Goal: Task Accomplishment & Management: Manage account settings

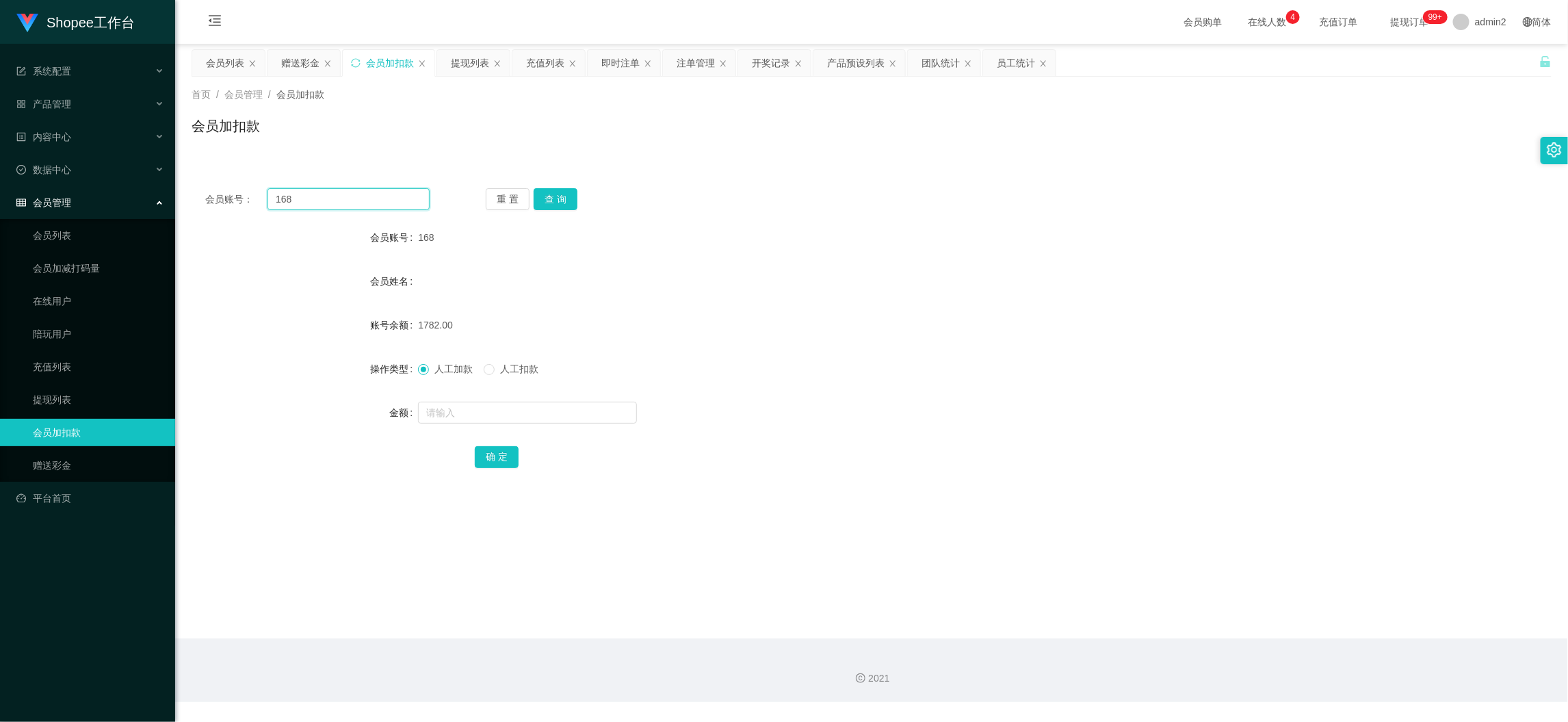
click at [368, 201] on input "168" at bounding box center [348, 199] width 162 height 22
paste input "005"
type input "005"
click at [552, 194] on button "查 询" at bounding box center [555, 199] width 44 height 22
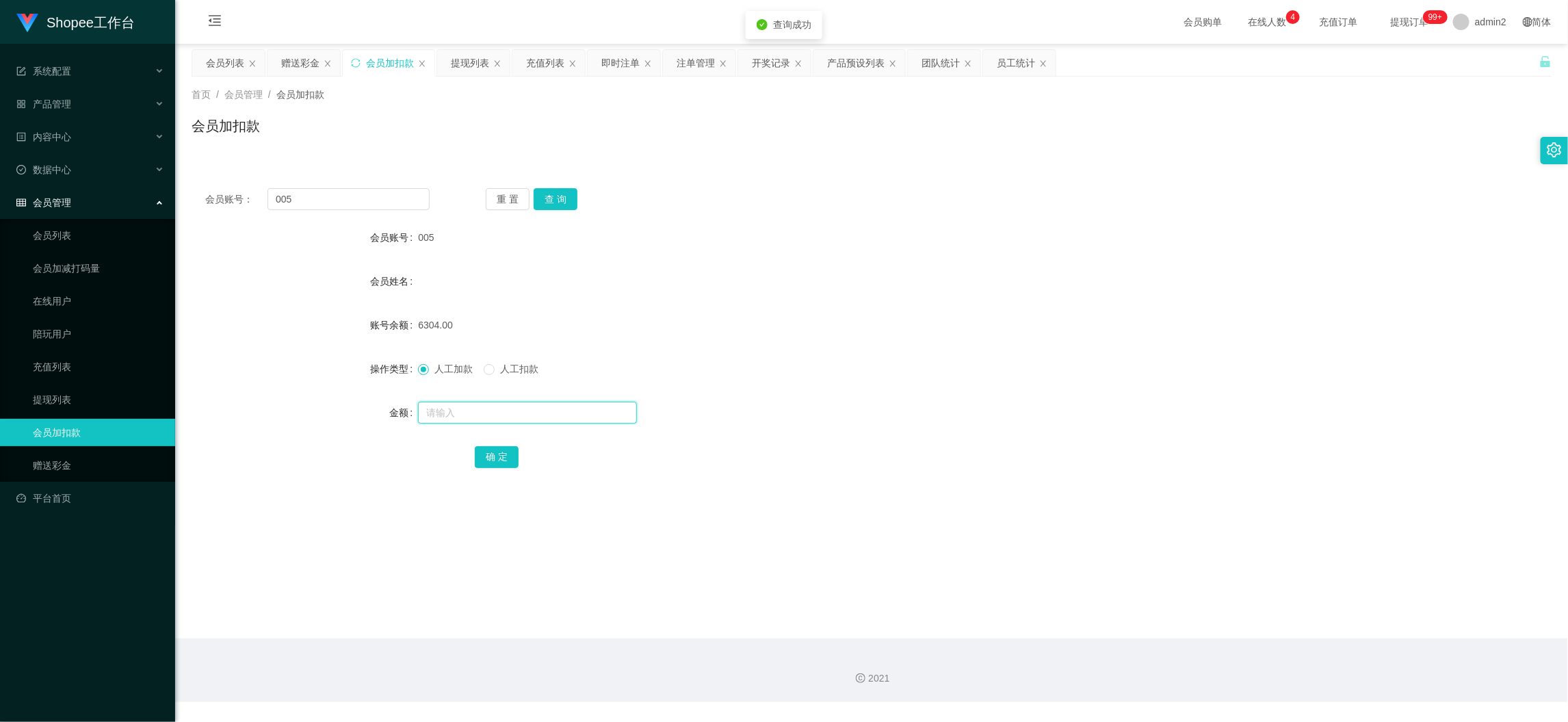
click at [574, 409] on input "text" at bounding box center [527, 413] width 219 height 22
type input "221"
drag, startPoint x: 492, startPoint y: 457, endPoint x: 579, endPoint y: 440, distance: 88.6
click at [492, 457] on button "确 定" at bounding box center [497, 457] width 44 height 22
click at [893, 399] on div "221" at bounding box center [814, 413] width 793 height 27
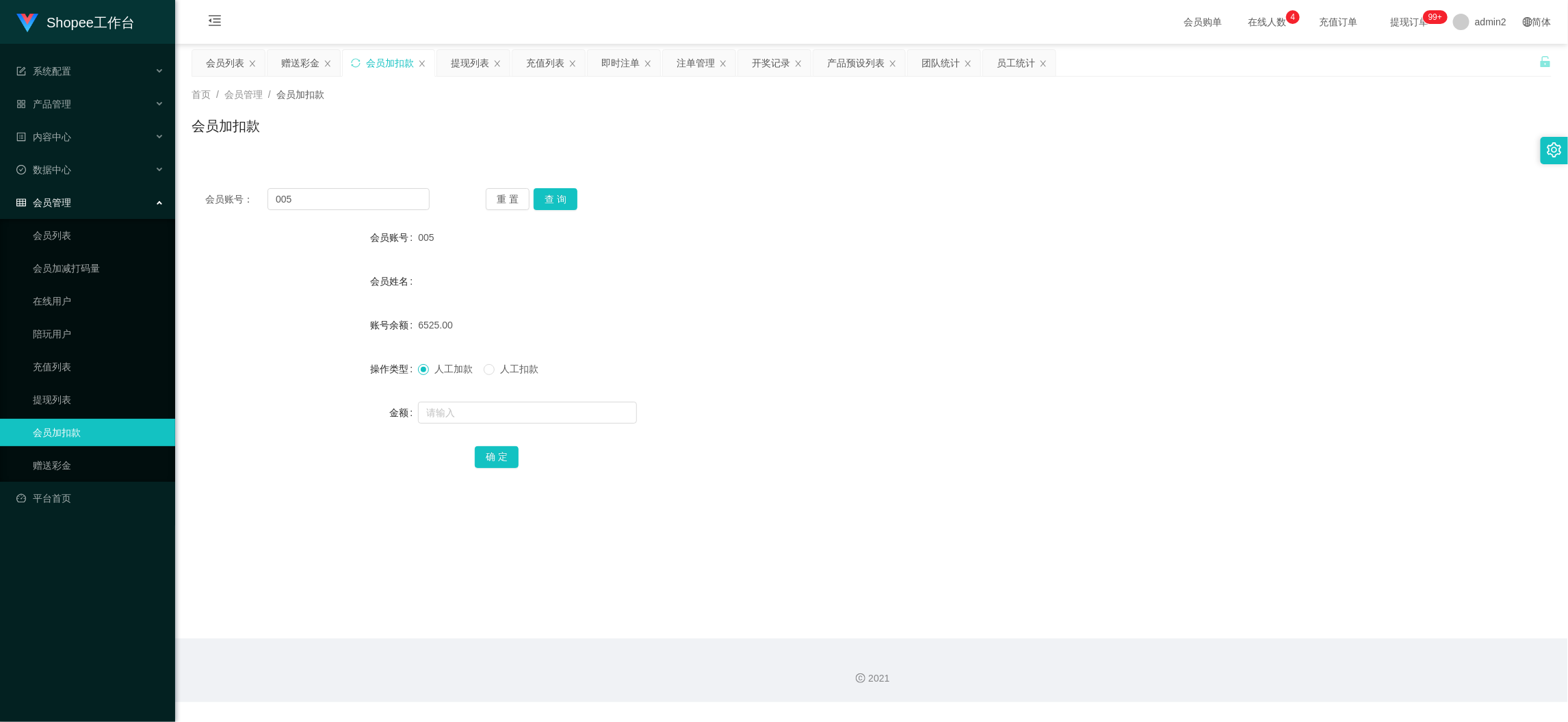
drag, startPoint x: 1221, startPoint y: 611, endPoint x: 818, endPoint y: 393, distance: 458.2
click at [1221, 612] on main "关闭左侧 关闭右侧 关闭其它 刷新页面 会员列表 赠送彩金 会员加扣款 提现列表 充值列表 即时注单 注单管理 开奖记录 产品预设列表 团队统计 员工统计 首…" at bounding box center [871, 341] width 1392 height 595
click at [317, 60] on div "赠送彩金" at bounding box center [300, 63] width 38 height 26
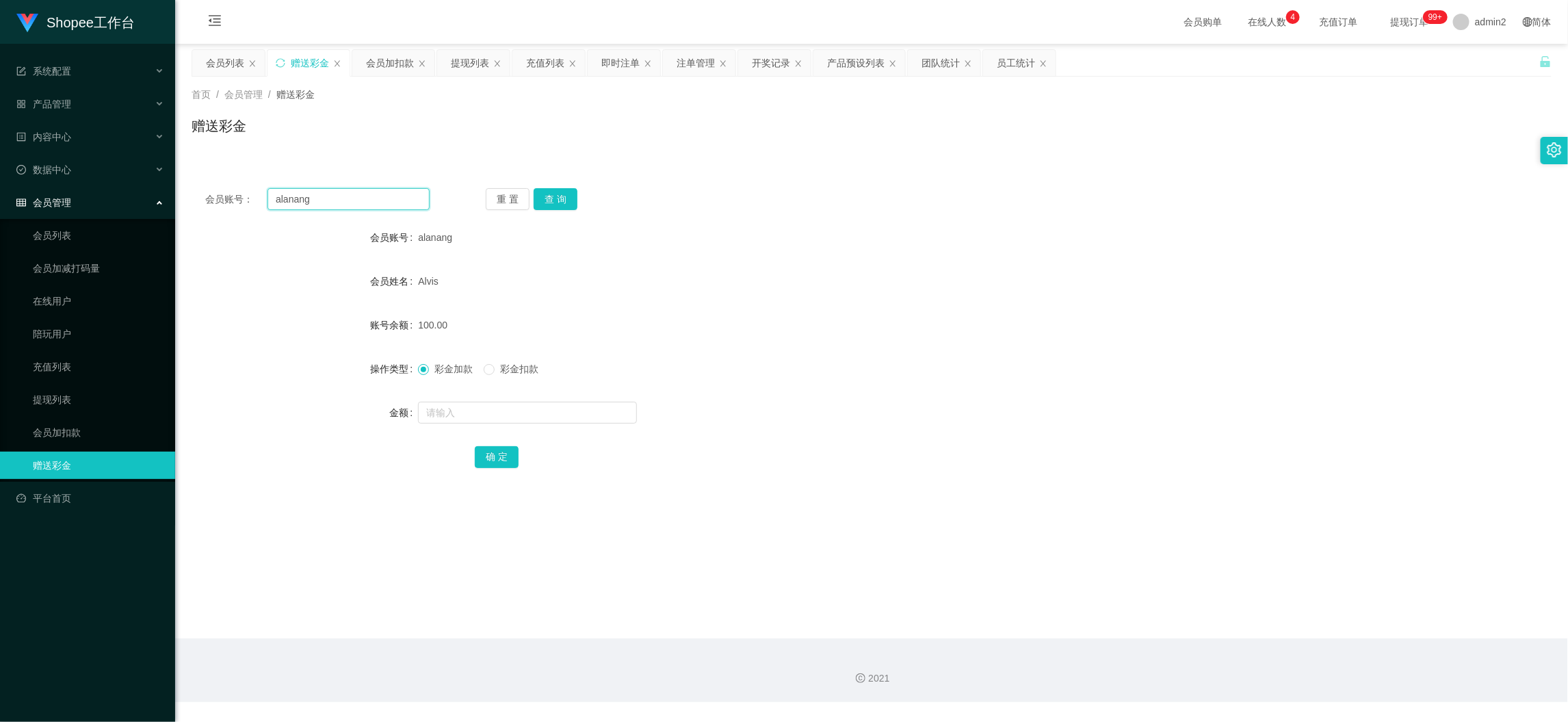
click at [372, 197] on input "alanang" at bounding box center [348, 199] width 162 height 22
paste input "94465695"
type input "94465695"
click at [560, 195] on button "查 询" at bounding box center [555, 199] width 44 height 22
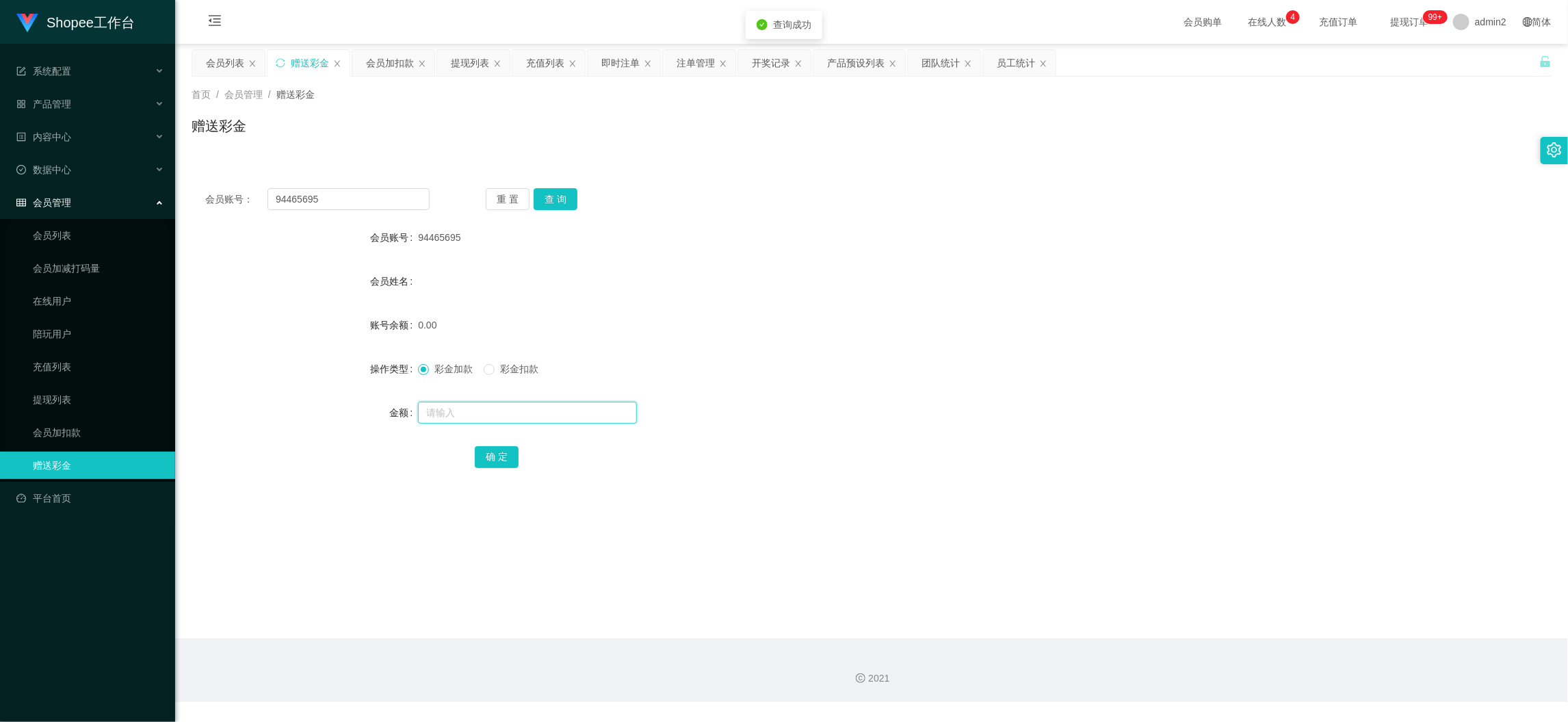
click at [521, 410] on input "text" at bounding box center [527, 413] width 219 height 22
type input "80"
click at [478, 455] on button "确 定" at bounding box center [497, 457] width 44 height 22
click at [383, 201] on input "94465695" at bounding box center [348, 199] width 162 height 22
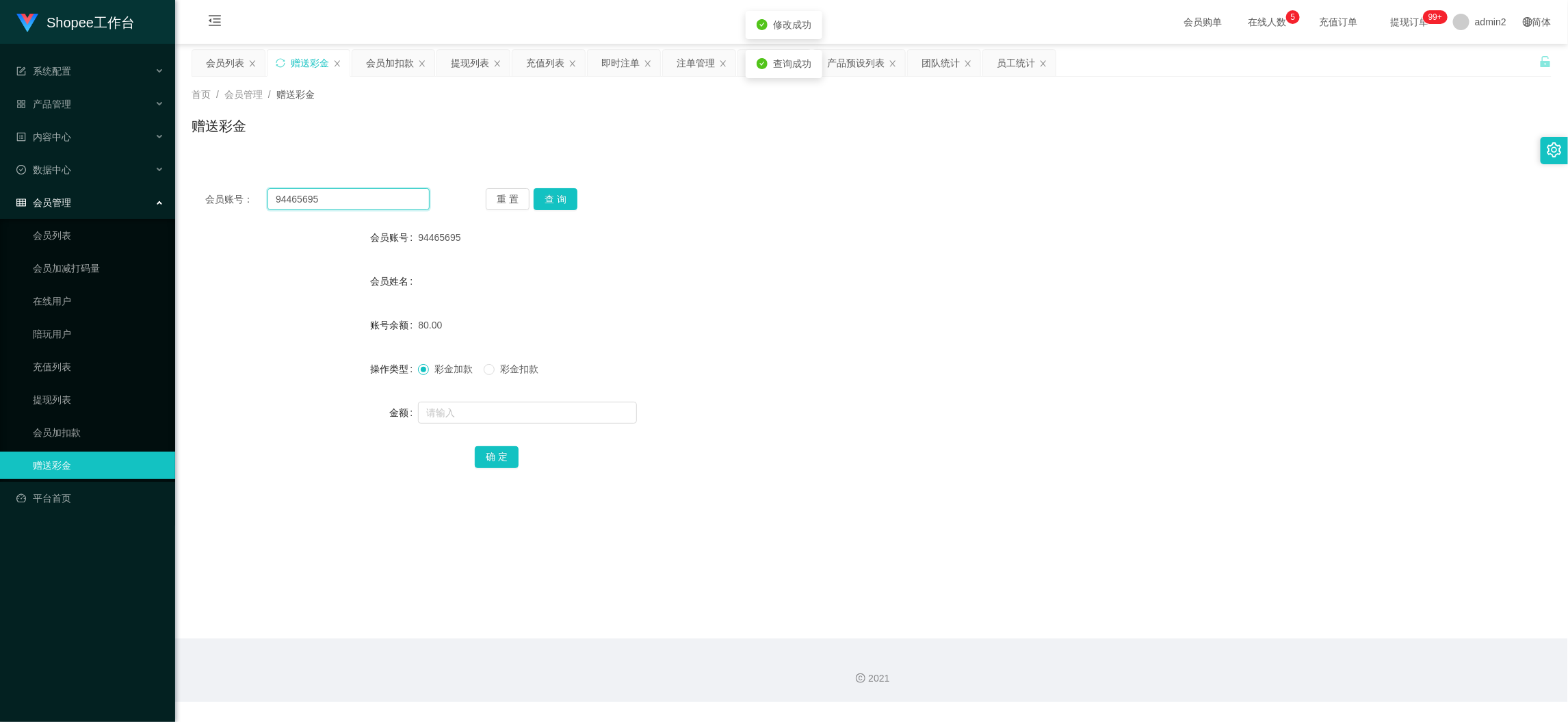
click at [383, 201] on input "94465695" at bounding box center [348, 199] width 162 height 22
paste input "4573837562"
type input "4573837562"
click at [549, 197] on button "查 询" at bounding box center [555, 199] width 44 height 22
click at [538, 415] on input "text" at bounding box center [527, 413] width 219 height 22
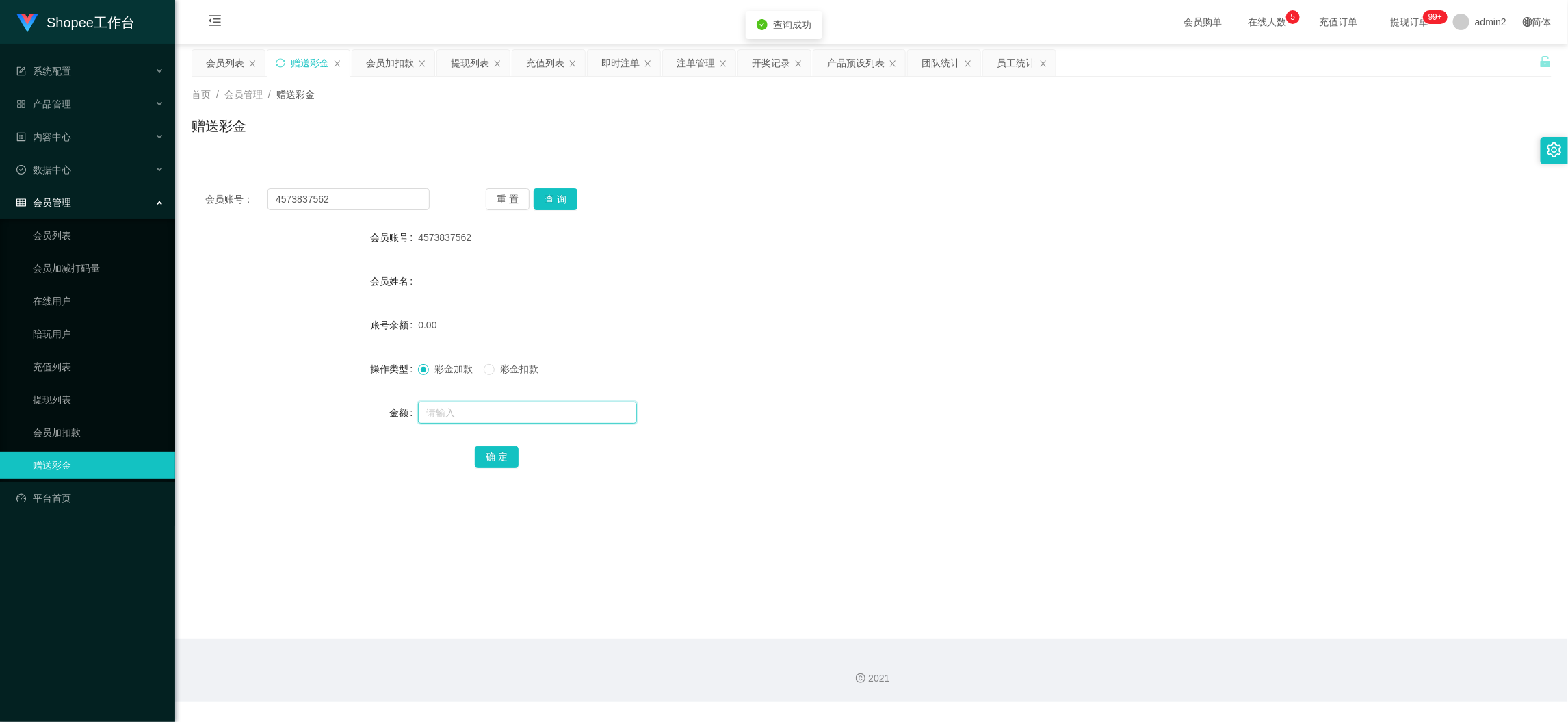
click at [538, 415] on input "text" at bounding box center [527, 413] width 219 height 22
type input "80"
drag, startPoint x: 464, startPoint y: 448, endPoint x: 476, endPoint y: 448, distance: 12.0
click at [464, 448] on div "确 定" at bounding box center [871, 457] width 1359 height 27
click at [495, 449] on button "确 定" at bounding box center [497, 457] width 44 height 22
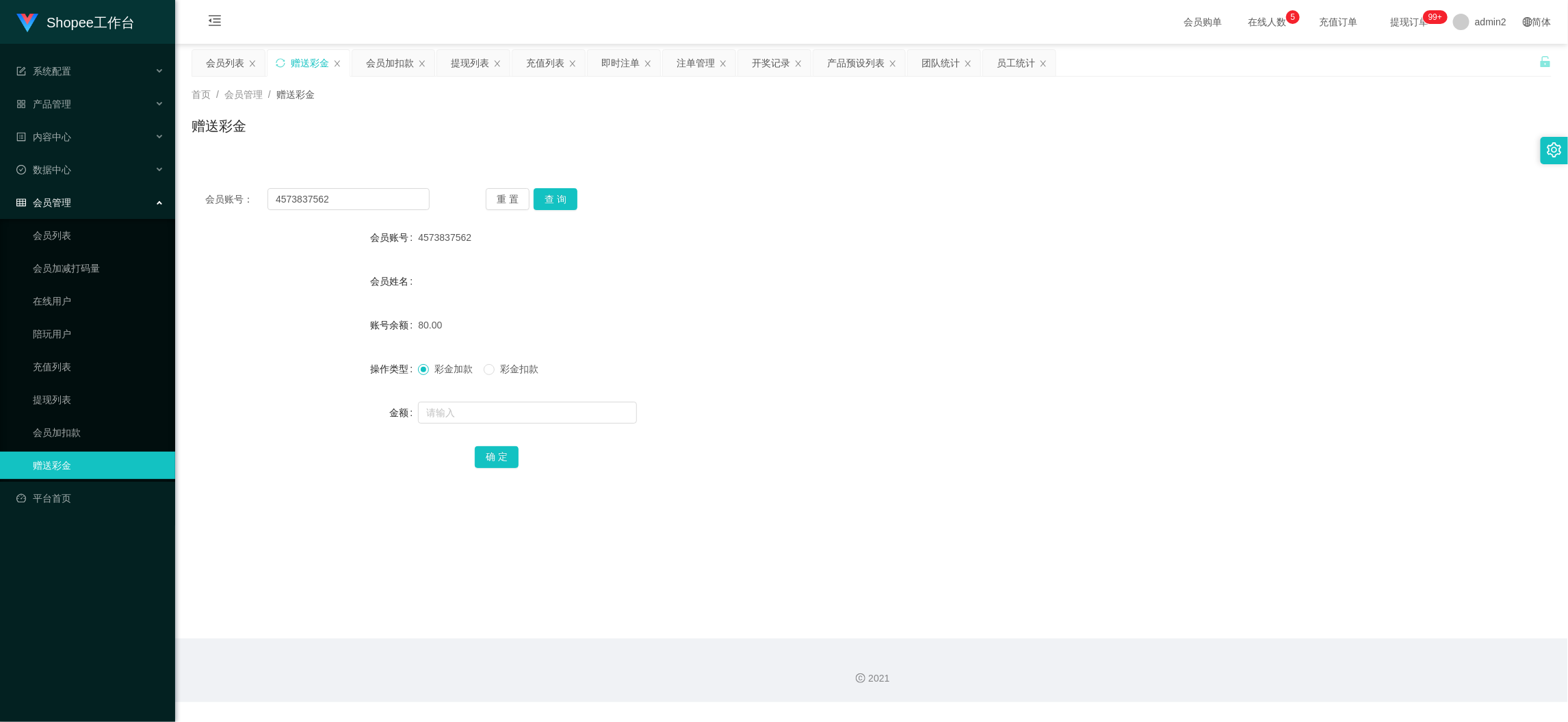
drag, startPoint x: 1248, startPoint y: 613, endPoint x: 1098, endPoint y: 533, distance: 170.0
click at [1248, 611] on main "关闭左侧 关闭右侧 关闭其它 刷新页面 会员列表 赠送彩金 会员加扣款 提现列表 充值列表 即时注单 注单管理 开奖记录 产品预设列表 团队统计 员工统计 首…" at bounding box center [871, 341] width 1392 height 595
click at [323, 201] on input "4573837562" at bounding box center [348, 199] width 162 height 22
paste input "Kerlyn7031"
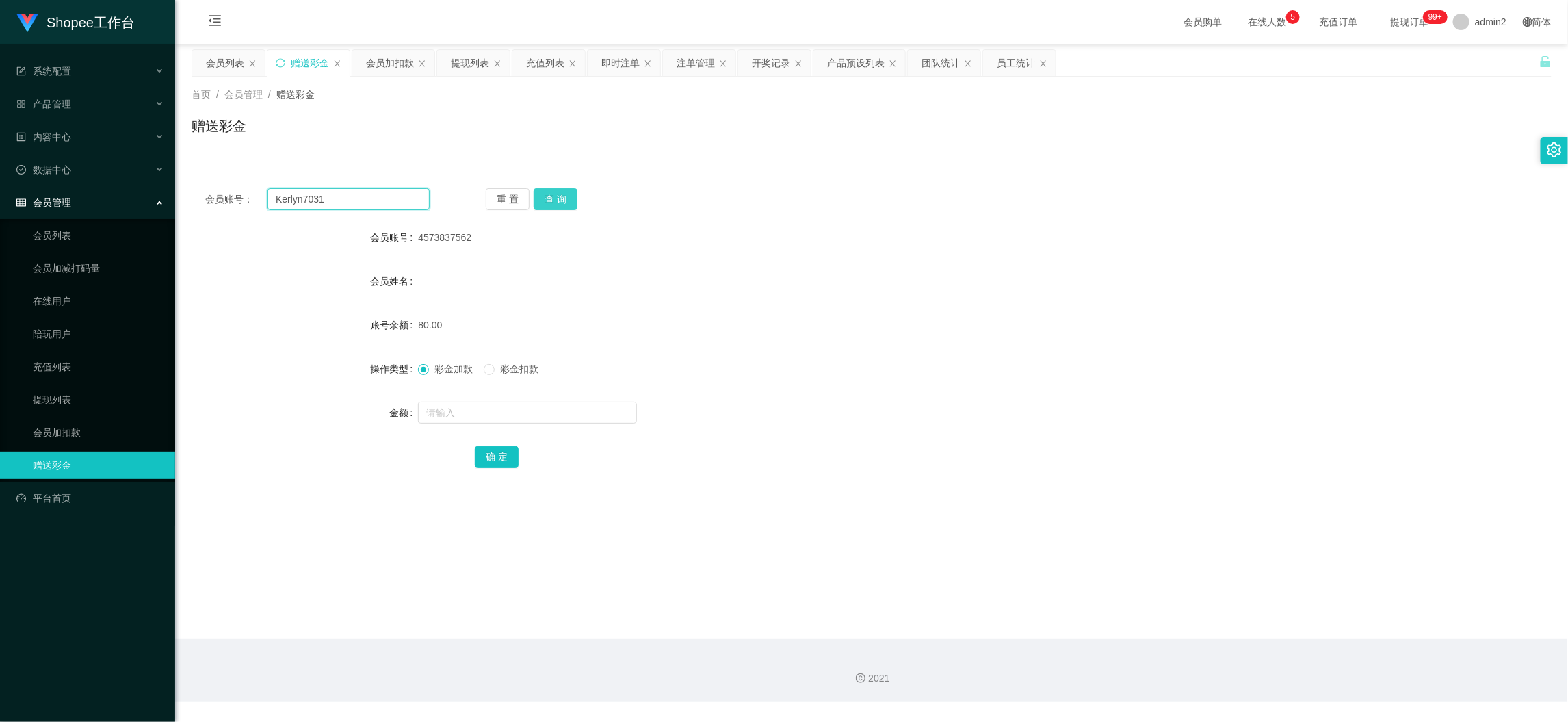
type input "Kerlyn7031"
click at [552, 196] on button "查 询" at bounding box center [555, 199] width 44 height 22
click at [527, 419] on input "text" at bounding box center [527, 413] width 219 height 22
type input "80"
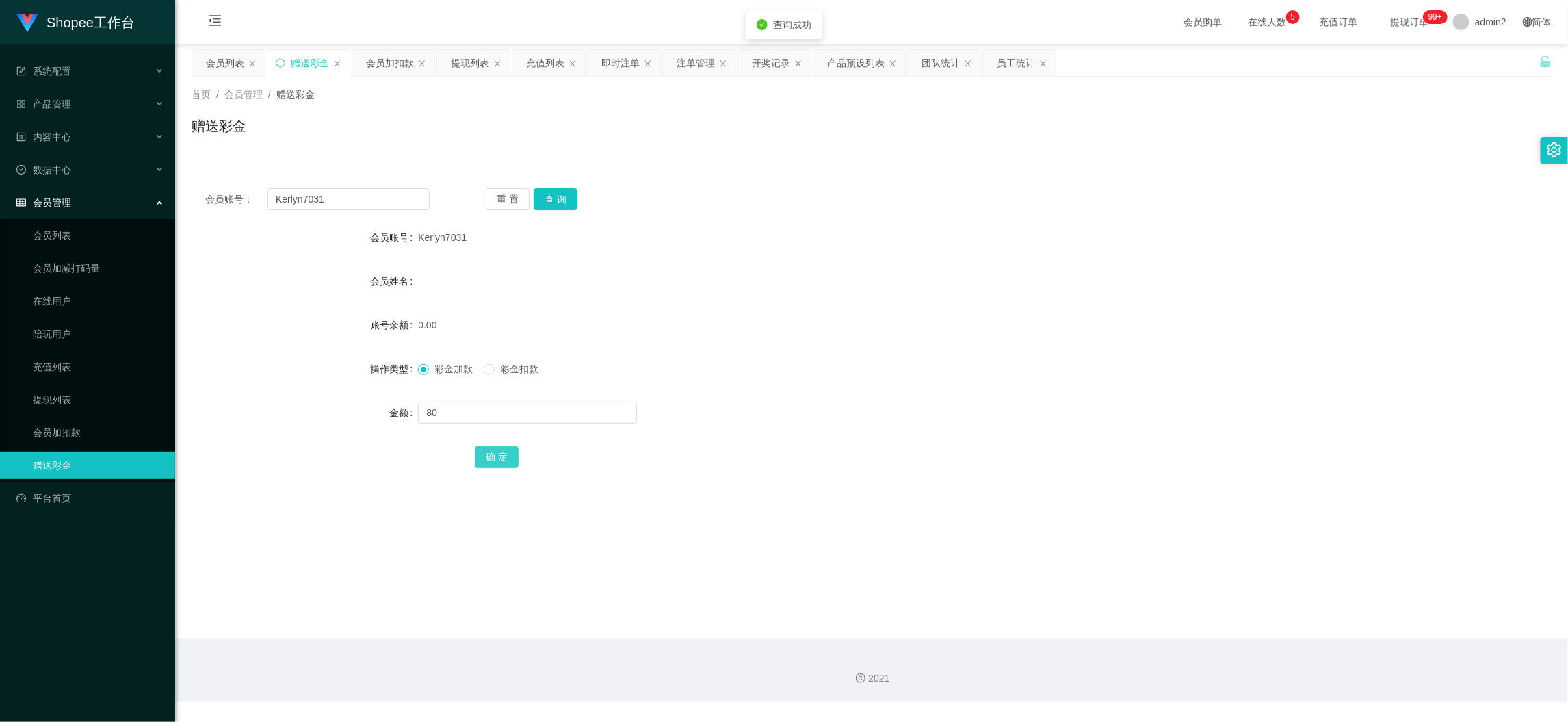
click at [486, 453] on button "确 定" at bounding box center [497, 457] width 44 height 22
click at [861, 384] on form "会员账号 Kerlyn7031 会员姓名 账号余额 80.00 操作类型 彩金加款 彩金扣款 金额 确 定" at bounding box center [871, 346] width 1359 height 246
click at [1210, 599] on main "关闭左侧 关闭右侧 关闭其它 刷新页面 会员列表 赠送彩金 会员加扣款 提现列表 充值列表 即时注单 注单管理 开奖记录 产品预设列表 团队统计 员工统计 首…" at bounding box center [871, 341] width 1392 height 595
click at [363, 195] on input "Kerlyn7031" at bounding box center [348, 199] width 162 height 22
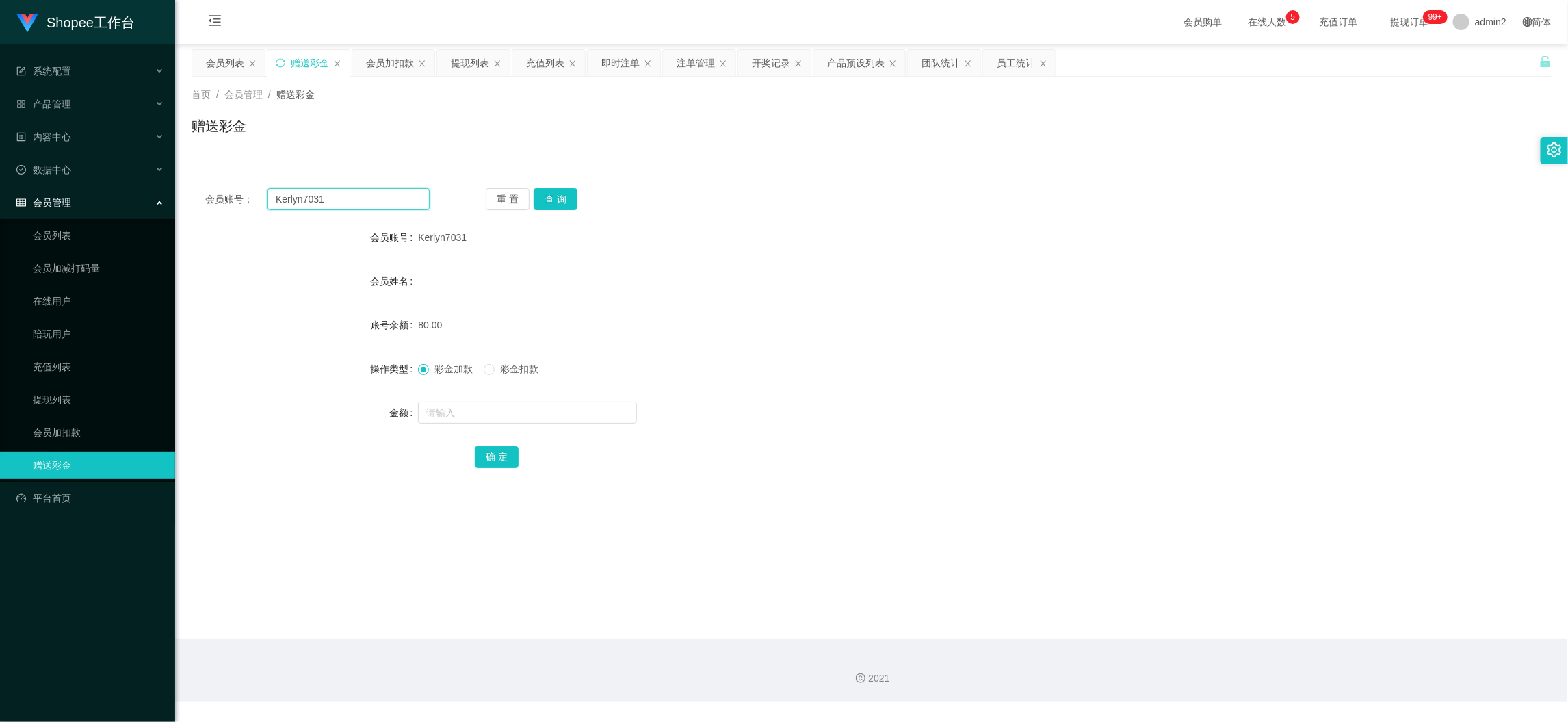
paste input "8626207814"
type input "8626207814"
click at [543, 199] on button "查 询" at bounding box center [555, 199] width 44 height 22
click at [546, 408] on input "text" at bounding box center [527, 413] width 219 height 22
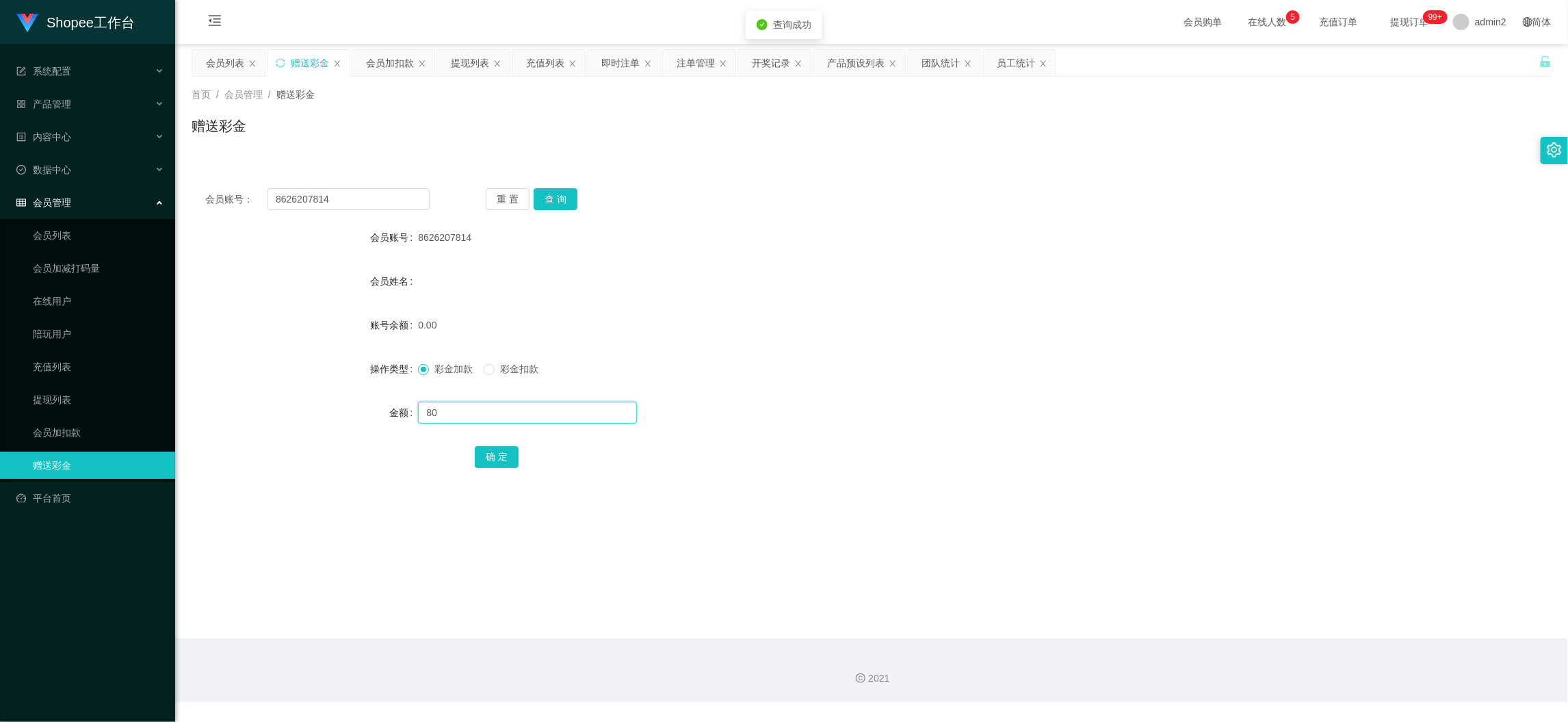
type input "80"
click at [499, 453] on button "确 定" at bounding box center [497, 457] width 44 height 22
drag, startPoint x: 1236, startPoint y: 613, endPoint x: 720, endPoint y: 378, distance: 567.0
click at [1232, 609] on main "关闭左侧 关闭右侧 关闭其它 刷新页面 会员列表 赠送彩金 会员加扣款 提现列表 充值列表 即时注单 注单管理 开奖记录 产品预设列表 团队统计 员工统计 首…" at bounding box center [871, 341] width 1392 height 595
click at [352, 193] on input "8626207814" at bounding box center [348, 199] width 162 height 22
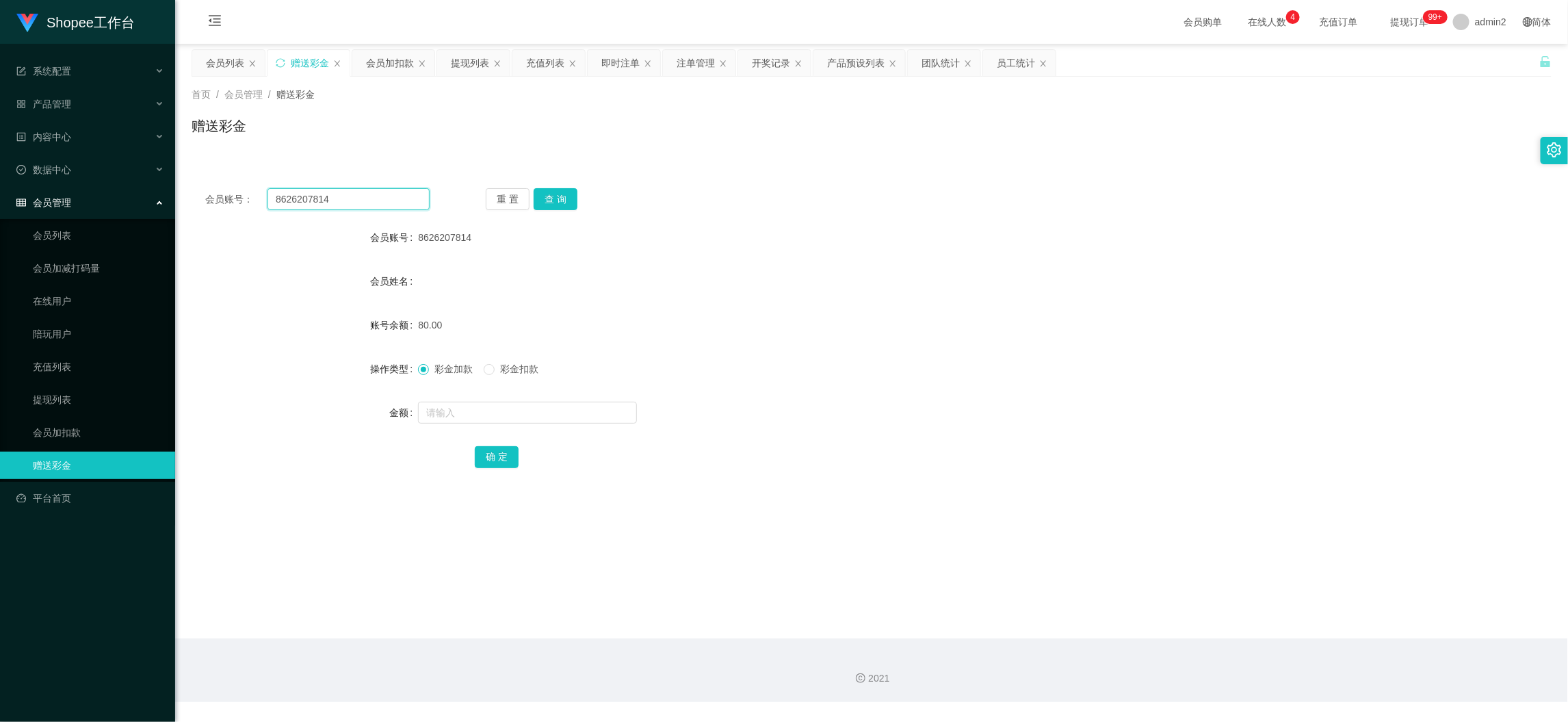
drag, startPoint x: 352, startPoint y: 193, endPoint x: 430, endPoint y: 199, distance: 78.2
click at [354, 193] on input "8626207814" at bounding box center [348, 199] width 162 height 22
paste input "Mahinur123"
type input "Mahinur123"
click at [543, 196] on button "查 询" at bounding box center [555, 199] width 44 height 22
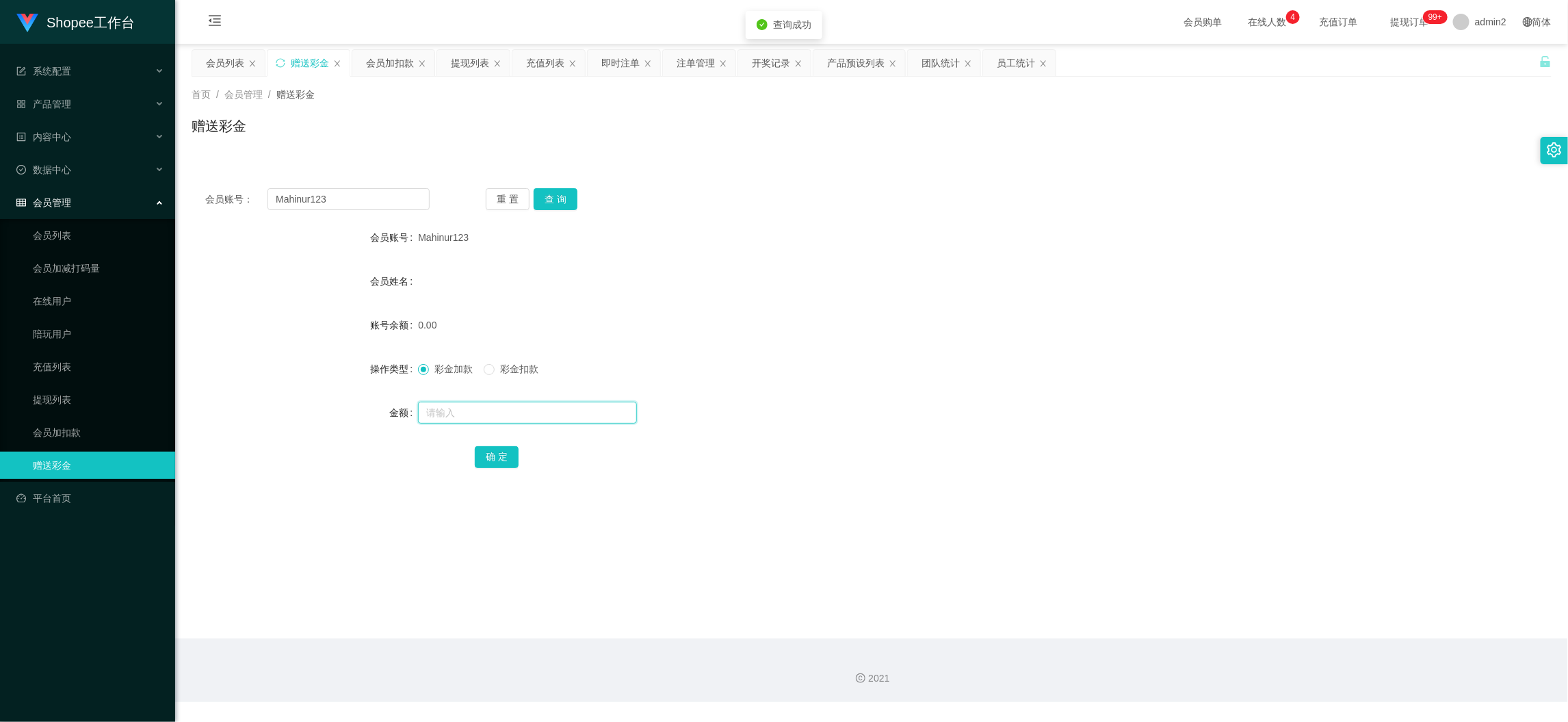
click at [574, 415] on input "text" at bounding box center [527, 413] width 219 height 22
type input "80"
click at [510, 454] on button "确 定" at bounding box center [497, 457] width 44 height 22
click at [394, 192] on input "Mahinur123" at bounding box center [348, 199] width 162 height 22
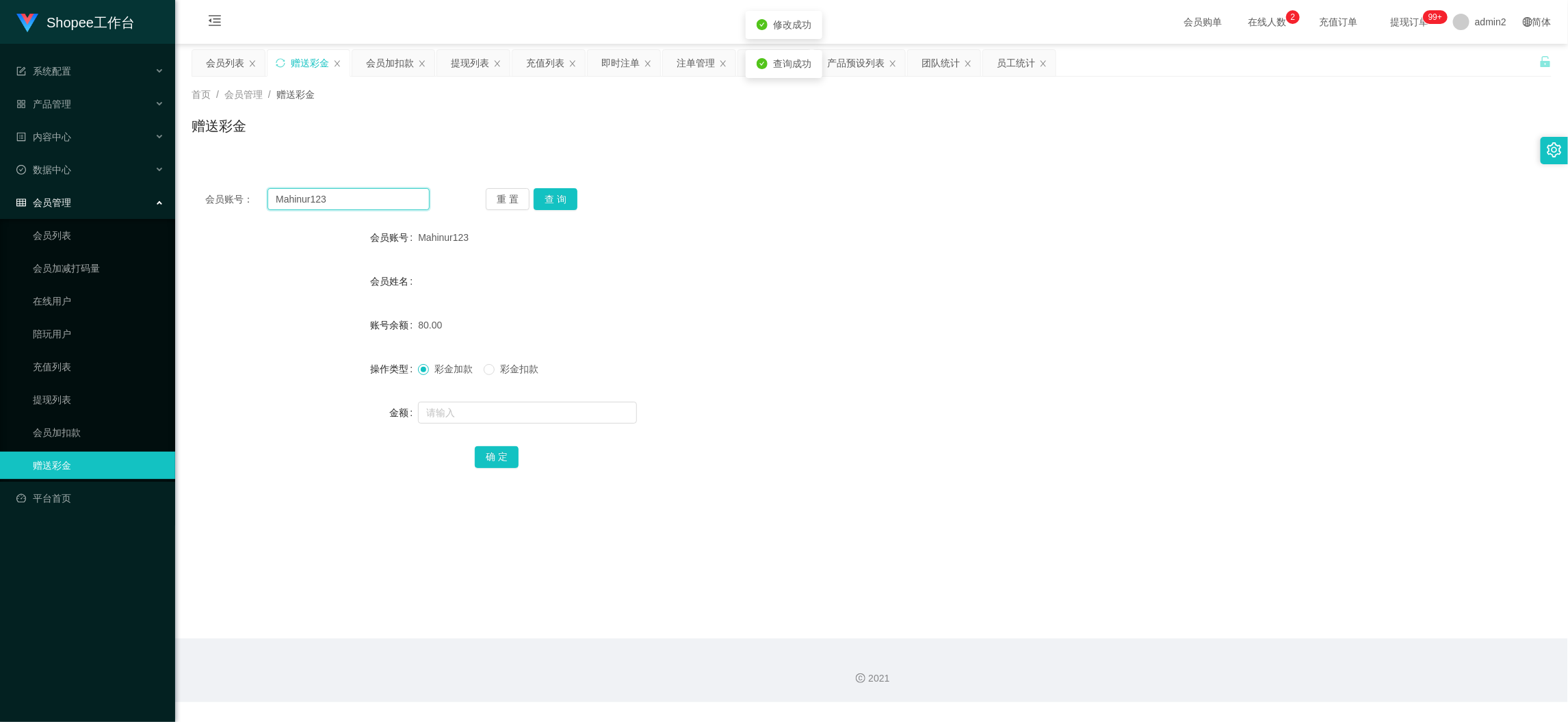
click at [394, 192] on input "Mahinur123" at bounding box center [348, 199] width 162 height 22
paste input "est2811"
type input "est2811"
click at [558, 192] on button "查 询" at bounding box center [555, 199] width 44 height 22
click at [538, 414] on input "text" at bounding box center [527, 413] width 219 height 22
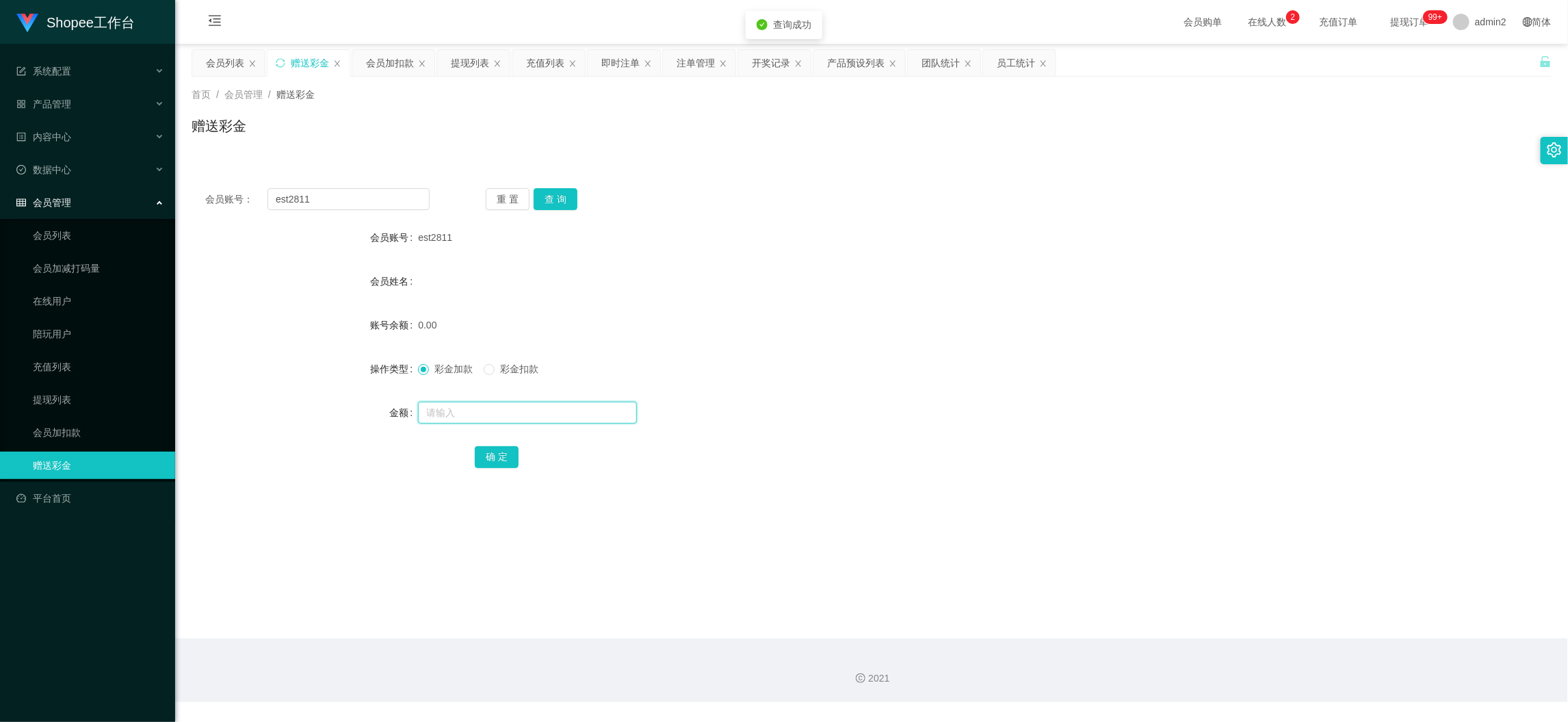
click at [539, 414] on input "text" at bounding box center [527, 413] width 219 height 22
type input "80"
click at [484, 460] on button "确 定" at bounding box center [497, 457] width 44 height 22
click at [356, 197] on input "est2811" at bounding box center [348, 199] width 162 height 22
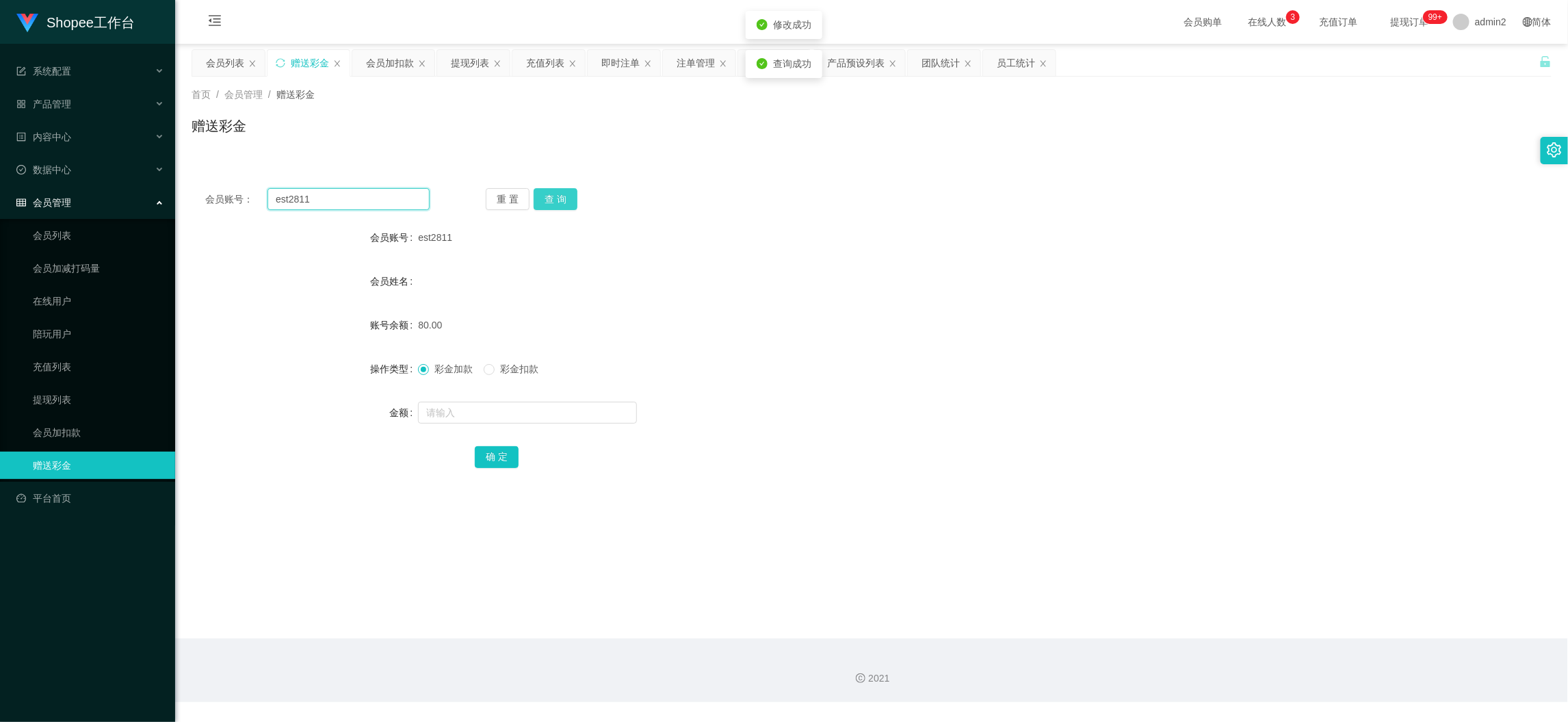
paste input "Han12345"
type input "Han12345"
click at [563, 205] on button "查 询" at bounding box center [555, 199] width 44 height 22
click at [570, 410] on input "text" at bounding box center [527, 413] width 219 height 22
click at [569, 410] on input "text" at bounding box center [527, 413] width 219 height 22
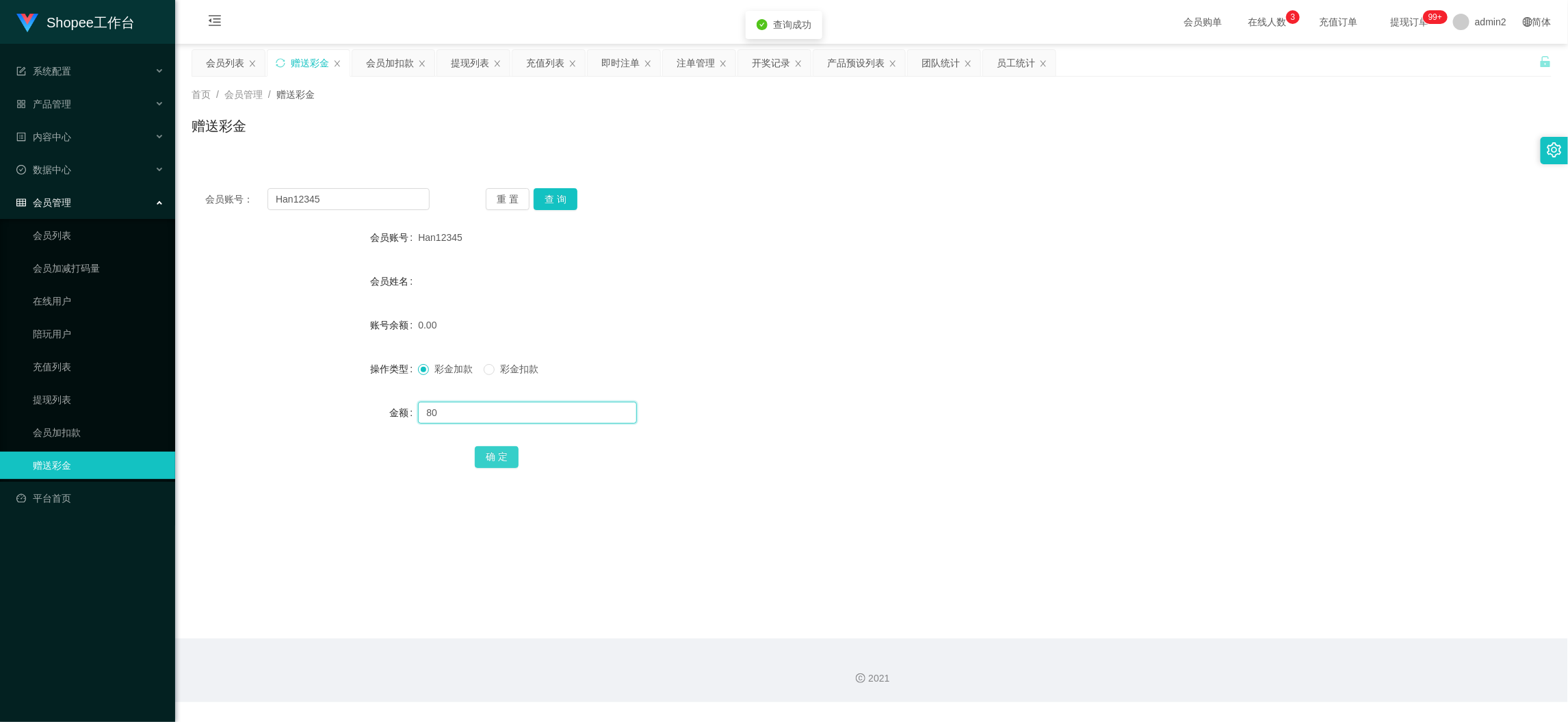
type input "80"
click at [487, 457] on button "确 定" at bounding box center [497, 457] width 44 height 22
click at [1213, 590] on main "关闭左侧 关闭右侧 关闭其它 刷新页面 会员列表 赠送彩金 会员加扣款 提现列表 充值列表 即时注单 注单管理 开奖记录 产品预设列表 团队统计 员工统计 首…" at bounding box center [871, 341] width 1392 height 595
click at [339, 196] on input "Han12345" at bounding box center [348, 199] width 162 height 22
drag, startPoint x: 339, startPoint y: 196, endPoint x: 400, endPoint y: 203, distance: 61.4
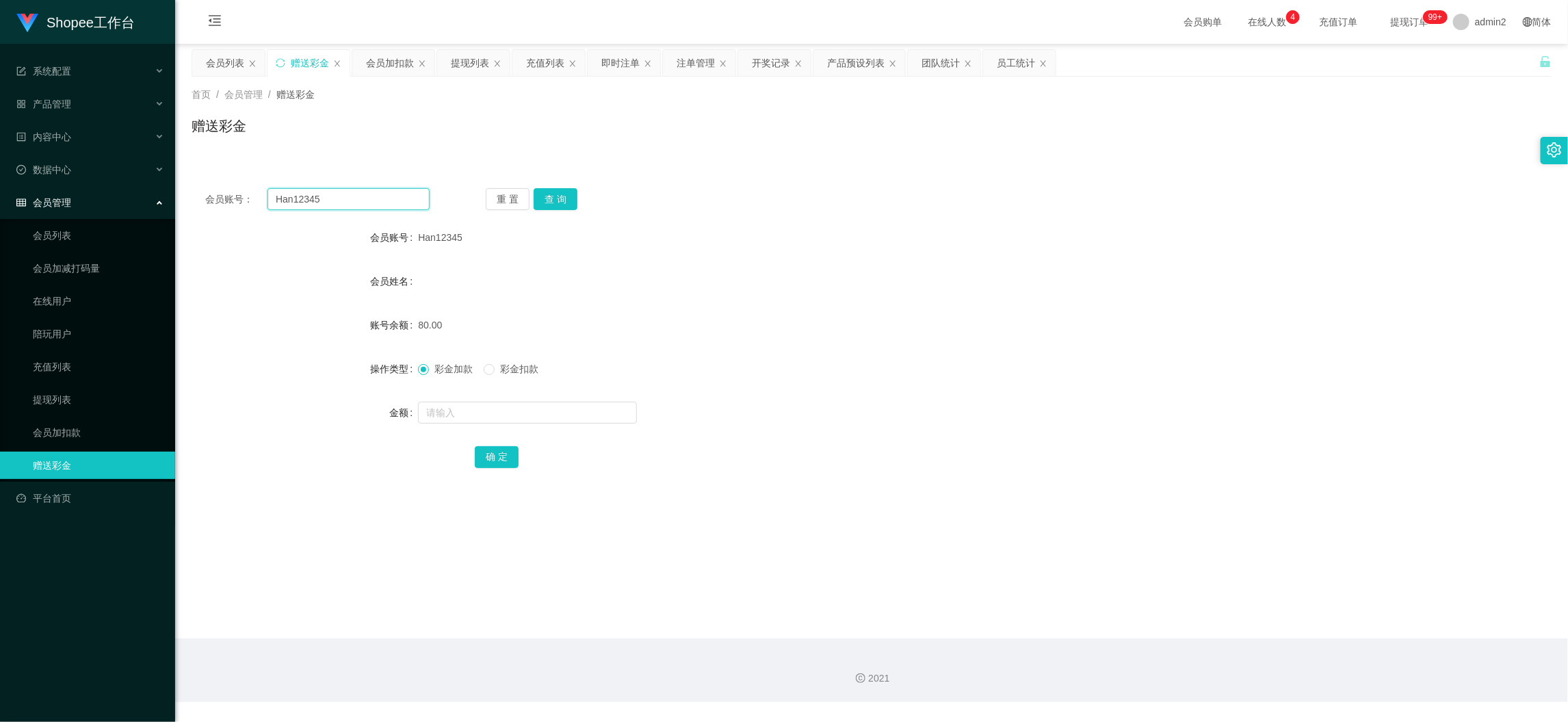
click at [340, 196] on input "Han12345" at bounding box center [348, 199] width 162 height 22
paste input "ezeey2001"
type input "ezeey2001"
click at [560, 197] on button "查 询" at bounding box center [555, 199] width 44 height 22
click at [562, 414] on input "text" at bounding box center [527, 413] width 219 height 22
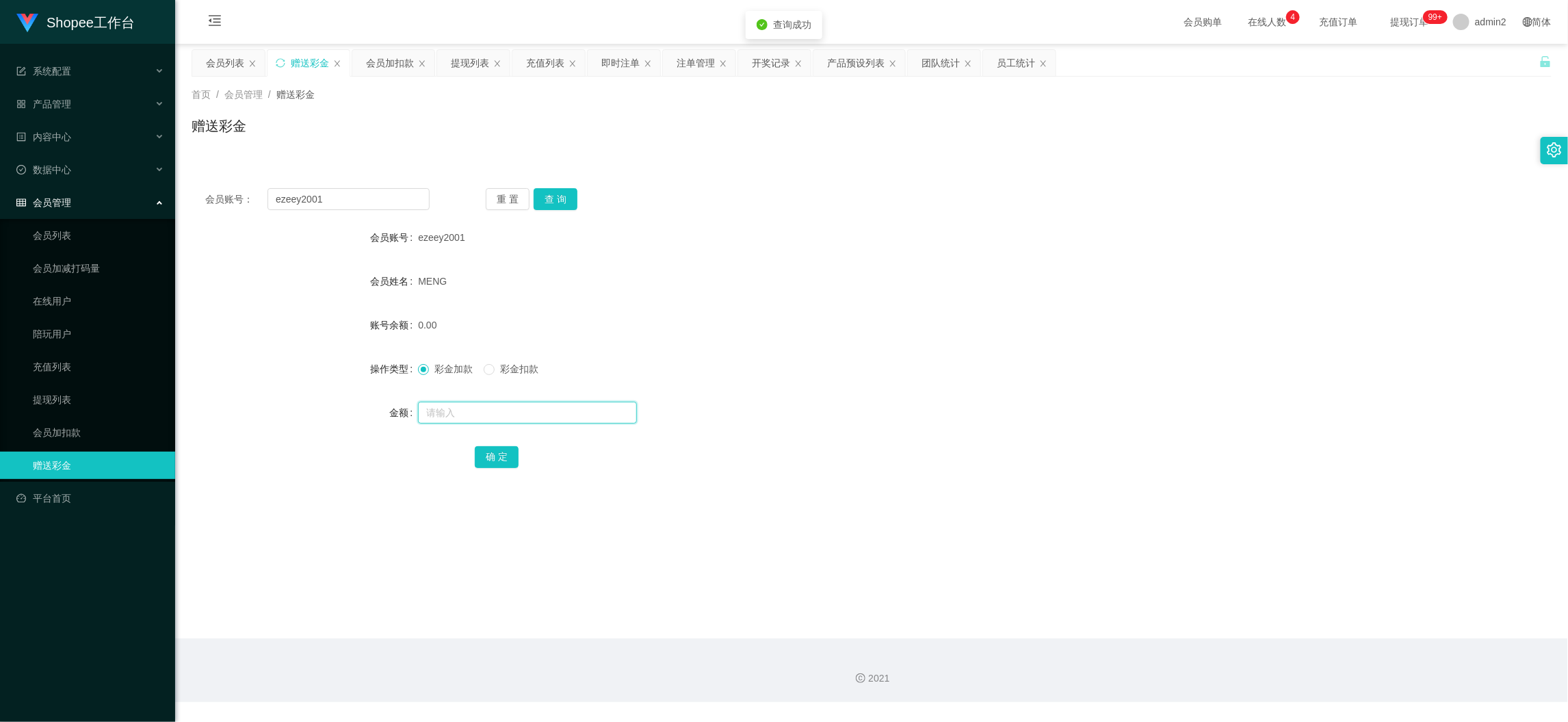
click at [562, 411] on input "text" at bounding box center [527, 413] width 219 height 22
type input "500"
drag, startPoint x: 501, startPoint y: 457, endPoint x: 535, endPoint y: 444, distance: 36.4
click at [501, 457] on button "确 定" at bounding box center [497, 457] width 44 height 22
click at [809, 405] on div "500" at bounding box center [814, 413] width 793 height 27
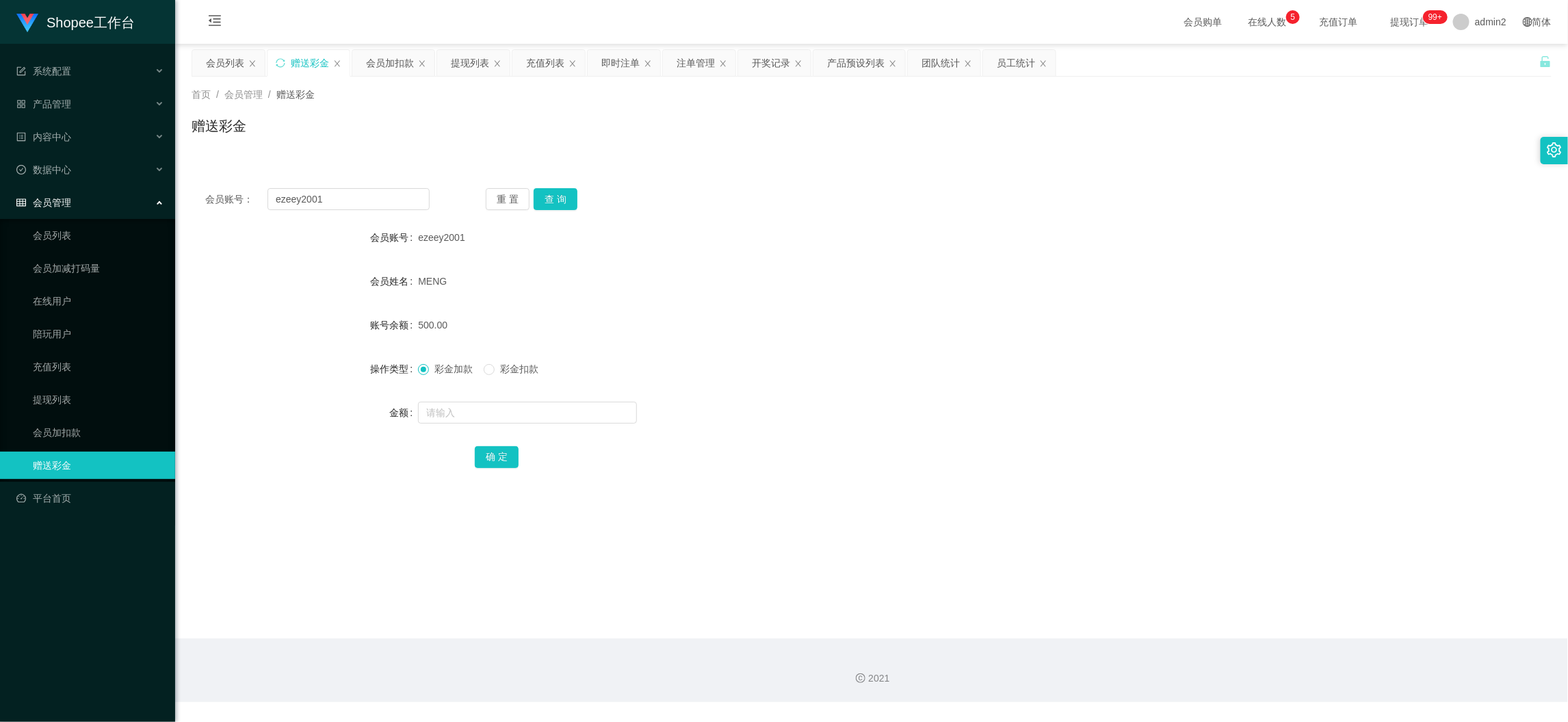
drag, startPoint x: 1256, startPoint y: 626, endPoint x: 717, endPoint y: 327, distance: 616.4
click at [1256, 625] on main "关闭左侧 关闭右侧 关闭其它 刷新页面 会员列表 赠送彩金 会员加扣款 提现列表 充值列表 即时注单 注单管理 开奖记录 产品预设列表 团队统计 员工统计 首…" at bounding box center [871, 341] width 1392 height 595
click at [350, 190] on input "ezeey2001" at bounding box center [348, 199] width 162 height 22
paste input "David97tan"
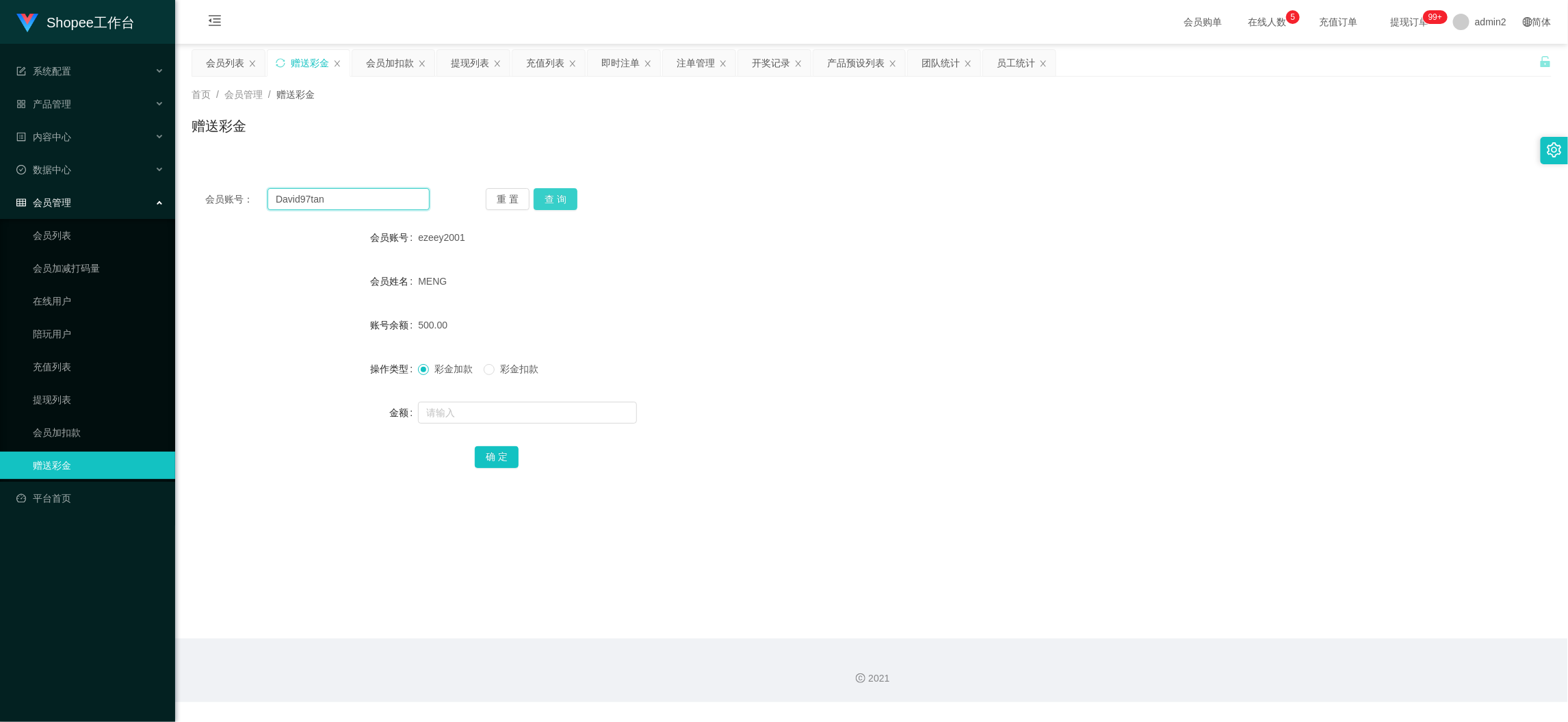
type input "David97tan"
drag, startPoint x: 541, startPoint y: 190, endPoint x: 553, endPoint y: 204, distance: 18.4
click at [541, 190] on button "查 询" at bounding box center [555, 199] width 44 height 22
click at [584, 414] on input "text" at bounding box center [527, 413] width 219 height 22
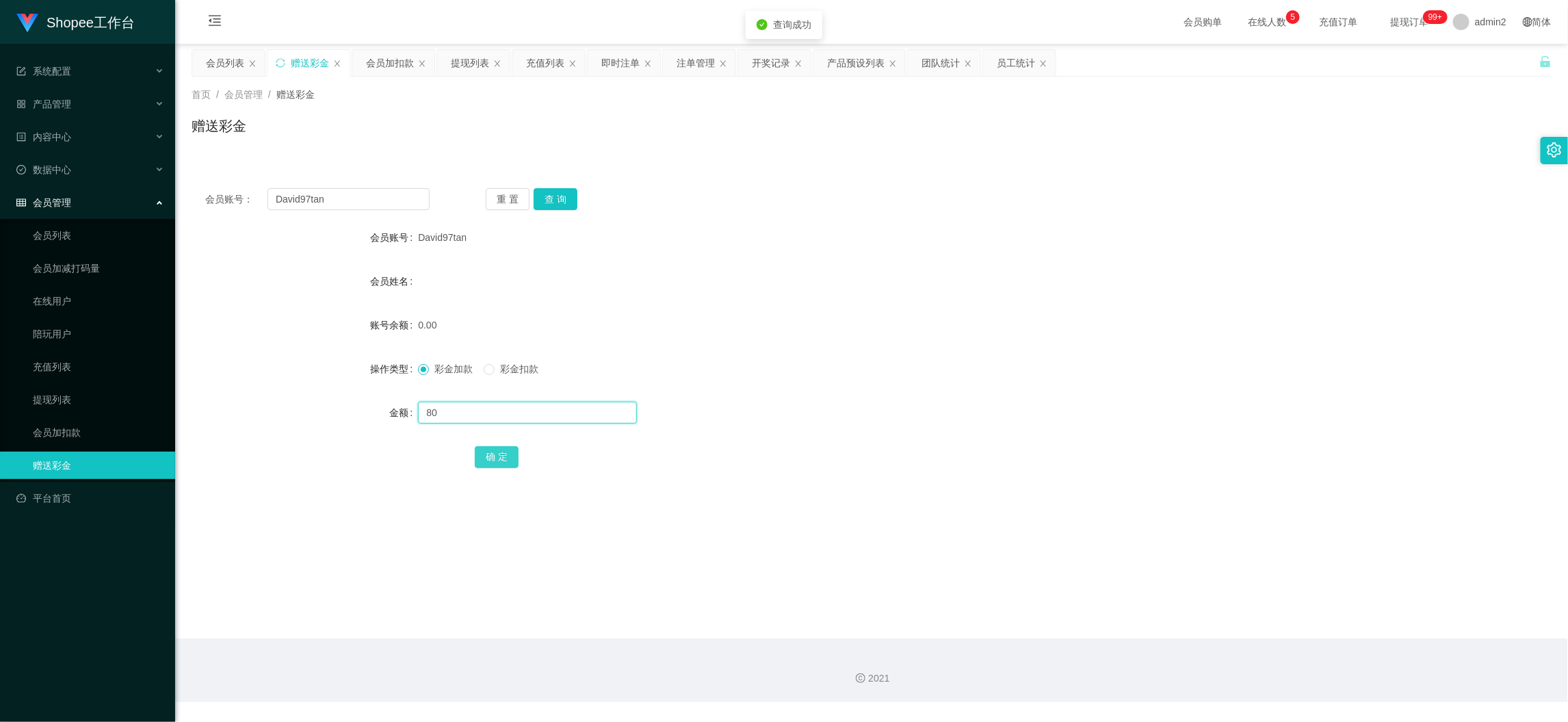
type input "80"
click at [508, 456] on button "确 定" at bounding box center [497, 457] width 44 height 22
click at [864, 389] on form "会员账号 David97tan 会员姓名 账号余额 0.00 操作类型 彩金加款 彩金扣款 金额 确 定" at bounding box center [871, 346] width 1359 height 246
drag, startPoint x: 1221, startPoint y: 603, endPoint x: 1013, endPoint y: 487, distance: 238.2
click at [1221, 603] on main "关闭左侧 关闭右侧 关闭其它 刷新页面 会员列表 赠送彩金 会员加扣款 提现列表 充值列表 即时注单 注单管理 开奖记录 产品预设列表 团队统计 员工统计 首…" at bounding box center [871, 341] width 1392 height 595
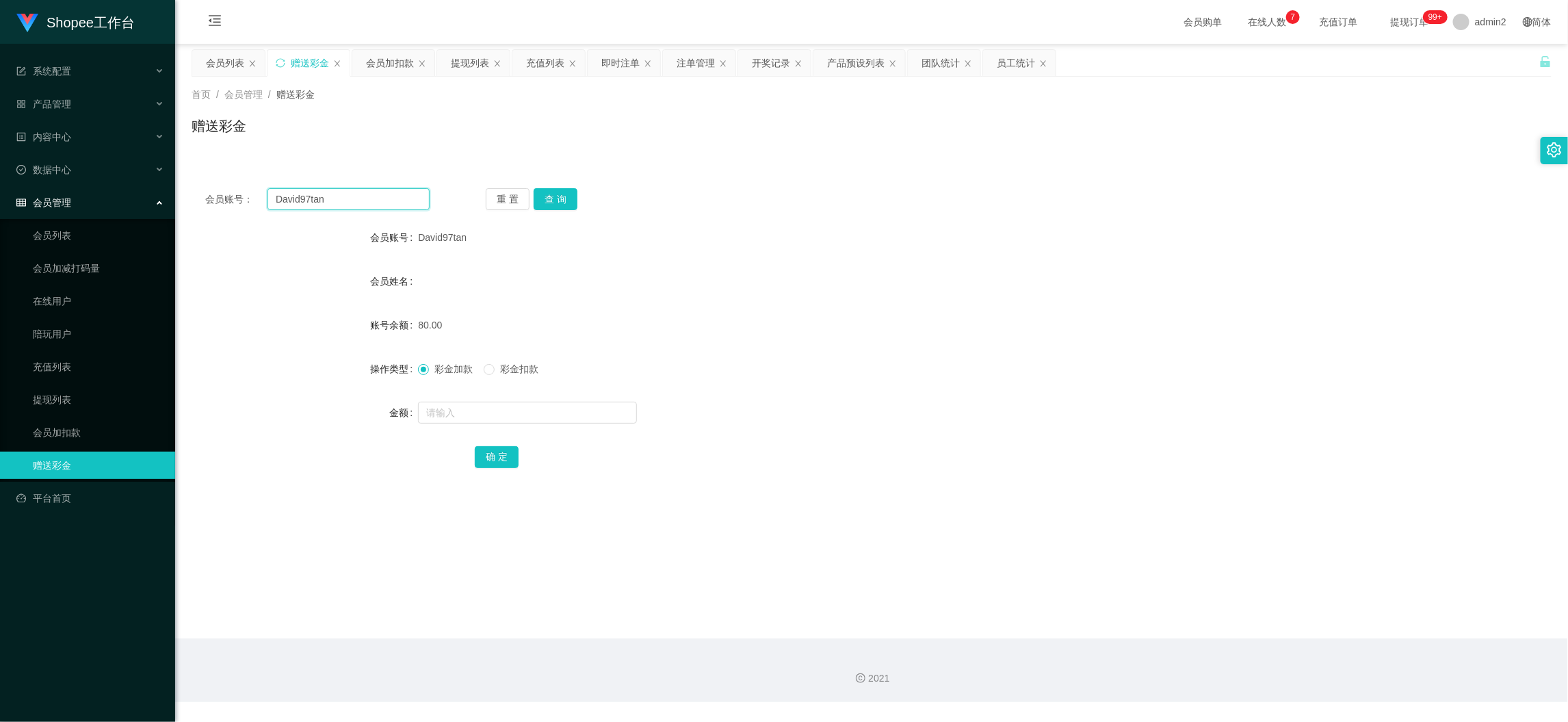
click at [397, 203] on input "David97tan" at bounding box center [348, 199] width 162 height 22
paste input "88171132"
type input "88171132"
drag, startPoint x: 532, startPoint y: 191, endPoint x: 541, endPoint y: 205, distance: 16.6
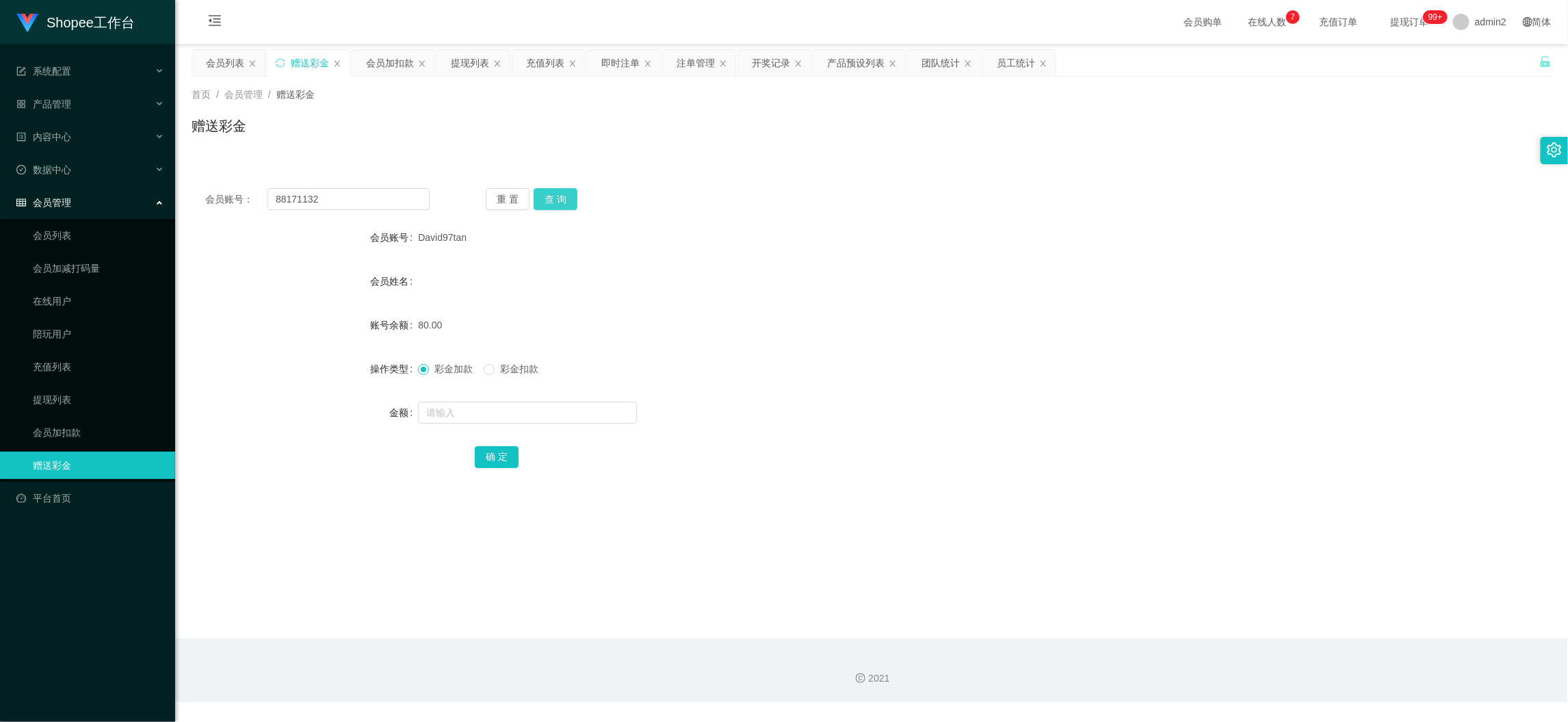
click at [533, 191] on button "查 询" at bounding box center [555, 199] width 44 height 22
click at [545, 415] on input "text" at bounding box center [527, 413] width 219 height 22
click at [545, 414] on input "text" at bounding box center [527, 413] width 219 height 22
type input "80"
click at [492, 457] on button "确 定" at bounding box center [497, 457] width 44 height 22
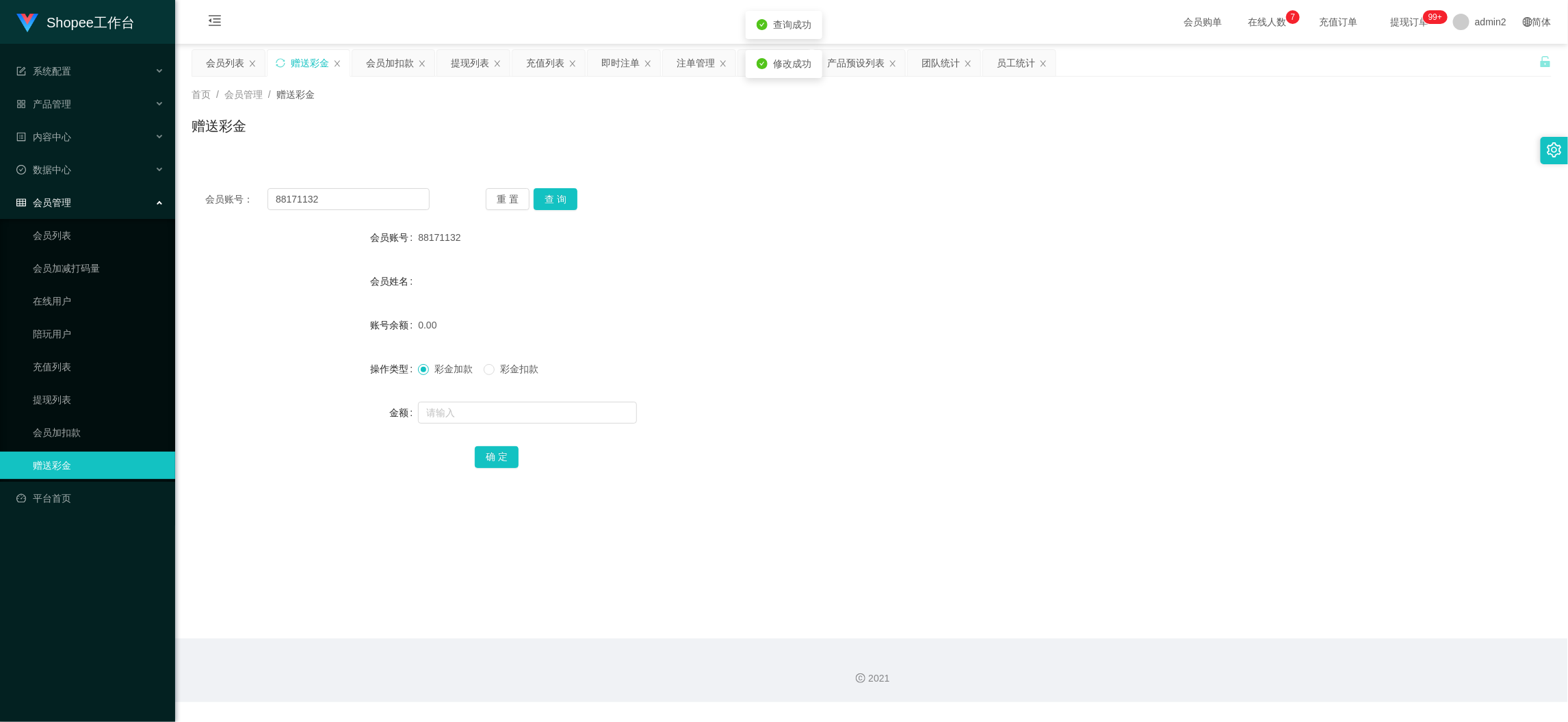
click at [881, 381] on div "彩金加款 彩金扣款" at bounding box center [814, 369] width 793 height 27
click at [1246, 611] on main "关闭左侧 关闭右侧 关闭其它 刷新页面 会员列表 赠送彩金 会员加扣款 提现列表 充值列表 即时注单 注单管理 开奖记录 产品预设列表 团队统计 员工统计 首…" at bounding box center [871, 341] width 1392 height 595
click at [478, 56] on div "提现列表" at bounding box center [470, 63] width 38 height 26
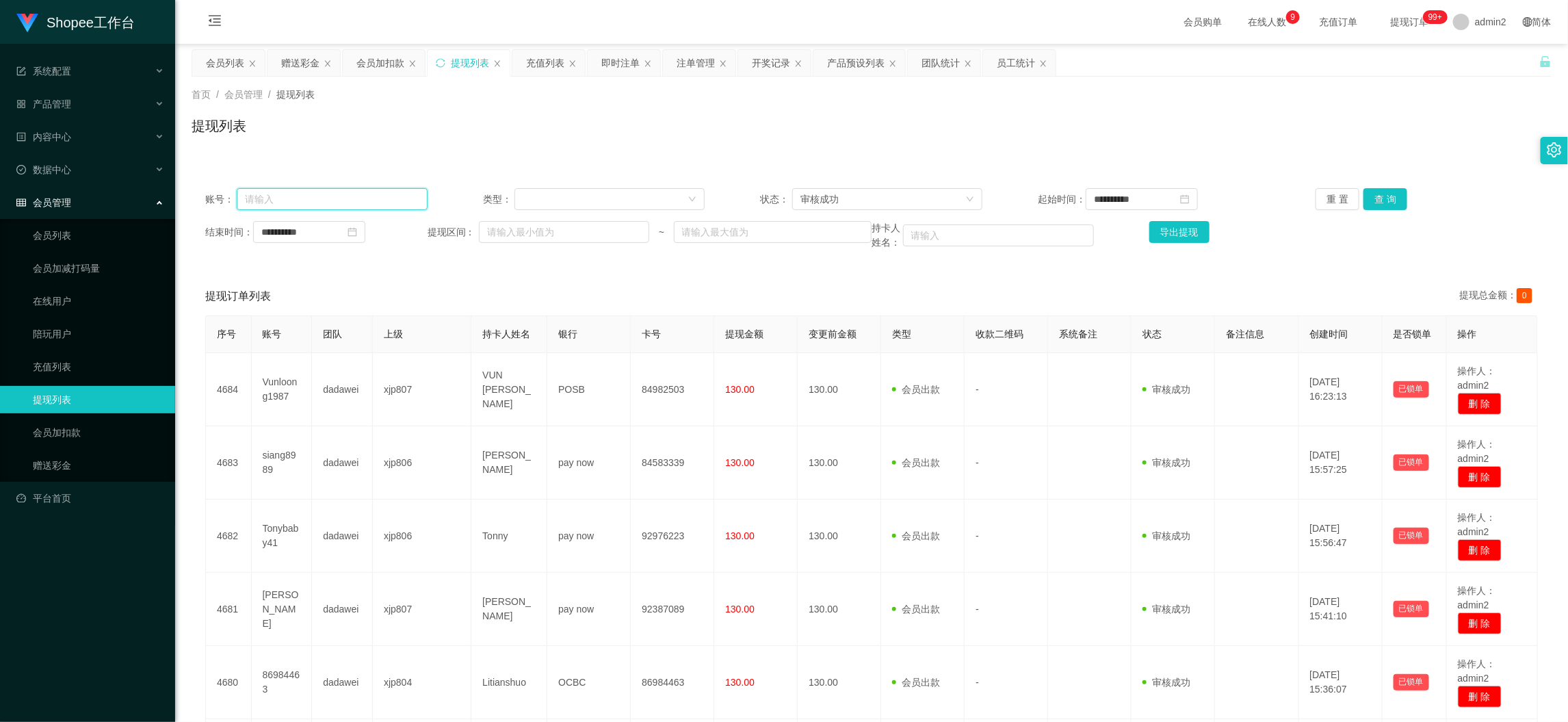
click at [363, 191] on input "text" at bounding box center [332, 199] width 191 height 22
drag, startPoint x: 363, startPoint y: 191, endPoint x: 926, endPoint y: 193, distance: 563.0
click at [364, 191] on input "text" at bounding box center [332, 199] width 191 height 22
paste input "Kerlyn7031"
type input "Kerlyn7031"
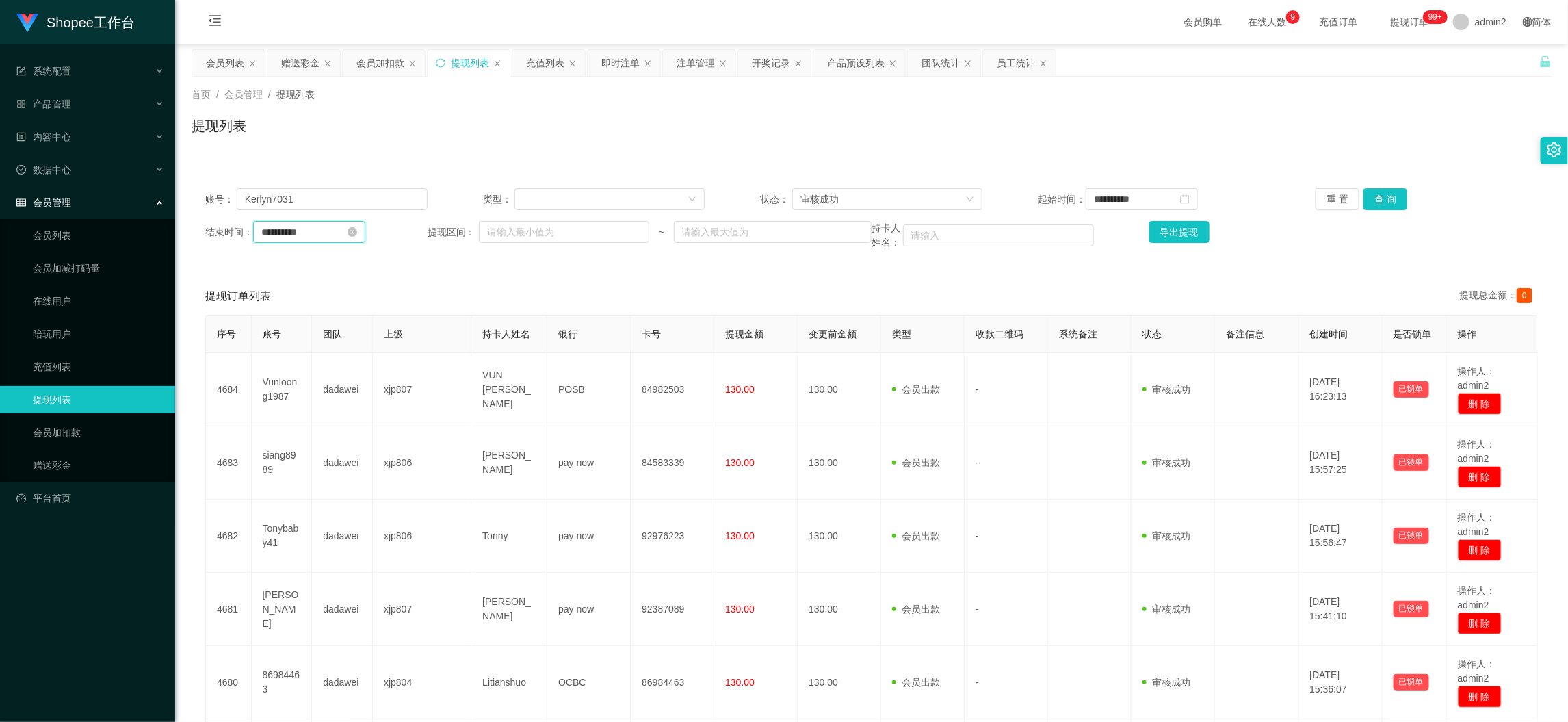
click at [329, 230] on input "**********" at bounding box center [309, 232] width 113 height 22
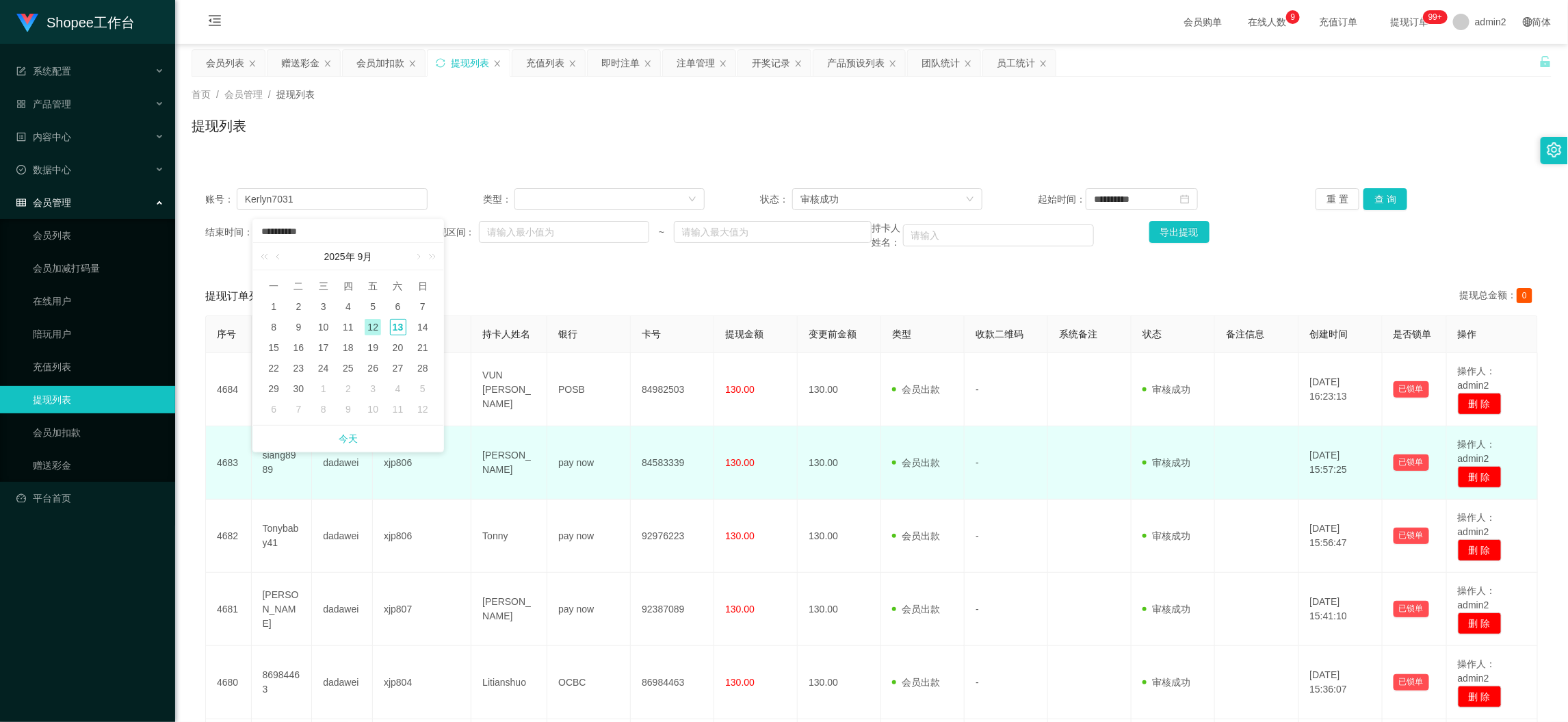
click at [352, 432] on link "今天" at bounding box center [348, 438] width 19 height 26
type input "**********"
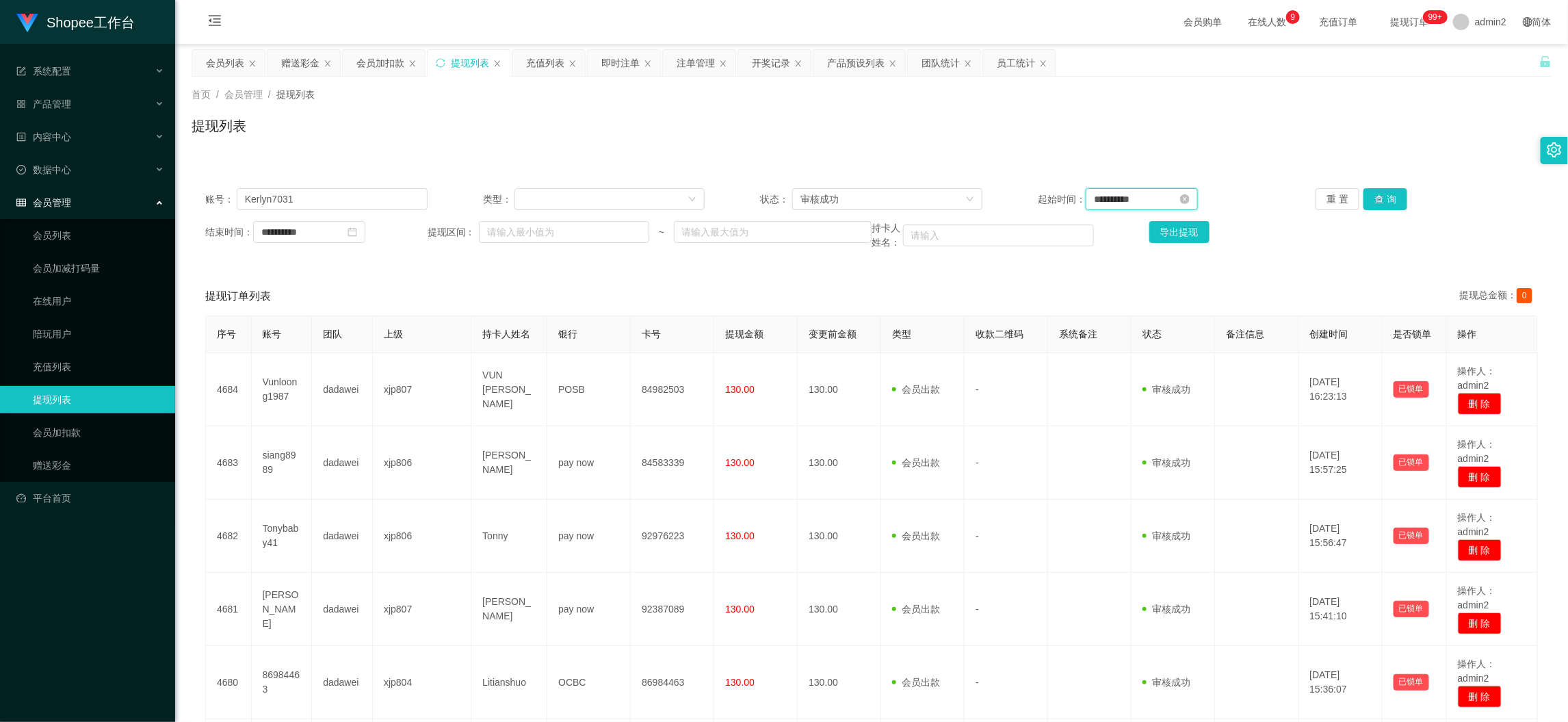
click at [1146, 201] on input "**********" at bounding box center [1141, 199] width 113 height 22
click at [1170, 405] on link "今天" at bounding box center [1174, 405] width 19 height 26
type input "**********"
click at [1364, 205] on button "查 询" at bounding box center [1385, 199] width 44 height 22
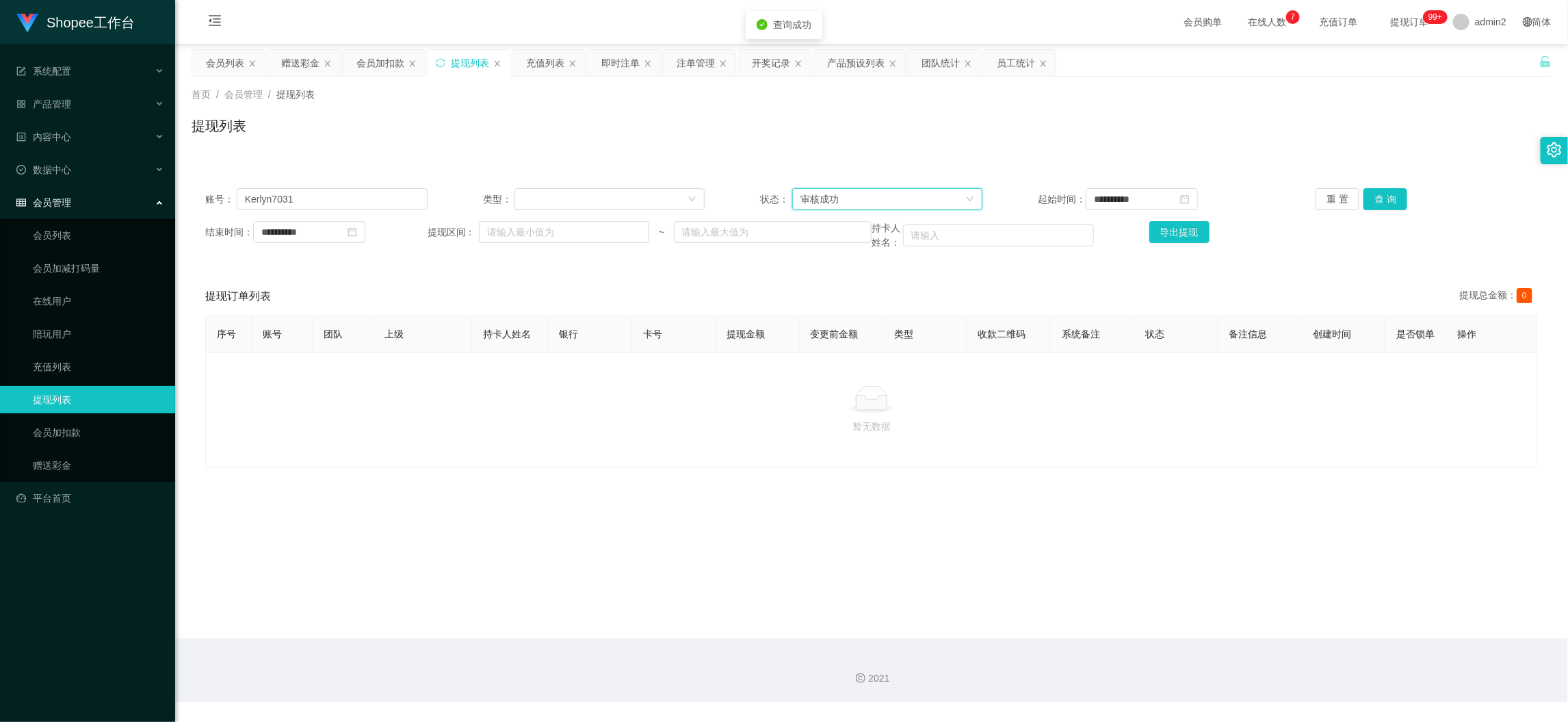
click at [889, 190] on div "审核成功" at bounding box center [883, 199] width 165 height 20
click at [911, 229] on li "等待审核" at bounding box center [882, 226] width 188 height 22
click at [1378, 211] on div "**********" at bounding box center [871, 219] width 1359 height 89
click at [1391, 205] on button "查 询" at bounding box center [1385, 199] width 44 height 22
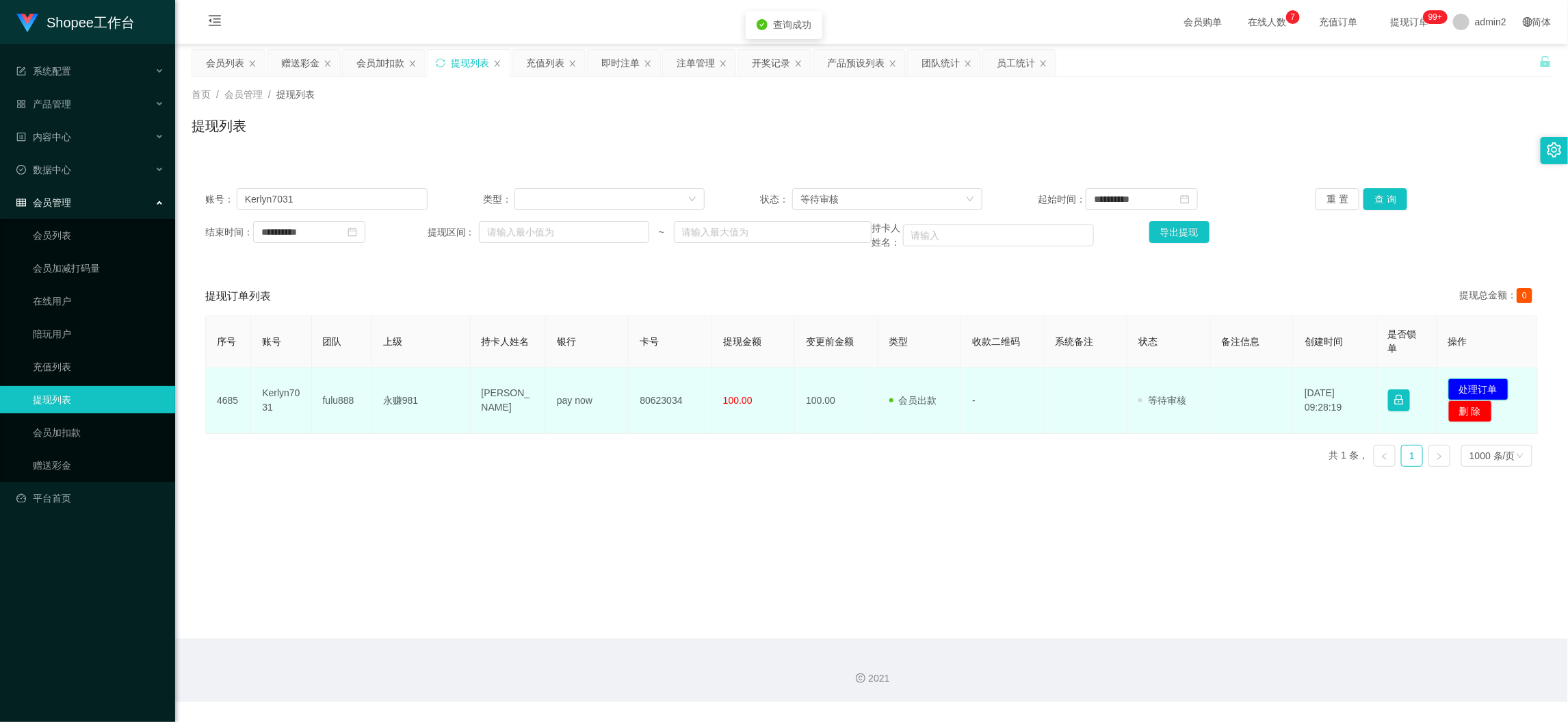
click at [1459, 384] on button "处理订单" at bounding box center [1478, 389] width 60 height 22
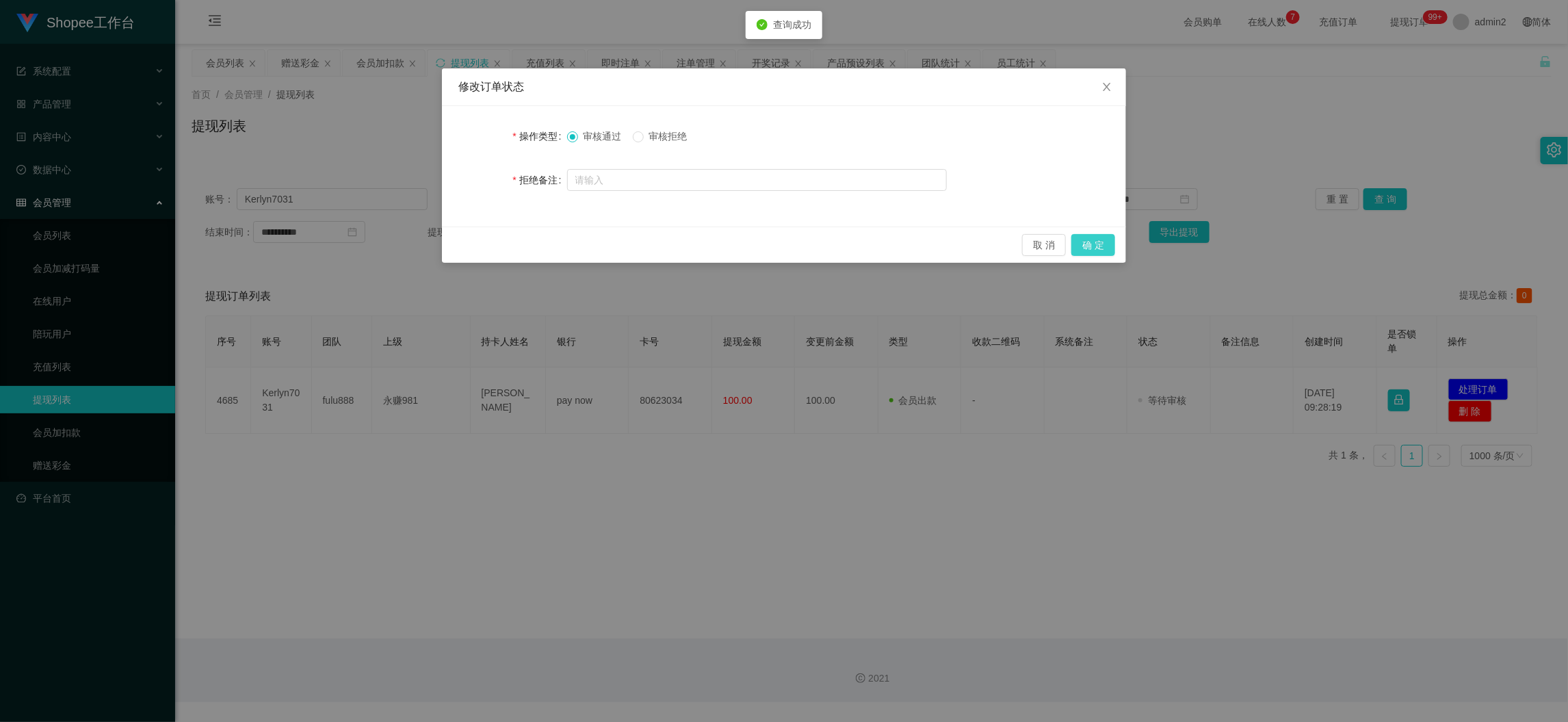
click at [1091, 248] on button "确 定" at bounding box center [1093, 245] width 44 height 22
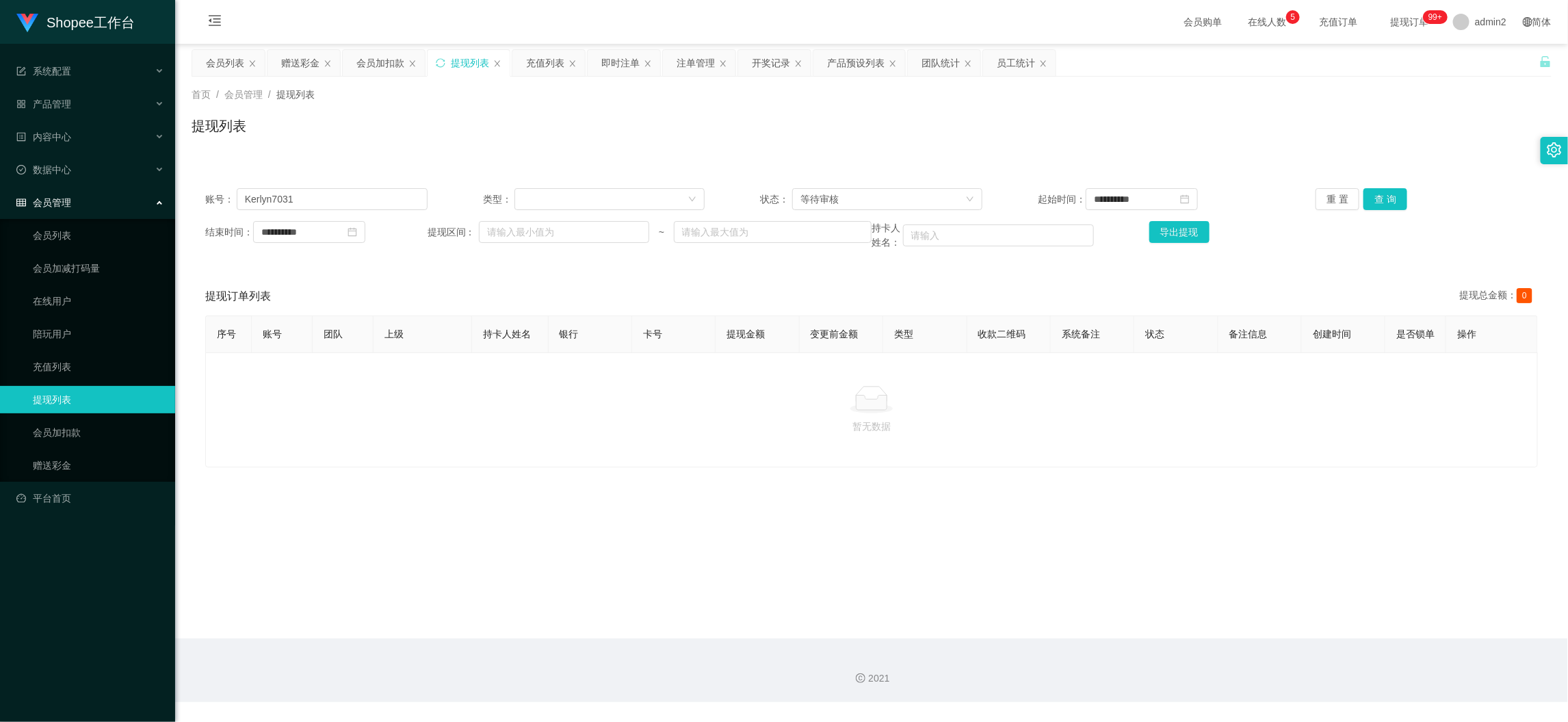
drag, startPoint x: 1205, startPoint y: 639, endPoint x: 854, endPoint y: 399, distance: 425.2
click at [1204, 639] on div "2021" at bounding box center [871, 671] width 1392 height 64
click at [360, 194] on input "Kerlyn7031" at bounding box center [332, 199] width 191 height 22
drag, startPoint x: 360, startPoint y: 194, endPoint x: 375, endPoint y: 199, distance: 15.8
click at [372, 199] on input "Kerlyn7031" at bounding box center [332, 199] width 191 height 22
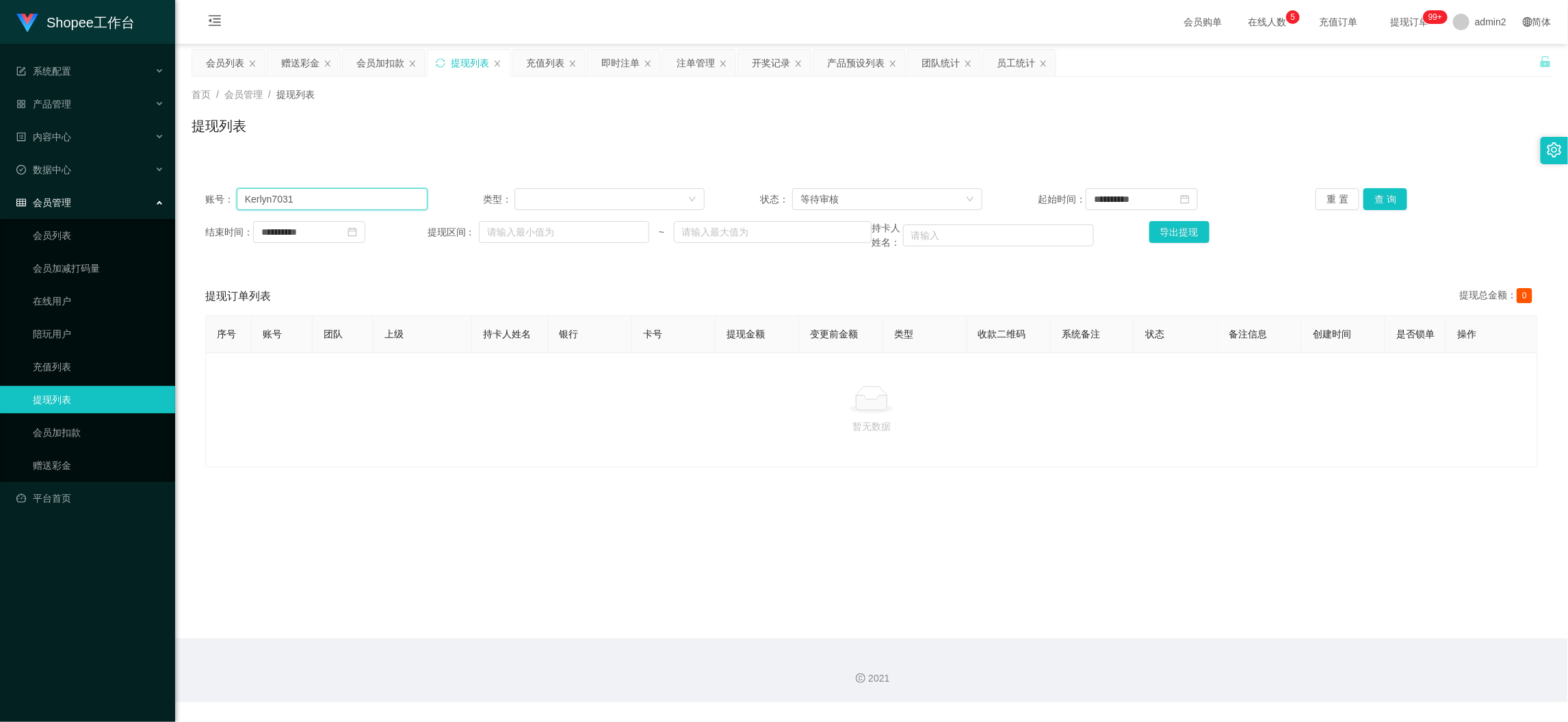
paste input "94465695"
click at [1363, 199] on button "查 询" at bounding box center [1385, 199] width 44 height 22
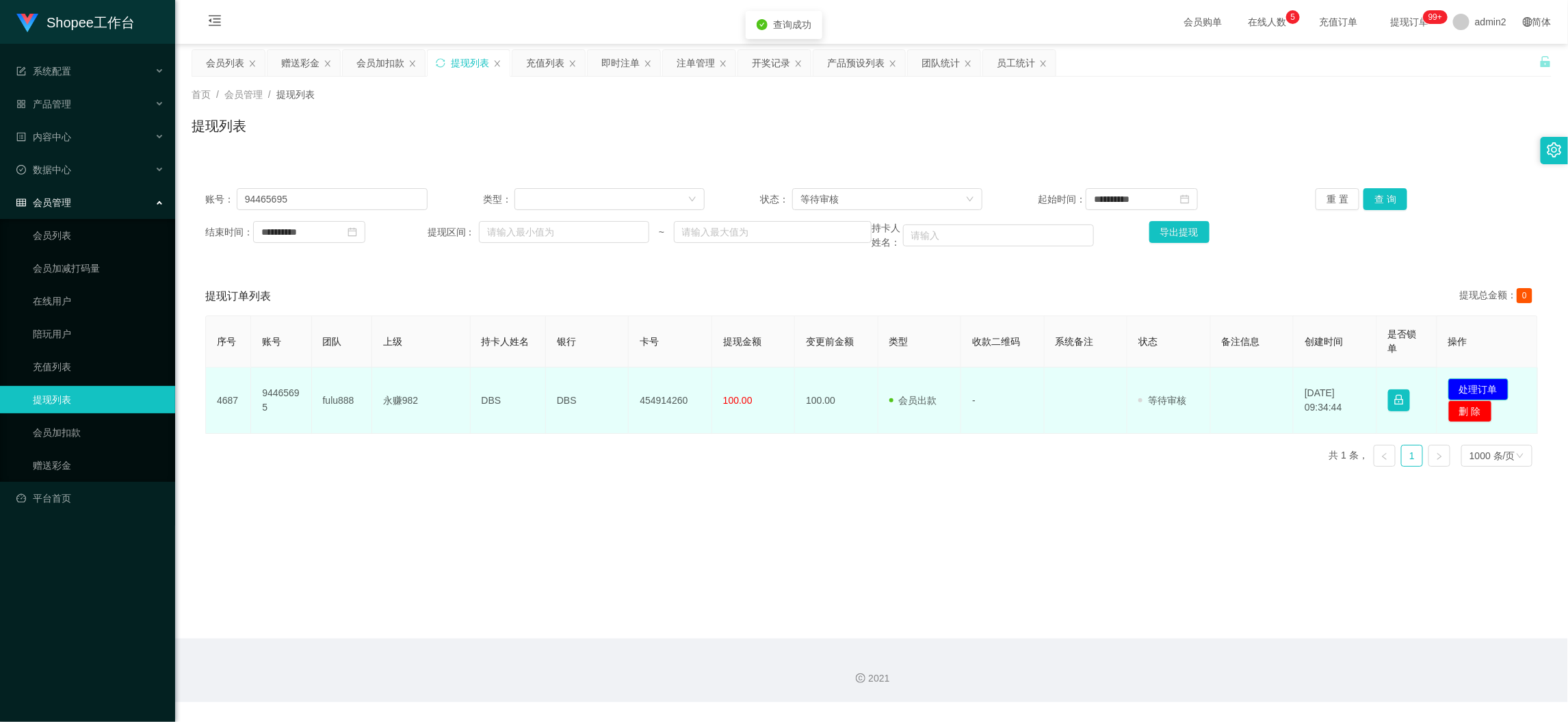
click at [1462, 389] on button "处理订单" at bounding box center [1478, 389] width 60 height 22
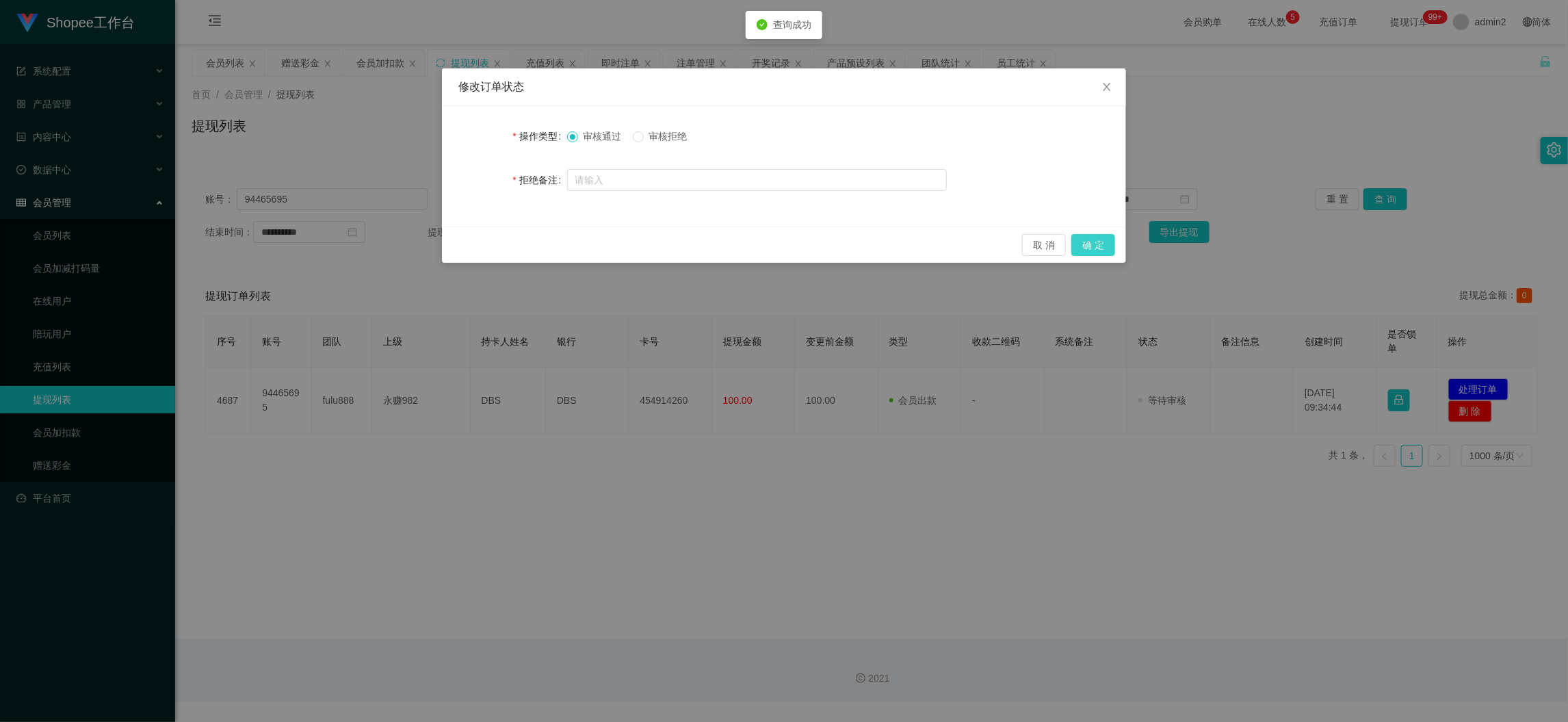
click at [1090, 245] on button "确 定" at bounding box center [1093, 245] width 44 height 22
click at [953, 559] on div "修改订单状态 操作类型 审核通过 审核拒绝 拒绝备注 取 消 确 定" at bounding box center [784, 361] width 1568 height 722
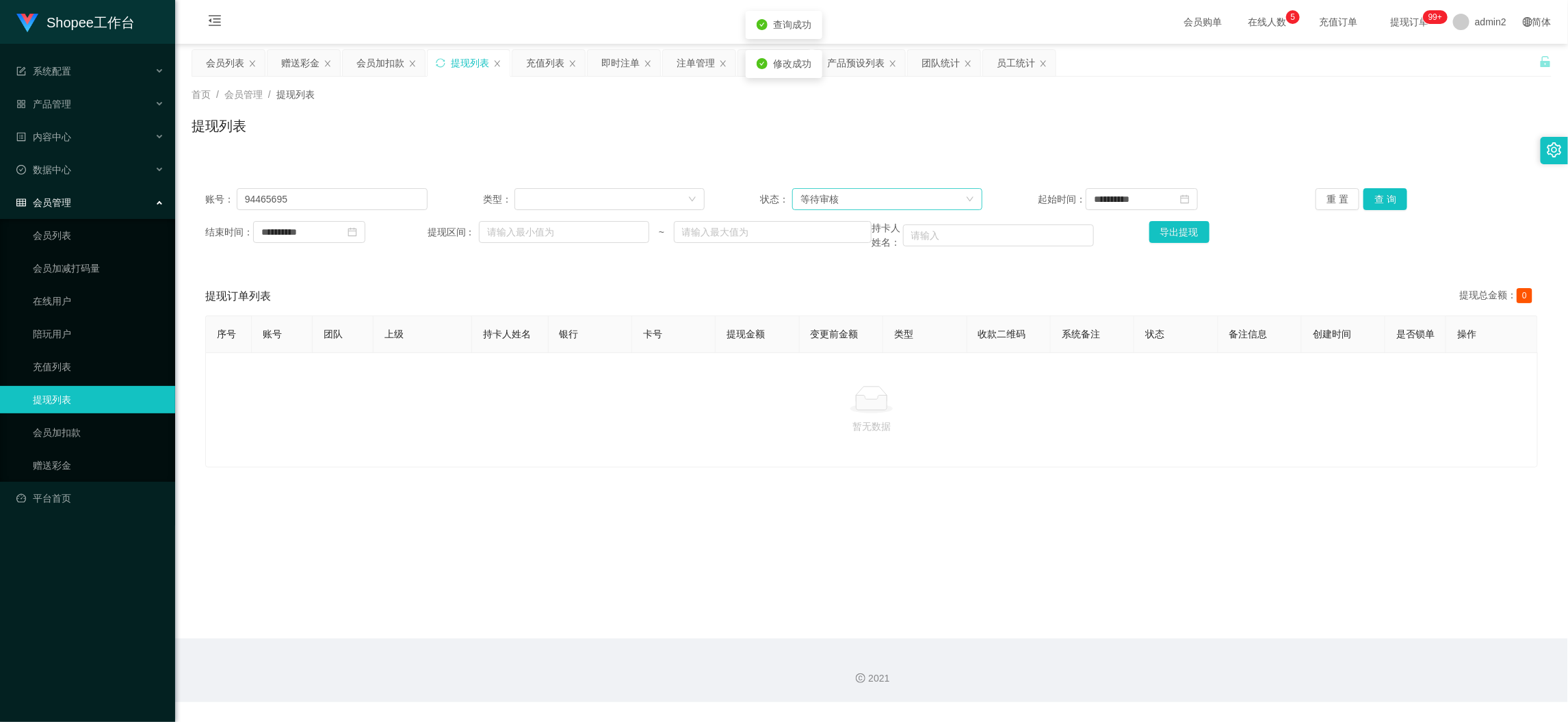
click at [963, 210] on div "**********" at bounding box center [871, 219] width 1359 height 89
drag, startPoint x: 1139, startPoint y: 589, endPoint x: 1082, endPoint y: 546, distance: 71.4
click at [1139, 589] on main "**********" at bounding box center [871, 341] width 1392 height 595
click at [392, 197] on input "94465695" at bounding box center [332, 199] width 191 height 22
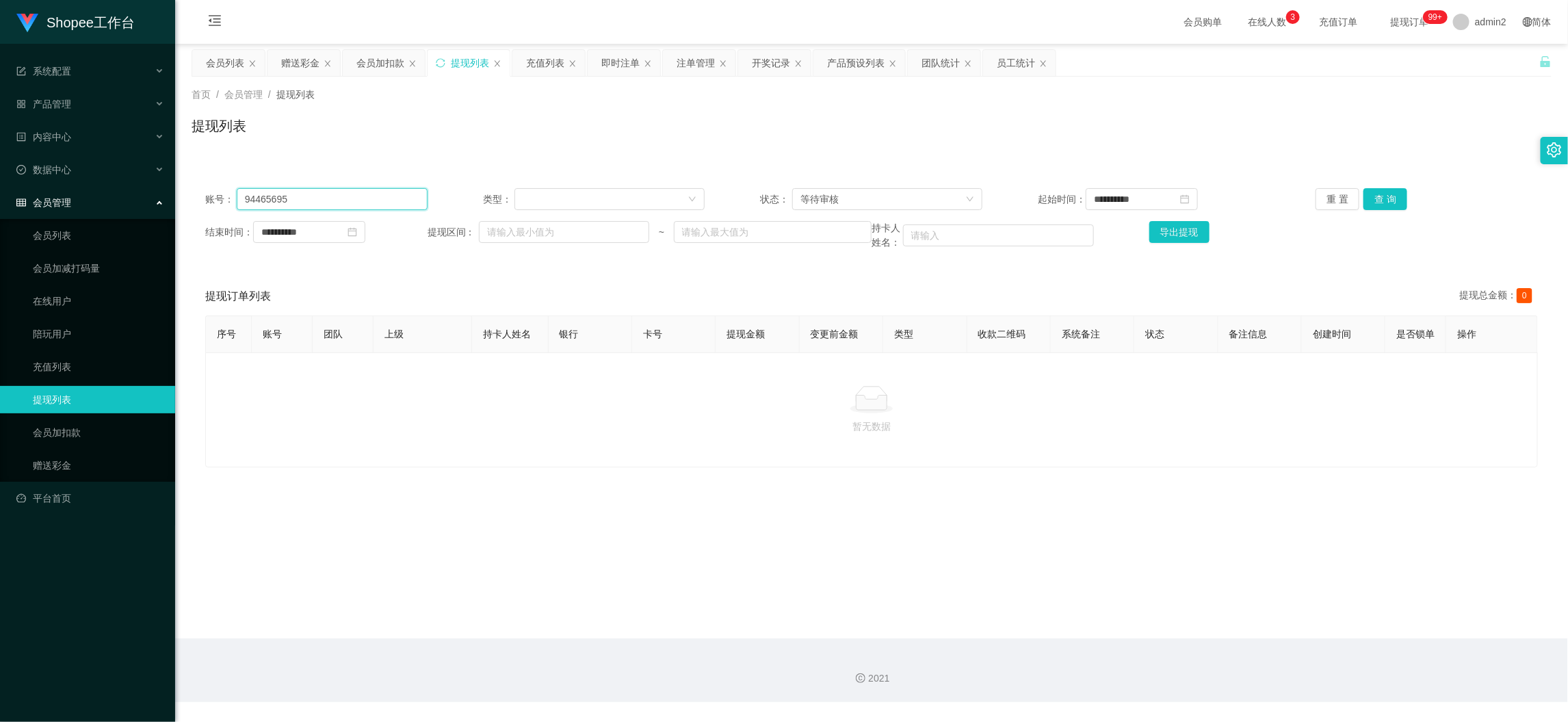
paste input "Han1234"
type input "Han12345"
click at [1388, 196] on button "查 询" at bounding box center [1385, 199] width 44 height 22
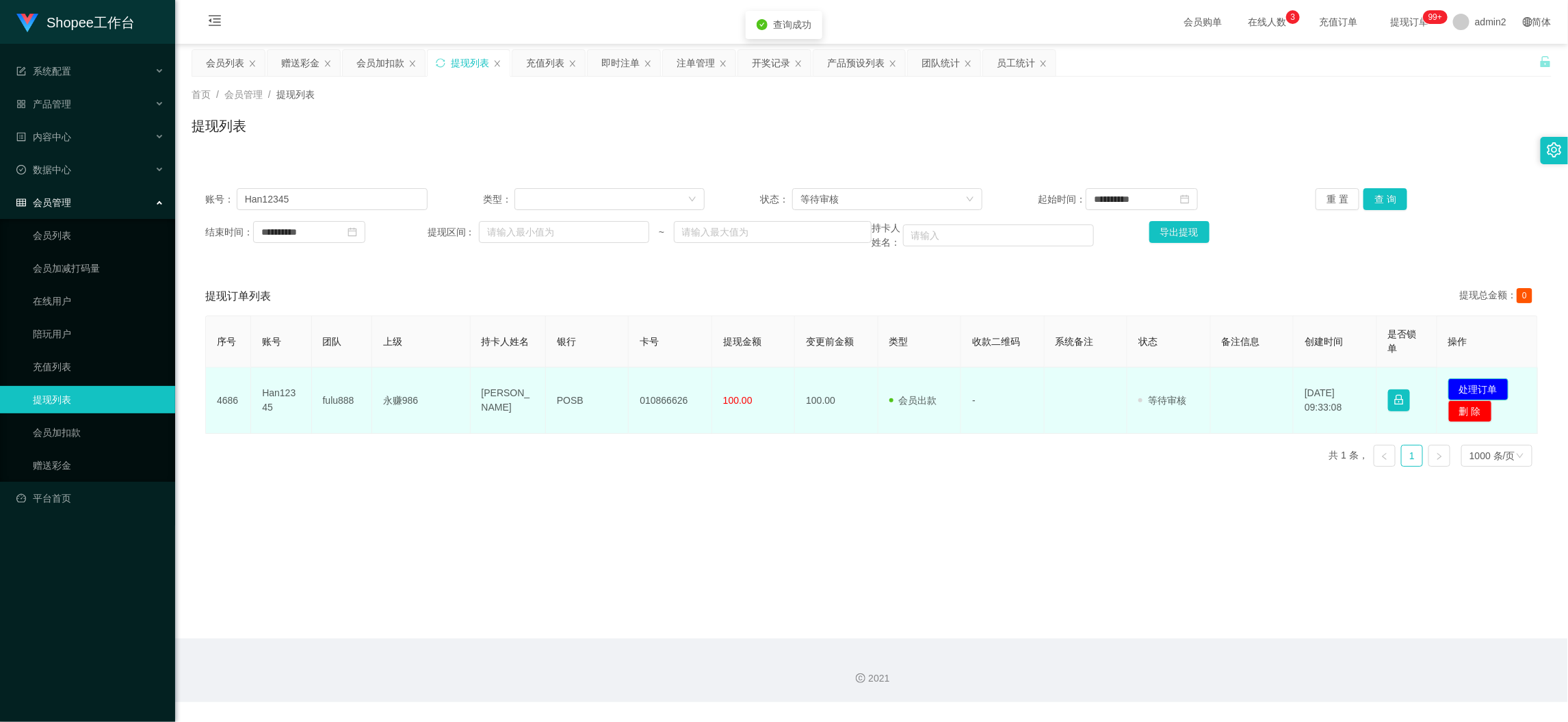
click at [1474, 381] on button "处理订单" at bounding box center [1478, 389] width 60 height 22
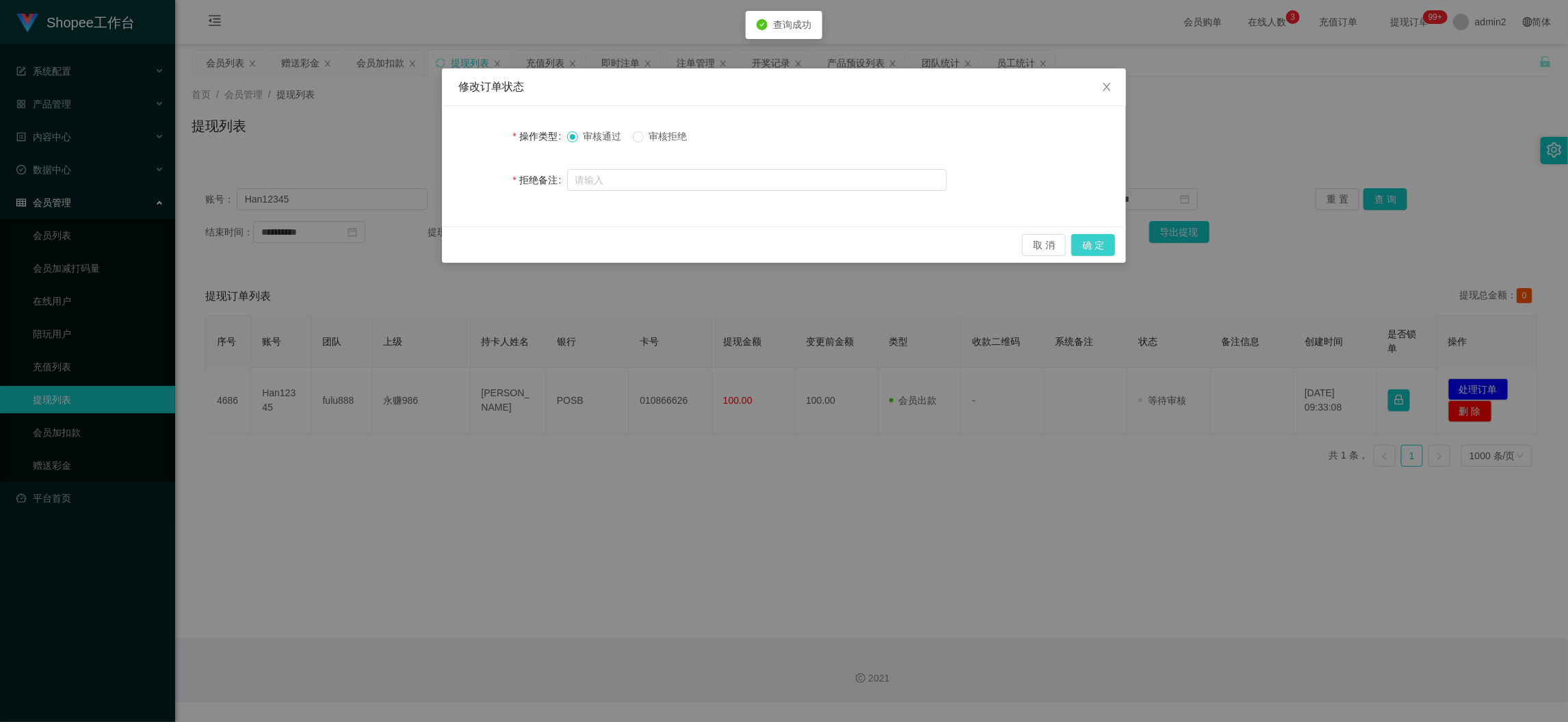
click at [1100, 242] on button "确 定" at bounding box center [1093, 245] width 44 height 22
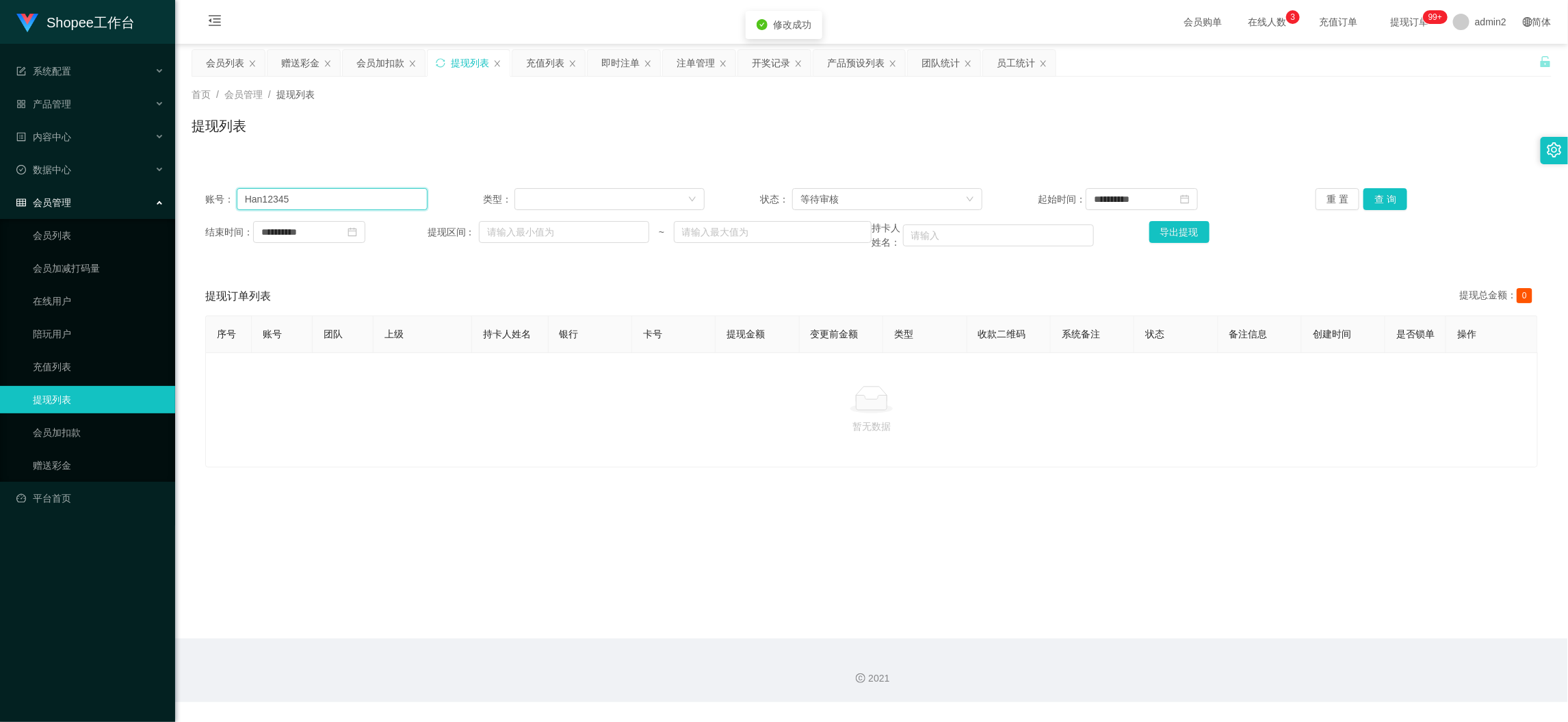
click at [378, 201] on input "Han12345" at bounding box center [332, 199] width 191 height 22
drag, startPoint x: 378, startPoint y: 201, endPoint x: 472, endPoint y: 213, distance: 94.8
click at [380, 201] on input "Han12345" at bounding box center [332, 199] width 191 height 22
paste input "est2811"
click at [1366, 199] on button "查 询" at bounding box center [1385, 199] width 44 height 22
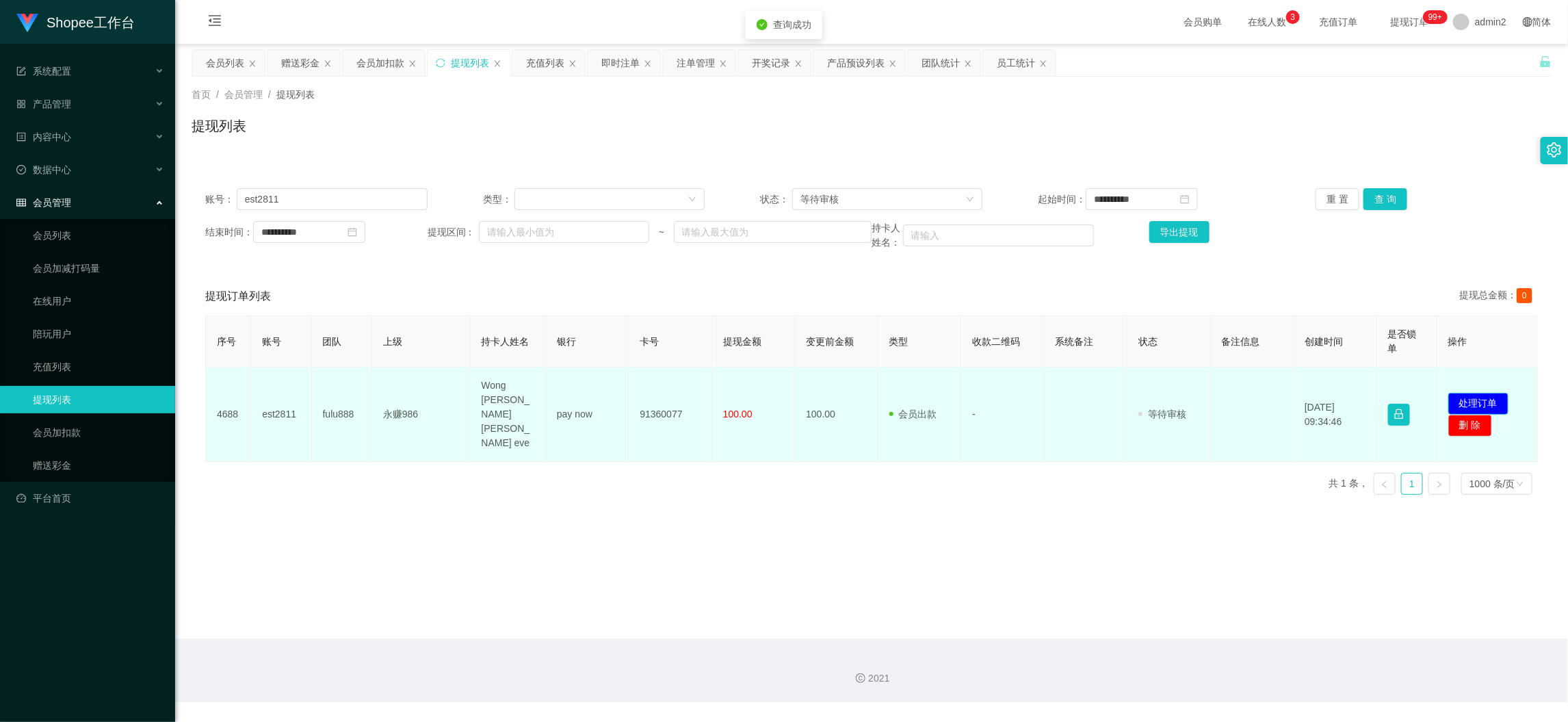
click at [1467, 393] on button "处理订单" at bounding box center [1478, 404] width 60 height 22
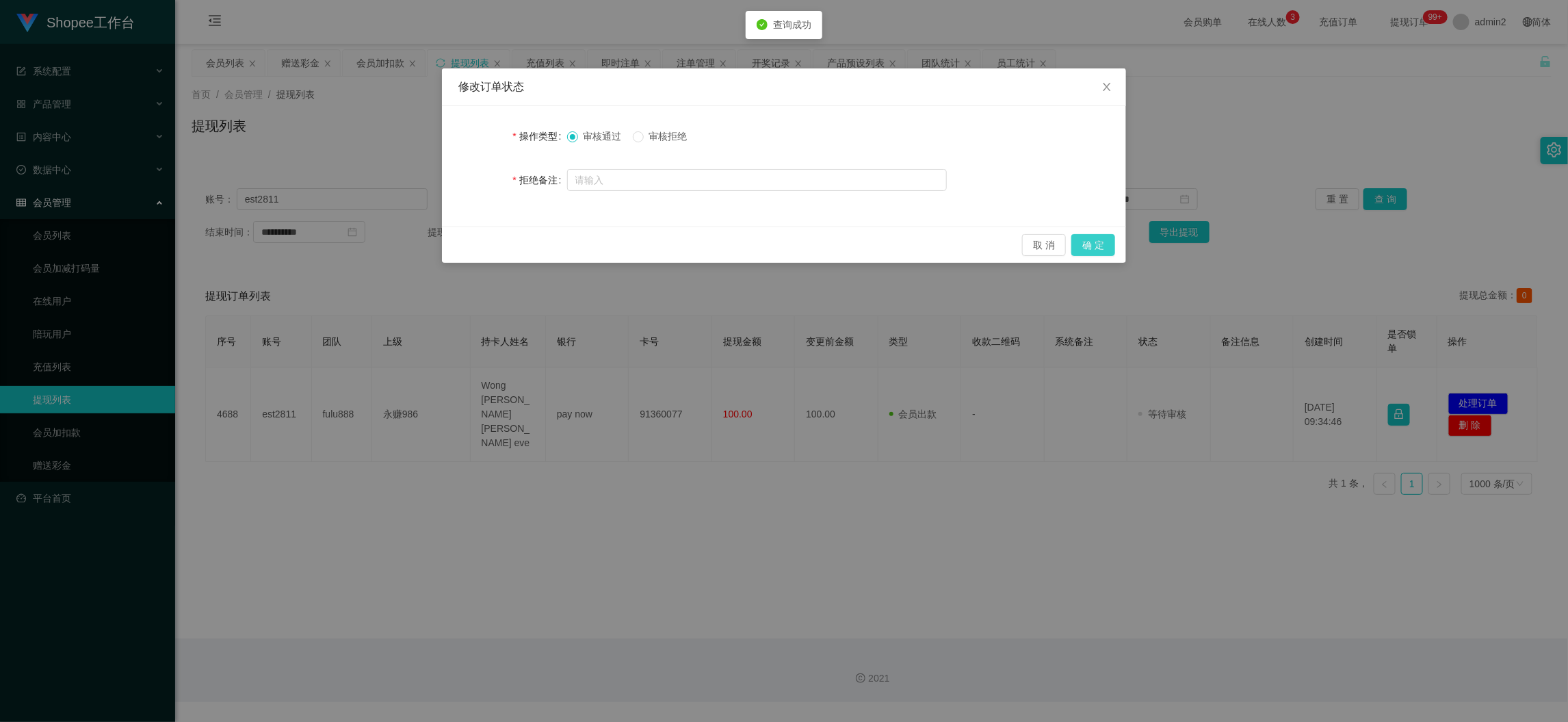
click at [1097, 246] on button "确 定" at bounding box center [1093, 245] width 44 height 22
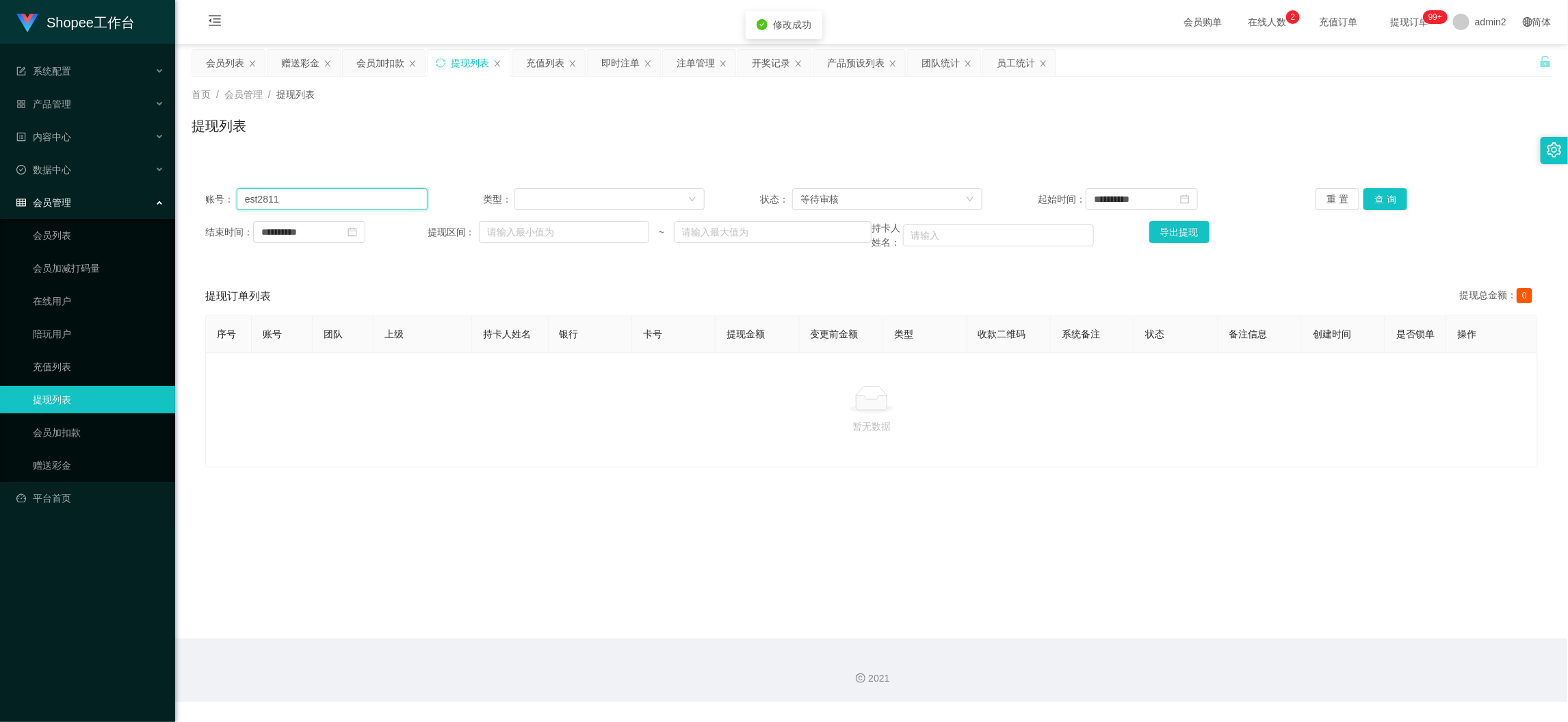
click at [415, 199] on input "est2811" at bounding box center [332, 199] width 191 height 22
paste input "Mahinur123"
click at [1378, 202] on button "查 询" at bounding box center [1385, 199] width 44 height 22
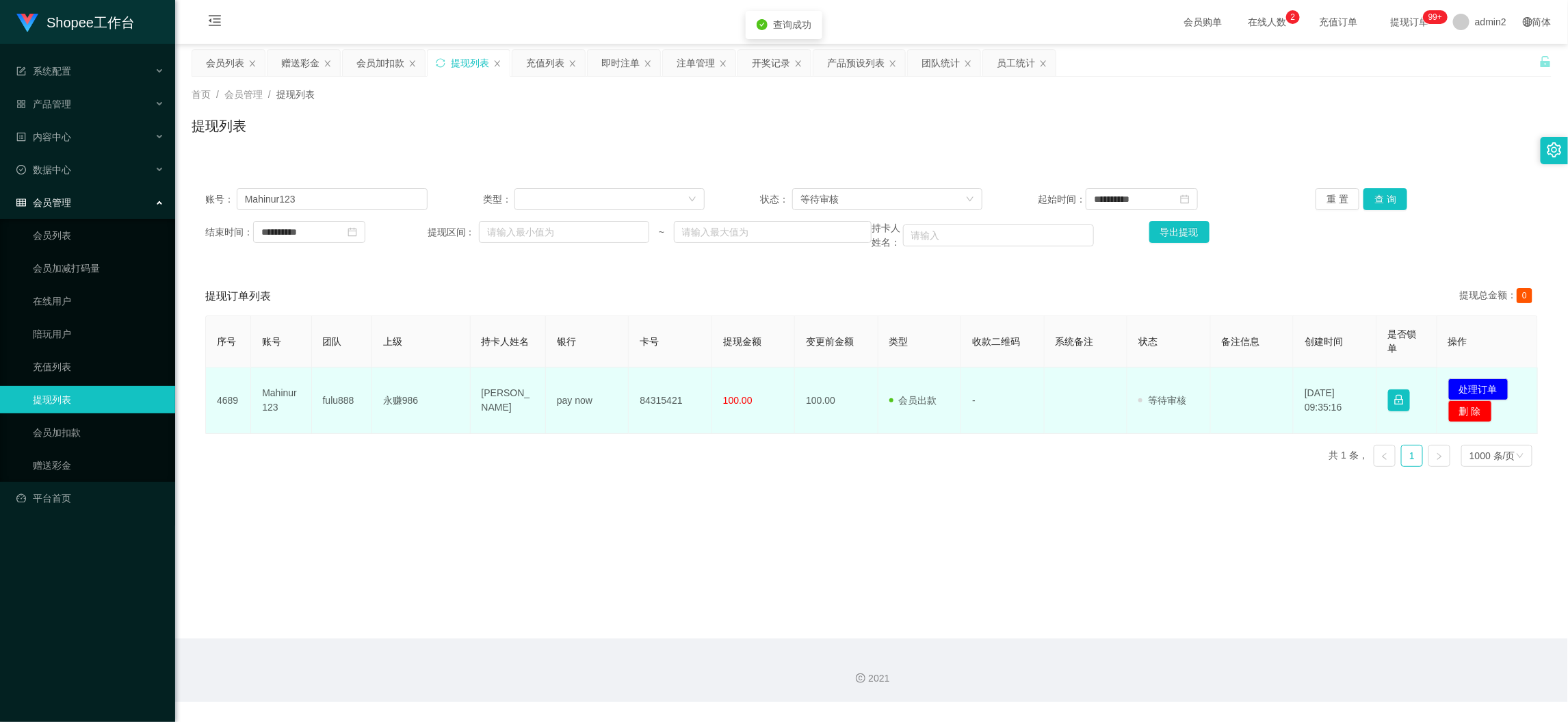
click at [1470, 376] on td "发起代付 处理订单 删 除" at bounding box center [1487, 400] width 101 height 67
click at [1480, 380] on button "处理订单" at bounding box center [1478, 389] width 60 height 22
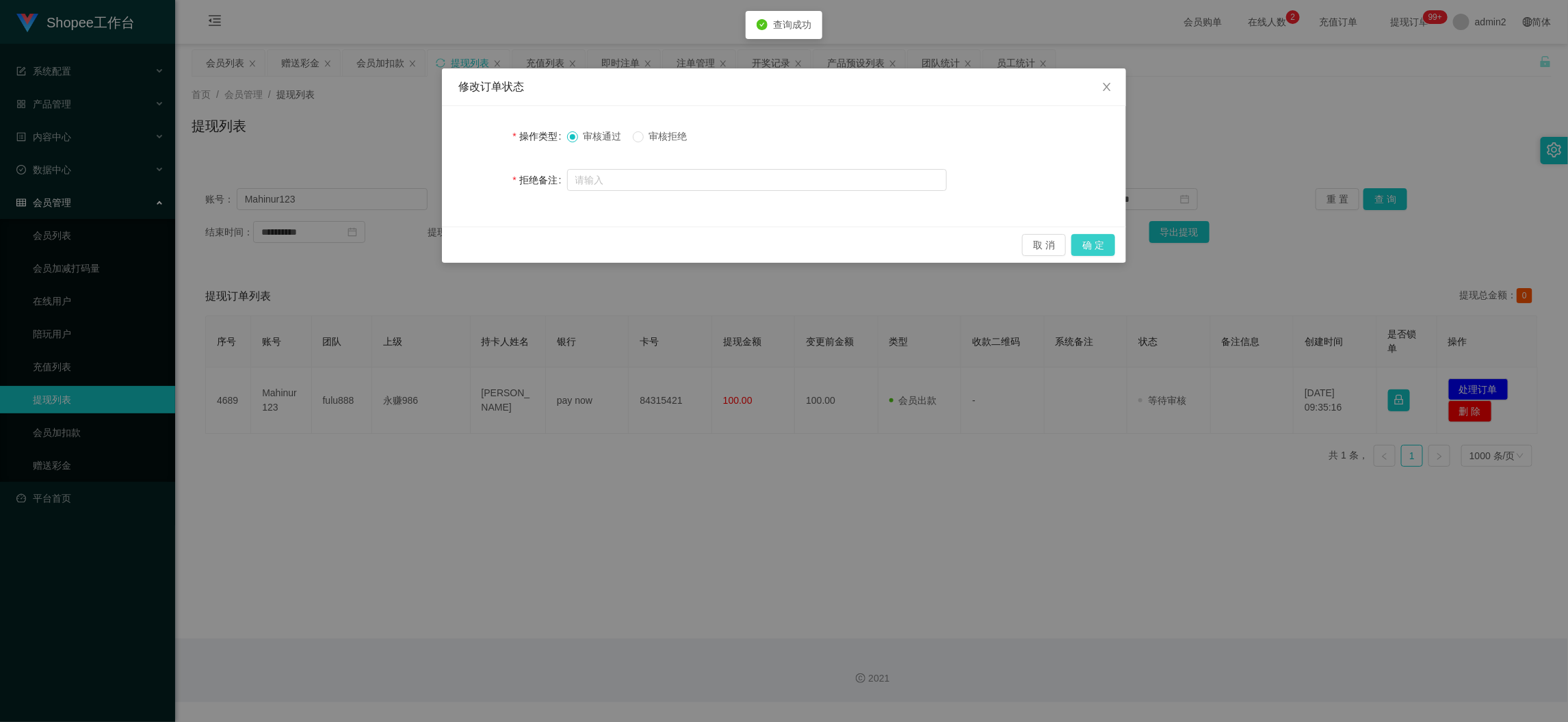
click at [1101, 247] on button "确 定" at bounding box center [1093, 245] width 44 height 22
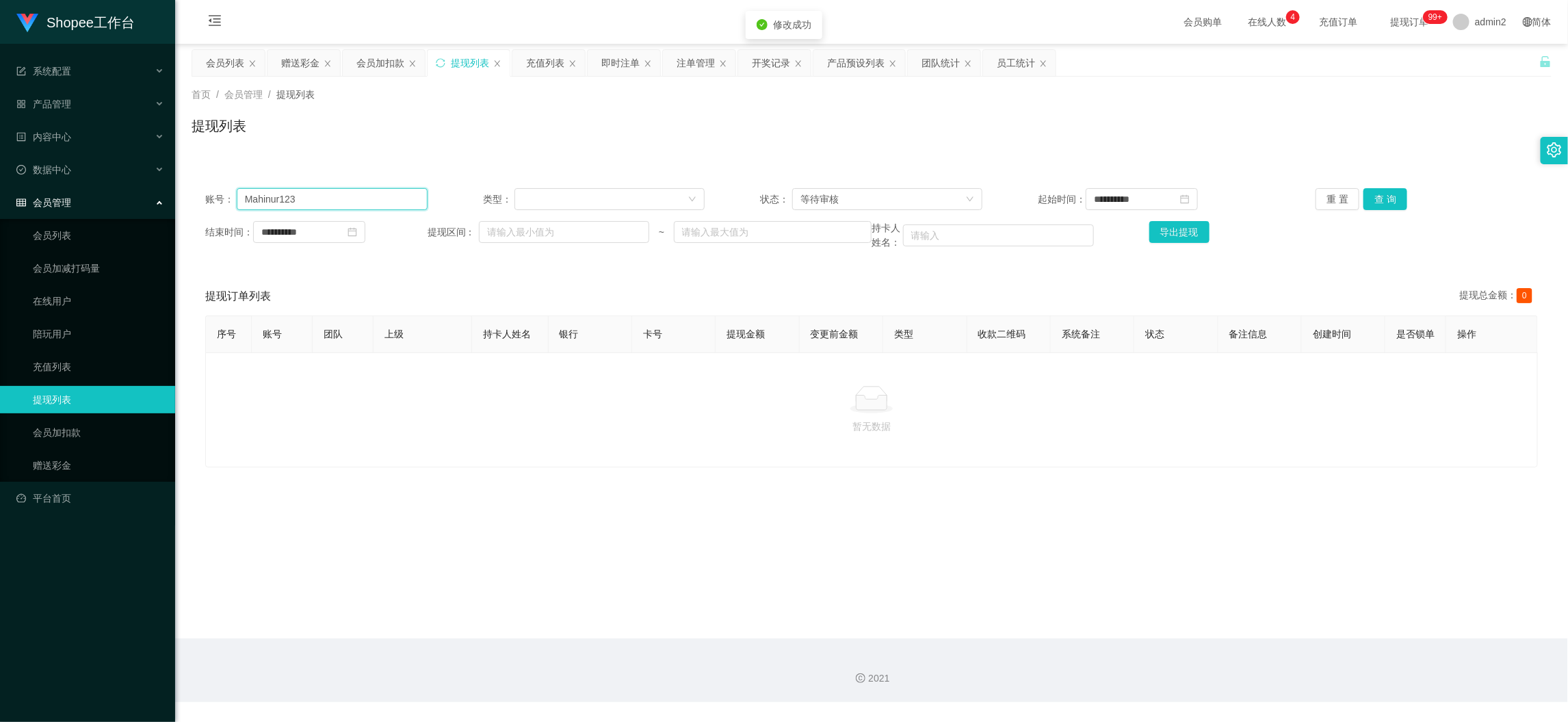
click at [376, 204] on input "Mahinur123" at bounding box center [332, 199] width 191 height 22
paste input "4573837562"
type input "4573837562"
click at [1386, 201] on button "查 询" at bounding box center [1385, 199] width 44 height 22
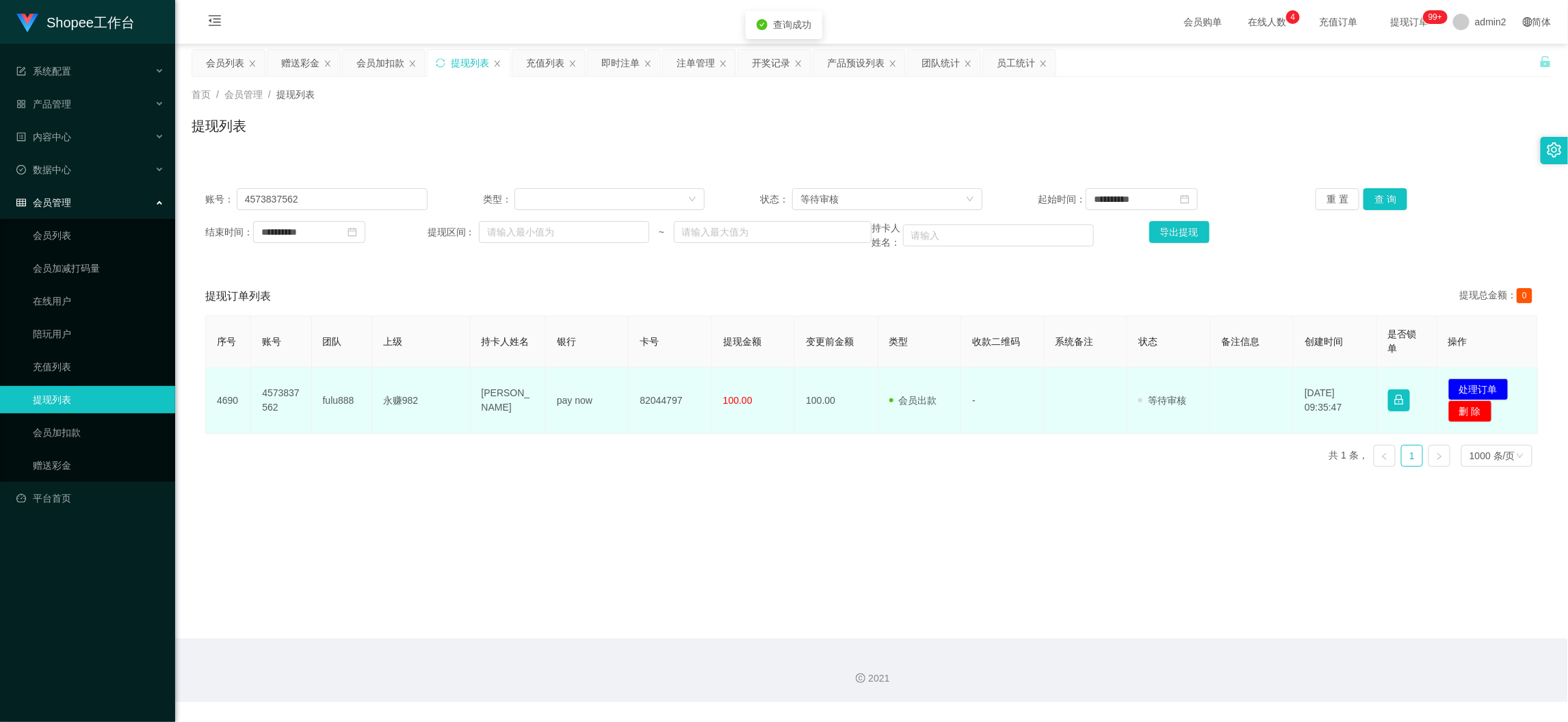
click at [1479, 375] on td "发起代付 处理订单 删 除" at bounding box center [1487, 400] width 101 height 67
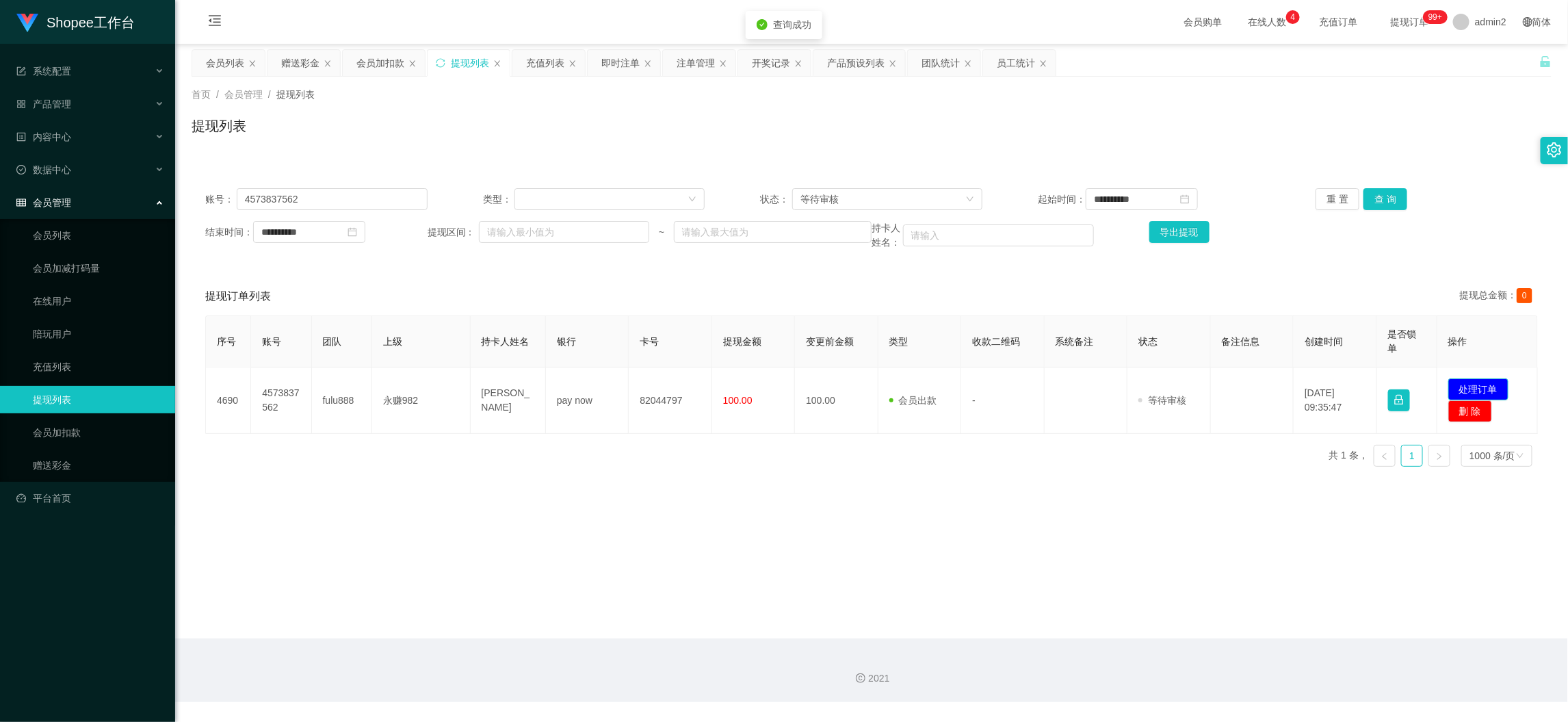
click at [1462, 386] on button "处理订单" at bounding box center [1478, 389] width 60 height 22
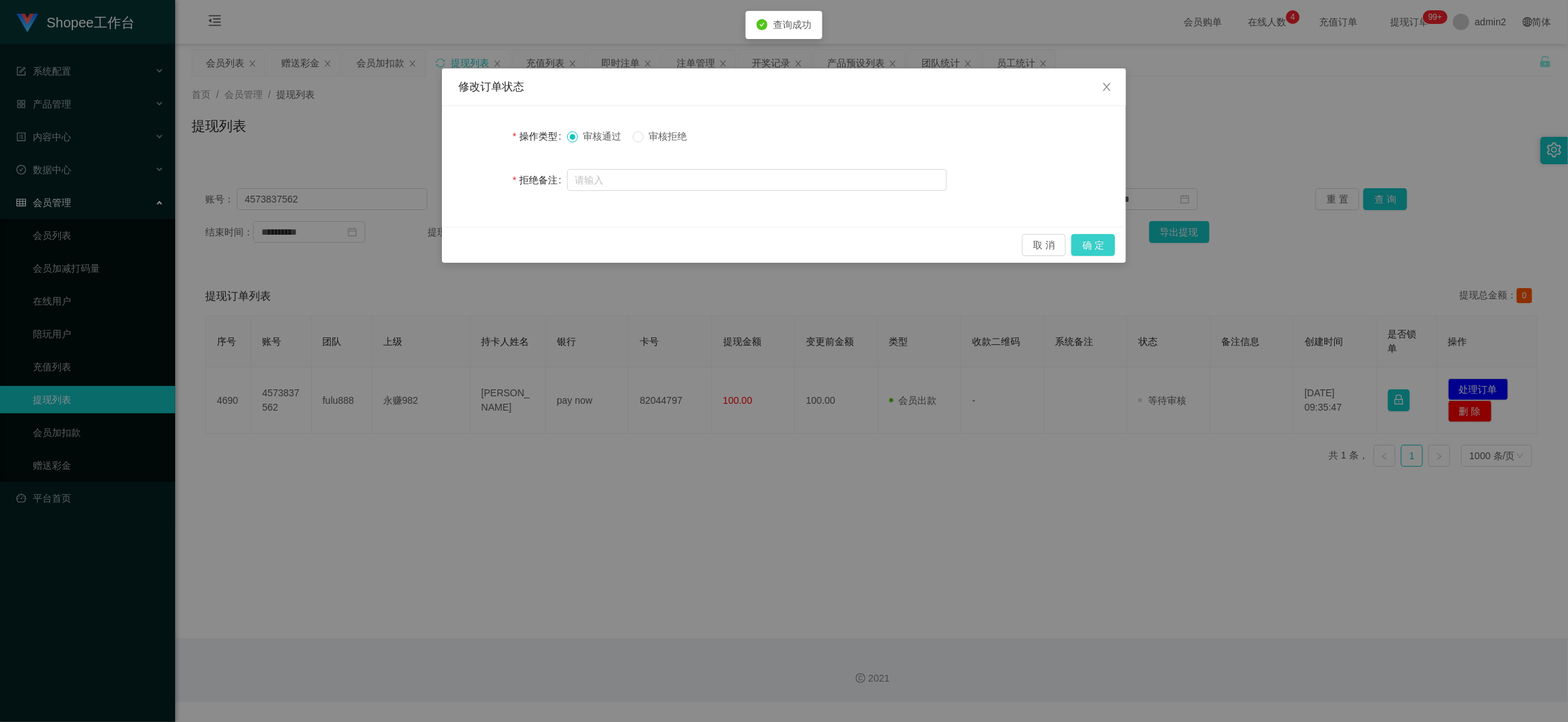
click at [1099, 247] on button "确 定" at bounding box center [1093, 245] width 44 height 22
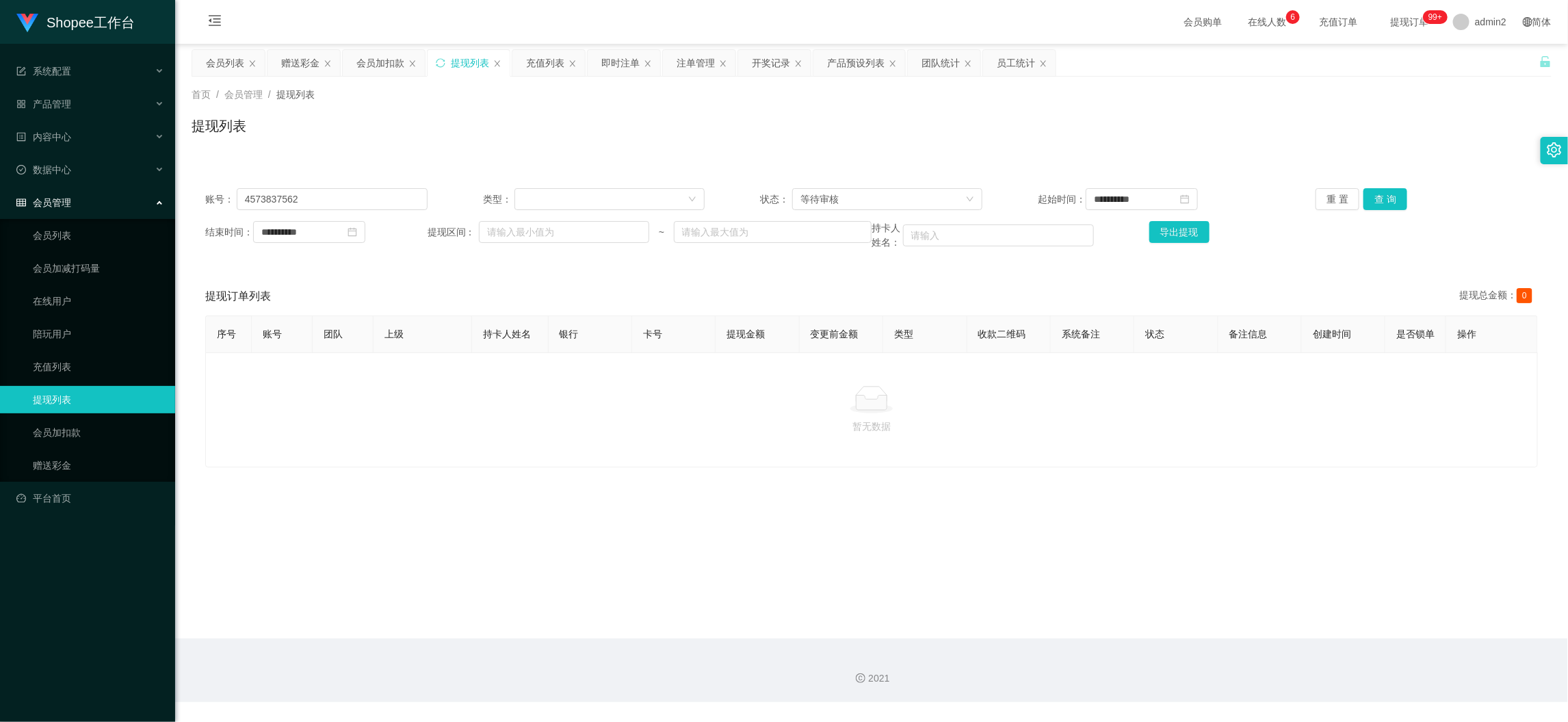
click at [1251, 606] on main "**********" at bounding box center [871, 341] width 1392 height 595
click at [306, 53] on div "赠送彩金" at bounding box center [300, 63] width 38 height 26
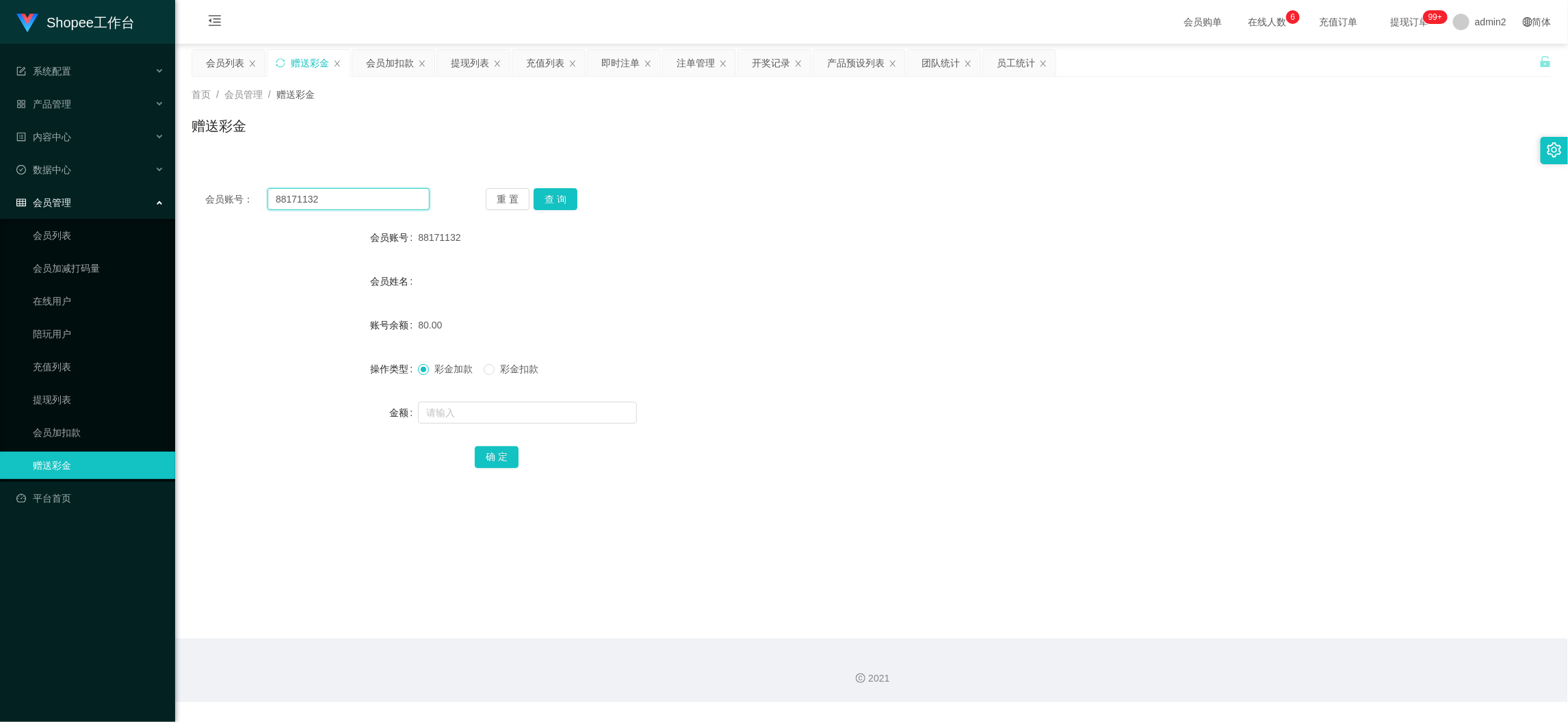
click at [372, 197] on input "88171132" at bounding box center [348, 199] width 162 height 22
click at [552, 190] on button "查 询" at bounding box center [555, 199] width 44 height 22
click at [584, 407] on input "text" at bounding box center [527, 413] width 219 height 22
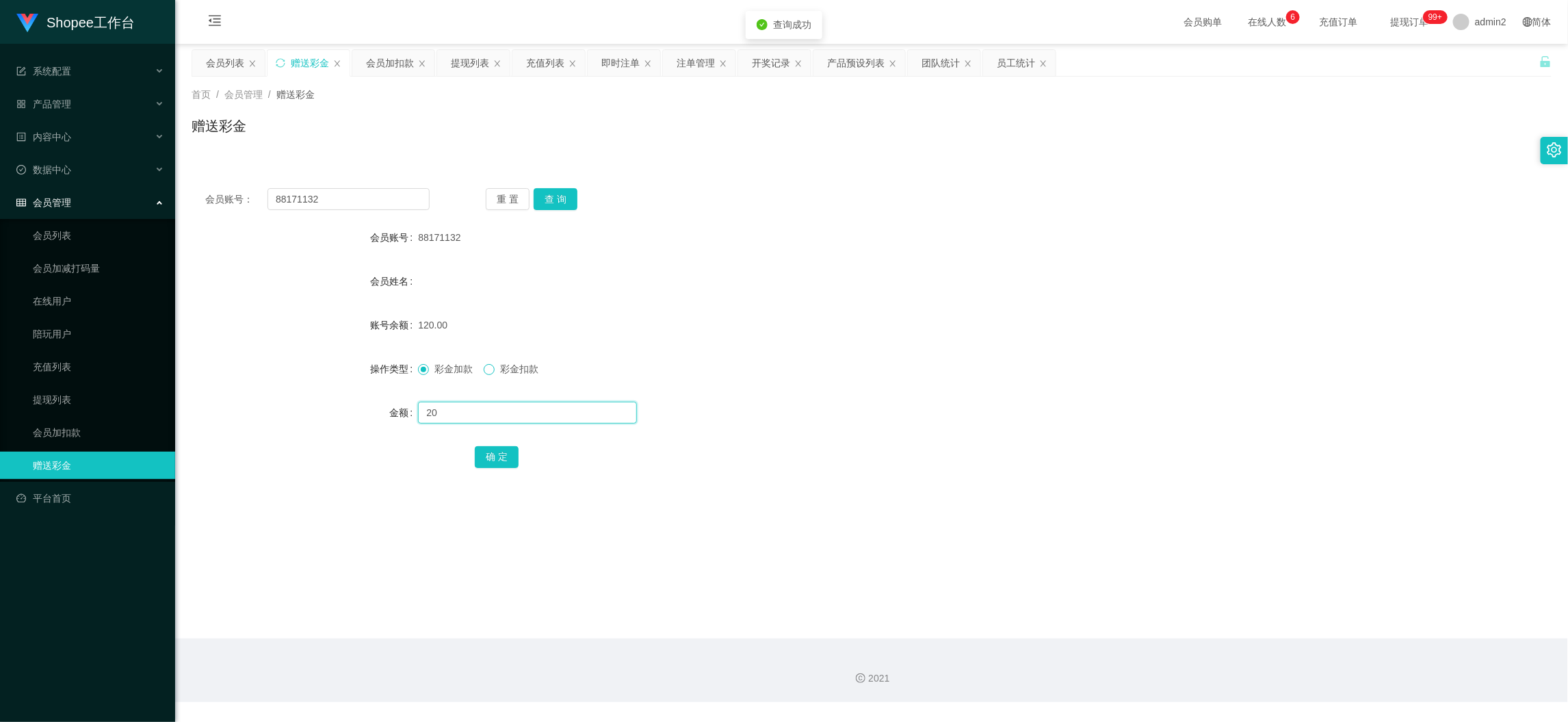
type input "20"
click at [495, 367] on span at bounding box center [489, 370] width 11 height 11
click at [504, 448] on button "确 定" at bounding box center [497, 457] width 44 height 22
click at [426, 372] on span at bounding box center [424, 370] width 11 height 11
click at [898, 367] on div "彩金加款 彩金扣款" at bounding box center [814, 369] width 793 height 27
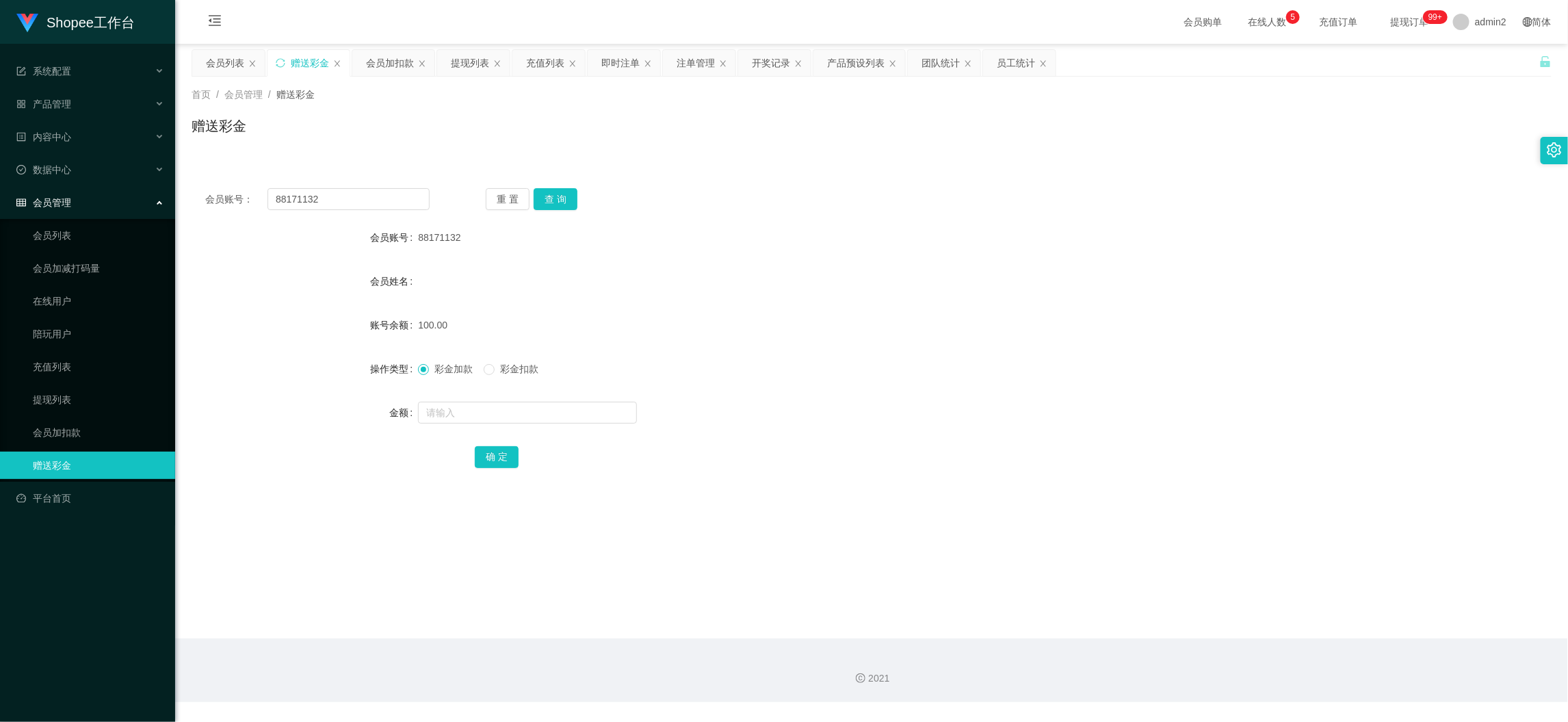
drag, startPoint x: 1251, startPoint y: 614, endPoint x: 1041, endPoint y: 493, distance: 242.4
click at [1251, 614] on main "关闭左侧 关闭右侧 关闭其它 刷新页面 会员列表 赠送彩金 会员加扣款 提现列表 充值列表 即时注单 注单管理 开奖记录 产品预设列表 团队统计 员工统计 首…" at bounding box center [871, 341] width 1392 height 595
click at [388, 205] on input "88171132" at bounding box center [348, 199] width 162 height 22
paste input "Nivi10"
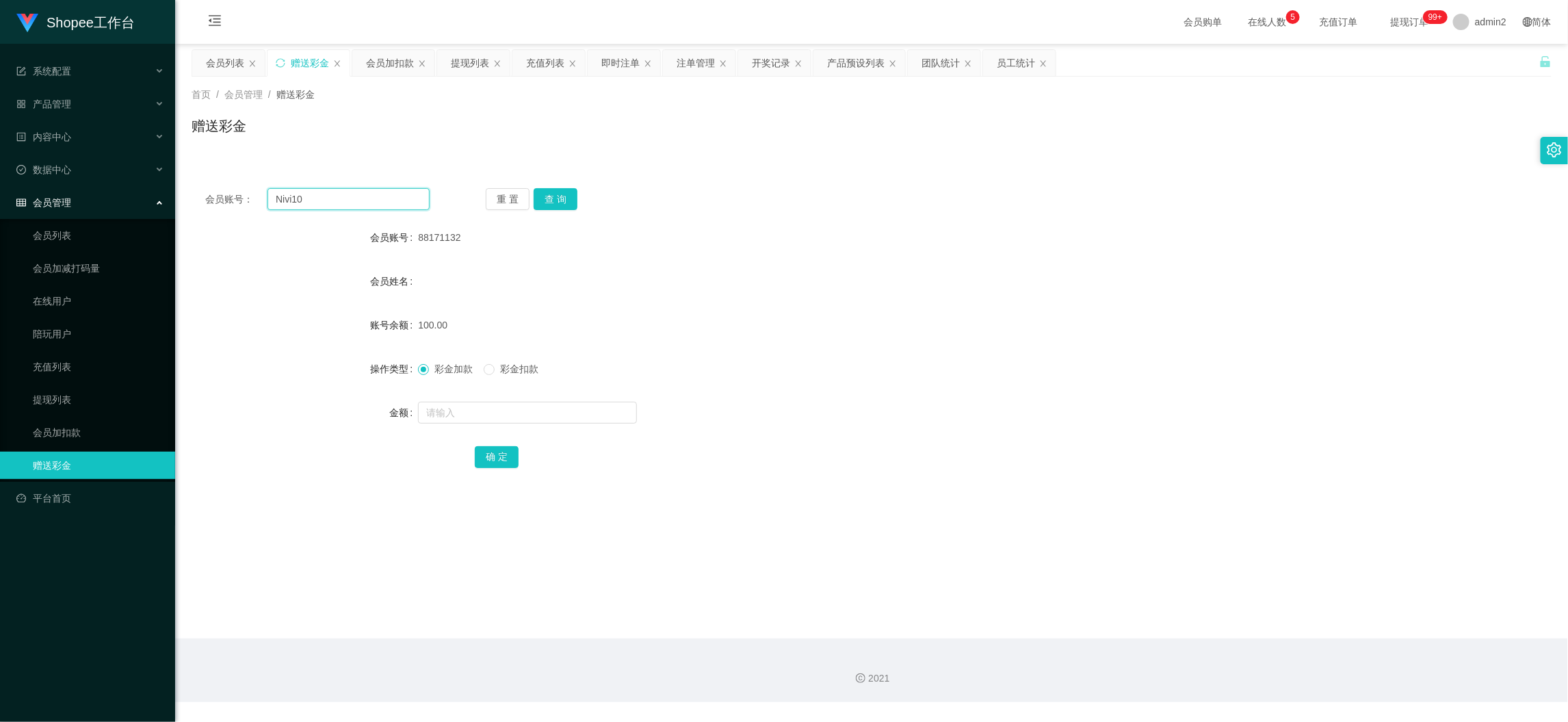
type input "Nivi10"
drag, startPoint x: 575, startPoint y: 184, endPoint x: 556, endPoint y: 199, distance: 24.2
click at [571, 187] on div "会员账号： Nivi10 重 置 查 询 会员账号 88171132 会员姓名 账号余额 100.00 操作类型 彩金加款 彩金扣款 金额 确 定" at bounding box center [871, 338] width 1359 height 326
click at [554, 200] on button "查 询" at bounding box center [555, 199] width 44 height 22
click at [584, 412] on input "text" at bounding box center [527, 413] width 219 height 22
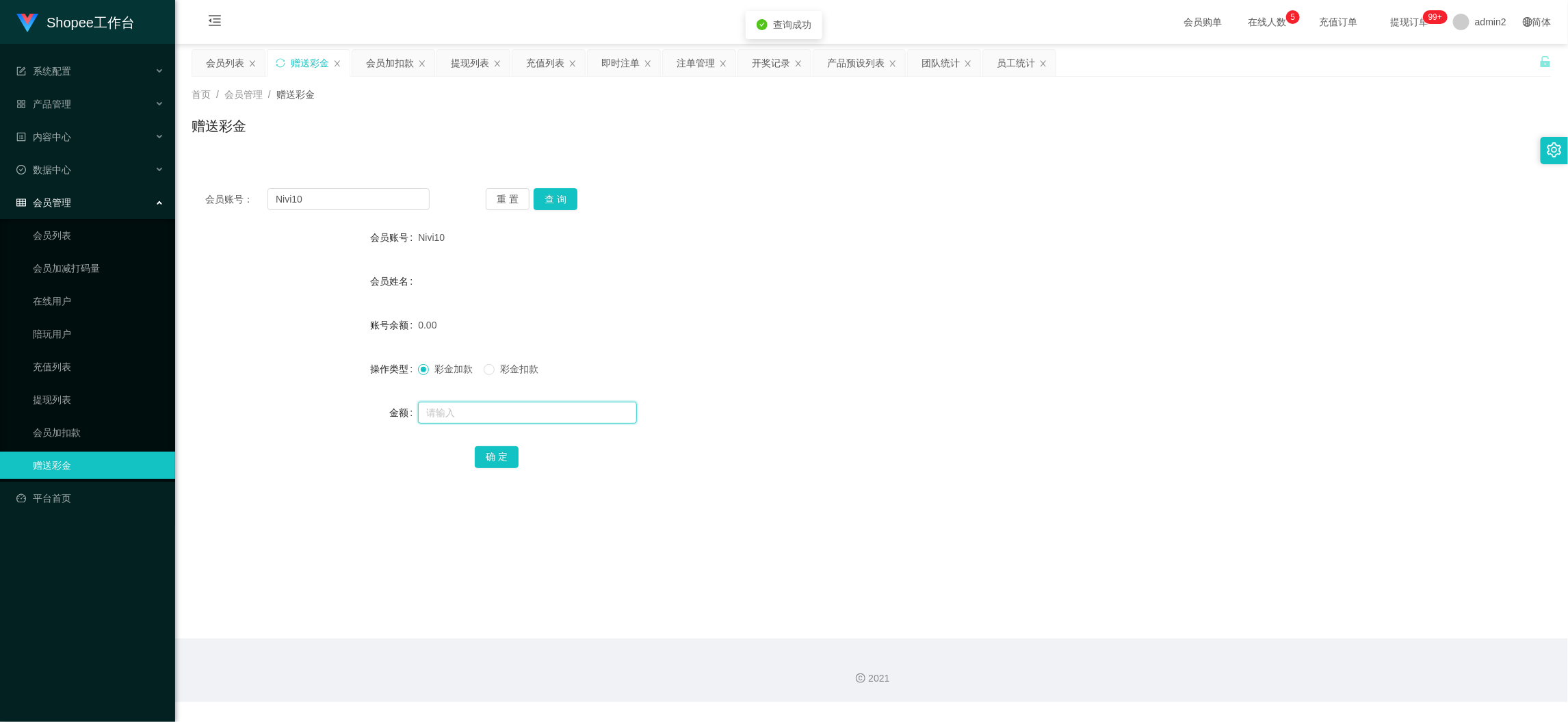
click at [584, 412] on input "text" at bounding box center [527, 413] width 219 height 22
type input "80"
click at [499, 460] on button "确 定" at bounding box center [497, 457] width 44 height 22
drag, startPoint x: 848, startPoint y: 417, endPoint x: 894, endPoint y: 419, distance: 46.0
click at [850, 416] on div at bounding box center [814, 413] width 793 height 27
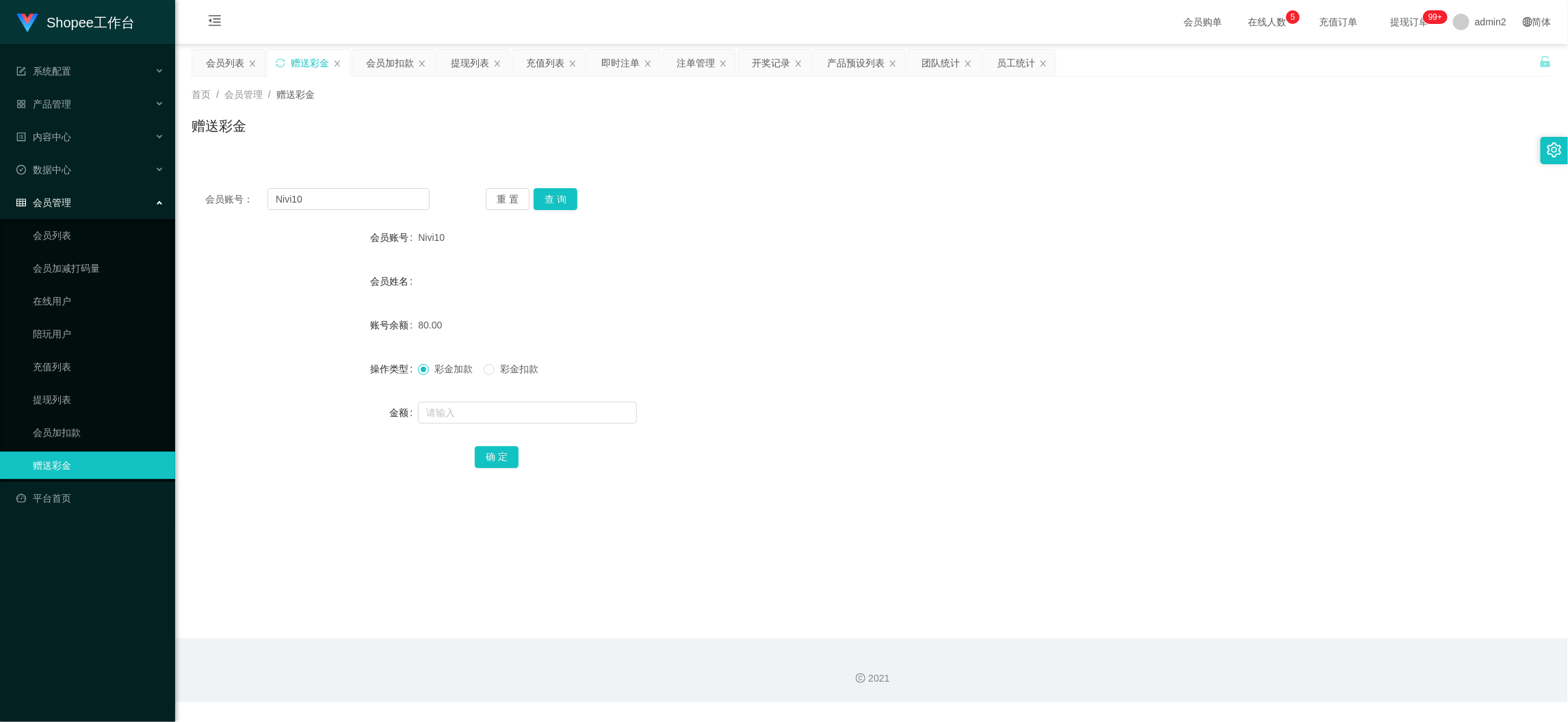
drag, startPoint x: 1158, startPoint y: 618, endPoint x: 1032, endPoint y: 464, distance: 199.0
click at [1158, 615] on main "关闭左侧 关闭右侧 关闭其它 刷新页面 会员列表 赠送彩金 会员加扣款 提现列表 充值列表 即时注单 注单管理 开奖记录 产品预设列表 团队统计 员工统计 首…" at bounding box center [871, 341] width 1392 height 595
click at [393, 60] on div "会员加扣款" at bounding box center [390, 63] width 48 height 26
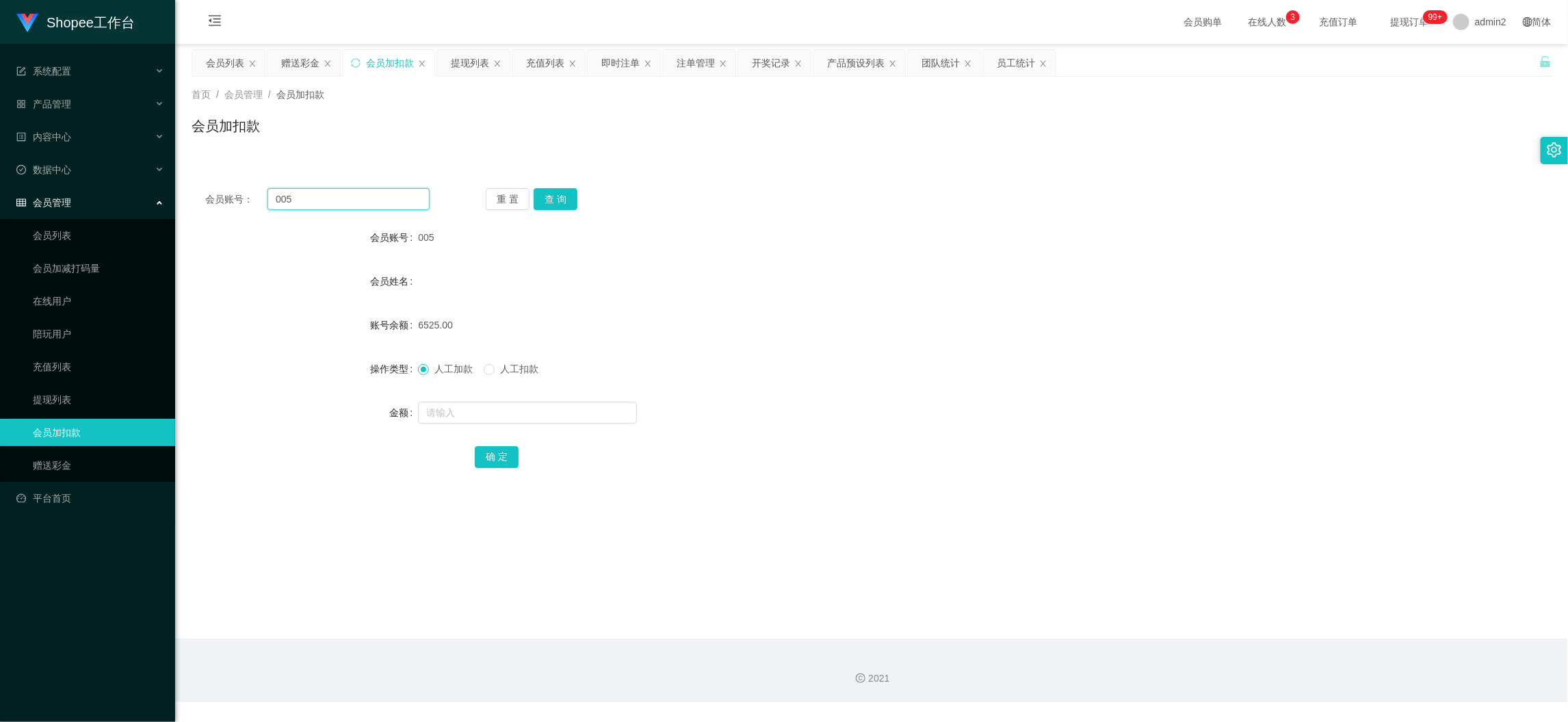
click at [367, 195] on input "005" at bounding box center [348, 199] width 162 height 22
paste input "982"
type input "982"
drag, startPoint x: 552, startPoint y: 200, endPoint x: 554, endPoint y: 212, distance: 12.2
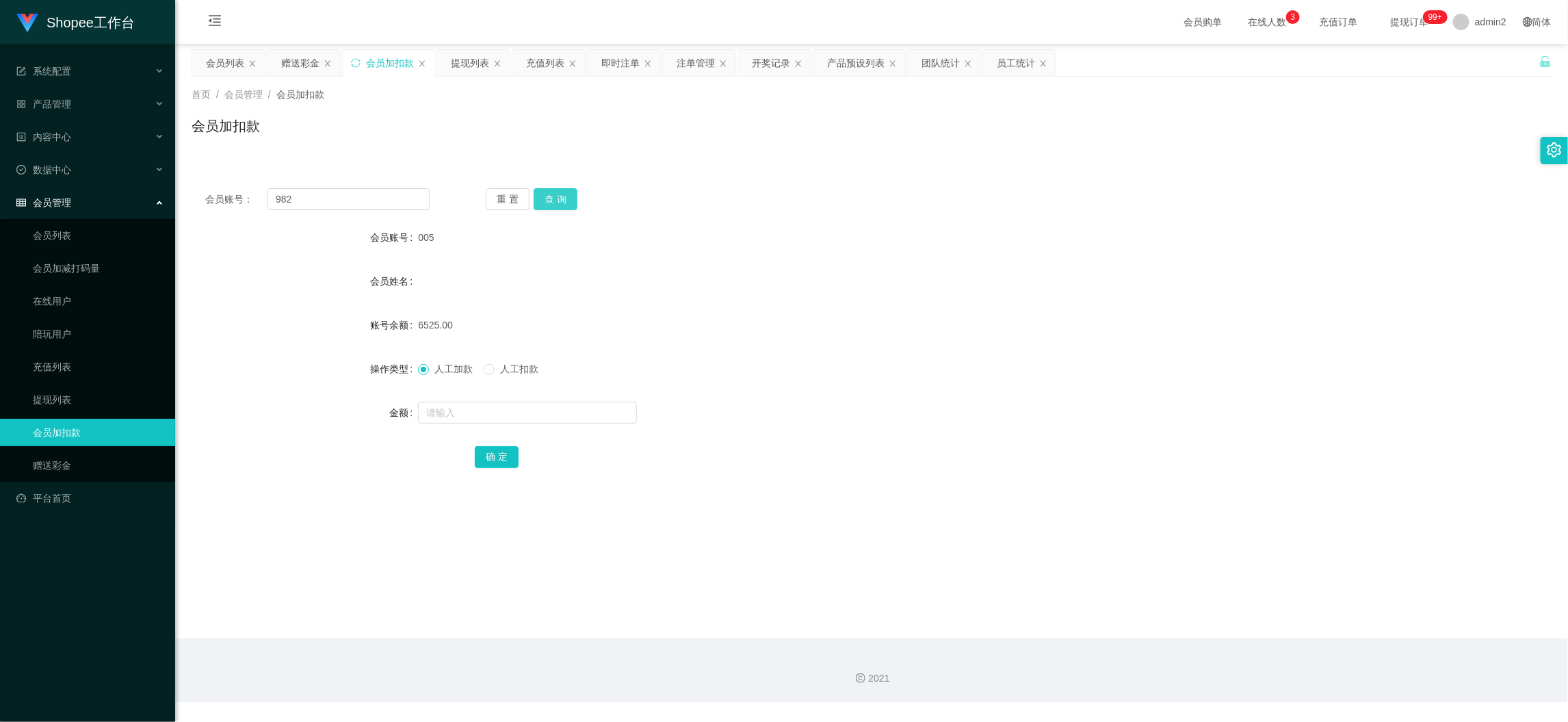
click at [552, 199] on button "查 询" at bounding box center [555, 199] width 44 height 22
click at [554, 402] on input "text" at bounding box center [527, 413] width 219 height 22
type input "116"
click at [500, 451] on button "确 定" at bounding box center [497, 457] width 44 height 22
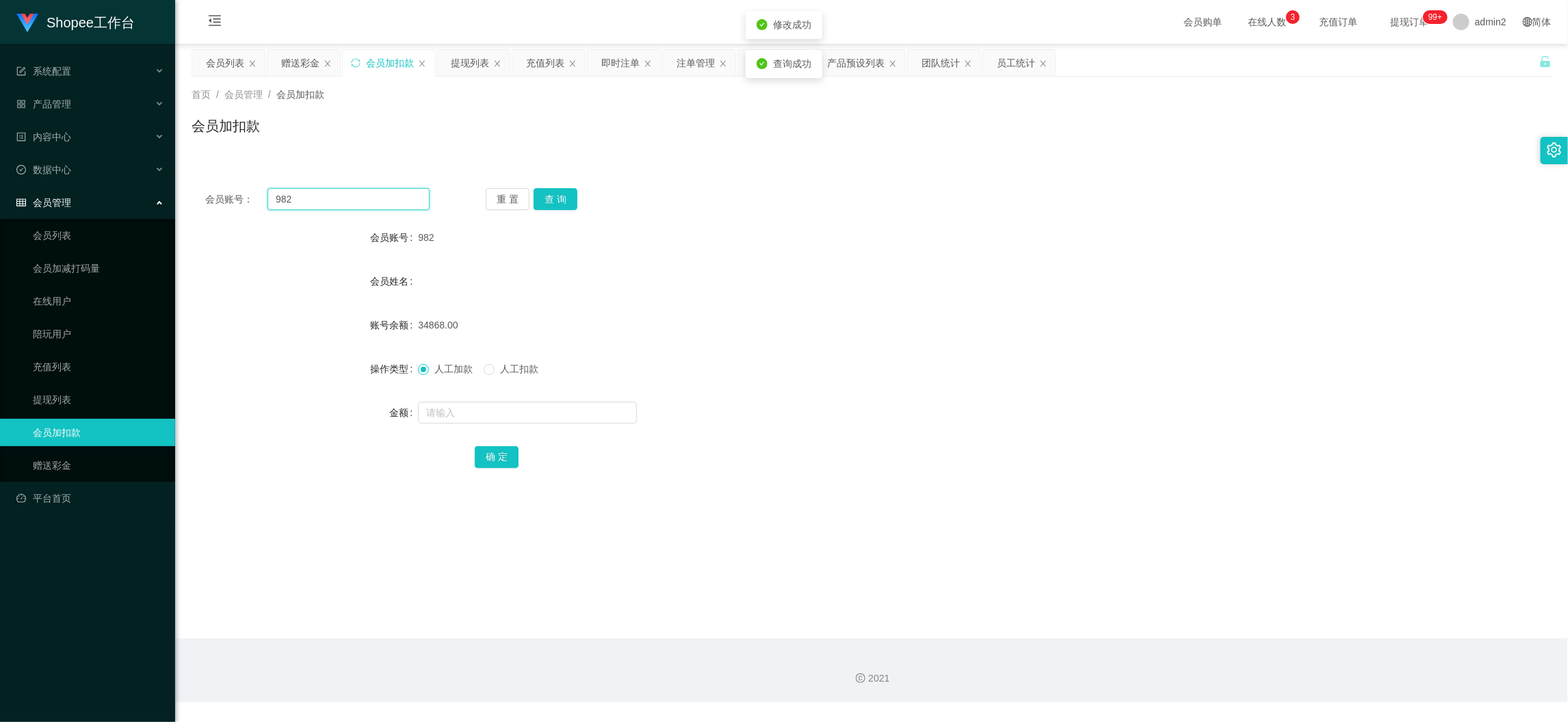
click at [383, 195] on input "982" at bounding box center [348, 199] width 162 height 22
drag, startPoint x: 383, startPoint y: 195, endPoint x: 484, endPoint y: 203, distance: 101.3
click at [388, 197] on input "982" at bounding box center [348, 199] width 162 height 22
paste input "A986"
type input "A986"
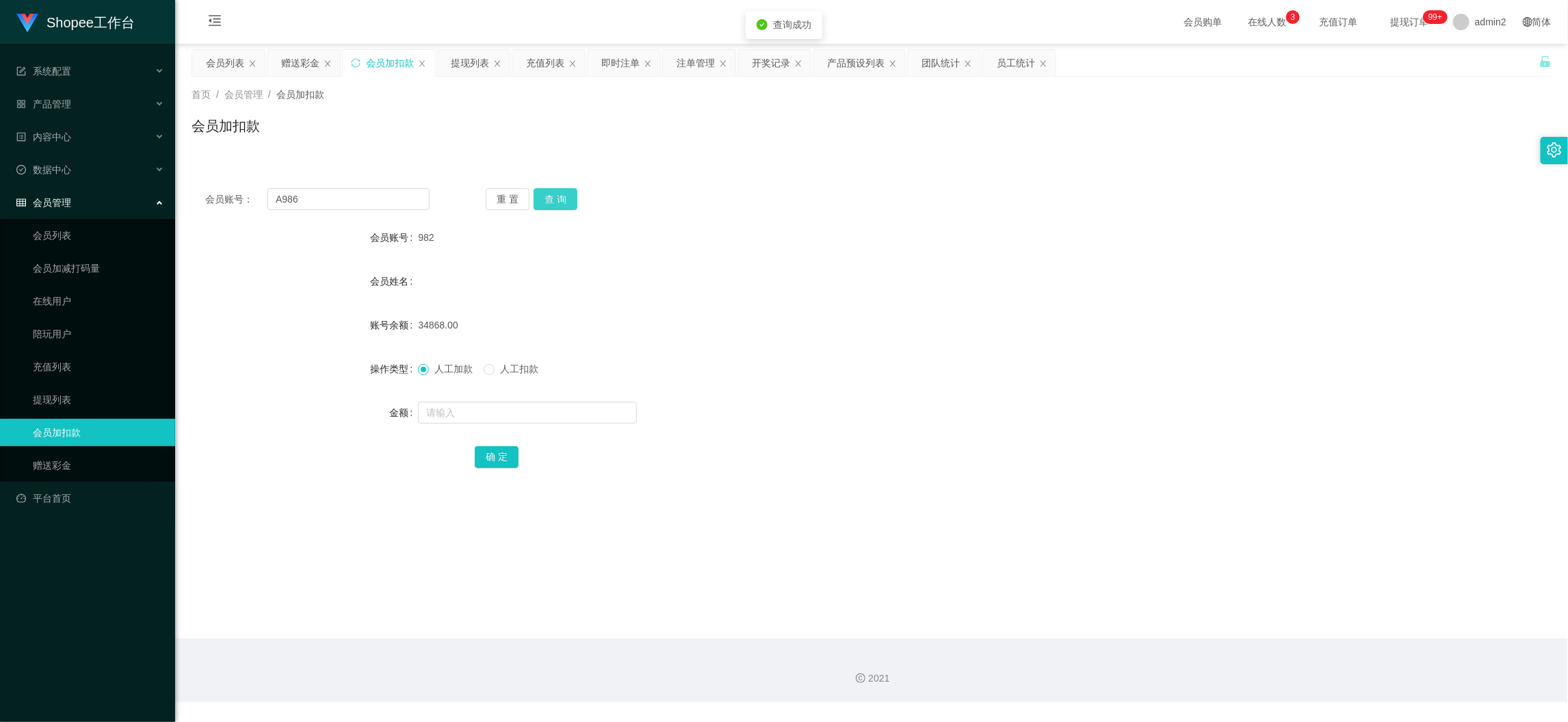
click at [554, 197] on button "查 询" at bounding box center [555, 199] width 44 height 22
click at [574, 412] on input "text" at bounding box center [527, 413] width 219 height 22
type input "116"
click at [510, 446] on button "确 定" at bounding box center [497, 457] width 44 height 22
click at [403, 199] on input "A986" at bounding box center [348, 199] width 162 height 22
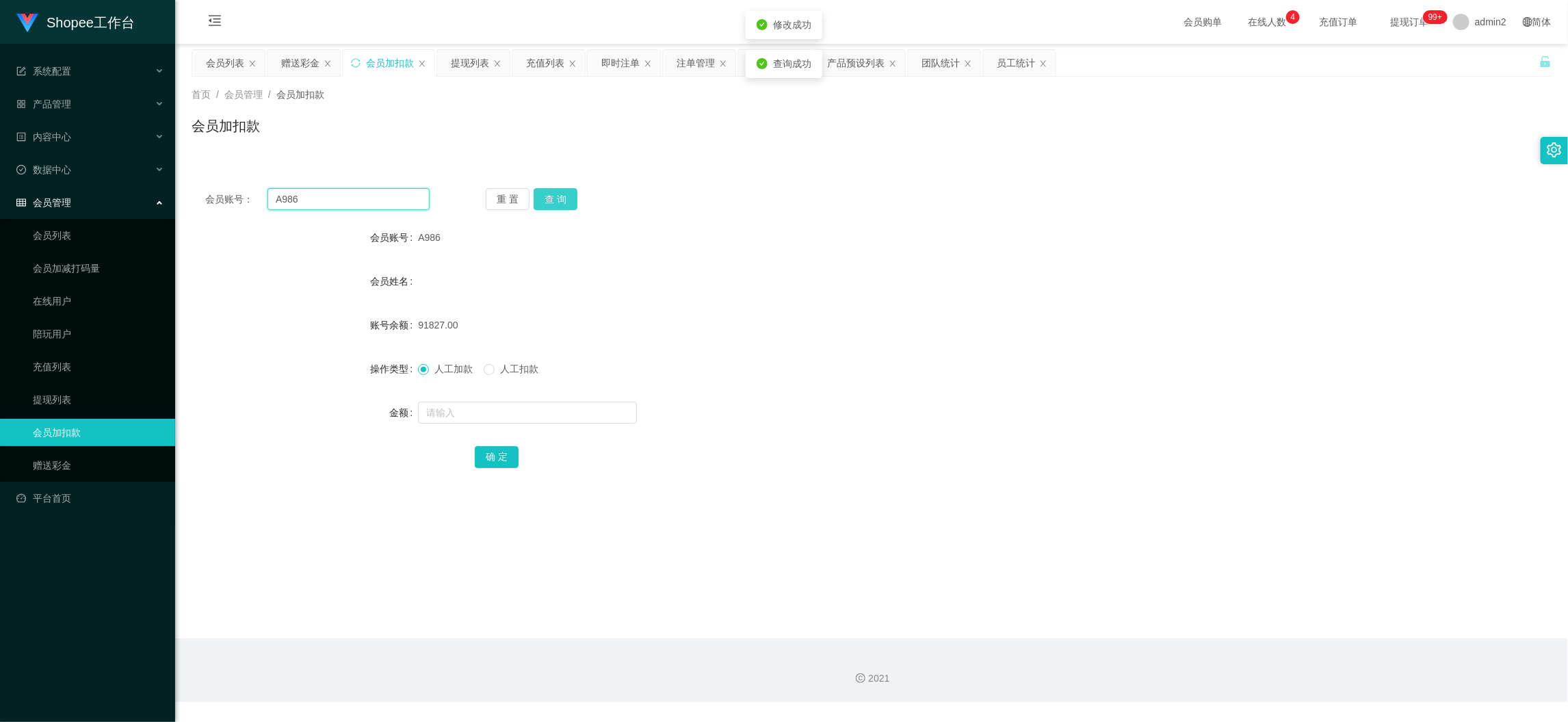
drag, startPoint x: 403, startPoint y: 199, endPoint x: 554, endPoint y: 208, distance: 151.3
click at [413, 199] on input "A986" at bounding box center [348, 199] width 162 height 22
paste input "3"
type input "A983"
drag, startPoint x: 564, startPoint y: 199, endPoint x: 570, endPoint y: 242, distance: 43.4
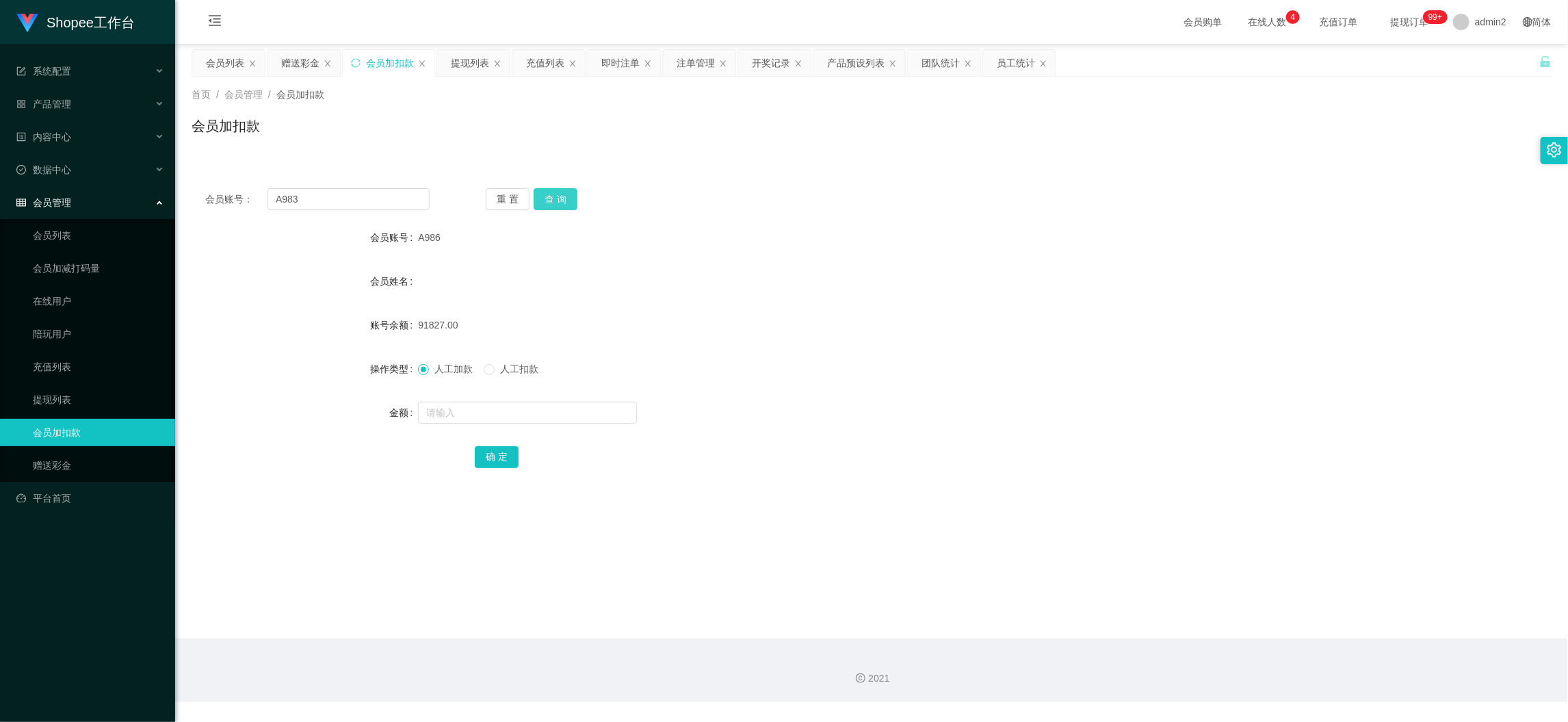
click at [564, 199] on button "查 询" at bounding box center [555, 199] width 44 height 22
click at [574, 411] on input "text" at bounding box center [527, 413] width 219 height 22
type input "117"
click at [514, 463] on button "确 定" at bounding box center [497, 457] width 44 height 22
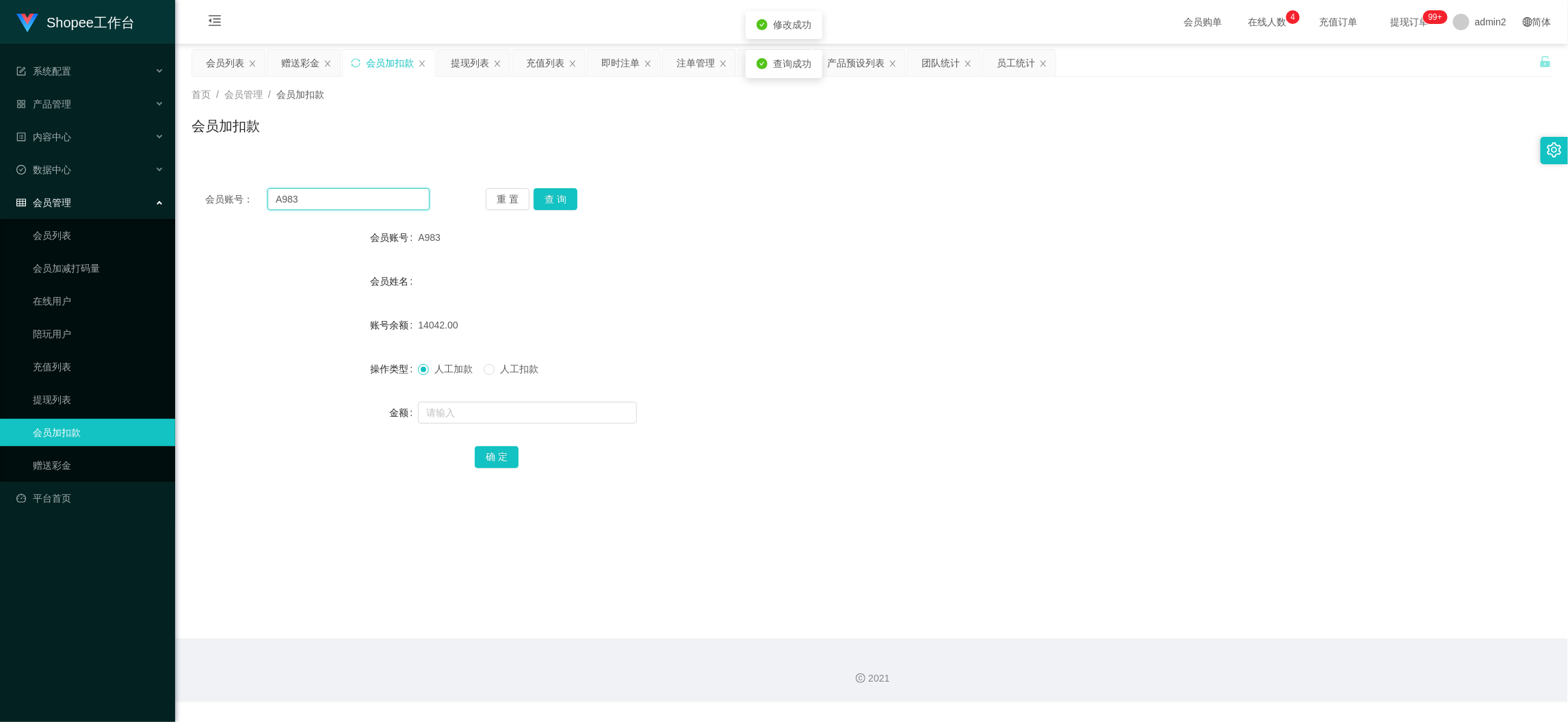
click at [372, 199] on input "A983" at bounding box center [348, 199] width 162 height 22
drag, startPoint x: 372, startPoint y: 199, endPoint x: 484, endPoint y: 209, distance: 112.4
click at [379, 200] on input "A983" at bounding box center [348, 199] width 162 height 22
paste input "1"
type input "A981"
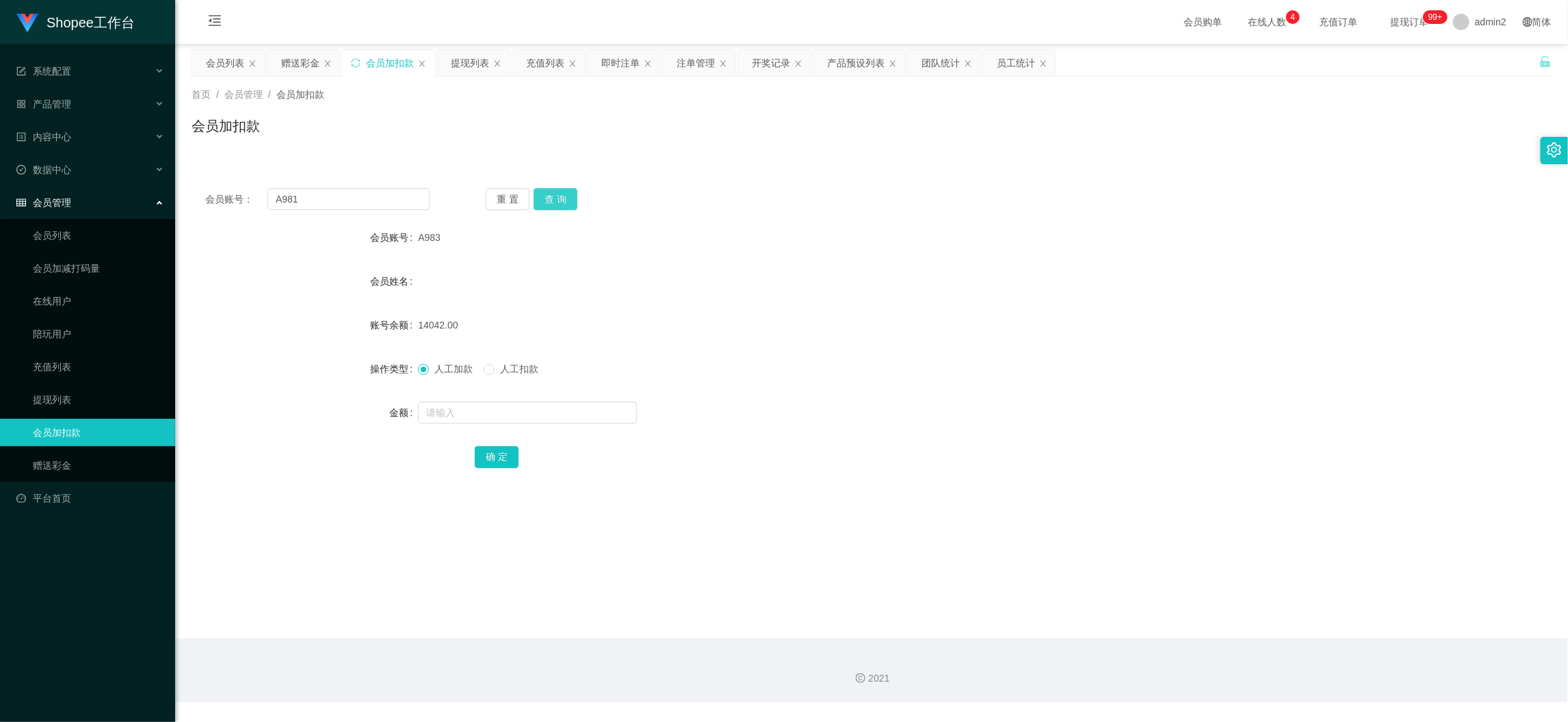
click at [553, 196] on button "查 询" at bounding box center [555, 199] width 44 height 22
click at [527, 415] on input "text" at bounding box center [527, 413] width 219 height 22
type input "117"
drag, startPoint x: 481, startPoint y: 451, endPoint x: 532, endPoint y: 440, distance: 52.2
click at [481, 451] on button "确 定" at bounding box center [497, 457] width 44 height 22
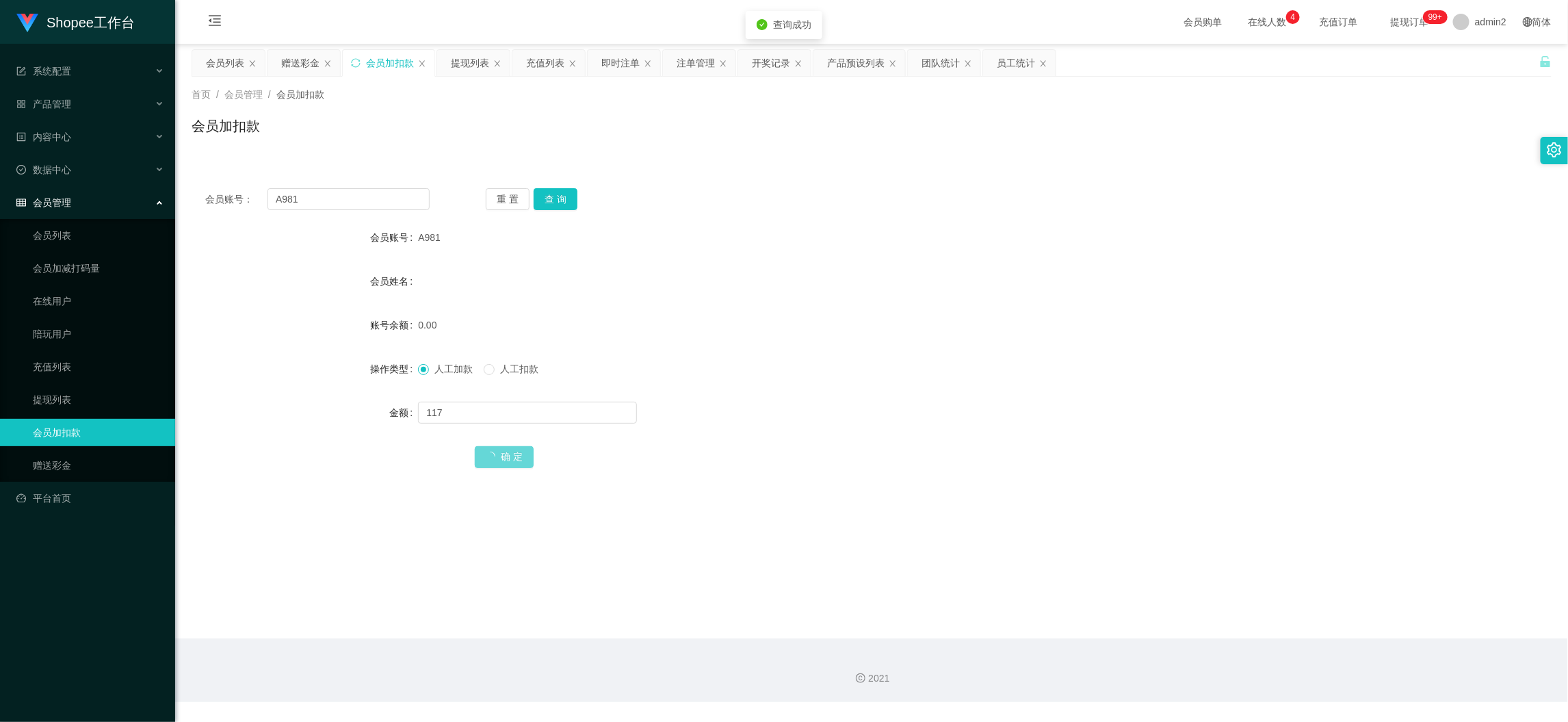
click at [915, 390] on form "会员账号 A981 会员姓名 账号余额 0.00 操作类型 人工加款 人工扣款 金额 117 确 定" at bounding box center [871, 346] width 1359 height 246
drag, startPoint x: 1238, startPoint y: 652, endPoint x: 468, endPoint y: 222, distance: 881.9
click at [1234, 647] on div "2021" at bounding box center [871, 671] width 1392 height 64
click at [223, 64] on div "会员列表" at bounding box center [225, 63] width 38 height 26
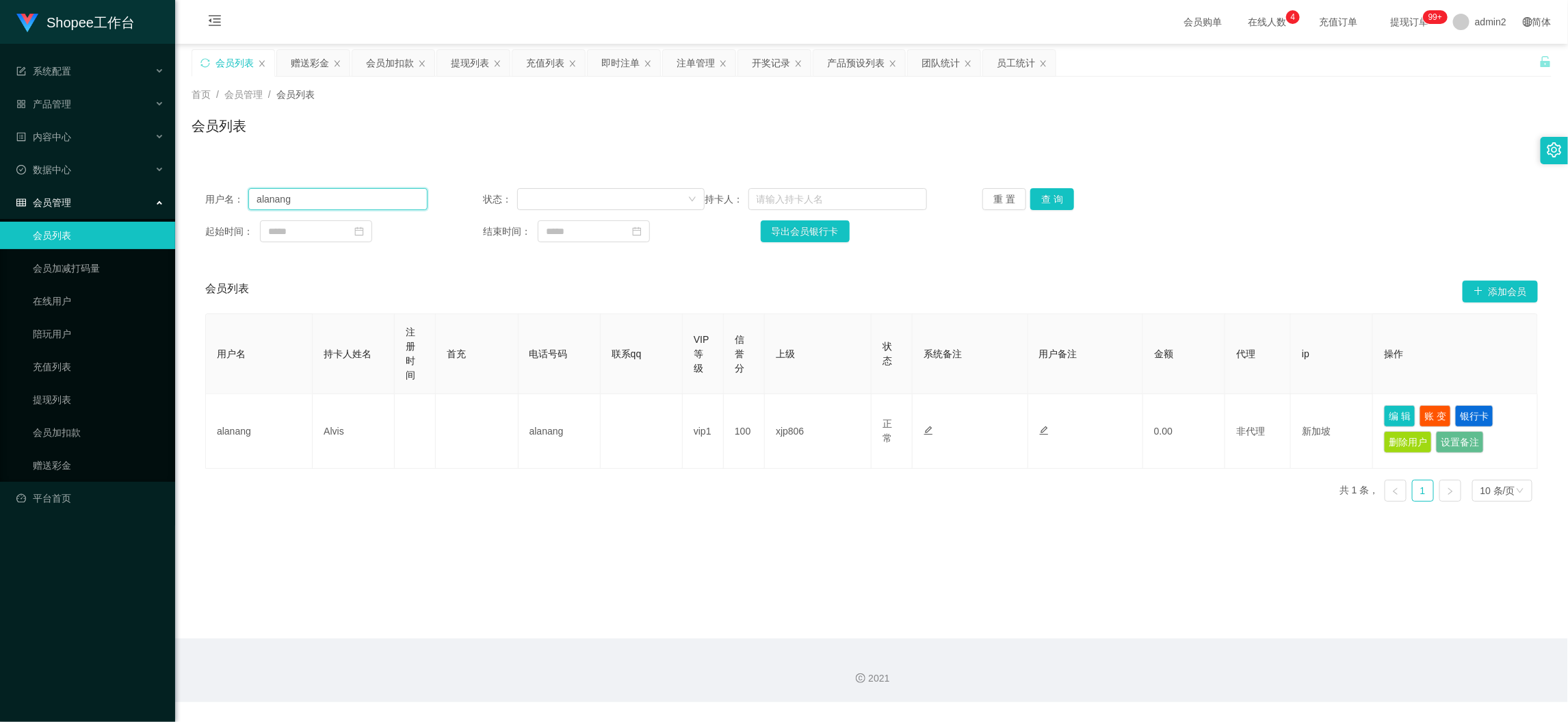
click at [352, 196] on input "alanang" at bounding box center [337, 199] width 178 height 22
paste input "88171132"
type input "88171132"
click at [1033, 194] on button "查 询" at bounding box center [1052, 199] width 44 height 22
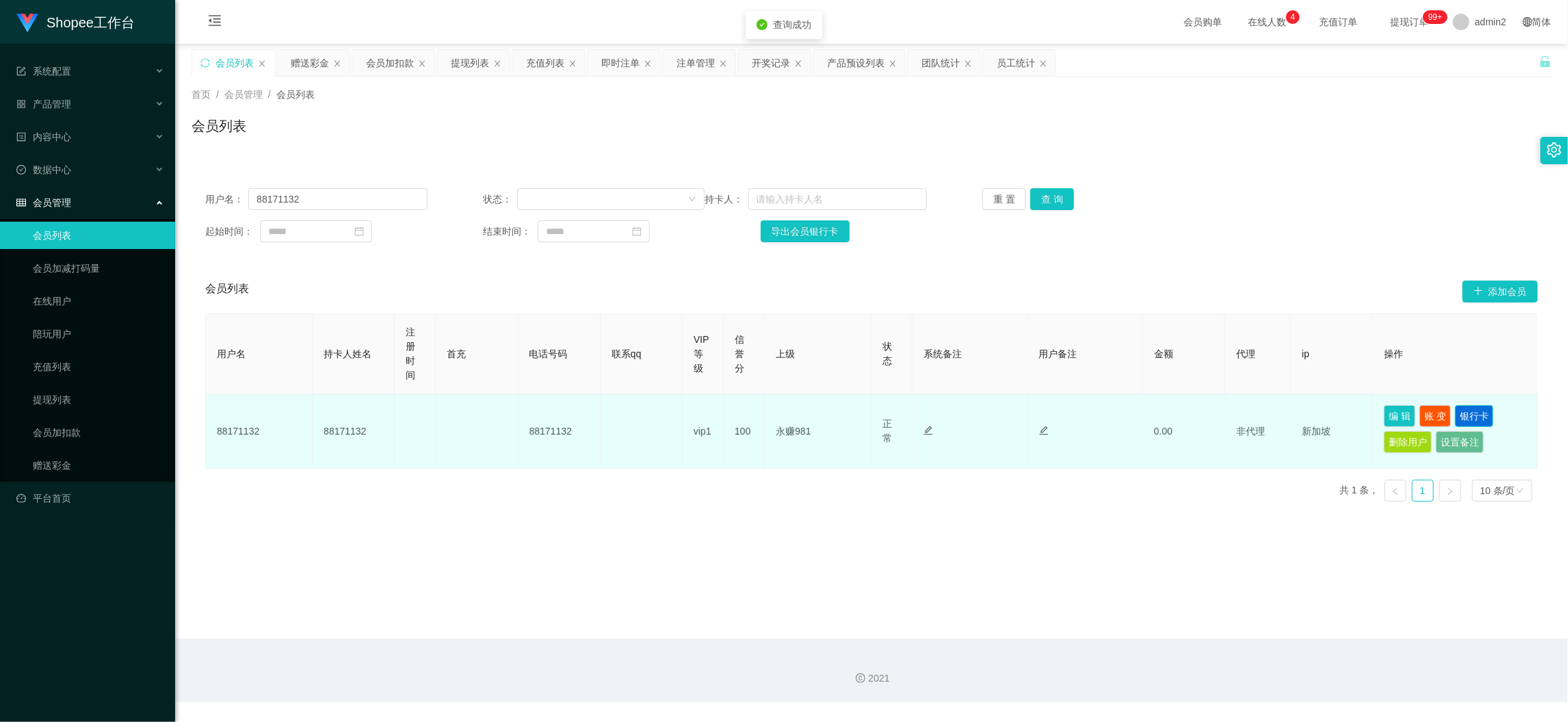
click at [1472, 417] on button "银行卡" at bounding box center [1474, 416] width 38 height 22
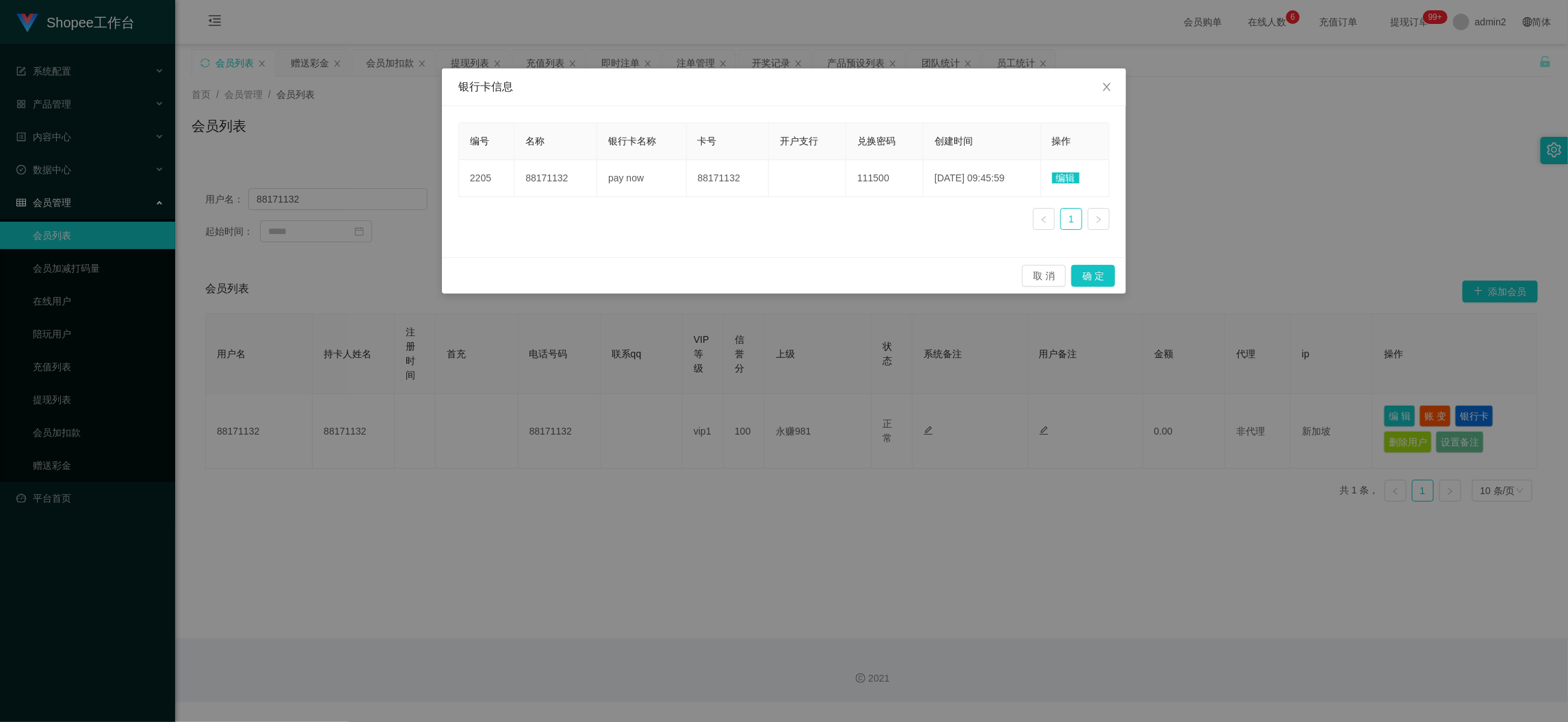
click at [620, 217] on div "编号 名称 银行卡名称 卡号 开户支行 兑换密码 创建时间 操作 2205 88171132 pay now 88171132 111500 [DATE] 0…" at bounding box center [784, 181] width 651 height 118
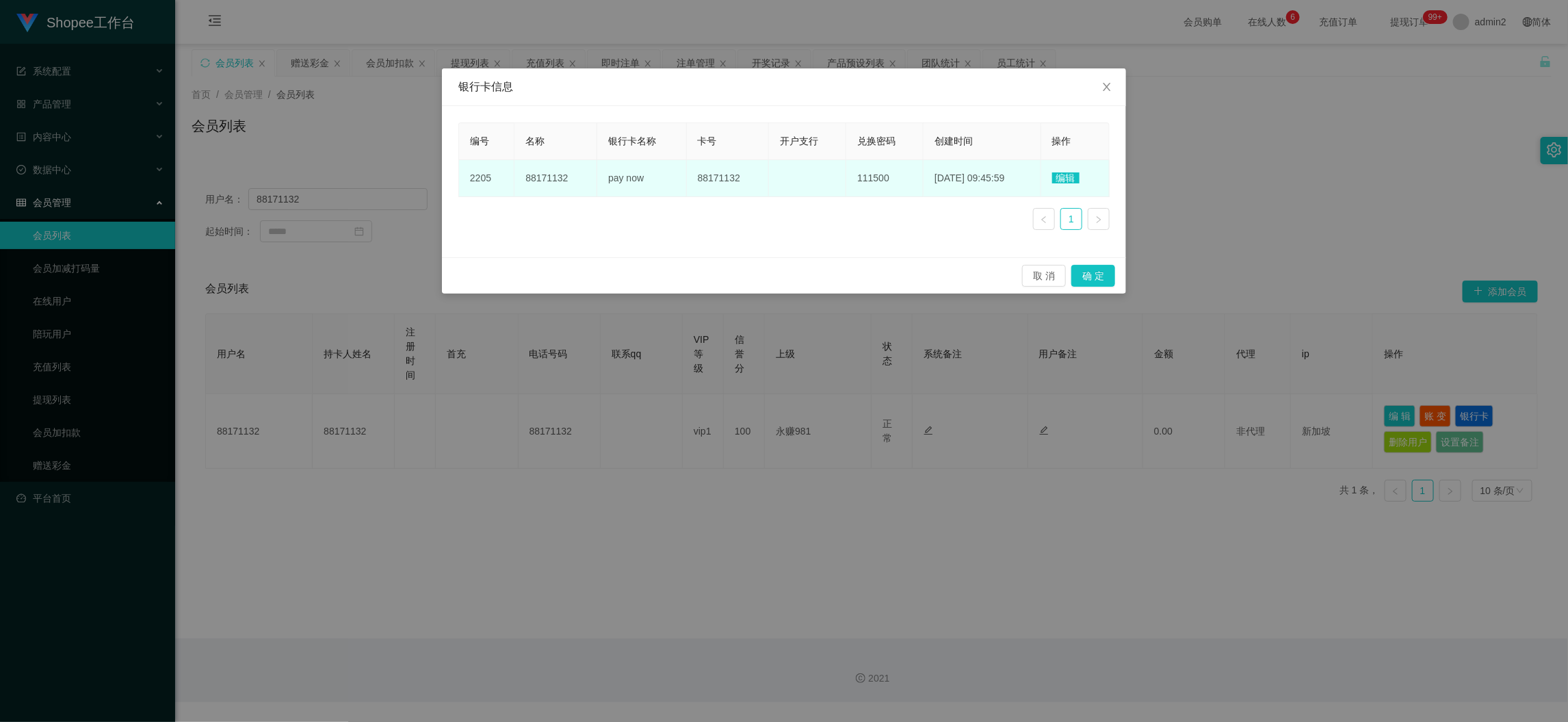
click at [1068, 178] on span "编辑" at bounding box center [1066, 178] width 27 height 11
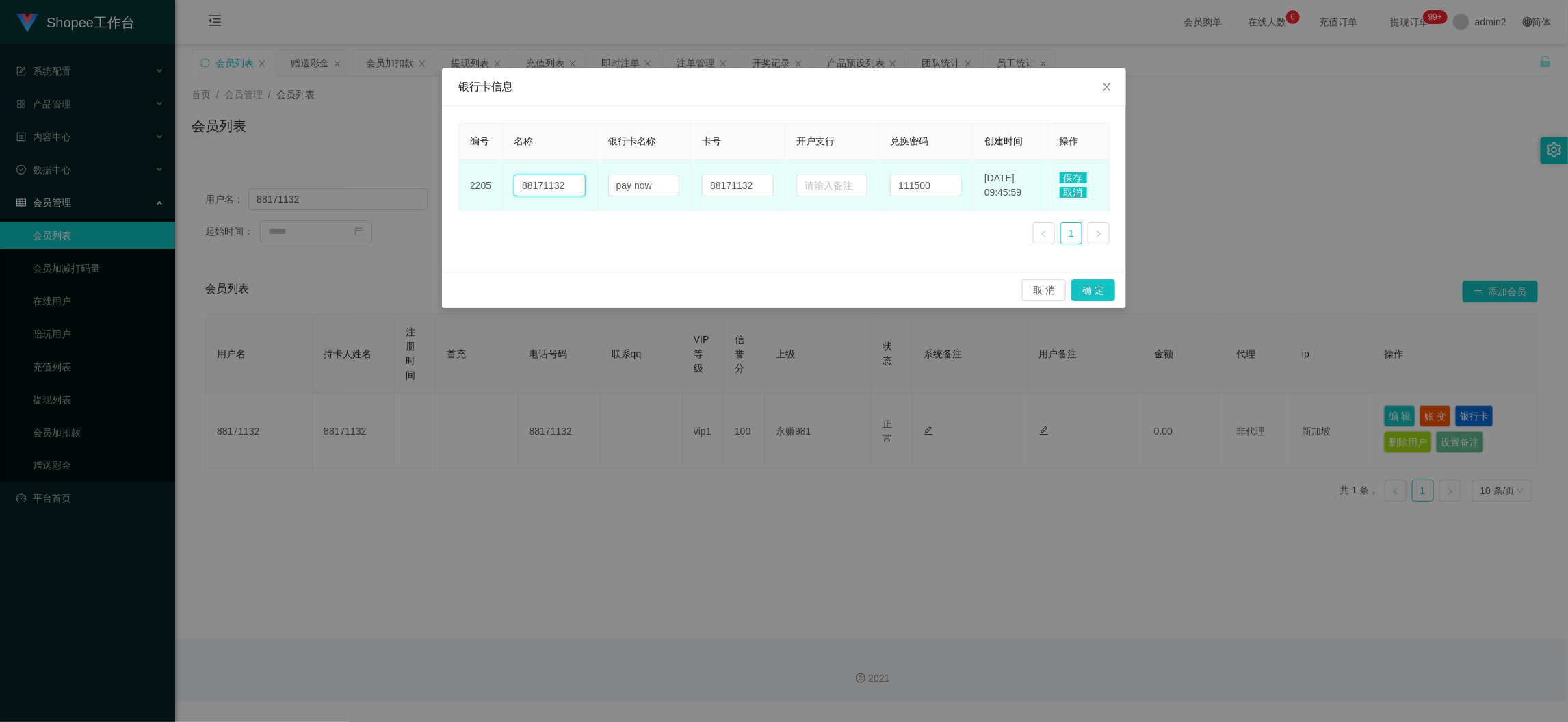
click at [554, 187] on input "88171132" at bounding box center [549, 186] width 71 height 22
paste input "[PERSON_NAME]"
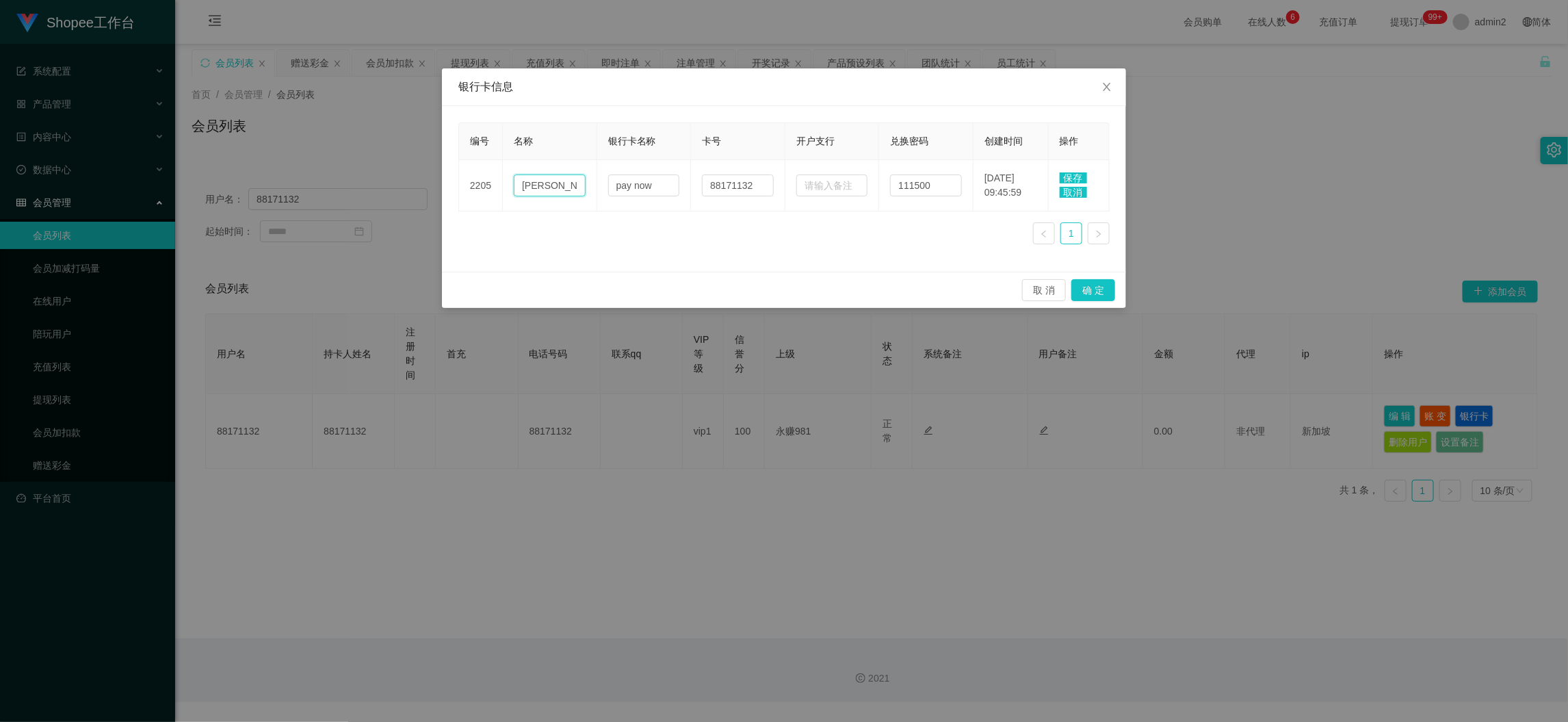
type input "[PERSON_NAME]"
click at [1064, 176] on span "保存" at bounding box center [1073, 178] width 27 height 11
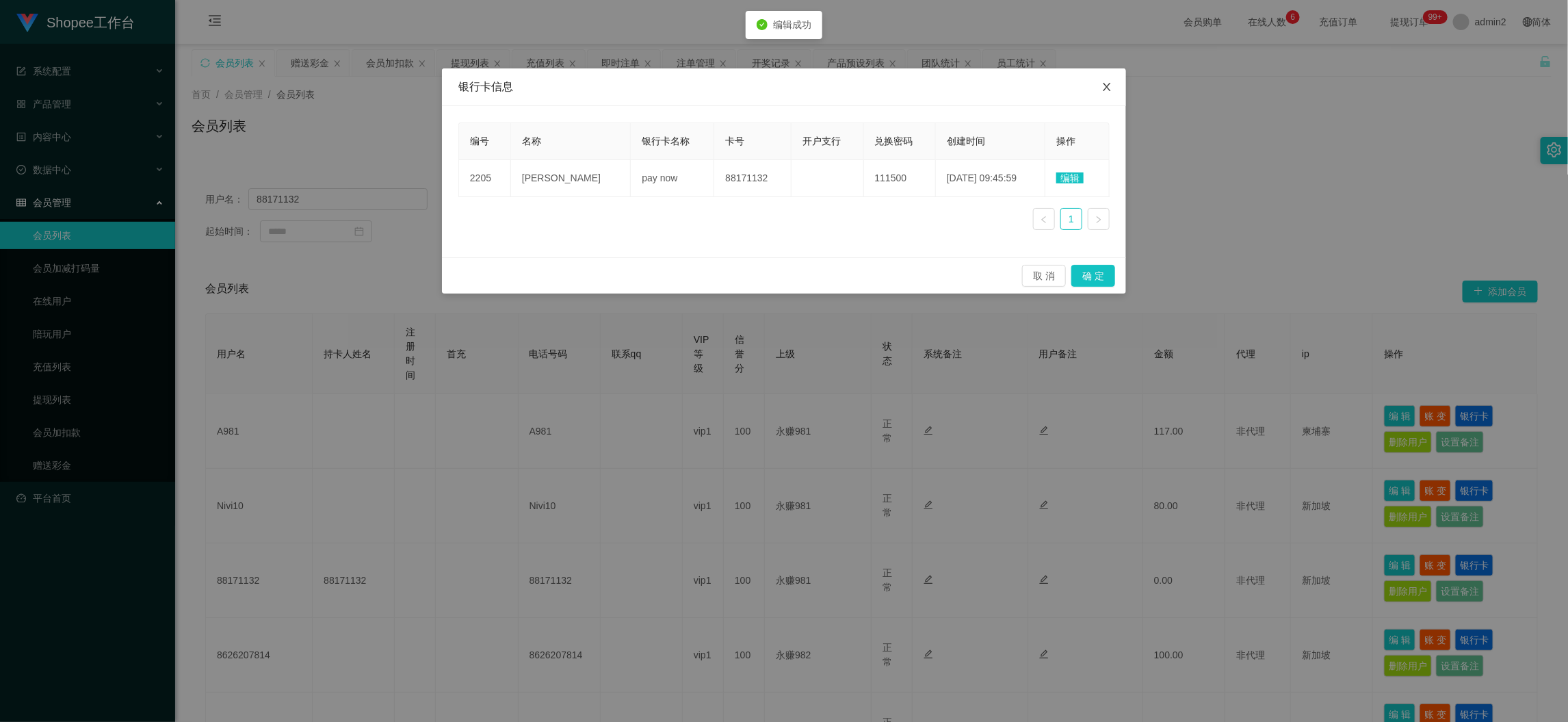
click at [1106, 86] on icon "图标: close" at bounding box center [1106, 86] width 7 height 8
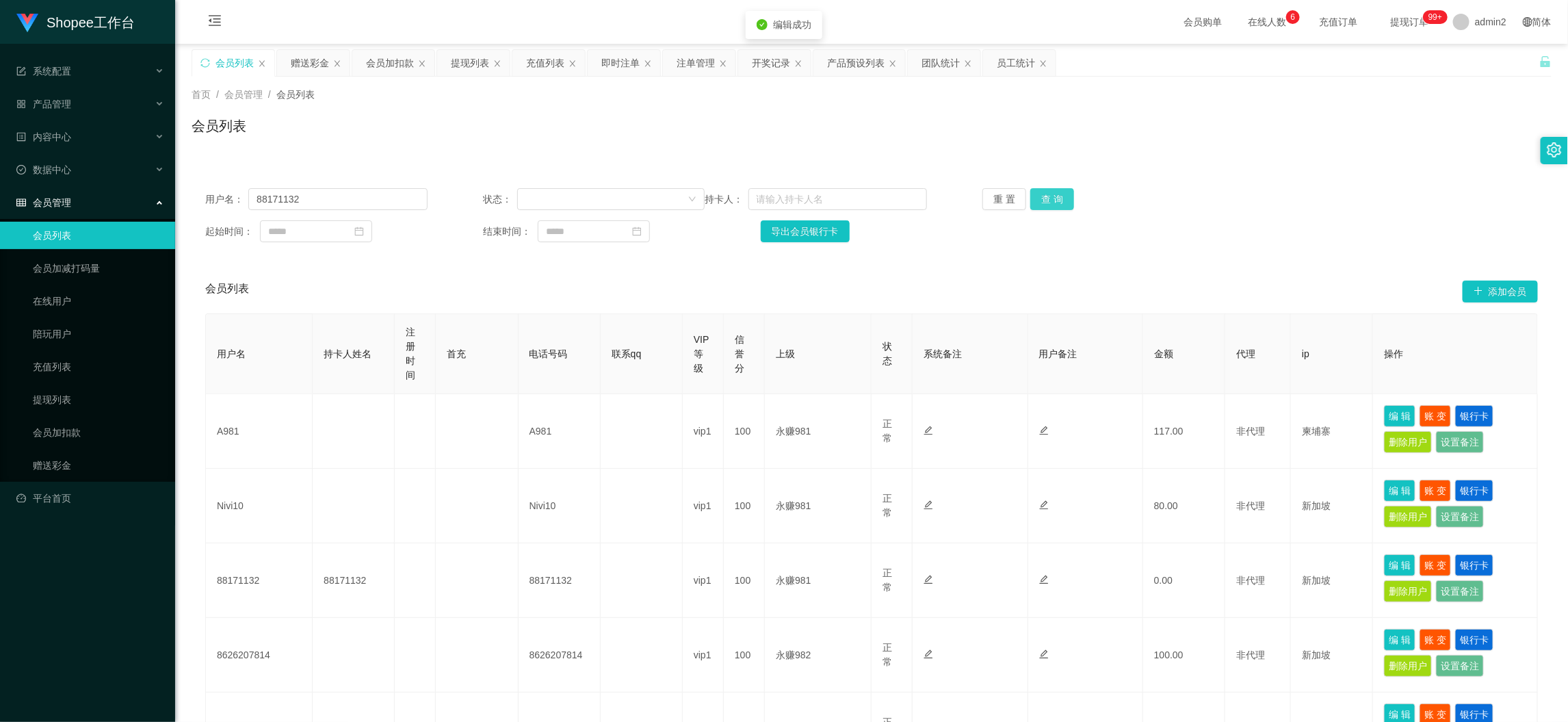
click at [1057, 196] on button "查 询" at bounding box center [1052, 199] width 44 height 22
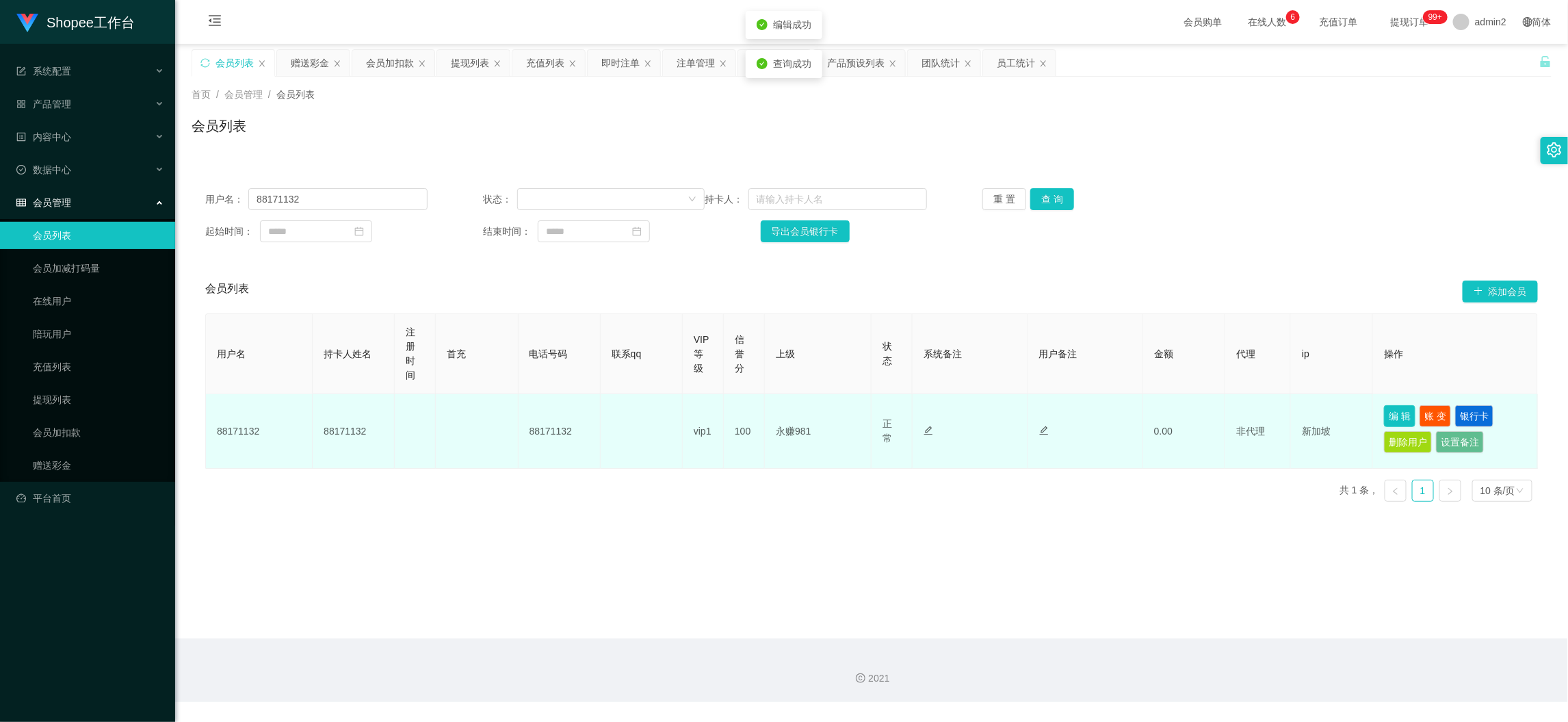
click at [1383, 410] on button "编 辑" at bounding box center [1399, 416] width 31 height 22
type input "88171132"
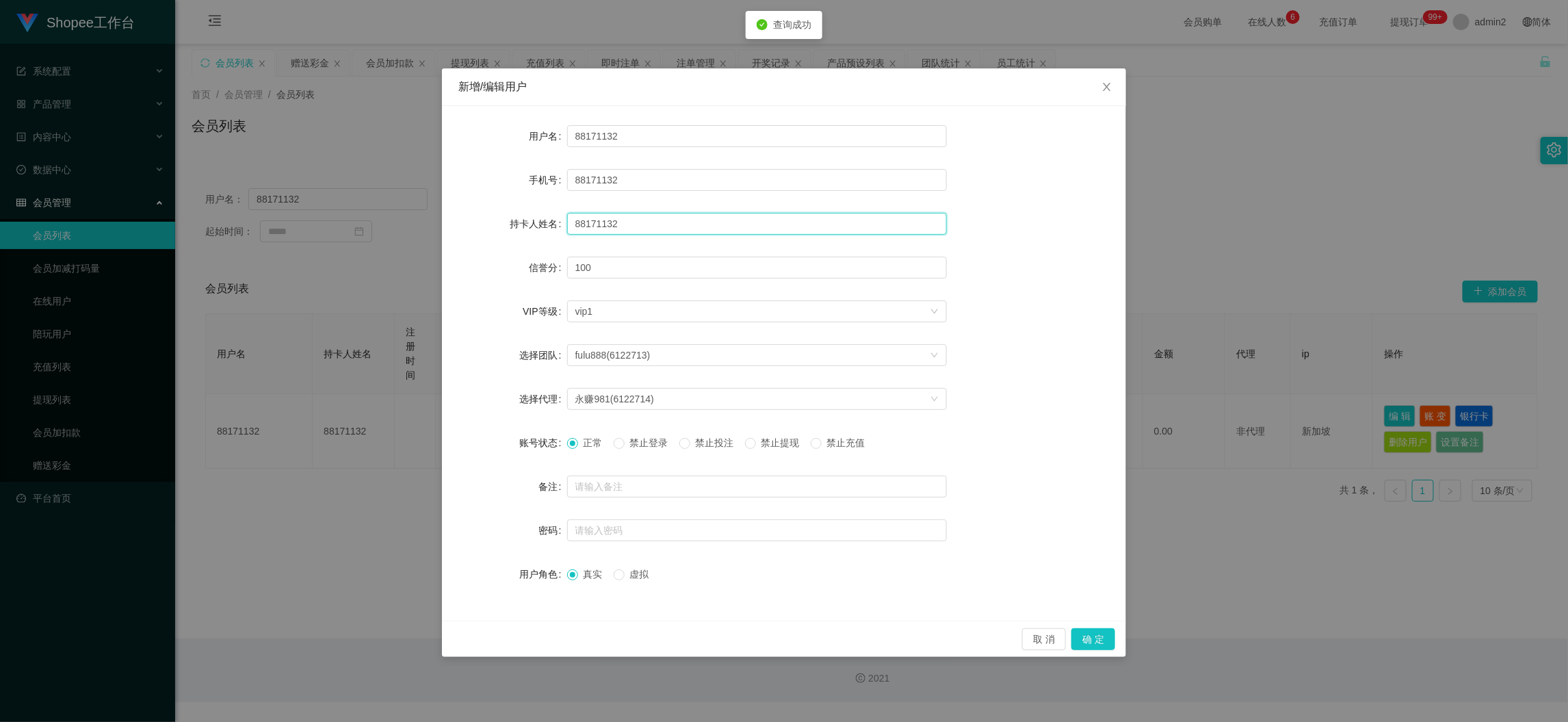
drag, startPoint x: 654, startPoint y: 221, endPoint x: 566, endPoint y: 221, distance: 88.0
click at [567, 221] on input "88171132" at bounding box center [757, 224] width 380 height 22
paste input "[PERSON_NAME]"
type input "[PERSON_NAME]"
click at [1104, 630] on button "确 定" at bounding box center [1093, 639] width 44 height 22
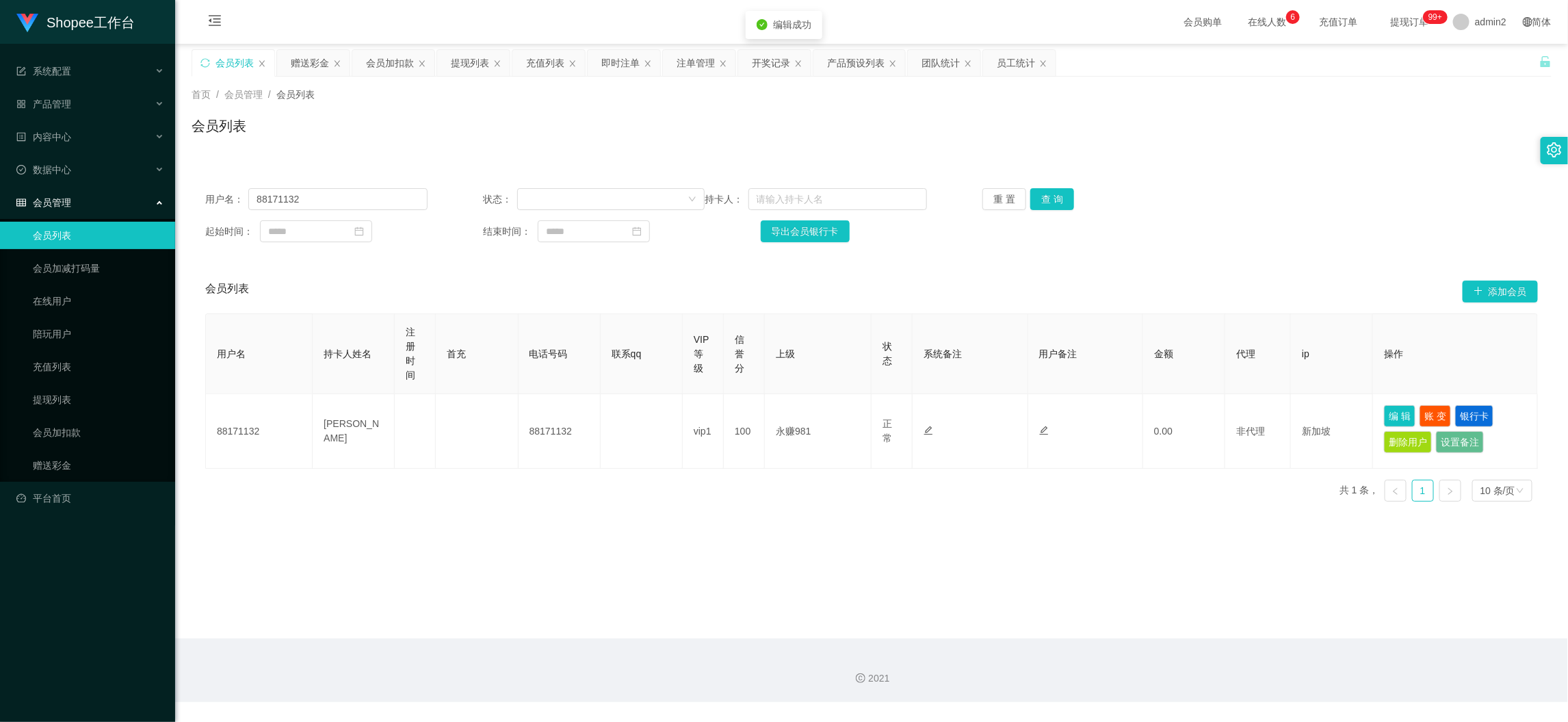
click at [999, 568] on main "关闭左侧 关闭右侧 关闭其它 刷新页面 会员列表 赠送彩金 会员加扣款 提现列表 充值列表 即时注单 注单管理 开奖记录 产品预设列表 团队统计 员工统计 首…" at bounding box center [871, 341] width 1392 height 595
click at [1283, 612] on main "关闭左侧 关闭右侧 关闭其它 刷新页面 会员列表 赠送彩金 会员加扣款 提现列表 充值列表 即时注单 注单管理 开奖记录 产品预设列表 团队统计 员工统计 首…" at bounding box center [871, 341] width 1392 height 595
click at [465, 65] on div "提现列表" at bounding box center [470, 63] width 38 height 26
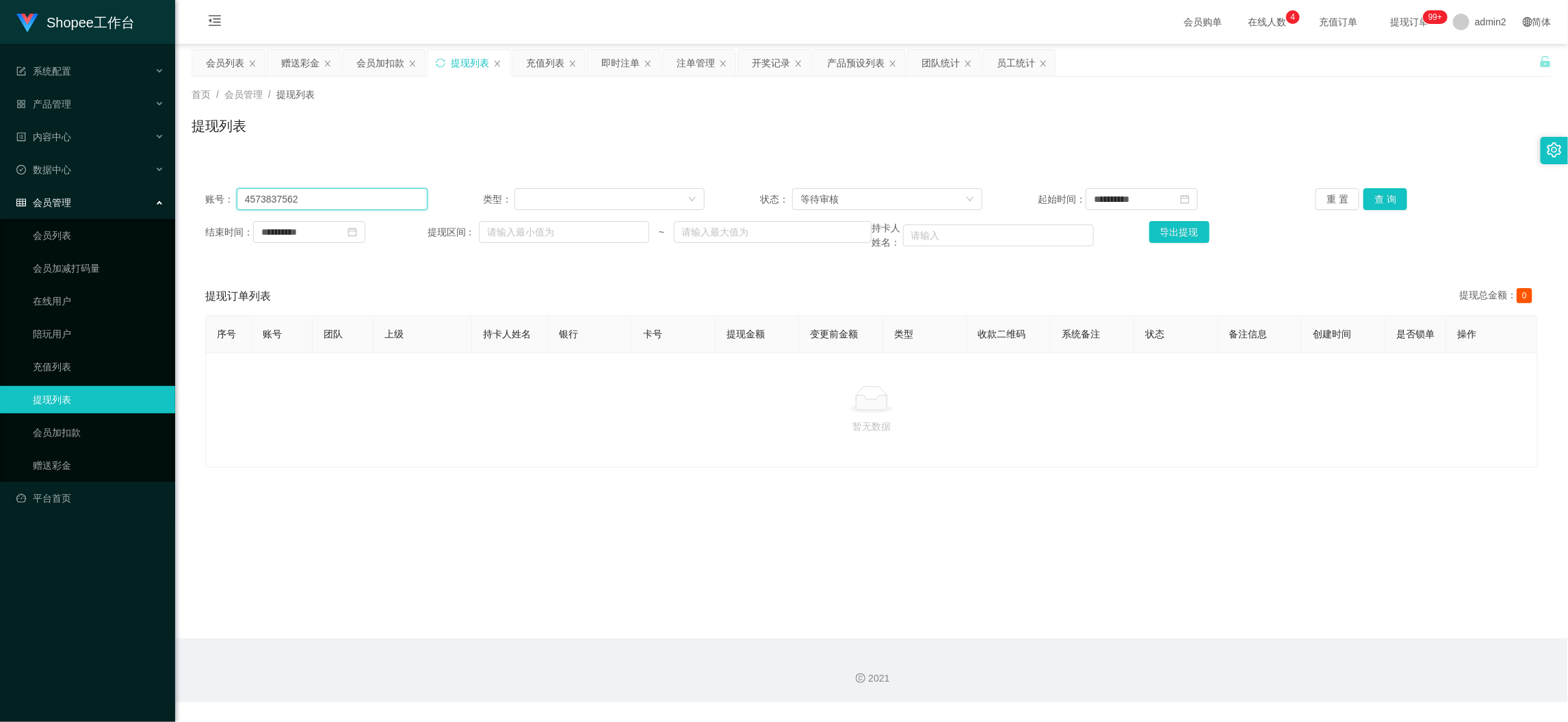
click at [389, 200] on input "4573837562" at bounding box center [332, 199] width 191 height 22
paste input "8817113"
click at [1363, 194] on button "查 询" at bounding box center [1385, 199] width 44 height 22
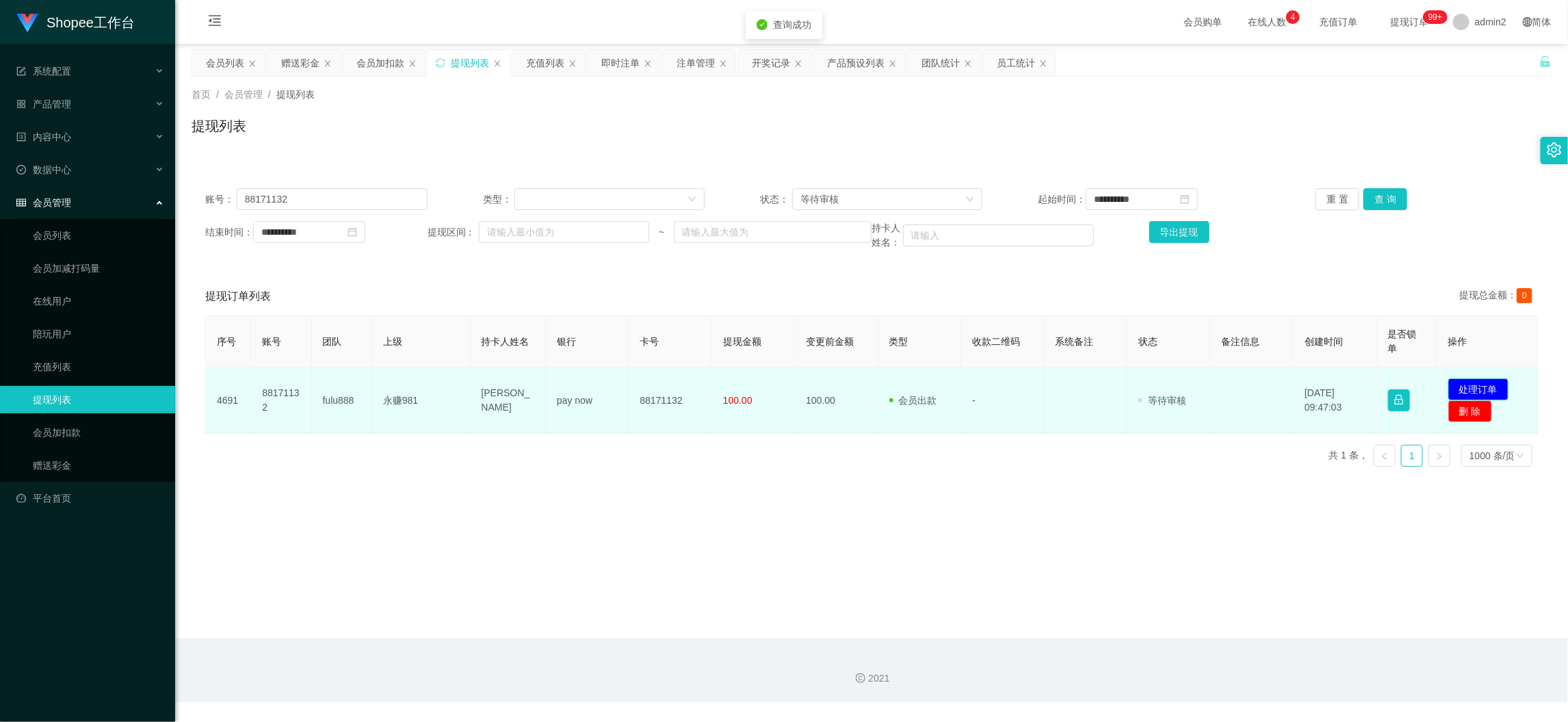
click at [1487, 378] on button "处理订单" at bounding box center [1478, 389] width 60 height 22
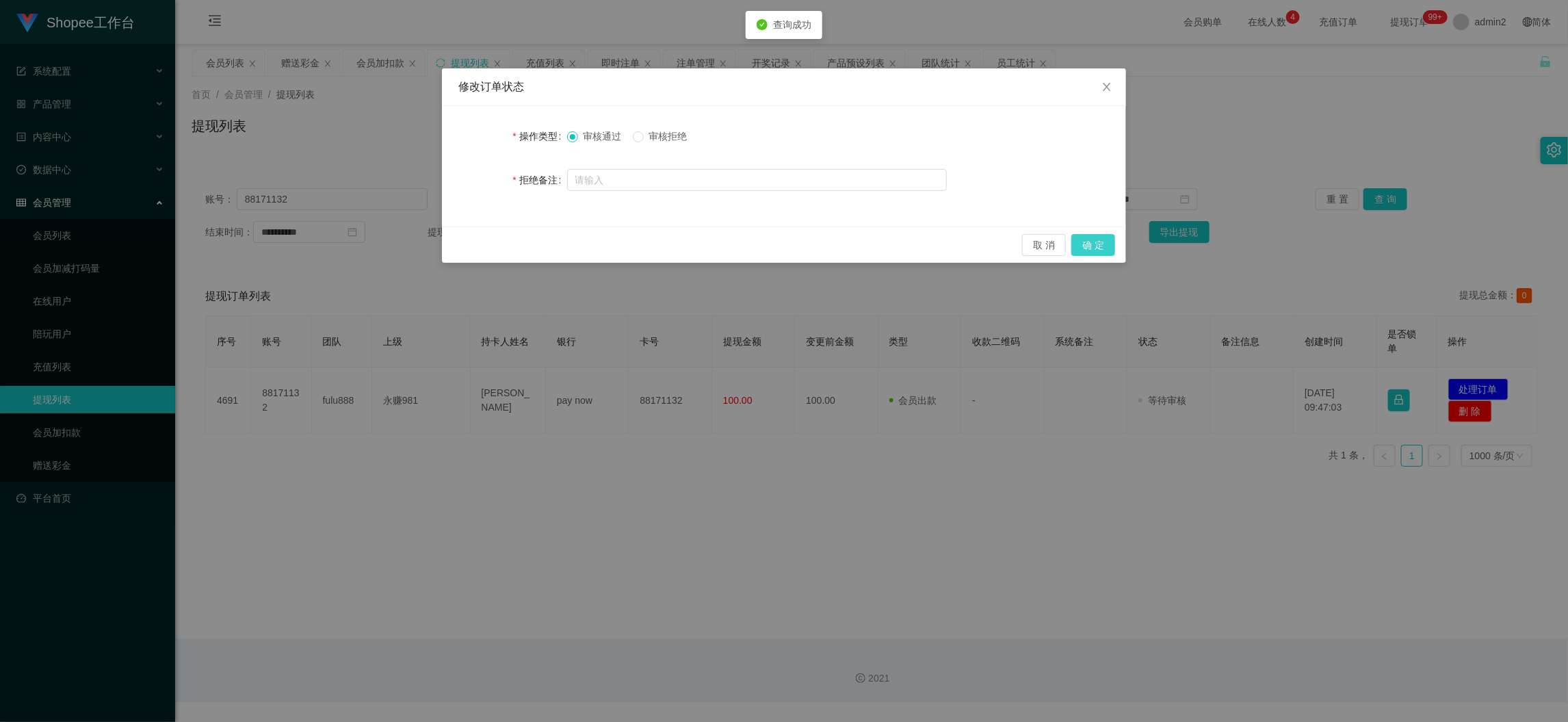
click at [1105, 242] on button "确 定" at bounding box center [1093, 245] width 44 height 22
click at [1007, 465] on div "修改订单状态 操作类型 审核通过 审核拒绝 拒绝备注 取 消 确 定" at bounding box center [784, 361] width 1568 height 722
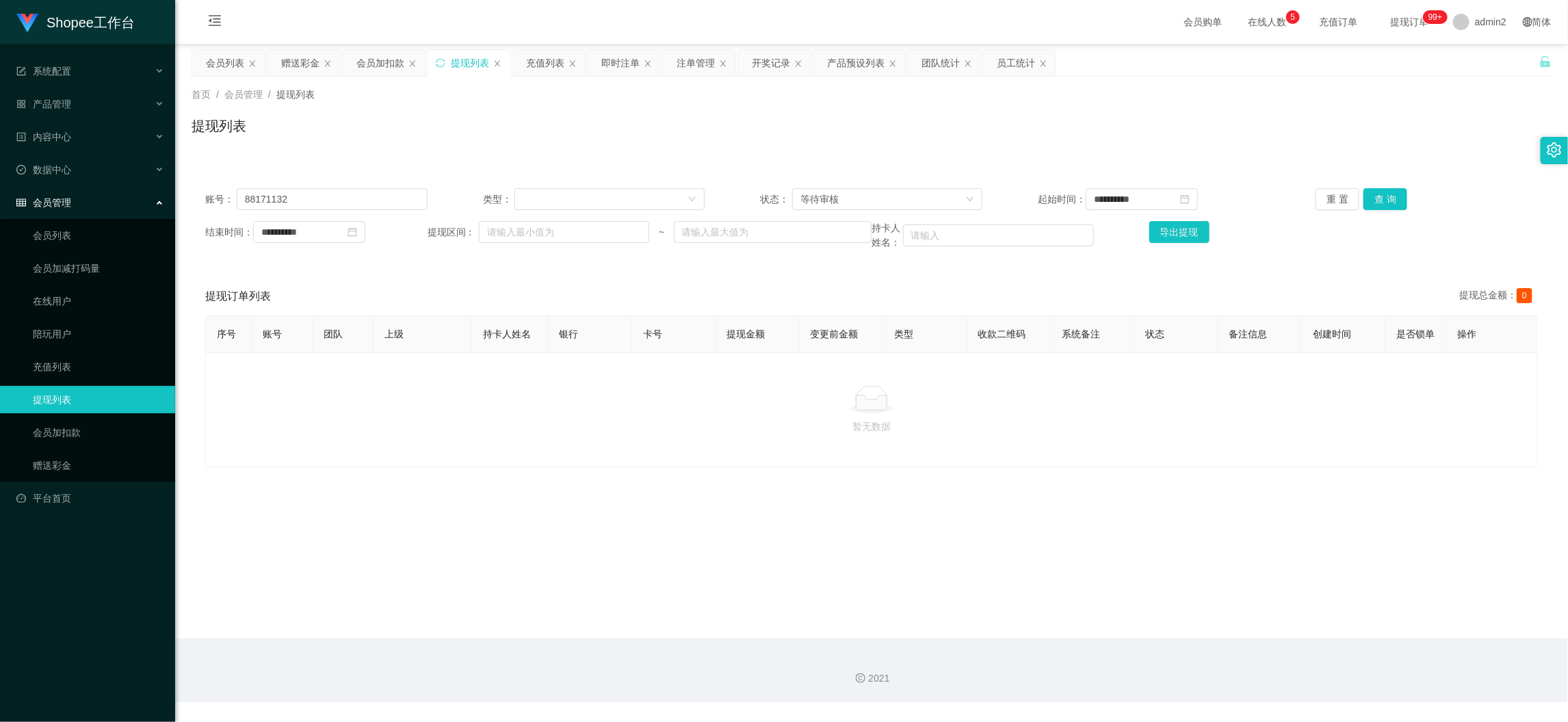
click at [1289, 630] on main "**********" at bounding box center [871, 341] width 1392 height 595
click at [394, 194] on input "88171132" at bounding box center [332, 199] width 191 height 22
paste input "David97tan"
type input "David97tan"
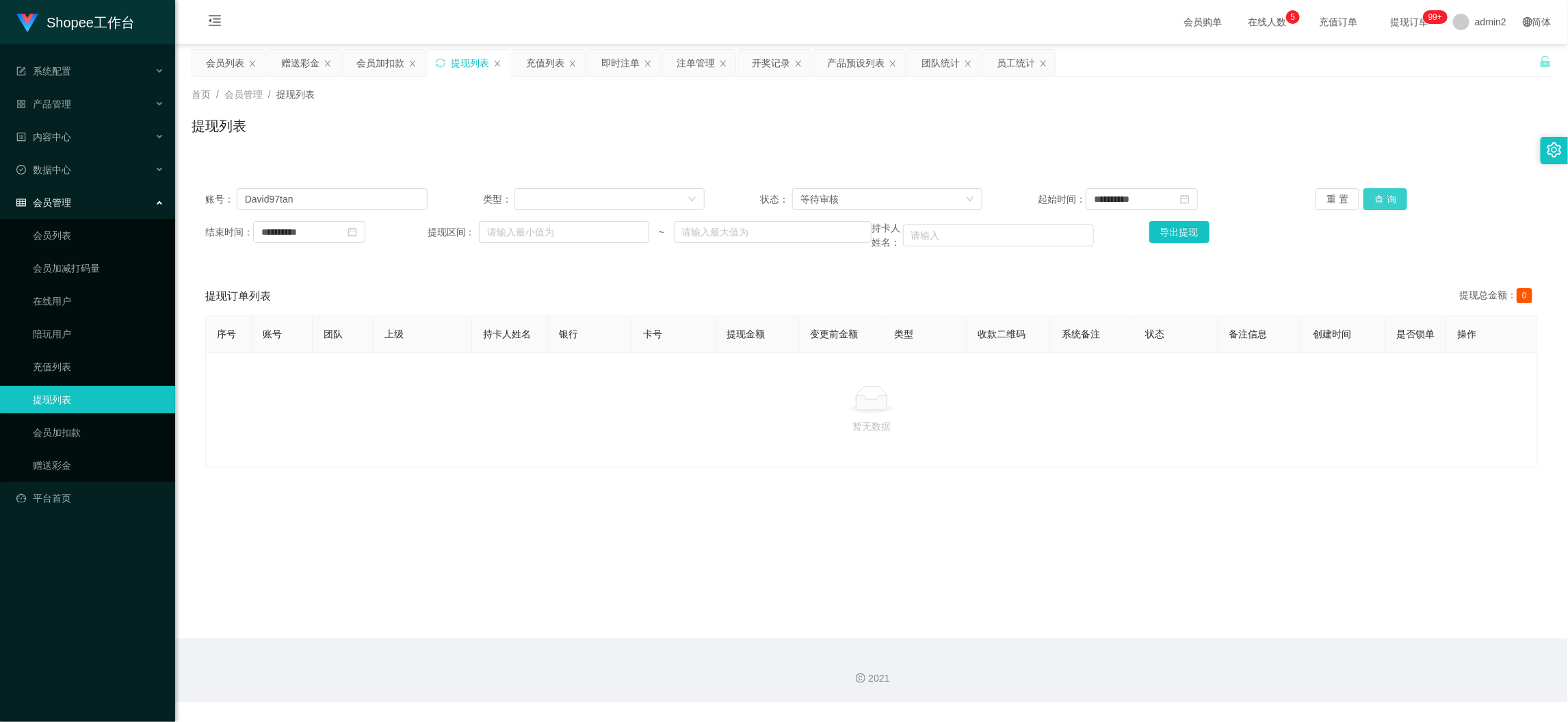
drag, startPoint x: 1382, startPoint y: 195, endPoint x: 1397, endPoint y: 225, distance: 33.5
click at [1382, 195] on button "查 询" at bounding box center [1385, 199] width 44 height 22
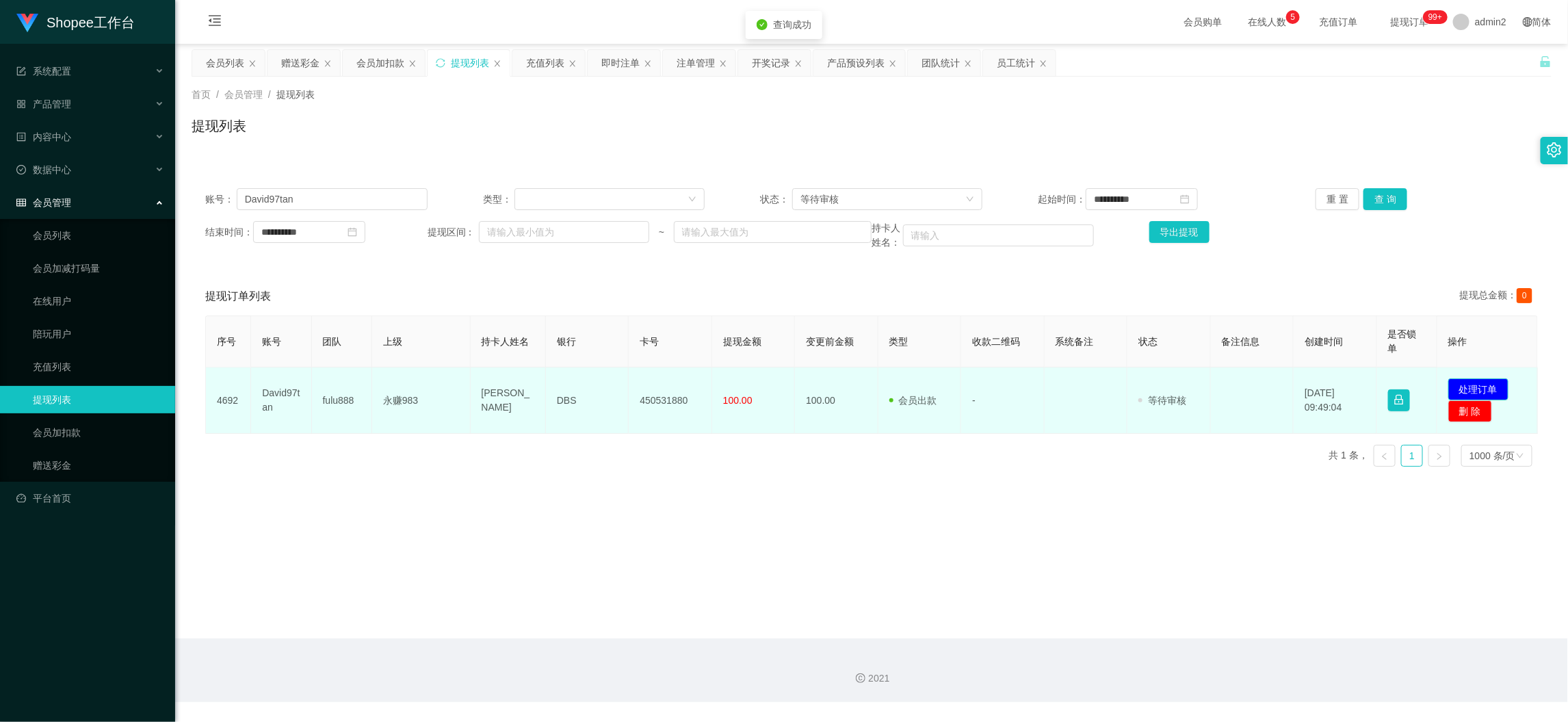
click at [1470, 393] on button "处理订单" at bounding box center [1478, 389] width 60 height 22
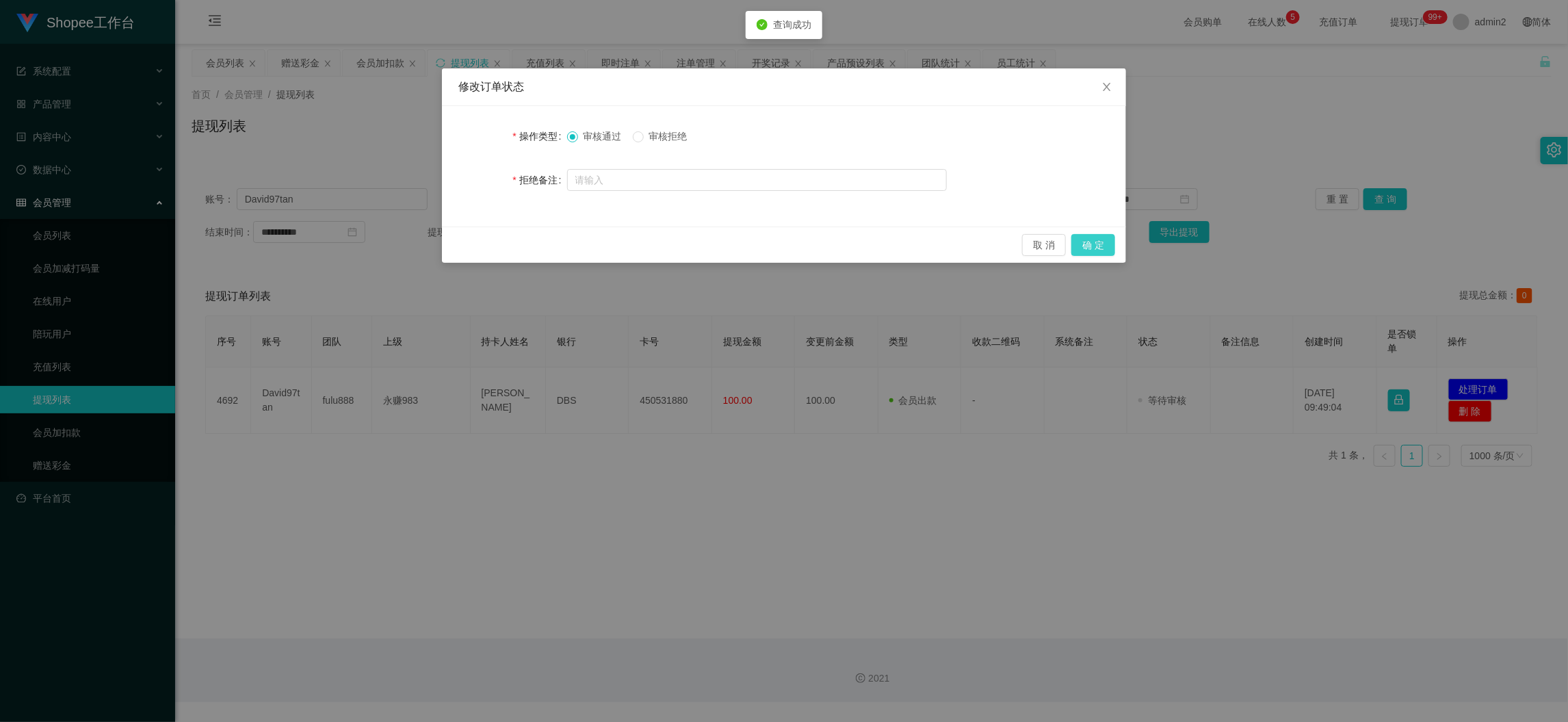
click at [1088, 247] on button "确 定" at bounding box center [1093, 245] width 44 height 22
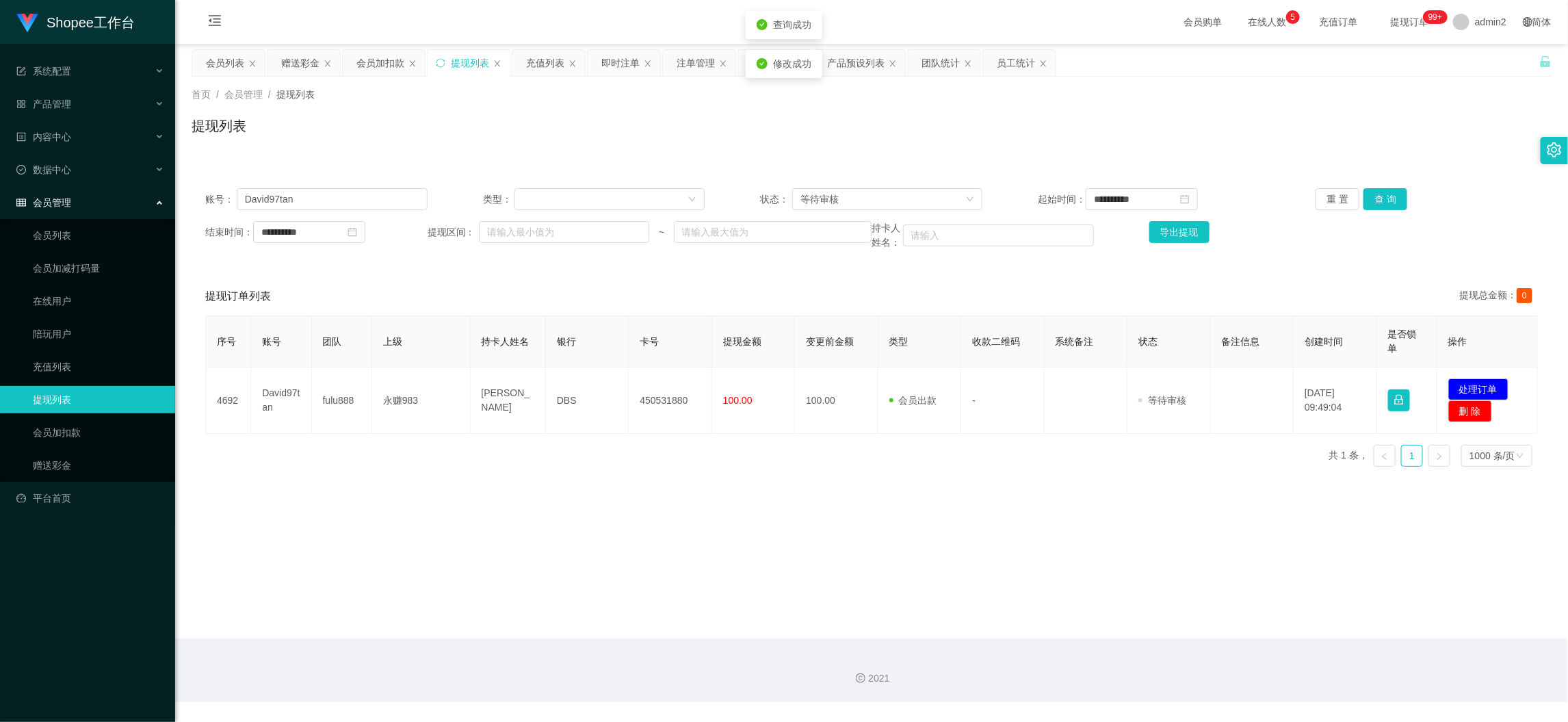
click at [993, 481] on div "Shopee工作台 系统配置 产品管理 产品列表 产品预设列表 开奖记录 注单管理 即时注单 内容中心 站内信 公告列表 活动列表 数据中心 员工统计 团队统…" at bounding box center [784, 361] width 1568 height 722
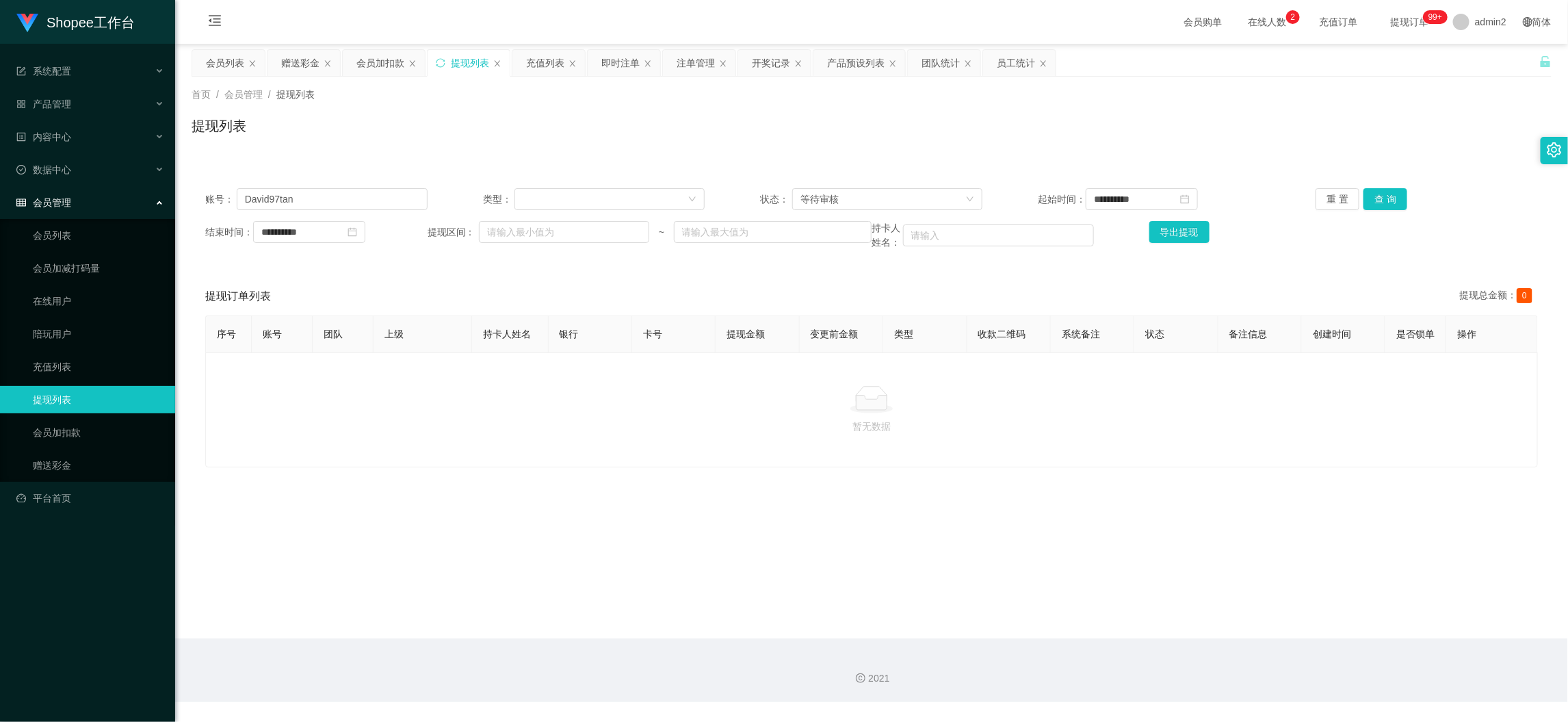
drag, startPoint x: 1255, startPoint y: 641, endPoint x: 964, endPoint y: 389, distance: 384.9
click at [1255, 639] on div "2021" at bounding box center [871, 671] width 1392 height 64
drag, startPoint x: 636, startPoint y: 58, endPoint x: 628, endPoint y: 58, distance: 8.0
click at [635, 58] on div "即时注单" at bounding box center [620, 63] width 38 height 26
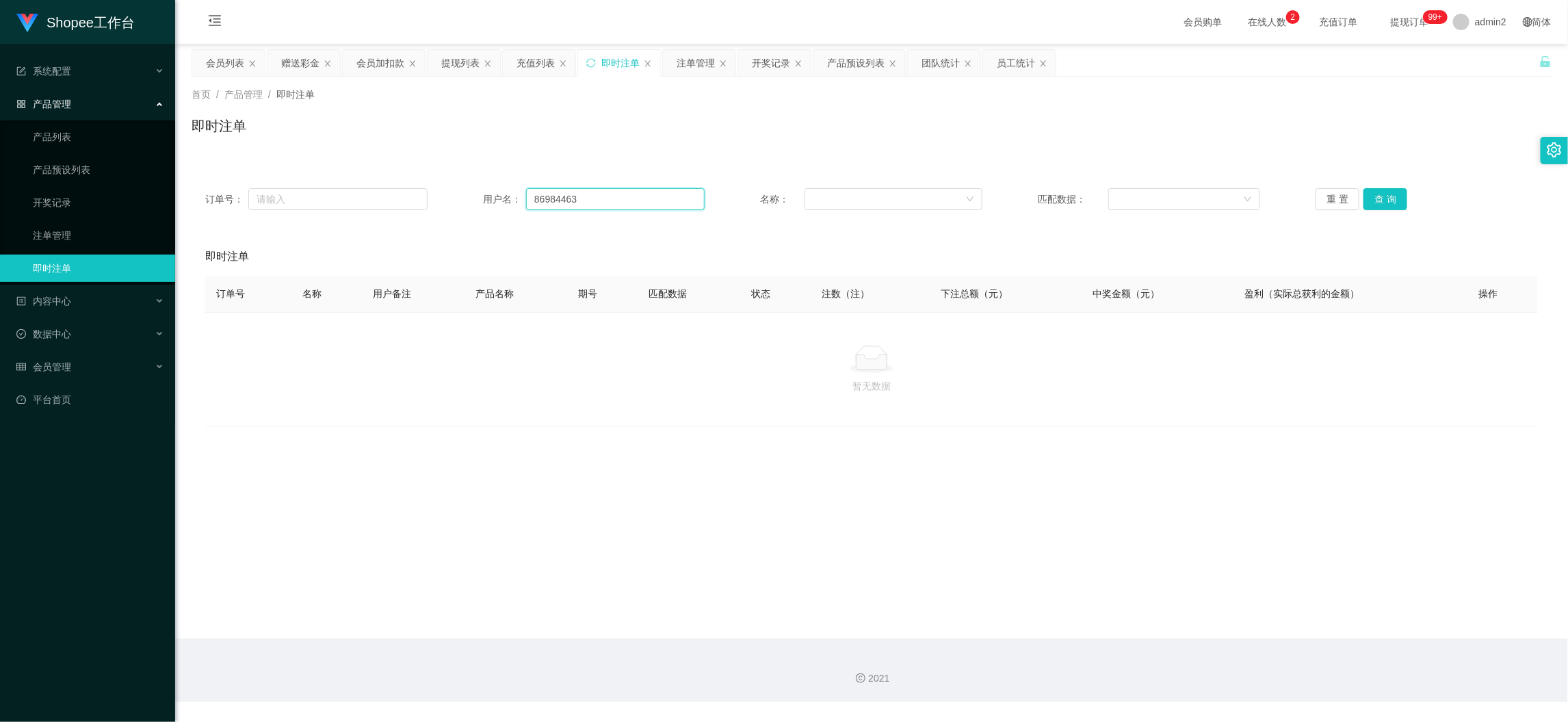
click at [573, 201] on input "86984463" at bounding box center [615, 199] width 178 height 22
paste input "Nivi10"
type input "Nivi10"
click at [1395, 199] on button "查 询" at bounding box center [1385, 199] width 44 height 22
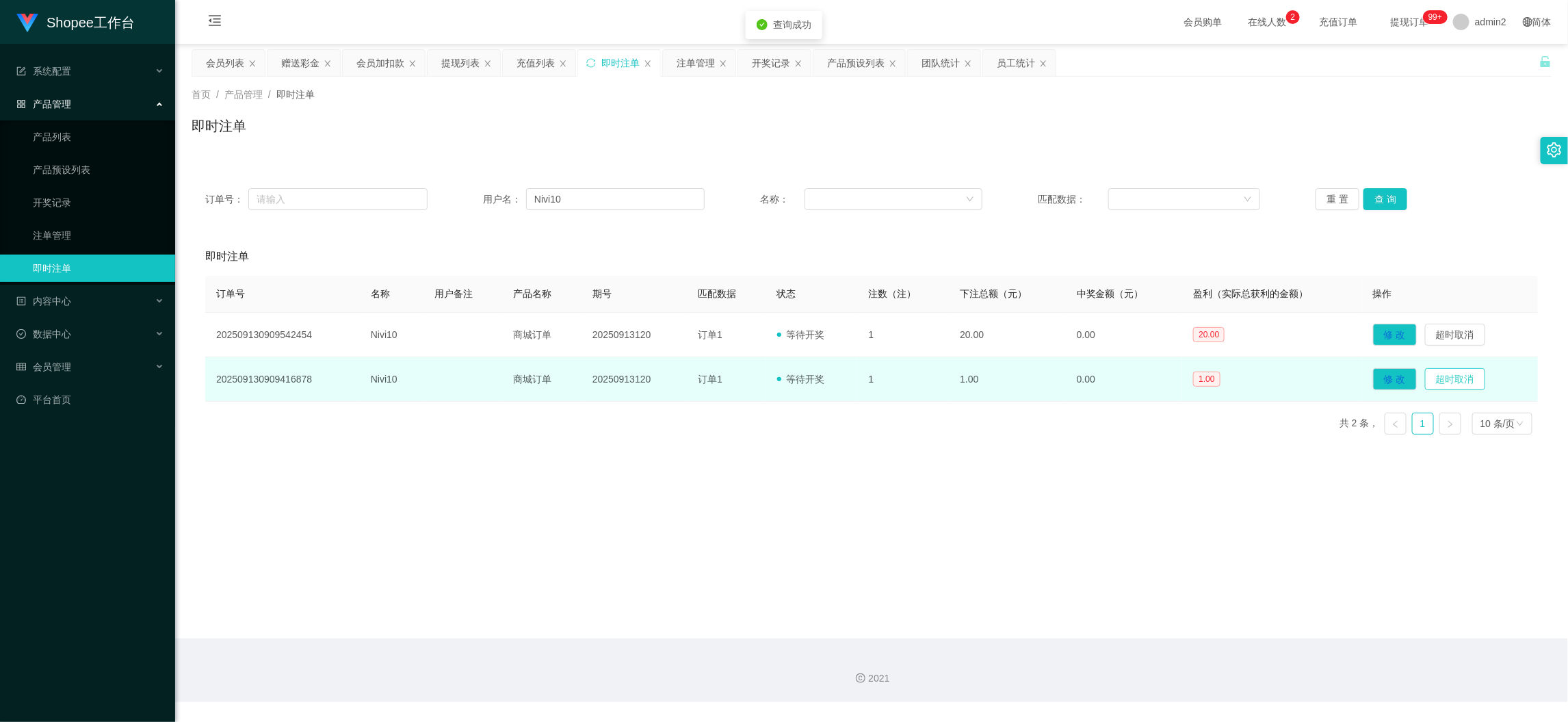
click at [1449, 376] on button "超时取消" at bounding box center [1455, 379] width 60 height 22
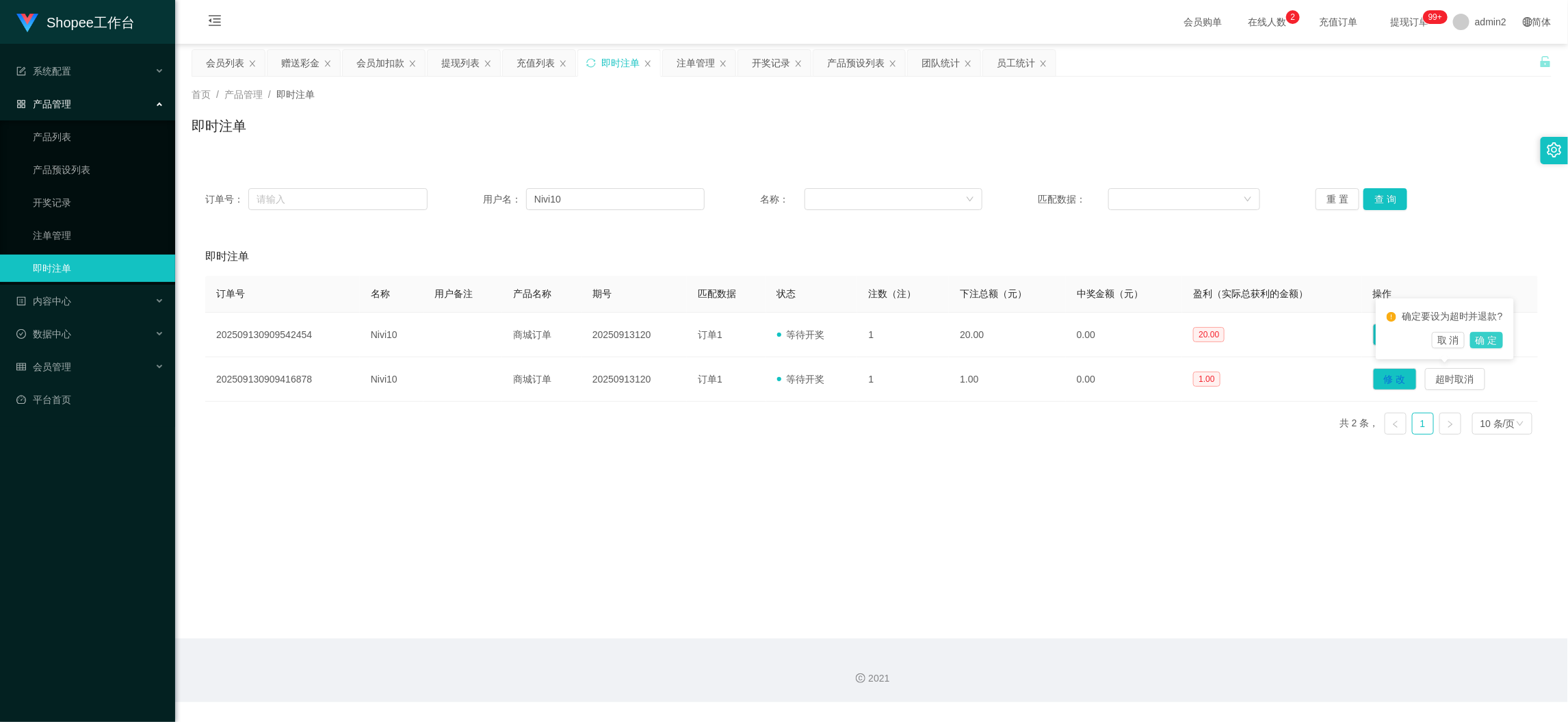
click at [1483, 339] on button "确 定" at bounding box center [1487, 340] width 33 height 16
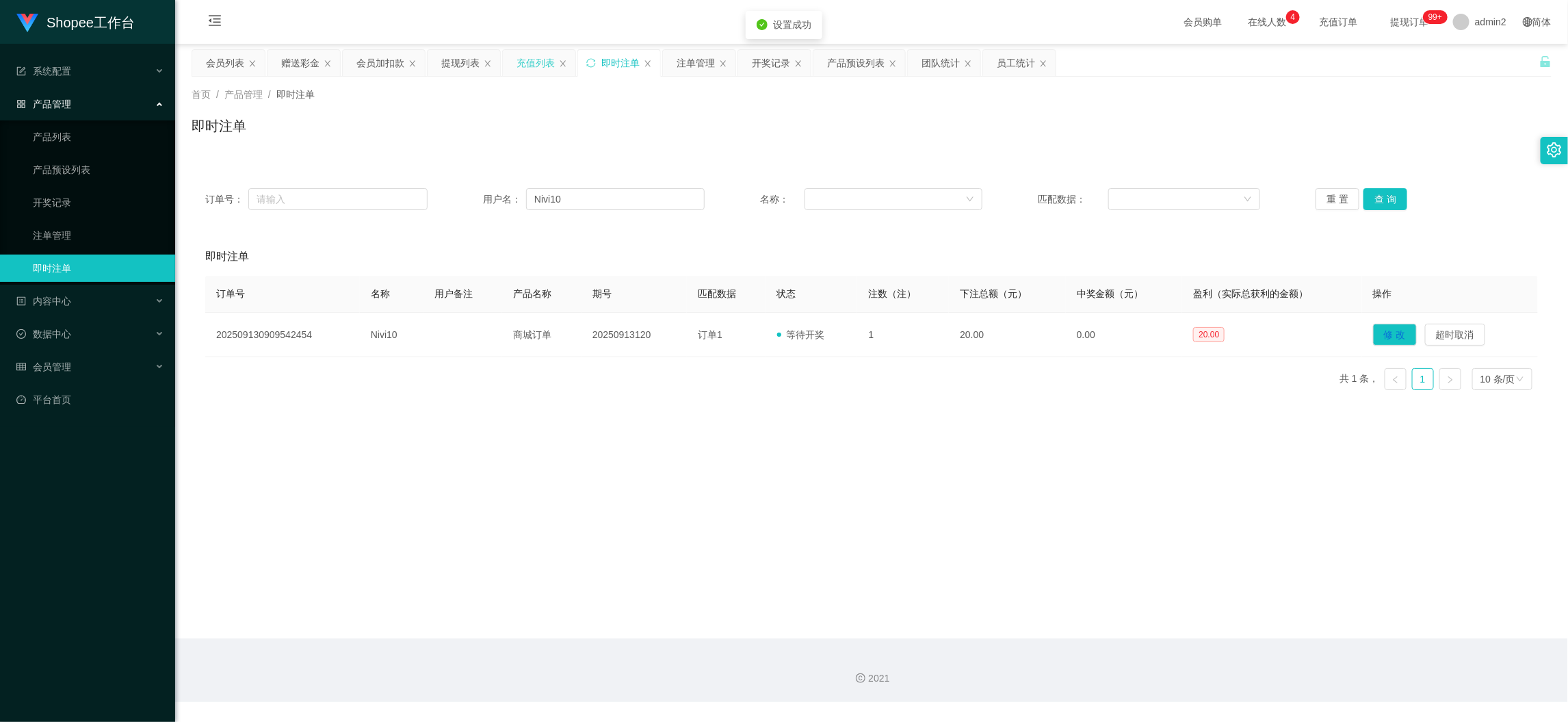
click at [542, 59] on div "充值列表" at bounding box center [535, 63] width 38 height 26
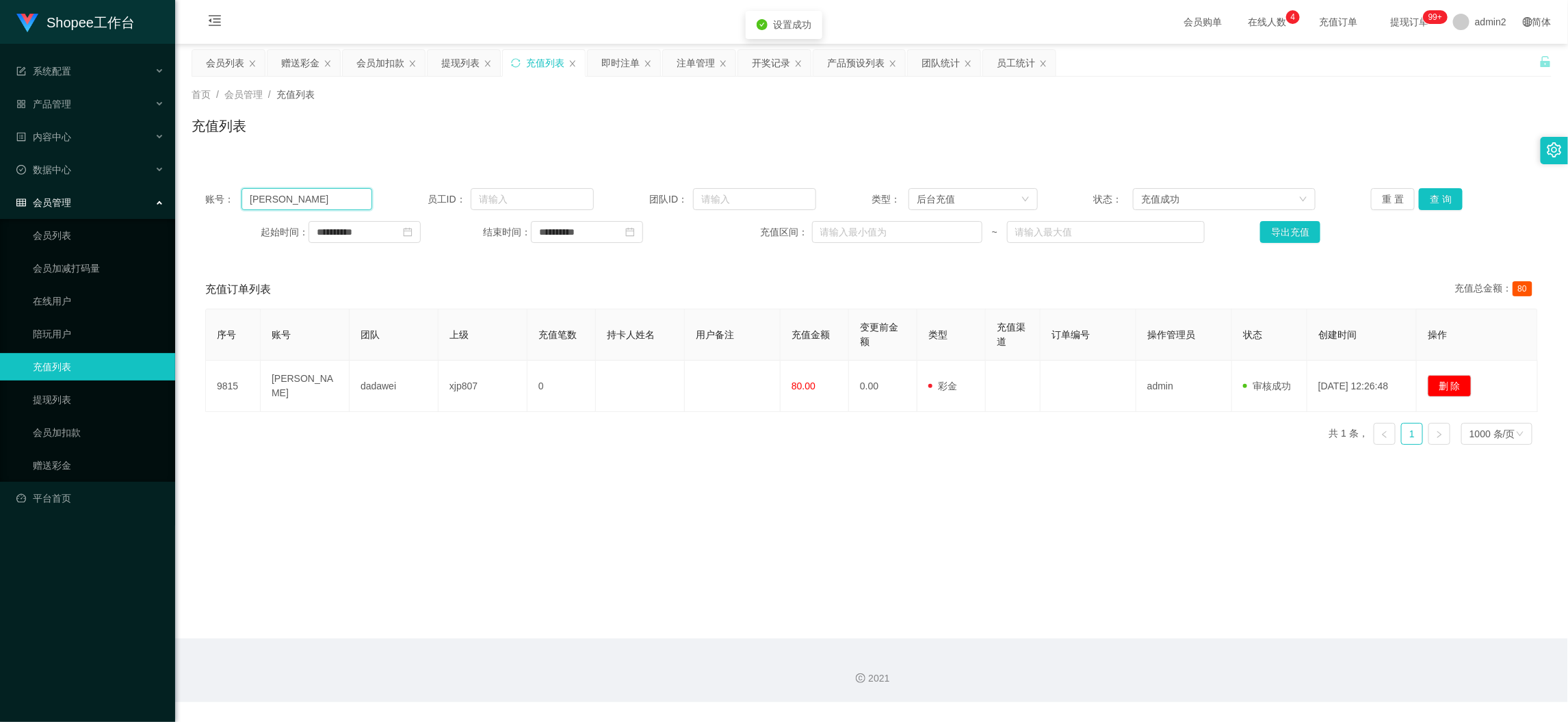
click at [343, 192] on input "[PERSON_NAME]" at bounding box center [306, 199] width 130 height 22
paste input "Nivi10"
type input "Nivi10"
drag, startPoint x: 1408, startPoint y: 192, endPoint x: 1424, endPoint y: 193, distance: 16.0
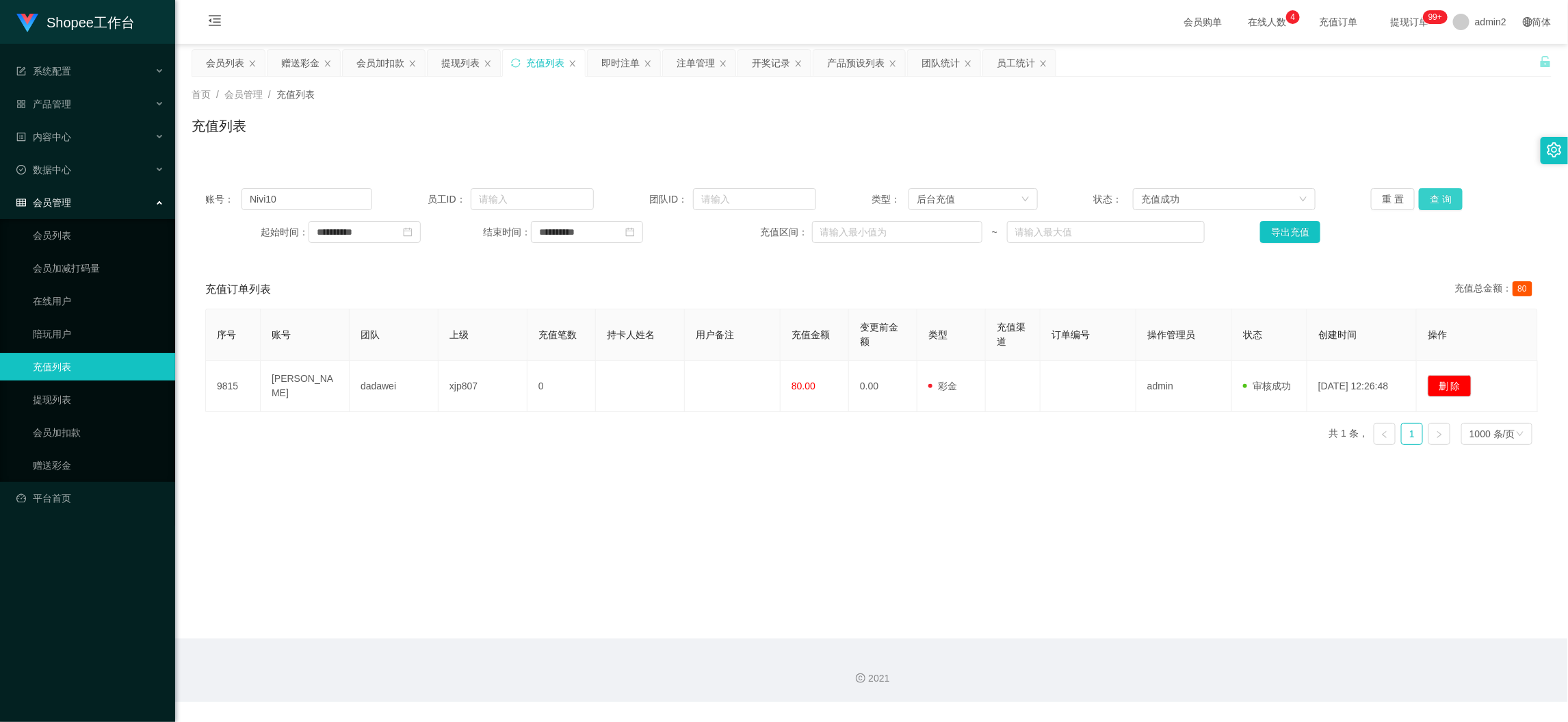
click at [1419, 191] on button "查 询" at bounding box center [1441, 199] width 44 height 22
click at [1424, 193] on button "查 询" at bounding box center [1441, 199] width 44 height 22
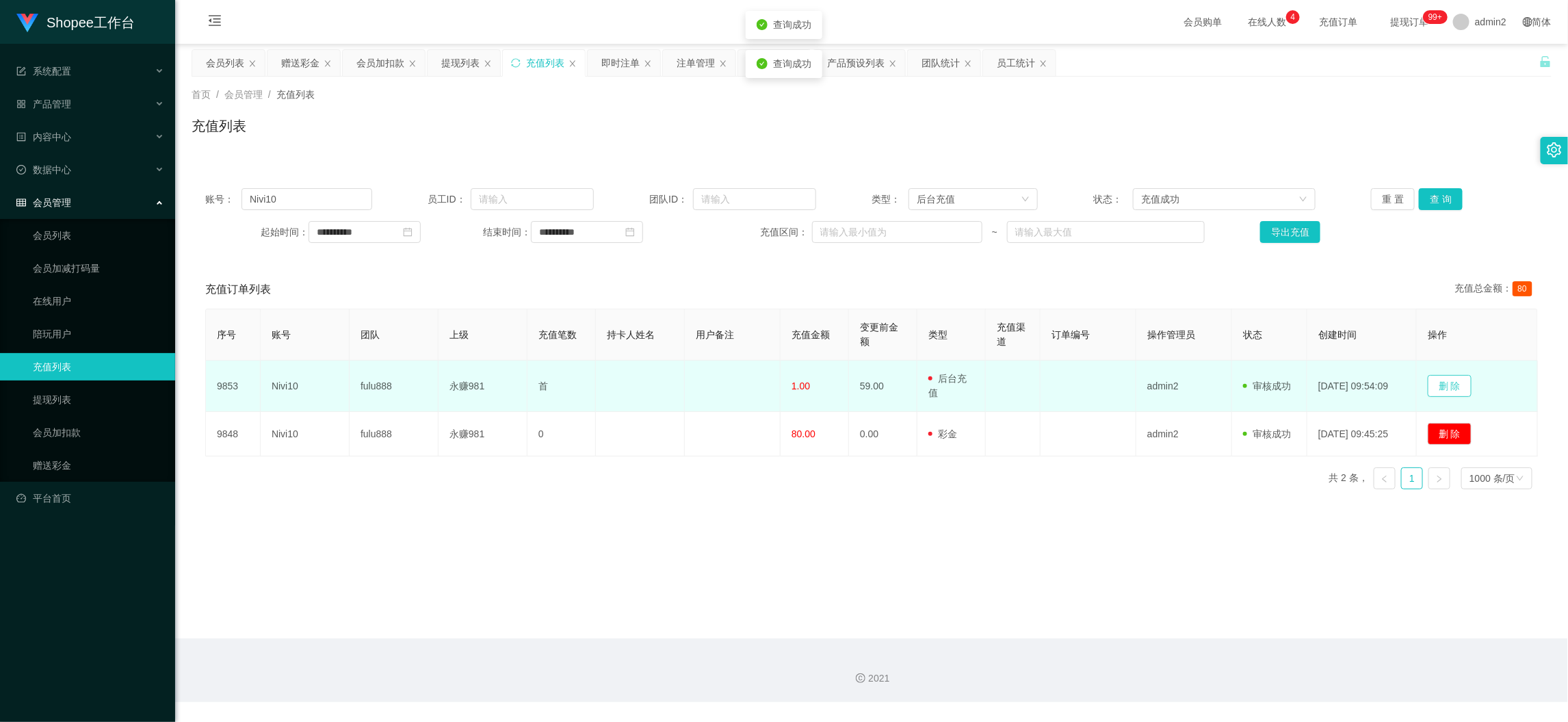
click at [1455, 382] on button "删 除" at bounding box center [1449, 386] width 44 height 22
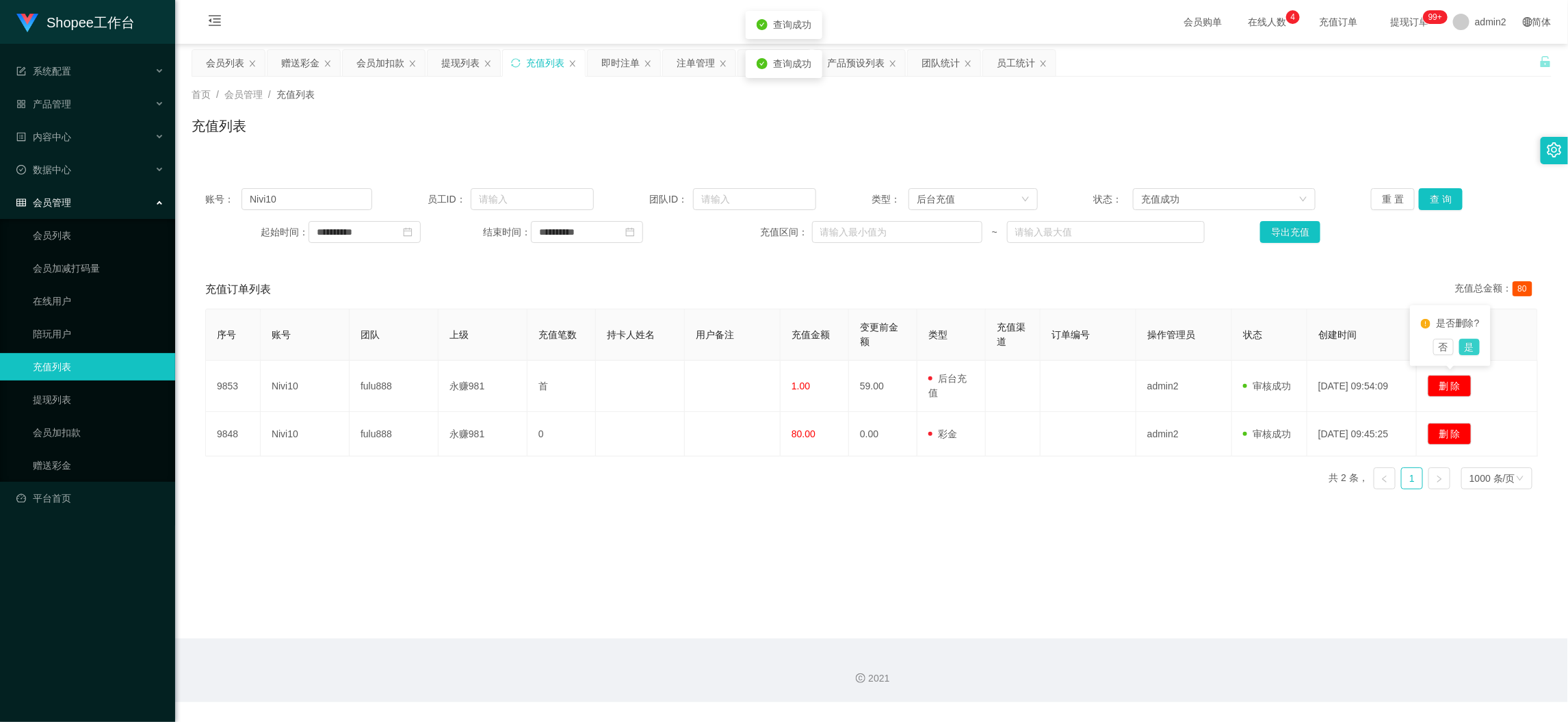
click at [1474, 343] on button "是" at bounding box center [1469, 347] width 20 height 16
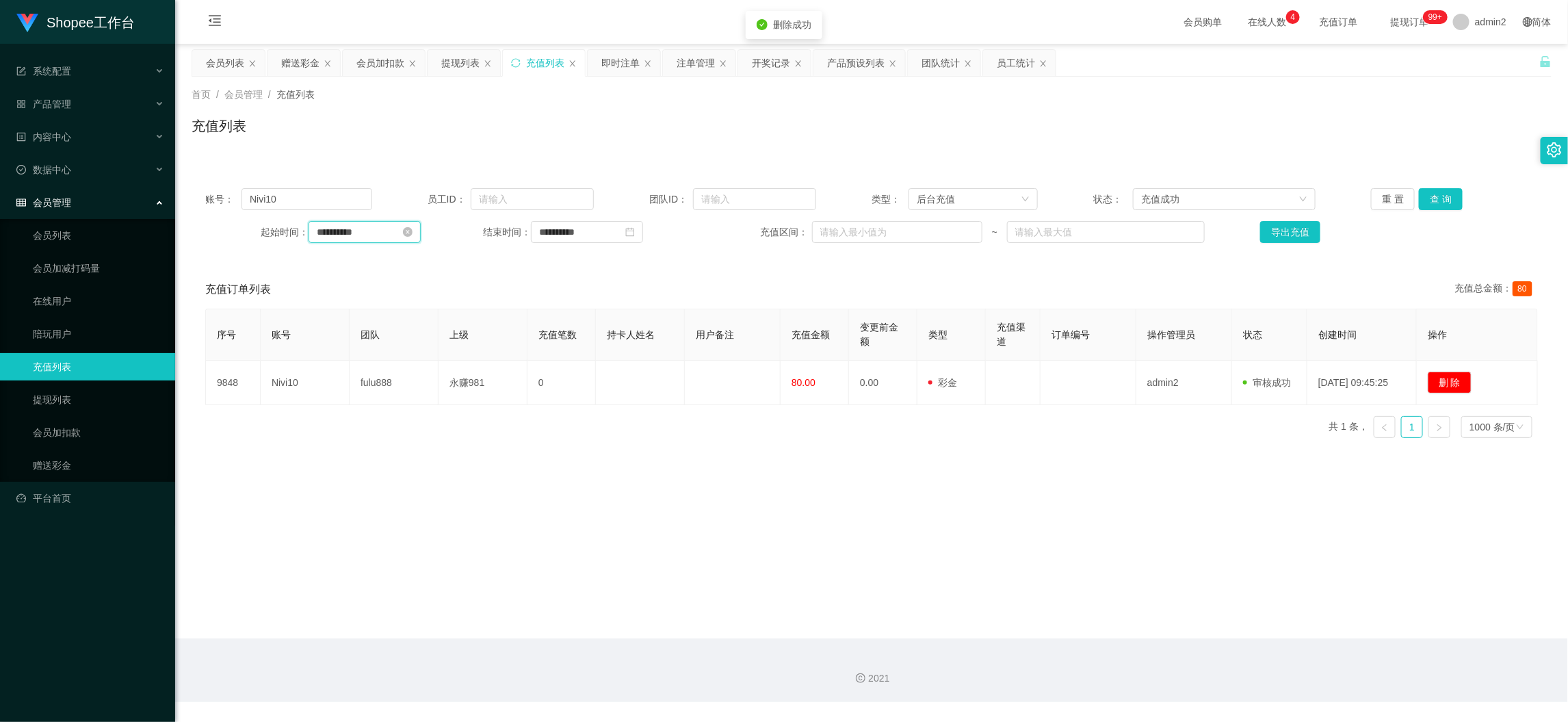
click at [385, 236] on input "**********" at bounding box center [364, 232] width 113 height 22
click at [405, 439] on link "今天" at bounding box center [403, 438] width 19 height 26
type input "**********"
click at [602, 237] on input "**********" at bounding box center [586, 232] width 113 height 22
click at [630, 435] on link "今天" at bounding box center [623, 438] width 19 height 26
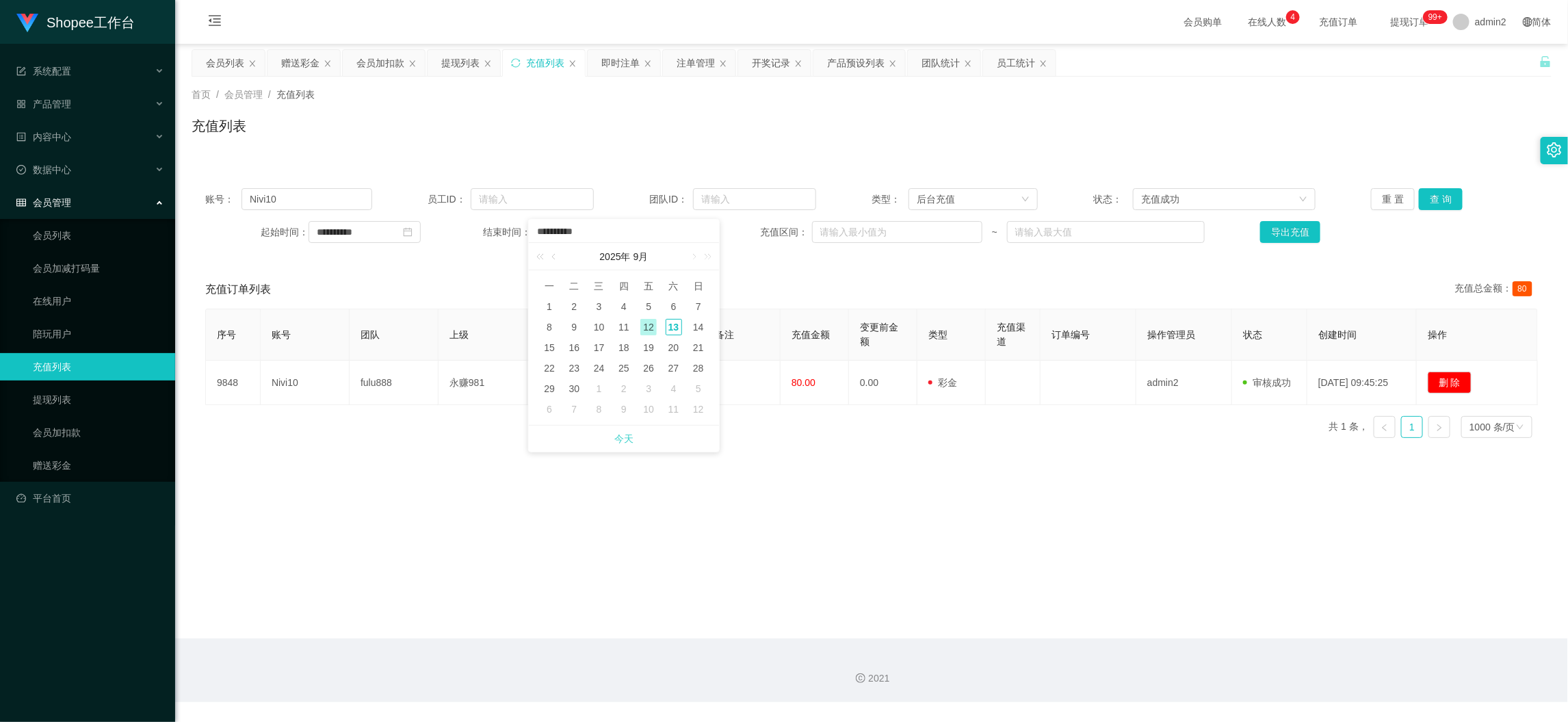
type input "**********"
click at [1442, 199] on button "查 询" at bounding box center [1441, 199] width 44 height 22
click at [958, 520] on main "**********" at bounding box center [871, 341] width 1392 height 595
click at [956, 194] on div "后台充值" at bounding box center [969, 199] width 104 height 20
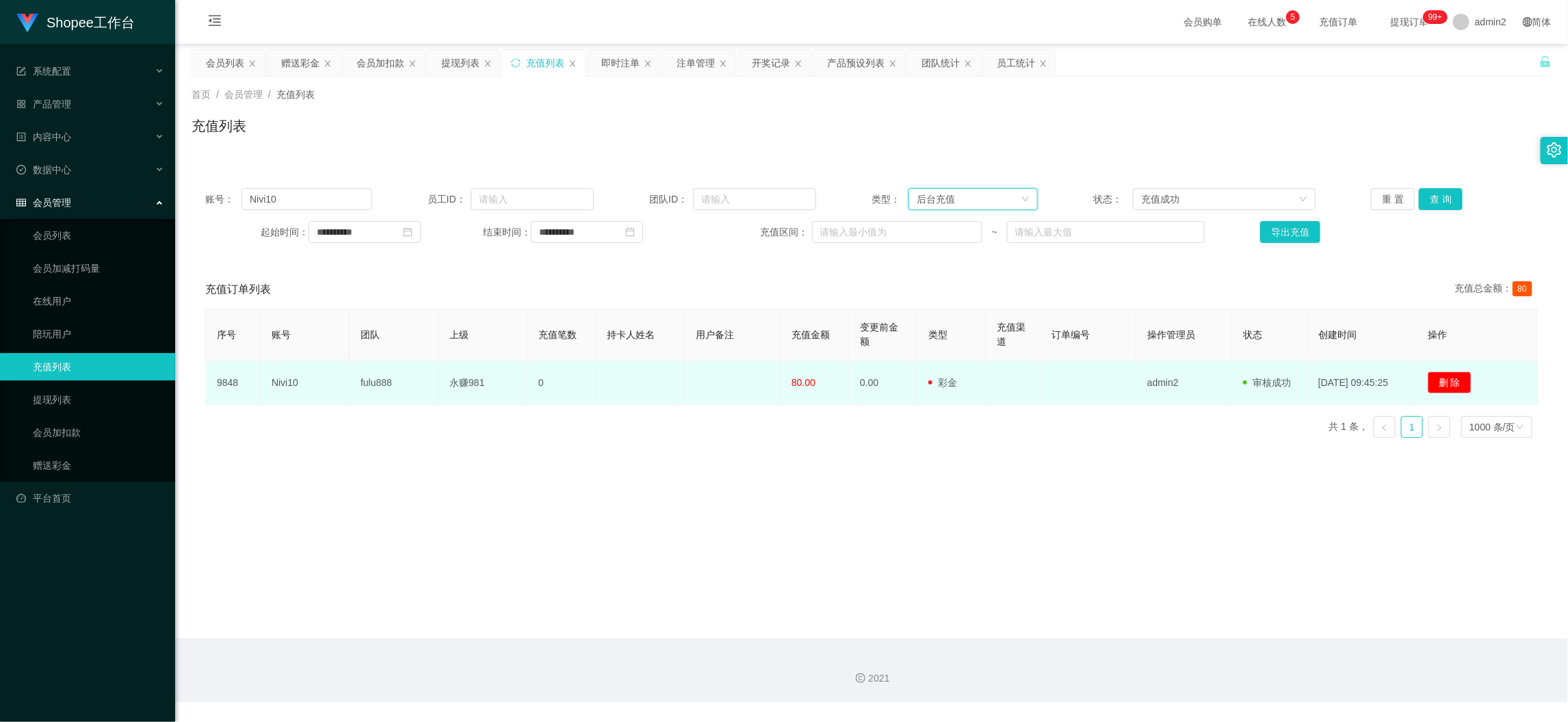
drag, startPoint x: 1234, startPoint y: 616, endPoint x: 951, endPoint y: 385, distance: 365.3
click at [1234, 616] on main "**********" at bounding box center [871, 341] width 1392 height 595
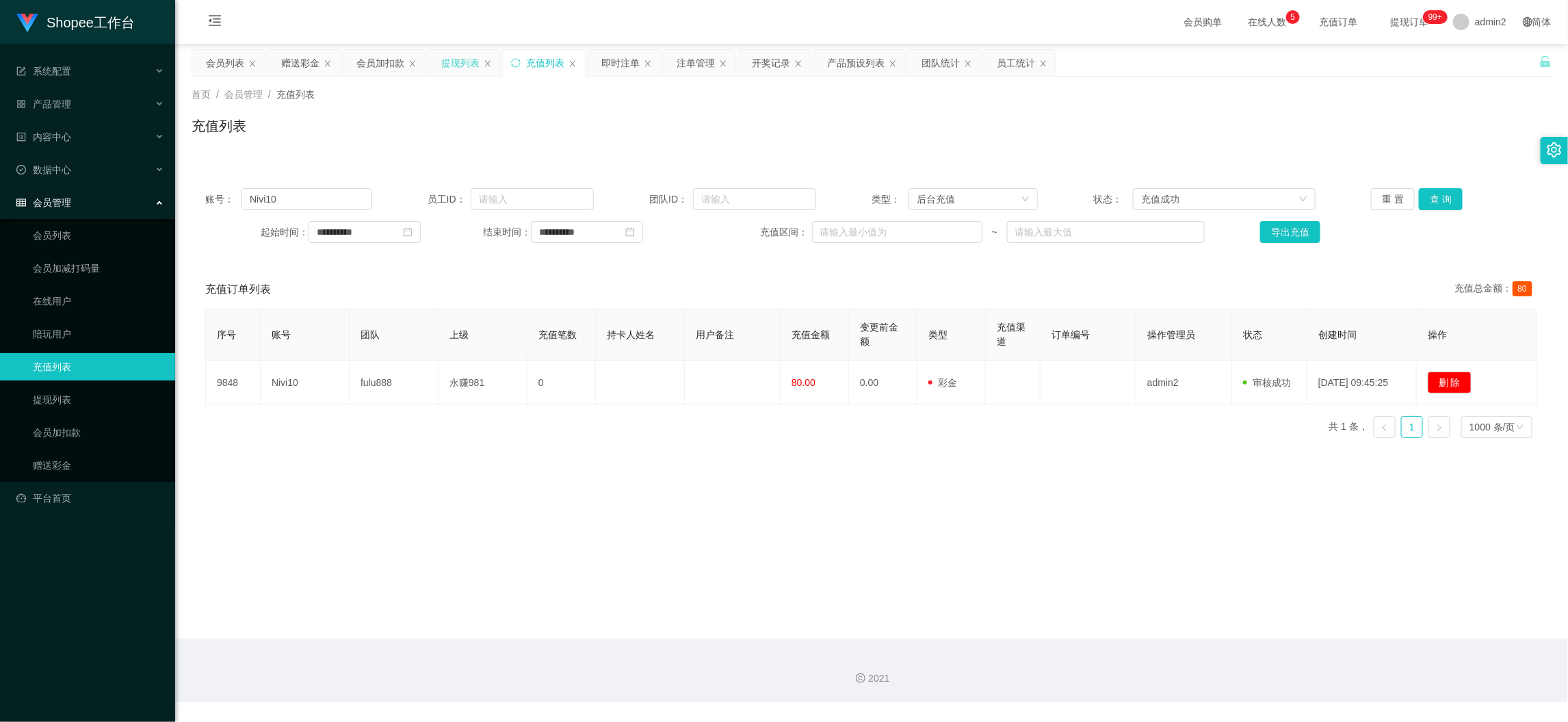
click at [457, 57] on div "提现列表" at bounding box center [460, 63] width 38 height 26
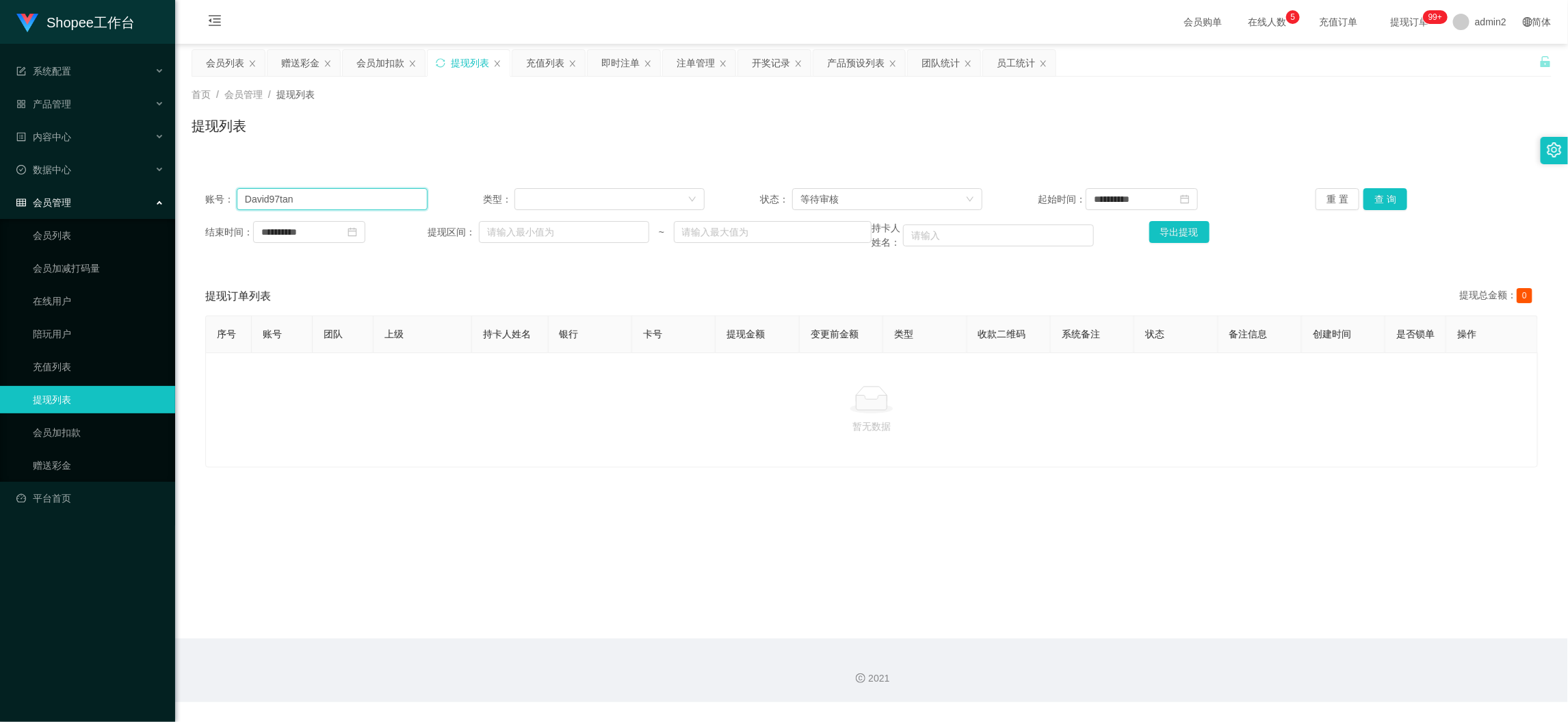
click at [389, 189] on input "David97tan" at bounding box center [332, 199] width 191 height 22
paste input "8626207814"
type input "8626207814"
click at [1366, 202] on button "查 询" at bounding box center [1385, 199] width 44 height 22
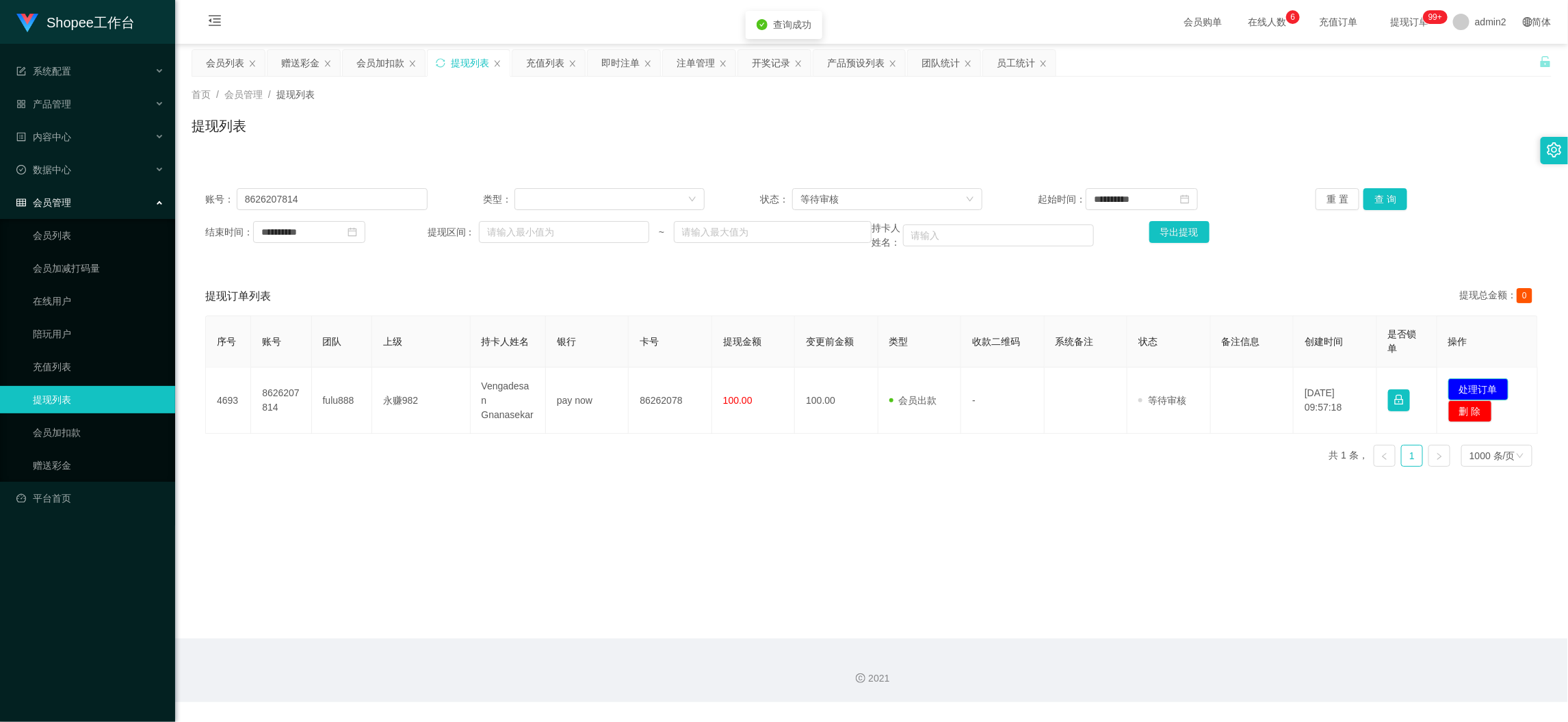
click at [1472, 391] on button "处理订单" at bounding box center [1478, 389] width 60 height 22
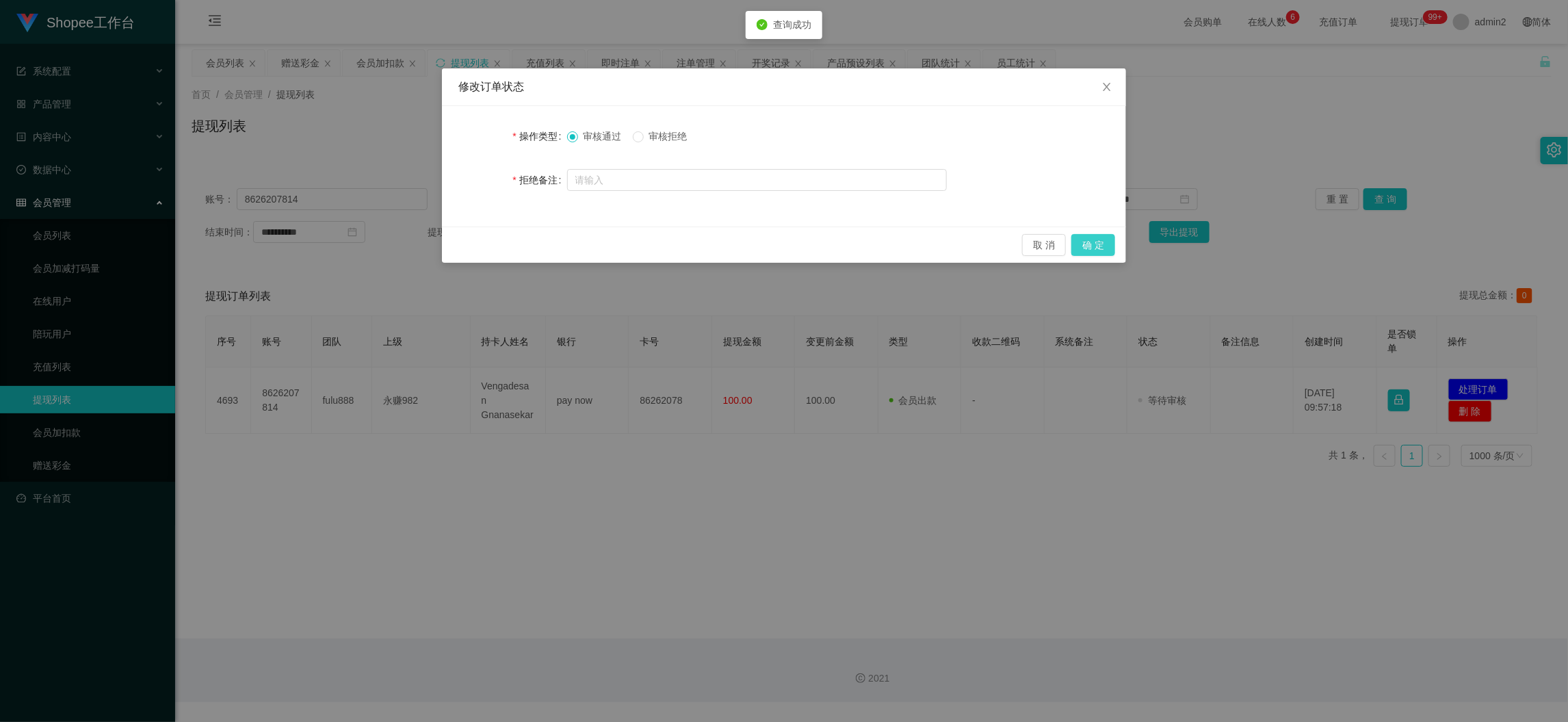
click at [1091, 248] on button "确 定" at bounding box center [1093, 245] width 44 height 22
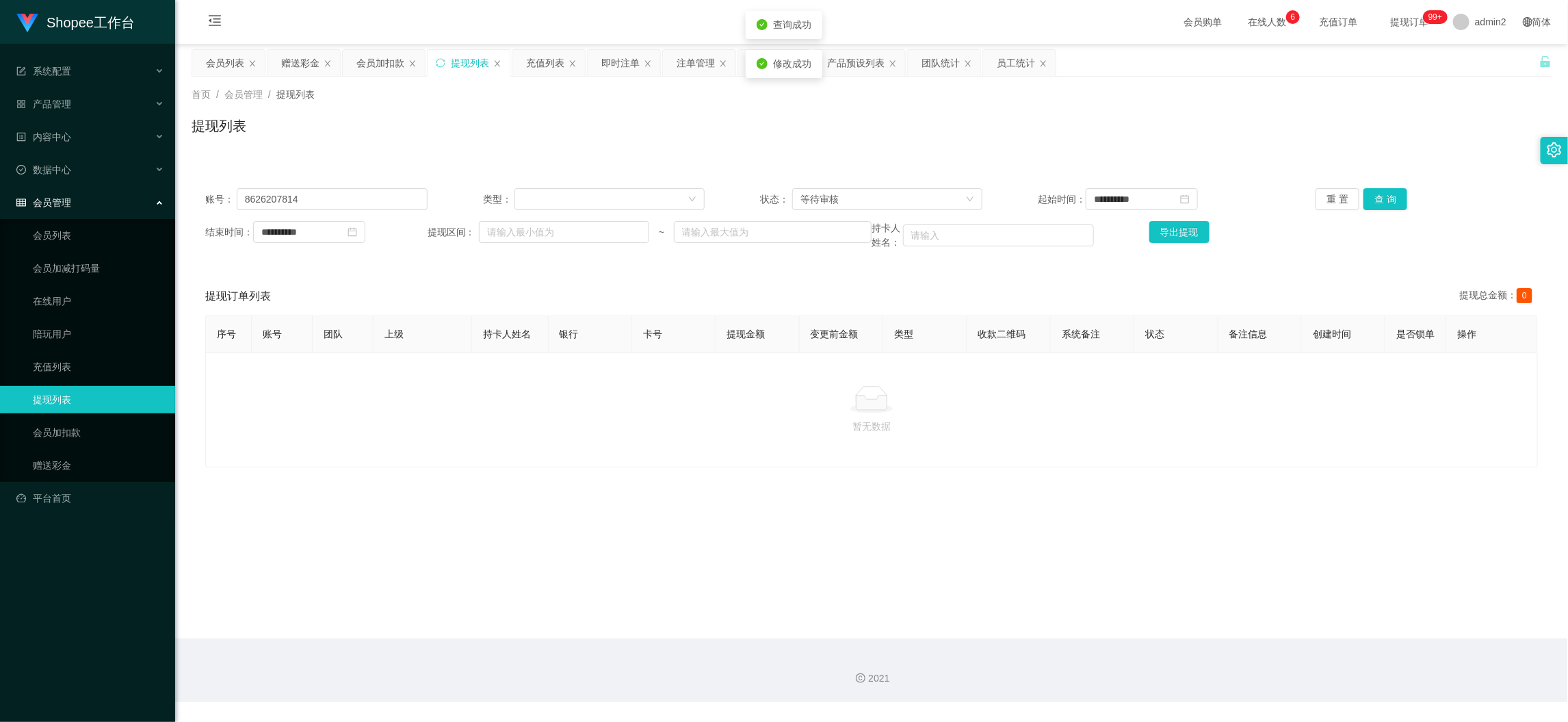
click at [971, 470] on div "Shopee工作台 系统配置 产品管理 产品列表 产品预设列表 开奖记录 注单管理 即时注单 内容中心 站内信 公告列表 活动列表 数据中心 员工统计 团队统…" at bounding box center [784, 361] width 1568 height 722
click at [1208, 624] on main "**********" at bounding box center [871, 341] width 1392 height 595
click at [306, 59] on div "赠送彩金" at bounding box center [300, 63] width 38 height 26
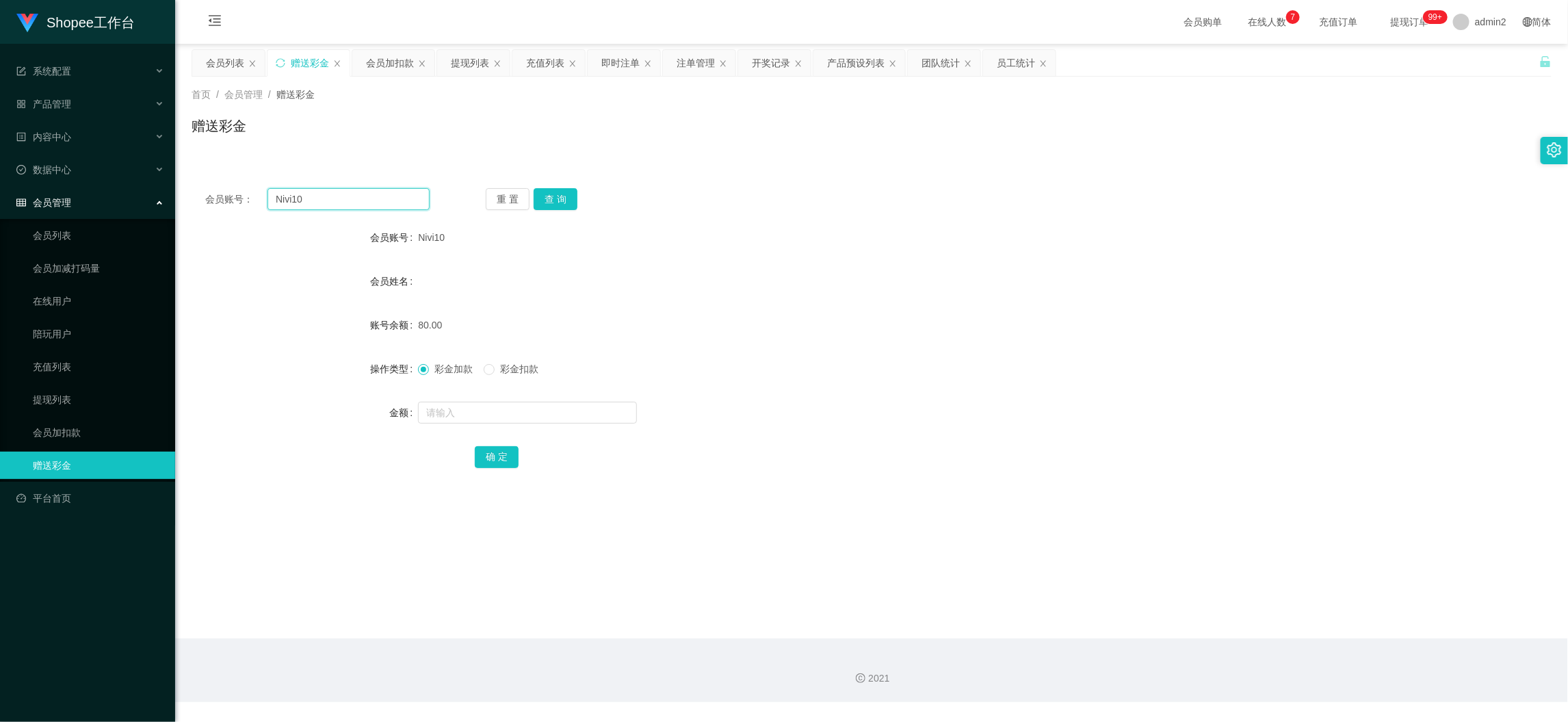
click at [383, 201] on input "Nivi10" at bounding box center [348, 199] width 162 height 22
paste input "91740582"
type input "91740582"
click at [561, 207] on button "查 询" at bounding box center [555, 199] width 44 height 22
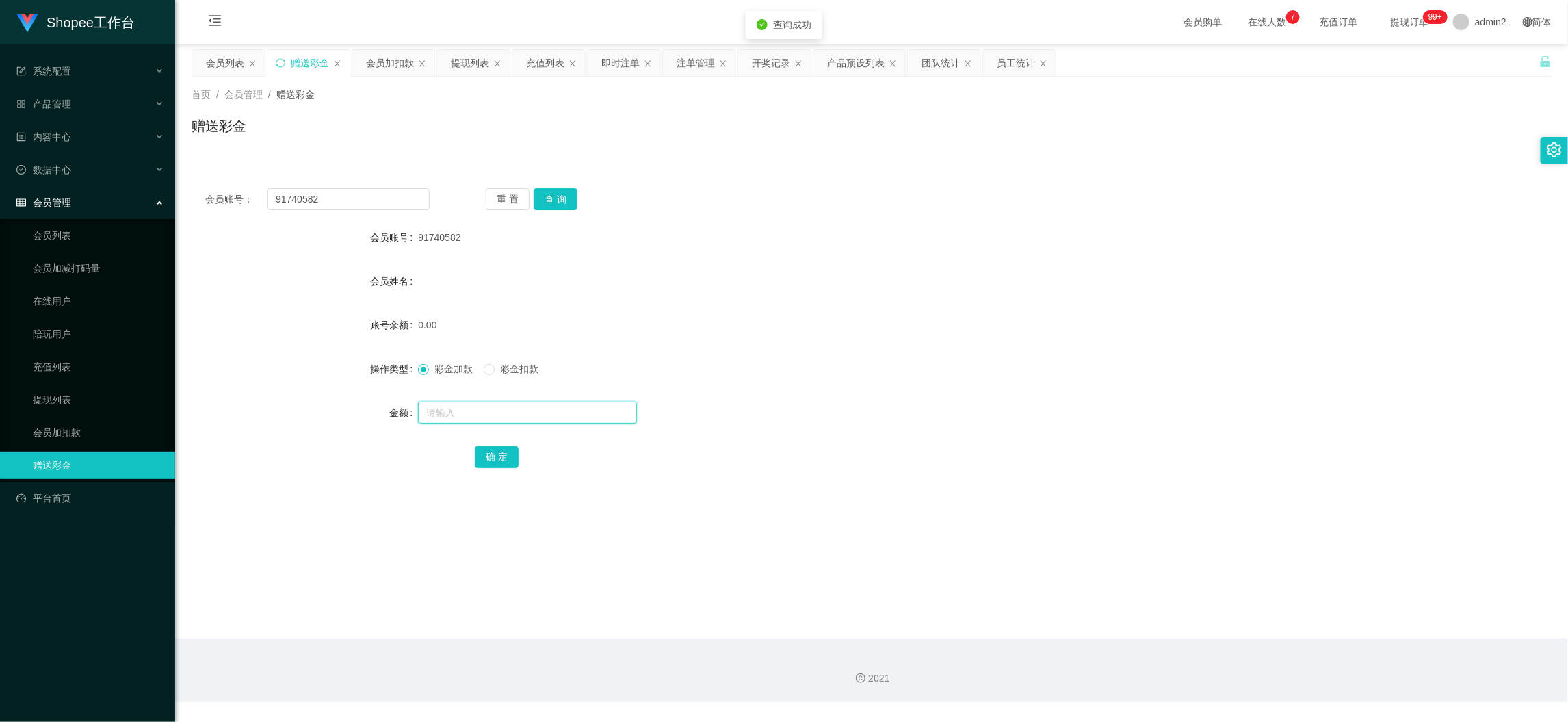
click at [562, 411] on input "text" at bounding box center [527, 413] width 219 height 22
type input "80"
drag, startPoint x: 491, startPoint y: 459, endPoint x: 504, endPoint y: 455, distance: 13.6
click at [490, 457] on button "确 定" at bounding box center [497, 457] width 44 height 22
click at [847, 343] on form "会员账号 91740582 会员姓名 账号余额 80.00 操作类型 彩金加款 彩金扣款 金额 确 定" at bounding box center [871, 346] width 1359 height 246
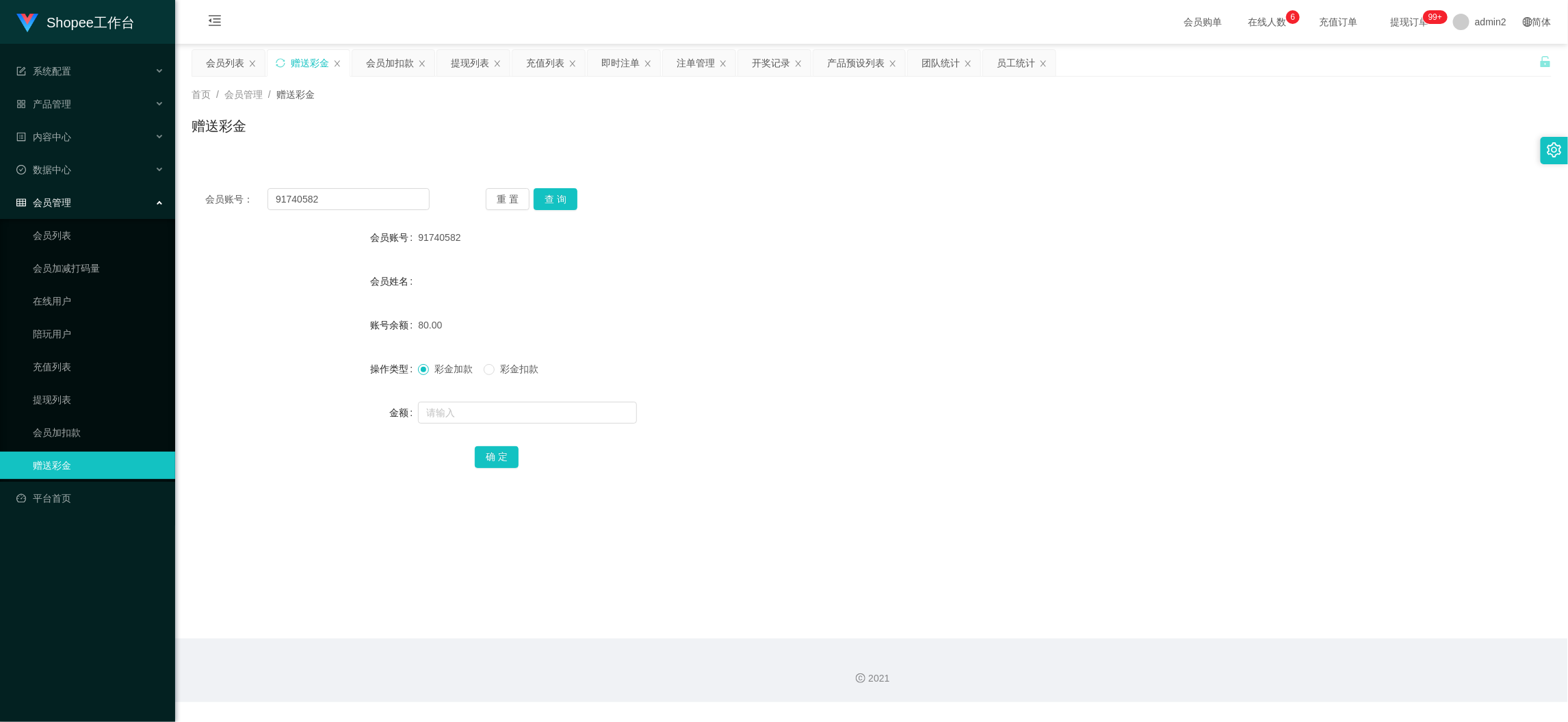
drag, startPoint x: 1247, startPoint y: 692, endPoint x: 952, endPoint y: 523, distance: 340.0
click at [1245, 684] on div "2021" at bounding box center [871, 671] width 1392 height 64
click at [371, 205] on input "91740582" at bounding box center [348, 199] width 162 height 22
paste input "ezeey2001"
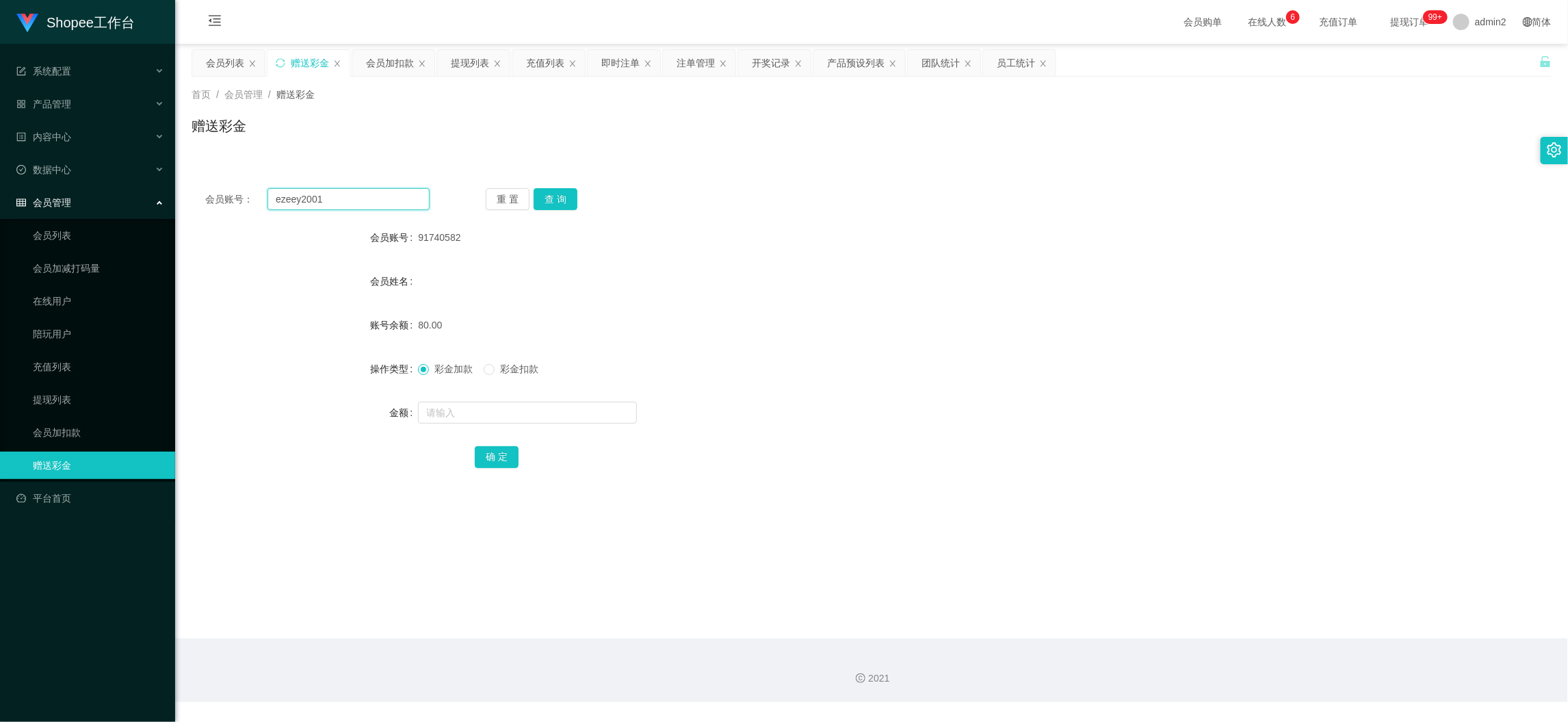
type input "ezeey2001"
click at [571, 123] on div "赠送彩金" at bounding box center [871, 131] width 1359 height 31
click at [604, 56] on div "即时注单" at bounding box center [620, 63] width 38 height 26
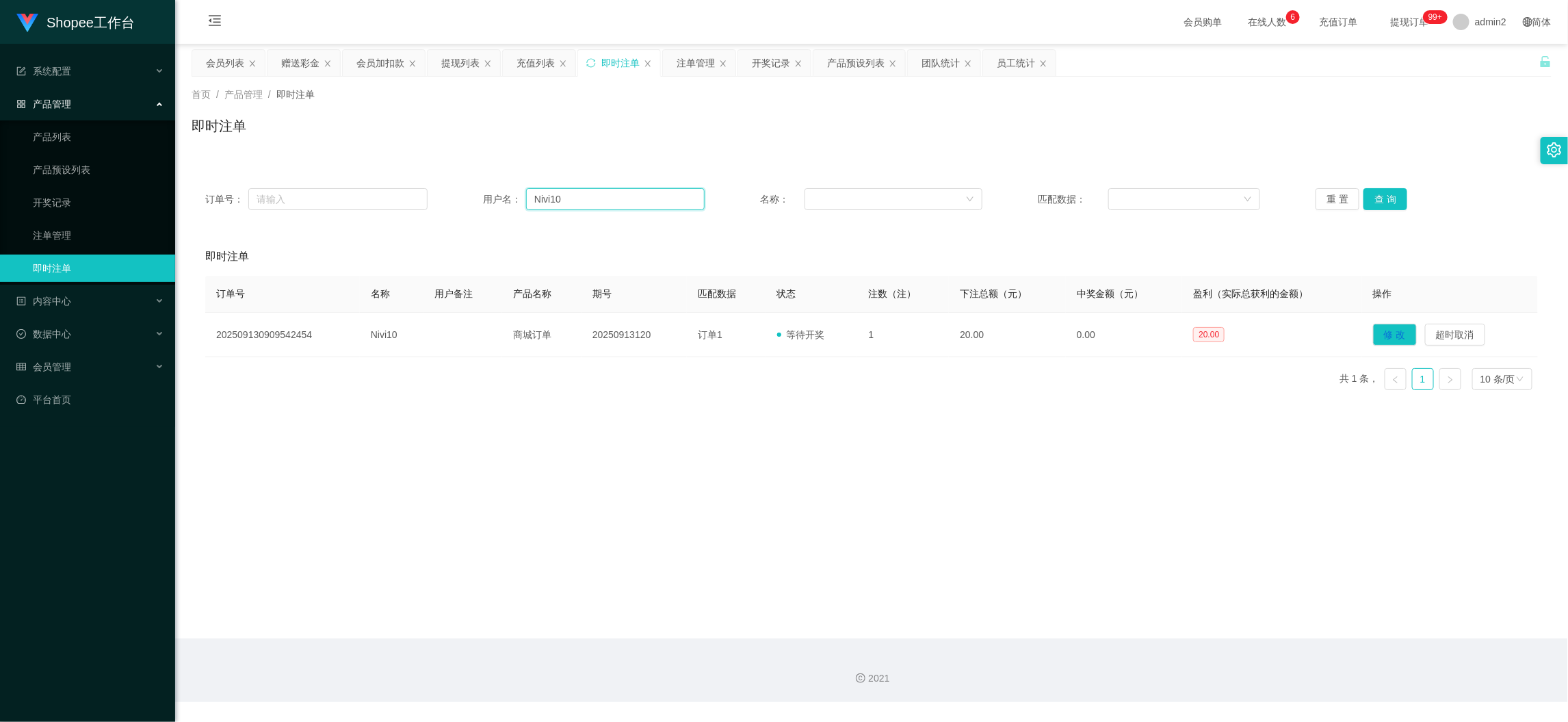
click at [575, 199] on input "Nivi10" at bounding box center [615, 199] width 178 height 22
paste input "ezeey2001"
type input "ezeey2001"
drag, startPoint x: 1383, startPoint y: 199, endPoint x: 1383, endPoint y: 224, distance: 25.0
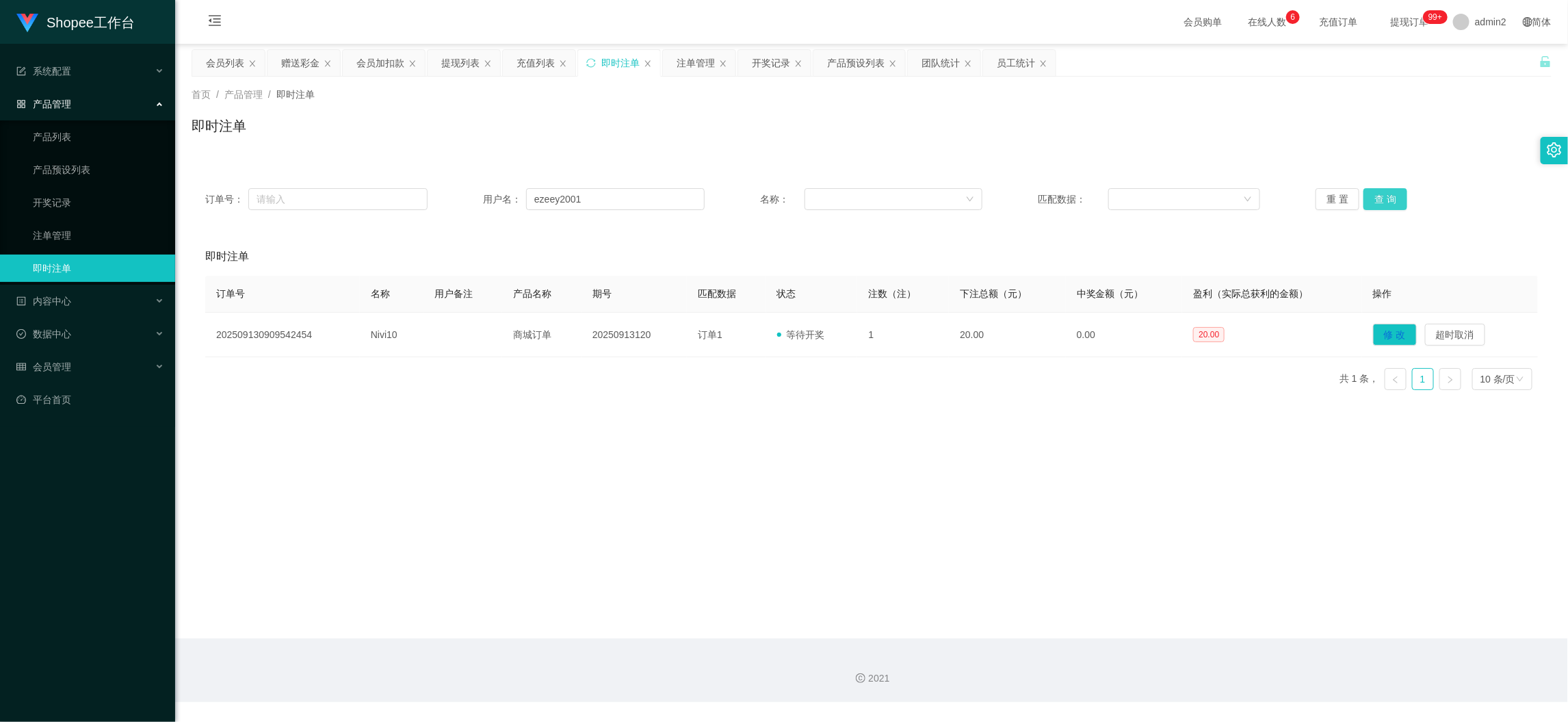
click at [1383, 199] on button "查 询" at bounding box center [1385, 199] width 44 height 22
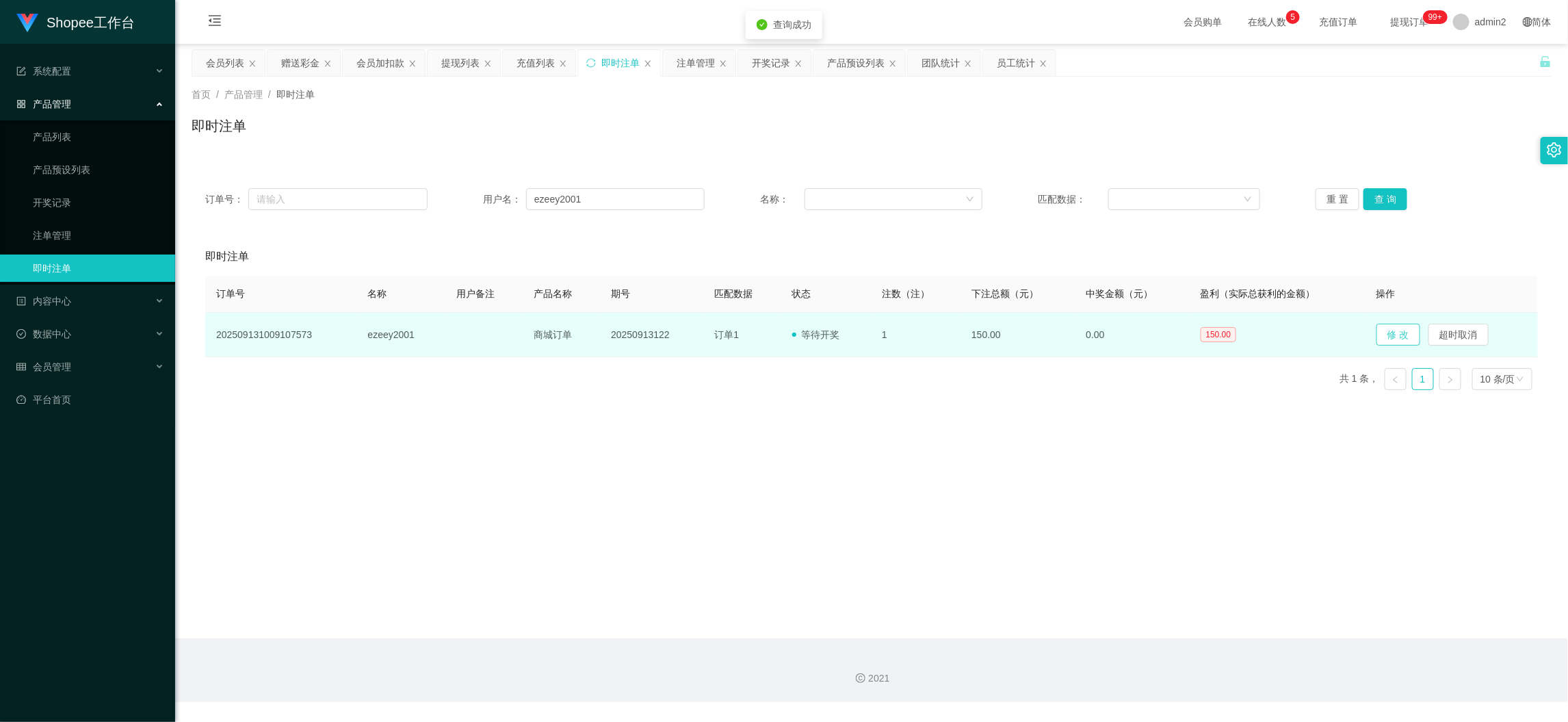
click at [1387, 333] on button "修 改" at bounding box center [1398, 335] width 44 height 22
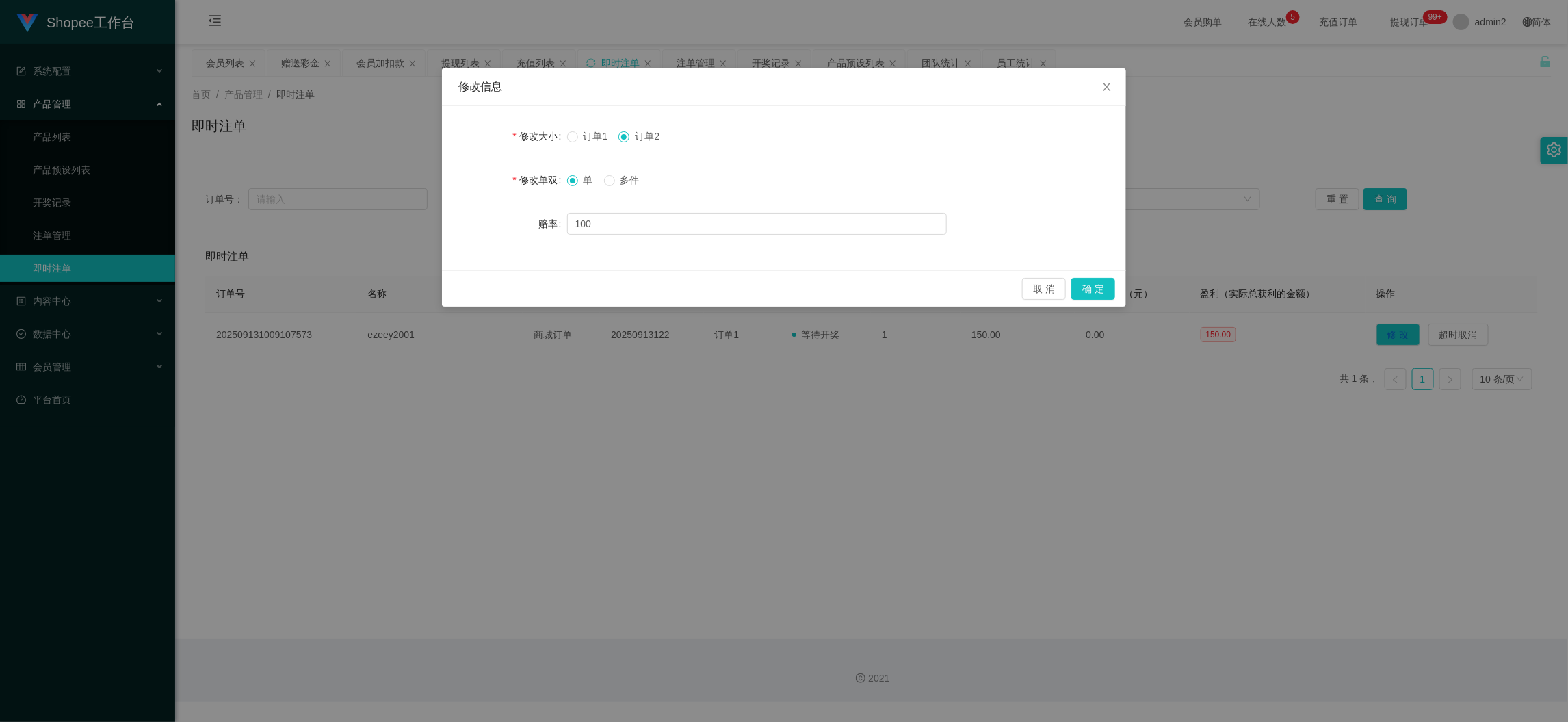
click at [578, 137] on span "订单1" at bounding box center [596, 136] width 36 height 11
click at [1113, 287] on button "确 定" at bounding box center [1093, 289] width 44 height 22
click at [1017, 438] on div "修改信息 修改大小 订单1 订单2 修改单双 单 多件 赔率 100 取 消 确 定" at bounding box center [784, 361] width 1568 height 722
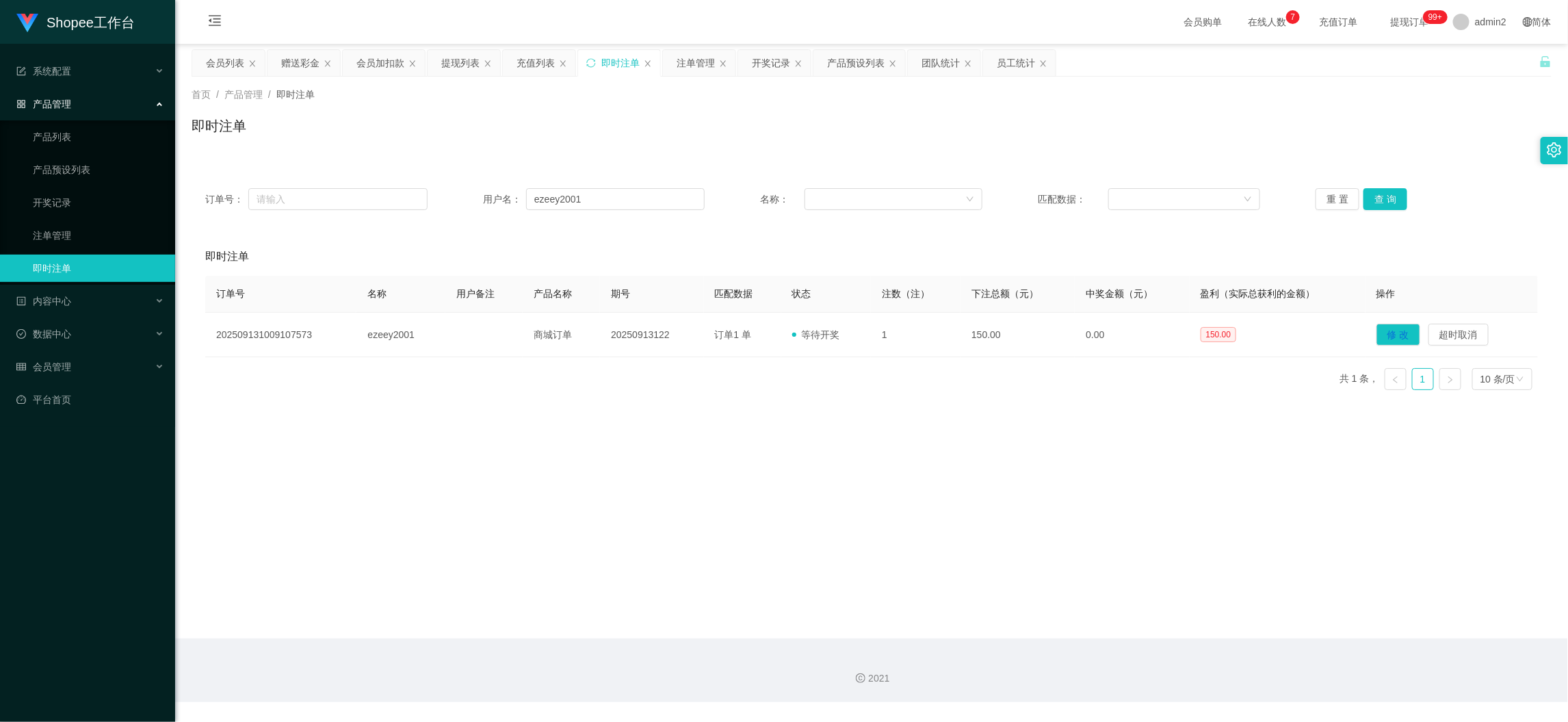
drag, startPoint x: 1082, startPoint y: 638, endPoint x: 1036, endPoint y: 598, distance: 61.0
click at [1082, 637] on main "关闭左侧 关闭右侧 关闭其它 刷新页面 会员列表 赠送彩金 会员加扣款 提现列表 充值列表 即时注单 注单管理 开奖记录 产品预设列表 团队统计 员工统计 首…" at bounding box center [871, 341] width 1392 height 595
click at [386, 62] on div "会员加扣款" at bounding box center [381, 63] width 48 height 26
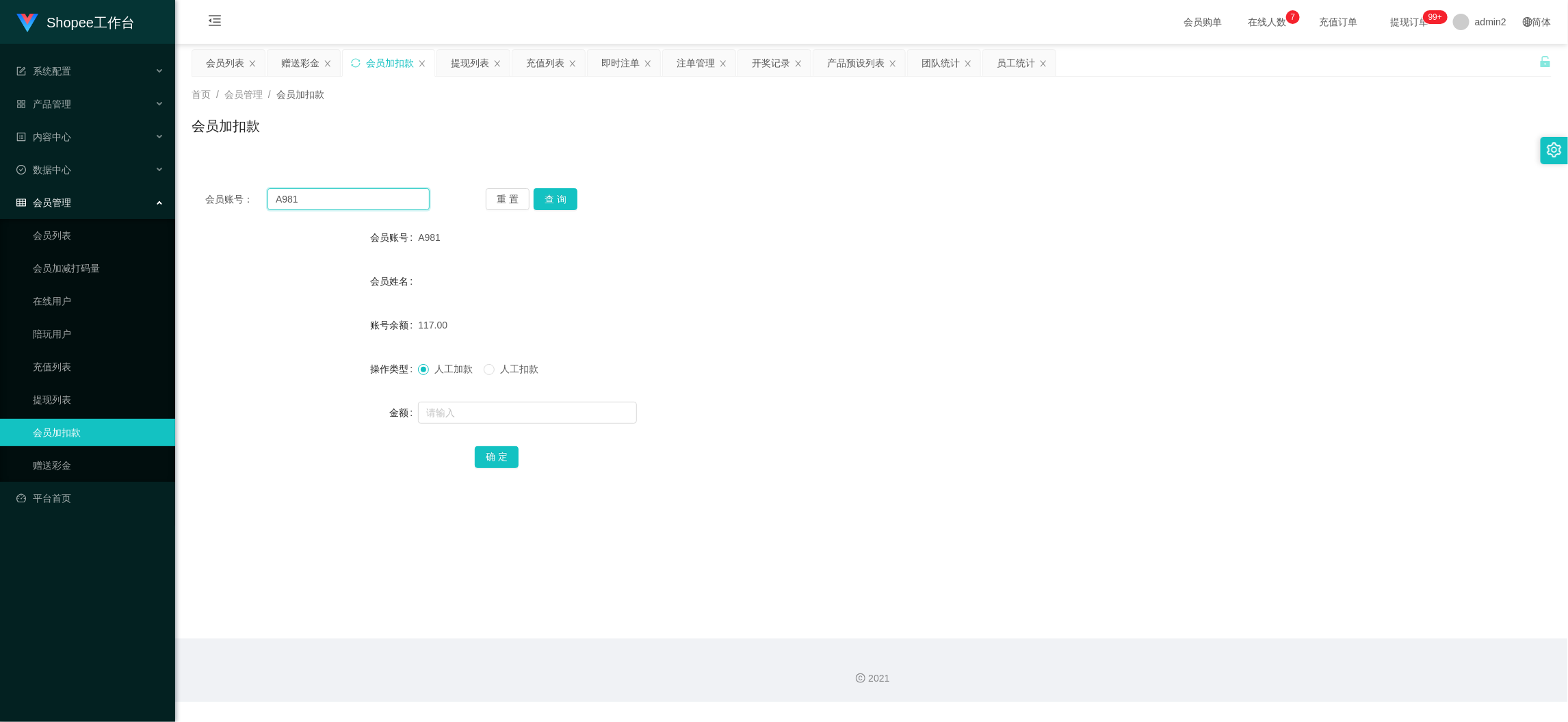
click at [379, 203] on input "A981" at bounding box center [348, 199] width 162 height 22
paste input "007"
type input "007"
click at [542, 197] on button "查 询" at bounding box center [555, 199] width 44 height 22
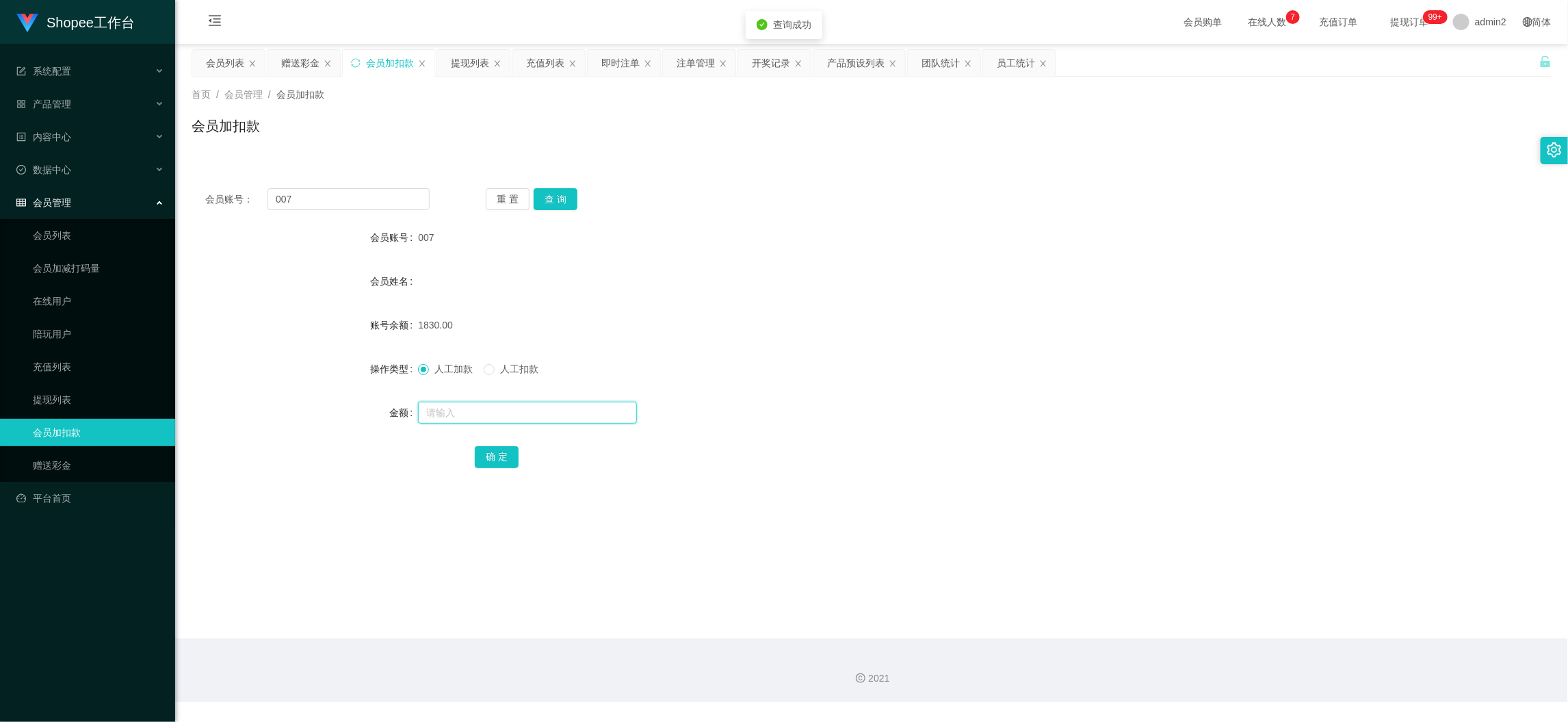
click at [584, 414] on input "text" at bounding box center [527, 413] width 219 height 22
click at [584, 411] on input "text" at bounding box center [527, 413] width 219 height 22
type input "222"
drag, startPoint x: 489, startPoint y: 448, endPoint x: 528, endPoint y: 444, distance: 39.2
click at [489, 448] on button "确 定" at bounding box center [497, 457] width 44 height 22
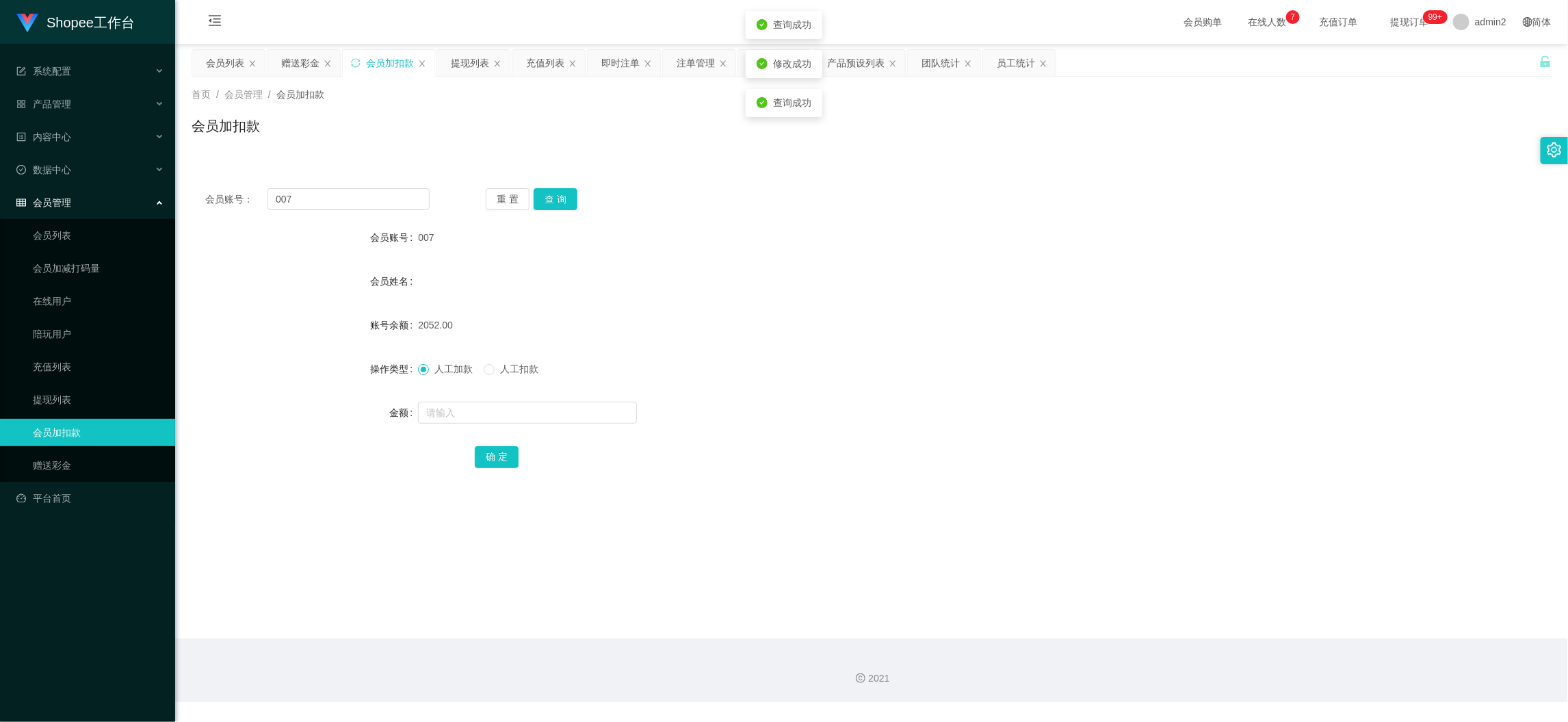
click at [878, 356] on div "人工加款 人工扣款" at bounding box center [814, 369] width 793 height 27
drag, startPoint x: 1260, startPoint y: 636, endPoint x: 1247, endPoint y: 617, distance: 23.0
click at [1261, 637] on main "关闭左侧 关闭右侧 关闭其它 刷新页面 会员列表 赠送彩金 会员加扣款 提现列表 充值列表 即时注单 注单管理 开奖记录 产品预设列表 团队统计 员工统计 首…" at bounding box center [871, 341] width 1392 height 595
click at [289, 66] on div "赠送彩金" at bounding box center [300, 63] width 38 height 26
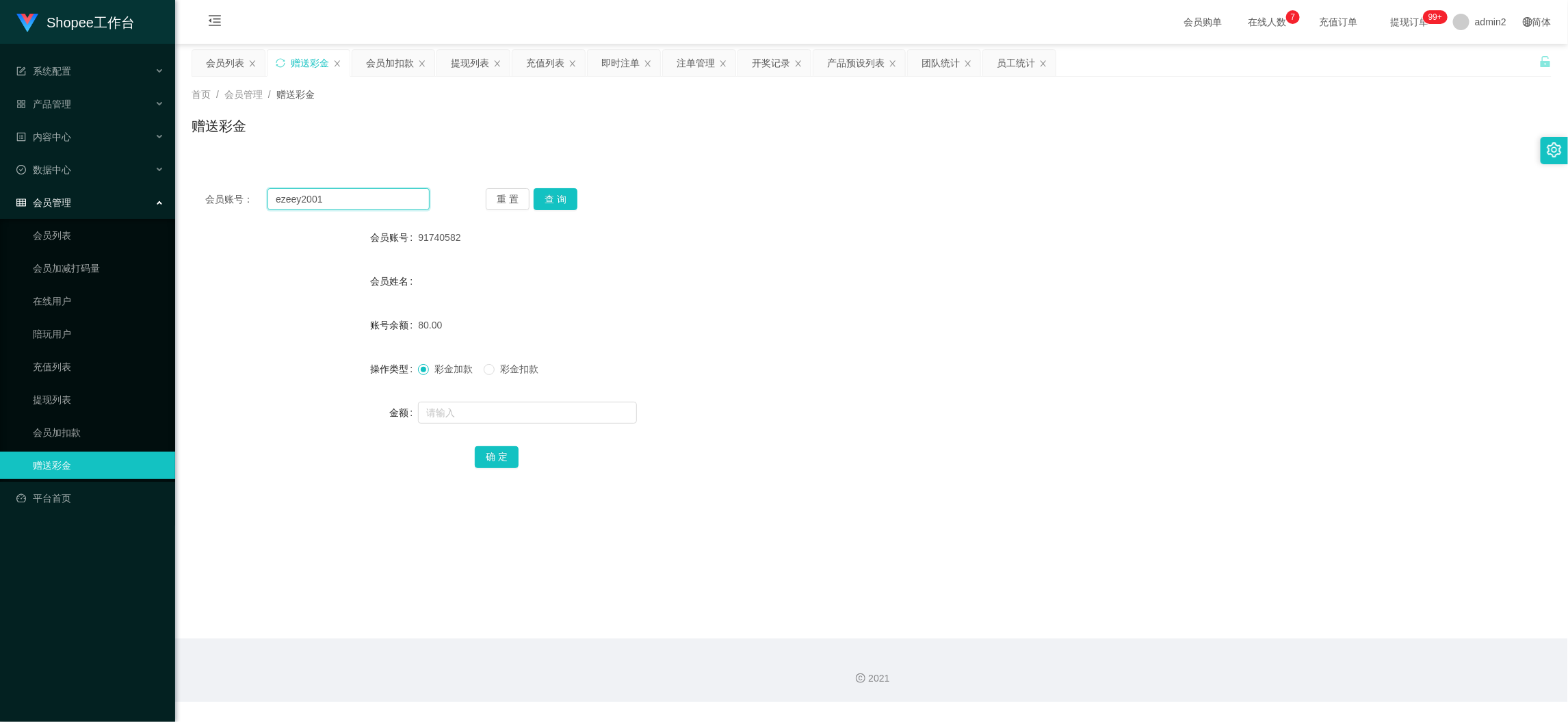
click at [393, 199] on input "ezeey2001" at bounding box center [348, 199] width 162 height 22
paste input "Vunloong1987"
type input "Vunloong1987"
click at [544, 200] on button "查 询" at bounding box center [555, 199] width 44 height 22
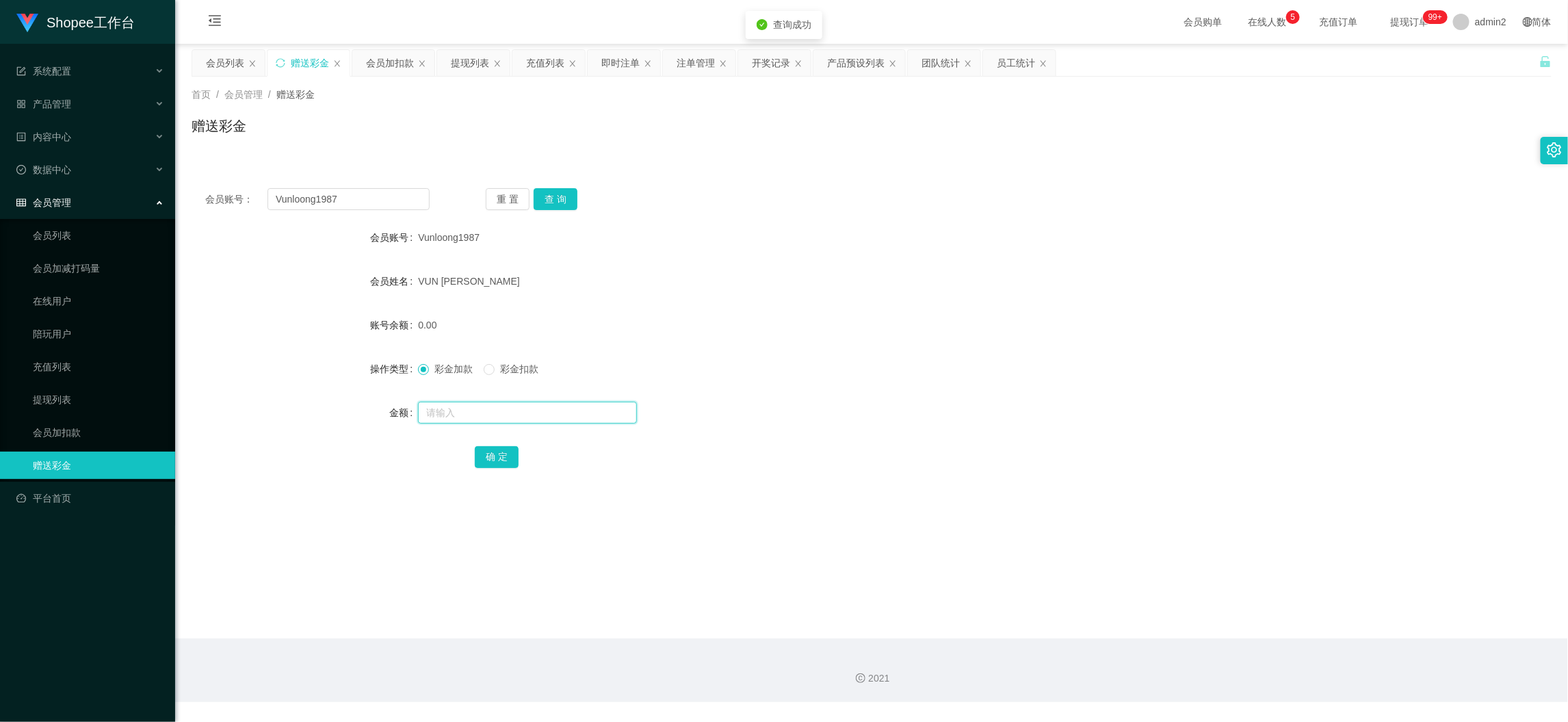
click at [568, 411] on input "text" at bounding box center [527, 413] width 219 height 22
click at [568, 411] on input "5" at bounding box center [527, 413] width 219 height 22
type input "500"
click at [499, 460] on button "确 定" at bounding box center [497, 457] width 44 height 22
click at [929, 362] on div "彩金加款 彩金扣款" at bounding box center [814, 369] width 793 height 27
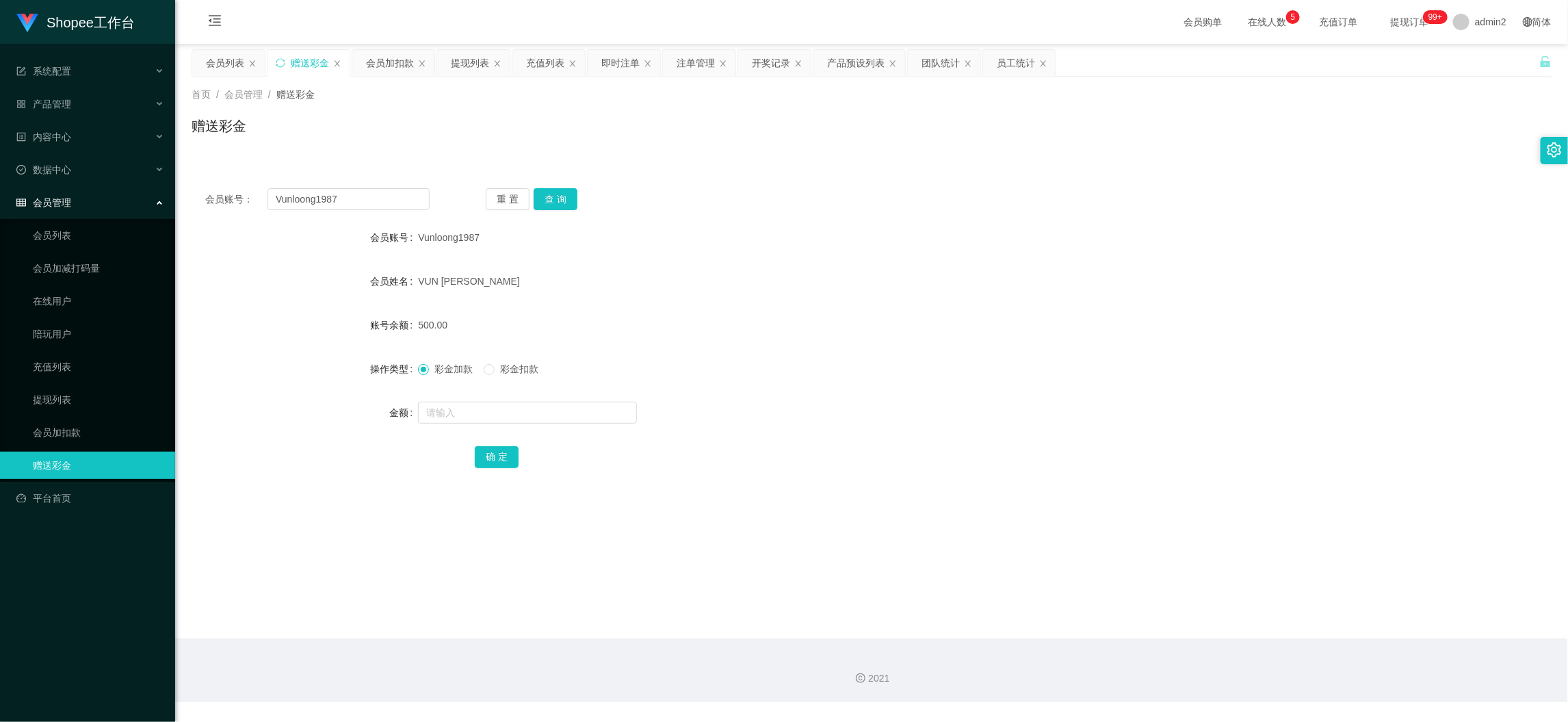
click at [1214, 605] on main "关闭左侧 关闭右侧 关闭其它 刷新页面 会员列表 赠送彩金 会员加扣款 提现列表 充值列表 即时注单 注单管理 开奖记录 产品预设列表 团队统计 员工统计 首…" at bounding box center [871, 341] width 1392 height 595
click at [365, 184] on div "会员账号： Vunloong1987 重 置 查 询 会员账号 Vunloong1987 会员姓名 VUN TZE LOONG 账号余额 500.00 操作类…" at bounding box center [871, 338] width 1359 height 326
click at [376, 194] on input "Vunloong1987" at bounding box center [348, 199] width 162 height 22
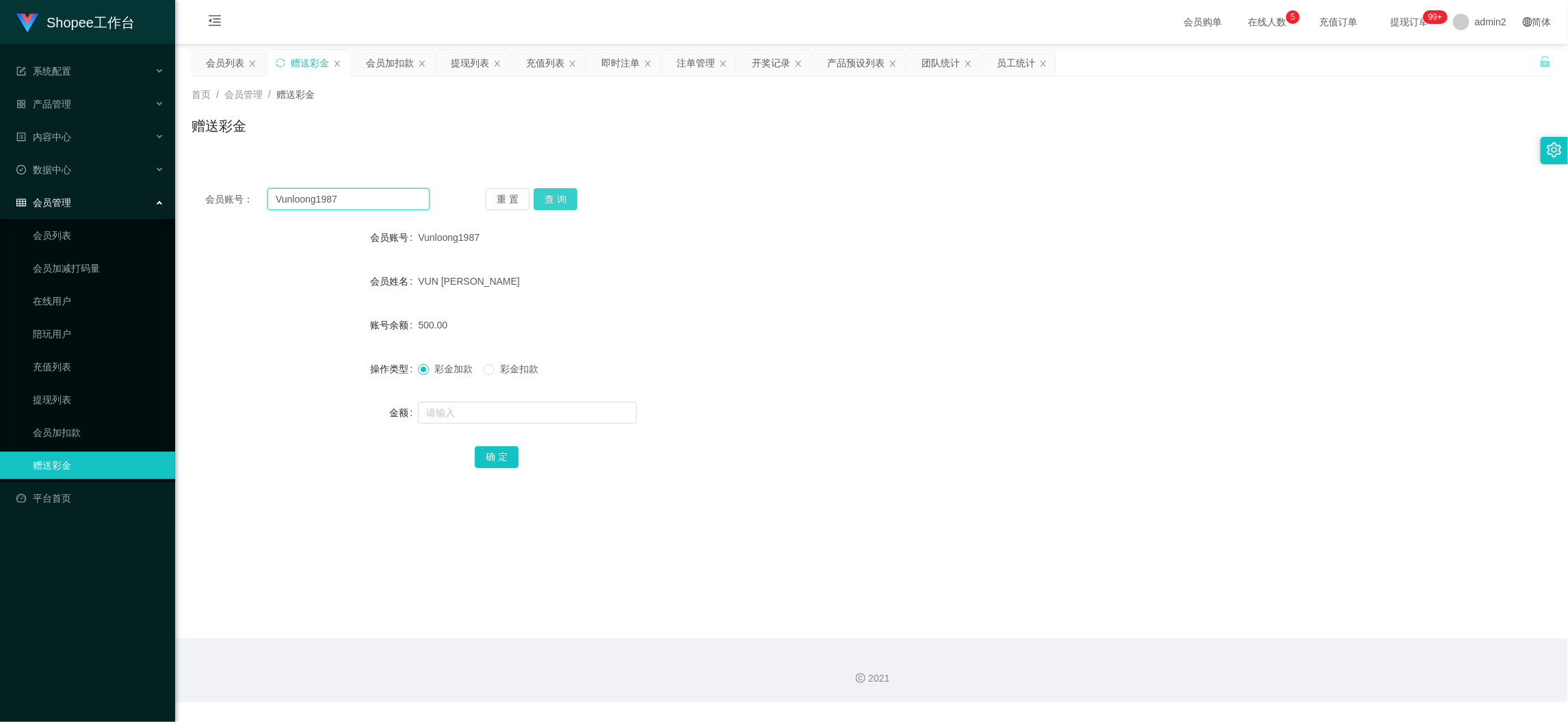
paste input "Kerlyn7031"
type input "Kerlyn7031"
click at [561, 199] on button "查 询" at bounding box center [555, 199] width 44 height 22
click at [584, 416] on input "text" at bounding box center [527, 413] width 219 height 22
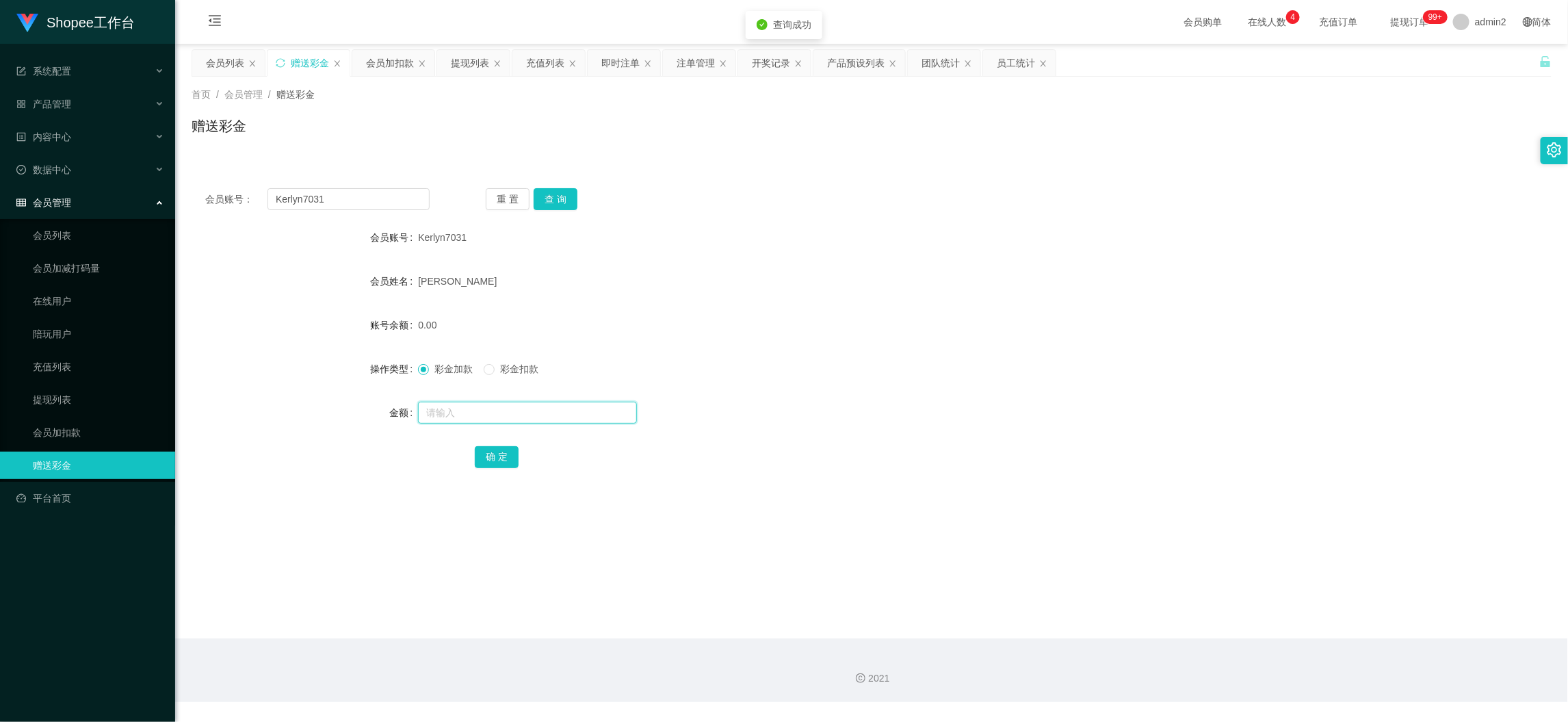
click at [584, 416] on input "text" at bounding box center [527, 413] width 219 height 22
type input "500"
click at [492, 460] on button "确 定" at bounding box center [497, 457] width 44 height 22
click at [809, 411] on div "500" at bounding box center [814, 413] width 793 height 27
drag, startPoint x: 1229, startPoint y: 636, endPoint x: 1206, endPoint y: 618, distance: 29.2
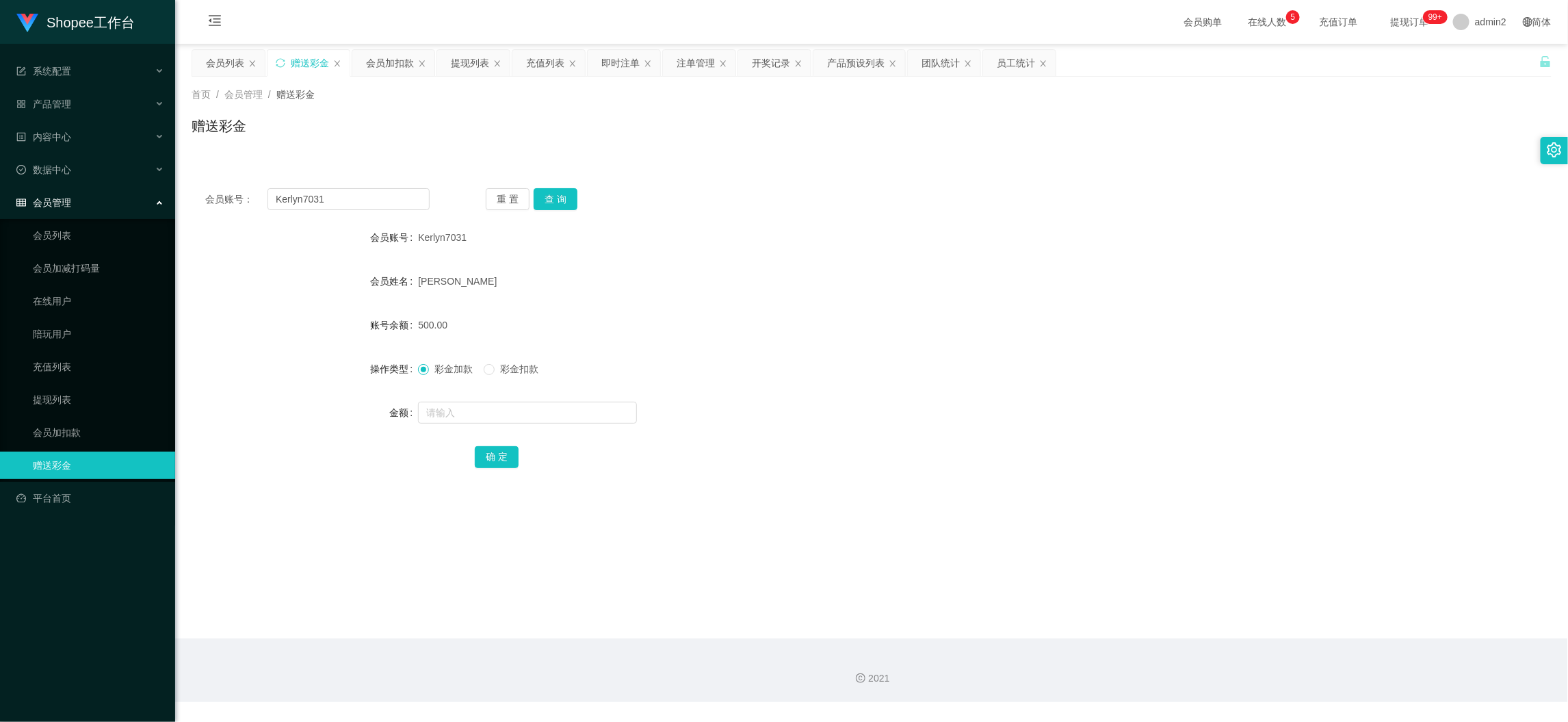
click at [1230, 634] on main "关闭左侧 关闭右侧 关闭其它 刷新页面 会员列表 赠送彩金 会员加扣款 提现列表 充值列表 即时注单 注单管理 开奖记录 产品预设列表 团队统计 员工统计 首…" at bounding box center [871, 341] width 1392 height 595
click at [223, 55] on div "会员列表" at bounding box center [225, 63] width 38 height 26
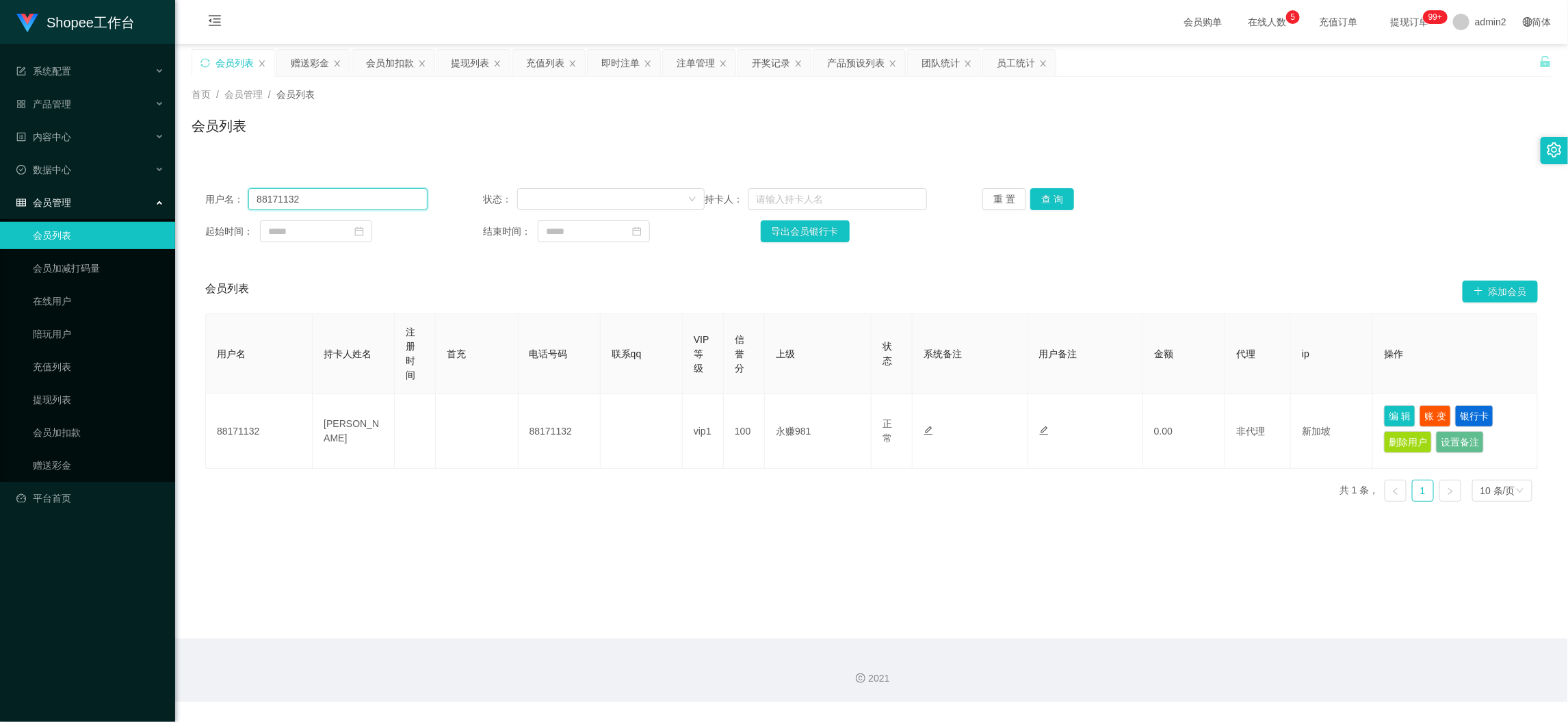
click at [403, 199] on input "88171132" at bounding box center [337, 199] width 178 height 22
paste input "Nivi10"
type input "Nivi10"
click at [1034, 195] on button "查 询" at bounding box center [1052, 199] width 44 height 22
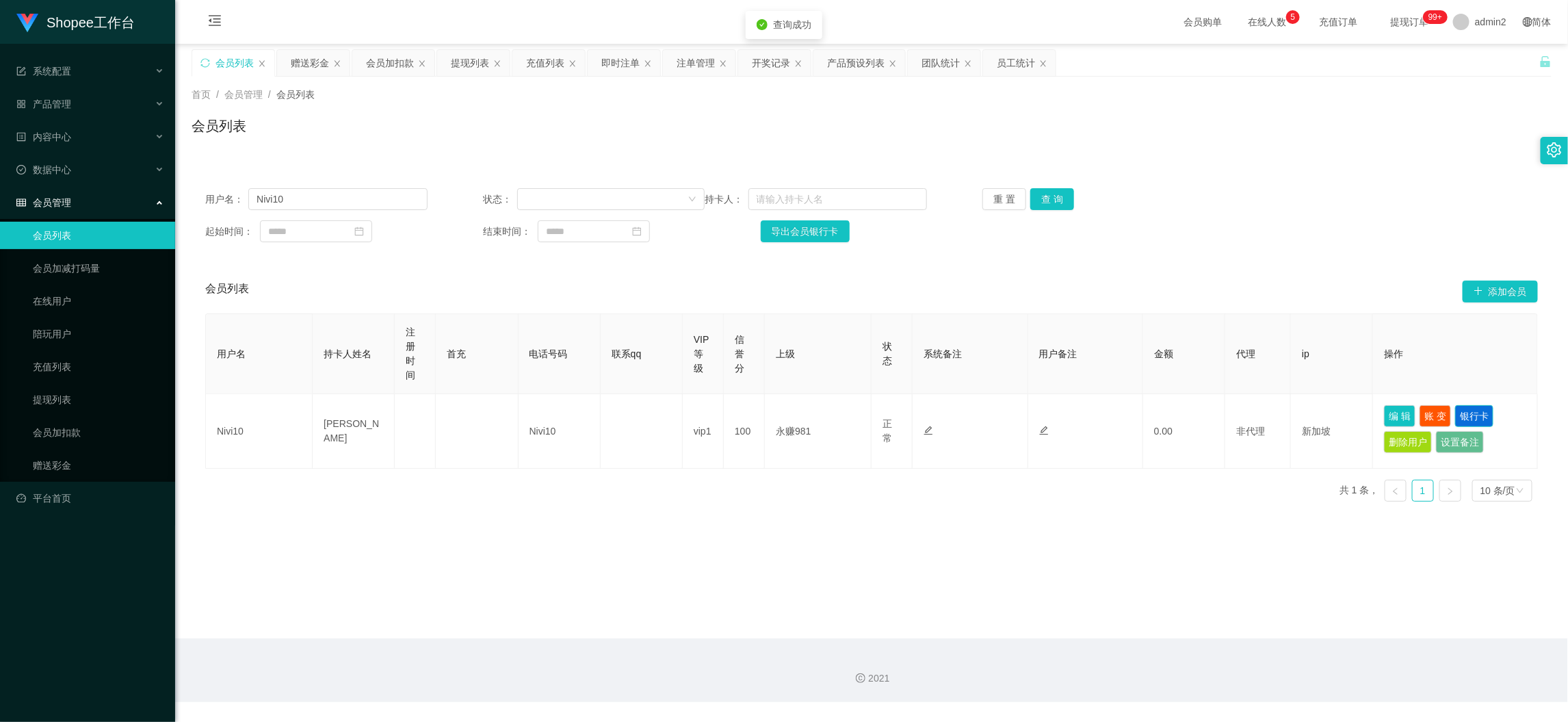
click at [1462, 414] on button "银行卡" at bounding box center [1474, 416] width 38 height 22
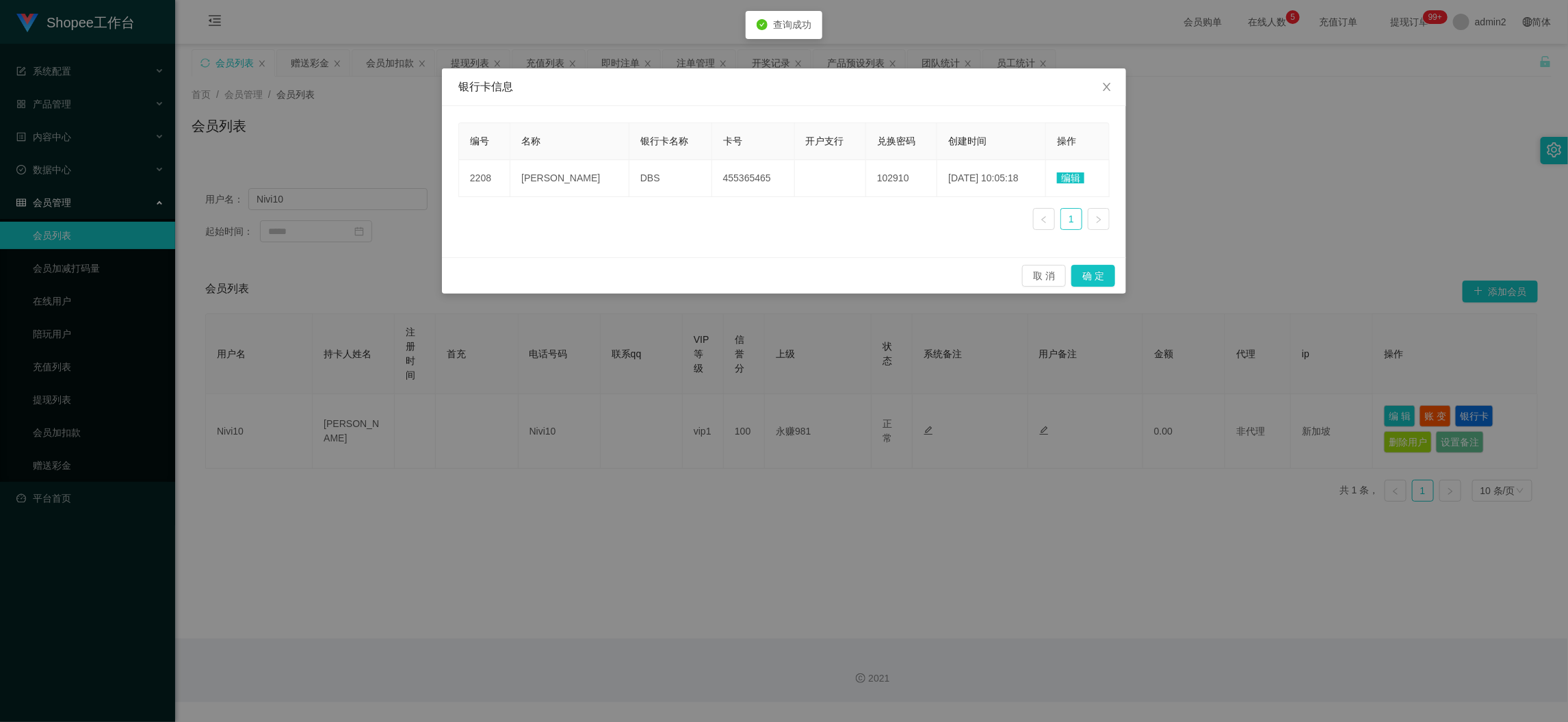
click at [1065, 176] on span "编辑" at bounding box center [1070, 178] width 27 height 11
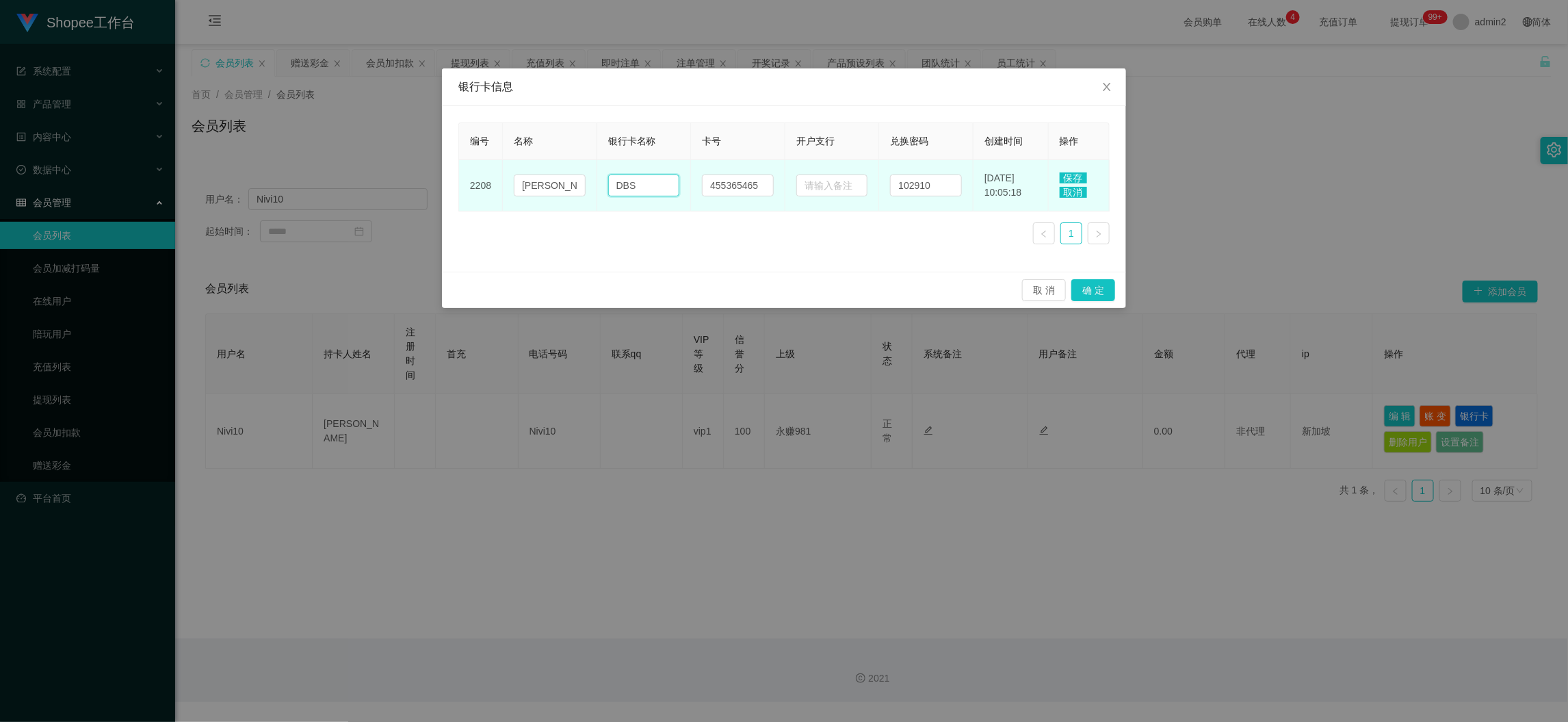
click at [661, 182] on input "DBS" at bounding box center [644, 186] width 71 height 22
paste input "paynow"
click at [661, 182] on input "paynow" at bounding box center [644, 186] width 71 height 22
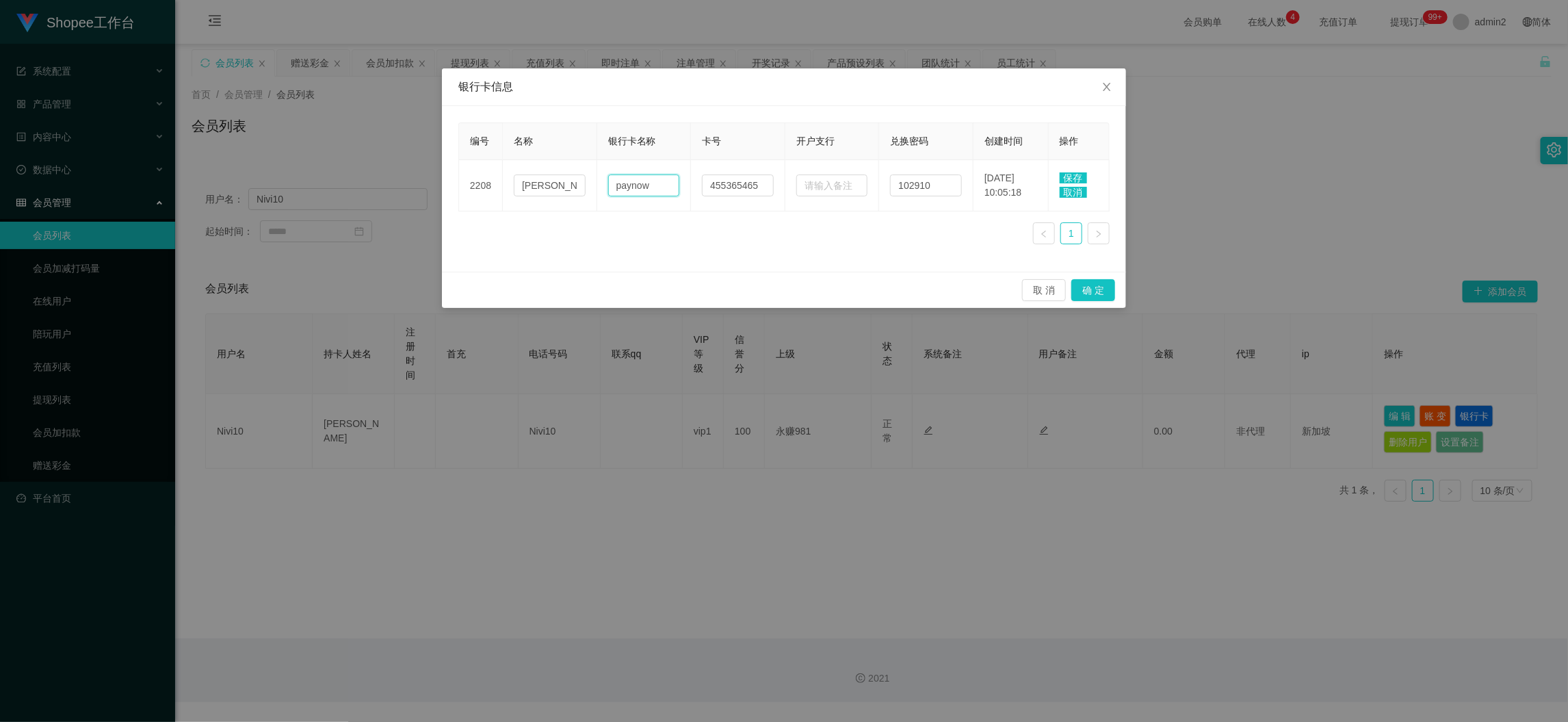
type input "paynow"
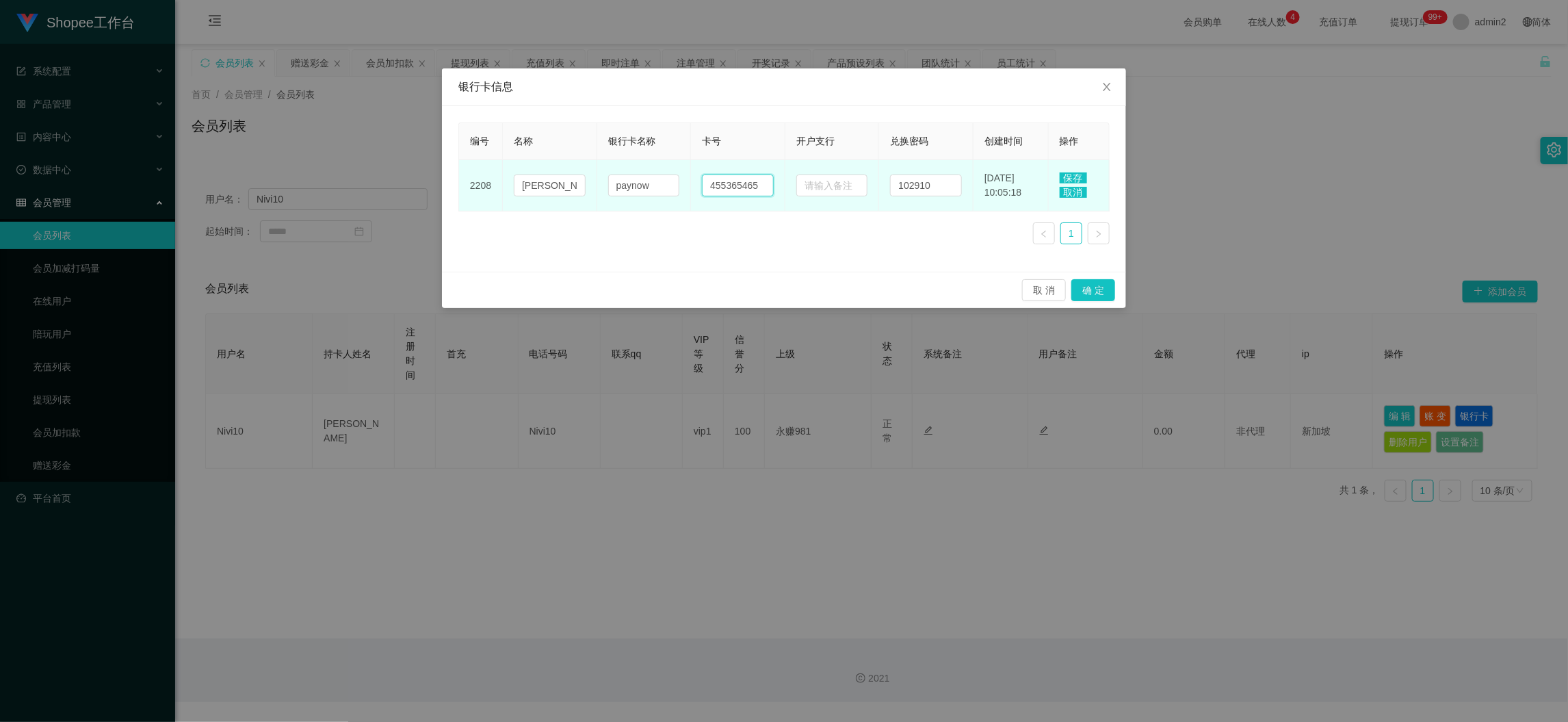
click at [737, 184] on input "455365465" at bounding box center [737, 186] width 71 height 22
paste input "91566150"
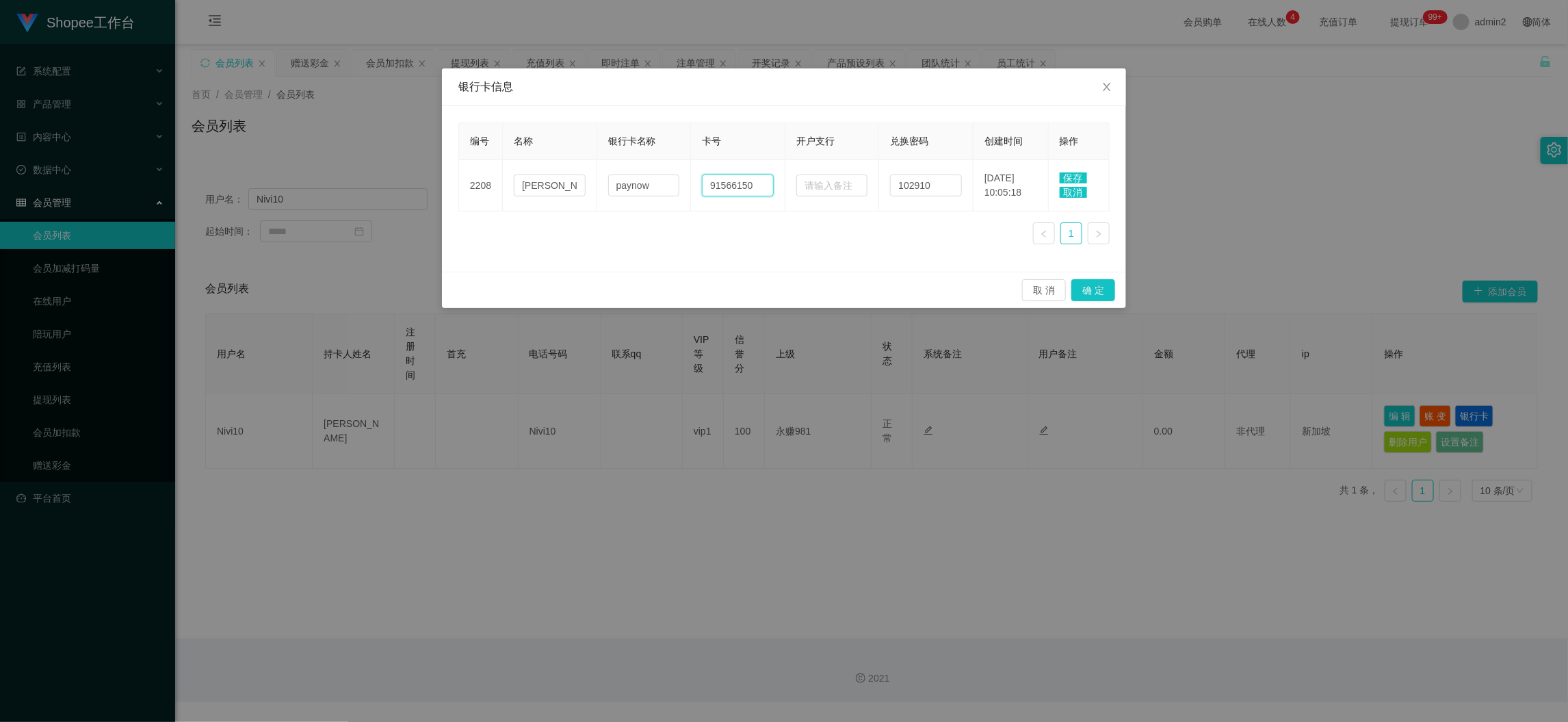
type input "91566150"
click at [1071, 176] on span "保存" at bounding box center [1073, 178] width 27 height 11
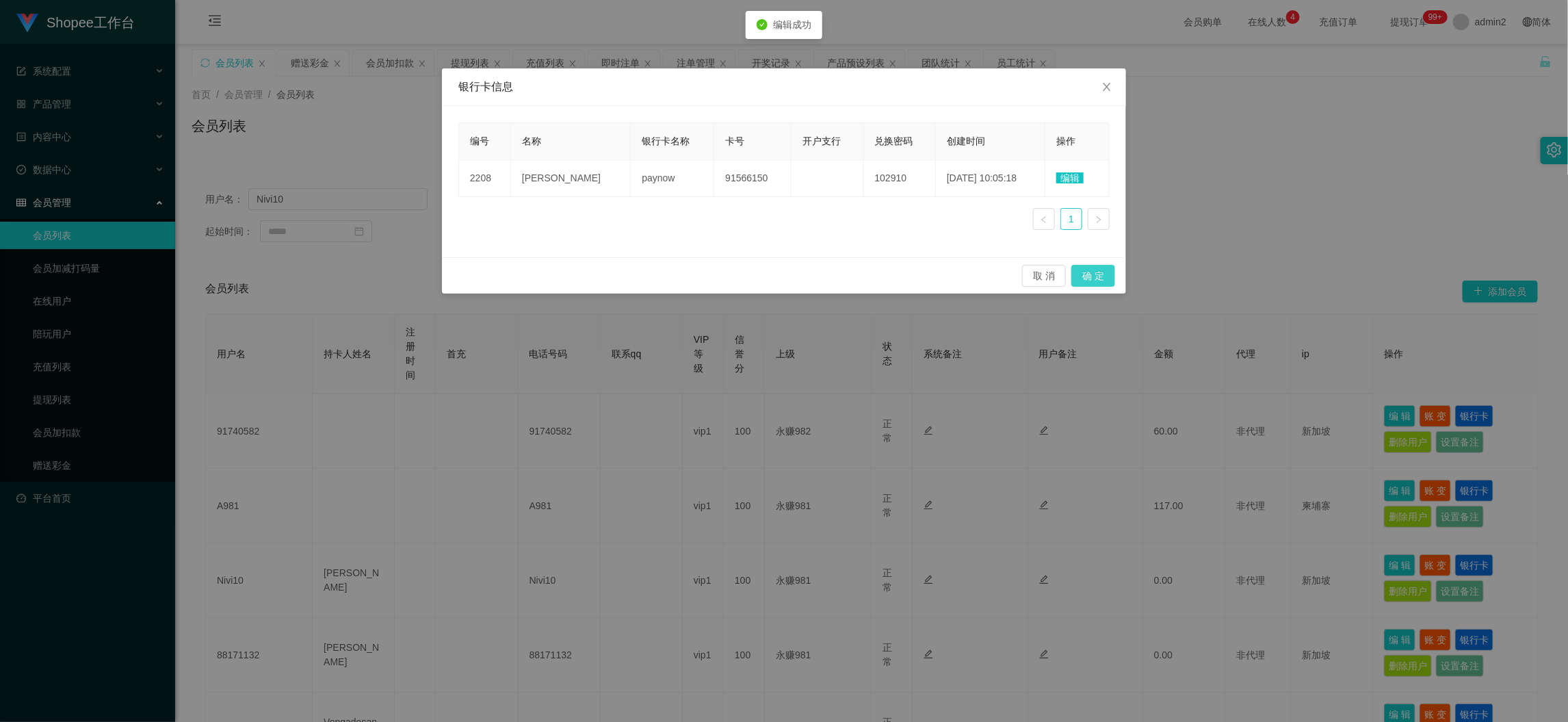
click at [1093, 277] on button "确 定" at bounding box center [1093, 275] width 44 height 22
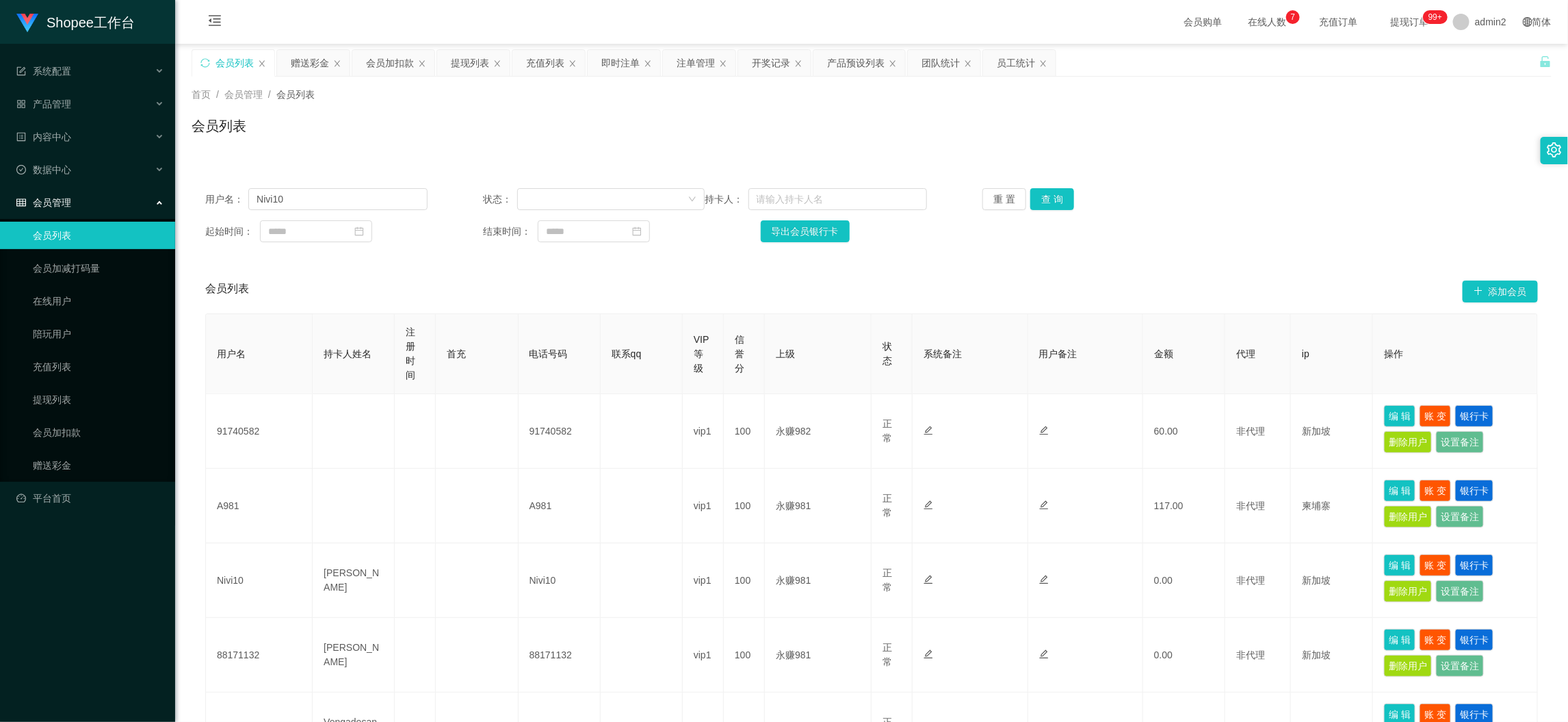
click at [376, 65] on div "会员加扣款" at bounding box center [390, 63] width 48 height 26
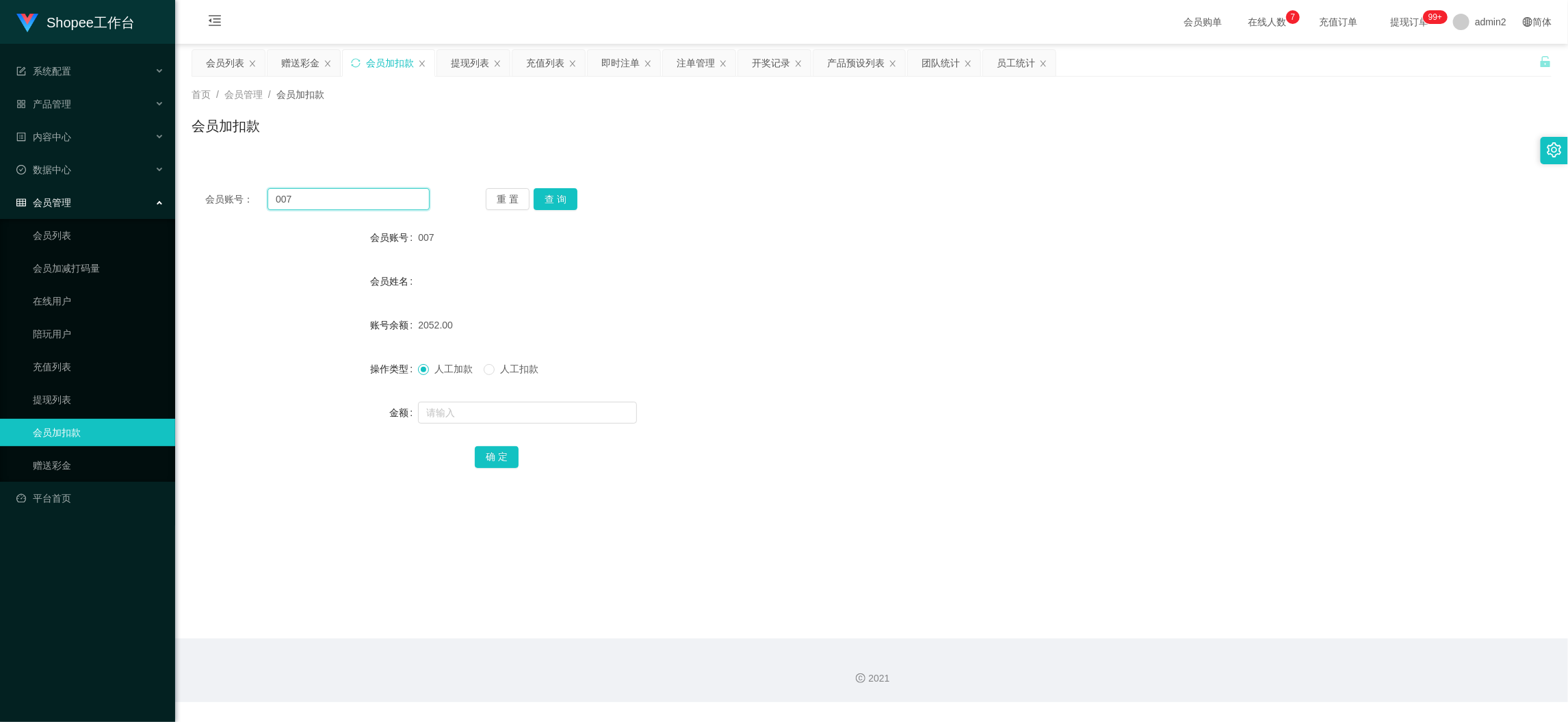
click at [376, 200] on input "007" at bounding box center [348, 199] width 162 height 22
paste input "A981"
type input "A981"
click at [565, 196] on button "查 询" at bounding box center [555, 199] width 44 height 22
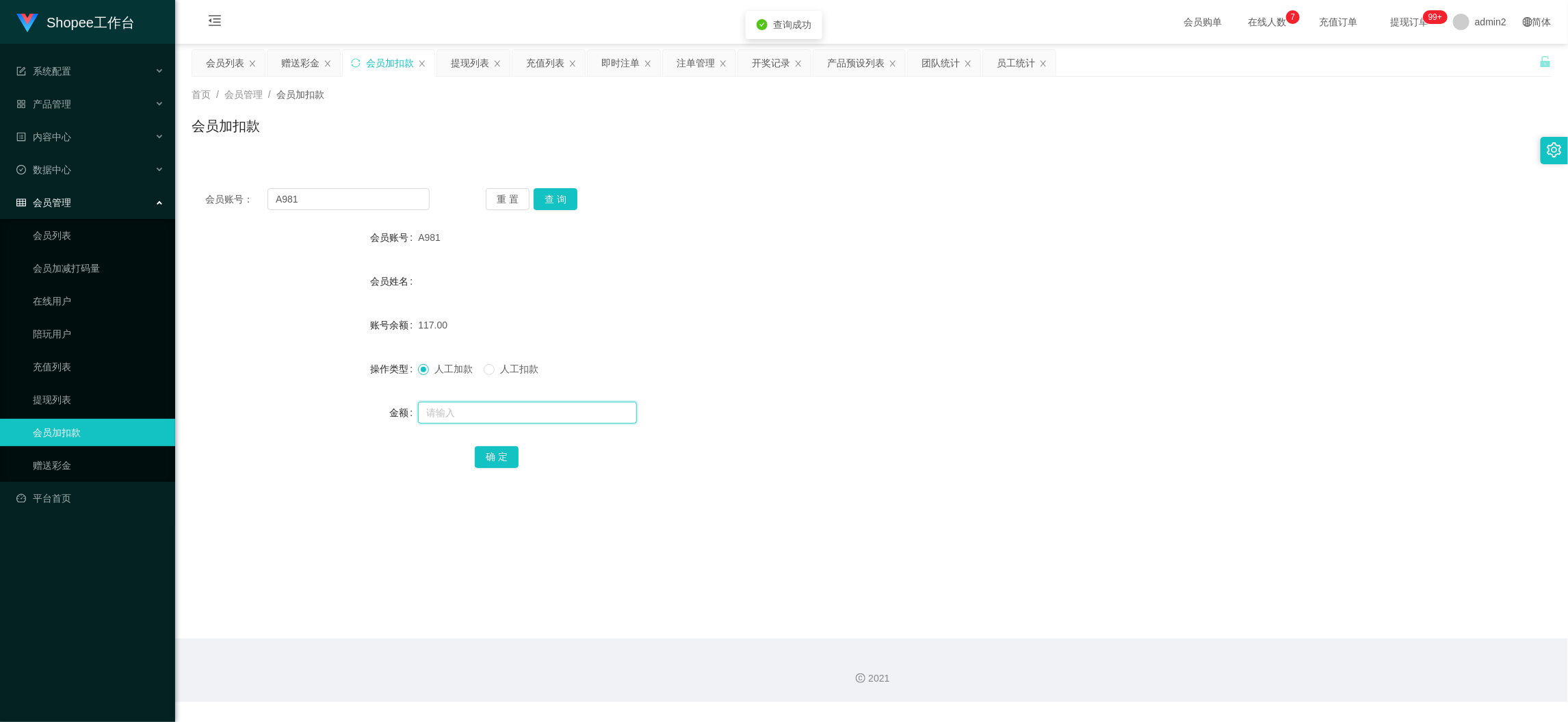
click at [559, 415] on input "text" at bounding box center [527, 413] width 219 height 22
click at [562, 414] on input "text" at bounding box center [527, 413] width 219 height 22
type input "234"
drag, startPoint x: 502, startPoint y: 452, endPoint x: 540, endPoint y: 432, distance: 42.9
click at [502, 452] on button "确 定" at bounding box center [497, 457] width 44 height 22
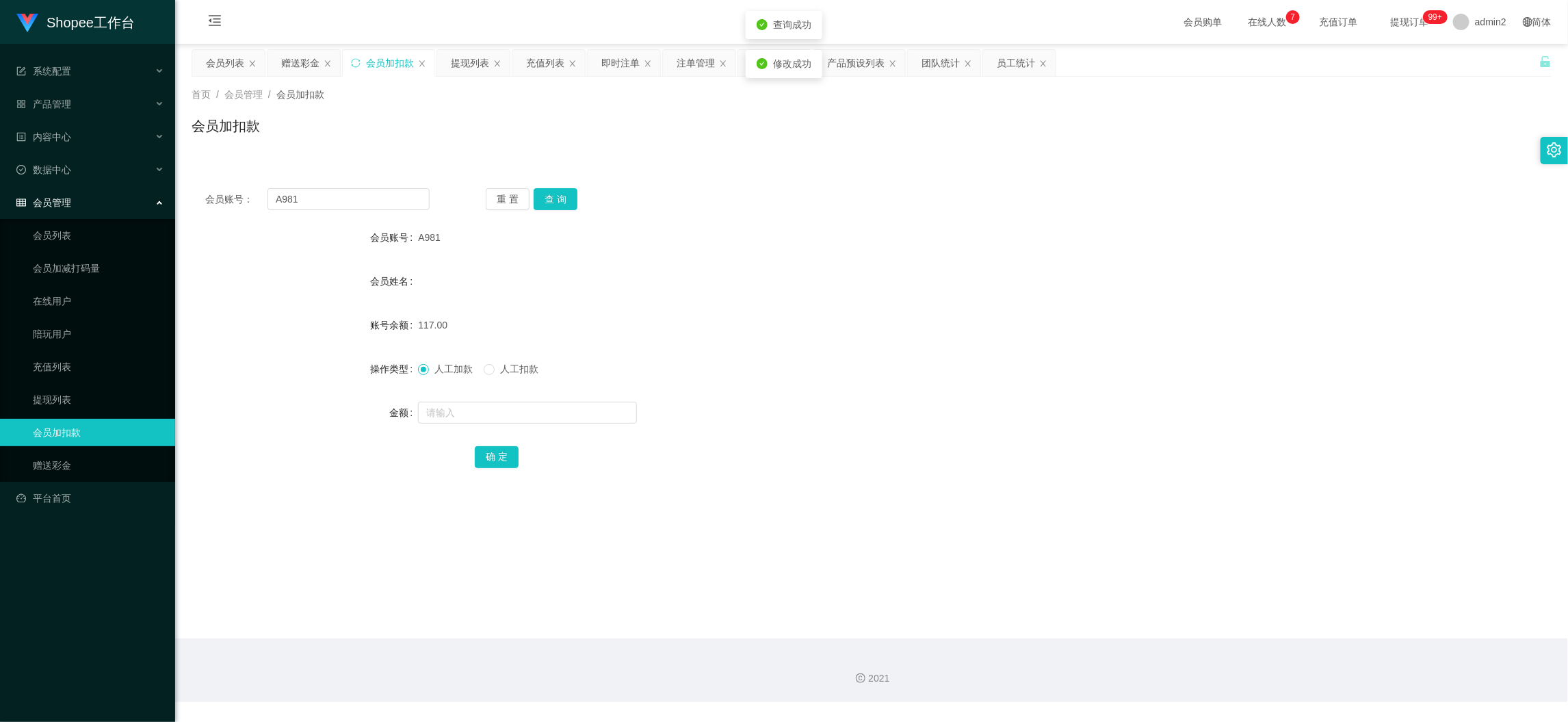
click at [876, 370] on div "人工加款 人工扣款" at bounding box center [814, 369] width 793 height 27
click at [478, 64] on div "提现列表" at bounding box center [470, 63] width 38 height 26
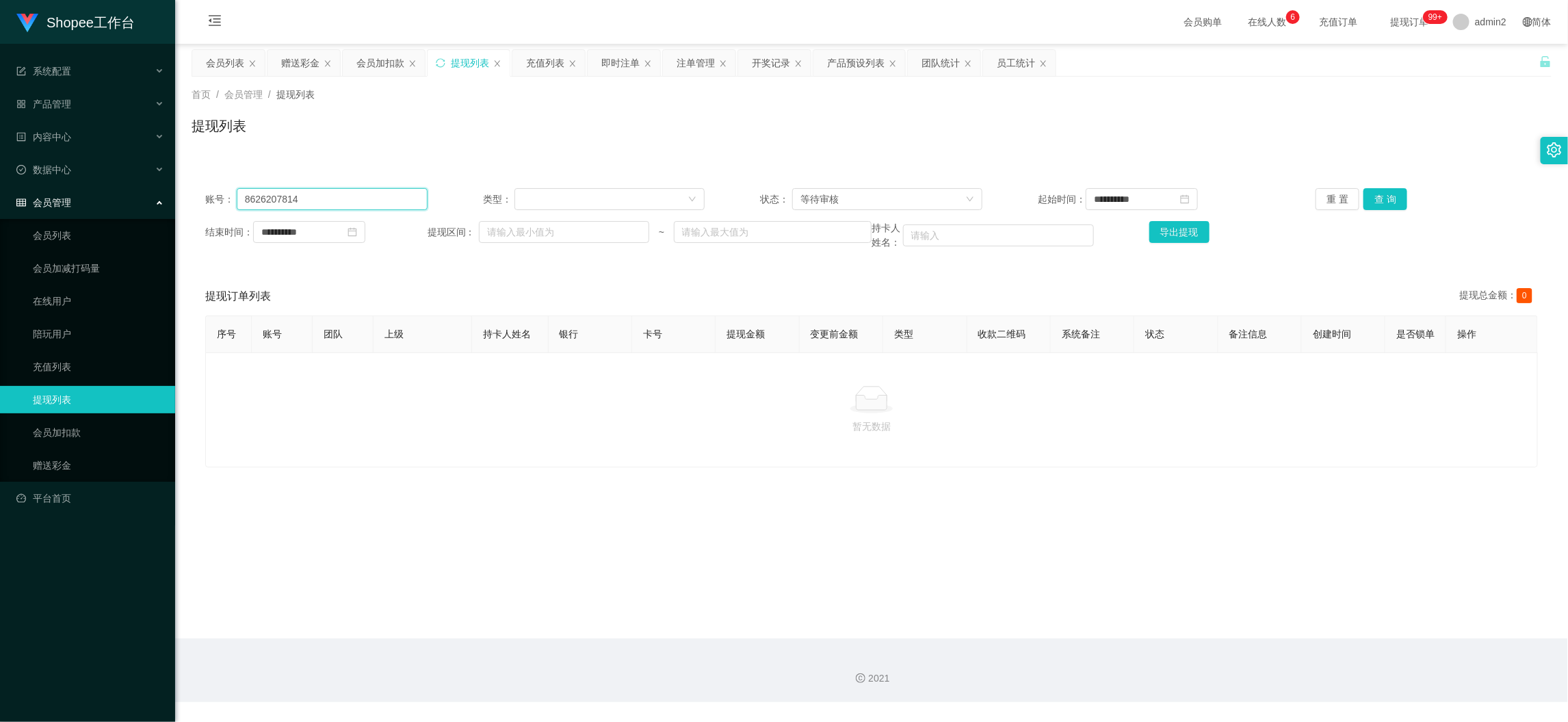
click at [399, 202] on input "8626207814" at bounding box center [332, 199] width 191 height 22
paste input "Nivi10"
type input "Nivi10"
drag, startPoint x: 1386, startPoint y: 191, endPoint x: 1385, endPoint y: 202, distance: 11.0
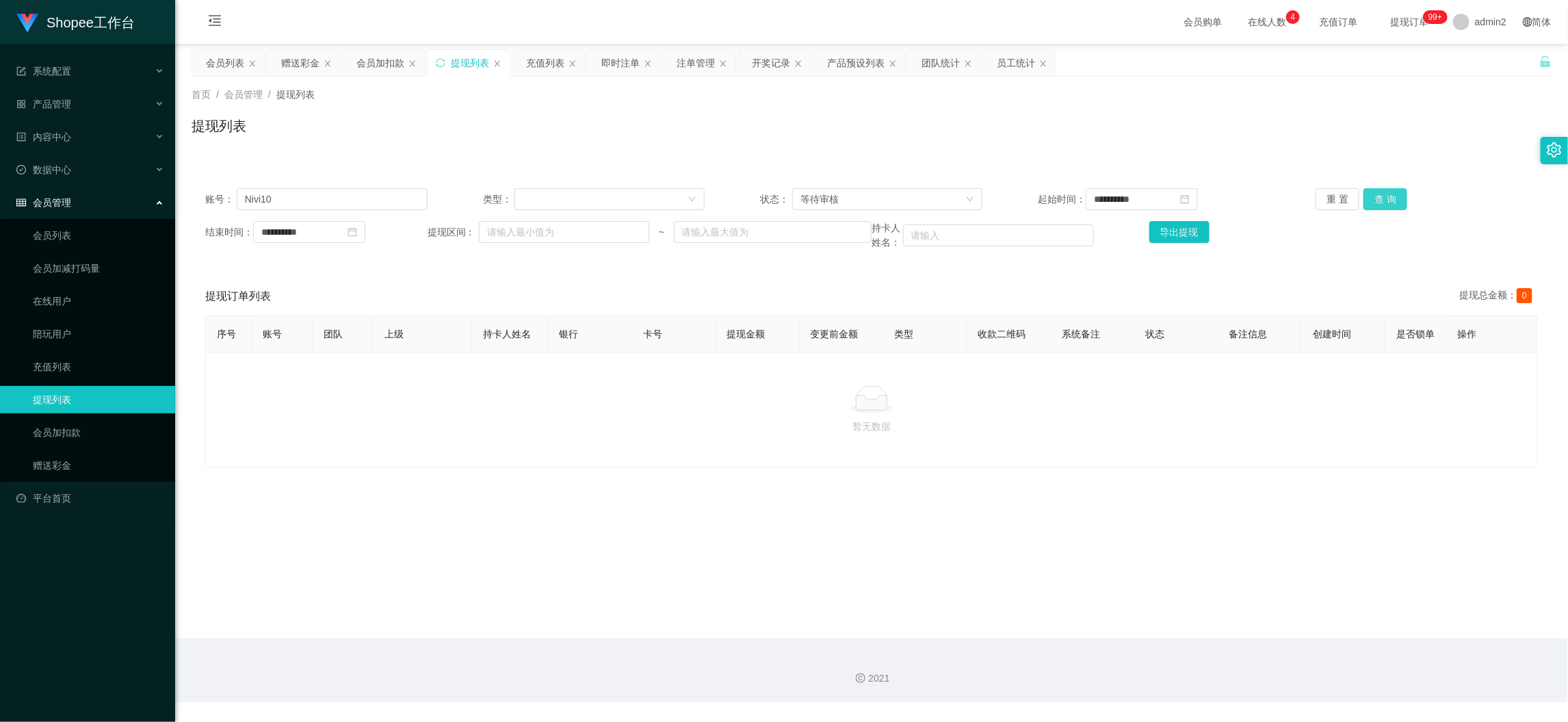
click at [1386, 191] on button "查 询" at bounding box center [1385, 199] width 44 height 22
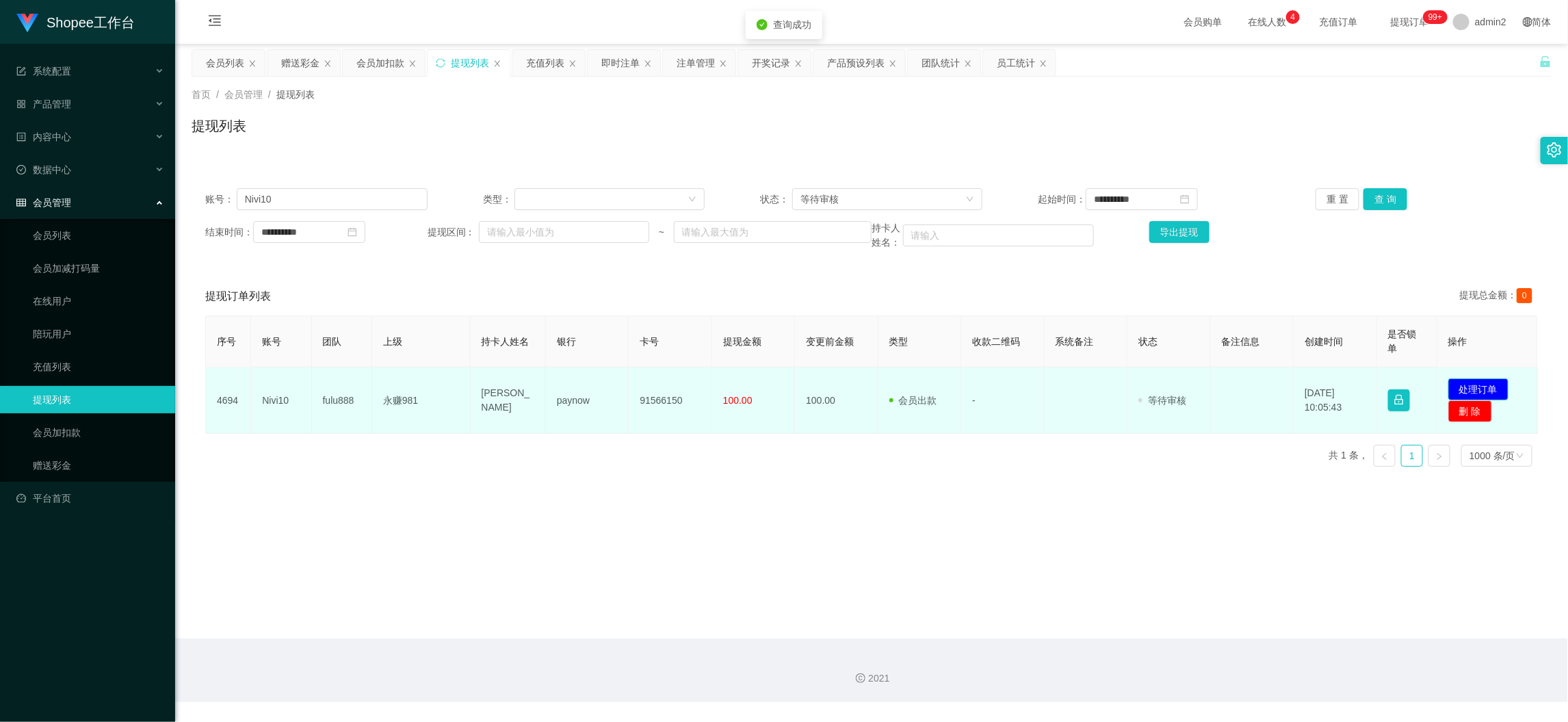
click at [1478, 389] on button "处理订单" at bounding box center [1478, 389] width 60 height 22
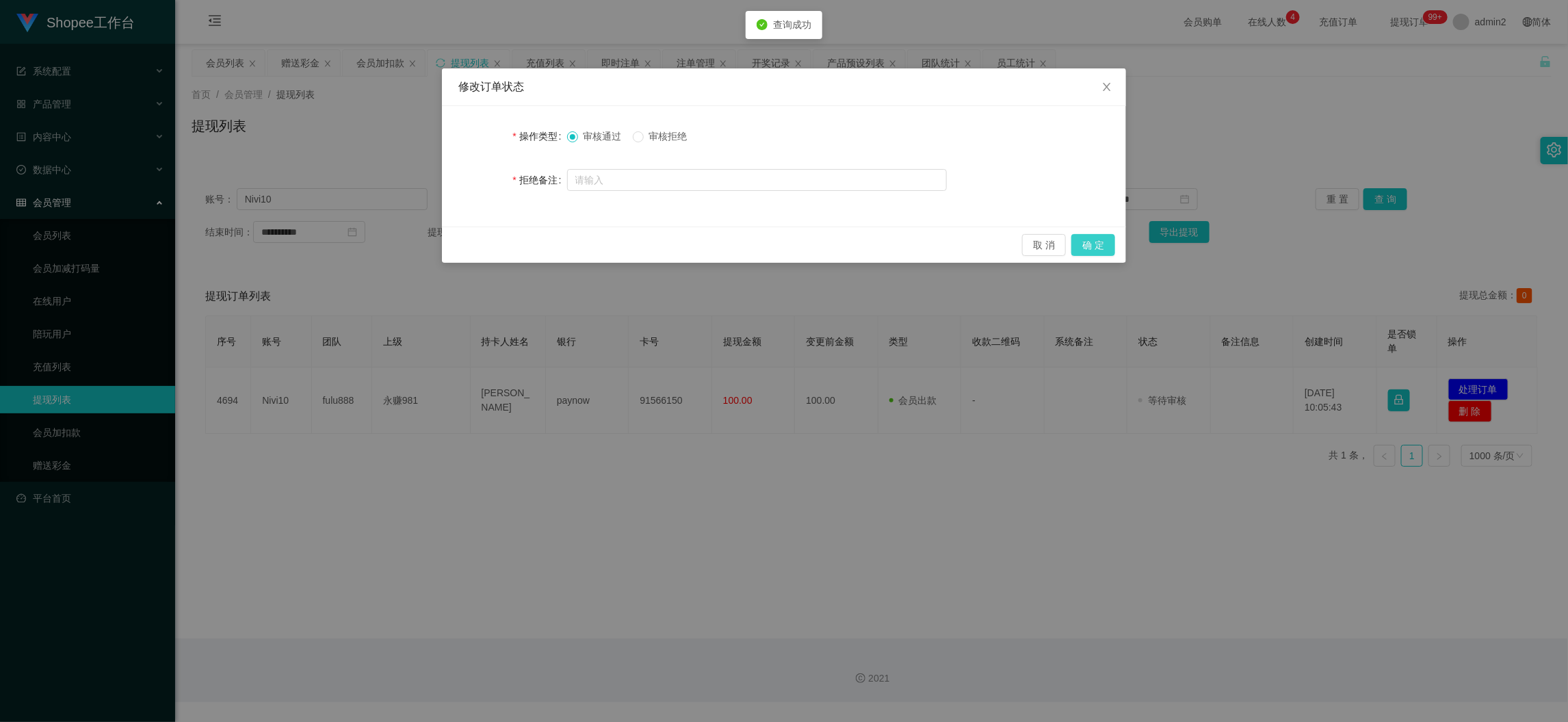
click at [1093, 242] on button "确 定" at bounding box center [1093, 245] width 44 height 22
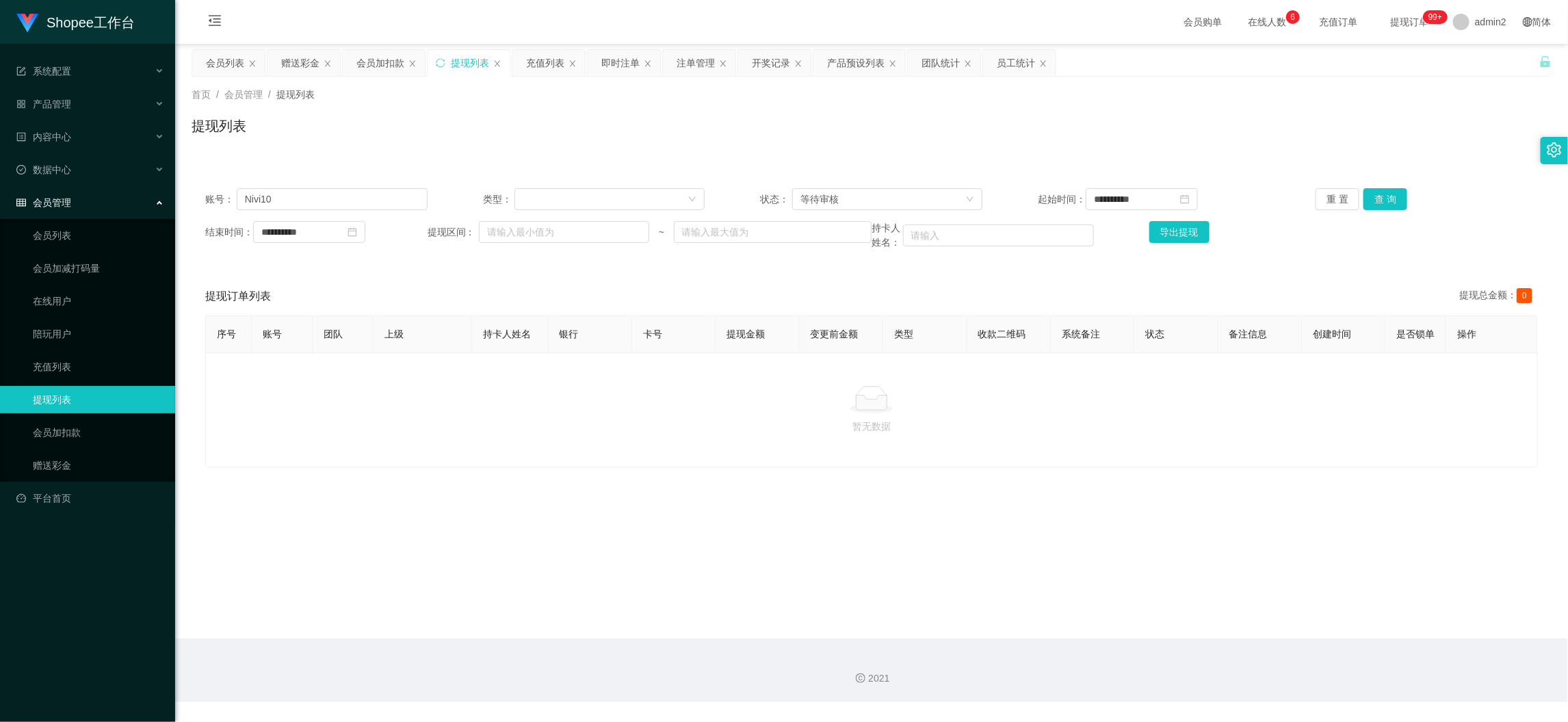
drag, startPoint x: 1264, startPoint y: 602, endPoint x: 1175, endPoint y: 555, distance: 100.6
click at [1264, 602] on main "**********" at bounding box center [871, 341] width 1392 height 595
click at [628, 57] on div "即时注单" at bounding box center [620, 63] width 38 height 26
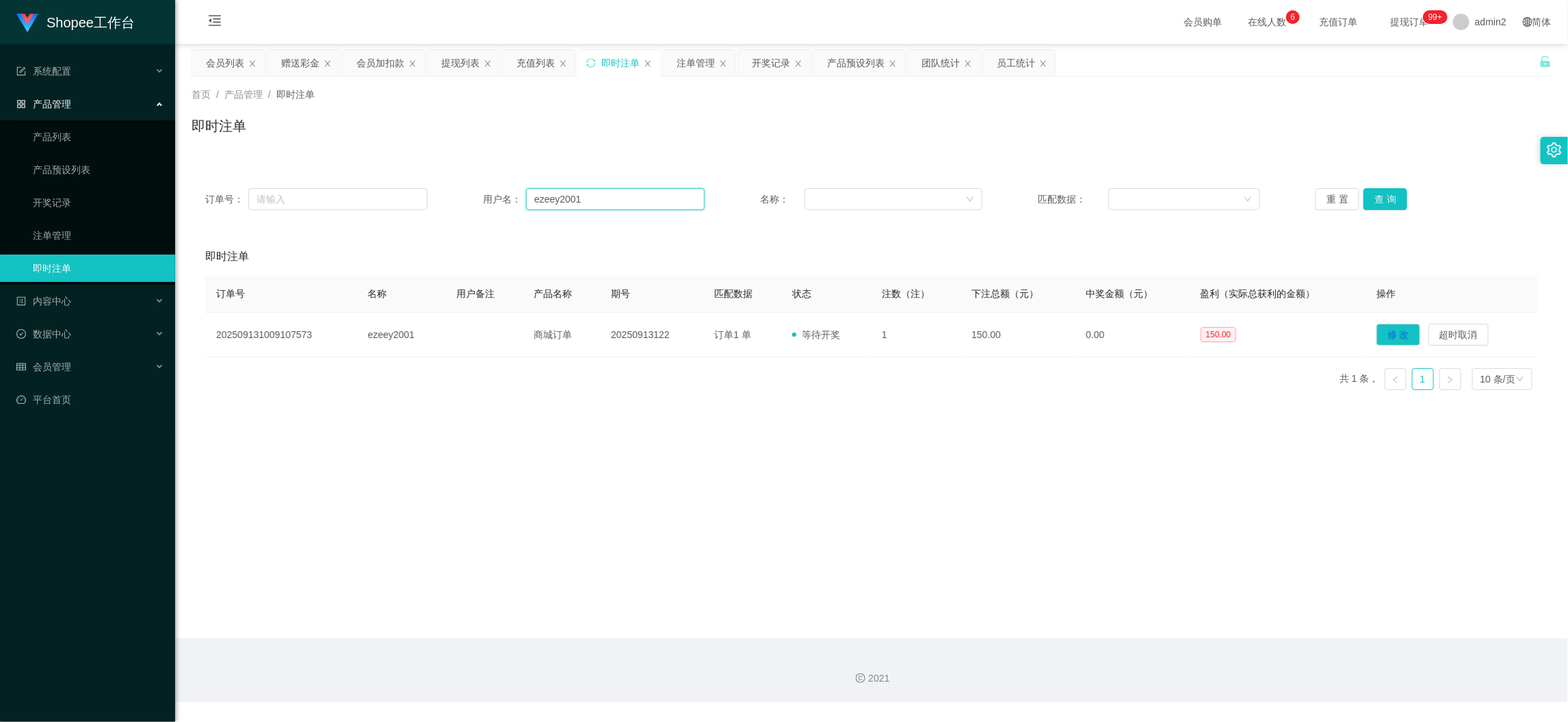
click at [554, 199] on input "ezeey2001" at bounding box center [615, 199] width 178 height 22
paste input "91740582"
type input "91740582"
drag, startPoint x: 1400, startPoint y: 190, endPoint x: 1328, endPoint y: 205, distance: 73.5
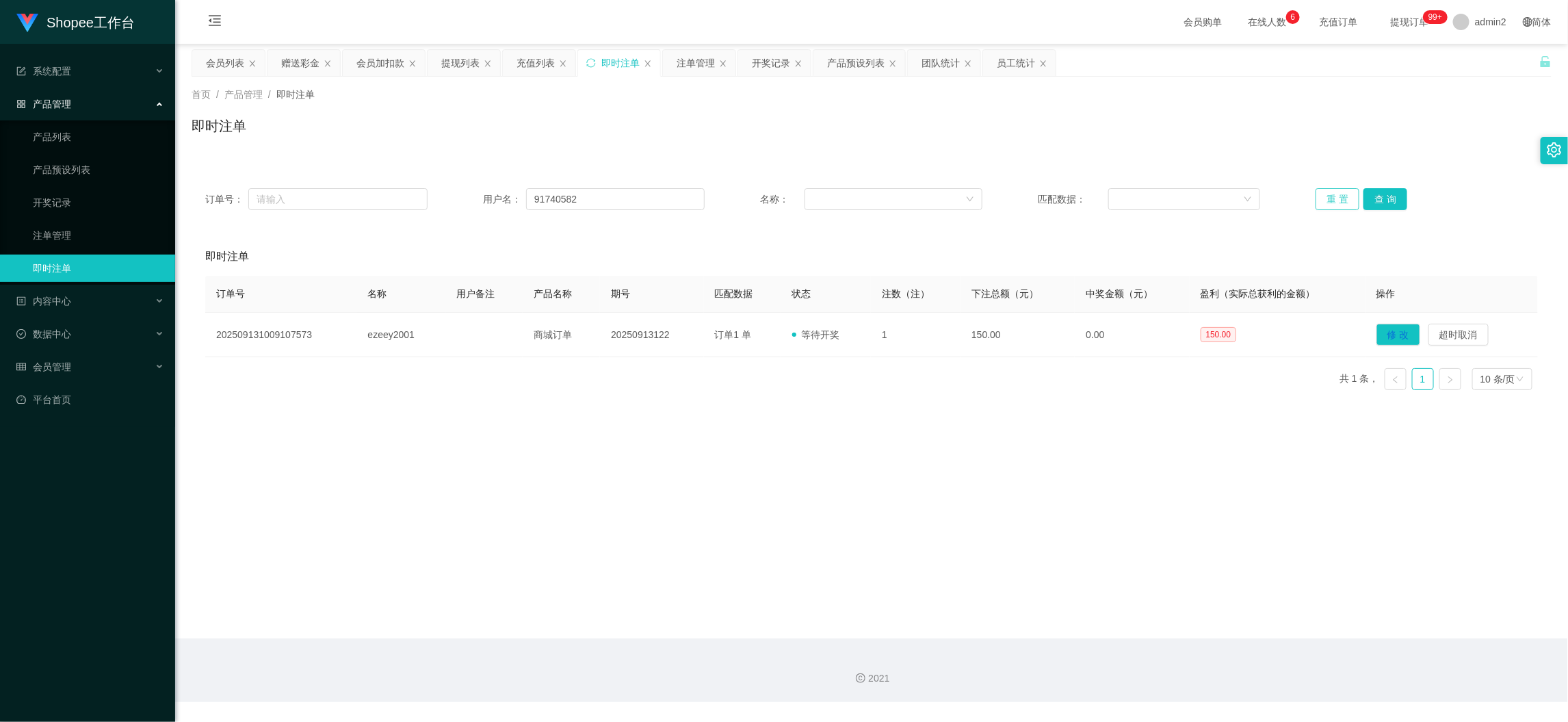
click at [1387, 192] on div "重 置 查 询" at bounding box center [1426, 199] width 222 height 22
drag, startPoint x: 1326, startPoint y: 199, endPoint x: 1367, endPoint y: 199, distance: 41.0
click at [1328, 199] on button "重 置" at bounding box center [1337, 199] width 44 height 22
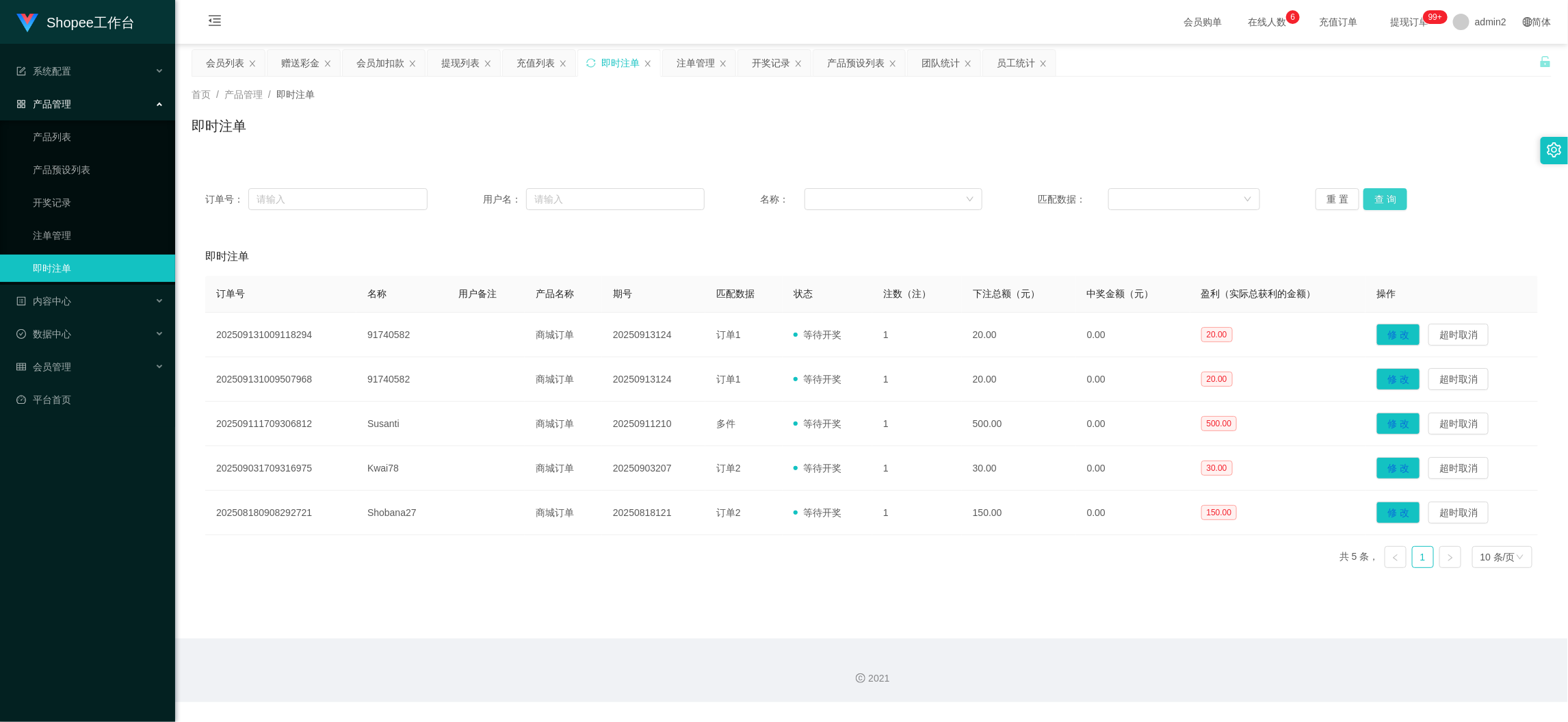
click at [1375, 197] on button "查 询" at bounding box center [1385, 199] width 44 height 22
drag, startPoint x: 685, startPoint y: 195, endPoint x: 779, endPoint y: 201, distance: 94.2
click at [684, 195] on input "text" at bounding box center [615, 199] width 178 height 22
paste input "91740582"
type input "91740582"
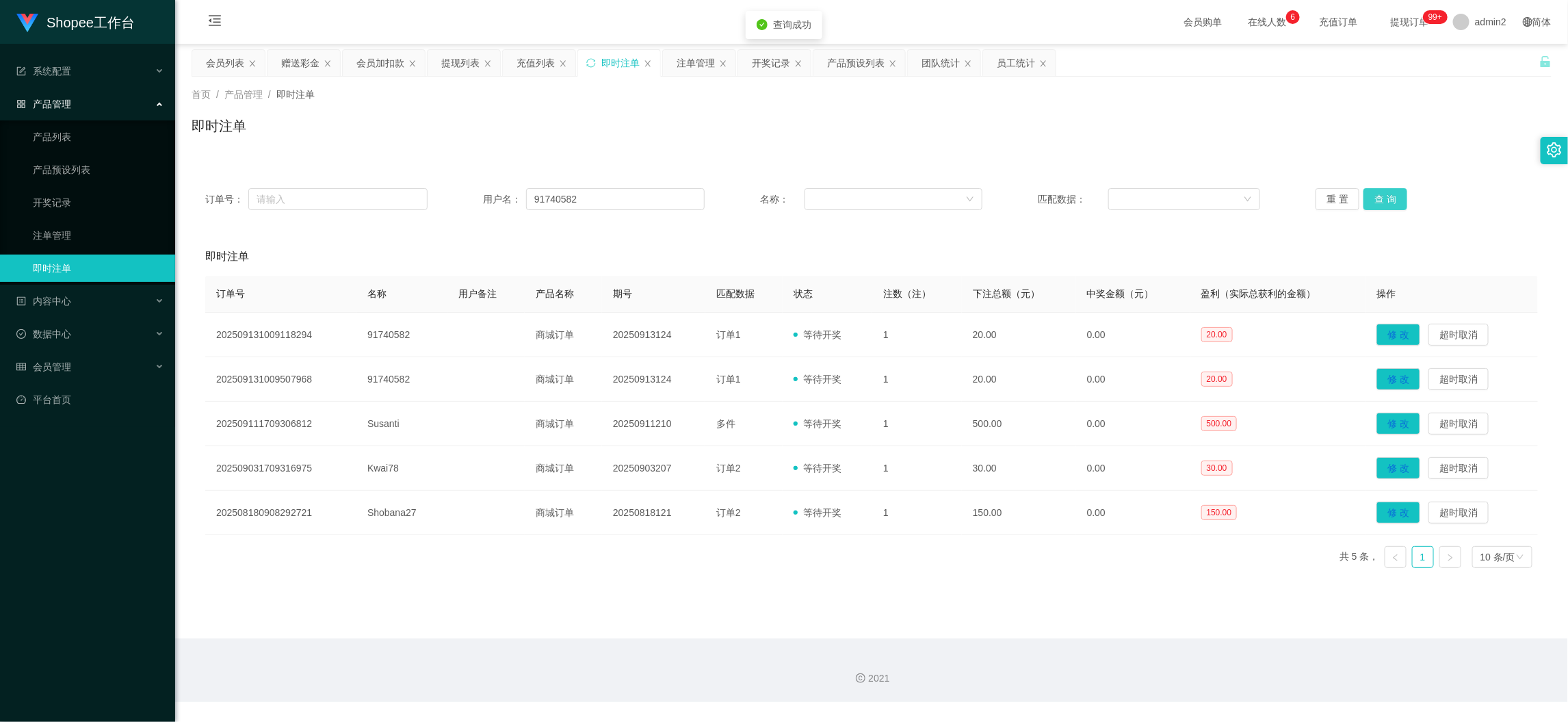
drag, startPoint x: 1391, startPoint y: 197, endPoint x: 1401, endPoint y: 222, distance: 26.9
click at [1391, 197] on button "查 询" at bounding box center [1385, 199] width 44 height 22
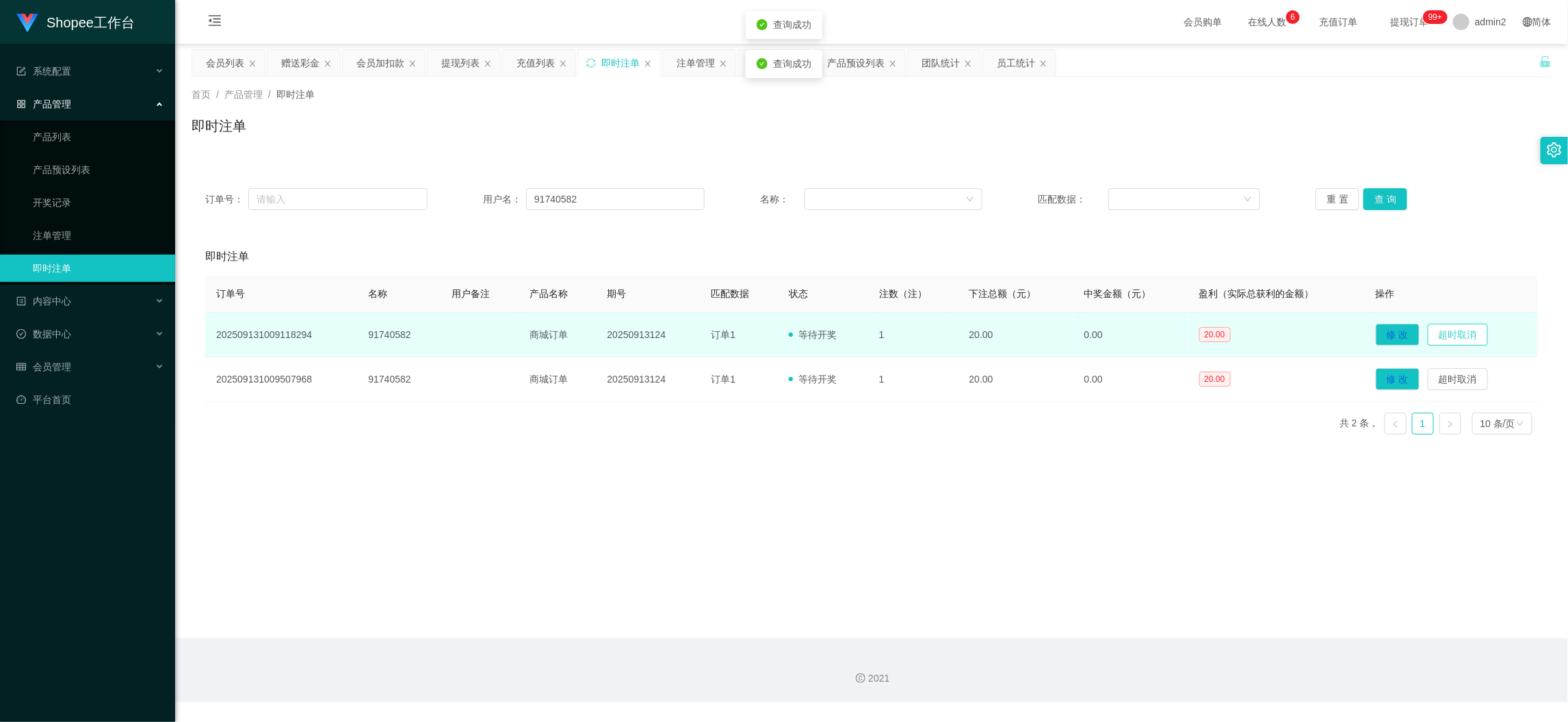
click at [1451, 329] on button "超时取消" at bounding box center [1457, 335] width 60 height 22
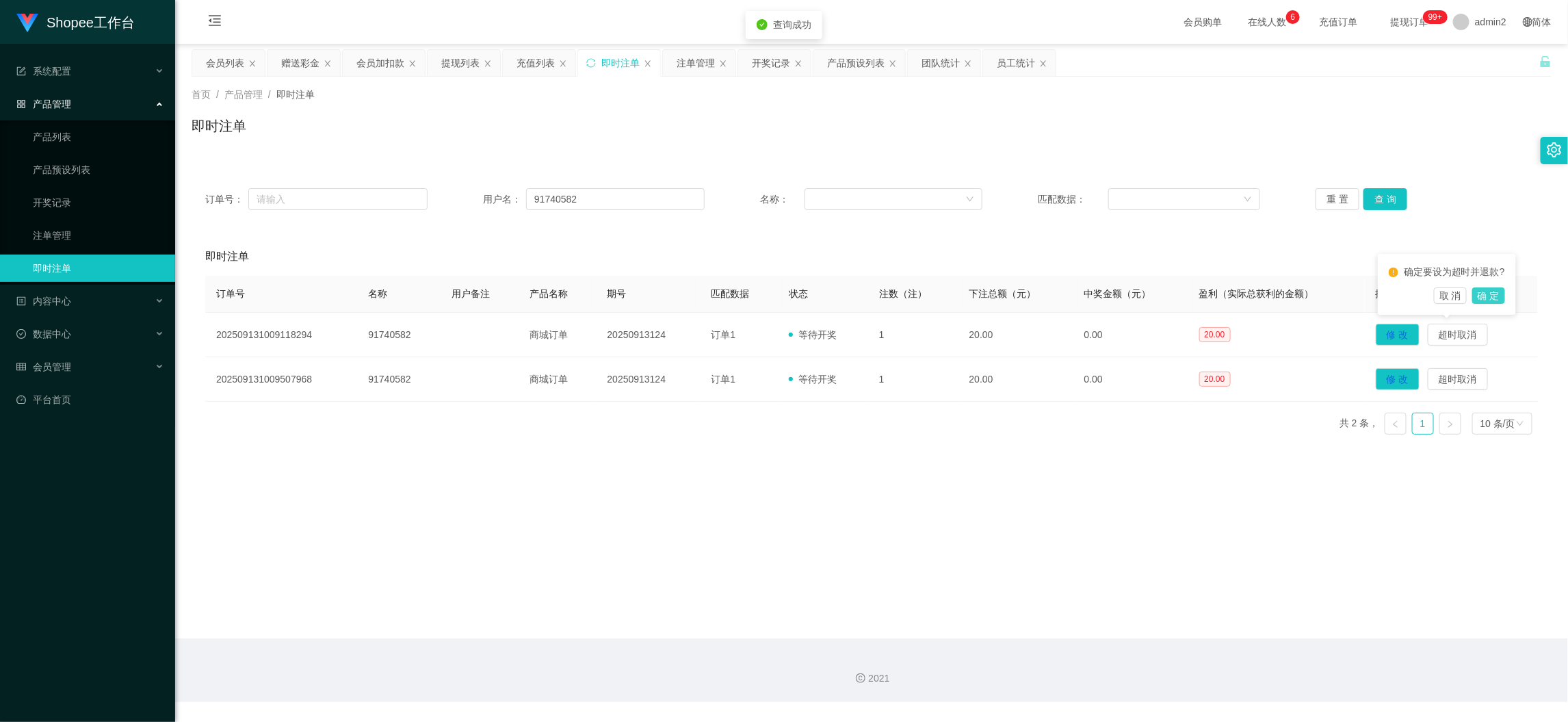
click at [1497, 295] on button "确 定" at bounding box center [1488, 296] width 33 height 16
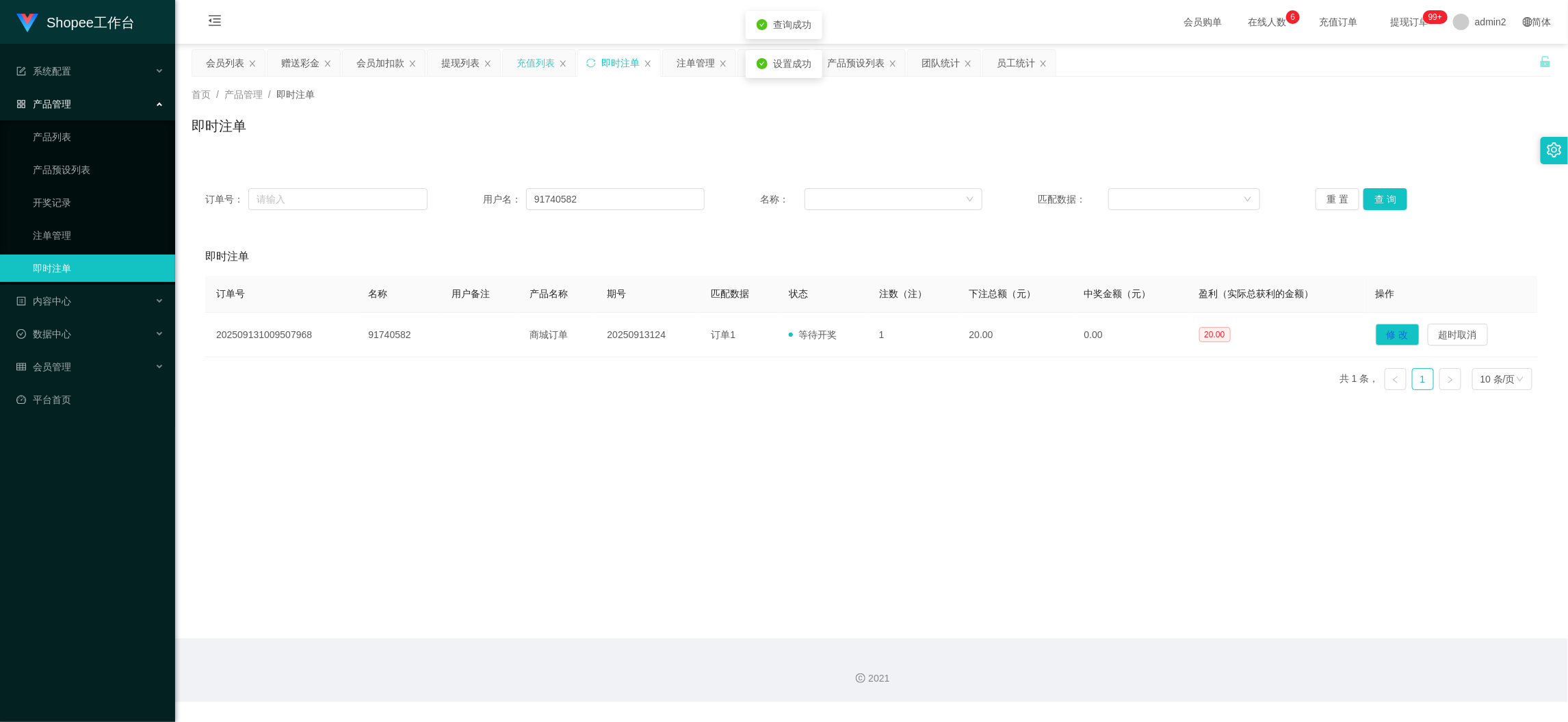
click at [532, 56] on div "充值列表" at bounding box center [535, 63] width 38 height 26
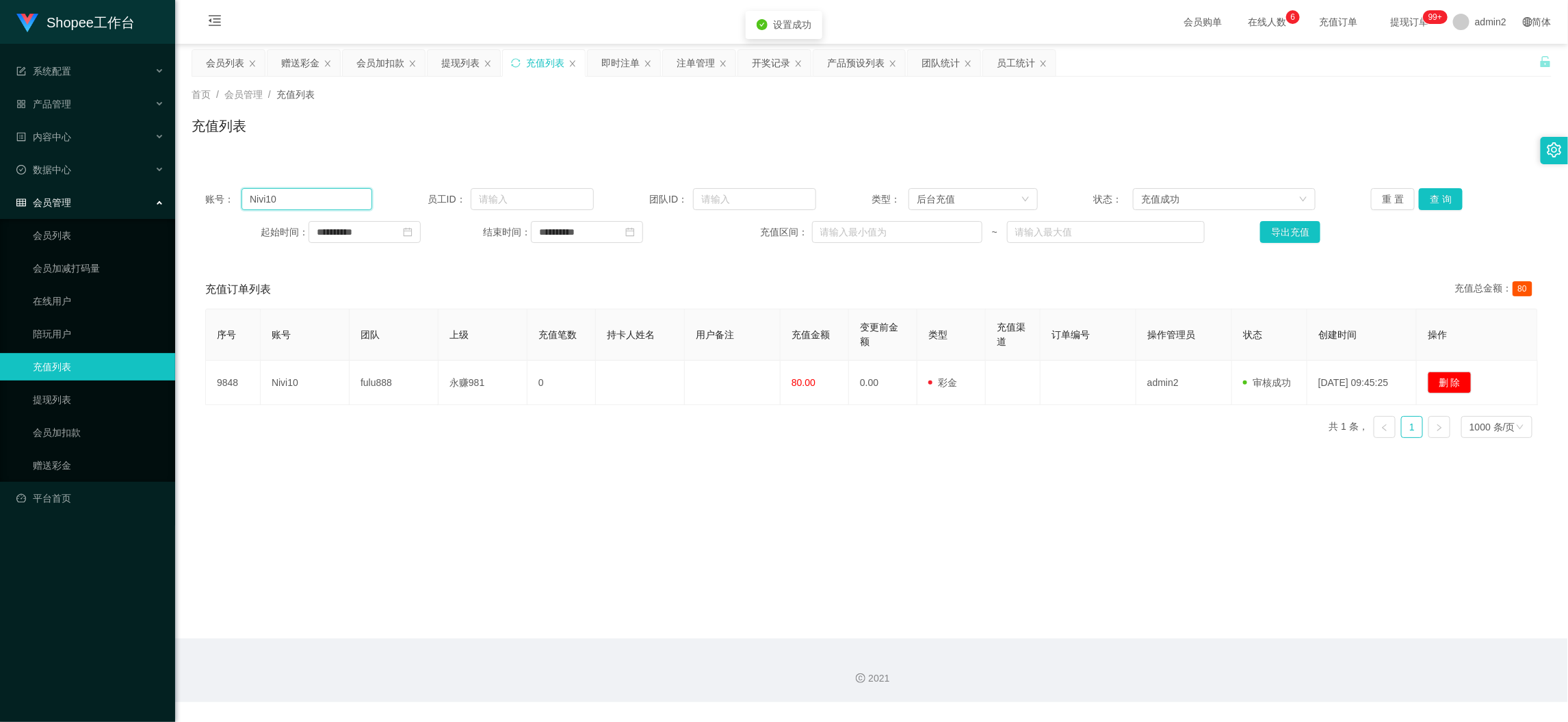
click at [322, 197] on input "Nivi10" at bounding box center [306, 199] width 130 height 22
drag, startPoint x: 322, startPoint y: 197, endPoint x: 740, endPoint y: 191, distance: 418.0
click at [329, 197] on input "Nivi10" at bounding box center [306, 199] width 130 height 22
paste input "91740582"
type input "91740582"
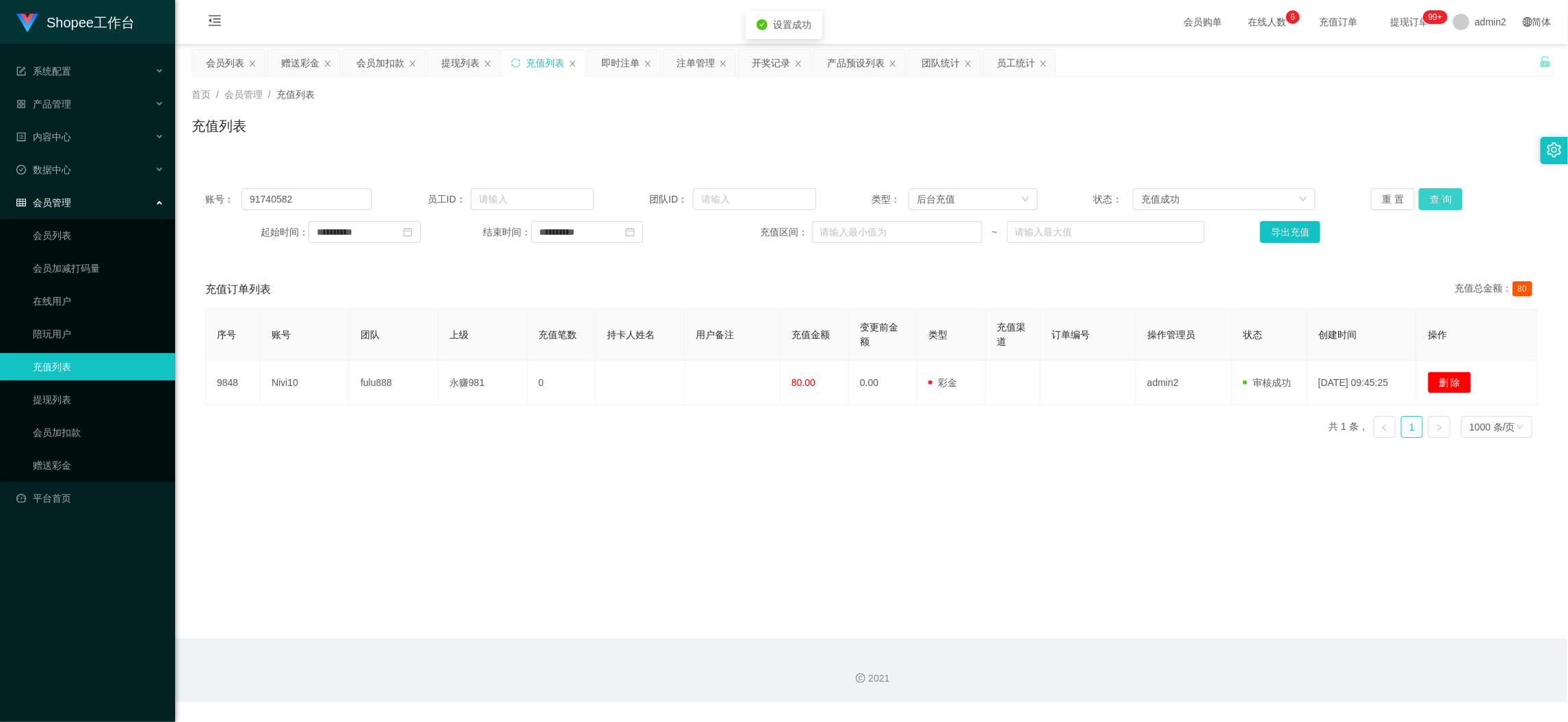
drag, startPoint x: 1433, startPoint y: 194, endPoint x: 1434, endPoint y: 234, distance: 40.0
click at [1433, 194] on button "查 询" at bounding box center [1441, 199] width 44 height 22
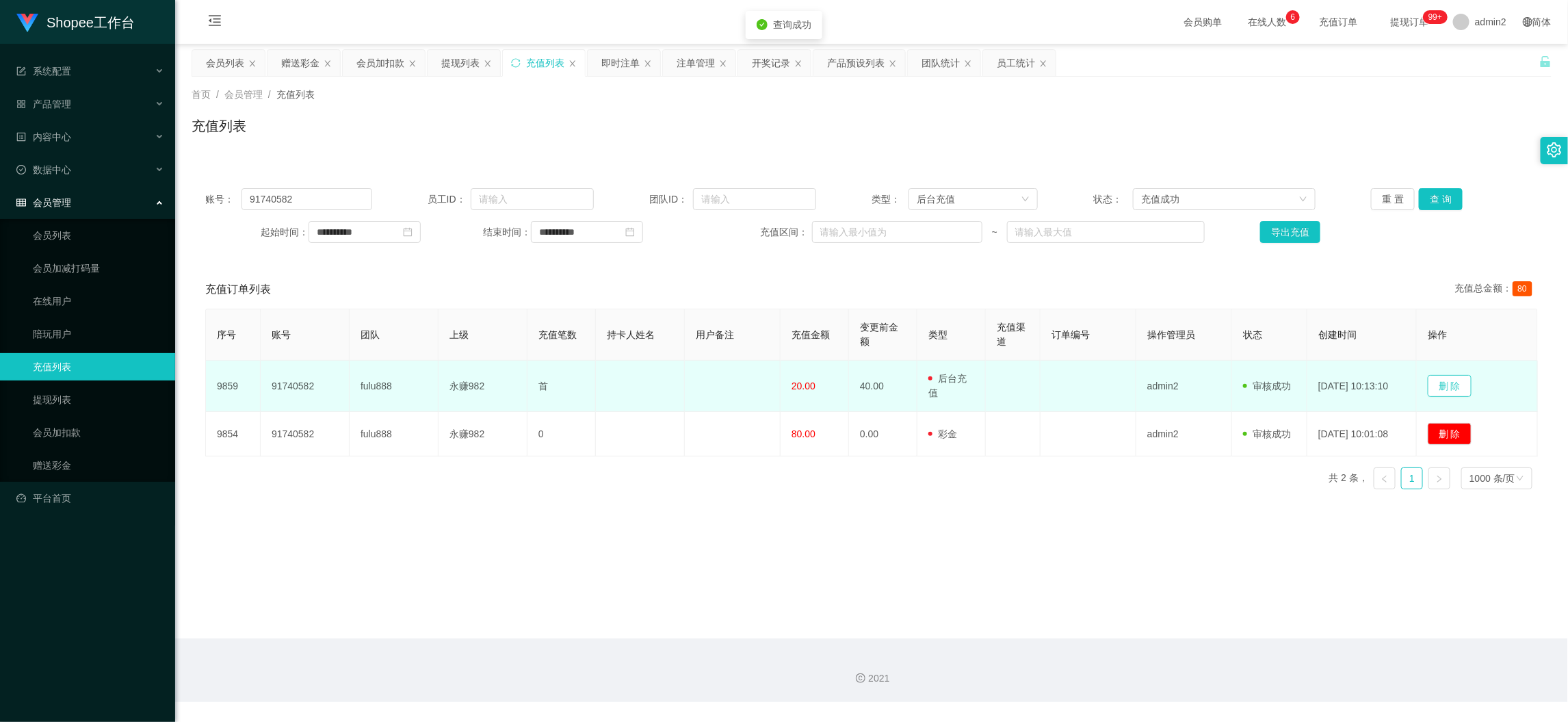
click at [1461, 381] on button "删 除" at bounding box center [1449, 386] width 44 height 22
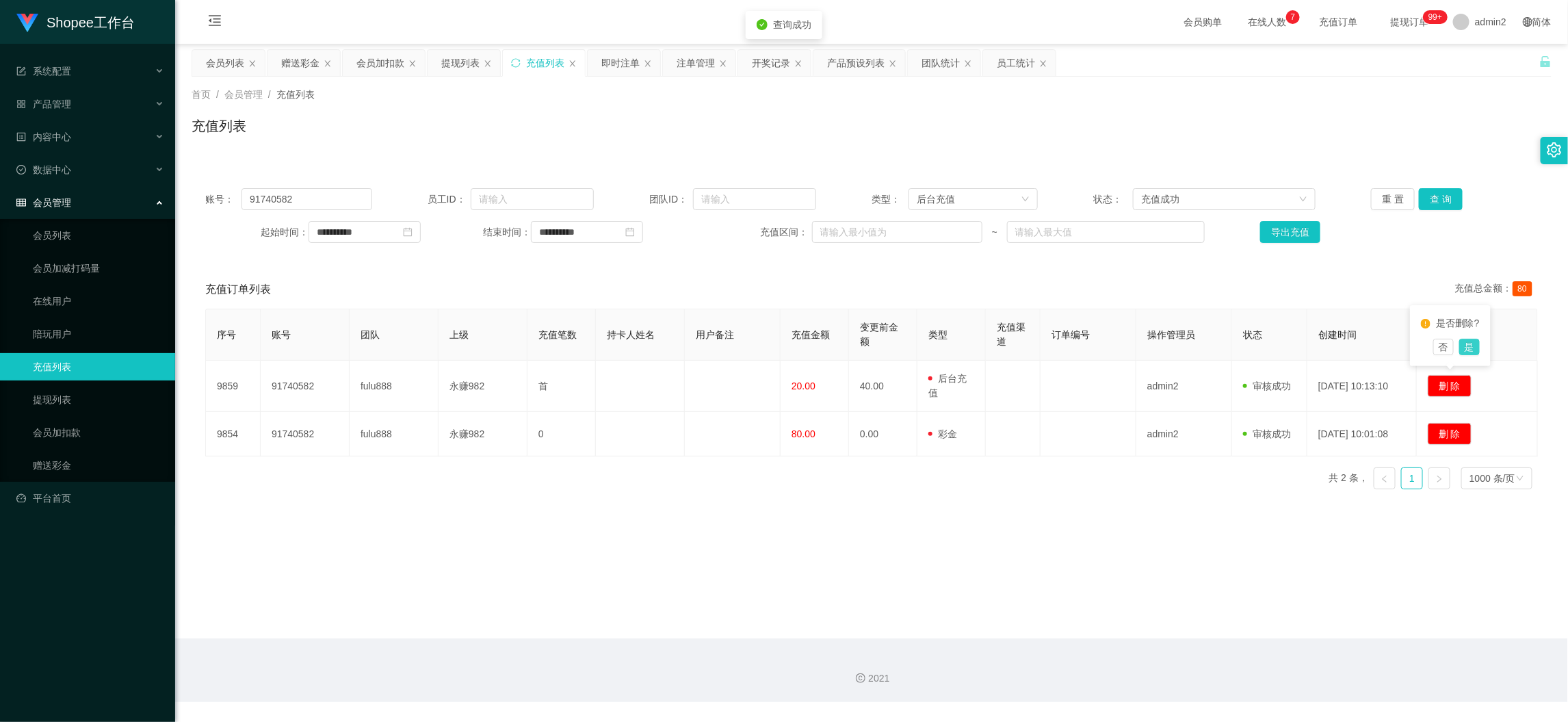
click at [1476, 348] on button "是" at bounding box center [1469, 347] width 20 height 16
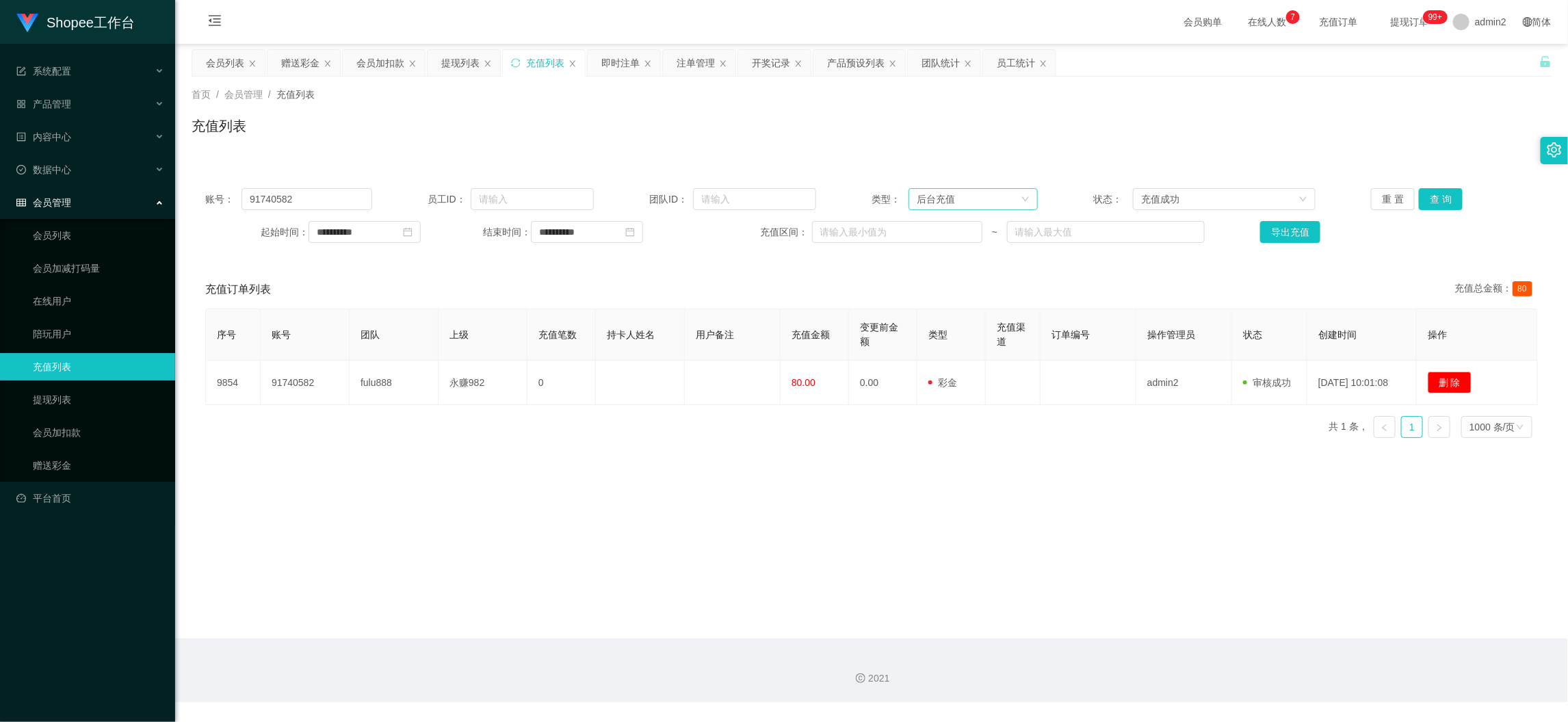
click at [986, 197] on div "后台充值" at bounding box center [969, 199] width 104 height 20
click at [954, 222] on li "后台充值" at bounding box center [967, 226] width 128 height 22
click at [1205, 195] on div "充值成功" at bounding box center [1219, 199] width 157 height 20
click at [1169, 232] on li "充值成功" at bounding box center [1215, 226] width 180 height 22
click at [1437, 192] on button "查 询" at bounding box center [1441, 199] width 44 height 22
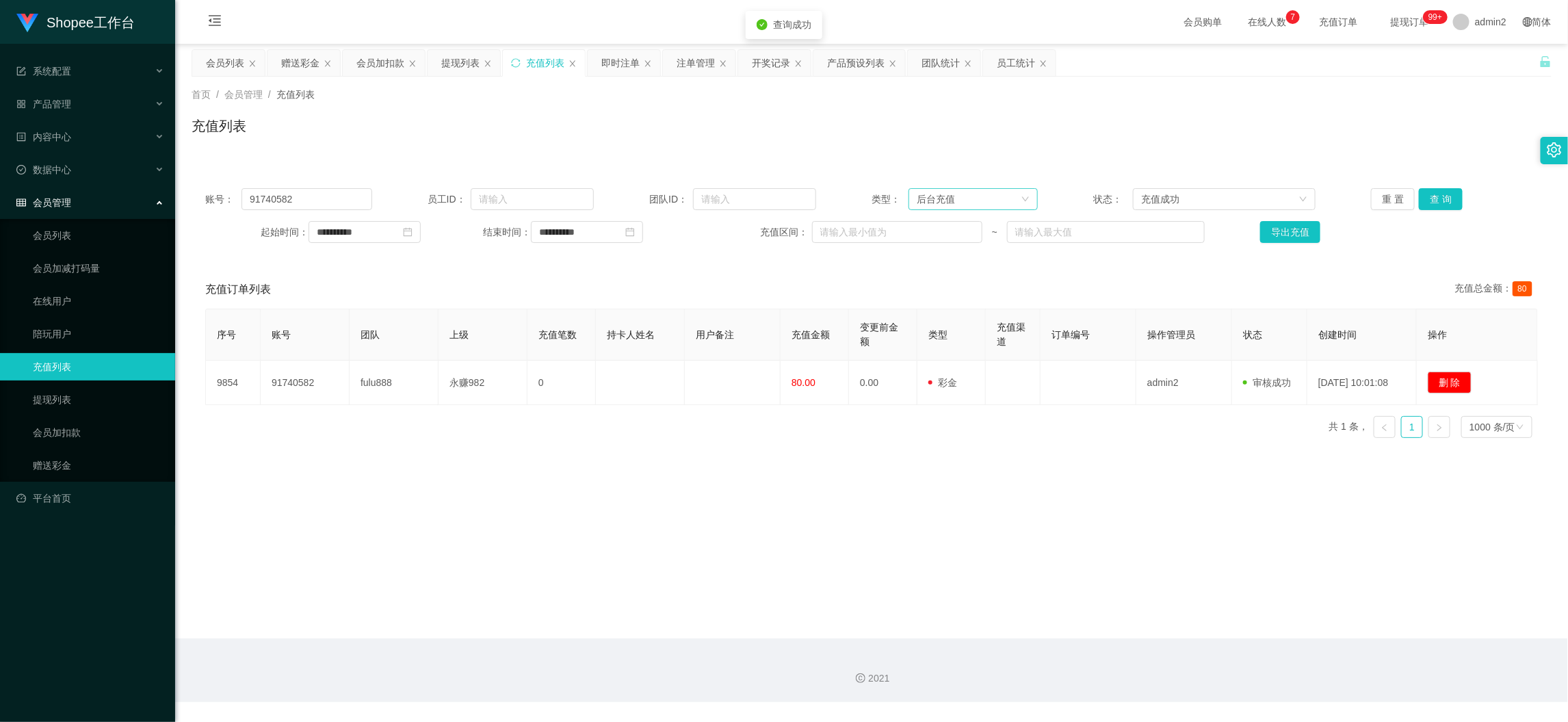
click at [993, 199] on div "后台充值" at bounding box center [969, 199] width 104 height 20
click at [980, 187] on div "**********" at bounding box center [871, 216] width 1359 height 82
click at [516, 60] on icon "图标: sync" at bounding box center [515, 63] width 9 height 9
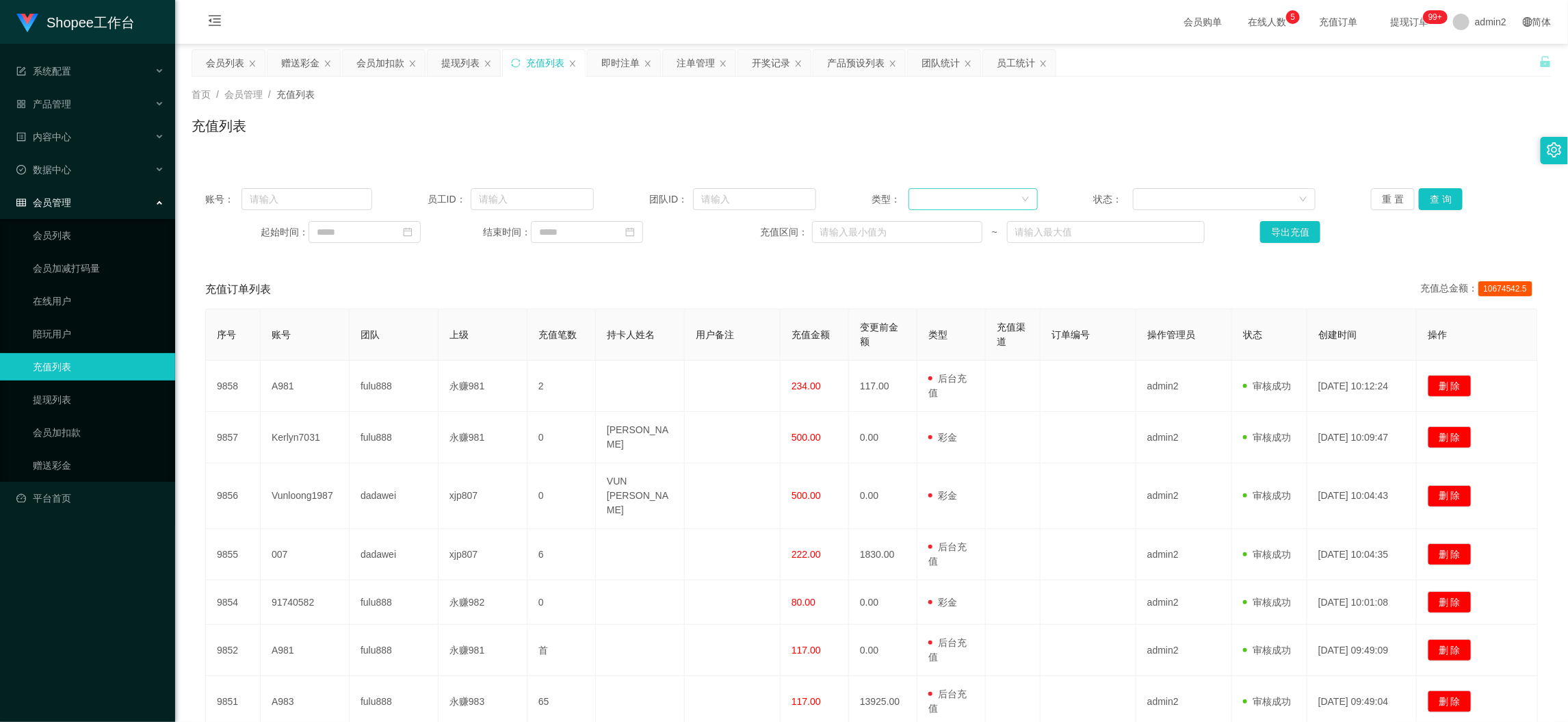
click at [940, 199] on div at bounding box center [969, 199] width 104 height 20
click at [948, 230] on li "后台充值" at bounding box center [967, 226] width 128 height 22
click at [1175, 203] on div at bounding box center [1219, 199] width 157 height 20
click at [1139, 226] on li "充值成功" at bounding box center [1215, 226] width 180 height 22
click at [347, 229] on input at bounding box center [364, 232] width 113 height 22
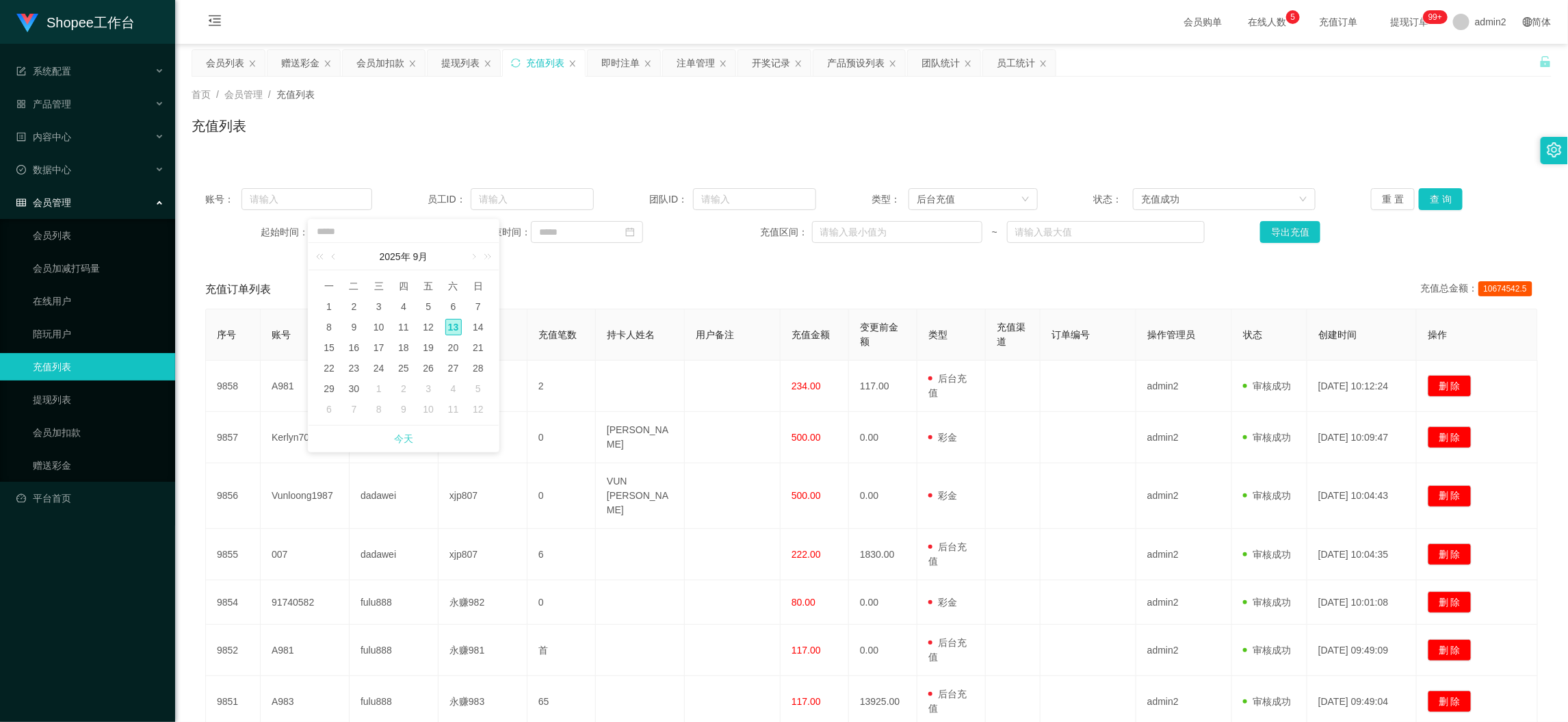
click at [396, 436] on link "今天" at bounding box center [403, 438] width 19 height 26
type input "**********"
click at [573, 231] on input at bounding box center [586, 232] width 113 height 22
click at [633, 441] on span "今天" at bounding box center [624, 438] width 174 height 26
click at [619, 440] on link "今天" at bounding box center [623, 438] width 19 height 26
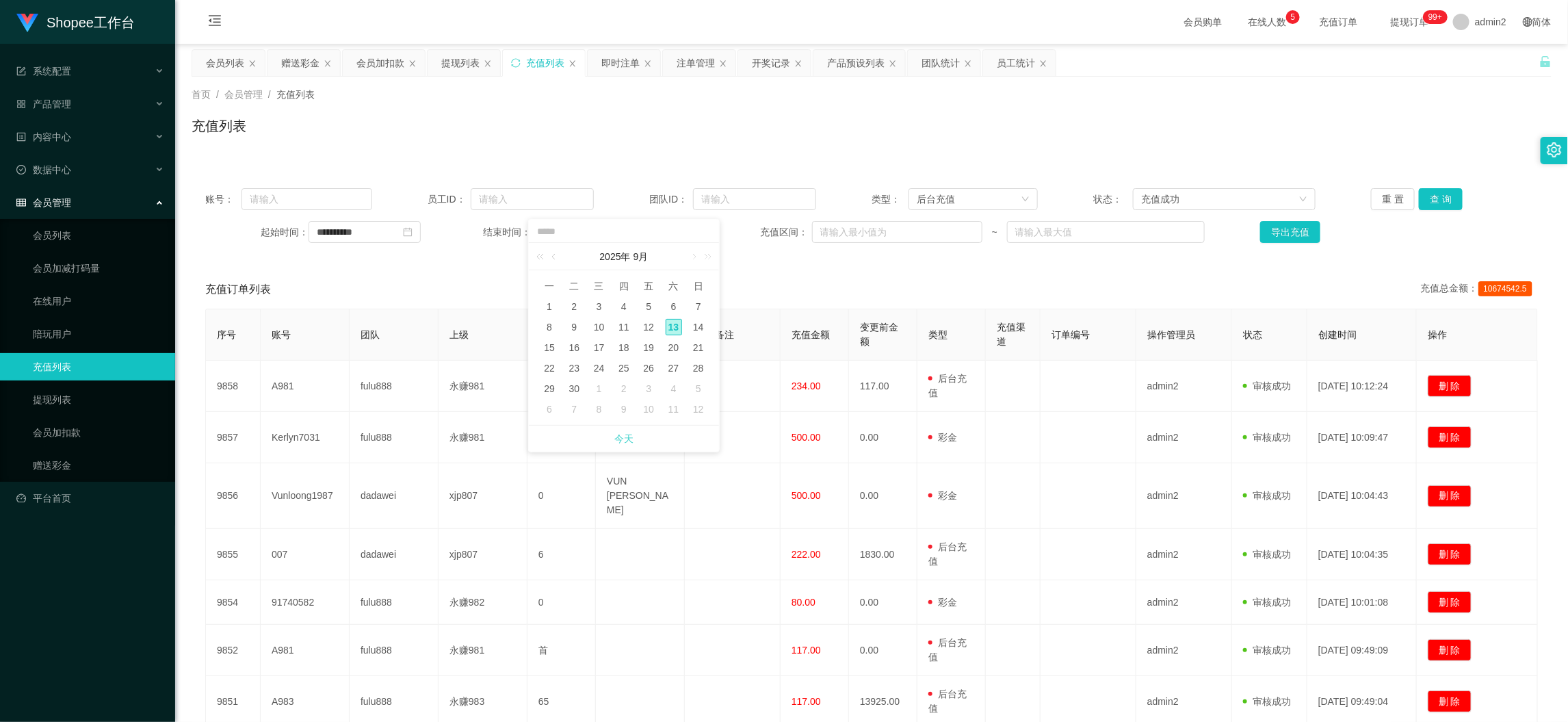
type input "**********"
click at [338, 187] on div "**********" at bounding box center [871, 216] width 1359 height 82
click at [372, 197] on div "账号： 员工ID： 团队ID： 类型： 后台充值 状态： 充值成功 重 置 查 询" at bounding box center [871, 199] width 1332 height 22
click at [350, 203] on input "text" at bounding box center [306, 199] width 130 height 22
paste input "91740582"
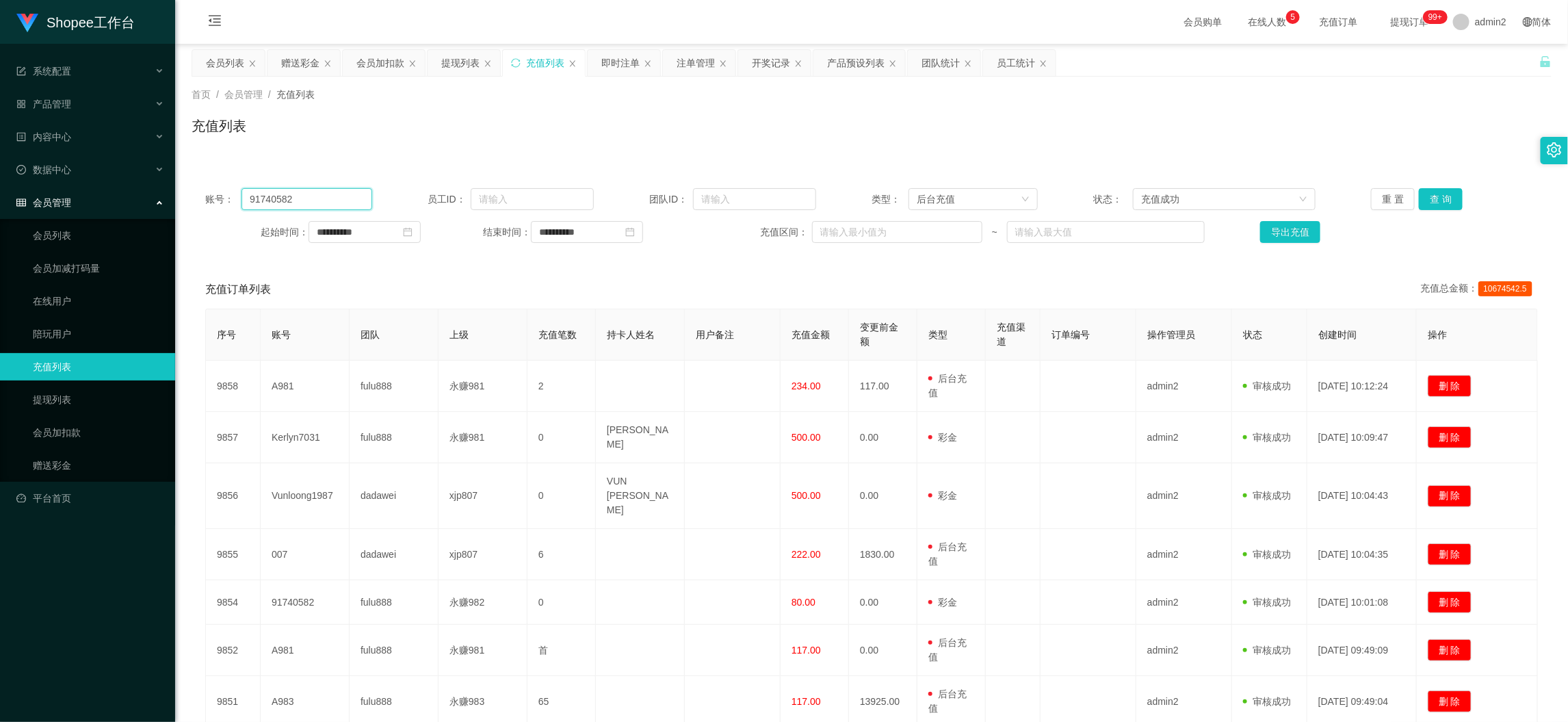
type input "91740582"
click at [1423, 201] on button "查 询" at bounding box center [1441, 199] width 44 height 22
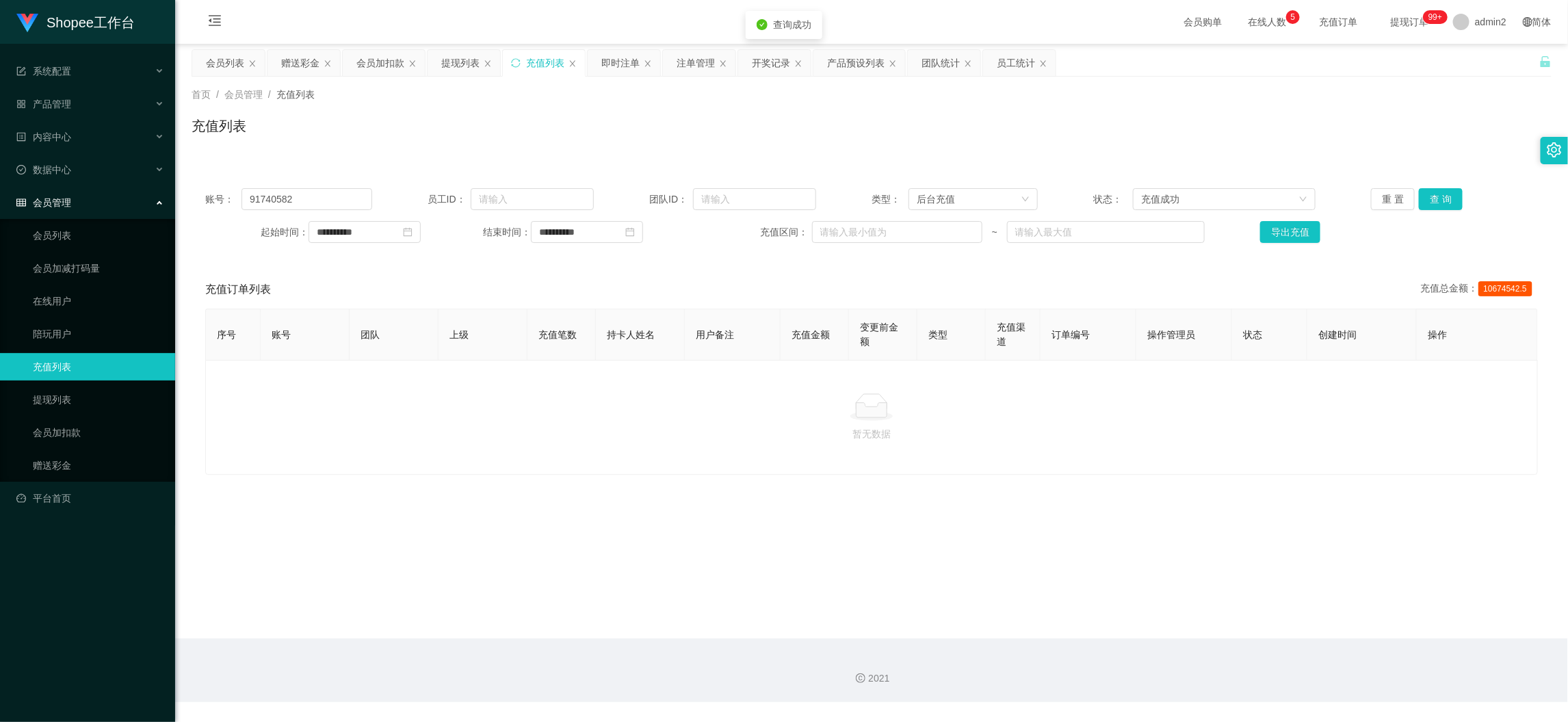
click at [1062, 503] on main "**********" at bounding box center [871, 341] width 1392 height 595
drag, startPoint x: 1218, startPoint y: 628, endPoint x: 1172, endPoint y: 592, distance: 58.4
click at [1216, 625] on main "**********" at bounding box center [871, 341] width 1392 height 595
click at [228, 51] on div "会员列表" at bounding box center [225, 63] width 38 height 26
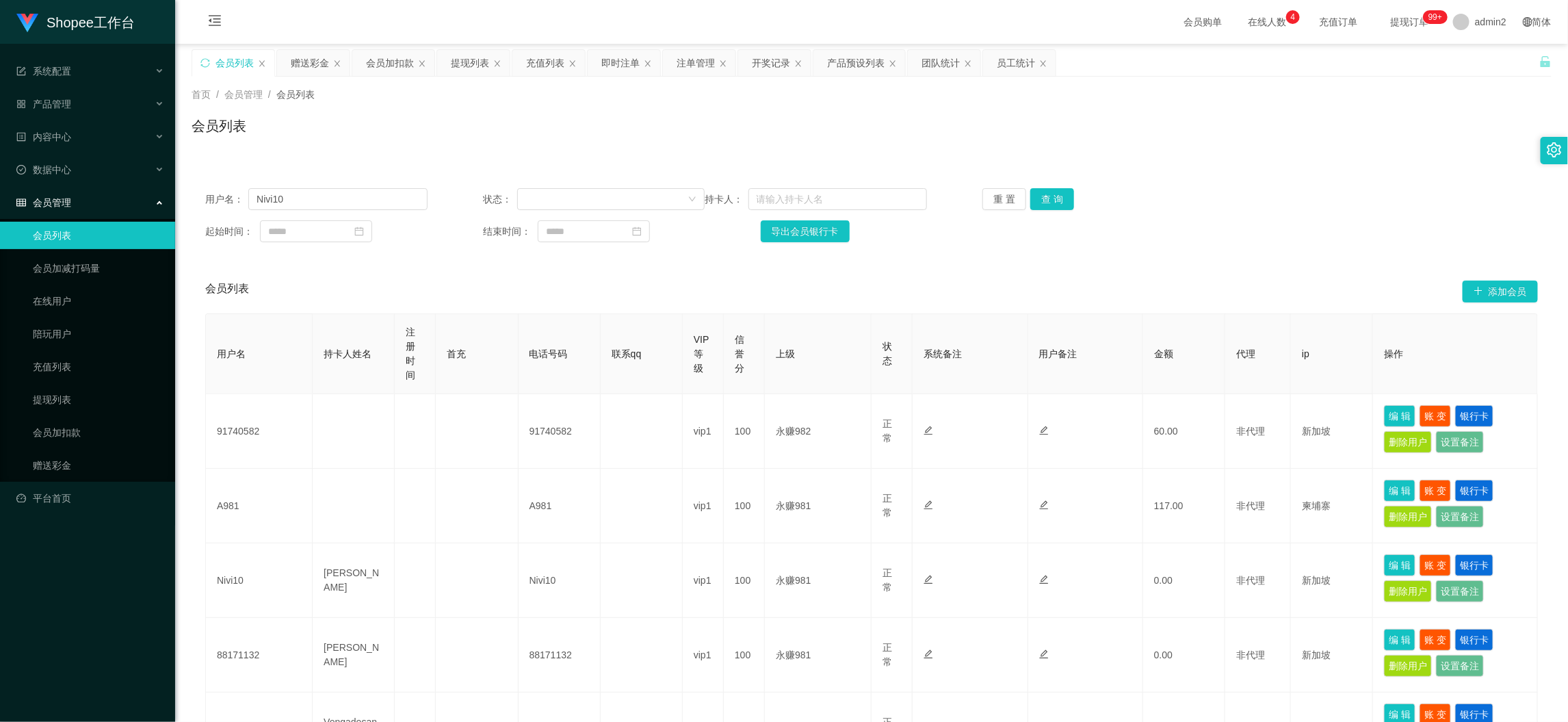
click at [336, 187] on div "用户名： Nivi10 状态： 持卡人： 重 置 查 询 起始时间： 结束时间： 导出会员银行卡" at bounding box center [871, 215] width 1359 height 81
click at [336, 189] on div "用户名： Nivi10 状态： 持卡人： 重 置 查 询 起始时间： 结束时间： 导出会员银行卡" at bounding box center [871, 215] width 1359 height 81
click at [341, 200] on input "Nivi10" at bounding box center [337, 199] width 178 height 22
paste input "Han12345"
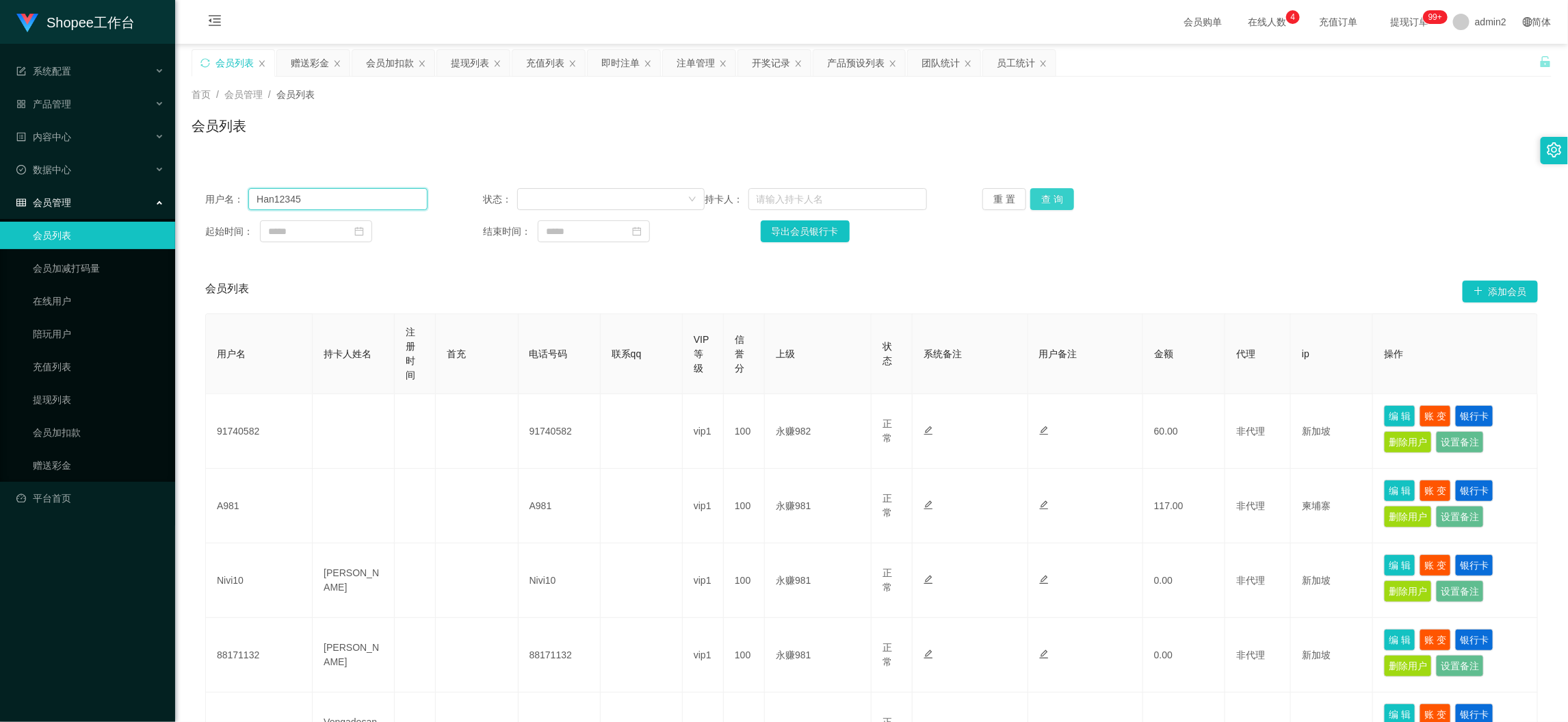
type input "Han12345"
drag, startPoint x: 1042, startPoint y: 199, endPoint x: 1234, endPoint y: 294, distance: 214.2
click at [1042, 199] on button "查 询" at bounding box center [1052, 199] width 44 height 22
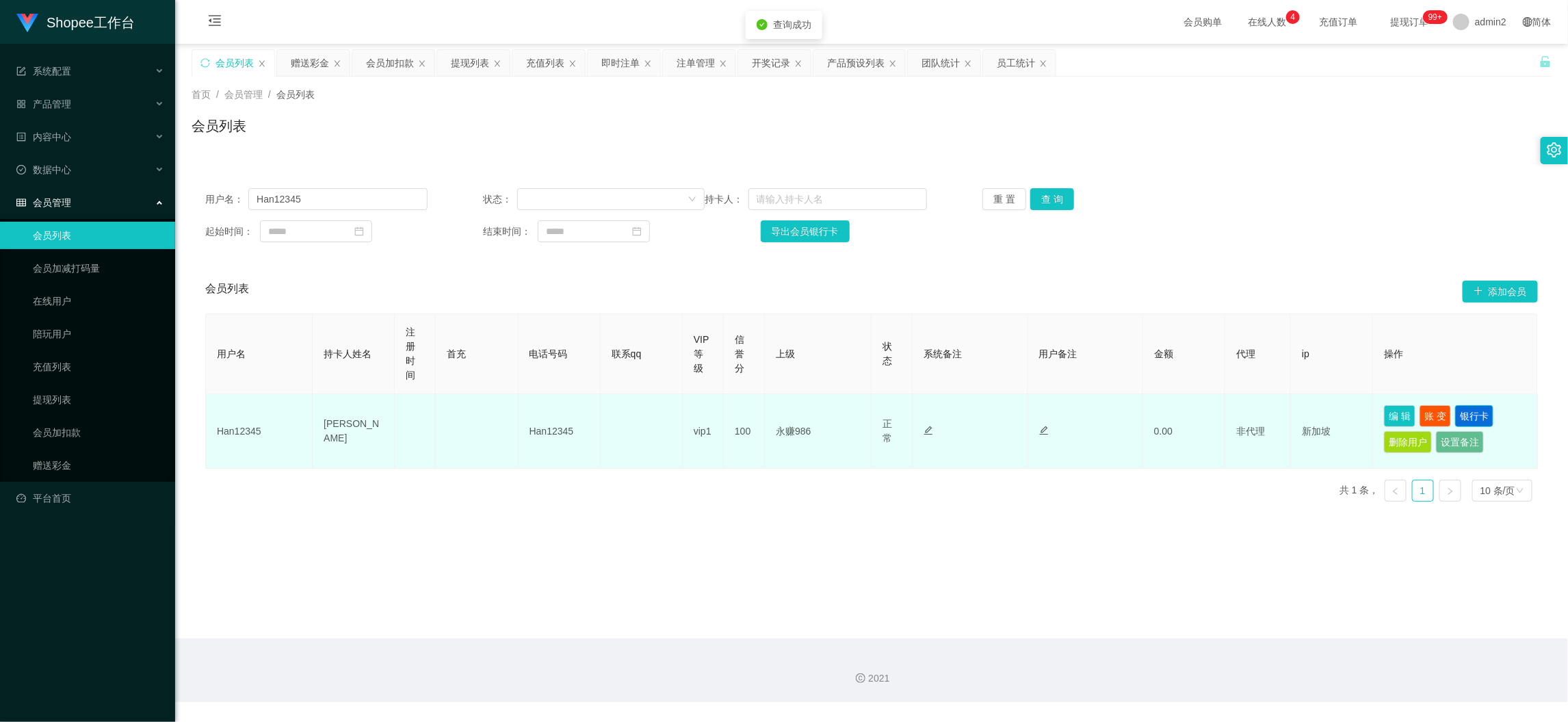
click at [1475, 410] on button "银行卡" at bounding box center [1474, 416] width 38 height 22
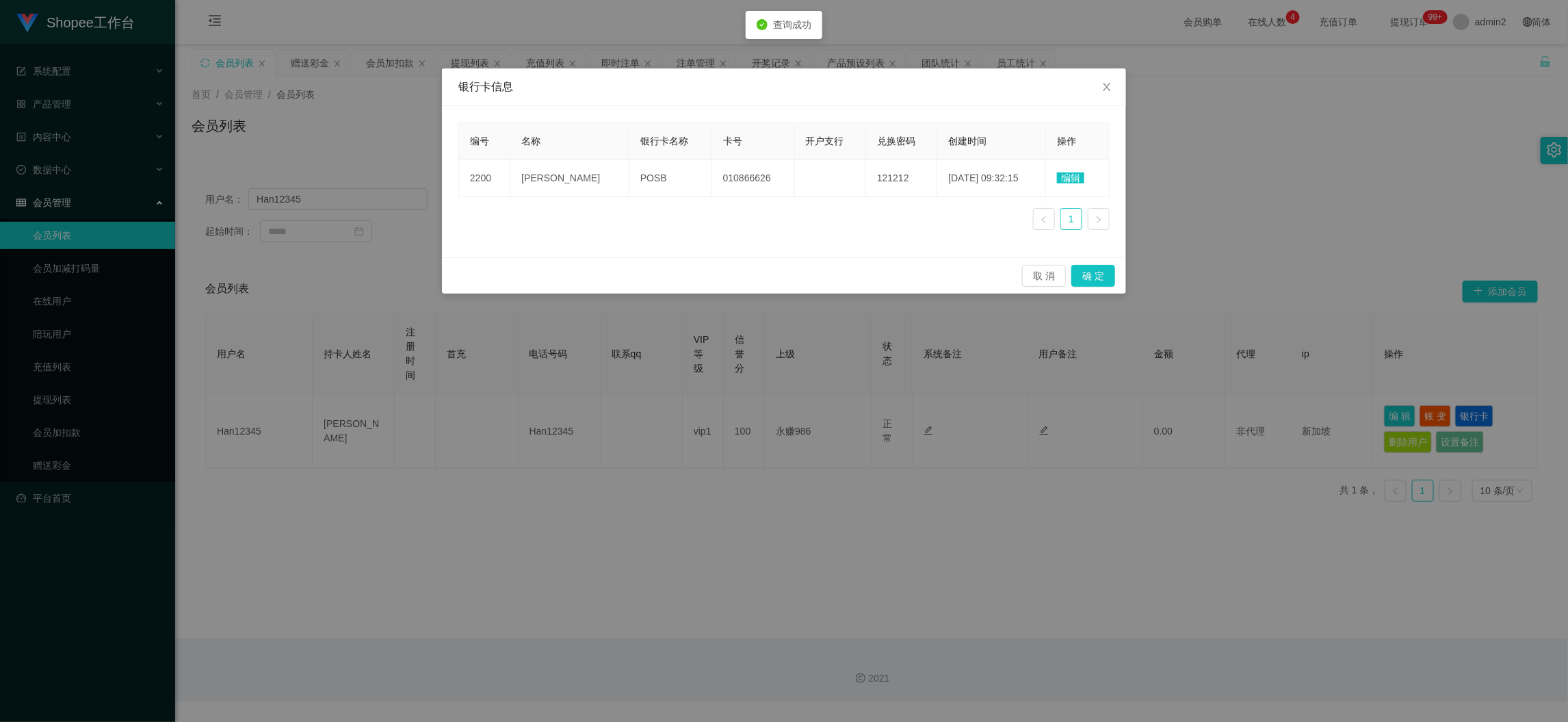
click at [1061, 176] on span "编辑" at bounding box center [1070, 178] width 27 height 11
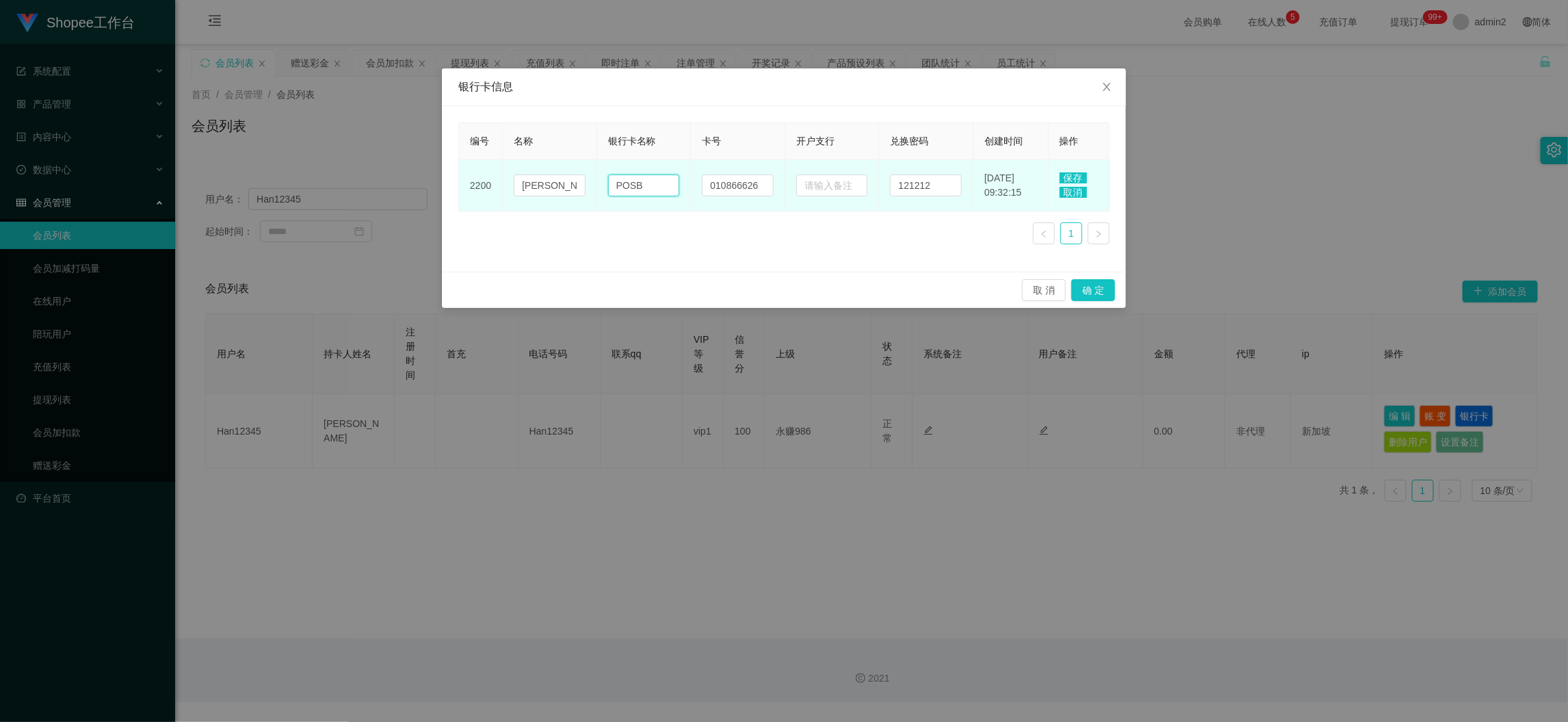
click at [645, 191] on input "POSB" at bounding box center [644, 186] width 71 height 22
paste input "paynow"
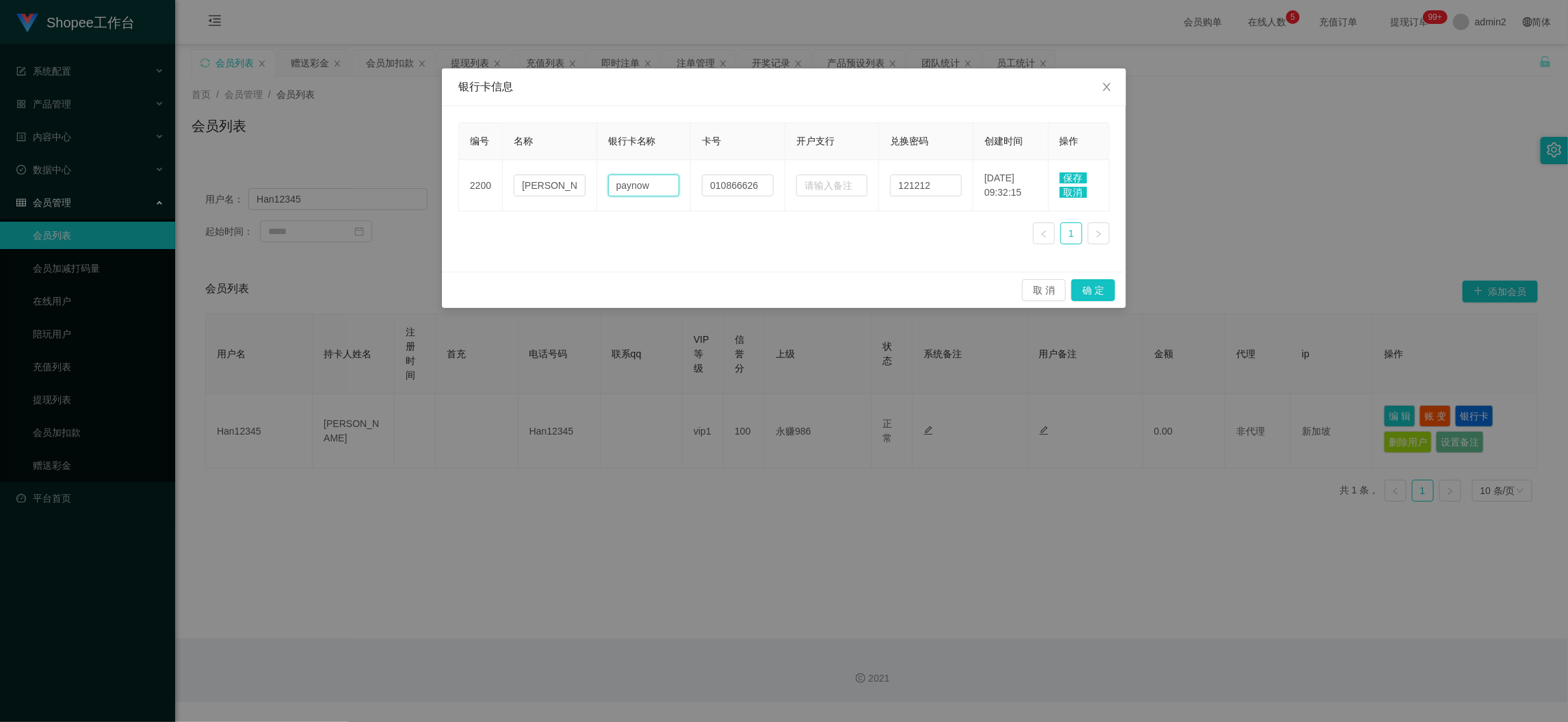
type input "paynow"
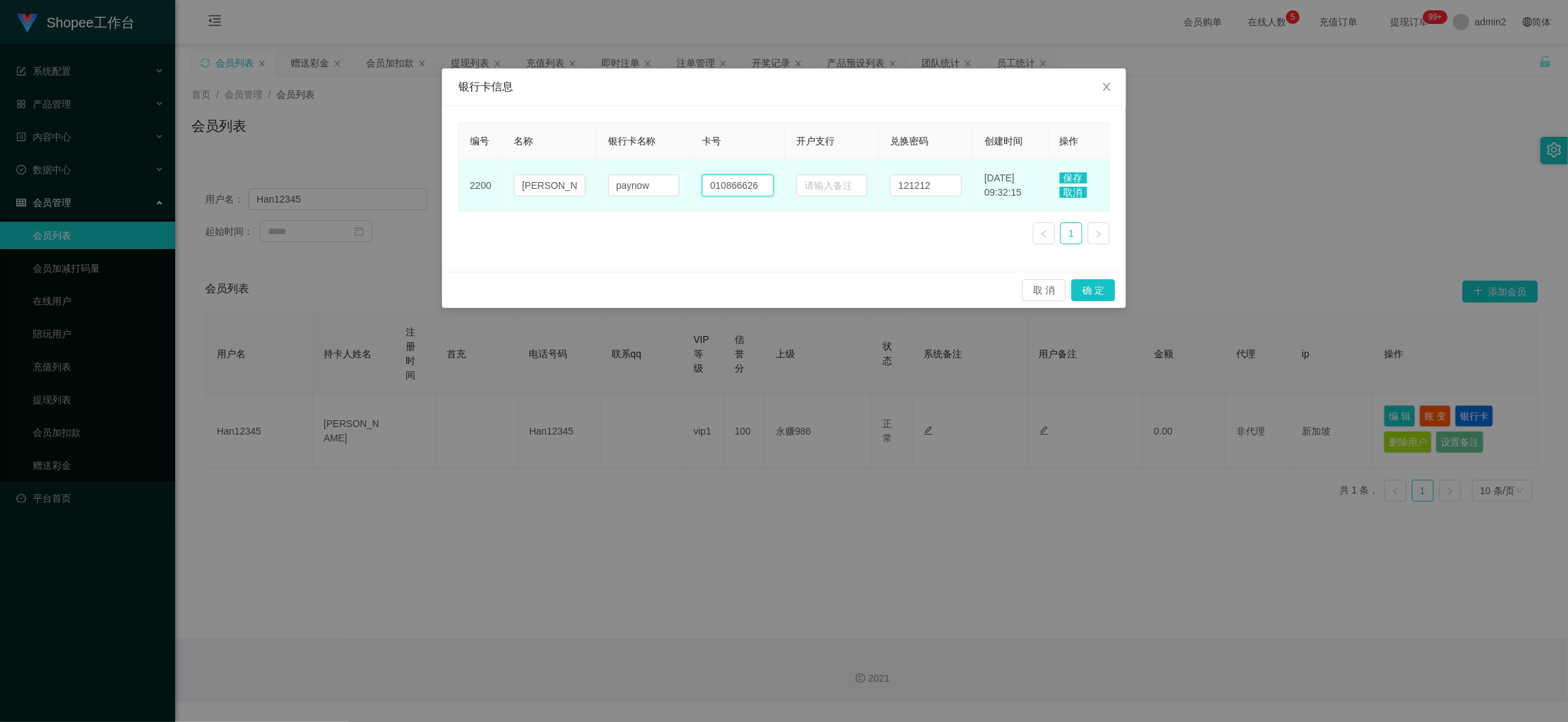
click at [741, 195] on input "010866626" at bounding box center [737, 186] width 71 height 22
paste input "97218791"
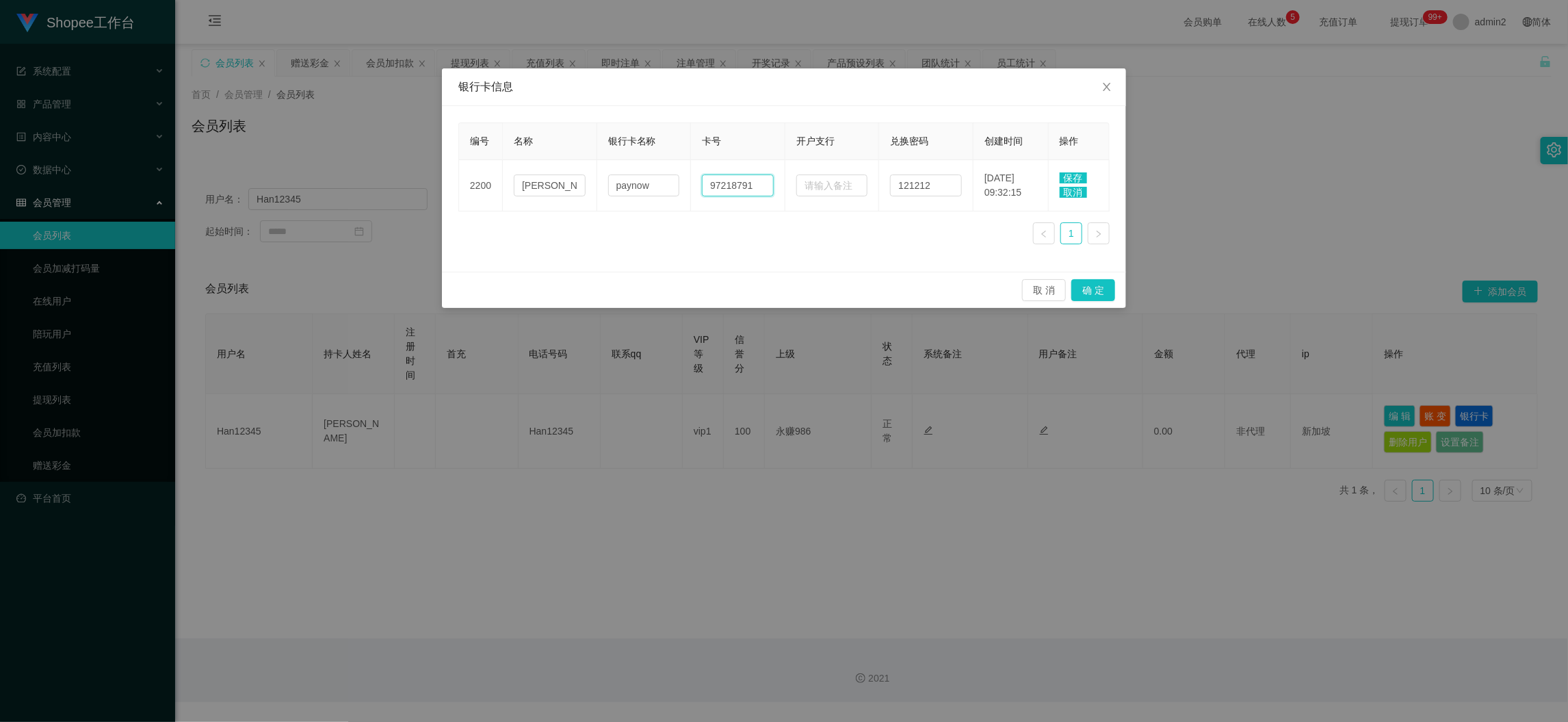
type input "97218791"
click at [1072, 175] on span "保存" at bounding box center [1073, 178] width 27 height 11
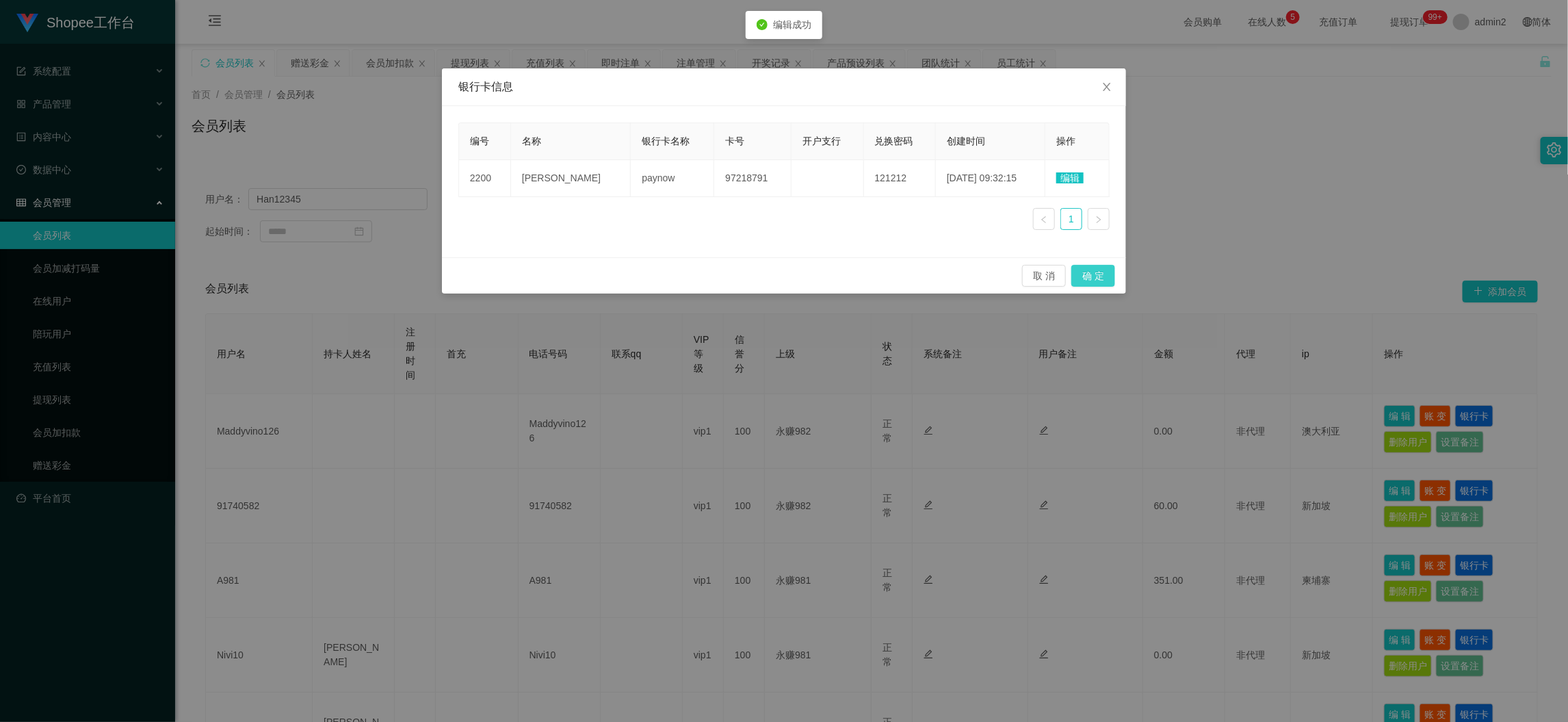
click at [1089, 275] on button "确 定" at bounding box center [1093, 275] width 44 height 22
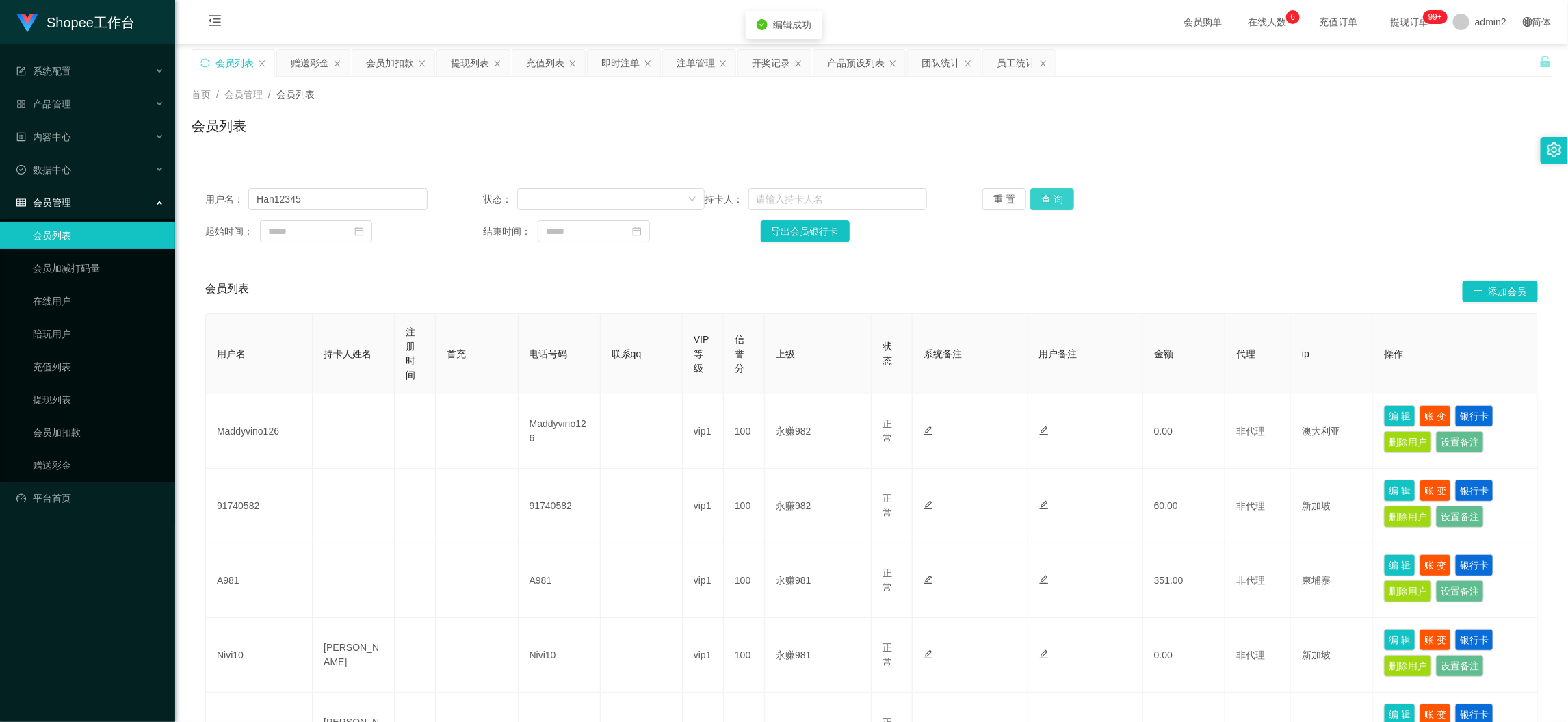
click at [1055, 203] on button "查 询" at bounding box center [1052, 199] width 44 height 22
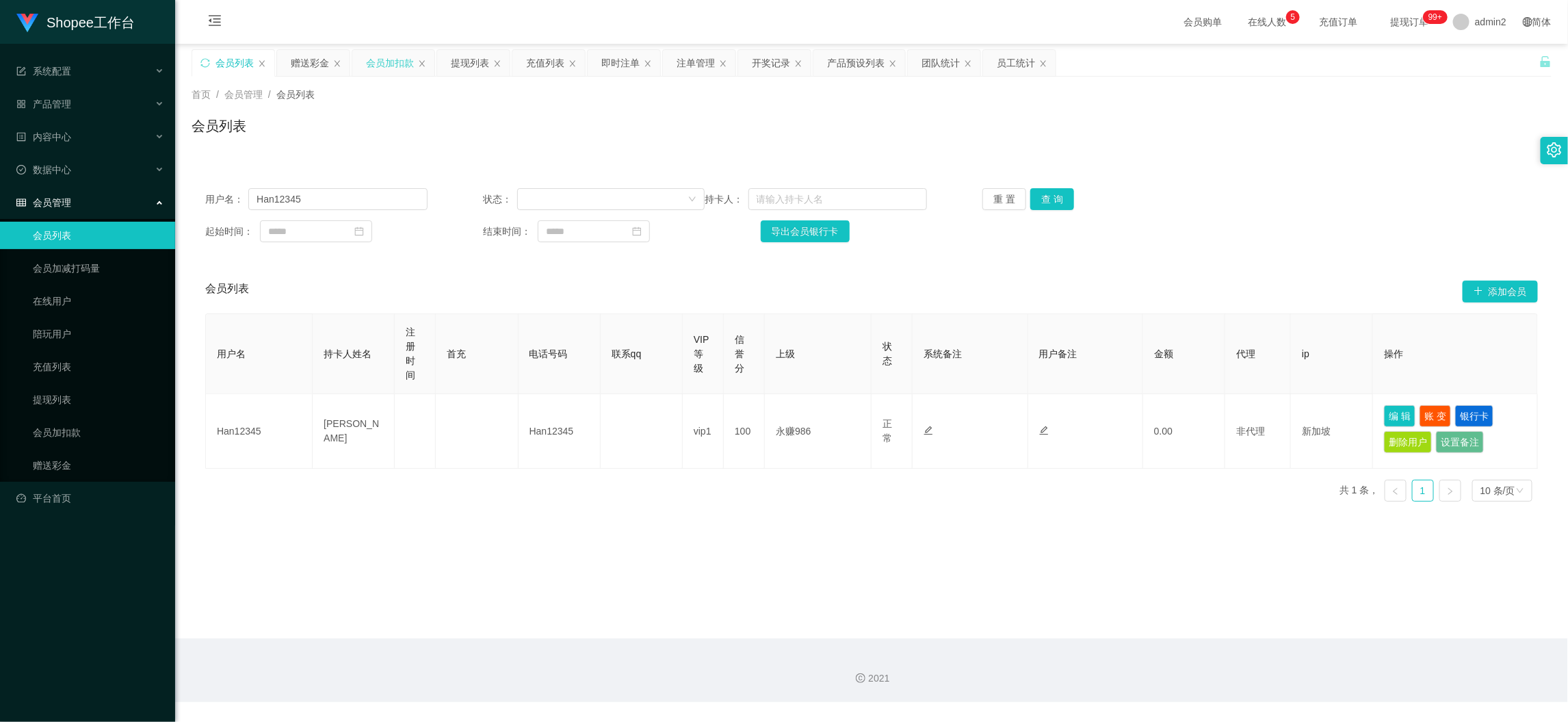
click at [385, 61] on div "会员加扣款" at bounding box center [390, 63] width 48 height 26
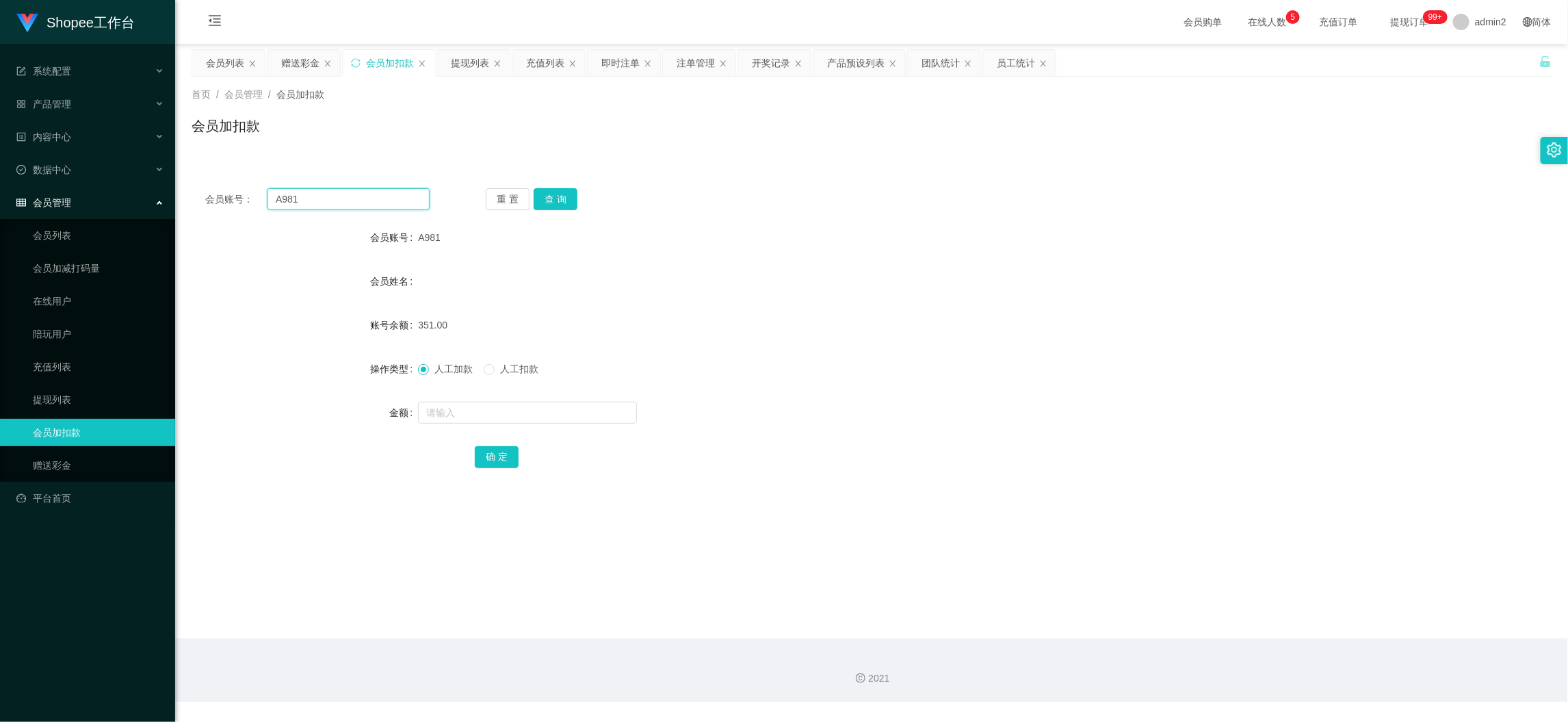
click at [381, 191] on input "A981" at bounding box center [348, 199] width 162 height 22
paste input "88"
type input "88"
drag, startPoint x: 547, startPoint y: 191, endPoint x: 551, endPoint y: 210, distance: 19.4
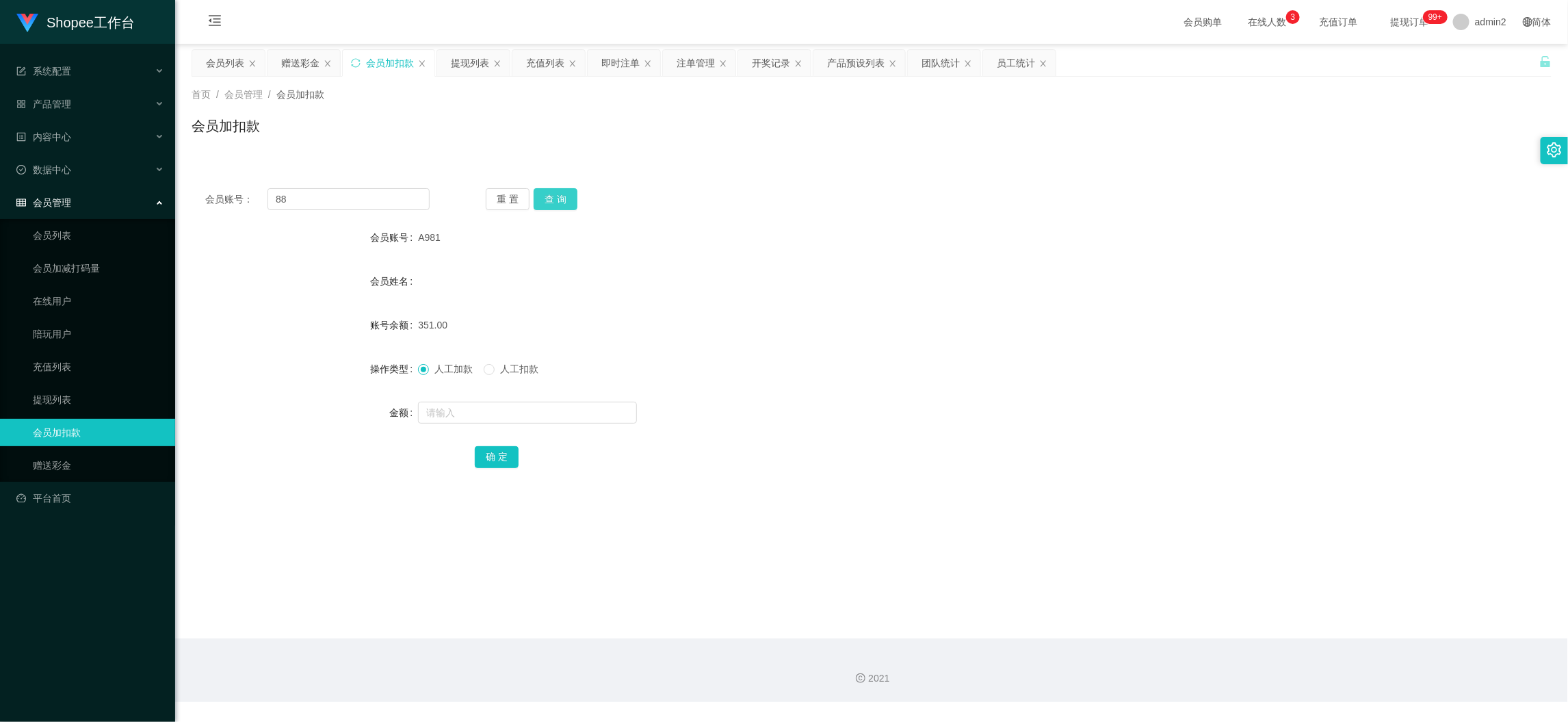
click at [547, 191] on button "查 询" at bounding box center [555, 199] width 44 height 22
click at [584, 414] on input "text" at bounding box center [527, 413] width 219 height 22
type input "326"
drag, startPoint x: 496, startPoint y: 453, endPoint x: 575, endPoint y: 426, distance: 83.5
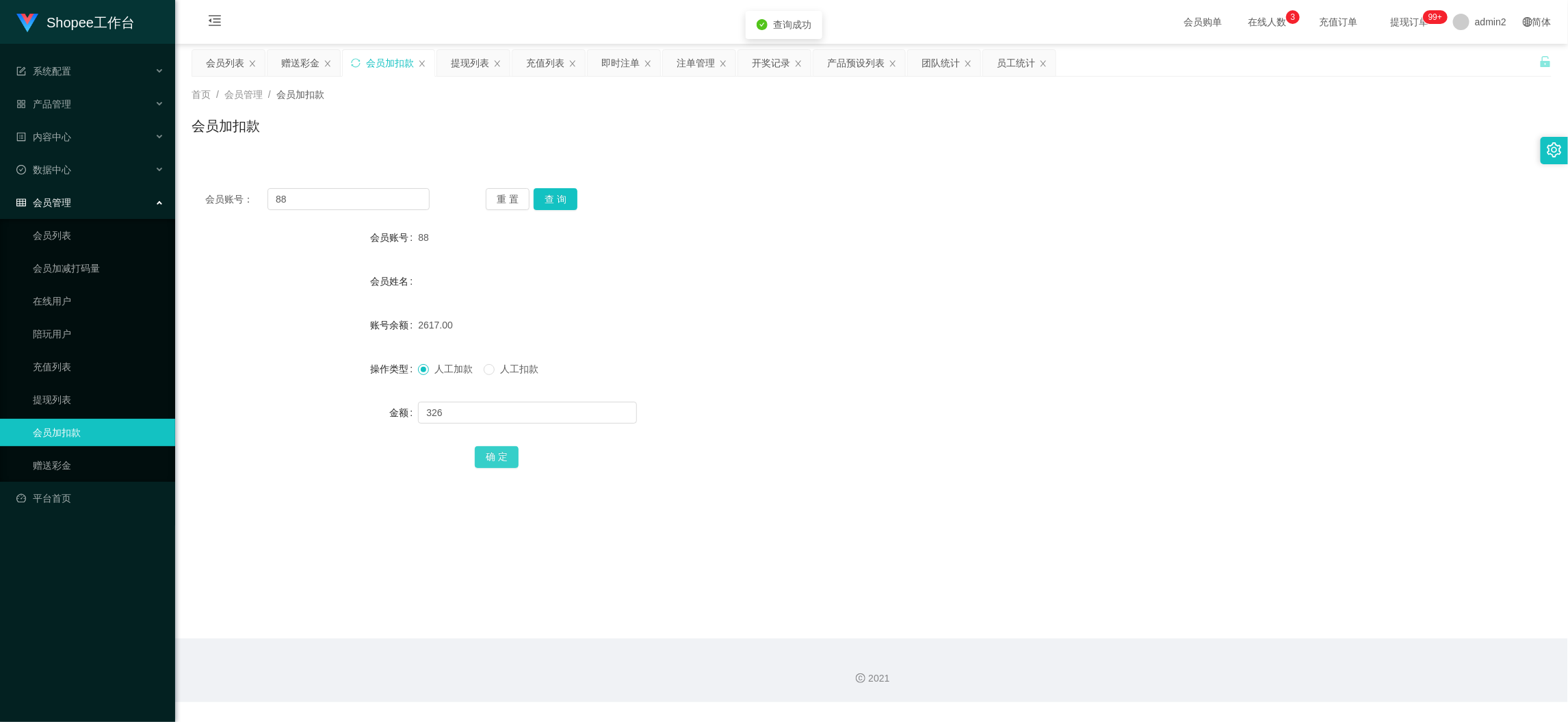
click at [496, 453] on button "确 定" at bounding box center [497, 457] width 44 height 22
click at [457, 61] on div "提现列表" at bounding box center [470, 63] width 38 height 26
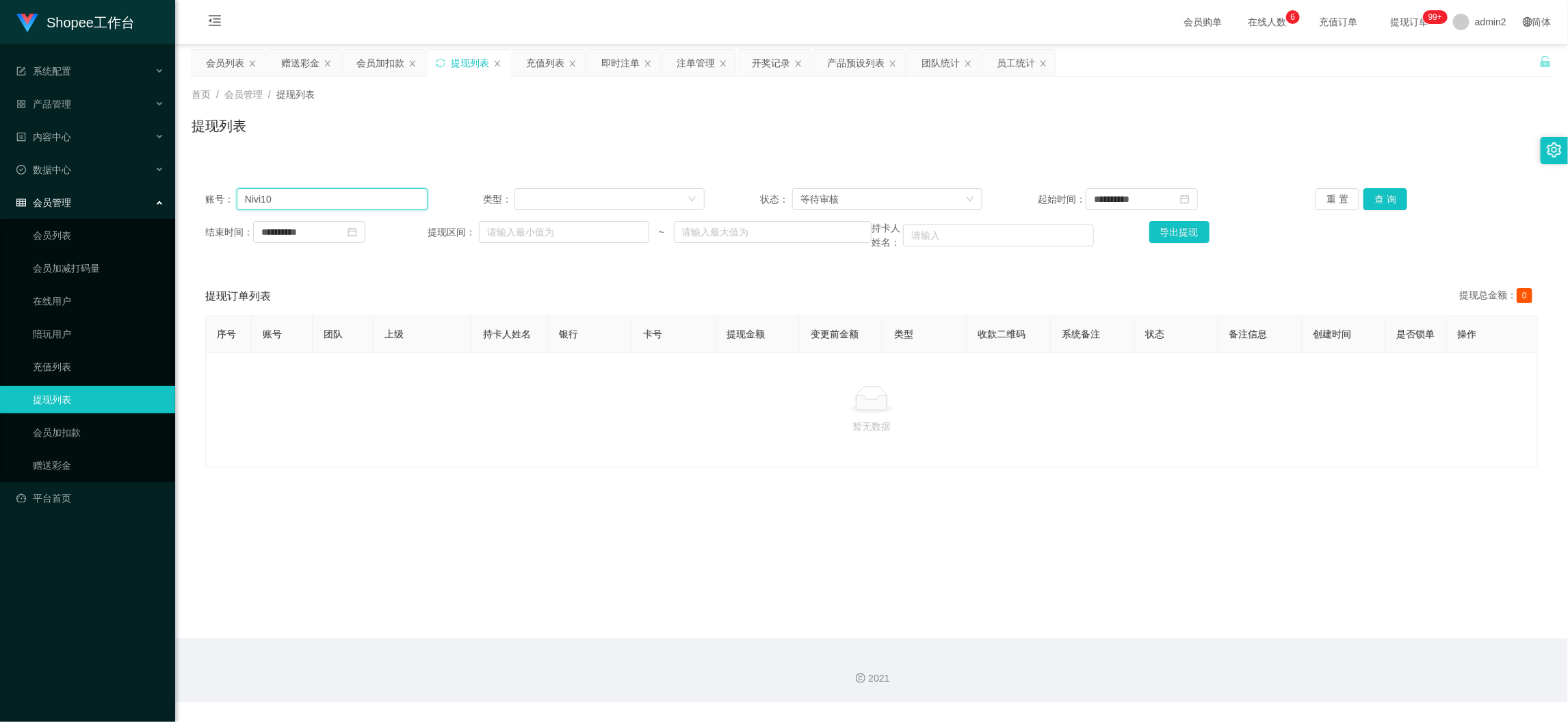
click at [413, 194] on input "Nivi10" at bounding box center [332, 199] width 191 height 22
paste input "91740582"
type input "91740582"
click at [1385, 204] on button "查 询" at bounding box center [1385, 199] width 44 height 22
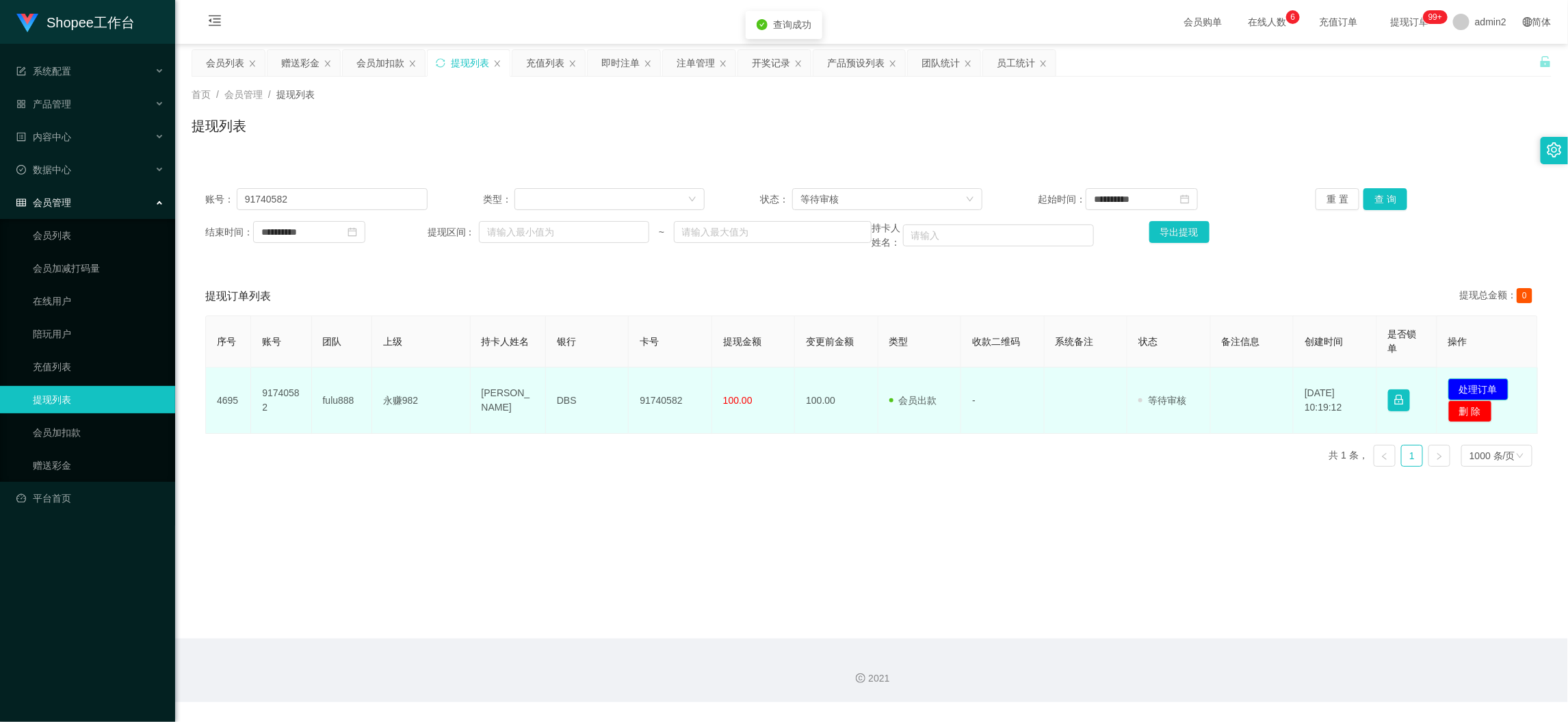
click at [1451, 382] on button "处理订单" at bounding box center [1478, 389] width 60 height 22
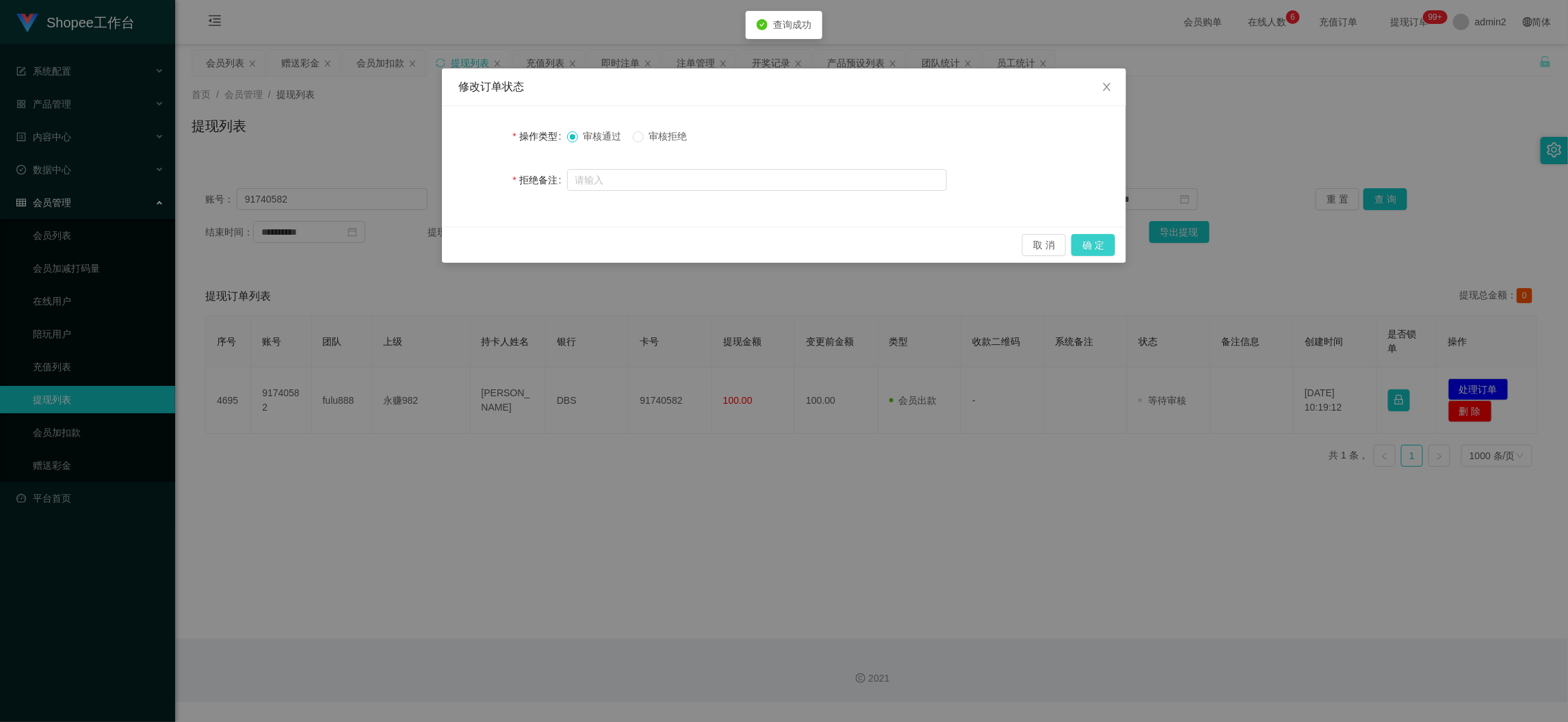
click at [1094, 244] on button "确 定" at bounding box center [1093, 245] width 44 height 22
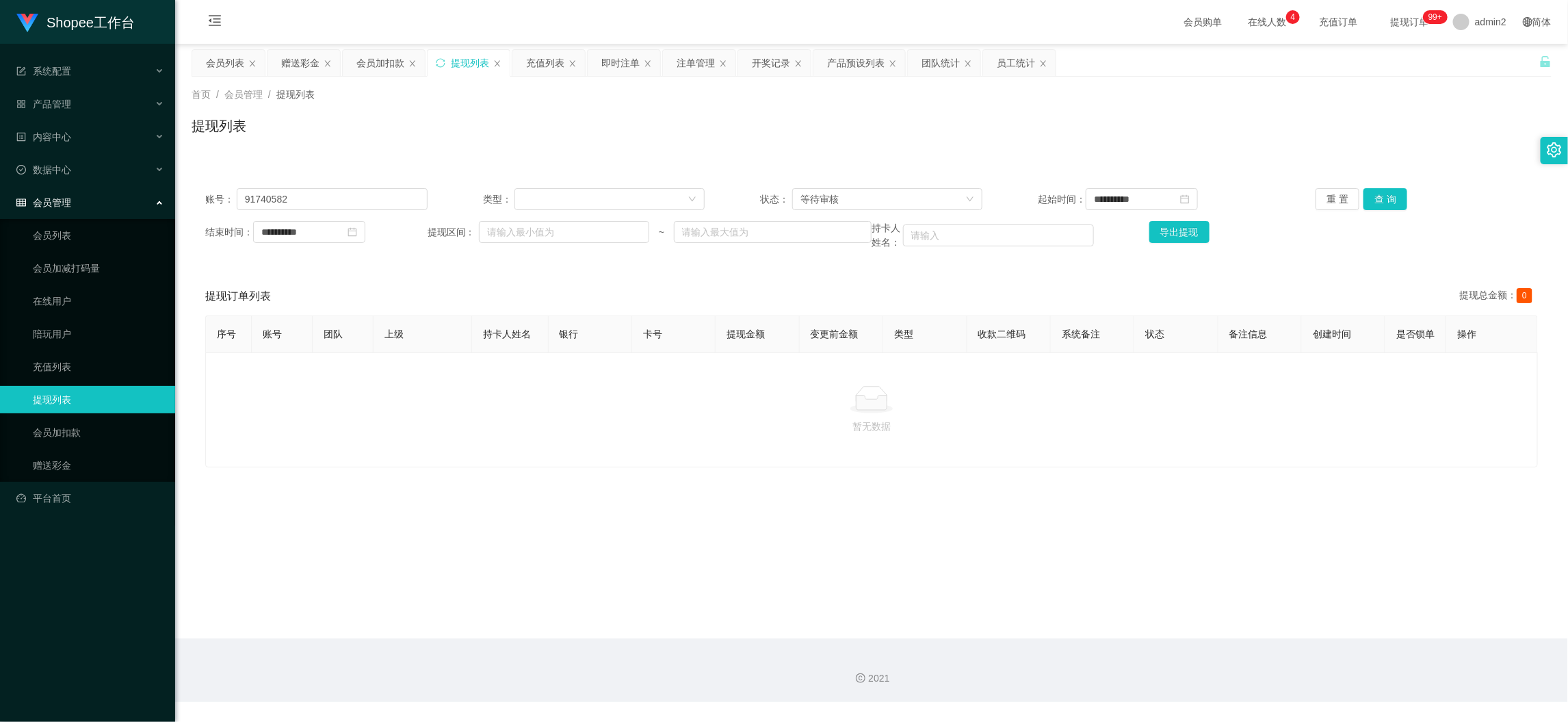
drag, startPoint x: 1273, startPoint y: 628, endPoint x: 855, endPoint y: 373, distance: 489.6
click at [1273, 625] on main "**********" at bounding box center [871, 341] width 1392 height 595
drag, startPoint x: 287, startPoint y: 62, endPoint x: 318, endPoint y: 81, distance: 36.4
click at [288, 62] on div "赠送彩金" at bounding box center [300, 63] width 38 height 26
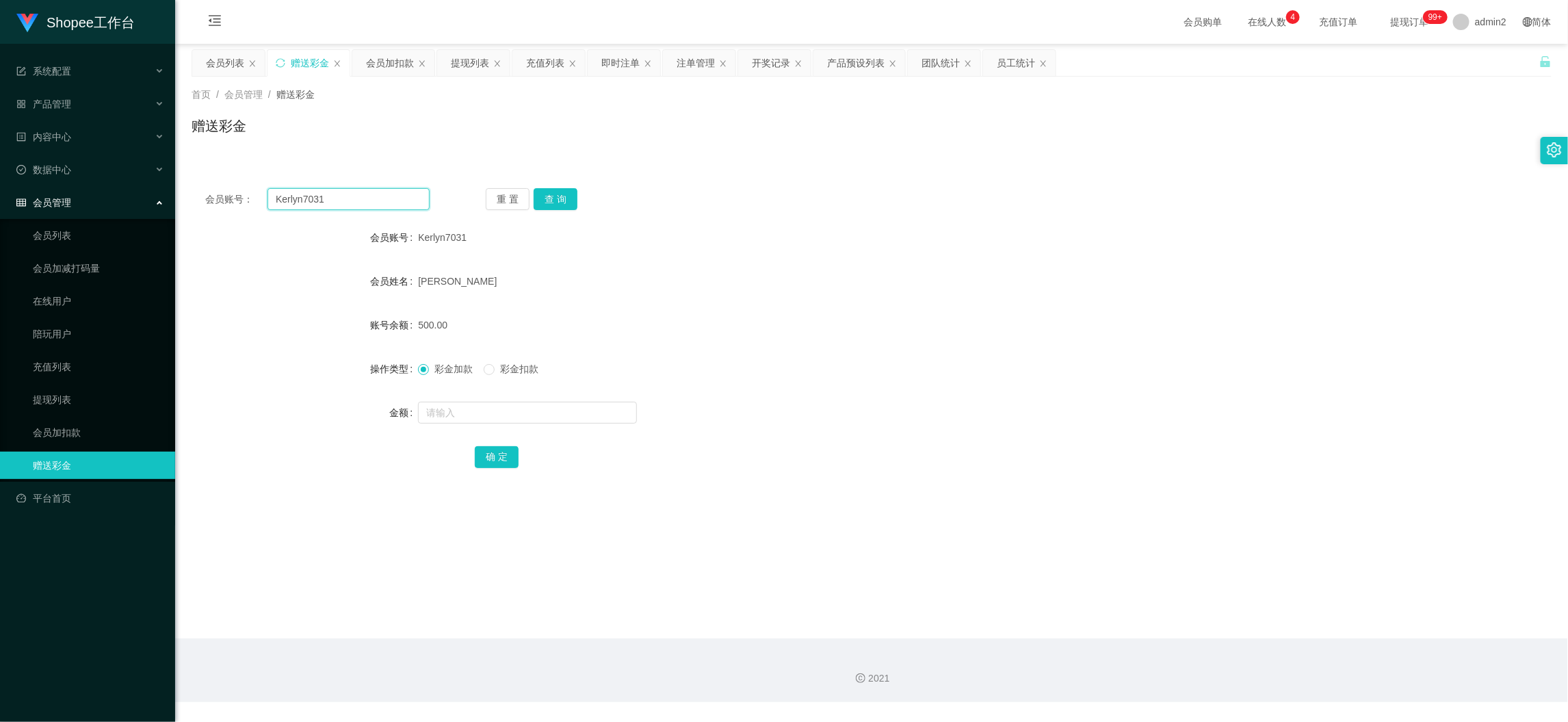
click at [354, 205] on input "Kerlyn7031" at bounding box center [348, 199] width 162 height 22
click at [354, 203] on input "Kerlyn7031" at bounding box center [348, 199] width 162 height 22
paste input "Maddyvino126"
type input "Maddyvino126"
click at [557, 197] on button "查 询" at bounding box center [555, 199] width 44 height 22
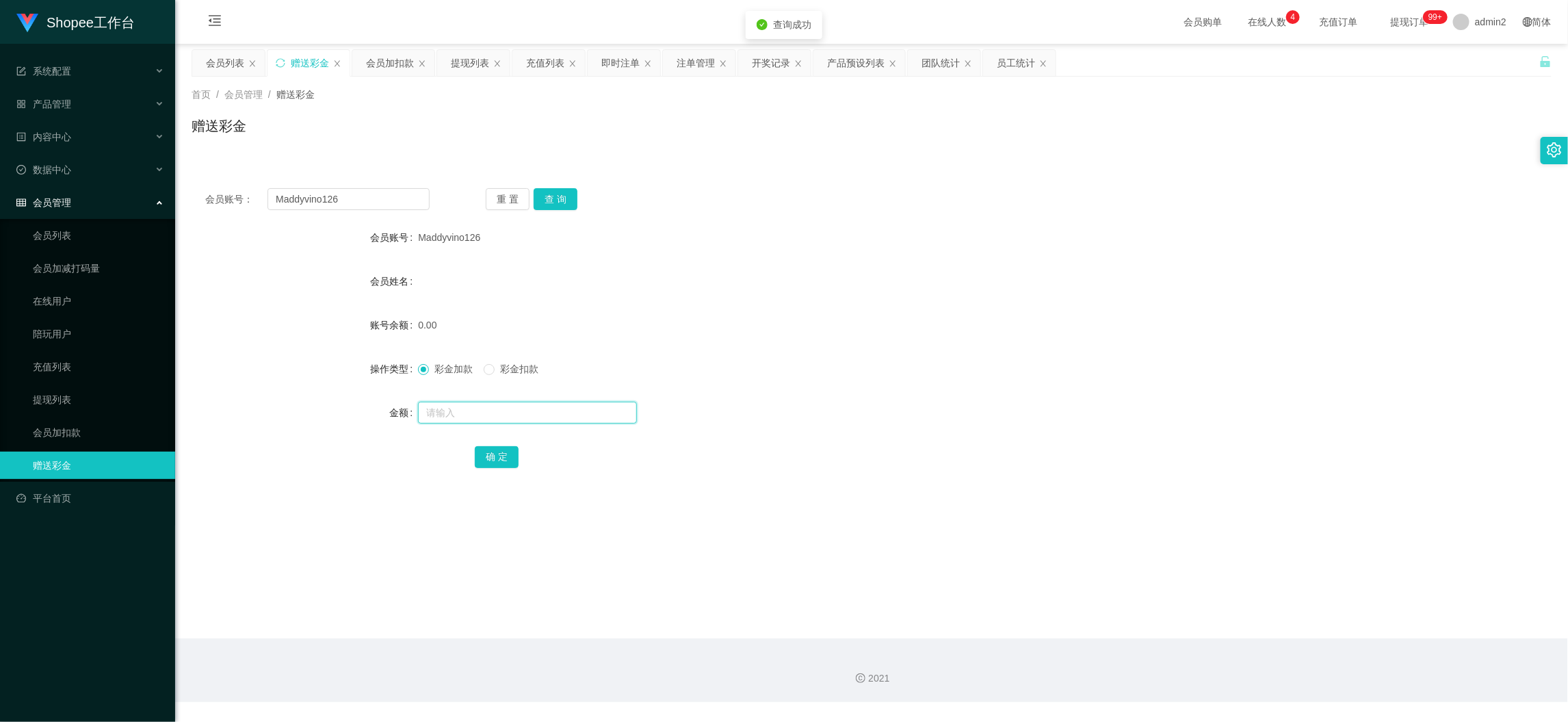
click at [562, 416] on input "text" at bounding box center [527, 413] width 219 height 22
drag, startPoint x: 562, startPoint y: 416, endPoint x: 557, endPoint y: 435, distance: 19.6
click at [562, 418] on input "8" at bounding box center [527, 413] width 219 height 22
type input "80"
click at [510, 466] on button "确 定" at bounding box center [497, 457] width 44 height 22
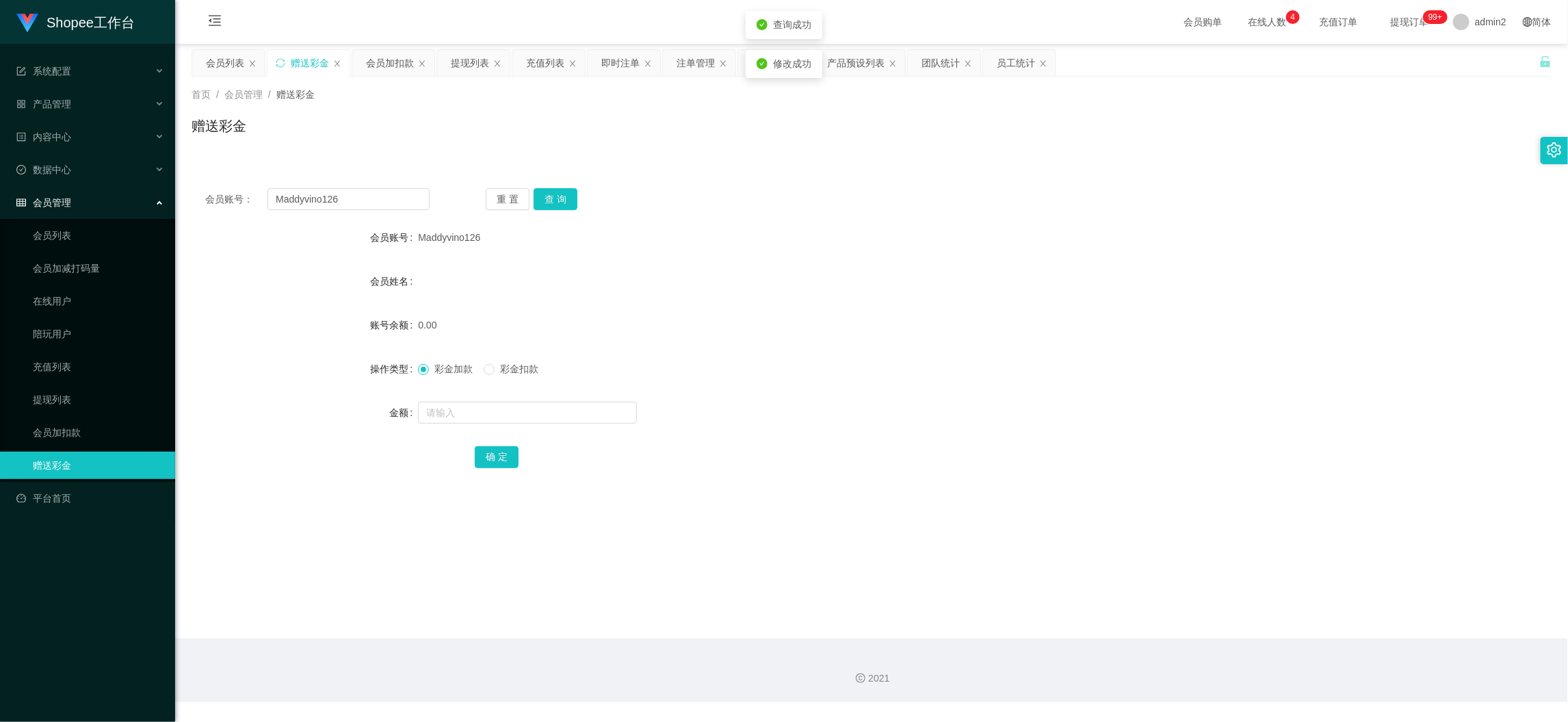
click at [876, 389] on form "会员账号 Maddyvino126 会员姓名 账号余额 0.00 操作类型 彩金加款 彩金扣款 金额 确 定" at bounding box center [871, 346] width 1359 height 246
click at [394, 70] on div "会员加扣款" at bounding box center [390, 63] width 48 height 26
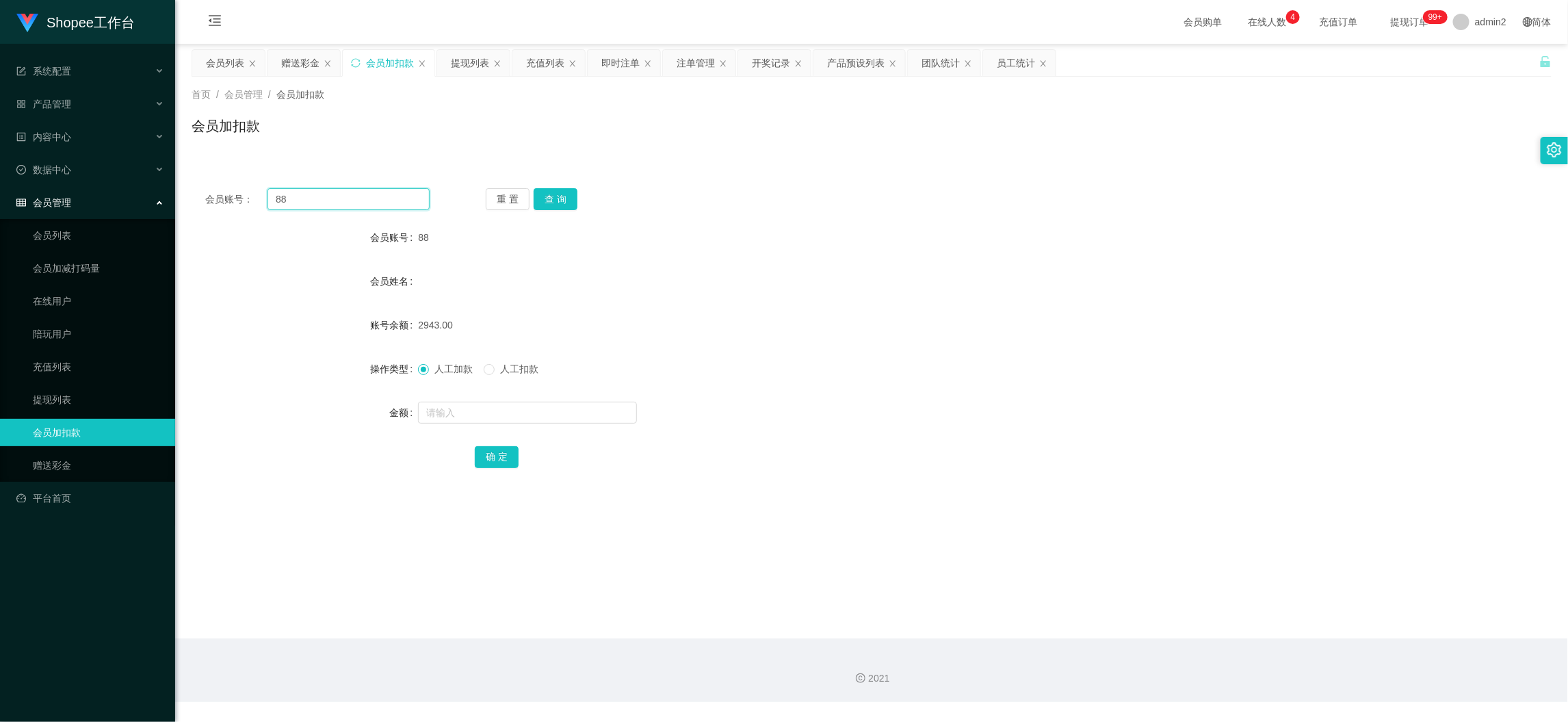
click at [402, 201] on input "88" at bounding box center [348, 199] width 162 height 22
paste input "005"
type input "005"
click at [563, 197] on button "查 询" at bounding box center [555, 199] width 44 height 22
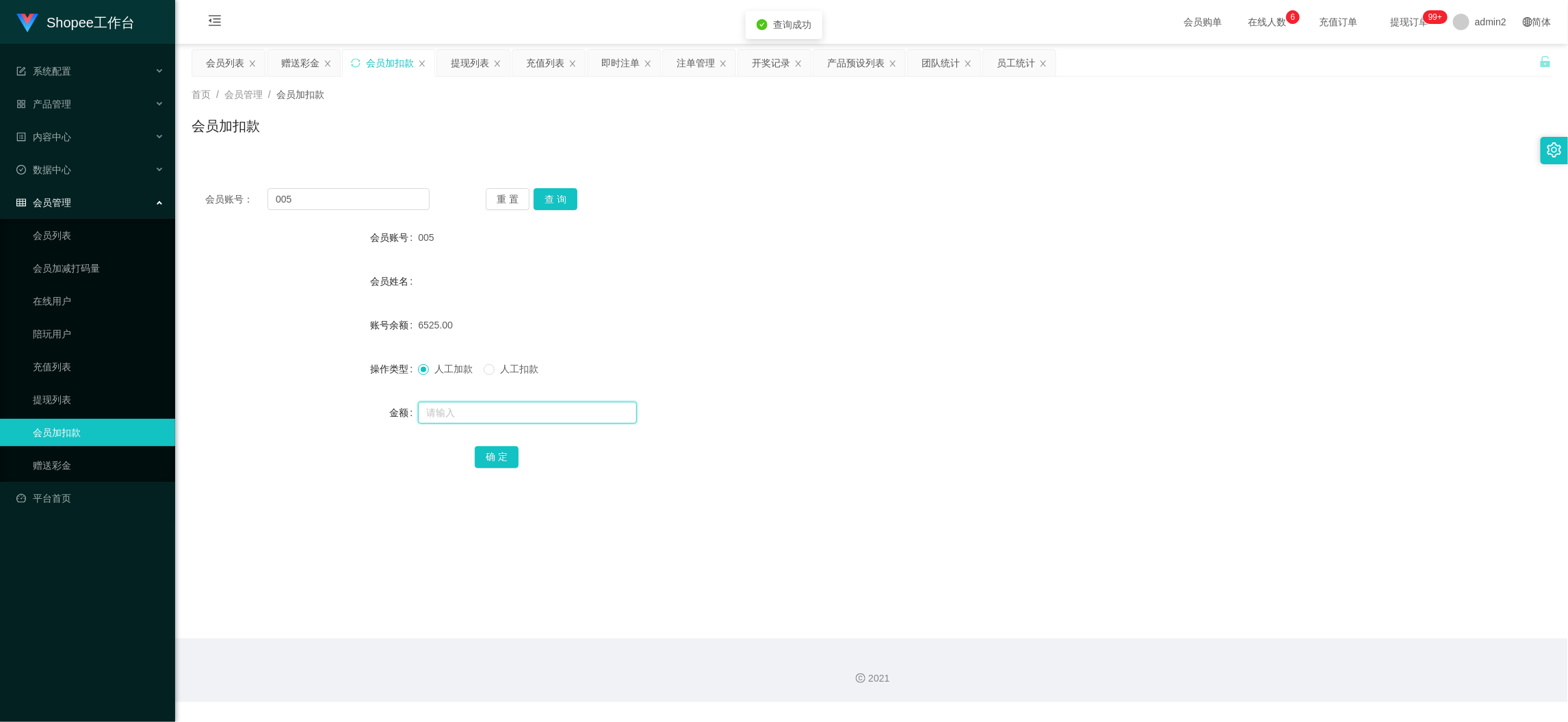
click at [521, 405] on input "text" at bounding box center [527, 413] width 219 height 22
click at [521, 405] on input "text" at bounding box center [527, 413] width 219 height 22
type input "664"
drag, startPoint x: 489, startPoint y: 451, endPoint x: 518, endPoint y: 447, distance: 29.3
click at [489, 451] on button "确 定" at bounding box center [497, 457] width 44 height 22
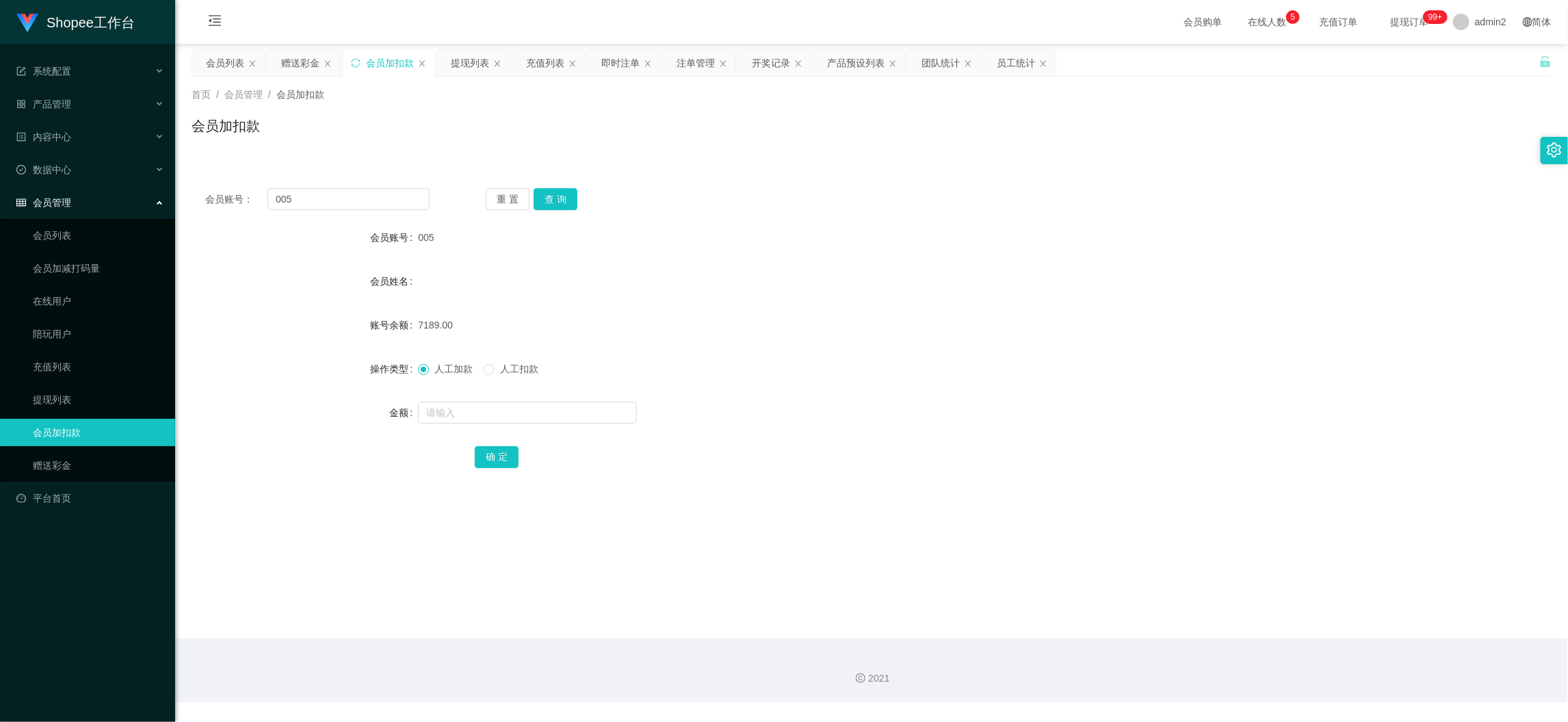
drag, startPoint x: 1267, startPoint y: 632, endPoint x: 1030, endPoint y: 484, distance: 279.4
click at [1266, 630] on main "关闭左侧 关闭右侧 关闭其它 刷新页面 会员列表 赠送彩金 会员加扣款 提现列表 充值列表 即时注单 注单管理 开奖记录 产品预设列表 团队统计 员工统计 首…" at bounding box center [871, 341] width 1392 height 595
click at [295, 66] on div "赠送彩金" at bounding box center [300, 63] width 38 height 26
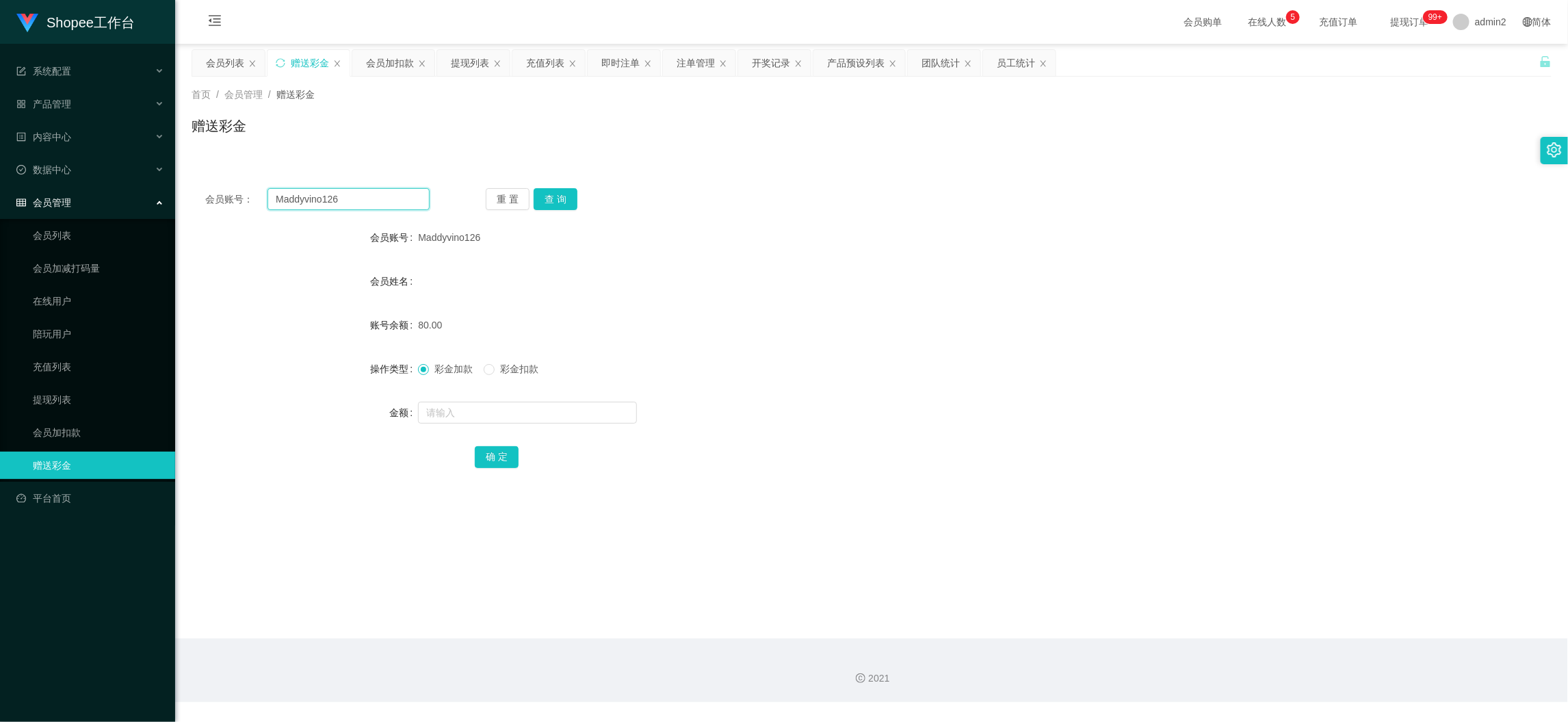
click at [371, 197] on input "Maddyvino126" at bounding box center [348, 199] width 162 height 22
click at [372, 197] on input "Maddyvino126" at bounding box center [348, 199] width 162 height 22
paste input "ezeey2001"
type input "ezeey2001"
click at [568, 202] on button "查 询" at bounding box center [555, 199] width 44 height 22
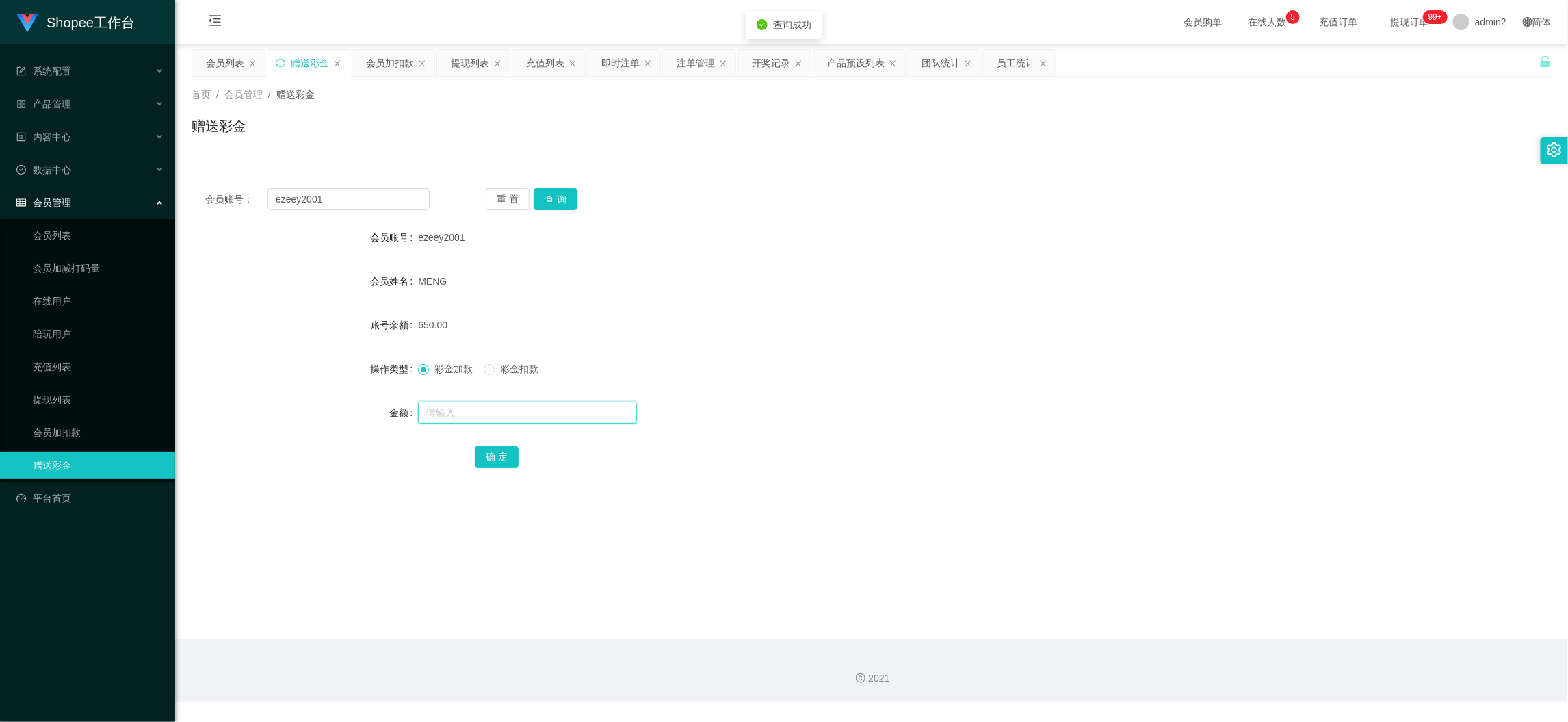
click at [596, 419] on input "text" at bounding box center [527, 413] width 219 height 22
type input "2000"
drag, startPoint x: 498, startPoint y: 449, endPoint x: 506, endPoint y: 447, distance: 8.2
click at [498, 449] on button "确 定" at bounding box center [497, 457] width 44 height 22
click at [938, 375] on div "彩金加款 彩金扣款" at bounding box center [814, 369] width 793 height 27
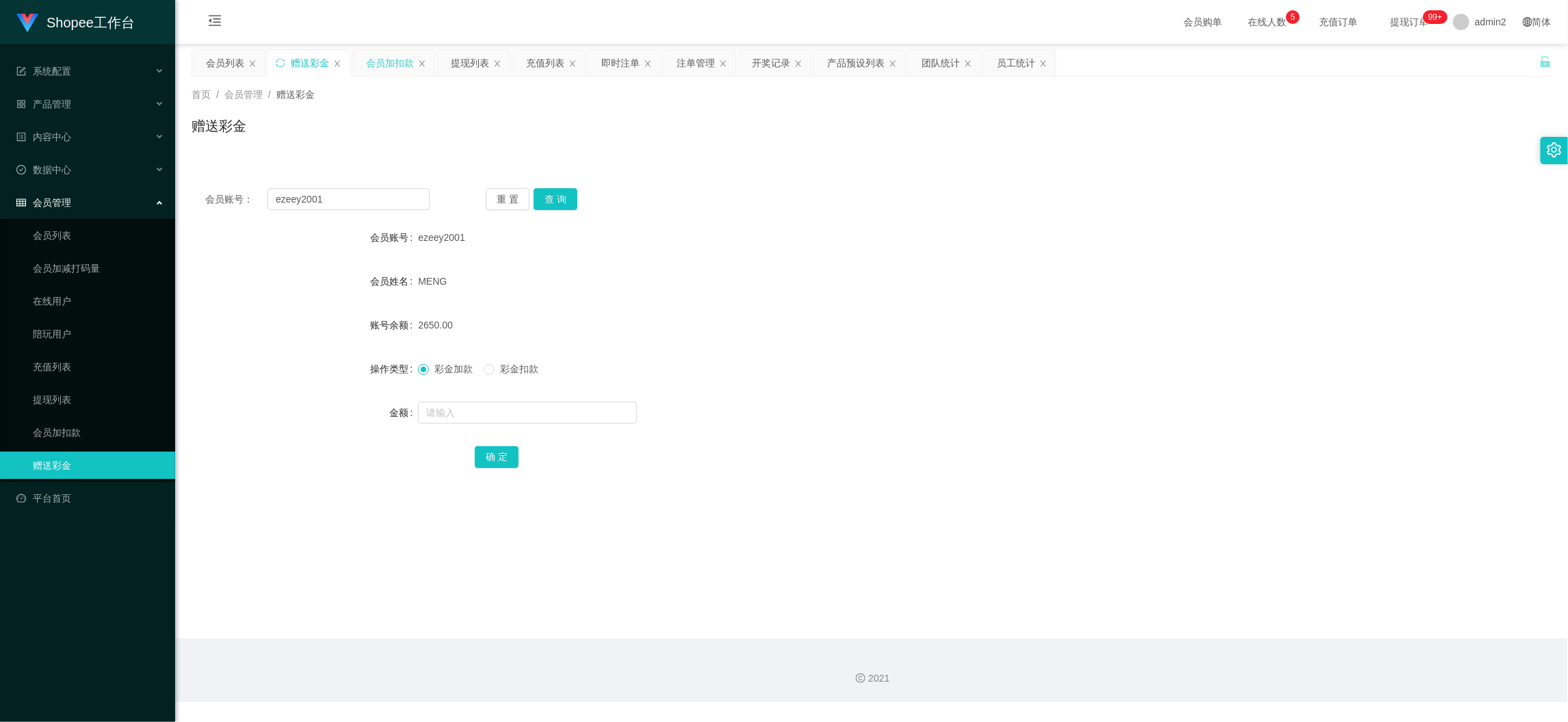
click at [389, 55] on div "会员加扣款" at bounding box center [390, 63] width 48 height 26
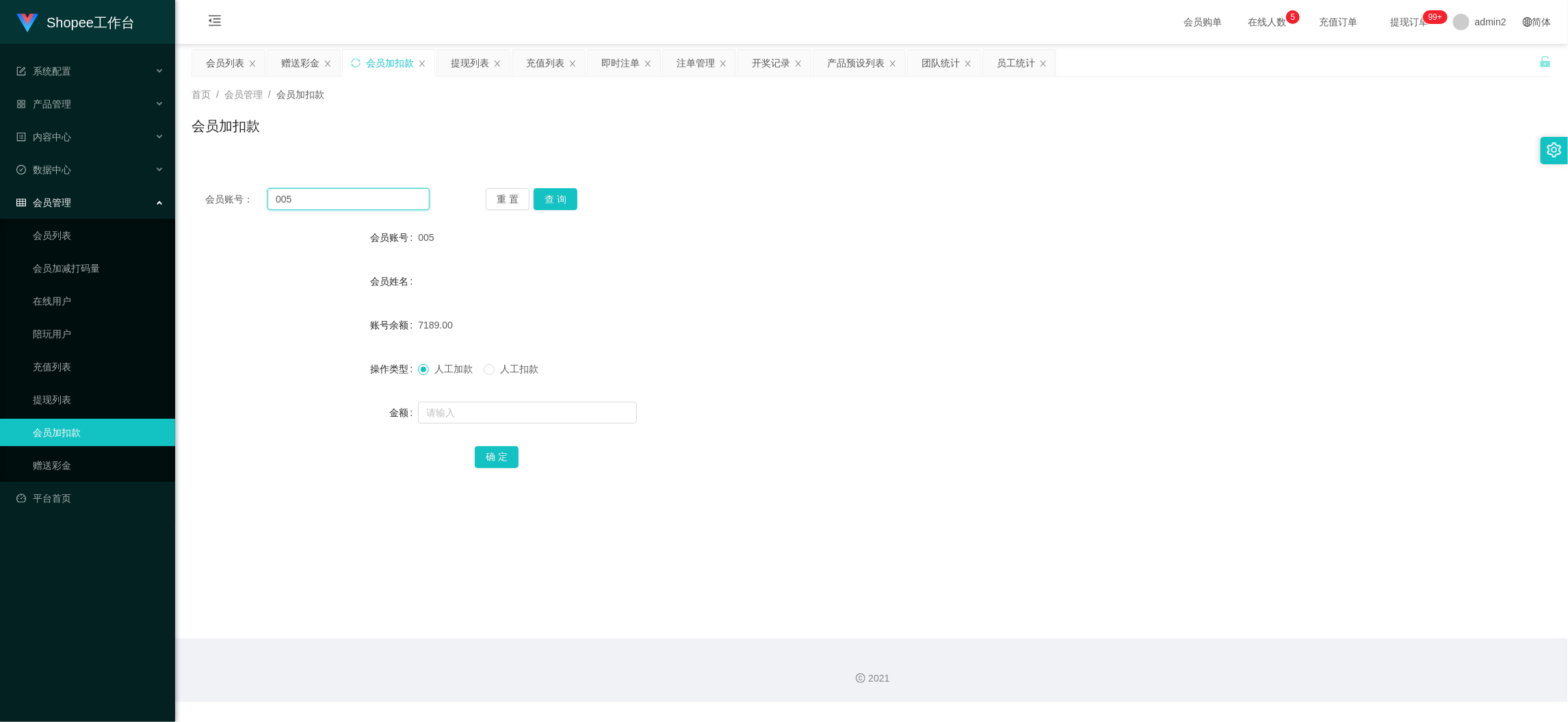
click at [381, 194] on input "005" at bounding box center [348, 199] width 162 height 22
paste input "A981"
type input "A981"
click at [563, 189] on button "查 询" at bounding box center [555, 199] width 44 height 22
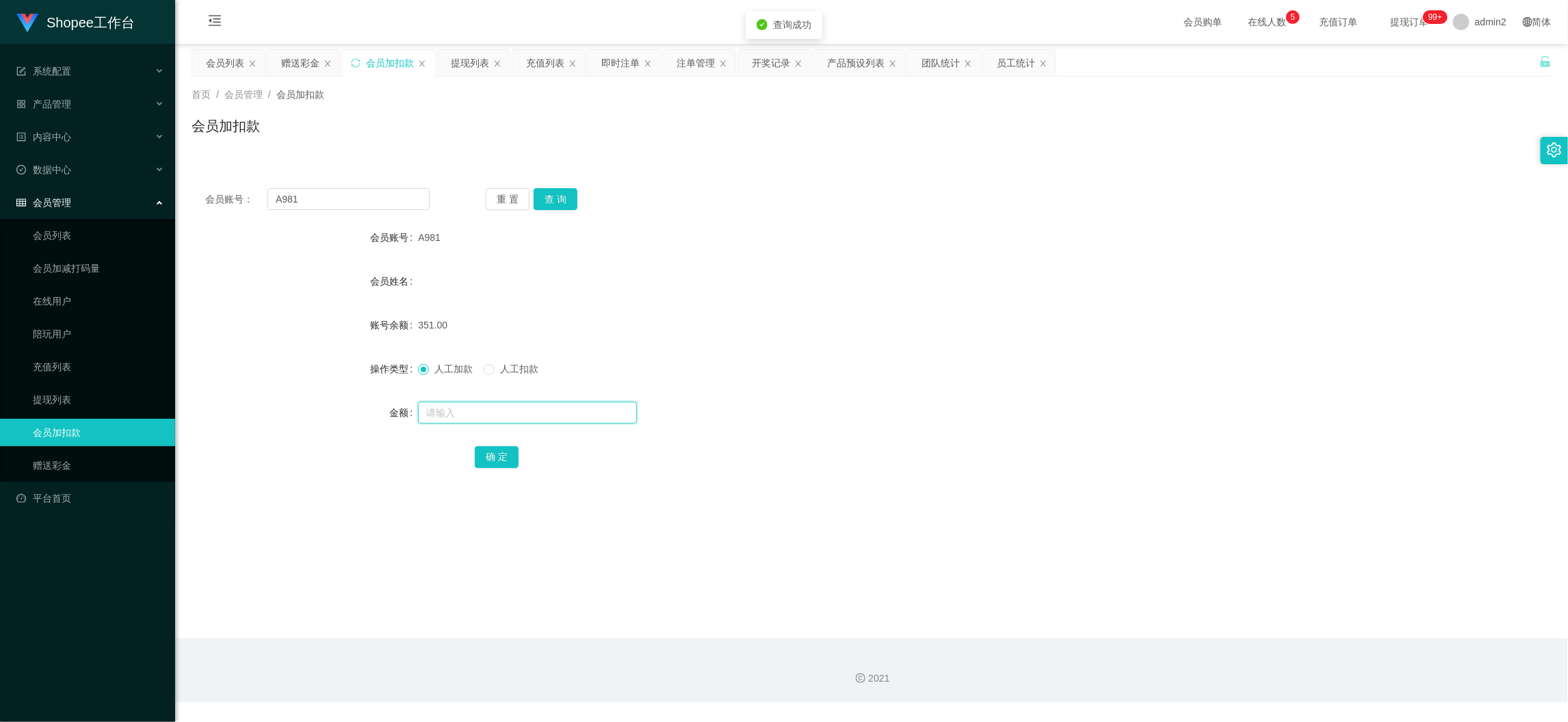
click at [586, 415] on input "text" at bounding box center [527, 413] width 219 height 22
type input "487"
click at [482, 458] on button "确 定" at bounding box center [497, 457] width 44 height 22
click at [271, 57] on div "赠送彩金" at bounding box center [303, 63] width 72 height 26
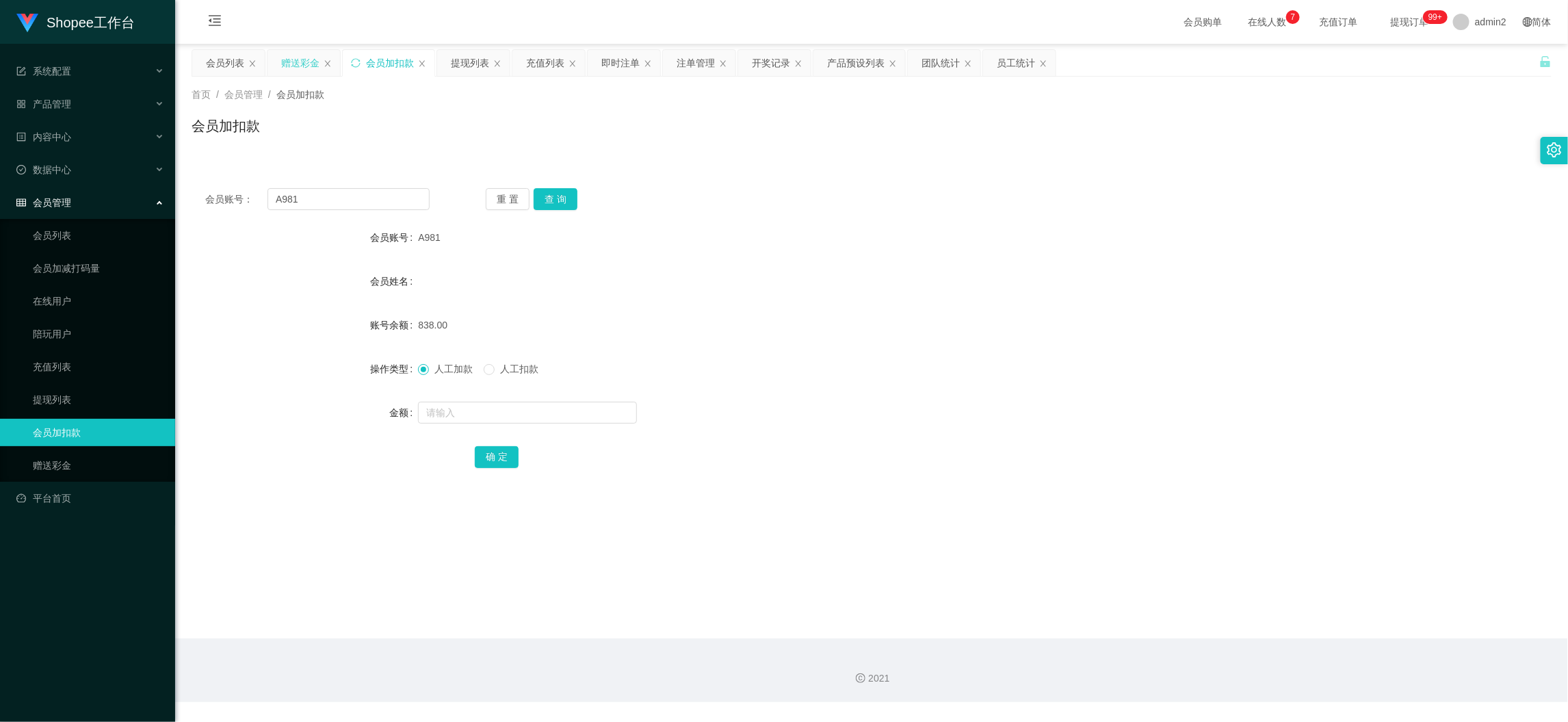
click at [295, 61] on div "赠送彩金" at bounding box center [300, 63] width 38 height 26
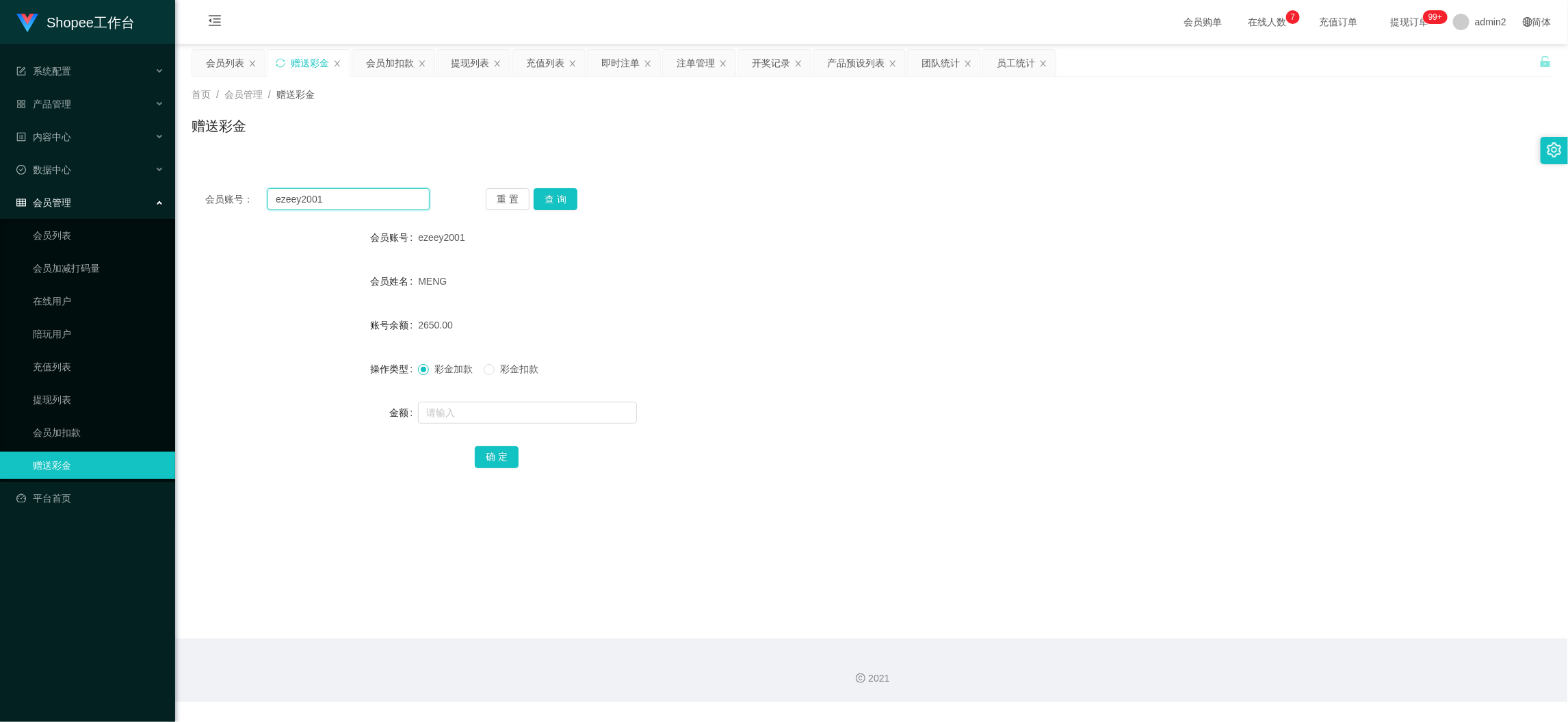
click at [418, 191] on input "ezeey2001" at bounding box center [348, 199] width 162 height 22
paste input "Kerlyn703"
type input "Kerlyn7031"
click at [541, 194] on button "查 询" at bounding box center [555, 199] width 44 height 22
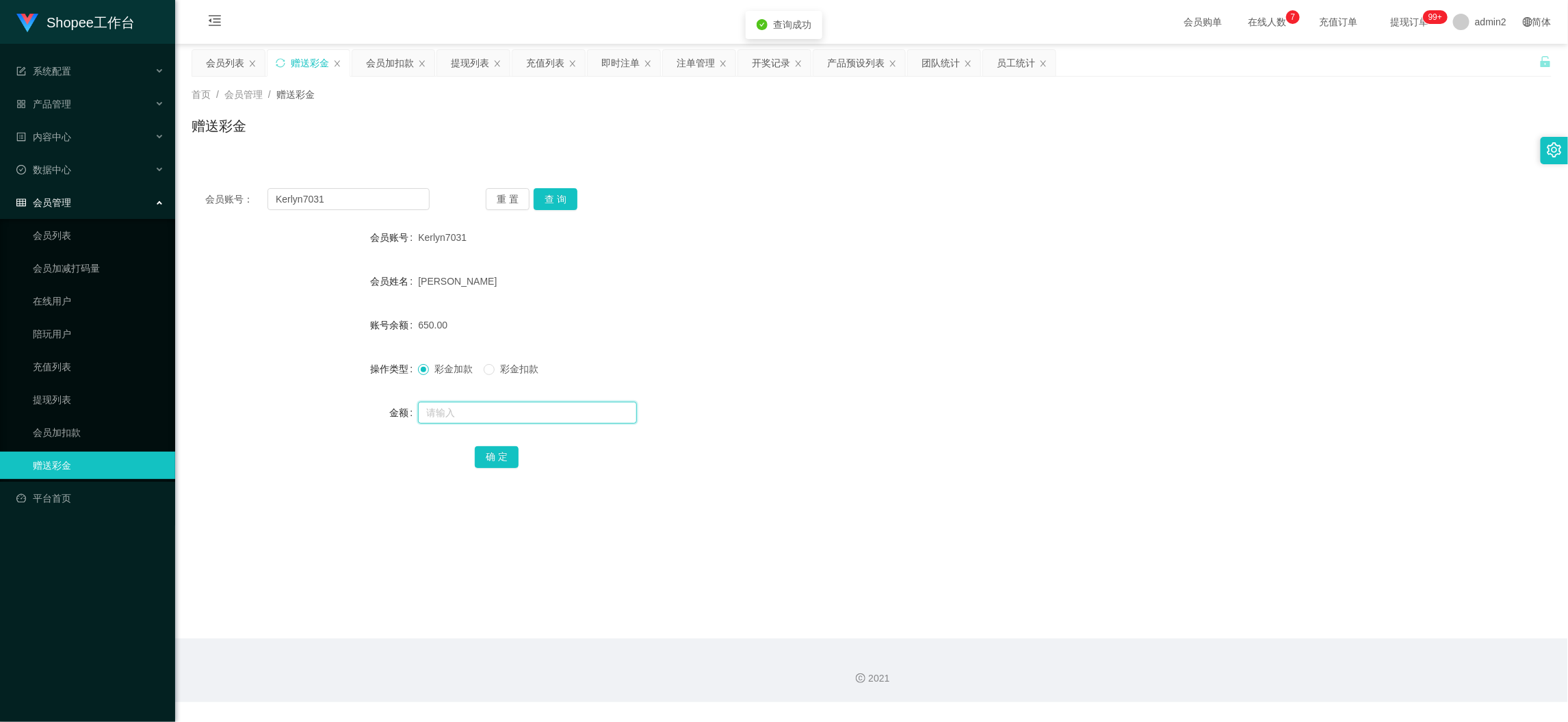
click at [580, 407] on input "text" at bounding box center [527, 413] width 219 height 22
type input "1100"
click at [505, 448] on button "确 定" at bounding box center [497, 457] width 44 height 22
click at [896, 369] on div "彩金加款 彩金扣款" at bounding box center [814, 369] width 793 height 27
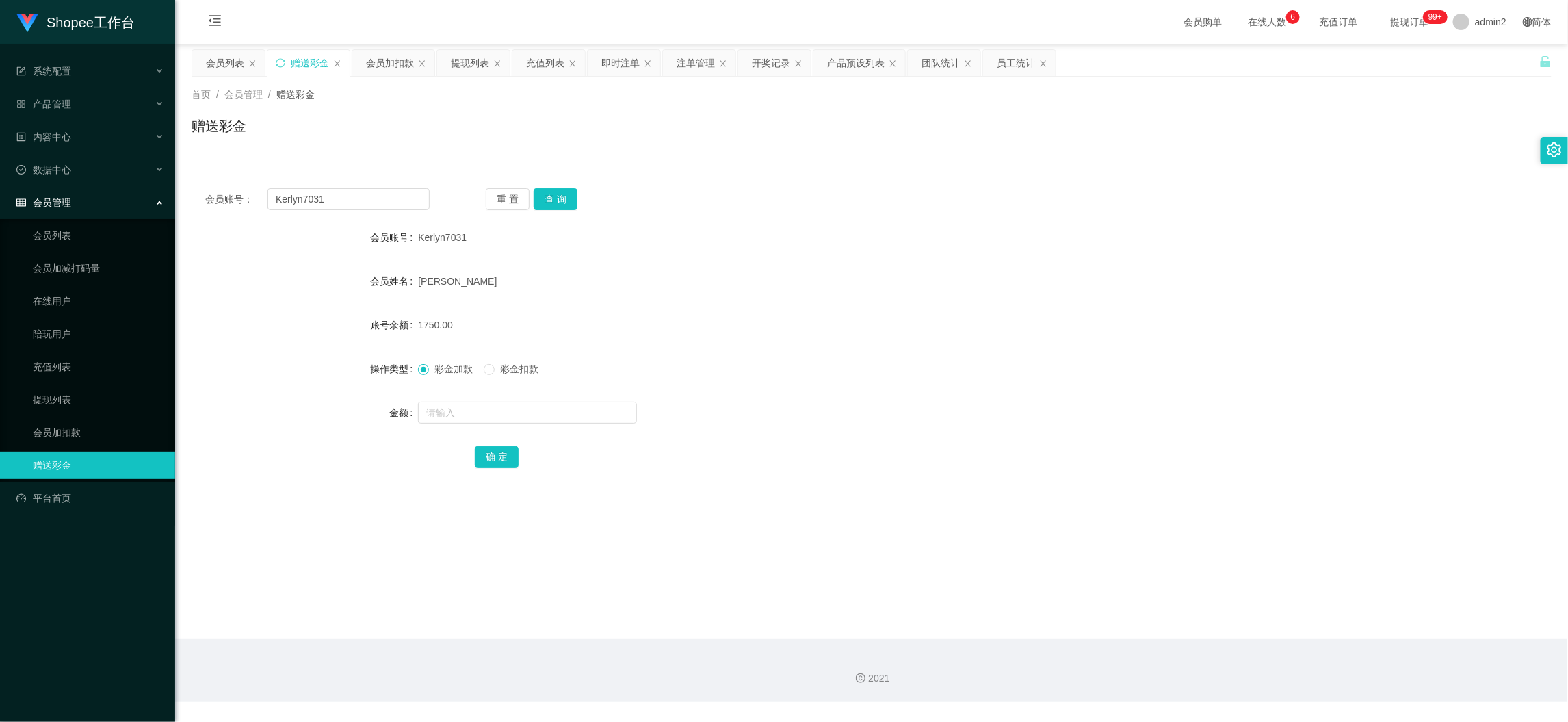
drag, startPoint x: 1242, startPoint y: 656, endPoint x: 1205, endPoint y: 633, distance: 43.6
click at [1242, 656] on div "2021" at bounding box center [871, 671] width 1392 height 64
click at [392, 64] on div "会员加扣款" at bounding box center [390, 63] width 48 height 26
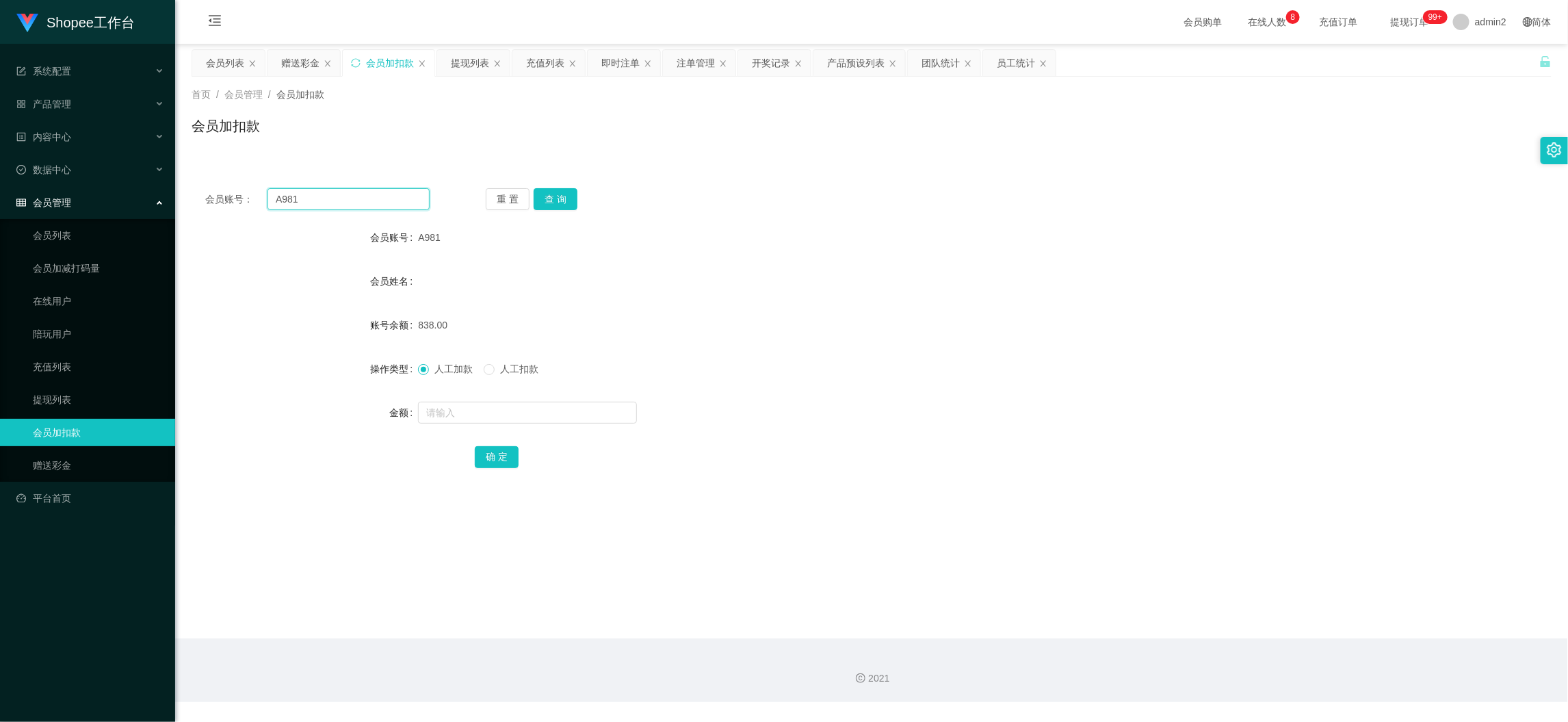
click at [386, 192] on input "A981" at bounding box center [348, 199] width 162 height 22
click at [554, 193] on button "查 询" at bounding box center [555, 199] width 44 height 22
click at [586, 414] on input "text" at bounding box center [527, 413] width 219 height 22
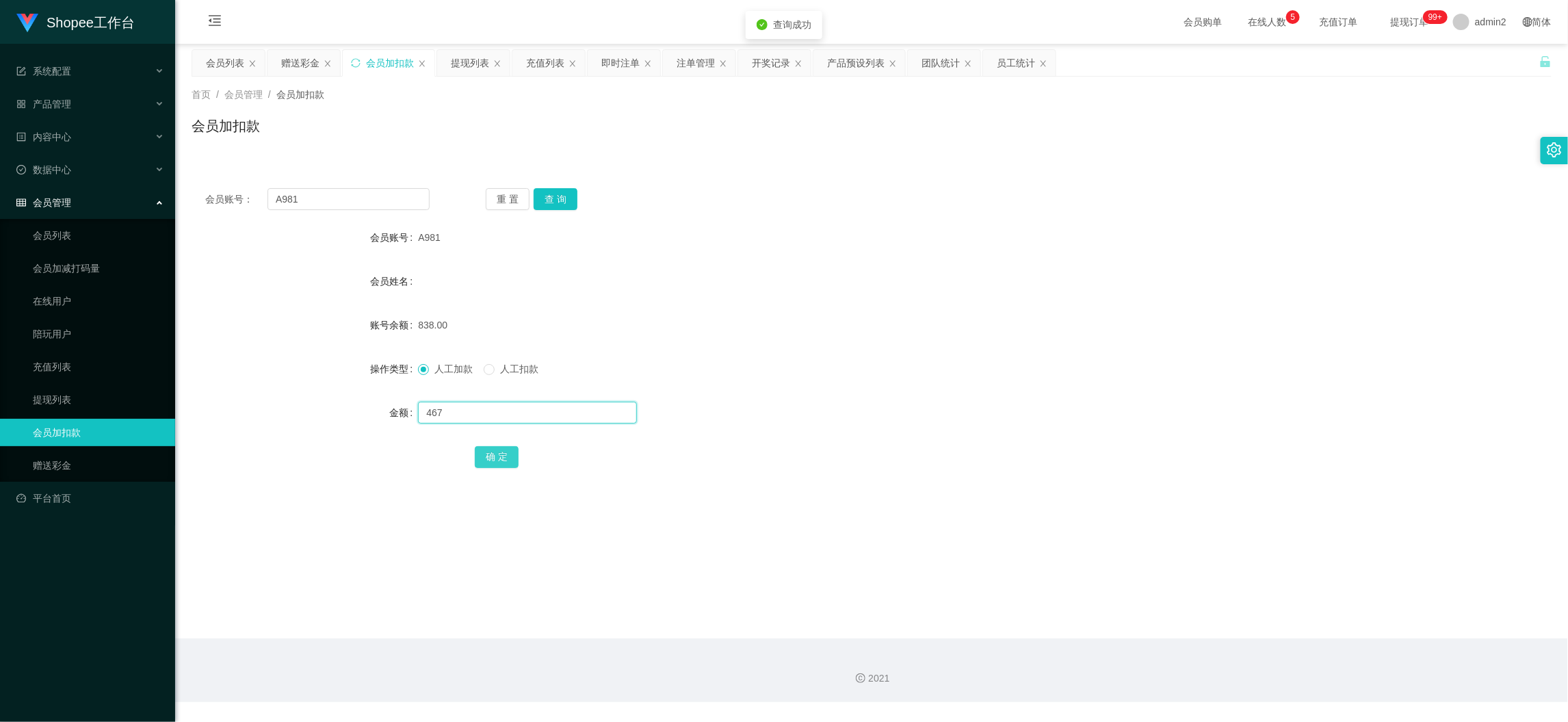
type input "467"
click at [506, 453] on button "确 定" at bounding box center [497, 457] width 44 height 22
drag, startPoint x: 1240, startPoint y: 617, endPoint x: 853, endPoint y: 439, distance: 426.0
click at [1240, 617] on main "关闭左侧 关闭右侧 关闭其它 刷新页面 会员列表 赠送彩金 会员加扣款 提现列表 充值列表 即时注单 注单管理 开奖记录 产品预设列表 团队统计 员工统计 首…" at bounding box center [871, 341] width 1392 height 595
click at [310, 60] on div "赠送彩金" at bounding box center [300, 63] width 38 height 26
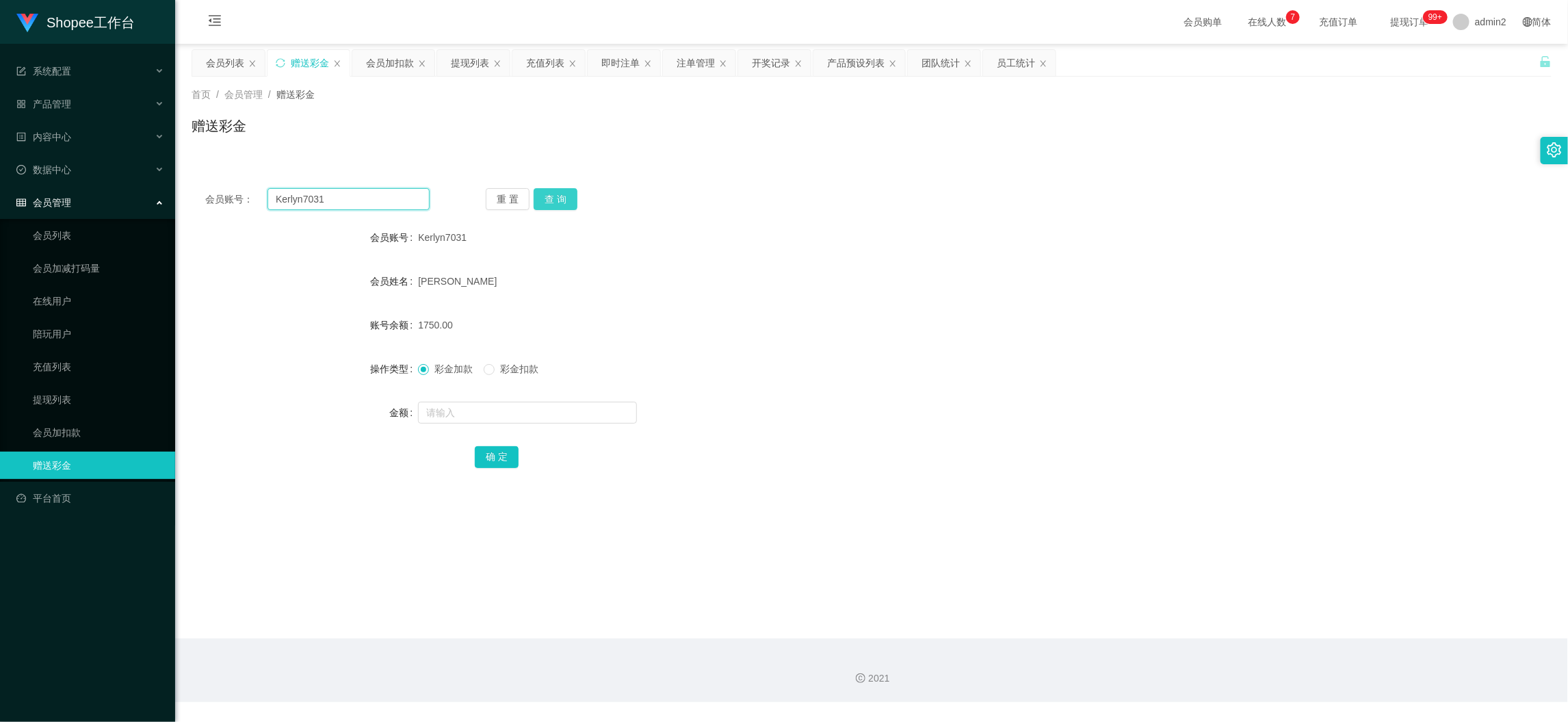
click at [383, 191] on input "Kerlyn7031" at bounding box center [348, 199] width 162 height 22
drag, startPoint x: 383, startPoint y: 191, endPoint x: 389, endPoint y: 197, distance: 8.5
click at [383, 192] on input "Kerlyn7031" at bounding box center [348, 199] width 162 height 22
paste input "David97tan"
type input "David97tan"
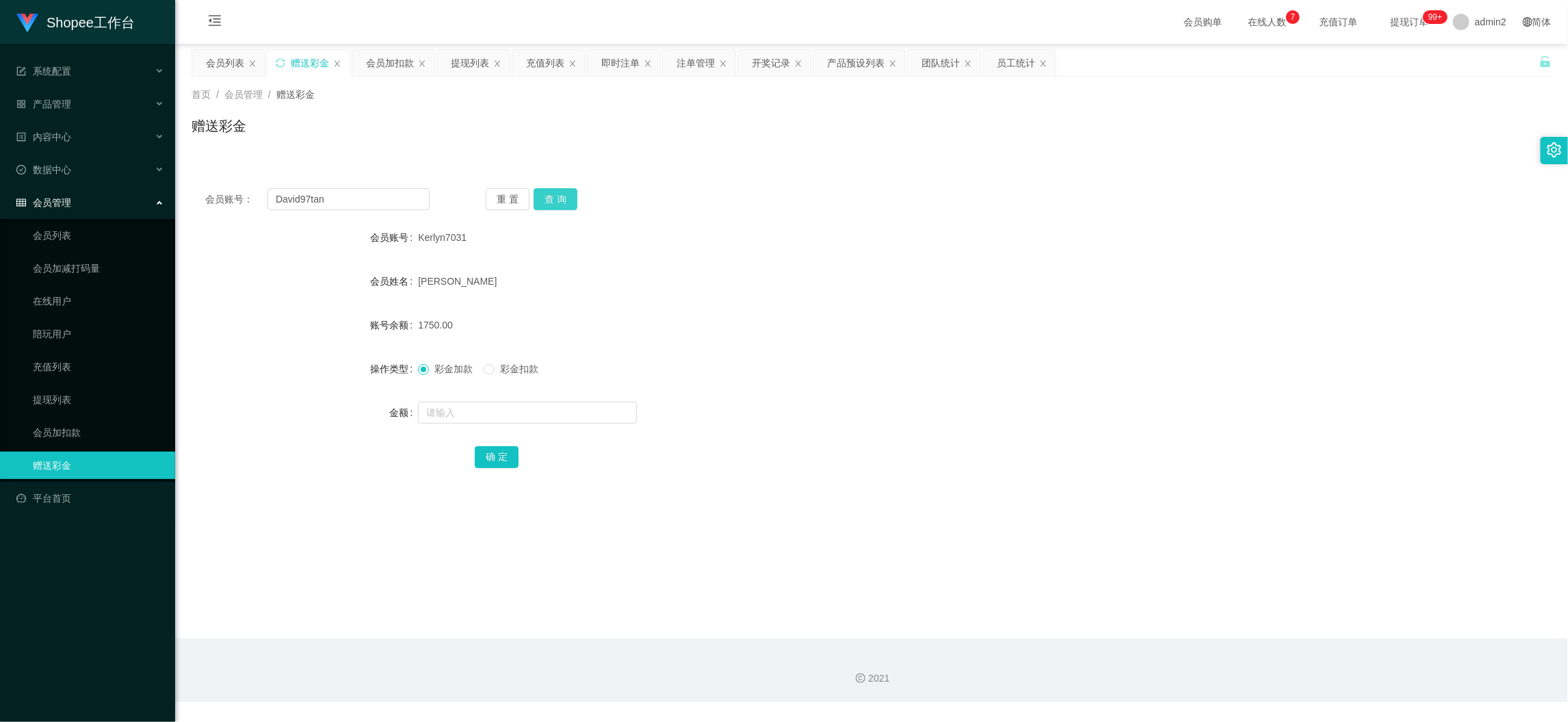
click at [533, 199] on button "查 询" at bounding box center [555, 199] width 44 height 22
click at [592, 415] on input "text" at bounding box center [527, 413] width 219 height 22
type input "200"
click at [500, 448] on button "确 定" at bounding box center [497, 457] width 44 height 22
click at [847, 408] on div at bounding box center [814, 413] width 793 height 27
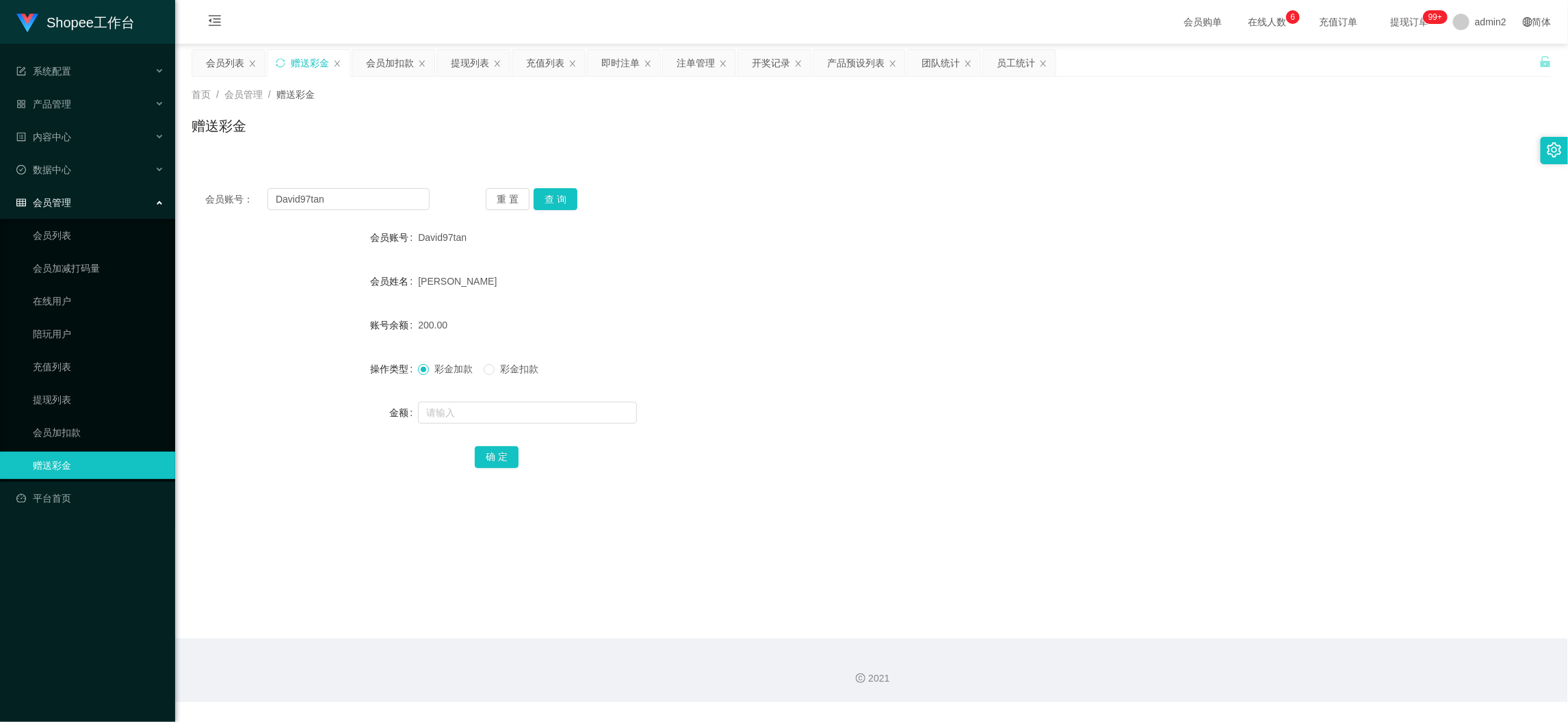
drag, startPoint x: 1226, startPoint y: 604, endPoint x: 520, endPoint y: 369, distance: 744.1
click at [1223, 602] on main "关闭左侧 关闭右侧 关闭其它 刷新页面 会员列表 赠送彩金 会员加扣款 提现列表 充值列表 即时注单 注单管理 开奖记录 产品预设列表 团队统计 员工统计 首…" at bounding box center [871, 341] width 1392 height 595
click at [352, 181] on div "会员账号： David97tan 重 置 查 询 会员账号 David97tan 会员姓名 [PERSON_NAME] tan 账号余额 200.00 操作类…" at bounding box center [871, 338] width 1359 height 326
click at [361, 191] on input "David97tan" at bounding box center [348, 199] width 162 height 22
drag, startPoint x: 361, startPoint y: 191, endPoint x: 391, endPoint y: 199, distance: 31.0
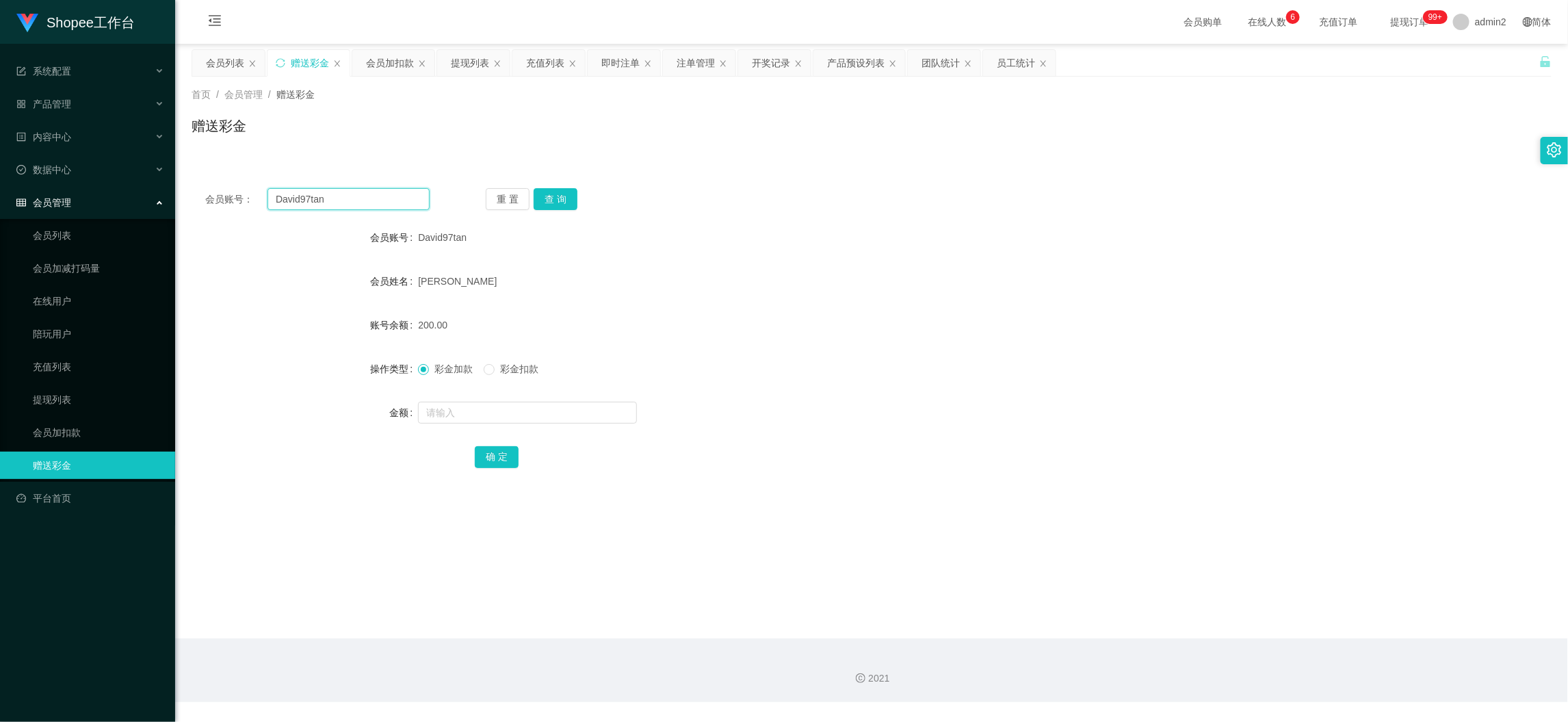
click at [362, 192] on input "David97tan" at bounding box center [348, 199] width 162 height 22
paste input "Vinith14900"
type input "Vinith14900"
drag, startPoint x: 551, startPoint y: 200, endPoint x: 554, endPoint y: 208, distance: 8.5
click at [552, 200] on button "查 询" at bounding box center [555, 199] width 44 height 22
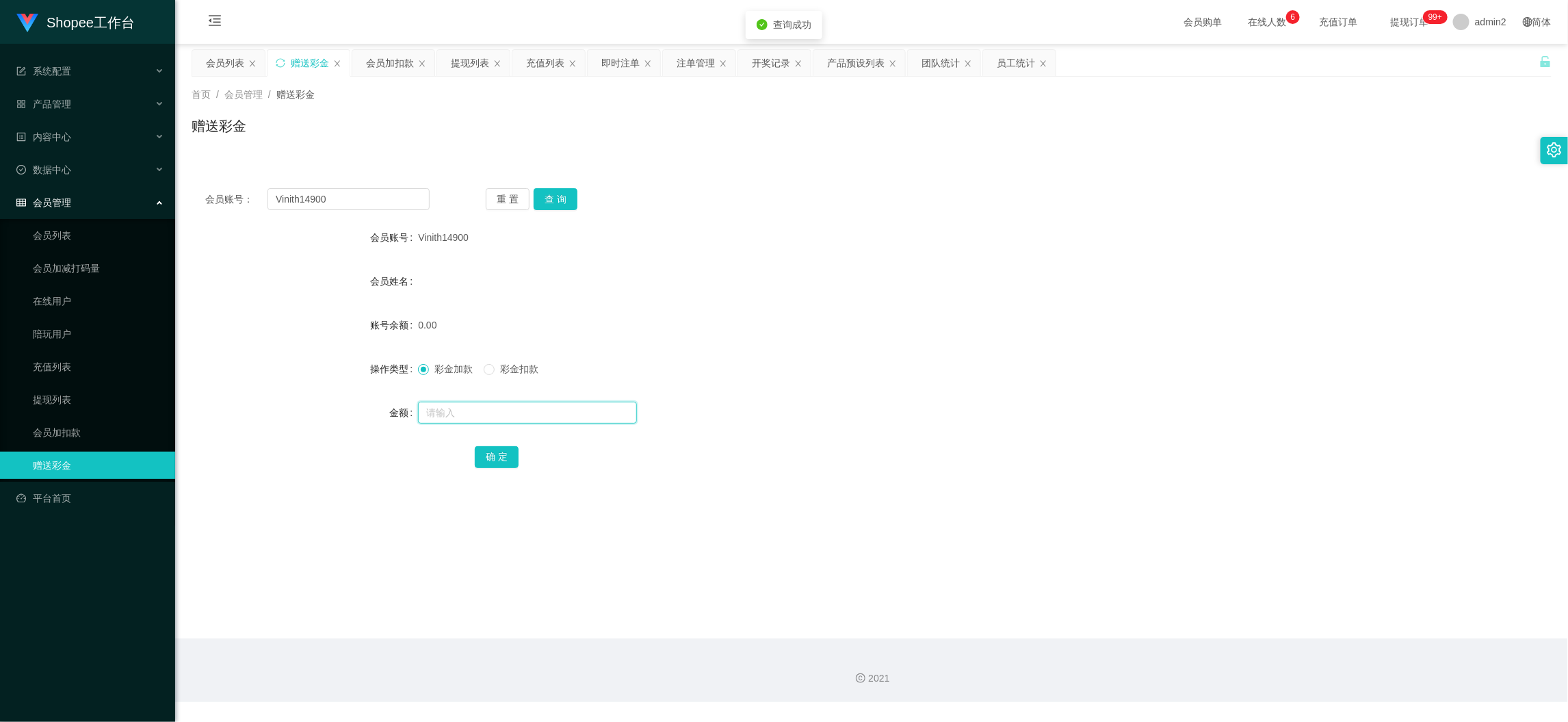
click at [561, 404] on input "text" at bounding box center [527, 413] width 219 height 22
type input "80"
click at [487, 457] on button "确 定" at bounding box center [497, 457] width 44 height 22
click at [836, 394] on form "会员账号 Vinith14900 会员姓名 账号余额 80.00 操作类型 彩金加款 彩金扣款 金额 确 定" at bounding box center [871, 346] width 1359 height 246
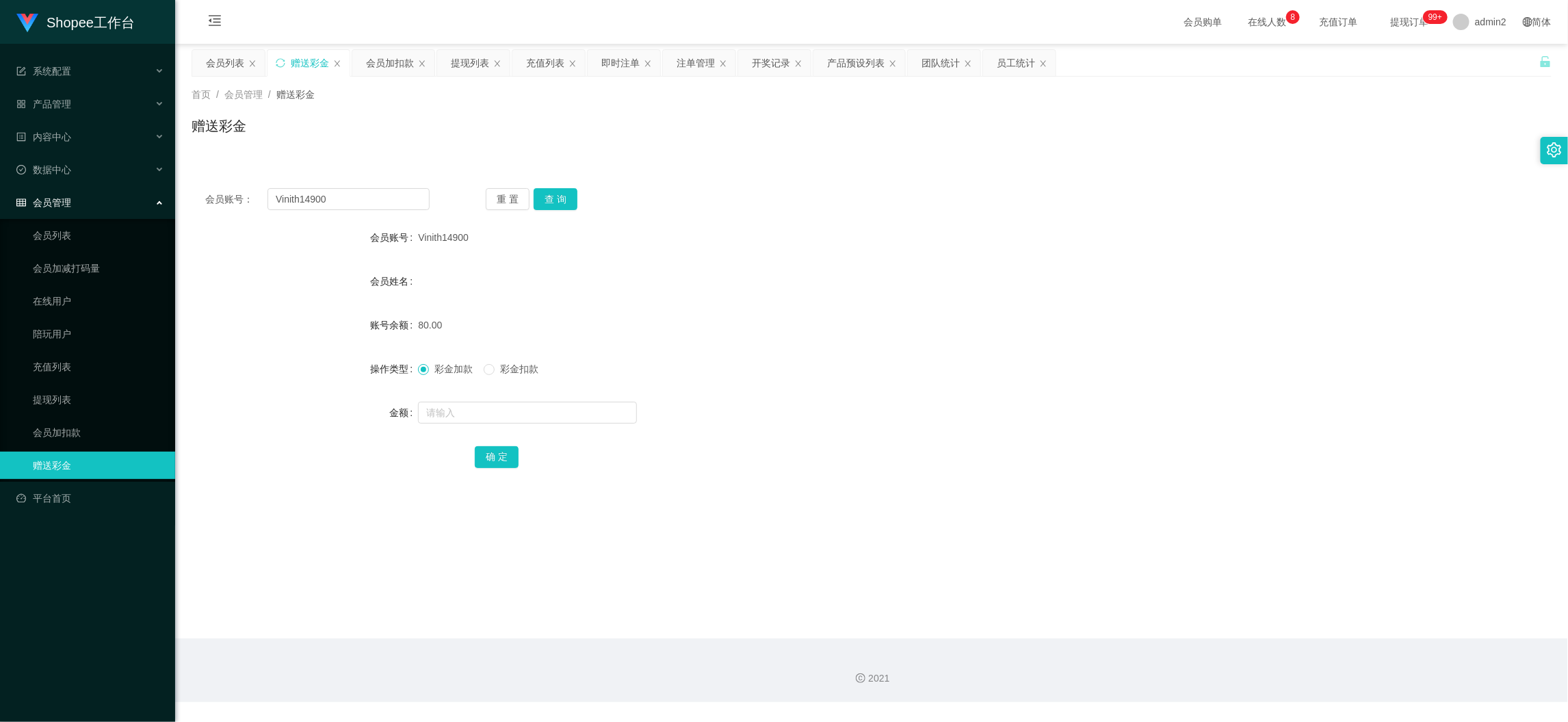
click at [1243, 596] on main "关闭左侧 关闭右侧 关闭其它 刷新页面 会员列表 赠送彩金 会员加扣款 提现列表 充值列表 即时注单 注单管理 开奖记录 产品预设列表 团队统计 员工统计 首…" at bounding box center [871, 341] width 1392 height 595
click at [364, 197] on input "Vinith14900" at bounding box center [348, 199] width 162 height 22
paste input "Nivi1"
type input "Nivi10"
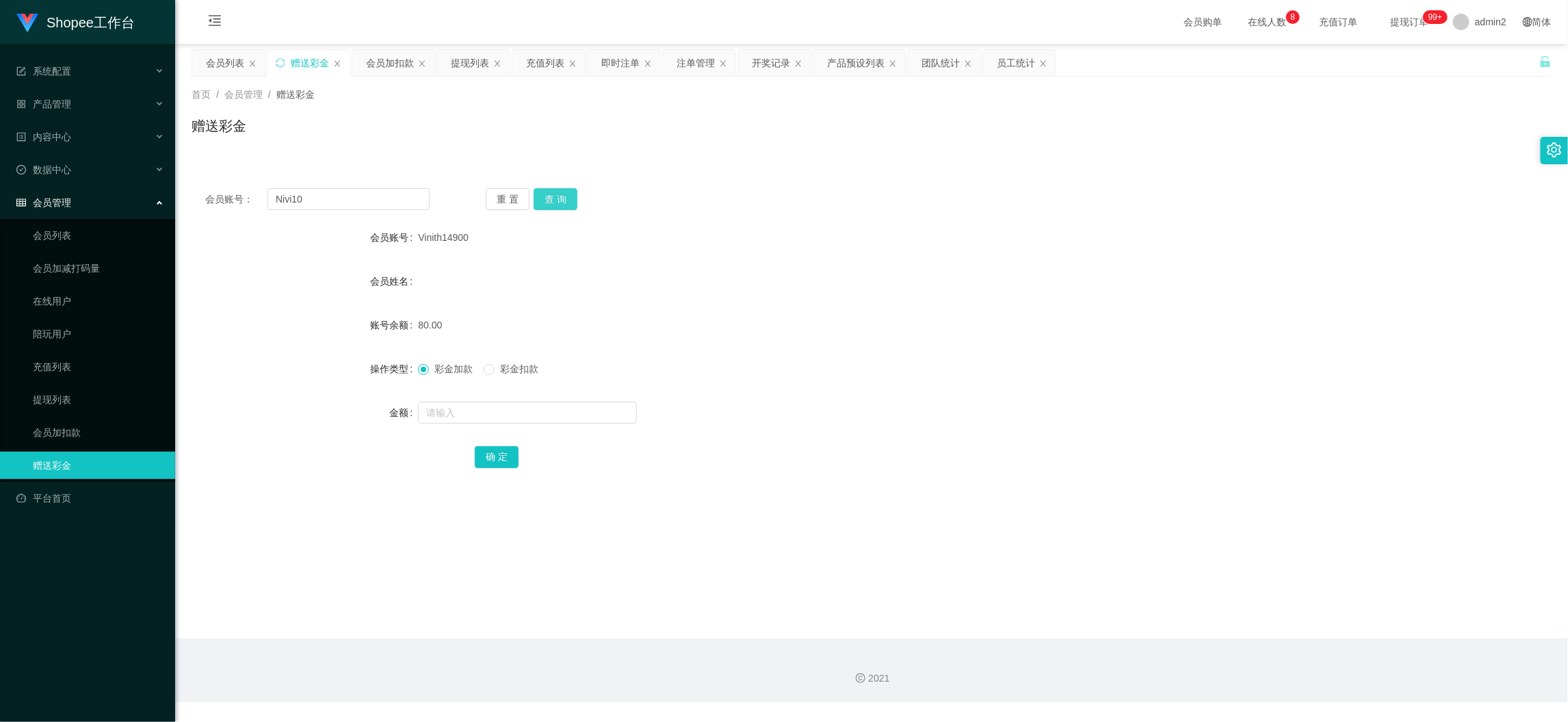
click at [544, 194] on button "查 询" at bounding box center [555, 199] width 44 height 22
click at [542, 415] on input "text" at bounding box center [527, 413] width 219 height 22
type input "1000"
click at [490, 452] on button "确 定" at bounding box center [497, 457] width 44 height 22
click at [992, 386] on form "会员账号 Nivi10 会员姓名 [PERSON_NAME] 账号余额 1000.00 操作类型 彩金加款 彩金扣款 金额 确 定" at bounding box center [871, 346] width 1359 height 246
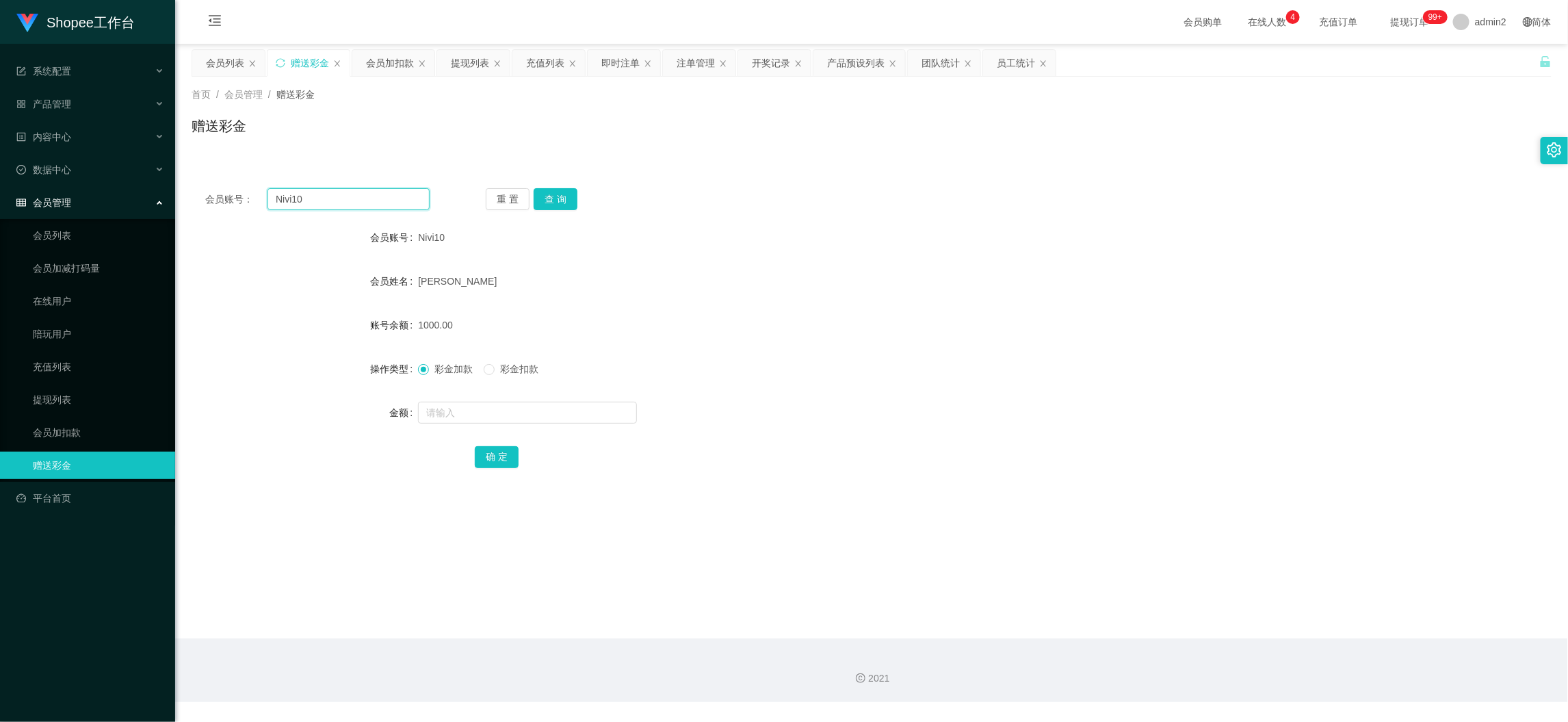
click at [367, 199] on input "Nivi10" at bounding box center [348, 199] width 162 height 22
drag, startPoint x: 367, startPoint y: 197, endPoint x: 398, endPoint y: 199, distance: 31.1
click at [369, 197] on input "Nivi10" at bounding box center [348, 199] width 162 height 22
paste input "4573837562"
type input "4573837562"
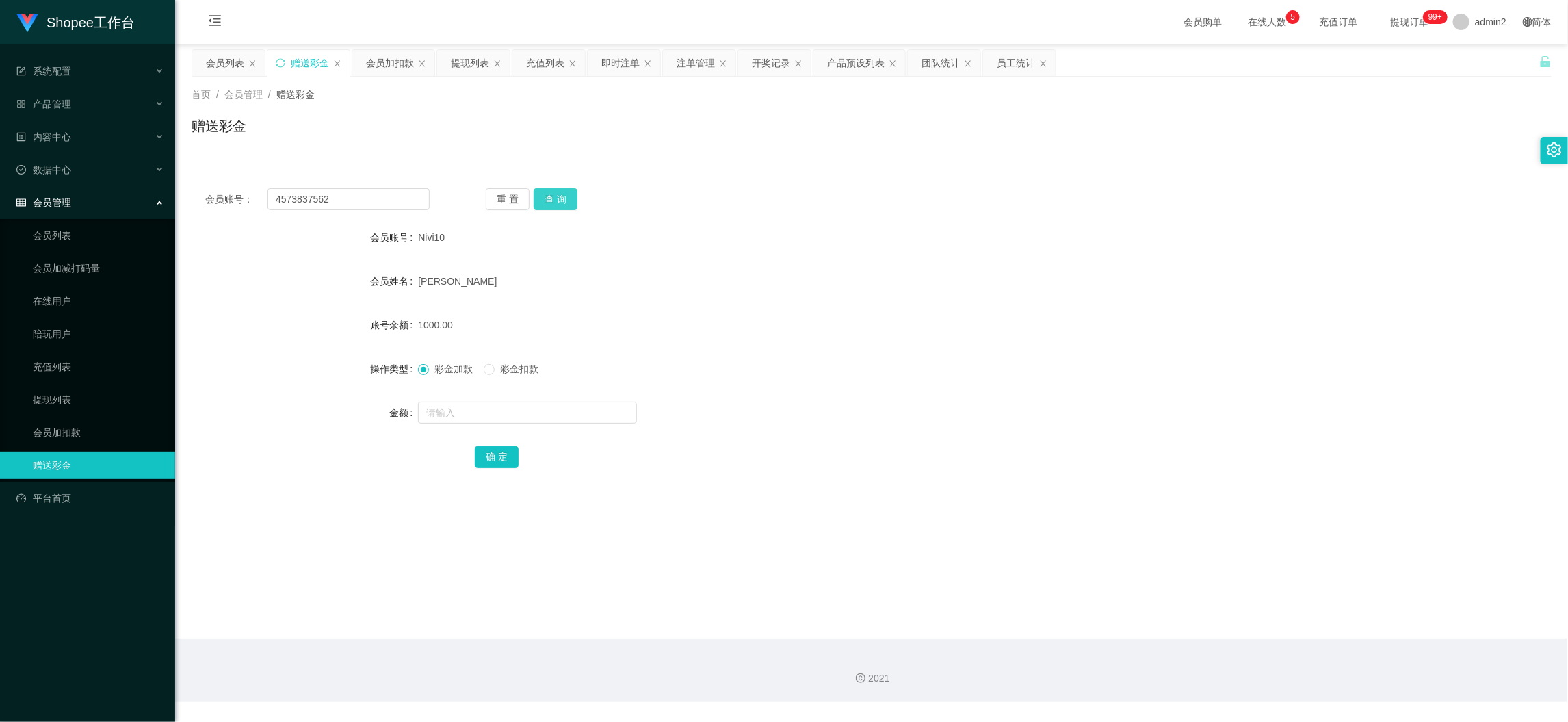
click at [570, 199] on button "查 询" at bounding box center [555, 199] width 44 height 22
click at [586, 411] on input "text" at bounding box center [527, 413] width 219 height 22
type input "200"
click at [502, 453] on button "确 定" at bounding box center [497, 457] width 44 height 22
click at [890, 392] on form "会员账号 4573837562 会员姓名 [PERSON_NAME] 账号余额 200.00 操作类型 彩金加款 彩金扣款 金额 确 定" at bounding box center [871, 346] width 1359 height 246
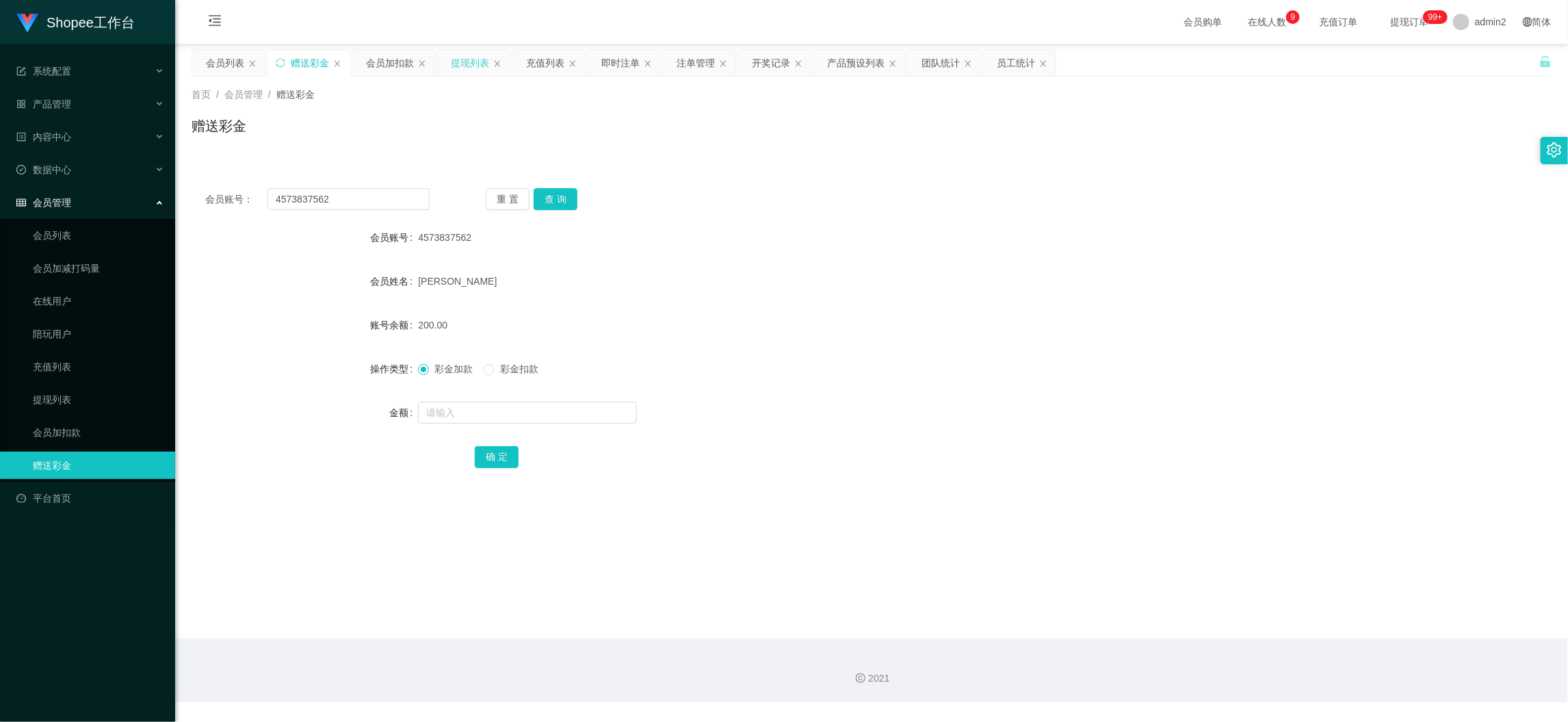
click at [467, 64] on div "提现列表" at bounding box center [470, 63] width 38 height 26
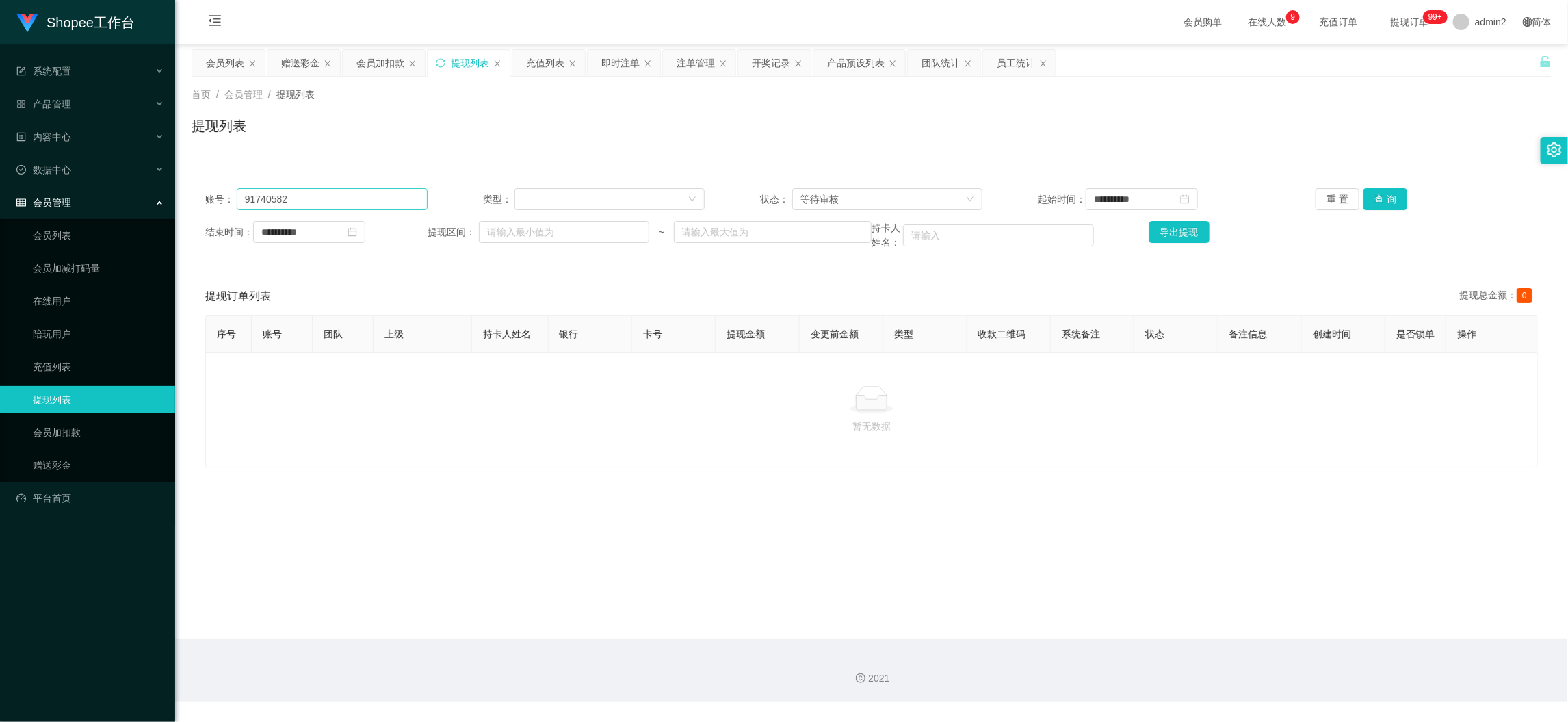
click at [423, 191] on div "**********" at bounding box center [871, 199] width 1332 height 22
click at [419, 192] on input "91740582" at bounding box center [332, 199] width 191 height 22
paste input "Vinith14900"
type input "Vinith14900"
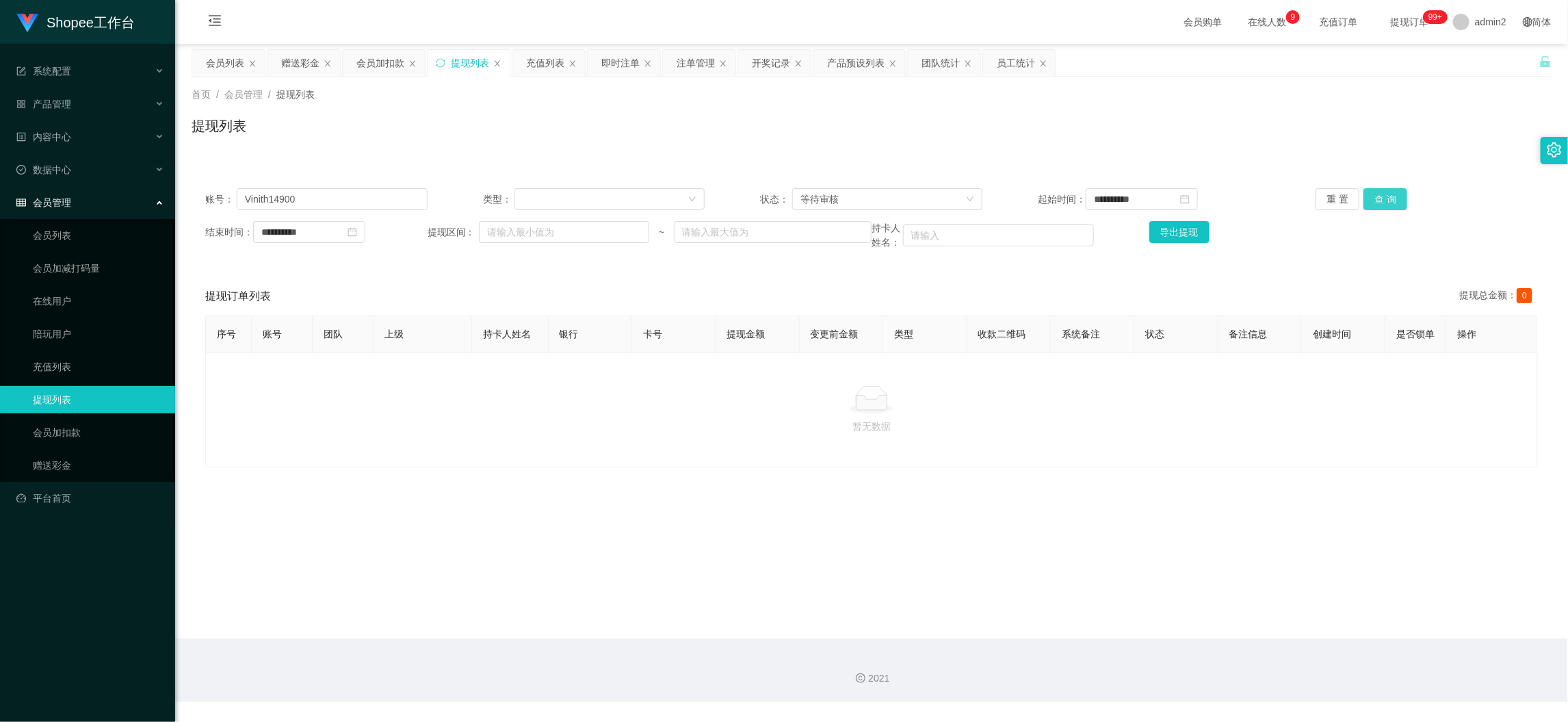
click at [1369, 199] on button "查 询" at bounding box center [1385, 199] width 44 height 22
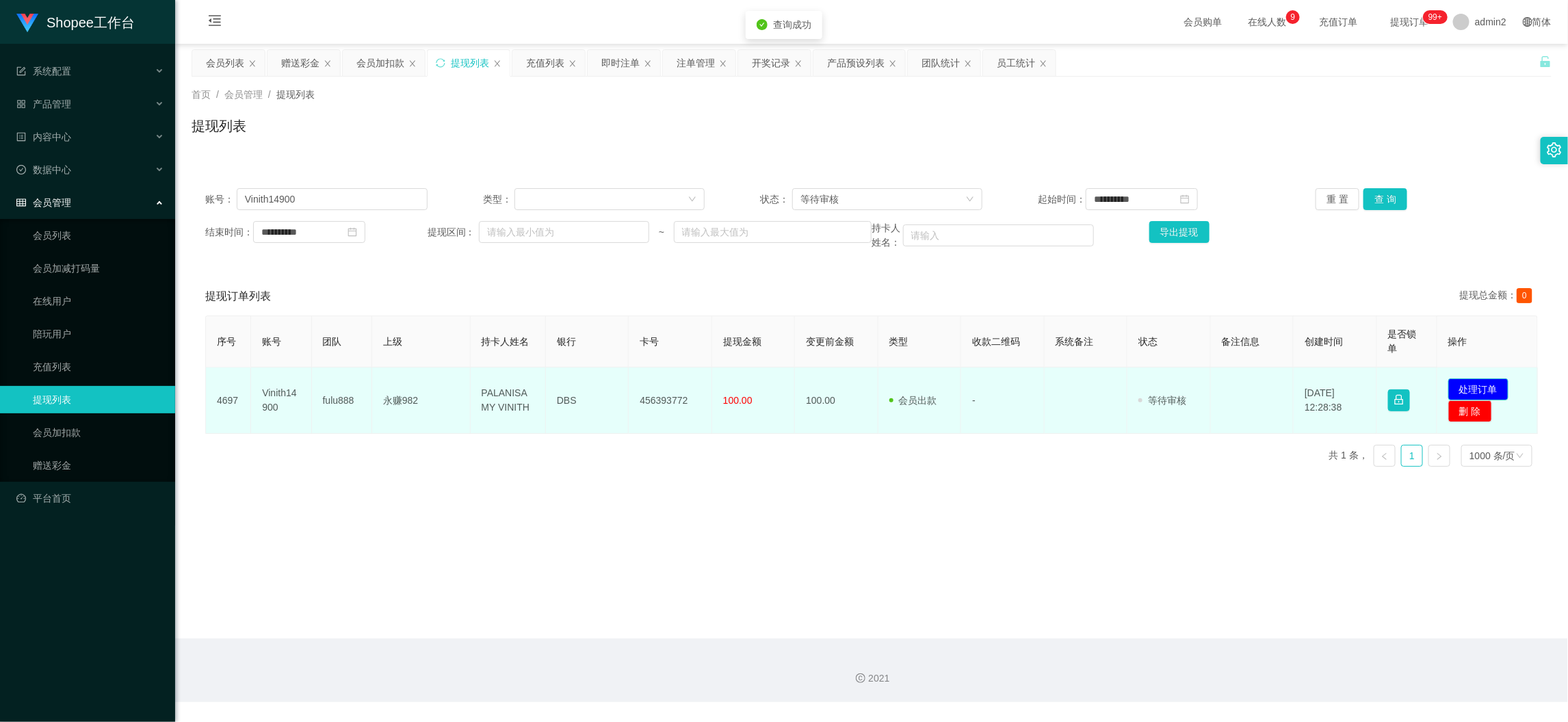
click at [1476, 386] on button "处理订单" at bounding box center [1478, 389] width 60 height 22
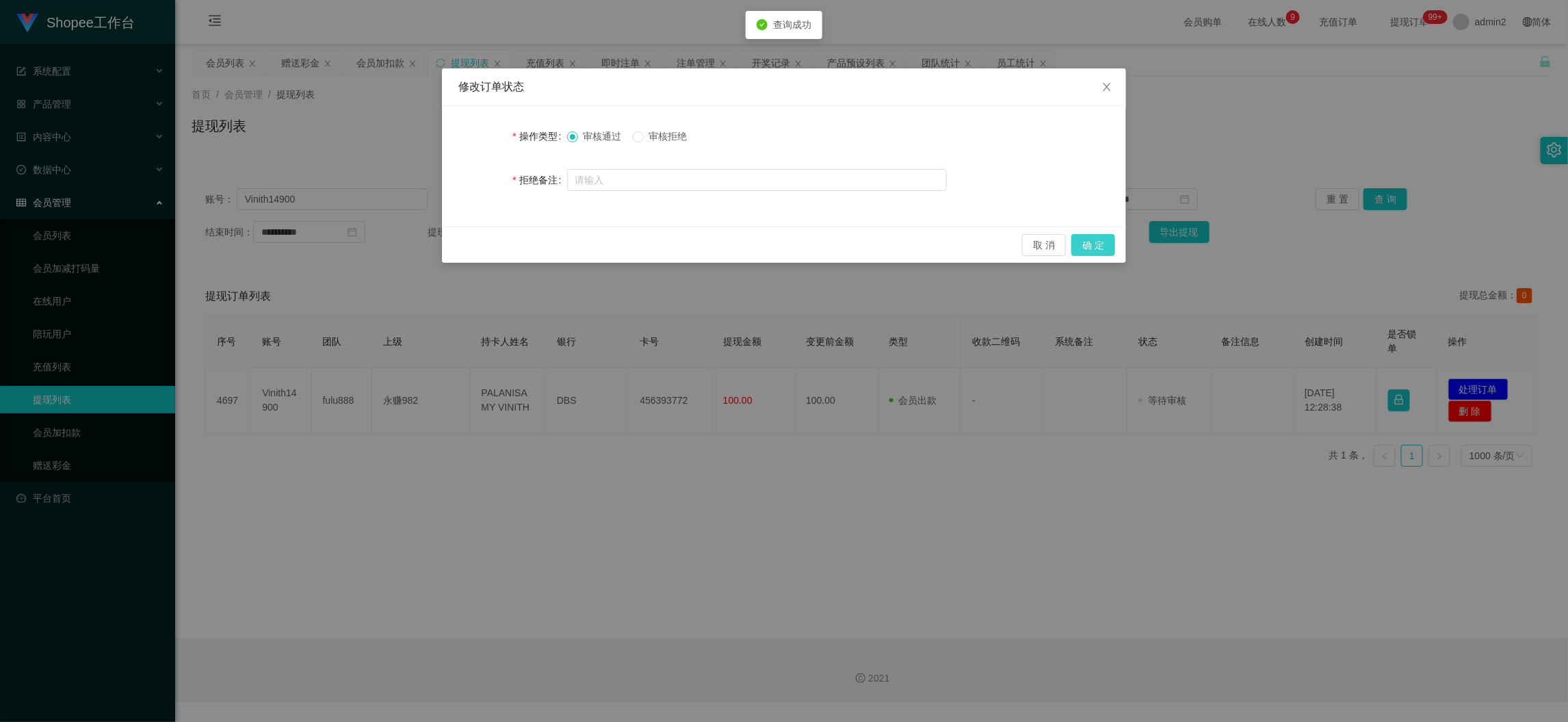
click at [1104, 246] on button "确 定" at bounding box center [1093, 245] width 44 height 22
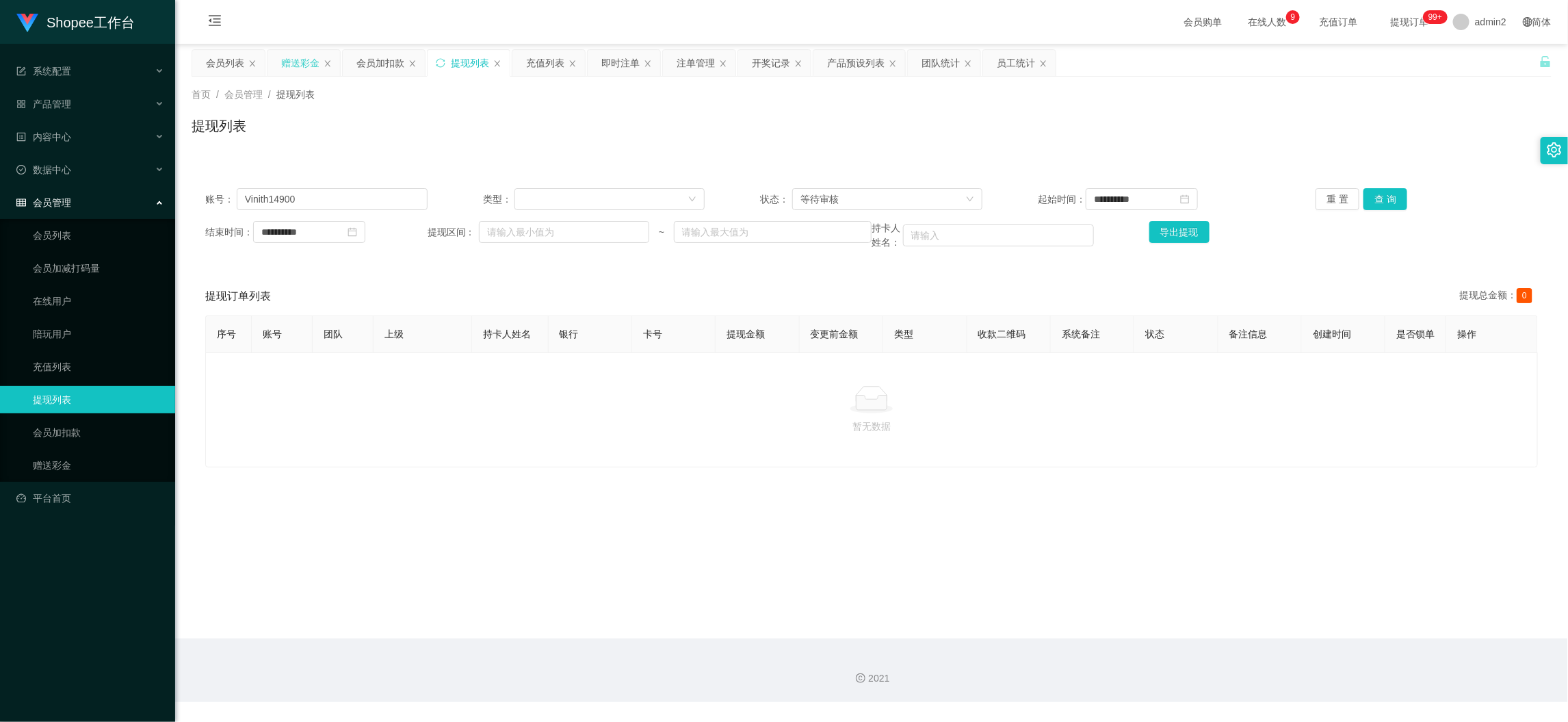
click at [302, 61] on div "赠送彩金" at bounding box center [300, 63] width 38 height 26
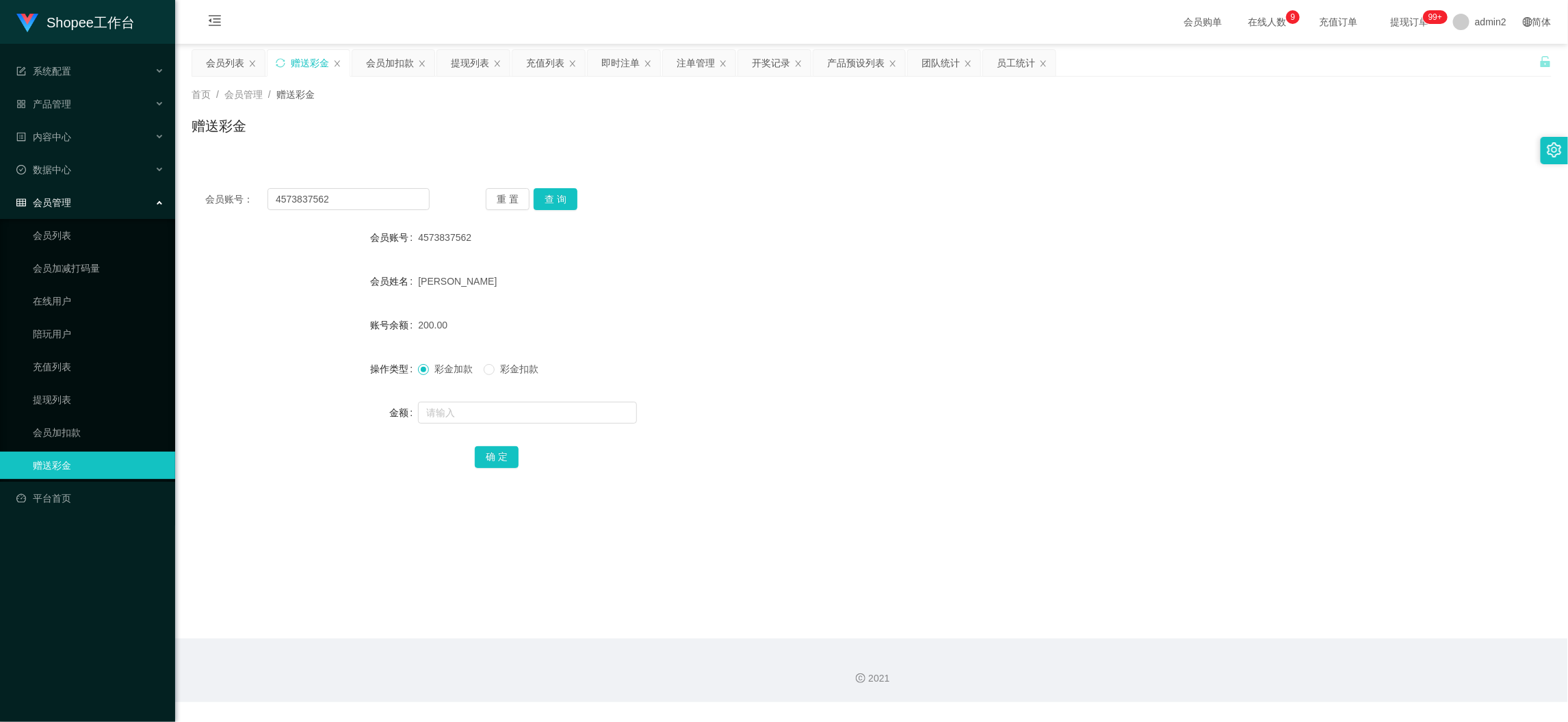
click at [359, 186] on div "会员账号： 4573837562 重 置 查 询 会员账号 4573837562 会员姓名 [PERSON_NAME] 账号余额 200.00 操作类型 彩金…" at bounding box center [871, 338] width 1359 height 326
click at [371, 199] on input "4573837562" at bounding box center [348, 199] width 162 height 22
click at [550, 199] on button "查 询" at bounding box center [555, 199] width 44 height 22
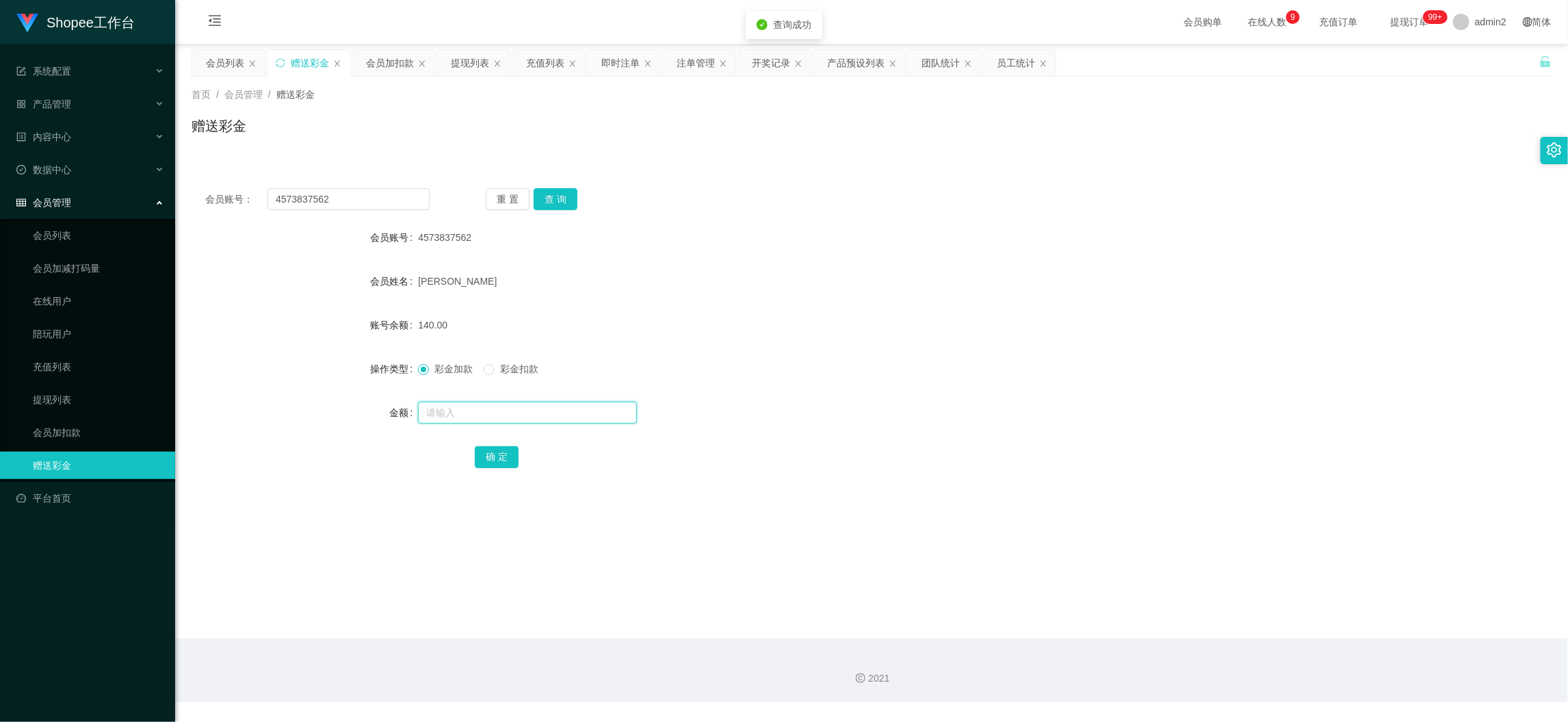
click at [549, 407] on input "text" at bounding box center [527, 413] width 219 height 22
type input "120"
drag, startPoint x: 489, startPoint y: 464, endPoint x: 475, endPoint y: 411, distance: 54.8
click at [490, 461] on button "确 定" at bounding box center [497, 457] width 44 height 22
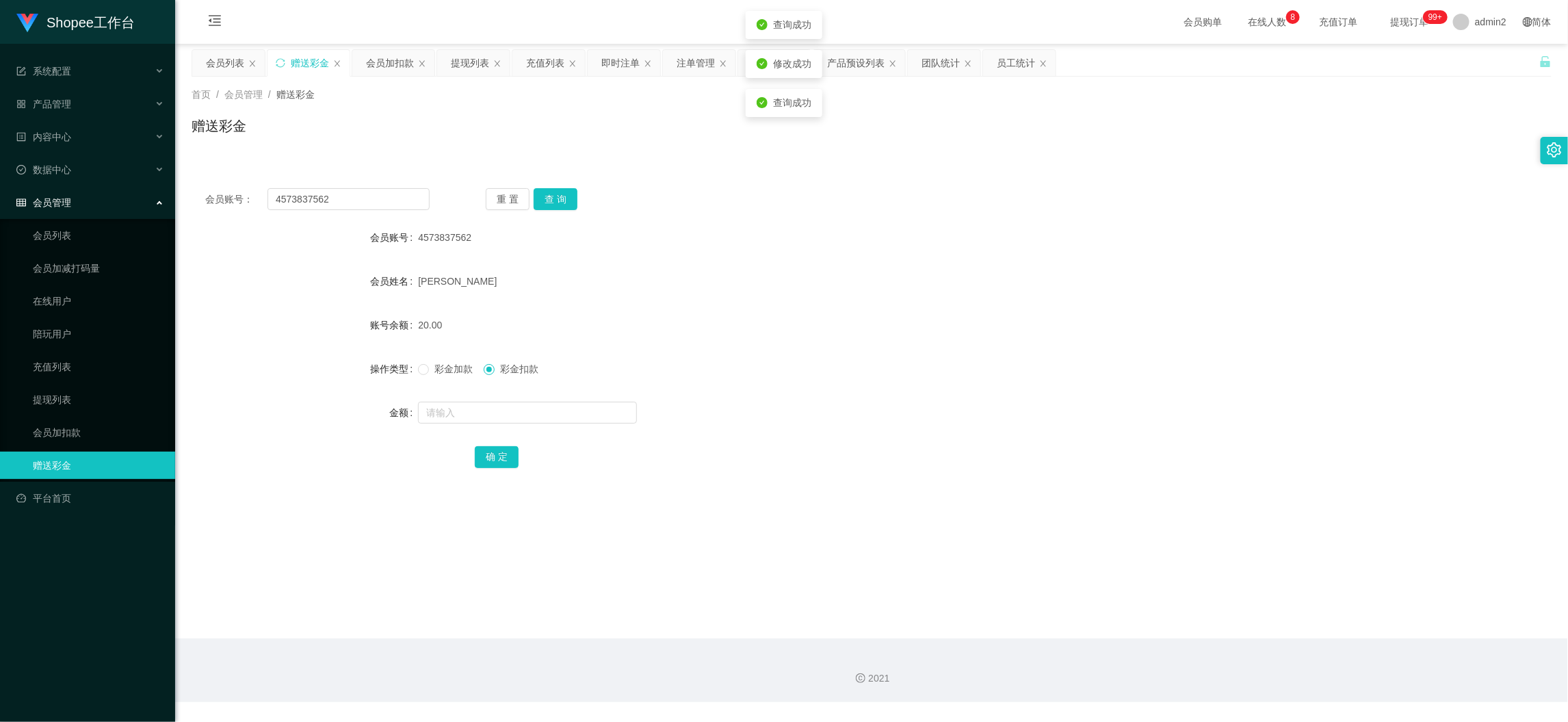
click at [419, 361] on label "彩金加款" at bounding box center [448, 369] width 60 height 15
click at [713, 357] on div "彩金加款 彩金扣款" at bounding box center [814, 369] width 793 height 27
click at [408, 64] on div "会员加扣款" at bounding box center [390, 63] width 48 height 26
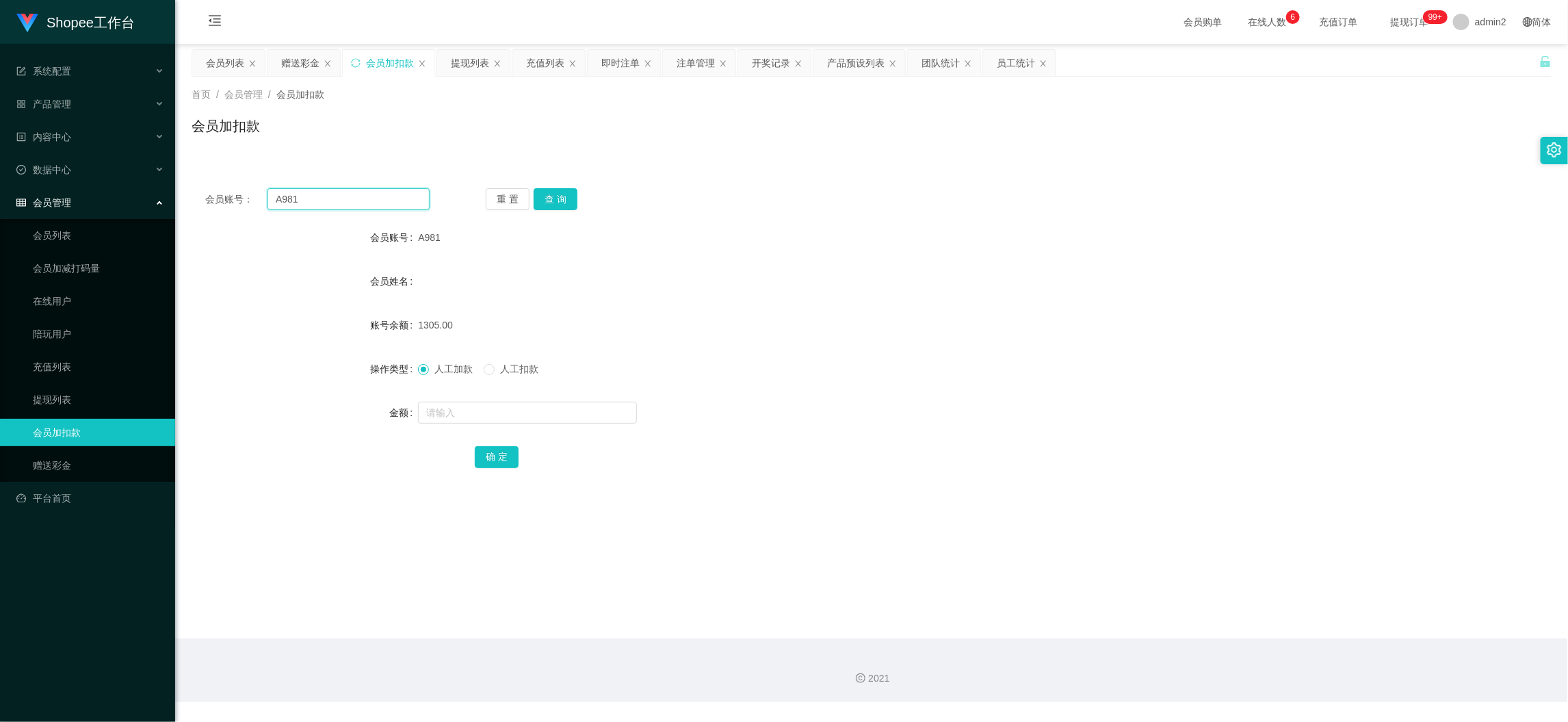
click at [368, 199] on input "A981" at bounding box center [348, 199] width 162 height 22
drag, startPoint x: 368, startPoint y: 199, endPoint x: 478, endPoint y: 212, distance: 110.8
click at [368, 199] on input "A981" at bounding box center [348, 199] width 162 height 22
paste input "08"
type input "08"
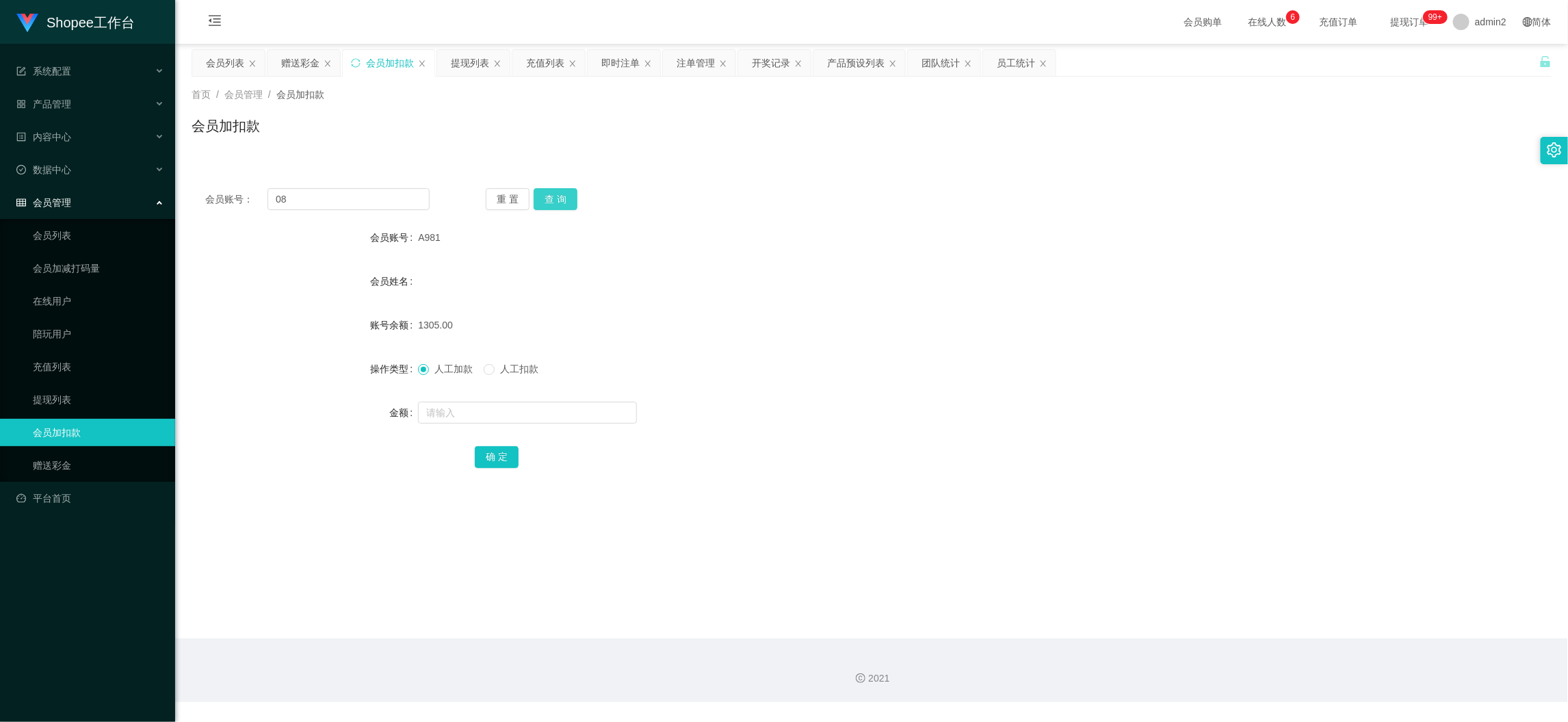
click at [549, 199] on button "查 询" at bounding box center [555, 199] width 44 height 22
click at [589, 407] on input "text" at bounding box center [527, 413] width 219 height 22
type input "11"
click at [500, 449] on button "确 定" at bounding box center [497, 457] width 44 height 22
click at [351, 197] on input "08" at bounding box center [348, 199] width 162 height 22
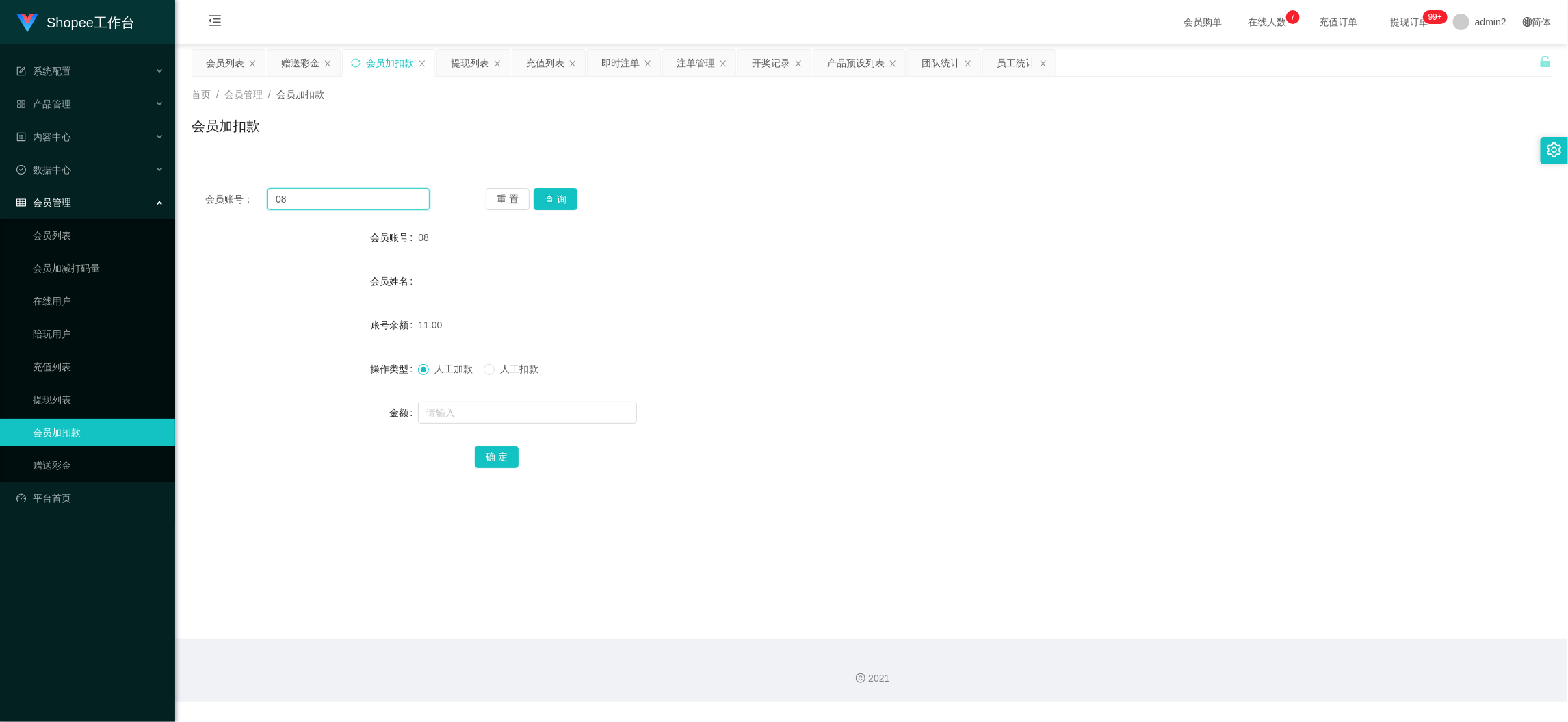
click at [351, 197] on input "08" at bounding box center [348, 199] width 162 height 22
paste input "5"
type input "5"
click at [570, 200] on button "查 询" at bounding box center [555, 199] width 44 height 22
click at [591, 417] on input "text" at bounding box center [527, 413] width 219 height 22
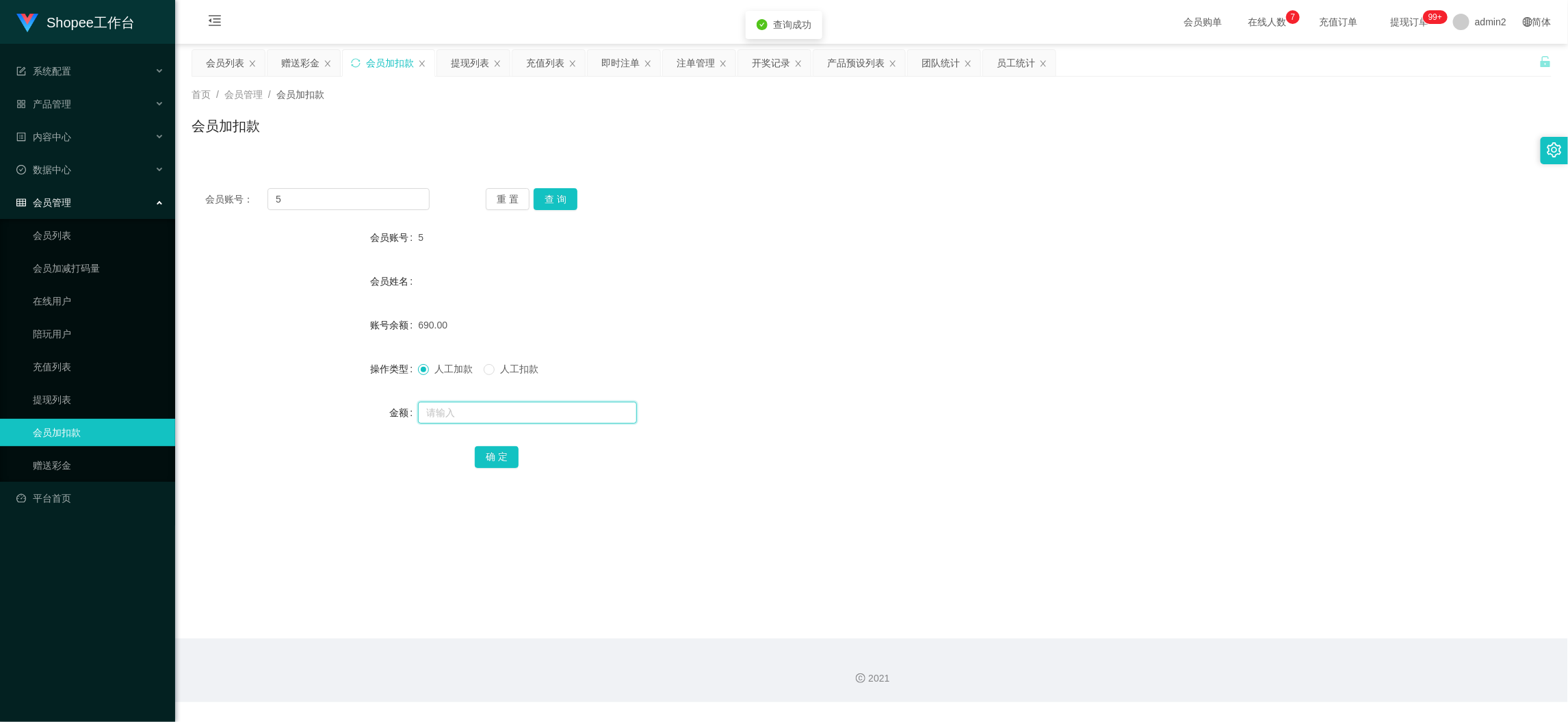
click at [591, 417] on input "text" at bounding box center [527, 413] width 219 height 22
type input "11"
click at [489, 448] on button "确 定" at bounding box center [497, 457] width 44 height 22
click at [902, 367] on div "人工加款 人工扣款" at bounding box center [814, 369] width 793 height 27
click at [334, 195] on input "5" at bounding box center [348, 199] width 162 height 22
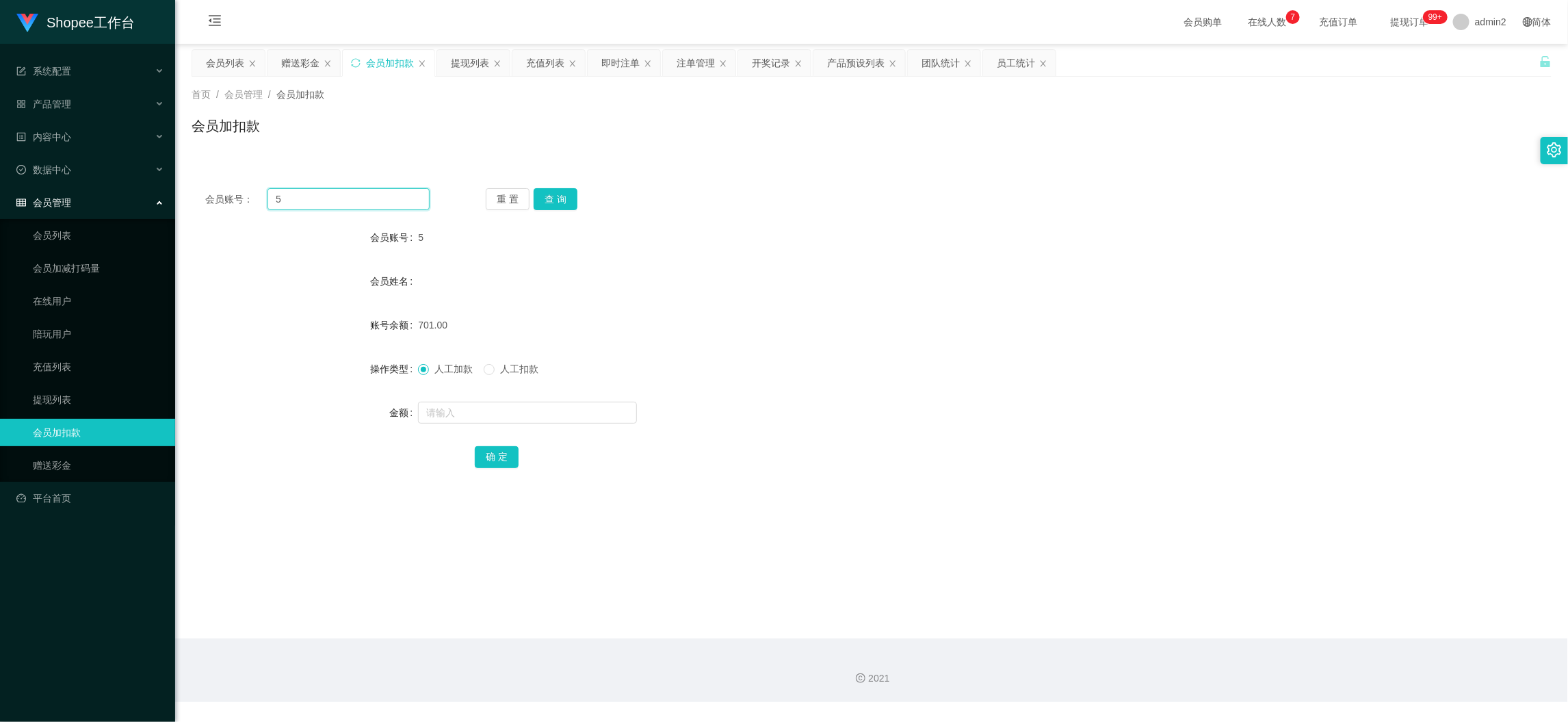
drag, startPoint x: 334, startPoint y: 195, endPoint x: 347, endPoint y: 203, distance: 15.3
click at [338, 199] on input "5" at bounding box center [348, 199] width 162 height 22
paste input "08"
type input "08"
click at [557, 196] on button "查 询" at bounding box center [555, 199] width 44 height 22
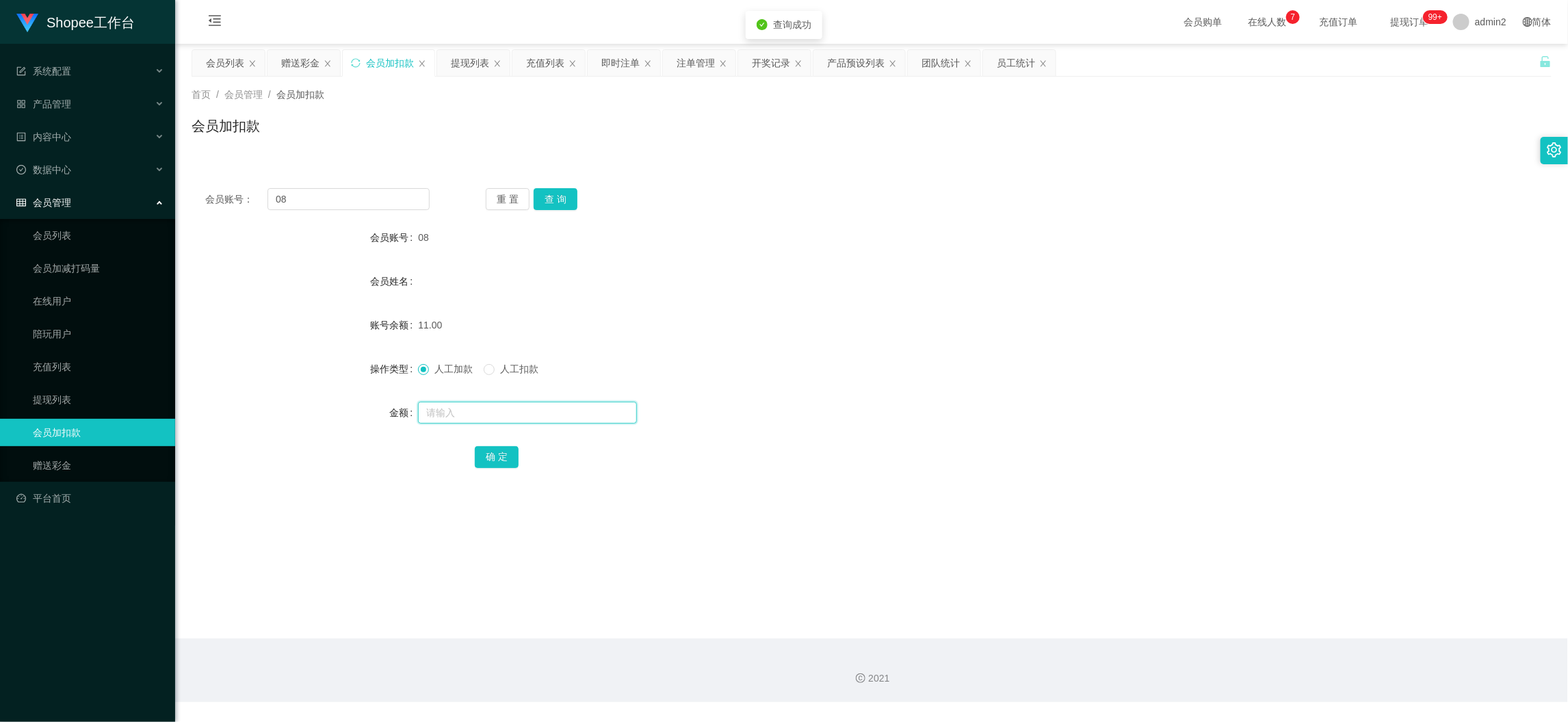
click at [622, 419] on input "text" at bounding box center [527, 413] width 219 height 22
type input "11"
drag, startPoint x: 500, startPoint y: 453, endPoint x: 508, endPoint y: 453, distance: 8.0
click at [500, 453] on button "确 定" at bounding box center [497, 457] width 44 height 22
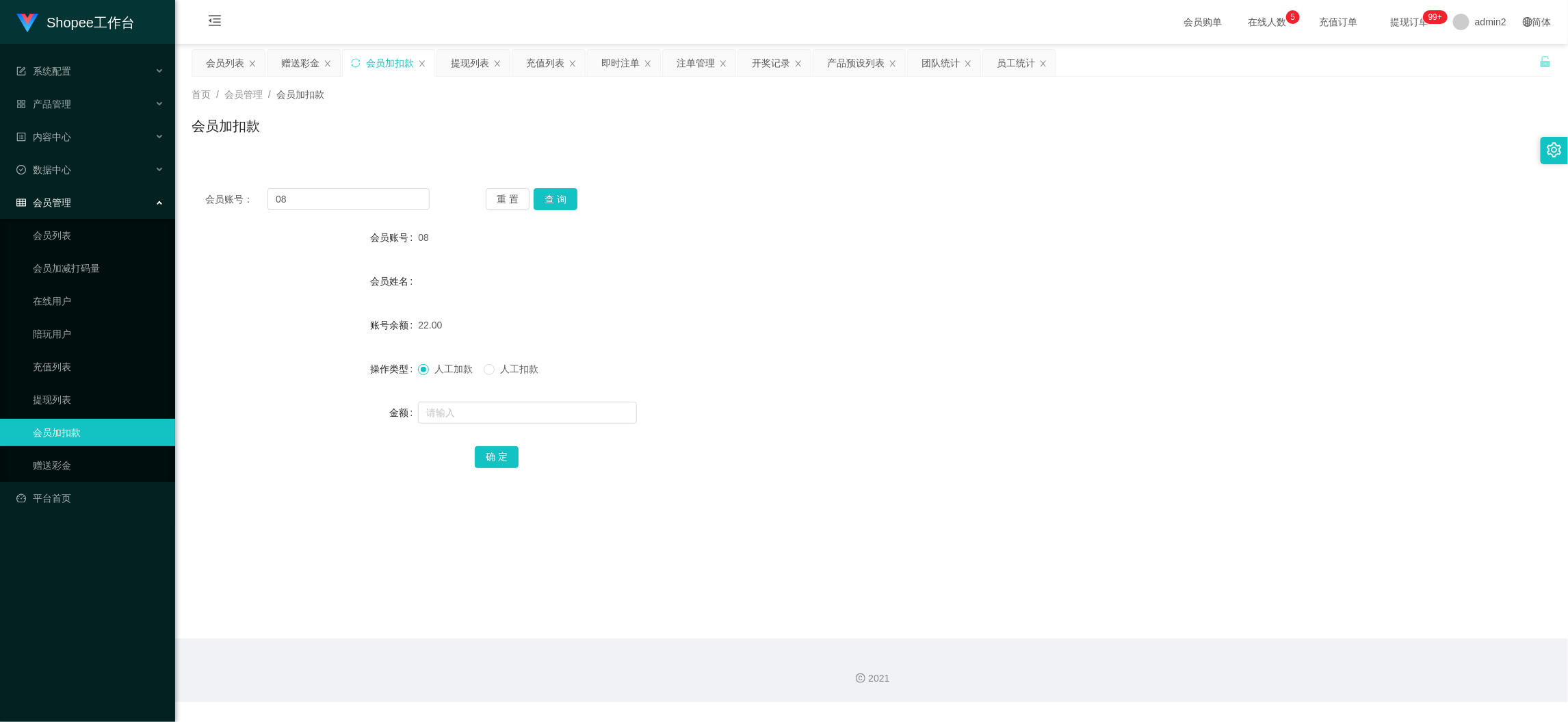
drag, startPoint x: 1110, startPoint y: 645, endPoint x: 885, endPoint y: 436, distance: 307.1
click at [1108, 645] on div "2021" at bounding box center [871, 671] width 1392 height 64
click at [396, 199] on input "08" at bounding box center [348, 199] width 162 height 22
paste input "22"
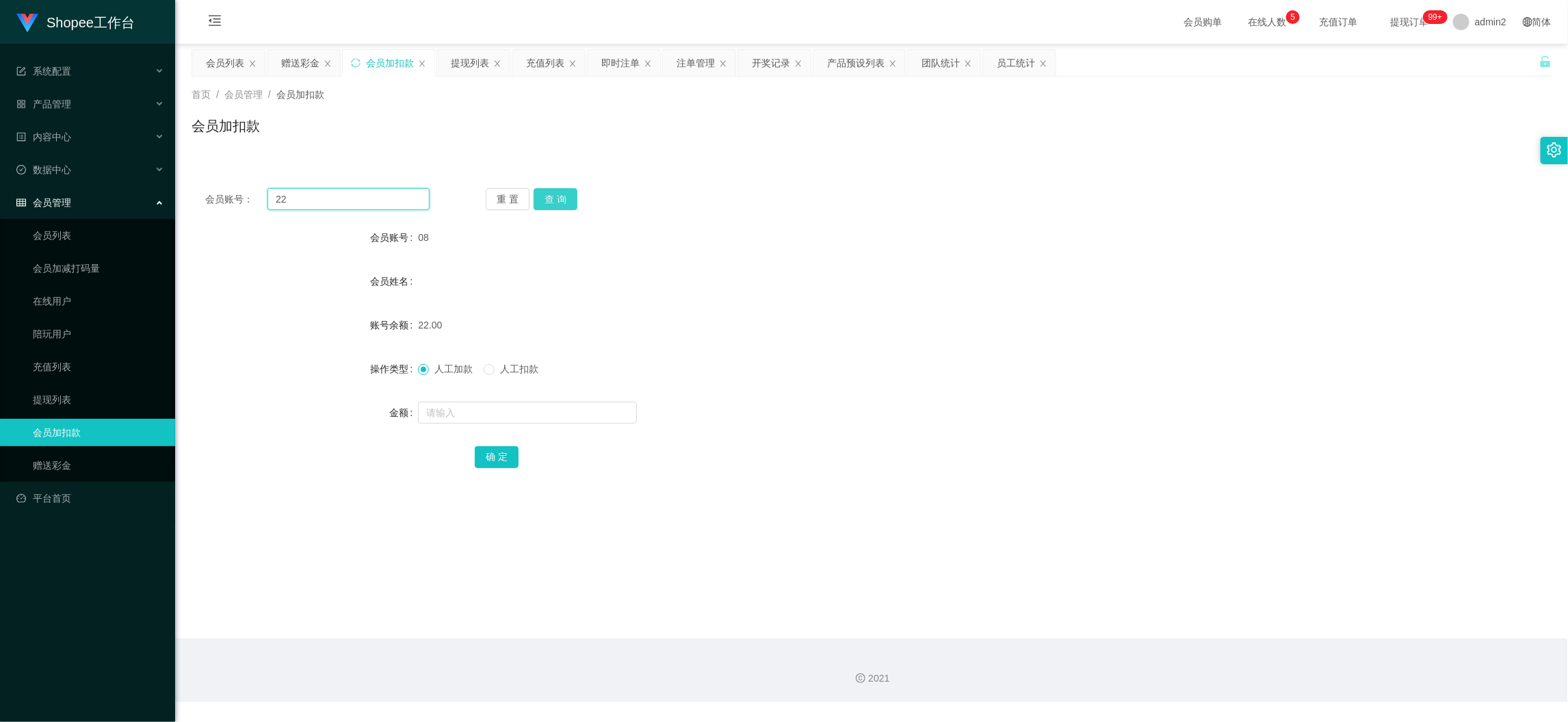
type input "22"
click at [550, 200] on button "查 询" at bounding box center [555, 199] width 44 height 22
drag, startPoint x: 1075, startPoint y: 645, endPoint x: 928, endPoint y: 475, distance: 224.7
click at [1075, 644] on div "2021" at bounding box center [871, 671] width 1392 height 64
click at [531, 415] on input "text" at bounding box center [527, 413] width 219 height 22
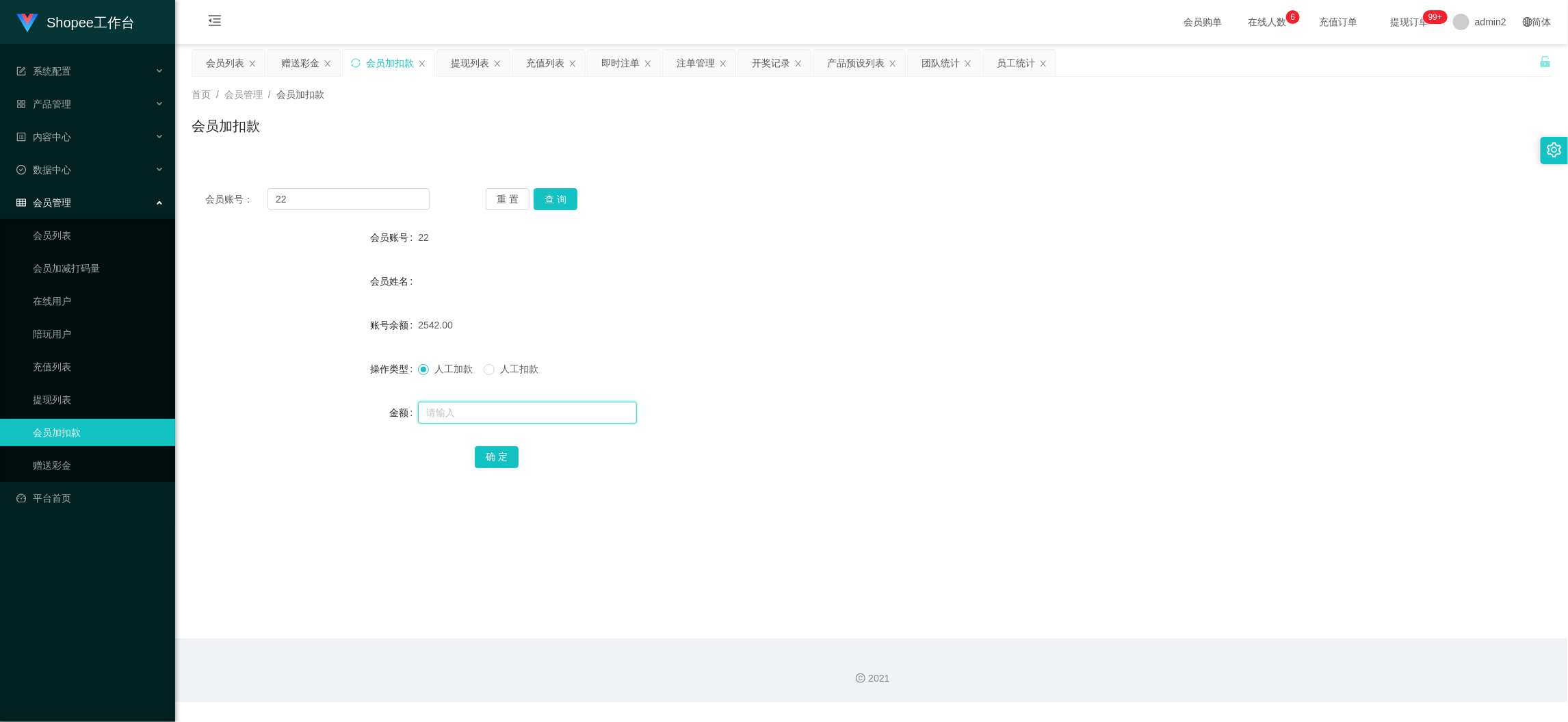
click at [531, 415] on input "text" at bounding box center [527, 413] width 219 height 22
type input "10"
drag, startPoint x: 499, startPoint y: 451, endPoint x: 594, endPoint y: 434, distance: 96.5
click at [499, 451] on button "确 定" at bounding box center [497, 457] width 44 height 22
click at [386, 205] on input "22" at bounding box center [348, 199] width 162 height 22
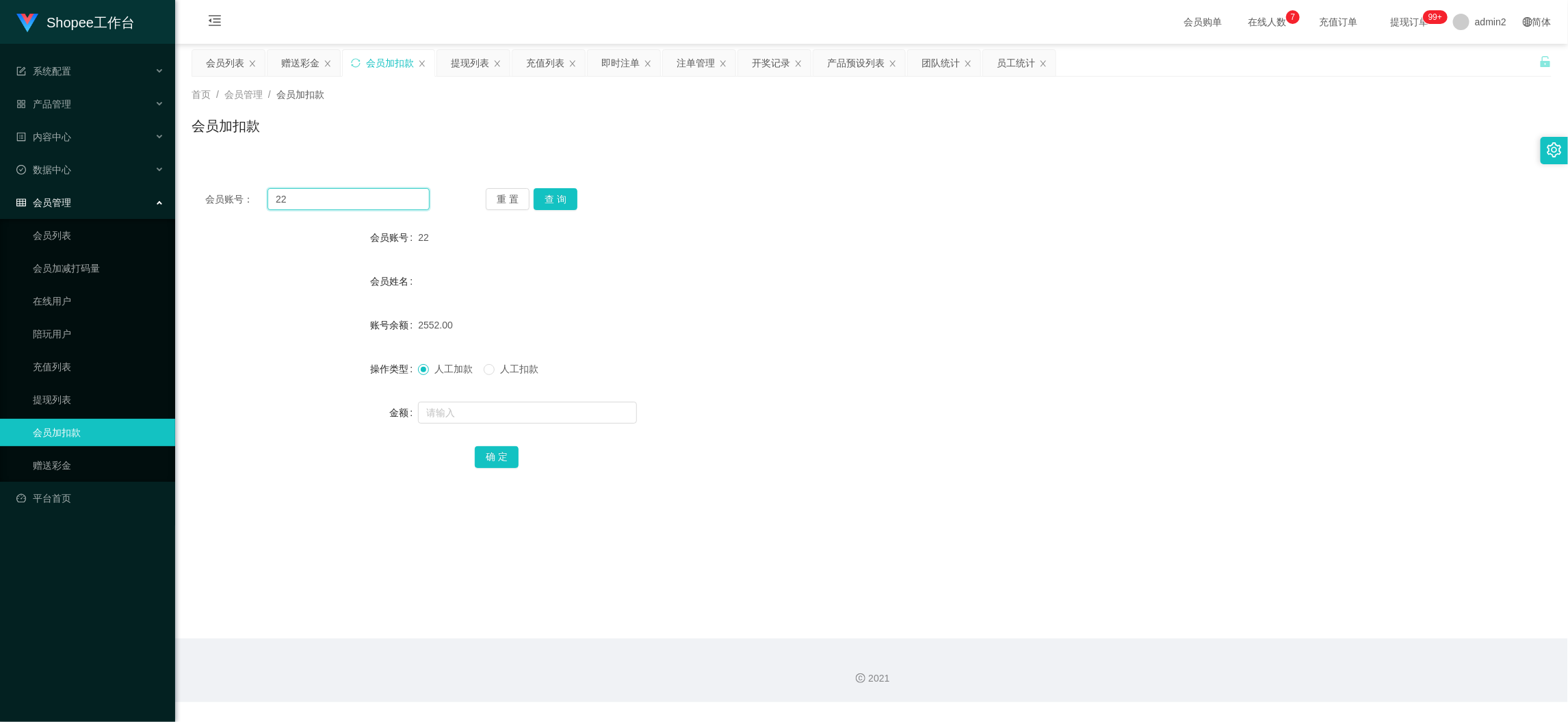
click at [386, 205] on input "22" at bounding box center [348, 199] width 162 height 22
paste input "11"
type input "11"
click at [552, 192] on button "查 询" at bounding box center [555, 199] width 44 height 22
click at [562, 408] on input "text" at bounding box center [527, 413] width 219 height 22
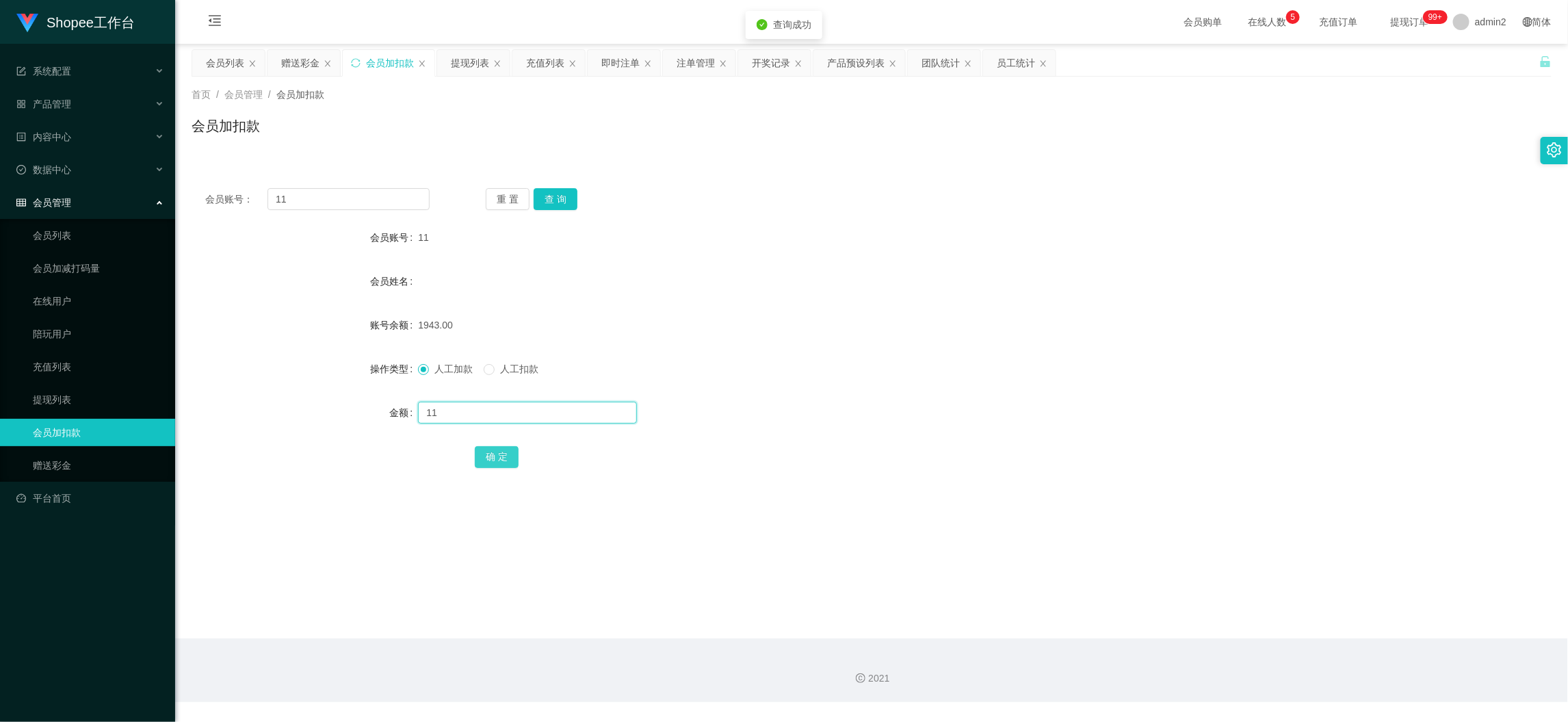
type input "11"
click at [489, 457] on button "确 定" at bounding box center [497, 457] width 44 height 22
click at [384, 201] on input "11" at bounding box center [348, 199] width 162 height 22
paste input "5"
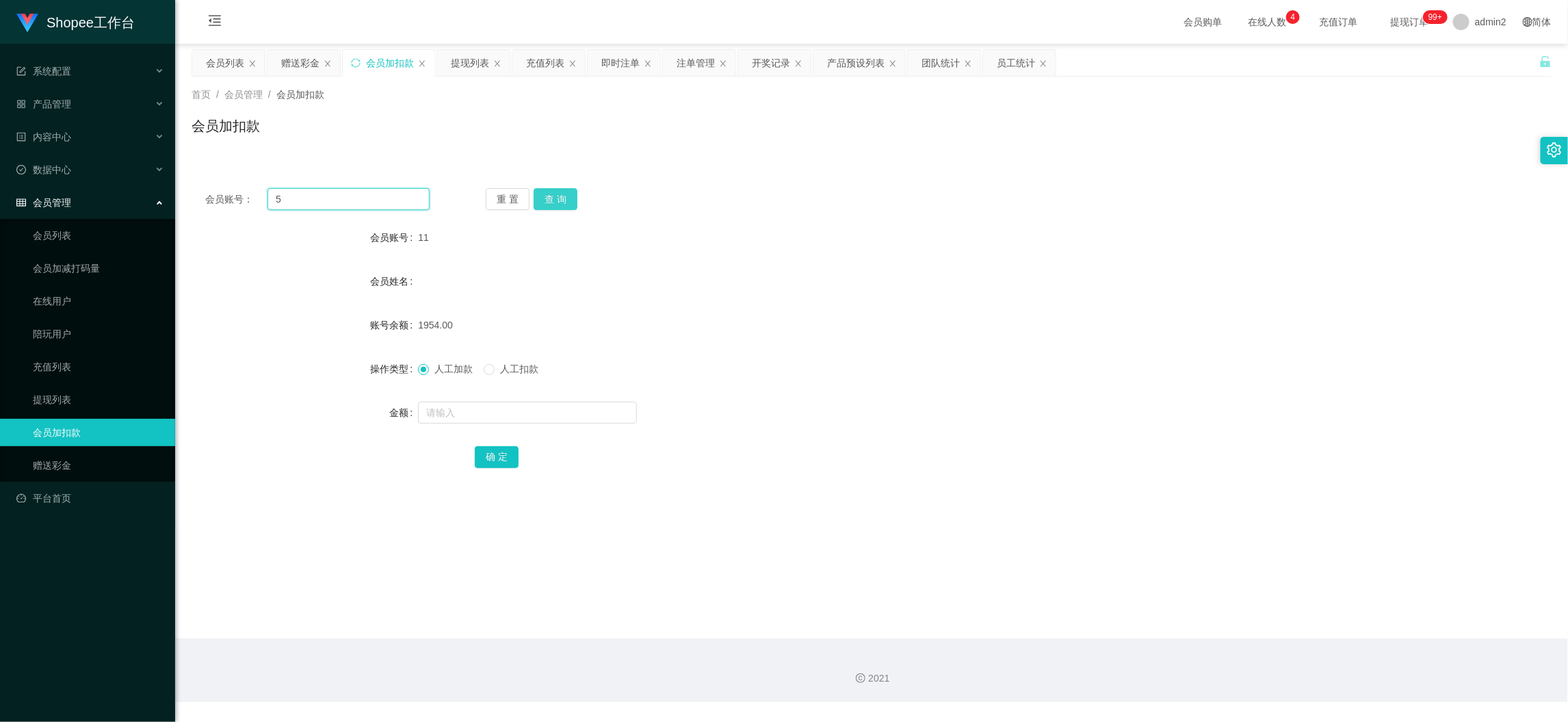
type input "5"
click at [570, 196] on button "查 询" at bounding box center [555, 199] width 44 height 22
click at [608, 402] on input "text" at bounding box center [527, 413] width 219 height 22
click at [607, 409] on input "text" at bounding box center [527, 413] width 219 height 22
click at [607, 409] on input "1" at bounding box center [527, 413] width 219 height 22
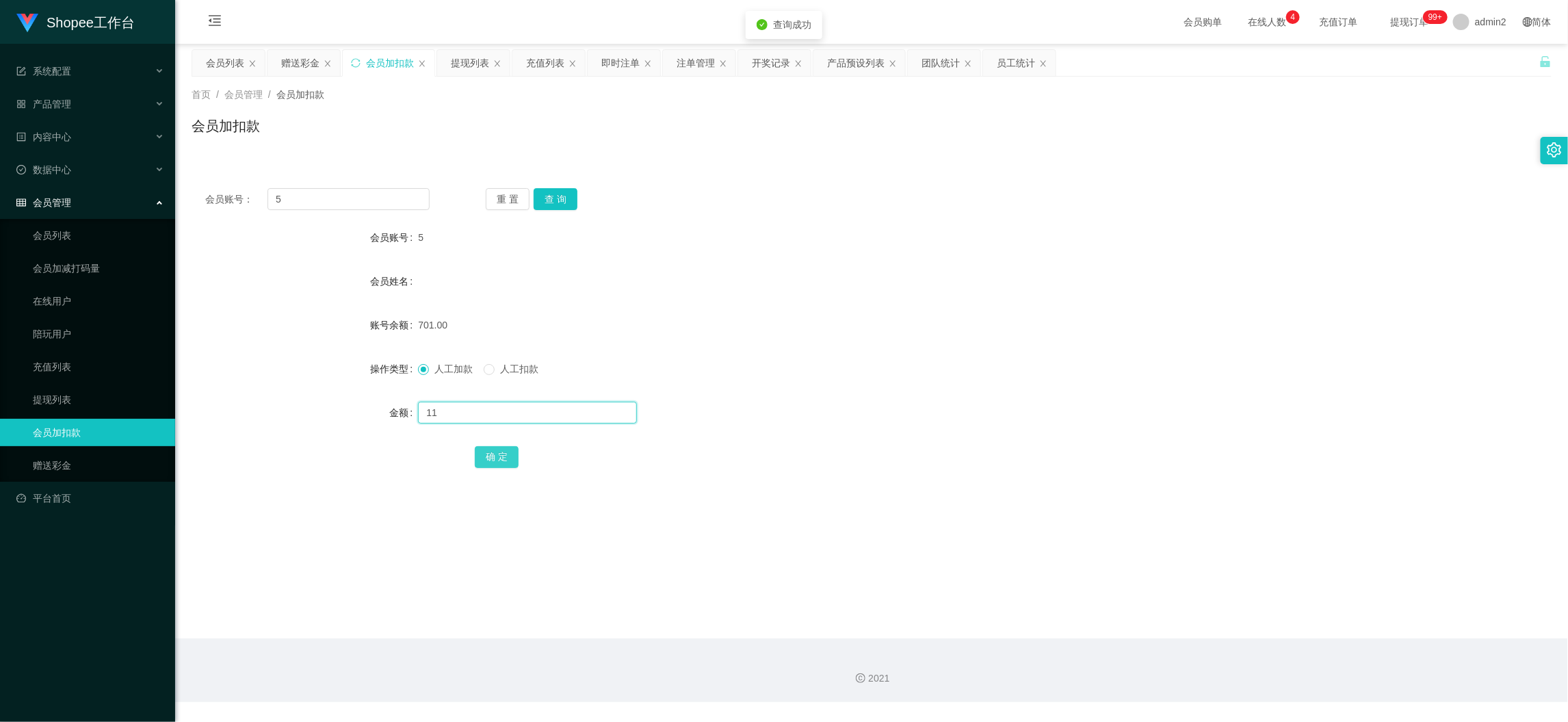
type input "11"
drag, startPoint x: 503, startPoint y: 457, endPoint x: 659, endPoint y: 422, distance: 159.9
click at [503, 457] on button "确 定" at bounding box center [497, 457] width 44 height 22
click at [283, 60] on div "赠送彩金" at bounding box center [300, 63] width 38 height 26
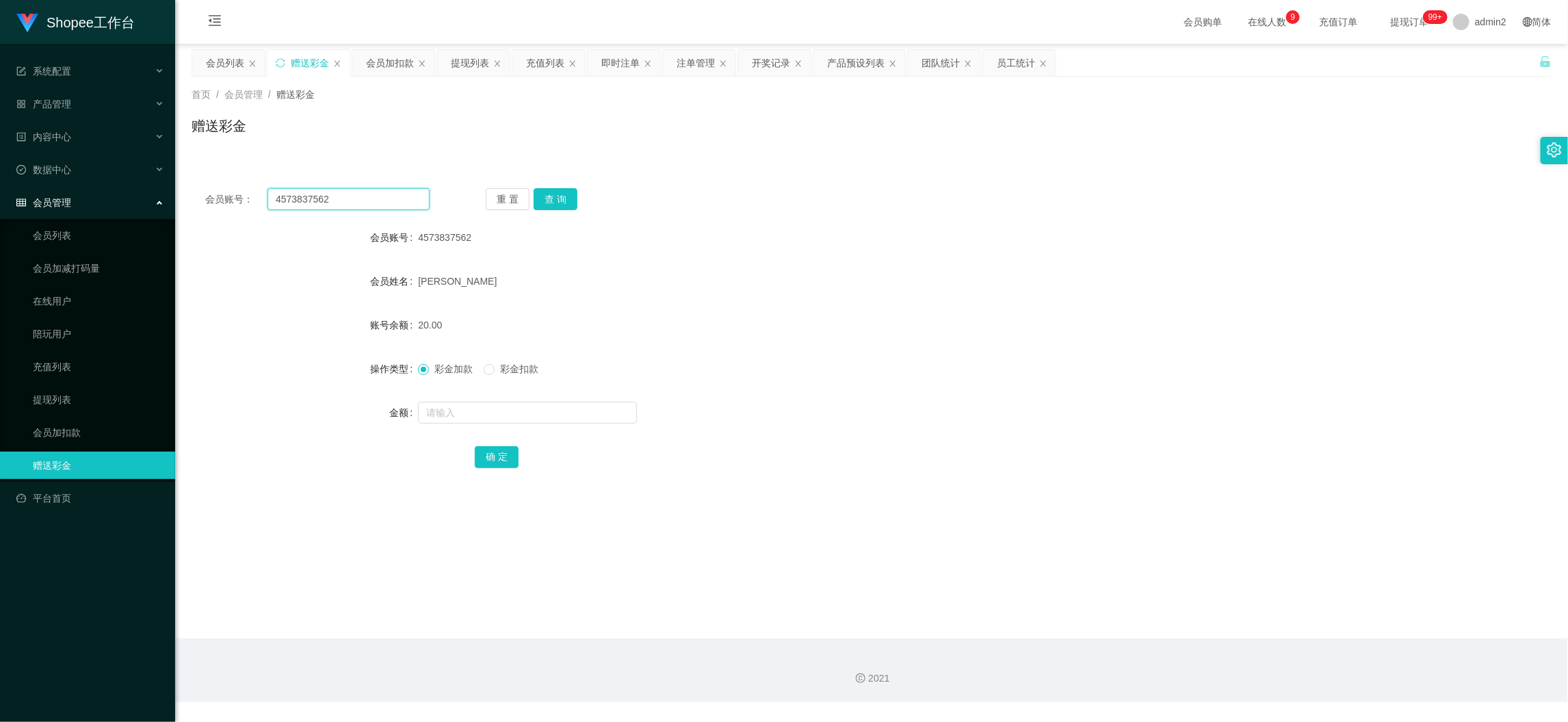
click at [383, 200] on input "4573837562" at bounding box center [348, 199] width 162 height 22
paste input "2326"
type input "2326"
click at [565, 195] on button "查 询" at bounding box center [555, 199] width 44 height 22
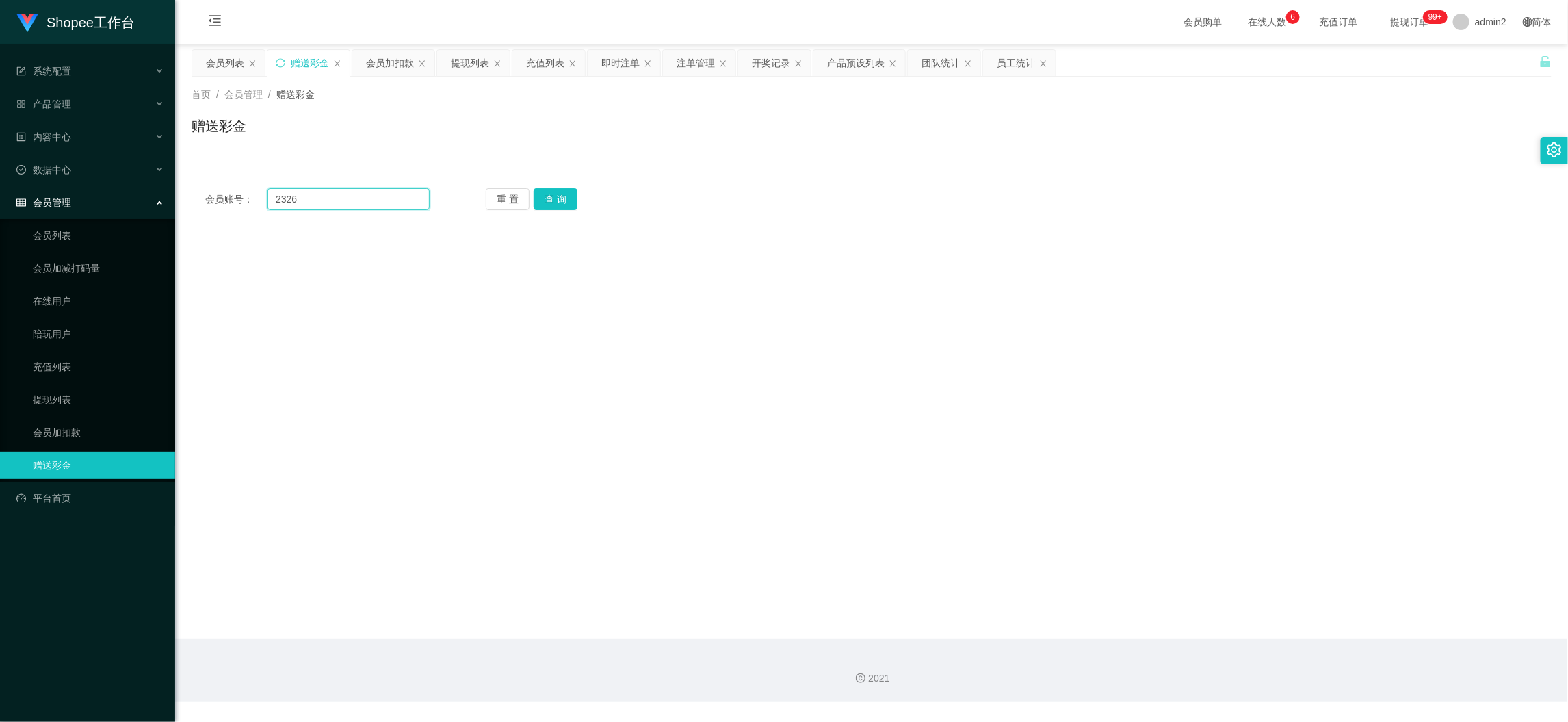
click at [377, 199] on input "2326" at bounding box center [348, 199] width 162 height 22
drag, startPoint x: 377, startPoint y: 199, endPoint x: 448, endPoint y: 213, distance: 72.4
click at [389, 204] on input "2326" at bounding box center [348, 199] width 162 height 22
paste input "Reyn638"
type input "Reyn638"
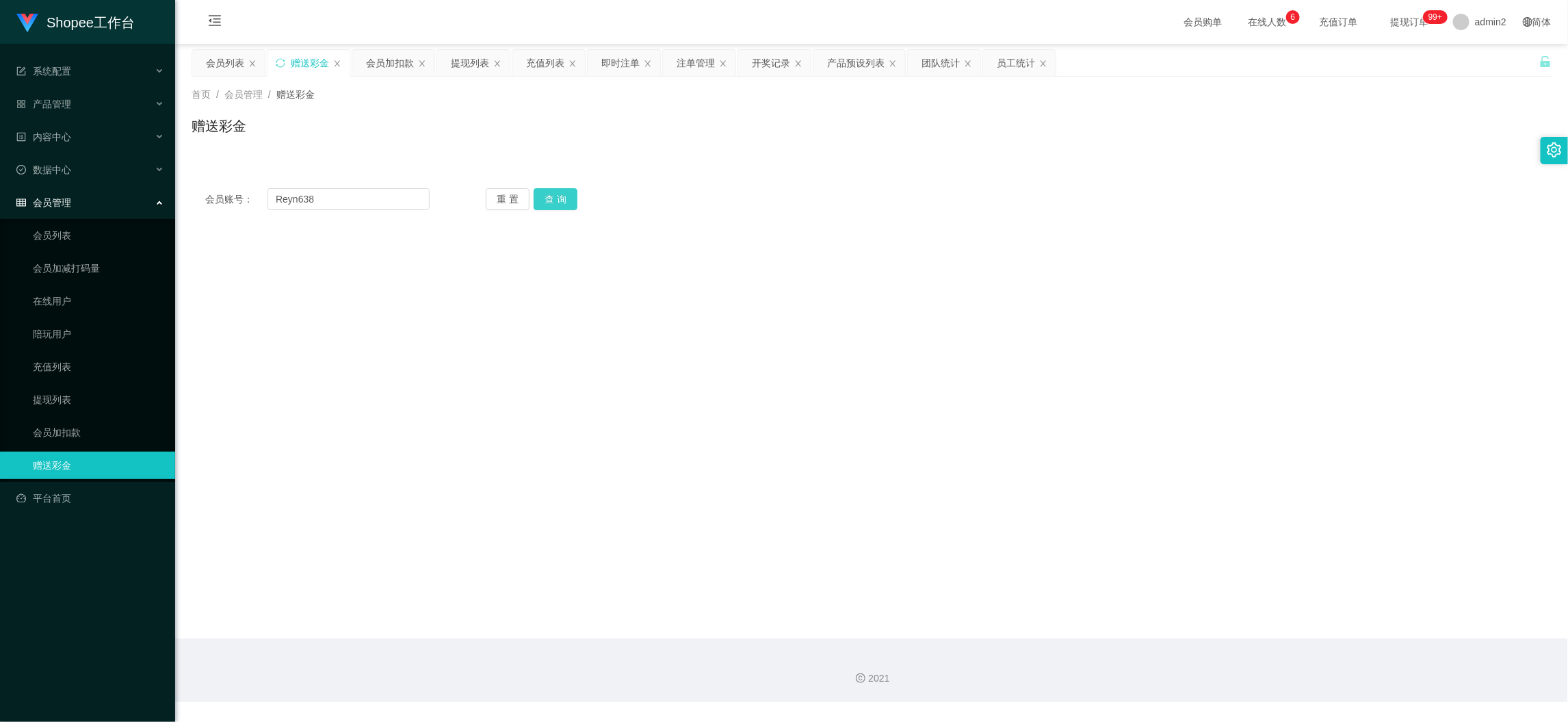
click at [558, 197] on button "查 询" at bounding box center [555, 199] width 44 height 22
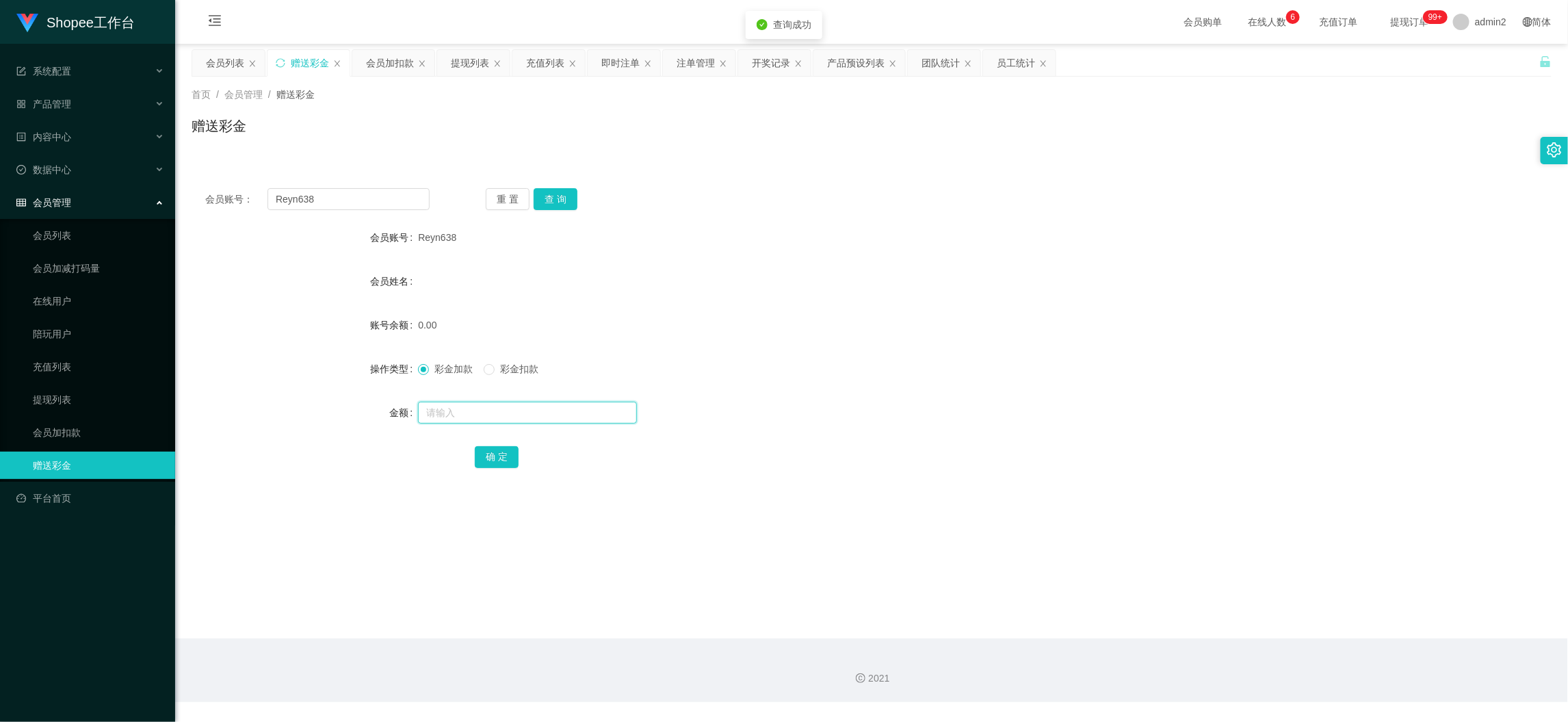
click at [611, 412] on input "text" at bounding box center [527, 413] width 219 height 22
type input "80"
drag, startPoint x: 498, startPoint y: 451, endPoint x: 527, endPoint y: 453, distance: 29.1
click at [498, 451] on button "确 定" at bounding box center [497, 457] width 44 height 22
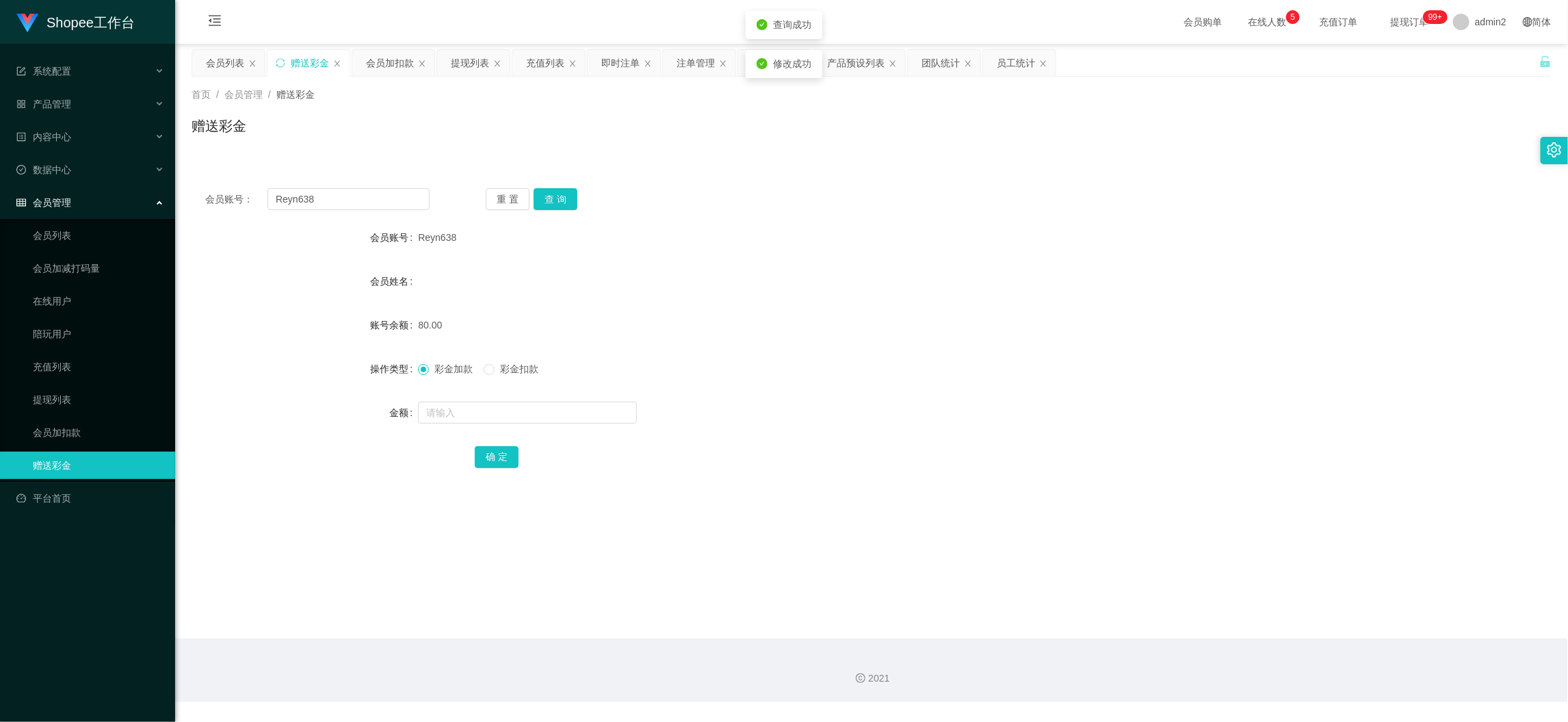
click at [895, 424] on div at bounding box center [814, 413] width 793 height 27
click at [394, 197] on input "Reyn638" at bounding box center [348, 199] width 162 height 22
paste input "08134098056"
drag, startPoint x: 394, startPoint y: 197, endPoint x: 468, endPoint y: 216, distance: 76.4
click at [402, 203] on input "Reyn638" at bounding box center [348, 199] width 162 height 22
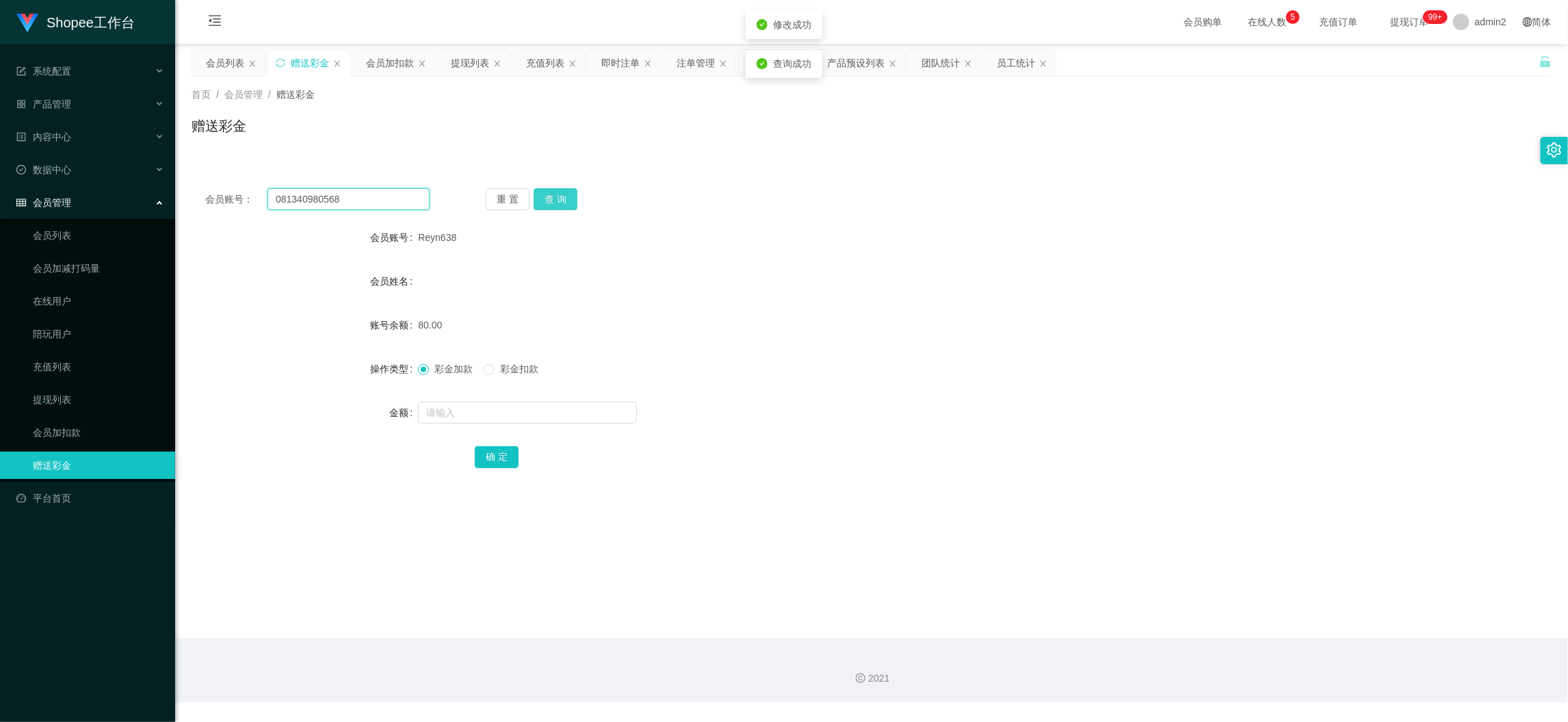
type input "081340980568"
click at [545, 197] on button "查 询" at bounding box center [555, 199] width 44 height 22
click at [554, 405] on input "text" at bounding box center [527, 413] width 219 height 22
type input "80"
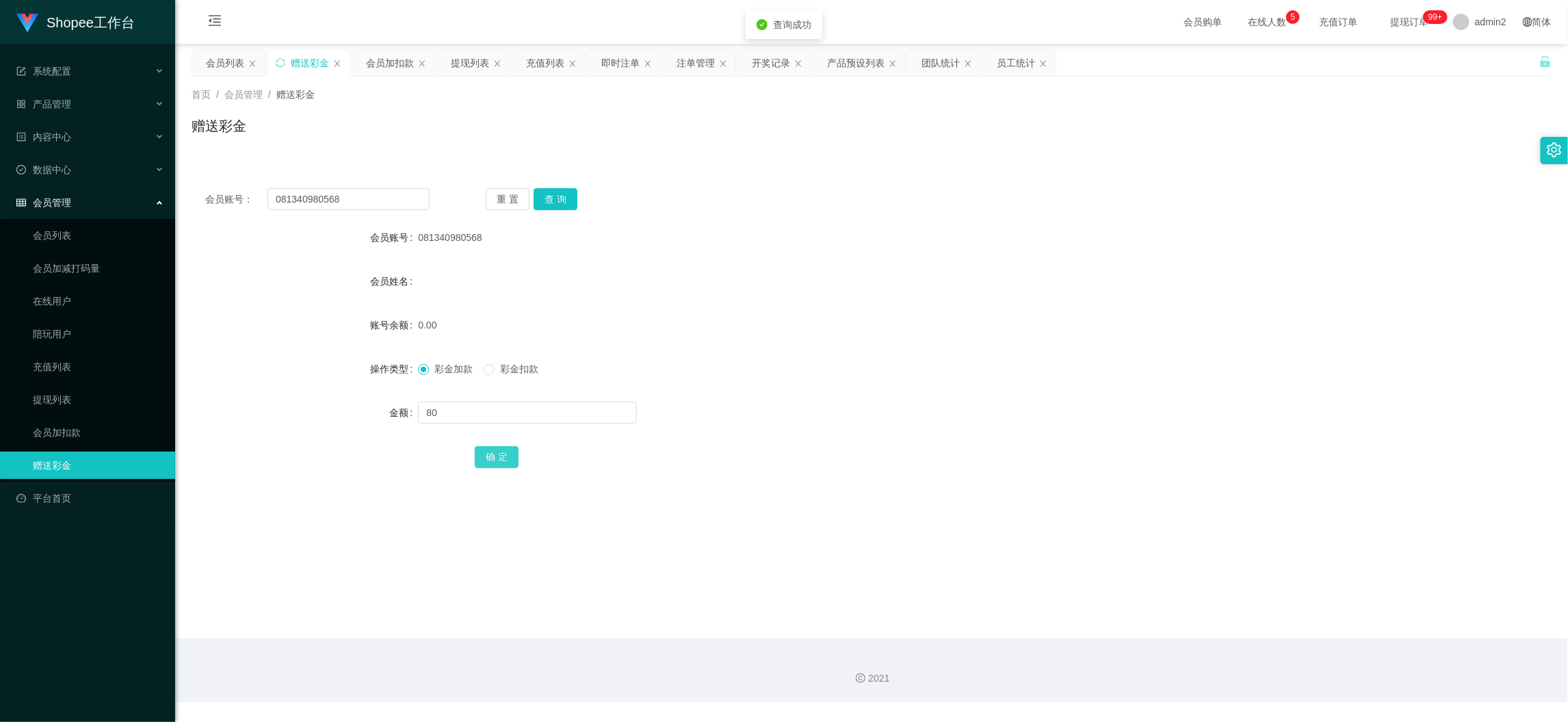
drag, startPoint x: 484, startPoint y: 462, endPoint x: 502, endPoint y: 459, distance: 18.2
click at [484, 462] on button "确 定" at bounding box center [497, 457] width 44 height 22
click at [397, 199] on input "081340980568" at bounding box center [348, 199] width 162 height 22
paste input "Zxl16"
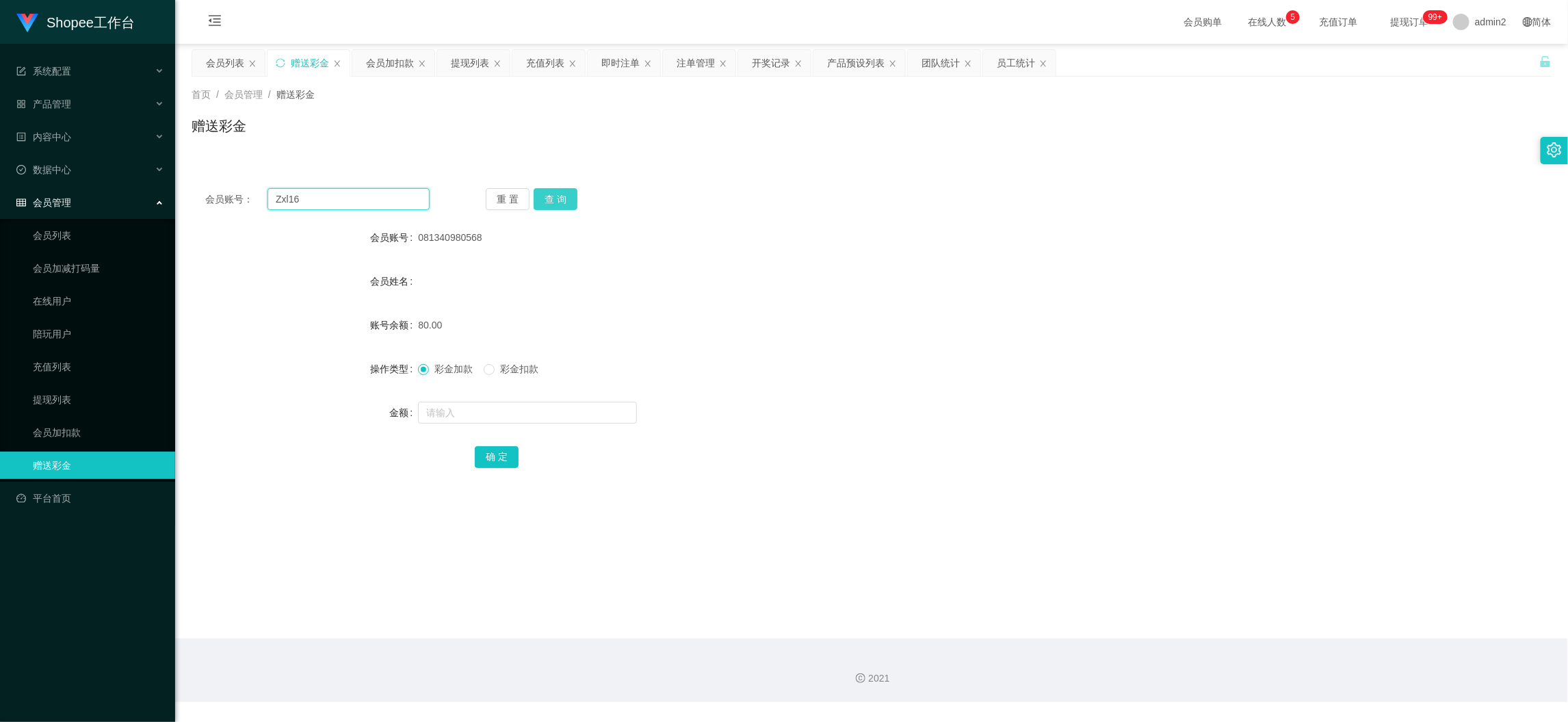
type input "Zxl16"
click at [570, 205] on button "查 询" at bounding box center [555, 199] width 44 height 22
click at [569, 406] on input "text" at bounding box center [527, 413] width 219 height 22
type input "80"
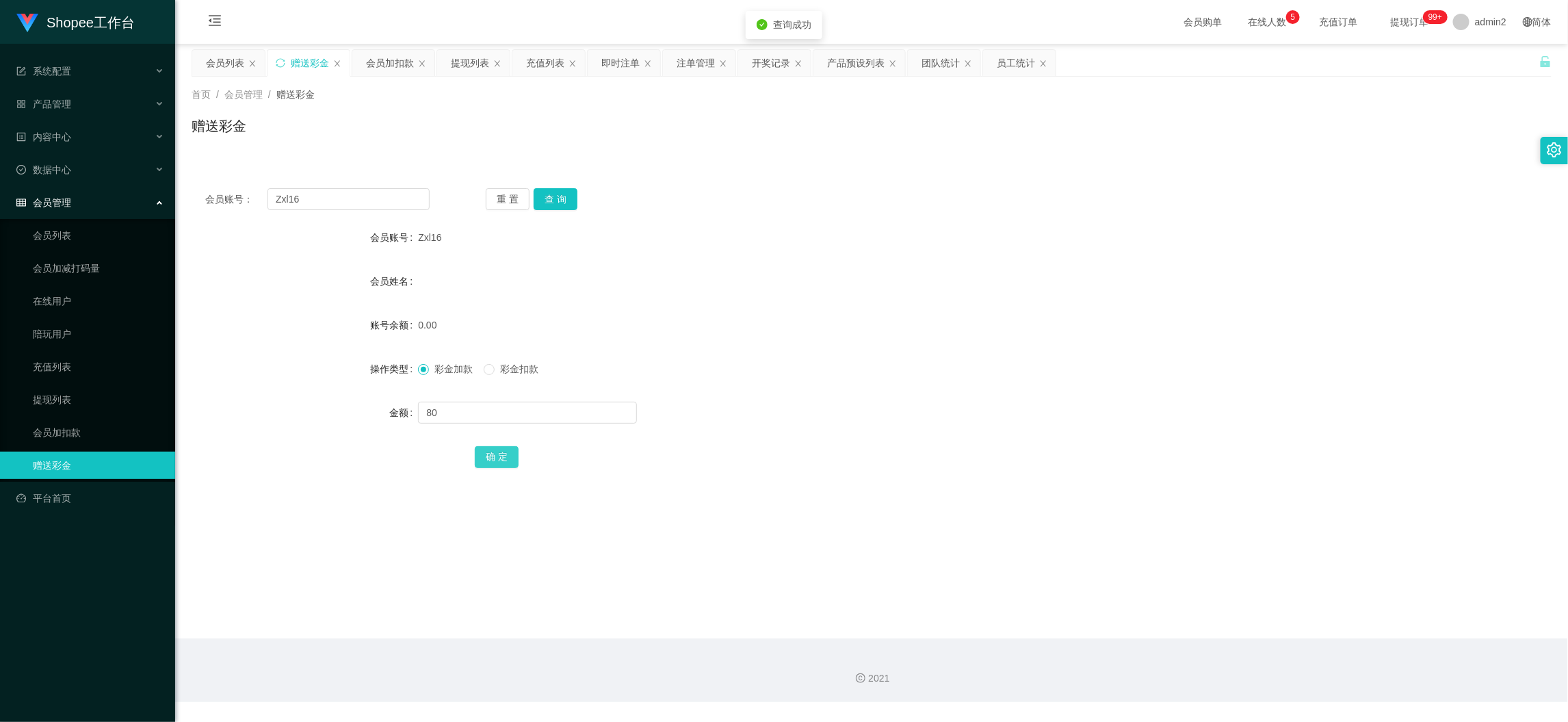
drag, startPoint x: 499, startPoint y: 457, endPoint x: 529, endPoint y: 454, distance: 30.1
click at [500, 455] on button "确 定" at bounding box center [497, 457] width 44 height 22
drag, startPoint x: 833, startPoint y: 419, endPoint x: 855, endPoint y: 419, distance: 22.0
click at [834, 419] on div at bounding box center [814, 413] width 793 height 27
click at [394, 192] on input "Zxl16" at bounding box center [348, 199] width 162 height 22
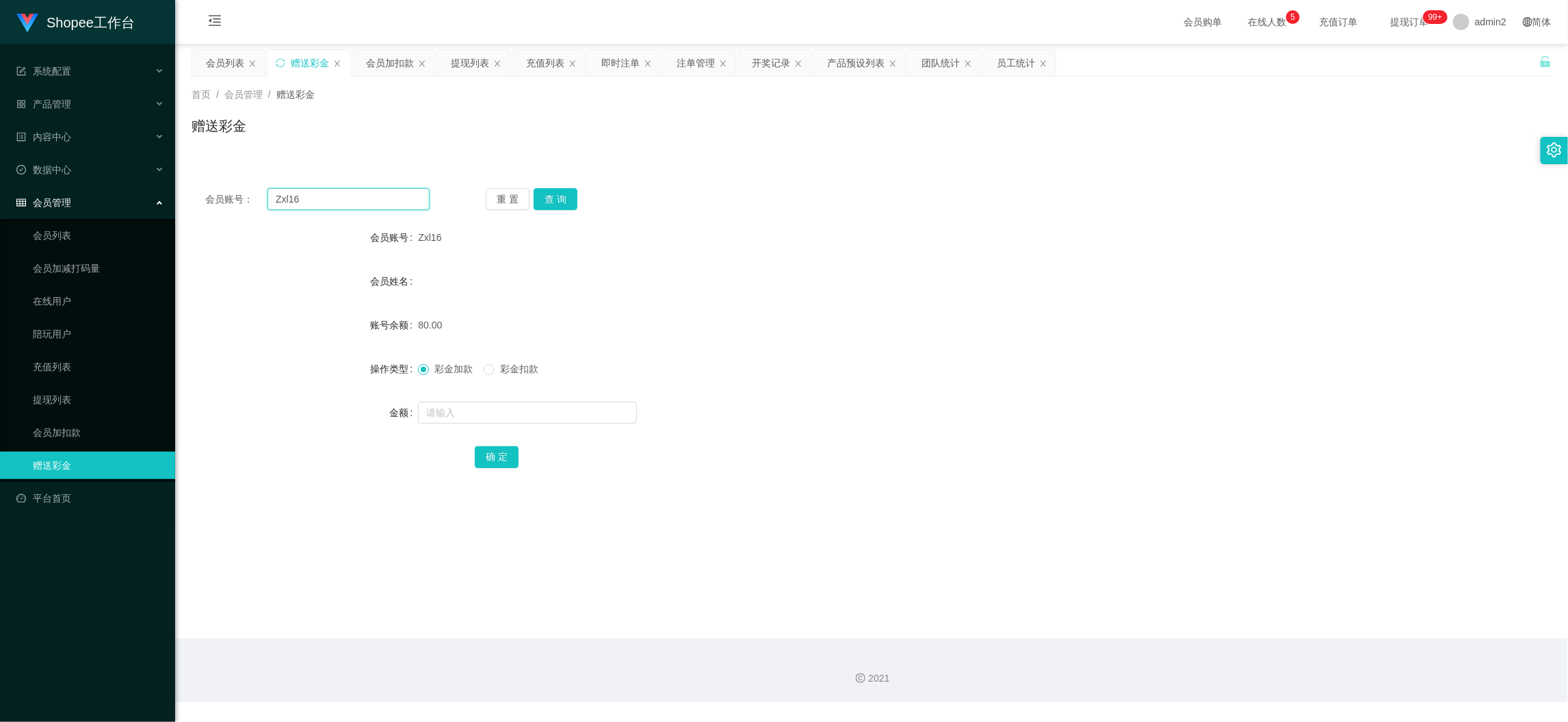
paste input "08576561278"
click at [394, 192] on input "Zxl16" at bounding box center [348, 199] width 162 height 22
type input "085765612786"
click at [569, 193] on button "查 询" at bounding box center [555, 199] width 44 height 22
click at [558, 407] on input "text" at bounding box center [527, 413] width 219 height 22
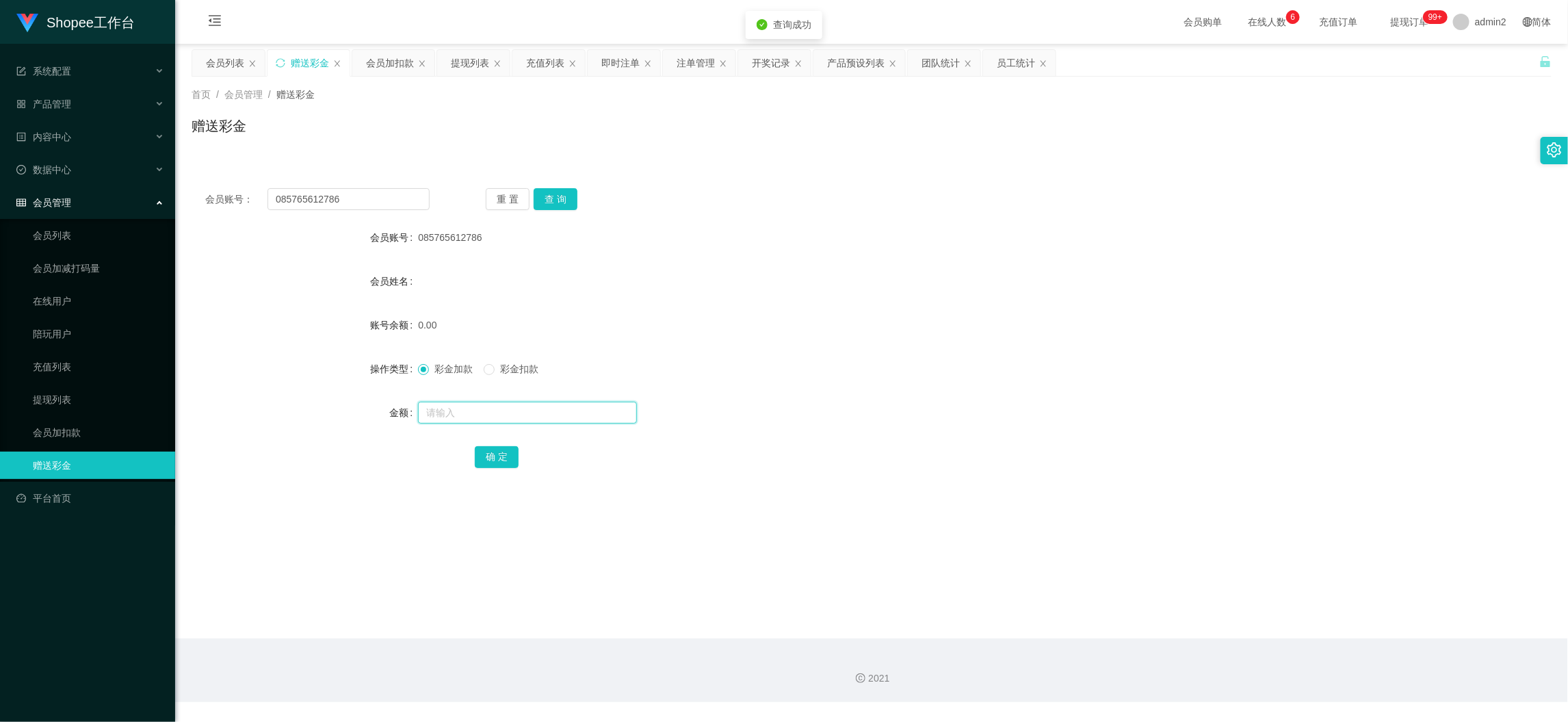
click at [559, 407] on input "text" at bounding box center [527, 413] width 219 height 22
type input "80"
click at [499, 458] on button "确 定" at bounding box center [497, 457] width 44 height 22
drag, startPoint x: 914, startPoint y: 406, endPoint x: 927, endPoint y: 406, distance: 13.0
click at [926, 406] on div "80" at bounding box center [814, 413] width 793 height 27
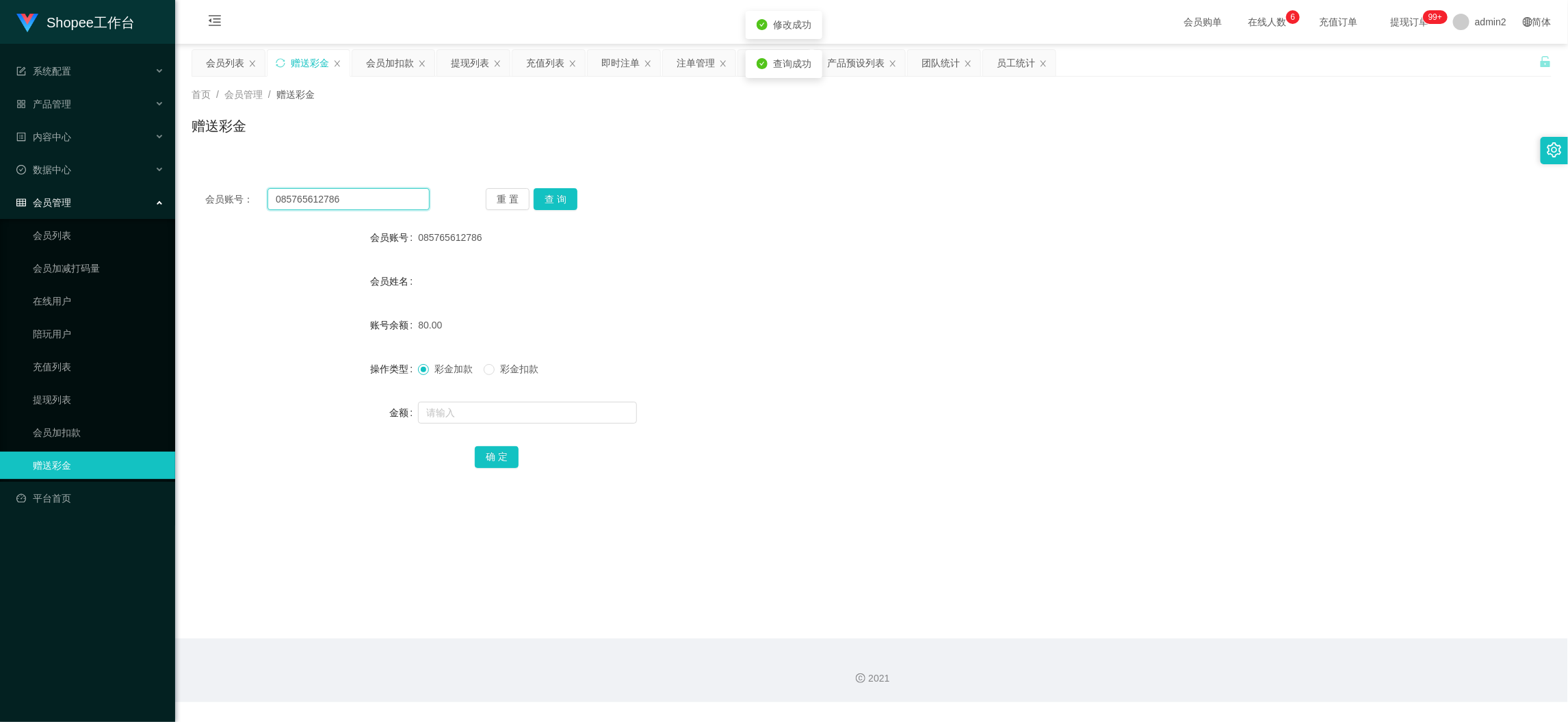
click at [394, 199] on input "085765612786" at bounding box center [348, 199] width 162 height 22
paste input "1340980568"
drag, startPoint x: 394, startPoint y: 199, endPoint x: 554, endPoint y: 210, distance: 160.4
click at [396, 199] on input "085765612786" at bounding box center [348, 199] width 162 height 22
click at [557, 204] on button "查 询" at bounding box center [555, 199] width 44 height 22
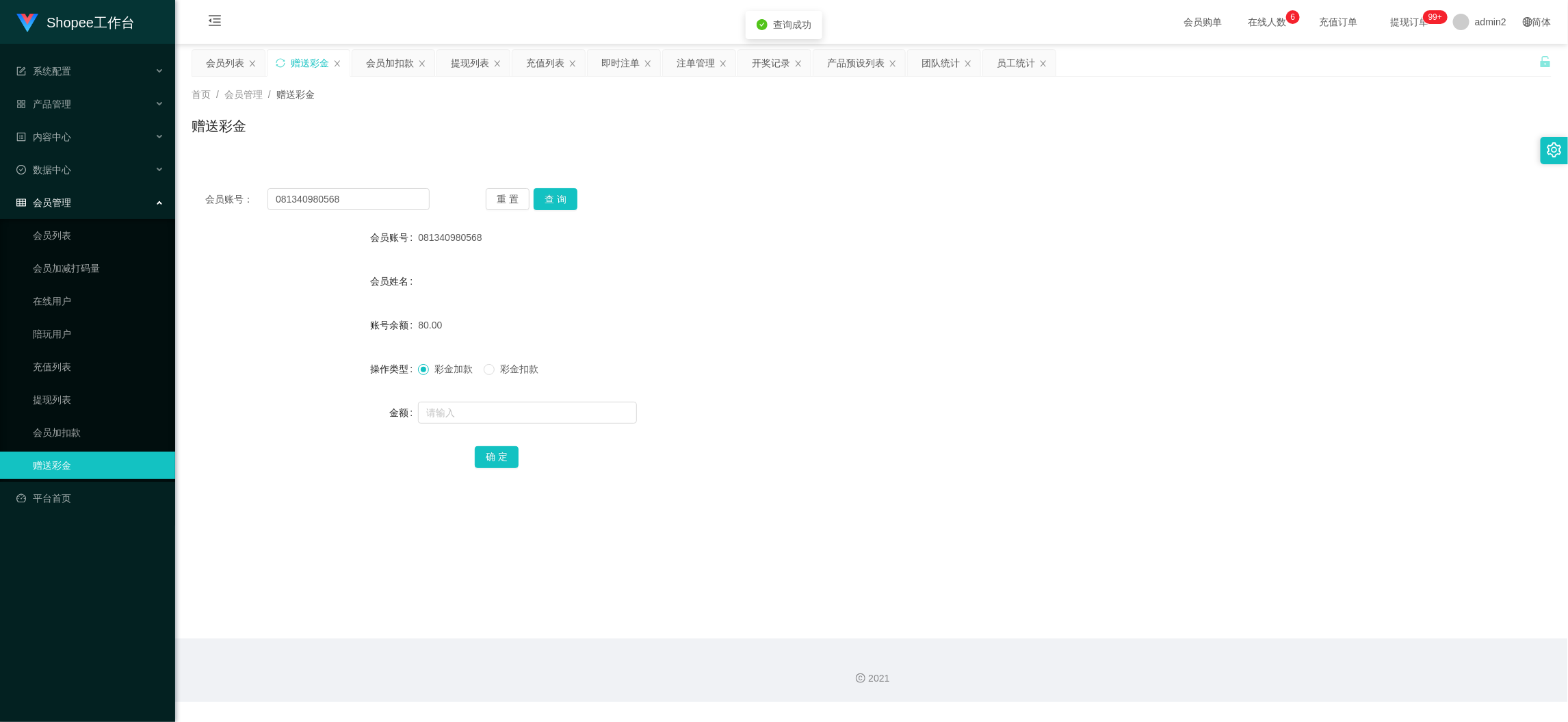
drag, startPoint x: 752, startPoint y: 318, endPoint x: 756, endPoint y: 325, distance: 8.1
click at [754, 318] on div "80.00" at bounding box center [814, 325] width 793 height 27
click at [389, 196] on input "081340980568" at bounding box center [348, 199] width 162 height 22
drag, startPoint x: 389, startPoint y: 196, endPoint x: 481, endPoint y: 203, distance: 92.3
click at [393, 197] on input "081340980568" at bounding box center [348, 199] width 162 height 22
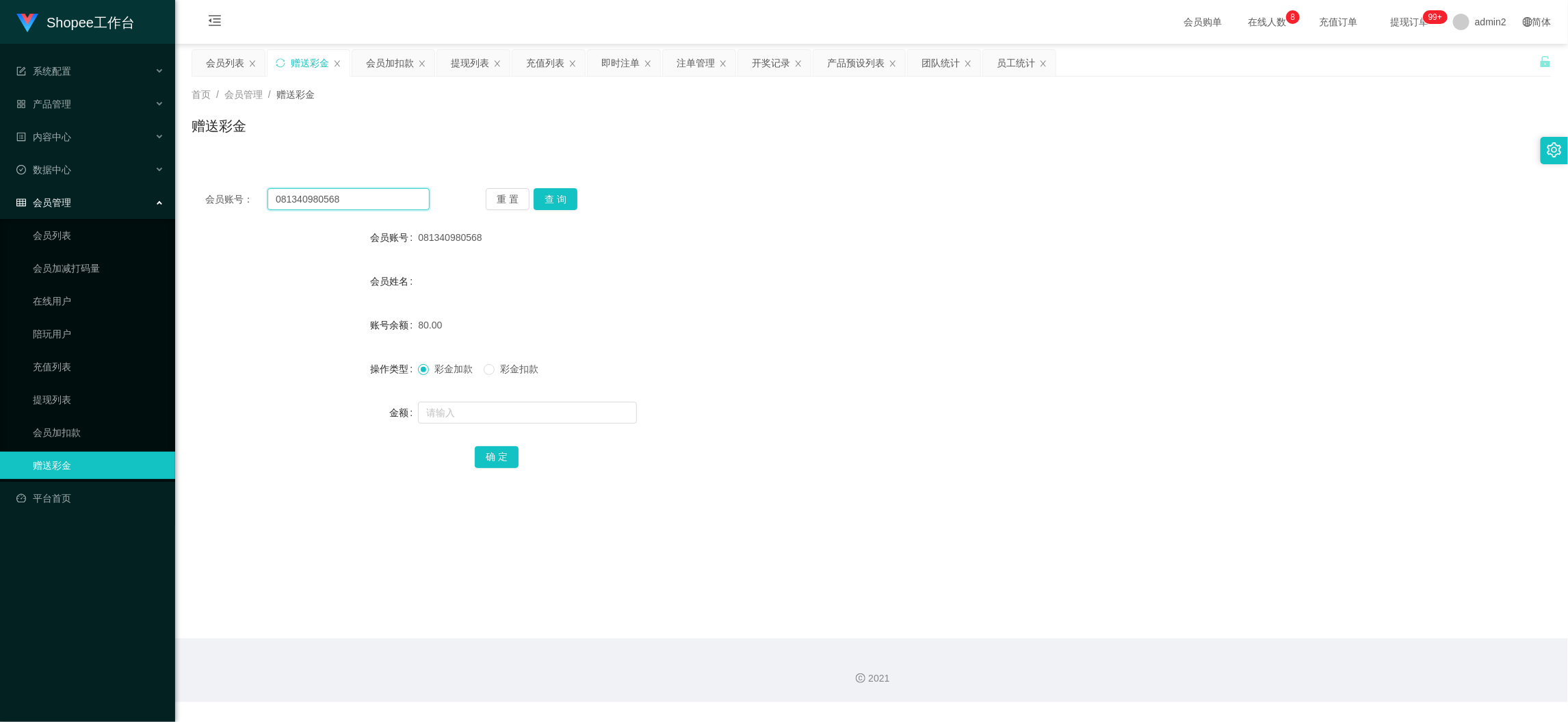
paste input "2271492471"
type input "082271492471"
click at [554, 191] on button "查 询" at bounding box center [555, 199] width 44 height 22
click at [573, 418] on input "text" at bounding box center [527, 413] width 219 height 22
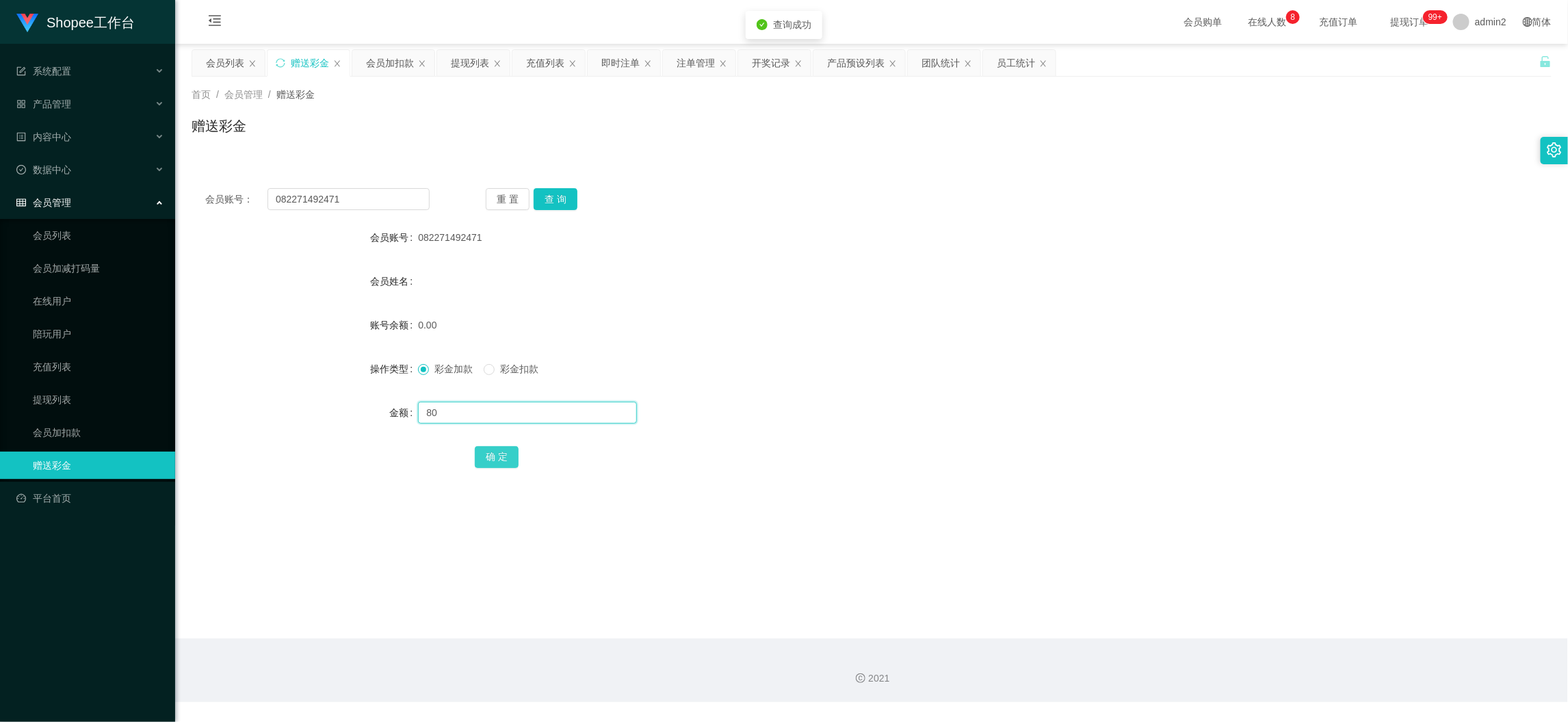
type input "80"
click at [506, 451] on button "确 定" at bounding box center [497, 457] width 44 height 22
click at [361, 208] on input "082271492471" at bounding box center [348, 199] width 162 height 22
drag, startPoint x: 361, startPoint y: 208, endPoint x: 468, endPoint y: 208, distance: 107.0
click at [363, 208] on input "082271492471" at bounding box center [348, 199] width 162 height 22
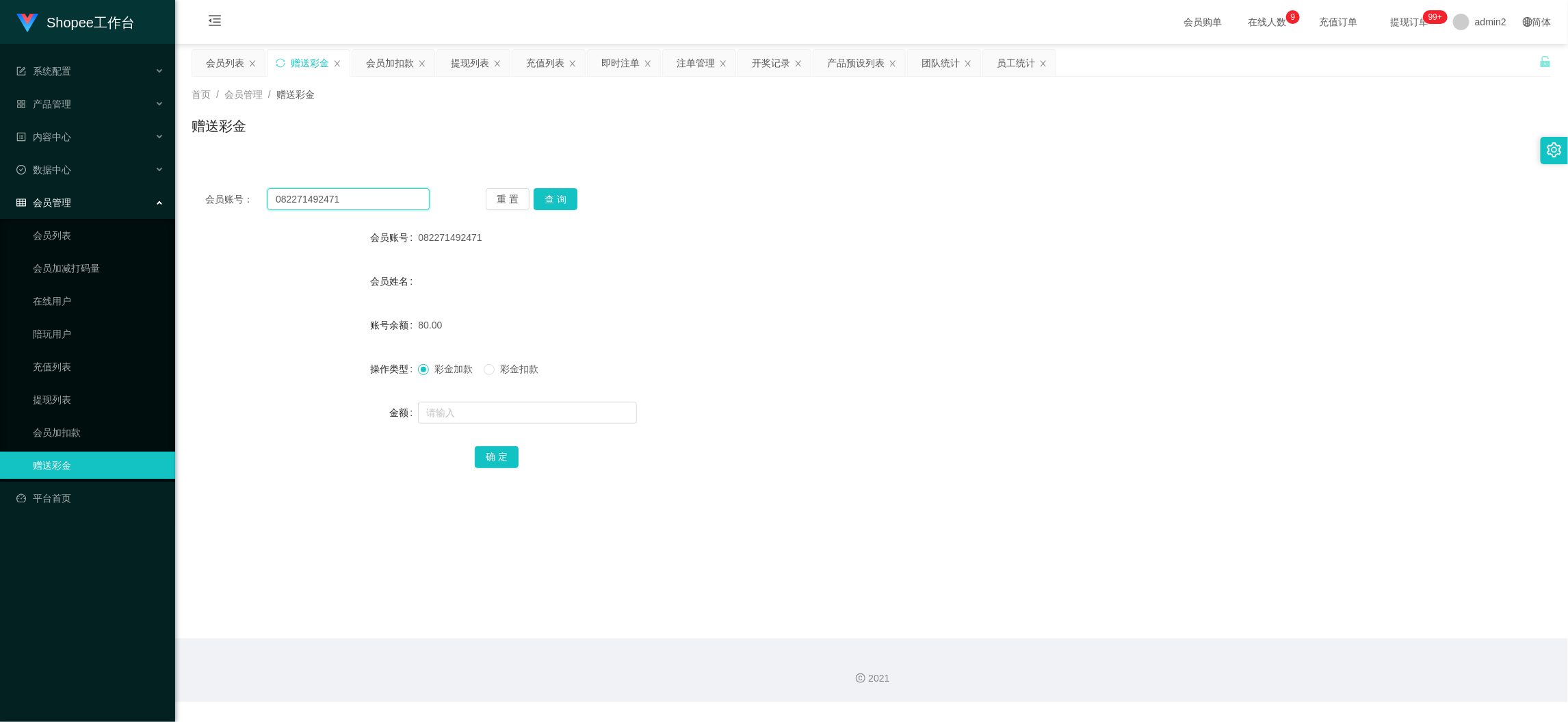
paste input "CindyTerry"
type input "CindyTerry"
click at [548, 197] on button "查 询" at bounding box center [555, 199] width 44 height 22
click at [582, 407] on input "text" at bounding box center [527, 413] width 219 height 22
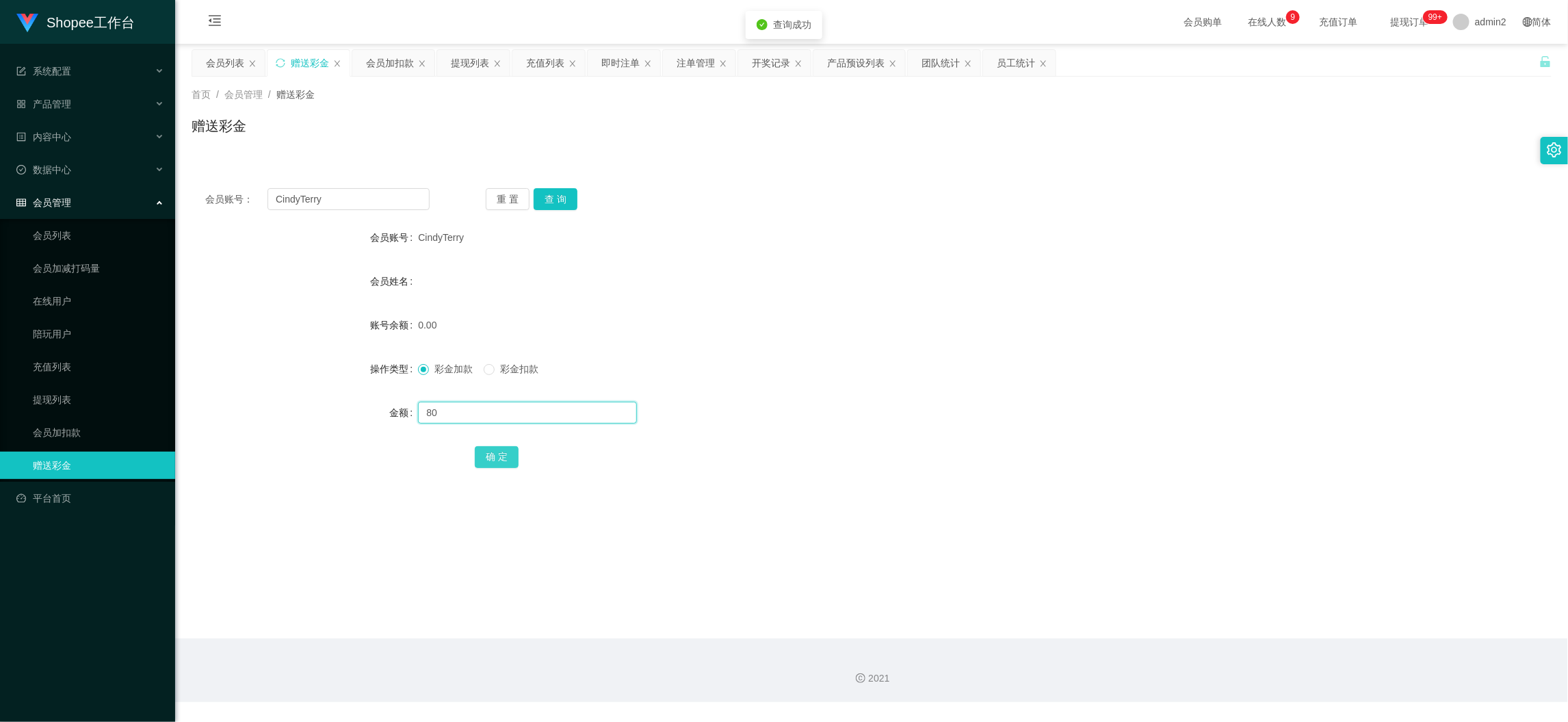
type input "80"
click at [510, 457] on button "确 定" at bounding box center [497, 457] width 44 height 22
click at [391, 200] on input "CindyTerry" at bounding box center [348, 199] width 162 height 22
drag, startPoint x: 391, startPoint y: 200, endPoint x: 437, endPoint y: 202, distance: 46.0
click at [392, 200] on input "CindyTerry" at bounding box center [348, 199] width 162 height 22
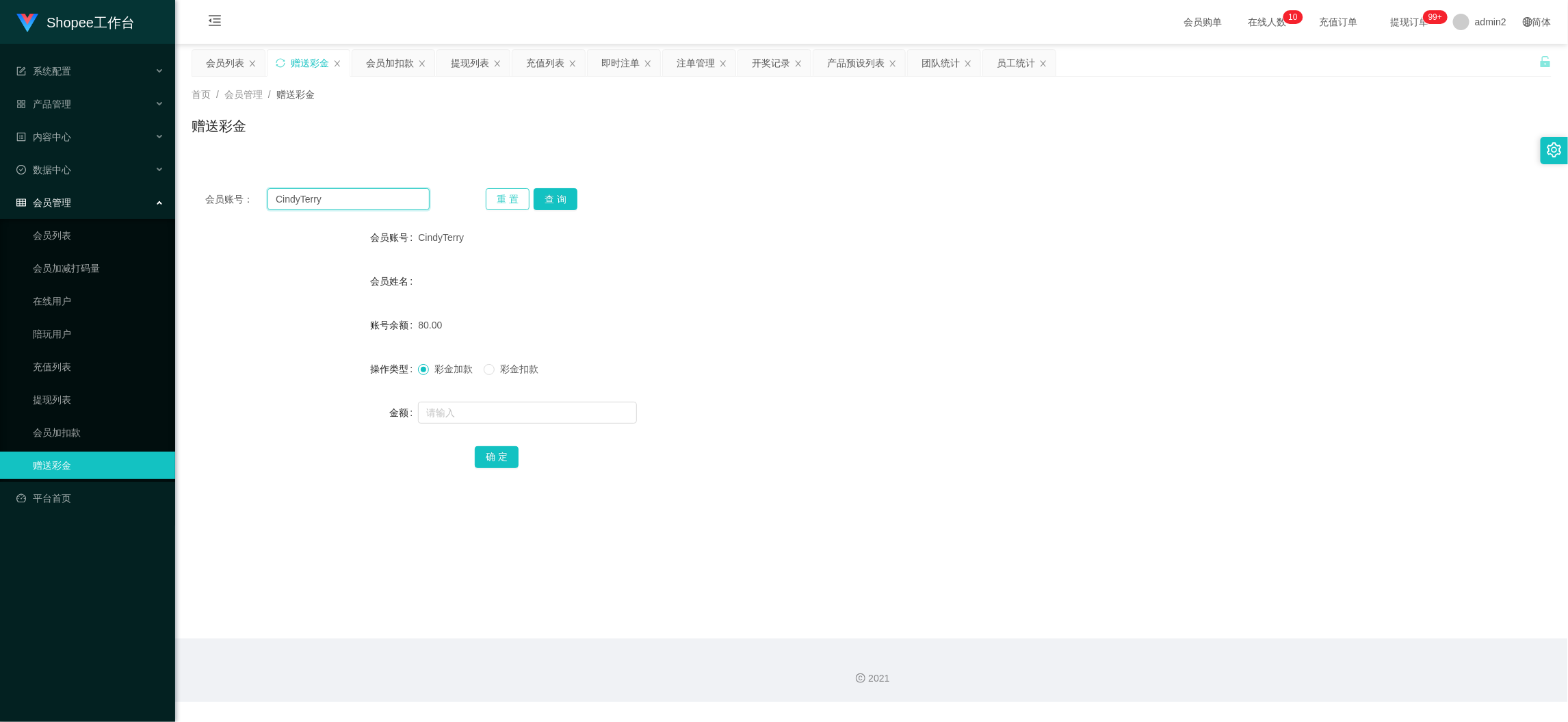
paste input "085210819456"
type input "085210819456"
click at [561, 196] on button "查 询" at bounding box center [555, 199] width 44 height 22
click at [580, 407] on input "text" at bounding box center [527, 413] width 219 height 22
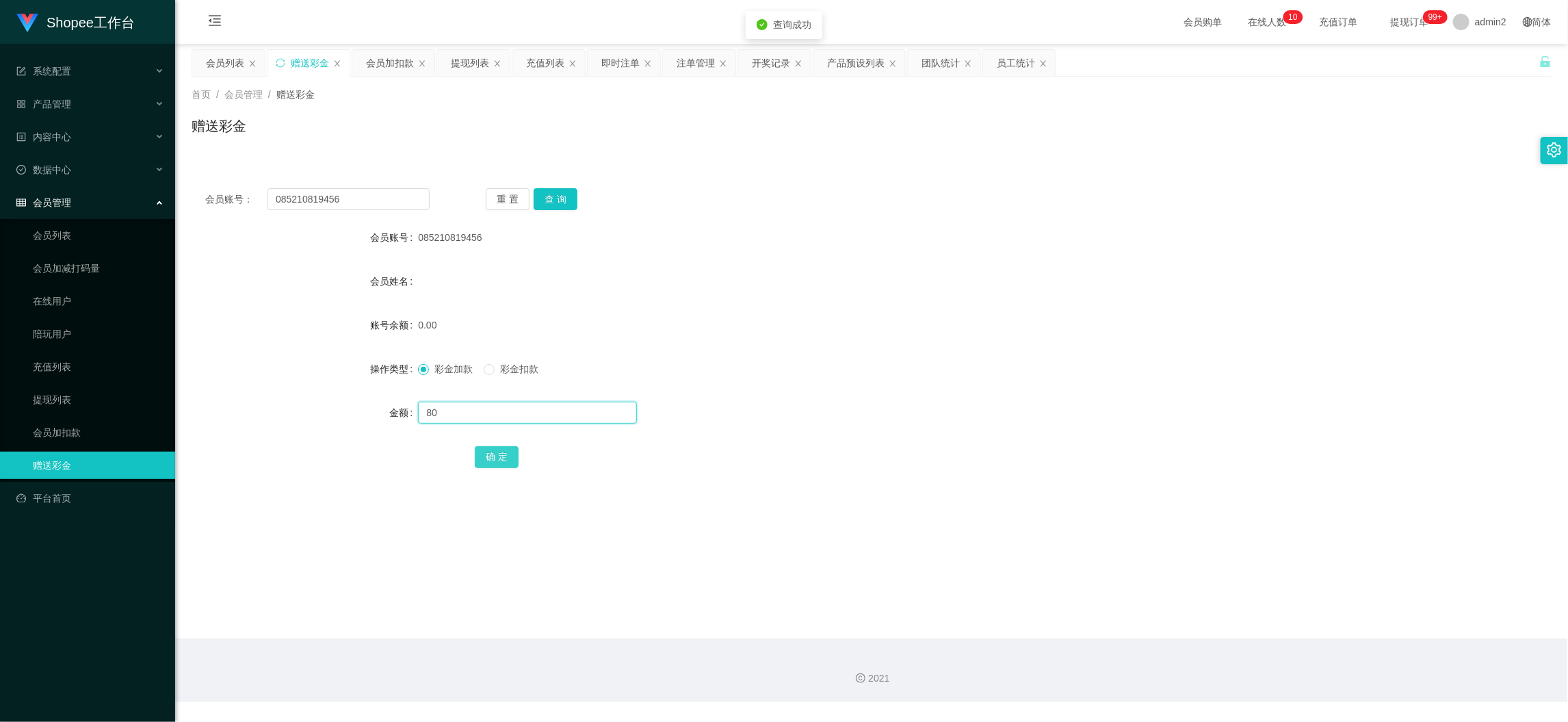
type input "80"
click at [495, 453] on button "确 定" at bounding box center [497, 457] width 44 height 22
drag, startPoint x: 719, startPoint y: 514, endPoint x: 807, endPoint y: 435, distance: 118.3
click at [718, 515] on main "关闭左侧 关闭右侧 关闭其它 刷新页面 会员列表 赠送彩金 会员加扣款 提现列表 充值列表 即时注单 注单管理 开奖记录 产品预设列表 团队统计 员工统计 首…" at bounding box center [871, 341] width 1392 height 595
click at [399, 70] on div "会员加扣款" at bounding box center [390, 63] width 48 height 26
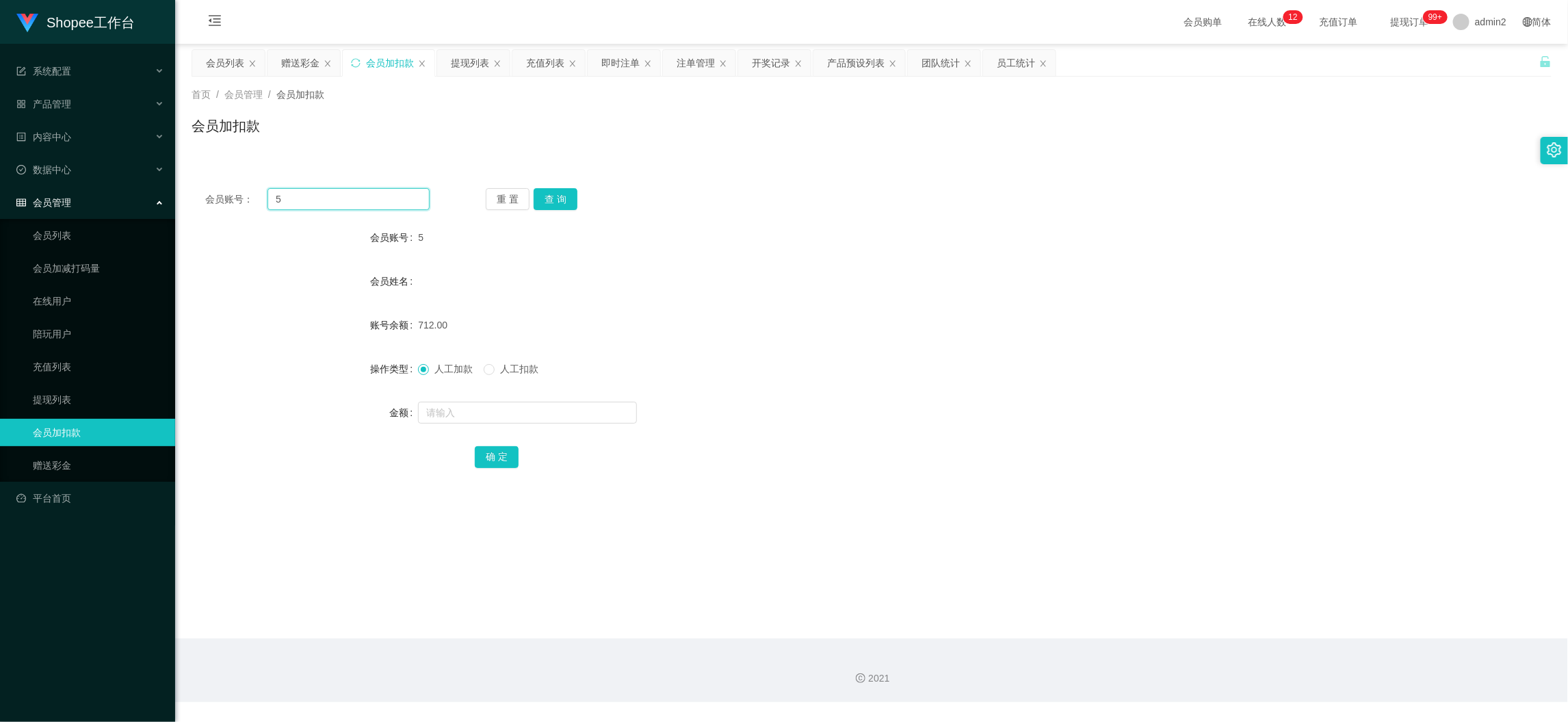
click at [370, 197] on input "5" at bounding box center [348, 199] width 162 height 22
paste input "168"
type input "168"
drag, startPoint x: 559, startPoint y: 192, endPoint x: 562, endPoint y: 234, distance: 42.1
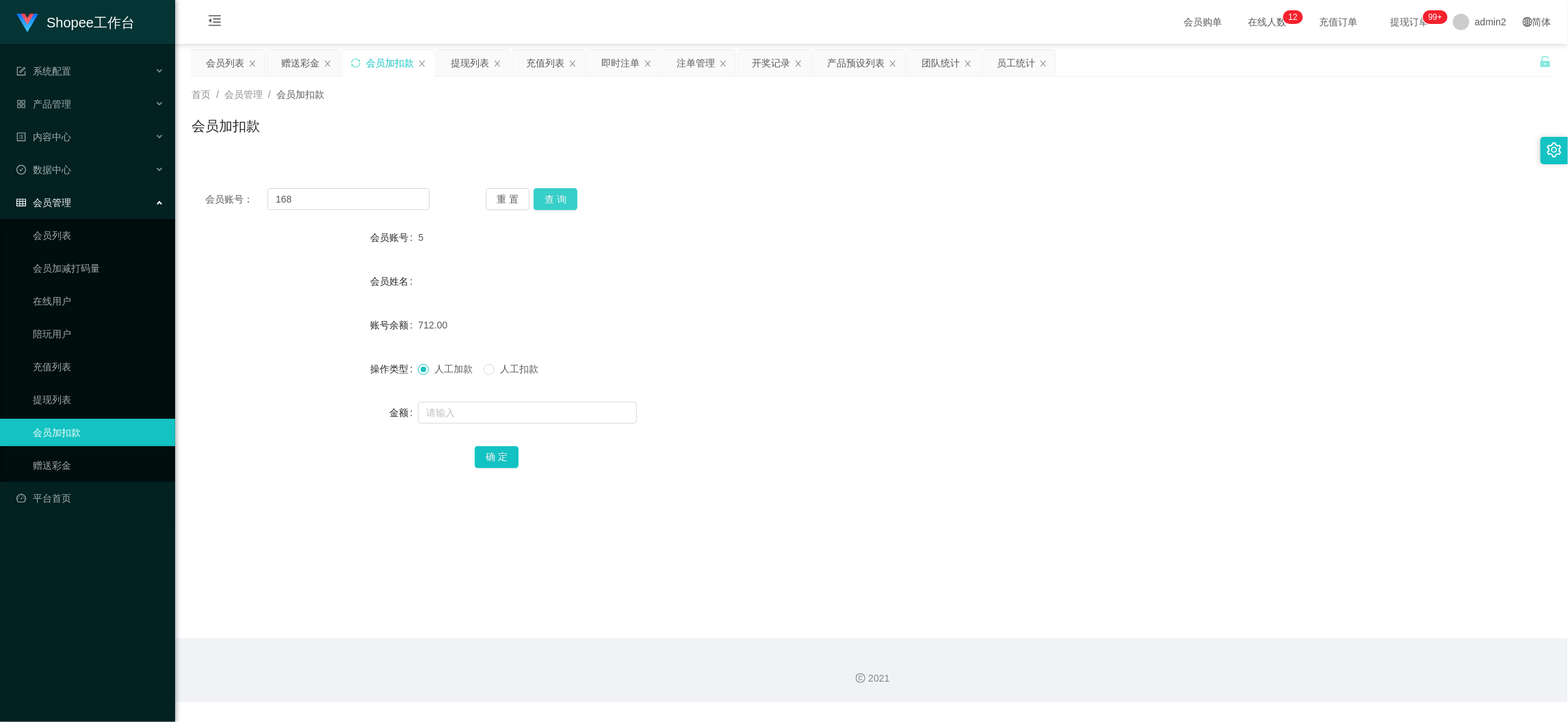
click at [561, 192] on button "查 询" at bounding box center [555, 199] width 44 height 22
click at [564, 417] on input "text" at bounding box center [527, 413] width 219 height 22
type input "11"
click at [504, 452] on button "确 定" at bounding box center [497, 457] width 44 height 22
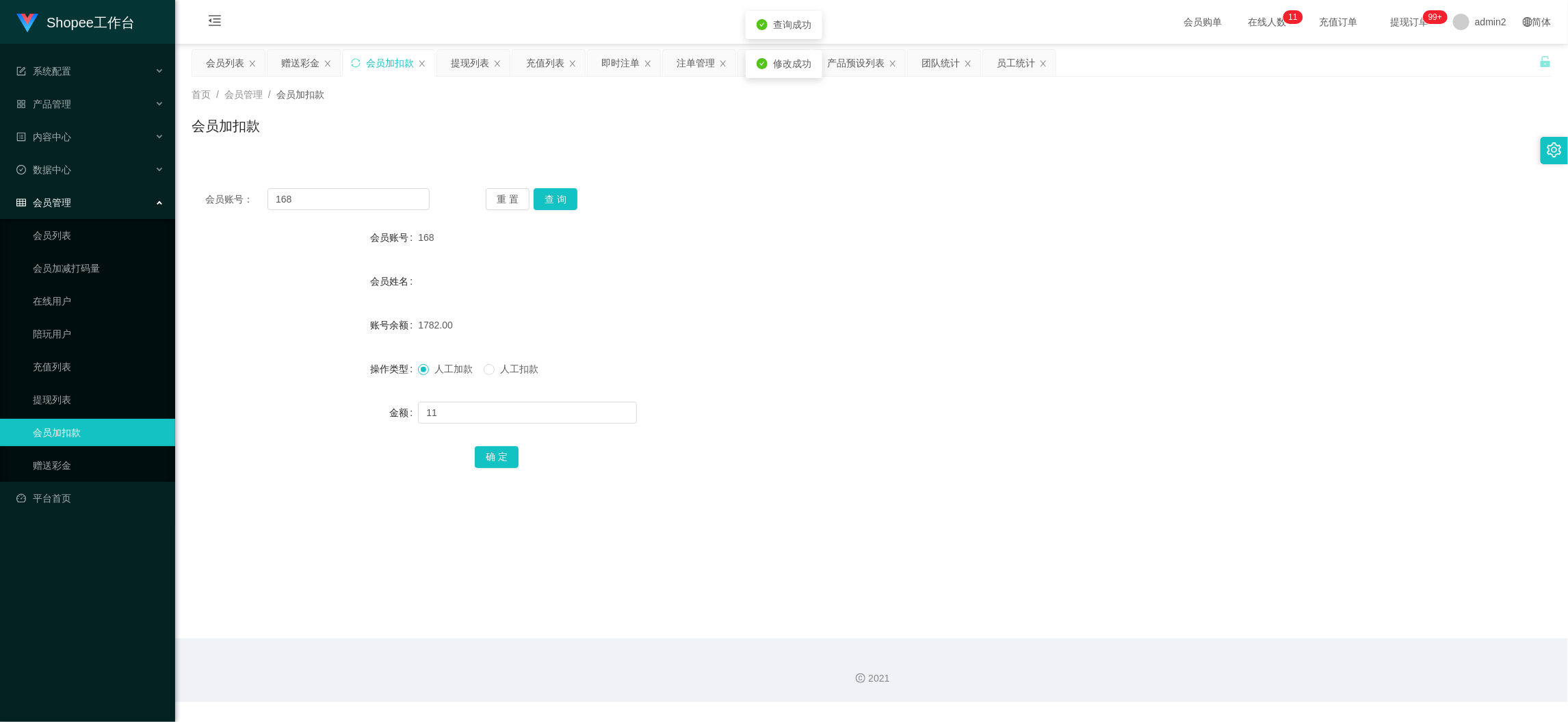
click at [895, 364] on div "人工加款 人工扣款" at bounding box center [814, 369] width 793 height 27
click at [1240, 609] on main "关闭左侧 关闭右侧 关闭其它 刷新页面 会员列表 赠送彩金 会员加扣款 提现列表 充值列表 即时注单 注单管理 开奖记录 产品预设列表 团队统计 员工统计 首…" at bounding box center [871, 341] width 1392 height 595
click at [305, 61] on div "赠送彩金" at bounding box center [300, 63] width 38 height 26
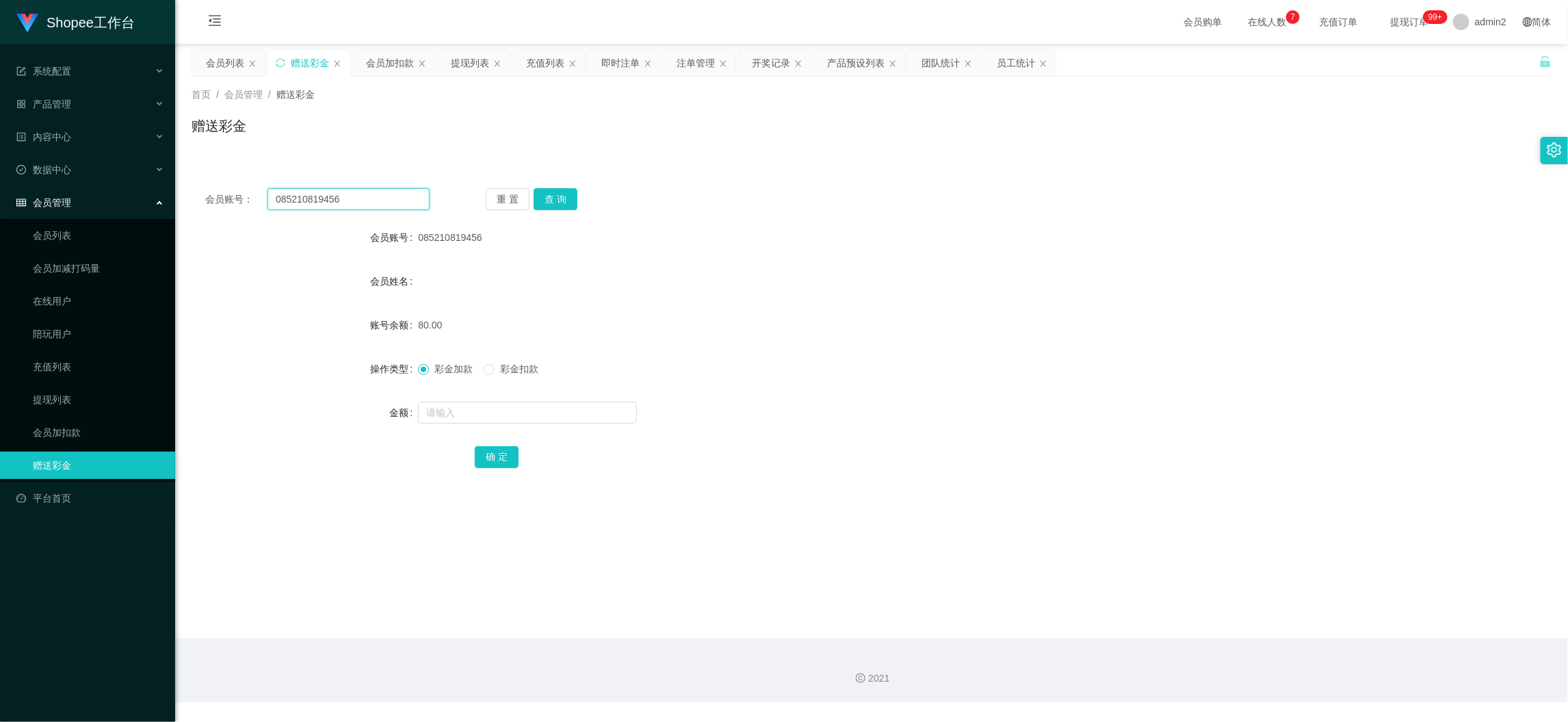
click at [383, 197] on input "085210819456" at bounding box center [348, 199] width 162 height 22
paste input "Reyn638"
type input "Reyn638"
click at [541, 199] on button "查 询" at bounding box center [555, 199] width 44 height 22
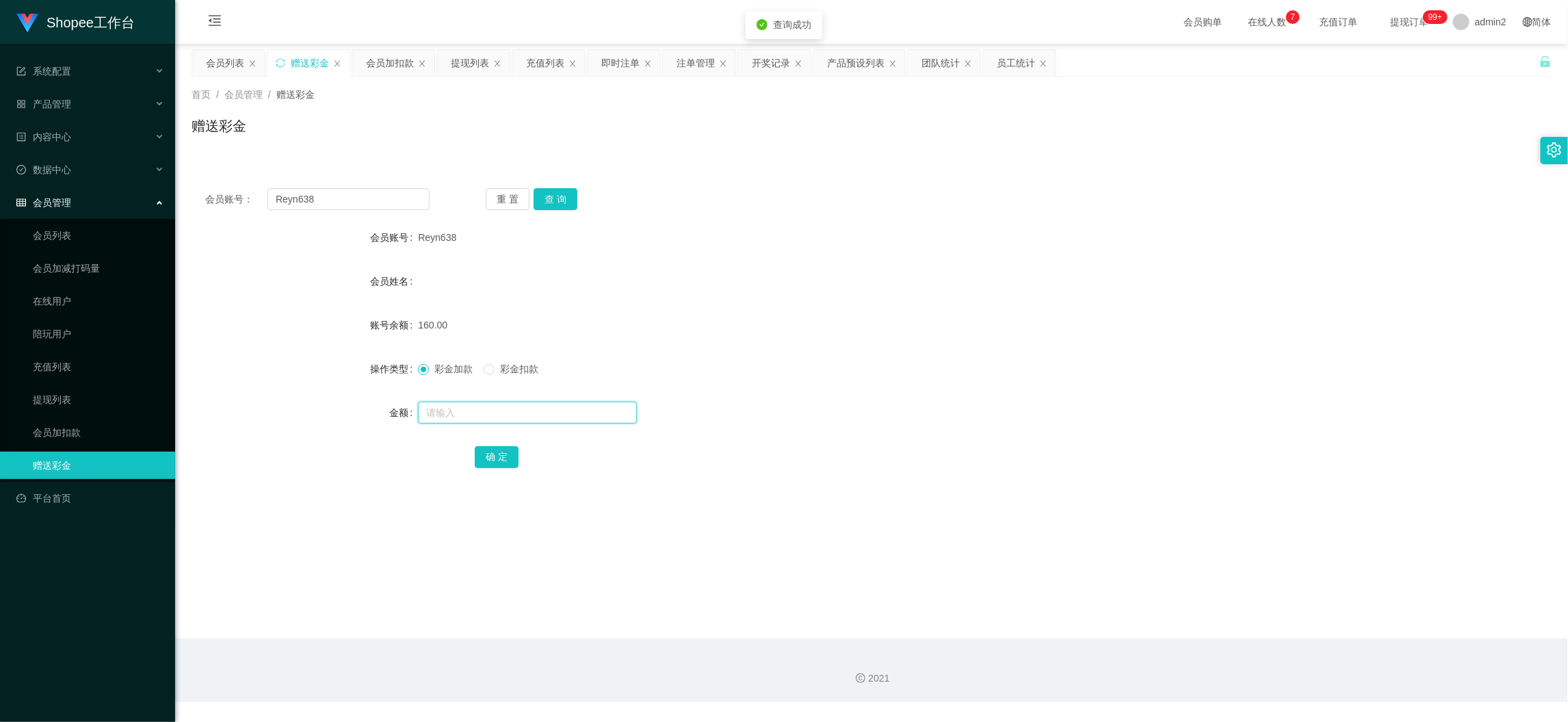
click at [548, 411] on input "text" at bounding box center [527, 413] width 219 height 22
type input "40"
drag, startPoint x: 502, startPoint y: 448, endPoint x: 476, endPoint y: 426, distance: 34.1
click at [502, 448] on button "确 定" at bounding box center [497, 457] width 44 height 22
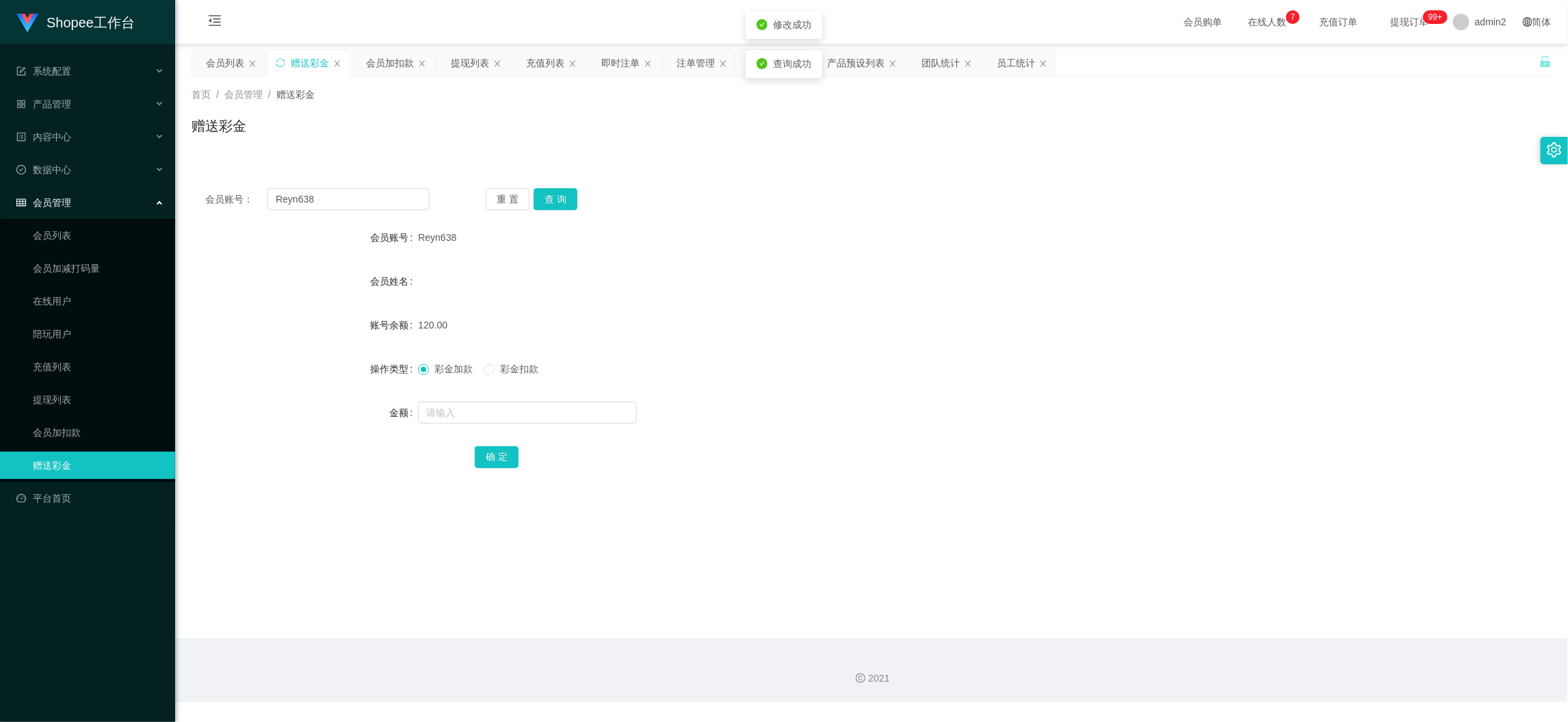
click at [760, 357] on div "彩金加款 彩金扣款" at bounding box center [814, 369] width 793 height 27
click at [1194, 604] on main "关闭左侧 关闭右侧 关闭其它 刷新页面 会员列表 赠送彩金 会员加扣款 提现列表 充值列表 即时注单 注单管理 开奖记录 产品预设列表 团队统计 员工统计 首…" at bounding box center [871, 341] width 1392 height 595
click at [467, 59] on div "提现列表" at bounding box center [470, 63] width 38 height 26
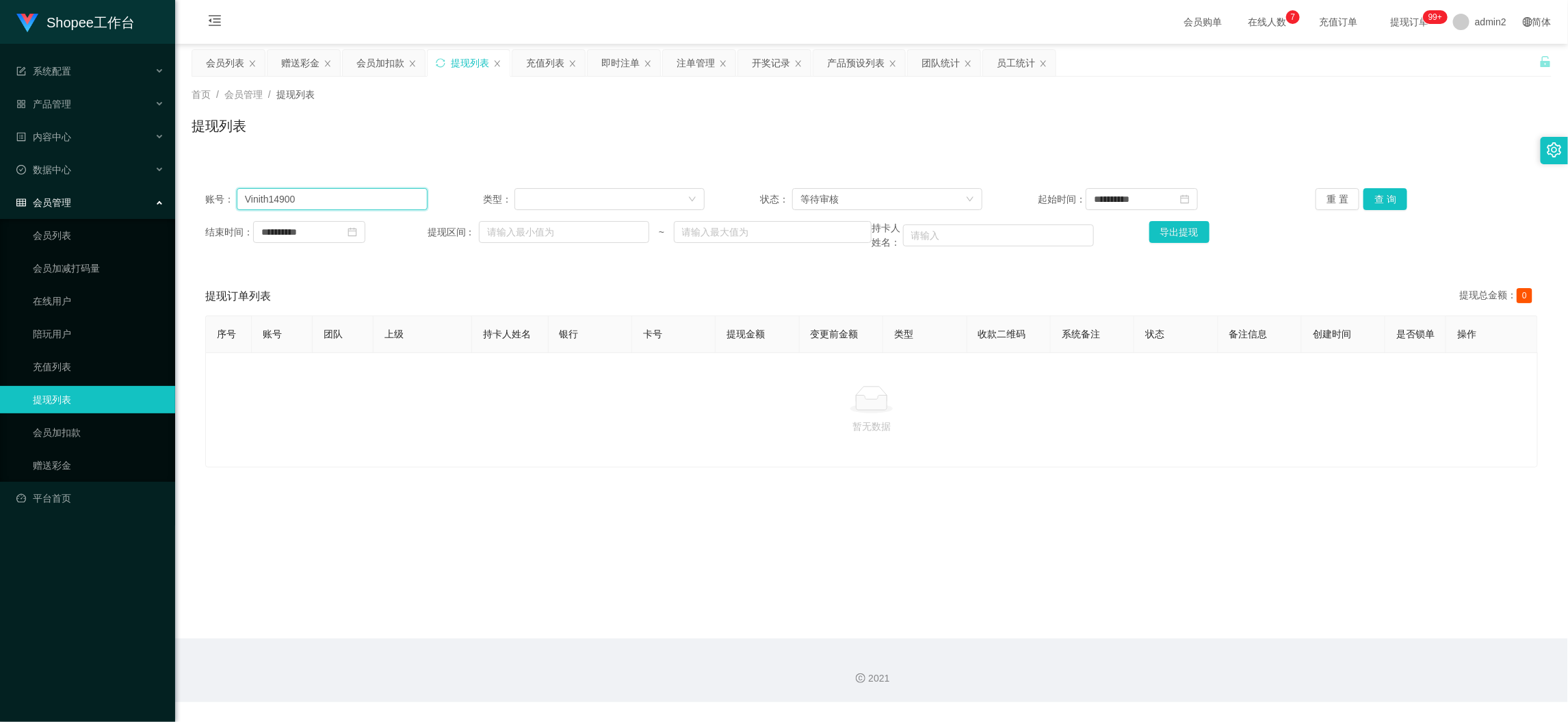
click at [357, 200] on input "Vinith14900" at bounding box center [332, 199] width 191 height 22
paste input "Zxl16"
type input "Zxl16"
click at [1385, 199] on button "查 询" at bounding box center [1385, 199] width 44 height 22
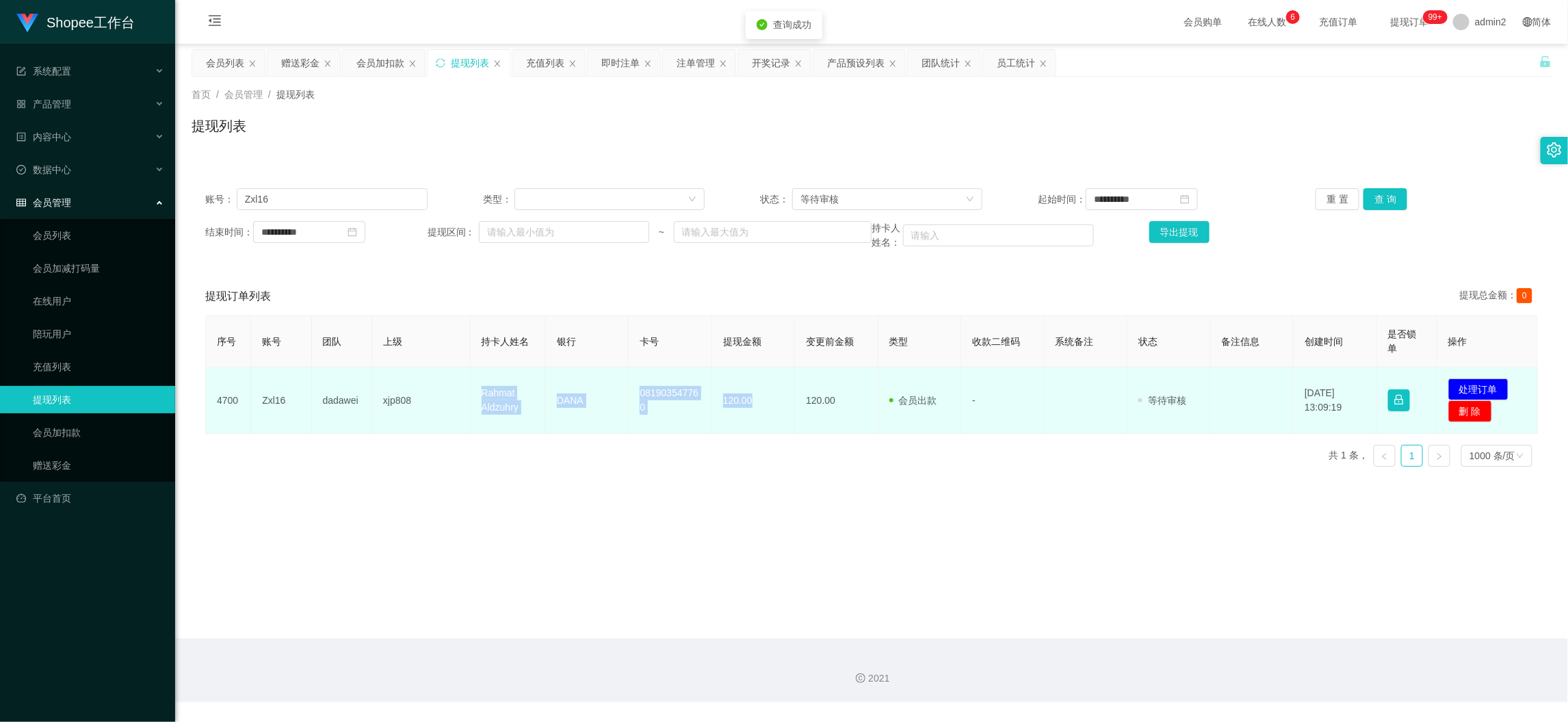
drag, startPoint x: 445, startPoint y: 381, endPoint x: 759, endPoint y: 404, distance: 314.8
click at [759, 404] on tr "4700 Zxl16 dadawei xjp808 [PERSON_NAME] DANA 081903547760 120.00 120.00 会员出款 人工…" at bounding box center [872, 400] width 1332 height 67
copy tr "[PERSON_NAME] DANA 081903547760 120.00"
click at [1450, 389] on button "处理订单" at bounding box center [1478, 389] width 60 height 22
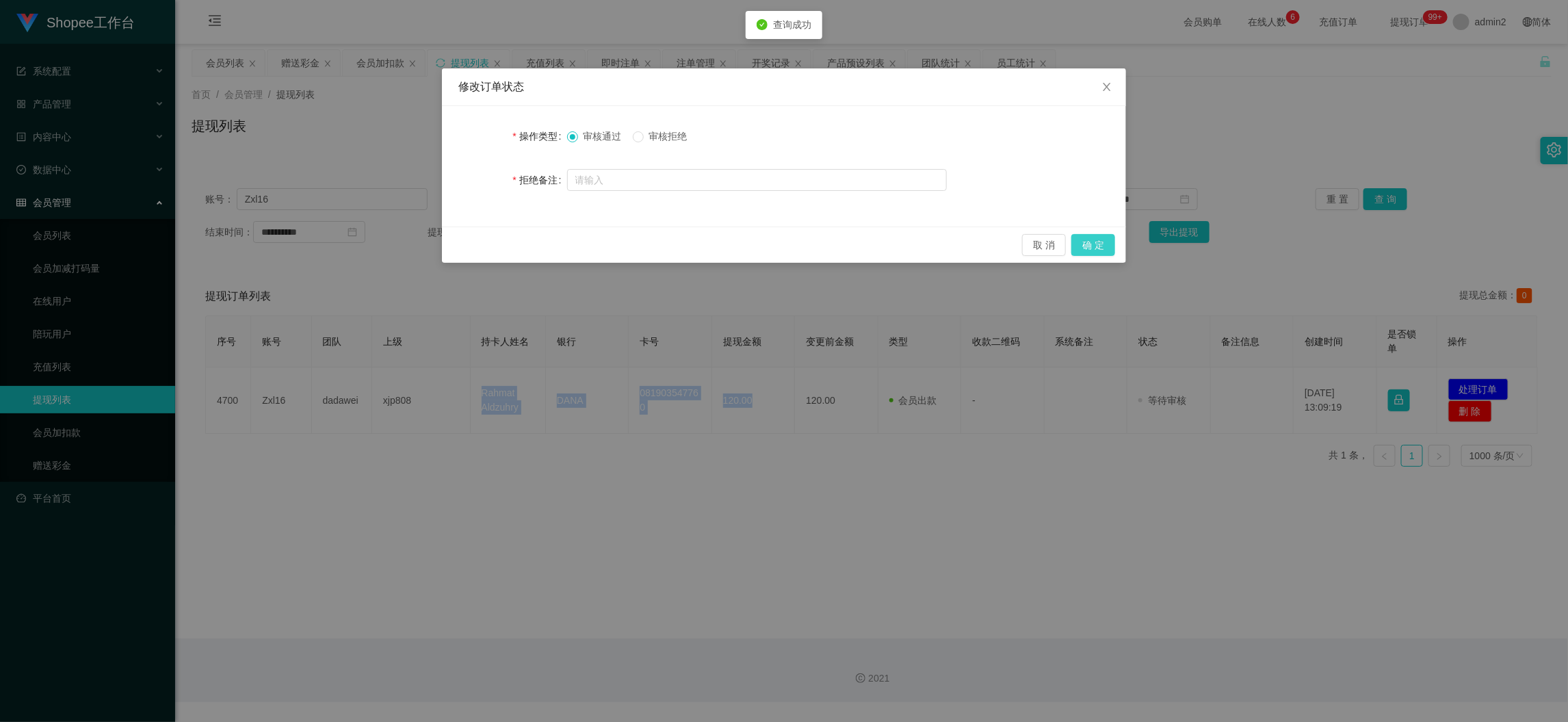
click at [1084, 241] on button "确 定" at bounding box center [1093, 245] width 44 height 22
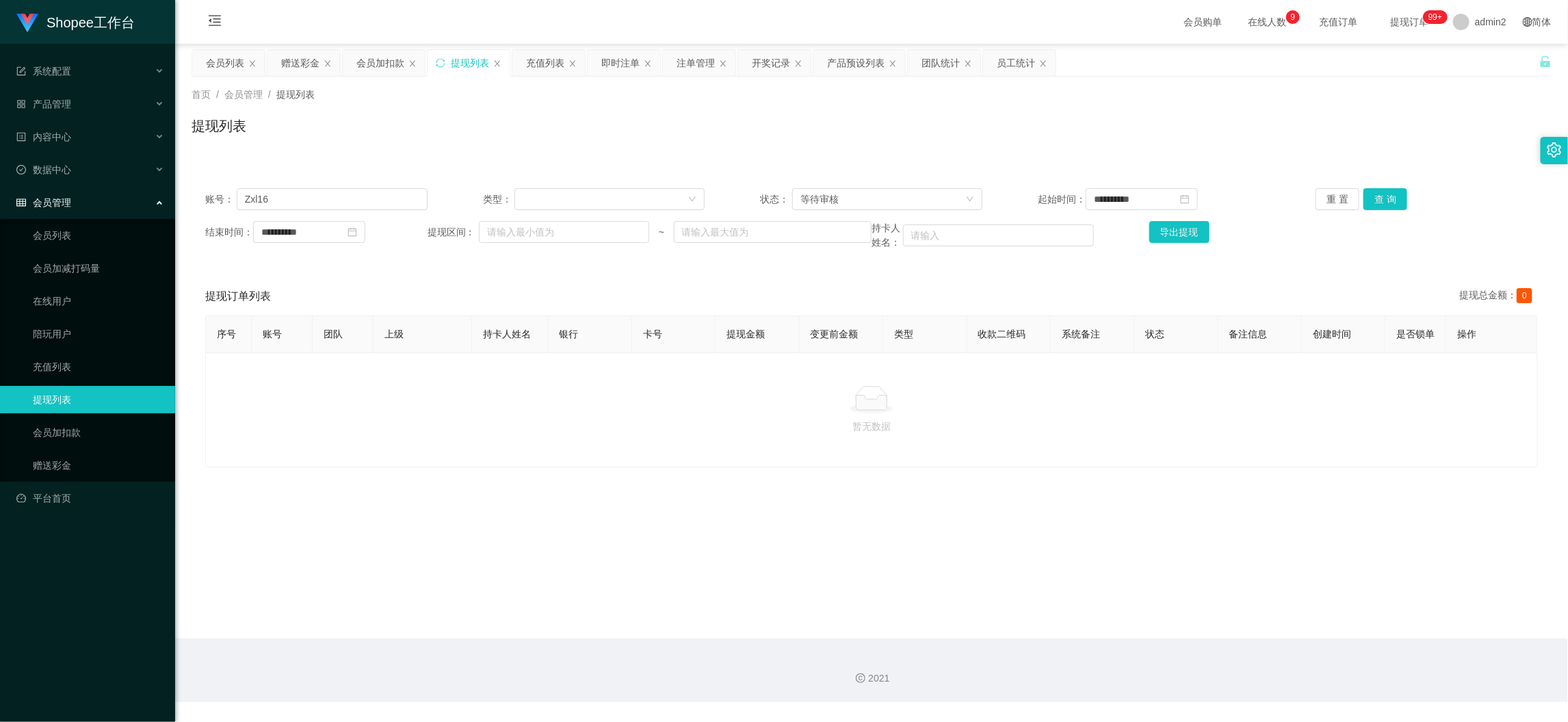
drag, startPoint x: 1256, startPoint y: 608, endPoint x: 1148, endPoint y: 544, distance: 125.5
click at [1256, 608] on main "**********" at bounding box center [871, 341] width 1392 height 595
click at [392, 56] on div "会员加扣款" at bounding box center [381, 63] width 48 height 26
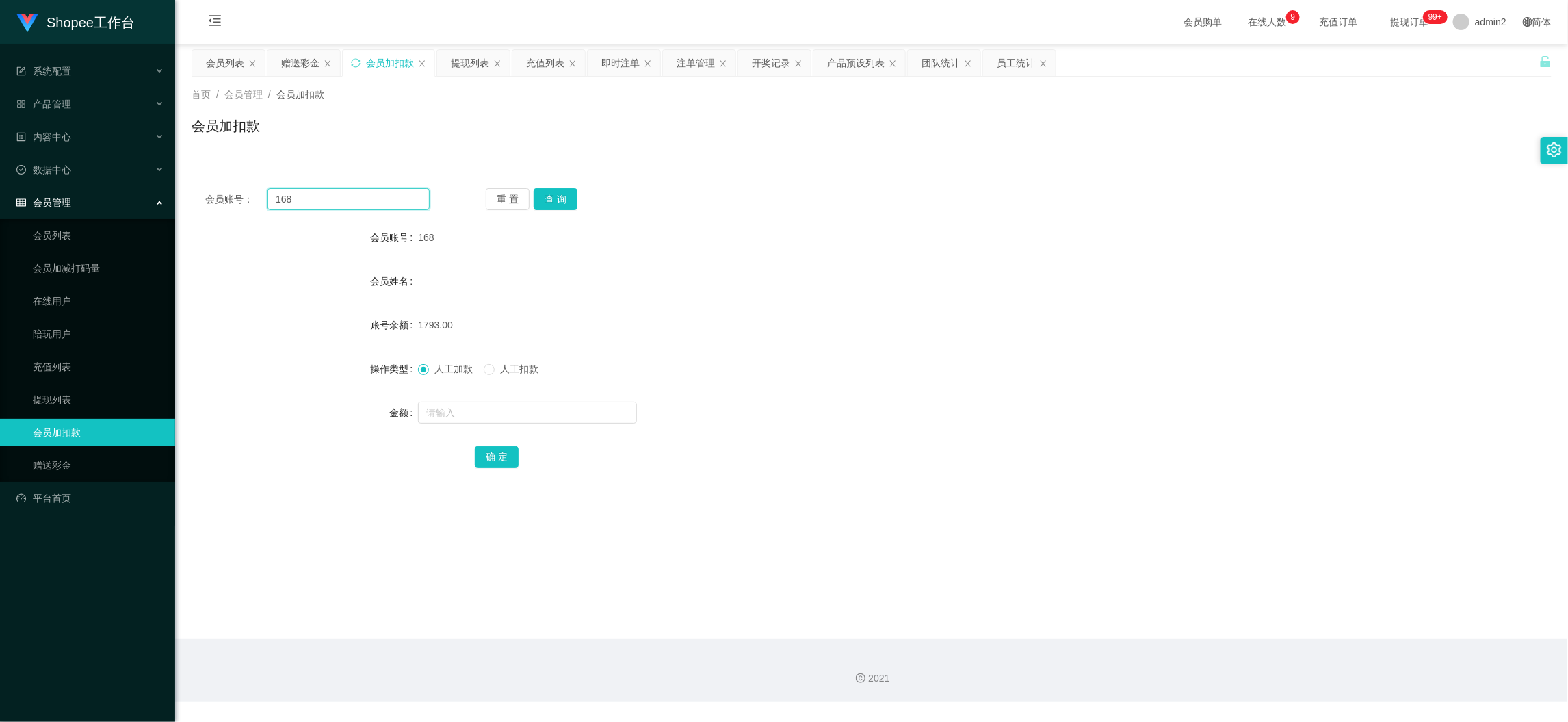
click at [380, 192] on input "168" at bounding box center [348, 199] width 162 height 22
drag, startPoint x: 381, startPoint y: 192, endPoint x: 451, endPoint y: 208, distance: 71.8
click at [383, 197] on input "168" at bounding box center [348, 199] width 162 height 22
paste input "1"
type input "11"
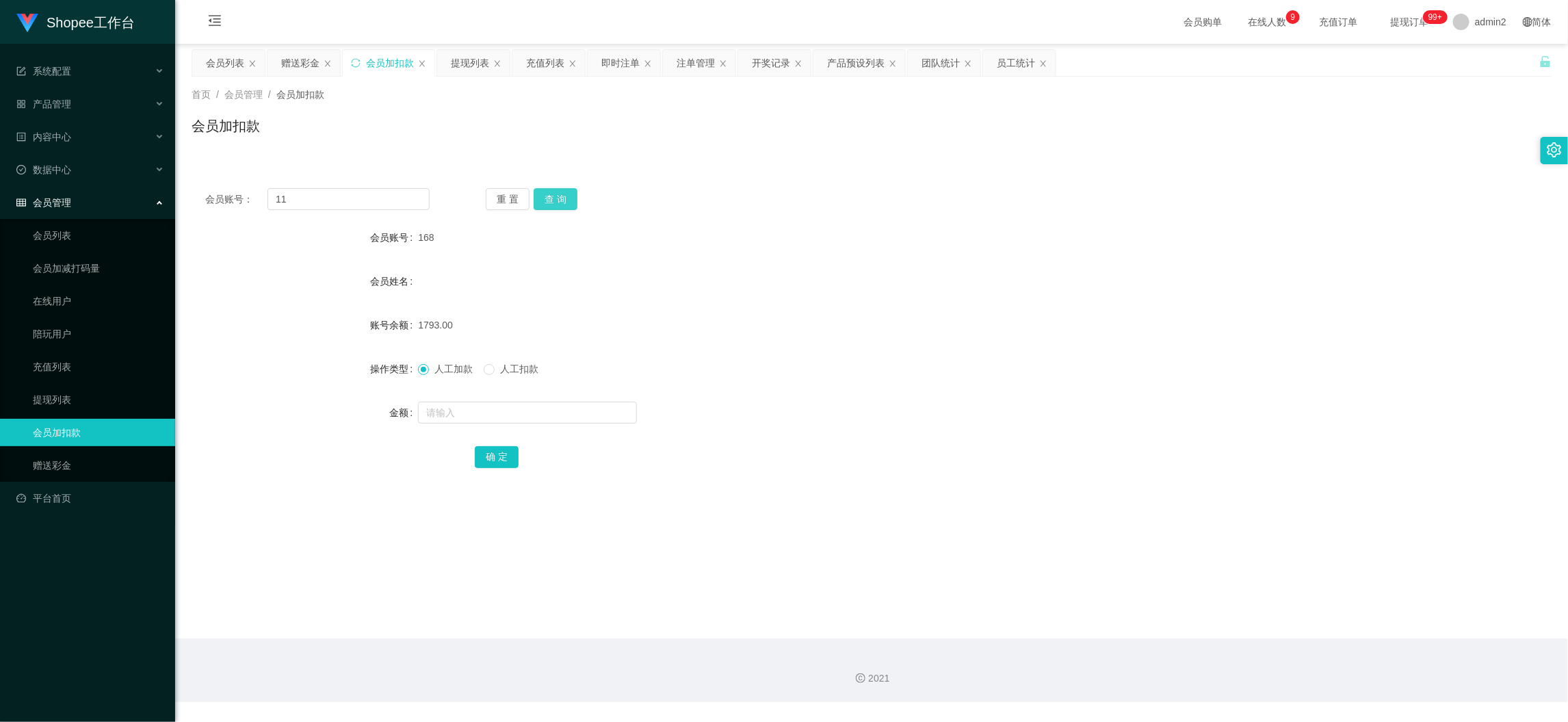
click at [571, 189] on button "查 询" at bounding box center [555, 199] width 44 height 22
click at [587, 414] on input "text" at bounding box center [527, 413] width 219 height 22
type input "11"
click at [483, 456] on button "确 定" at bounding box center [497, 457] width 44 height 22
click at [351, 195] on input "11" at bounding box center [348, 199] width 162 height 22
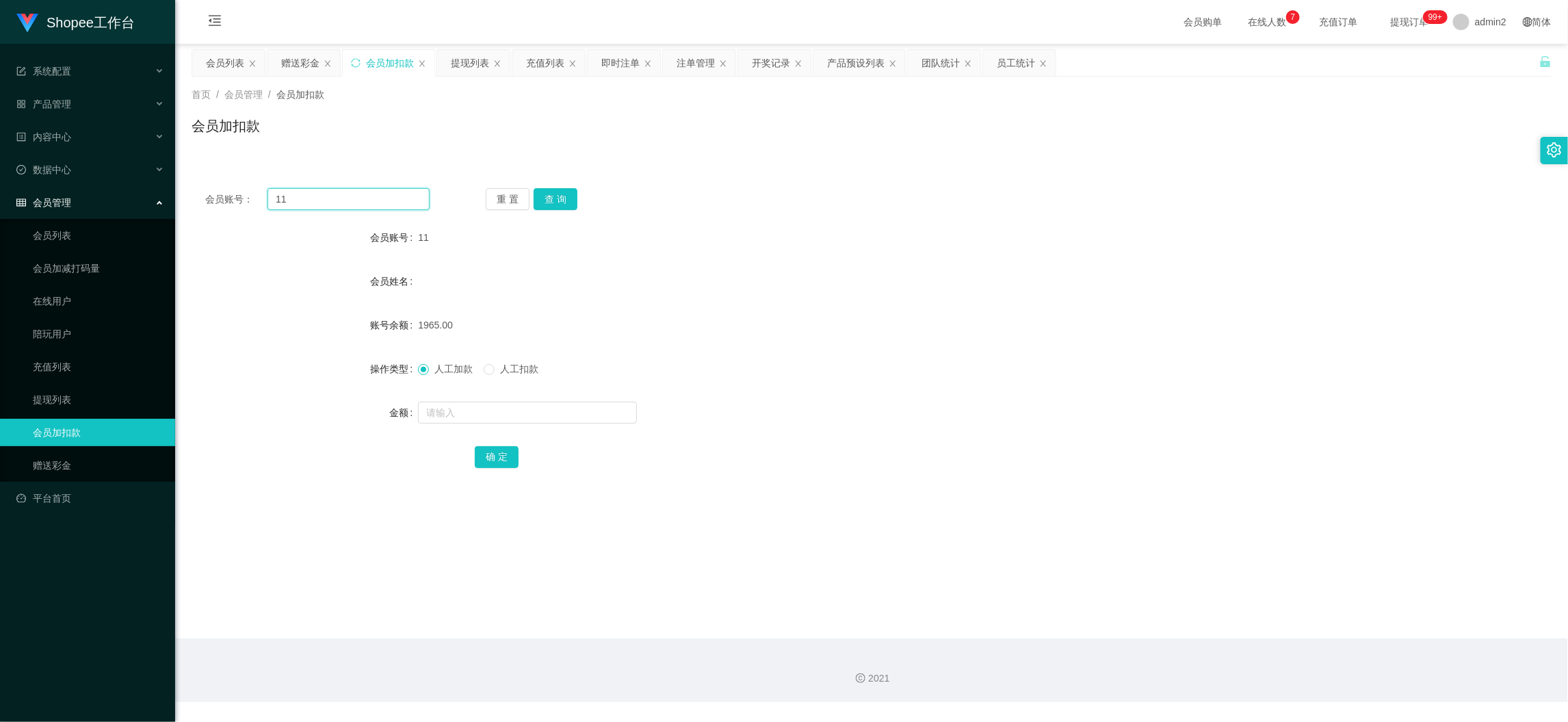
click at [351, 195] on input "11" at bounding box center [348, 199] width 162 height 22
paste input "7"
click at [541, 197] on button "查 询" at bounding box center [555, 199] width 44 height 22
click at [321, 197] on input "7" at bounding box center [348, 199] width 162 height 22
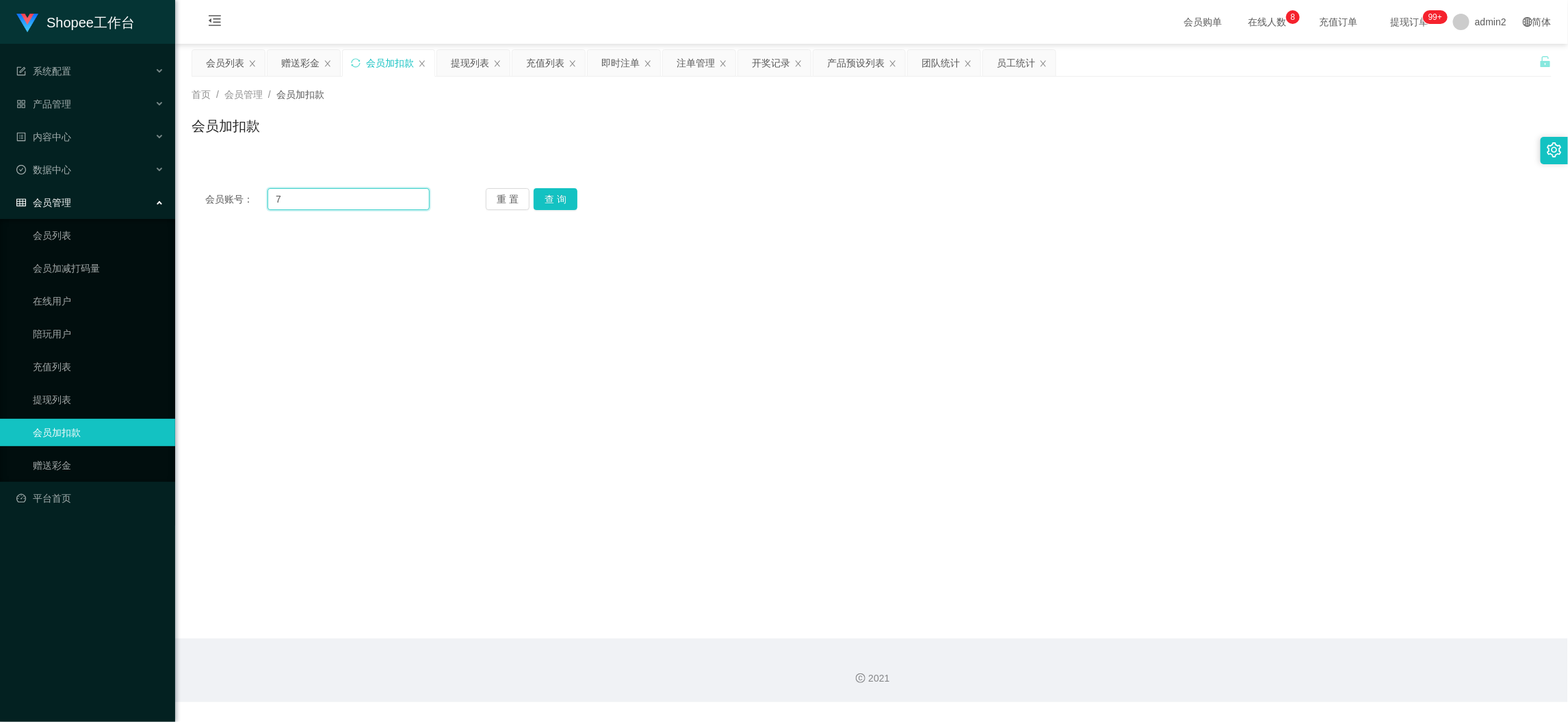
click at [332, 191] on input "7" at bounding box center [348, 199] width 162 height 22
click at [554, 195] on button "查 询" at bounding box center [555, 199] width 44 height 22
click at [277, 199] on input "7" at bounding box center [348, 199] width 162 height 22
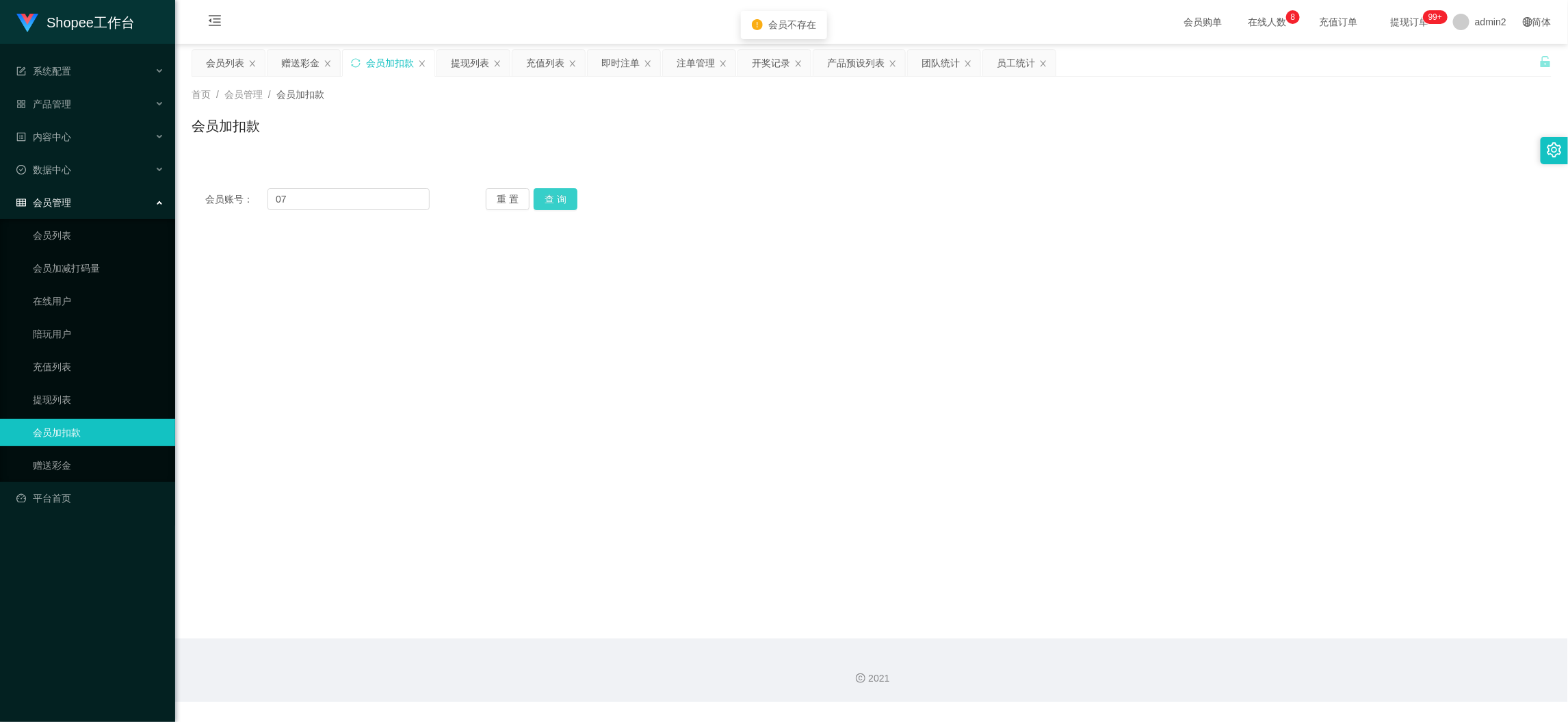
click at [561, 208] on button "查 询" at bounding box center [555, 199] width 44 height 22
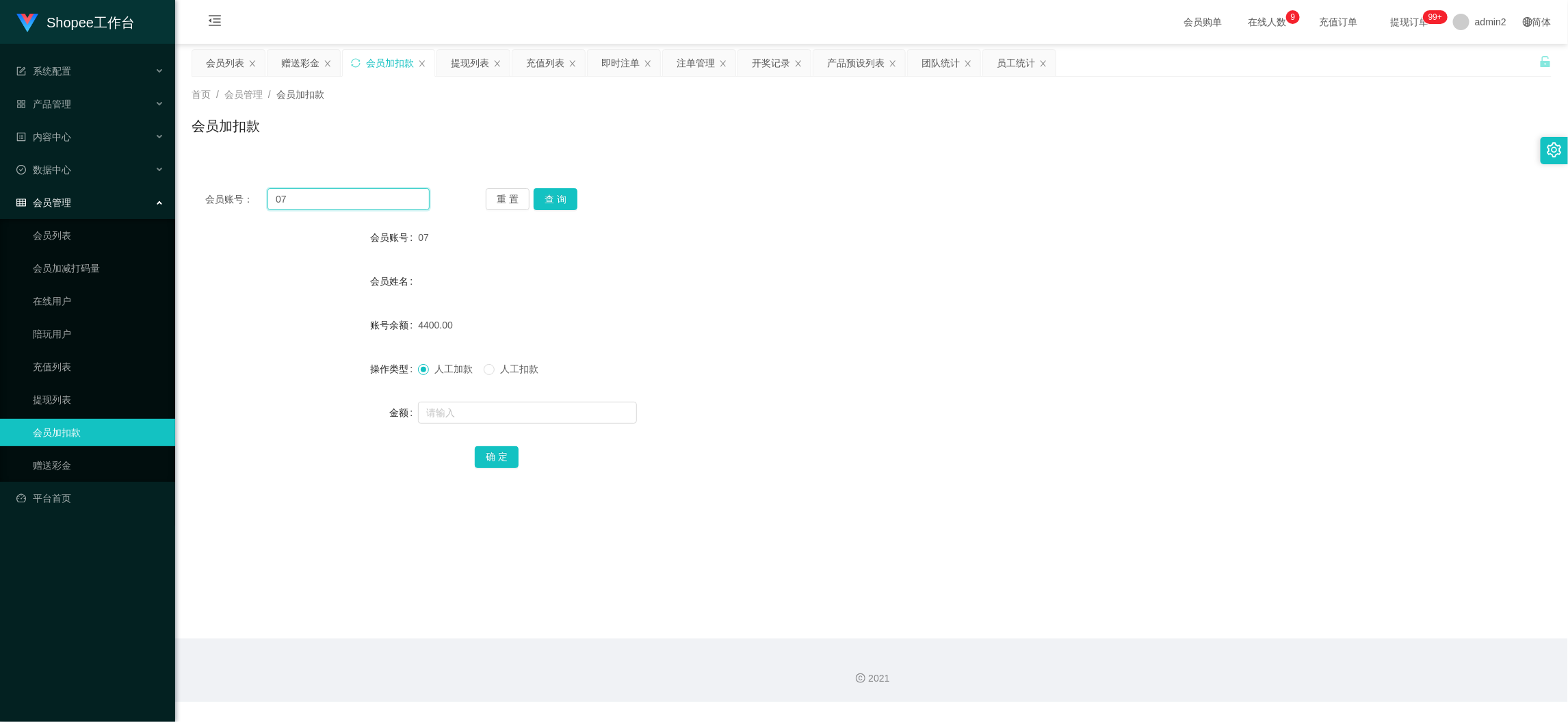
click at [403, 205] on input "07" at bounding box center [348, 199] width 162 height 22
paste input "168"
click at [546, 196] on button "查 询" at bounding box center [555, 199] width 44 height 22
click at [518, 420] on input "text" at bounding box center [527, 413] width 219 height 22
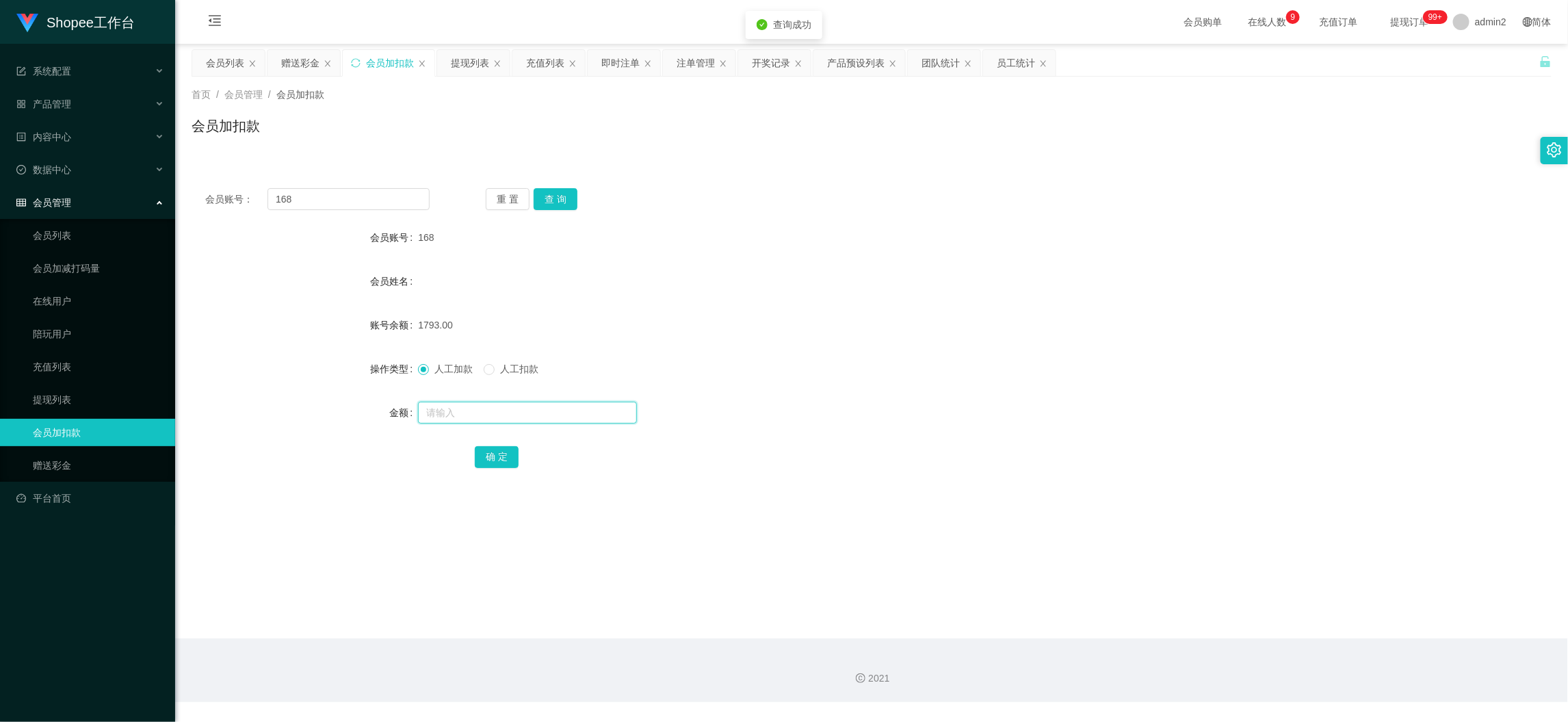
click at [516, 420] on input "text" at bounding box center [527, 413] width 219 height 22
click at [499, 448] on button "确 定" at bounding box center [497, 457] width 44 height 22
click at [346, 194] on input "168" at bounding box center [348, 199] width 162 height 22
drag, startPoint x: 346, startPoint y: 194, endPoint x: 478, endPoint y: 208, distance: 132.7
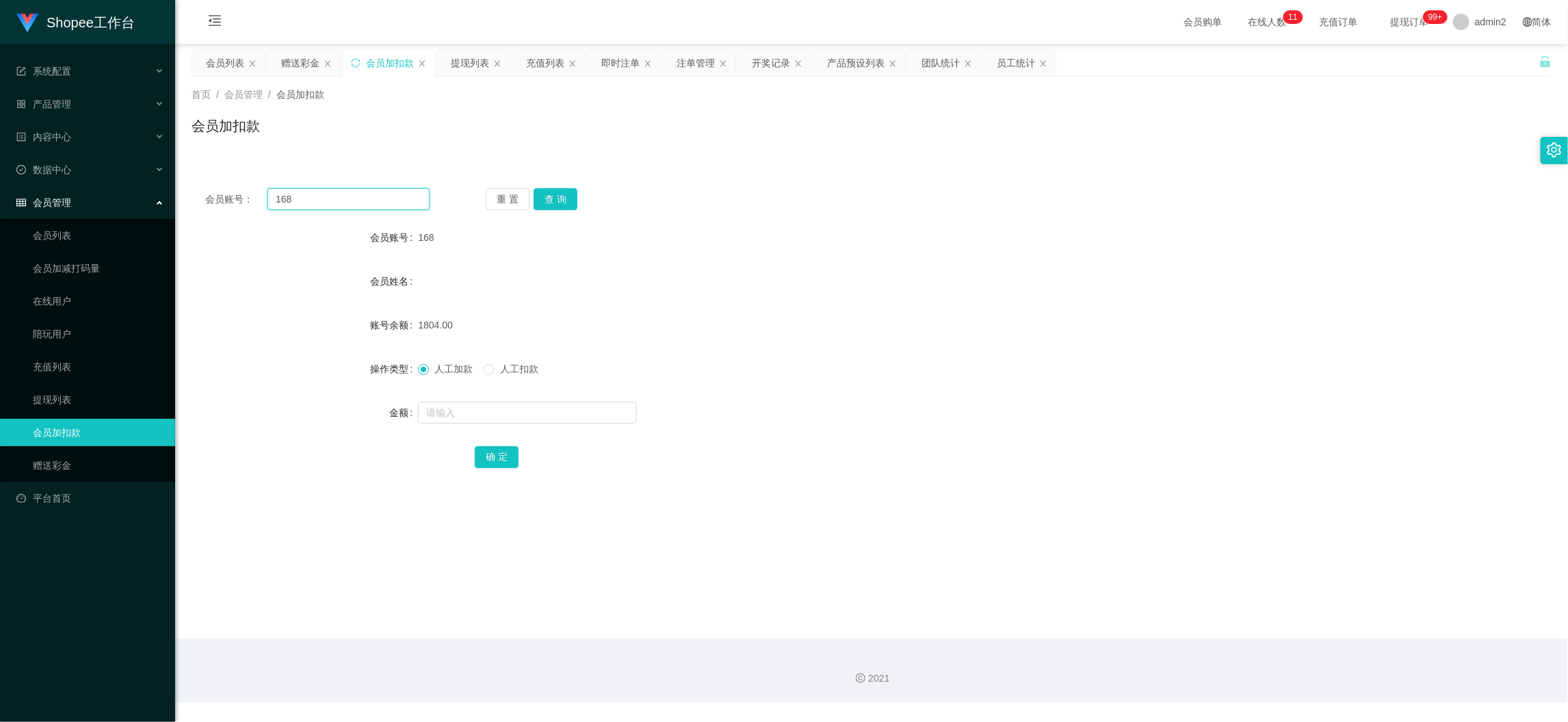
click at [346, 195] on input "168" at bounding box center [348, 199] width 162 height 22
paste input "7"
click at [560, 211] on div "会员账号： 7 重 置 查 询 会员账号 168 会员姓名 账号余额 1804.00 操作类型 人工加款 人工扣款 金额 确 定" at bounding box center [871, 338] width 1359 height 326
click at [560, 203] on button "查 询" at bounding box center [555, 199] width 44 height 22
click at [328, 199] on input "7" at bounding box center [348, 199] width 162 height 22
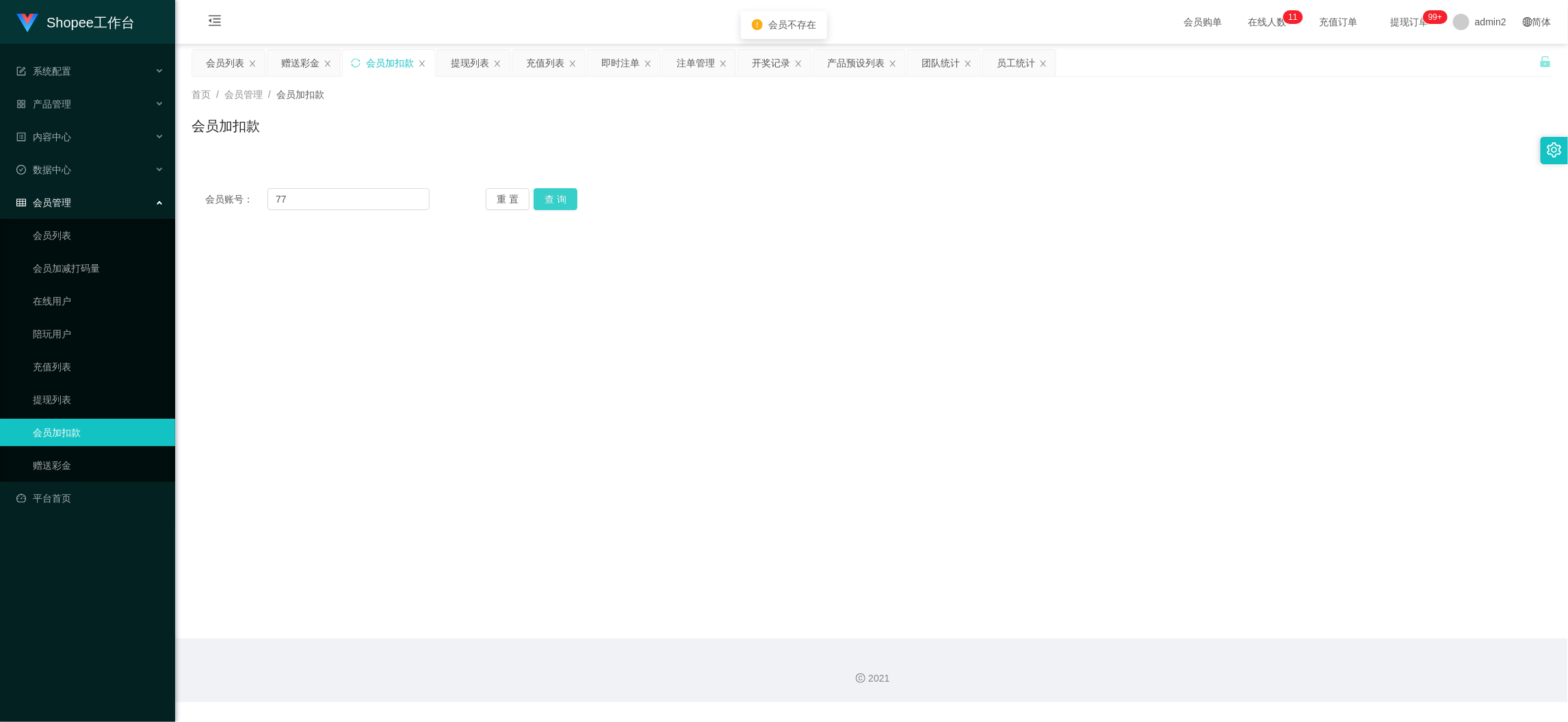
click at [545, 197] on button "查 询" at bounding box center [555, 199] width 44 height 22
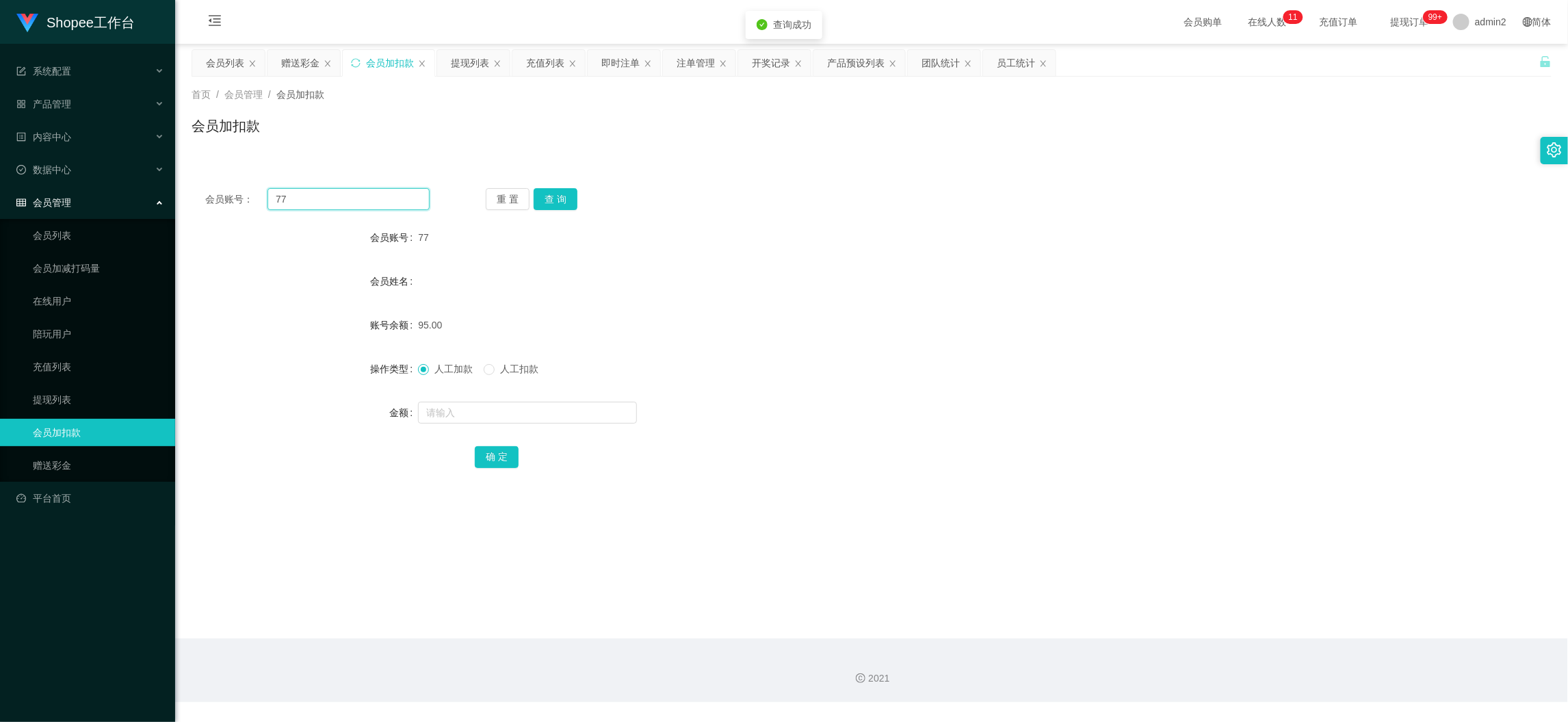
drag, startPoint x: 313, startPoint y: 194, endPoint x: 251, endPoint y: 197, distance: 62.1
click at [251, 197] on div "会员账号： 77" at bounding box center [317, 199] width 224 height 22
click at [1208, 618] on main "关闭左侧 关闭右侧 关闭其它 刷新页面 会员列表 赠送彩金 会员加扣款 提现列表 充值列表 即时注单 注单管理 开奖记录 产品预设列表 团队统计 员工统计 首…" at bounding box center [871, 341] width 1392 height 595
click at [470, 60] on div "提现列表" at bounding box center [470, 63] width 38 height 26
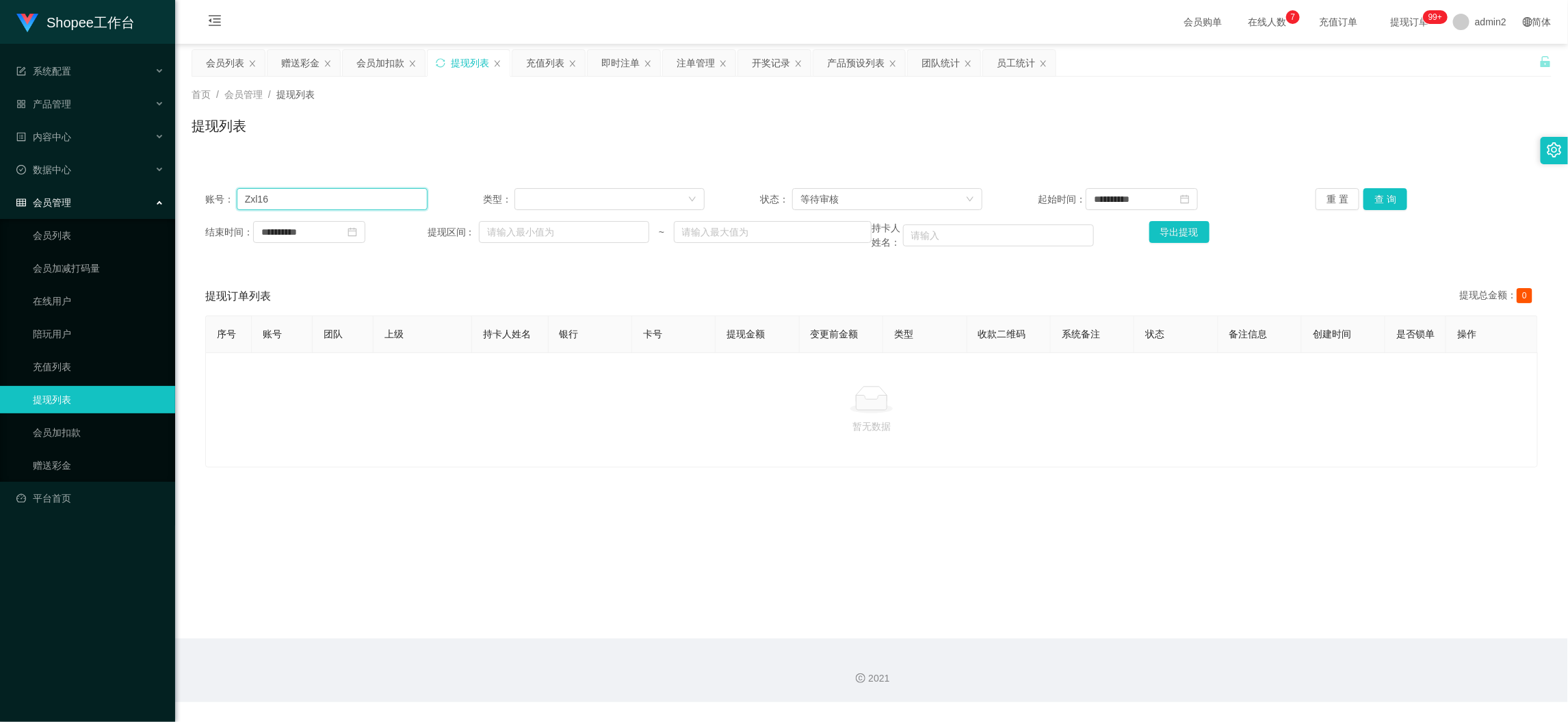
click at [371, 196] on input "Zxl16" at bounding box center [332, 199] width 191 height 22
paste input "08576561278"
click at [1378, 197] on button "查 询" at bounding box center [1385, 199] width 44 height 22
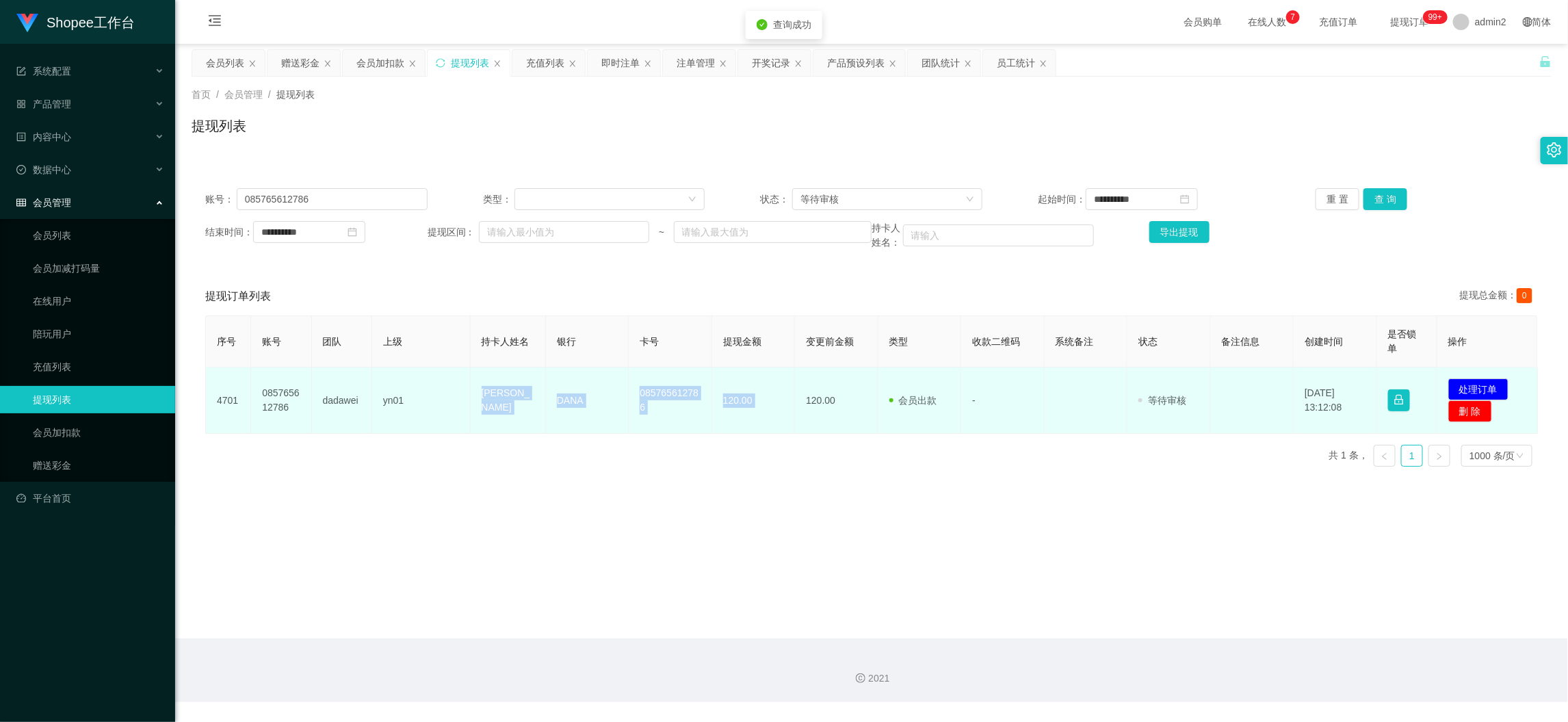
drag, startPoint x: 549, startPoint y: 399, endPoint x: 822, endPoint y: 394, distance: 273.0
click at [793, 393] on tr "4701 085765612786 dadawei yn01 Risky [PERSON_NAME] 085765612786 120.00 120.00 会…" at bounding box center [872, 400] width 1332 height 67
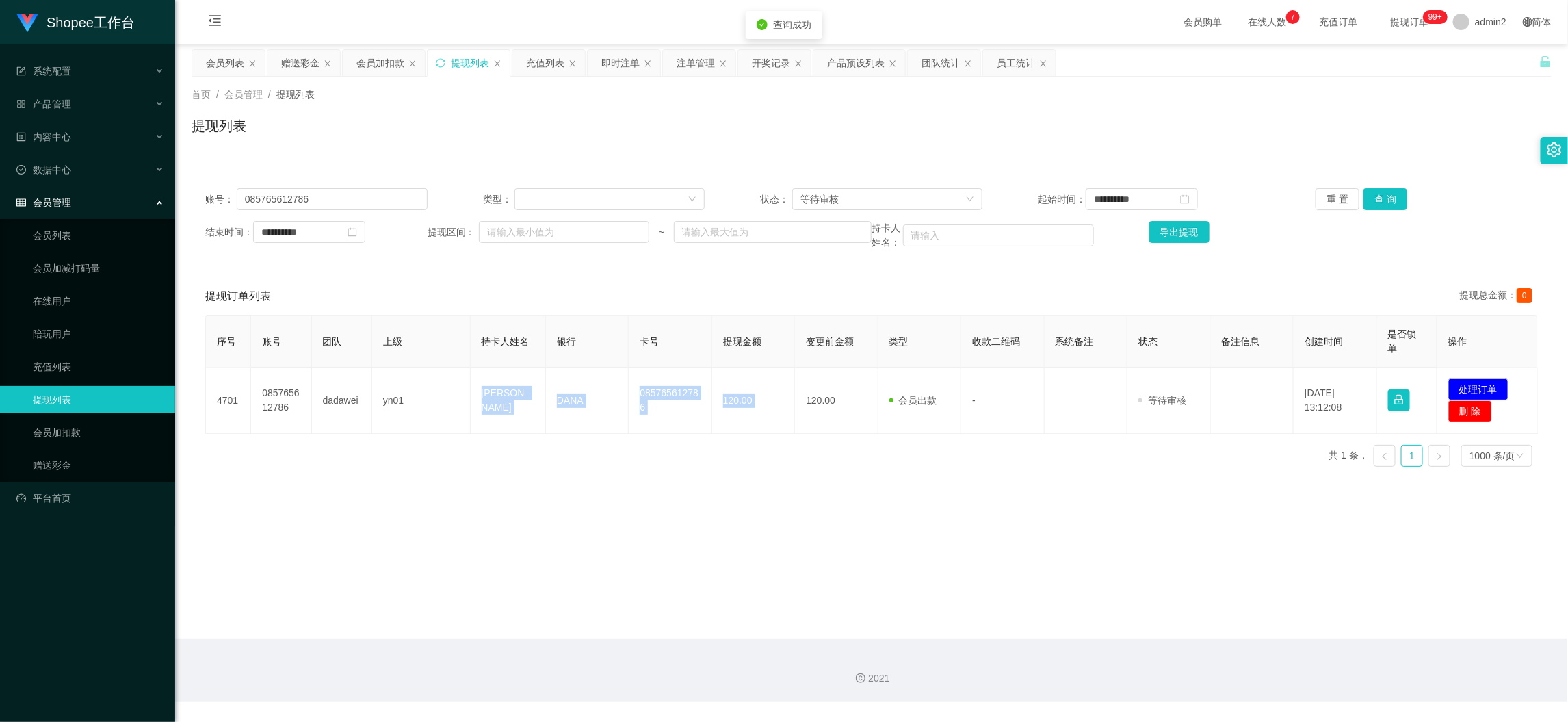
copy tr "Risky [PERSON_NAME] 085765612786 120.00"
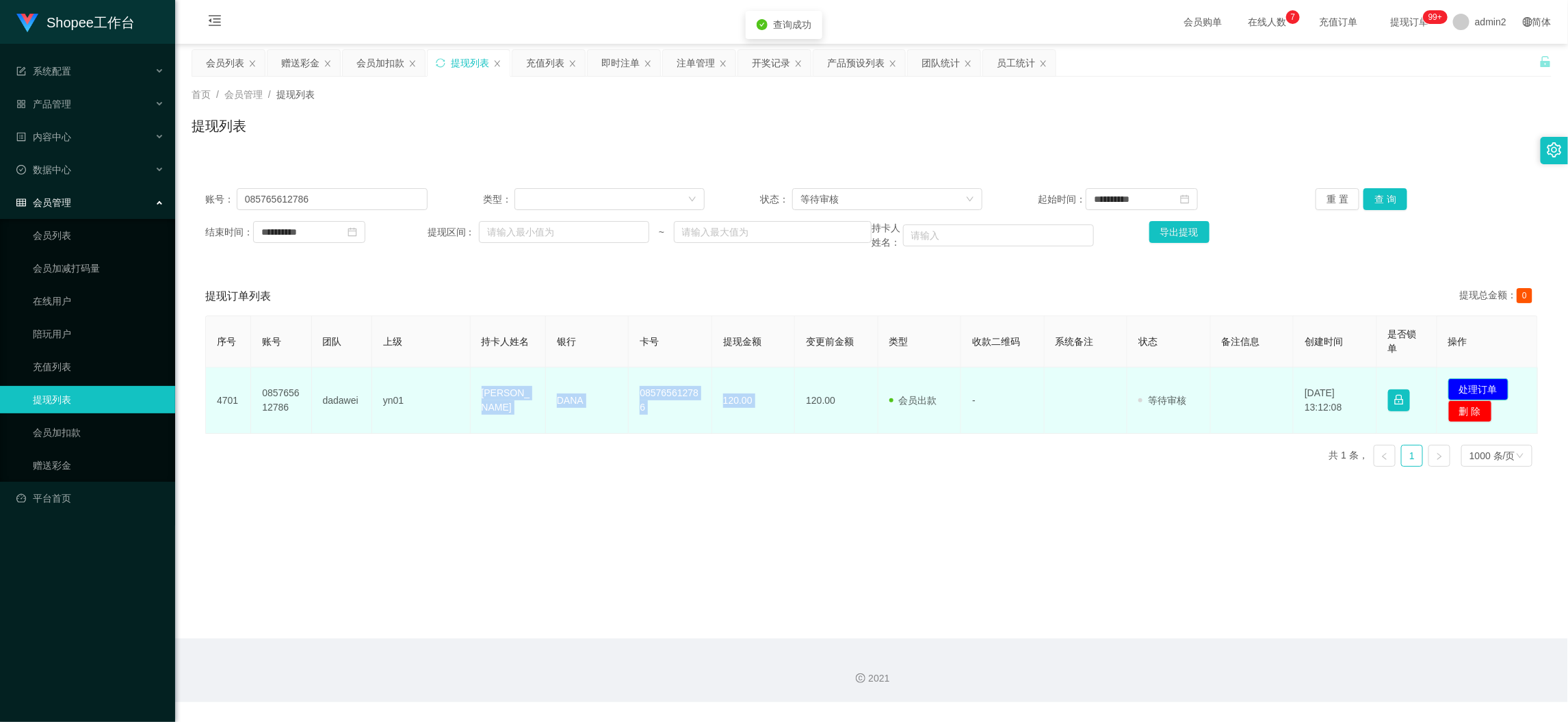
click at [1488, 379] on button "处理订单" at bounding box center [1478, 389] width 60 height 22
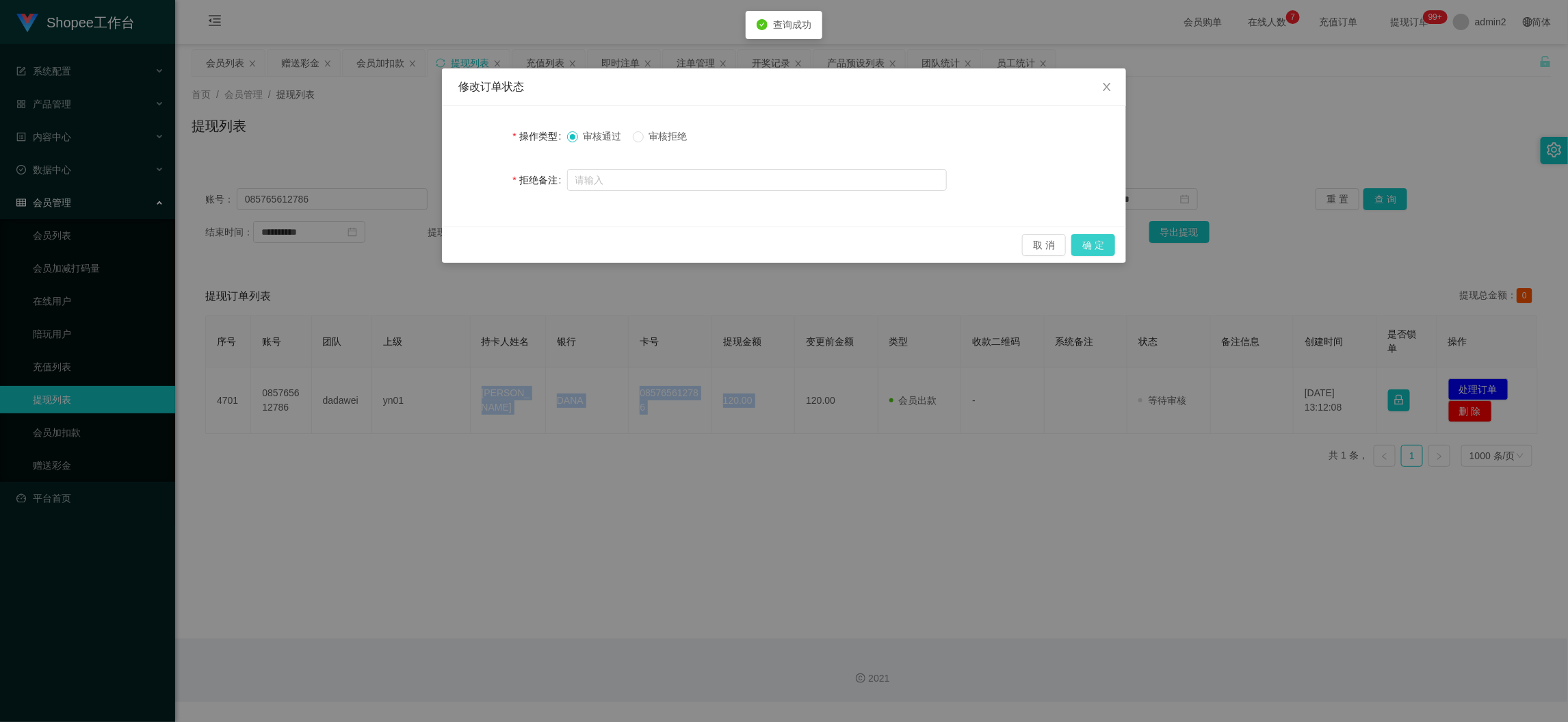
click at [1101, 241] on button "确 定" at bounding box center [1093, 245] width 44 height 22
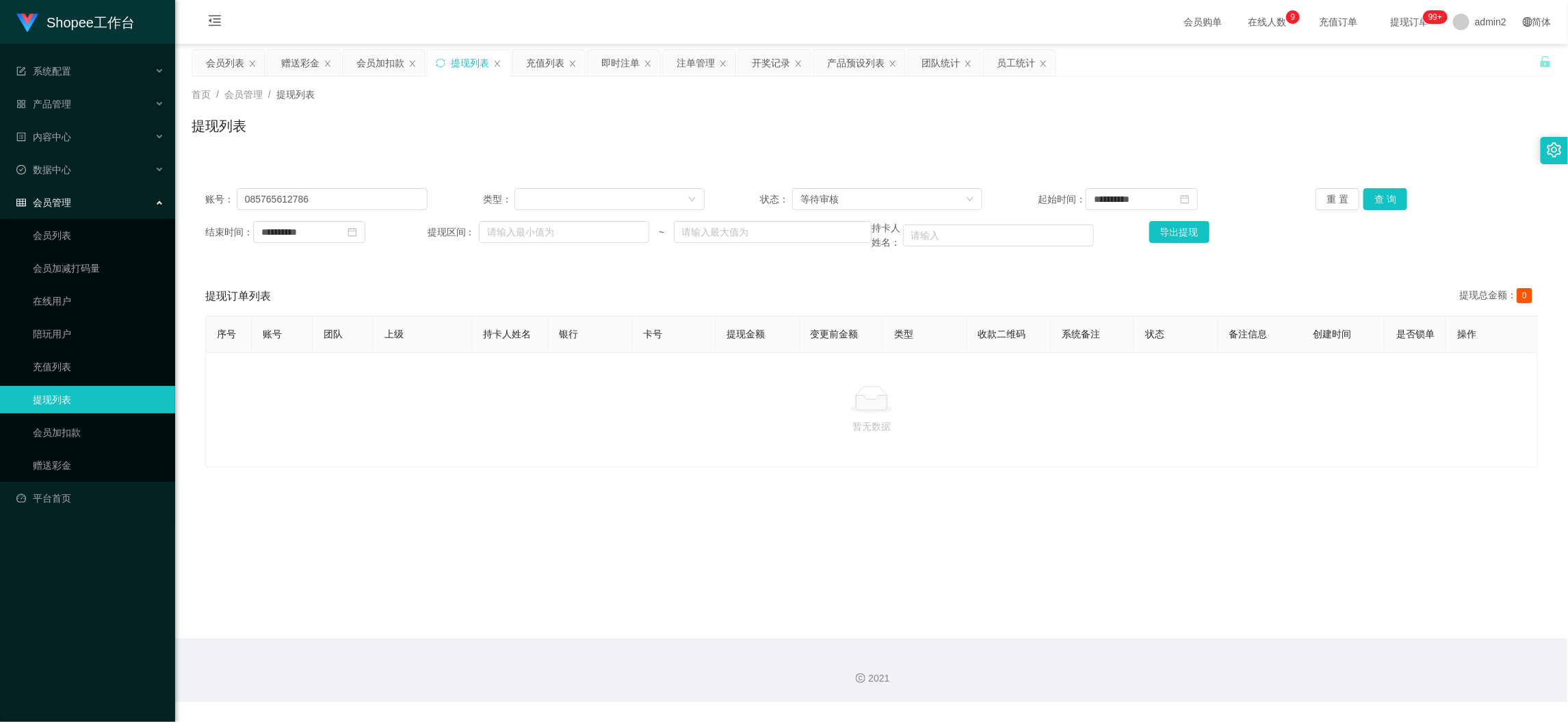
drag, startPoint x: 643, startPoint y: 474, endPoint x: 628, endPoint y: 459, distance: 21.2
click at [637, 467] on div "暂无数据" at bounding box center [871, 410] width 1332 height 115
click at [307, 67] on div "赠送彩金" at bounding box center [300, 63] width 38 height 26
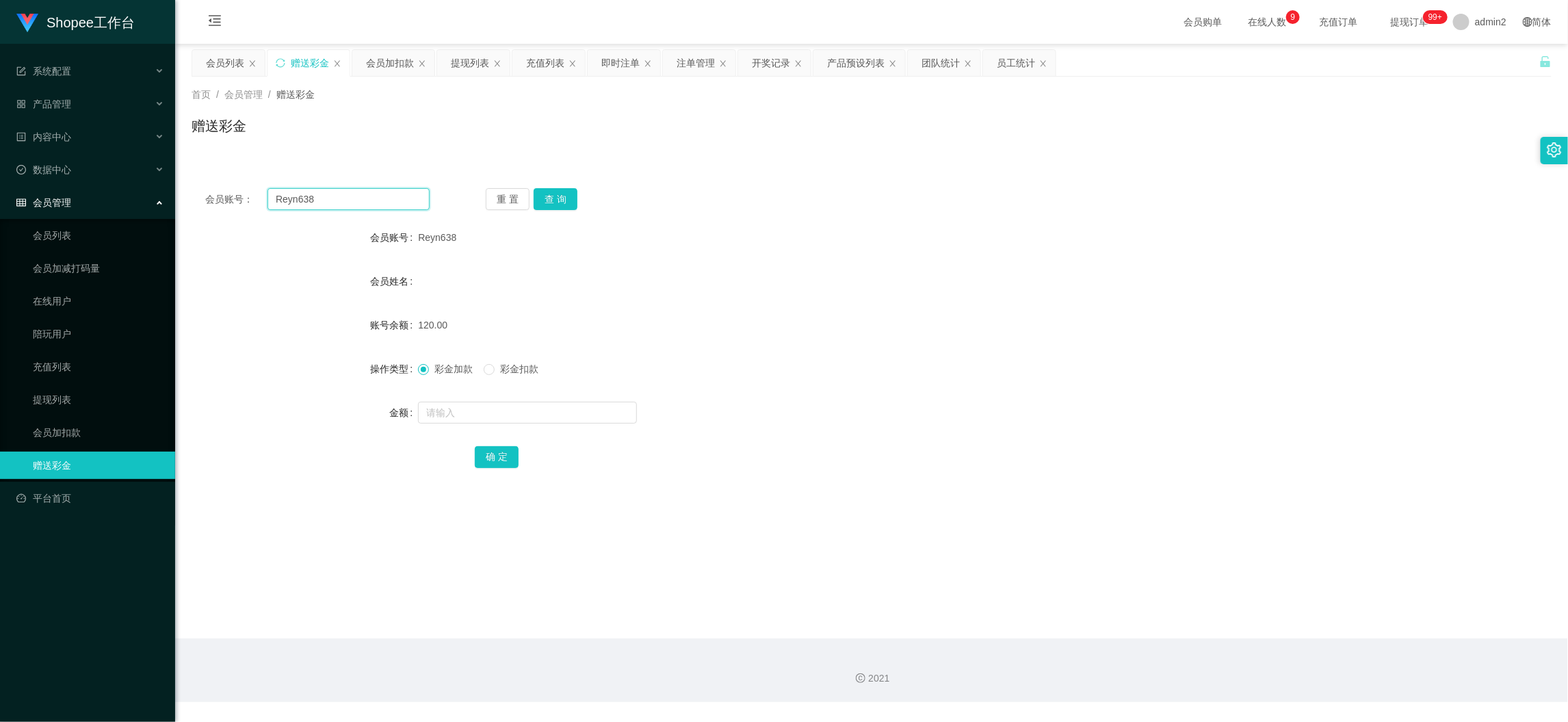
click at [389, 199] on input "Reyn638" at bounding box center [348, 199] width 162 height 22
paste input "cal12345"
click at [556, 197] on button "查 询" at bounding box center [555, 199] width 44 height 22
click at [578, 419] on input "text" at bounding box center [527, 413] width 219 height 22
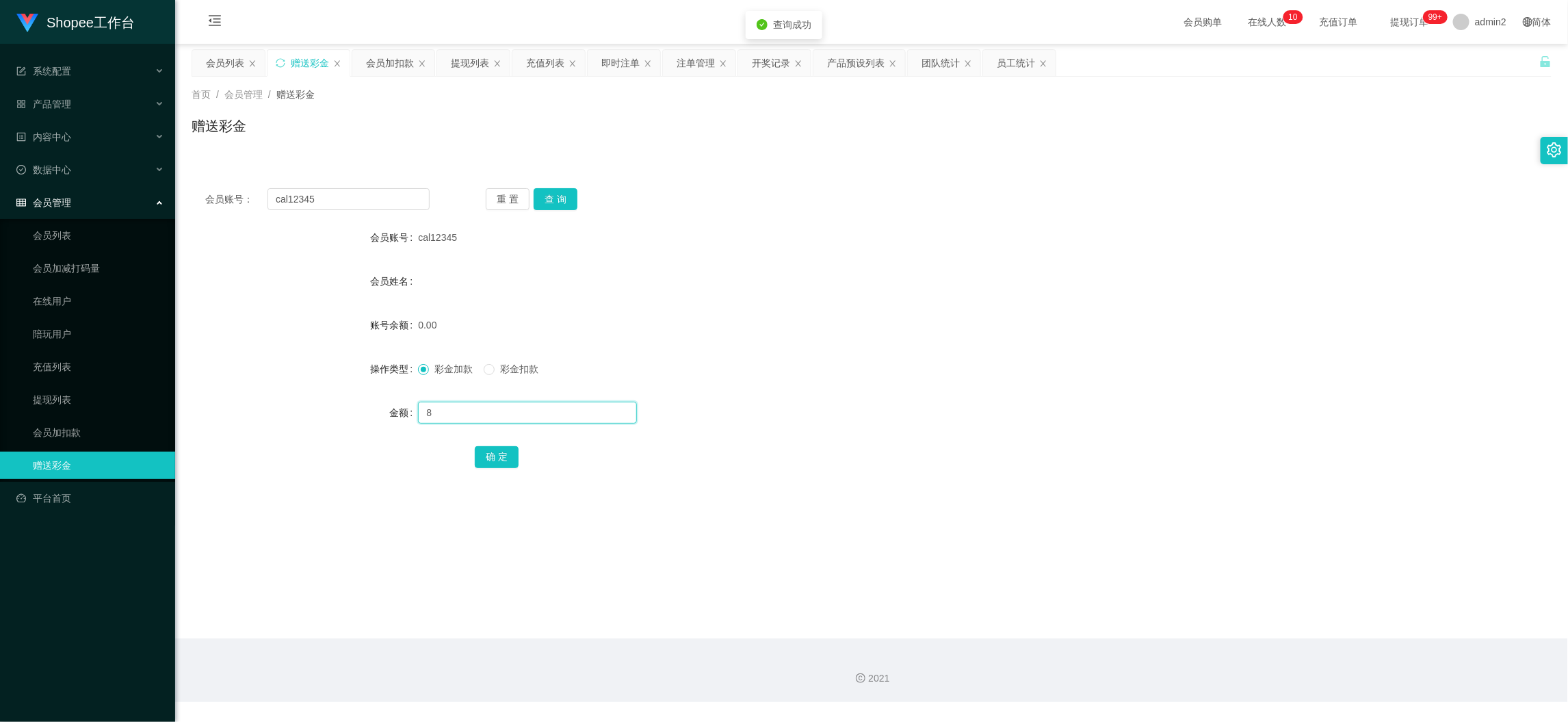
click at [578, 419] on input "8" at bounding box center [527, 413] width 219 height 22
click at [494, 459] on button "确 定" at bounding box center [497, 457] width 44 height 22
click at [831, 368] on div "彩金加款 彩金扣款" at bounding box center [814, 369] width 793 height 27
click at [388, 58] on div "会员加扣款" at bounding box center [390, 63] width 48 height 26
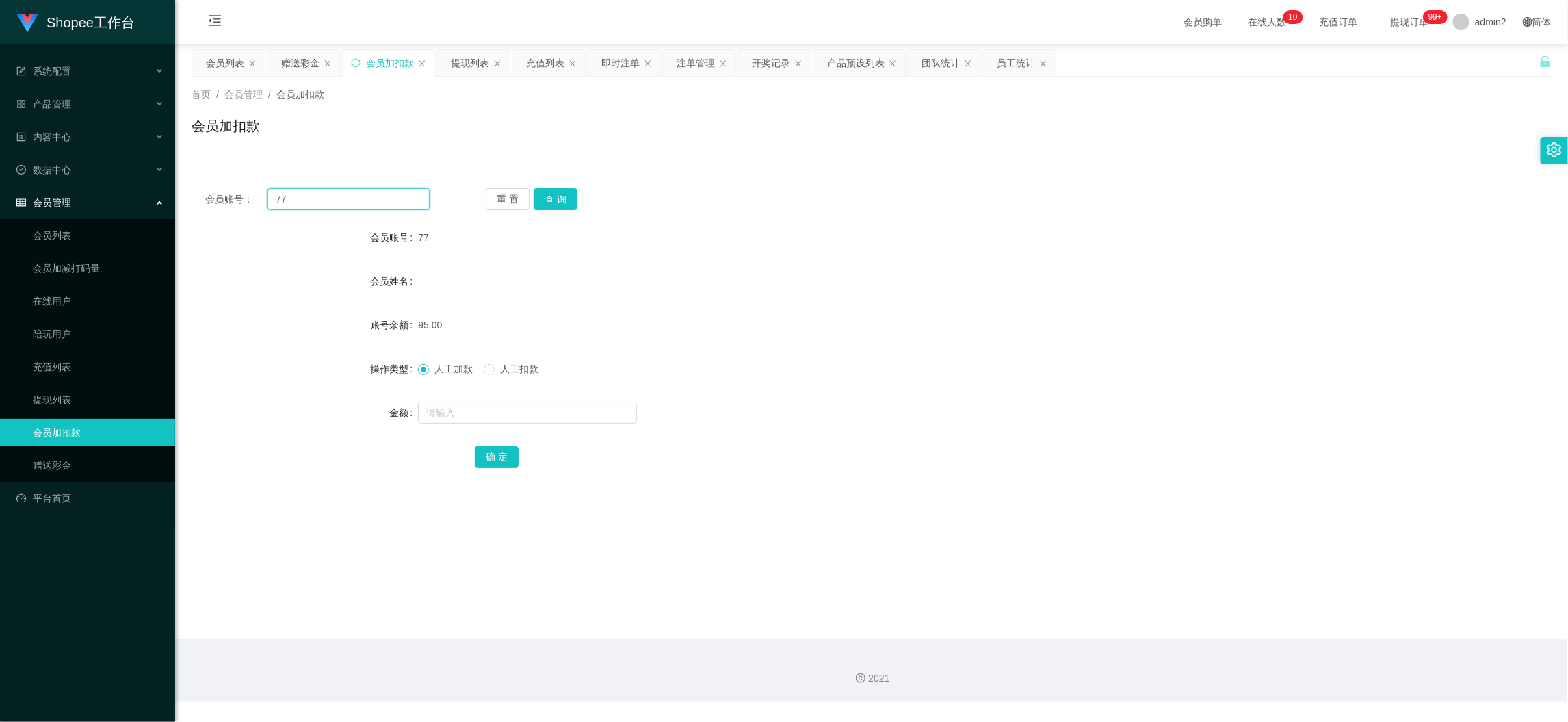
click at [351, 209] on input "77" at bounding box center [348, 199] width 162 height 22
click at [568, 197] on button "查 询" at bounding box center [555, 199] width 44 height 22
click at [557, 420] on input "text" at bounding box center [527, 413] width 219 height 22
click at [558, 411] on input "text" at bounding box center [527, 413] width 219 height 22
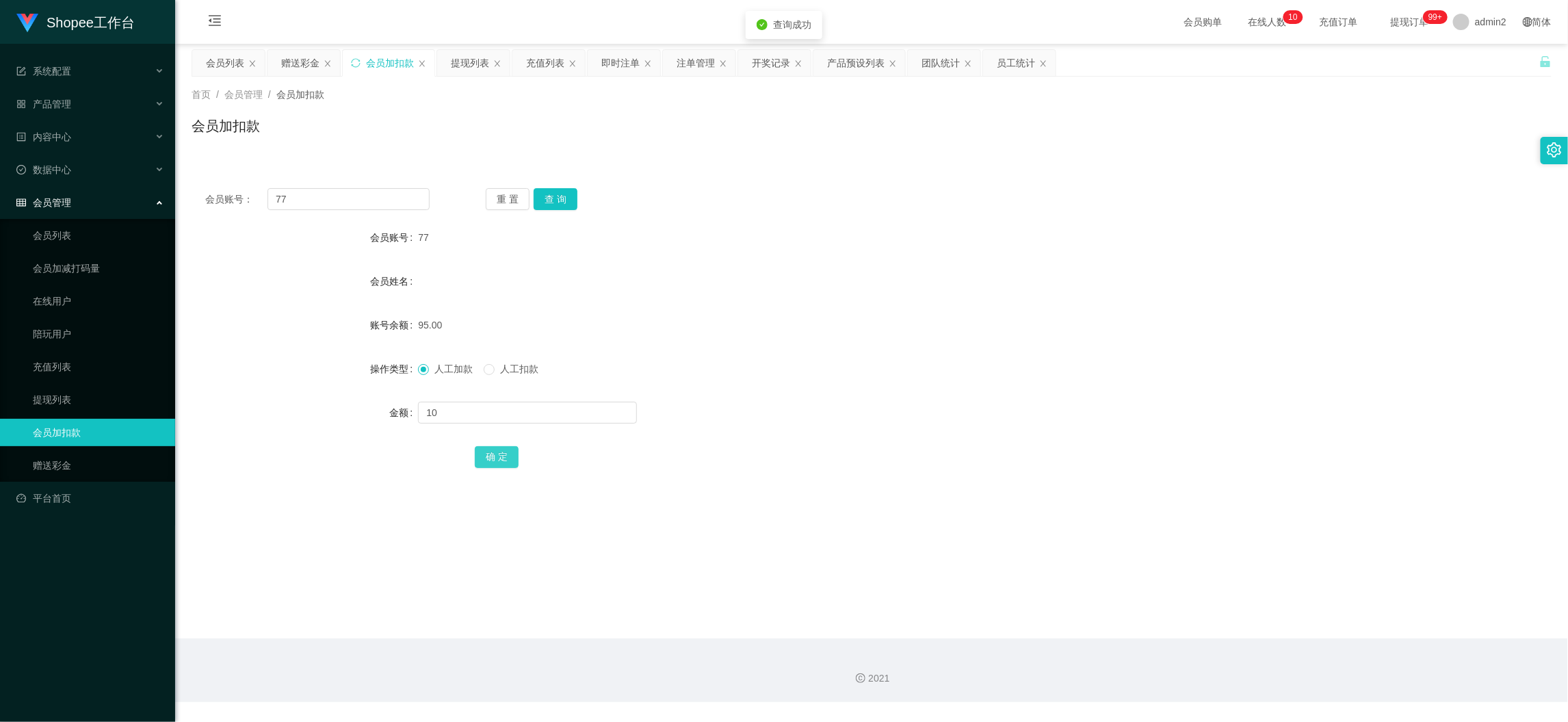
drag, startPoint x: 483, startPoint y: 449, endPoint x: 639, endPoint y: 422, distance: 158.3
click at [483, 449] on button "确 定" at bounding box center [497, 457] width 44 height 22
click at [855, 383] on form "会员账号 77 会员姓名 账号余额 95.00 操作类型 人工加款 人工扣款 金额 10 确 定" at bounding box center [871, 346] width 1359 height 246
drag, startPoint x: 1167, startPoint y: 620, endPoint x: 1132, endPoint y: 538, distance: 89.2
click at [1167, 620] on main "关闭左侧 关闭右侧 关闭其它 刷新页面 会员列表 赠送彩金 会员加扣款 提现列表 充值列表 即时注单 注单管理 开奖记录 产品预设列表 团队统计 员工统计 首…" at bounding box center [871, 341] width 1392 height 595
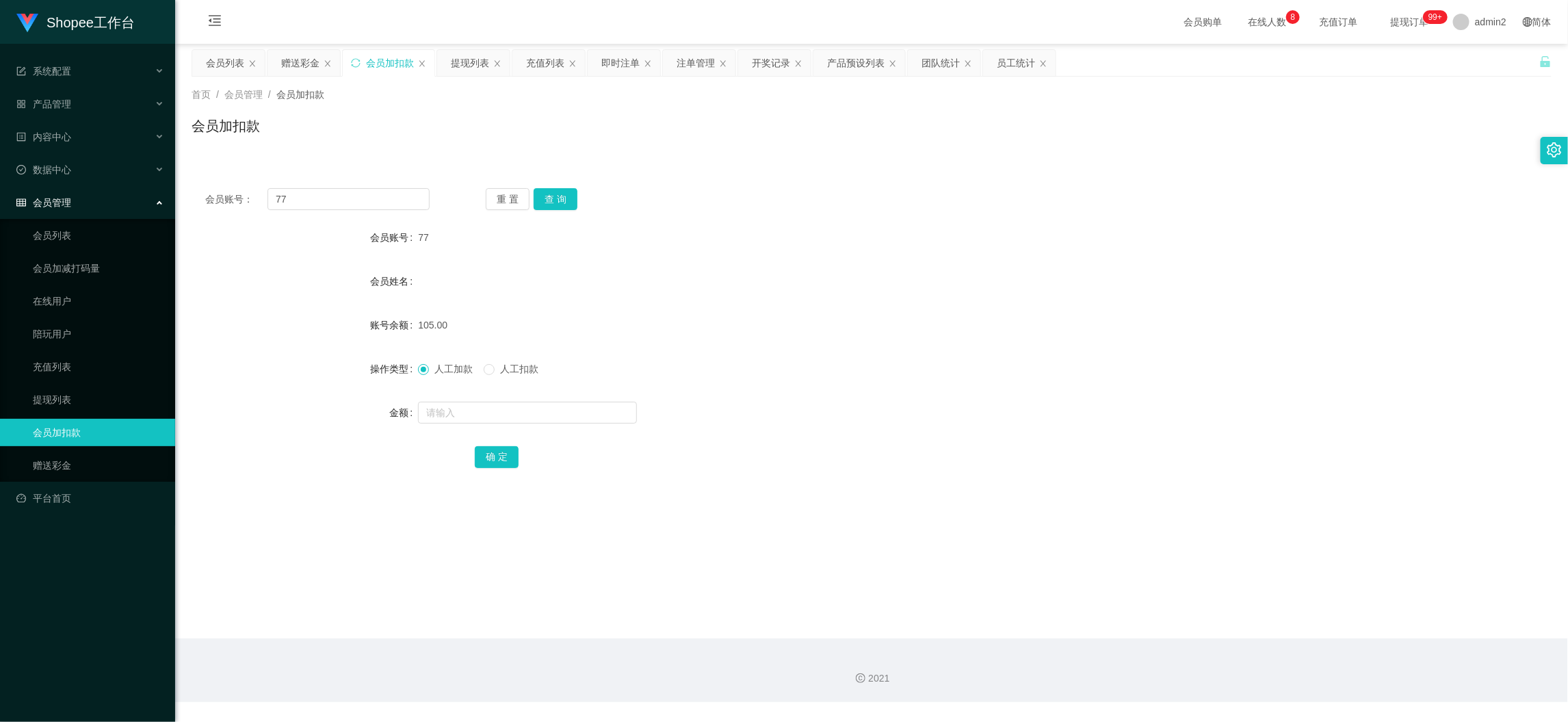
drag, startPoint x: 474, startPoint y: 65, endPoint x: 469, endPoint y: 89, distance: 24.5
click at [474, 65] on div "提现列表" at bounding box center [470, 63] width 38 height 26
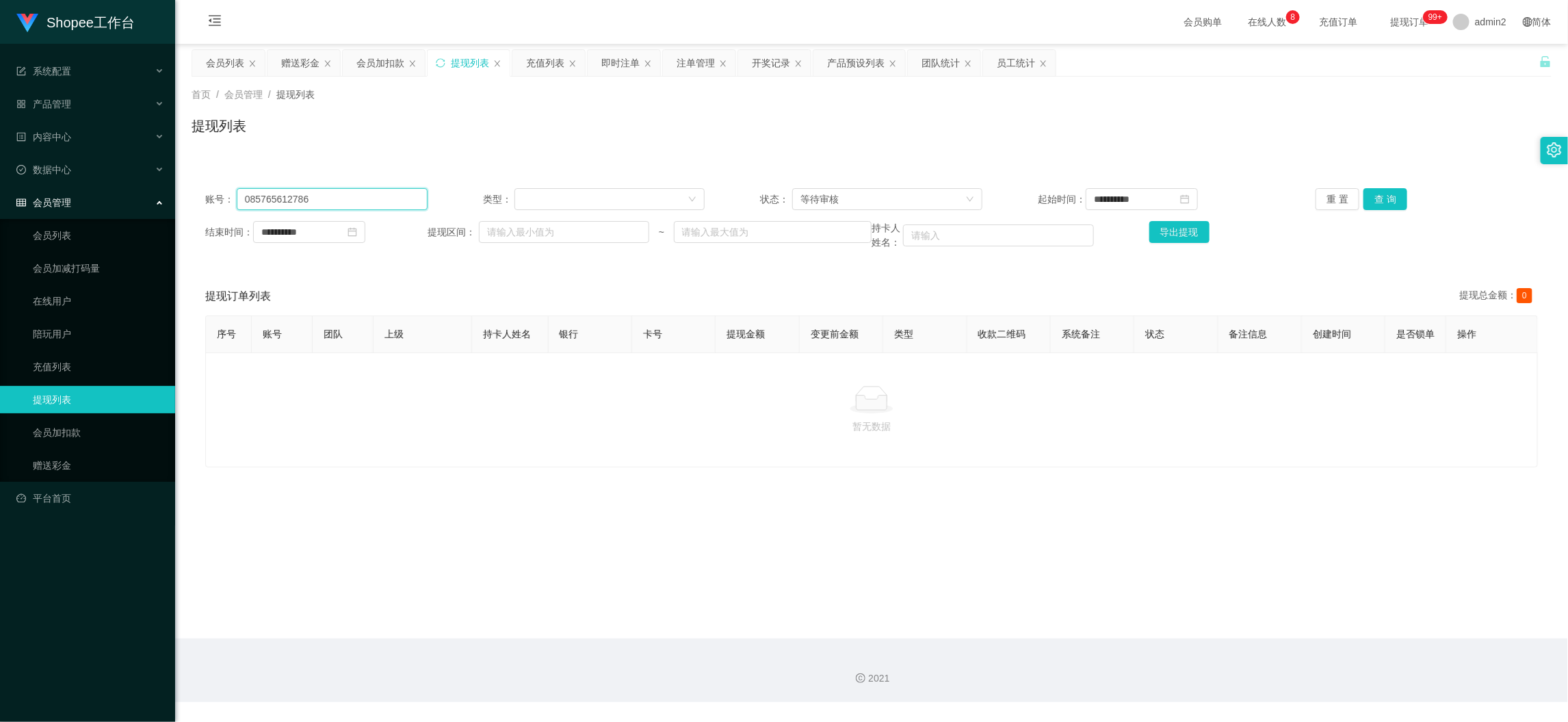
click at [393, 199] on input "085765612786" at bounding box center [332, 199] width 191 height 22
paste input "Reyn638"
click at [1367, 200] on button "查 询" at bounding box center [1385, 199] width 44 height 22
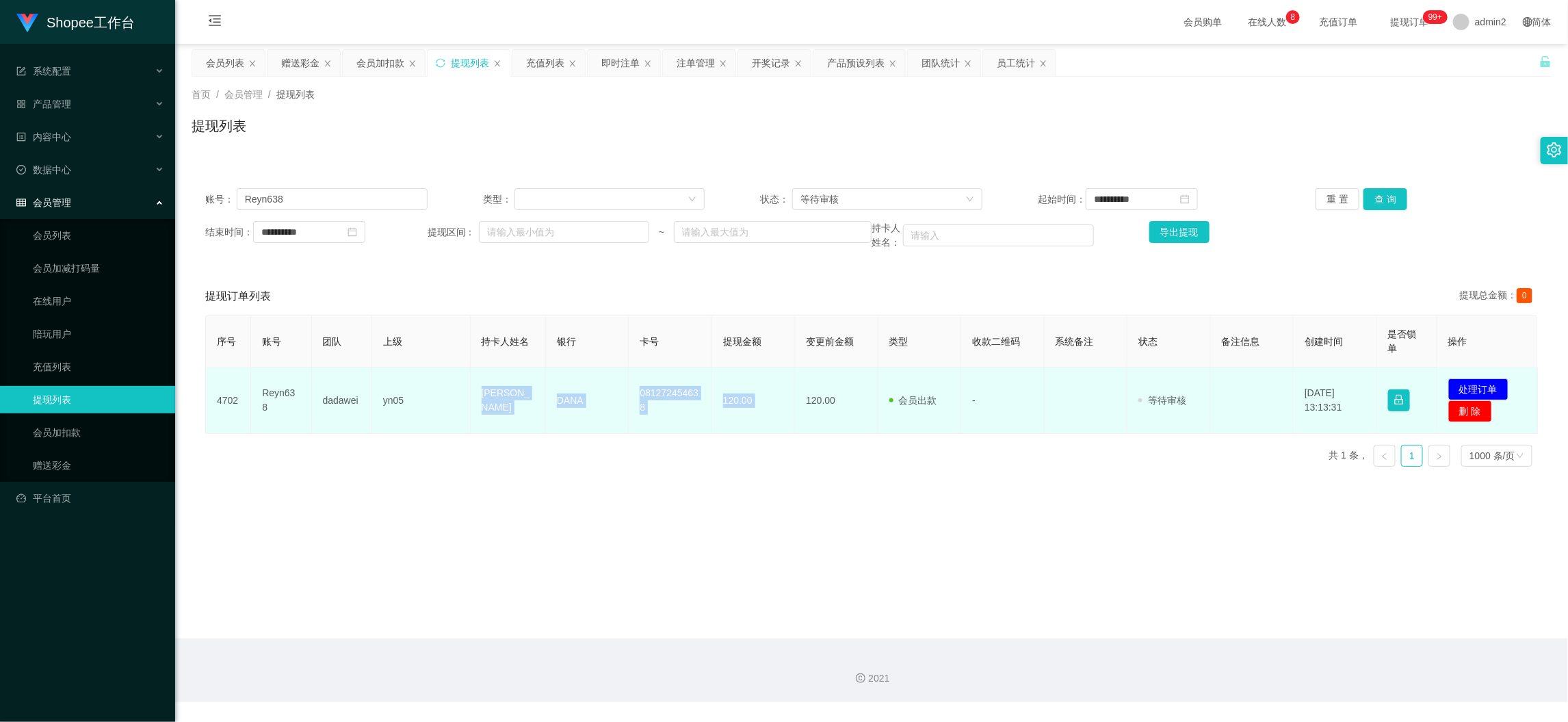
drag, startPoint x: 466, startPoint y: 390, endPoint x: 789, endPoint y: 416, distance: 324.0
click at [789, 416] on tr "4702 Reyn638 dadawei yn05 [PERSON_NAME] DANA 081272454638 120.00 120.00 会员出款 人工…" at bounding box center [872, 400] width 1332 height 67
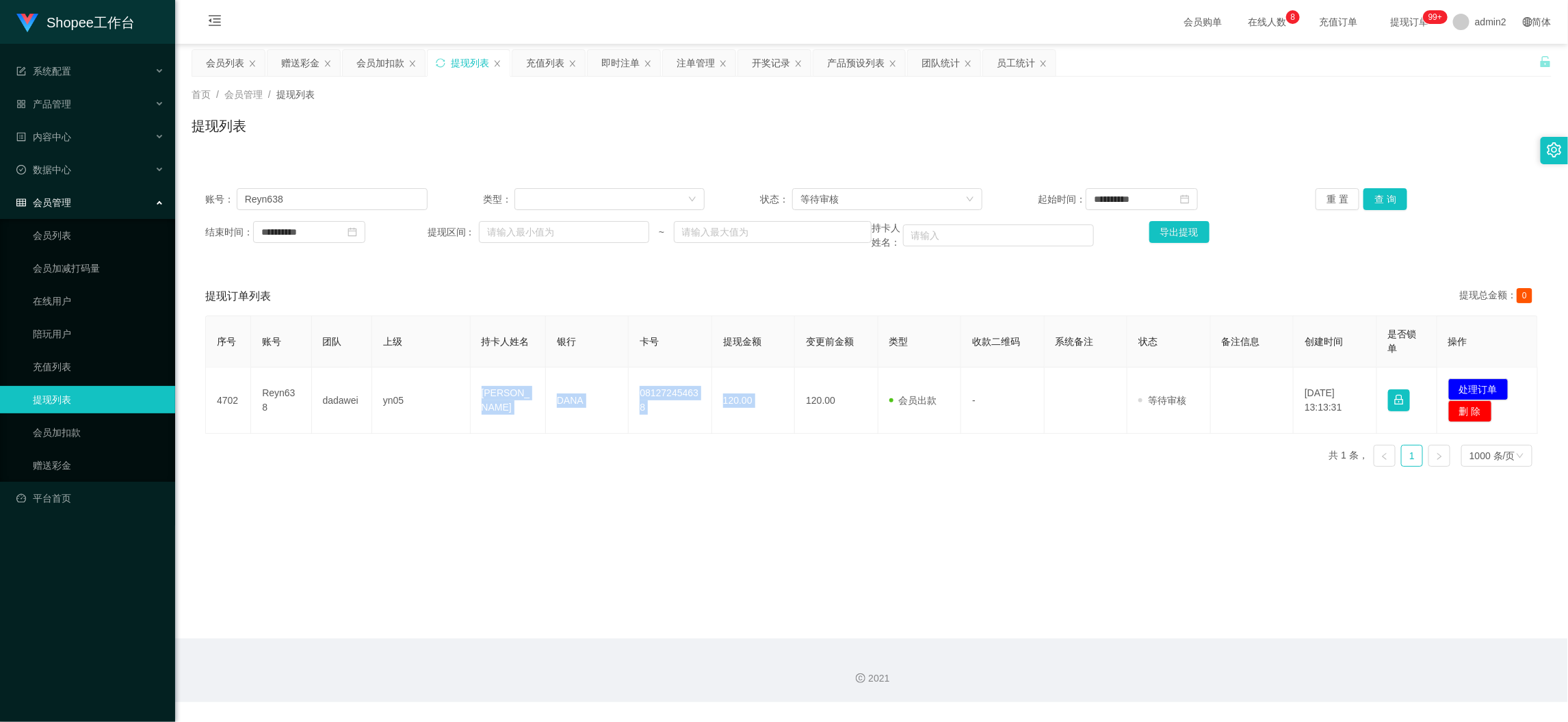
copy tr "[PERSON_NAME] 081272454638 120.00"
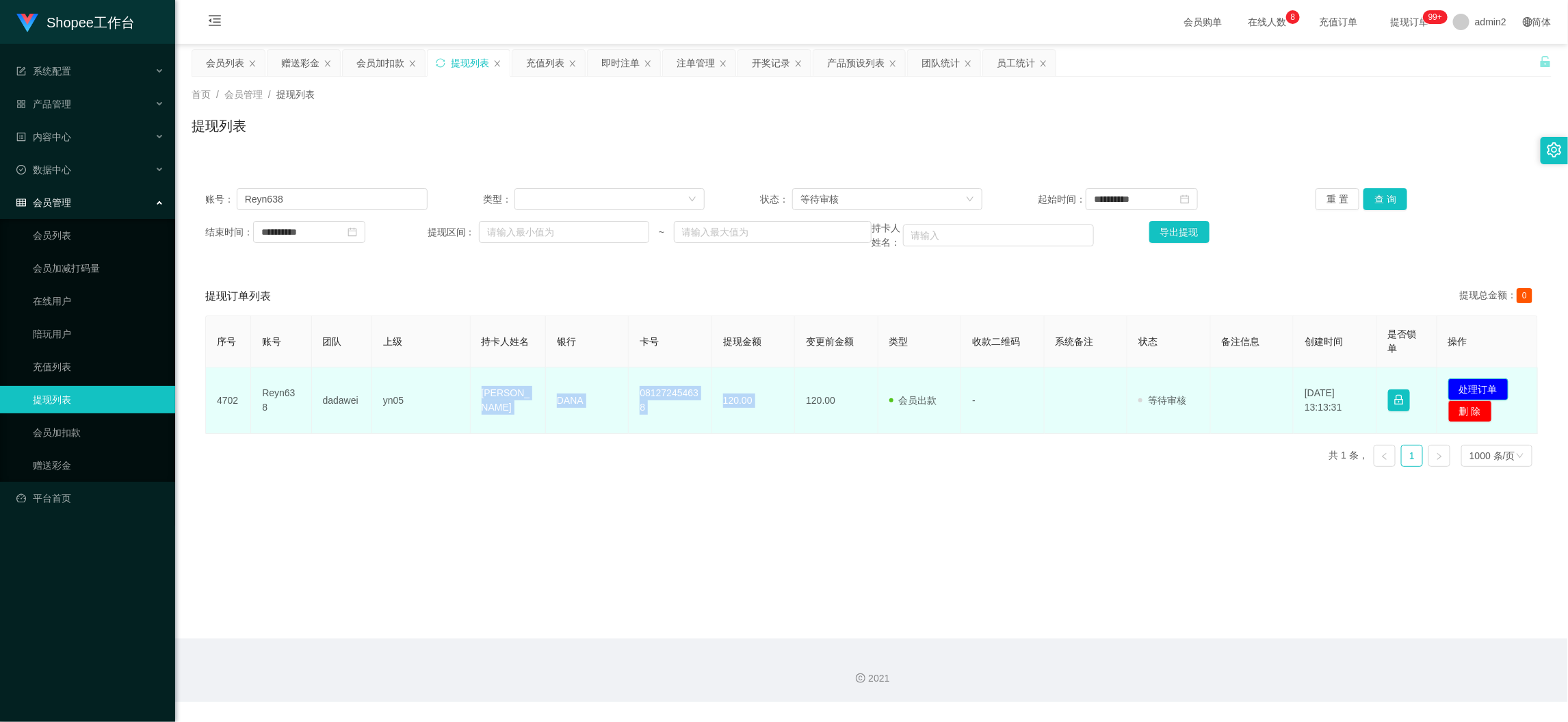
click at [1462, 389] on button "处理订单" at bounding box center [1478, 389] width 60 height 22
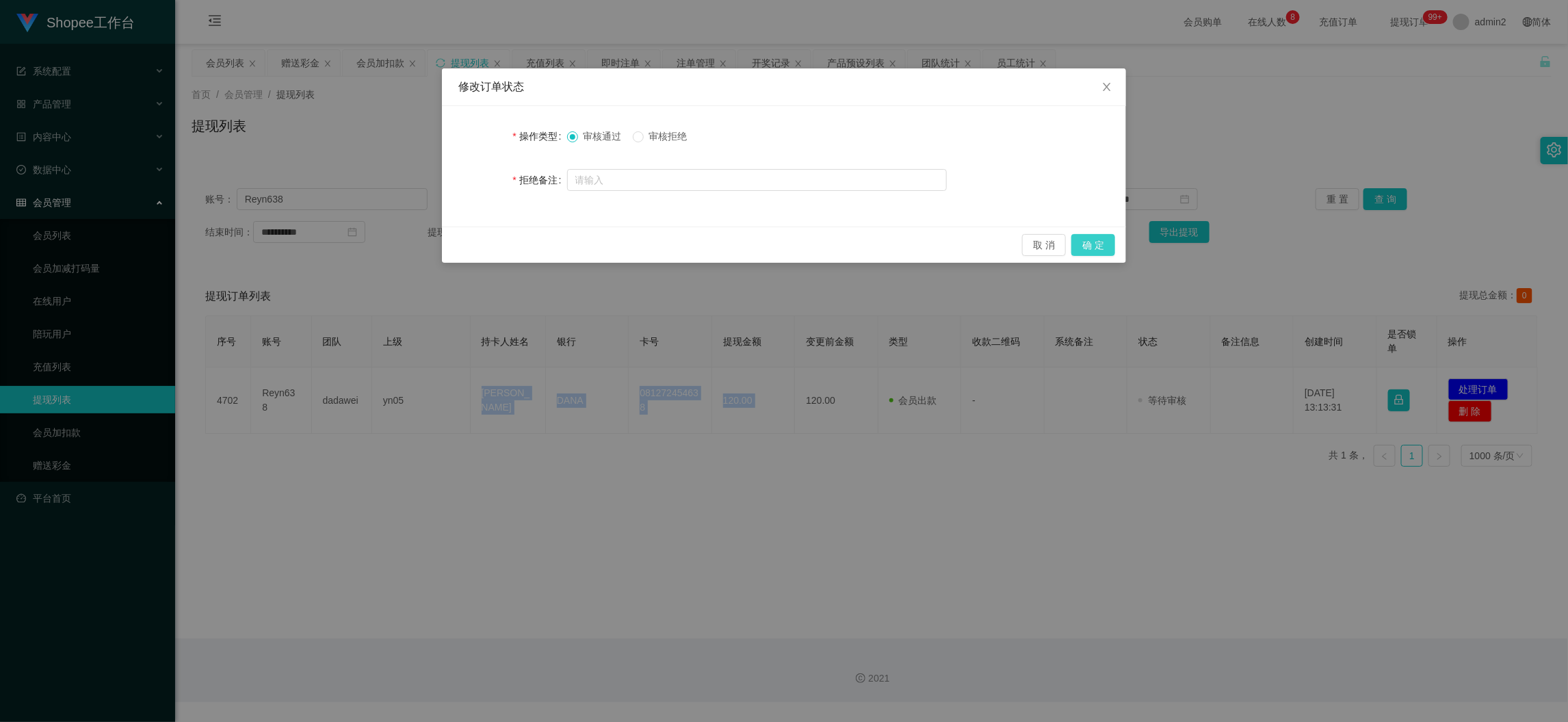
click at [1104, 244] on button "确 定" at bounding box center [1093, 245] width 44 height 22
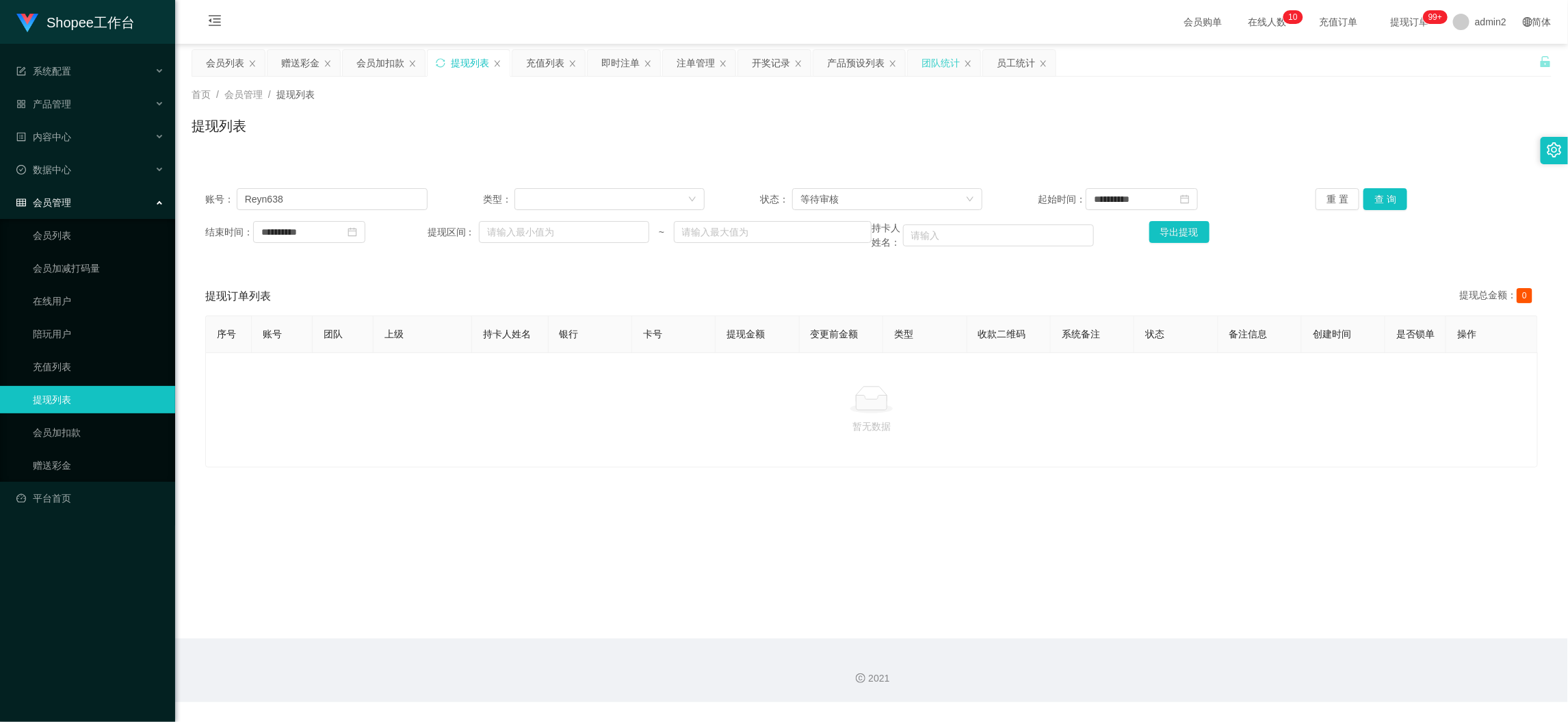
click at [923, 56] on div "团队统计" at bounding box center [940, 63] width 38 height 26
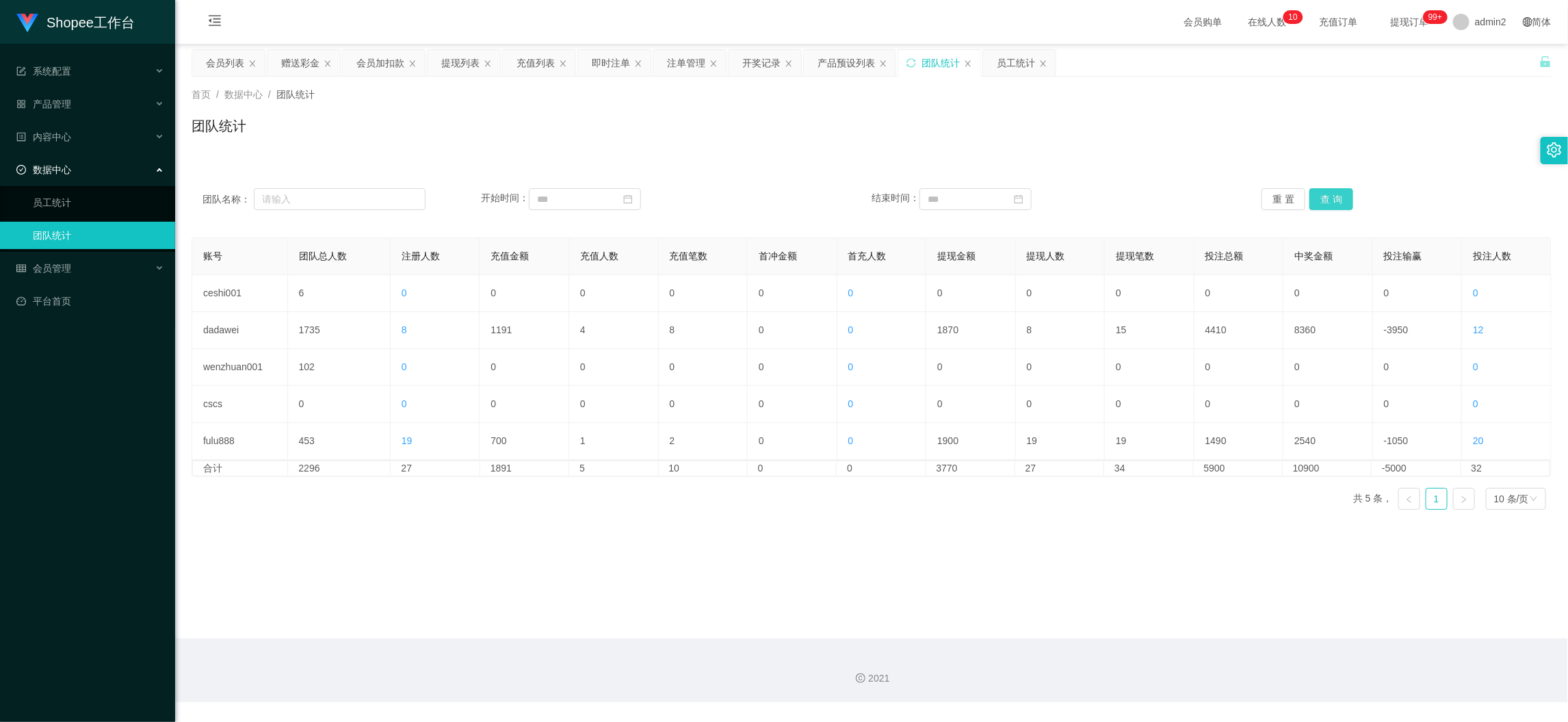
click at [1332, 199] on button "查 询" at bounding box center [1331, 199] width 44 height 22
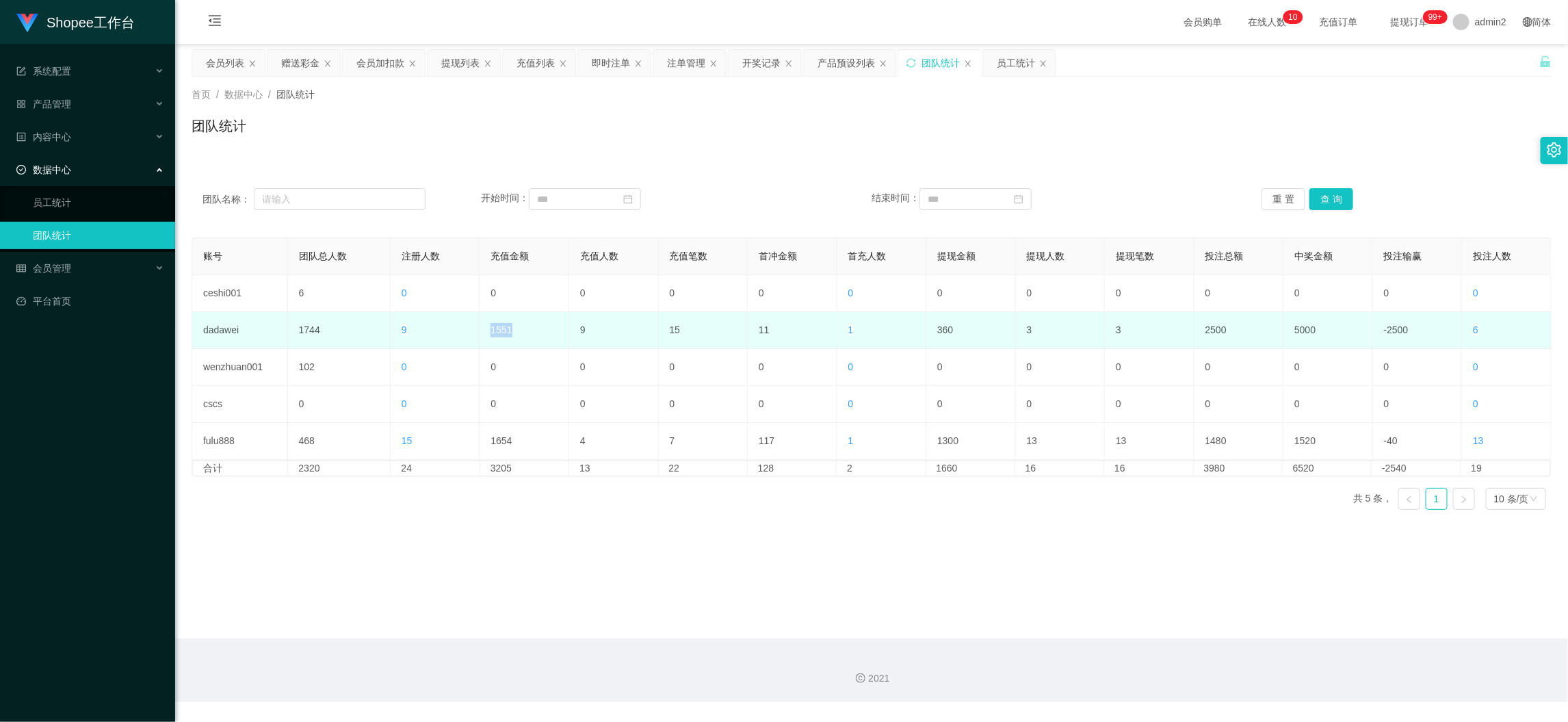
drag, startPoint x: 462, startPoint y: 335, endPoint x: 585, endPoint y: 324, distance: 123.5
click at [535, 330] on tr "dadawei 1744 9 1551 9 15 11 1 360 3 3 2500 5000 -2500 6" at bounding box center [872, 330] width 1359 height 37
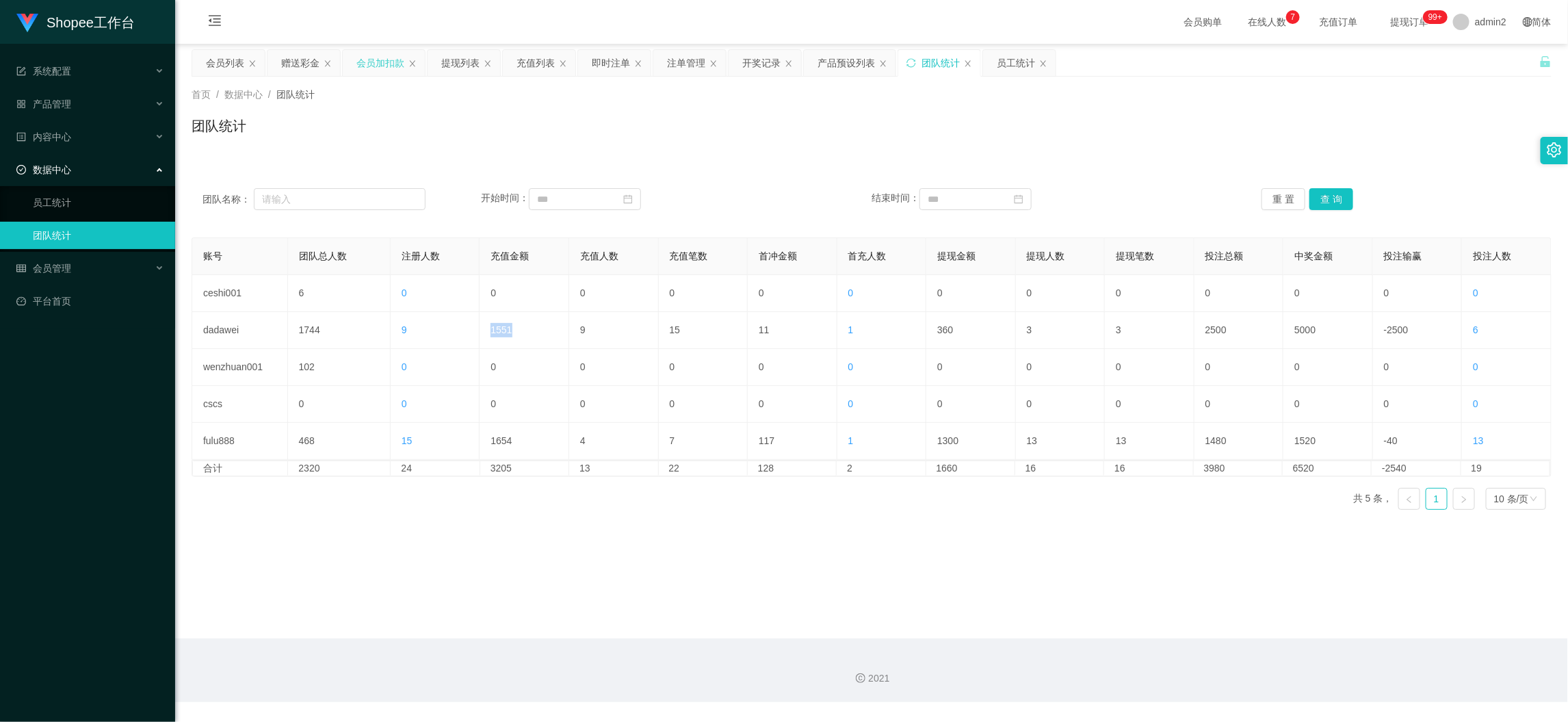
click at [372, 59] on div "会员加扣款" at bounding box center [381, 63] width 48 height 26
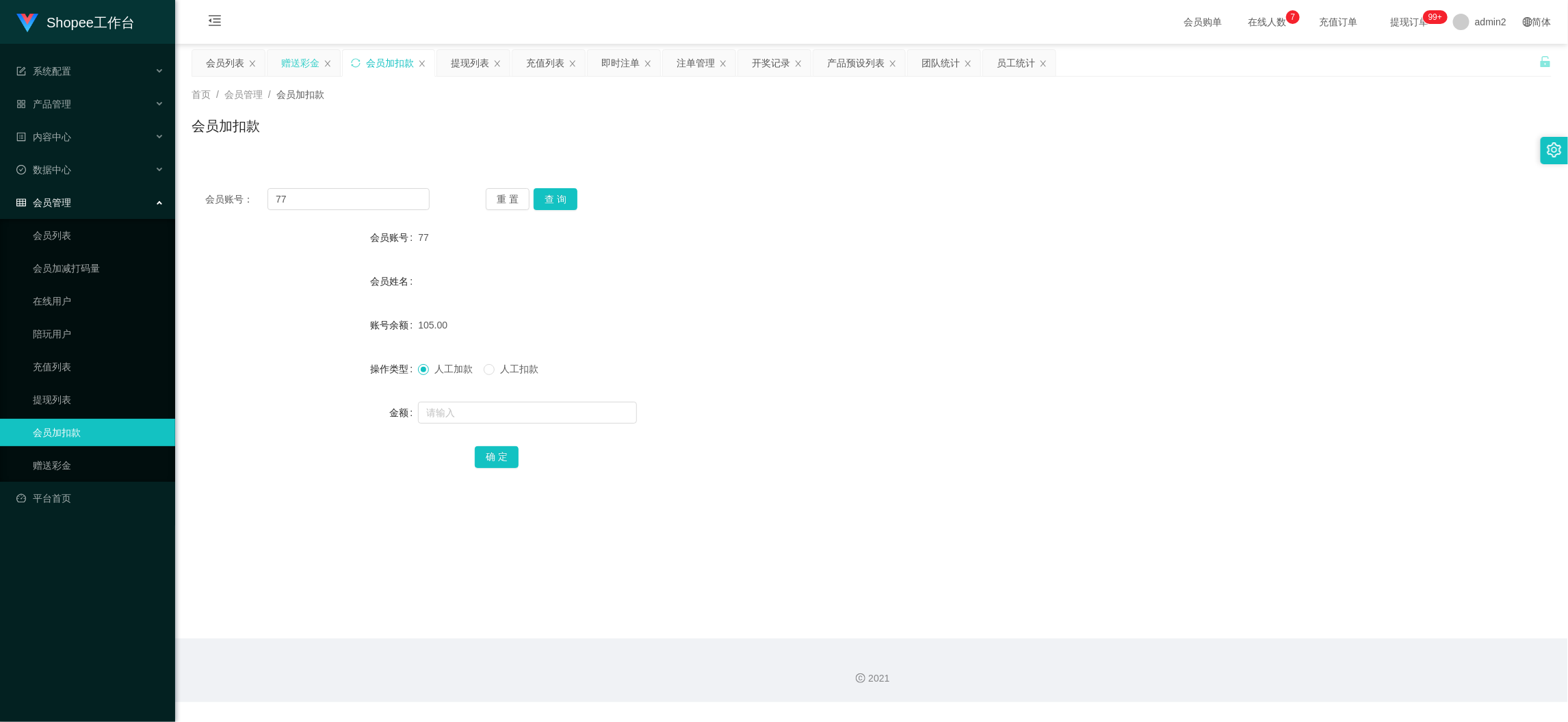
click at [283, 59] on div "赠送彩金" at bounding box center [300, 63] width 38 height 26
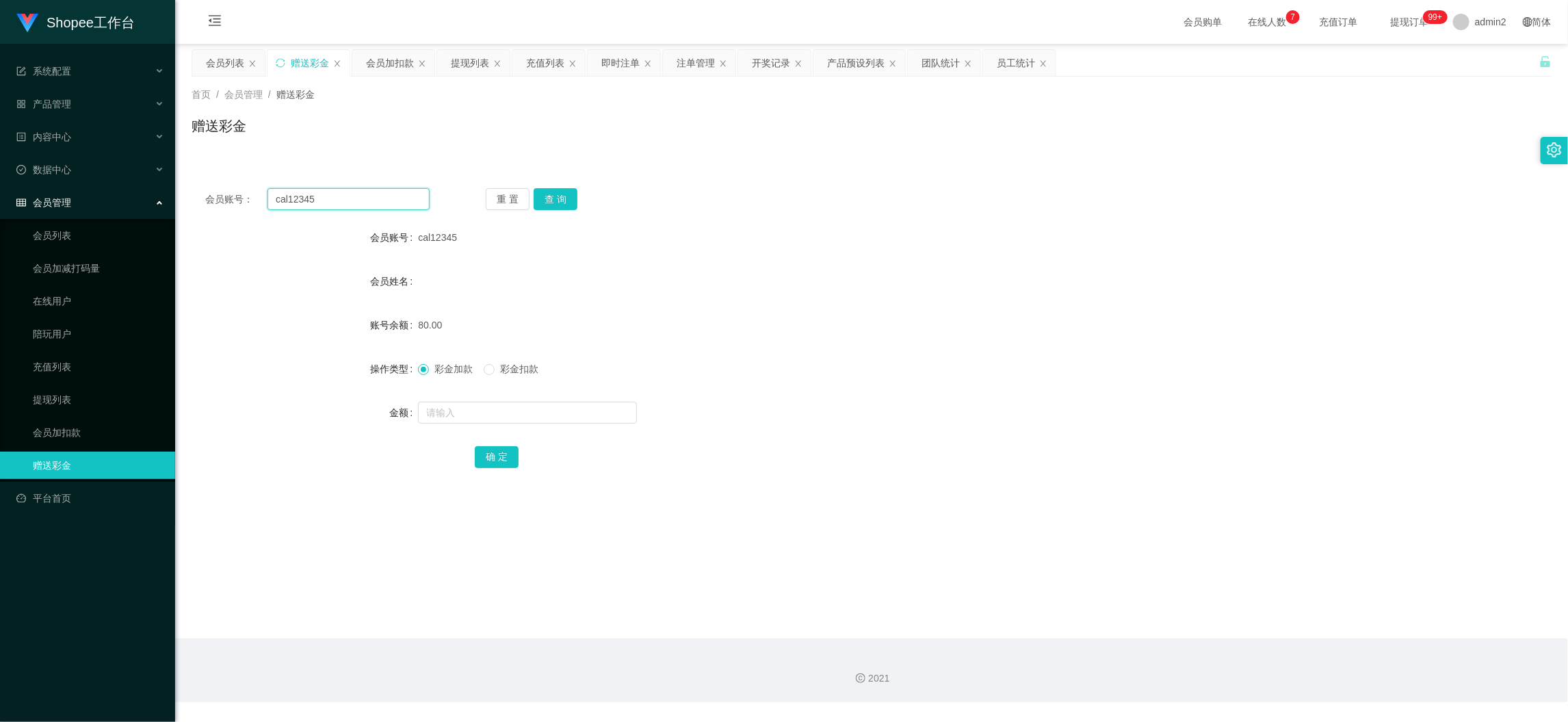
click at [384, 205] on input "cal12345" at bounding box center [348, 199] width 162 height 22
paste input "08116137688"
click at [528, 203] on div "重 置 查 询" at bounding box center [597, 199] width 224 height 22
click at [553, 195] on button "查 询" at bounding box center [555, 199] width 44 height 22
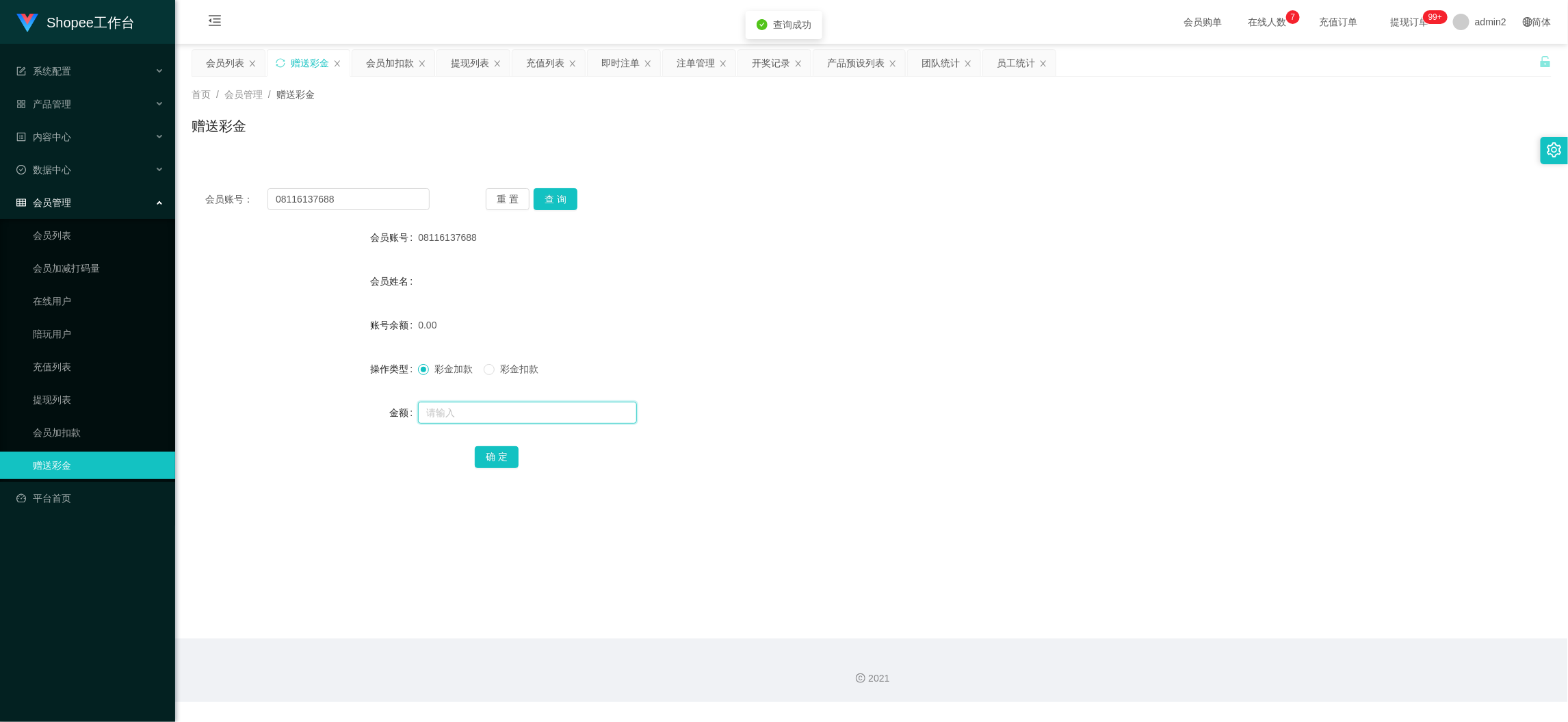
click at [588, 412] on input "text" at bounding box center [527, 413] width 219 height 22
drag, startPoint x: 498, startPoint y: 454, endPoint x: 532, endPoint y: 448, distance: 34.5
click at [498, 454] on button "确 定" at bounding box center [497, 457] width 44 height 22
click at [880, 383] on form "会员账号 08116137688 会员姓名 账号余额 0.00 操作类型 彩金加款 彩金扣款 金额 80 确 定" at bounding box center [871, 346] width 1359 height 246
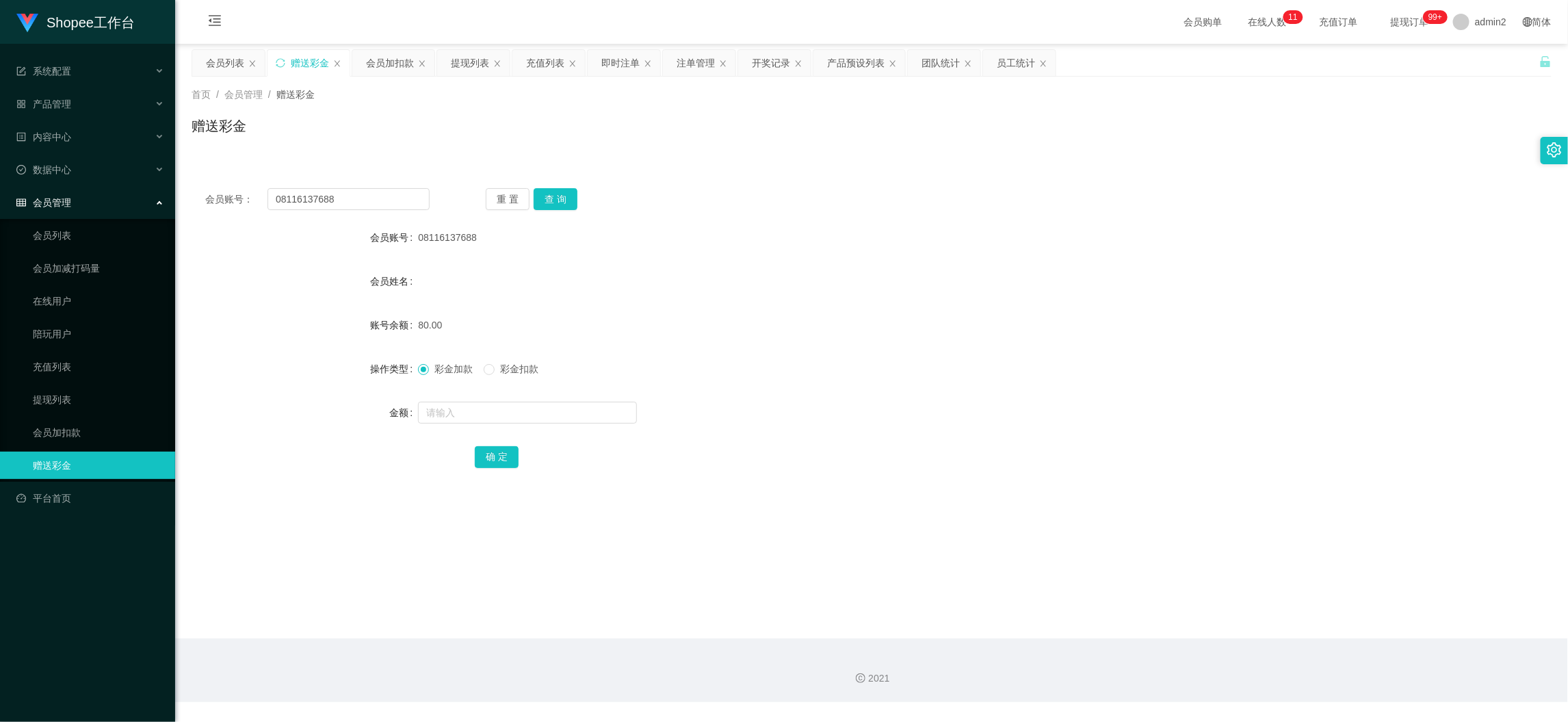
click at [1231, 604] on main "关闭左侧 关闭右侧 关闭其它 刷新页面 会员列表 赠送彩金 会员加扣款 提现列表 充值列表 即时注单 注单管理 开奖记录 产品预设列表 团队统计 员工统计 首…" at bounding box center [871, 341] width 1392 height 595
click at [403, 58] on div "会员加扣款" at bounding box center [390, 63] width 48 height 26
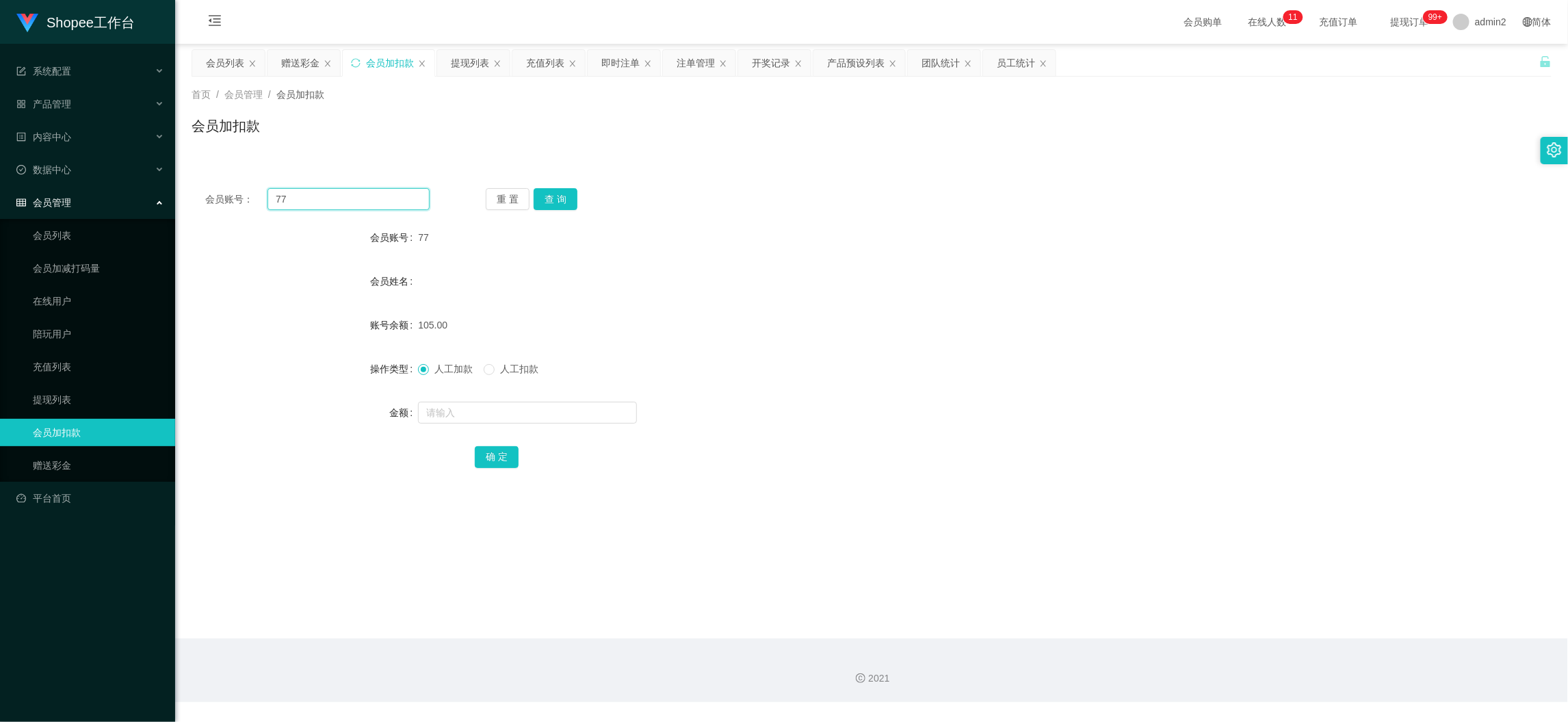
click at [383, 189] on input "77" at bounding box center [348, 199] width 162 height 22
paste input "060"
click at [554, 189] on button "查 询" at bounding box center [555, 199] width 44 height 22
click at [554, 415] on input "text" at bounding box center [527, 413] width 219 height 22
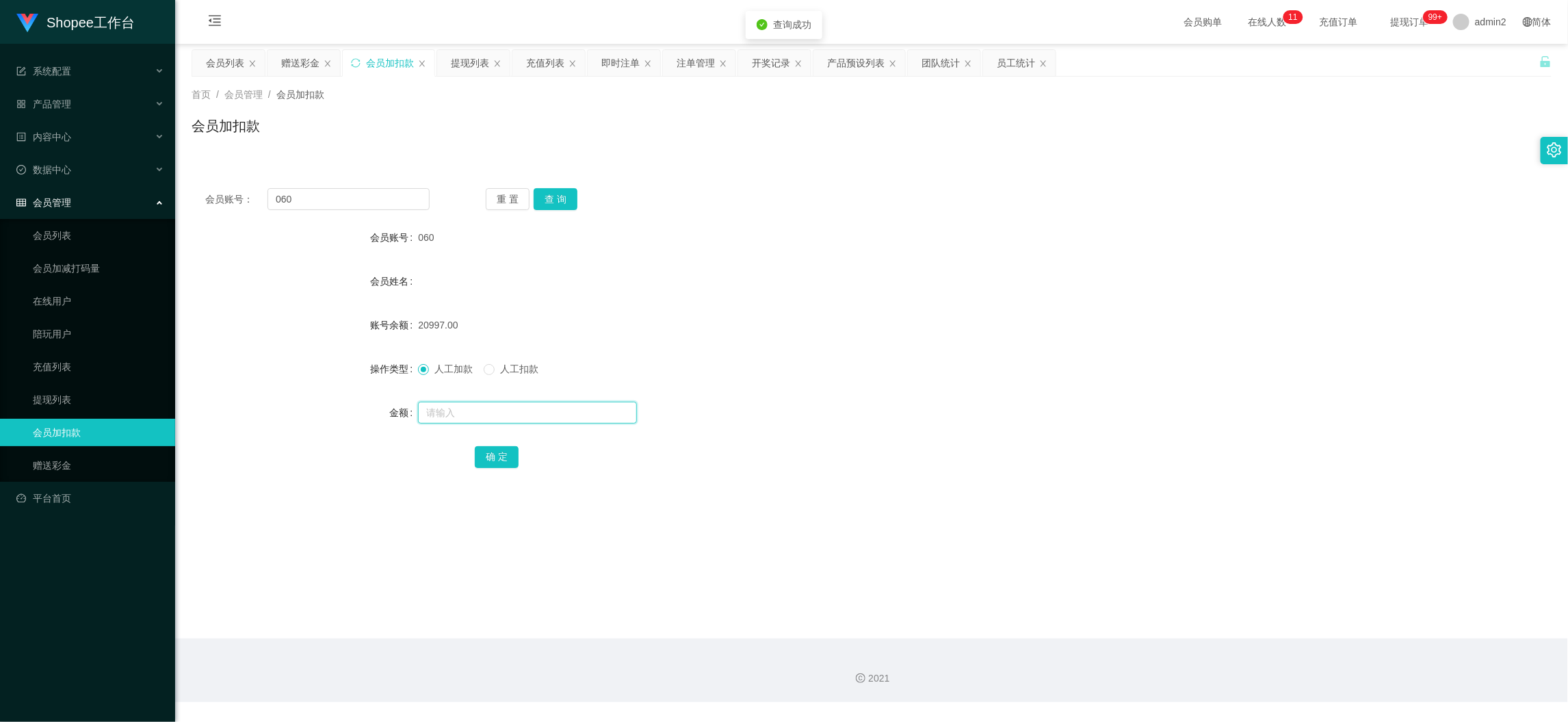
click at [554, 415] on input "text" at bounding box center [527, 413] width 219 height 22
drag, startPoint x: 499, startPoint y: 454, endPoint x: 520, endPoint y: 455, distance: 21.0
click at [498, 454] on button "确 定" at bounding box center [497, 457] width 44 height 22
click at [299, 52] on div "赠送彩金" at bounding box center [300, 63] width 38 height 26
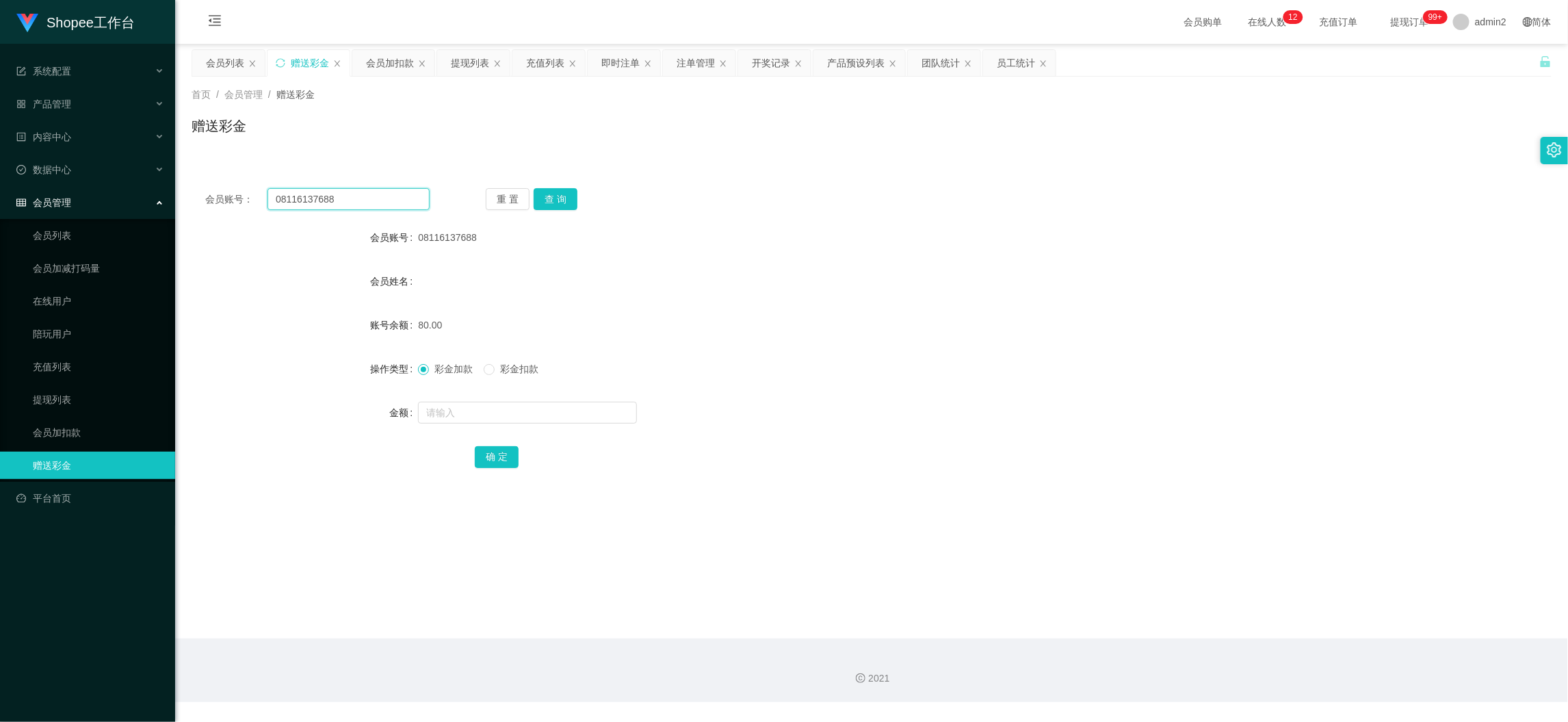
click at [375, 201] on input "08116137688" at bounding box center [348, 199] width 162 height 22
paste input "83150540746"
click at [547, 191] on button "查 询" at bounding box center [555, 199] width 44 height 22
click at [564, 419] on input "text" at bounding box center [527, 413] width 219 height 22
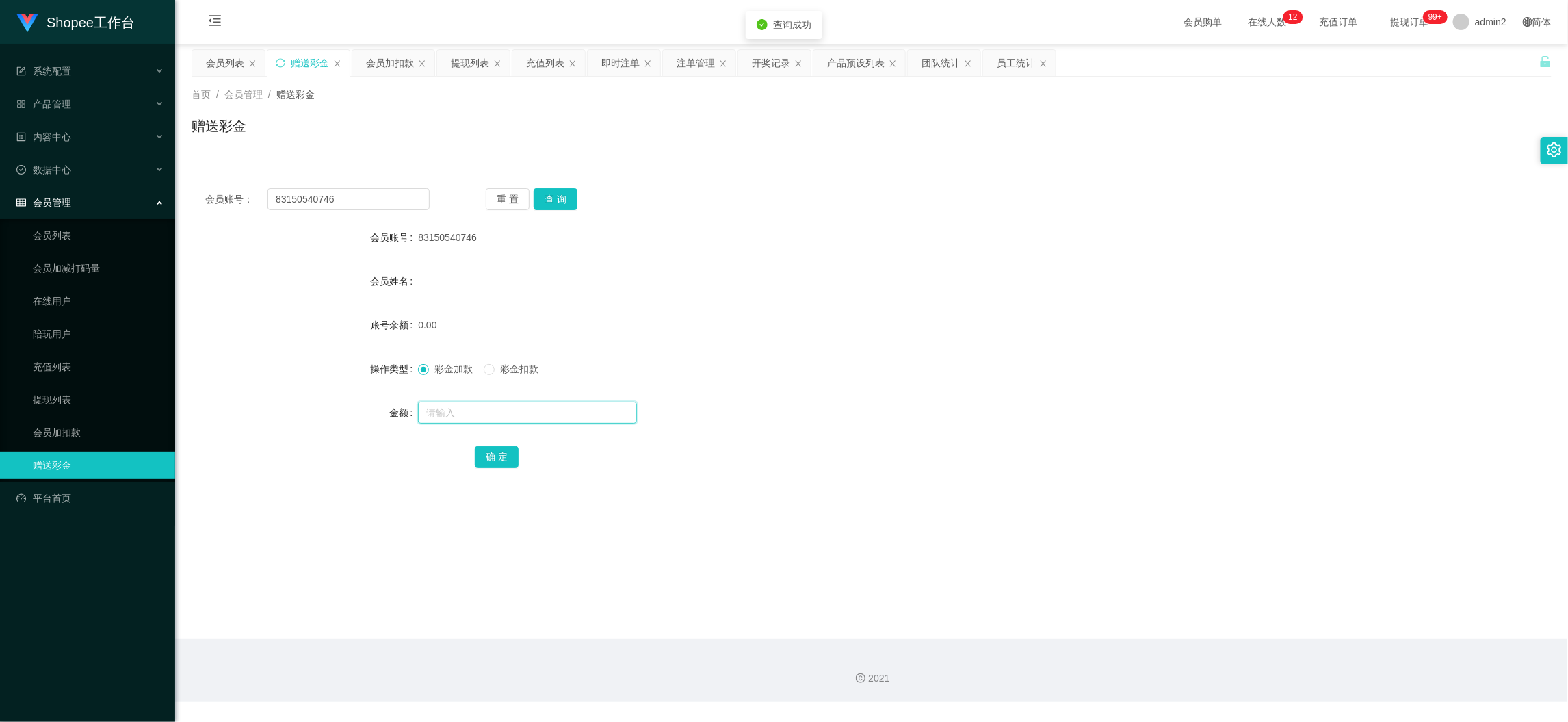
click at [564, 418] on input "text" at bounding box center [527, 413] width 219 height 22
click at [502, 457] on button "确 定" at bounding box center [497, 457] width 44 height 22
click at [843, 386] on form "会员账号 83150540746 会员姓名 账号余额 0.00 操作类型 彩金加款 彩金扣款 金额 80 确 定" at bounding box center [871, 346] width 1359 height 246
click at [1207, 611] on main "关闭左侧 关闭右侧 关闭其它 刷新页面 会员列表 赠送彩金 会员加扣款 提现列表 充值列表 即时注单 注单管理 开奖记录 产品预设列表 团队统计 员工统计 首…" at bounding box center [871, 341] width 1392 height 595
click at [357, 199] on input "83150540746" at bounding box center [348, 199] width 162 height 22
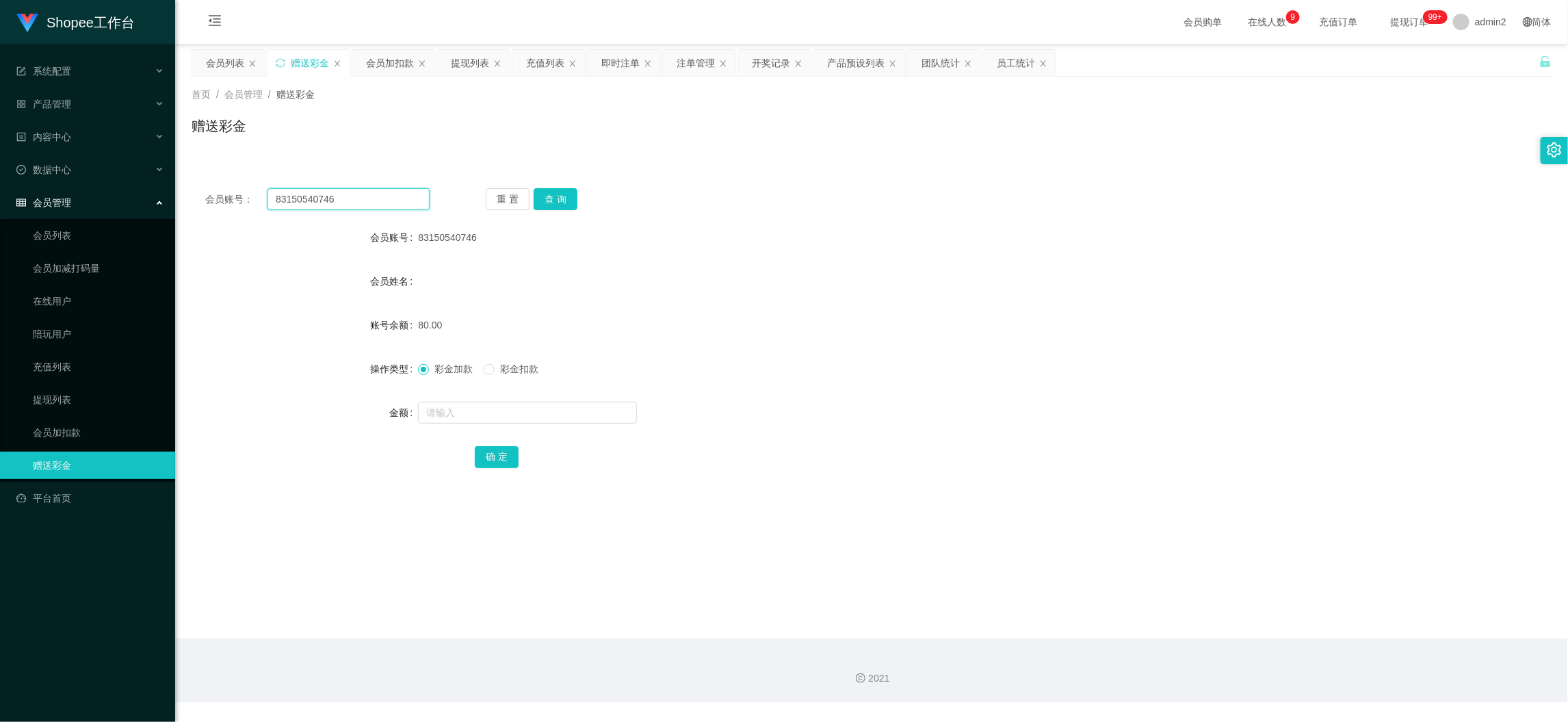
drag, startPoint x: 357, startPoint y: 199, endPoint x: 368, endPoint y: 204, distance: 12.1
click at [361, 203] on input "83150540746" at bounding box center [348, 199] width 162 height 22
paste input "Frendy"
click at [551, 199] on button "查 询" at bounding box center [555, 199] width 44 height 22
click at [582, 405] on input "text" at bounding box center [527, 413] width 219 height 22
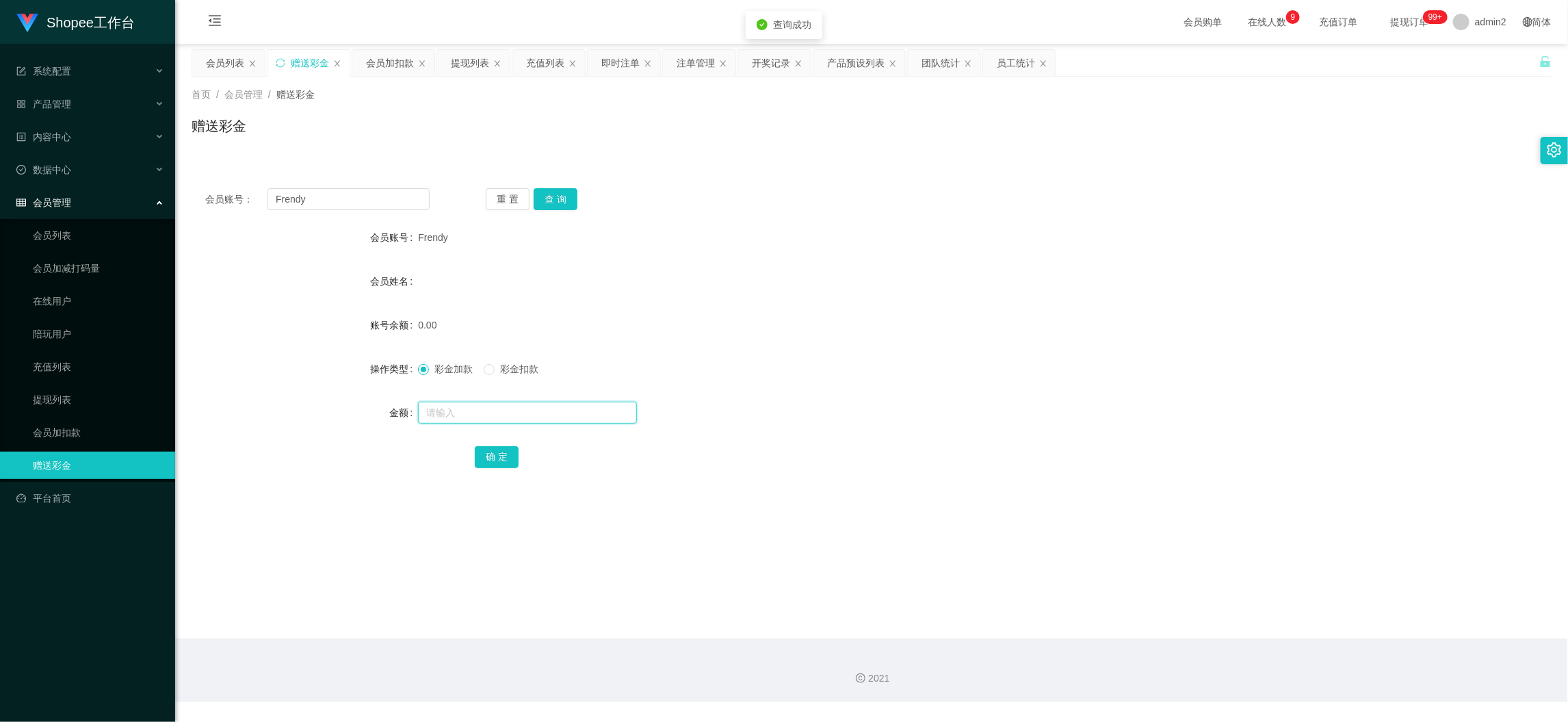
click at [582, 405] on input "text" at bounding box center [527, 413] width 219 height 22
drag, startPoint x: 499, startPoint y: 449, endPoint x: 561, endPoint y: 435, distance: 63.6
click at [499, 448] on button "确 定" at bounding box center [497, 457] width 44 height 22
click at [397, 197] on input "Frendy" at bounding box center [348, 199] width 162 height 22
paste input "081995348333"
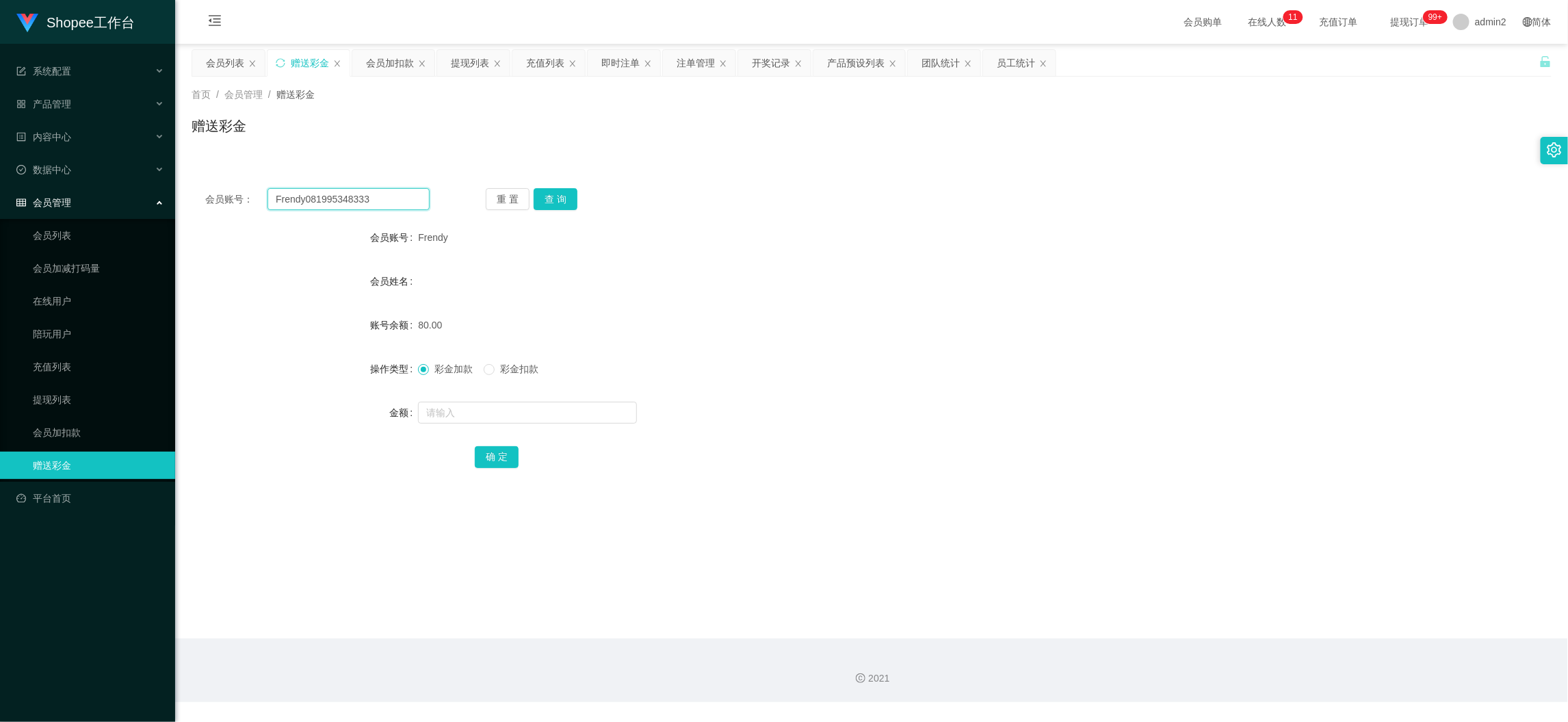
click at [399, 197] on input "Frendy081995348333" at bounding box center [348, 199] width 162 height 22
paste input "text"
click at [553, 197] on button "查 询" at bounding box center [555, 199] width 44 height 22
click at [596, 405] on input "text" at bounding box center [527, 413] width 219 height 22
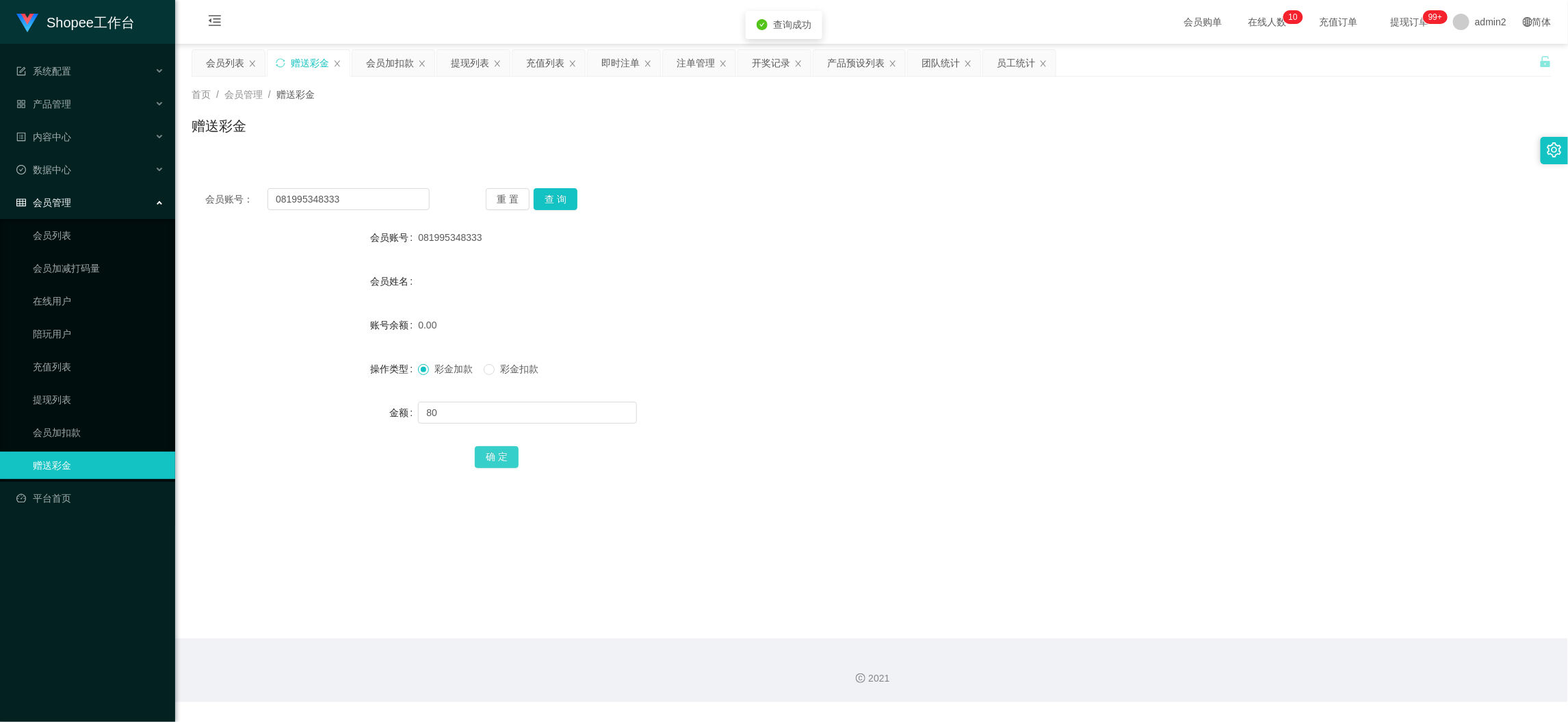
drag, startPoint x: 493, startPoint y: 454, endPoint x: 619, endPoint y: 437, distance: 127.1
click at [493, 454] on button "确 定" at bounding box center [497, 457] width 44 height 22
drag, startPoint x: 1226, startPoint y: 617, endPoint x: 1088, endPoint y: 500, distance: 180.9
click at [1223, 617] on main "关闭左侧 关闭右侧 关闭其它 刷新页面 会员列表 赠送彩金 会员加扣款 提现列表 充值列表 即时注单 注单管理 开奖记录 产品预设列表 团队统计 员工统计 首…" at bounding box center [871, 341] width 1392 height 595
drag, startPoint x: 386, startPoint y: 59, endPoint x: 389, endPoint y: 110, distance: 51.1
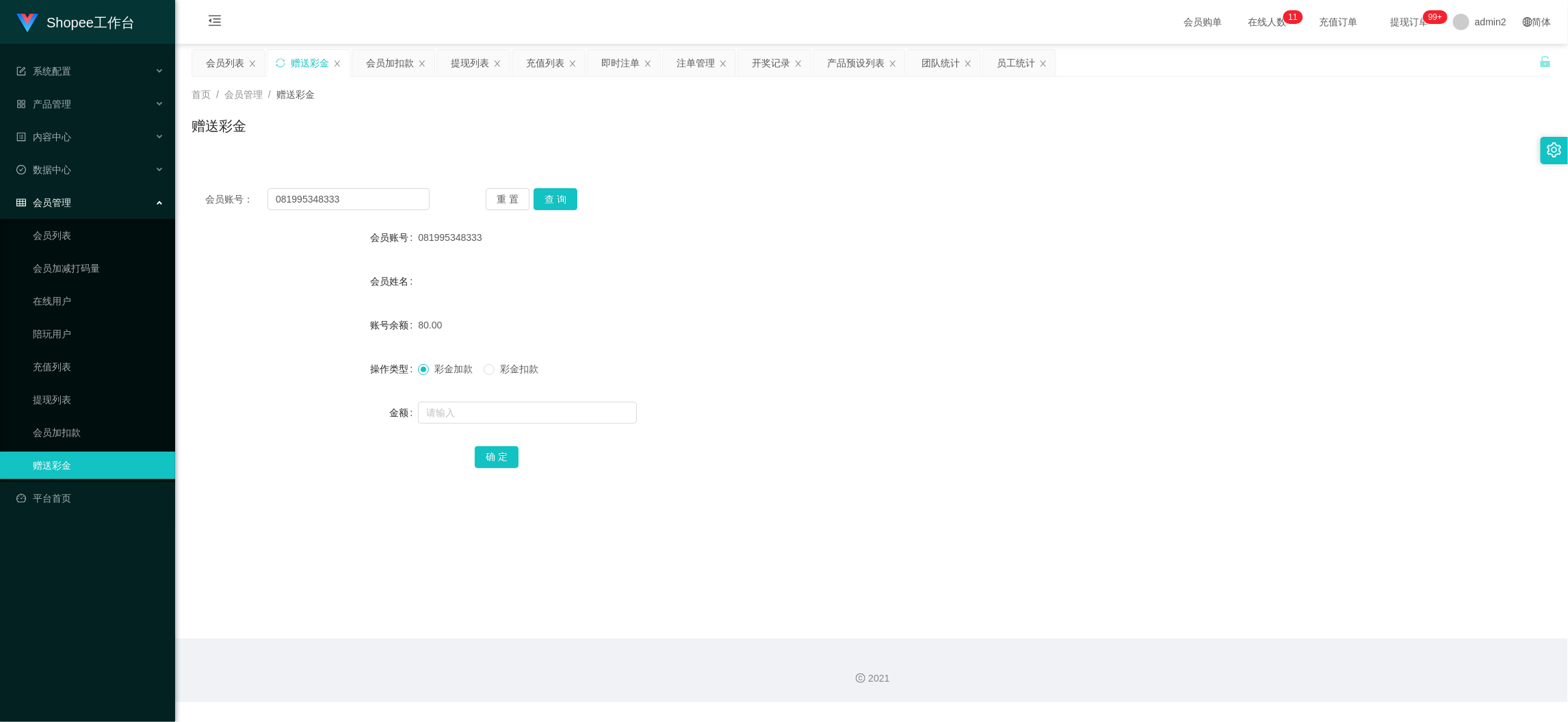
click at [386, 60] on div "会员加扣款" at bounding box center [390, 63] width 48 height 26
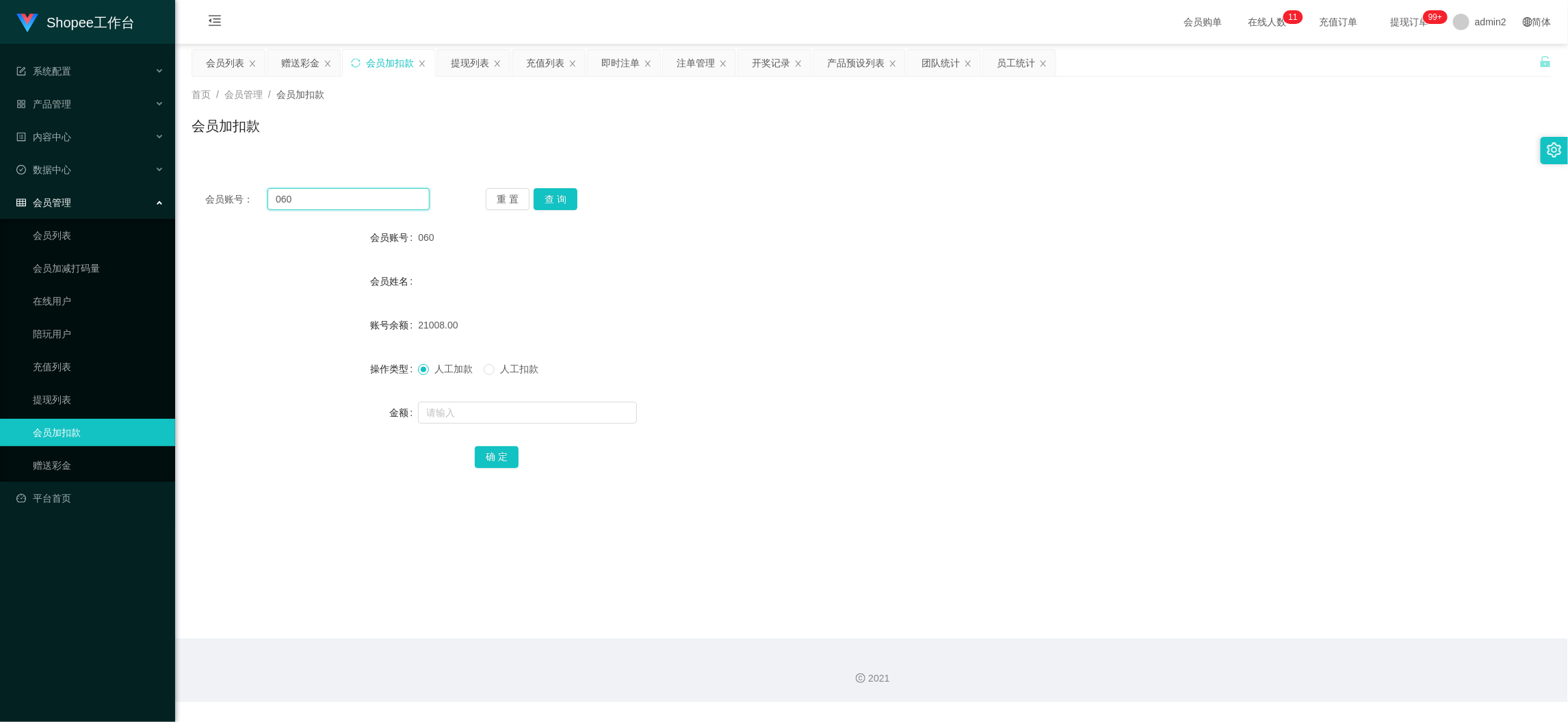
click at [397, 200] on input "060" at bounding box center [348, 199] width 162 height 22
paste input "22"
click at [563, 197] on button "查 询" at bounding box center [555, 199] width 44 height 22
click at [579, 416] on input "text" at bounding box center [527, 413] width 219 height 22
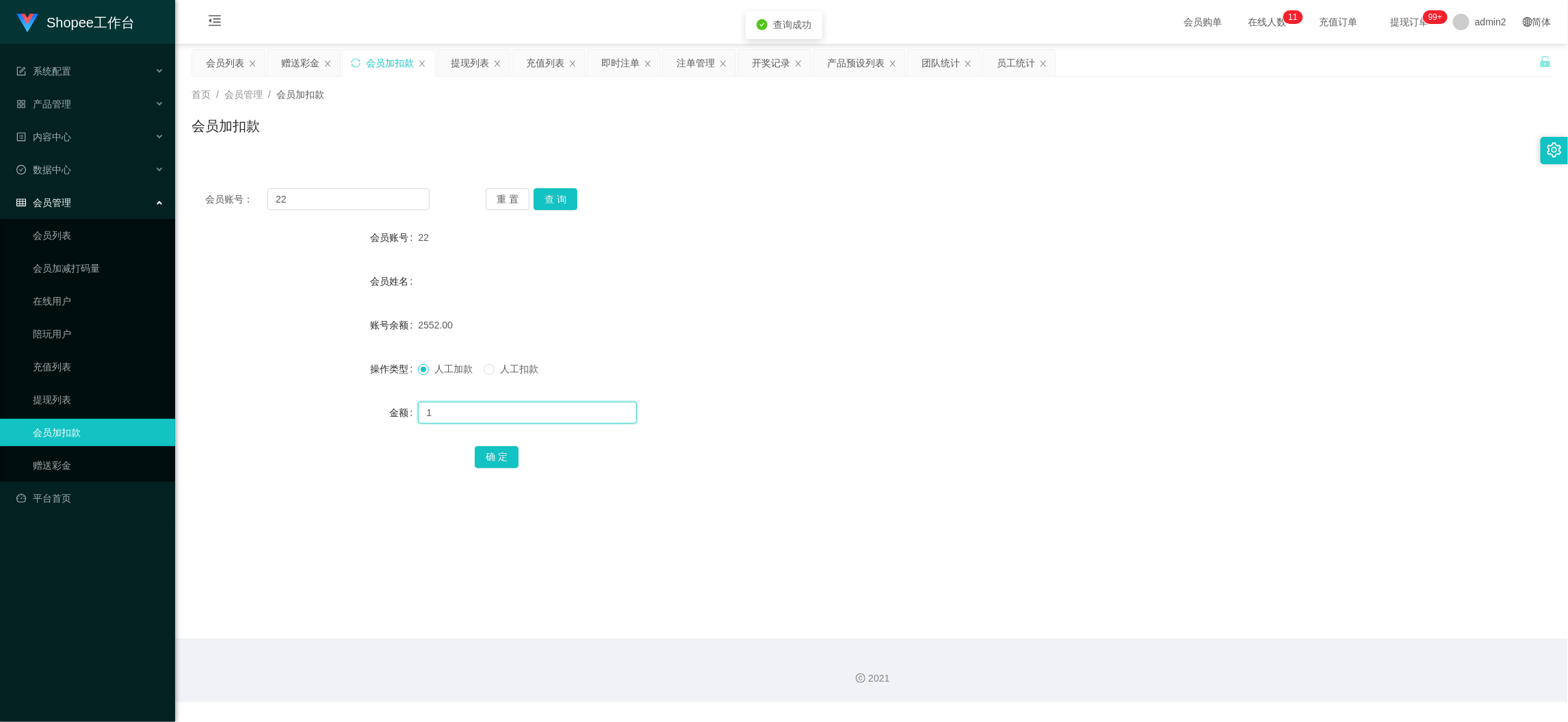
click at [579, 416] on input "1" at bounding box center [527, 413] width 219 height 22
click at [502, 461] on button "确 定" at bounding box center [497, 457] width 44 height 22
click at [300, 61] on div "赠送彩金" at bounding box center [300, 63] width 38 height 26
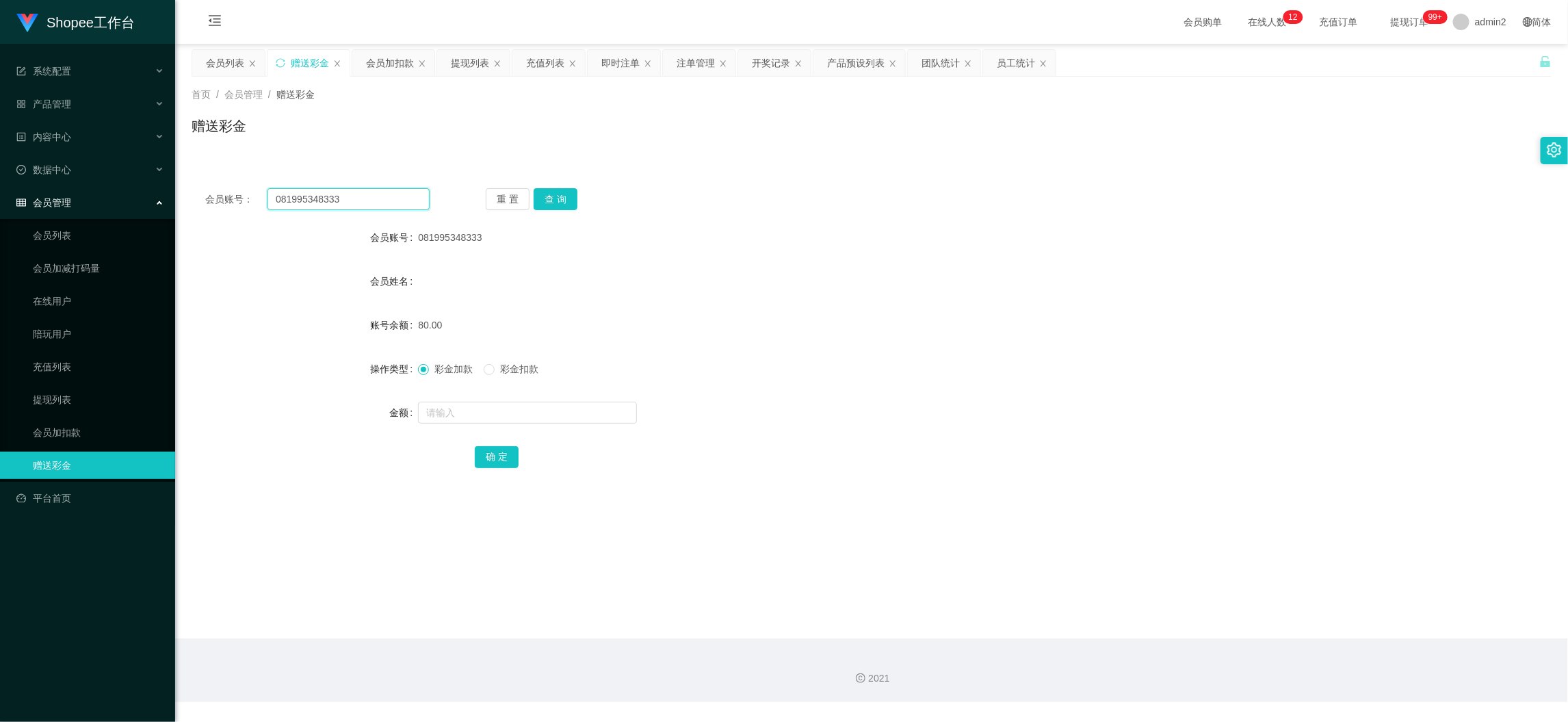
click at [360, 204] on input "081995348333" at bounding box center [348, 199] width 162 height 22
drag, startPoint x: 360, startPoint y: 204, endPoint x: 367, endPoint y: 208, distance: 8.1
click at [360, 205] on input "081995348333" at bounding box center [348, 199] width 162 height 22
paste input "252187696"
click at [543, 201] on button "查 询" at bounding box center [555, 199] width 44 height 22
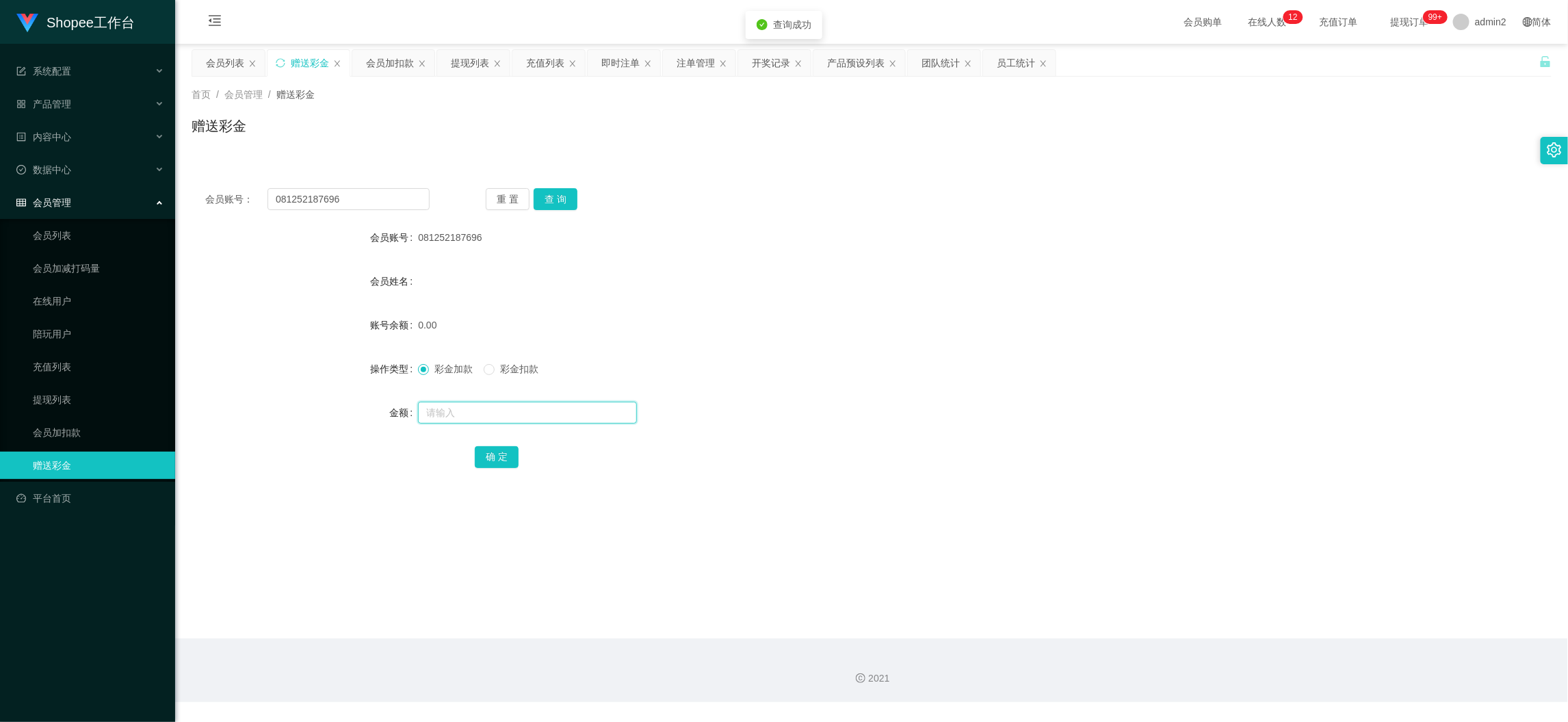
click at [481, 419] on input "text" at bounding box center [527, 413] width 219 height 22
drag, startPoint x: 495, startPoint y: 455, endPoint x: 522, endPoint y: 451, distance: 27.3
click at [495, 455] on button "确 定" at bounding box center [497, 457] width 44 height 22
click at [855, 379] on div "彩金加款 彩金扣款" at bounding box center [814, 369] width 793 height 27
drag, startPoint x: 1188, startPoint y: 603, endPoint x: 1079, endPoint y: 465, distance: 175.9
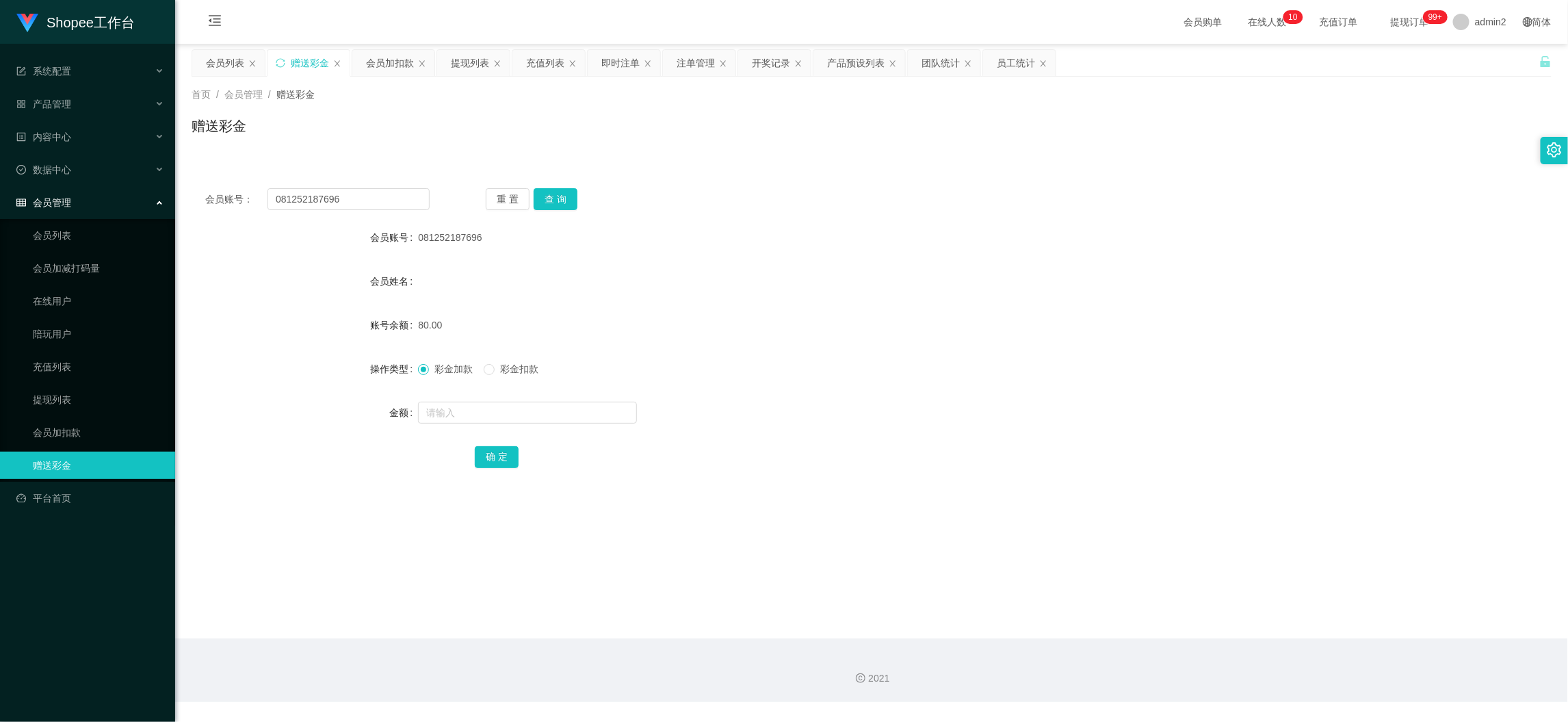
click at [1188, 603] on main "关闭左侧 关闭右侧 关闭其它 刷新页面 会员列表 赠送彩金 会员加扣款 提现列表 充值列表 即时注单 注单管理 开奖记录 产品预设列表 团队统计 员工统计 首…" at bounding box center [871, 341] width 1392 height 595
click at [400, 62] on div "会员加扣款" at bounding box center [390, 63] width 48 height 26
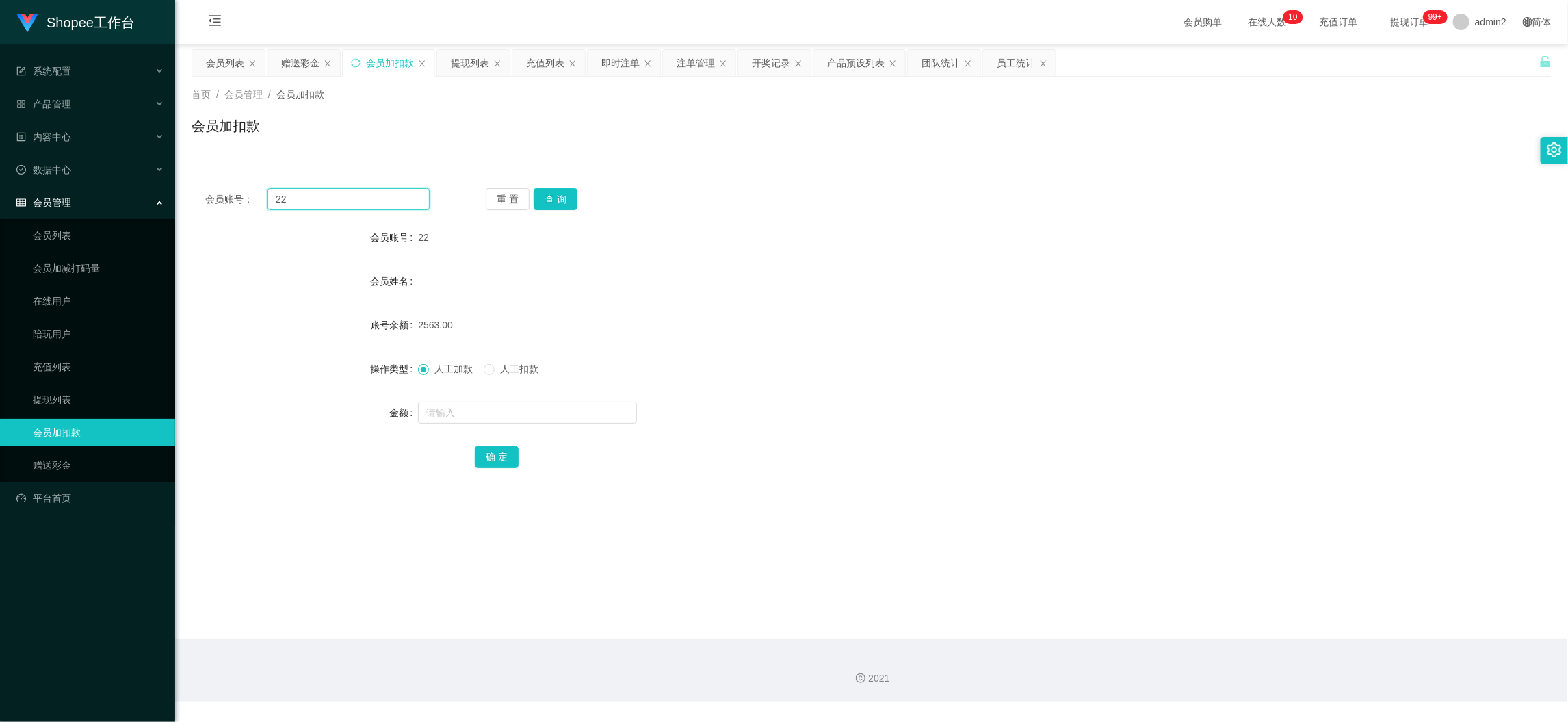
click at [372, 194] on input "22" at bounding box center [348, 199] width 162 height 22
paste input "5"
click at [568, 202] on button "查 询" at bounding box center [555, 199] width 44 height 22
click at [578, 408] on input "text" at bounding box center [527, 413] width 219 height 22
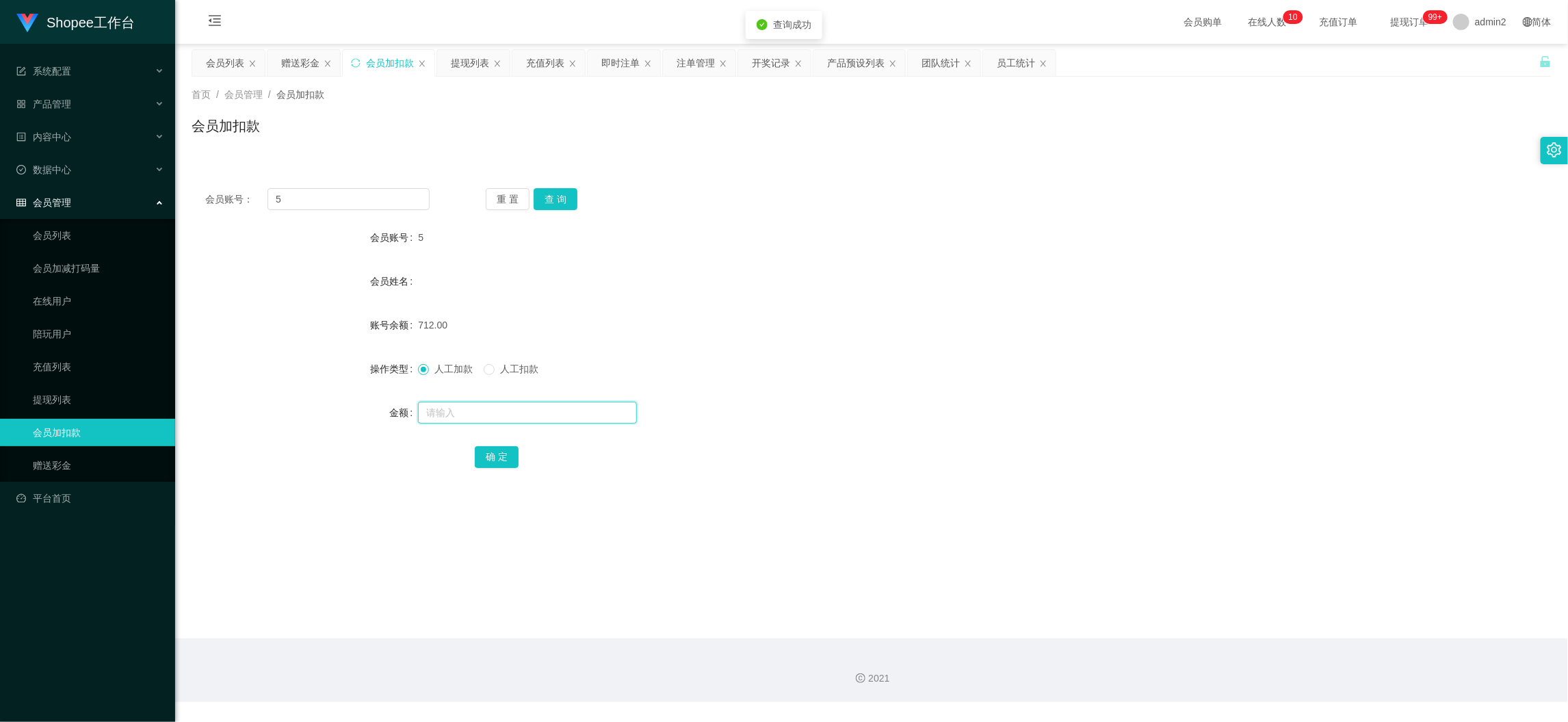
click at [578, 408] on input "text" at bounding box center [527, 413] width 219 height 22
click at [500, 452] on button "确 定" at bounding box center [497, 457] width 44 height 22
drag, startPoint x: 467, startPoint y: 56, endPoint x: 467, endPoint y: 251, distance: 195.0
click at [467, 59] on div "提现列表" at bounding box center [470, 63] width 38 height 26
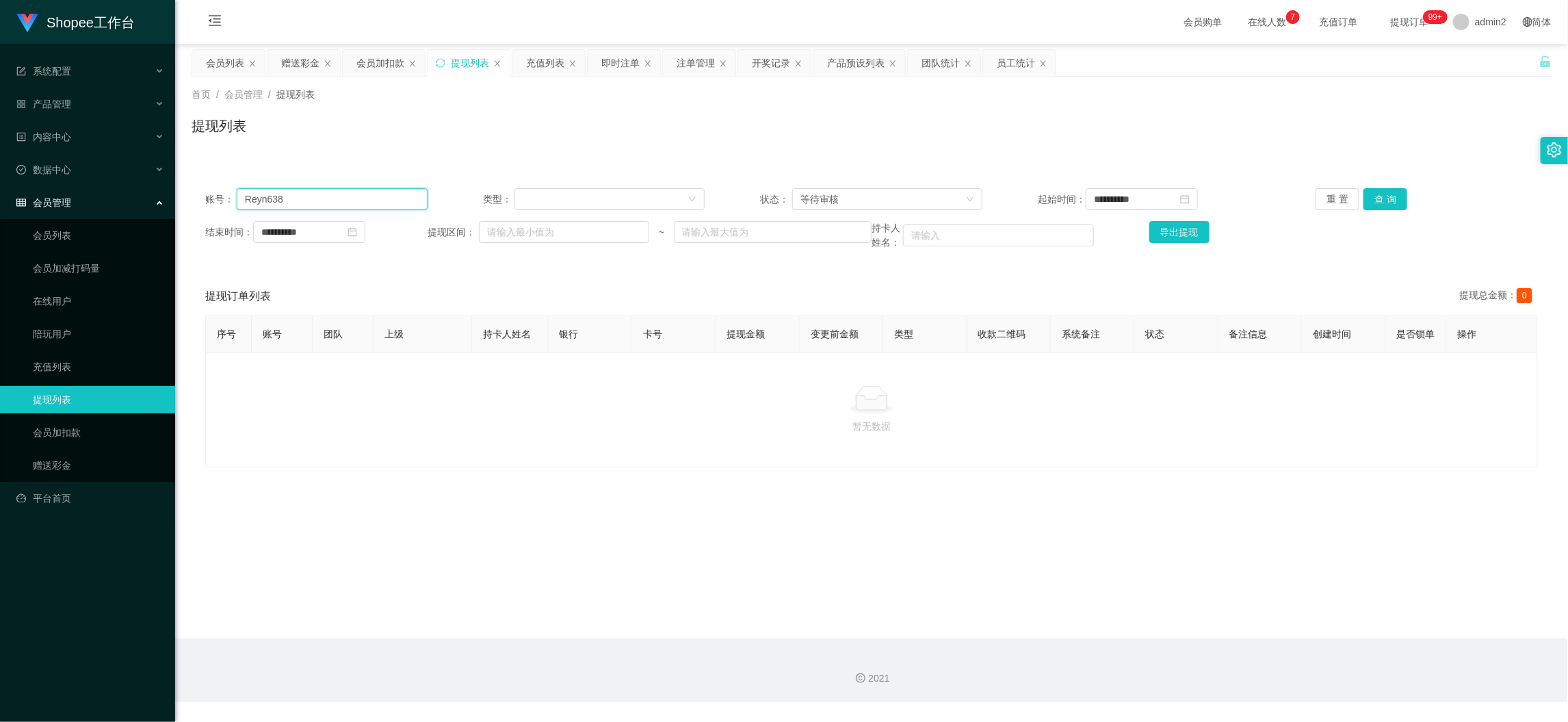
click at [359, 197] on input "Reyn638" at bounding box center [332, 199] width 191 height 22
paste input "082271492471"
click at [1375, 190] on button "查 询" at bounding box center [1385, 199] width 44 height 22
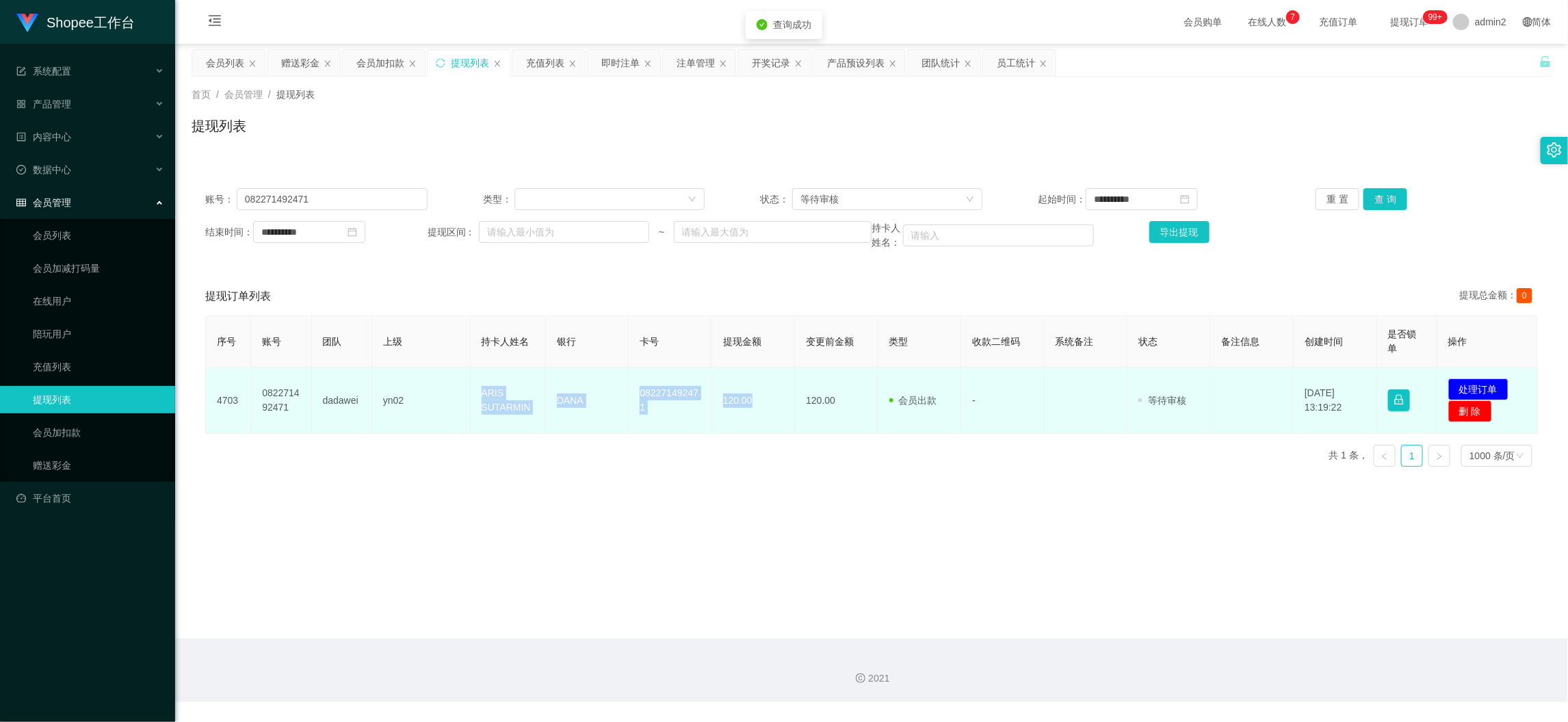
drag, startPoint x: 551, startPoint y: 398, endPoint x: 771, endPoint y: 405, distance: 220.1
click at [771, 405] on tr "4703 082271492471 dadawei yn02 ARIS SUTARMIN DANA 082271492471 120.00 120.00 会员…" at bounding box center [872, 400] width 1332 height 67
copy tr "ARIS SUTARMIN [PERSON_NAME] 082271492471 120.00"
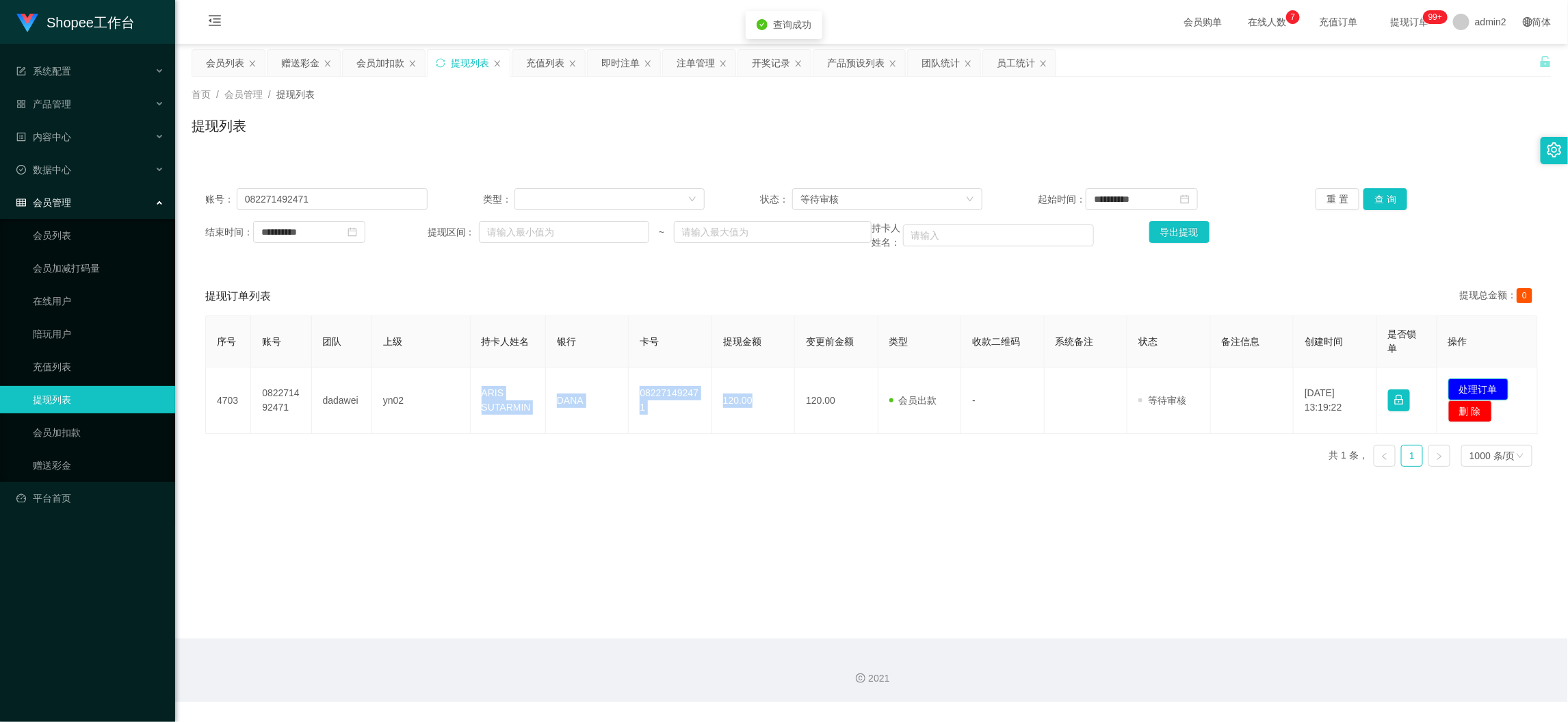
click at [1469, 389] on button "处理订单" at bounding box center [1478, 389] width 60 height 22
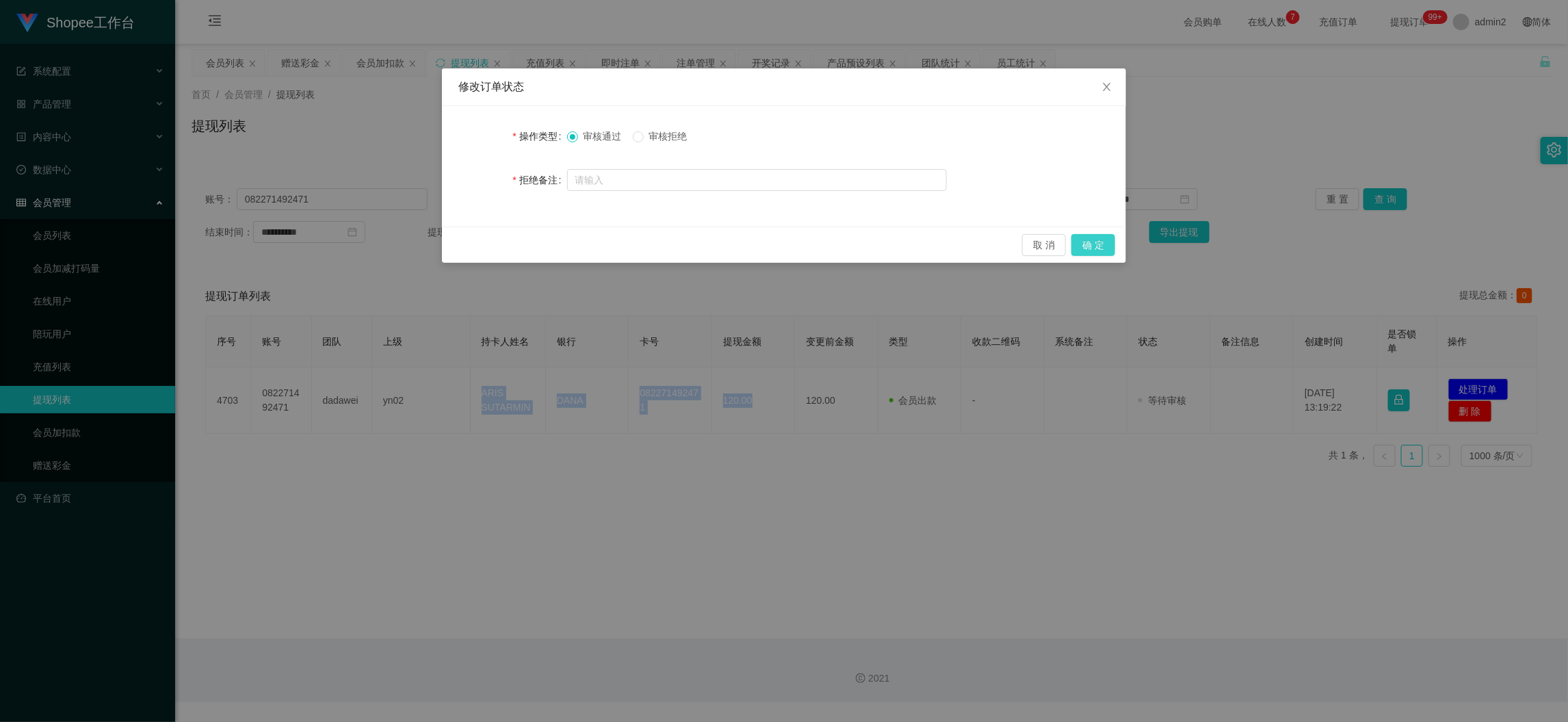
click at [1090, 234] on button "确 定" at bounding box center [1093, 245] width 44 height 22
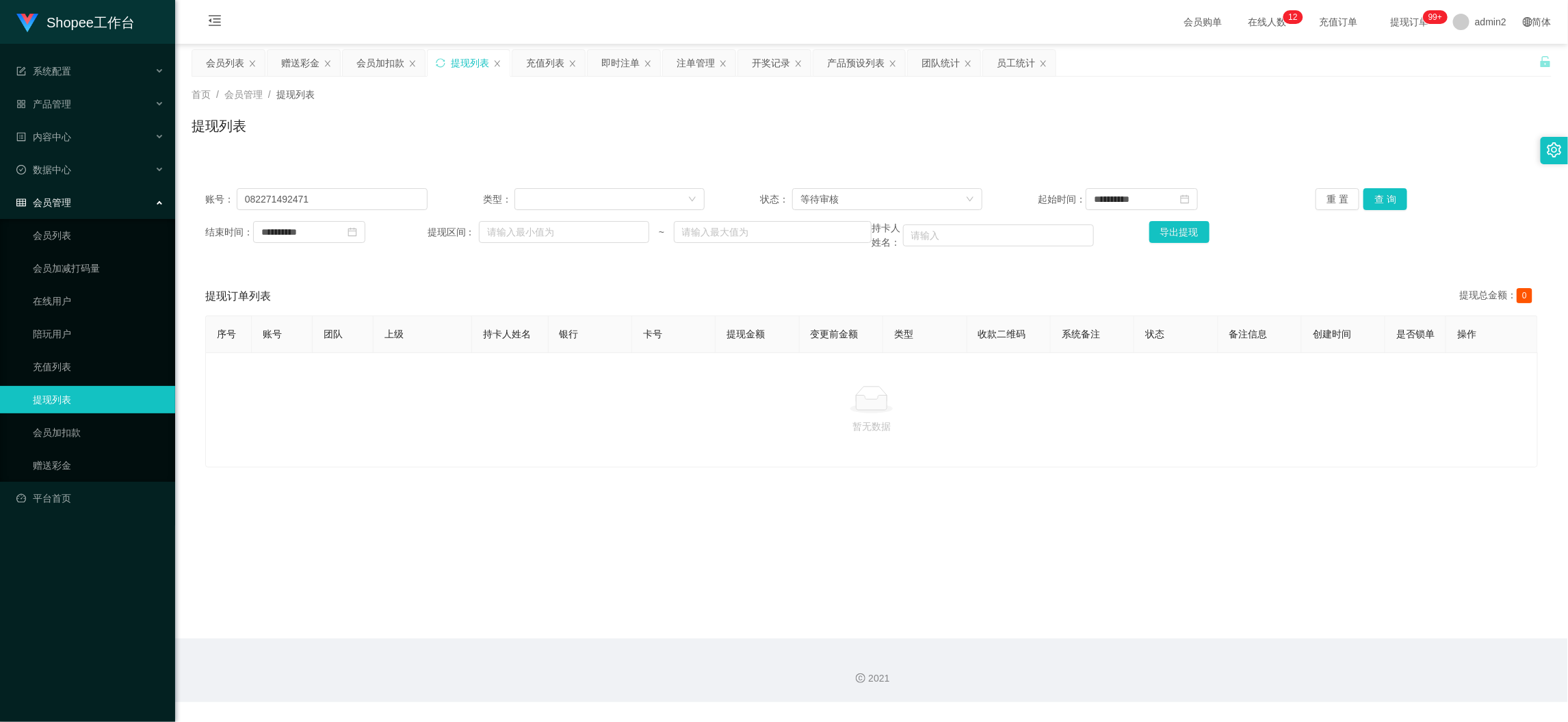
drag, startPoint x: 1244, startPoint y: 644, endPoint x: 777, endPoint y: 385, distance: 534.0
click at [1242, 641] on div "2021" at bounding box center [871, 671] width 1392 height 64
click at [295, 59] on div "赠送彩金" at bounding box center [300, 63] width 38 height 26
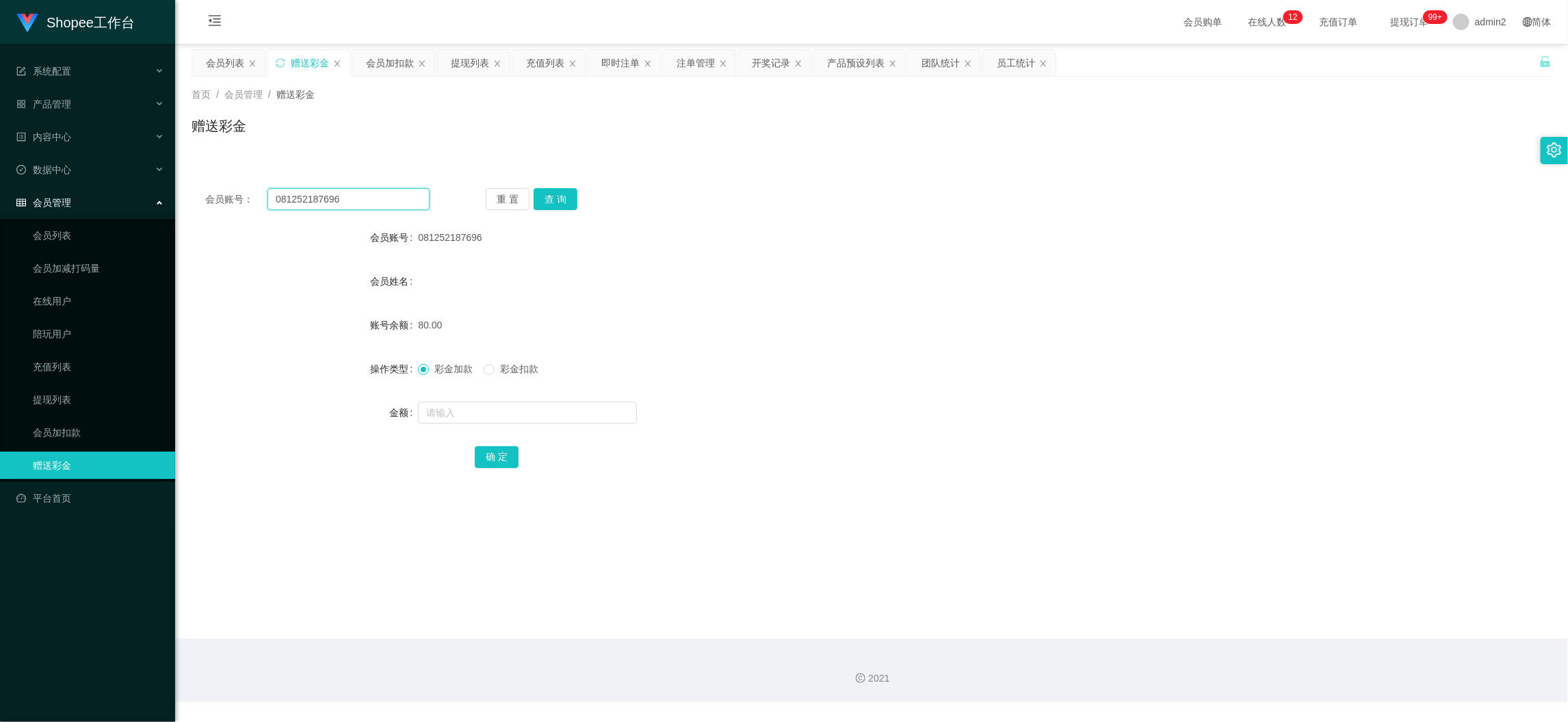
click at [342, 191] on input "081252187696" at bounding box center [348, 199] width 162 height 22
paste input "WanWan101"
click at [537, 191] on button "查 询" at bounding box center [555, 199] width 44 height 22
click at [584, 403] on input "text" at bounding box center [527, 413] width 219 height 22
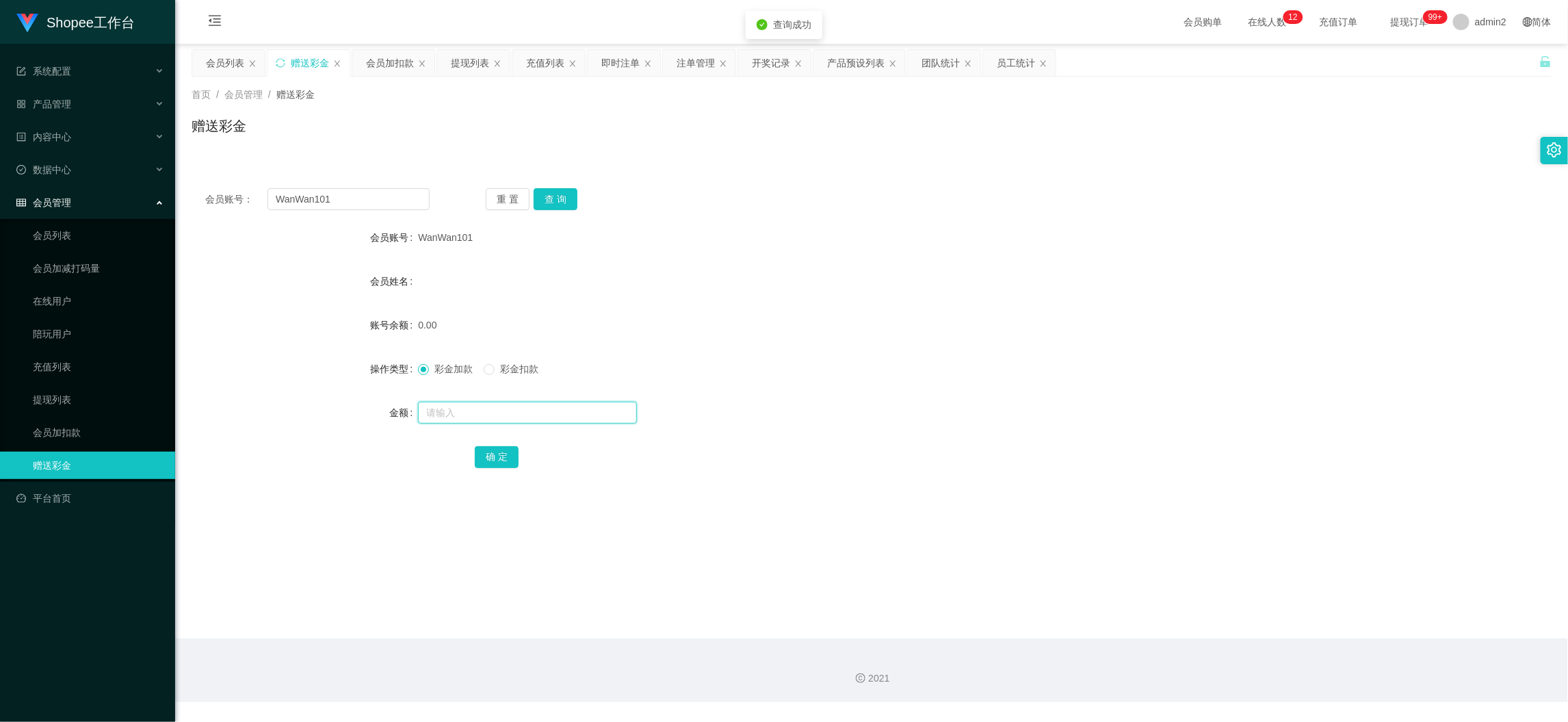
click at [584, 403] on input "text" at bounding box center [527, 413] width 219 height 22
click at [504, 464] on button "确 定" at bounding box center [497, 457] width 44 height 22
click at [859, 357] on div "彩金加款 彩金扣款" at bounding box center [814, 369] width 793 height 27
drag, startPoint x: 1257, startPoint y: 620, endPoint x: 1202, endPoint y: 574, distance: 71.7
click at [1254, 611] on main "关闭左侧 关闭右侧 关闭其它 刷新页面 会员列表 赠送彩金 会员加扣款 提现列表 充值列表 即时注单 注单管理 开奖记录 产品预设列表 团队统计 员工统计 首…" at bounding box center [871, 341] width 1392 height 595
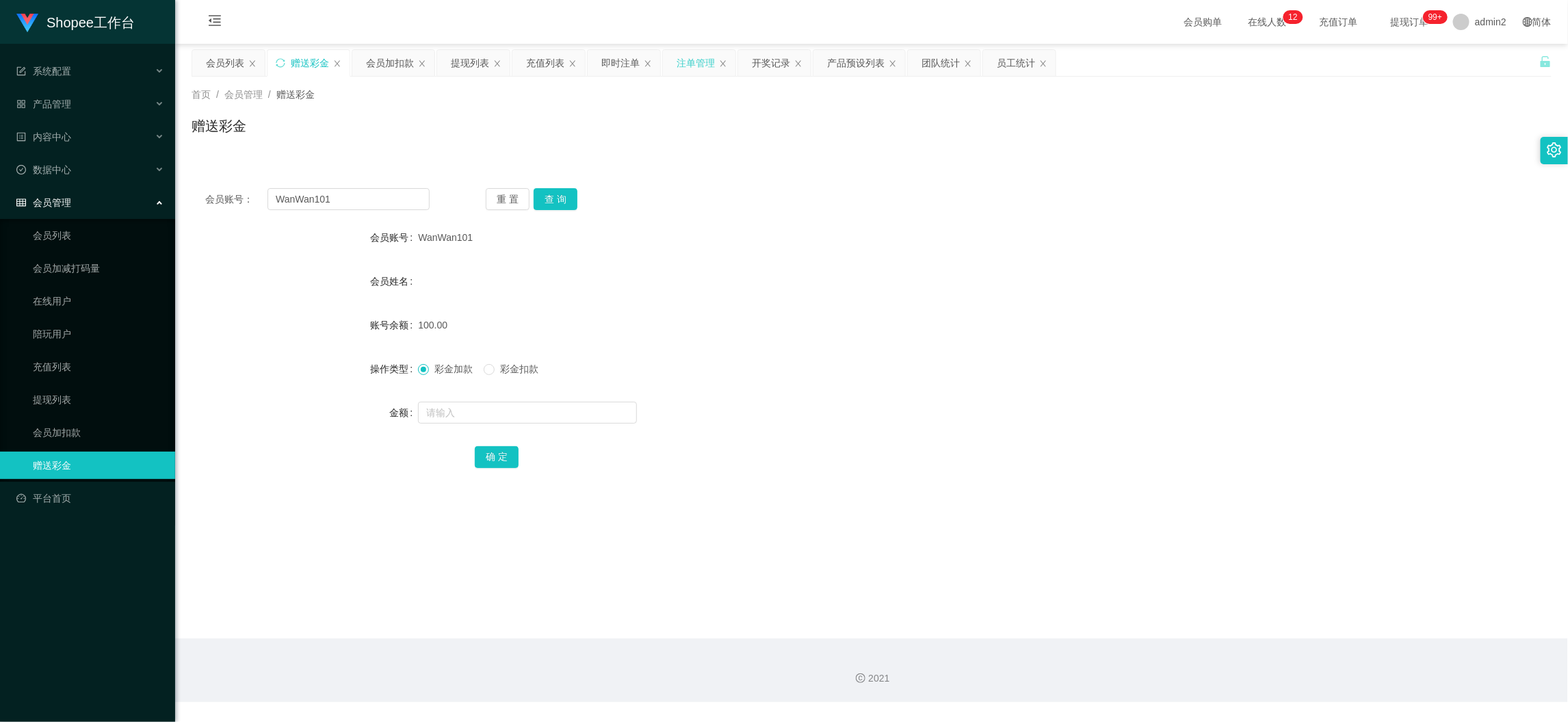
click at [693, 66] on div "注单管理" at bounding box center [695, 63] width 38 height 26
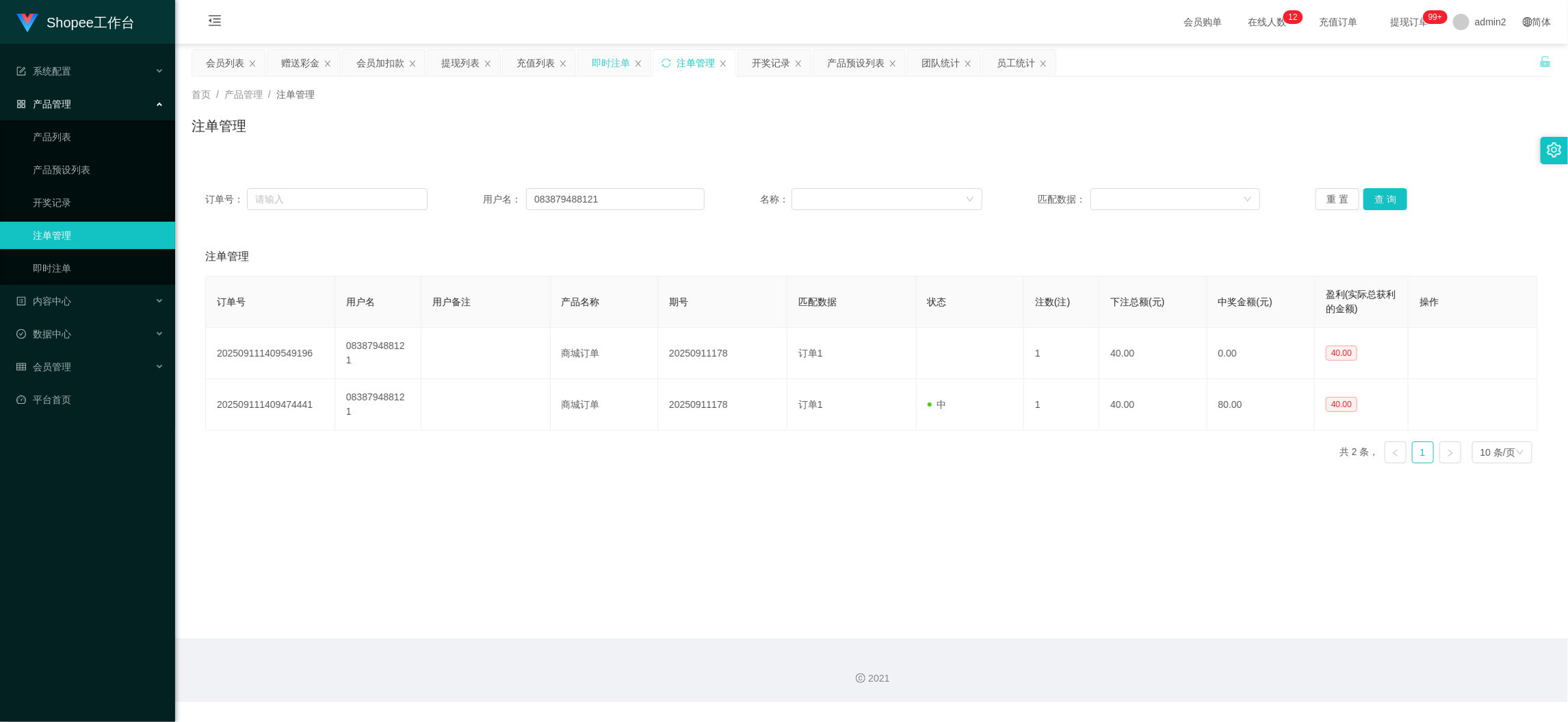
click at [611, 64] on div "即时注单" at bounding box center [611, 63] width 38 height 26
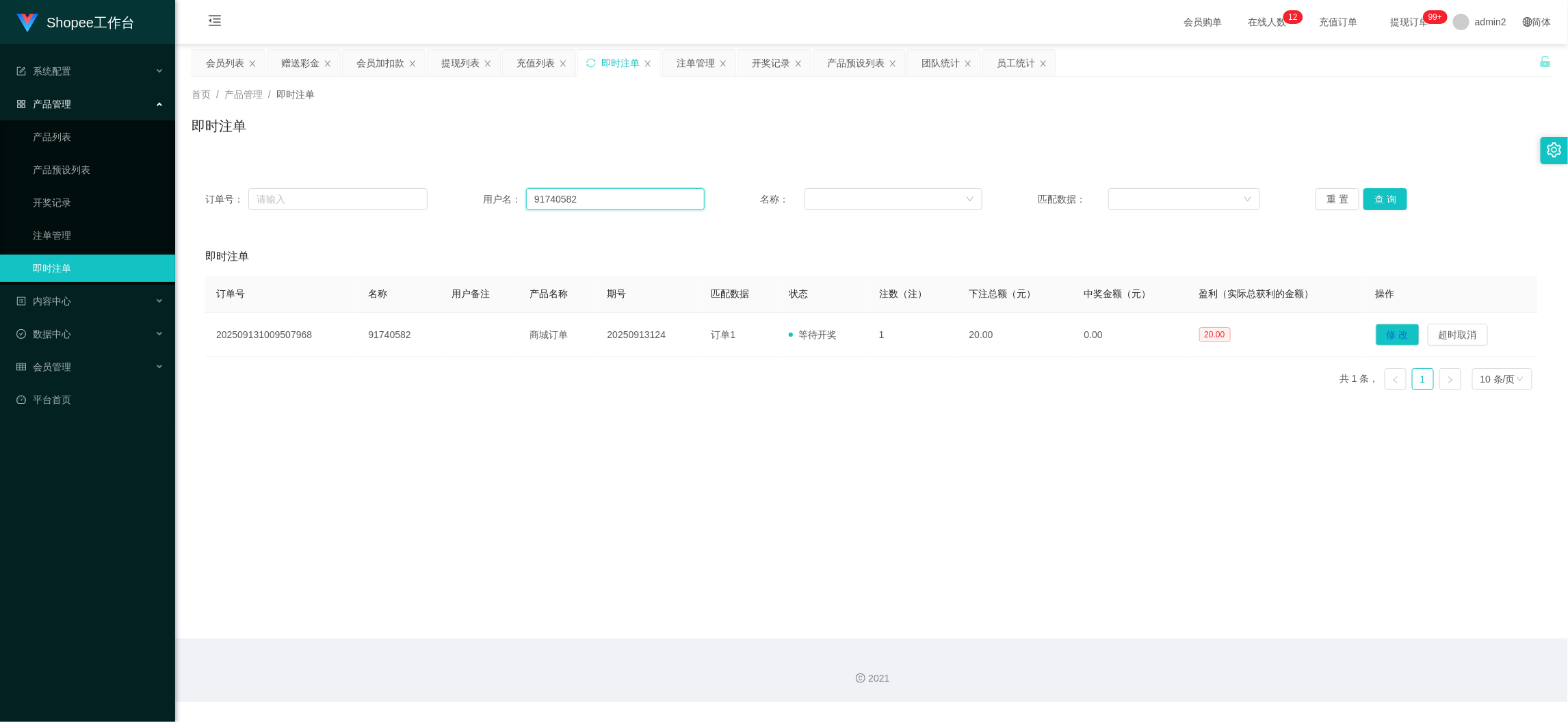
click at [557, 207] on input "91740582" at bounding box center [615, 199] width 178 height 22
paste input "081340980568"
click at [1364, 199] on button "查 询" at bounding box center [1385, 199] width 44 height 22
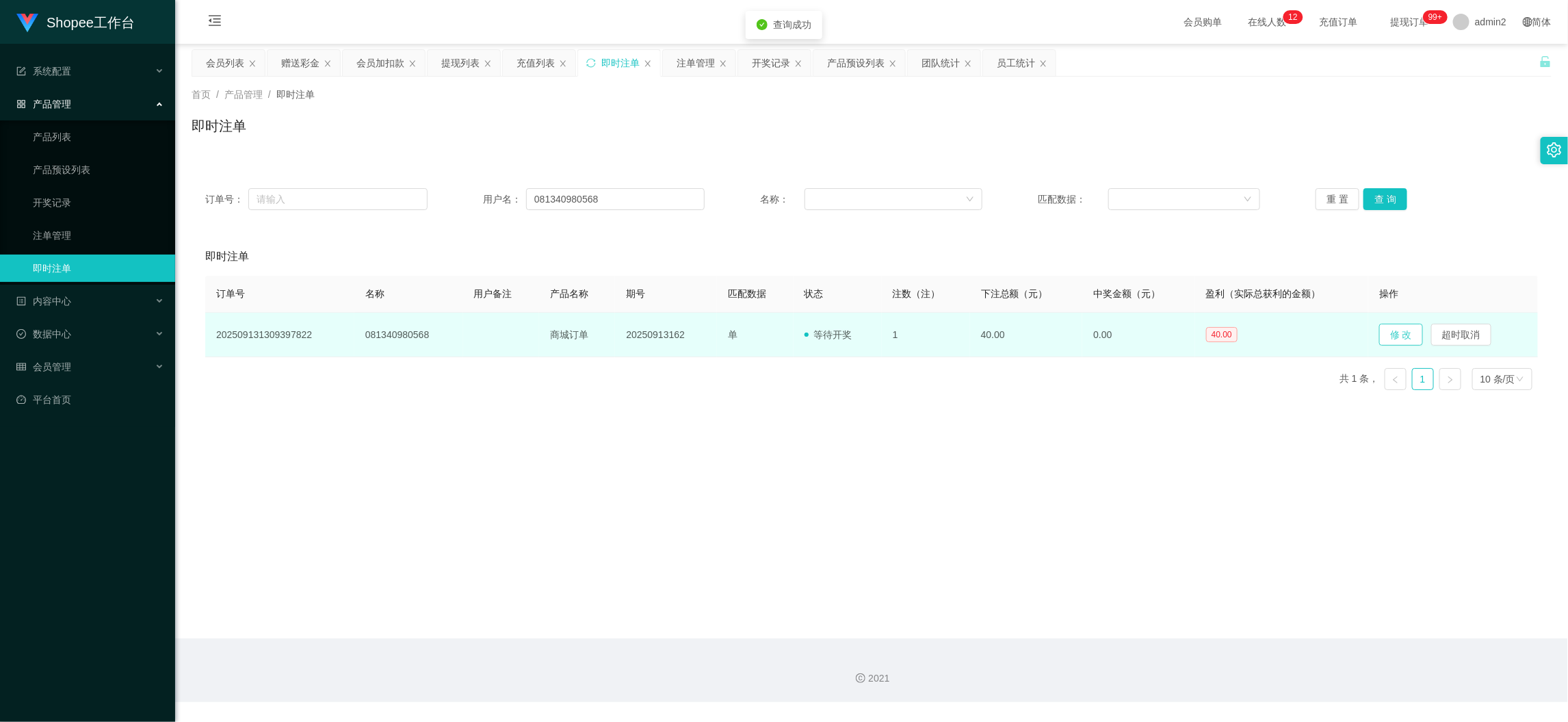
click at [1400, 332] on button "修 改" at bounding box center [1401, 335] width 44 height 22
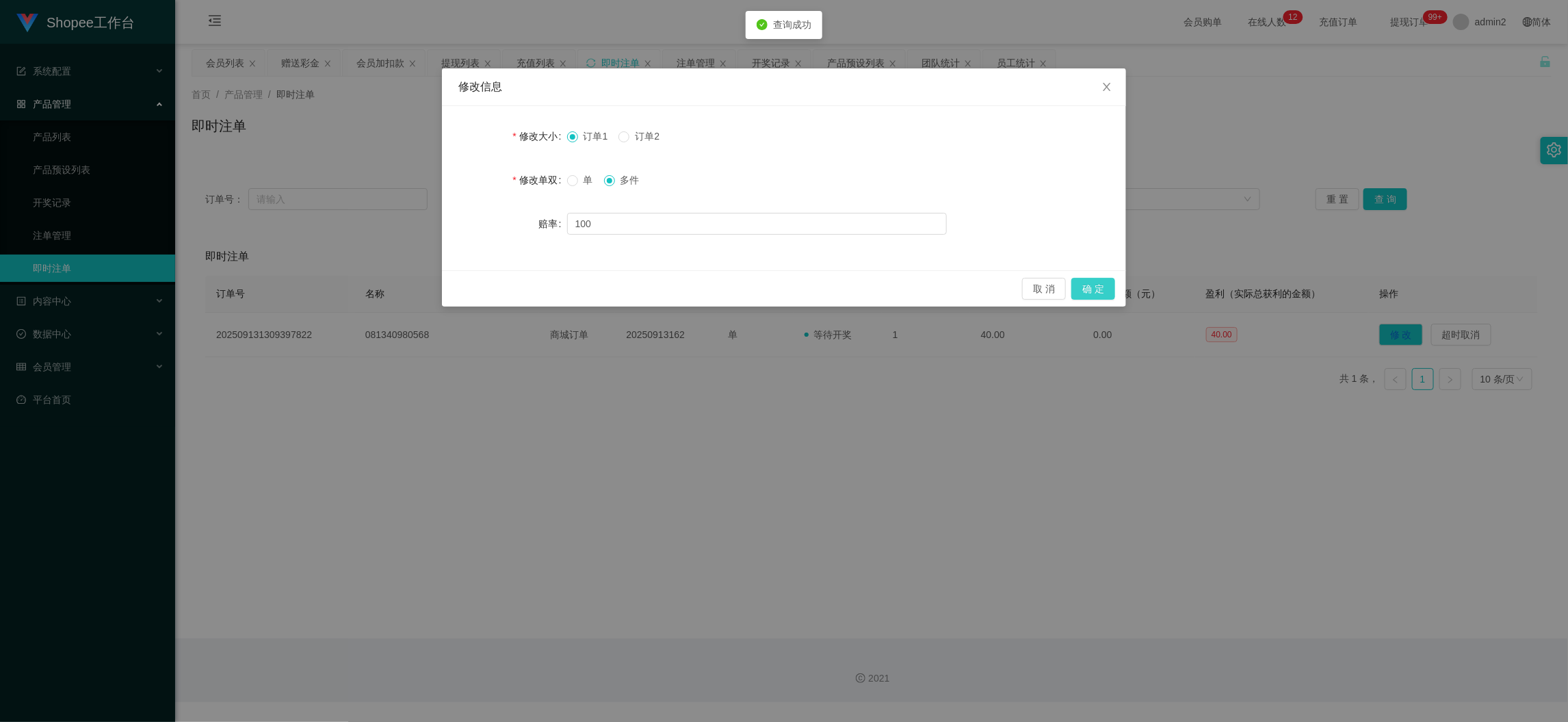
click at [1107, 287] on button "确 定" at bounding box center [1093, 289] width 44 height 22
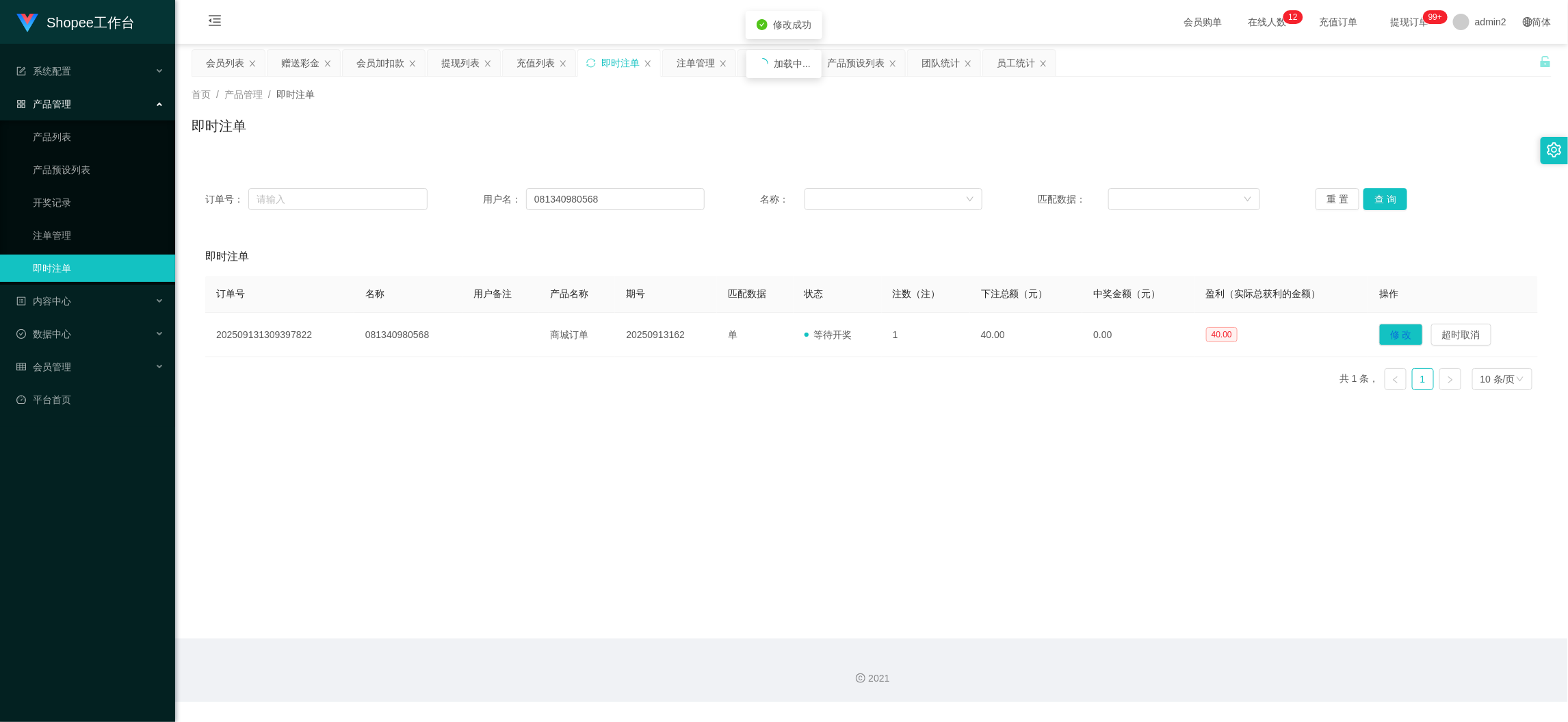
click at [835, 451] on div "修改信息 修改大小 订单1 订单2 修改单双 单 多件 赔率 100 取 消 确 定" at bounding box center [784, 361] width 1568 height 722
drag, startPoint x: 1208, startPoint y: 641, endPoint x: 828, endPoint y: 459, distance: 421.3
click at [1205, 641] on div "2021" at bounding box center [871, 671] width 1392 height 64
click at [307, 55] on div "赠送彩金" at bounding box center [300, 63] width 38 height 26
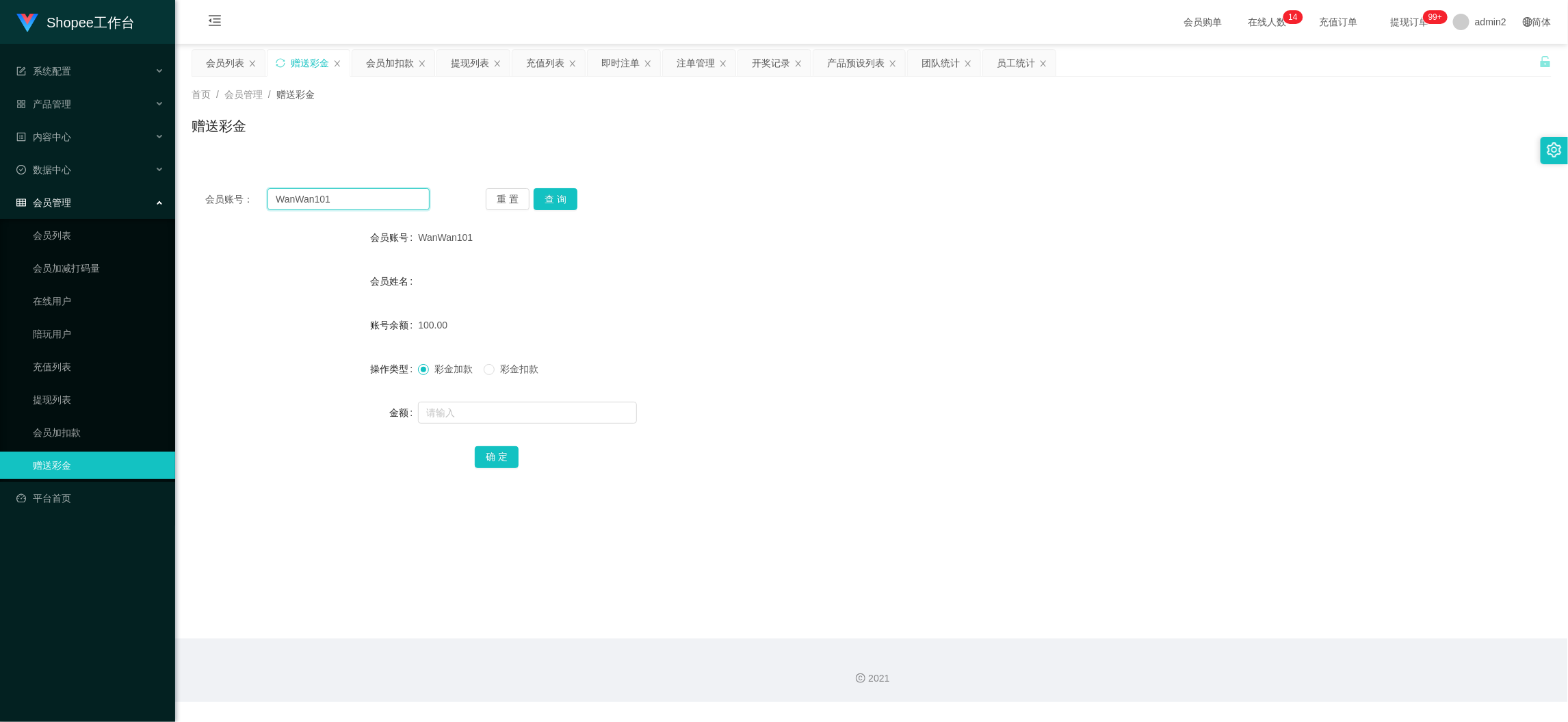
click at [413, 199] on input "WanWan101" at bounding box center [348, 199] width 162 height 22
click at [551, 191] on button "查 询" at bounding box center [555, 199] width 44 height 22
click at [574, 414] on input "text" at bounding box center [527, 413] width 219 height 22
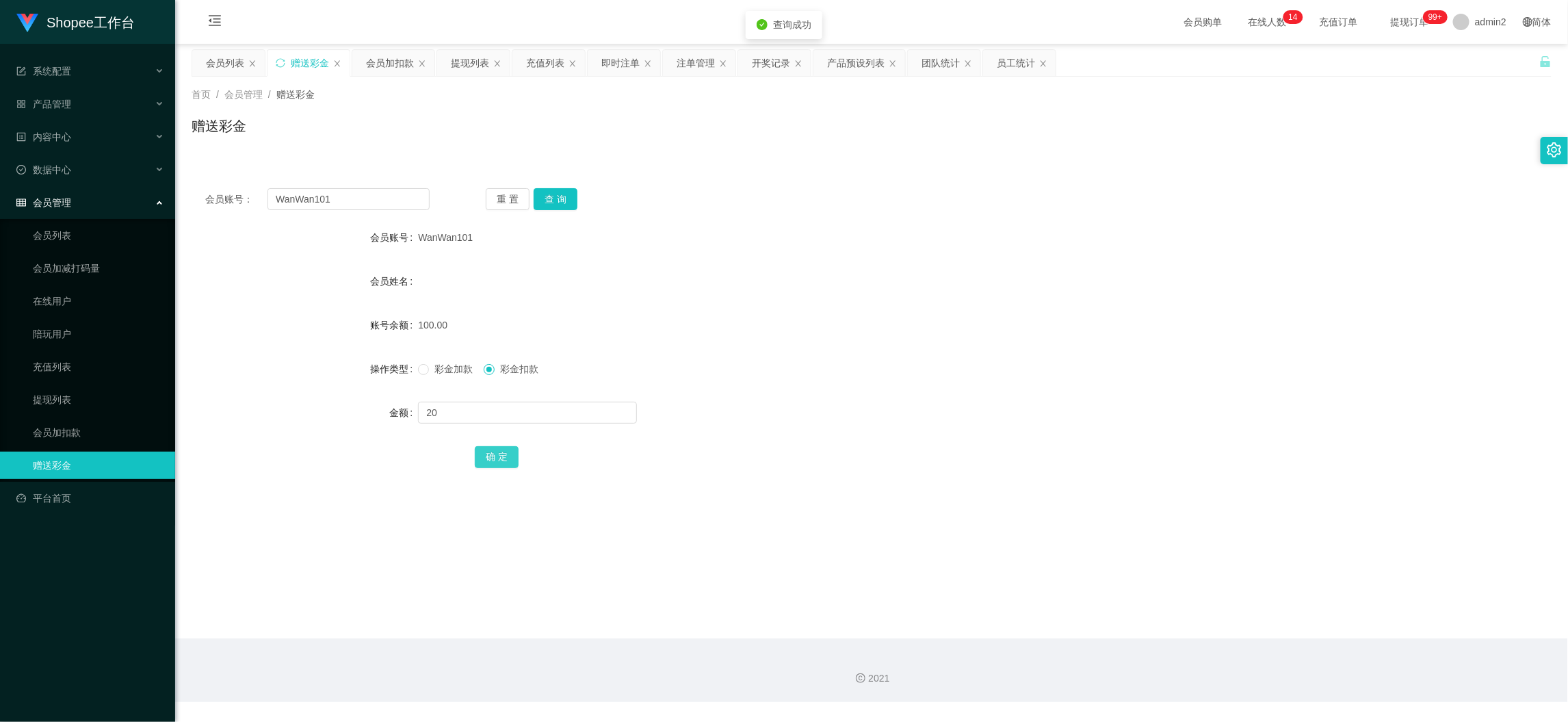
drag, startPoint x: 510, startPoint y: 468, endPoint x: 510, endPoint y: 459, distance: 9.0
click at [510, 465] on div "确 定" at bounding box center [871, 457] width 793 height 27
drag, startPoint x: 489, startPoint y: 452, endPoint x: 439, endPoint y: 414, distance: 62.8
click at [489, 452] on button "确 定" at bounding box center [497, 457] width 44 height 22
drag, startPoint x: 427, startPoint y: 359, endPoint x: 427, endPoint y: 365, distance: 6.0
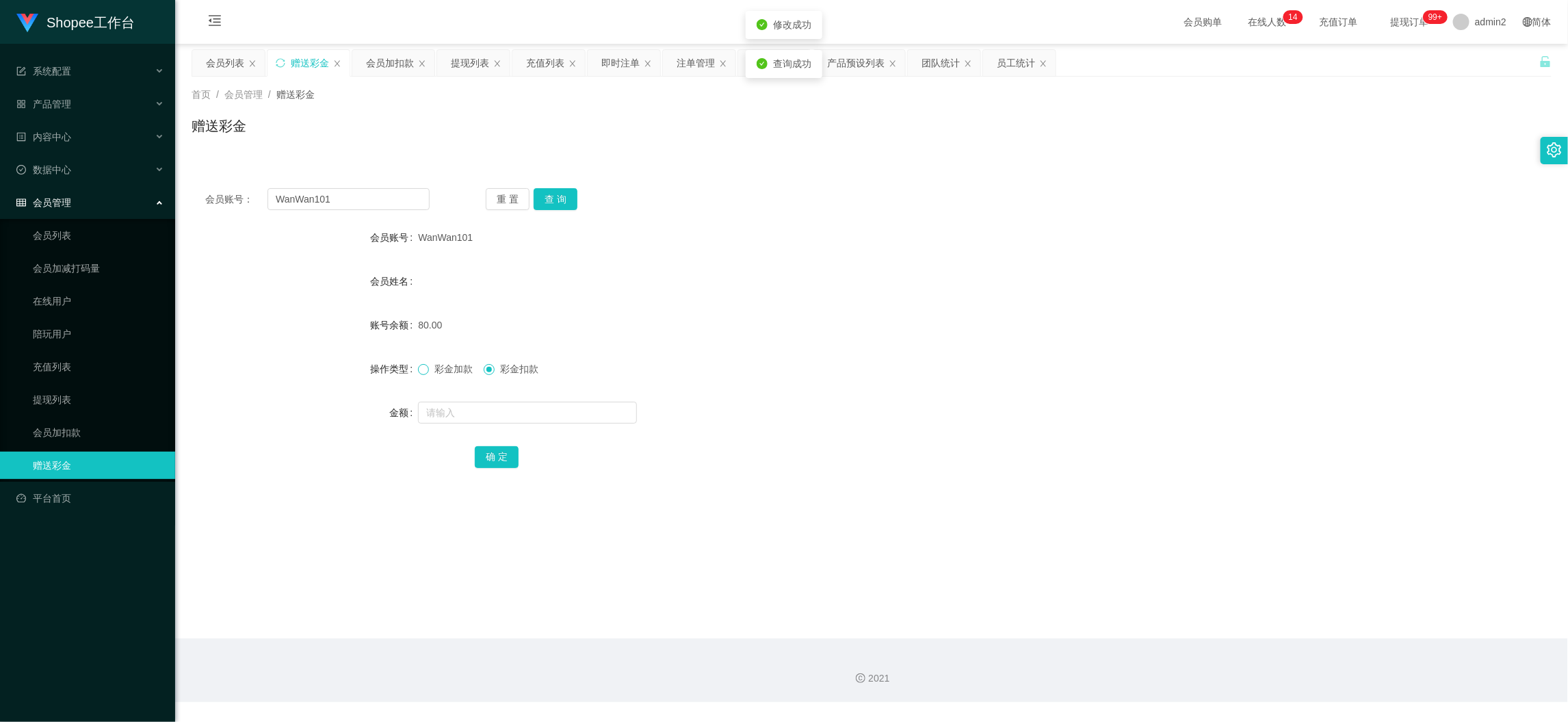
click at [427, 359] on div "彩金加款 彩金扣款" at bounding box center [814, 369] width 793 height 27
click at [427, 365] on span at bounding box center [424, 370] width 11 height 11
click at [825, 342] on form "会员账号 WanWan101 会员姓名 账号余额 80.00 操作类型 彩金加款 彩金扣款 金额 确 定" at bounding box center [871, 346] width 1359 height 246
drag, startPoint x: 1268, startPoint y: 622, endPoint x: 1176, endPoint y: 570, distance: 105.7
click at [1268, 623] on main "关闭左侧 关闭右侧 关闭其它 刷新页面 会员列表 赠送彩金 会员加扣款 提现列表 充值列表 即时注单 注单管理 开奖记录 产品预设列表 团队统计 员工统计 首…" at bounding box center [871, 341] width 1392 height 595
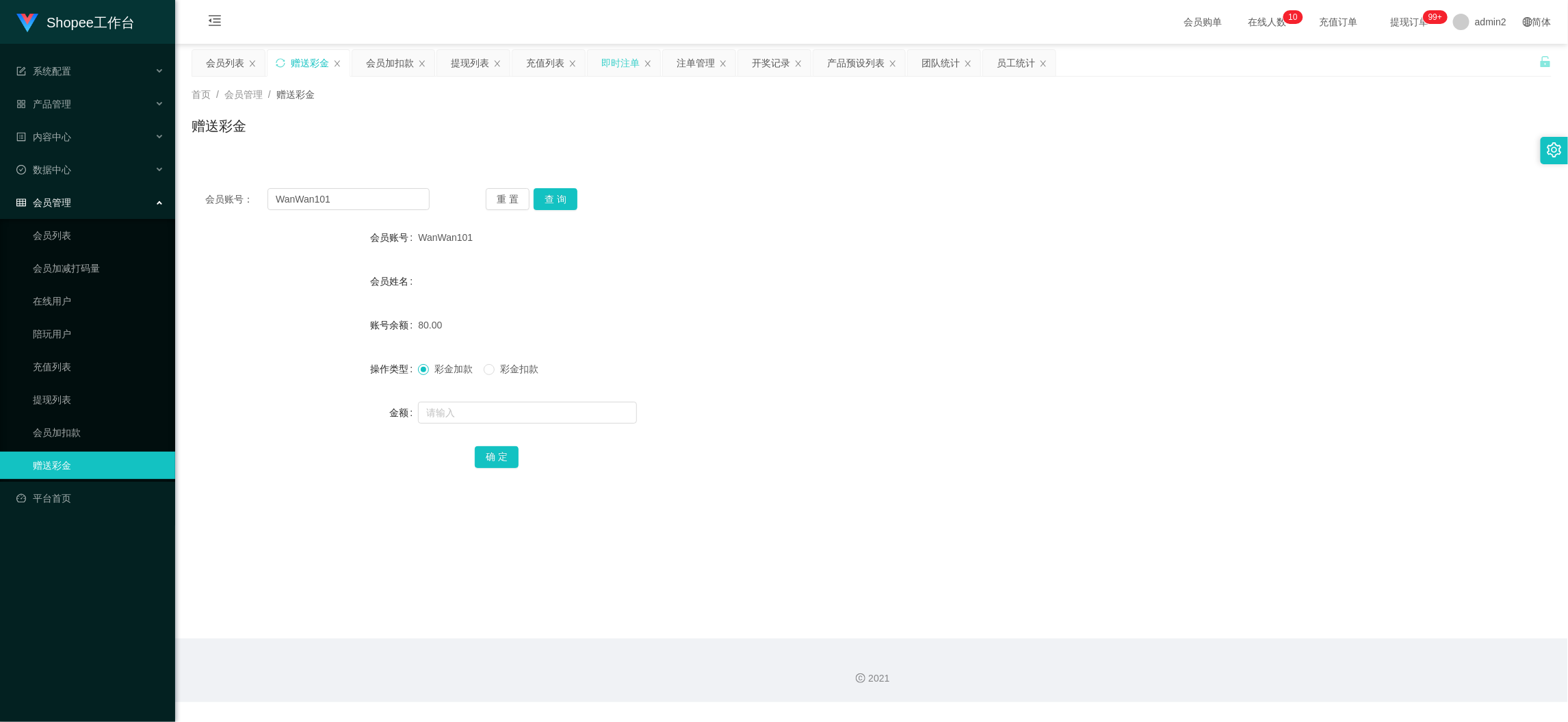
click at [624, 61] on div "即时注单" at bounding box center [620, 63] width 38 height 26
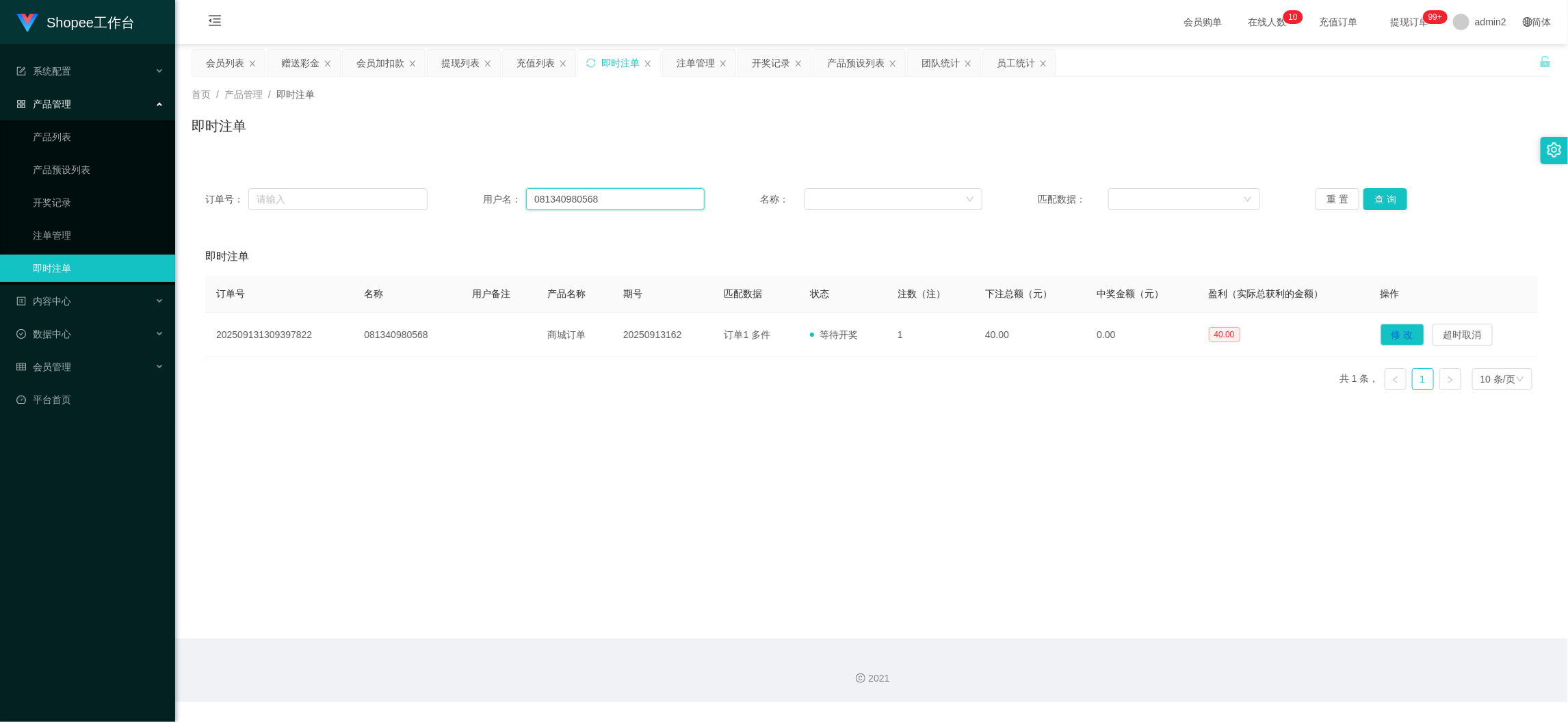
click at [594, 189] on input "081340980568" at bounding box center [615, 199] width 178 height 22
click at [1375, 196] on button "查 询" at bounding box center [1385, 199] width 44 height 22
click at [696, 59] on div "注单管理" at bounding box center [695, 63] width 38 height 26
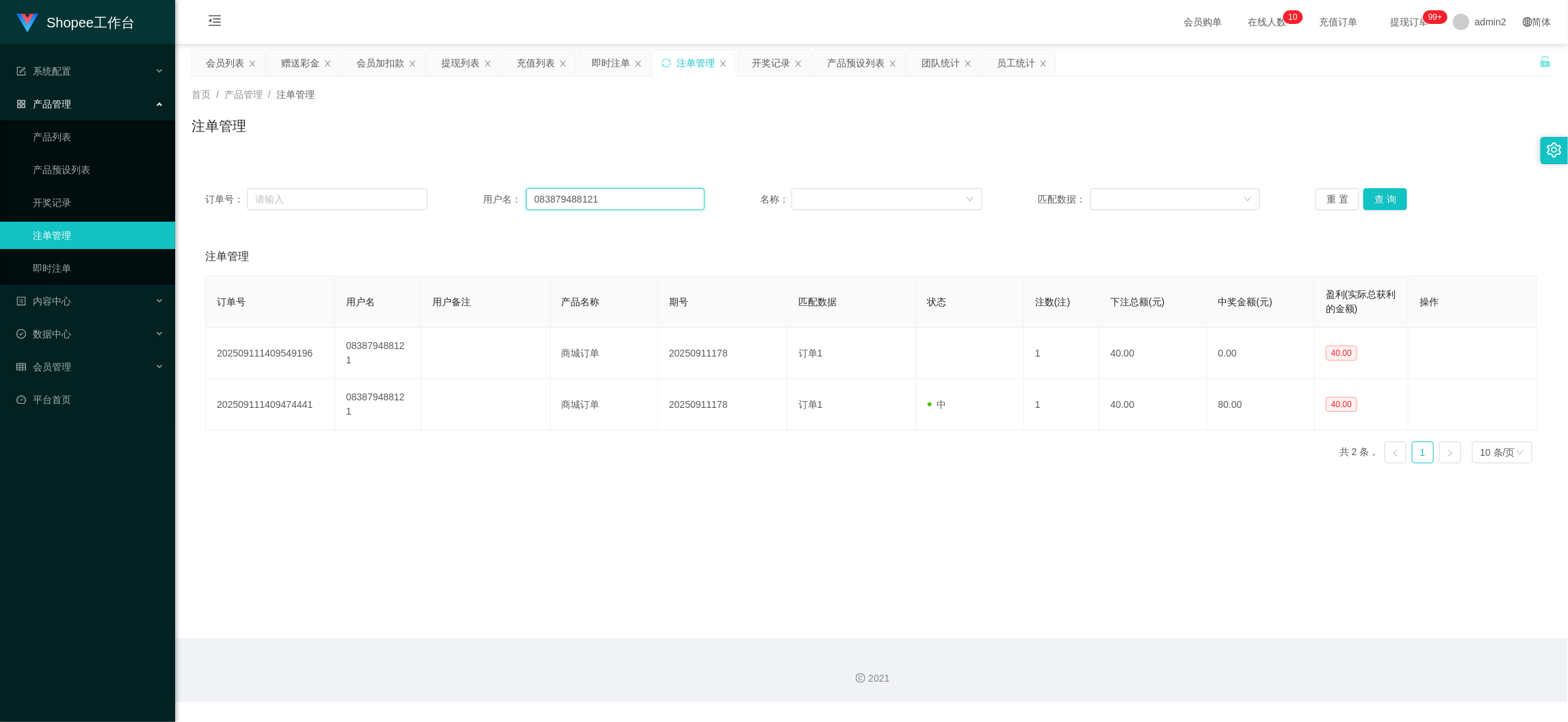
click at [642, 195] on input "083879488121" at bounding box center [615, 199] width 178 height 22
drag, startPoint x: 642, startPoint y: 195, endPoint x: 654, endPoint y: 196, distance: 12.0
click at [647, 195] on input "083879488121" at bounding box center [615, 199] width 178 height 22
paste input "1340980568"
click at [1369, 197] on button "查 询" at bounding box center [1385, 199] width 44 height 22
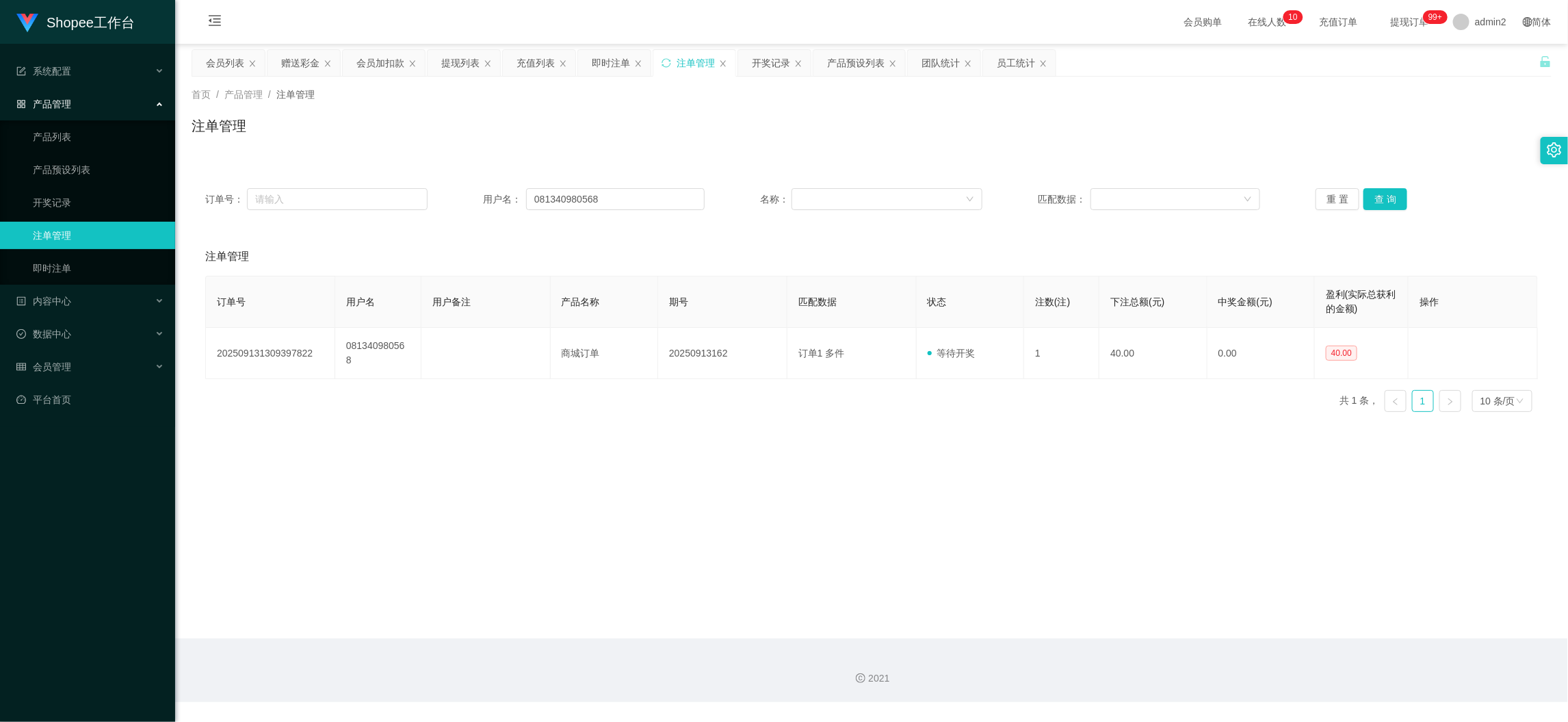
click at [828, 412] on main "关闭左侧 关闭右侧 关闭其它 刷新页面 会员列表 赠送彩金 会员加扣款 提现列表 充值列表 即时注单 注单管理 开奖记录 产品预设列表 团队统计 员工统计 首…" at bounding box center [871, 341] width 1392 height 595
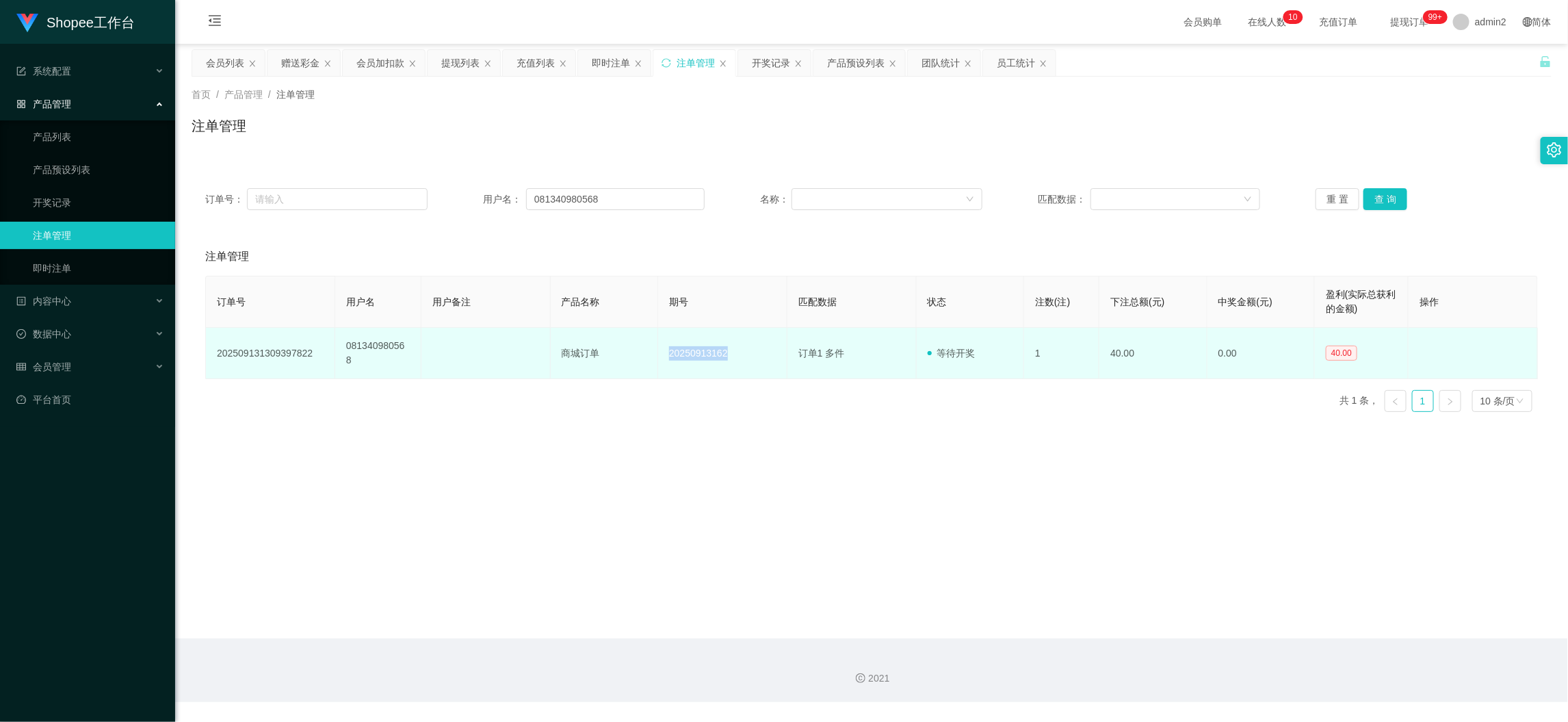
drag, startPoint x: 649, startPoint y: 339, endPoint x: 865, endPoint y: 329, distance: 216.2
click at [767, 351] on tr "202509131309397822 081340980568 商城订单 20250913162 订单1 多件 等待开奖 1 40.00 0.00 40.00" at bounding box center [872, 353] width 1332 height 51
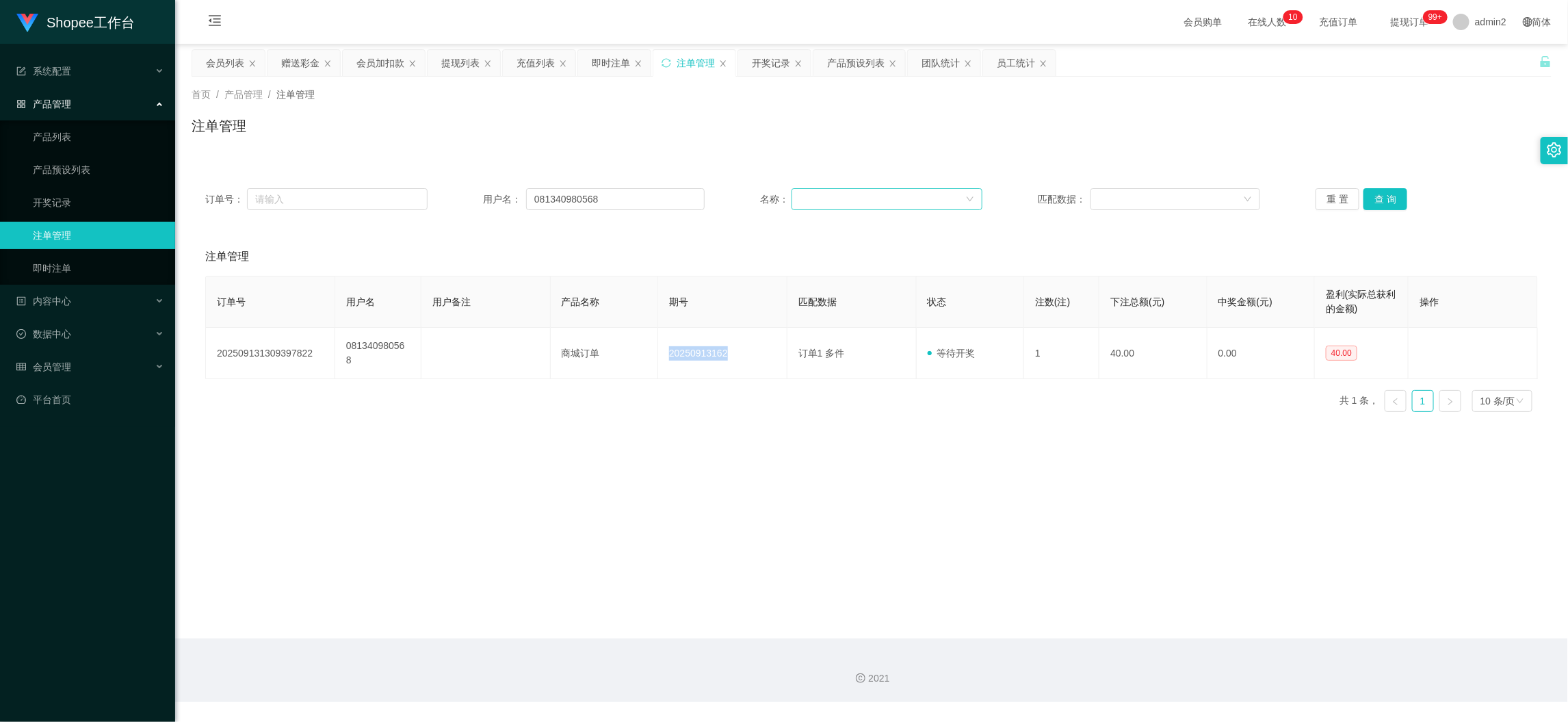
copy tr "商城订单 20250913162"
click at [778, 65] on div "开奖记录" at bounding box center [771, 63] width 38 height 26
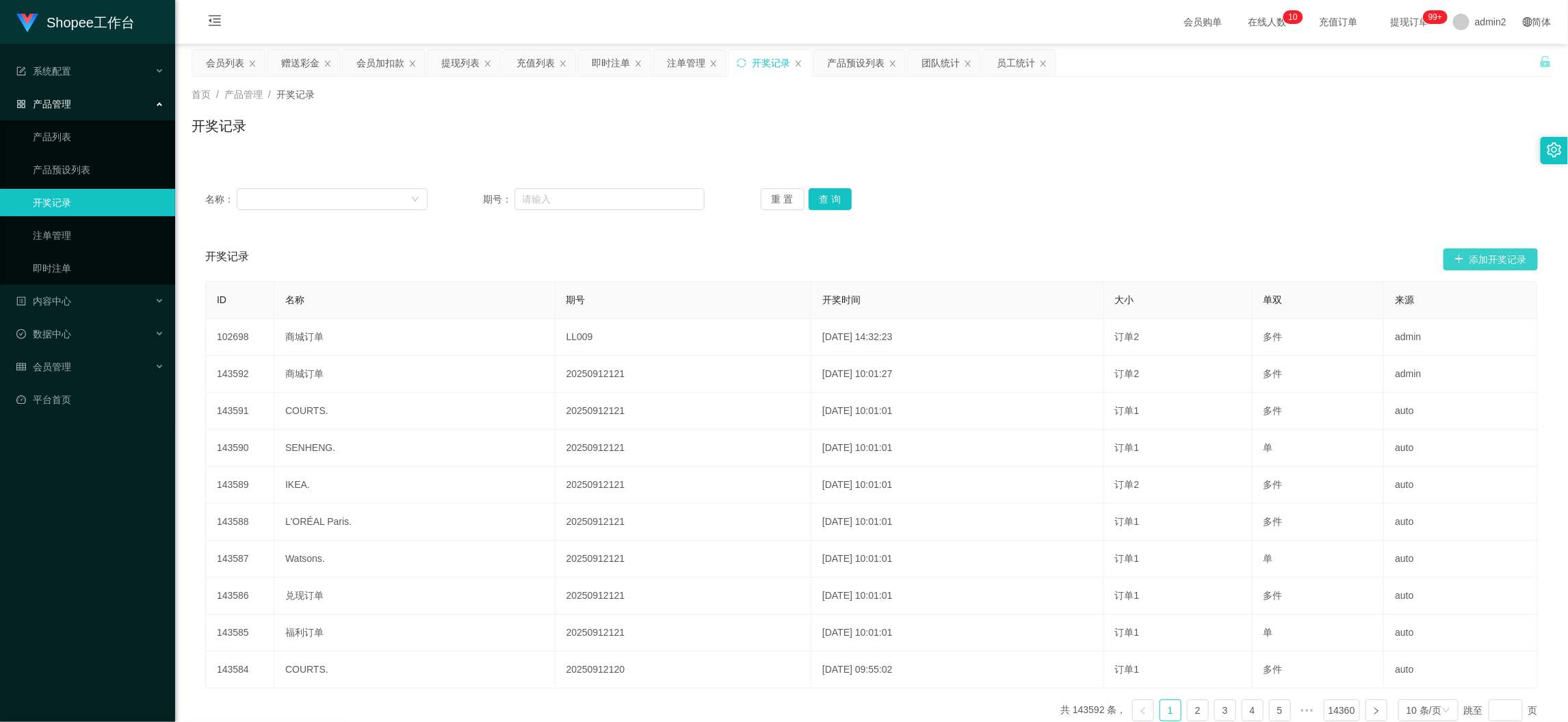
click at [1482, 263] on button "添加开奖记录" at bounding box center [1489, 259] width 94 height 22
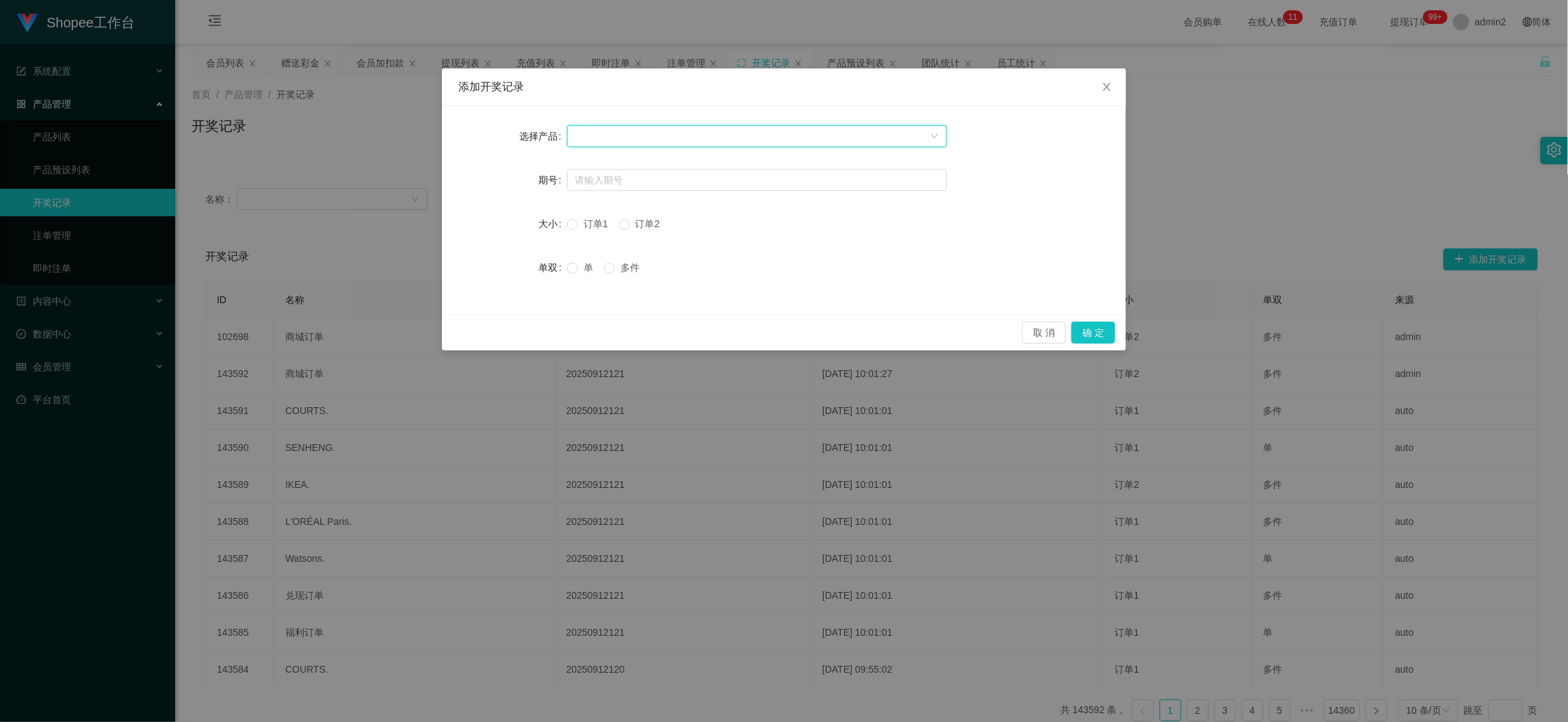
click at [673, 129] on div at bounding box center [752, 136] width 354 height 20
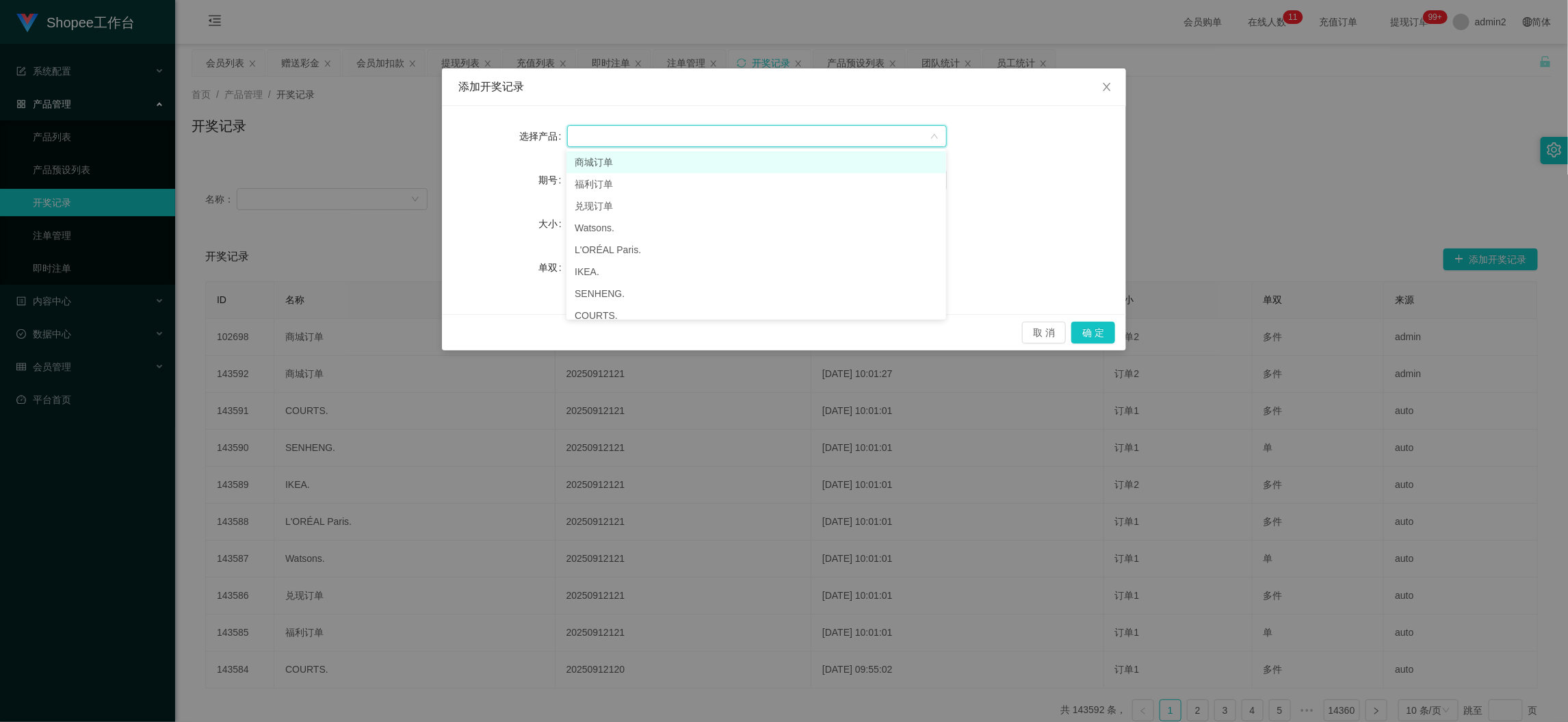
click at [640, 156] on li "商城订单" at bounding box center [756, 162] width 380 height 22
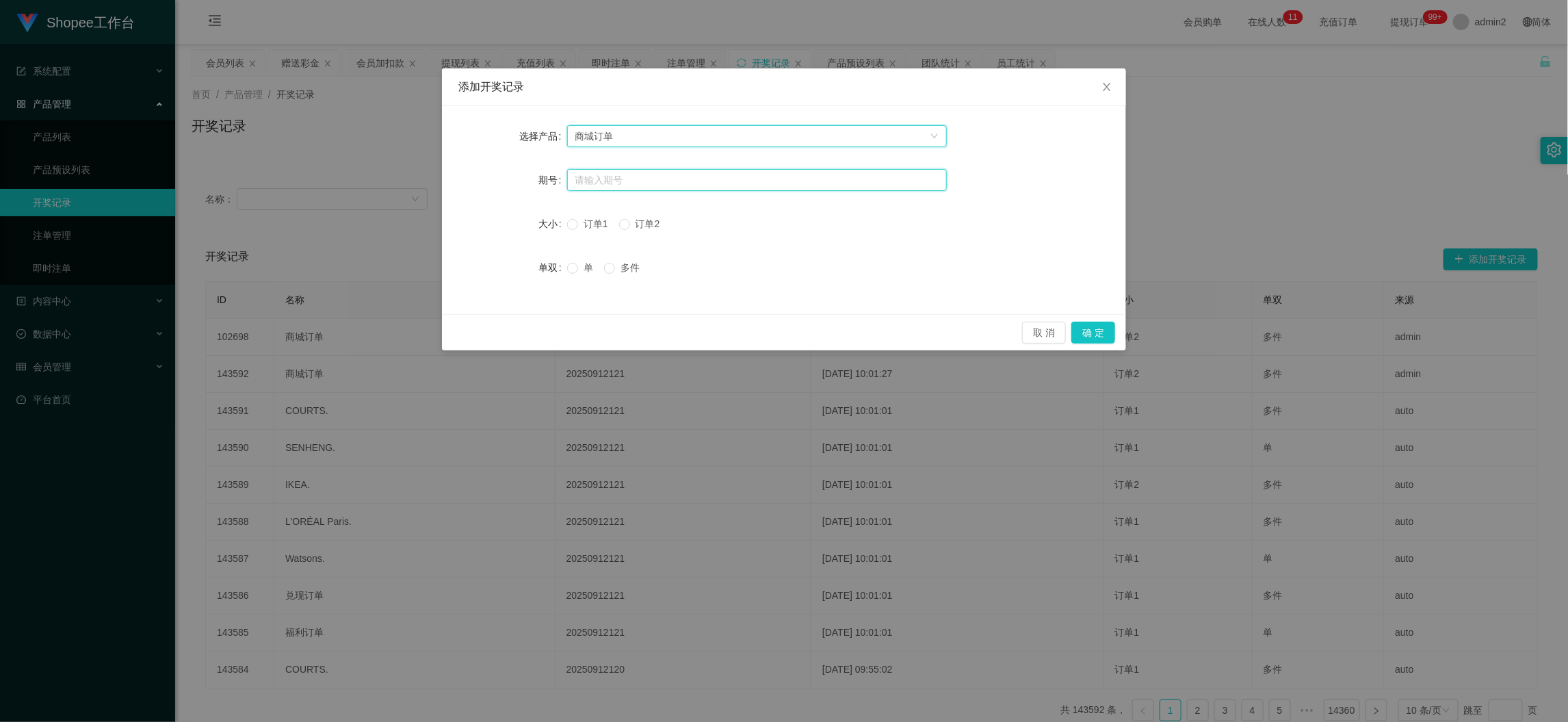
click at [646, 184] on input "text" at bounding box center [757, 180] width 380 height 22
paste input "20250913162"
click at [595, 184] on input "20250913162" at bounding box center [757, 180] width 380 height 22
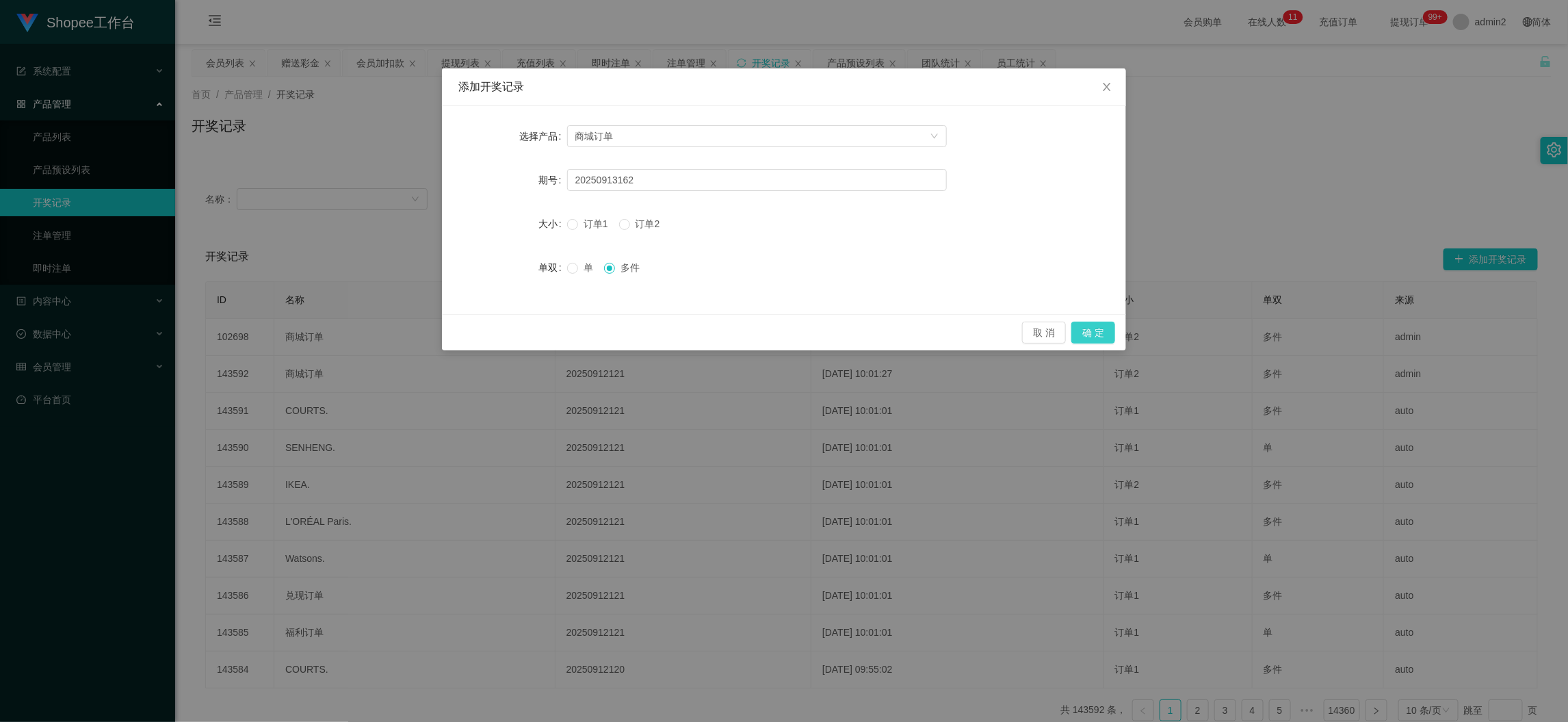
click at [1098, 327] on button "确 定" at bounding box center [1093, 332] width 44 height 22
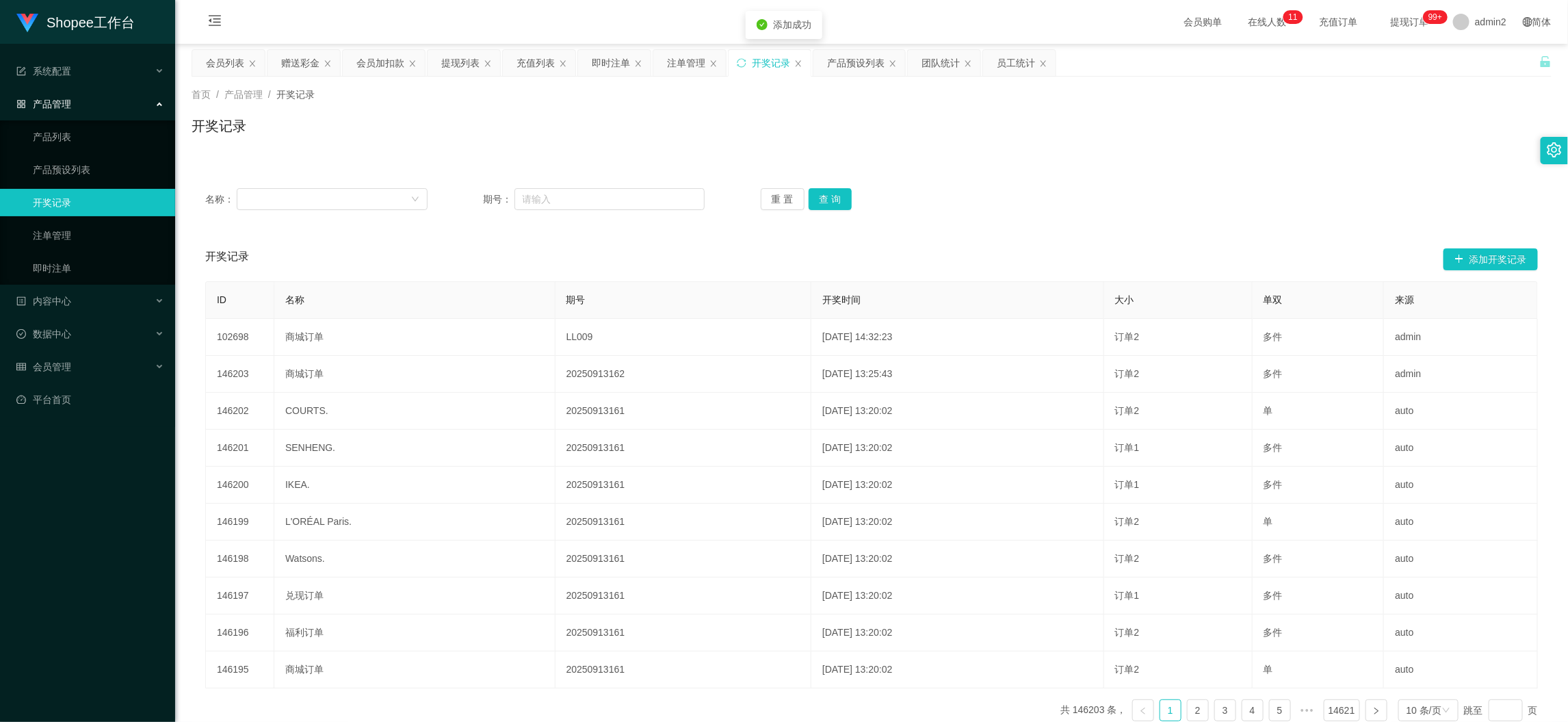
click at [920, 100] on div "首页 / 产品管理 / 开奖记录 /" at bounding box center [871, 95] width 1359 height 15
click at [695, 59] on div "注单管理" at bounding box center [686, 63] width 38 height 26
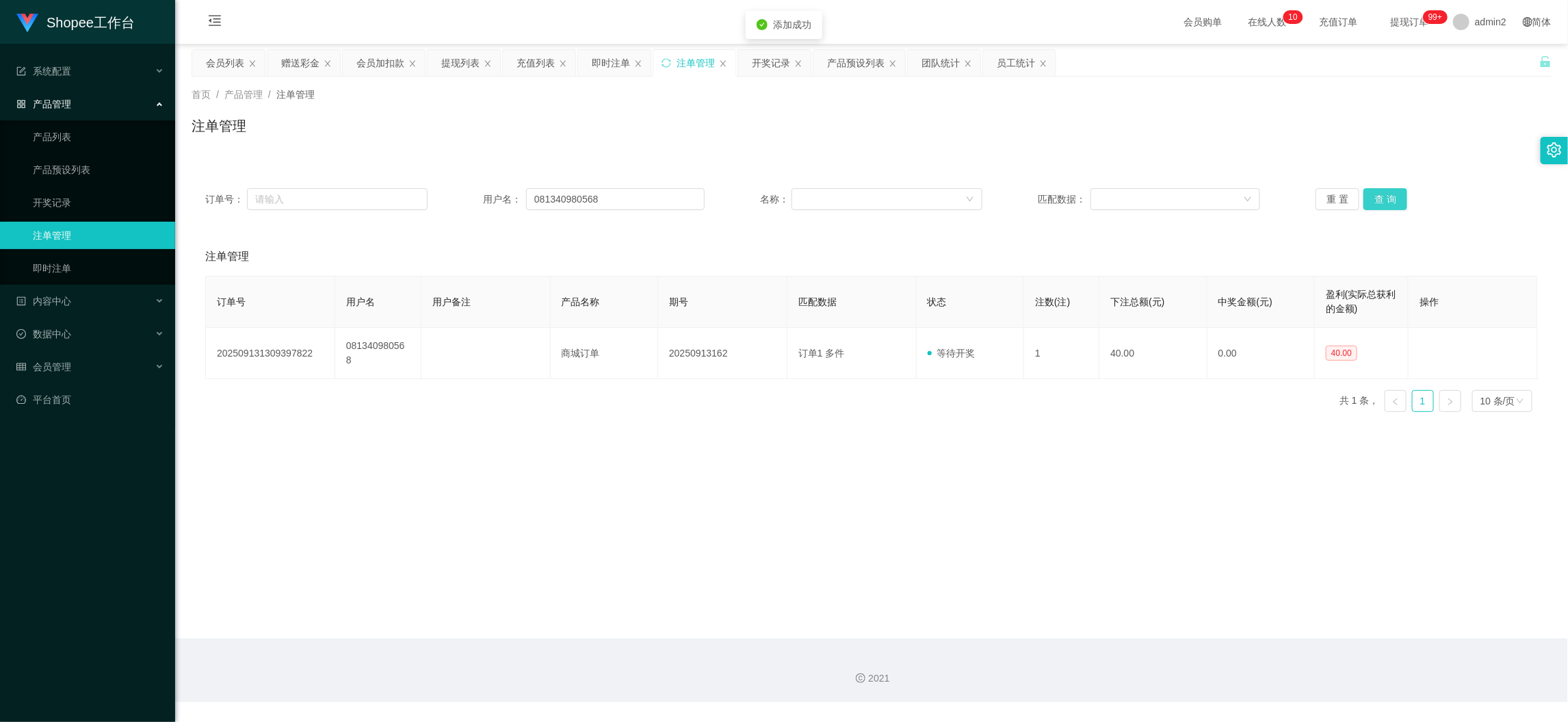
click at [1386, 204] on button "查 询" at bounding box center [1385, 199] width 44 height 22
click at [1383, 196] on button "查 询" at bounding box center [1385, 199] width 44 height 22
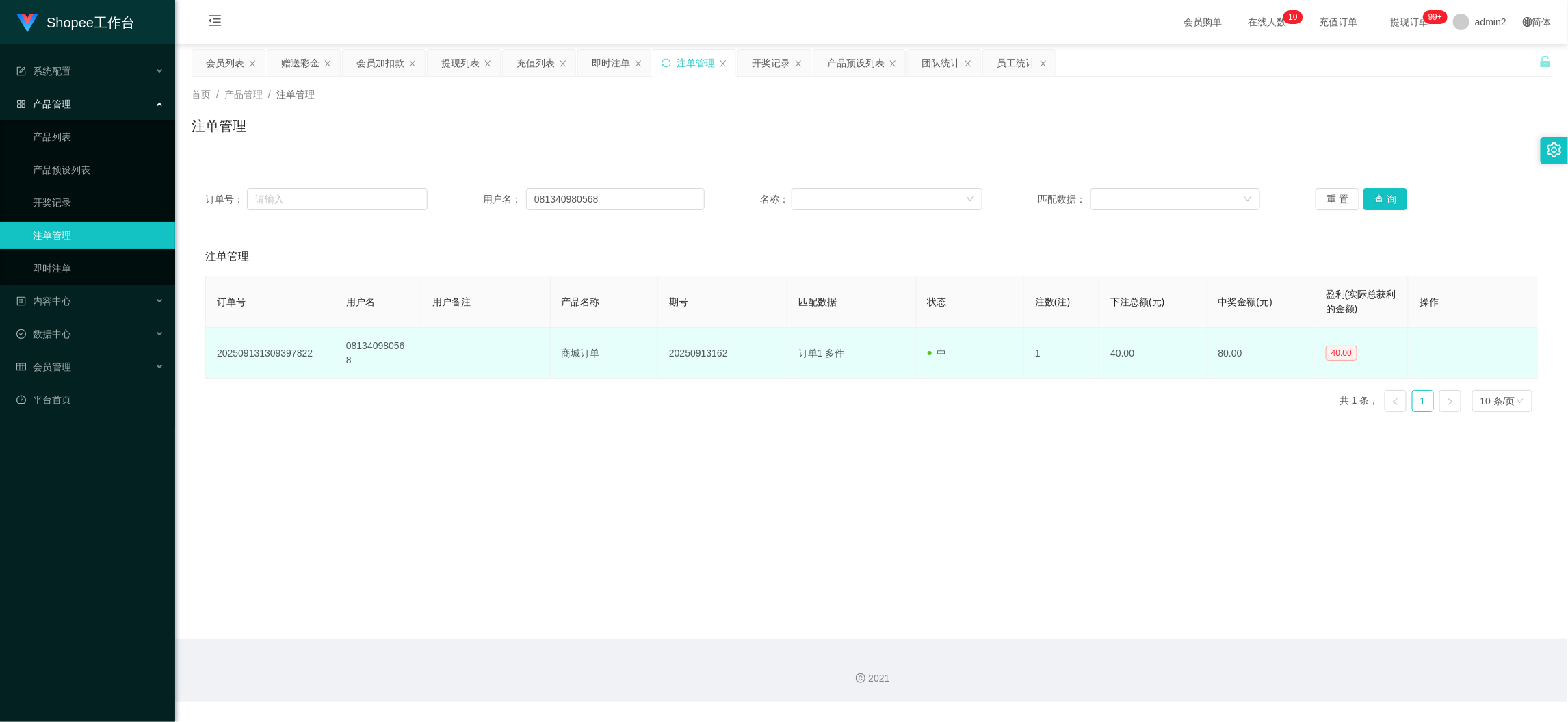
drag, startPoint x: 1106, startPoint y: 417, endPoint x: 1030, endPoint y: 339, distance: 108.9
click at [1106, 417] on main "关闭左侧 关闭右侧 关闭其它 刷新页面 会员列表 赠送彩金 会员加扣款 提现列表 充值列表 即时注单 注单管理 开奖记录 产品预设列表 团队统计 员工统计 首…" at bounding box center [871, 341] width 1392 height 595
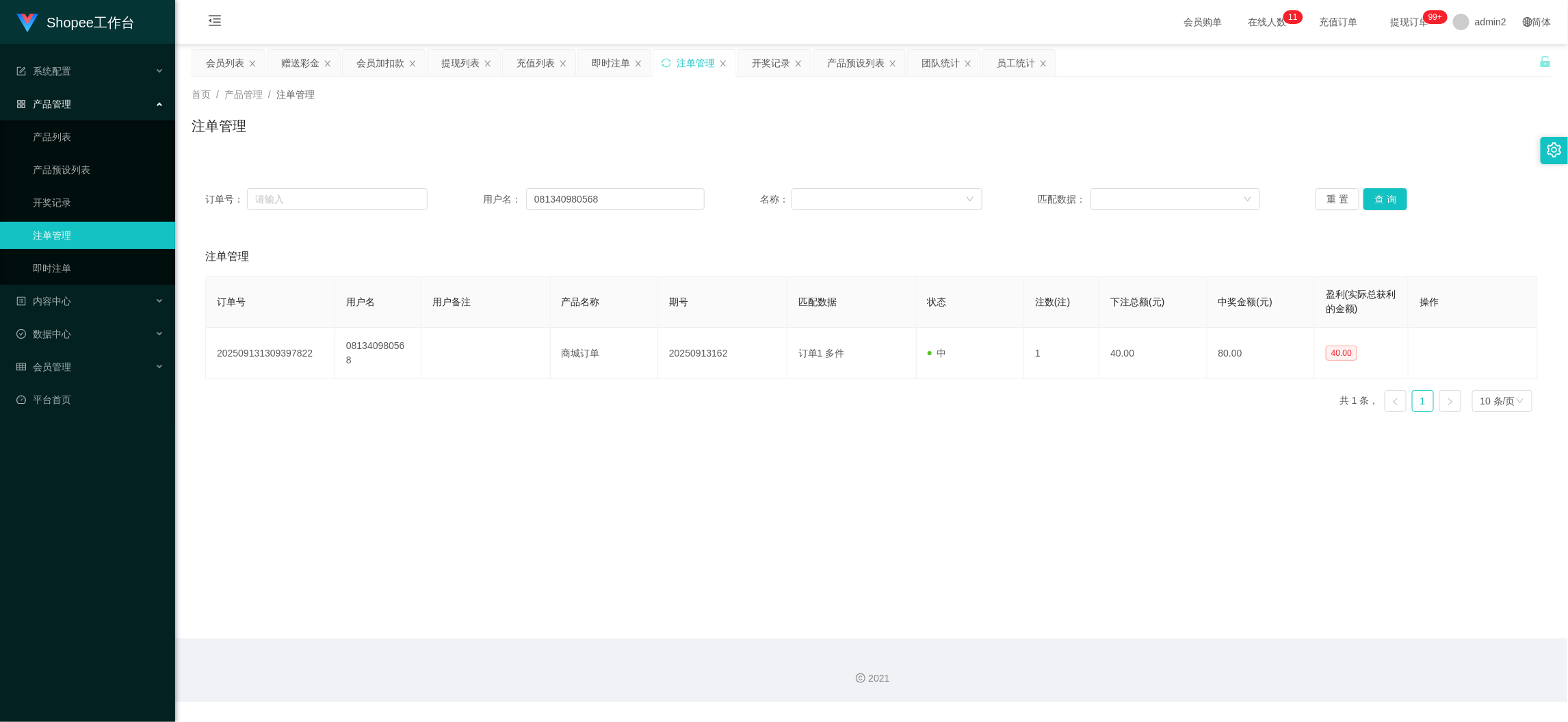
drag, startPoint x: 1159, startPoint y: 625, endPoint x: 946, endPoint y: 495, distance: 249.5
click at [1159, 625] on main "关闭左侧 关闭右侧 关闭其它 刷新页面 会员列表 赠送彩金 会员加扣款 提现列表 充值列表 即时注单 注单管理 开奖记录 产品预设列表 团队统计 员工统计 首…" at bounding box center [871, 341] width 1392 height 595
click at [296, 56] on div "赠送彩金" at bounding box center [300, 63] width 38 height 26
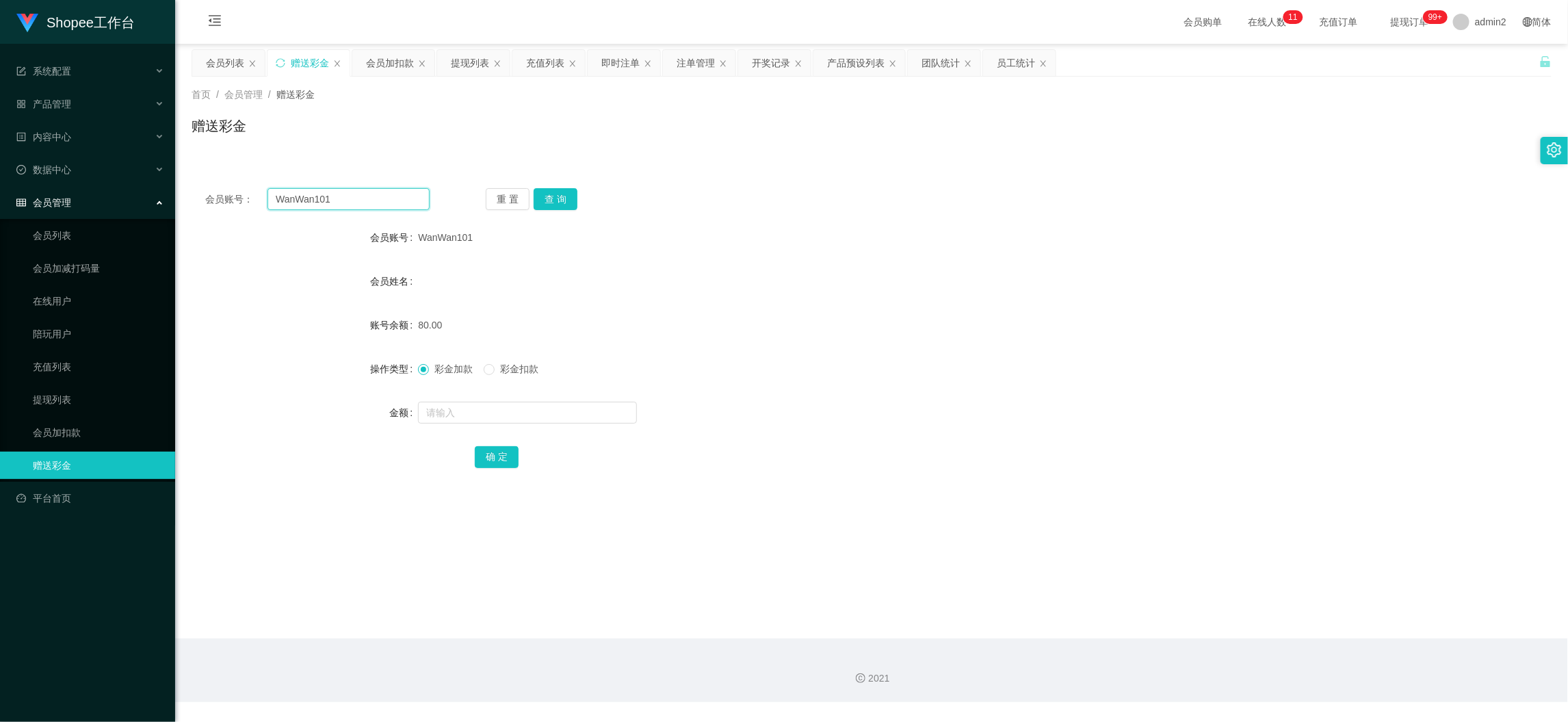
click at [381, 199] on input "WanWan101" at bounding box center [348, 199] width 162 height 22
drag, startPoint x: 381, startPoint y: 199, endPoint x: 502, endPoint y: 208, distance: 121.3
click at [383, 203] on input "WanWan101" at bounding box center [348, 199] width 162 height 22
paste input "085210819456"
drag, startPoint x: 554, startPoint y: 197, endPoint x: 560, endPoint y: 228, distance: 31.6
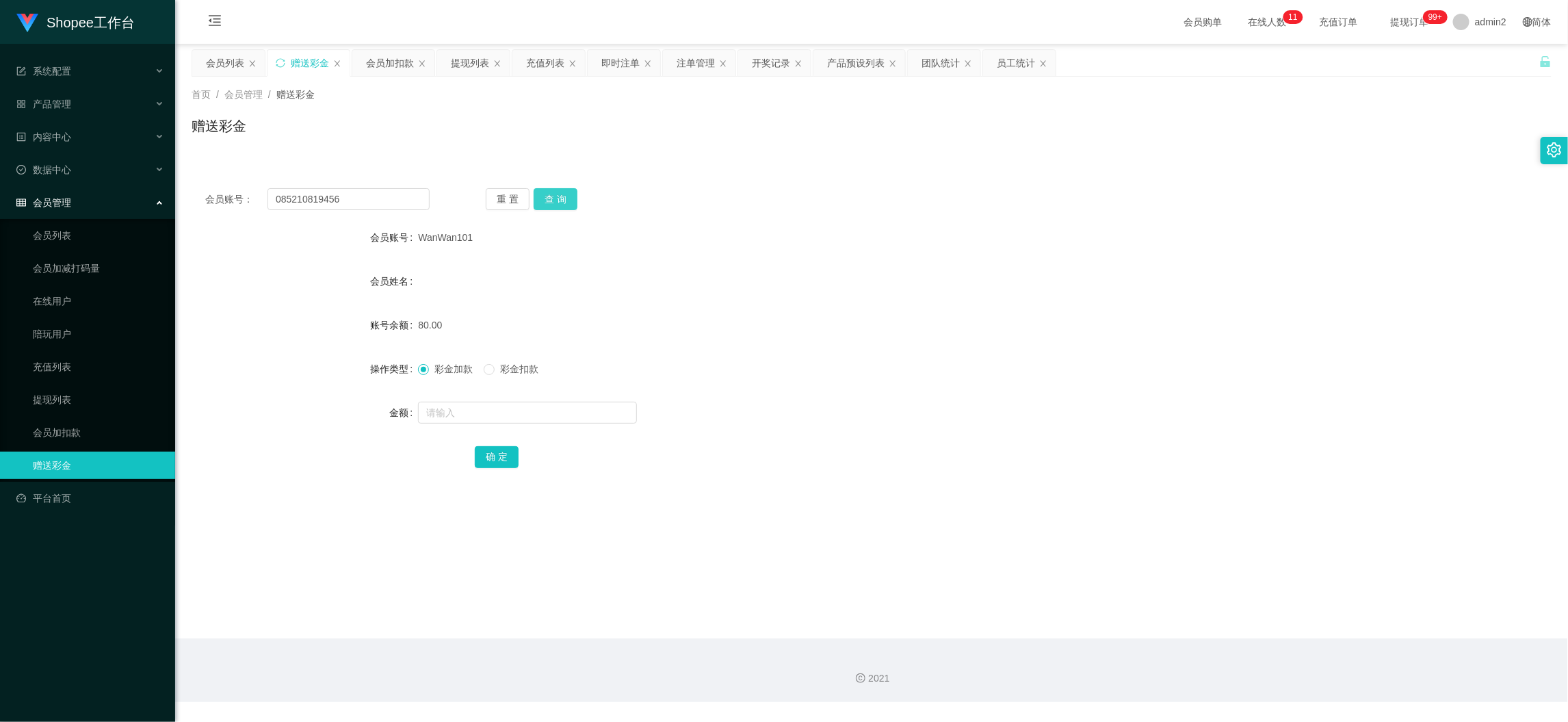
click at [554, 197] on button "查 询" at bounding box center [555, 199] width 44 height 22
click at [545, 410] on input "text" at bounding box center [527, 413] width 219 height 22
click at [494, 365] on span at bounding box center [489, 370] width 11 height 11
click at [502, 461] on button "确 定" at bounding box center [497, 457] width 44 height 22
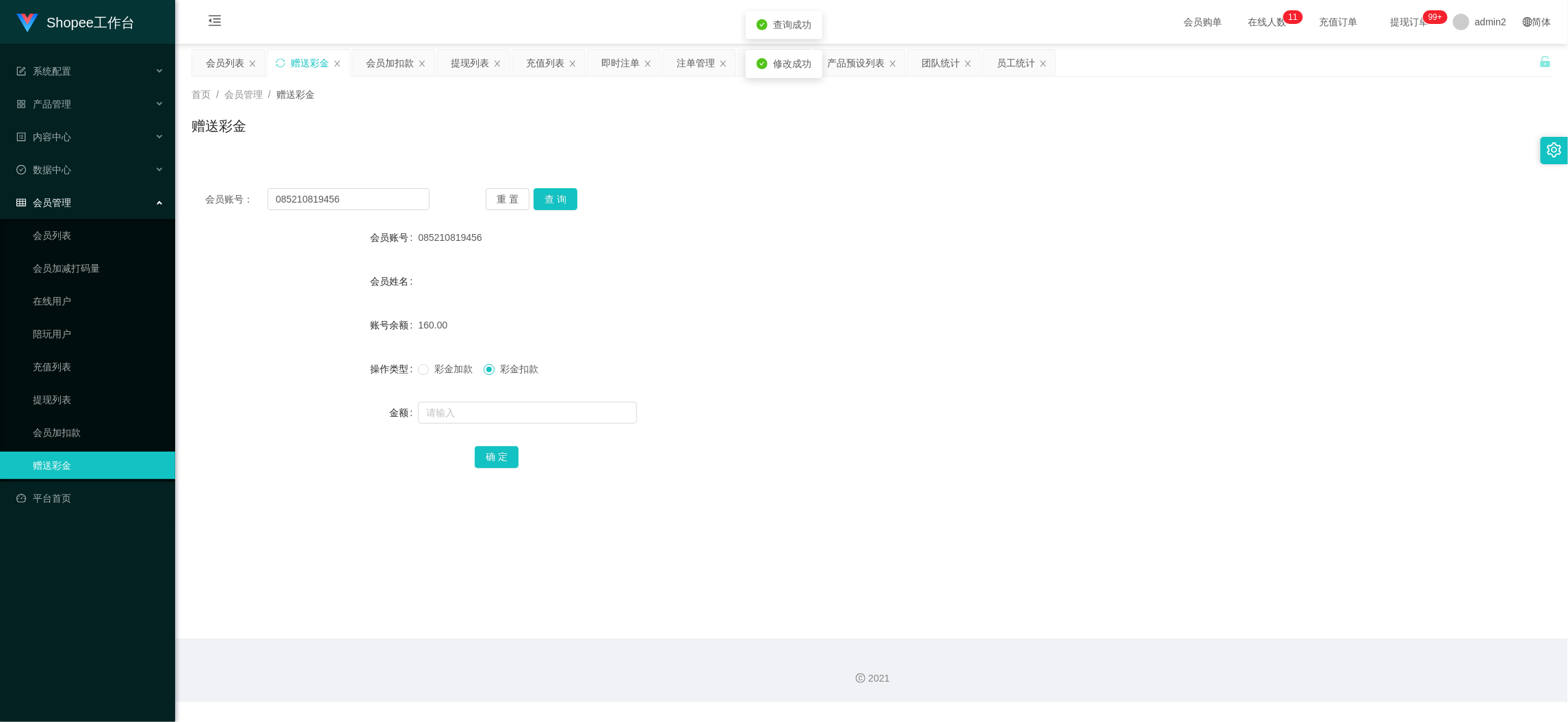
click at [423, 375] on label "彩金加款" at bounding box center [448, 369] width 60 height 15
drag, startPoint x: 825, startPoint y: 361, endPoint x: 855, endPoint y: 362, distance: 30.0
click at [855, 362] on div "彩金加款 彩金扣款" at bounding box center [814, 369] width 793 height 27
drag, startPoint x: 1226, startPoint y: 638, endPoint x: 958, endPoint y: 521, distance: 292.4
click at [1225, 639] on div "2021" at bounding box center [871, 671] width 1392 height 64
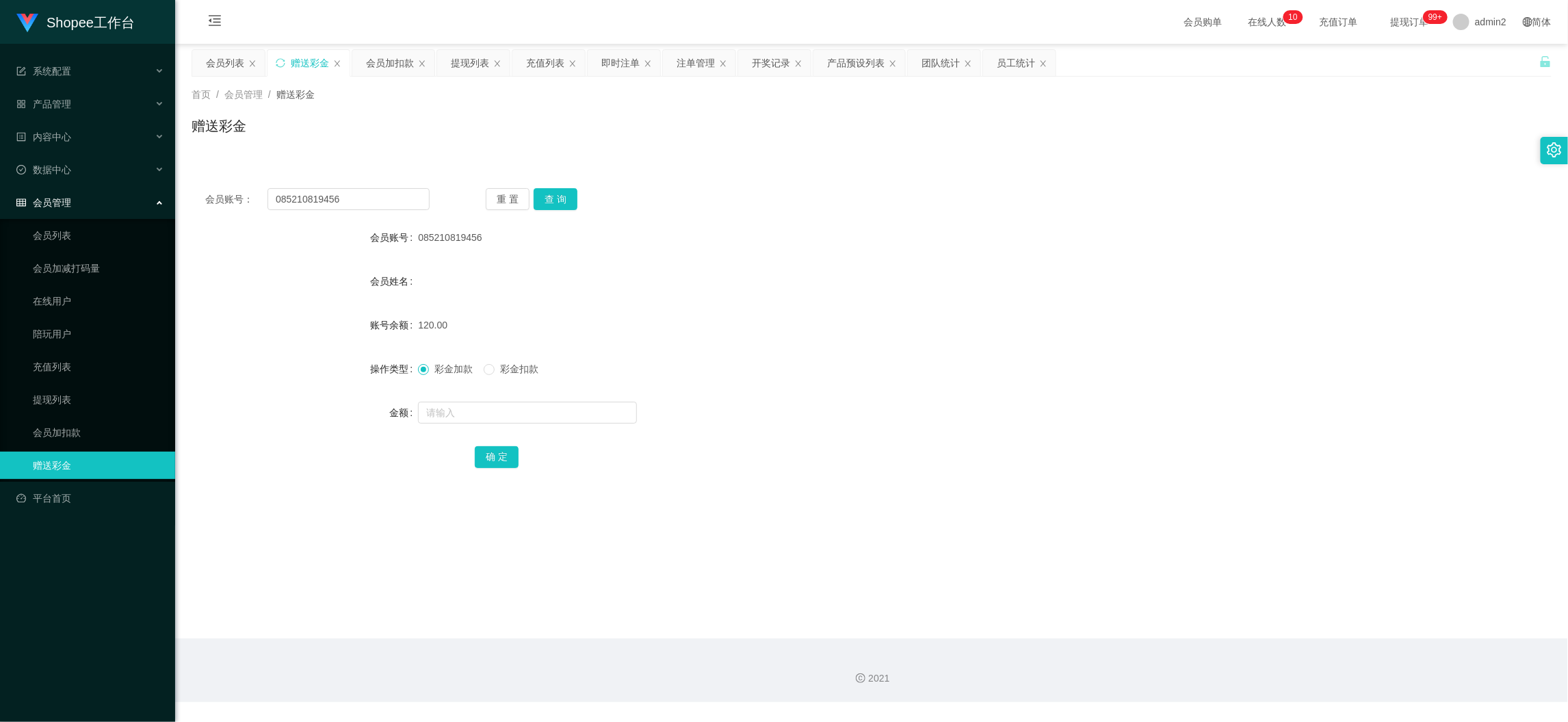
click at [388, 58] on div "会员加扣款" at bounding box center [390, 63] width 48 height 26
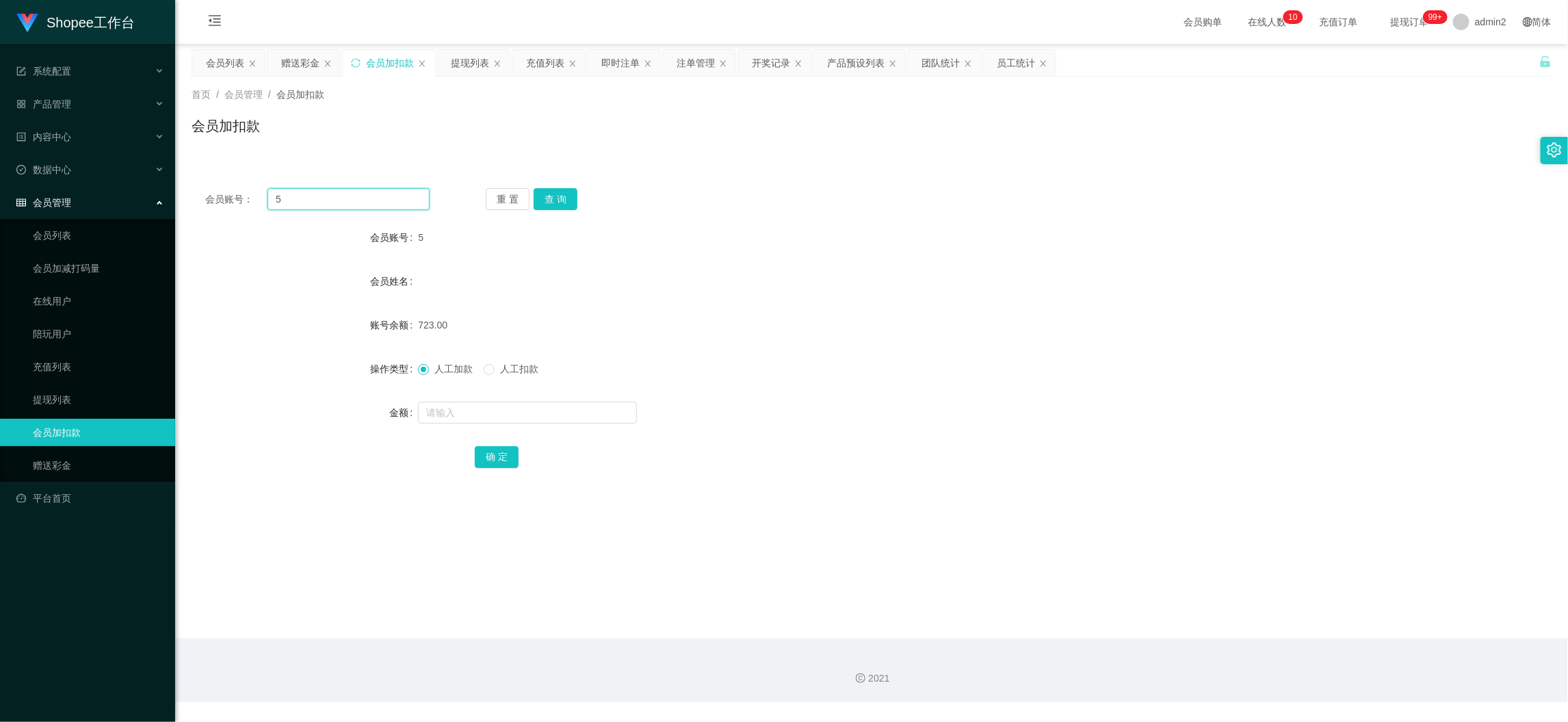
click at [396, 196] on input "5" at bounding box center [348, 199] width 162 height 22
paste
click at [558, 197] on button "查 询" at bounding box center [555, 199] width 44 height 22
click at [577, 425] on div at bounding box center [814, 413] width 793 height 27
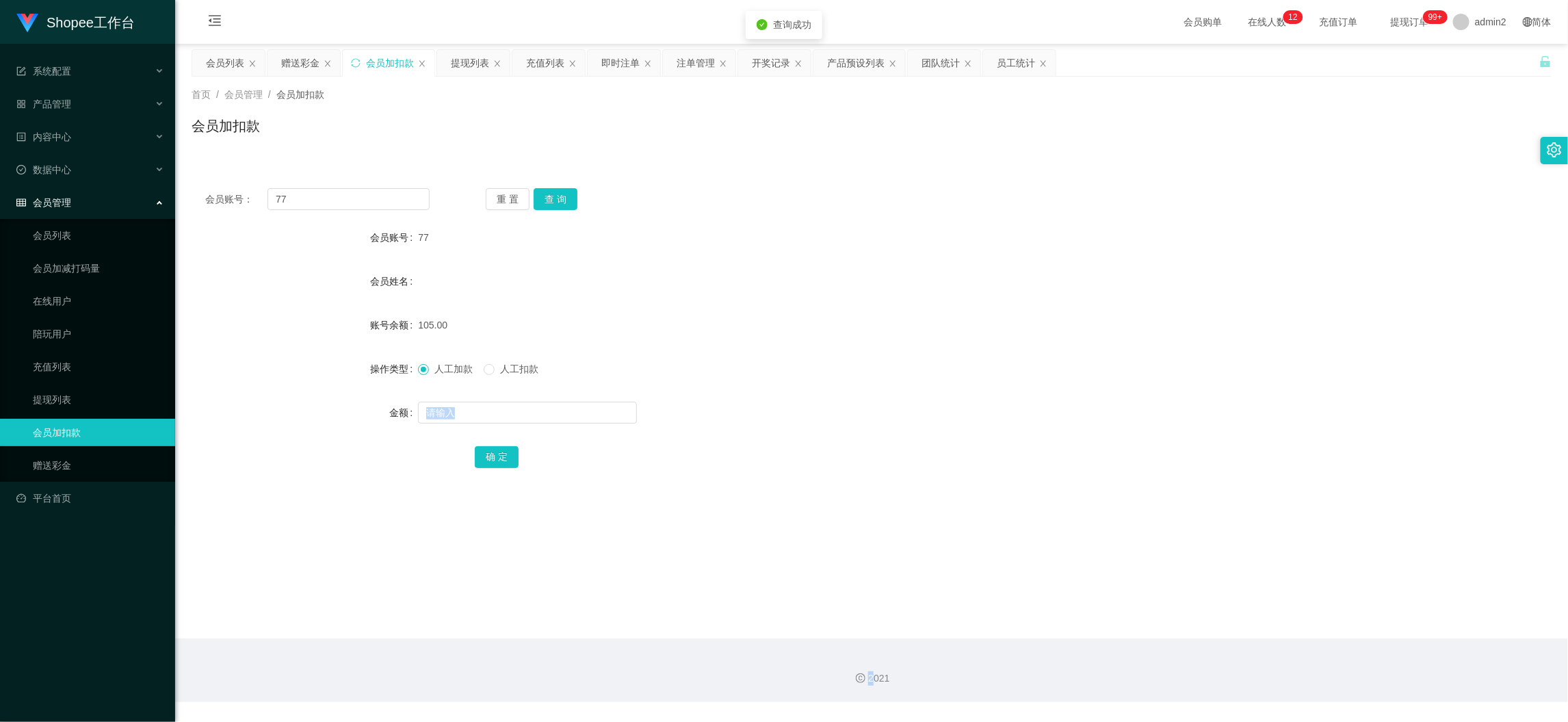
click at [577, 425] on div at bounding box center [814, 413] width 793 height 27
click at [521, 411] on input "text" at bounding box center [527, 413] width 219 height 22
click at [489, 457] on button "确 定" at bounding box center [497, 457] width 44 height 22
click at [472, 55] on div "提现列表" at bounding box center [470, 63] width 38 height 26
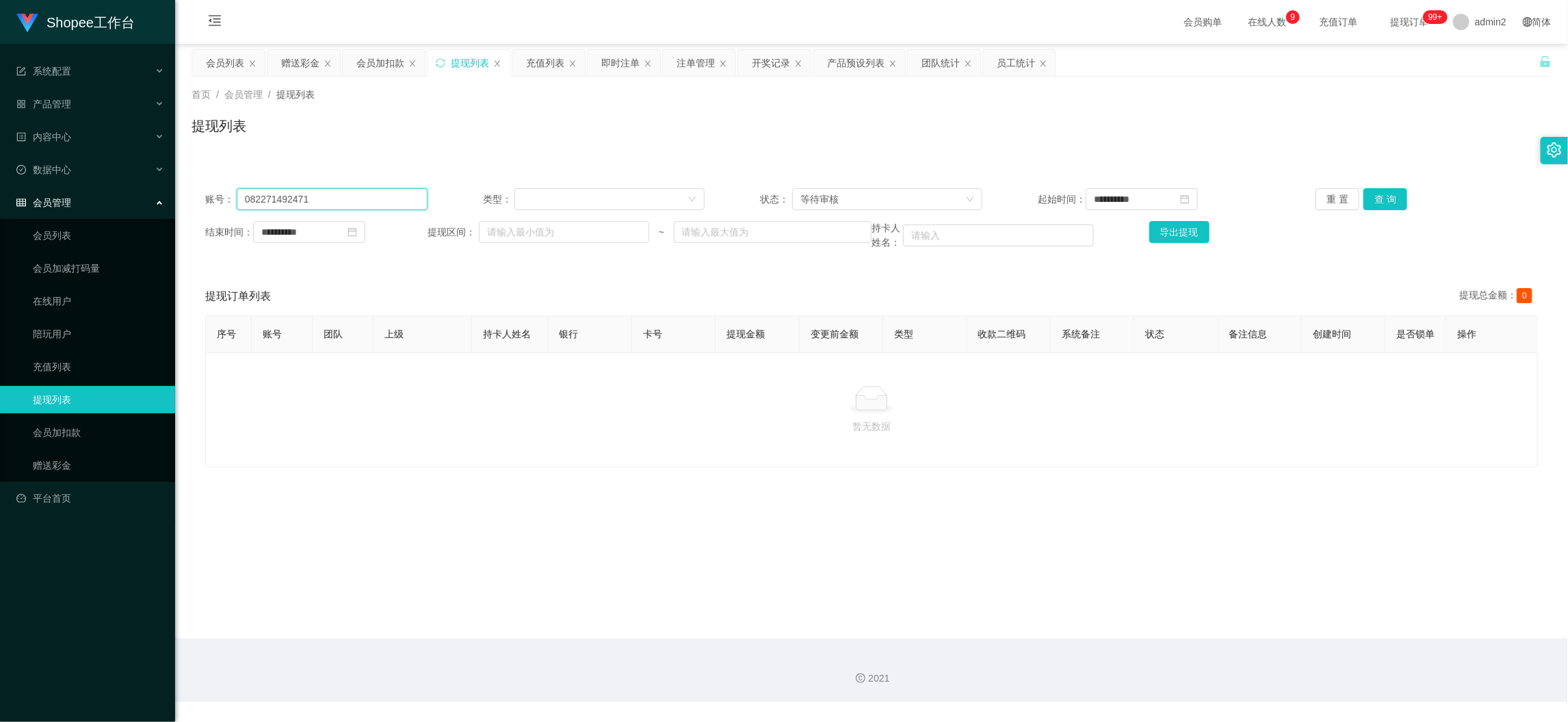
click at [394, 197] on input "082271492471" at bounding box center [332, 199] width 191 height 22
click at [396, 199] on input "082271492471" at bounding box center [332, 199] width 191 height 22
click at [1379, 199] on button "查 询" at bounding box center [1385, 199] width 44 height 22
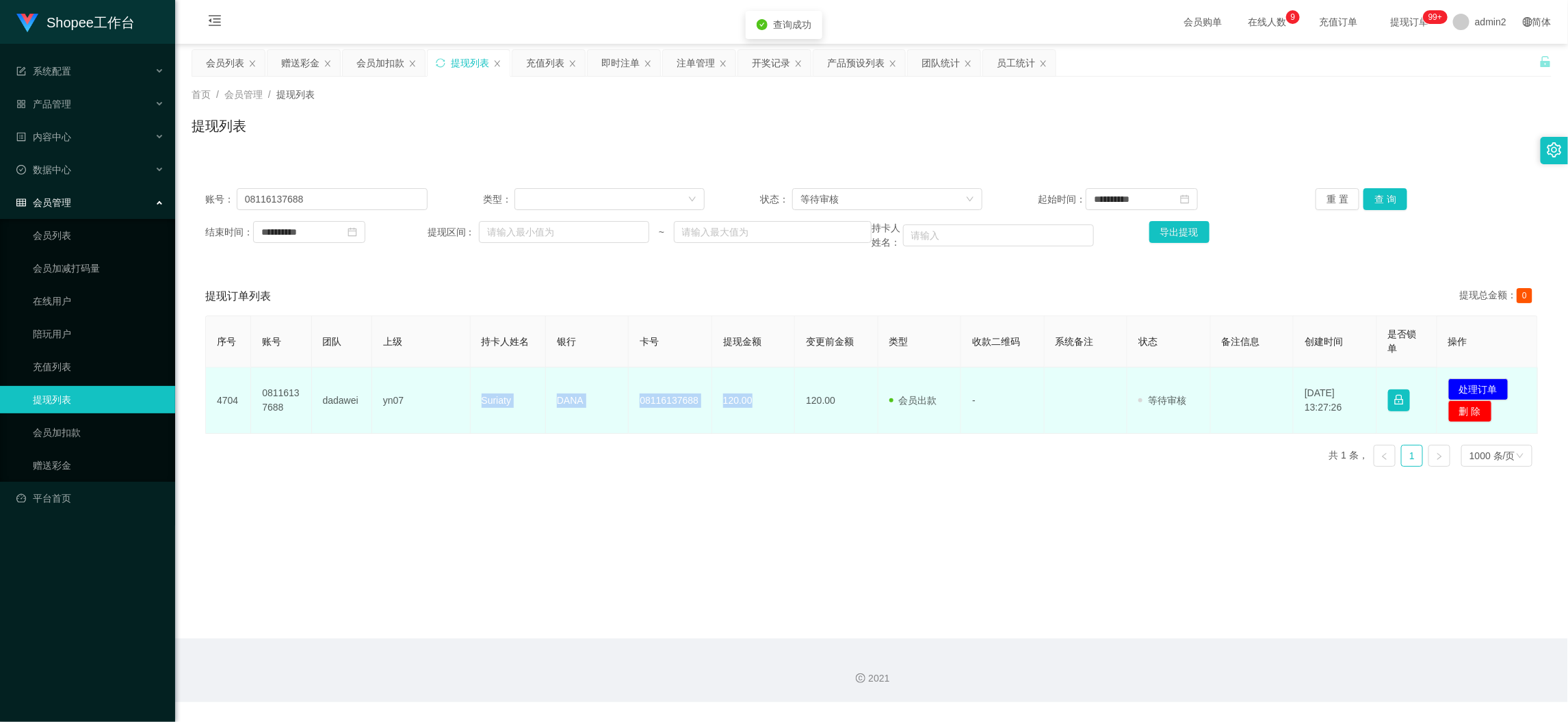
drag, startPoint x: 452, startPoint y: 399, endPoint x: 769, endPoint y: 415, distance: 317.4
click at [763, 414] on tr "4704 08116137688 dadawei yn07 Suriaty DANA 08116137688 120.00 120.00 会员出款 人工取款 …" at bounding box center [872, 400] width 1332 height 67
copy tr "Suriaty DANA 08116137688 120.00"
click at [1476, 388] on button "处理订单" at bounding box center [1478, 389] width 60 height 22
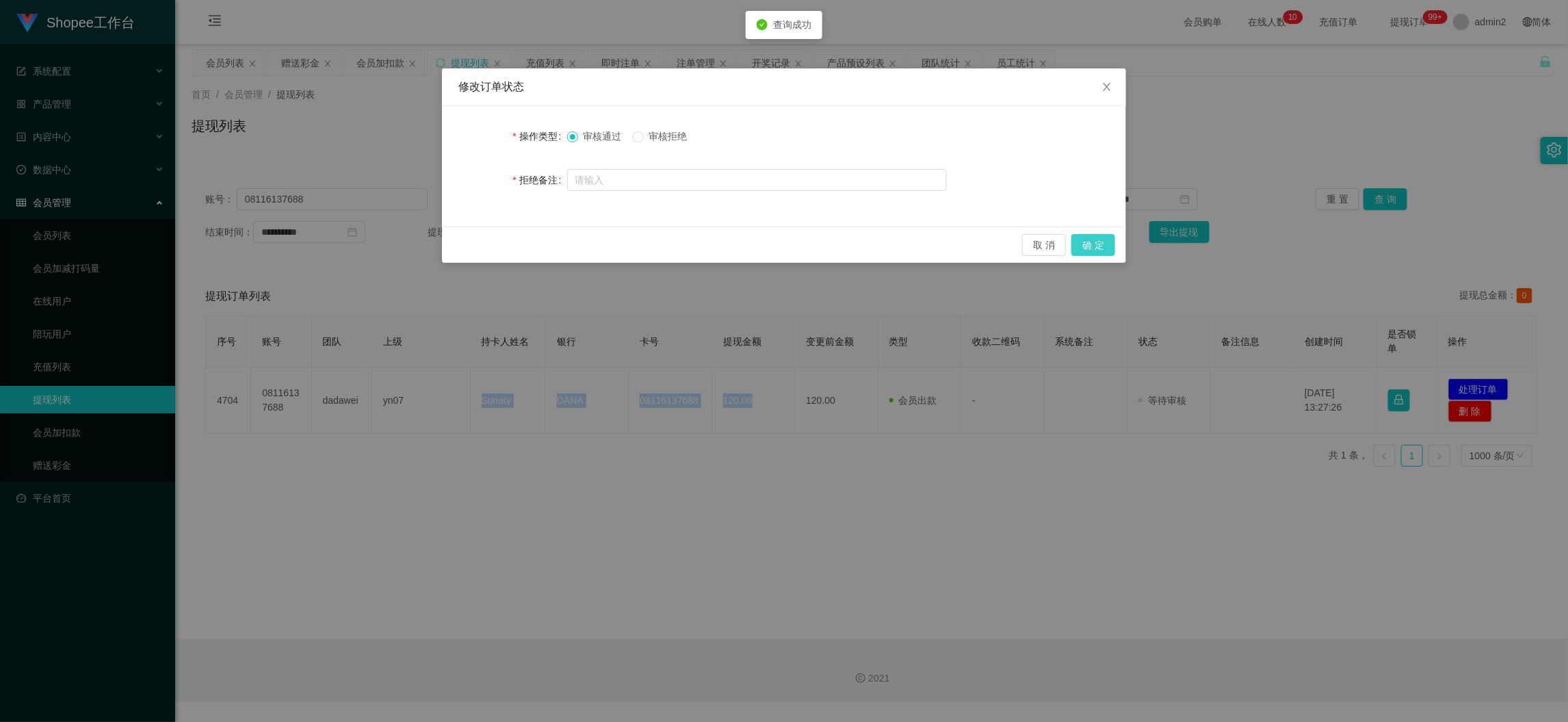
click at [1089, 249] on button "确 定" at bounding box center [1093, 245] width 44 height 22
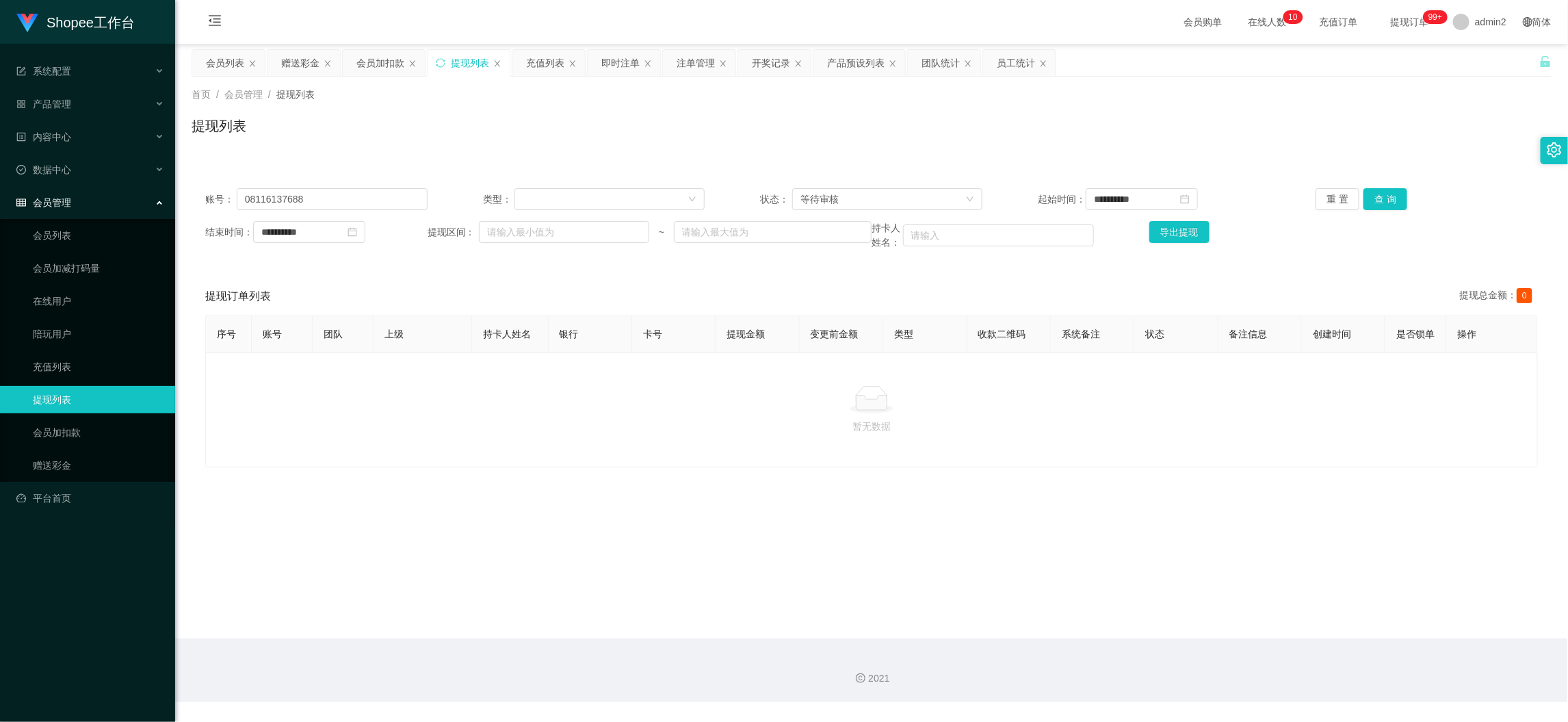
drag, startPoint x: 1245, startPoint y: 628, endPoint x: 804, endPoint y: 343, distance: 525.1
click at [1246, 628] on main "**********" at bounding box center [871, 341] width 1392 height 595
click at [394, 193] on input "08116137688" at bounding box center [332, 199] width 191 height 22
click at [1364, 199] on button "查 询" at bounding box center [1385, 199] width 44 height 22
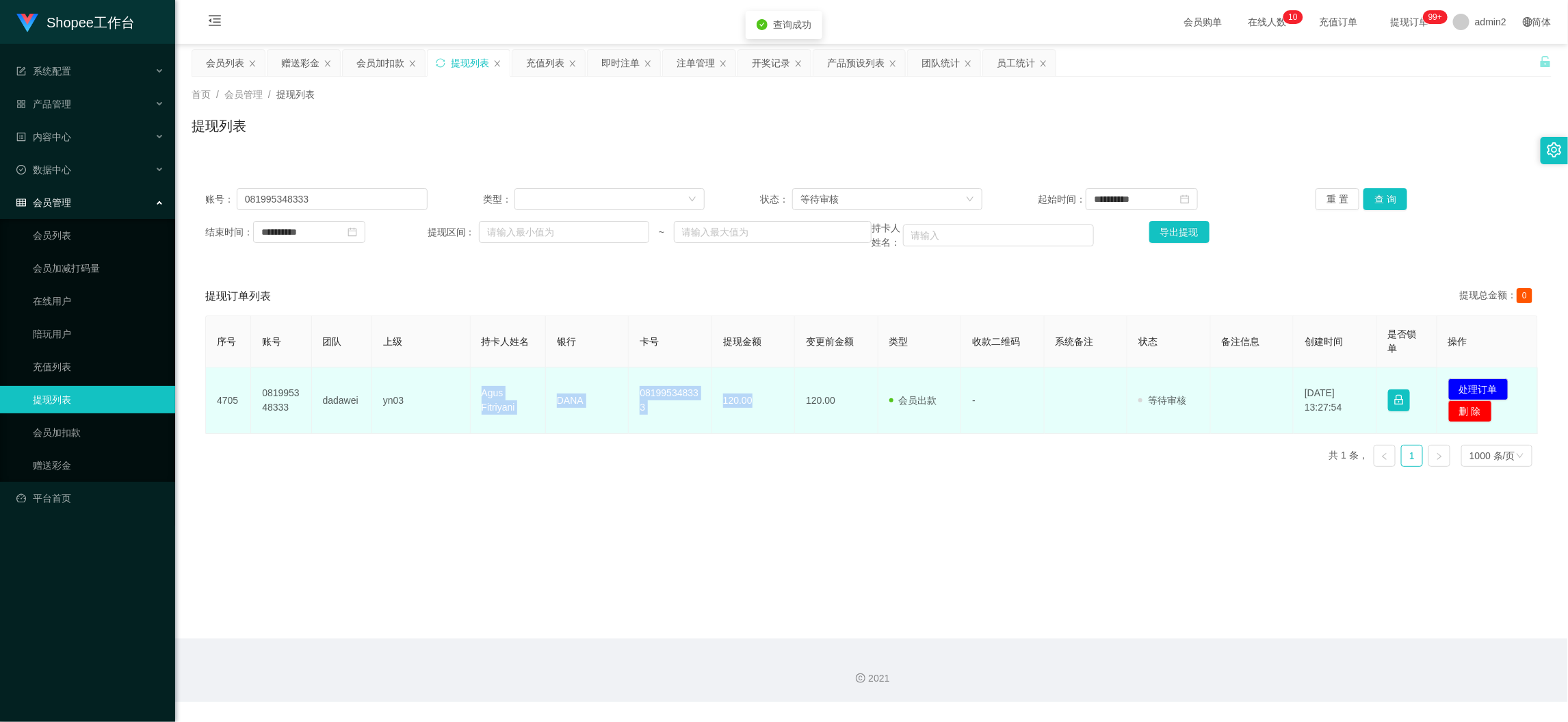
drag, startPoint x: 462, startPoint y: 388, endPoint x: 1298, endPoint y: 394, distance: 836.0
click at [760, 393] on tr "4705 081995348333 dadawei yn03 Agus Fitriyani DANA 081995348333 120.00 120.00 会…" at bounding box center [872, 400] width 1332 height 67
copy tr "Agus Fitriyani DANA 081995348333 120.00"
click at [1484, 389] on button "处理订单" at bounding box center [1478, 389] width 60 height 22
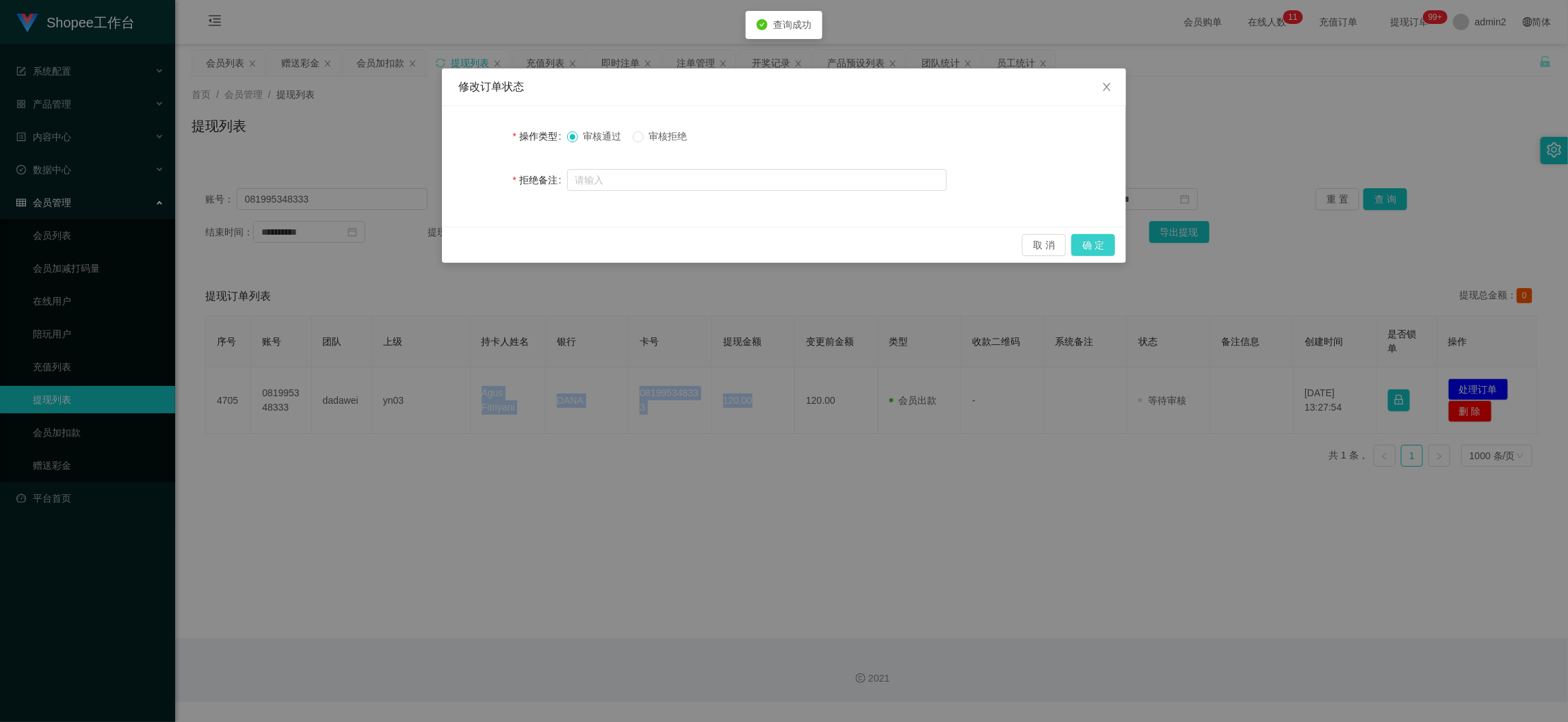
click at [1088, 241] on button "确 定" at bounding box center [1093, 245] width 44 height 22
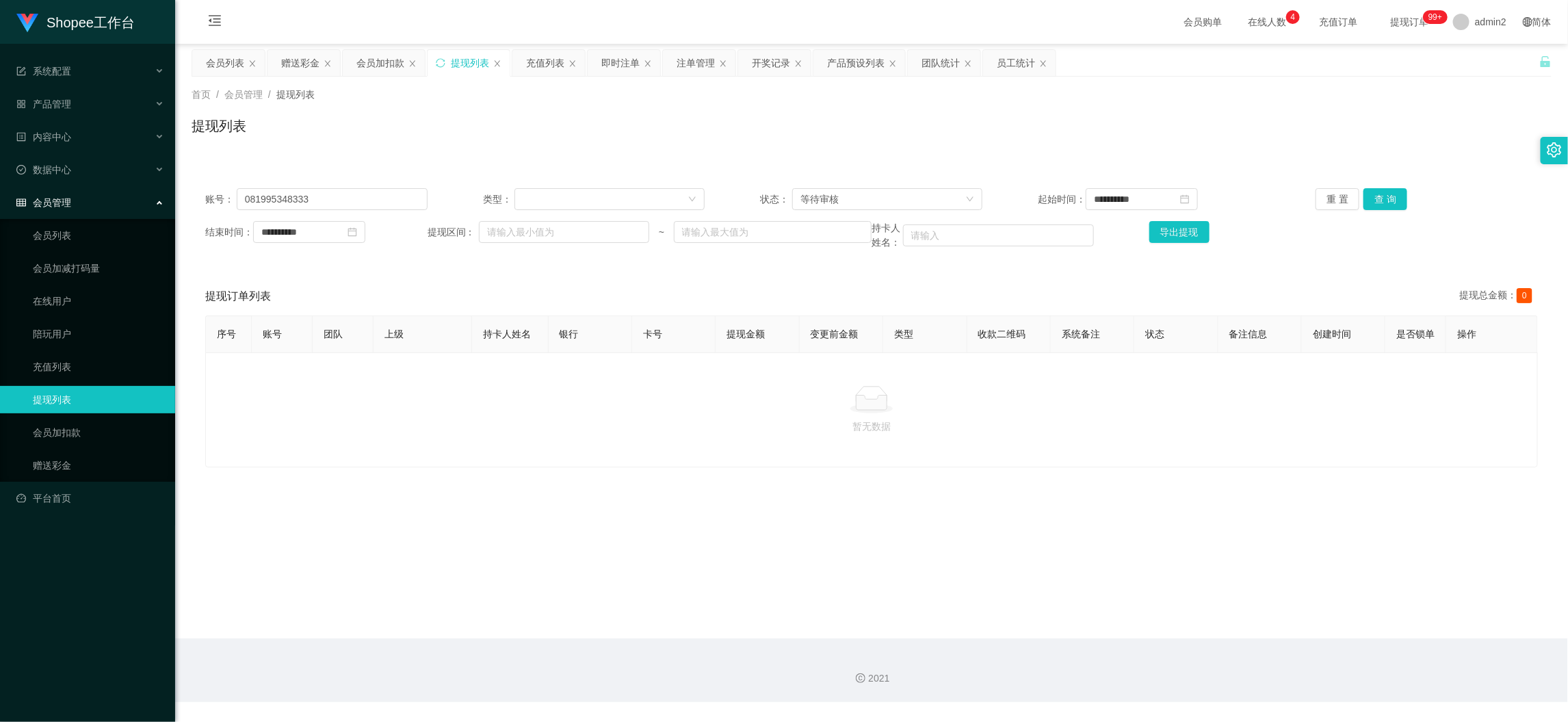
click at [1247, 591] on main "**********" at bounding box center [871, 341] width 1392 height 595
click at [344, 199] on input "081995348333" at bounding box center [332, 199] width 191 height 22
click at [1377, 197] on button "查 询" at bounding box center [1385, 199] width 44 height 22
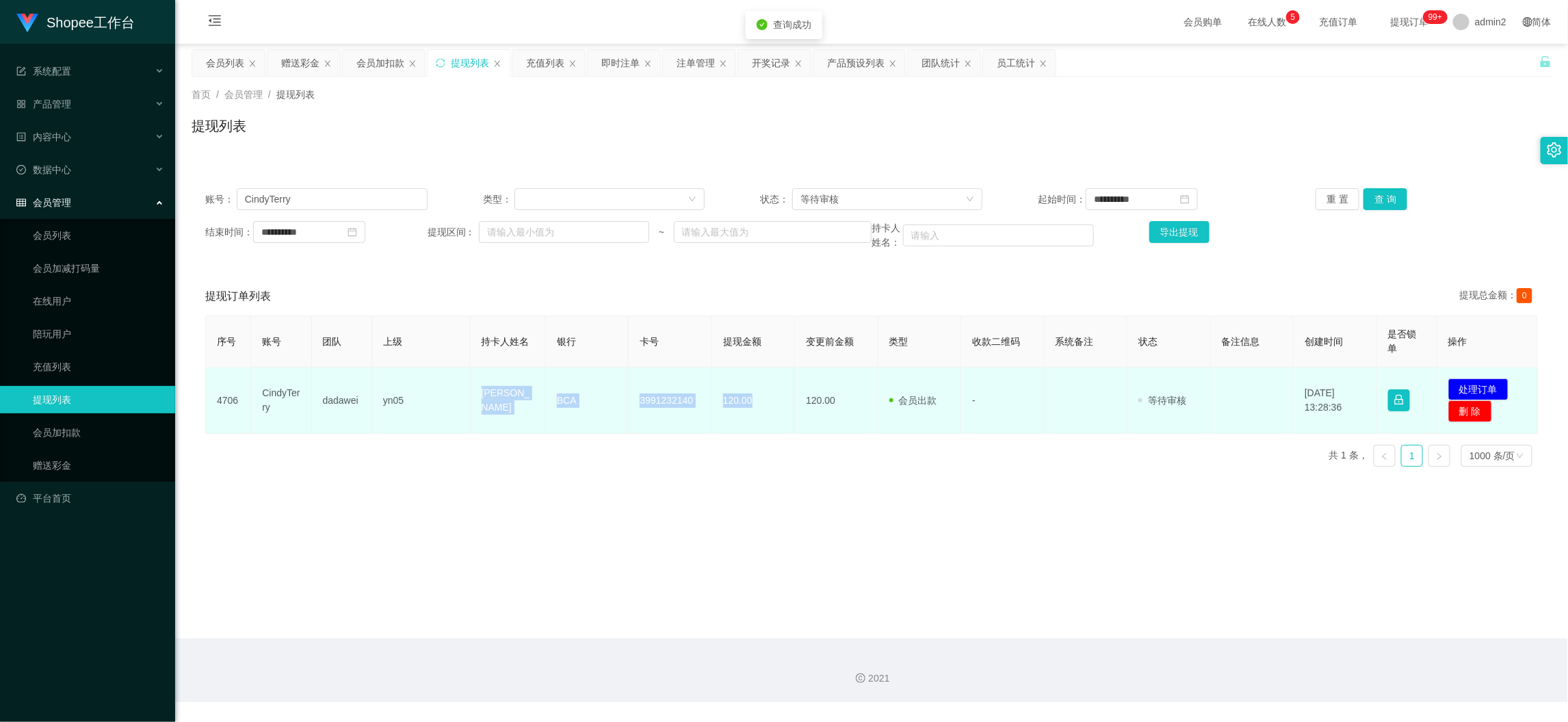
drag, startPoint x: 460, startPoint y: 398, endPoint x: 780, endPoint y: 408, distance: 320.2
click at [780, 408] on tr "4706 CindyTerry dadawei yn05 Chindra Lie BCA 3991232140 120.00 120.00 会员出款 人工取款…" at bounding box center [872, 400] width 1332 height 67
copy tr "Chindra Lie BCA 3991232140 120.00"
click at [1451, 392] on button "处理订单" at bounding box center [1478, 389] width 60 height 22
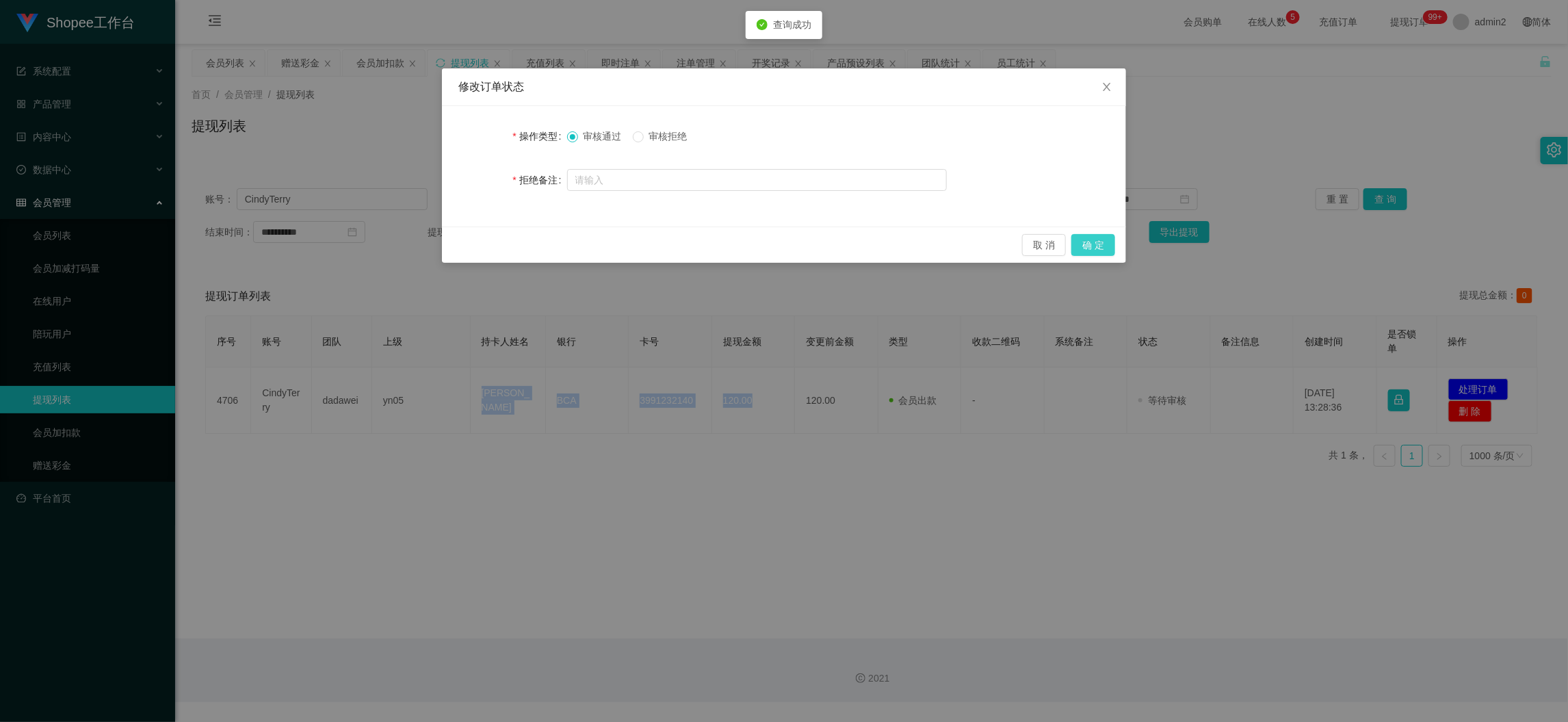
click at [1104, 237] on button "确 定" at bounding box center [1093, 245] width 44 height 22
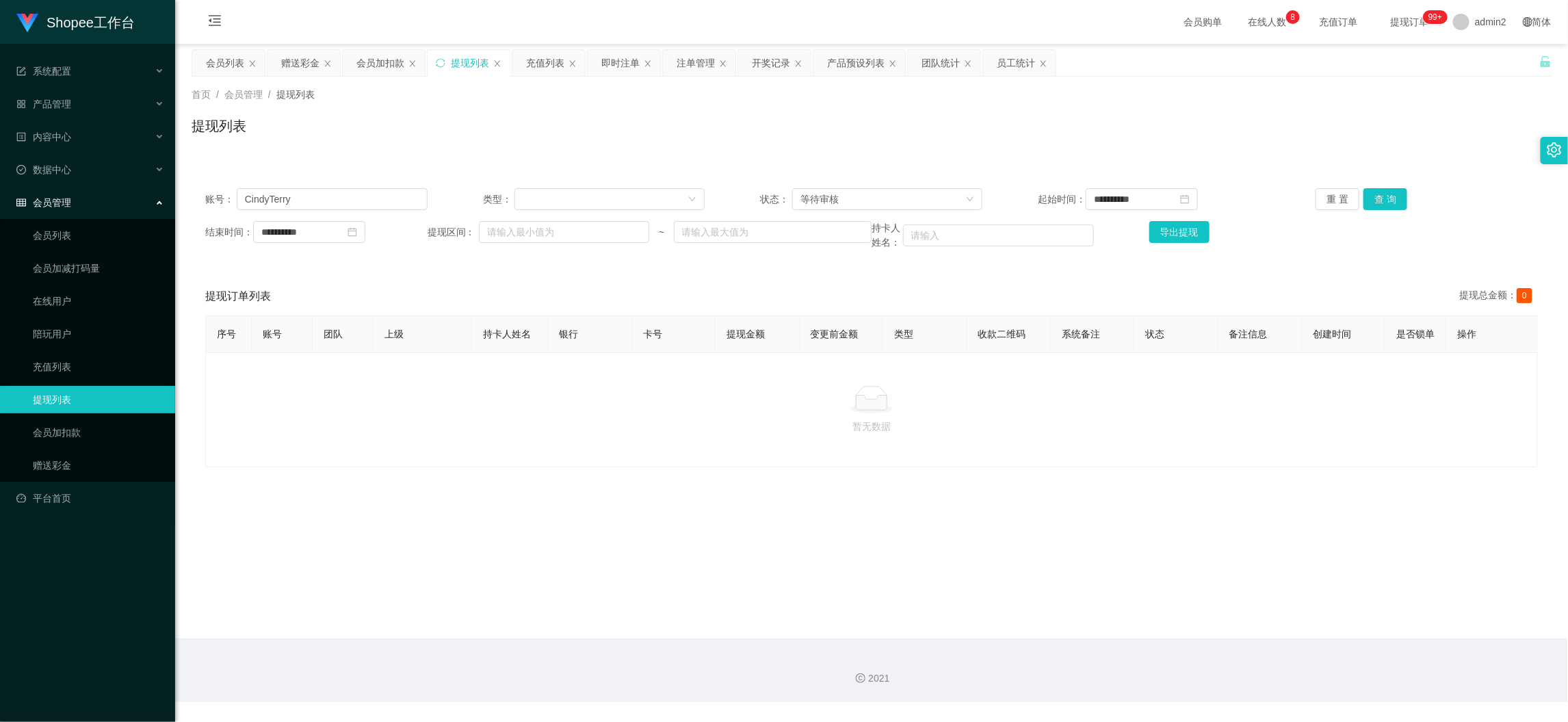
drag, startPoint x: 1172, startPoint y: 657, endPoint x: 622, endPoint y: 320, distance: 645.0
click at [1171, 658] on div "2021" at bounding box center [871, 671] width 1392 height 64
click at [302, 58] on div "赠送彩金" at bounding box center [300, 63] width 38 height 26
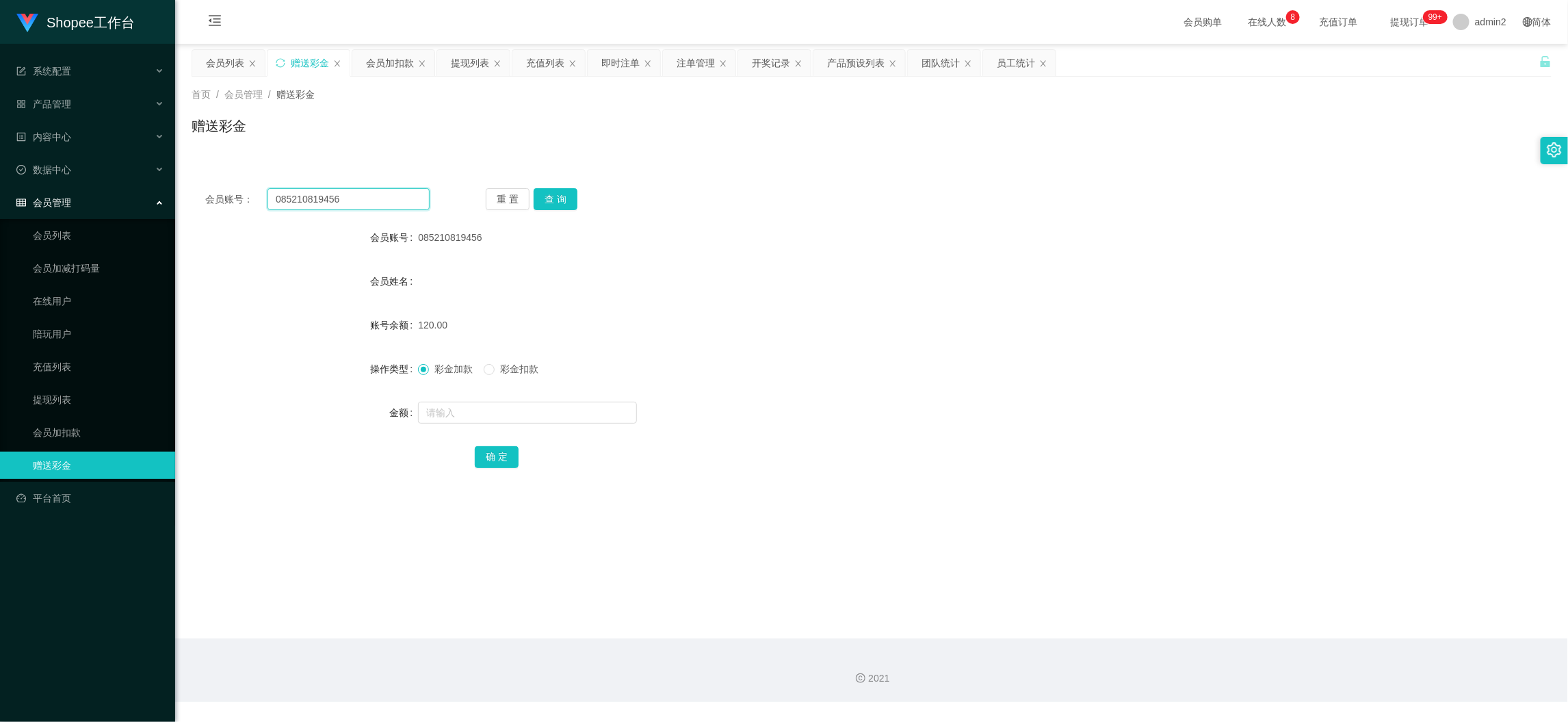
click at [369, 197] on input "085210819456" at bounding box center [348, 199] width 162 height 22
drag, startPoint x: 369, startPoint y: 197, endPoint x: 575, endPoint y: 211, distance: 206.5
click at [370, 197] on input "085210819456" at bounding box center [348, 199] width 162 height 22
click at [549, 199] on button "查 询" at bounding box center [555, 199] width 44 height 22
click at [543, 403] on input "text" at bounding box center [527, 413] width 219 height 22
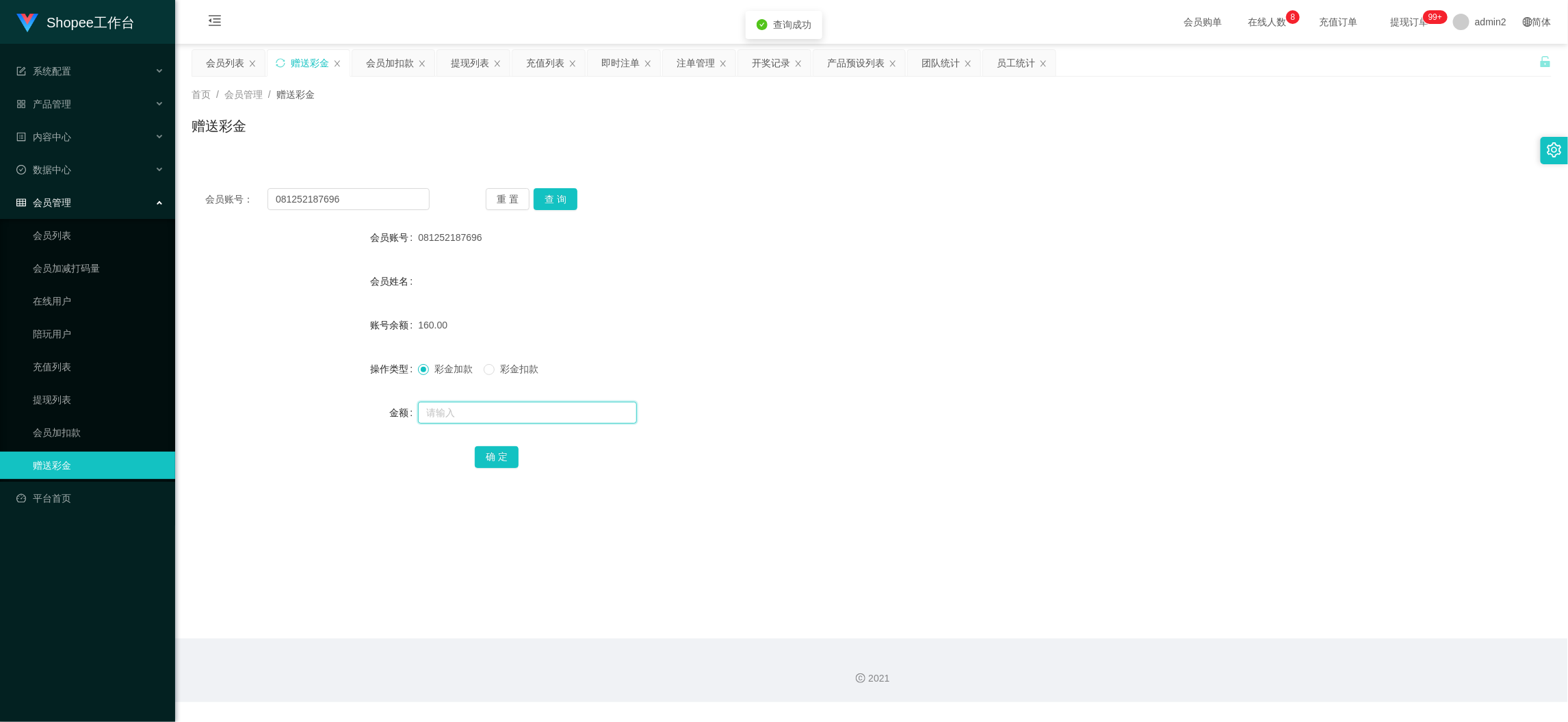
click at [543, 403] on input "text" at bounding box center [527, 413] width 219 height 22
drag, startPoint x: 495, startPoint y: 465, endPoint x: 467, endPoint y: 437, distance: 39.6
click at [495, 464] on button "确 定" at bounding box center [497, 457] width 44 height 22
click at [831, 350] on form "会员账号 081252187696 会员姓名 账号余额 120.00 操作类型 彩金加款 彩金扣款 金额 确 定" at bounding box center [871, 346] width 1359 height 246
drag, startPoint x: 1227, startPoint y: 630, endPoint x: 1191, endPoint y: 592, distance: 52.3
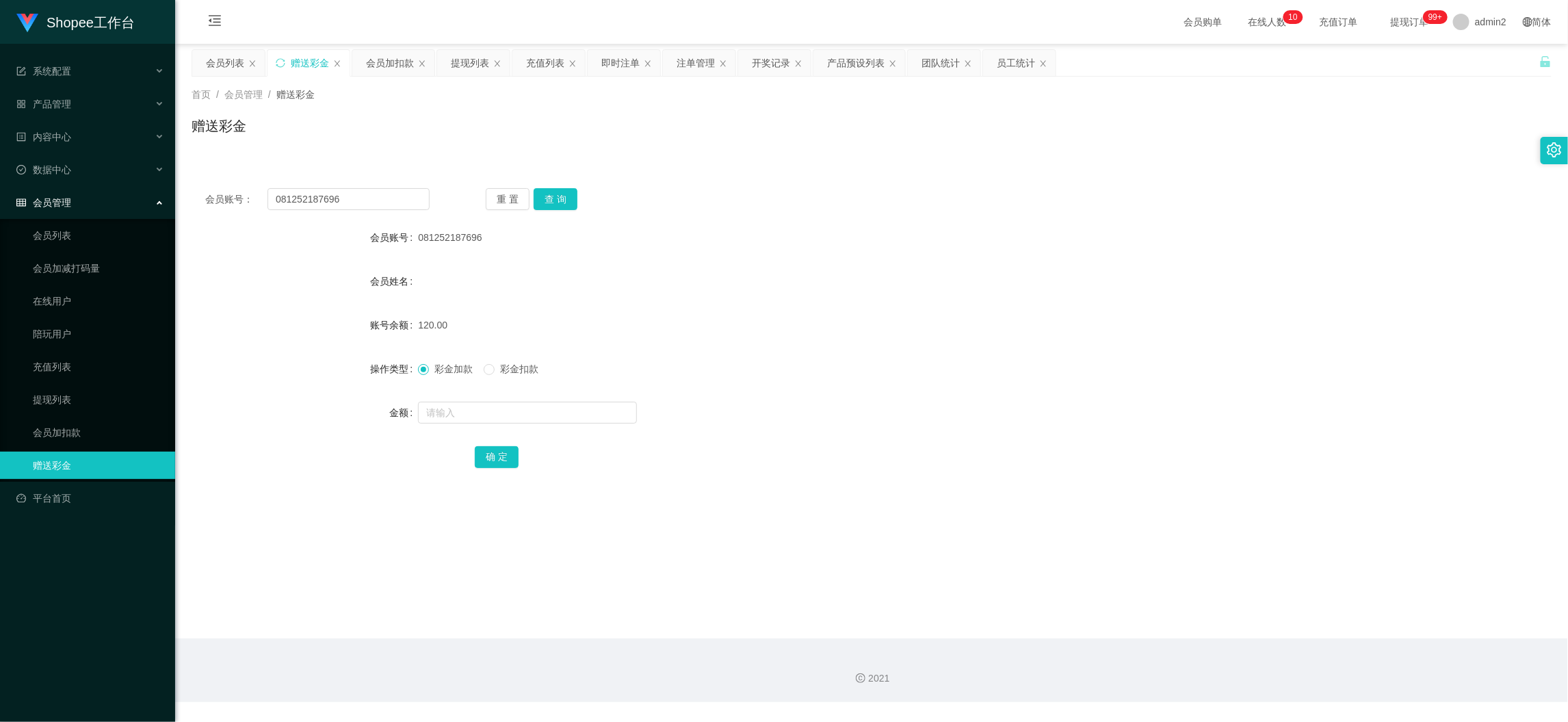
click at [1226, 630] on main "关闭左侧 关闭右侧 关闭其它 刷新页面 会员列表 赠送彩金 会员加扣款 提现列表 充值列表 即时注单 注单管理 开奖记录 产品预设列表 团队统计 员工统计 首…" at bounding box center [871, 341] width 1392 height 595
click at [473, 67] on div "提现列表" at bounding box center [470, 63] width 38 height 26
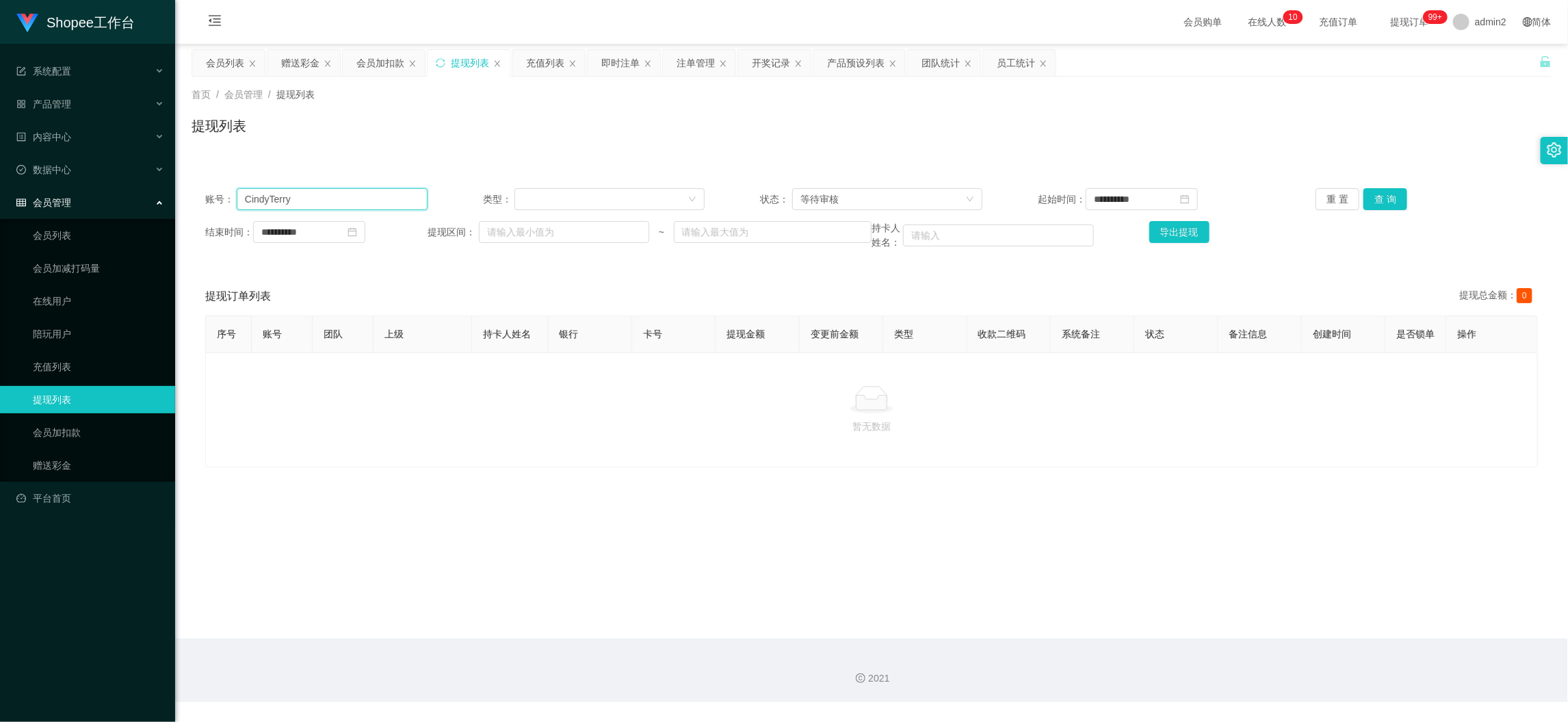
click at [371, 196] on input "CindyTerry" at bounding box center [332, 199] width 191 height 22
click at [1383, 186] on div "**********" at bounding box center [871, 219] width 1359 height 89
click at [1375, 195] on button "查 询" at bounding box center [1385, 199] width 44 height 22
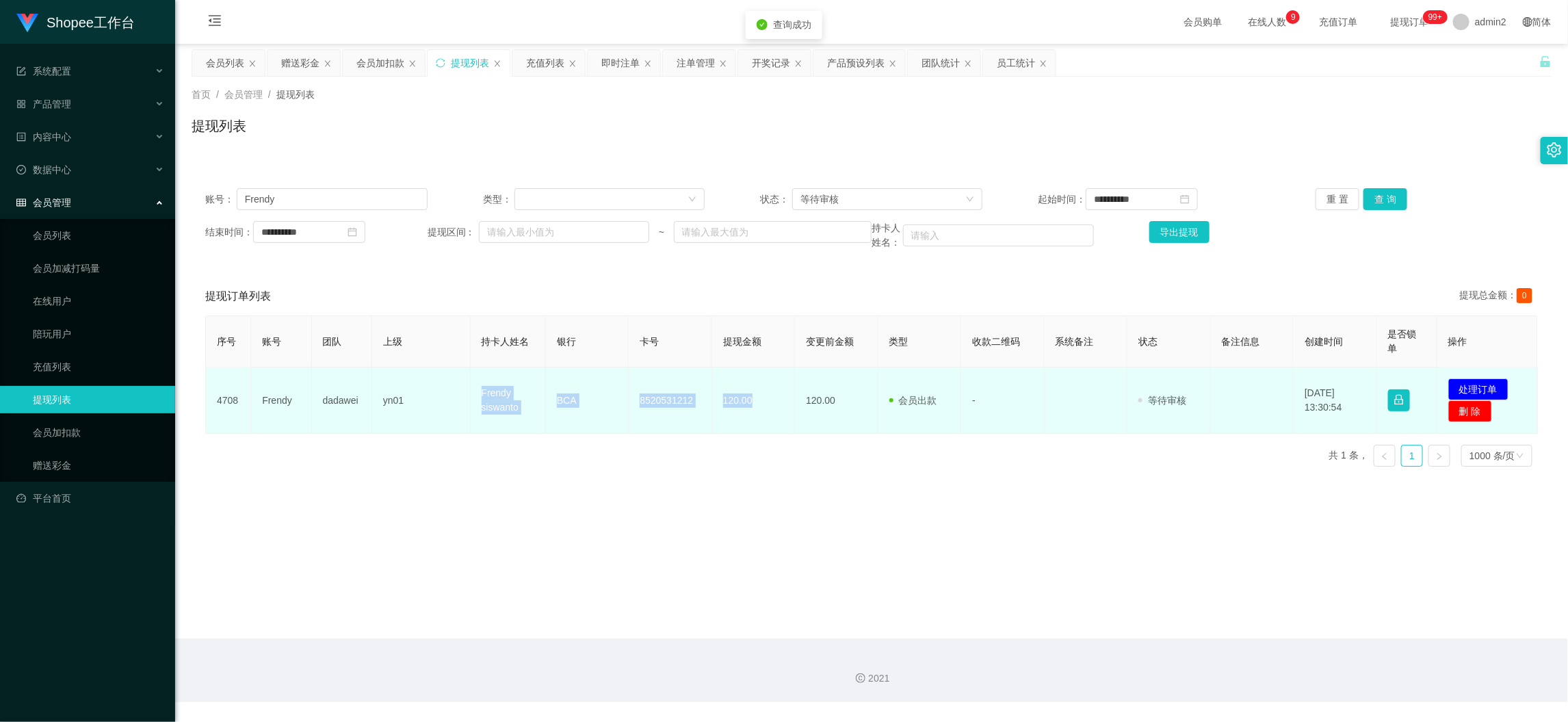
drag, startPoint x: 600, startPoint y: 414, endPoint x: 901, endPoint y: 426, distance: 301.2
click at [767, 422] on tr "4708 Frendy dadawei yn01 Frendy siswanto BCA 8520531212 120.00 120.00 会员出款 人工取款…" at bounding box center [872, 400] width 1332 height 67
copy tr "Frendy siswanto BCA 8520531212 120.00"
click at [1474, 389] on button "处理订单" at bounding box center [1478, 389] width 60 height 22
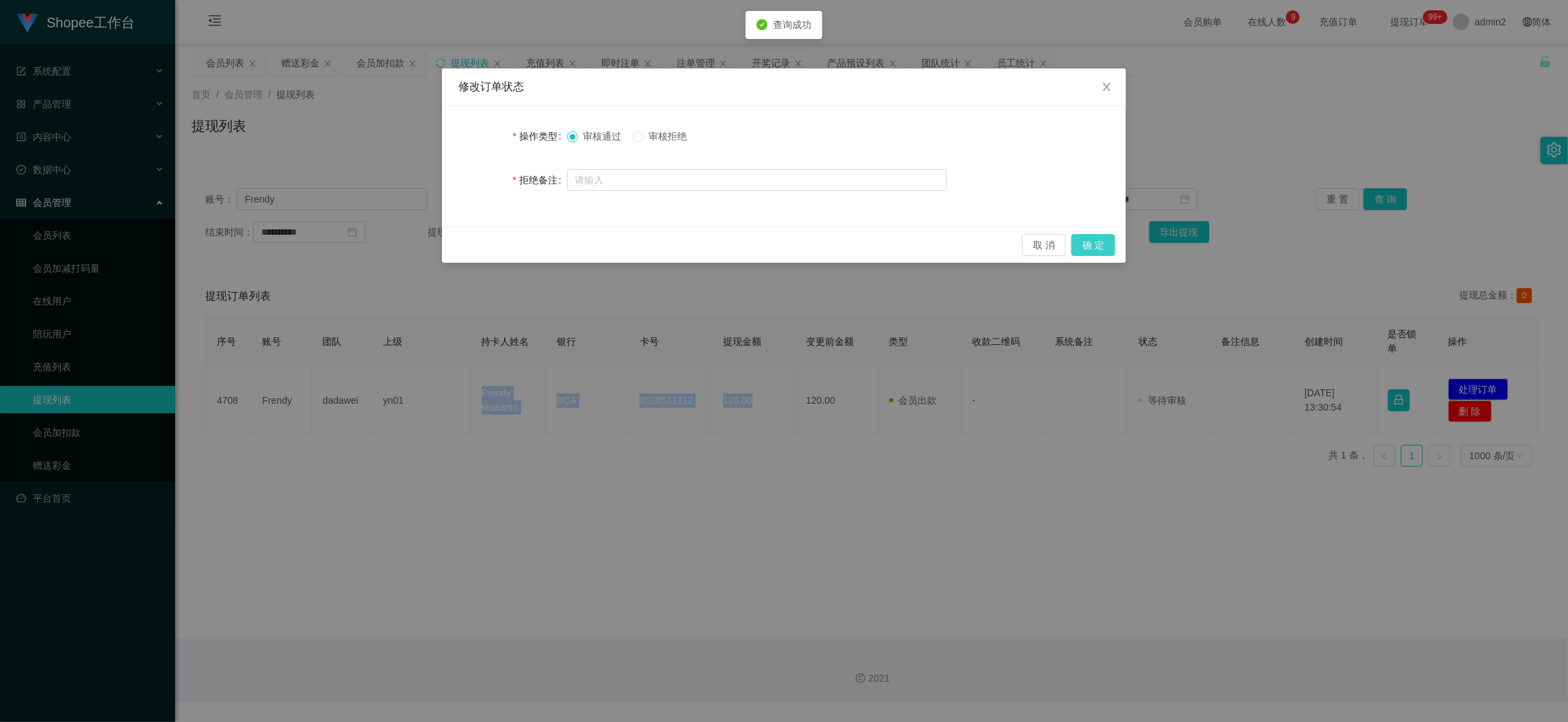
click at [1090, 245] on button "确 定" at bounding box center [1093, 245] width 44 height 22
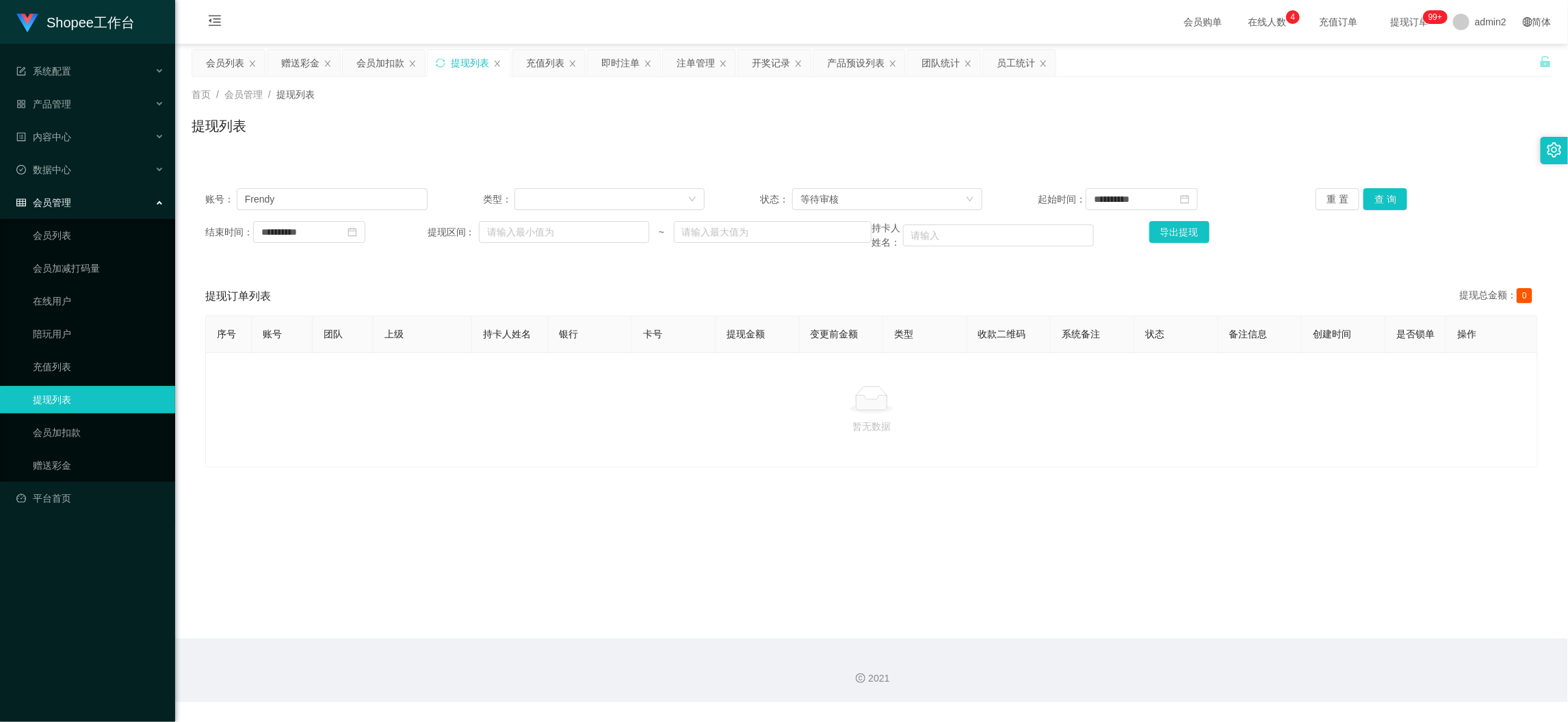
drag, startPoint x: 654, startPoint y: 462, endPoint x: 516, endPoint y: 283, distance: 226.0
click at [652, 462] on div "暂无数据" at bounding box center [871, 410] width 1332 height 115
click at [346, 199] on input "Frendy" at bounding box center [332, 199] width 191 height 22
click at [1400, 199] on div "重 置 查 询" at bounding box center [1426, 199] width 222 height 22
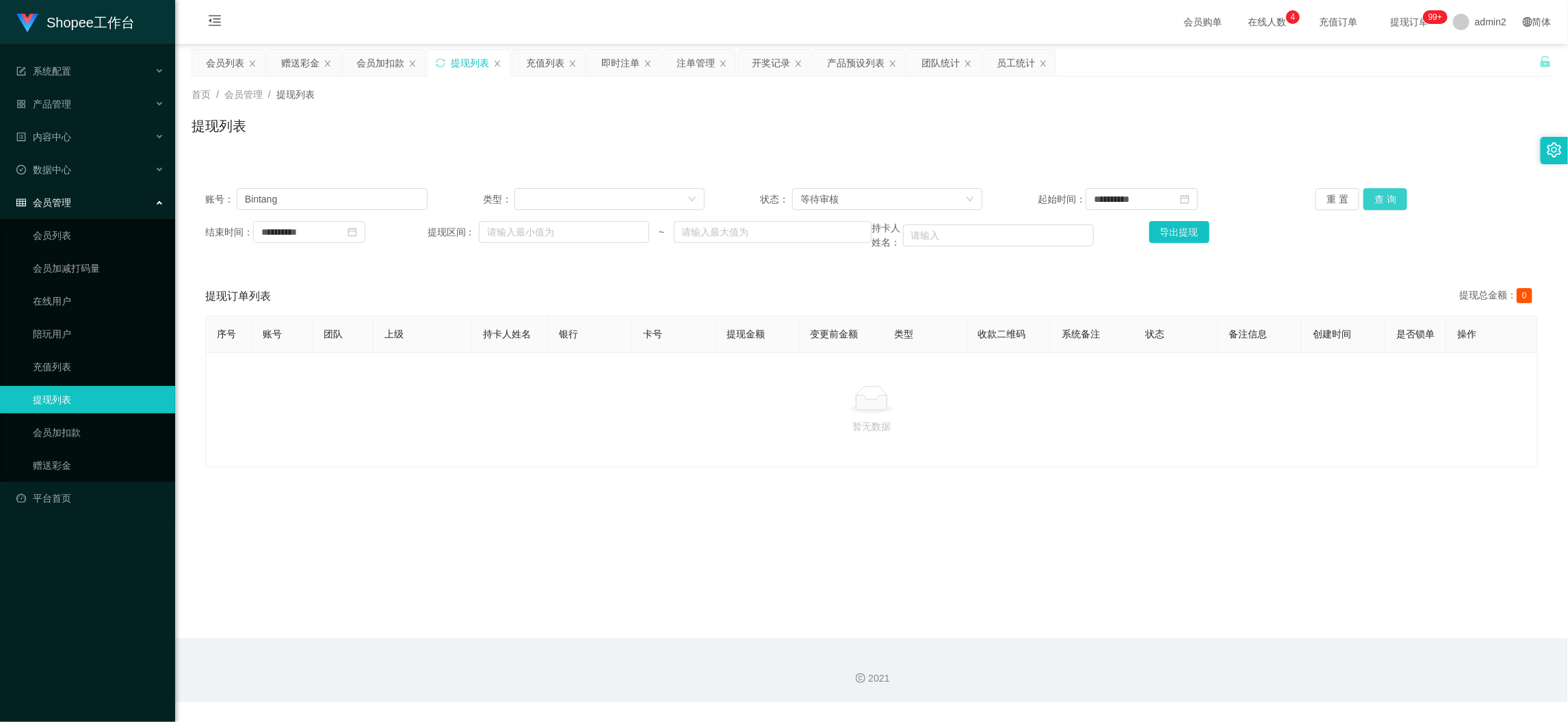
click at [1385, 199] on button "查 询" at bounding box center [1385, 199] width 44 height 22
click at [1096, 468] on div "暂无数据" at bounding box center [871, 410] width 1332 height 115
click at [1249, 628] on main "**********" at bounding box center [871, 341] width 1392 height 595
drag, startPoint x: 371, startPoint y: 182, endPoint x: 380, endPoint y: 202, distance: 21.9
click at [371, 183] on div "**********" at bounding box center [871, 219] width 1359 height 89
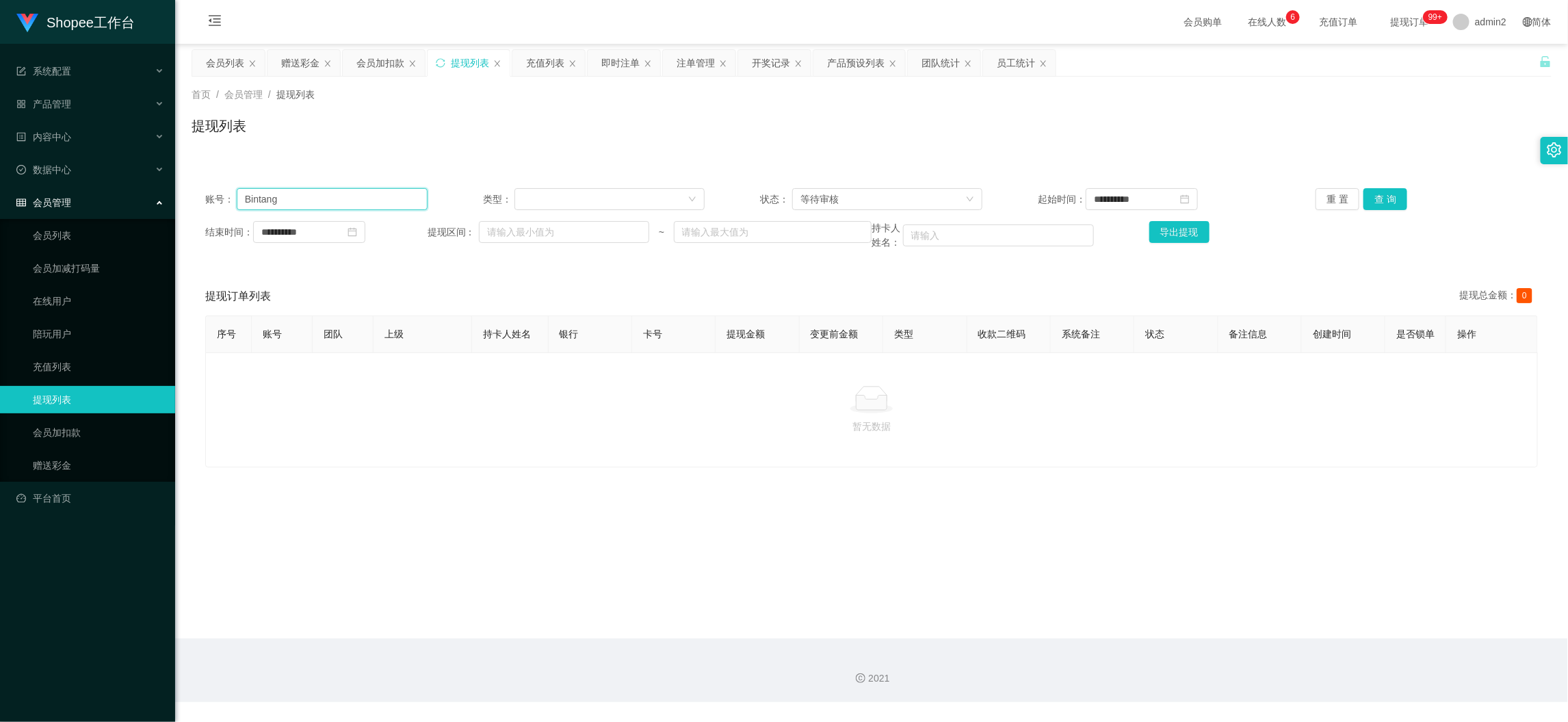
click at [380, 201] on input "Bintang" at bounding box center [332, 199] width 191 height 22
drag, startPoint x: 1380, startPoint y: 193, endPoint x: 1273, endPoint y: 249, distance: 120.8
click at [1380, 193] on button "查 询" at bounding box center [1385, 199] width 44 height 22
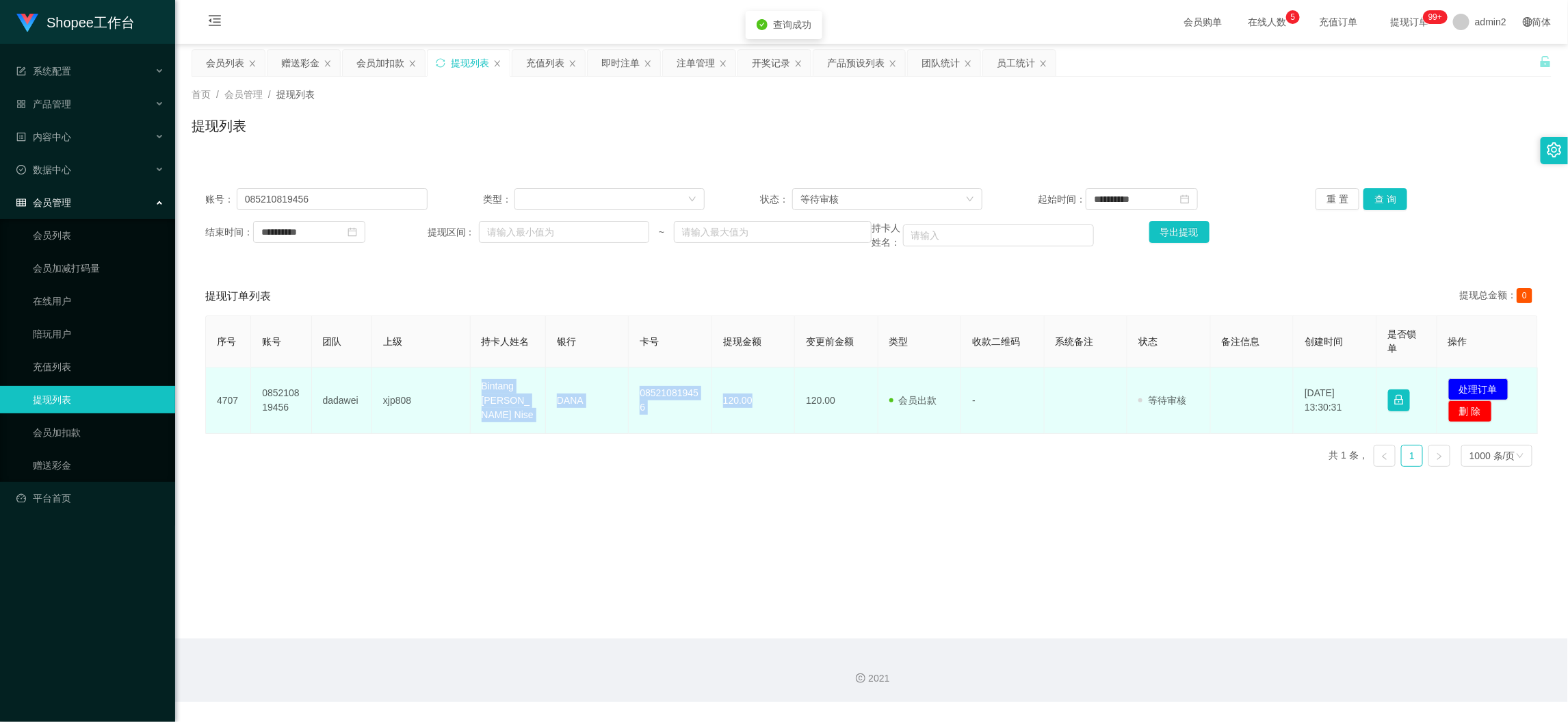
drag, startPoint x: 459, startPoint y: 385, endPoint x: 751, endPoint y: 426, distance: 294.9
click at [751, 426] on tr "4707 085210819456 dadawei xjp808 Bintang [PERSON_NAME] Nise DANA 085210819456 1…" at bounding box center [872, 400] width 1332 height 67
copy tr "Bintang [PERSON_NAME] Nise DANA 085210819456 120.00"
click at [1462, 383] on button "处理订单" at bounding box center [1478, 389] width 60 height 22
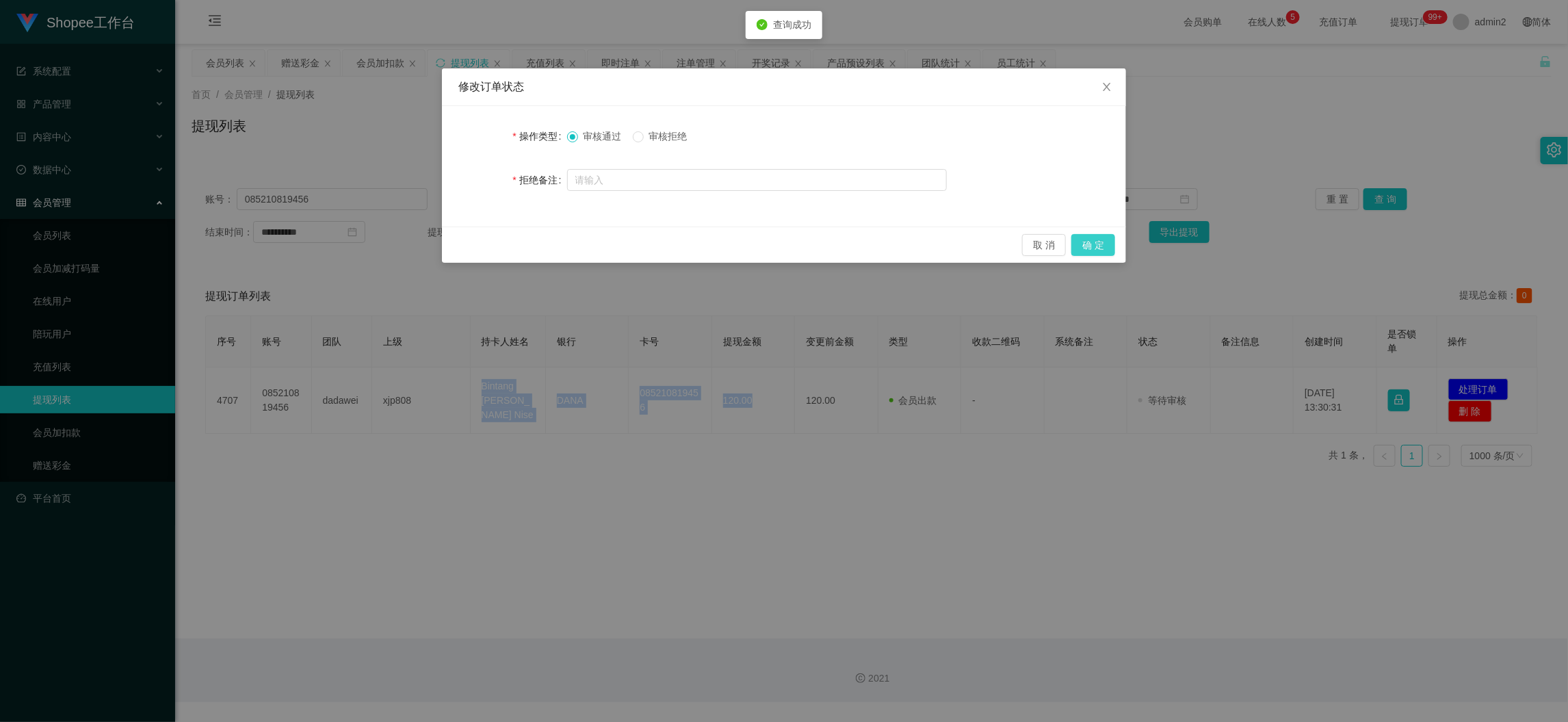
click at [1100, 240] on button "确 定" at bounding box center [1093, 245] width 44 height 22
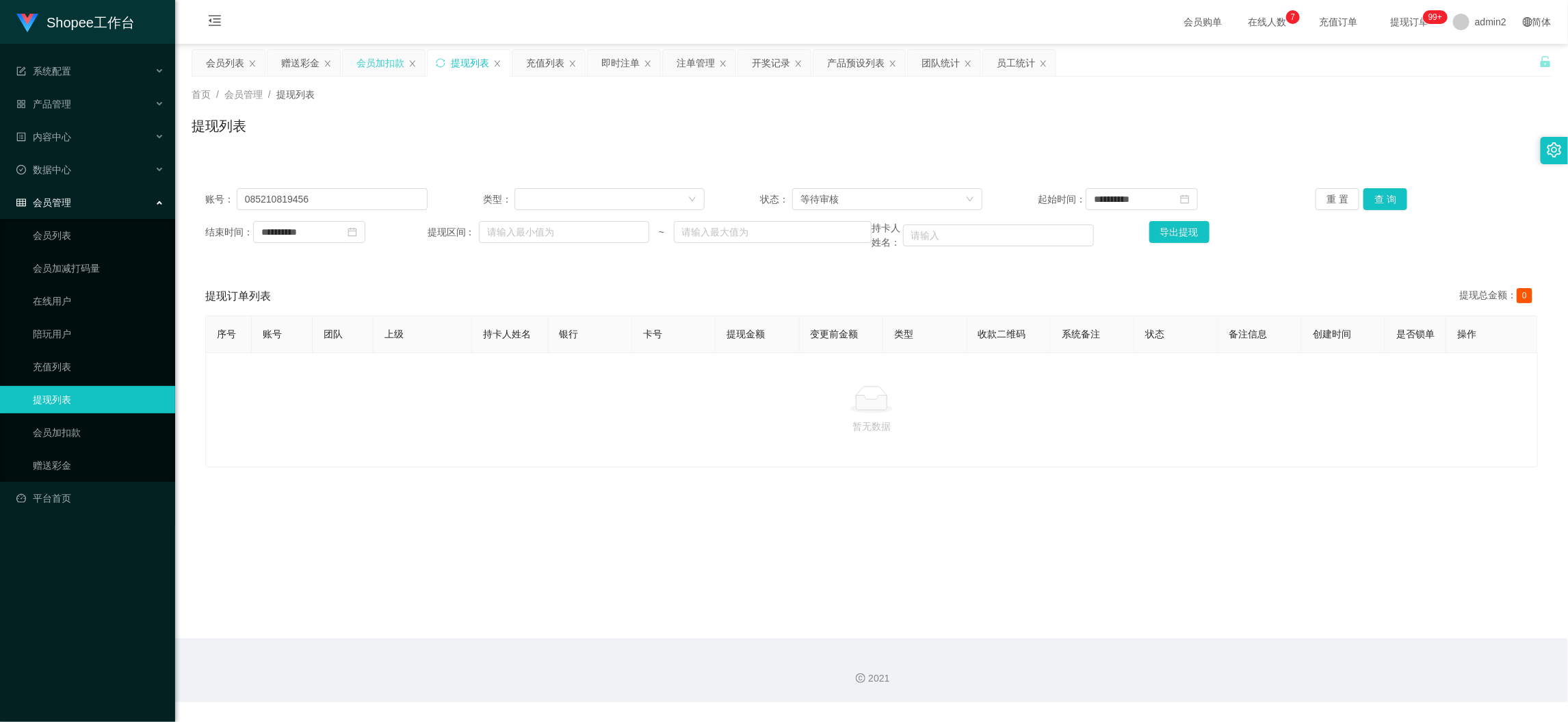
click at [375, 66] on div "会员加扣款" at bounding box center [381, 63] width 48 height 26
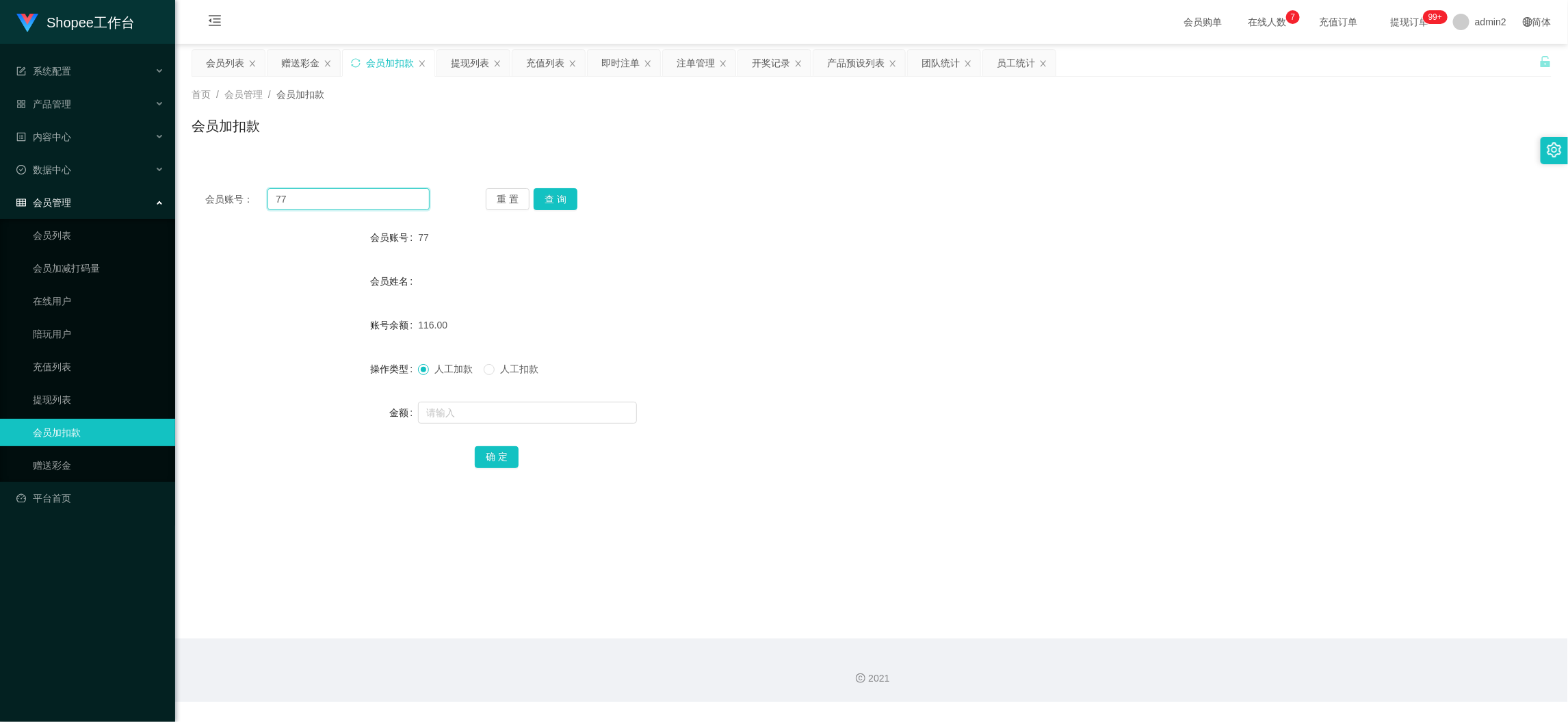
click at [364, 191] on input "77" at bounding box center [348, 199] width 162 height 22
click at [548, 190] on button "查 询" at bounding box center [555, 199] width 44 height 22
click at [578, 410] on input "text" at bounding box center [527, 413] width 219 height 22
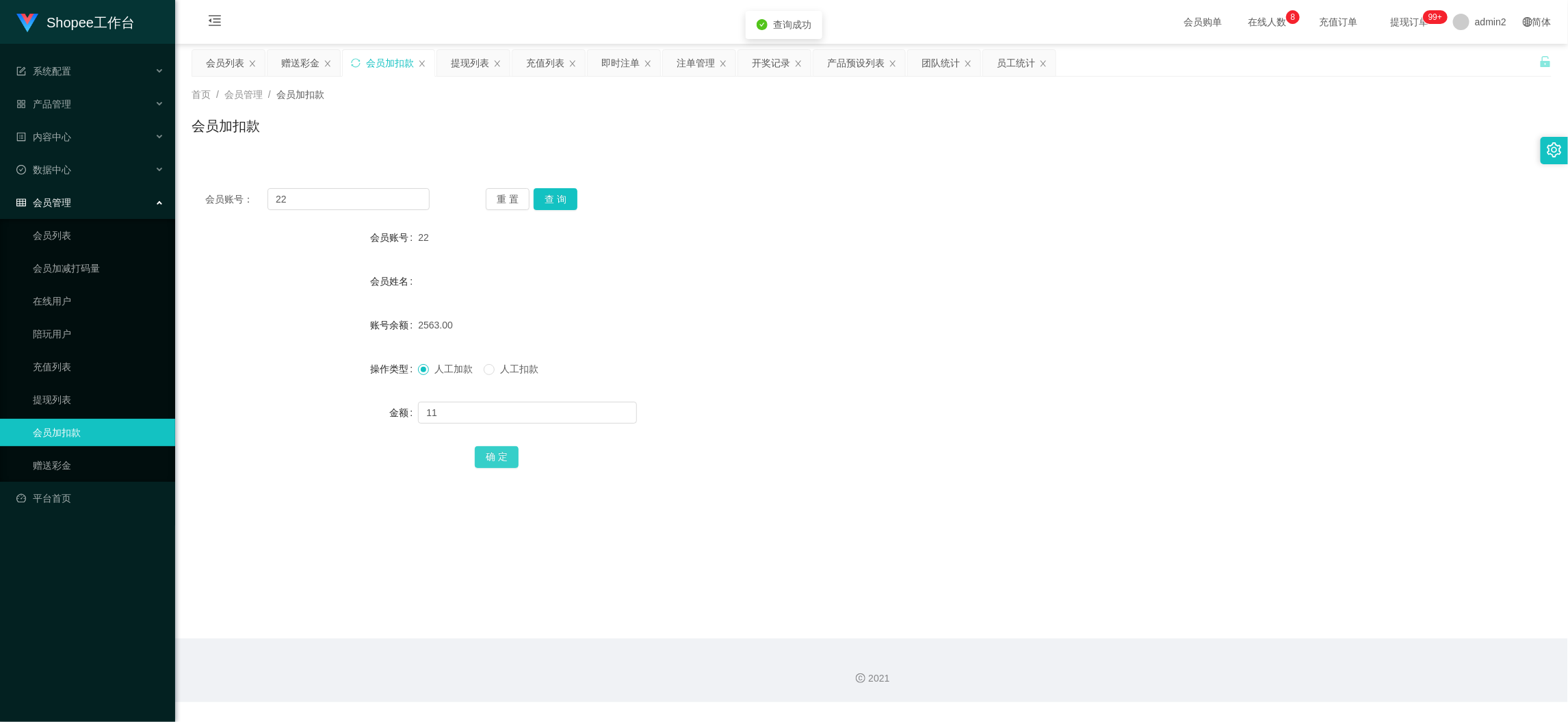
click at [503, 457] on button "确 定" at bounding box center [497, 457] width 44 height 22
click at [809, 405] on div "11" at bounding box center [814, 413] width 793 height 27
click at [372, 192] on input "22" at bounding box center [348, 199] width 162 height 22
click at [543, 192] on button "查 询" at bounding box center [555, 199] width 44 height 22
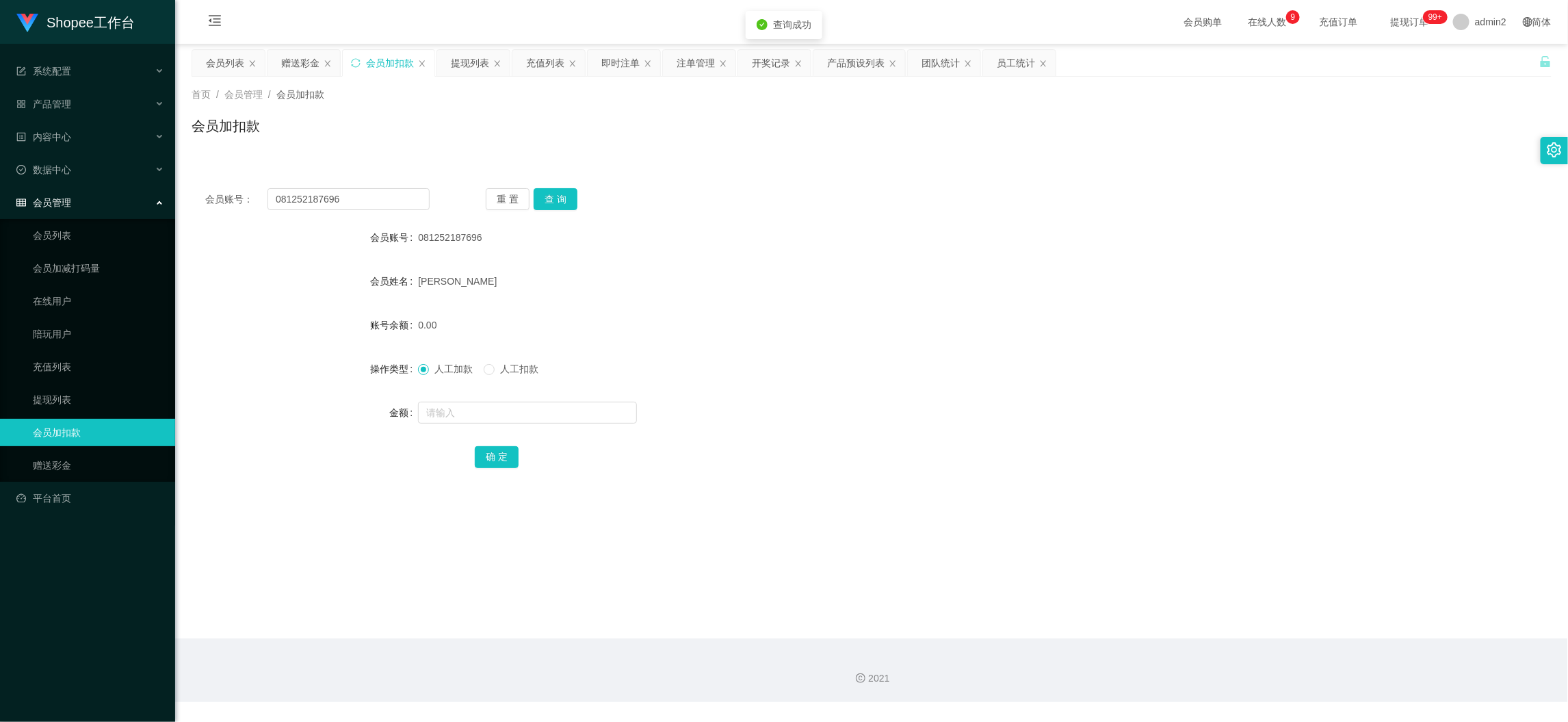
click at [456, 61] on div "提现列表" at bounding box center [470, 63] width 38 height 26
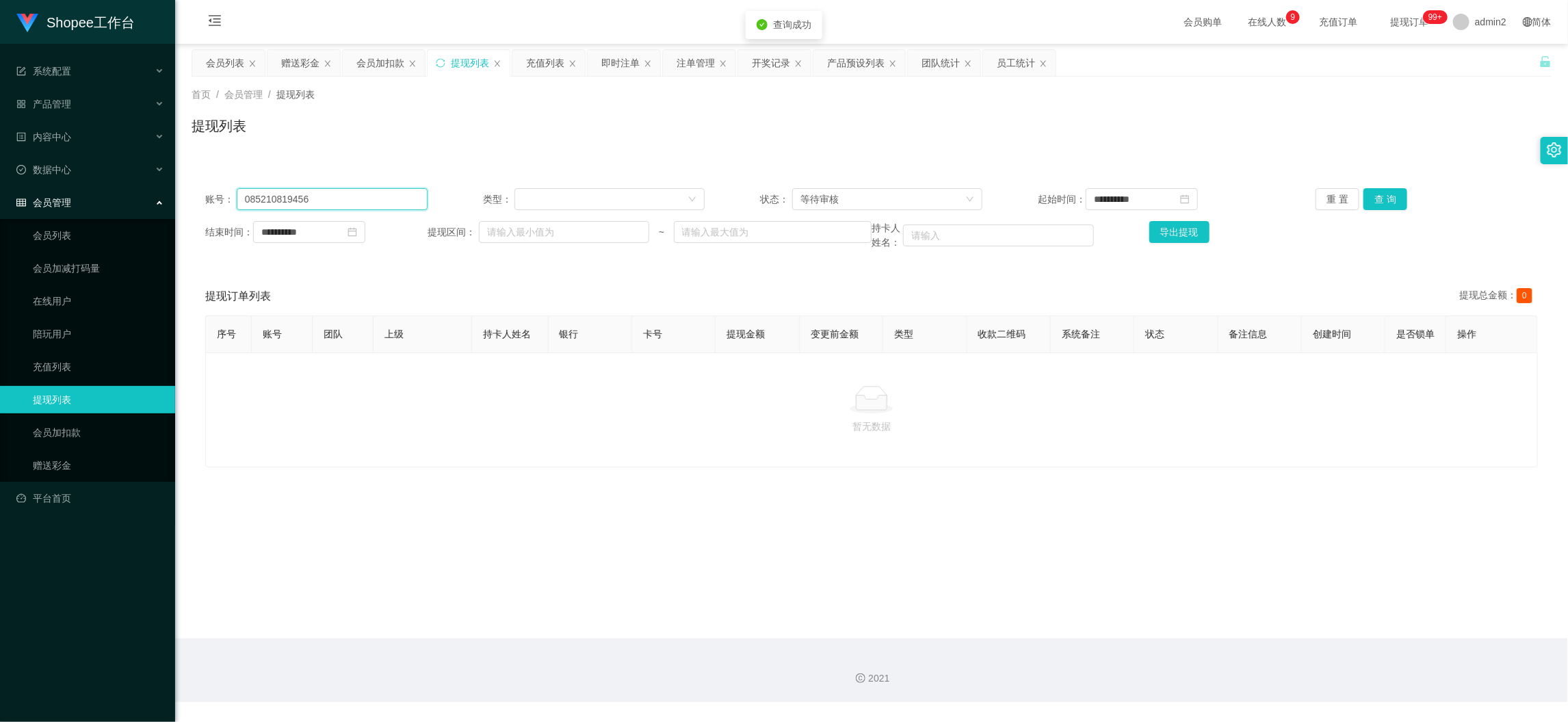
click at [385, 203] on input "085210819456" at bounding box center [332, 199] width 191 height 22
click at [1369, 200] on button "查 询" at bounding box center [1385, 199] width 44 height 22
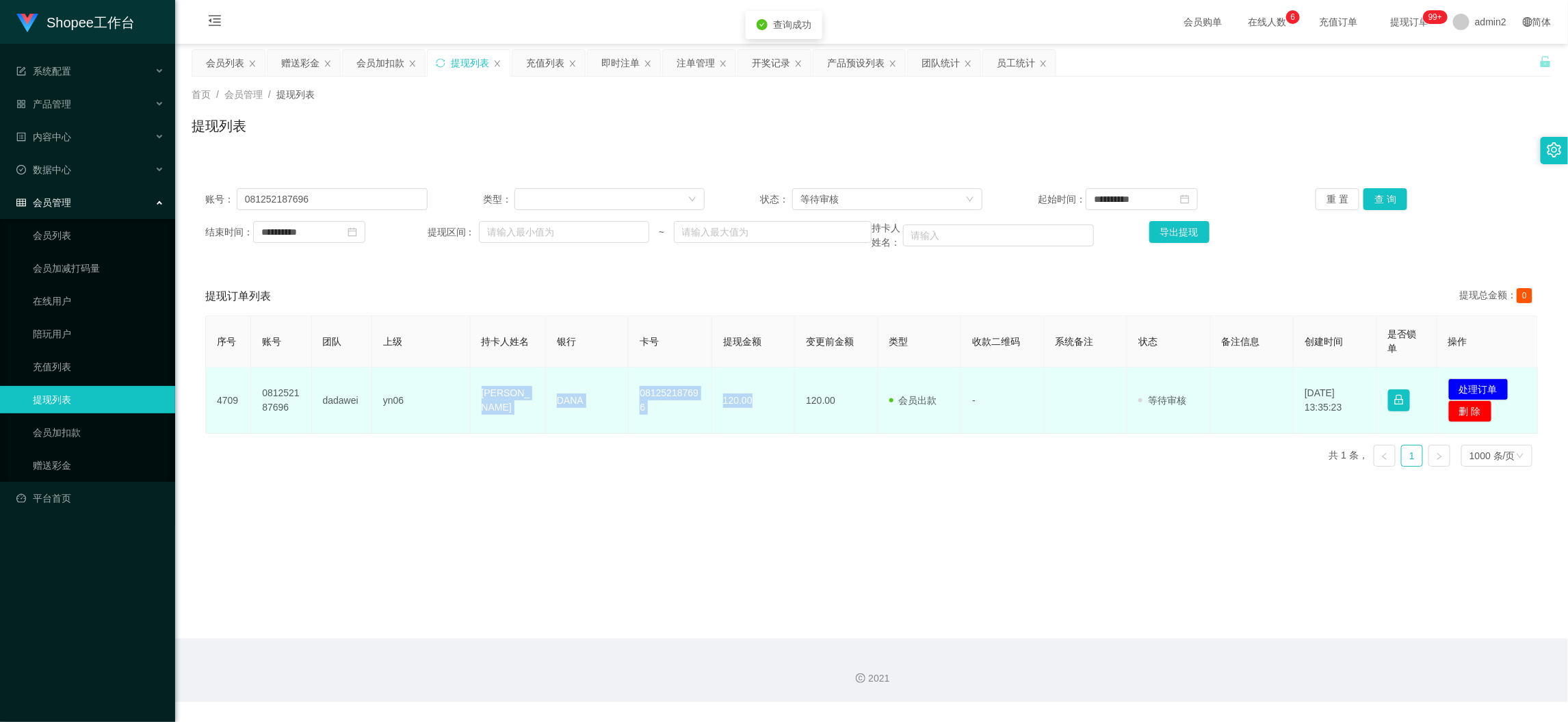
drag, startPoint x: 459, startPoint y: 386, endPoint x: 771, endPoint y: 408, distance: 312.8
click at [771, 408] on tr "4709 081252187696 dadawei yn06 [PERSON_NAME] 081252187696 120.00 120.00 会员出款 人工…" at bounding box center [872, 400] width 1332 height 67
click at [1471, 383] on button "处理订单" at bounding box center [1478, 389] width 60 height 22
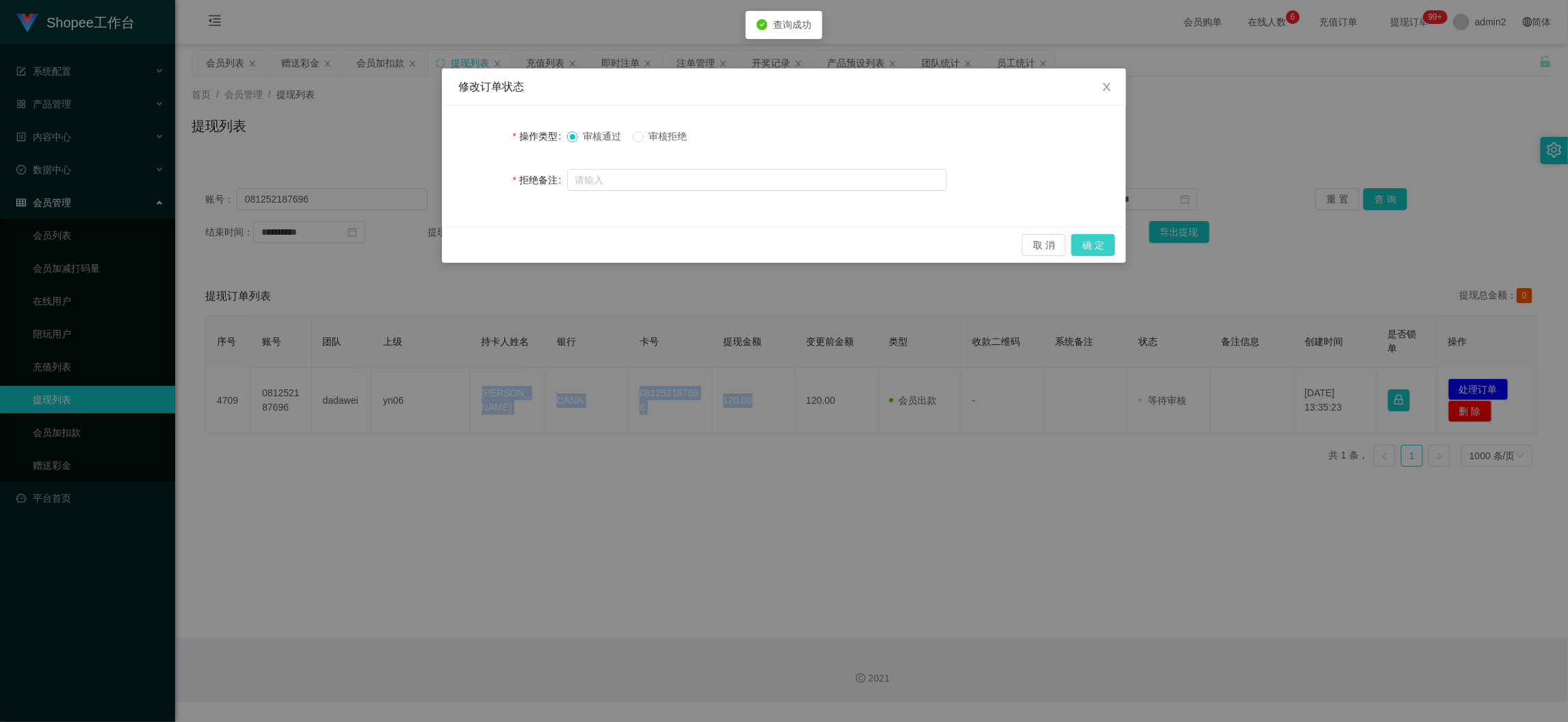
click at [1104, 242] on button "确 定" at bounding box center [1093, 245] width 44 height 22
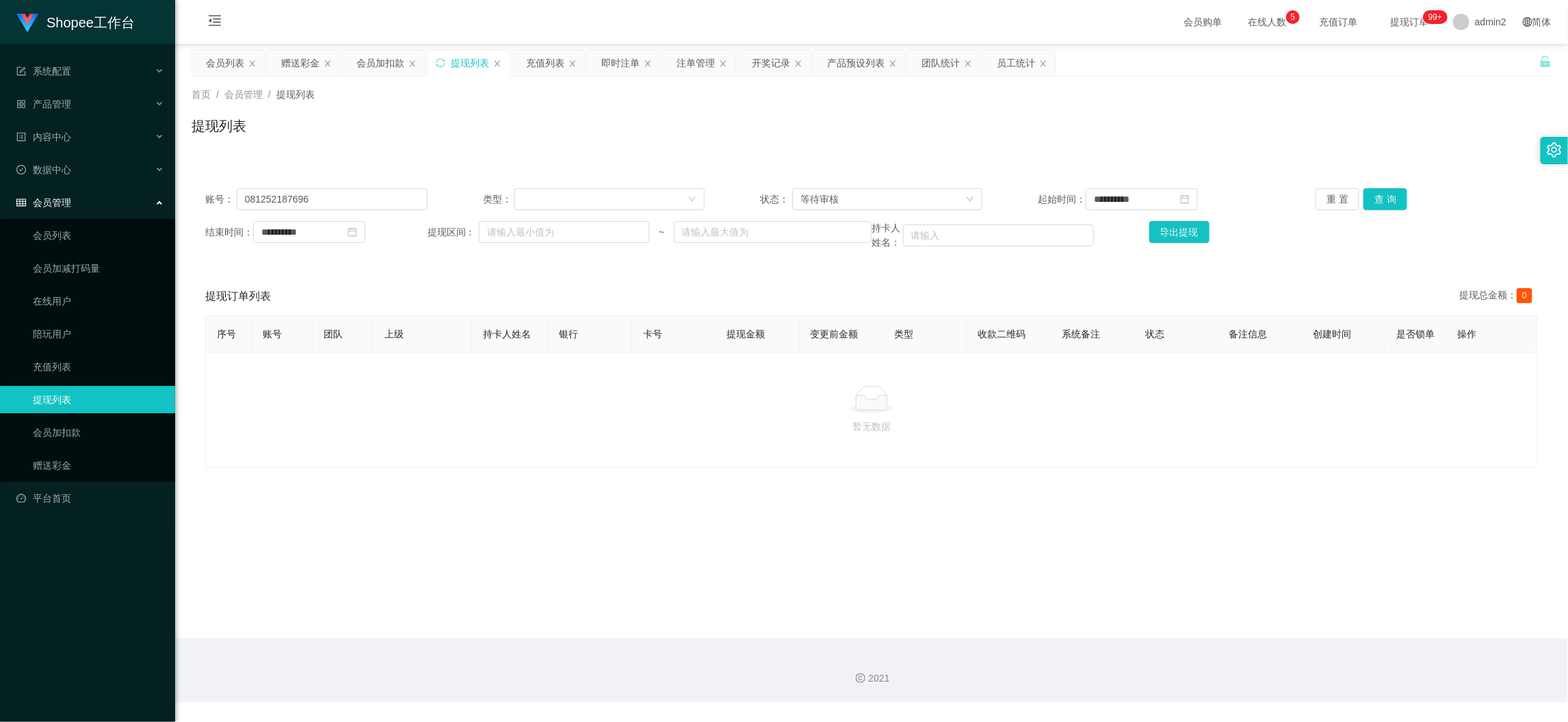
click at [1245, 608] on main "**********" at bounding box center [871, 341] width 1392 height 595
click at [306, 60] on div "赠送彩金" at bounding box center [300, 63] width 38 height 26
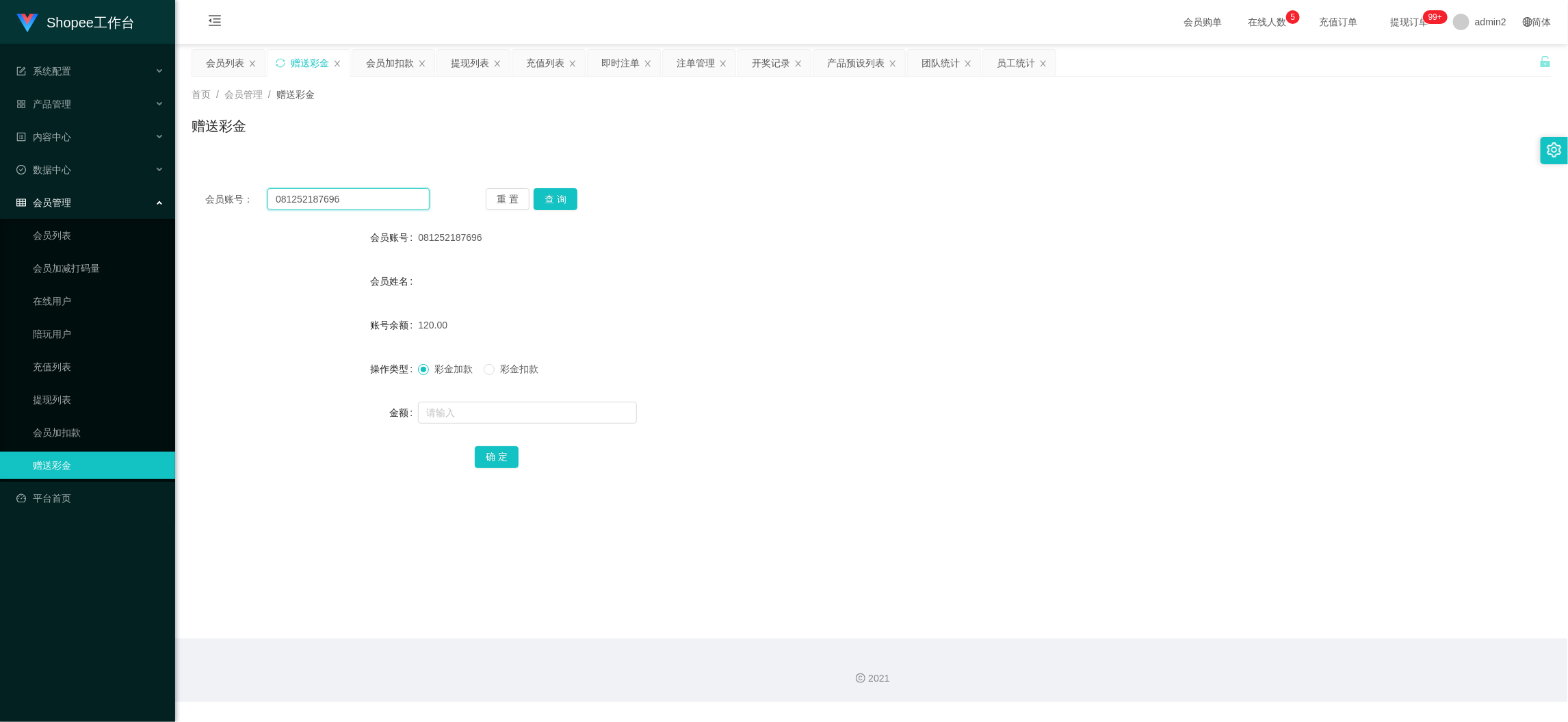
click at [398, 203] on input "081252187696" at bounding box center [348, 199] width 162 height 22
drag, startPoint x: 398, startPoint y: 203, endPoint x: 503, endPoint y: 215, distance: 105.7
click at [401, 205] on input "081252187696" at bounding box center [348, 199] width 162 height 22
click at [554, 199] on button "查 询" at bounding box center [555, 199] width 44 height 22
click at [597, 405] on input "text" at bounding box center [527, 413] width 219 height 22
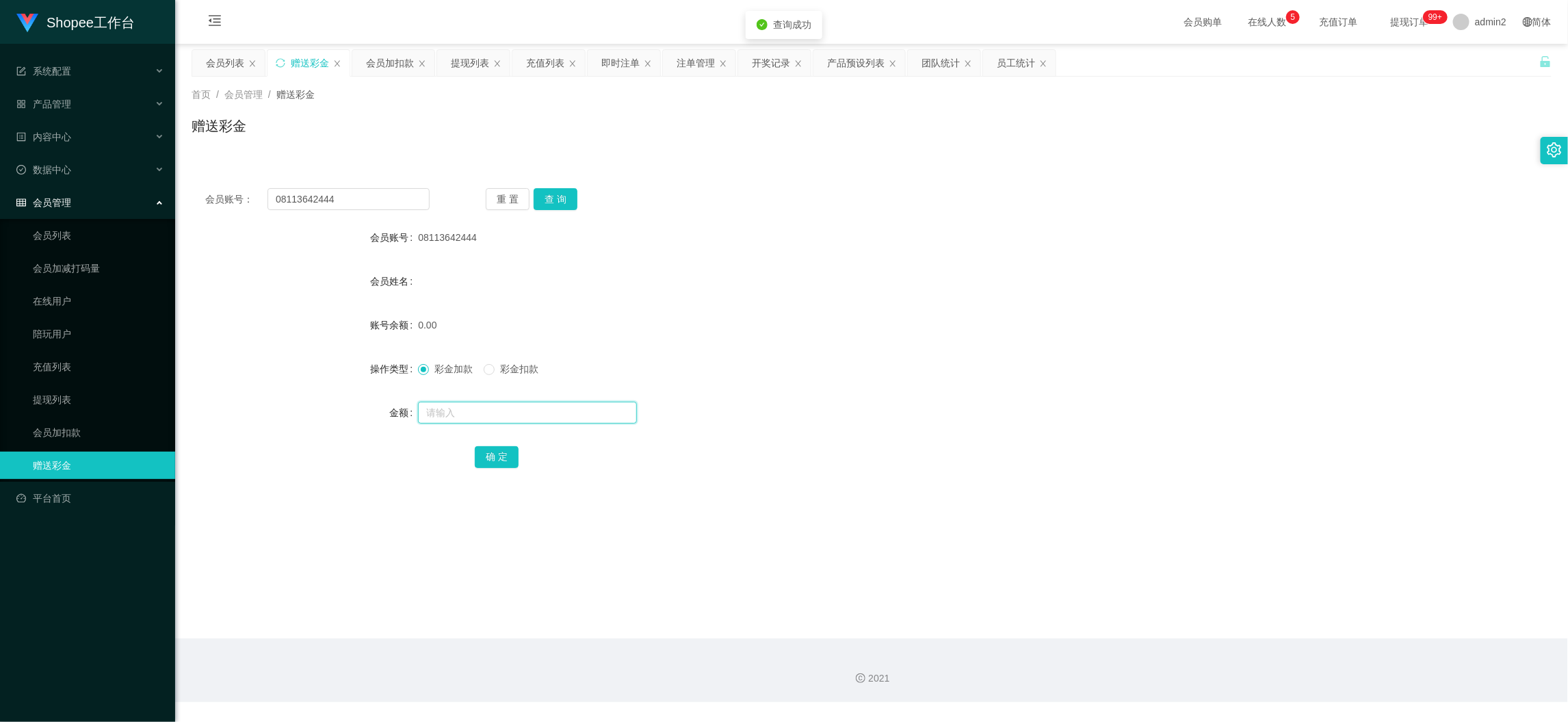
click at [597, 405] on input "text" at bounding box center [527, 413] width 219 height 22
drag, startPoint x: 501, startPoint y: 454, endPoint x: 567, endPoint y: 439, distance: 67.7
click at [501, 454] on button "确 定" at bounding box center [497, 457] width 44 height 22
click at [822, 393] on form "会员账号 08113642444 会员姓名 账号余额 0.00 操作类型 彩金加款 彩金扣款 金额 80 确 定" at bounding box center [871, 346] width 1359 height 246
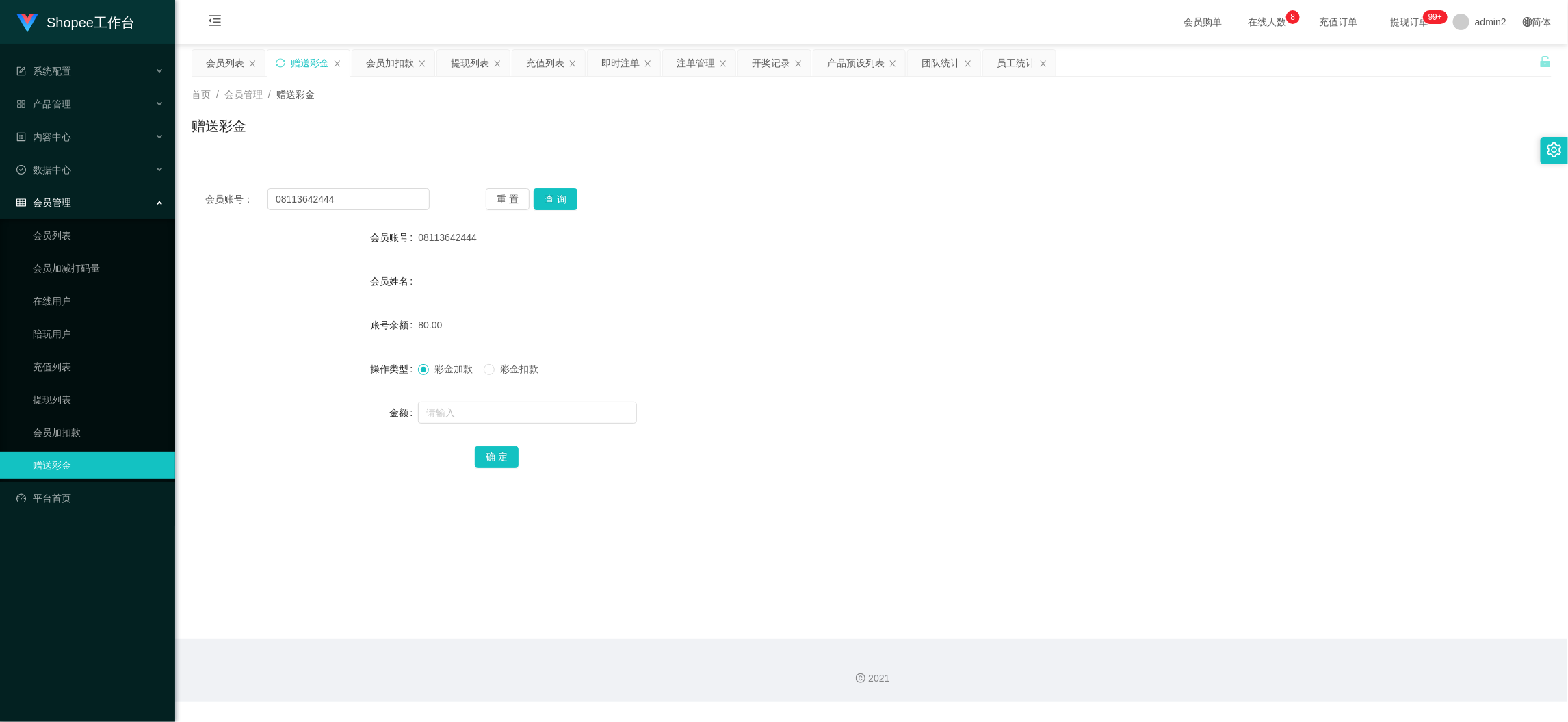
drag, startPoint x: 1251, startPoint y: 618, endPoint x: 1194, endPoint y: 561, distance: 80.6
click at [1251, 618] on main "关闭左侧 关闭右侧 关闭其它 刷新页面 会员列表 赠送彩金 会员加扣款 提现列表 充值列表 即时注单 注单管理 开奖记录 产品预设列表 团队统计 员工统计 首…" at bounding box center [871, 341] width 1392 height 595
click at [481, 77] on div "首页 / 会员管理 / 赠送彩金 / 赠送彩金" at bounding box center [871, 117] width 1392 height 81
click at [481, 70] on div "提现列表" at bounding box center [470, 63] width 38 height 26
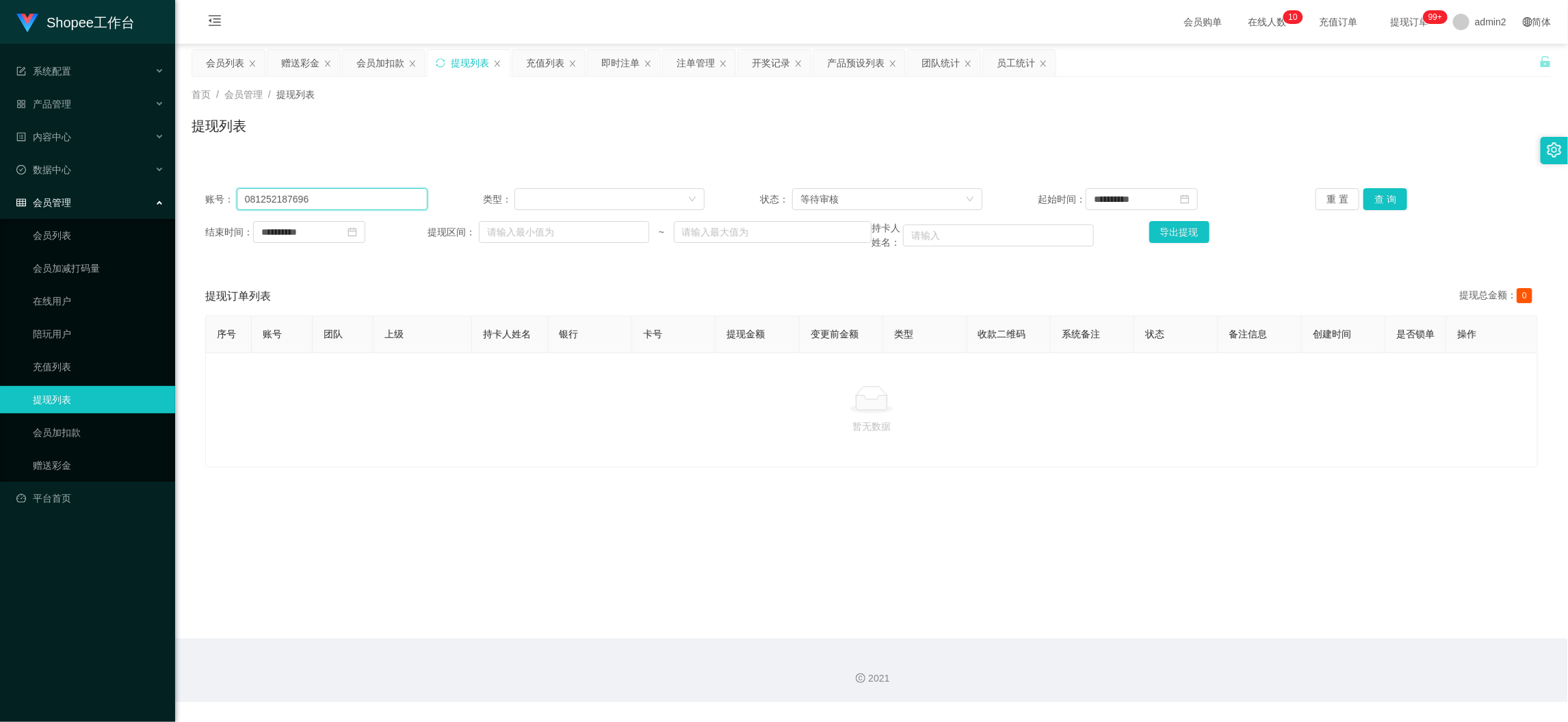
click at [371, 193] on input "081252187696" at bounding box center [332, 199] width 191 height 22
click at [1374, 191] on button "查 询" at bounding box center [1385, 199] width 44 height 22
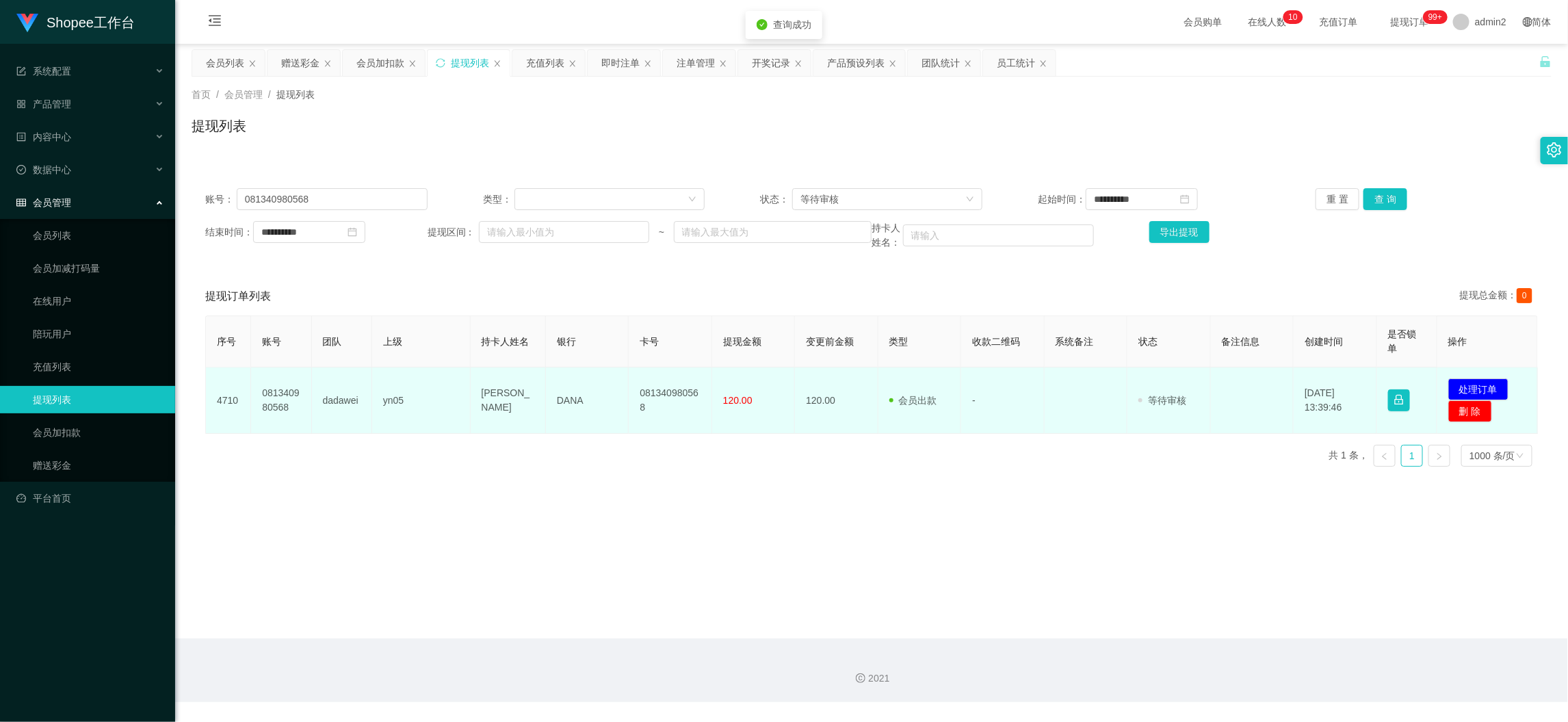
click at [487, 430] on td "[PERSON_NAME]" at bounding box center [508, 400] width 75 height 67
drag, startPoint x: 507, startPoint y: 394, endPoint x: 756, endPoint y: 405, distance: 249.2
click at [756, 405] on tr "4710 081340980568 dadawei yn05 Sardin uddin DANA 081340980568 120.00 120.00 会员出…" at bounding box center [872, 400] width 1332 height 67
click at [1488, 386] on button "处理订单" at bounding box center [1478, 389] width 60 height 22
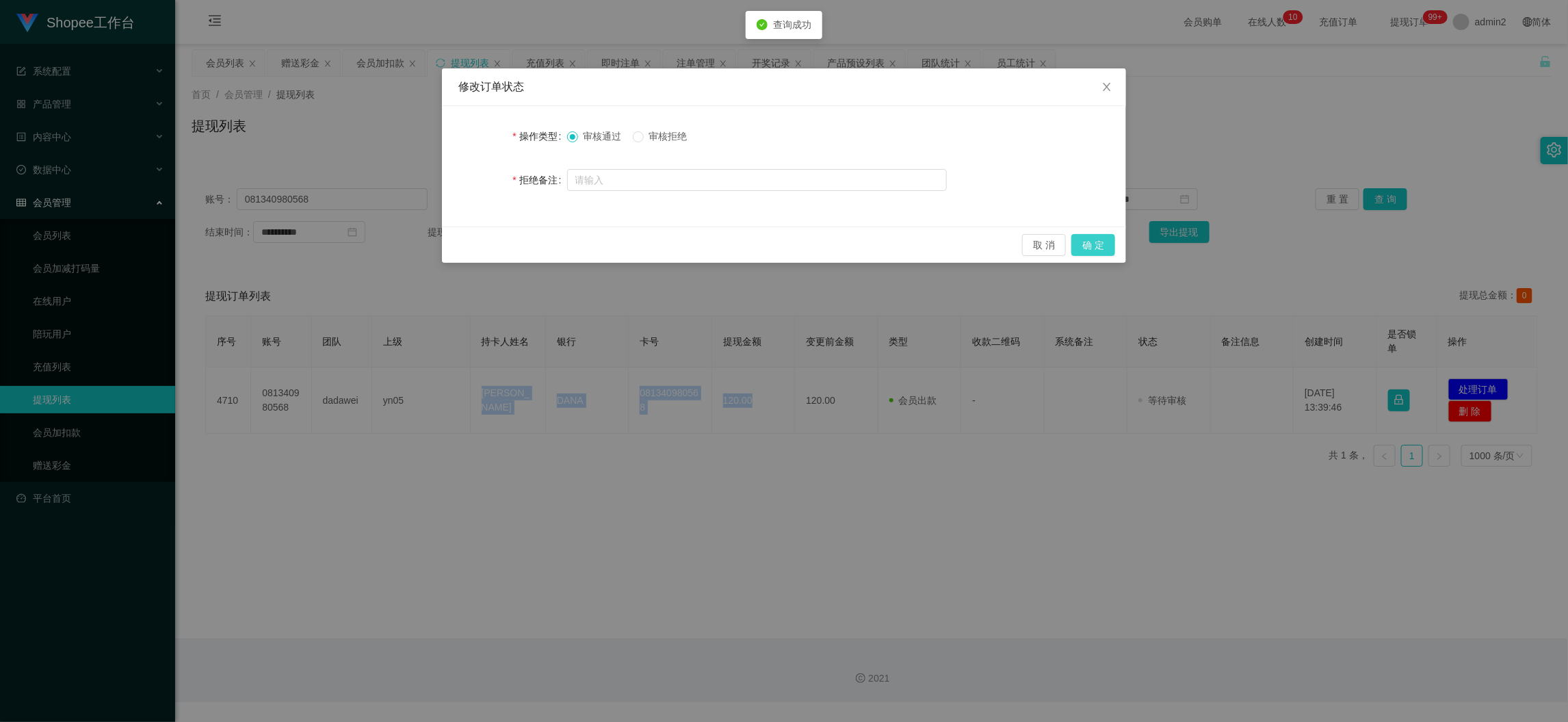
click at [1095, 242] on button "确 定" at bounding box center [1093, 245] width 44 height 22
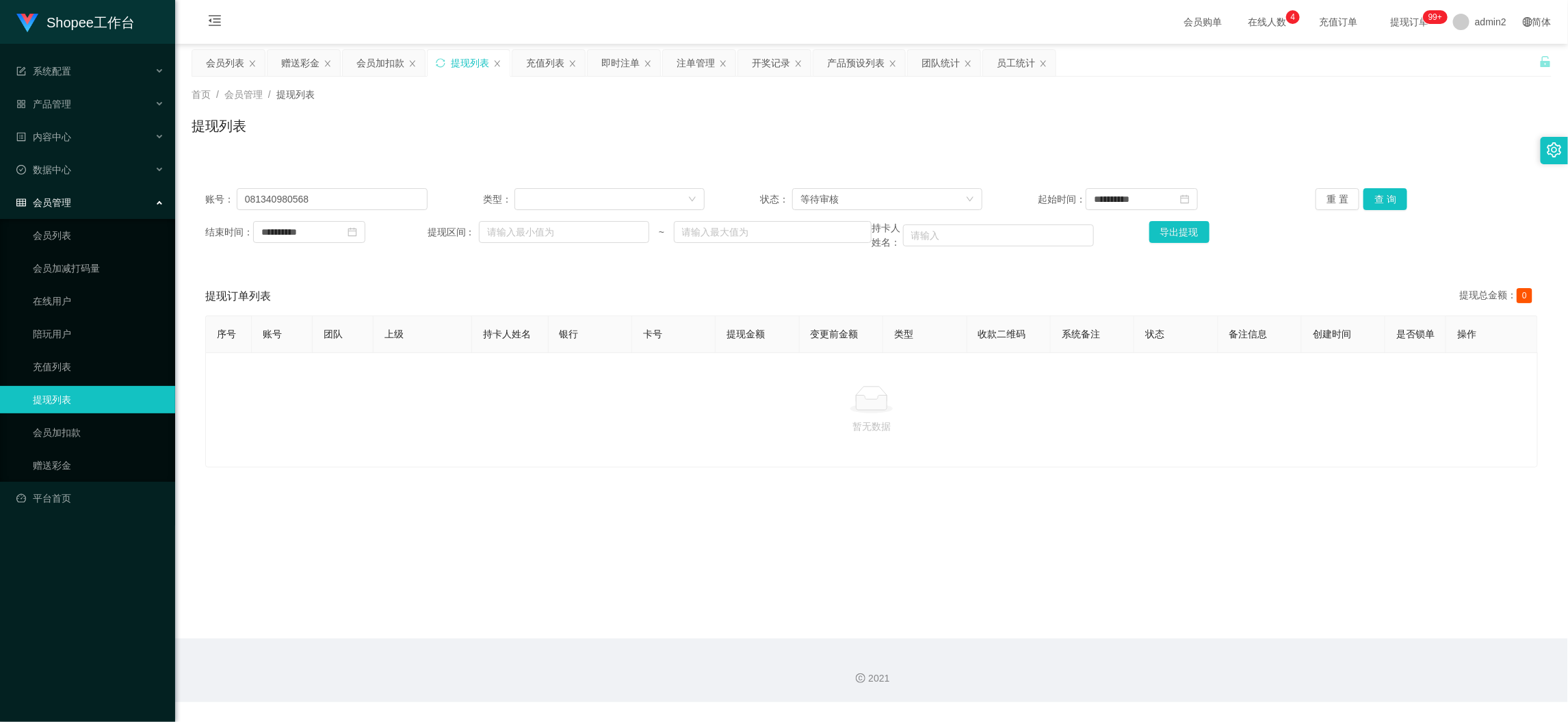
drag, startPoint x: 1256, startPoint y: 620, endPoint x: 937, endPoint y: 446, distance: 363.4
click at [1256, 625] on main "**********" at bounding box center [871, 341] width 1392 height 595
click at [288, 65] on div "赠送彩金" at bounding box center [300, 63] width 38 height 26
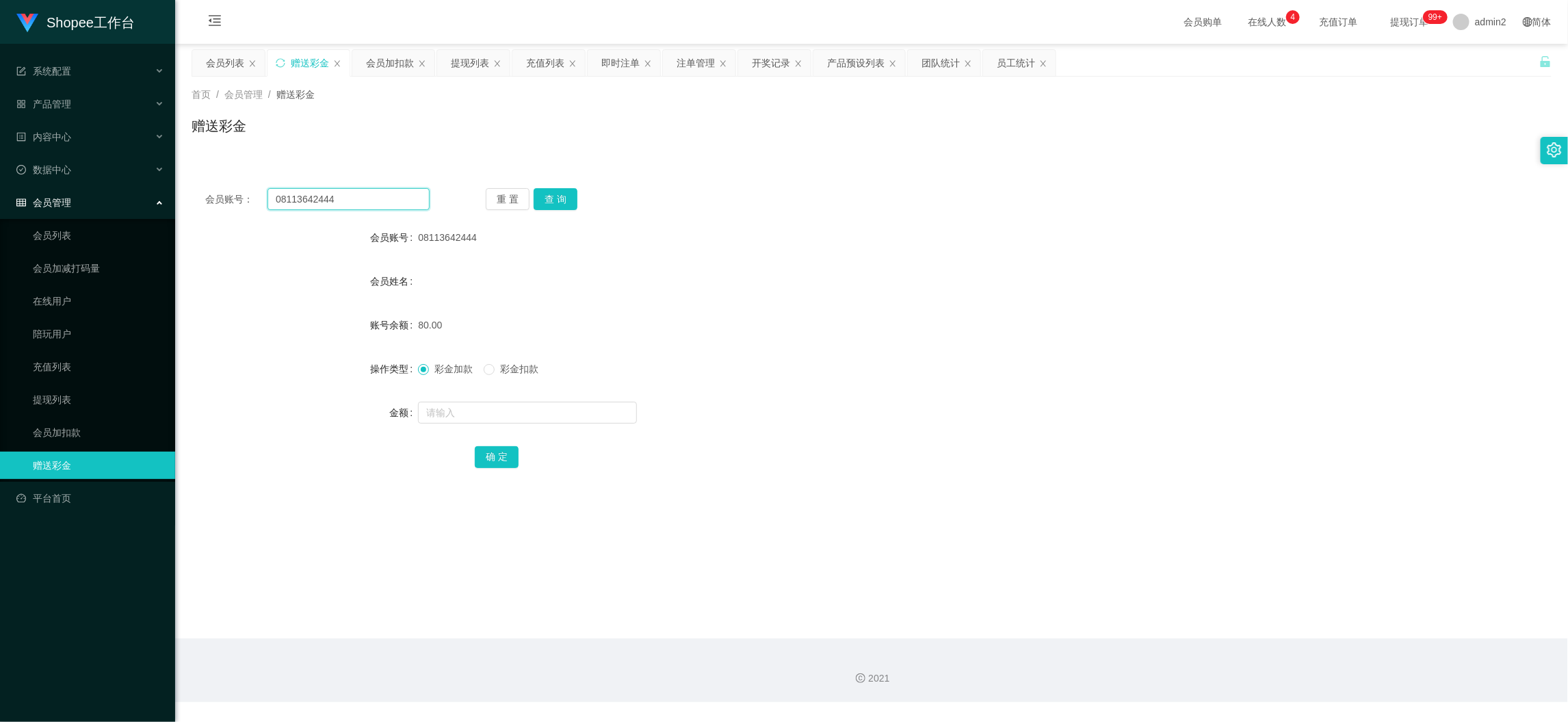
click at [381, 201] on input "08113642444" at bounding box center [348, 199] width 162 height 22
click at [381, 210] on input "08113642444" at bounding box center [348, 199] width 162 height 22
click at [557, 200] on button "查 询" at bounding box center [555, 199] width 44 height 22
click at [553, 414] on input "text" at bounding box center [527, 413] width 219 height 22
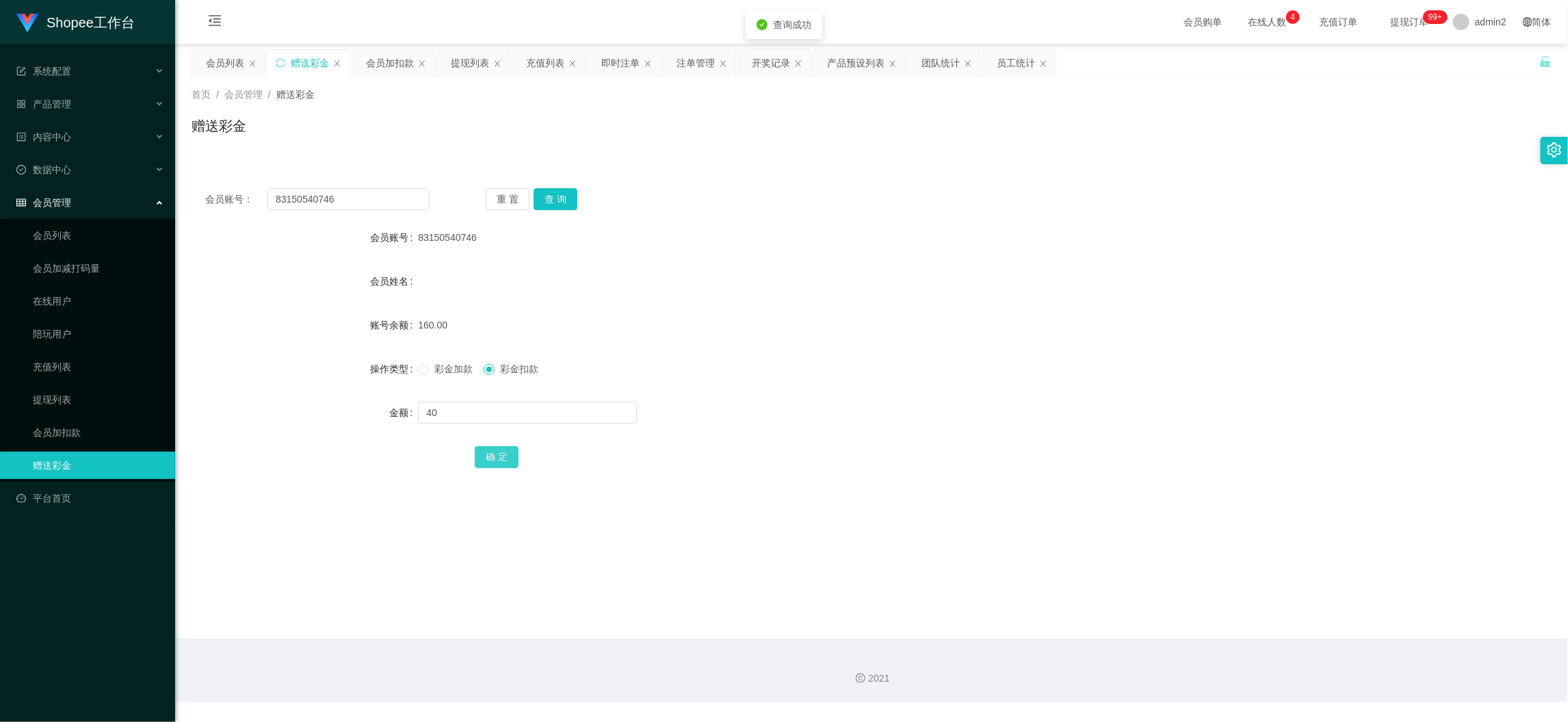
click at [494, 458] on button "确 定" at bounding box center [497, 457] width 44 height 22
click at [959, 365] on div "彩金加款 彩金扣款" at bounding box center [814, 369] width 793 height 27
drag, startPoint x: 1262, startPoint y: 609, endPoint x: 795, endPoint y: 346, distance: 536.0
click at [1262, 611] on main "关闭左侧 关闭右侧 关闭其它 刷新页面 会员列表 赠送彩金 会员加扣款 提现列表 充值列表 即时注单 注单管理 开奖记录 产品预设列表 团队统计 员工统计 首…" at bounding box center [871, 341] width 1392 height 595
click at [378, 196] on input "83150540746" at bounding box center [348, 199] width 162 height 22
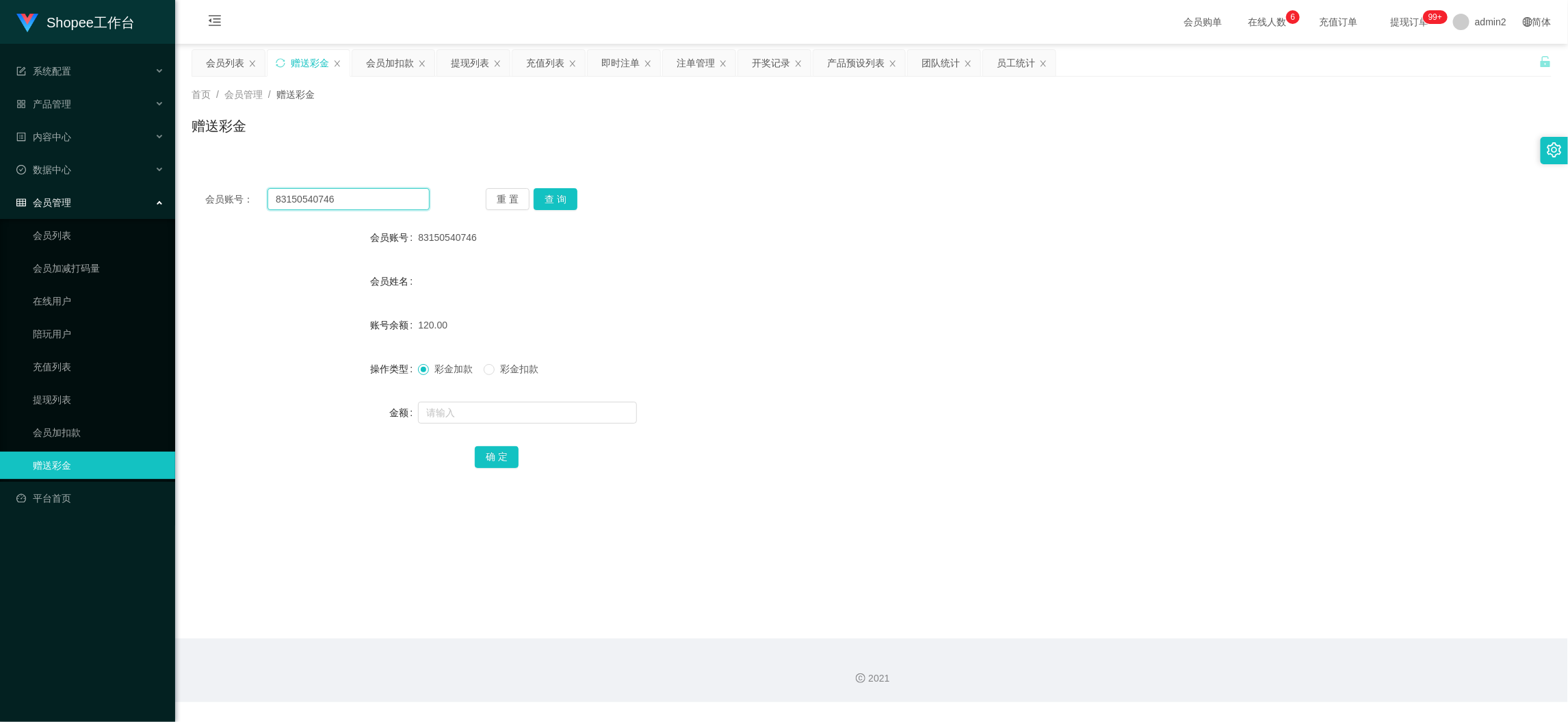
click at [378, 195] on input "83150540746" at bounding box center [348, 199] width 162 height 22
click at [564, 189] on button "查 询" at bounding box center [555, 199] width 44 height 22
click at [562, 193] on div "重 置 查 询" at bounding box center [597, 199] width 224 height 22
click at [580, 409] on input "text" at bounding box center [527, 413] width 219 height 22
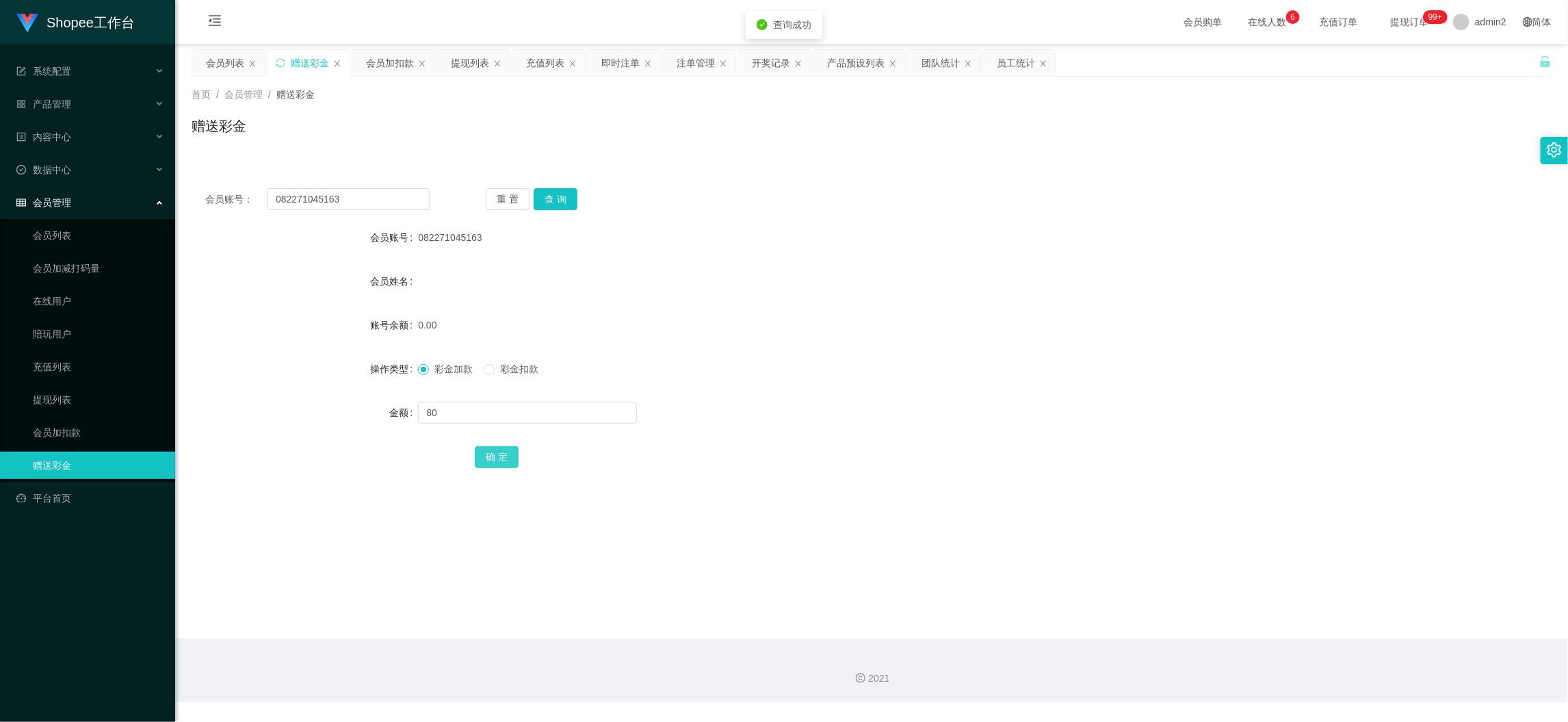
click at [487, 465] on button "确 定" at bounding box center [497, 457] width 44 height 22
drag, startPoint x: 779, startPoint y: 398, endPoint x: 806, endPoint y: 393, distance: 27.5
click at [806, 393] on form "会员账号 082271045163 会员姓名 账号余额 0.00 操作类型 彩金加款 彩金扣款 金额 80 确 定" at bounding box center [871, 346] width 1359 height 246
drag, startPoint x: 1016, startPoint y: 199, endPoint x: 1027, endPoint y: 199, distance: 11.0
click at [1016, 199] on div "会员账号： 082271045163 重 置 查 询" at bounding box center [871, 199] width 1359 height 22
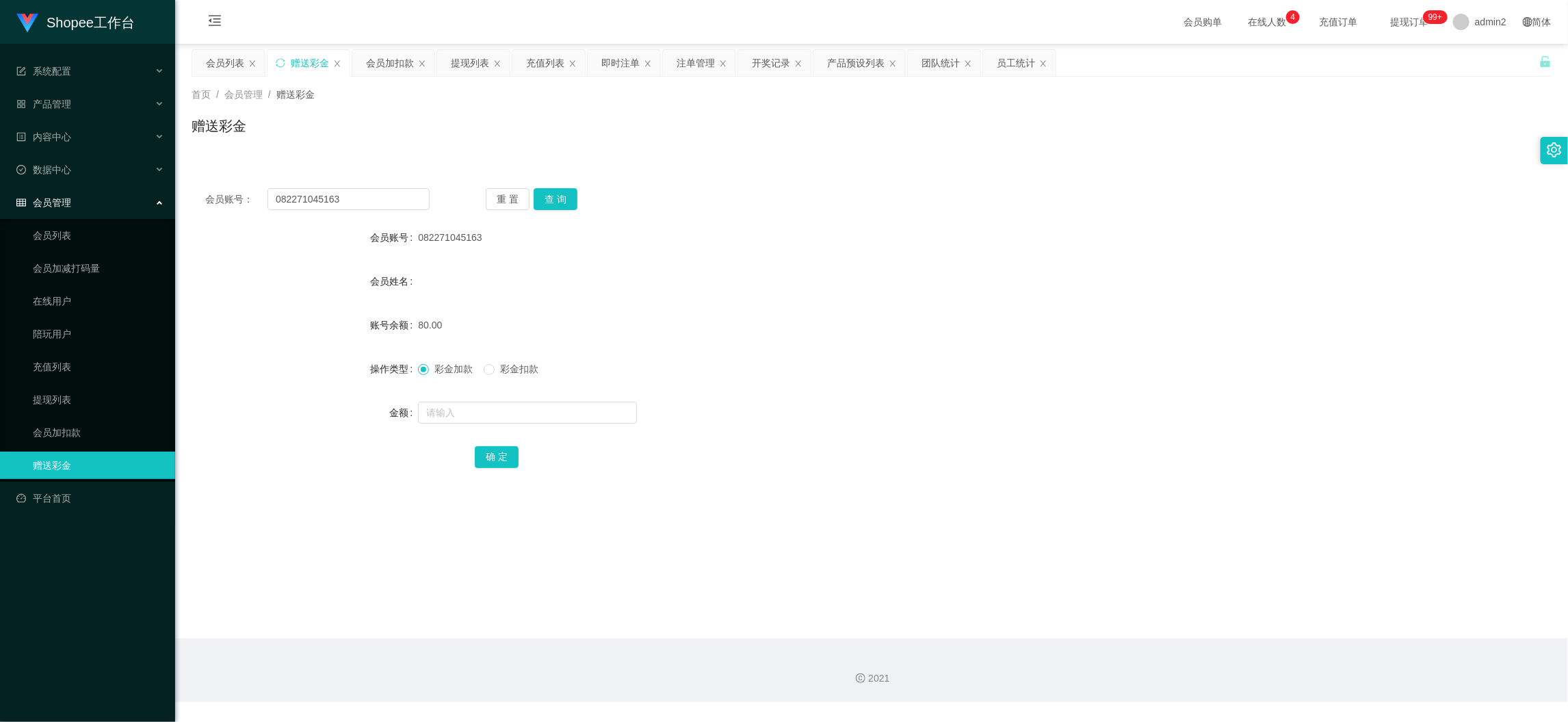
drag, startPoint x: 1259, startPoint y: 649, endPoint x: 897, endPoint y: 394, distance: 442.8
click at [1256, 647] on div "2021" at bounding box center [871, 671] width 1392 height 64
click at [365, 208] on input "082271045163" at bounding box center [348, 199] width 162 height 22
click at [540, 201] on button "查 询" at bounding box center [555, 199] width 44 height 22
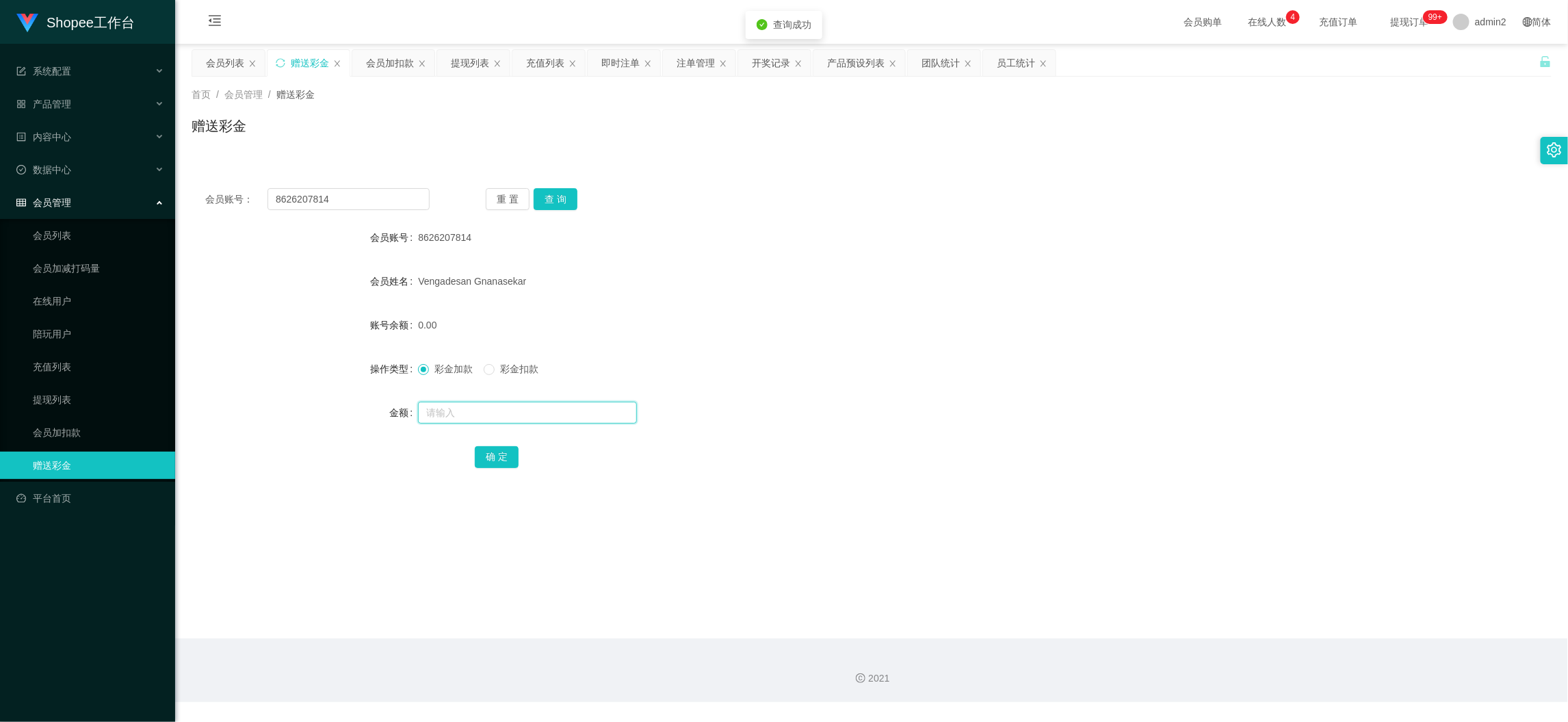
click at [563, 414] on input "text" at bounding box center [527, 413] width 219 height 22
click at [494, 462] on button "确 定" at bounding box center [497, 457] width 44 height 22
click at [896, 384] on form "会员账号 8626207814 会员姓名 [PERSON_NAME] 账号余额 0.00 操作类型 彩金加款 彩金扣款 金额 200 确 定" at bounding box center [871, 346] width 1359 height 246
drag, startPoint x: 1205, startPoint y: 625, endPoint x: 1012, endPoint y: 466, distance: 250.1
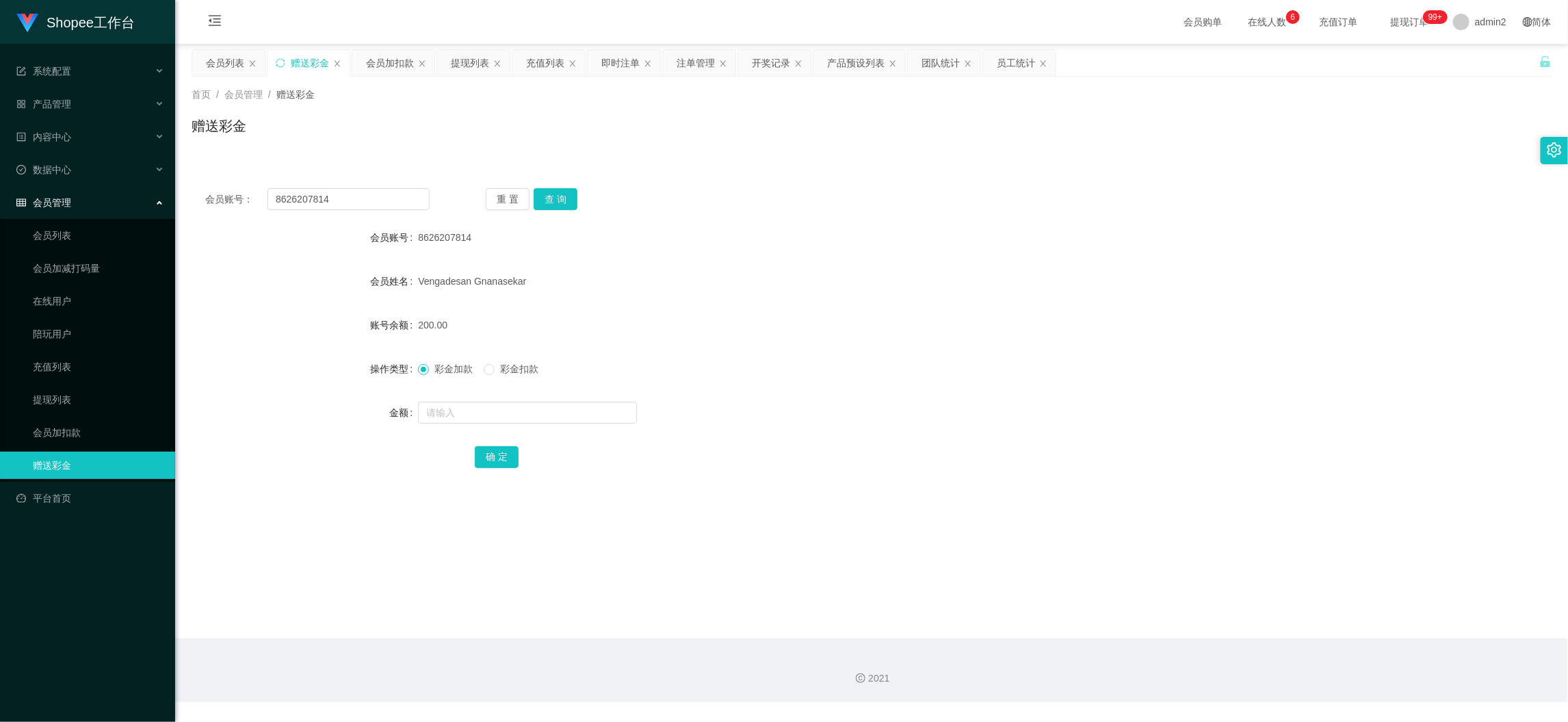
click at [1205, 625] on main "关闭左侧 关闭右侧 关闭其它 刷新页面 会员列表 赠送彩金 会员加扣款 提现列表 充值列表 即时注单 注单管理 开奖记录 产品预设列表 团队统计 员工统计 首…" at bounding box center [871, 341] width 1392 height 595
click at [449, 59] on div "提现列表" at bounding box center [473, 63] width 72 height 26
click at [461, 64] on div "提现列表" at bounding box center [470, 63] width 38 height 26
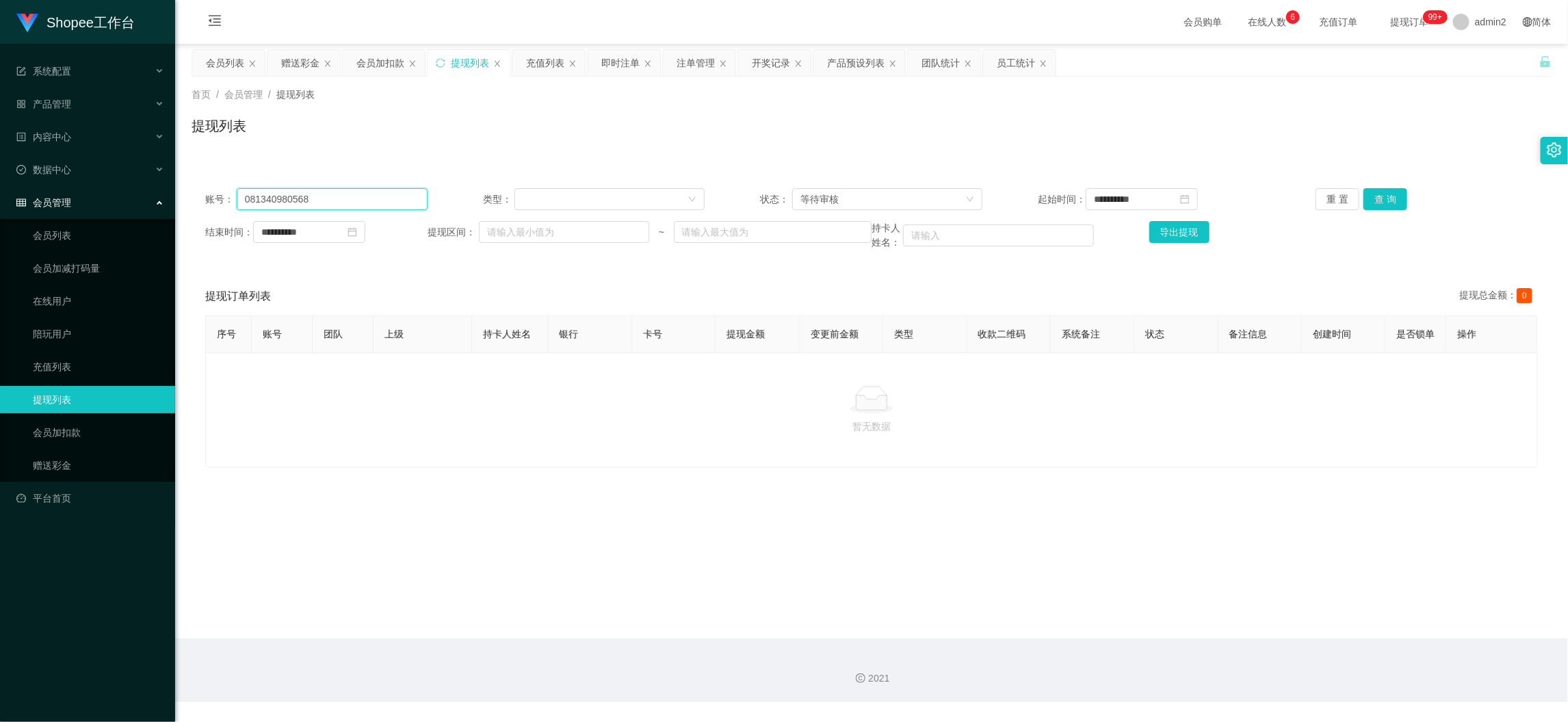
click at [365, 192] on input "081340980568" at bounding box center [332, 199] width 191 height 22
click at [1386, 204] on button "查 询" at bounding box center [1385, 199] width 44 height 22
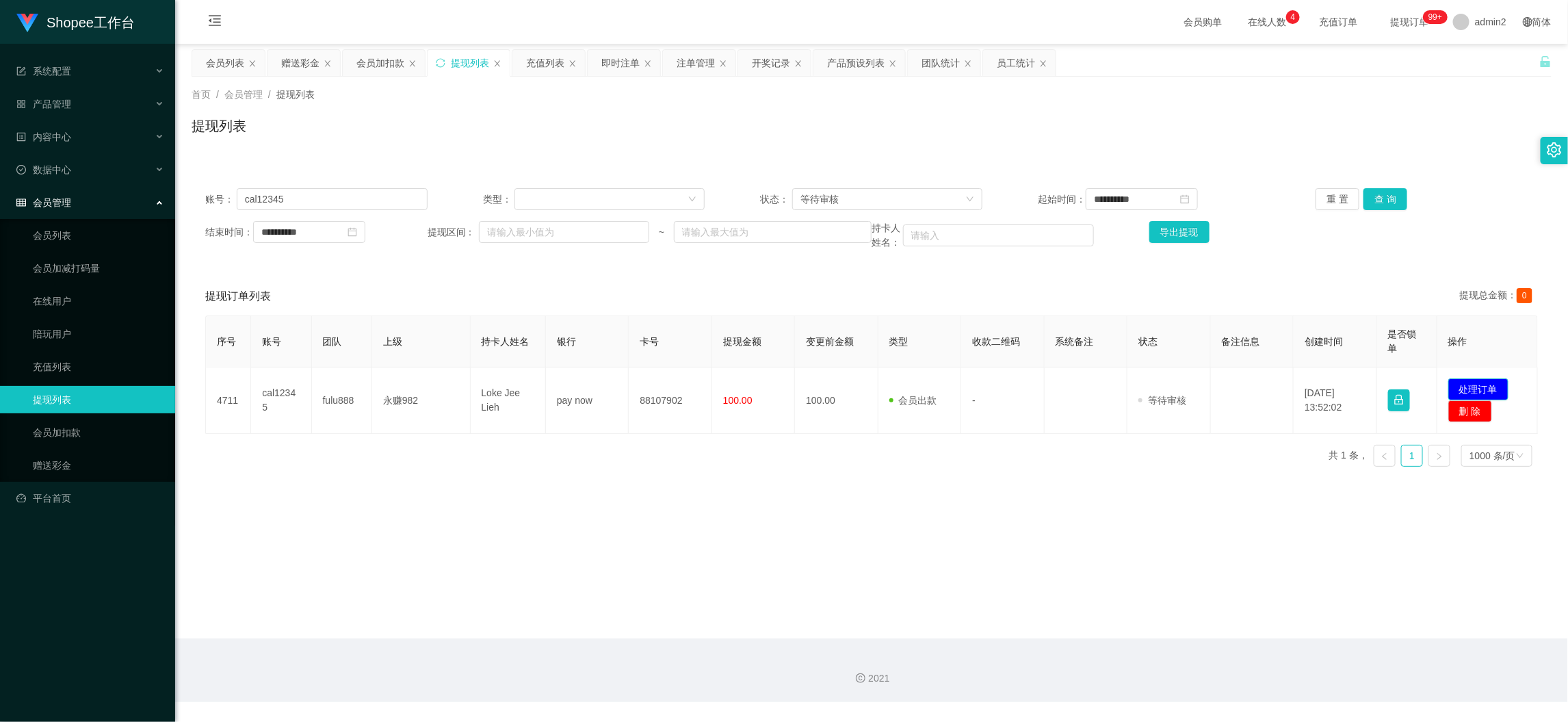
click at [1482, 379] on button "处理订单" at bounding box center [1478, 389] width 60 height 22
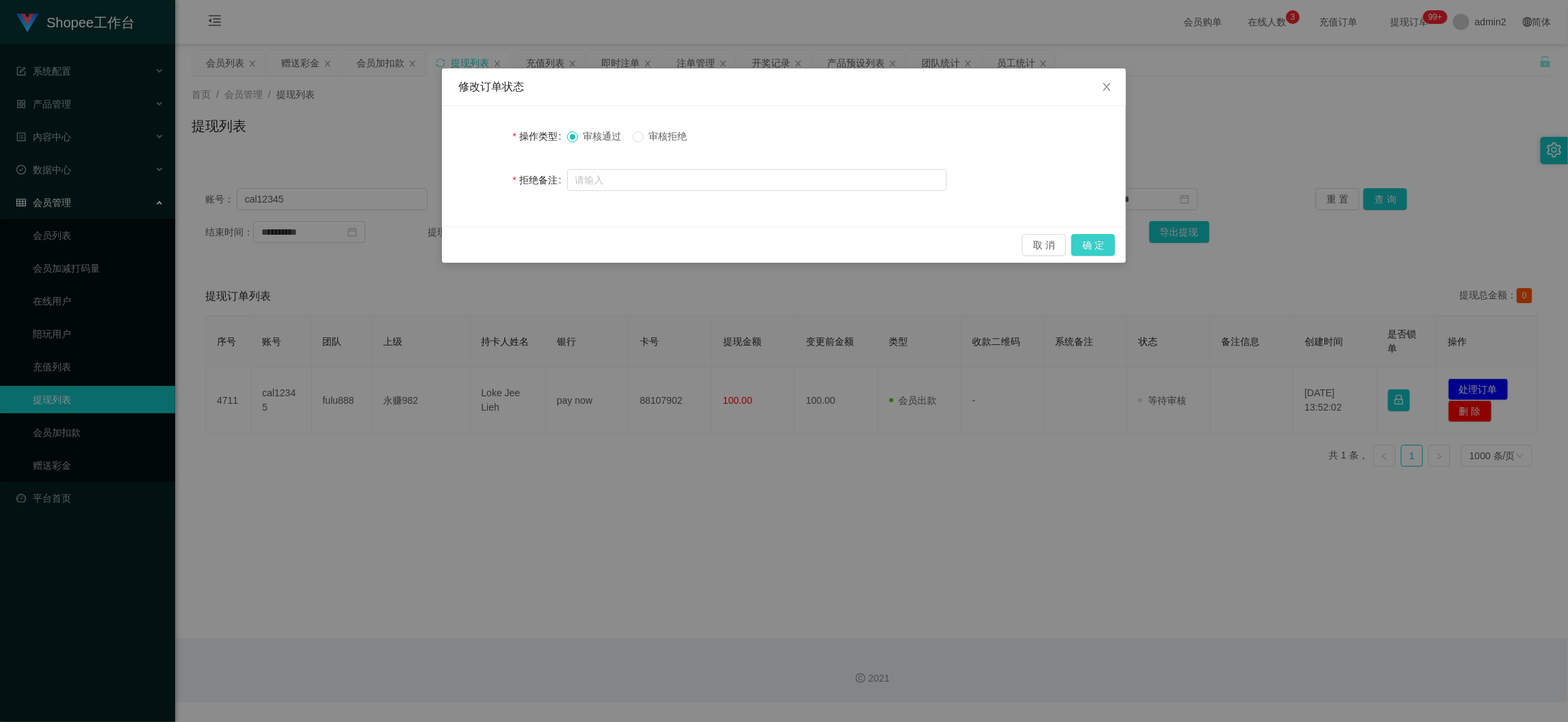
click at [1092, 238] on button "确 定" at bounding box center [1093, 245] width 44 height 22
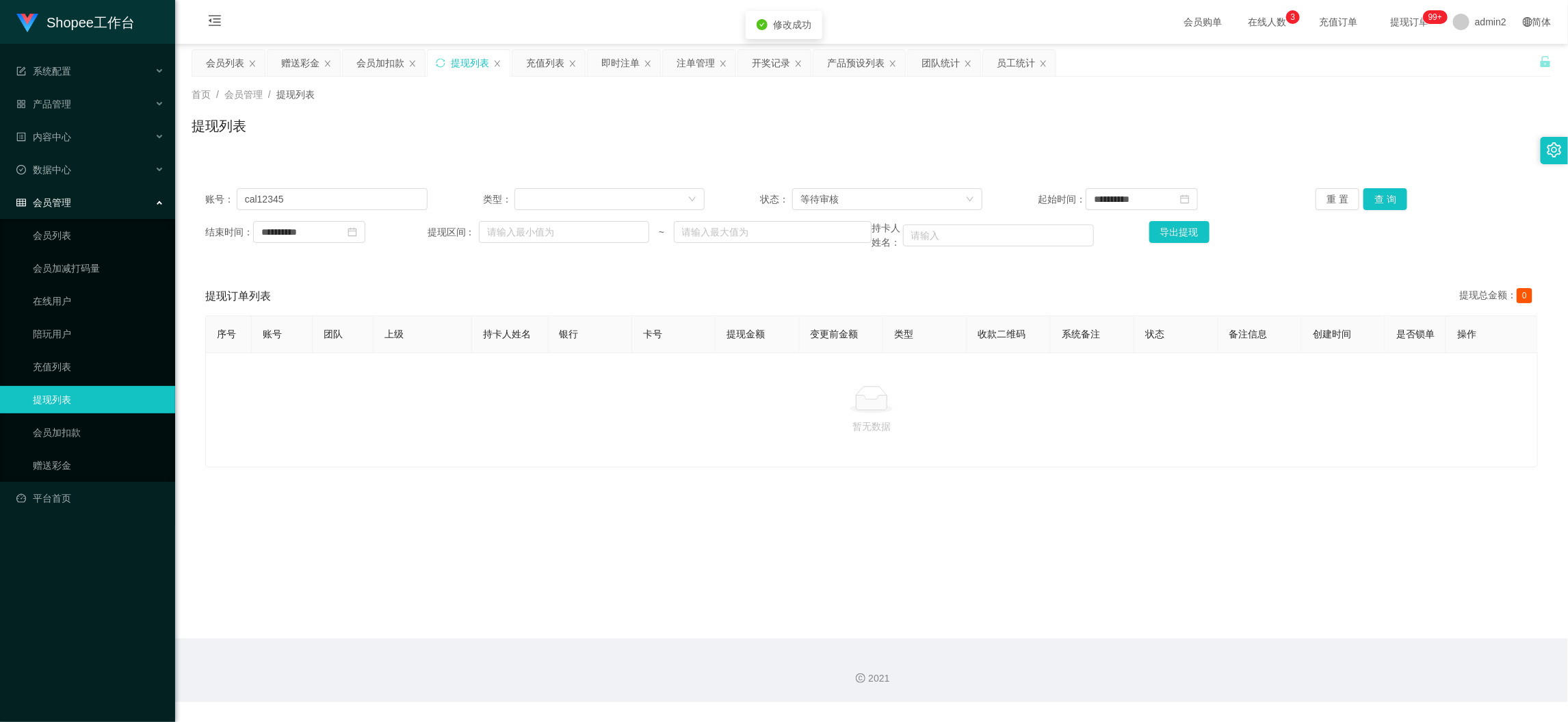
click at [991, 466] on div "暂无数据" at bounding box center [871, 410] width 1332 height 115
drag, startPoint x: 1204, startPoint y: 618, endPoint x: 1191, endPoint y: 613, distance: 13.9
click at [1202, 618] on main "**********" at bounding box center [871, 341] width 1392 height 595
drag, startPoint x: 231, startPoint y: 56, endPoint x: 318, endPoint y: 171, distance: 144.2
click at [232, 57] on div "会员列表" at bounding box center [225, 63] width 38 height 26
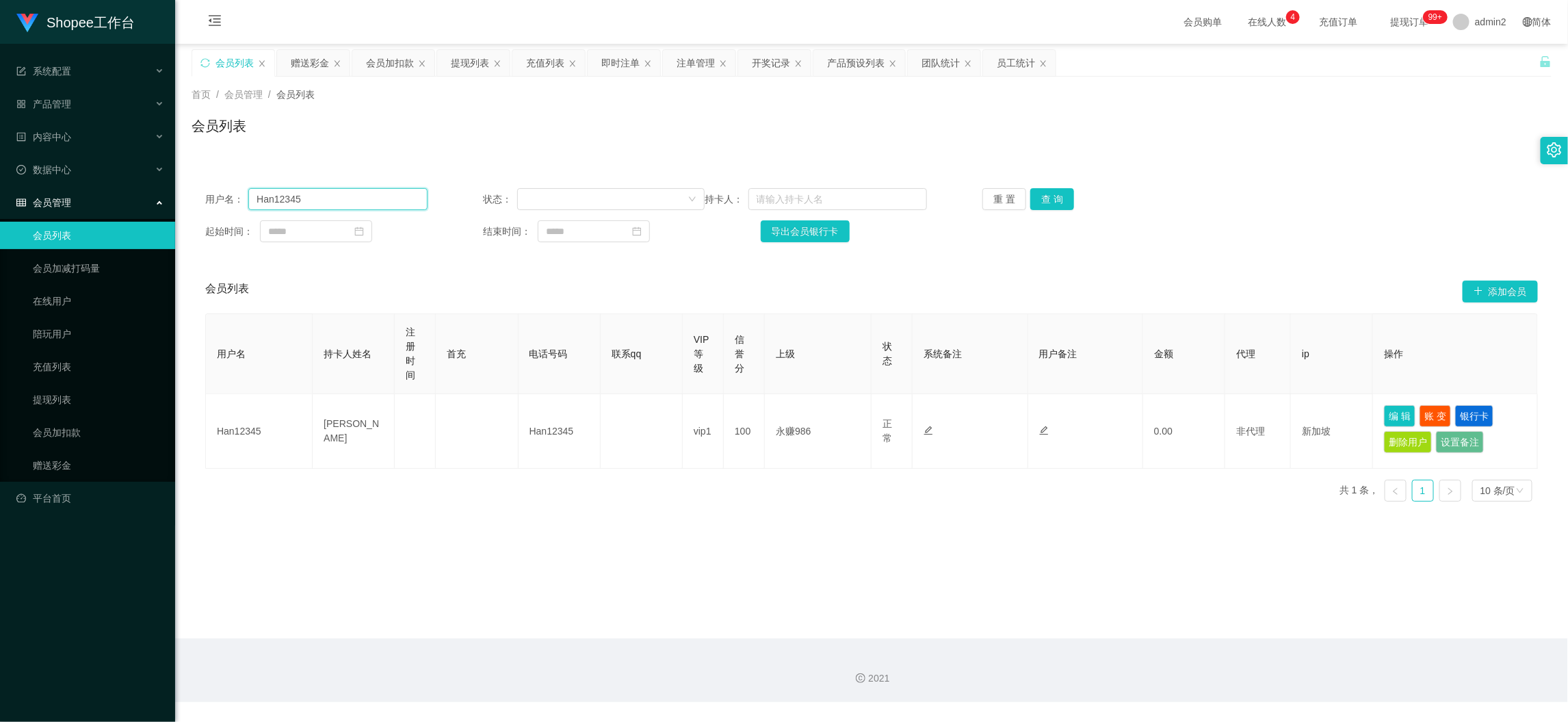
click at [333, 202] on input "Han12345" at bounding box center [337, 199] width 178 height 22
click at [335, 197] on input "Han12345" at bounding box center [337, 199] width 178 height 22
click at [339, 191] on input "Han12345" at bounding box center [337, 199] width 178 height 22
click at [381, 202] on input "Han12345" at bounding box center [337, 199] width 178 height 22
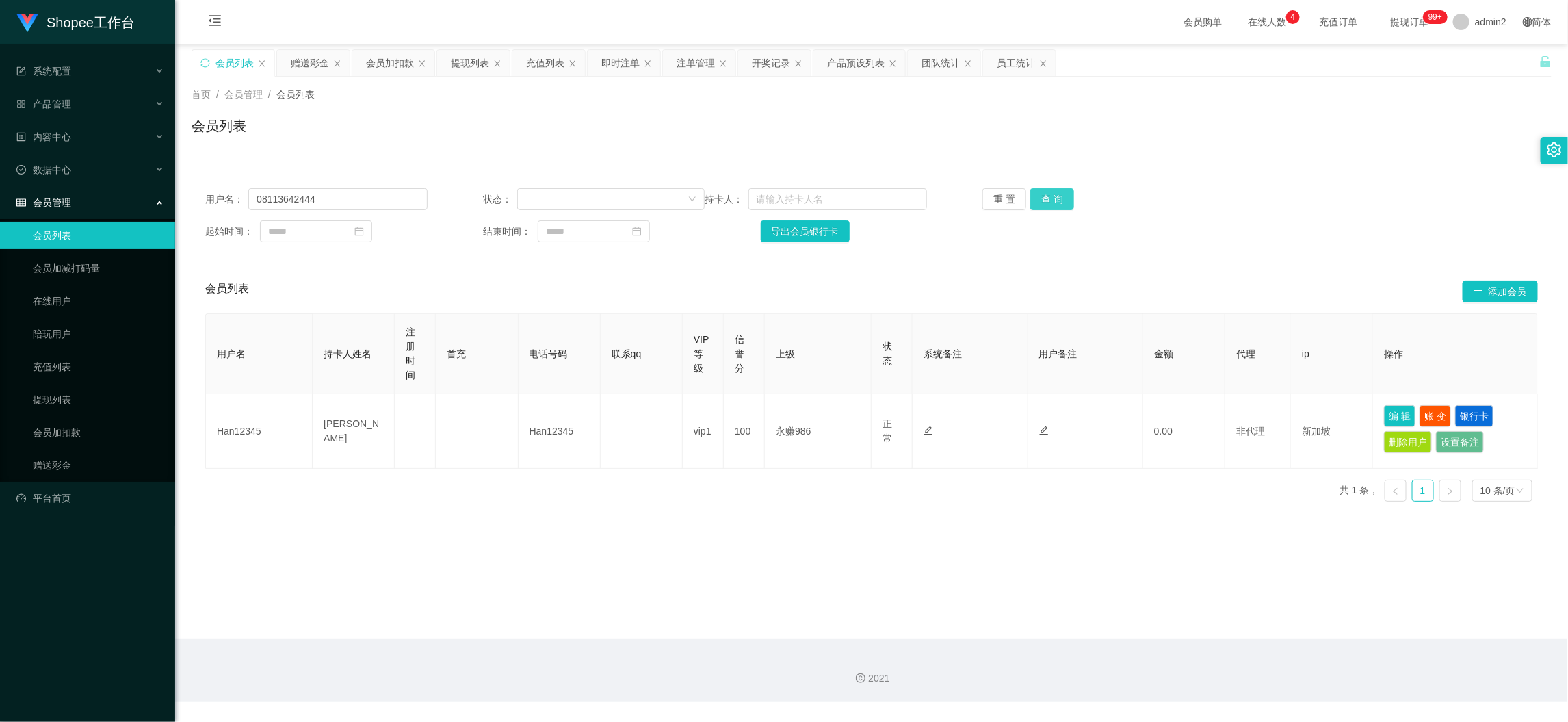
click at [1053, 195] on button "查 询" at bounding box center [1052, 199] width 44 height 22
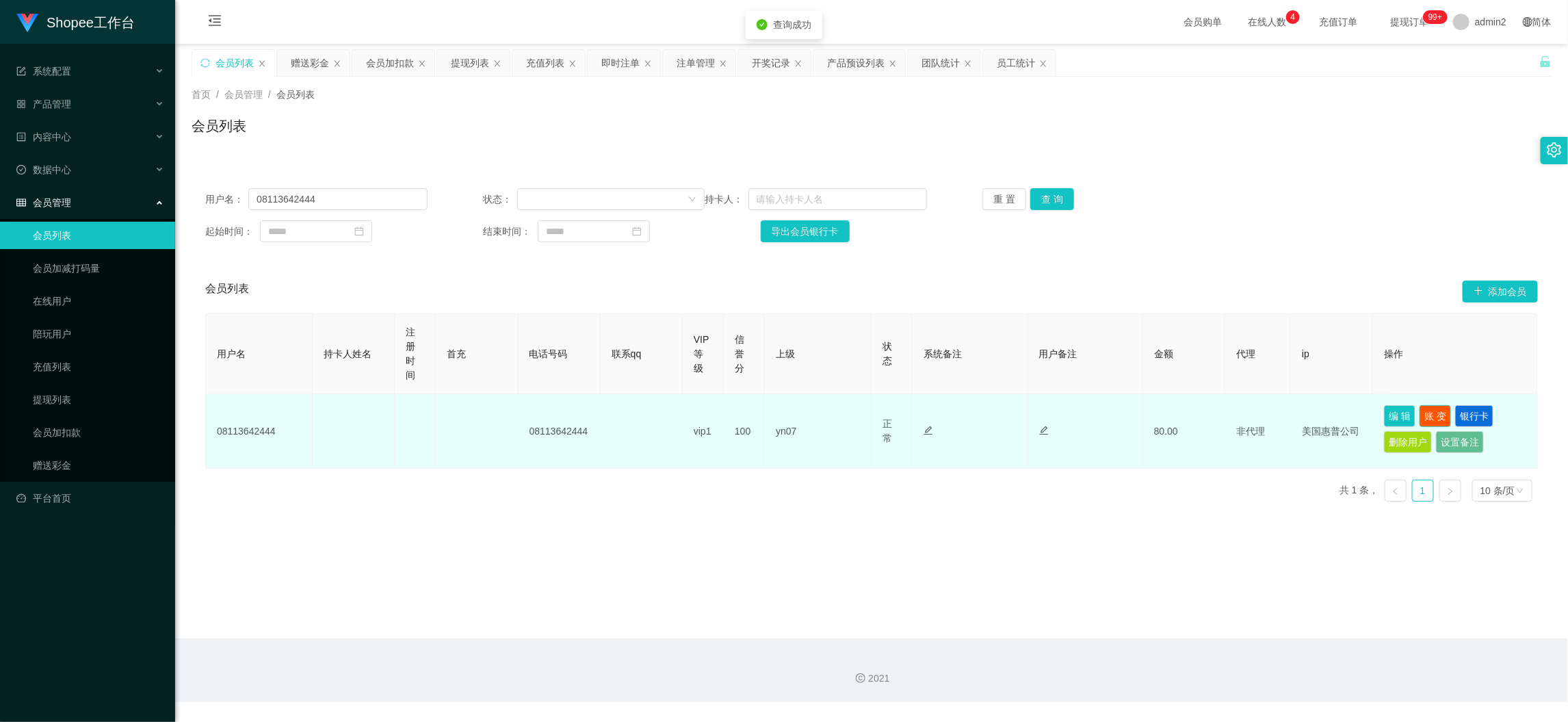
click at [1423, 406] on button "账 变" at bounding box center [1434, 416] width 31 height 22
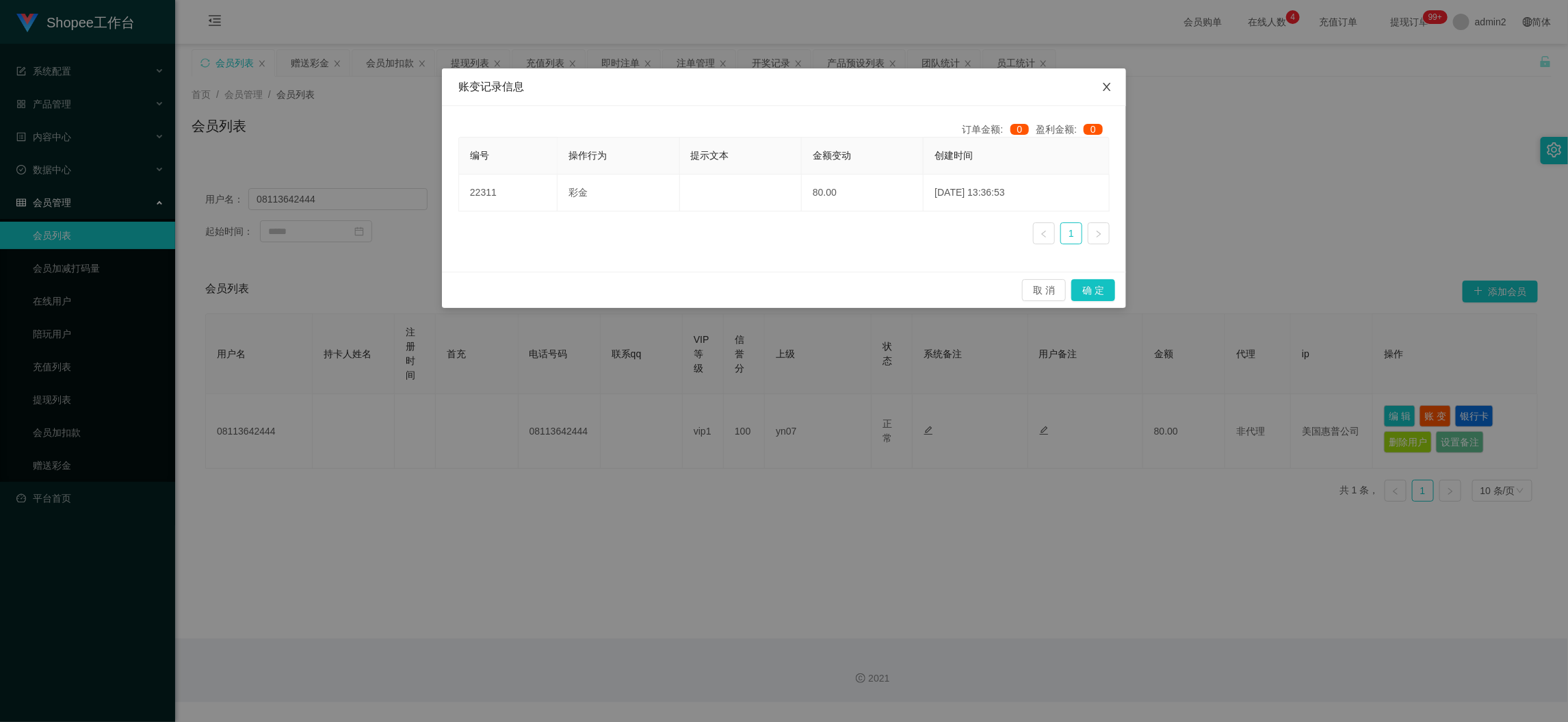
click at [1104, 82] on icon "图标: close" at bounding box center [1107, 87] width 11 height 11
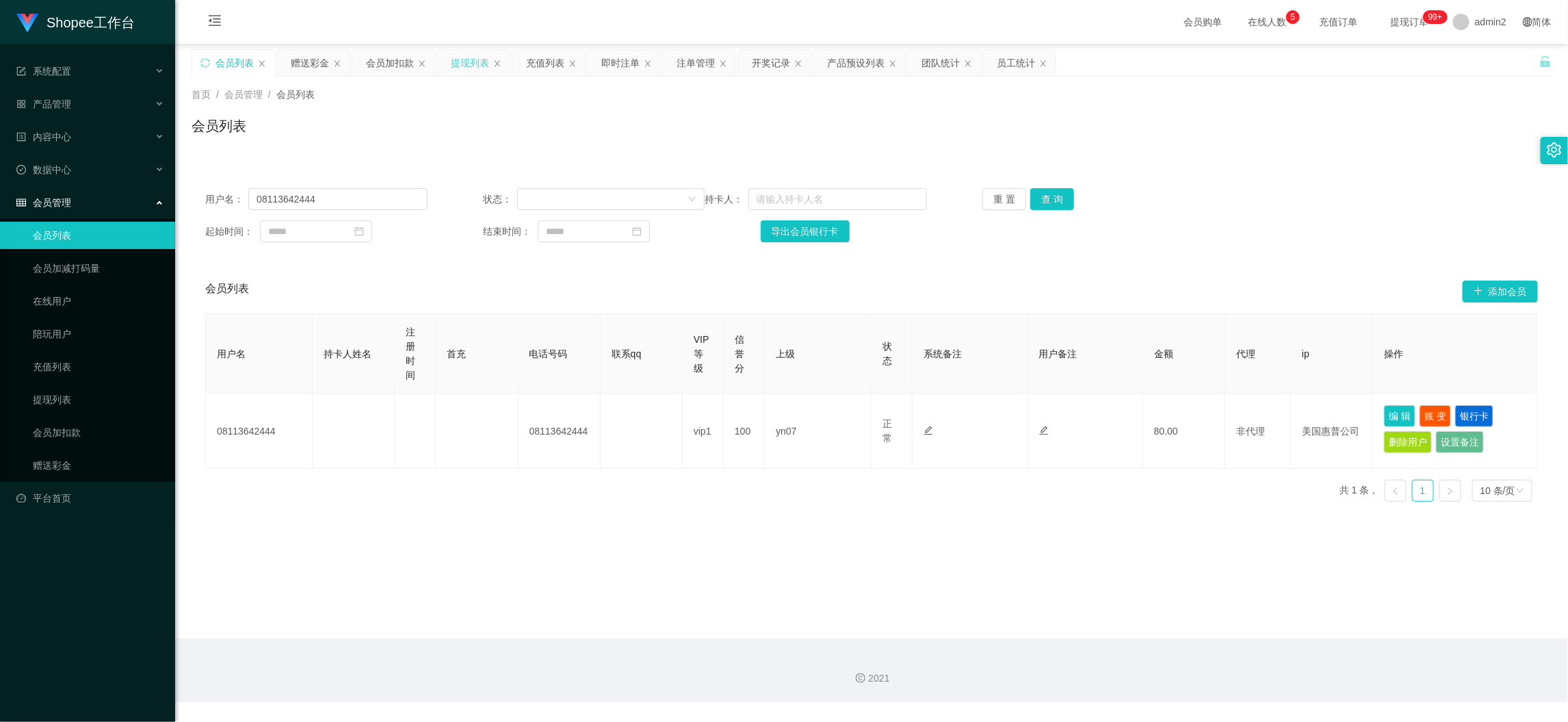
click at [473, 59] on div "提现列表" at bounding box center [470, 63] width 38 height 26
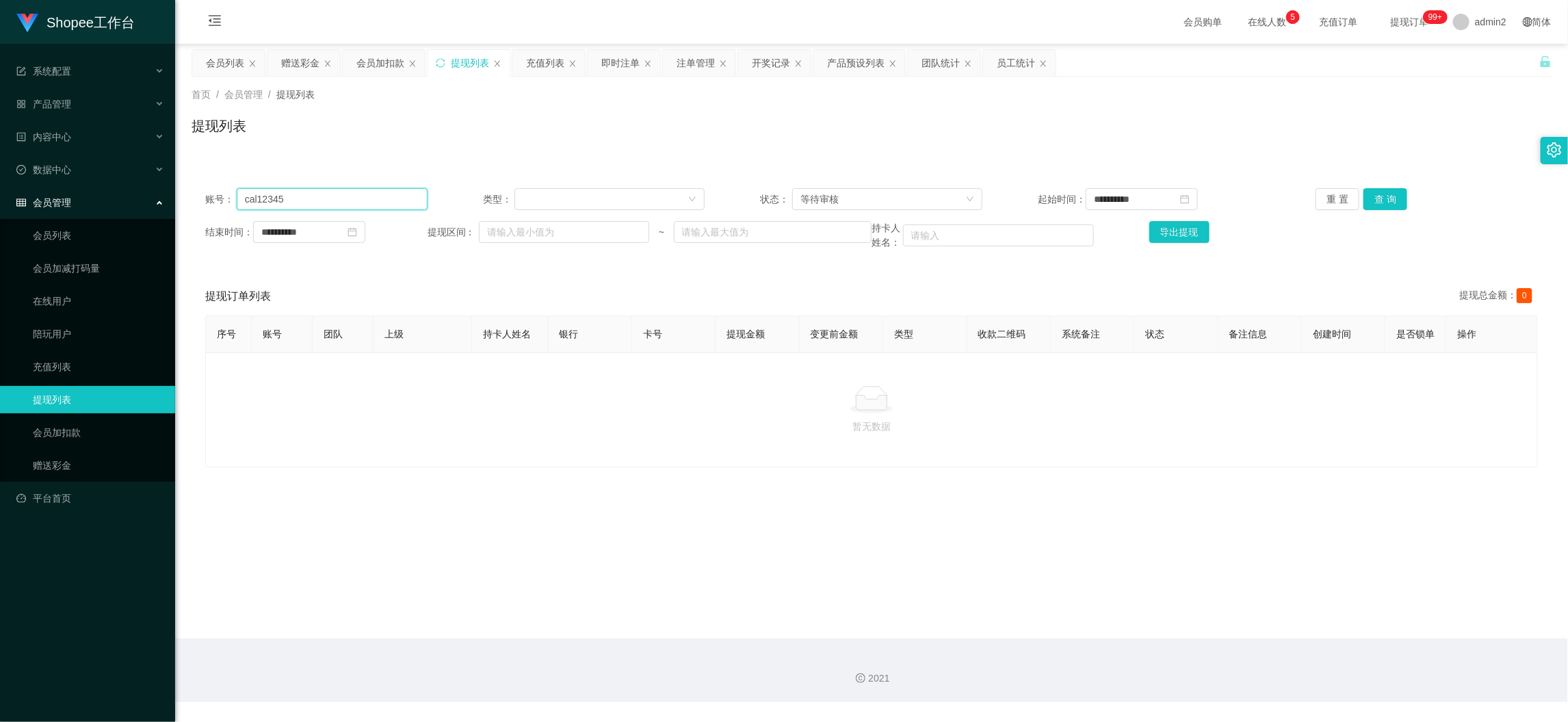
click at [342, 191] on input "cal12345" at bounding box center [332, 199] width 191 height 22
click at [1389, 199] on button "查 询" at bounding box center [1385, 199] width 44 height 22
click at [847, 197] on div "等待审核" at bounding box center [883, 199] width 165 height 20
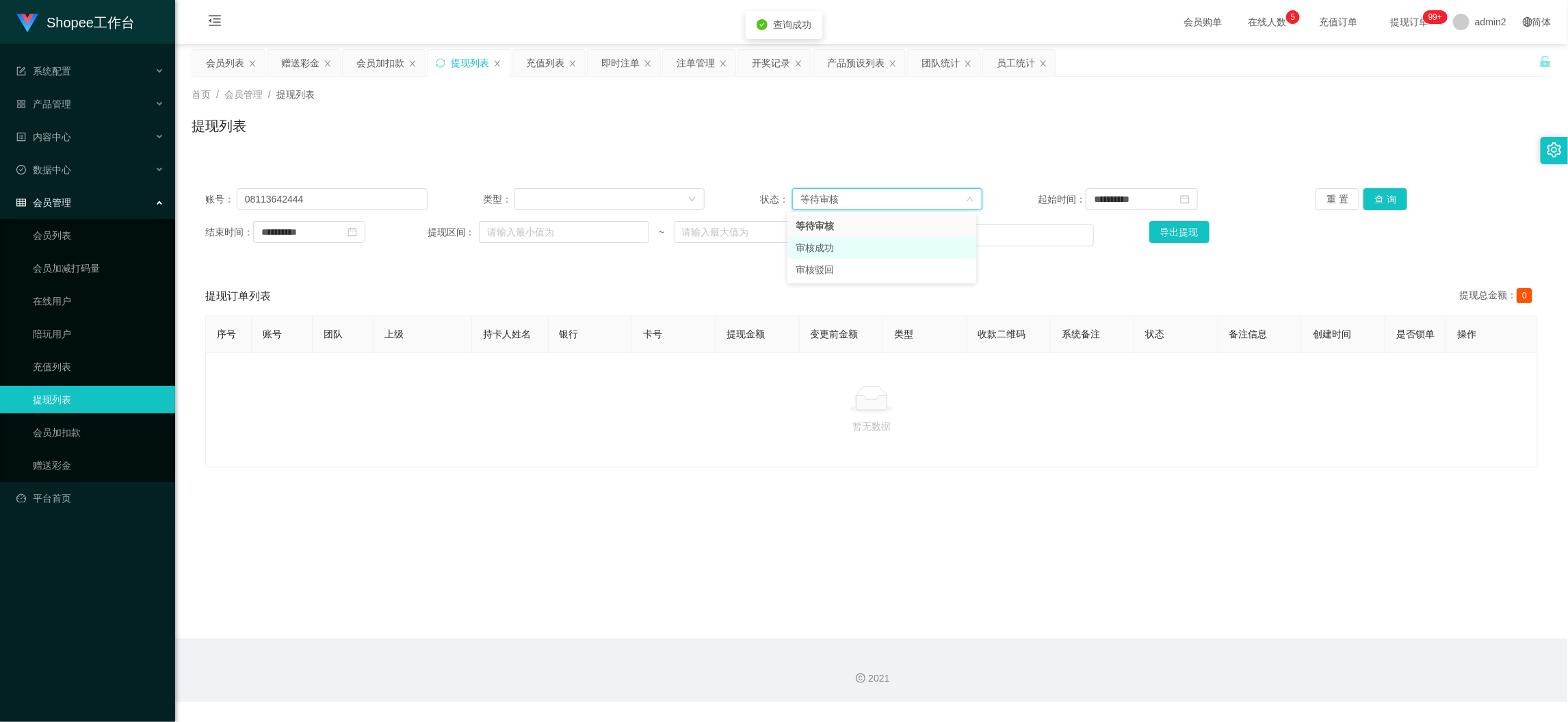
click at [823, 239] on li "审核成功" at bounding box center [882, 248] width 188 height 22
click at [1393, 204] on button "查 询" at bounding box center [1385, 199] width 44 height 22
click at [1087, 459] on div "暂无数据" at bounding box center [871, 410] width 1332 height 115
drag, startPoint x: 666, startPoint y: 451, endPoint x: 489, endPoint y: 287, distance: 241.3
click at [666, 451] on div "暂无数据" at bounding box center [871, 410] width 1332 height 115
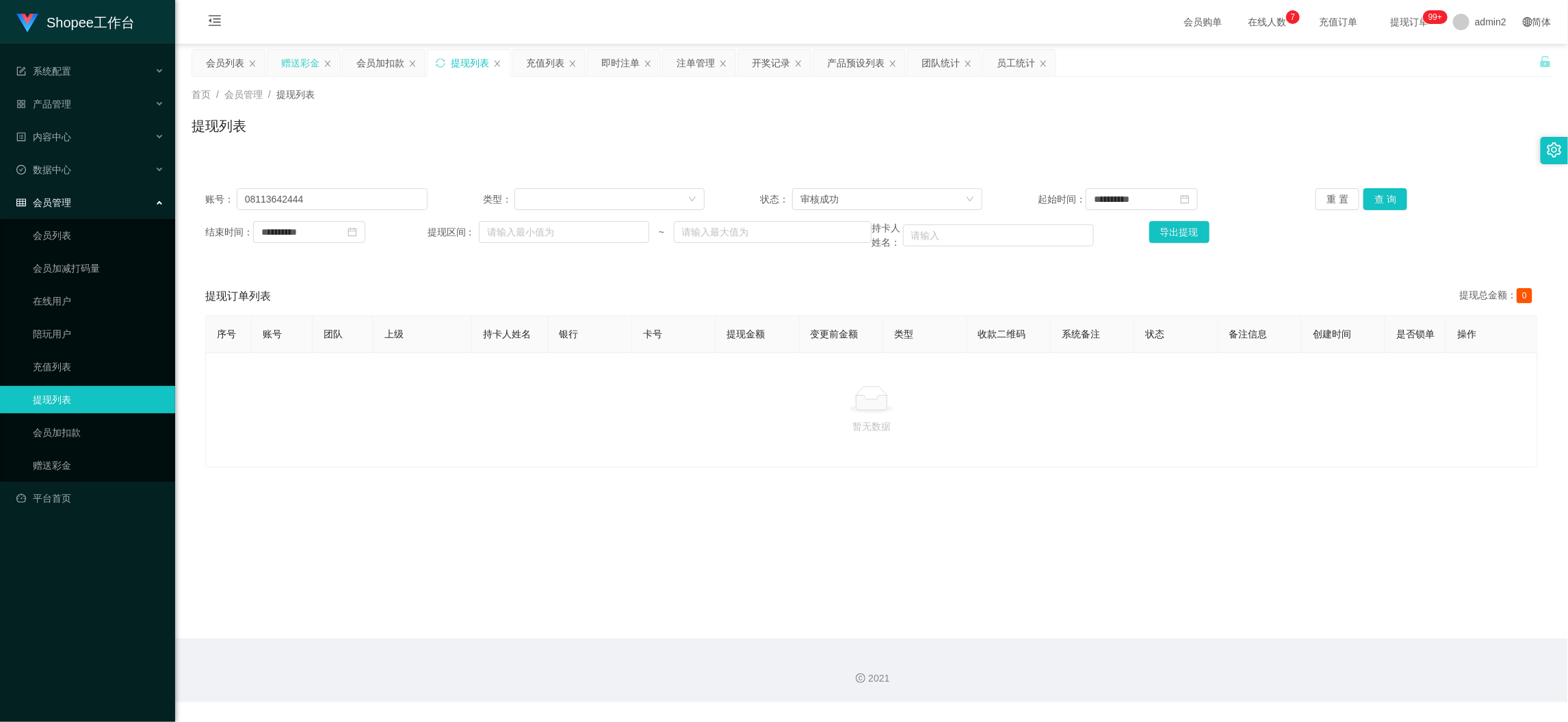
click at [299, 67] on div "赠送彩金" at bounding box center [300, 63] width 38 height 26
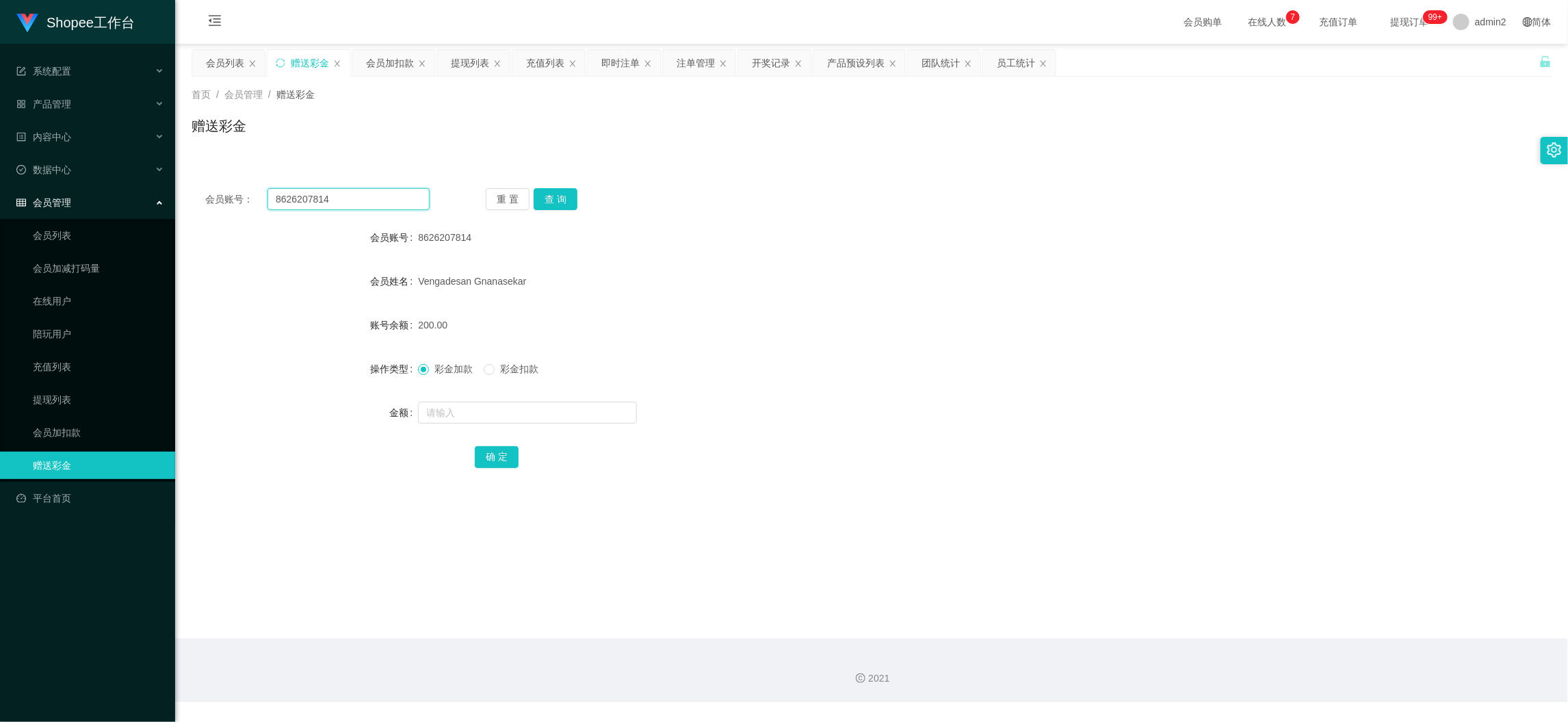
click at [370, 196] on input "8626207814" at bounding box center [348, 199] width 162 height 22
click at [550, 189] on button "查 询" at bounding box center [555, 199] width 44 height 22
click at [562, 409] on input "text" at bounding box center [527, 413] width 219 height 22
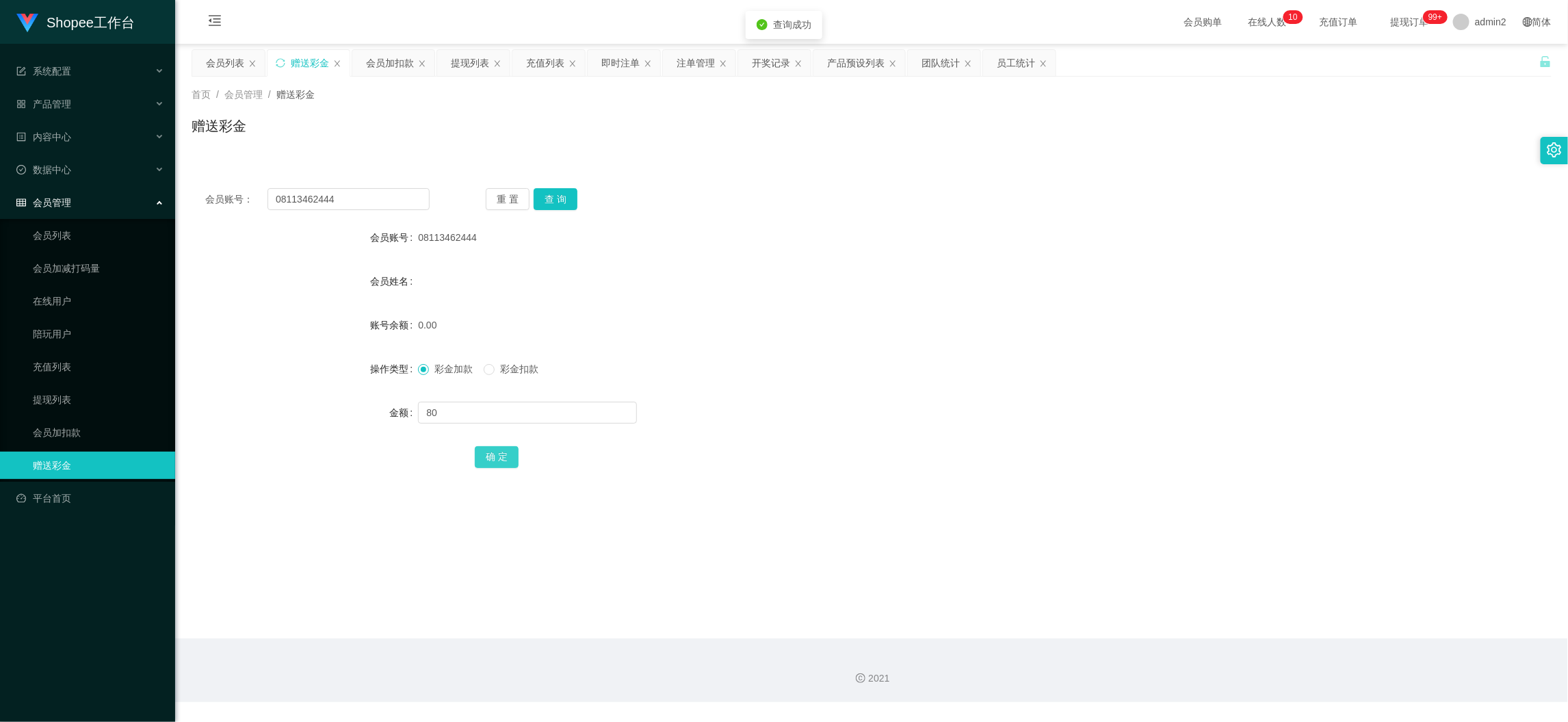
click at [498, 449] on button "确 定" at bounding box center [497, 457] width 44 height 22
click at [234, 59] on div "会员列表" at bounding box center [225, 63] width 38 height 26
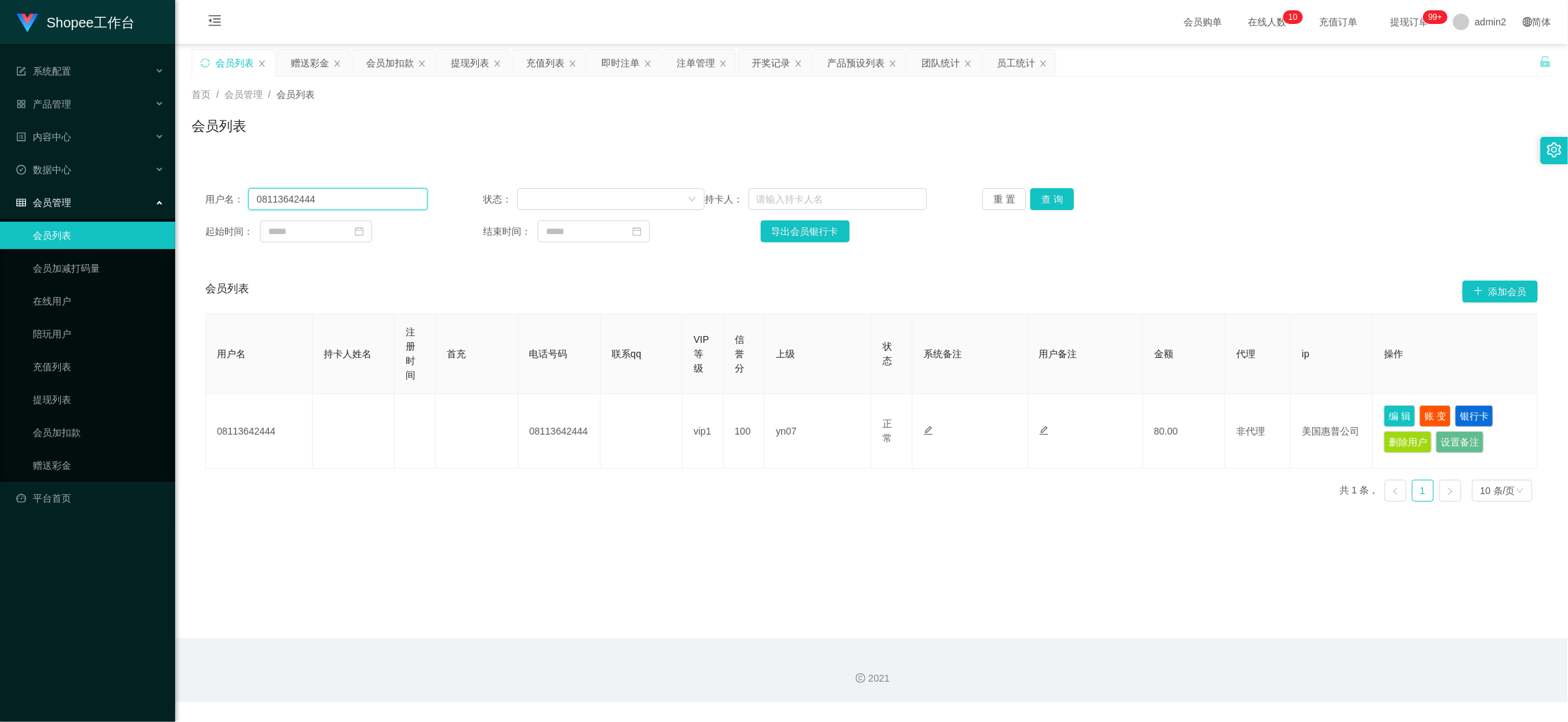
click at [349, 200] on input "08113642444" at bounding box center [337, 199] width 178 height 22
drag, startPoint x: 1045, startPoint y: 200, endPoint x: 917, endPoint y: 256, distance: 139.7
click at [1045, 199] on button "查 询" at bounding box center [1052, 199] width 44 height 22
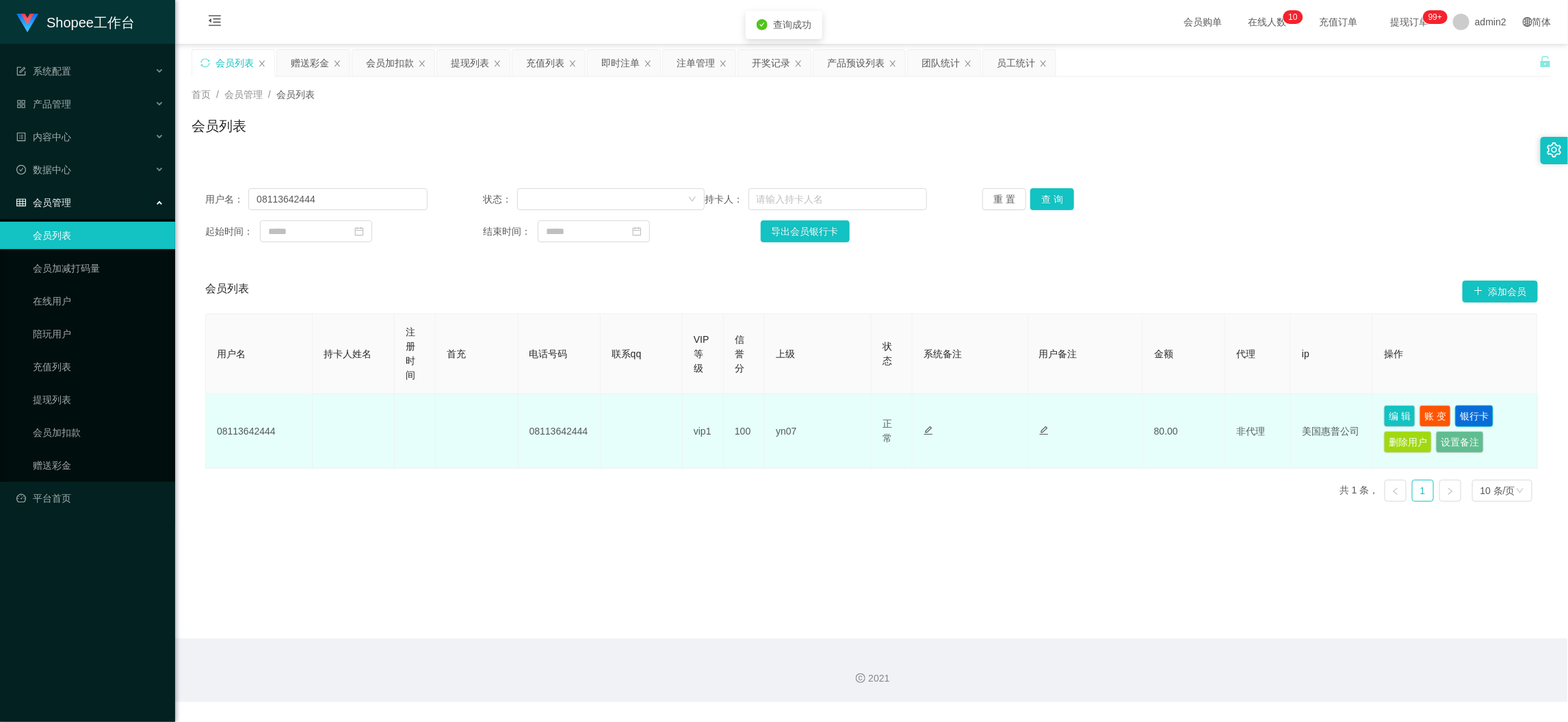
click at [1458, 415] on button "银行卡" at bounding box center [1474, 416] width 38 height 22
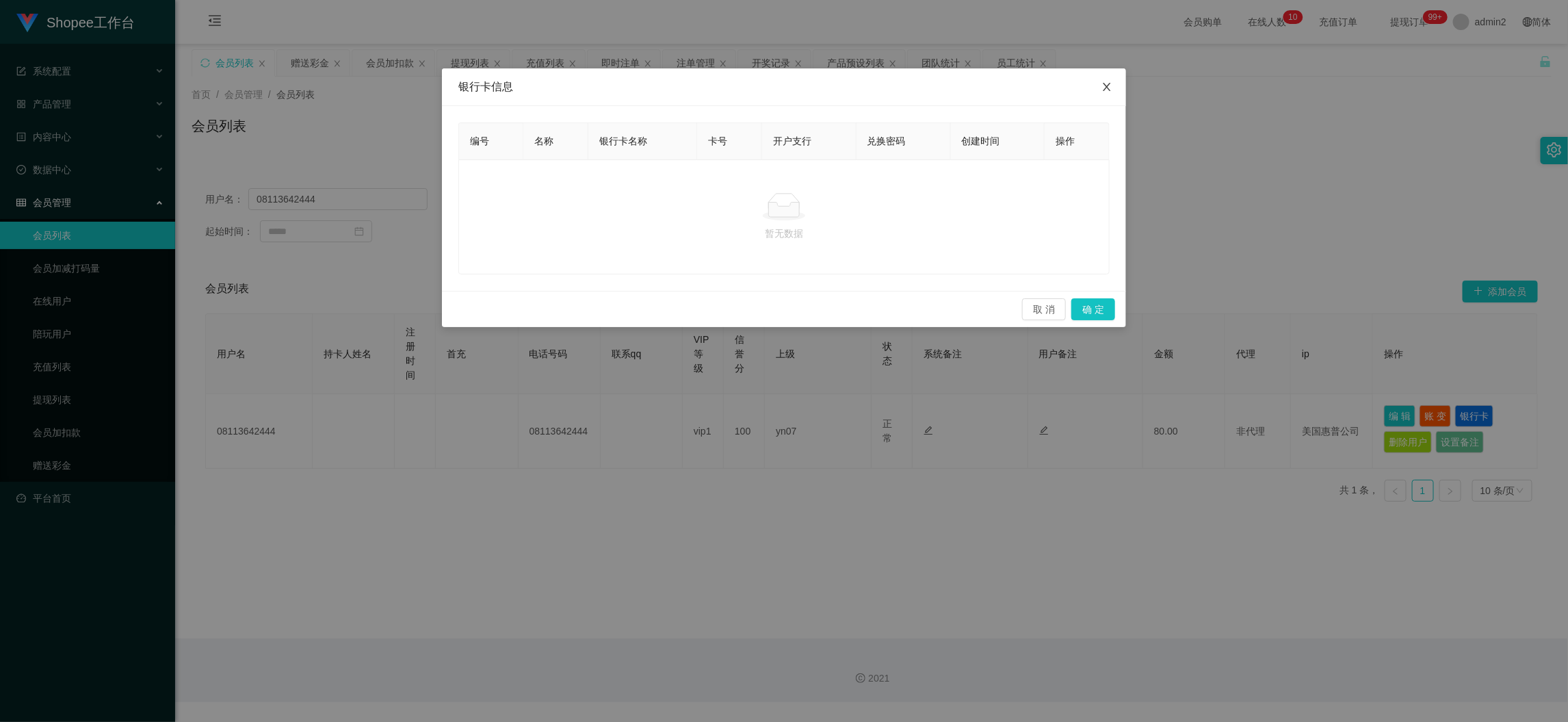
click at [1110, 87] on icon "图标: close" at bounding box center [1107, 87] width 11 height 11
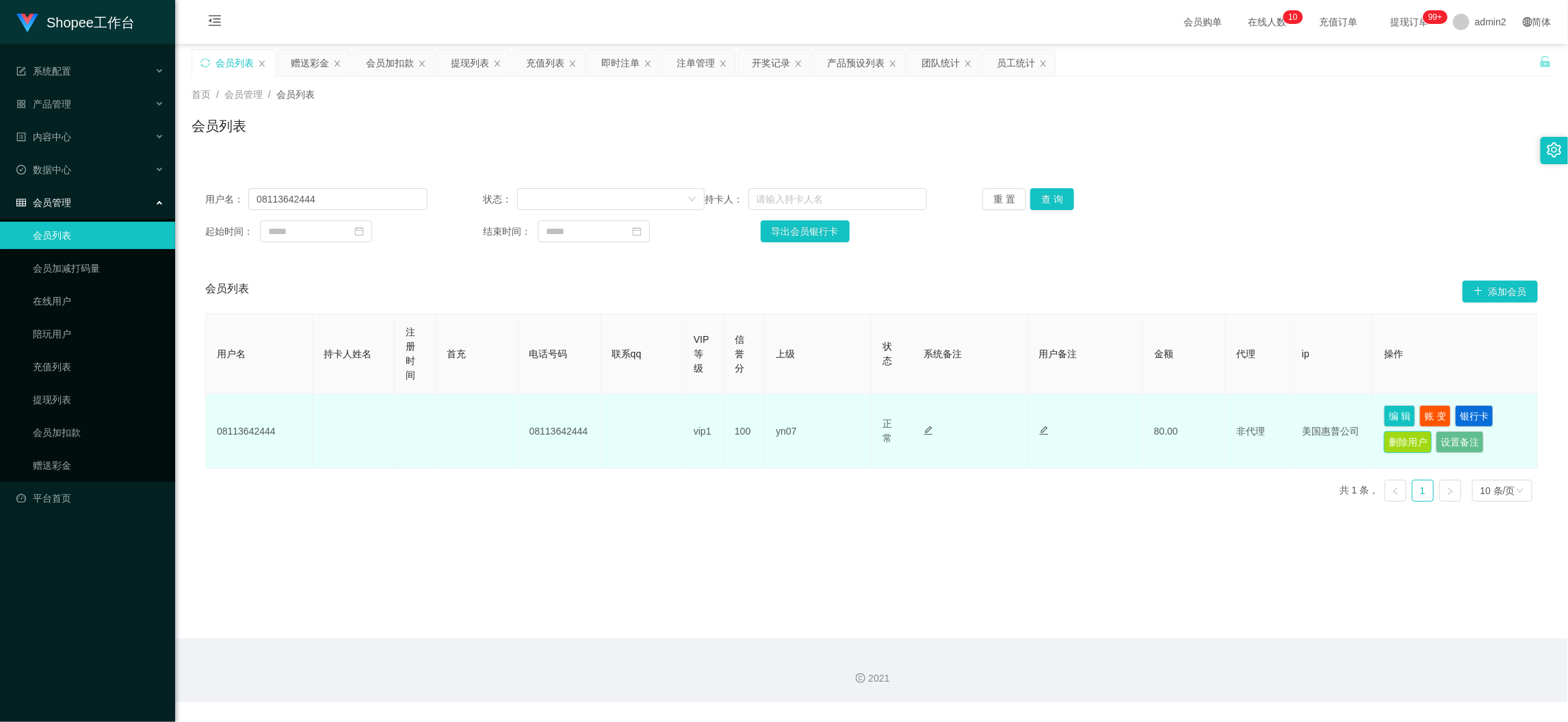
click at [1412, 440] on button "删除用户" at bounding box center [1407, 442] width 48 height 22
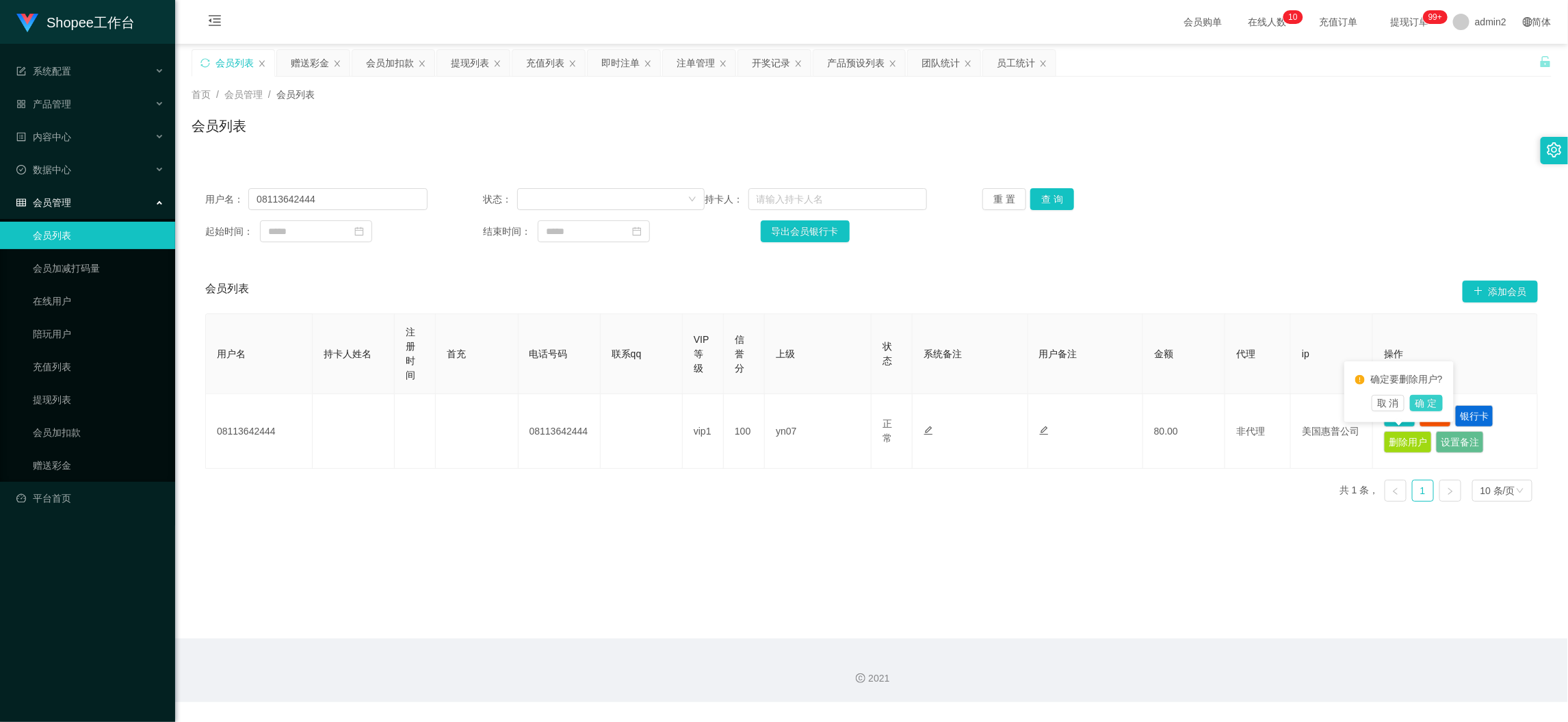
click at [1434, 401] on button "确 定" at bounding box center [1426, 403] width 33 height 16
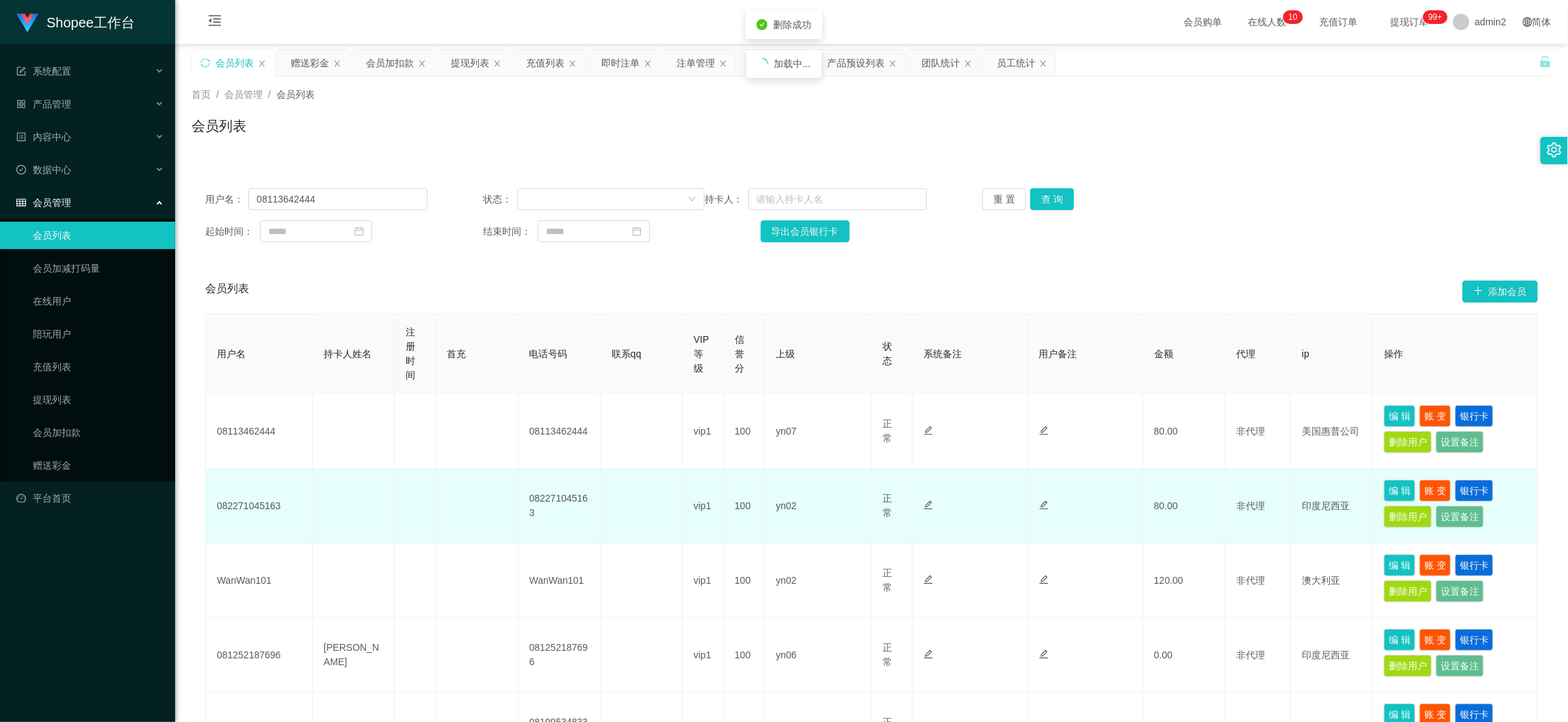
click at [1211, 535] on td "80.00" at bounding box center [1184, 505] width 82 height 74
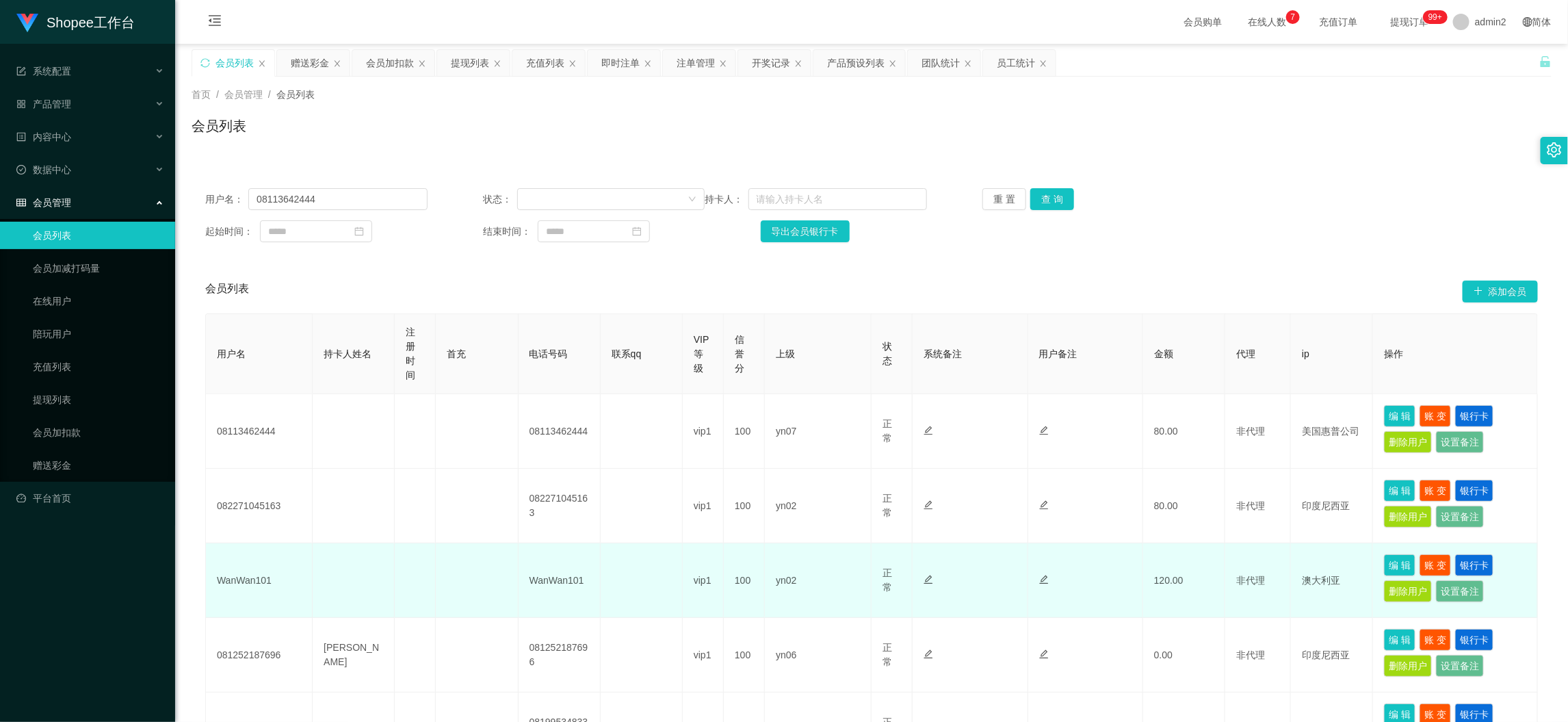
click at [1133, 620] on td at bounding box center [1086, 654] width 115 height 74
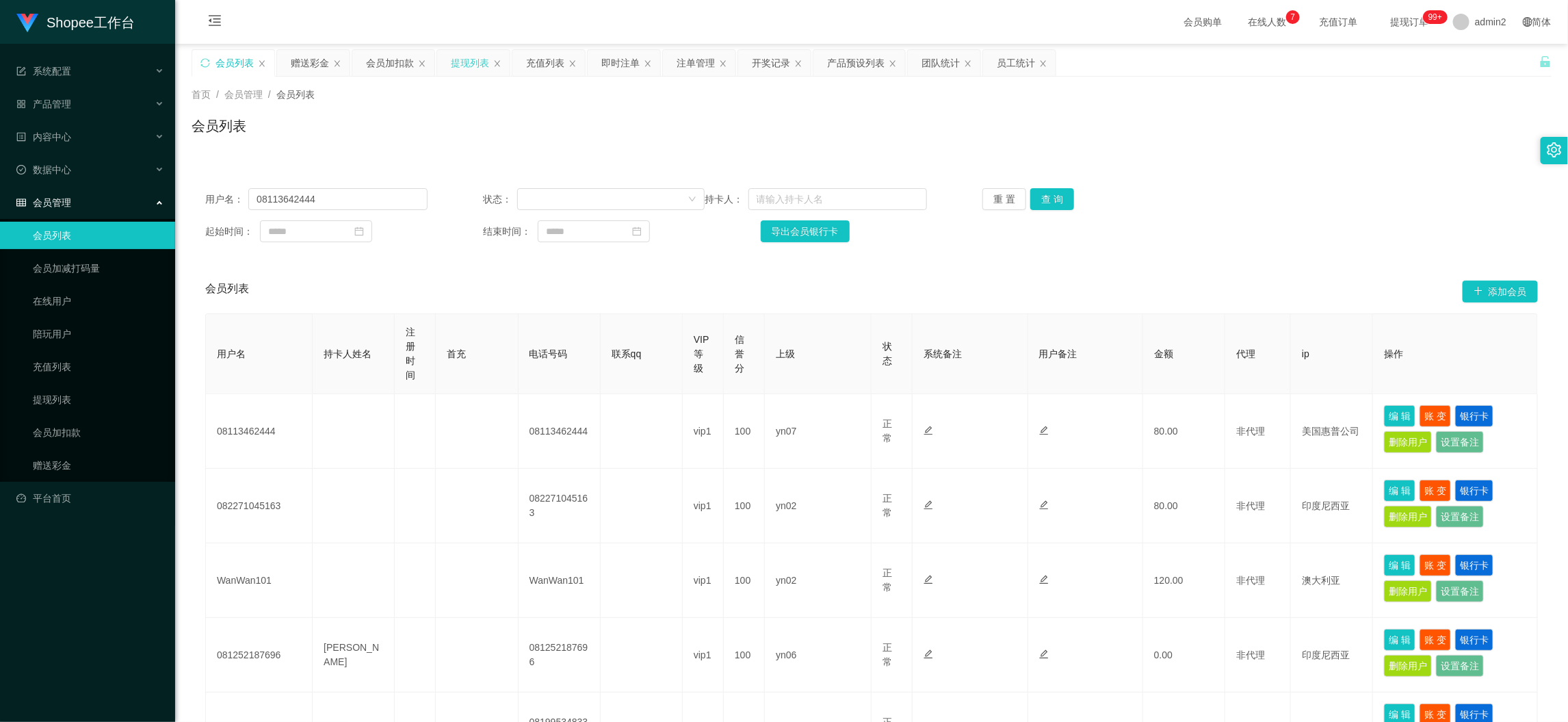
click at [449, 65] on div "提现列表" at bounding box center [473, 63] width 72 height 26
click at [390, 59] on div "会员加扣款" at bounding box center [390, 63] width 48 height 26
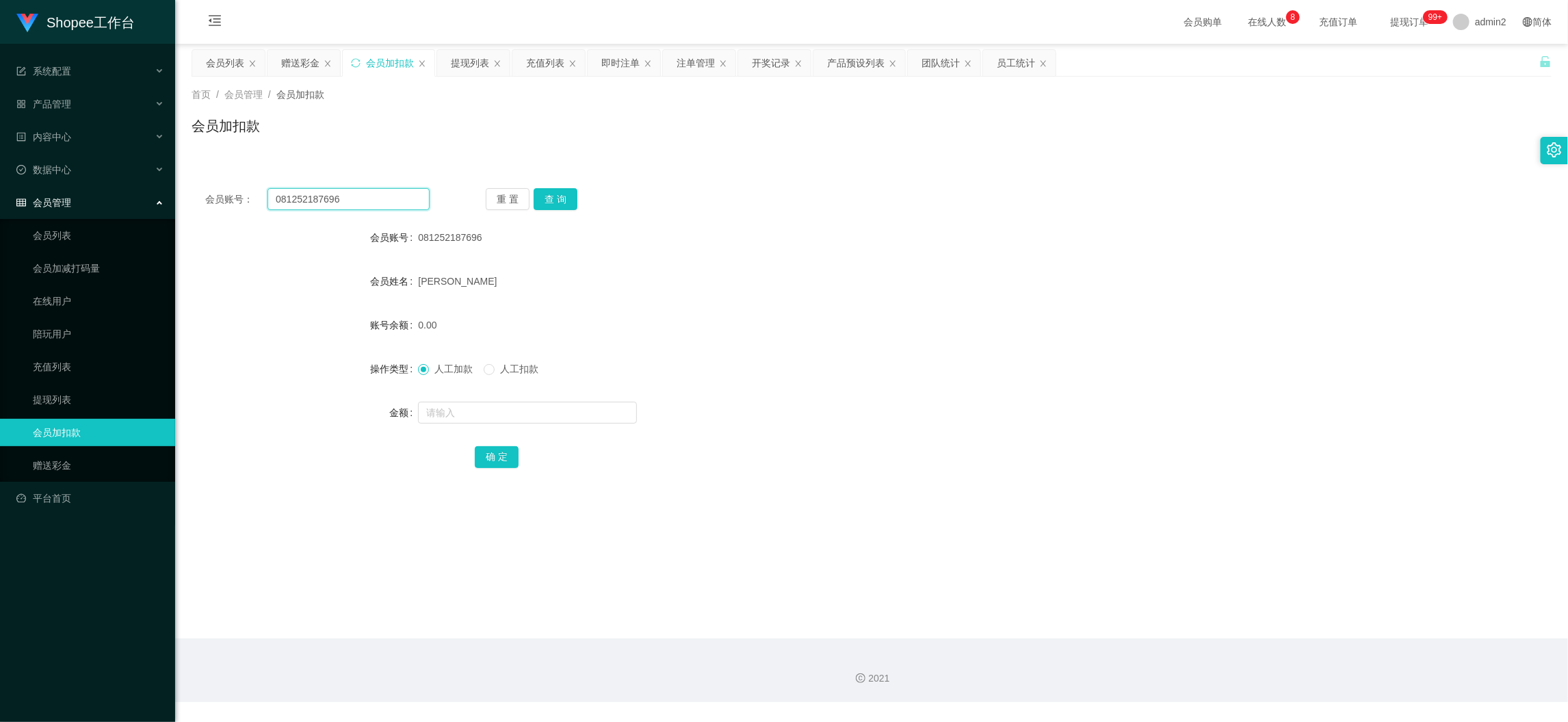
click at [367, 199] on input "081252187696" at bounding box center [348, 199] width 162 height 22
click at [533, 197] on button "查 询" at bounding box center [555, 199] width 44 height 22
click at [588, 410] on input "text" at bounding box center [527, 413] width 219 height 22
drag, startPoint x: 482, startPoint y: 452, endPoint x: 822, endPoint y: 401, distance: 343.8
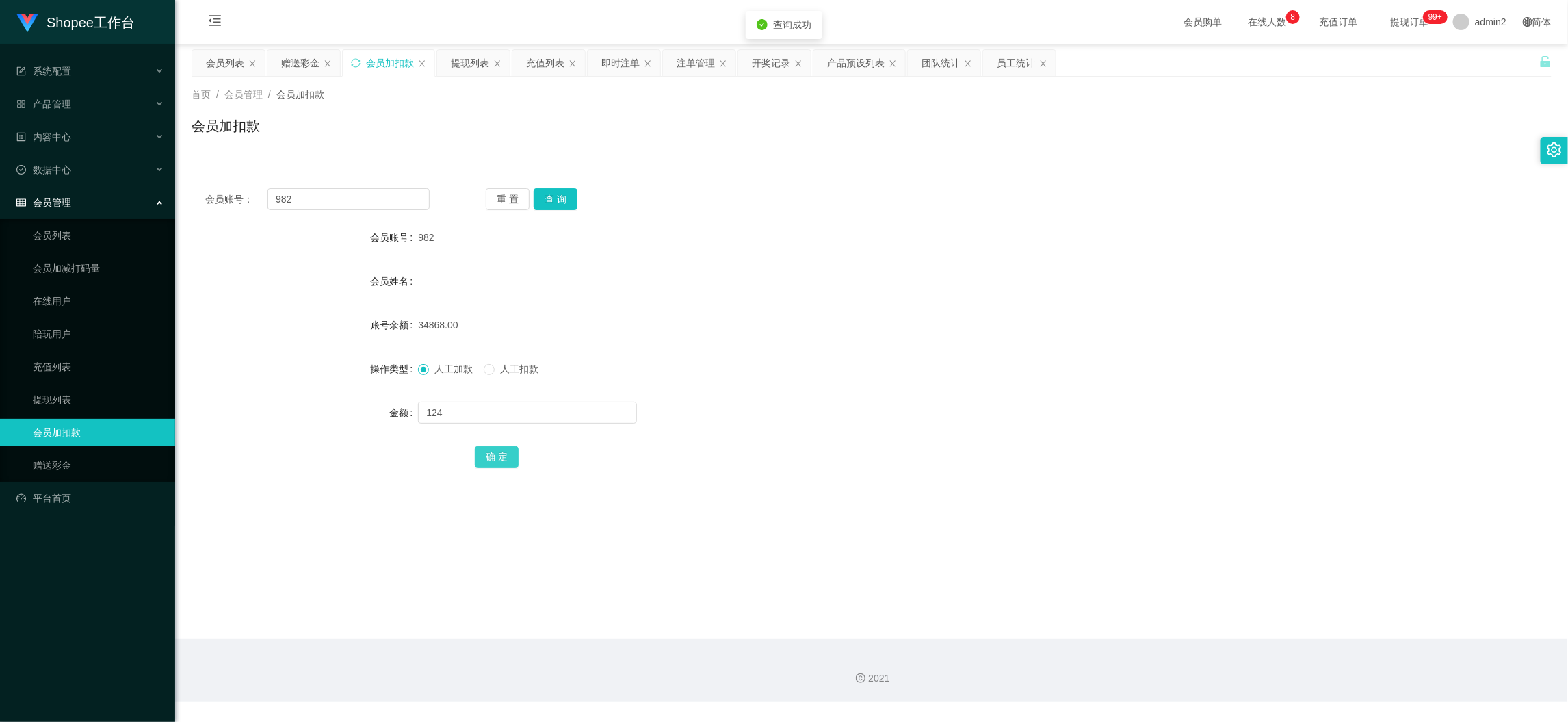
click at [482, 451] on button "确 定" at bounding box center [497, 457] width 44 height 22
click at [381, 204] on input "982" at bounding box center [348, 199] width 162 height 22
click at [550, 202] on button "查 询" at bounding box center [555, 199] width 44 height 22
click at [565, 412] on input "text" at bounding box center [527, 413] width 219 height 22
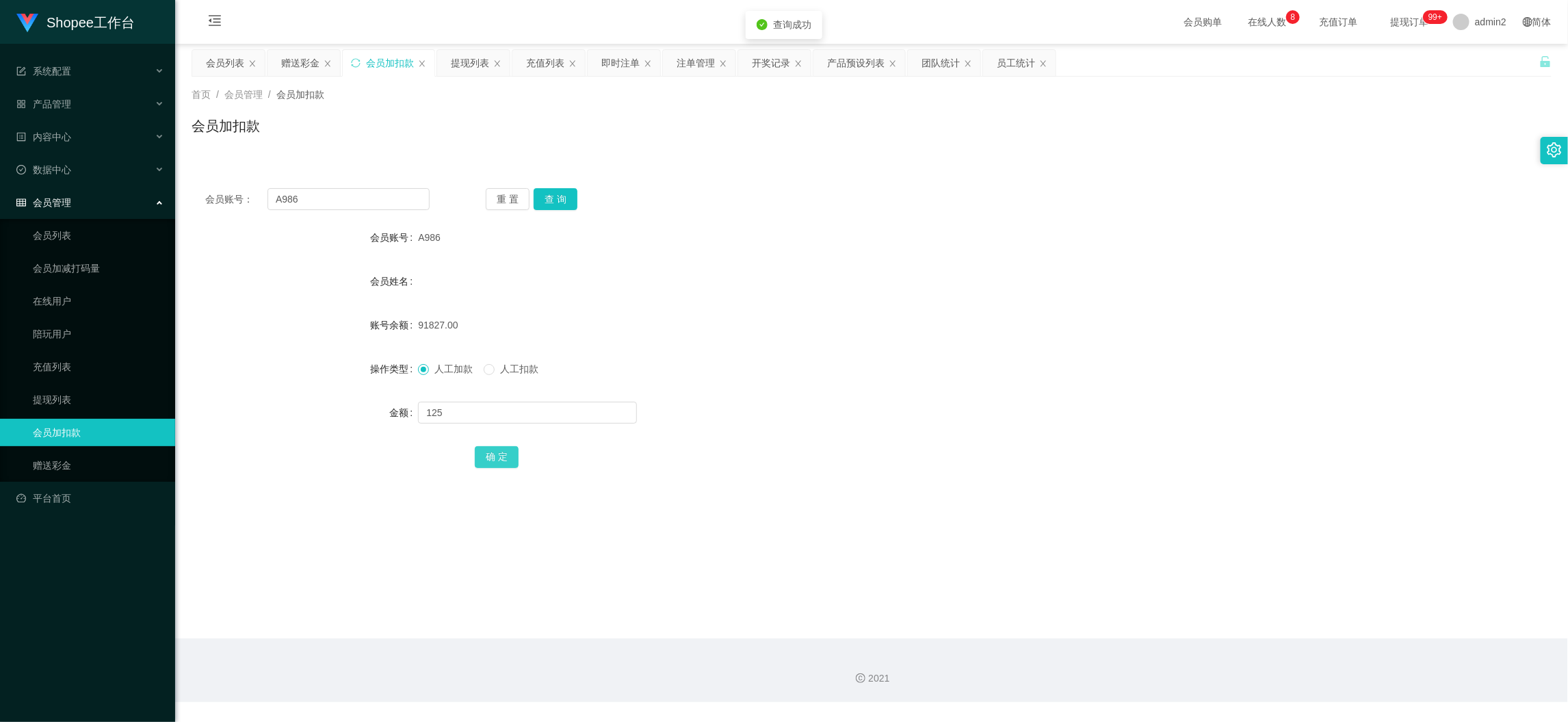
drag, startPoint x: 495, startPoint y: 456, endPoint x: 505, endPoint y: 453, distance: 10.4
click at [495, 456] on button "确 定" at bounding box center [497, 457] width 44 height 22
click at [404, 203] on input "A986" at bounding box center [348, 199] width 162 height 22
click at [563, 199] on button "查 询" at bounding box center [555, 199] width 44 height 22
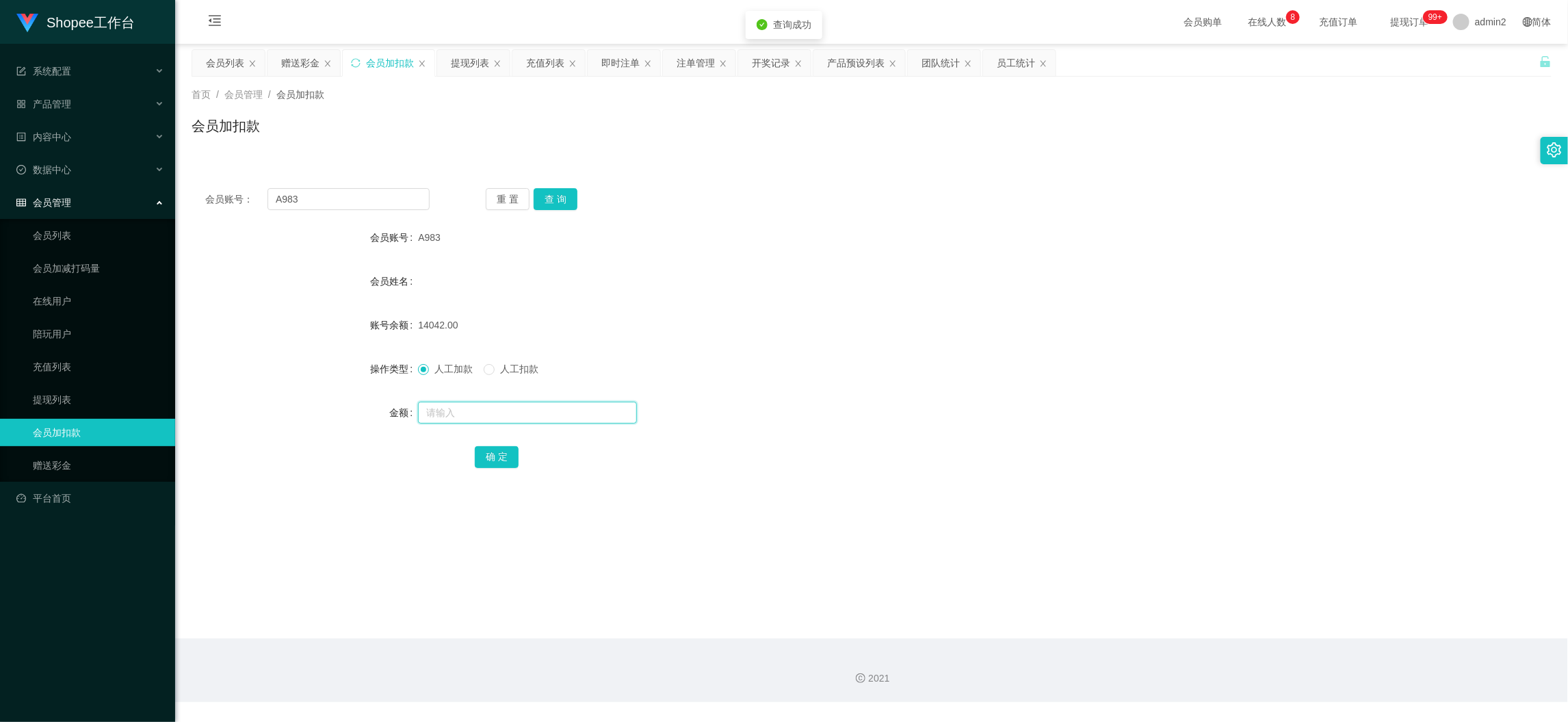
click at [580, 408] on input "text" at bounding box center [527, 413] width 219 height 22
click at [495, 448] on button "确 定" at bounding box center [497, 457] width 44 height 22
click at [356, 182] on div "会员账号： A983 重 置 查 询 会员账号 A983 会员姓名 账号余额 14167.00 操作类型 人工加款 人工扣款 金额 确 定" at bounding box center [871, 338] width 1359 height 326
click at [360, 200] on input "A983" at bounding box center [348, 199] width 162 height 22
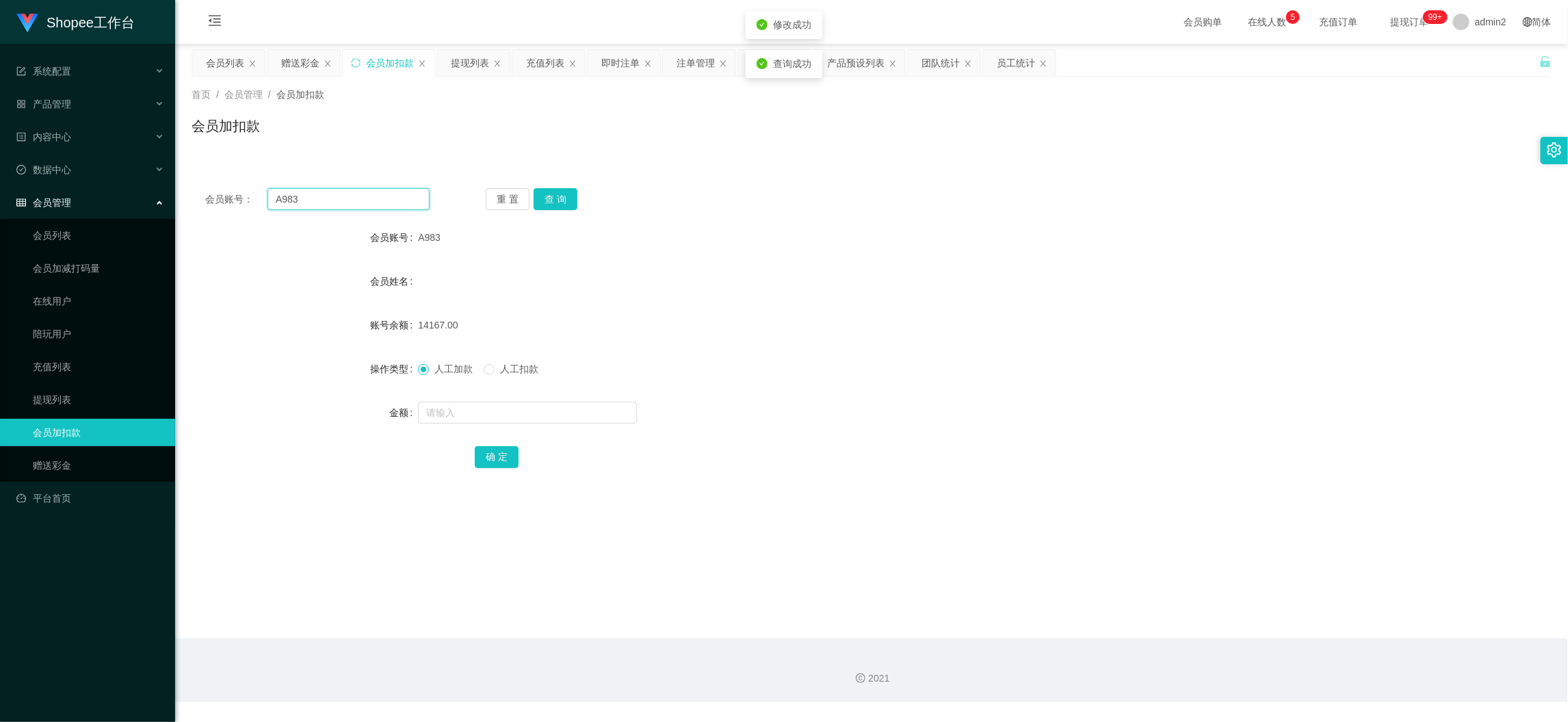
drag, startPoint x: 360, startPoint y: 200, endPoint x: 407, endPoint y: 205, distance: 47.3
click at [364, 201] on input "A983" at bounding box center [348, 199] width 162 height 22
click at [543, 199] on button "查 询" at bounding box center [555, 199] width 44 height 22
click at [600, 405] on input "text" at bounding box center [527, 413] width 219 height 22
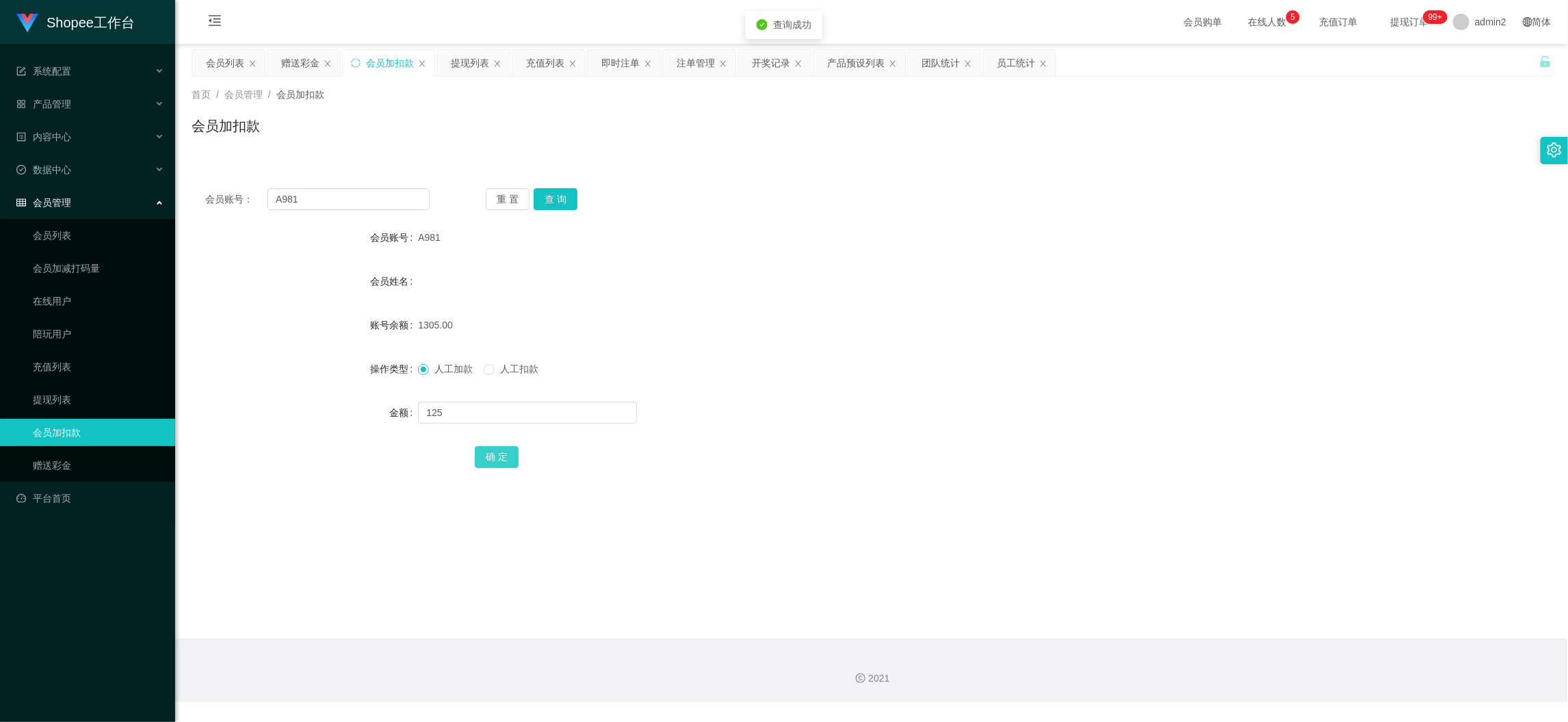
drag, startPoint x: 502, startPoint y: 452, endPoint x: 511, endPoint y: 451, distance: 9.1
click at [502, 452] on button "确 定" at bounding box center [497, 457] width 44 height 22
click at [832, 356] on div "人工加款 人工扣款" at bounding box center [814, 369] width 793 height 27
drag, startPoint x: 856, startPoint y: 270, endPoint x: 757, endPoint y: 254, distance: 100.3
click at [856, 270] on div "会员姓名" at bounding box center [871, 281] width 1359 height 27
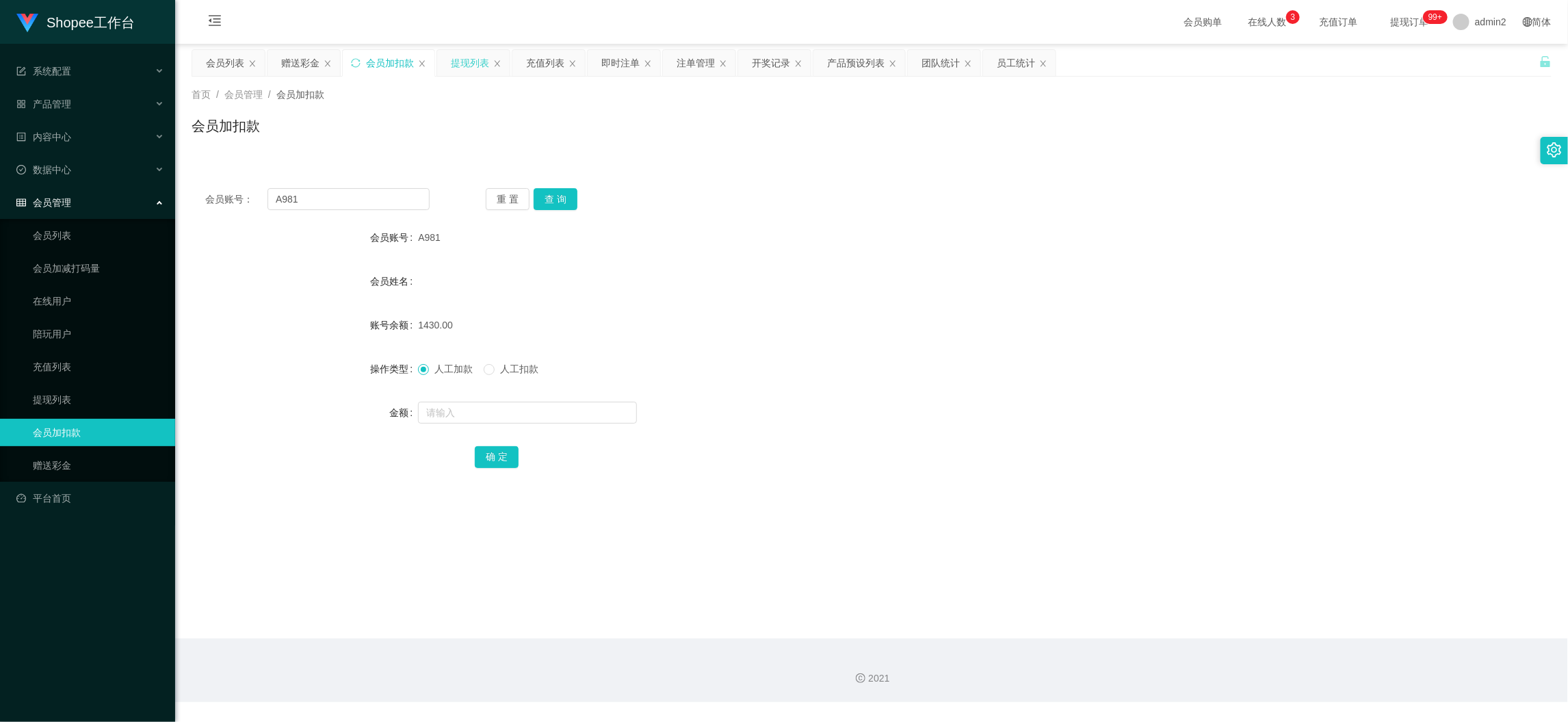
drag, startPoint x: 465, startPoint y: 59, endPoint x: 464, endPoint y: 121, distance: 62.0
click at [465, 59] on div "提现列表" at bounding box center [470, 63] width 38 height 26
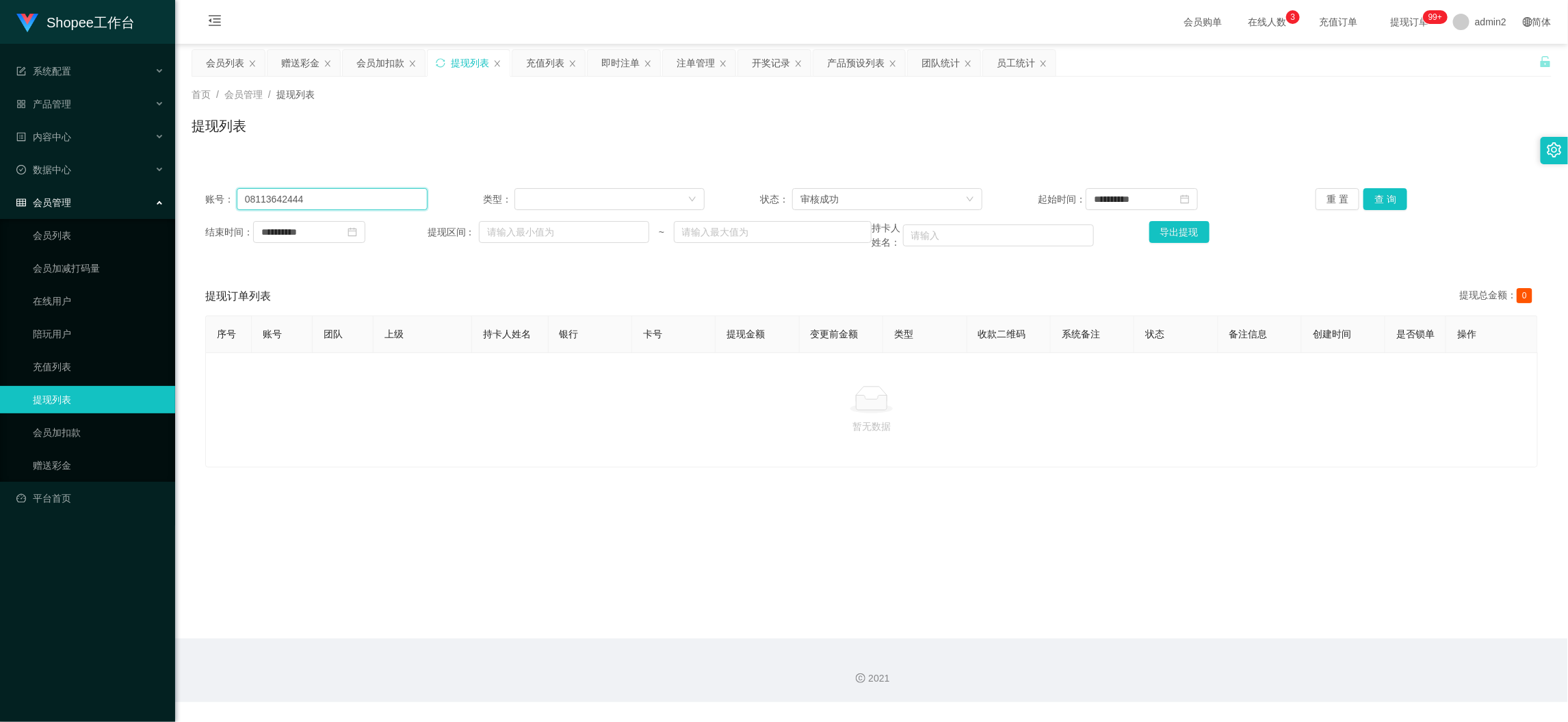
click at [381, 199] on input "08113642444" at bounding box center [332, 199] width 191 height 22
click at [1382, 195] on button "查 询" at bounding box center [1385, 199] width 44 height 22
click at [882, 200] on div "审核成功" at bounding box center [883, 199] width 165 height 20
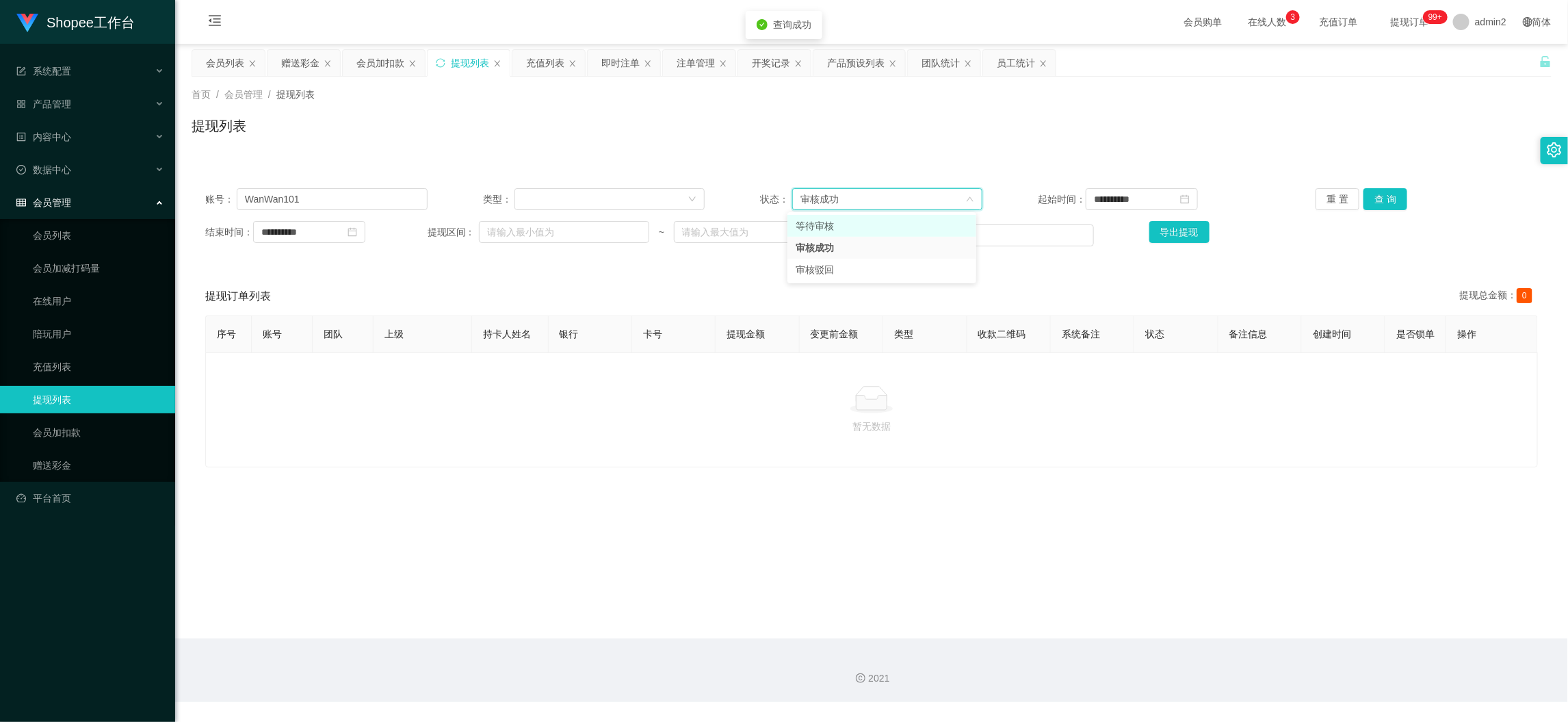
click at [839, 220] on li "等待审核" at bounding box center [882, 226] width 188 height 22
click at [1367, 203] on button "查 询" at bounding box center [1385, 199] width 44 height 22
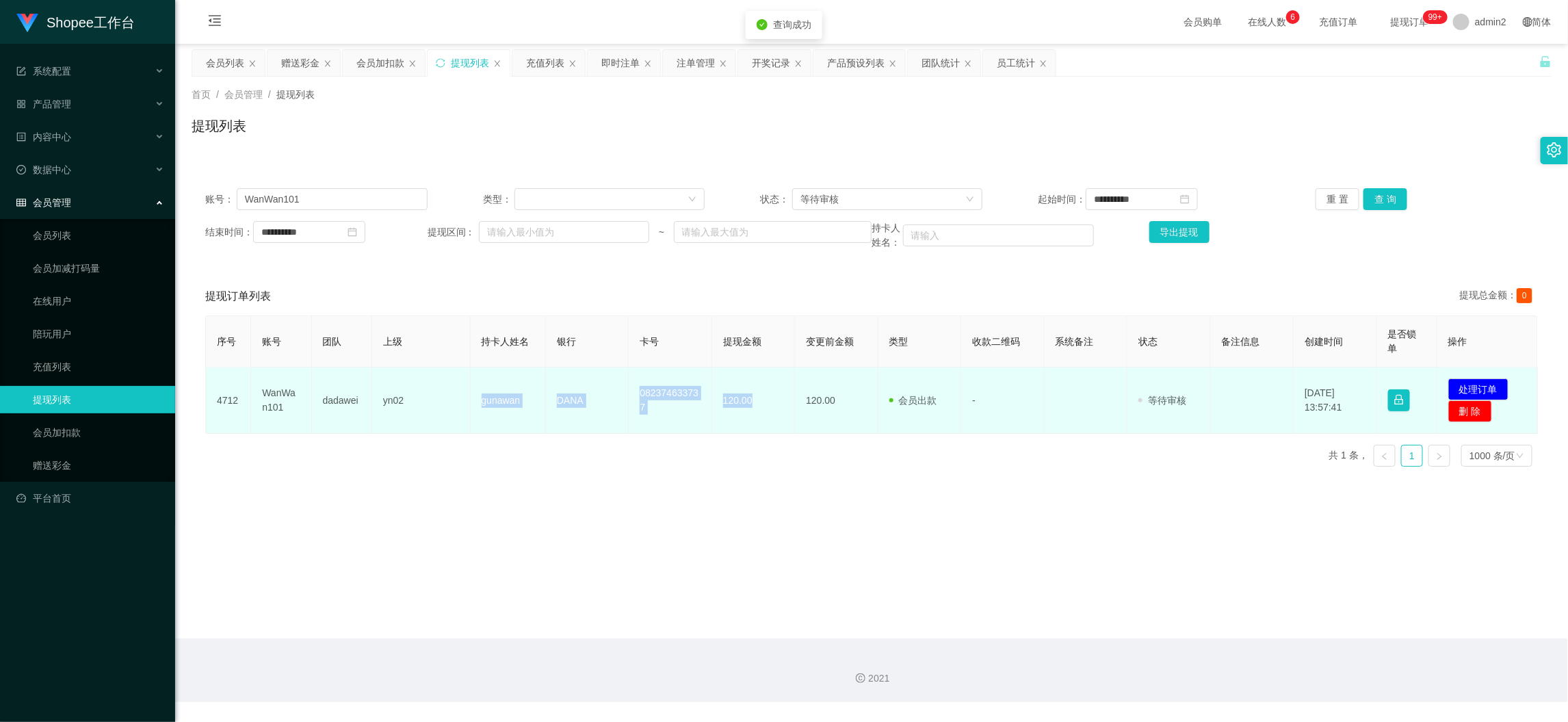
drag, startPoint x: 485, startPoint y: 397, endPoint x: 783, endPoint y: 407, distance: 298.2
click at [773, 405] on tr "4712 WanWan101 dadawei yn02 gunawan DANA 082374633737 120.00 120.00 会员出款 人工取款 -…" at bounding box center [872, 400] width 1332 height 67
click at [1461, 389] on button "处理订单" at bounding box center [1478, 389] width 60 height 22
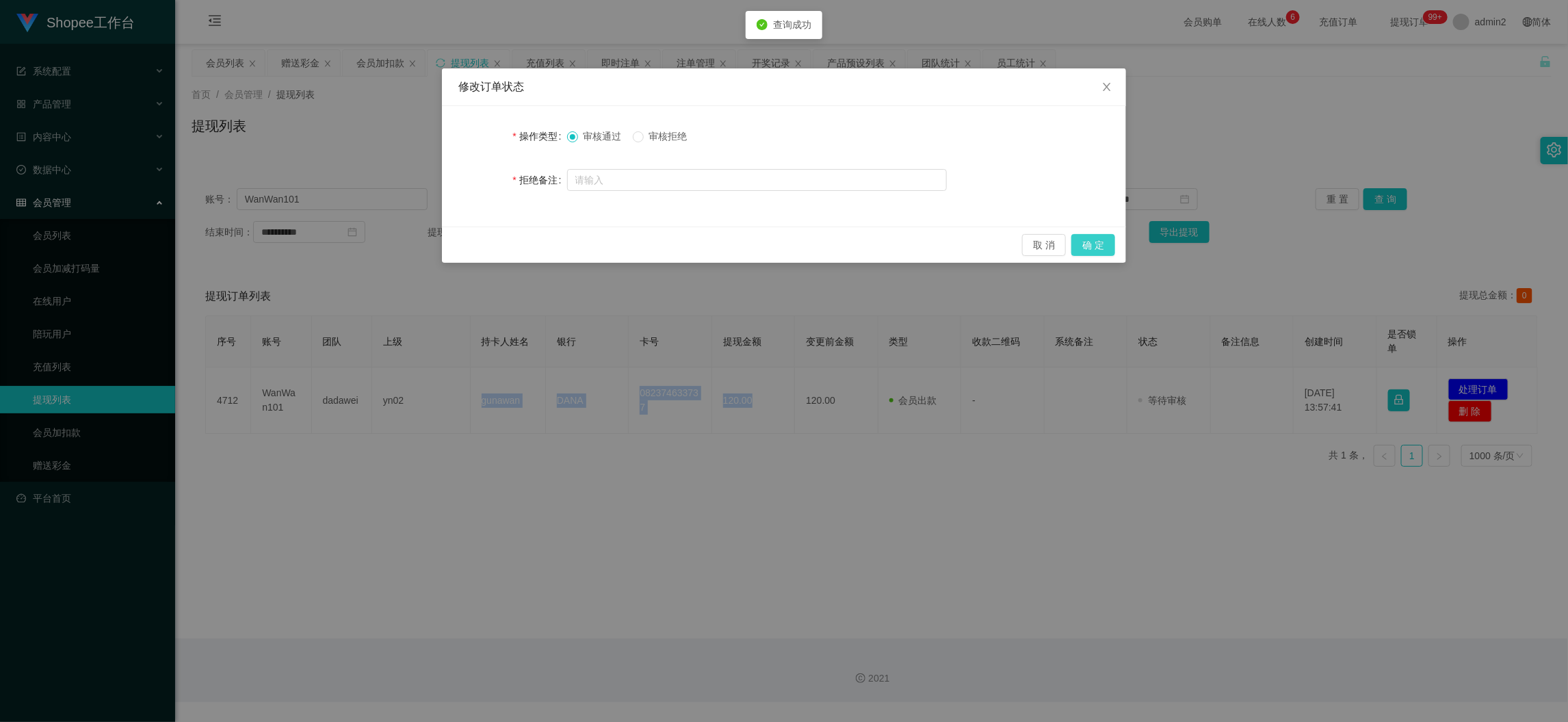
click at [1090, 244] on button "确 定" at bounding box center [1093, 245] width 44 height 22
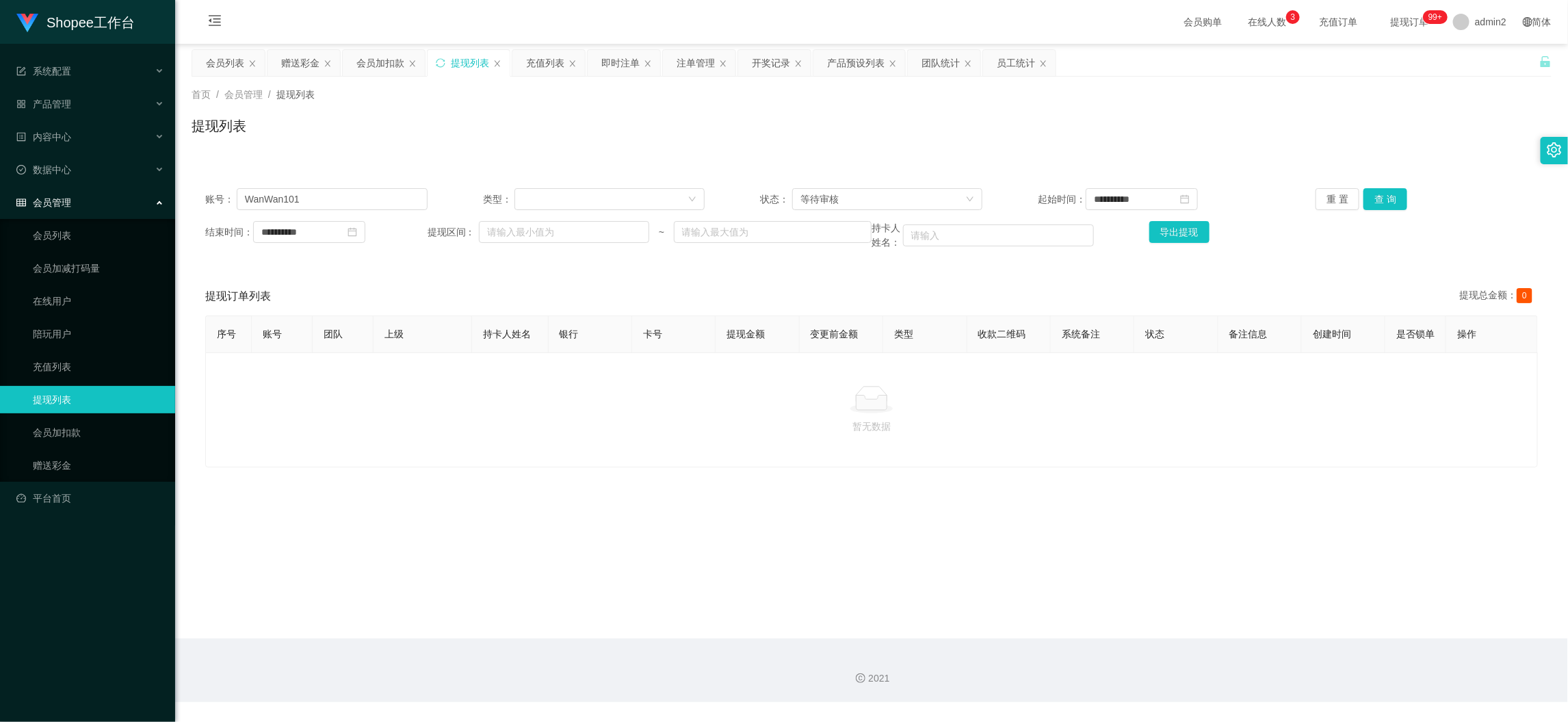
drag, startPoint x: 1231, startPoint y: 639, endPoint x: 1101, endPoint y: 512, distance: 181.7
click at [1231, 639] on div "2021" at bounding box center [871, 671] width 1392 height 64
click at [369, 199] on input "WanWan101" at bounding box center [332, 199] width 191 height 22
drag, startPoint x: 369, startPoint y: 200, endPoint x: 832, endPoint y: 199, distance: 463.0
click at [370, 199] on input "WanWan101" at bounding box center [332, 199] width 191 height 22
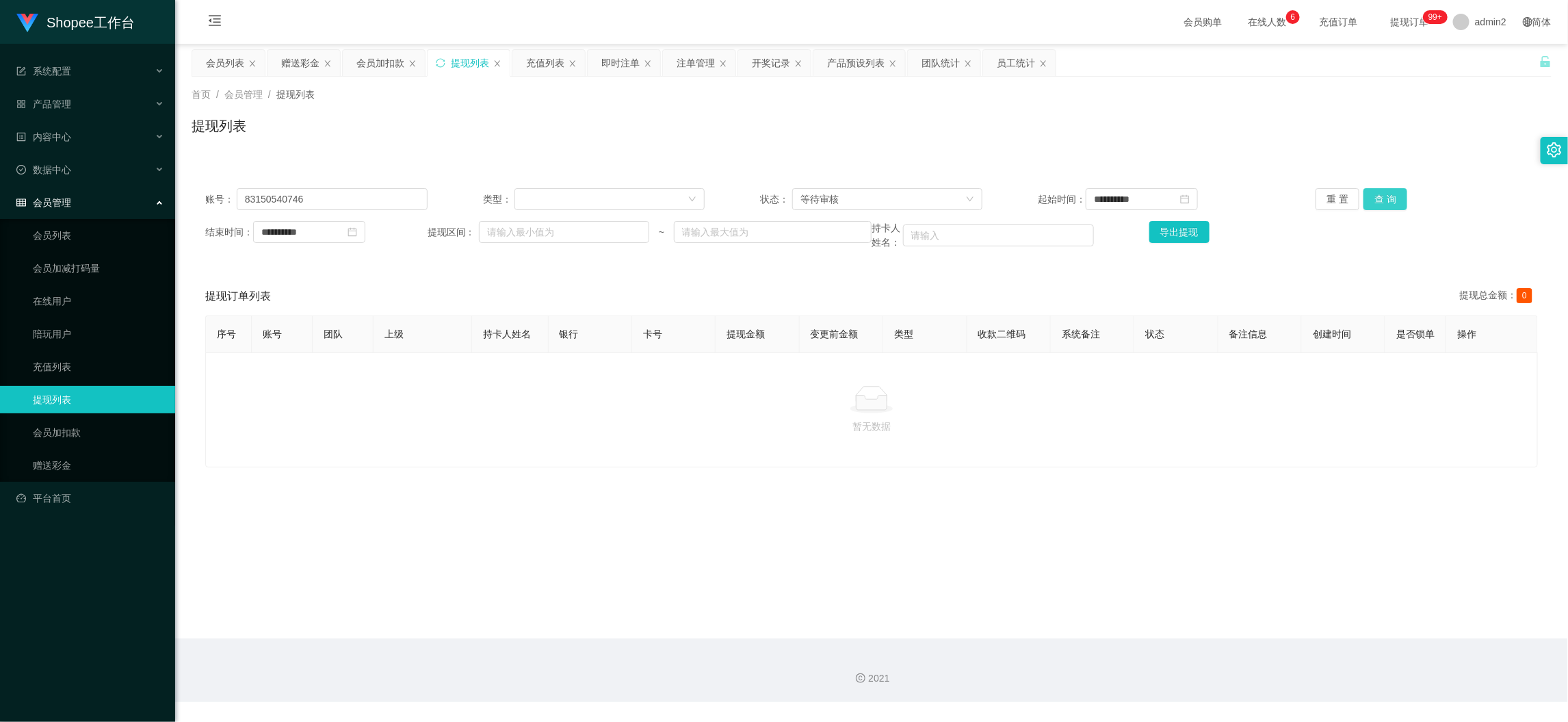
drag, startPoint x: 1371, startPoint y: 197, endPoint x: 1359, endPoint y: 200, distance: 12.4
click at [1371, 197] on button "查 询" at bounding box center [1385, 199] width 44 height 22
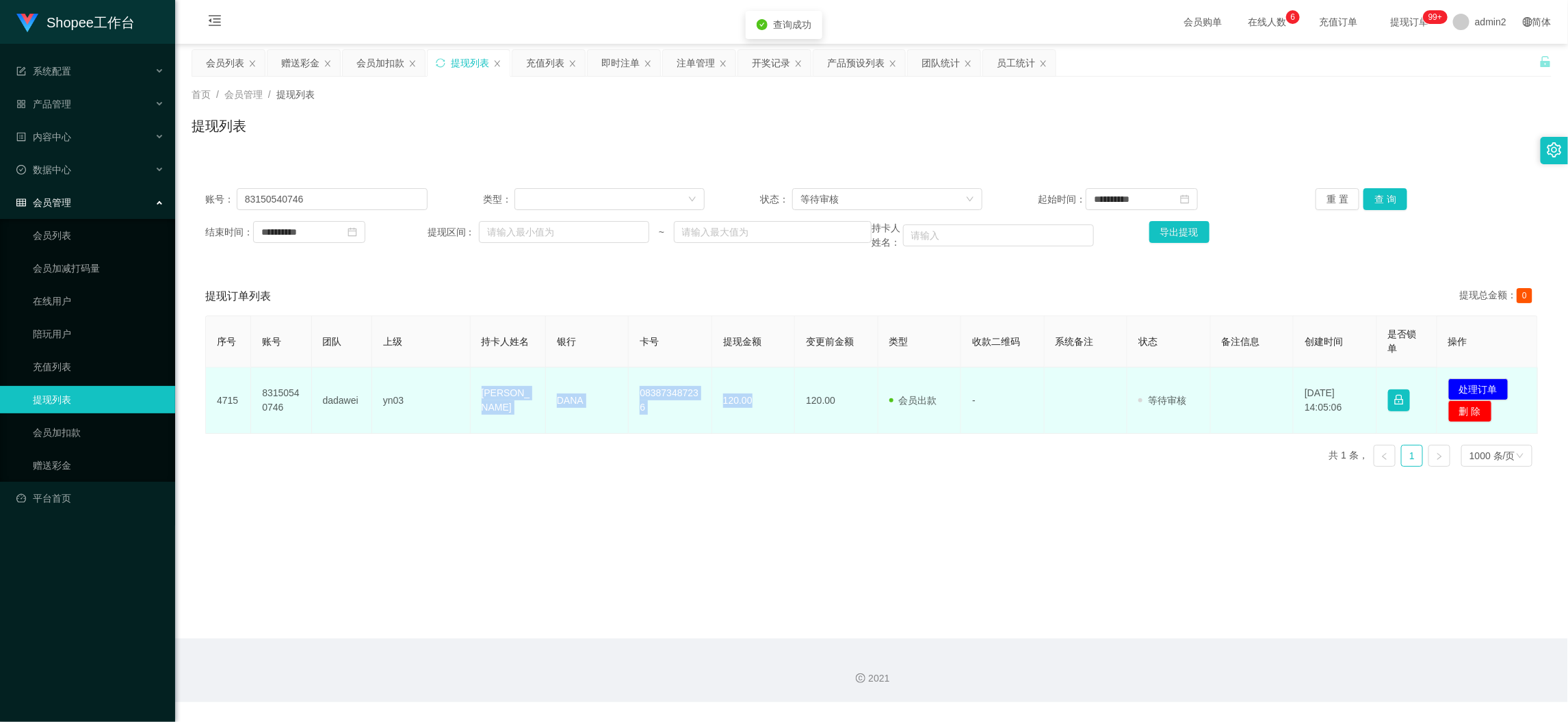
drag, startPoint x: 470, startPoint y: 393, endPoint x: 1027, endPoint y: 408, distance: 557.2
click at [764, 415] on tr "4715 83150540746 dadawei yn03 Dela nurwanti DANA 083873487236 120.00 120.00 会员出…" at bounding box center [872, 400] width 1332 height 67
click at [1481, 386] on button "处理订单" at bounding box center [1478, 389] width 60 height 22
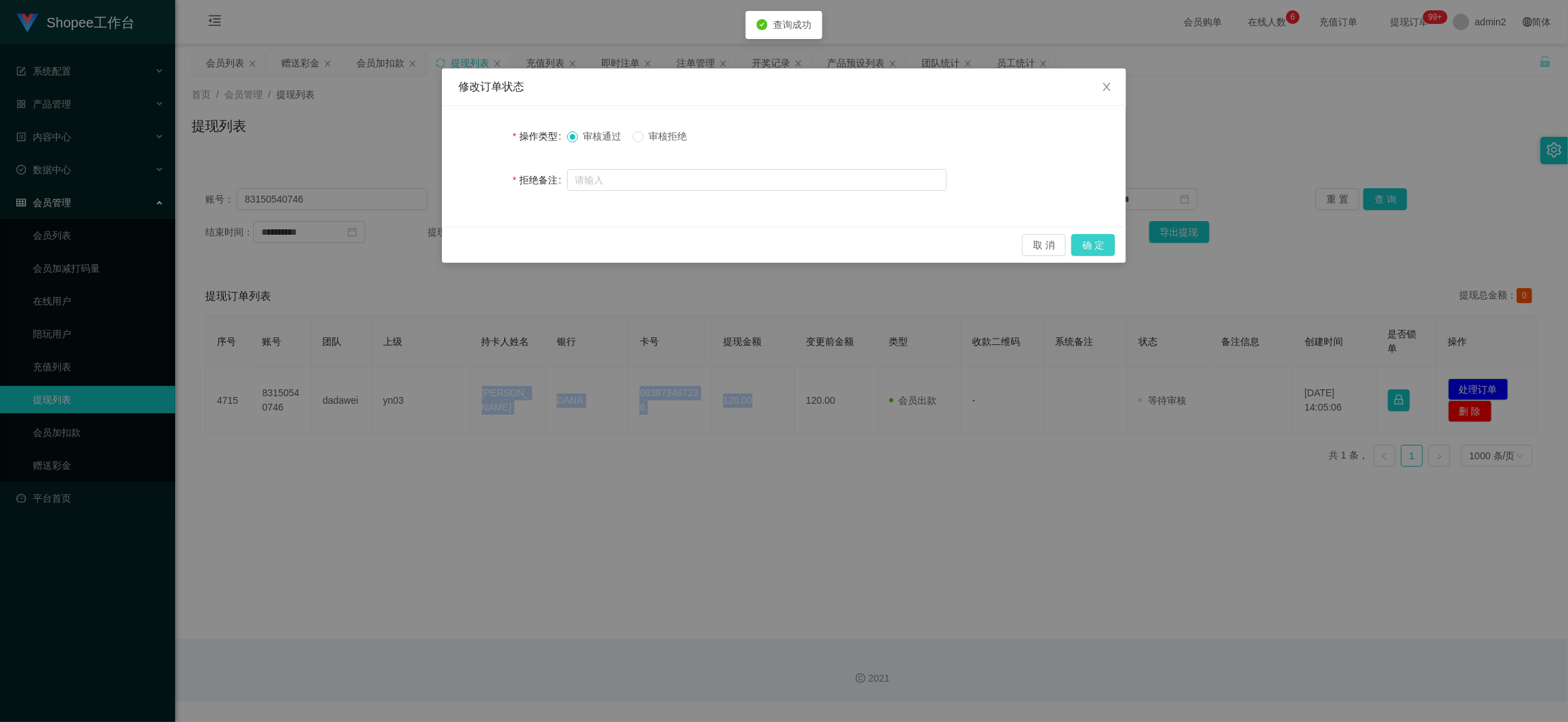
click at [1108, 242] on button "确 定" at bounding box center [1093, 245] width 44 height 22
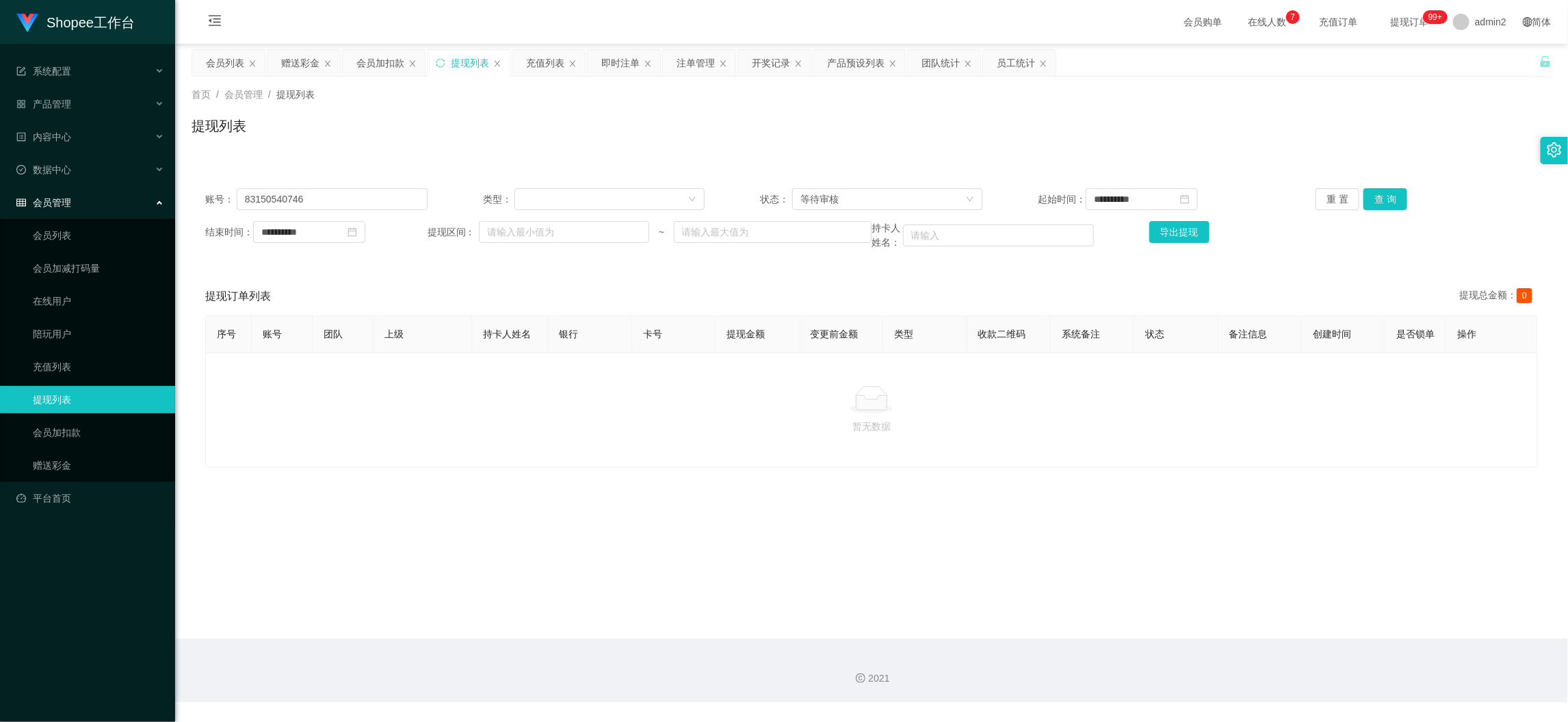
drag, startPoint x: 1237, startPoint y: 624, endPoint x: 1049, endPoint y: 533, distance: 208.9
click at [1236, 624] on main "**********" at bounding box center [871, 341] width 1392 height 595
click at [231, 59] on div "会员列表" at bounding box center [225, 63] width 38 height 26
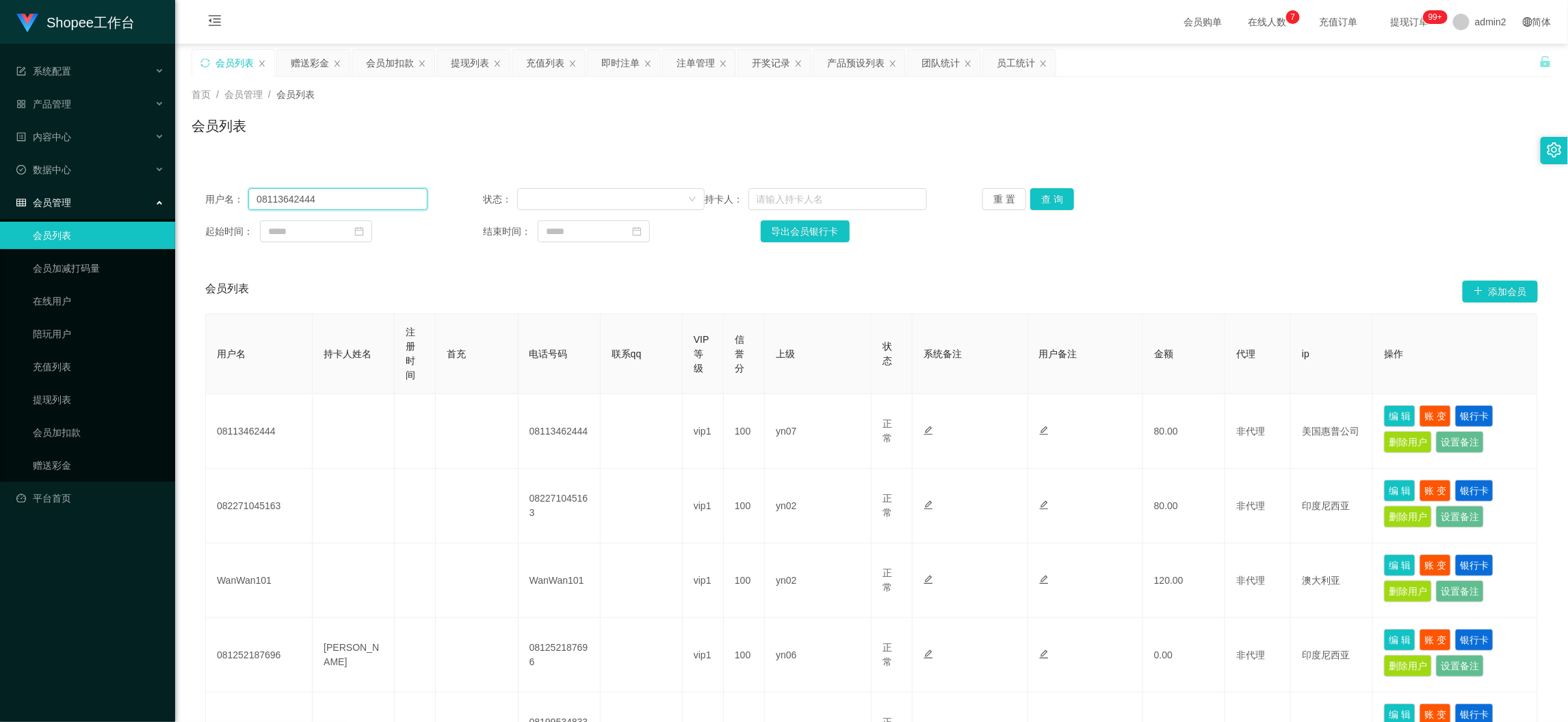
click at [371, 193] on input "08113642444" at bounding box center [337, 199] width 178 height 22
click at [1048, 197] on button "查 询" at bounding box center [1052, 199] width 44 height 22
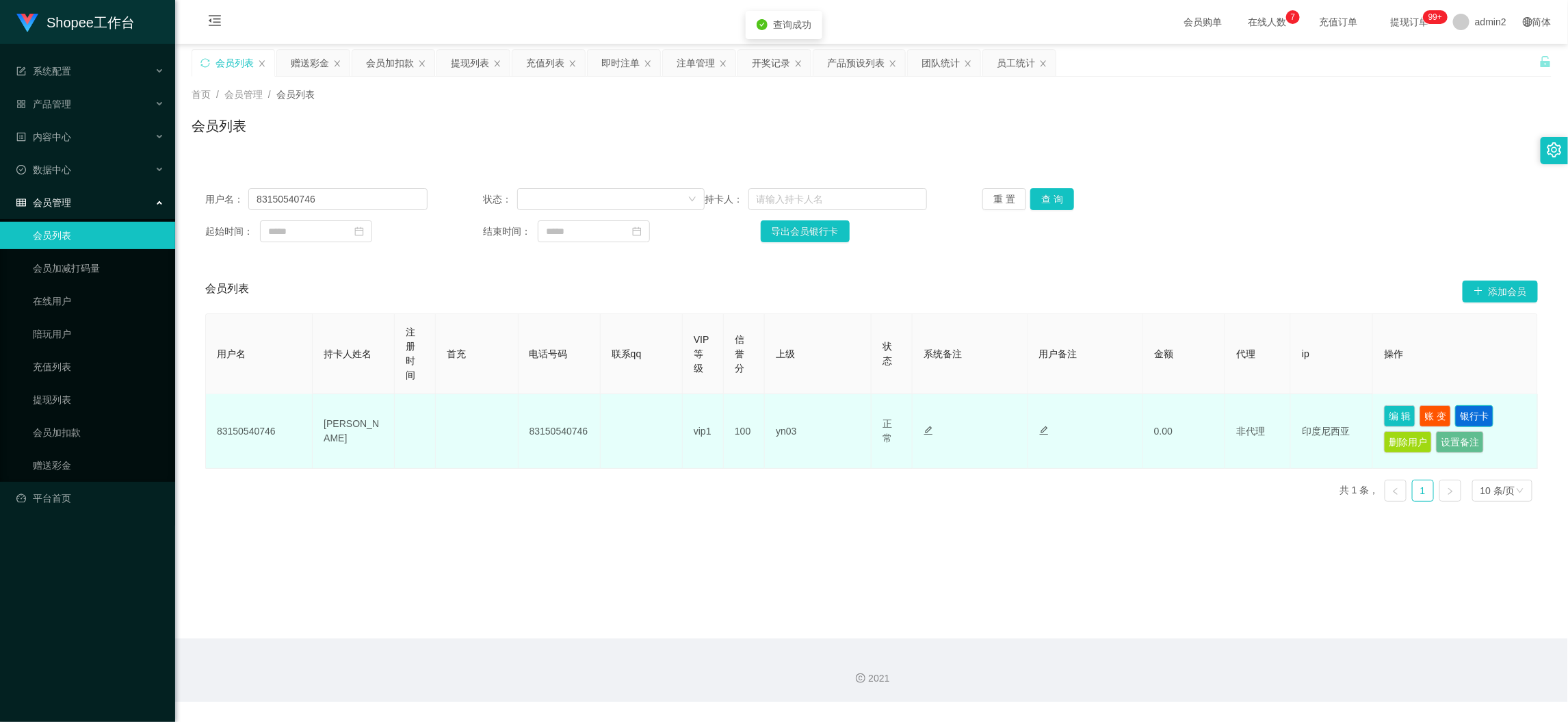
click at [1463, 412] on button "银行卡" at bounding box center [1474, 416] width 38 height 22
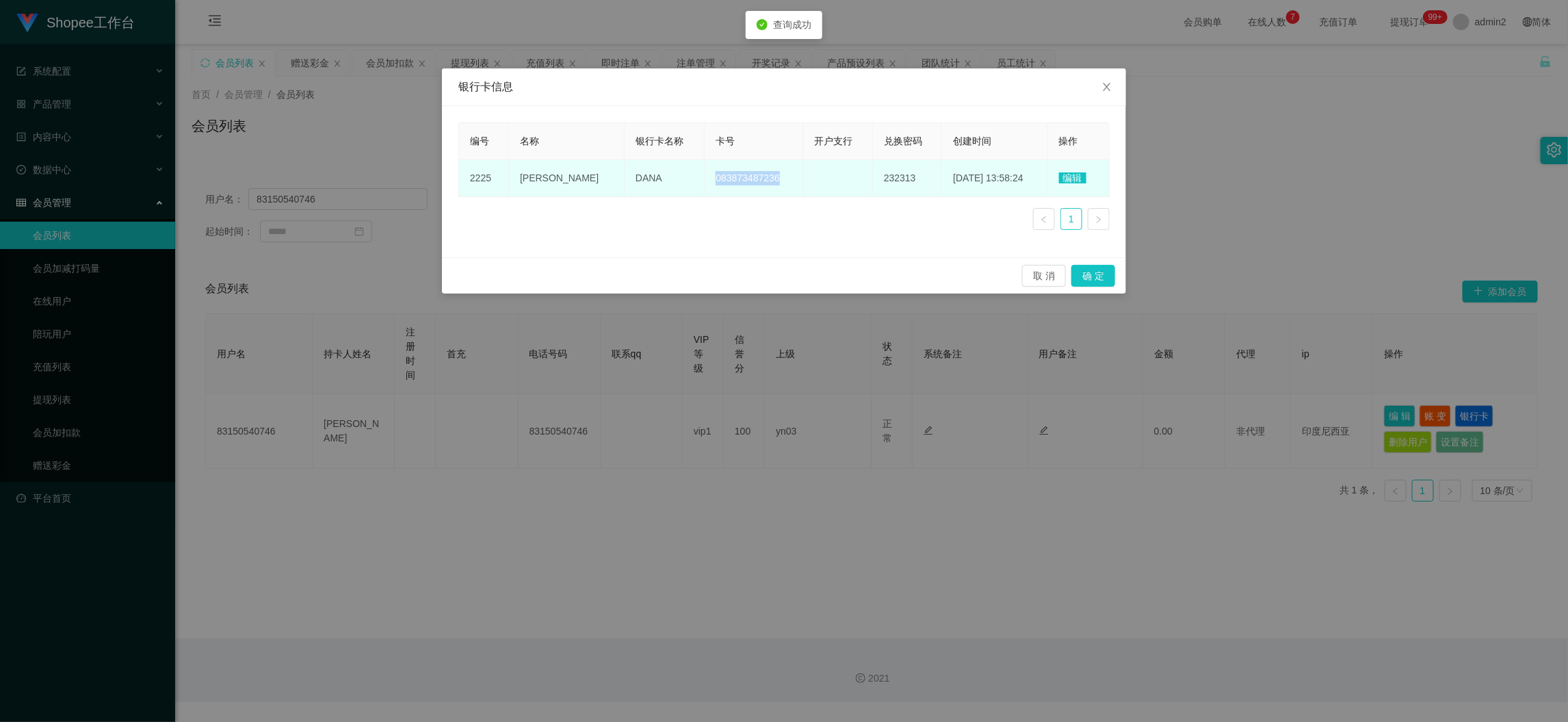
drag, startPoint x: 679, startPoint y: 178, endPoint x: 810, endPoint y: 181, distance: 131.0
click at [810, 181] on tr "2225 [PERSON_NAME] 083873487236 232313 [DATE] 13:58:24 编辑" at bounding box center [784, 178] width 650 height 37
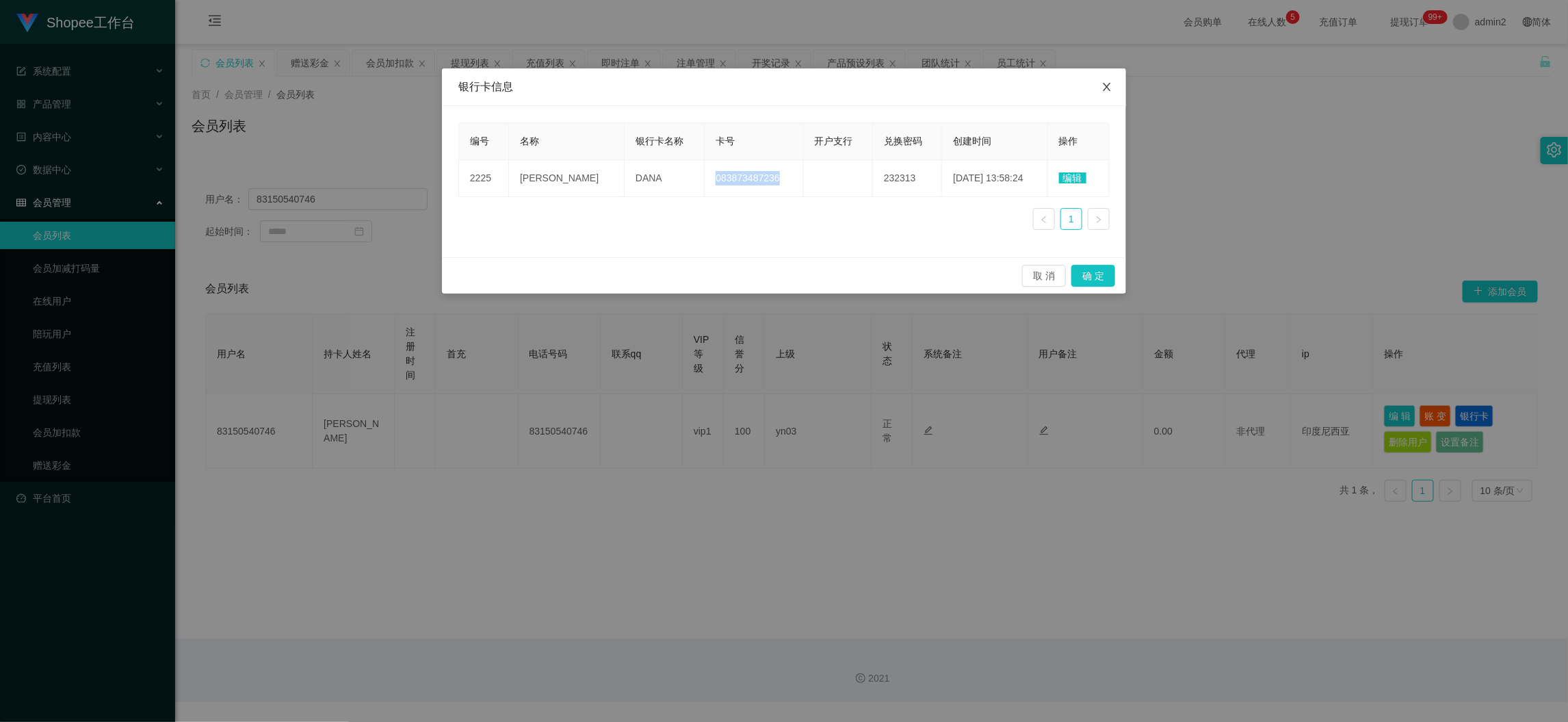
click at [1101, 87] on icon "图标: close" at bounding box center [1107, 87] width 11 height 11
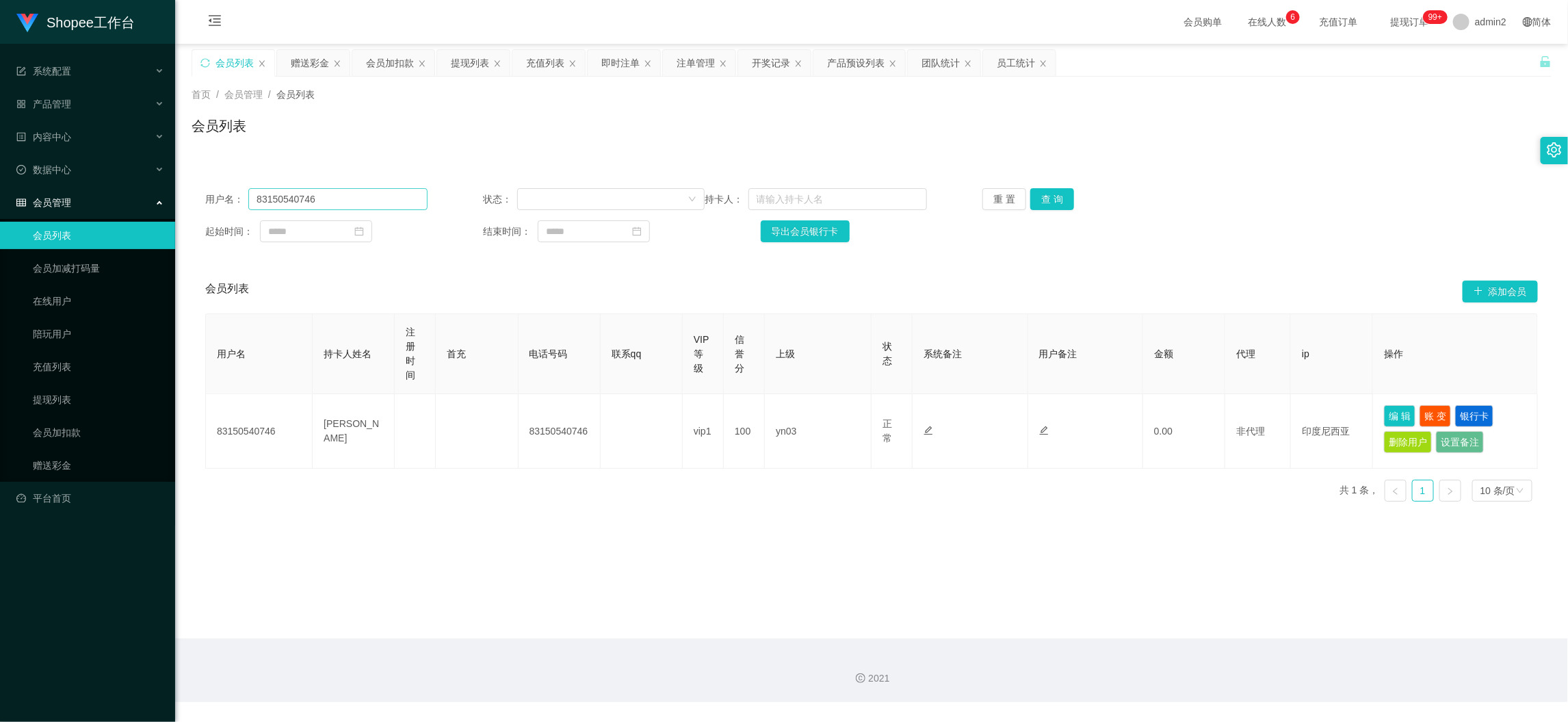
drag, startPoint x: 1226, startPoint y: 628, endPoint x: 419, endPoint y: 191, distance: 917.7
click at [1226, 628] on main "关闭左侧 关闭右侧 关闭其它 刷新页面 会员列表 赠送彩金 会员加扣款 提现列表 充值列表 即时注单 注单管理 开奖记录 产品预设列表 团队统计 员工统计 首…" at bounding box center [871, 341] width 1392 height 595
click at [343, 203] on input "83150540746" at bounding box center [337, 199] width 178 height 22
click at [1045, 196] on button "查 询" at bounding box center [1052, 199] width 44 height 22
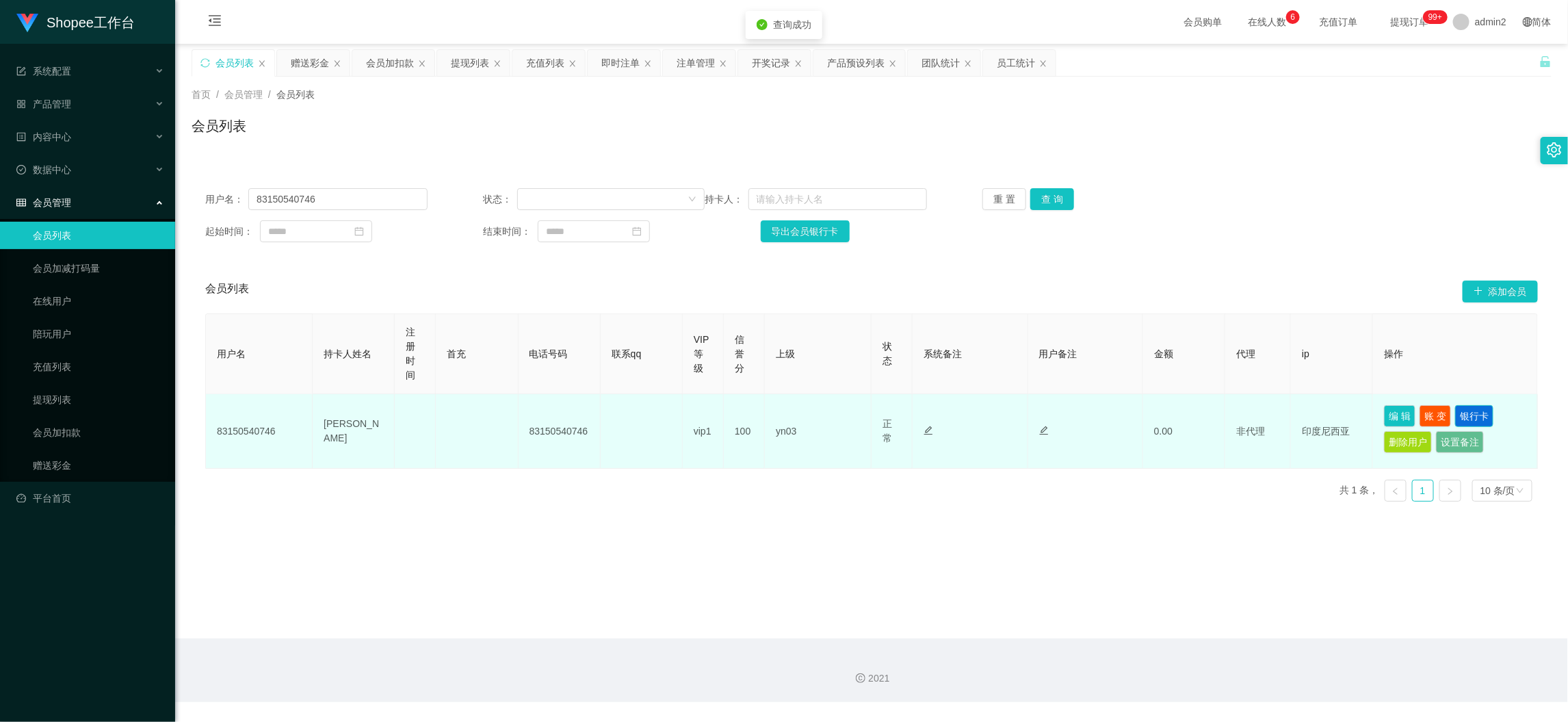
click at [1478, 412] on button "银行卡" at bounding box center [1474, 416] width 38 height 22
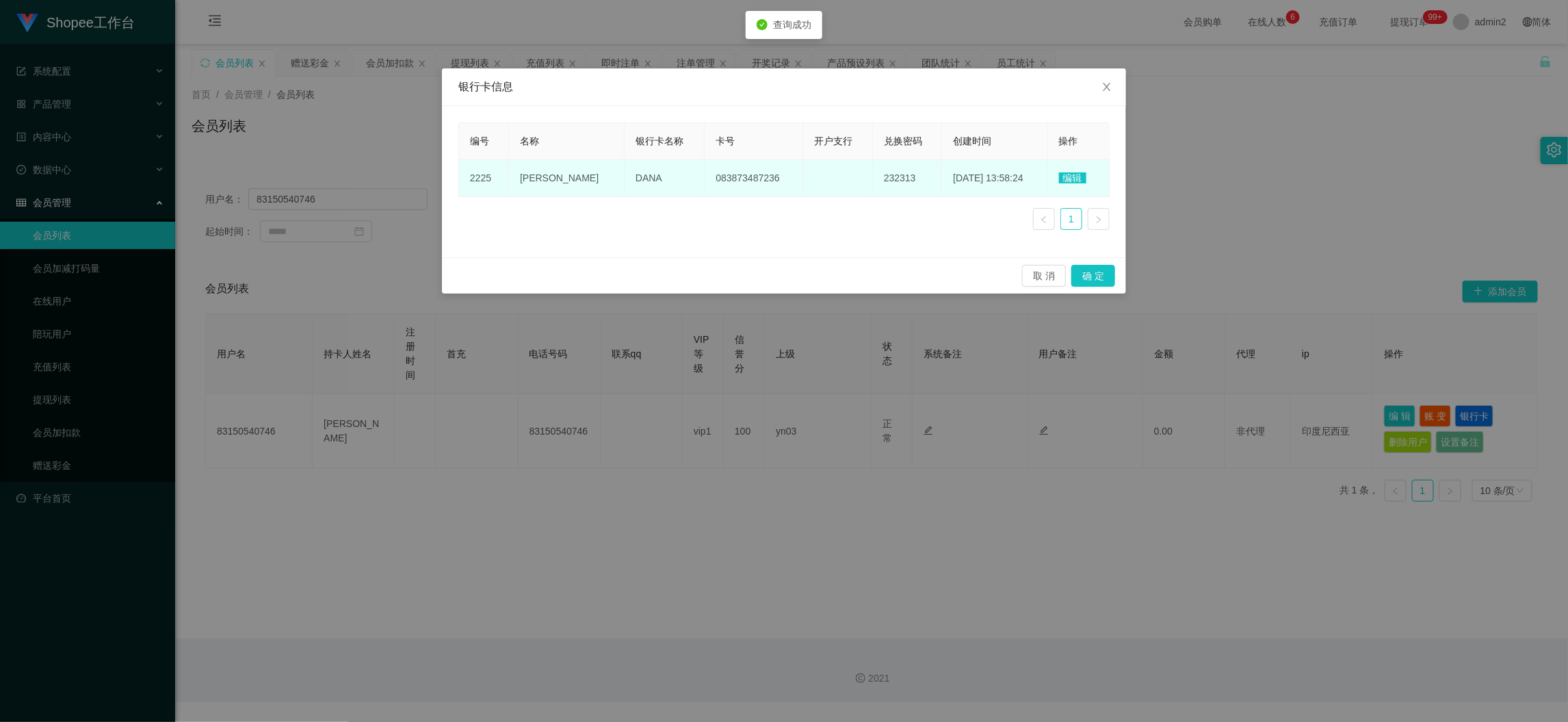
click at [1075, 176] on span "编辑" at bounding box center [1072, 178] width 27 height 11
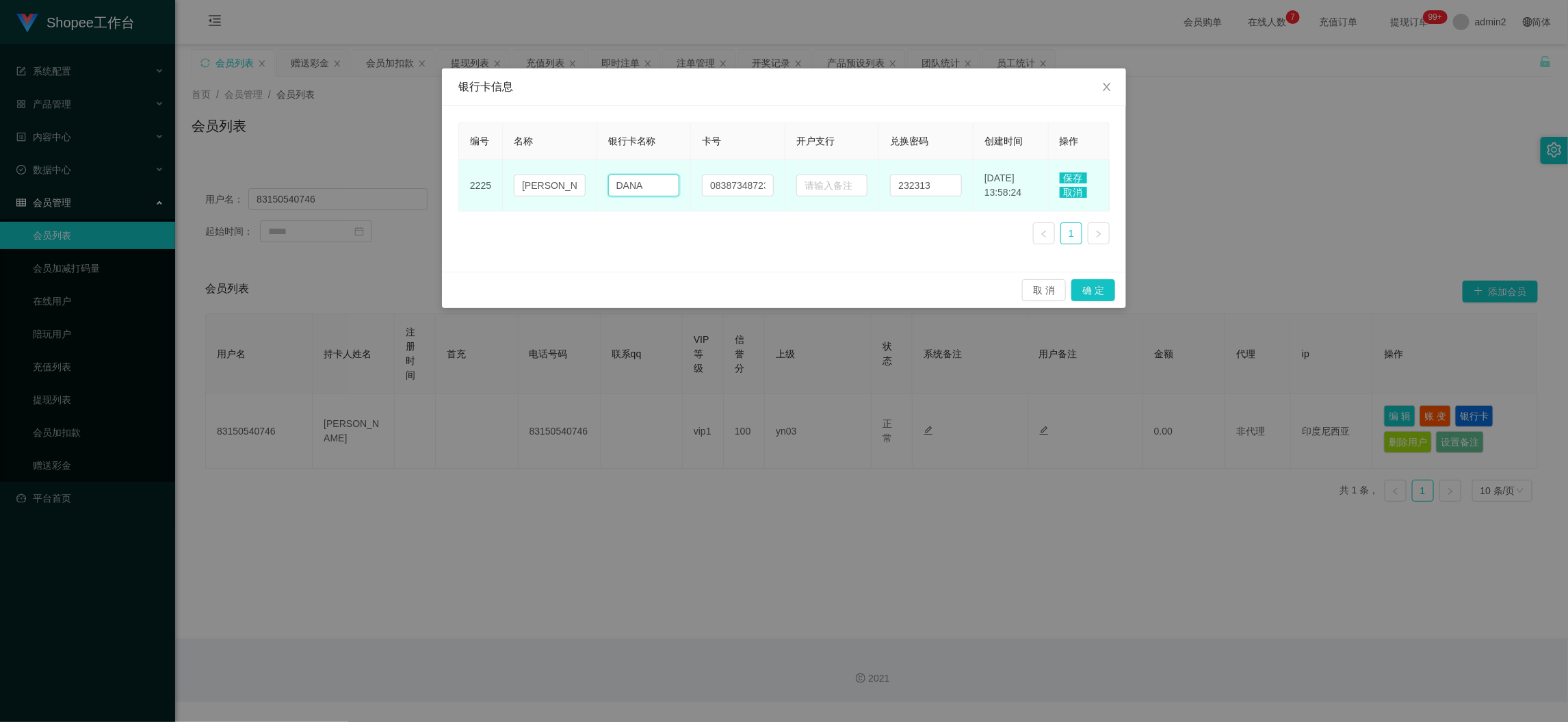
click at [654, 180] on input "DANA" at bounding box center [644, 186] width 71 height 22
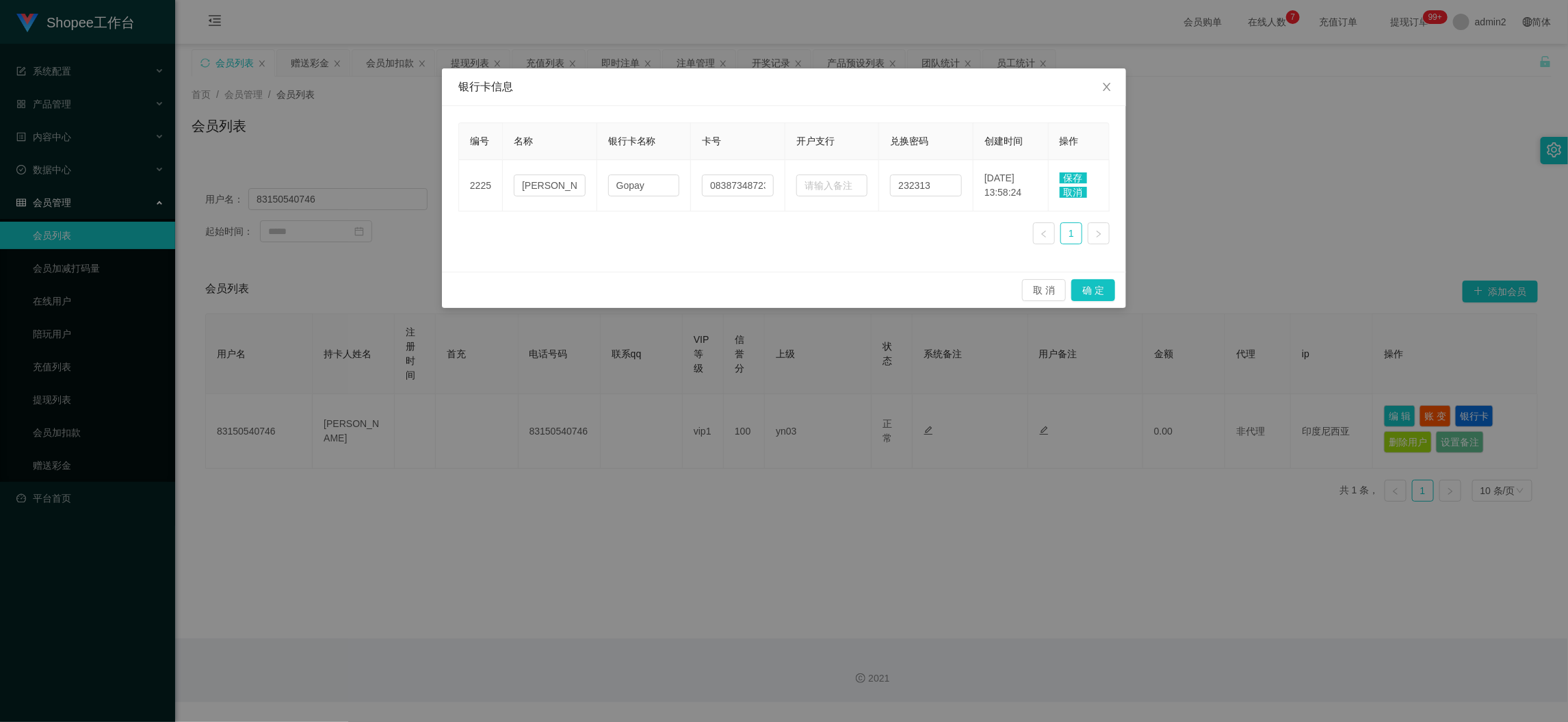
click at [1071, 178] on span "保存" at bounding box center [1073, 178] width 27 height 11
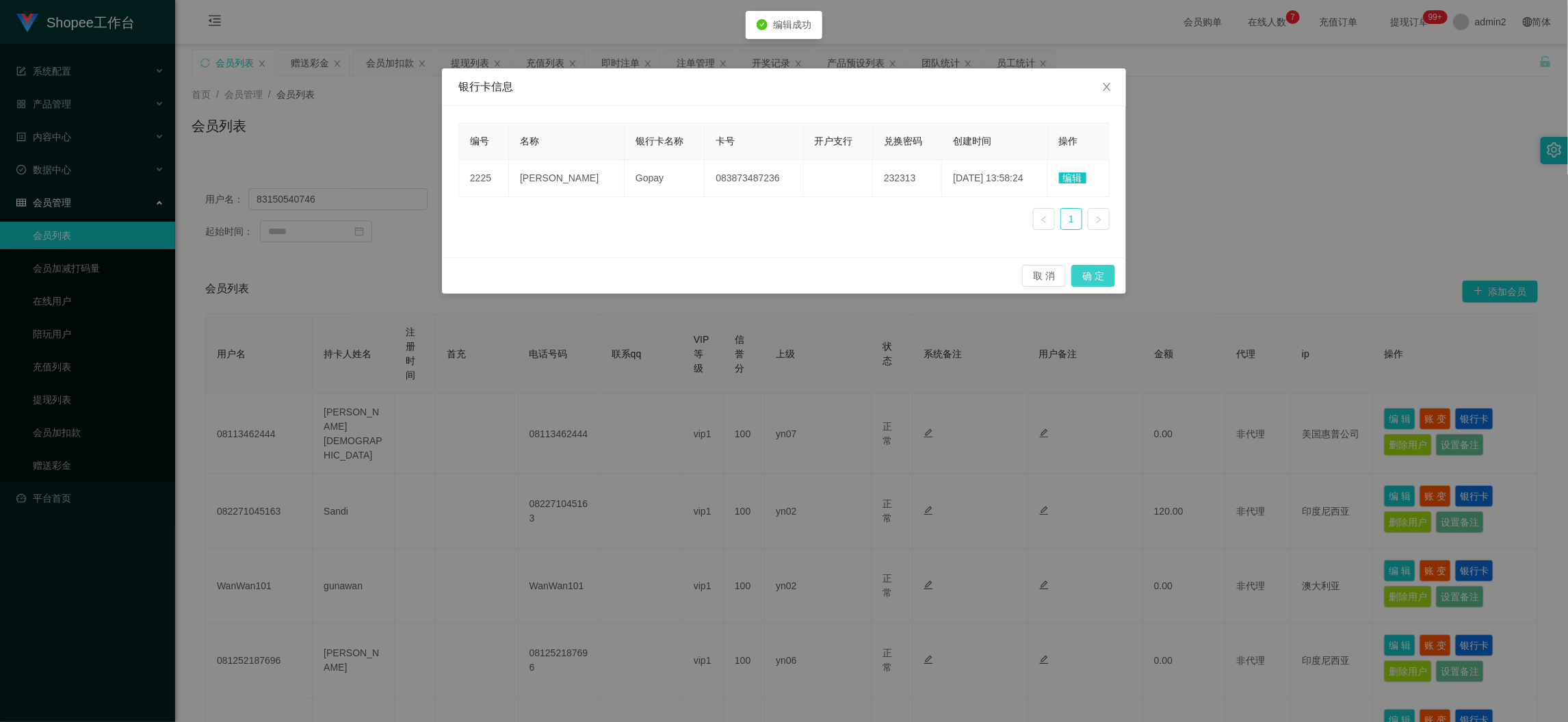
drag, startPoint x: 1100, startPoint y: 273, endPoint x: 1099, endPoint y: 217, distance: 56.0
click at [1100, 274] on button "确 定" at bounding box center [1093, 275] width 44 height 22
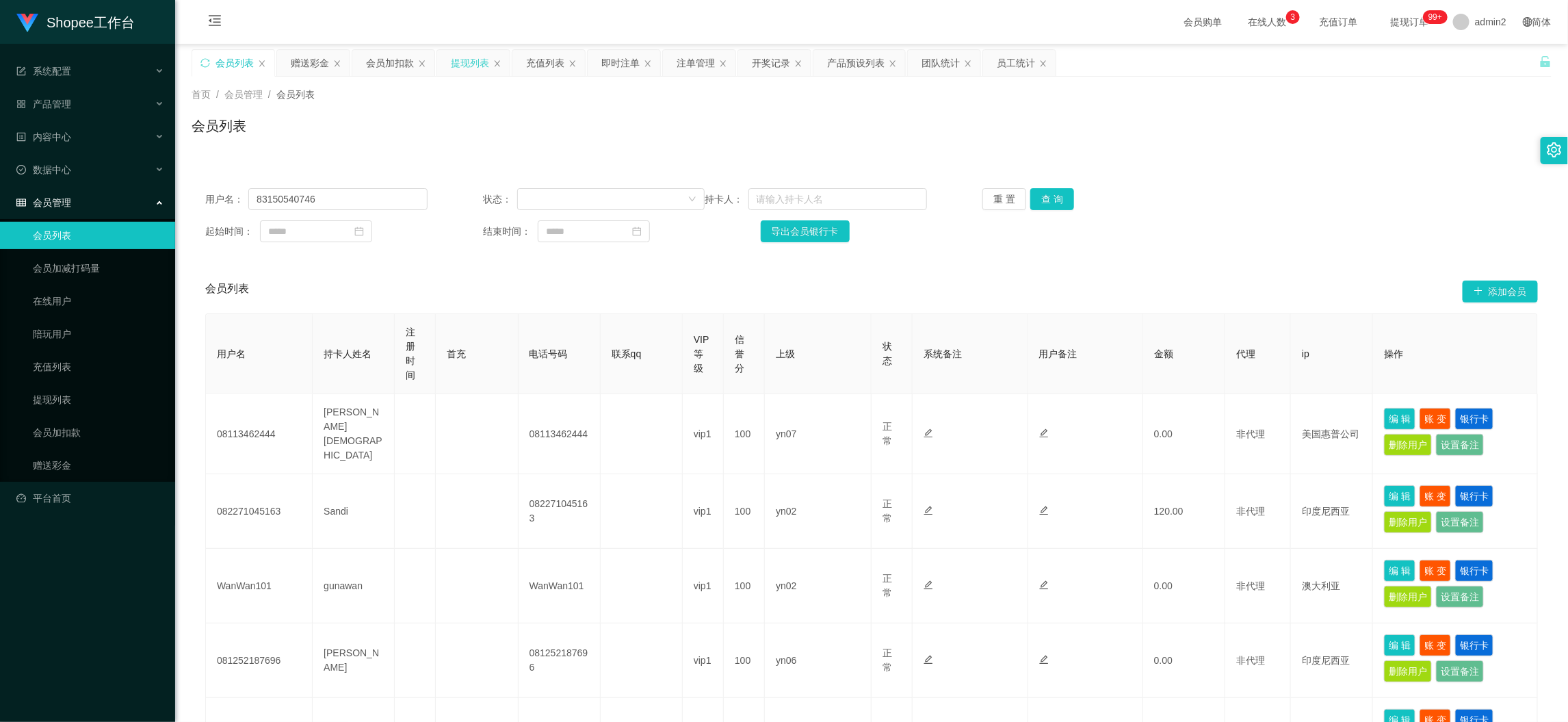
click at [456, 59] on div "提现列表" at bounding box center [470, 63] width 38 height 26
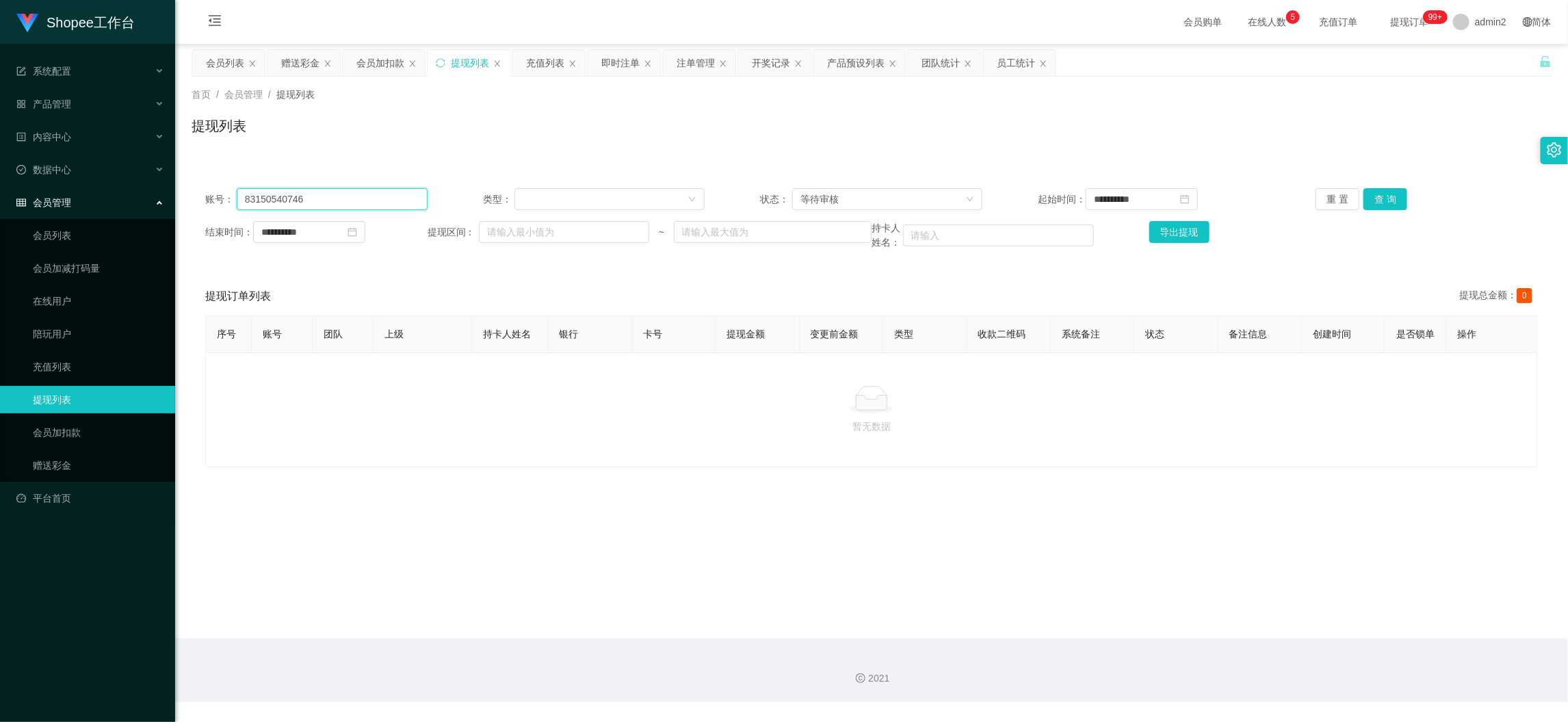
click at [397, 203] on input "83150540746" at bounding box center [332, 199] width 191 height 22
drag, startPoint x: 1373, startPoint y: 202, endPoint x: 1307, endPoint y: 215, distance: 67.3
click at [1373, 202] on button "查 询" at bounding box center [1385, 199] width 44 height 22
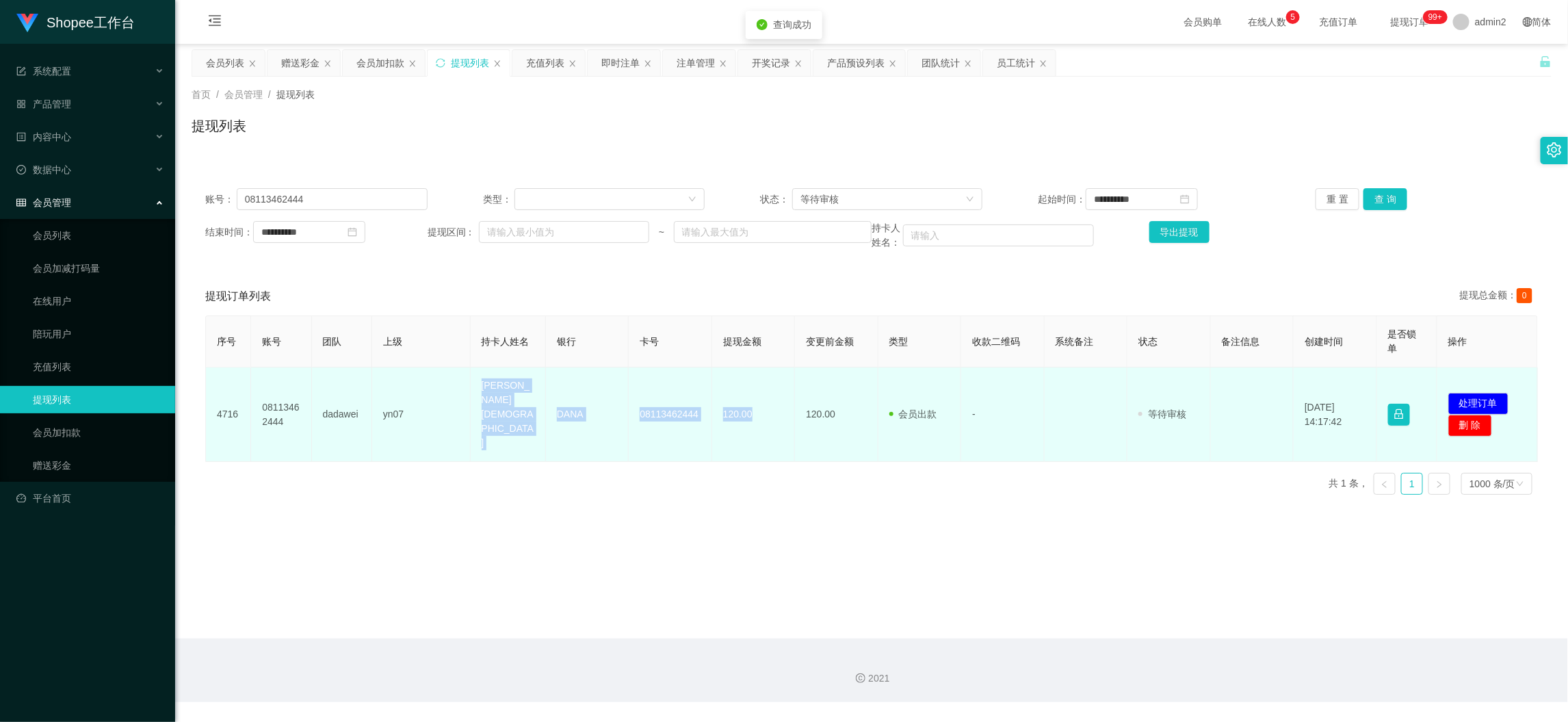
drag, startPoint x: 477, startPoint y: 389, endPoint x: 1070, endPoint y: 408, distance: 593.3
click at [763, 405] on tr "[PHONE_NUMBER] dadawei yn07 ani nurohman DANA 08113462444 120.00 120.00 会员出款 人工…" at bounding box center [872, 414] width 1332 height 94
click at [1470, 393] on button "处理订单" at bounding box center [1478, 404] width 60 height 22
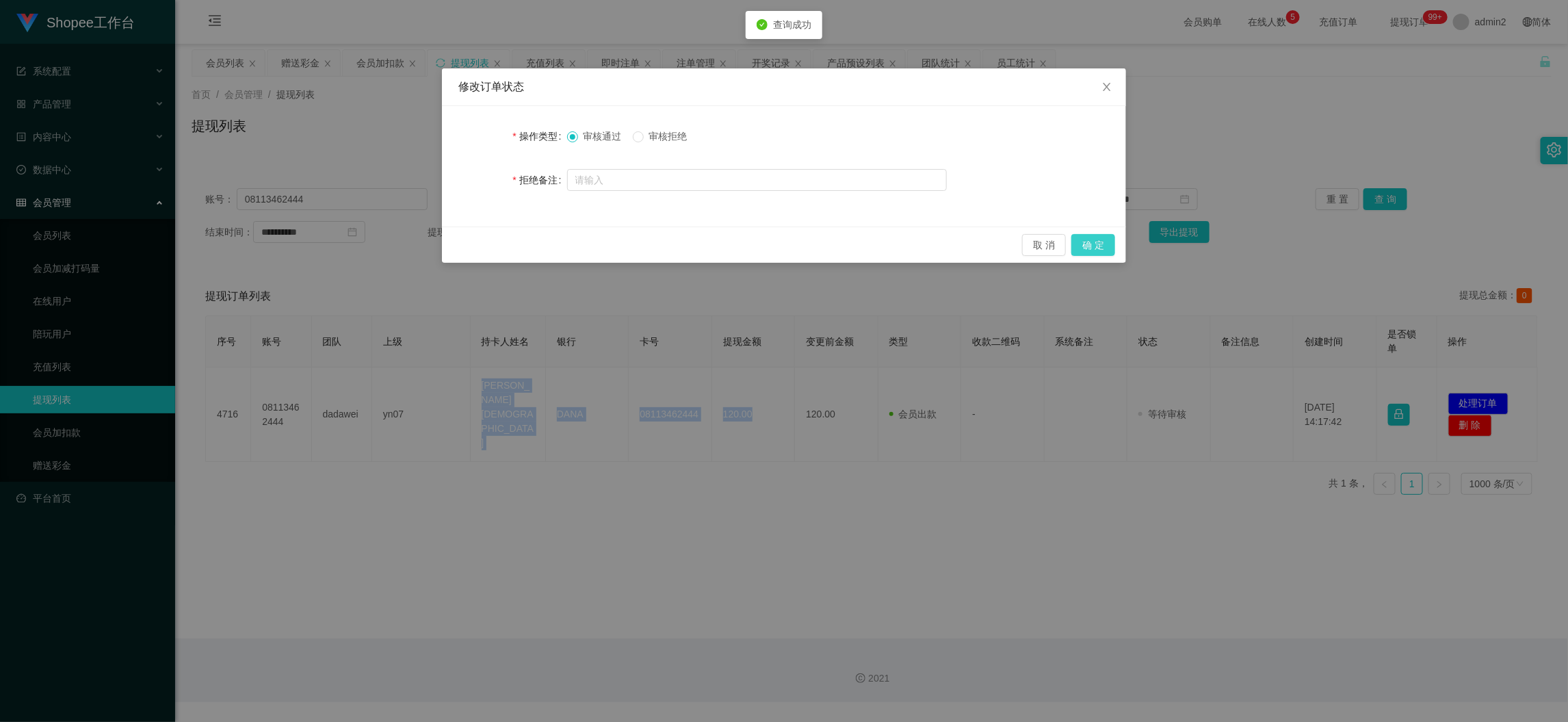
click at [1096, 242] on button "确 定" at bounding box center [1093, 245] width 44 height 22
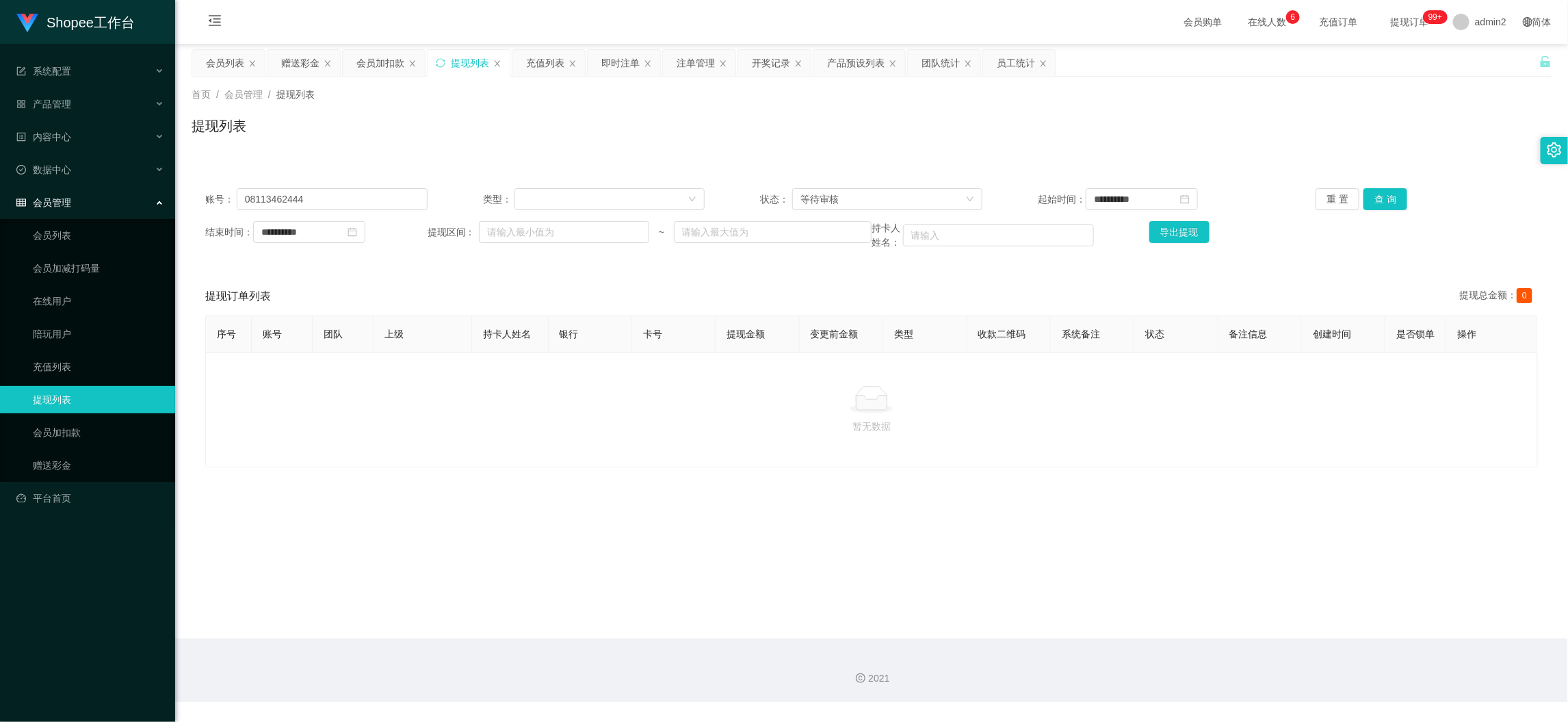
drag, startPoint x: 1252, startPoint y: 617, endPoint x: 926, endPoint y: 440, distance: 371.0
click at [1252, 620] on main "**********" at bounding box center [871, 341] width 1392 height 595
click at [375, 61] on div "会员加扣款" at bounding box center [381, 63] width 48 height 26
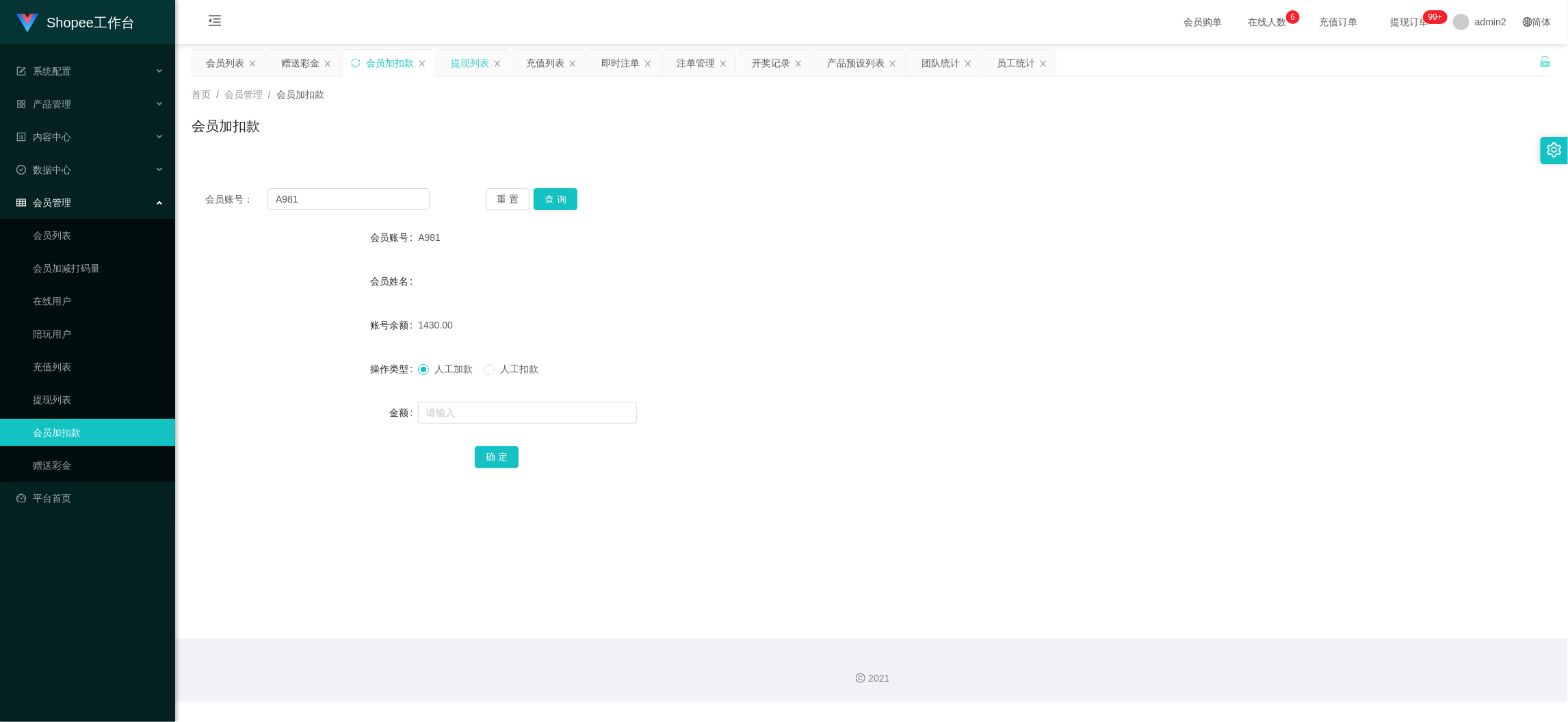
drag, startPoint x: 465, startPoint y: 60, endPoint x: 466, endPoint y: 77, distance: 17.0
click at [465, 61] on div "提现列表" at bounding box center [470, 63] width 38 height 26
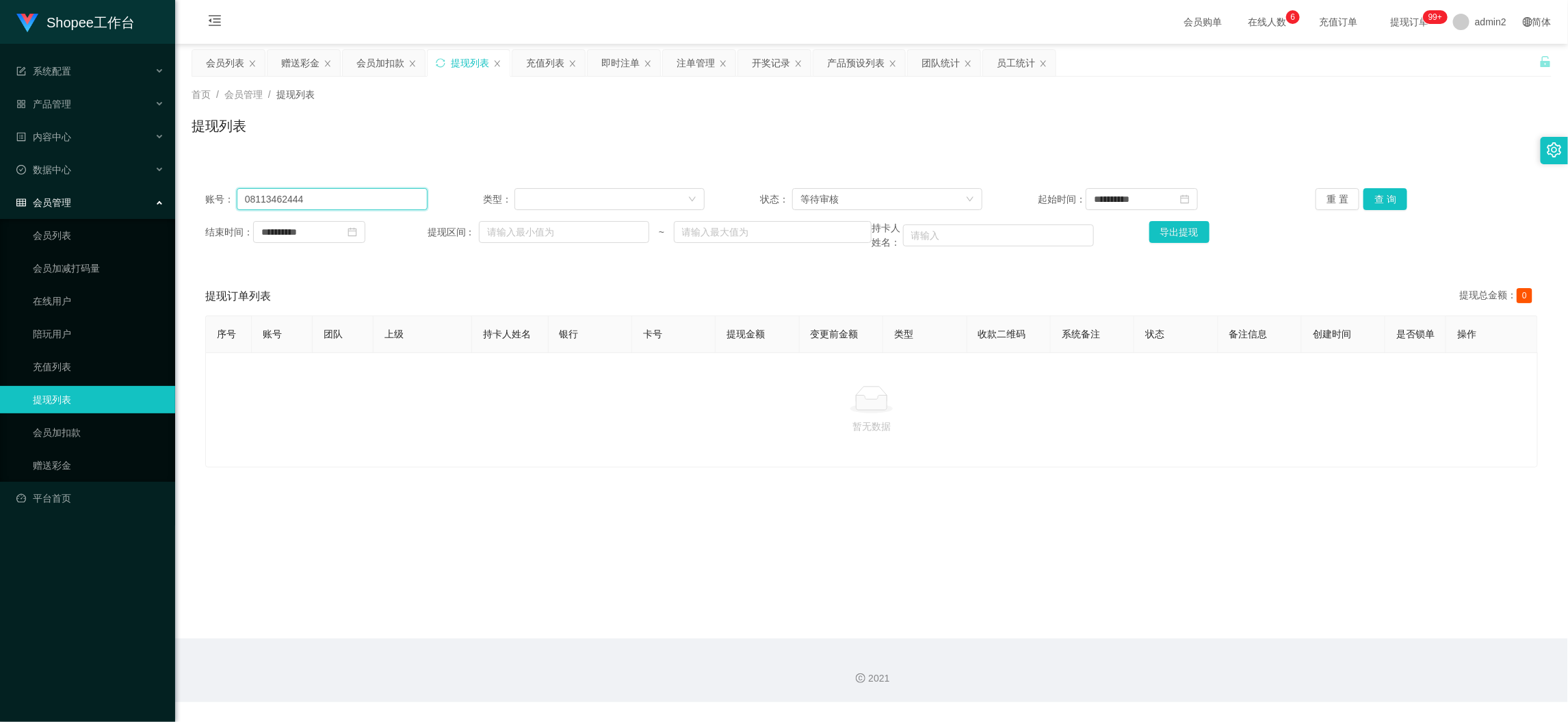
click at [392, 197] on input "08113462444" at bounding box center [332, 199] width 191 height 22
drag, startPoint x: 1379, startPoint y: 194, endPoint x: 1077, endPoint y: 318, distance: 326.5
click at [1379, 194] on button "查 询" at bounding box center [1385, 199] width 44 height 22
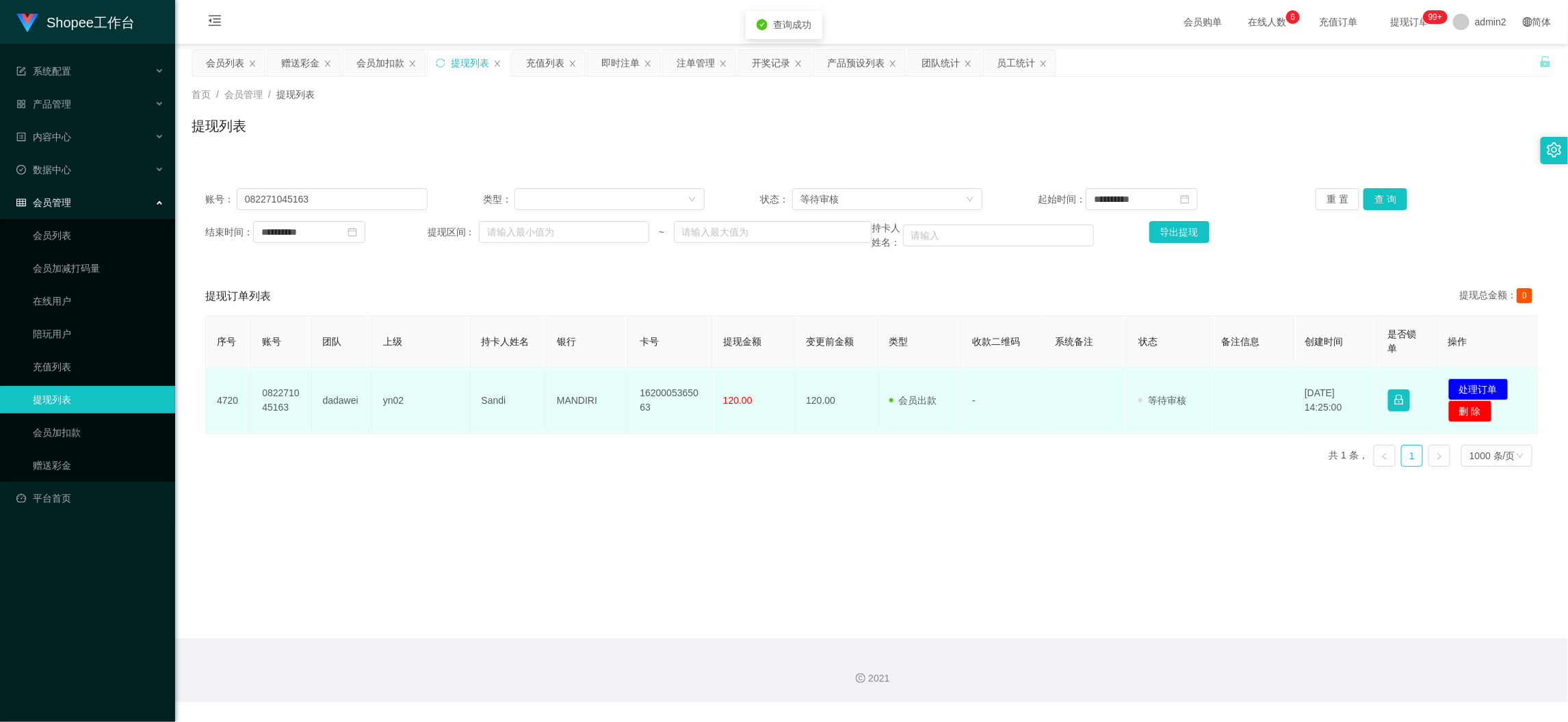
drag, startPoint x: 489, startPoint y: 463, endPoint x: 447, endPoint y: 403, distance: 73.2
click at [489, 459] on div "序号 账号 团队 上级 持卡人姓名 银行 卡号 提现金额 变更前金额 类型 收款二维码 系统备注 状态 备注信息 创建时间 是否锁单 操作 4720 0822…" at bounding box center [871, 396] width 1332 height 162
drag, startPoint x: 446, startPoint y: 397, endPoint x: 766, endPoint y: 408, distance: 320.2
click at [766, 408] on tr "4720 082271045163 dadawei yn02 Sandi MANDIRI 1620005365063 120.00 120.00 会员出款 人…" at bounding box center [872, 400] width 1332 height 67
click at [1478, 381] on button "处理订单" at bounding box center [1478, 389] width 60 height 22
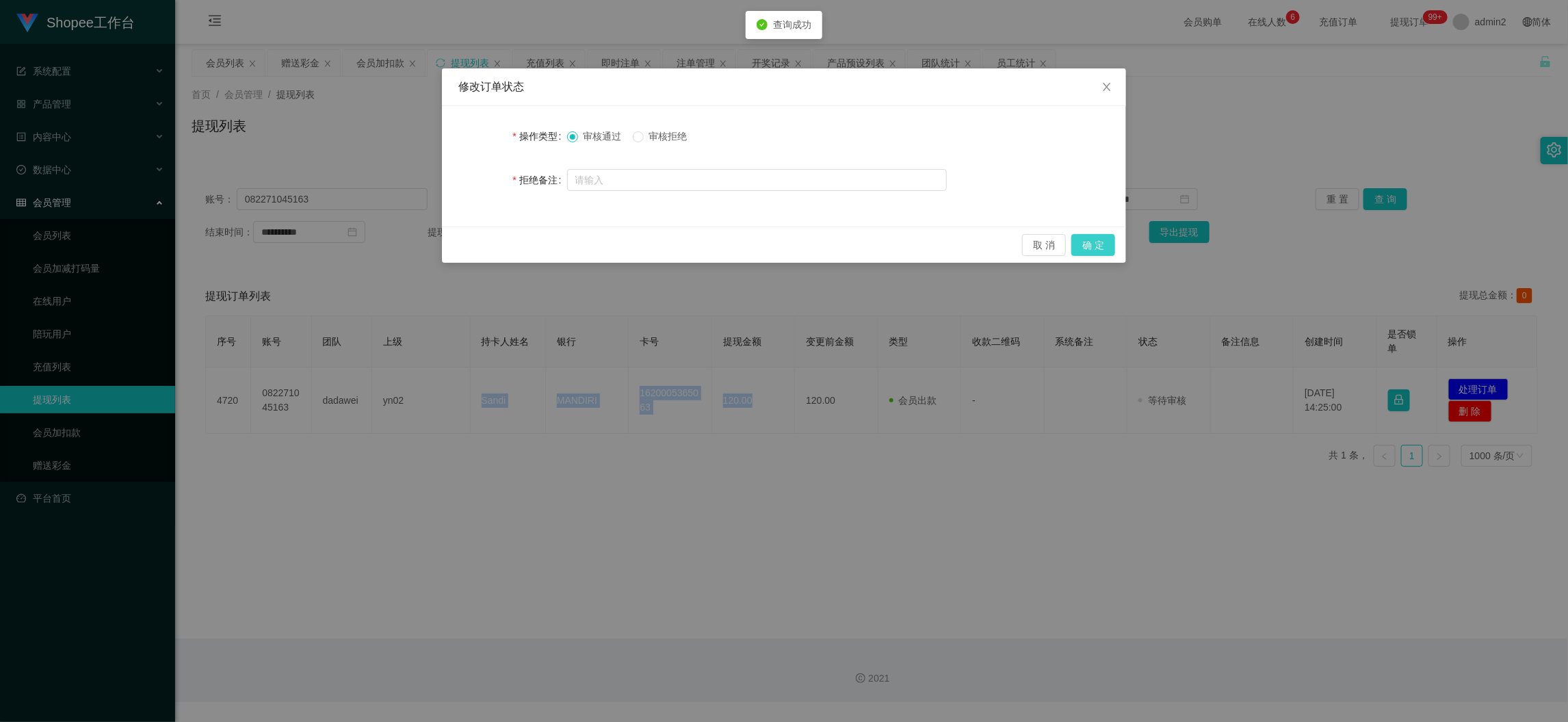
click at [1095, 242] on button "确 定" at bounding box center [1093, 245] width 44 height 22
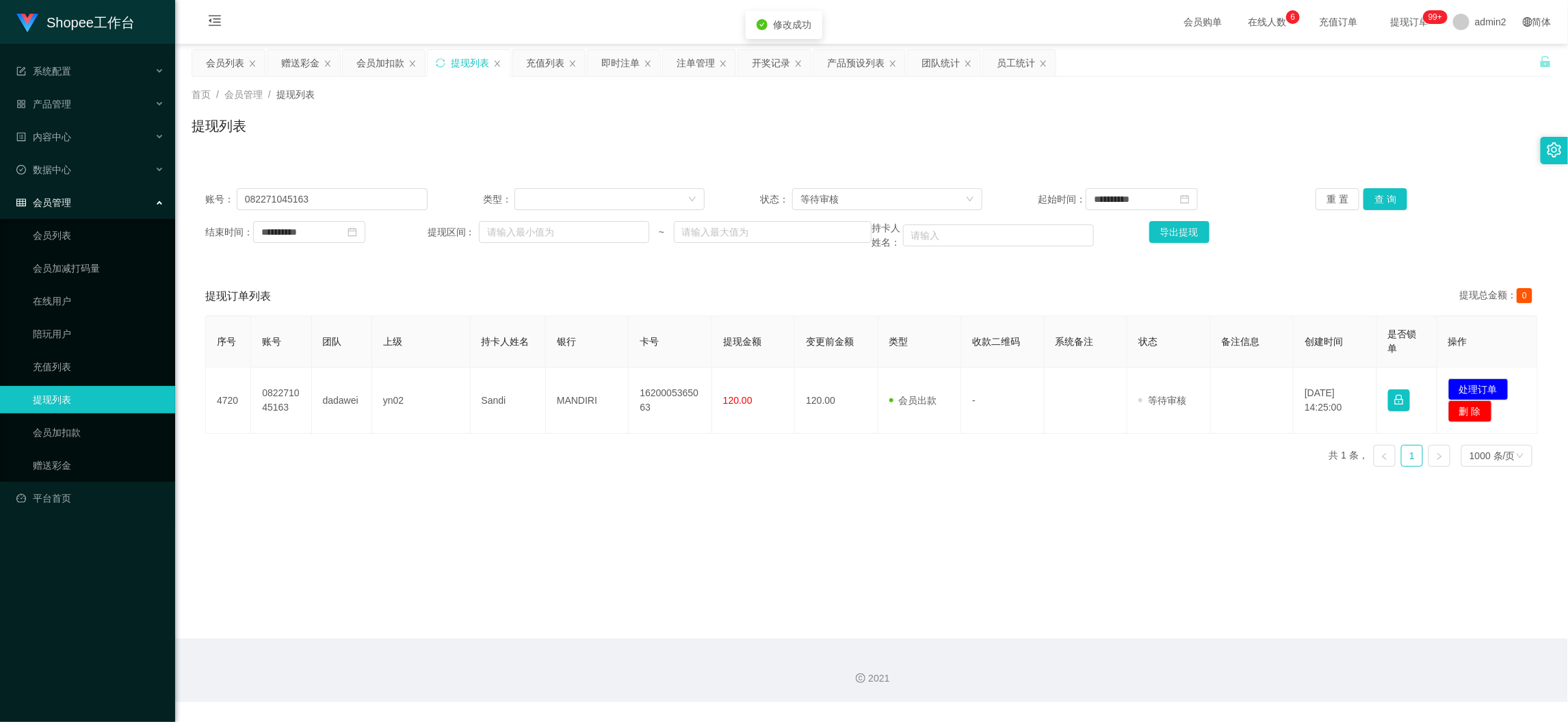
click at [1091, 491] on div "修改订单状态 操作类型 审核通过 审核拒绝 拒绝备注 取 消 确 定" at bounding box center [784, 361] width 1568 height 722
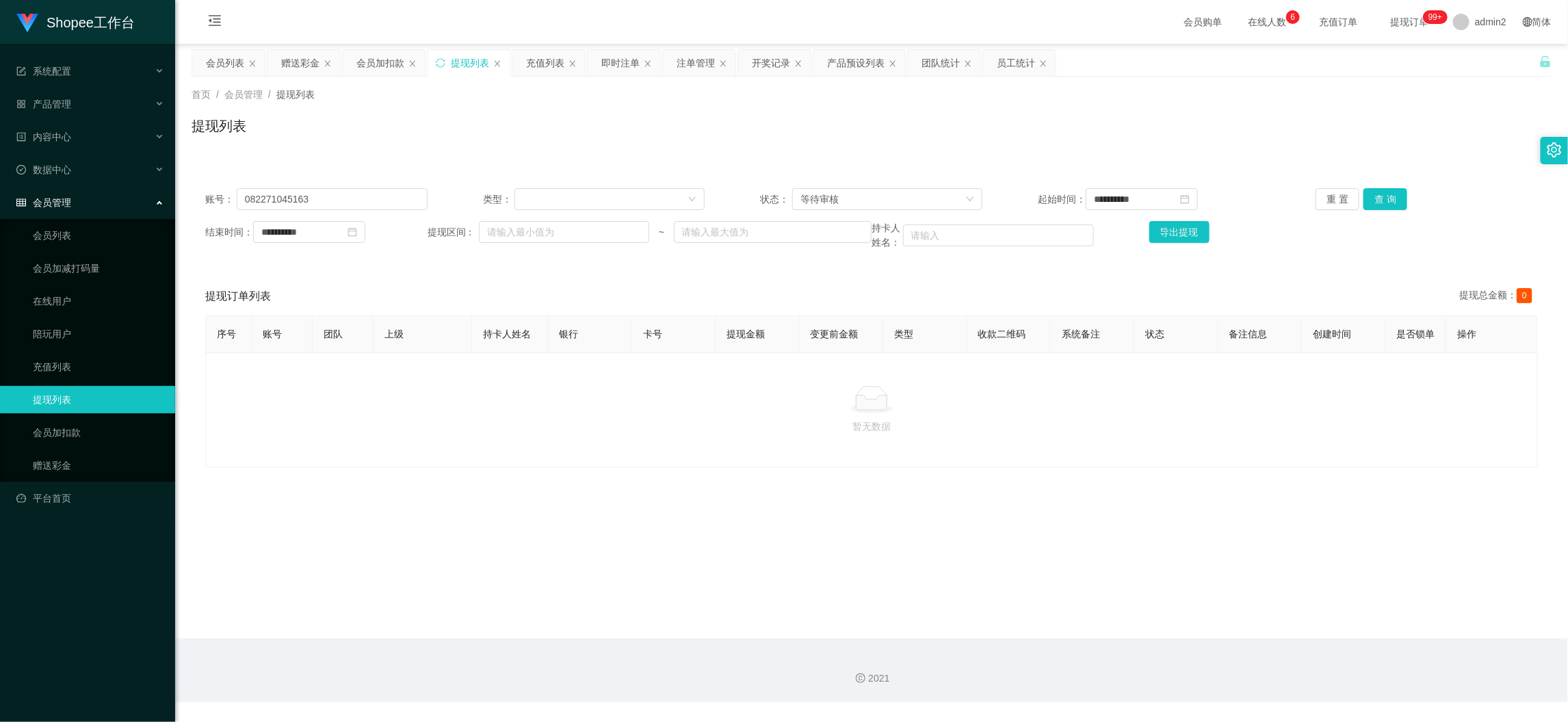
drag, startPoint x: 1260, startPoint y: 630, endPoint x: 870, endPoint y: 428, distance: 439.2
click at [1260, 630] on main "**********" at bounding box center [871, 341] width 1392 height 595
click at [301, 59] on div "赠送彩金" at bounding box center [300, 63] width 38 height 26
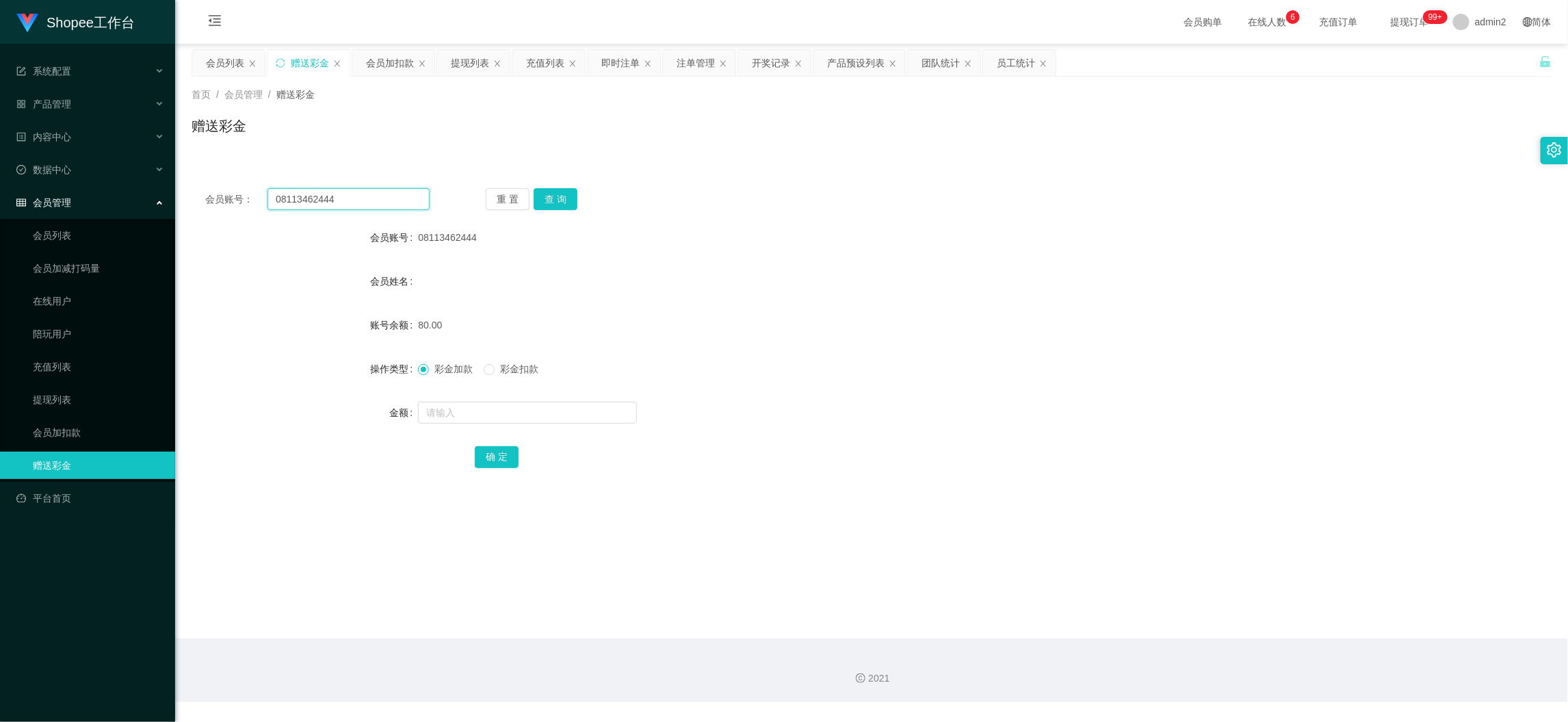
click at [390, 197] on input "08113462444" at bounding box center [348, 199] width 162 height 22
drag, startPoint x: 390, startPoint y: 197, endPoint x: 412, endPoint y: 199, distance: 22.1
click at [391, 197] on input "08113462444" at bounding box center [348, 199] width 162 height 22
drag, startPoint x: 560, startPoint y: 203, endPoint x: 560, endPoint y: 210, distance: 7.0
click at [560, 207] on button "查 询" at bounding box center [555, 199] width 44 height 22
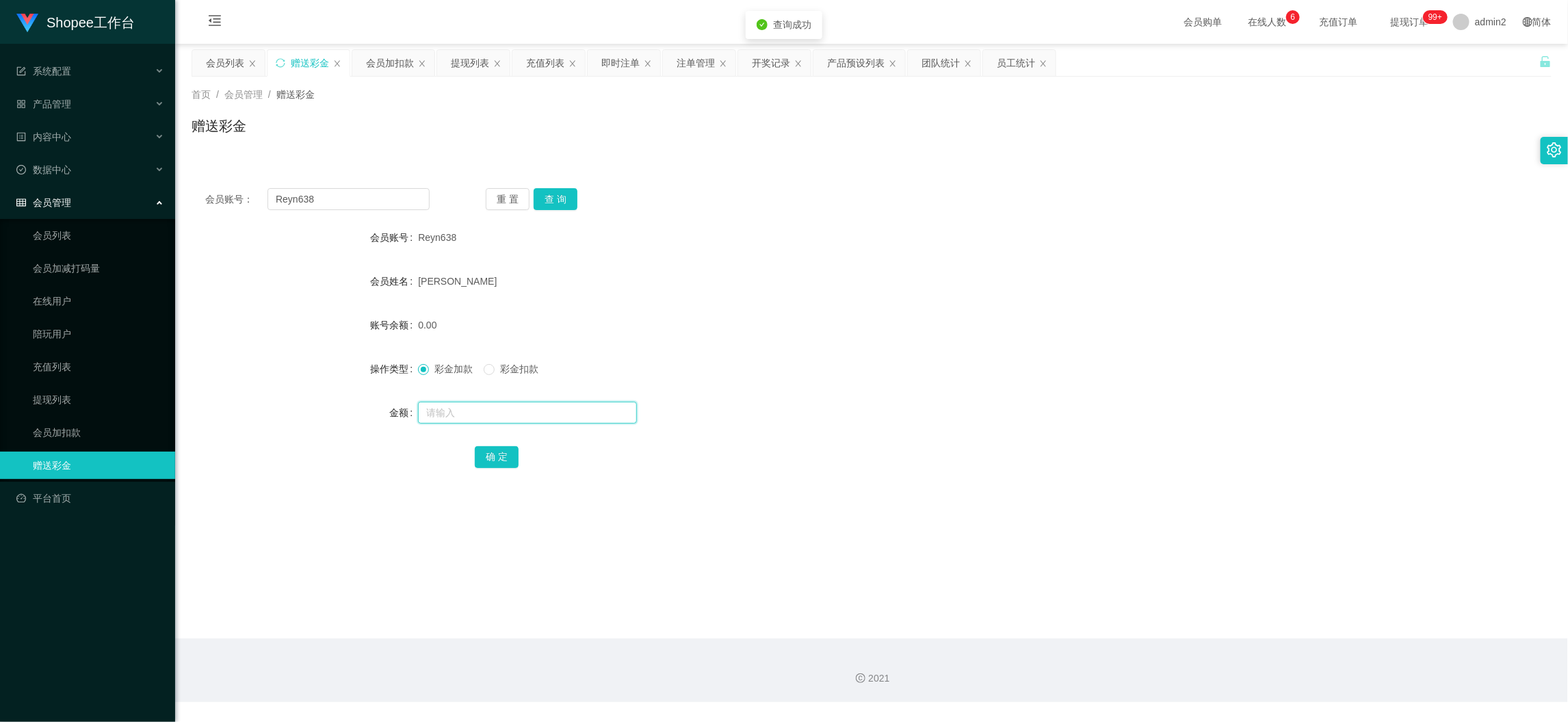
click at [597, 414] on input "text" at bounding box center [527, 413] width 219 height 22
drag, startPoint x: 597, startPoint y: 414, endPoint x: 551, endPoint y: 440, distance: 52.8
click at [597, 415] on input "1" at bounding box center [527, 413] width 219 height 22
click at [478, 451] on button "确 定" at bounding box center [497, 457] width 44 height 22
click at [392, 59] on div "会员加扣款" at bounding box center [390, 63] width 48 height 26
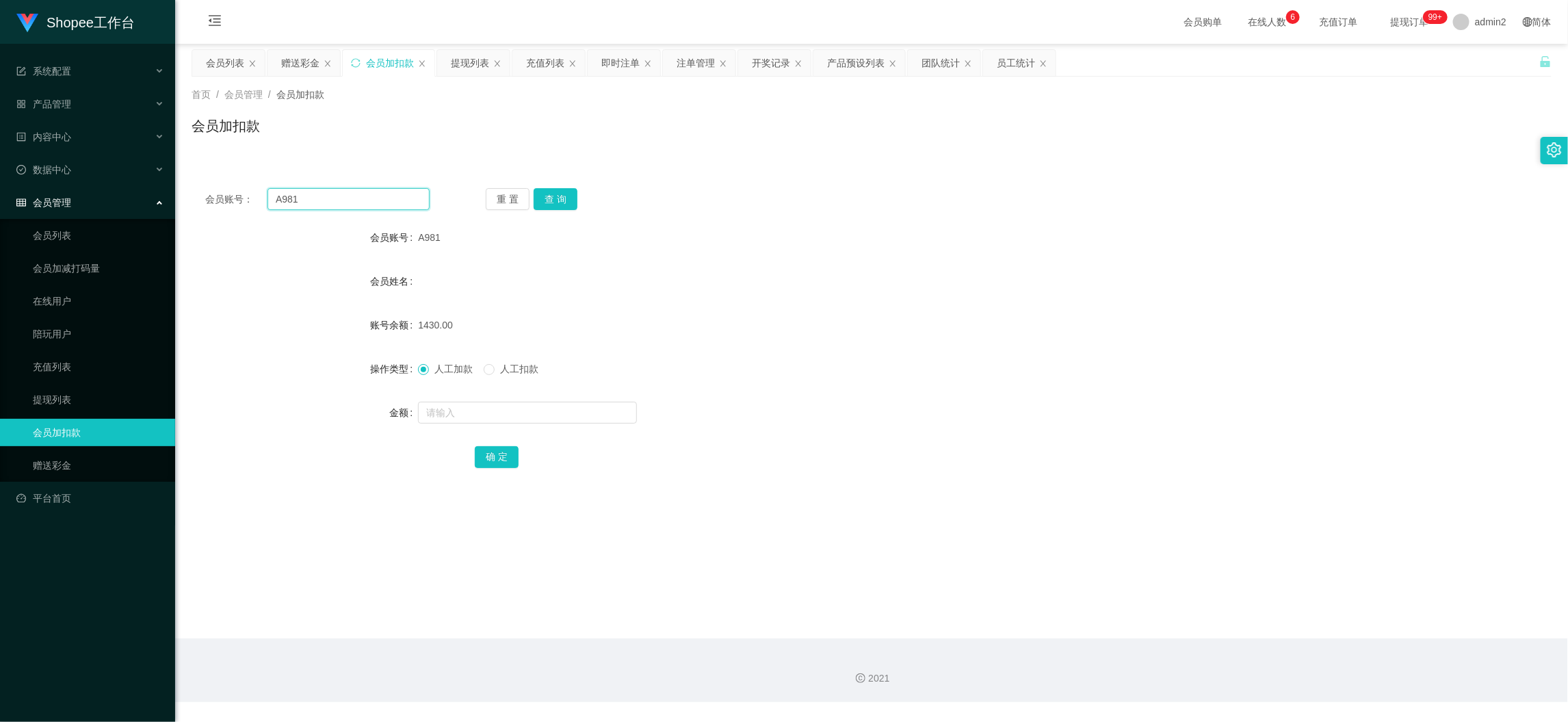
click at [371, 205] on input "A981" at bounding box center [348, 199] width 162 height 22
drag, startPoint x: 558, startPoint y: 199, endPoint x: 562, endPoint y: 210, distance: 11.7
click at [558, 199] on button "查 询" at bounding box center [555, 199] width 44 height 22
click at [587, 409] on input "text" at bounding box center [527, 413] width 219 height 22
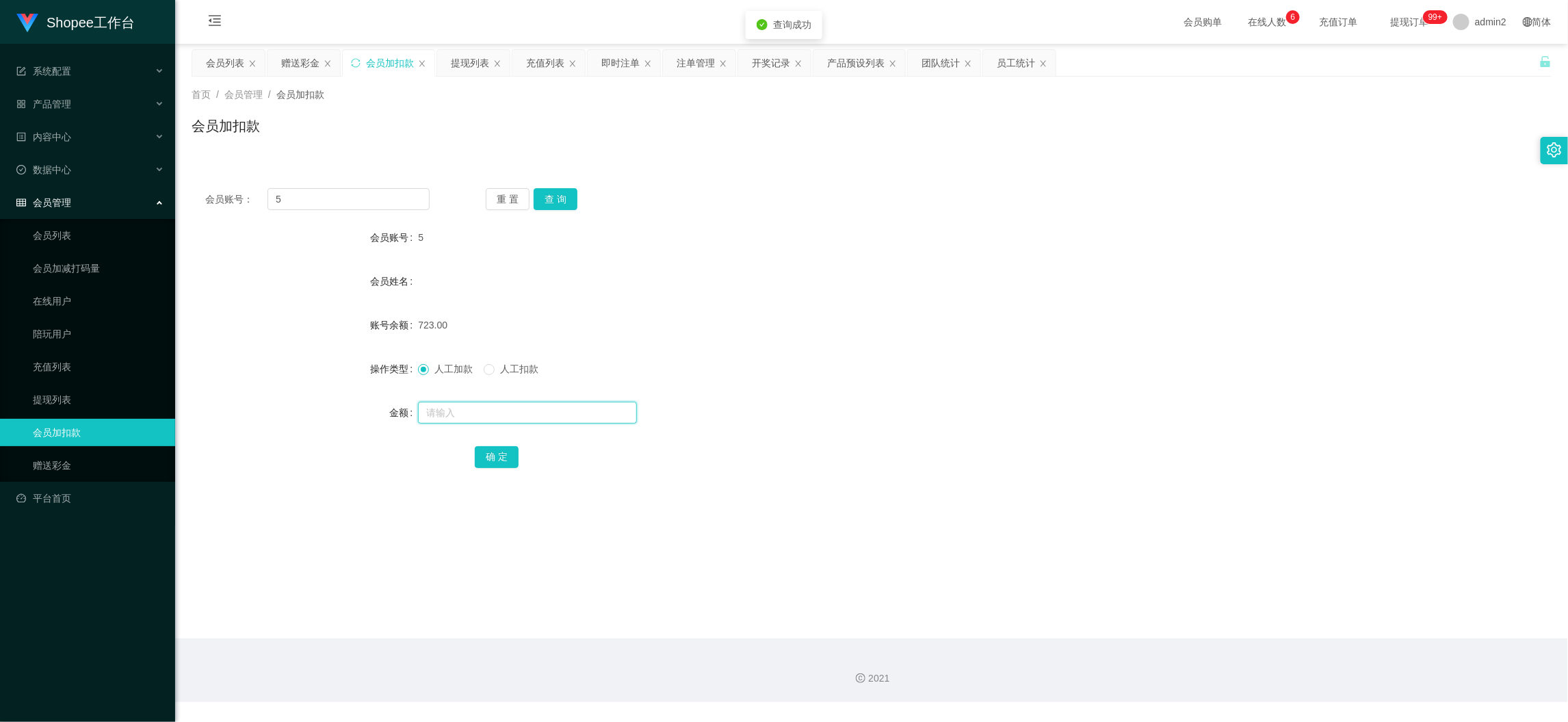
click at [587, 409] on input "text" at bounding box center [527, 413] width 219 height 22
click at [511, 446] on button "确 定" at bounding box center [497, 457] width 44 height 22
click at [797, 375] on div "人工加款 人工扣款" at bounding box center [814, 369] width 793 height 27
click at [296, 61] on div "赠送彩金" at bounding box center [300, 63] width 38 height 26
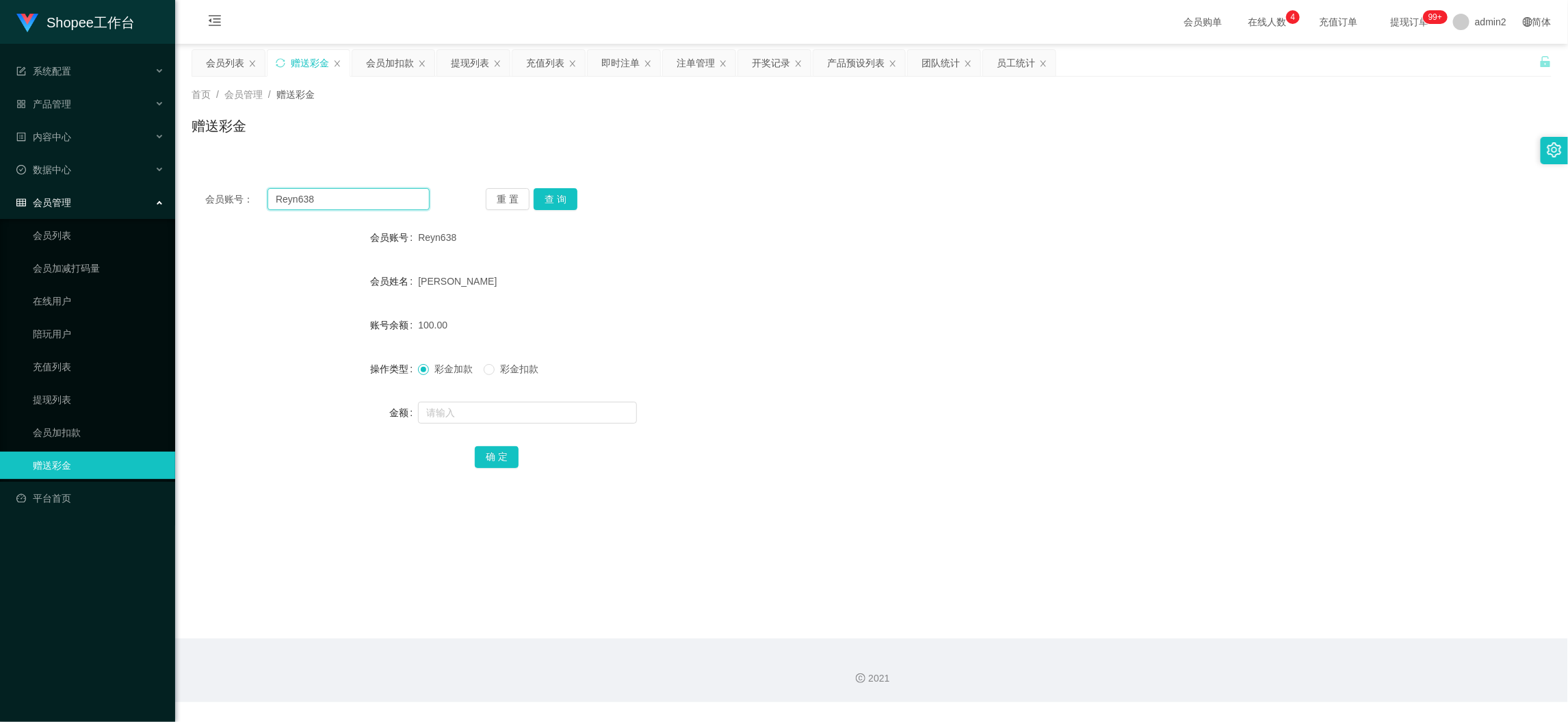
click at [398, 191] on input "Reyn638" at bounding box center [348, 199] width 162 height 22
click at [557, 200] on button "查 询" at bounding box center [555, 199] width 44 height 22
click at [561, 411] on input "text" at bounding box center [527, 413] width 219 height 22
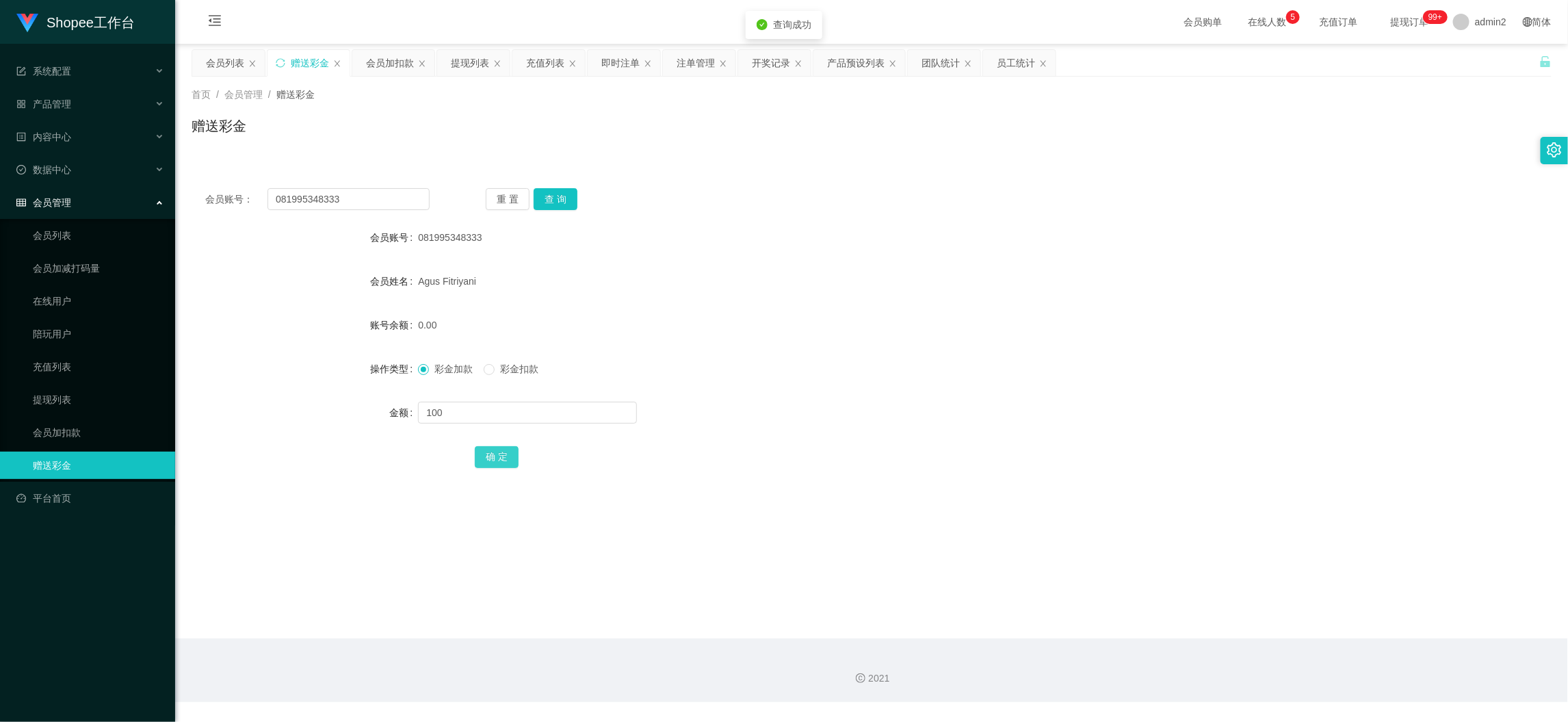
drag, startPoint x: 498, startPoint y: 447, endPoint x: 510, endPoint y: 447, distance: 12.0
click at [498, 447] on button "确 定" at bounding box center [497, 457] width 44 height 22
click at [897, 364] on div "彩金加款 彩金扣款" at bounding box center [814, 369] width 793 height 27
drag, startPoint x: 1225, startPoint y: 629, endPoint x: 501, endPoint y: 293, distance: 798.2
click at [1219, 628] on main "关闭左侧 关闭右侧 关闭其它 刷新页面 会员列表 赠送彩金 会员加扣款 提现列表 充值列表 即时注单 注单管理 开奖记录 产品预设列表 团队统计 员工统计 首…" at bounding box center [871, 341] width 1392 height 595
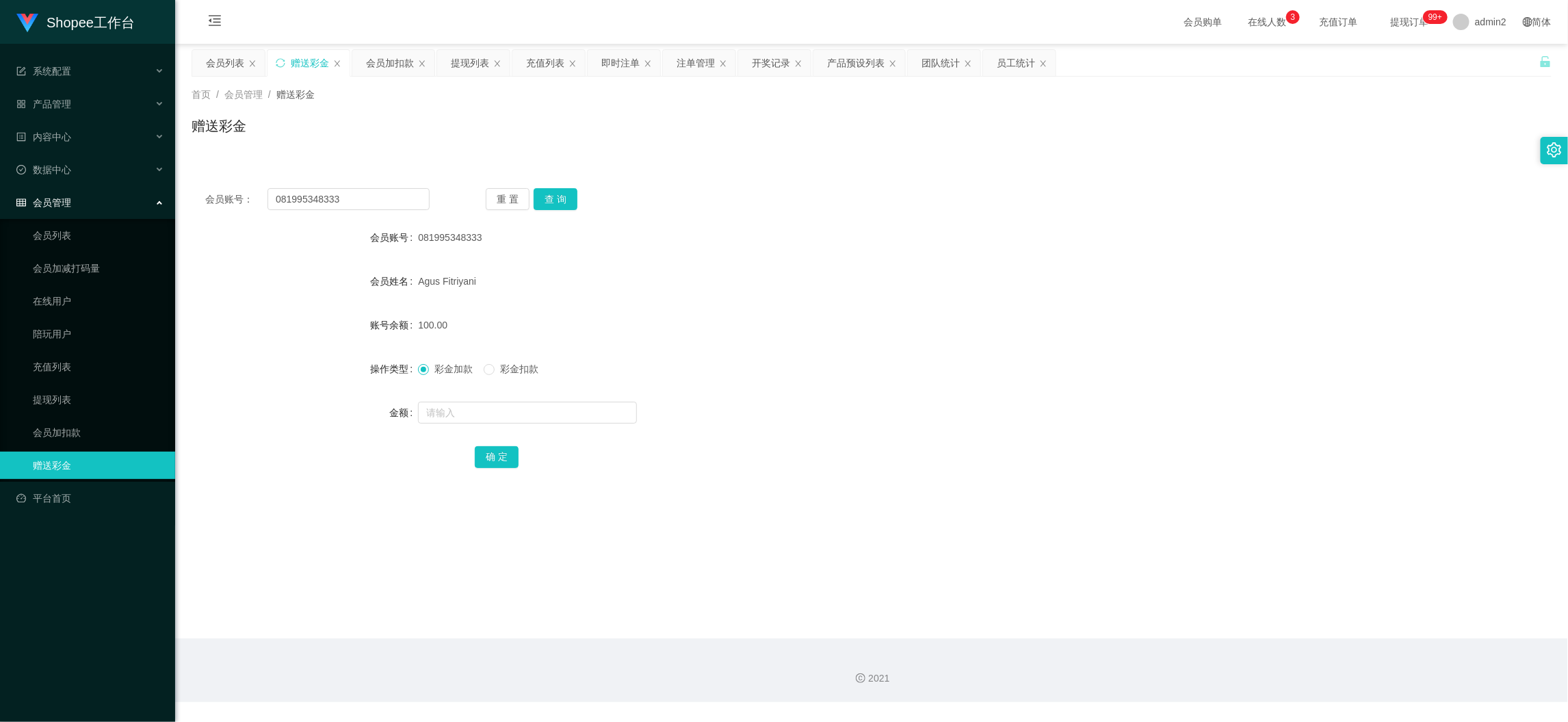
click at [383, 59] on div "会员加扣款" at bounding box center [390, 63] width 48 height 26
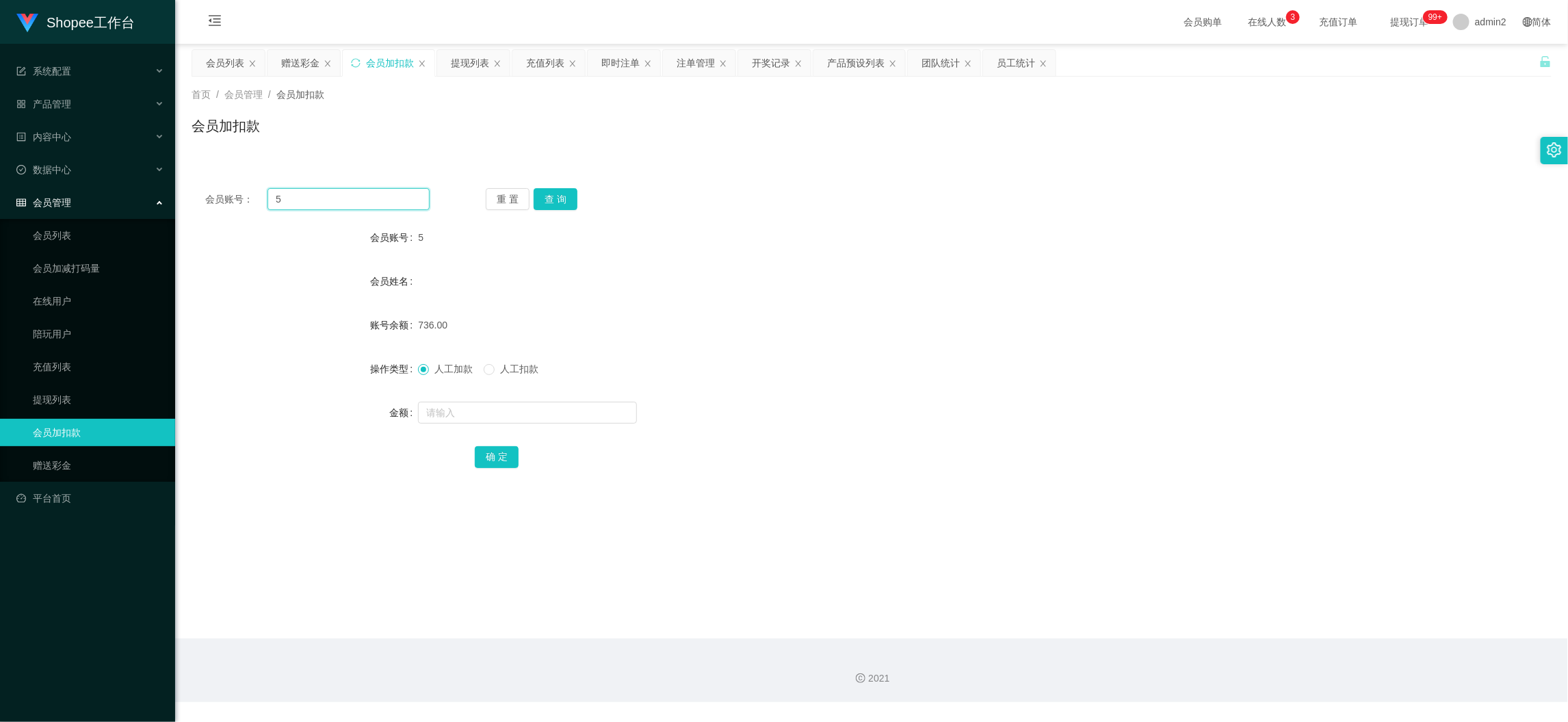
click at [389, 197] on input "5" at bounding box center [348, 199] width 162 height 22
drag, startPoint x: 389, startPoint y: 197, endPoint x: 411, endPoint y: 199, distance: 22.1
click at [391, 197] on input "5" at bounding box center [348, 199] width 162 height 22
paste input "168"
type input "168"
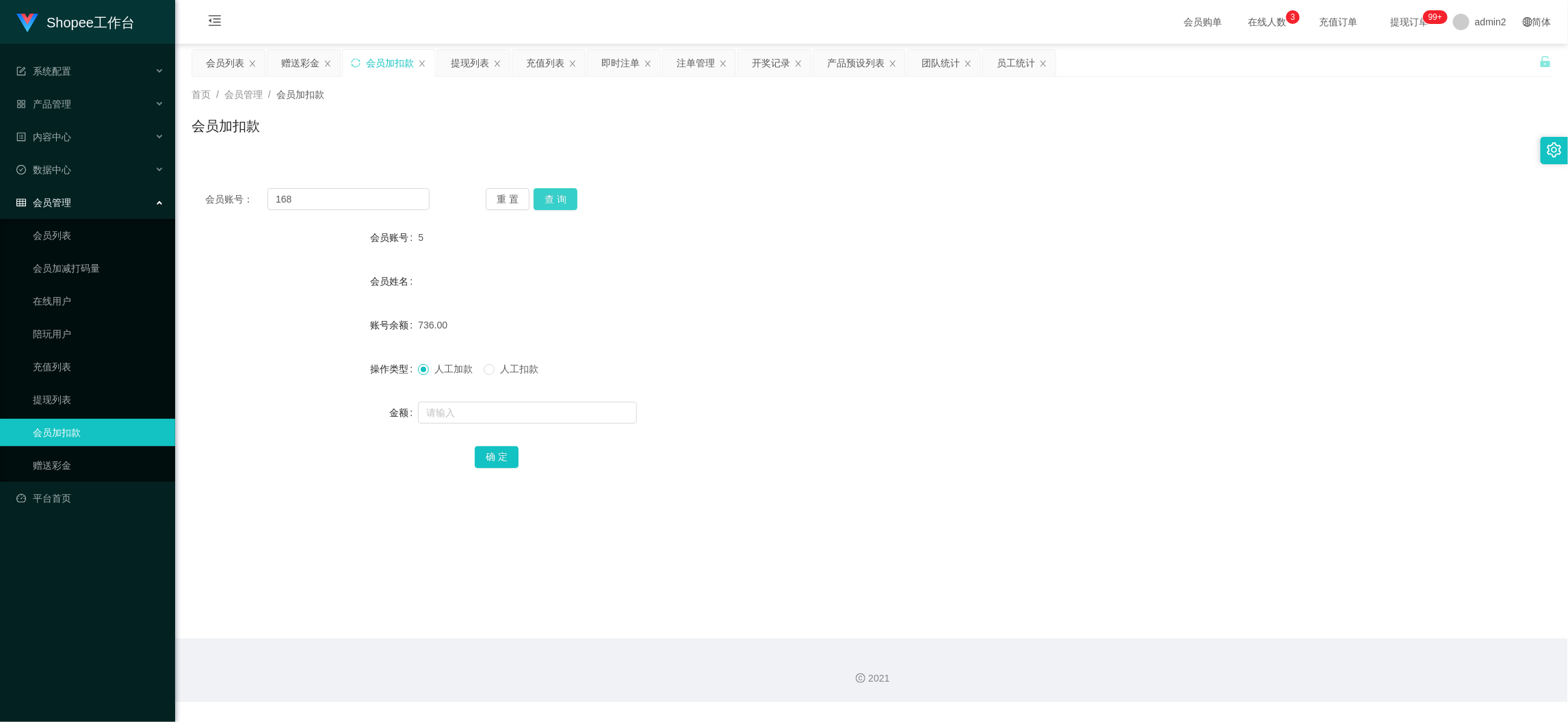
click at [563, 199] on button "查 询" at bounding box center [555, 199] width 44 height 22
drag, startPoint x: 985, startPoint y: 616, endPoint x: 765, endPoint y: 443, distance: 279.9
click at [985, 616] on main "关闭左侧 关闭右侧 关闭其它 刷新页面 会员列表 赠送彩金 会员加扣款 提现列表 充值列表 即时注单 注单管理 开奖记录 产品预设列表 团队统计 员工统计 首…" at bounding box center [871, 341] width 1392 height 595
click at [530, 415] on input "text" at bounding box center [527, 413] width 219 height 22
click at [530, 415] on input "1" at bounding box center [527, 413] width 219 height 22
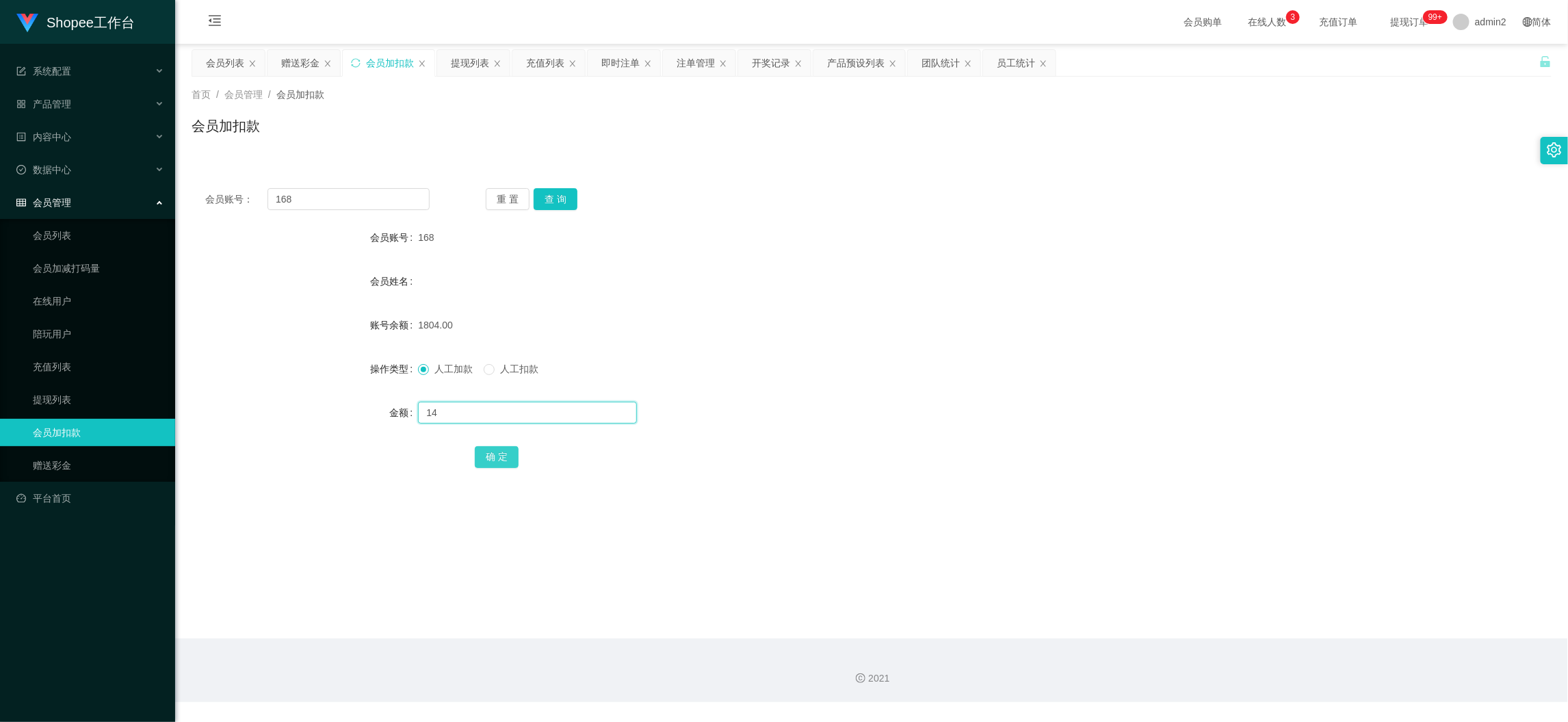
type input "14"
click at [495, 463] on button "确 定" at bounding box center [497, 457] width 44 height 22
drag, startPoint x: 1129, startPoint y: 625, endPoint x: 974, endPoint y: 544, distance: 174.9
click at [1127, 624] on main "关闭左侧 关闭右侧 关闭其它 刷新页面 会员列表 赠送彩金 会员加扣款 提现列表 充值列表 即时注单 注单管理 开奖记录 产品预设列表 团队统计 员工统计 首…" at bounding box center [871, 341] width 1392 height 595
click at [300, 59] on div "赠送彩金" at bounding box center [300, 63] width 38 height 26
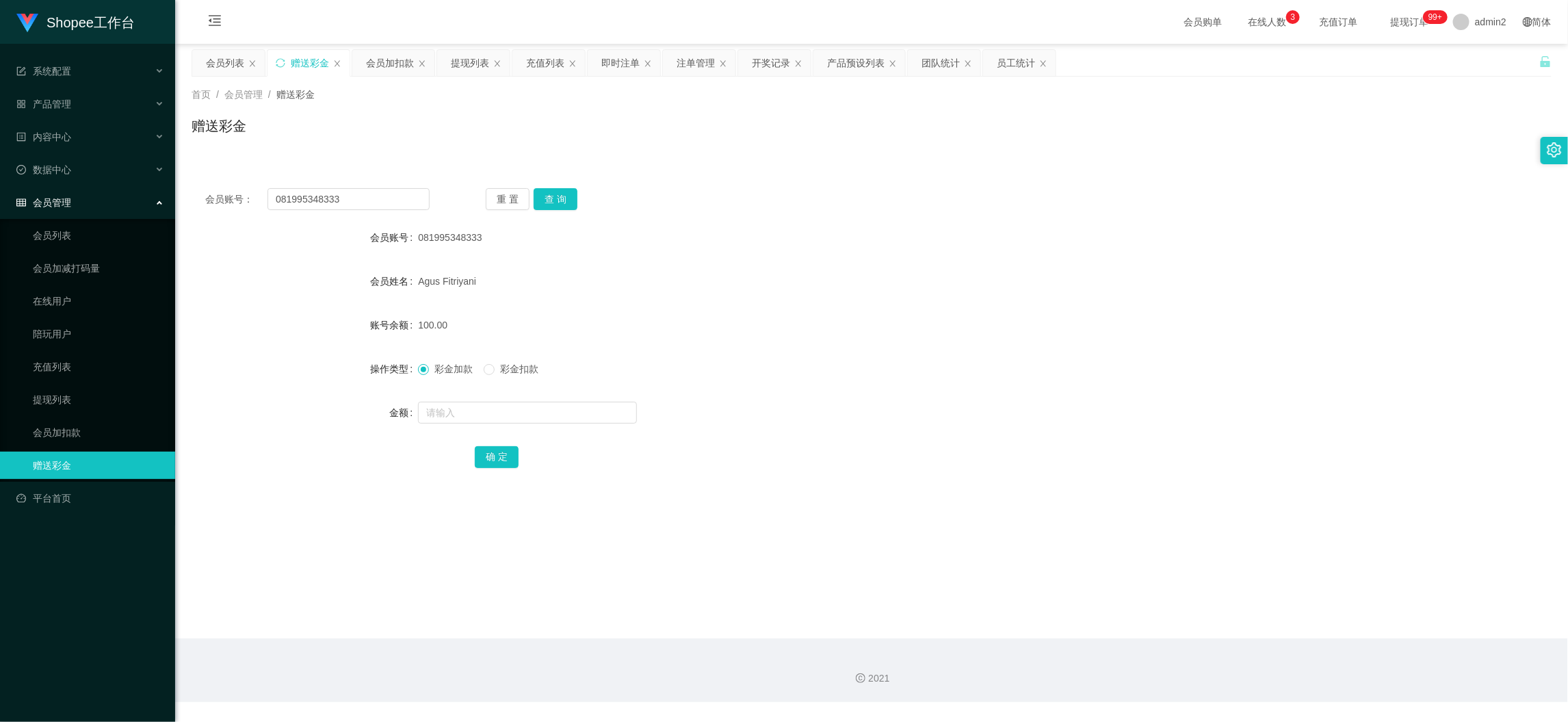
click at [357, 186] on div "会员账号： 081995348333 重 置 查 询 会员账号 081995348333 会员姓名 Agus Fitriyani 账号余额 100.00 操作…" at bounding box center [871, 338] width 1359 height 326
drag, startPoint x: 357, startPoint y: 186, endPoint x: 361, endPoint y: 194, distance: 8.9
click at [357, 189] on div "会员账号： 081995348333 重 置 查 询 会员账号 081995348333 会员姓名 Agus Fitriyani 账号余额 100.00 操作…" at bounding box center [871, 338] width 1359 height 326
click at [361, 194] on input "081995348333" at bounding box center [348, 199] width 162 height 22
drag, startPoint x: 361, startPoint y: 194, endPoint x: 480, endPoint y: 208, distance: 119.8
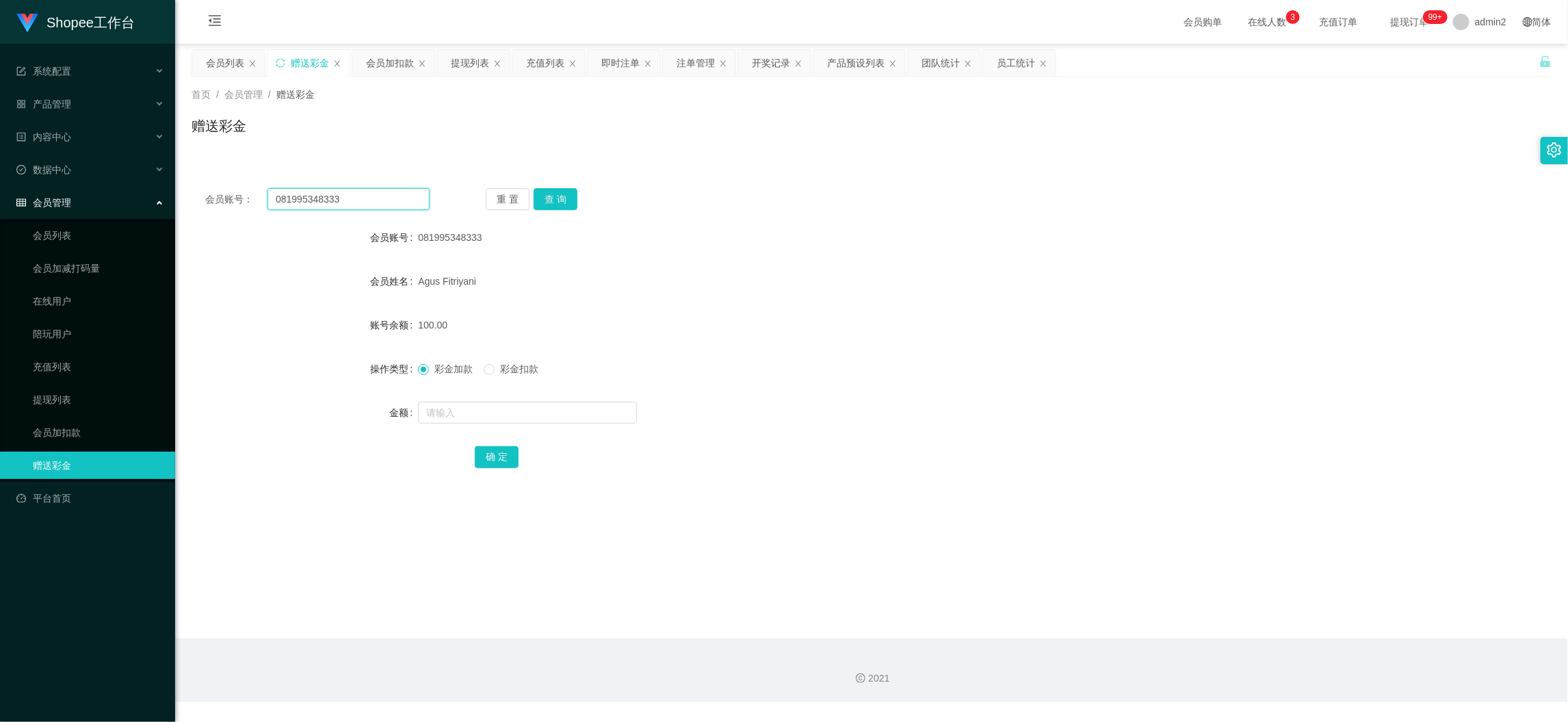
click at [362, 194] on input "081995348333" at bounding box center [348, 199] width 162 height 22
paste input "Reyn638"
type input "Reyn638"
click at [571, 197] on button "查 询" at bounding box center [555, 199] width 44 height 22
click at [552, 424] on div at bounding box center [814, 413] width 793 height 27
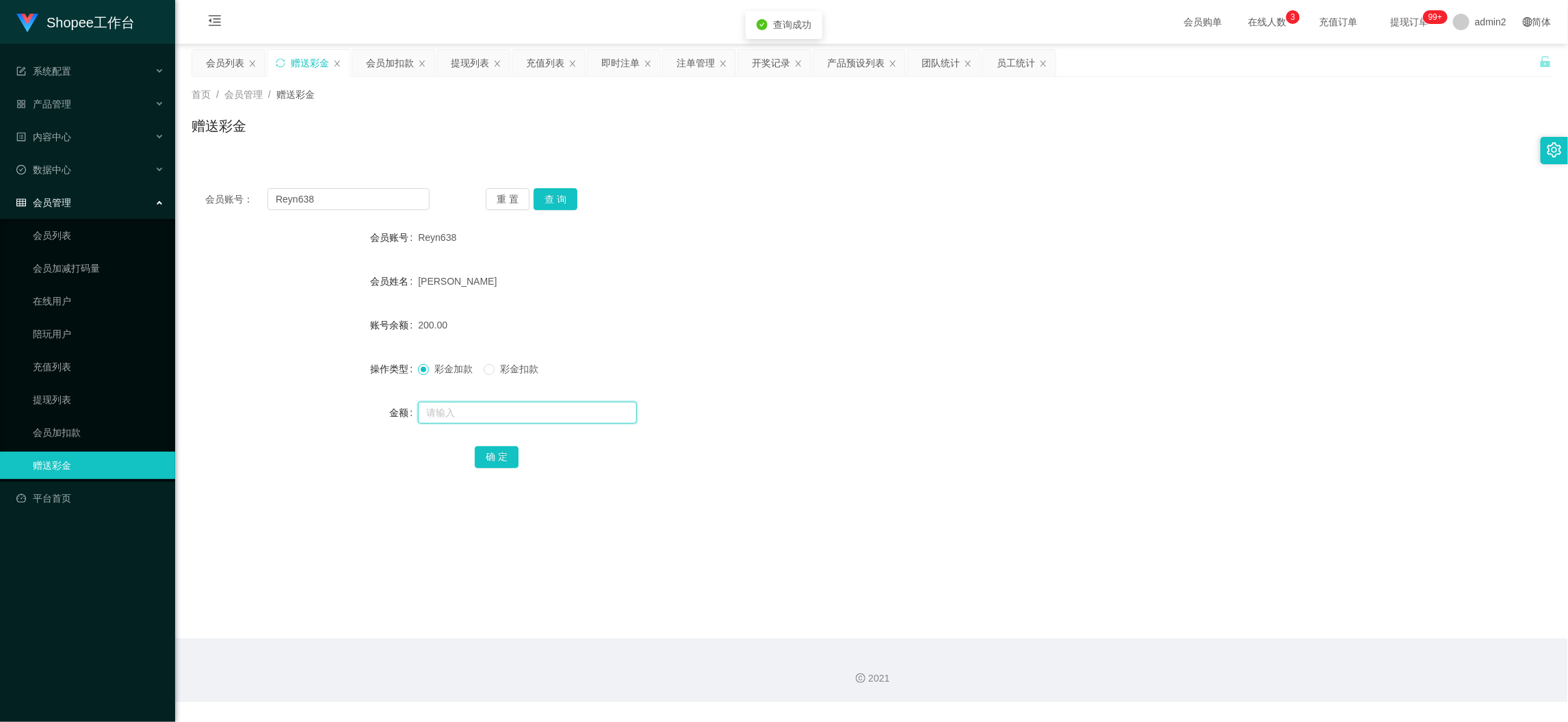
click at [553, 415] on input "text" at bounding box center [527, 413] width 219 height 22
click at [553, 415] on input "7" at bounding box center [527, 413] width 219 height 22
type input "70"
click at [489, 448] on button "确 定" at bounding box center [497, 457] width 44 height 22
click at [820, 357] on div "彩金加款 彩金扣款" at bounding box center [814, 369] width 793 height 27
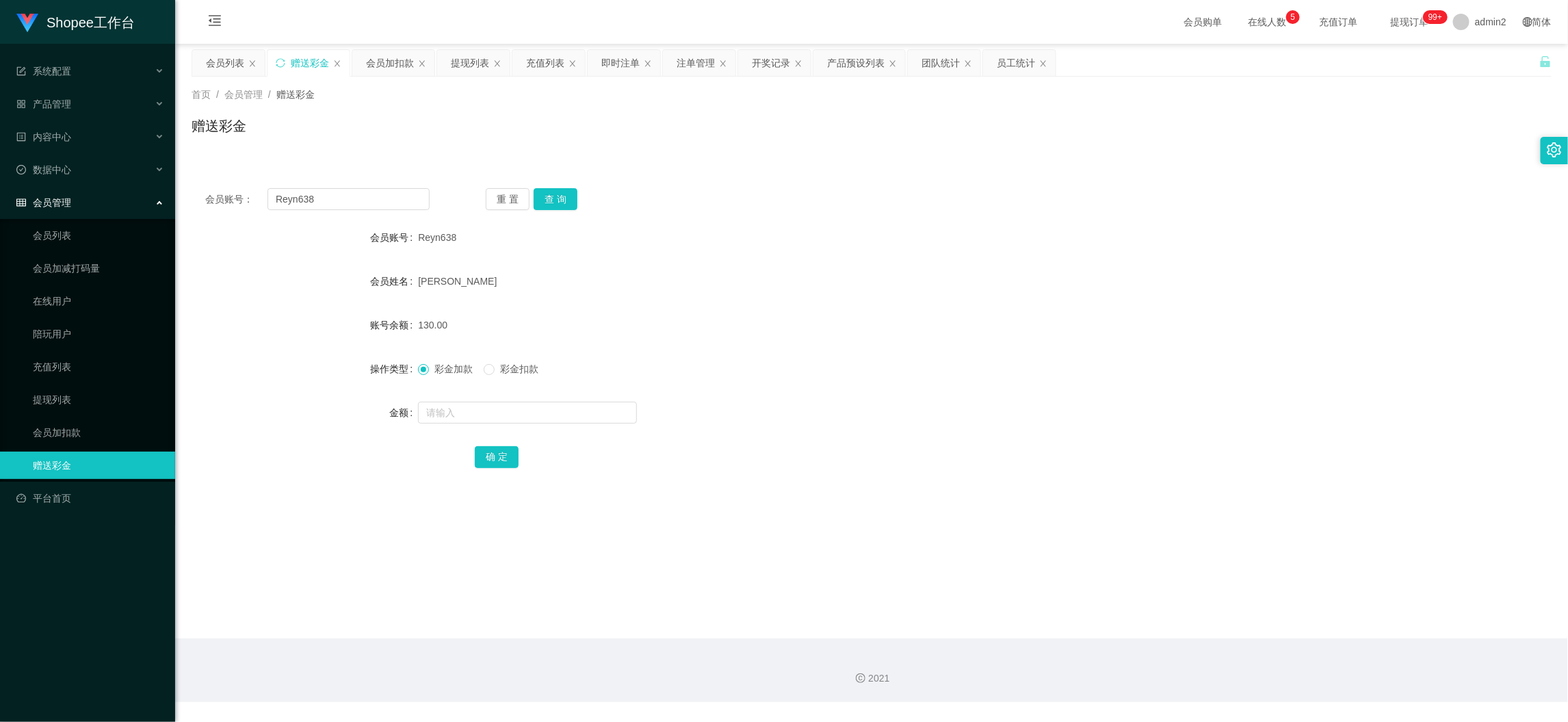
drag, startPoint x: 1247, startPoint y: 641, endPoint x: 682, endPoint y: 274, distance: 673.7
click at [1247, 641] on div "2021" at bounding box center [871, 671] width 1392 height 64
click at [389, 61] on div "会员加扣款" at bounding box center [390, 63] width 48 height 26
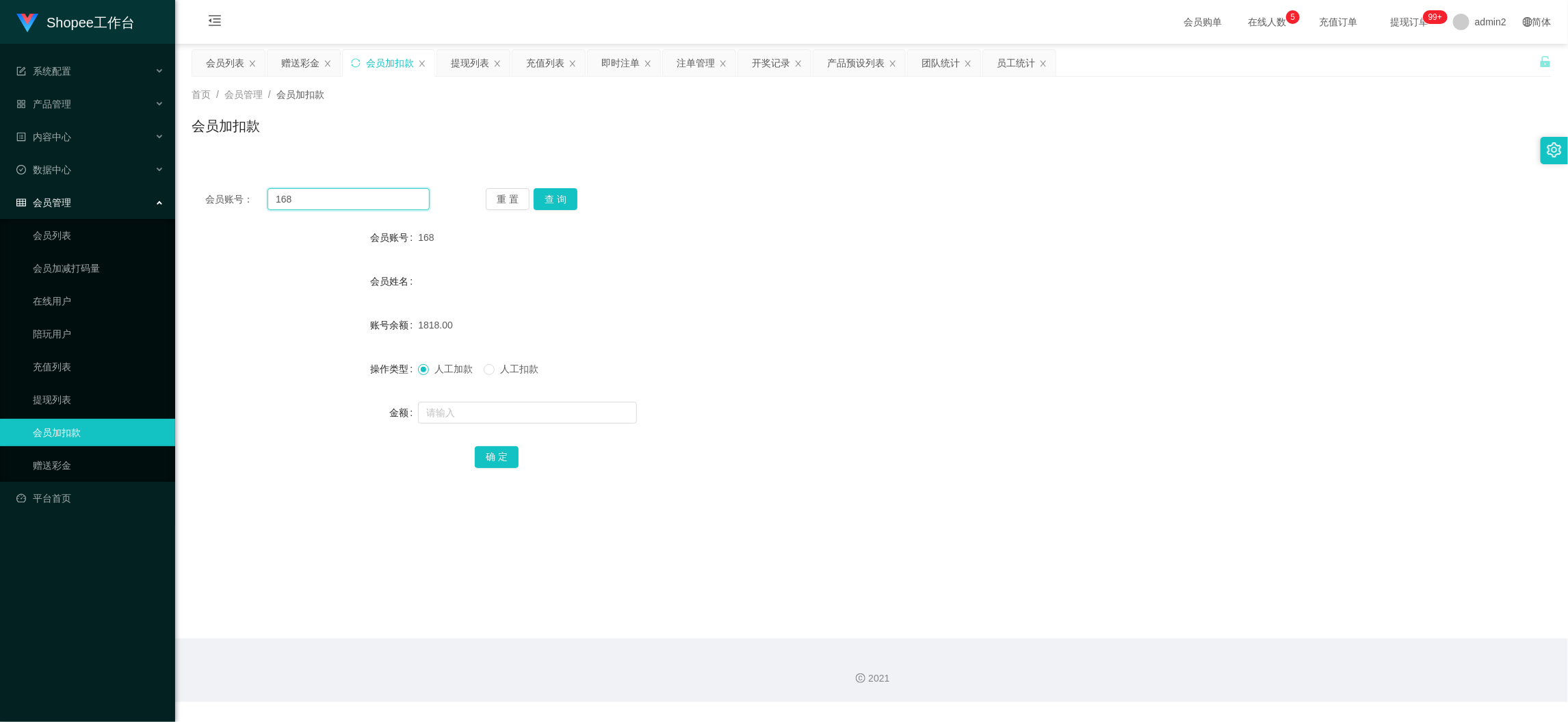
click at [389, 205] on input "168" at bounding box center [348, 199] width 162 height 22
drag, startPoint x: 389, startPoint y: 205, endPoint x: 451, endPoint y: 208, distance: 62.1
click at [389, 205] on input "168" at bounding box center [348, 199] width 162 height 22
paste input "22"
type input "22"
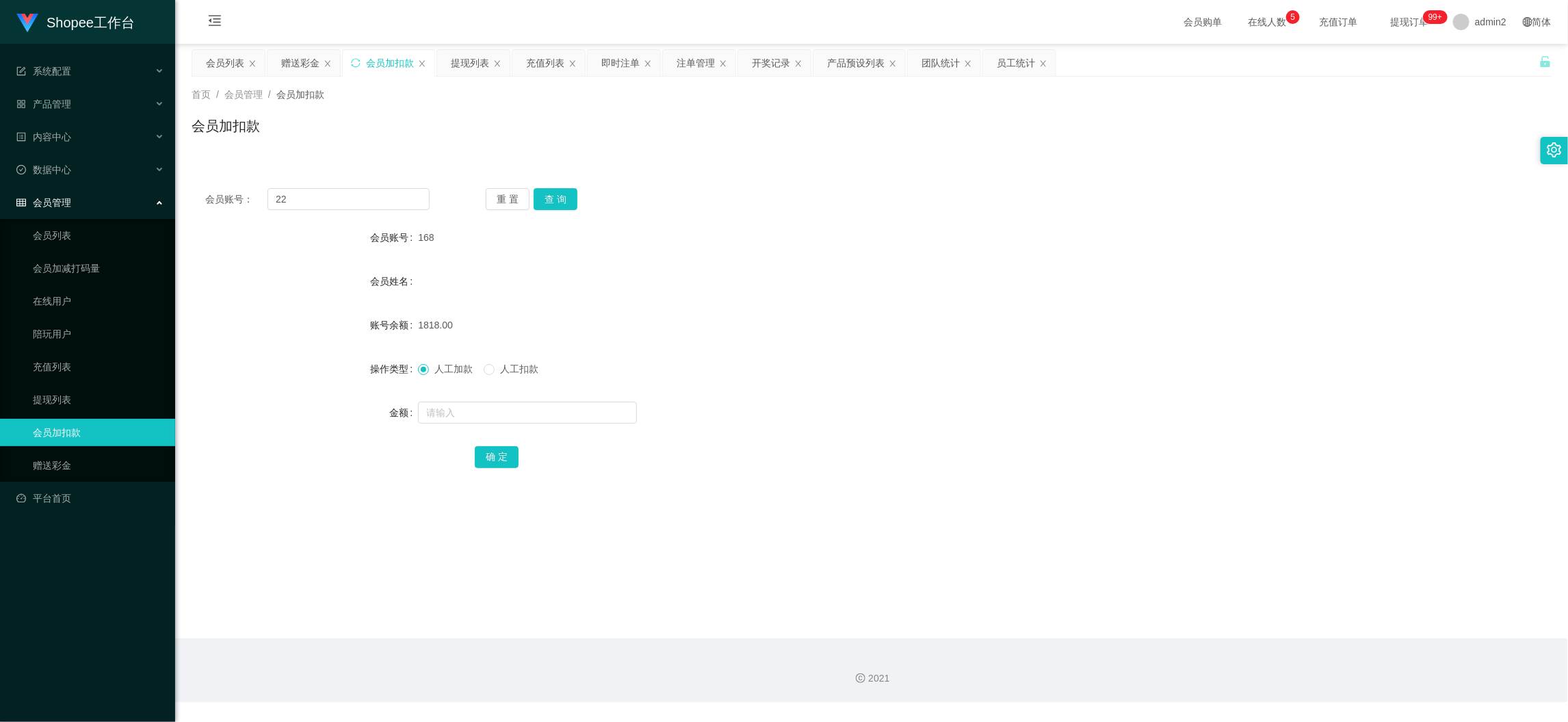
click at [585, 197] on div "重 置 查 询" at bounding box center [597, 199] width 224 height 22
click at [552, 199] on button "查 询" at bounding box center [555, 199] width 44 height 22
click at [589, 414] on input "text" at bounding box center [527, 413] width 219 height 22
type input "14"
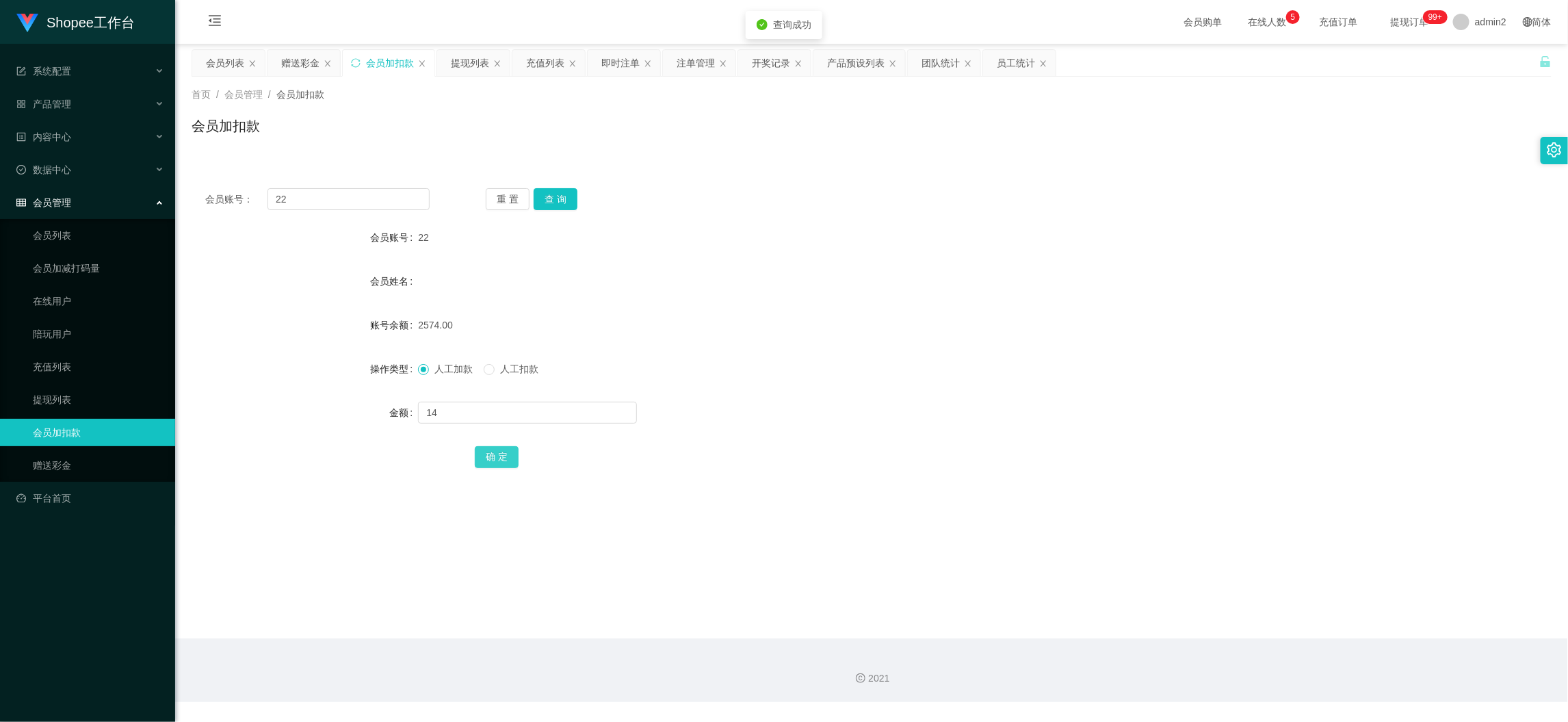
click at [492, 451] on button "确 定" at bounding box center [497, 457] width 44 height 22
click at [461, 57] on div "提现列表" at bounding box center [470, 63] width 38 height 26
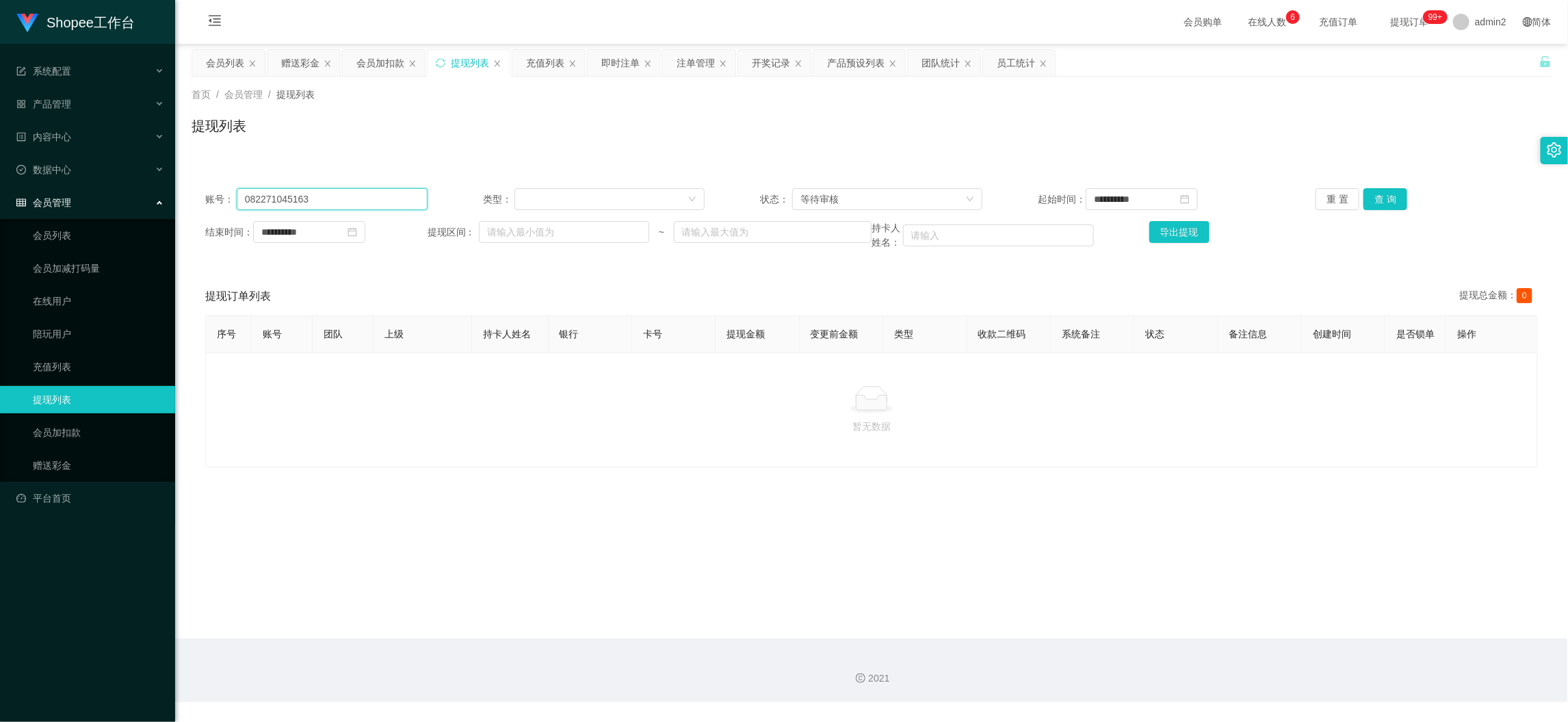
click at [390, 189] on input "082271045163" at bounding box center [332, 199] width 191 height 22
drag, startPoint x: 390, startPoint y: 189, endPoint x: 451, endPoint y: 194, distance: 61.2
click at [402, 191] on input "082271045163" at bounding box center [332, 199] width 191 height 22
paste input "Reyn638"
type input "Reyn638"
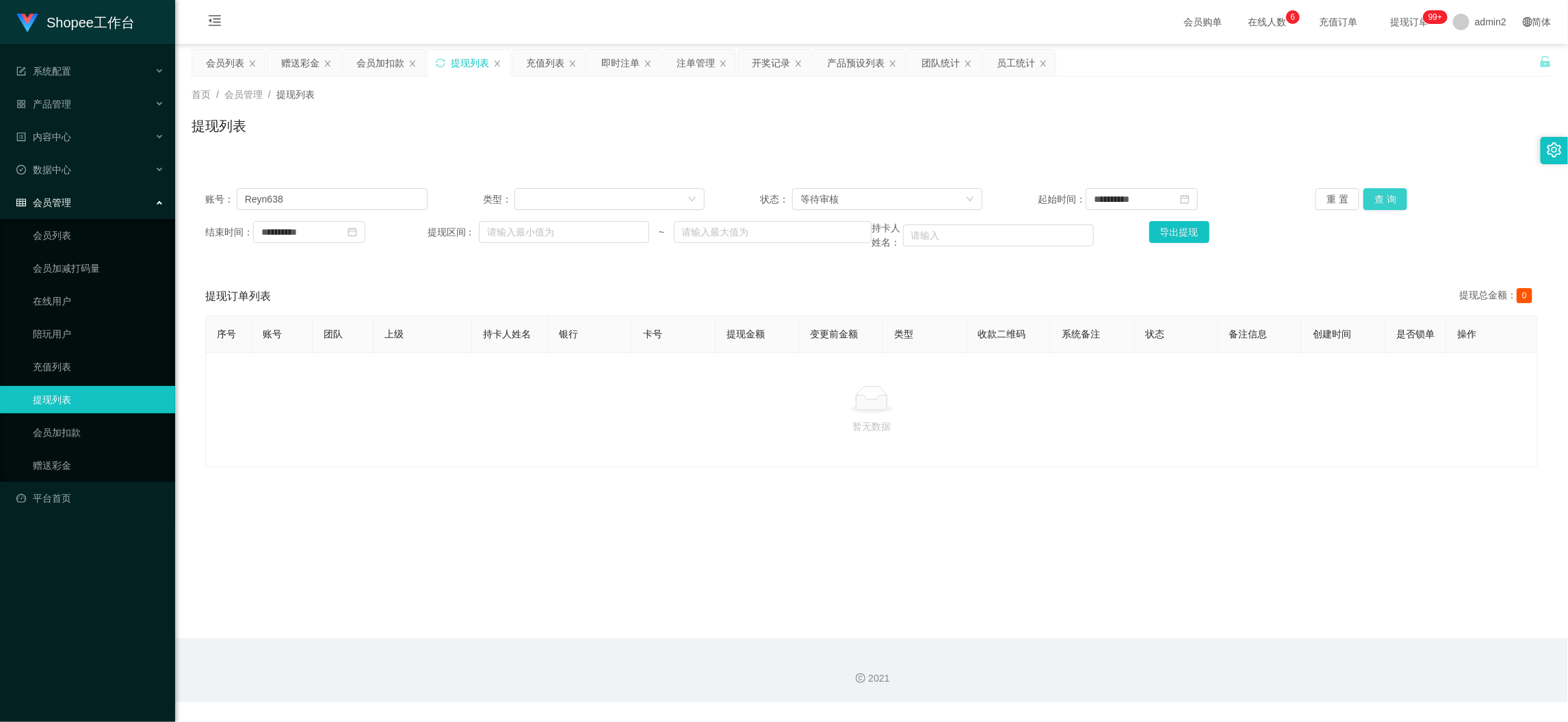
drag, startPoint x: 1370, startPoint y: 197, endPoint x: 1359, endPoint y: 202, distance: 12.1
click at [1370, 197] on button "查 询" at bounding box center [1385, 199] width 44 height 22
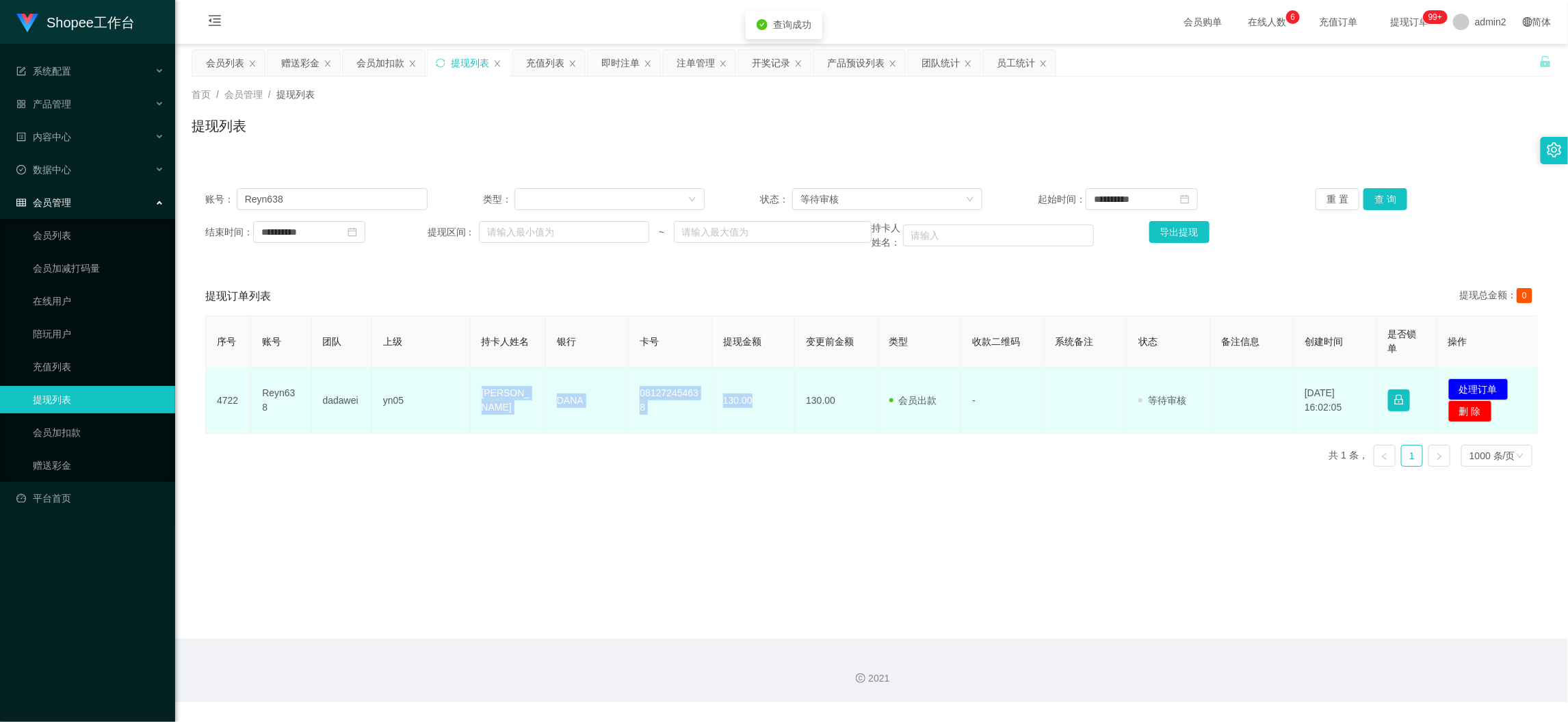
drag, startPoint x: 456, startPoint y: 393, endPoint x: 785, endPoint y: 416, distance: 329.8
click at [782, 416] on tr "4722 Reyn638 dadawei yn05 Michael Reynaldi DANA 081272454638 130.00 130.00 会员出款…" at bounding box center [872, 400] width 1332 height 67
copy tr "Michael Reynaldi DANA 081272454638 130.00"
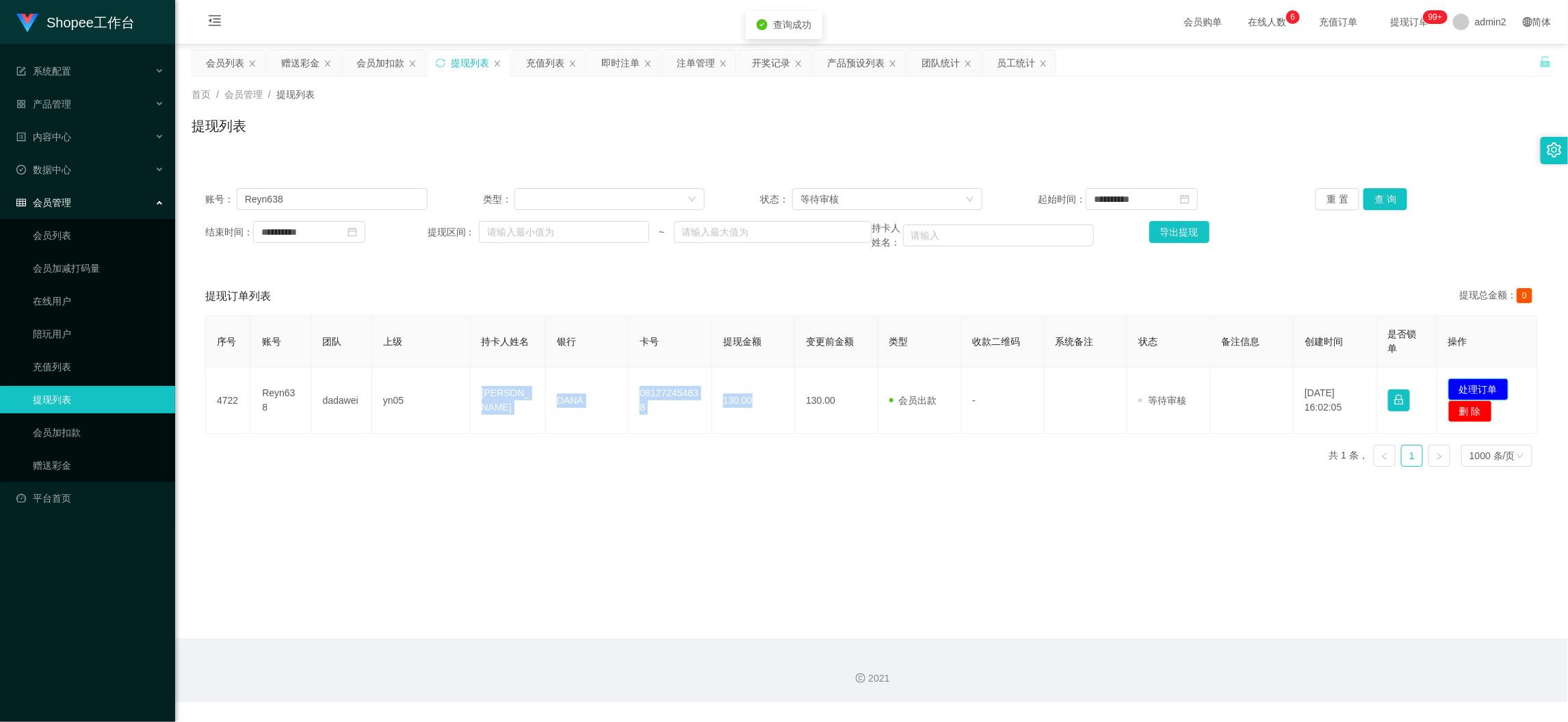
click at [1466, 381] on button "处理订单" at bounding box center [1478, 389] width 60 height 22
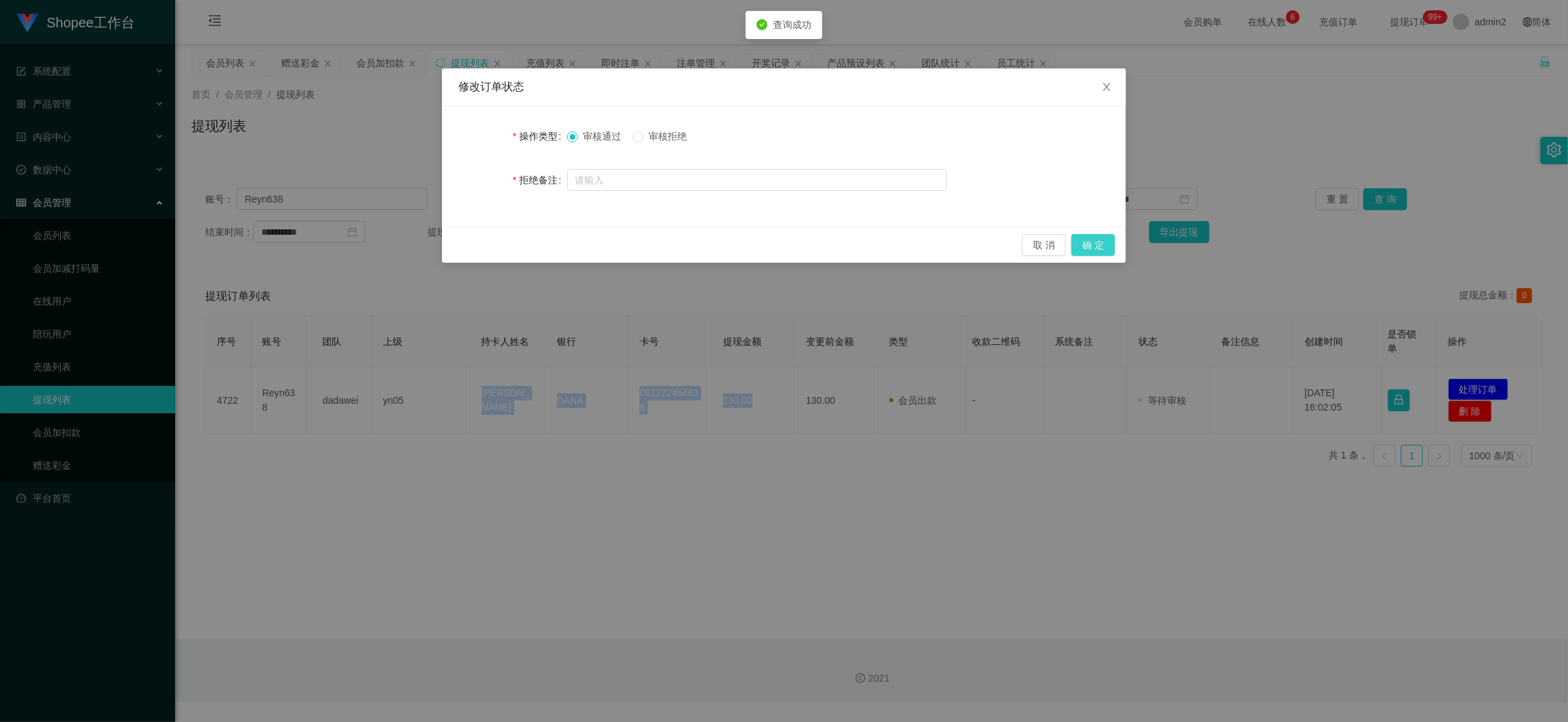
click at [1103, 242] on button "确 定" at bounding box center [1093, 245] width 44 height 22
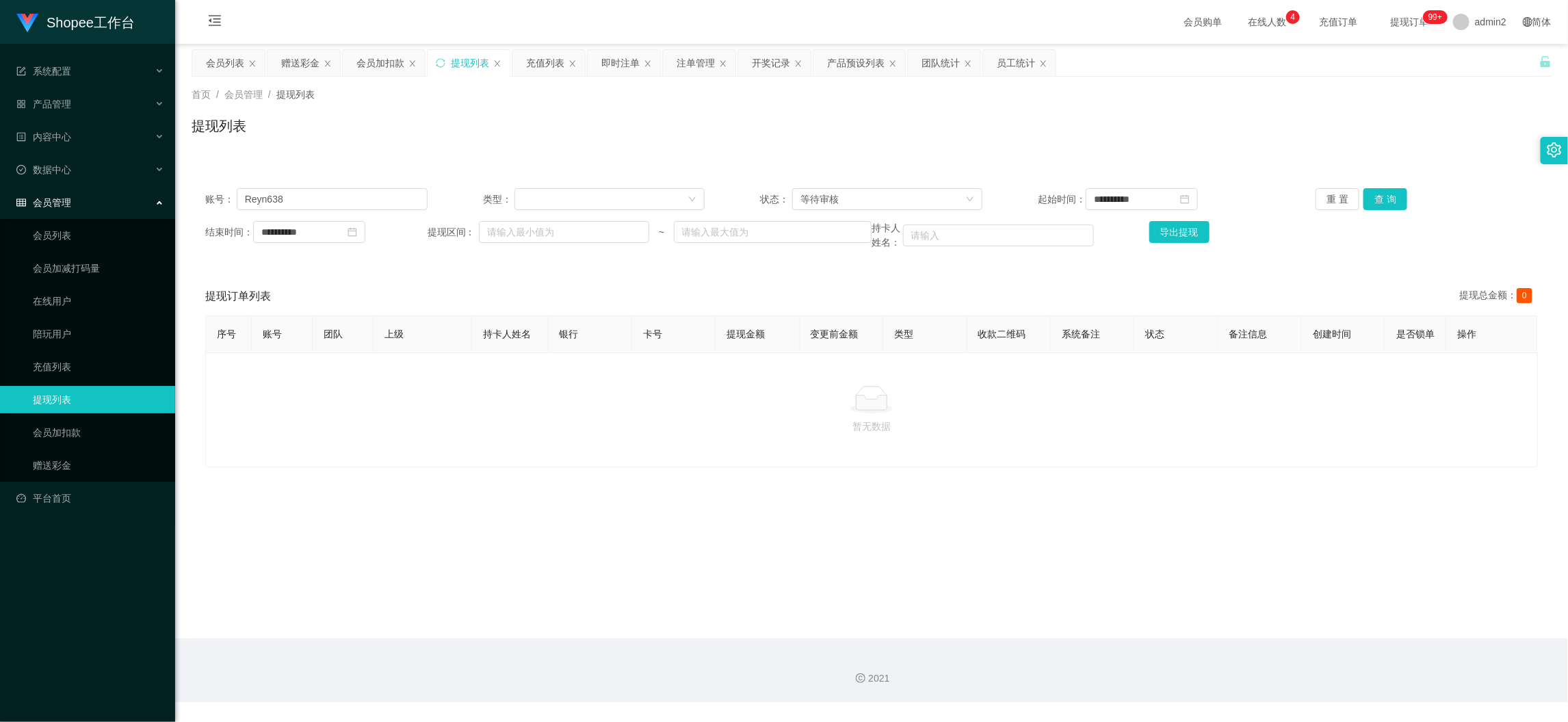
drag, startPoint x: 1257, startPoint y: 611, endPoint x: 695, endPoint y: 357, distance: 616.7
click at [1258, 611] on main "**********" at bounding box center [871, 341] width 1392 height 595
click at [302, 64] on div "赠送彩金" at bounding box center [300, 63] width 38 height 26
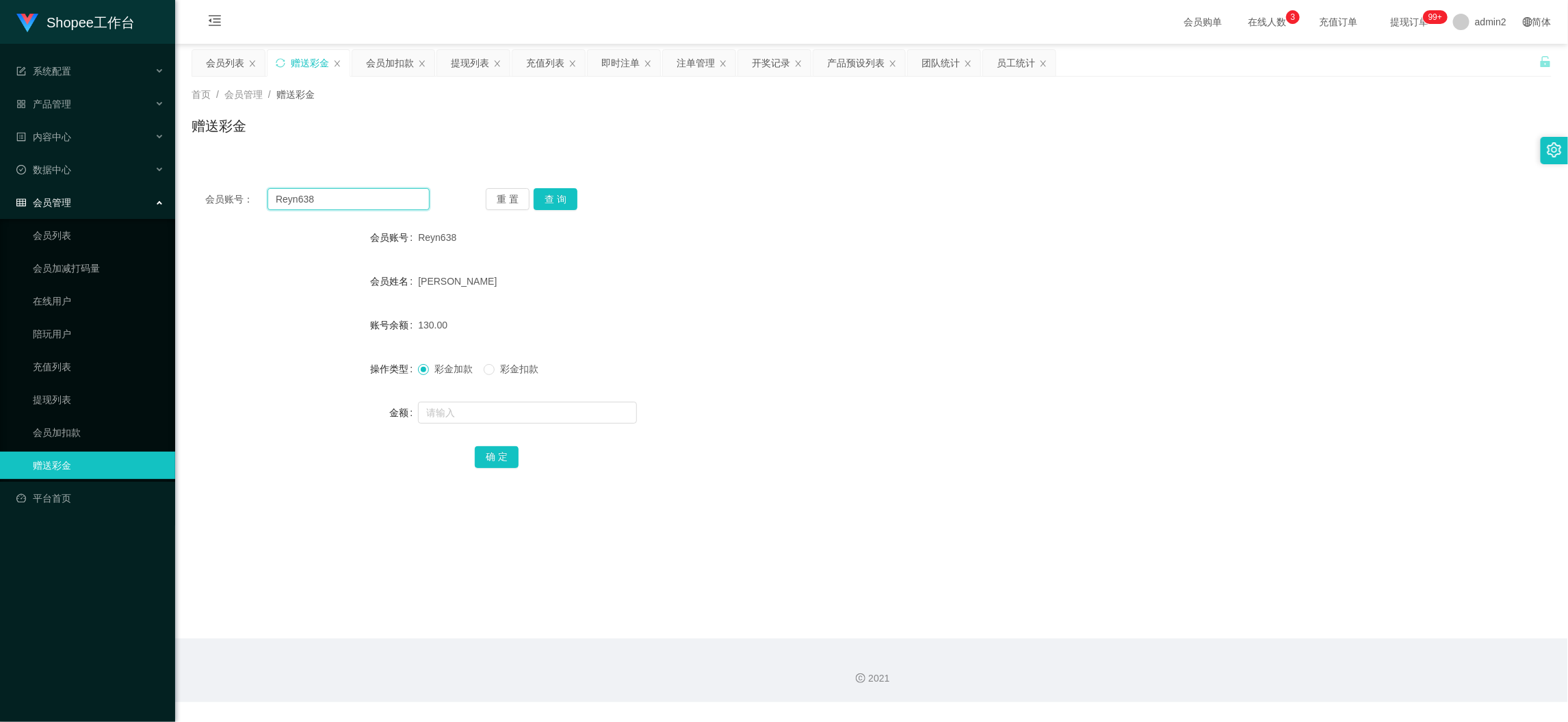
click at [385, 199] on input "Reyn638" at bounding box center [348, 199] width 162 height 22
paste input "082271492471"
type input "082271492471"
click at [554, 203] on button "查 询" at bounding box center [555, 199] width 44 height 22
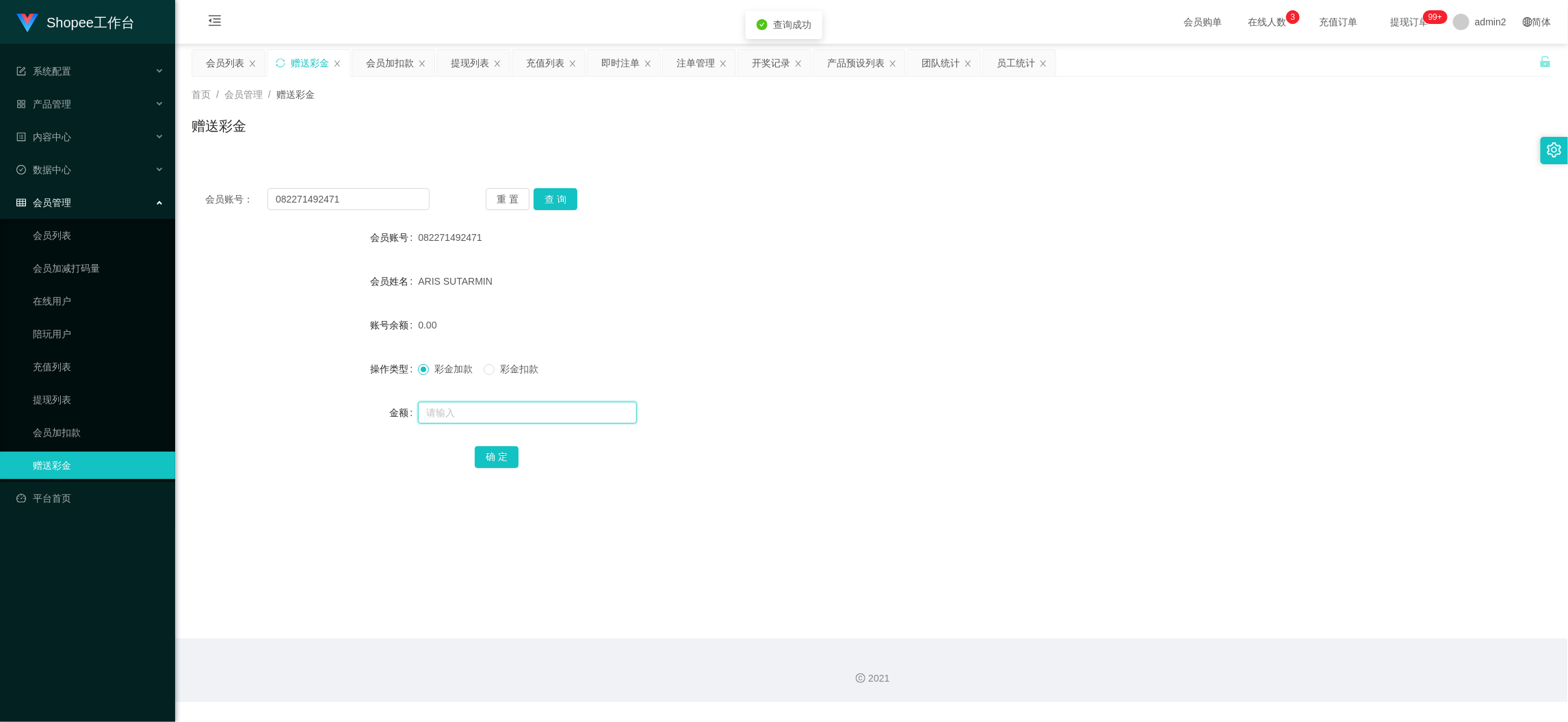
click at [574, 411] on input "text" at bounding box center [527, 413] width 219 height 22
drag, startPoint x: 574, startPoint y: 411, endPoint x: 566, endPoint y: 419, distance: 11.3
click at [574, 411] on input "1" at bounding box center [527, 413] width 219 height 22
type input "100"
drag, startPoint x: 489, startPoint y: 460, endPoint x: 501, endPoint y: 460, distance: 12.0
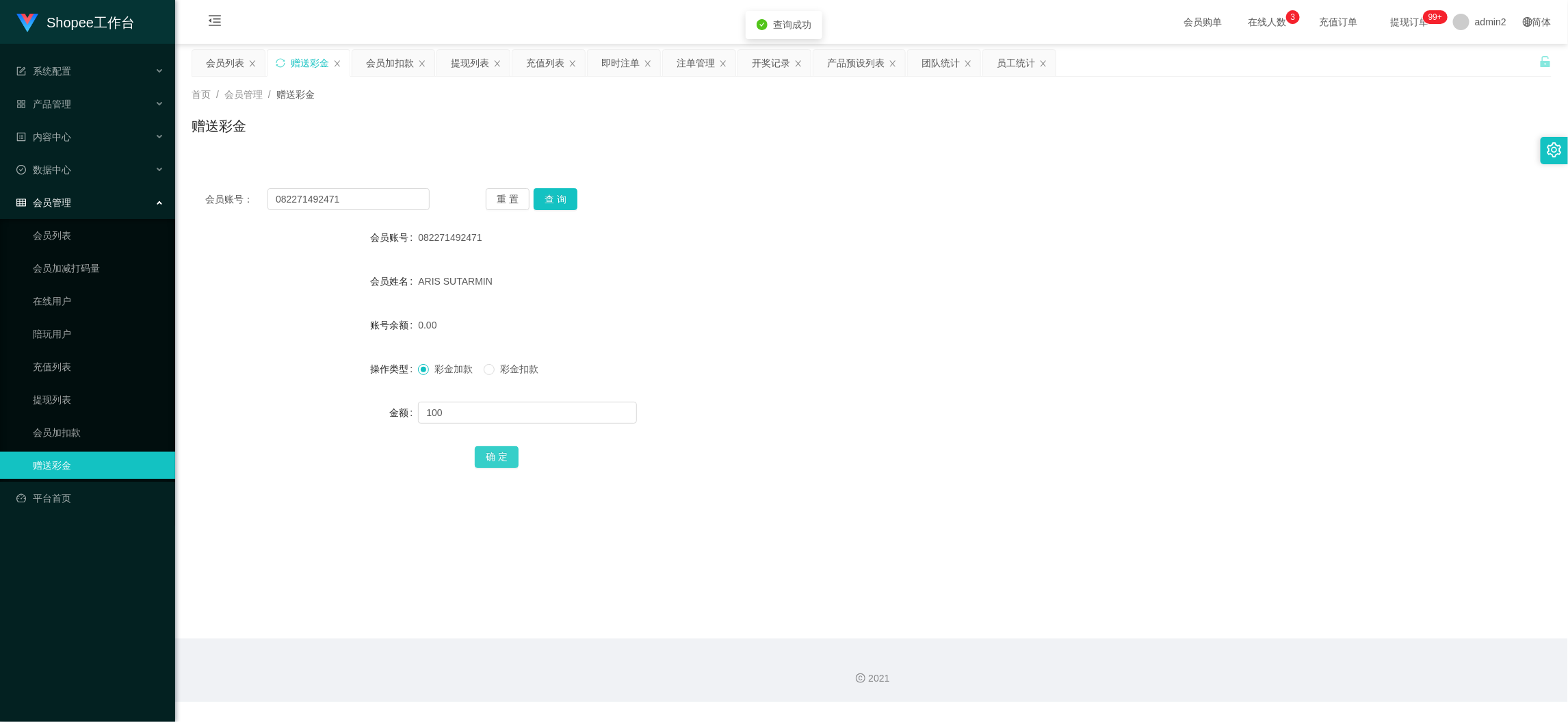
click at [491, 460] on button "确 定" at bounding box center [497, 457] width 44 height 22
click at [902, 414] on div "100" at bounding box center [814, 413] width 793 height 27
click at [393, 64] on div "会员加扣款" at bounding box center [390, 63] width 48 height 26
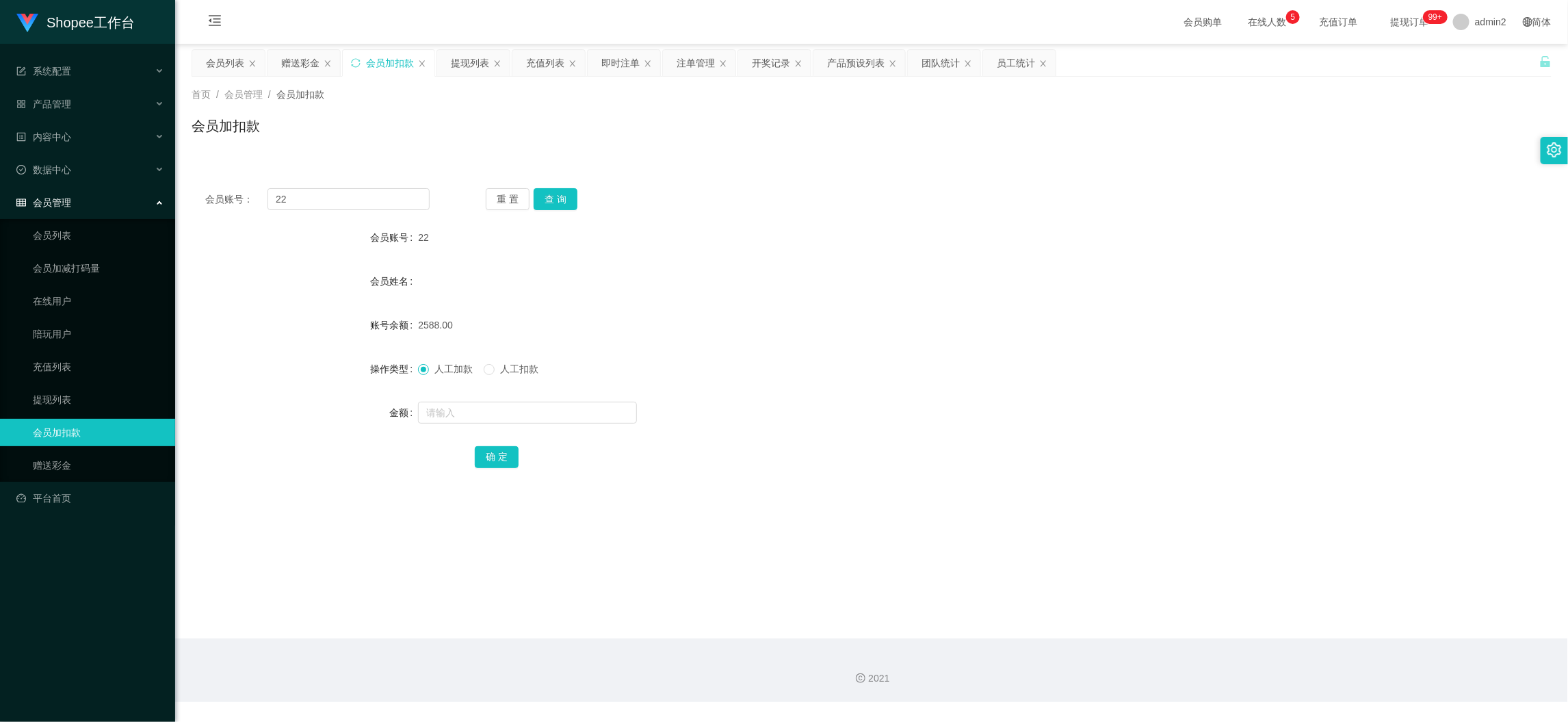
click at [389, 183] on div "会员账号： 22 重 置 查 询 会员账号 22 会员姓名 账号余额 2588.00 操作类型 人工加款 人工扣款 金额 确 定" at bounding box center [871, 338] width 1359 height 326
click at [383, 201] on input "22" at bounding box center [348, 199] width 162 height 22
drag, startPoint x: 381, startPoint y: 201, endPoint x: 454, endPoint y: 215, distance: 74.3
click at [385, 205] on input "22" at bounding box center [348, 199] width 162 height 22
paste input "77"
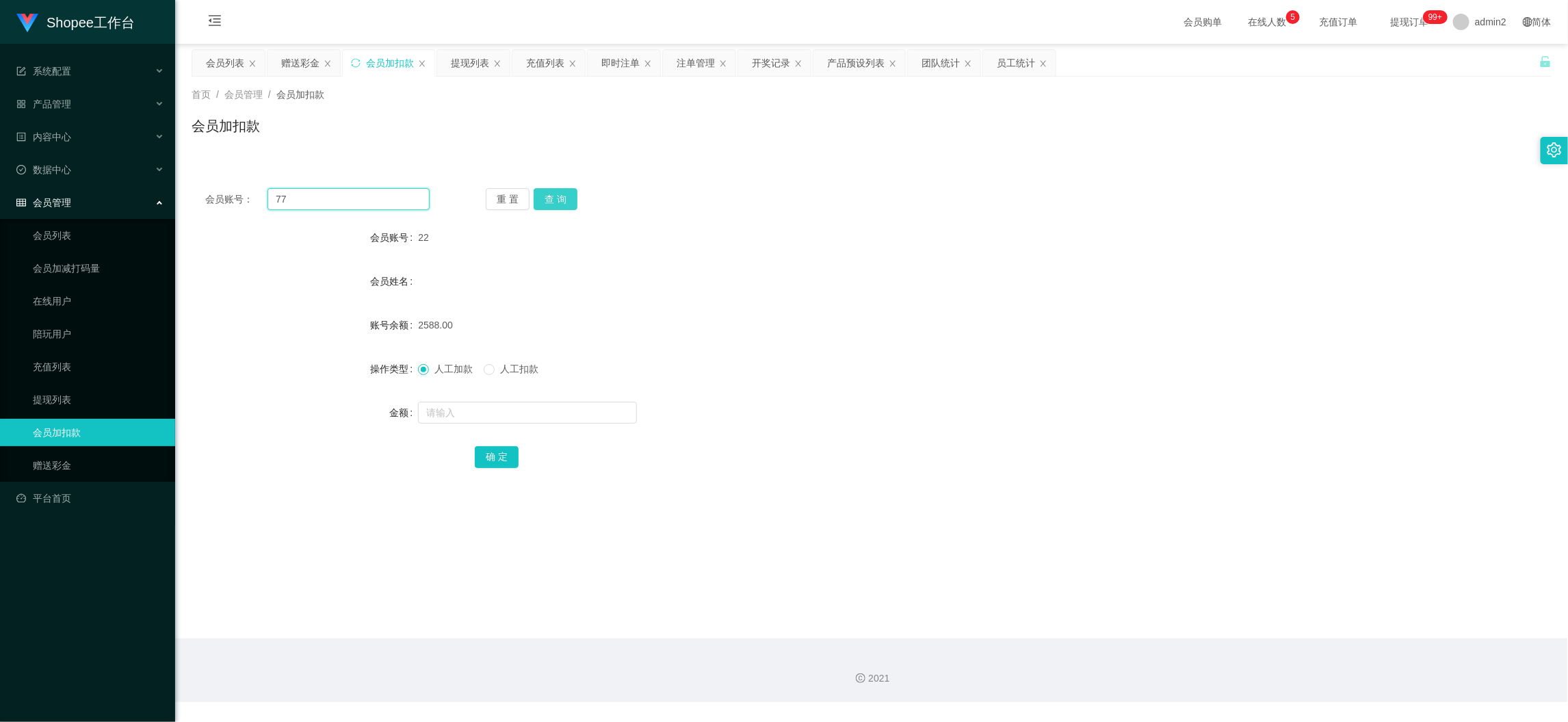
type input "77"
click at [535, 205] on button "查 询" at bounding box center [555, 199] width 44 height 22
click at [571, 201] on button "查 询" at bounding box center [555, 199] width 44 height 22
click at [575, 411] on input "text" at bounding box center [527, 413] width 219 height 22
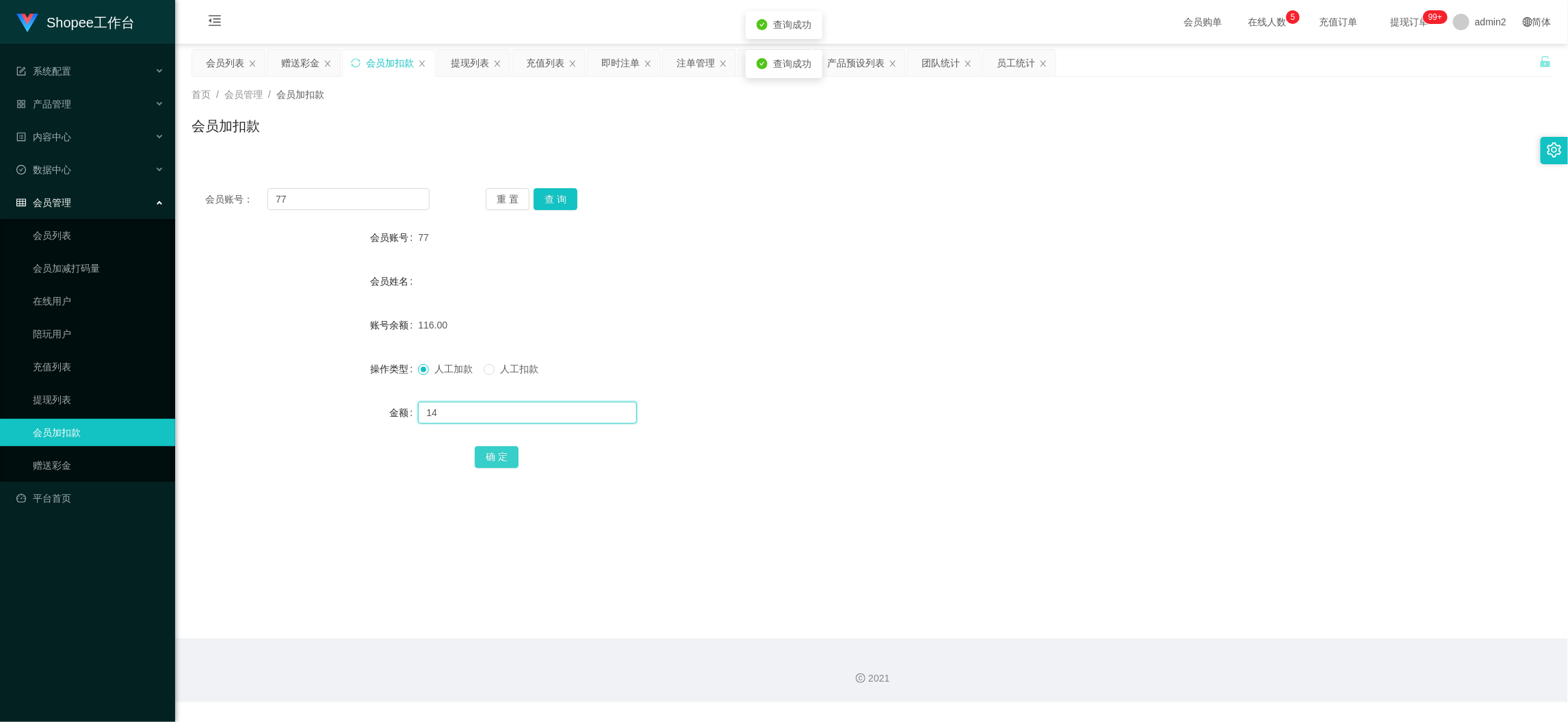
type input "14"
click at [498, 455] on button "确 定" at bounding box center [497, 457] width 44 height 22
click at [544, 68] on div "充值列表" at bounding box center [545, 63] width 38 height 26
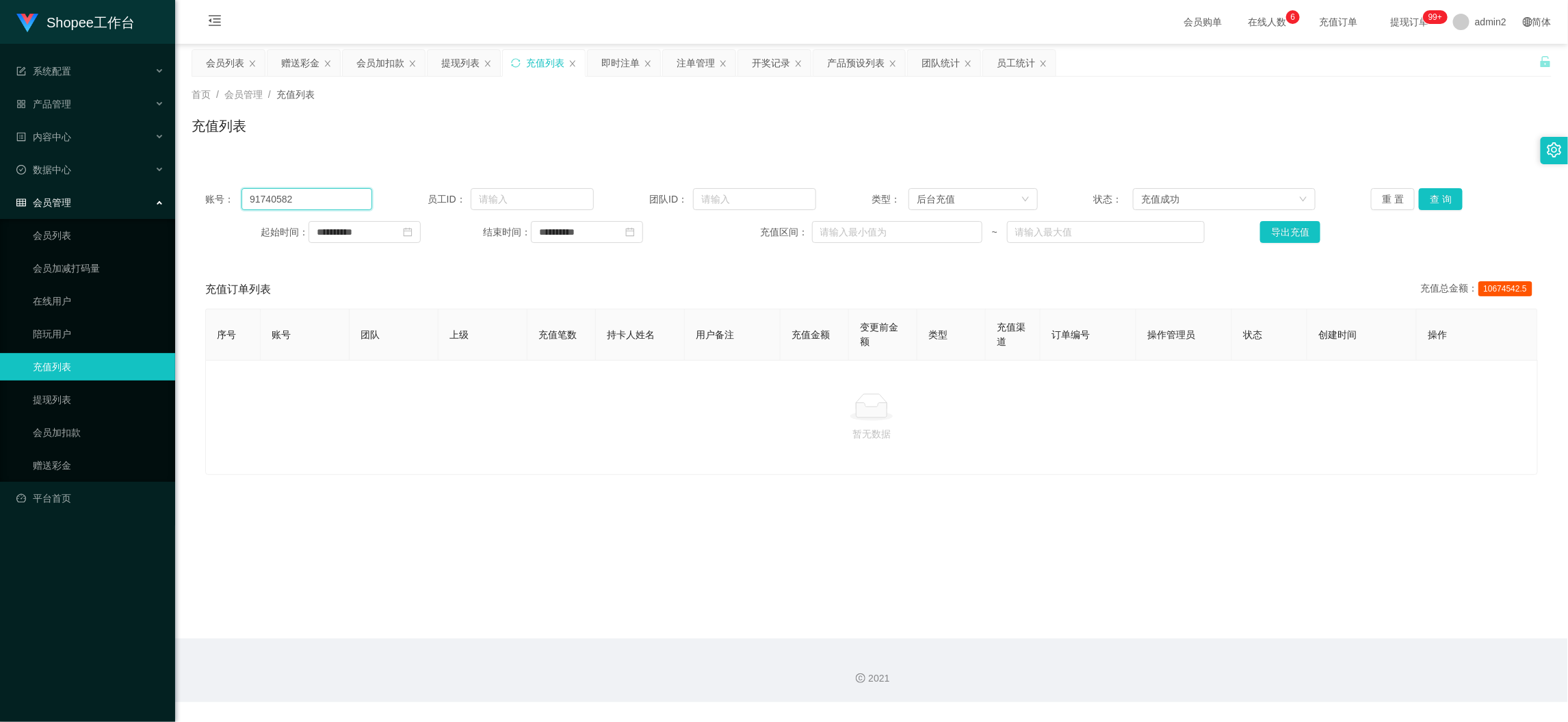
click at [335, 199] on input "91740582" at bounding box center [306, 199] width 130 height 22
drag, startPoint x: 335, startPoint y: 199, endPoint x: 590, endPoint y: 213, distance: 255.4
click at [335, 199] on input "91740582" at bounding box center [306, 199] width 130 height 22
click at [1426, 199] on button "查 询" at bounding box center [1441, 199] width 44 height 22
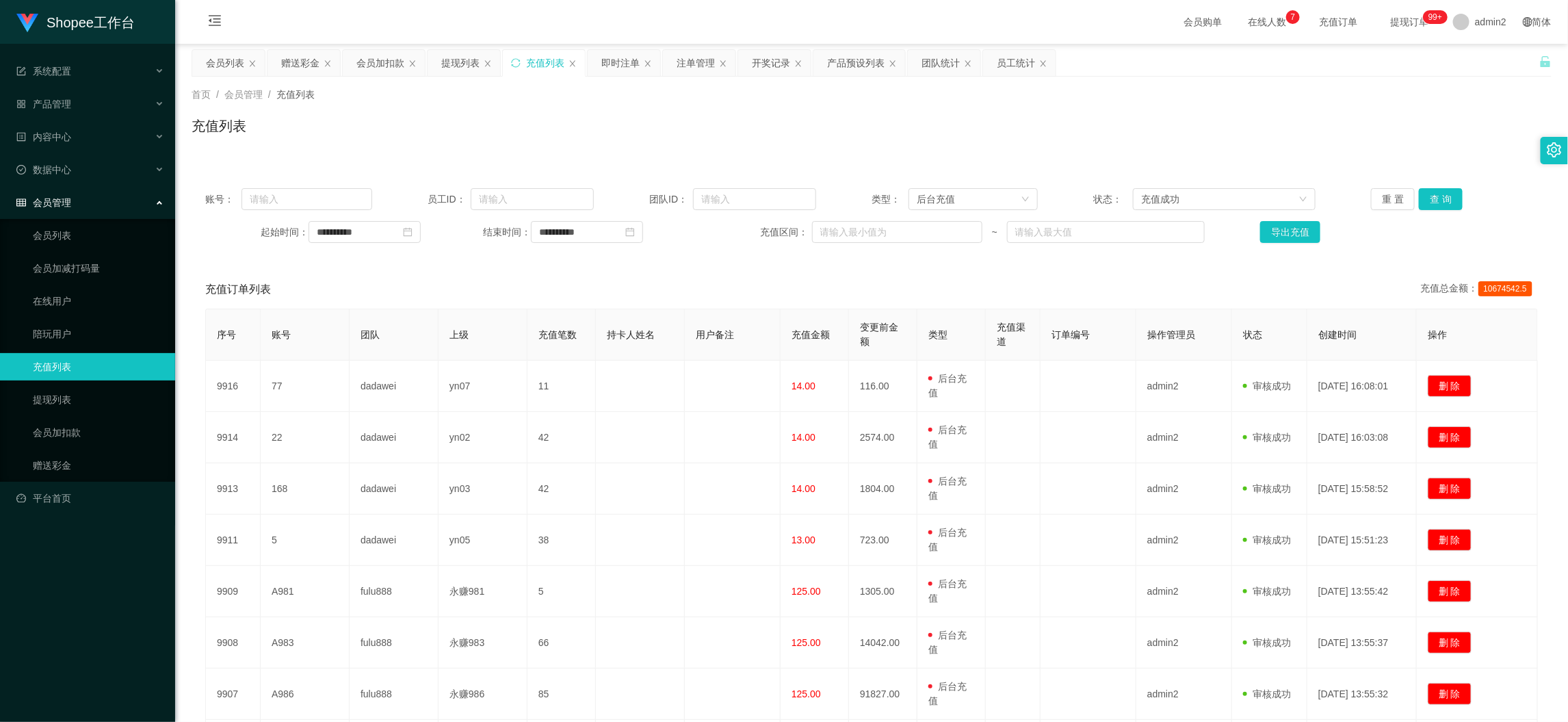
drag, startPoint x: 373, startPoint y: 59, endPoint x: 407, endPoint y: 105, distance: 57.2
click at [373, 60] on div "会员加扣款" at bounding box center [381, 63] width 48 height 26
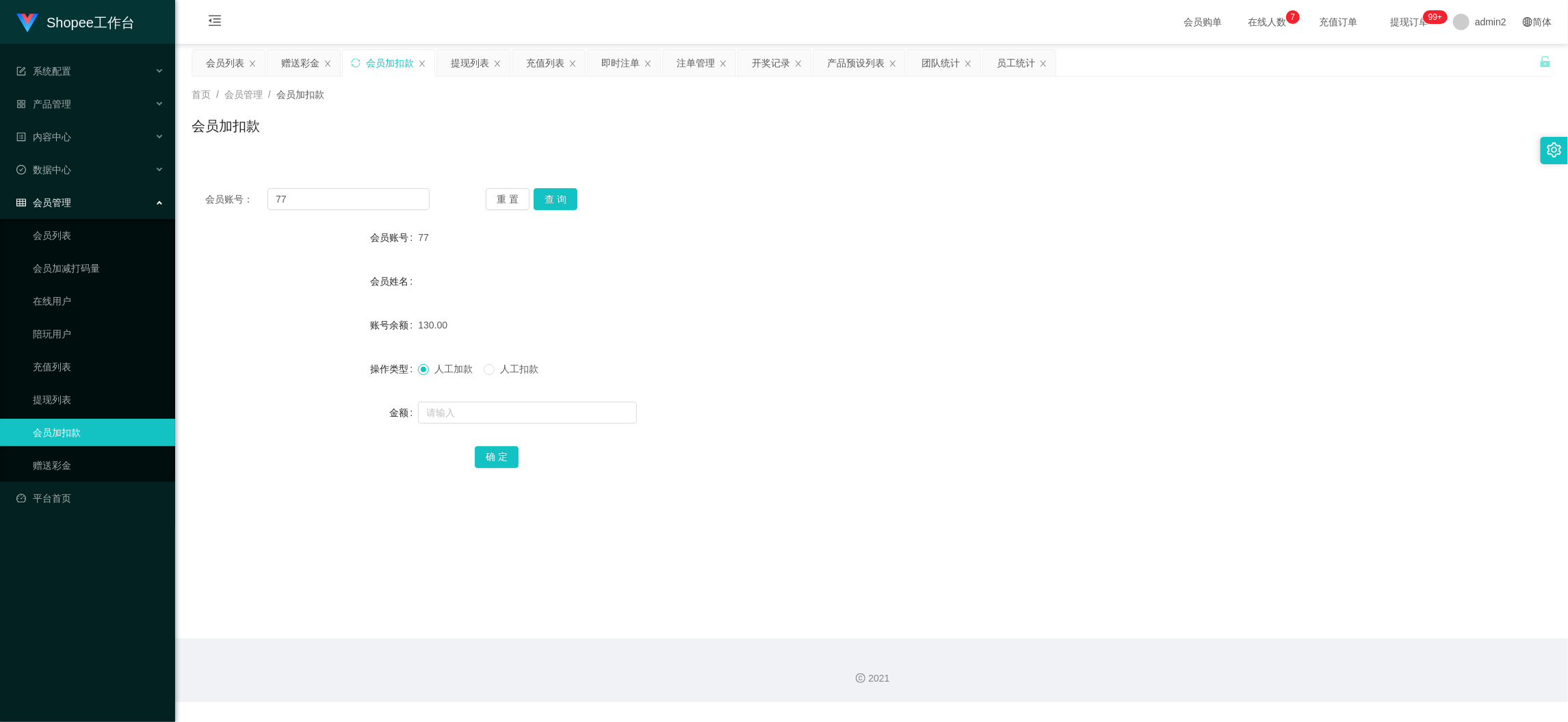
click at [362, 212] on div "会员账号： 77 重 置 查 询 会员账号 77 会员姓名 账号余额 130.00 操作类型 人工加款 人工扣款 金额 确 定" at bounding box center [871, 338] width 1359 height 326
click at [364, 197] on input "77" at bounding box center [348, 199] width 162 height 22
paste input "22"
type input "22"
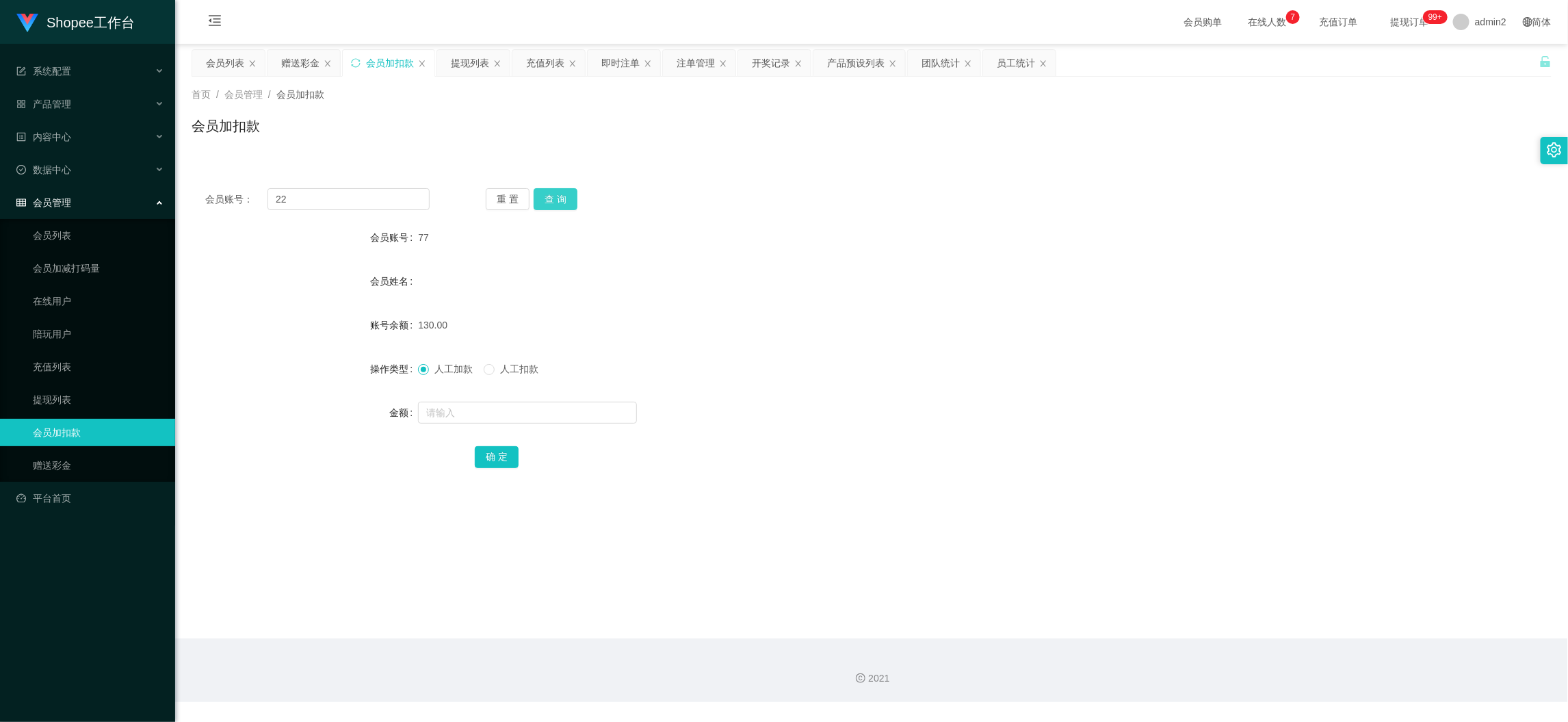
click at [551, 192] on button "查 询" at bounding box center [555, 199] width 44 height 22
click at [582, 420] on input "text" at bounding box center [527, 413] width 219 height 22
click at [582, 419] on input "1" at bounding box center [527, 413] width 219 height 22
type input "14"
drag, startPoint x: 489, startPoint y: 454, endPoint x: 524, endPoint y: 448, distance: 35.5
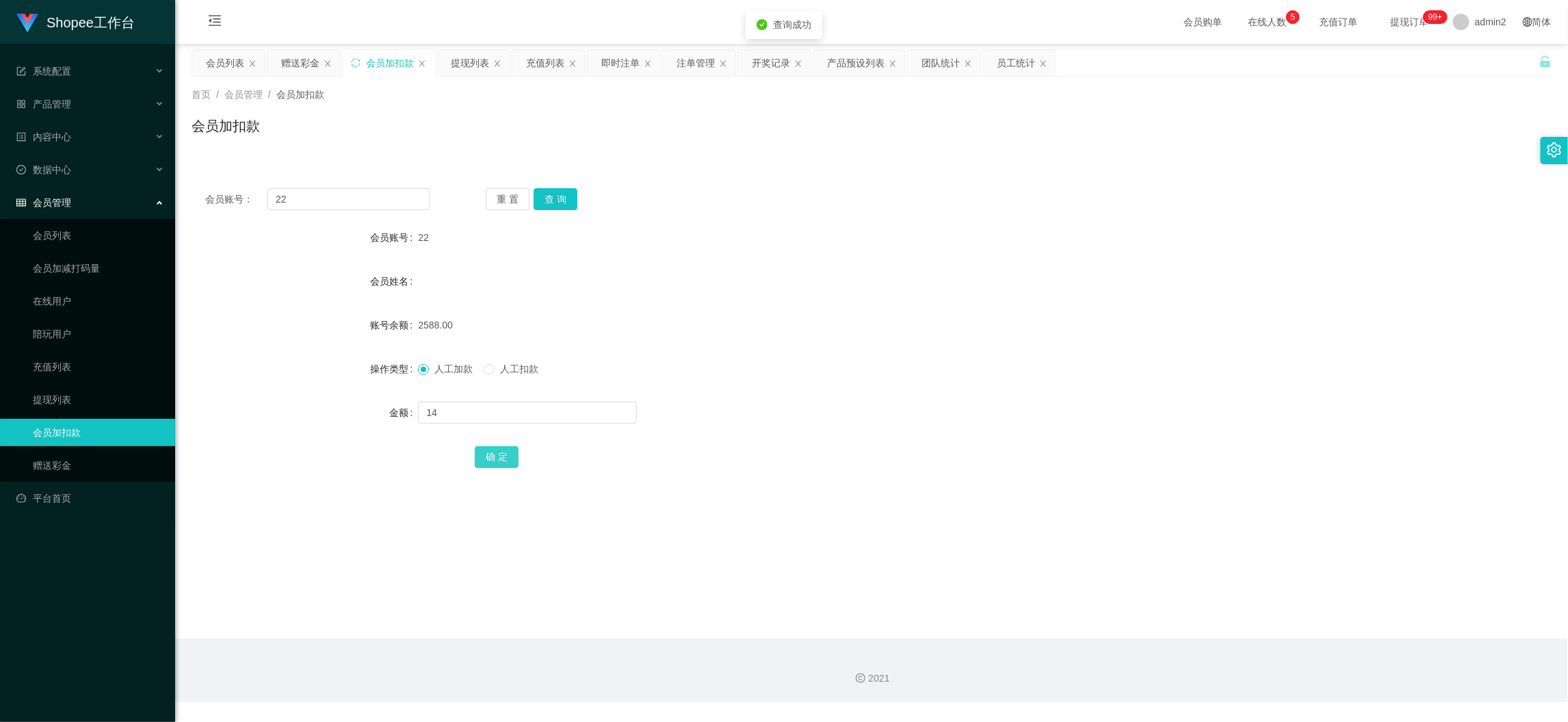
click at [489, 454] on button "确 定" at bounding box center [497, 457] width 44 height 22
click at [308, 56] on div "赠送彩金" at bounding box center [300, 63] width 38 height 26
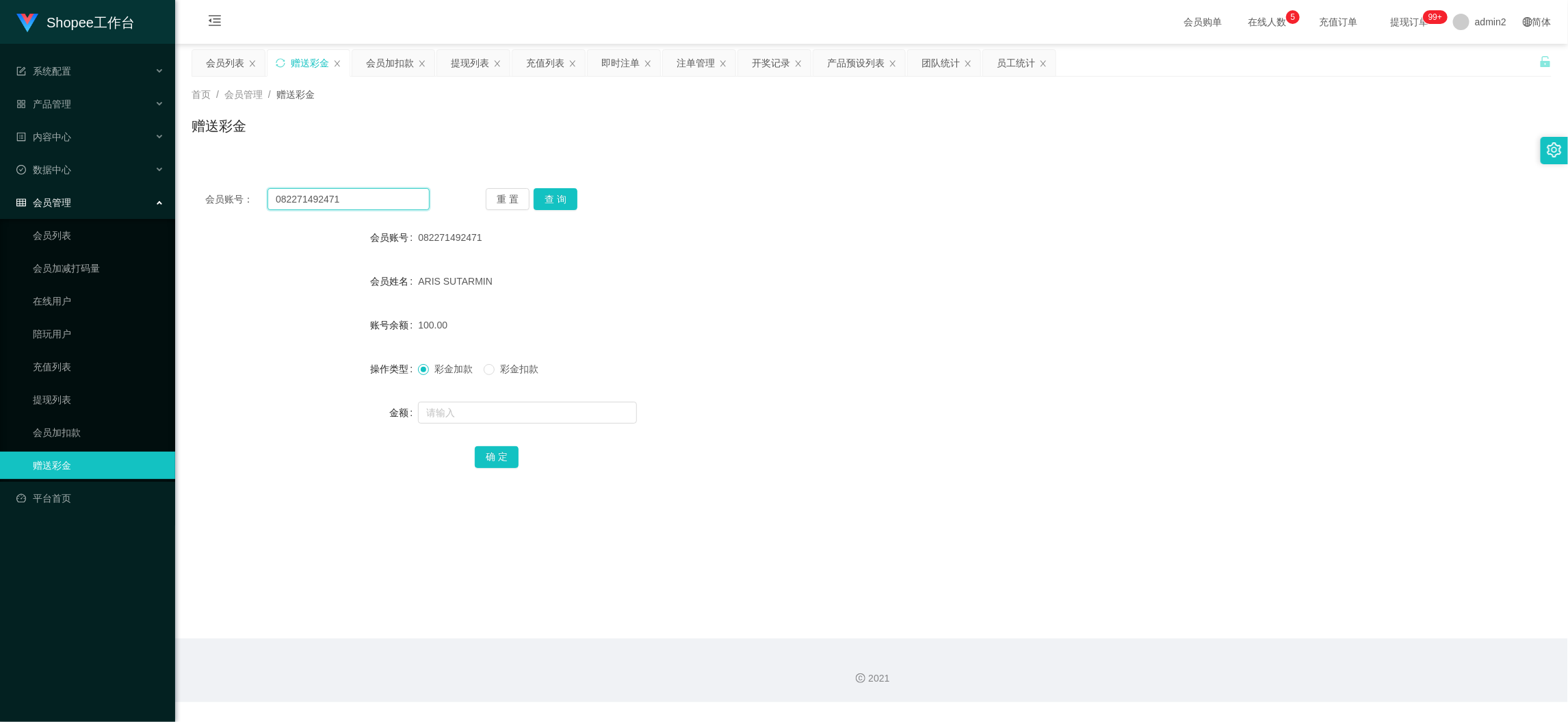
click at [369, 204] on input "082271492471" at bounding box center [348, 199] width 162 height 22
drag, startPoint x: 369, startPoint y: 205, endPoint x: 500, endPoint y: 208, distance: 131.0
click at [370, 204] on input "082271492471" at bounding box center [348, 199] width 162 height 22
paste input "045163"
type input "082271045163"
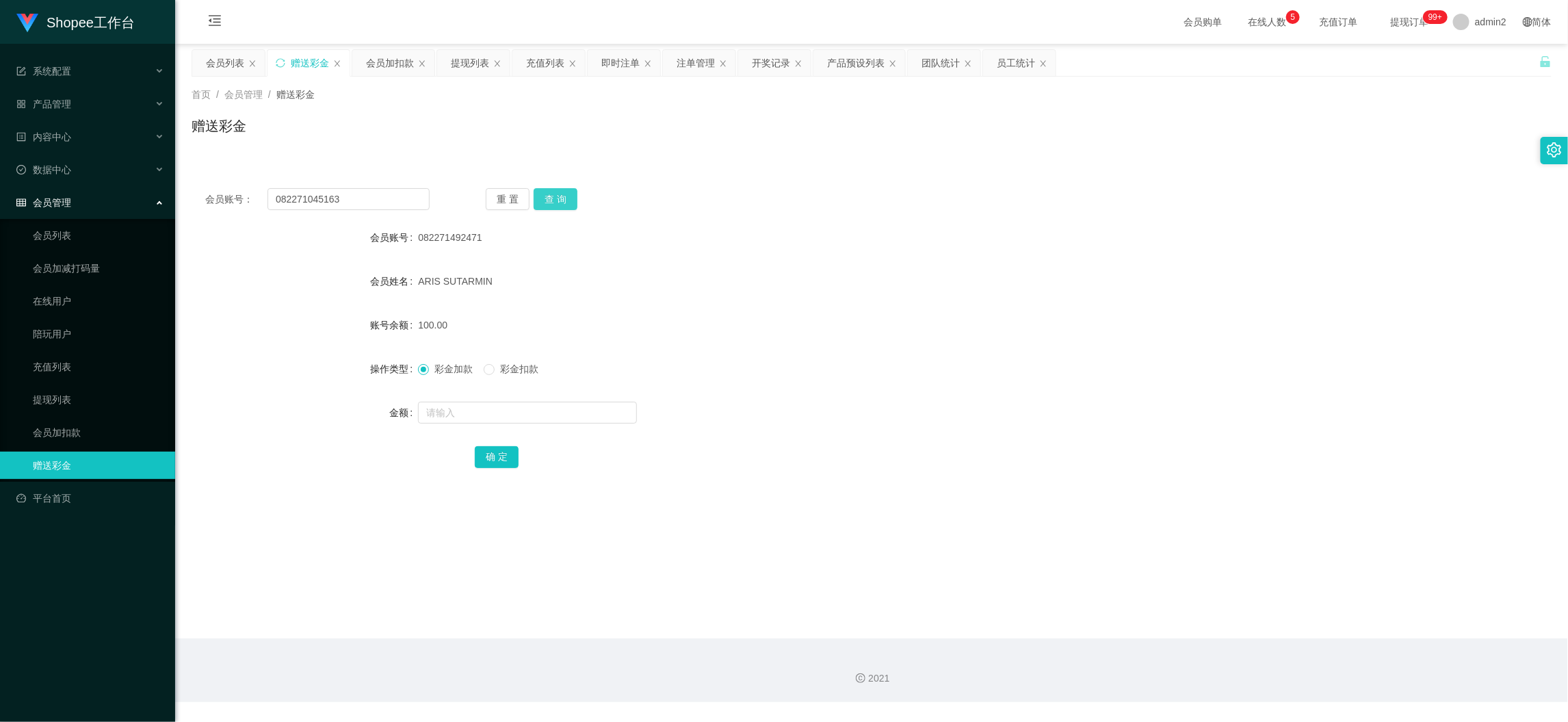
click at [539, 196] on button "查 询" at bounding box center [555, 199] width 44 height 22
click at [546, 409] on input "text" at bounding box center [527, 413] width 219 height 22
type input "100"
drag, startPoint x: 502, startPoint y: 453, endPoint x: 611, endPoint y: 444, distance: 109.4
click at [502, 453] on button "确 定" at bounding box center [497, 457] width 44 height 22
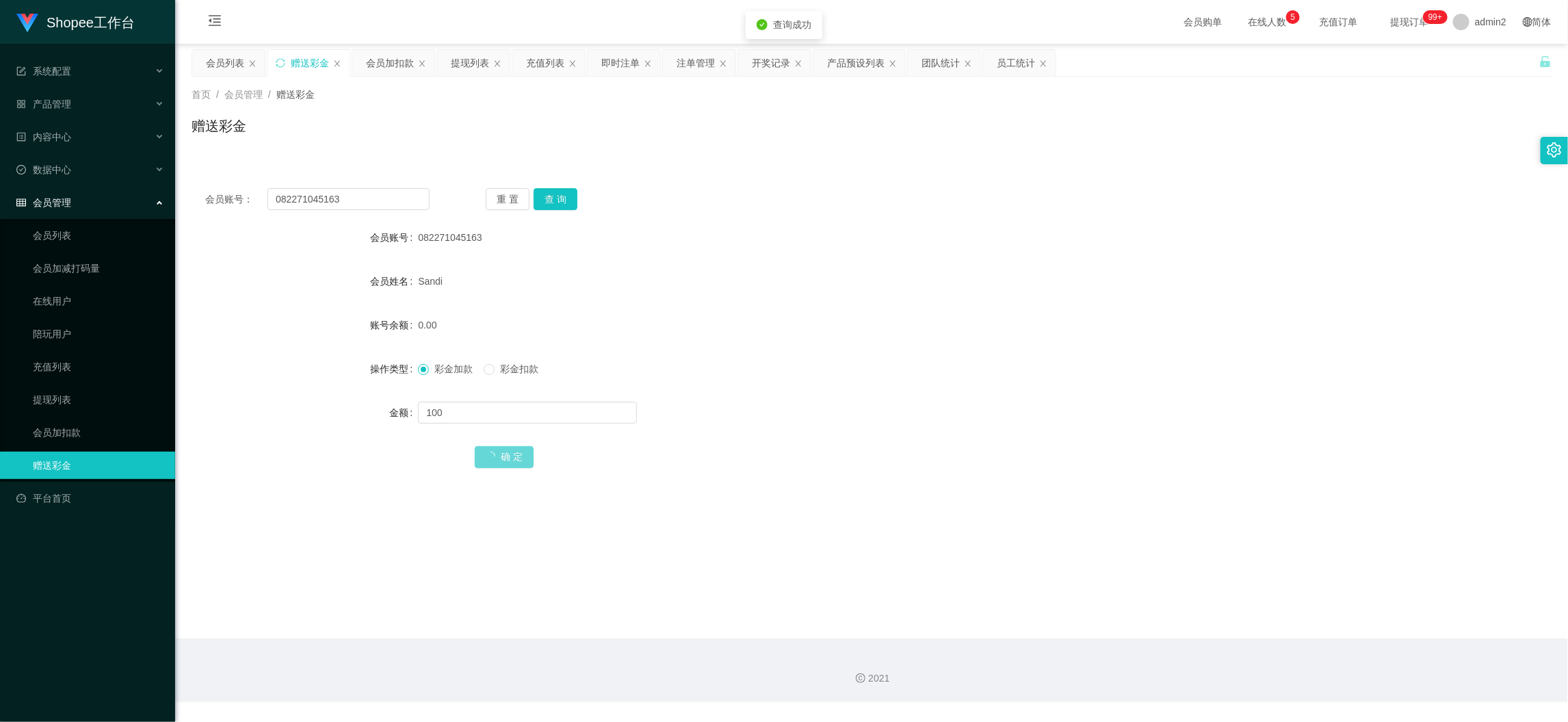
click at [809, 399] on div "100" at bounding box center [814, 413] width 793 height 27
drag, startPoint x: 1221, startPoint y: 632, endPoint x: 740, endPoint y: 428, distance: 522.5
click at [1219, 632] on main "关闭左侧 关闭右侧 关闭其它 刷新页面 会员列表 赠送彩金 会员加扣款 提现列表 充值列表 即时注单 注单管理 开奖记录 产品预设列表 团队统计 员工统计 首…" at bounding box center [871, 341] width 1392 height 595
click at [371, 199] on input "082271045163" at bounding box center [348, 199] width 162 height 22
drag, startPoint x: 371, startPoint y: 199, endPoint x: 473, endPoint y: 205, distance: 102.2
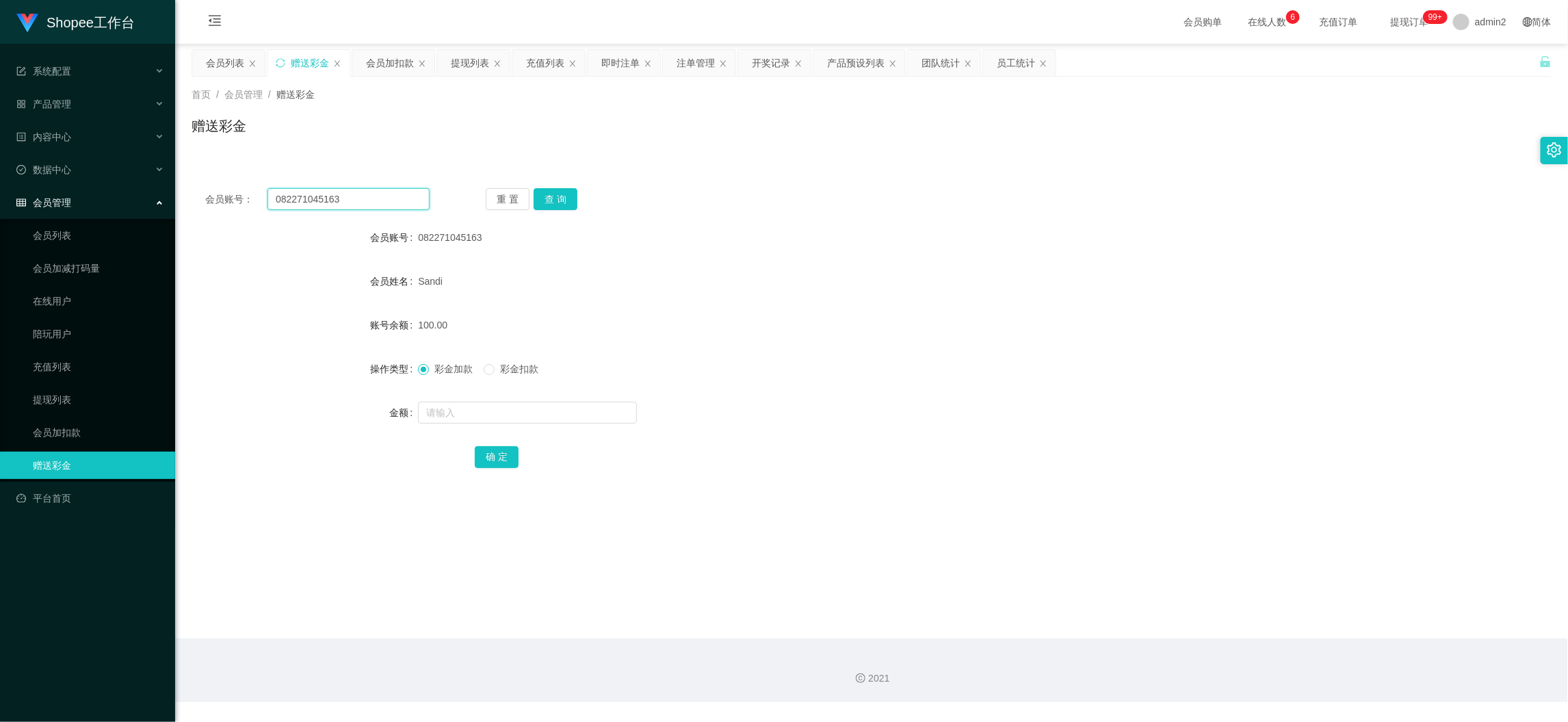
click at [371, 199] on input "082271045163" at bounding box center [348, 199] width 162 height 22
paste input "1340980568"
type input "081340980568"
drag, startPoint x: 554, startPoint y: 194, endPoint x: 549, endPoint y: 237, distance: 43.3
click at [554, 194] on button "查 询" at bounding box center [555, 199] width 44 height 22
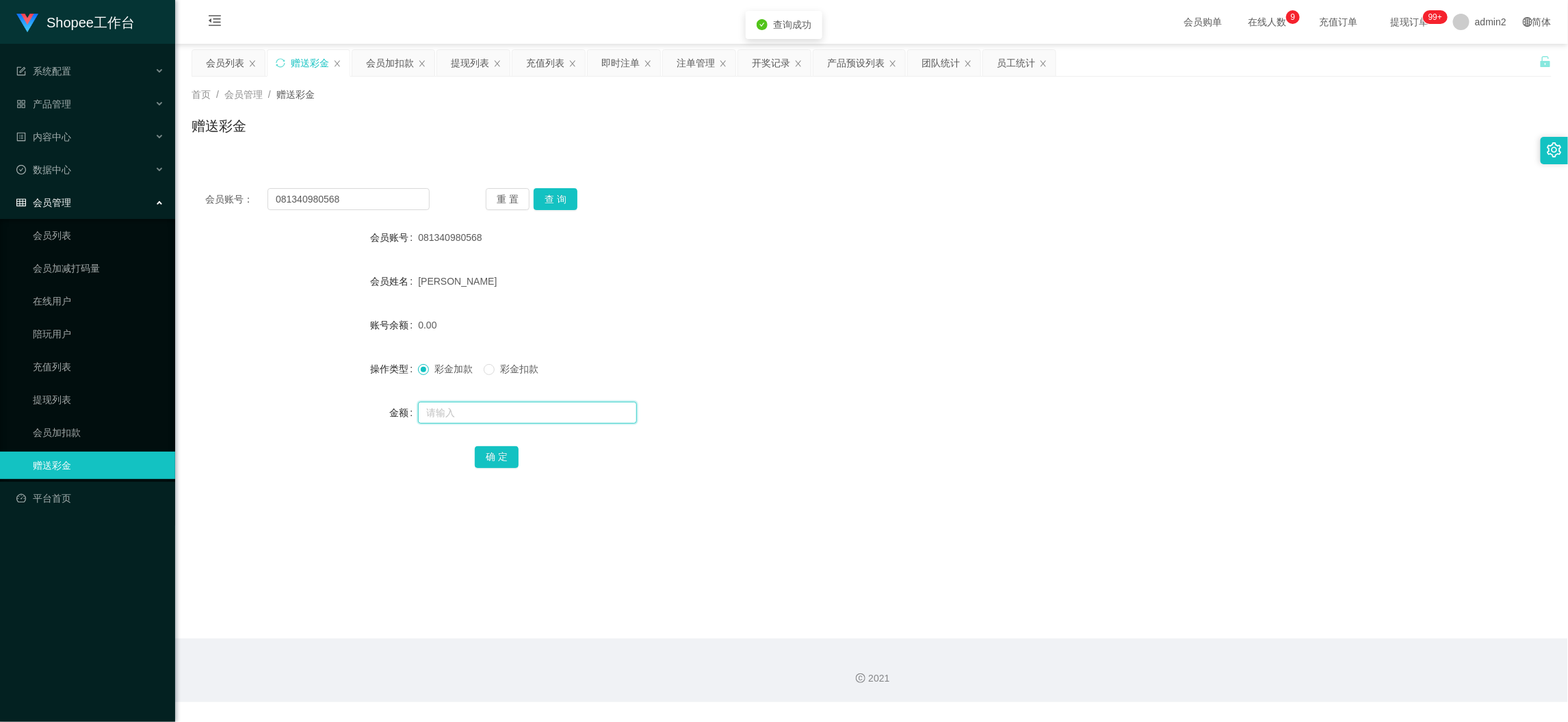
click at [557, 411] on input "text" at bounding box center [527, 413] width 219 height 22
type input "100"
click at [482, 447] on button "确 定" at bounding box center [497, 457] width 44 height 22
click at [888, 371] on div "彩金加款 彩金扣款" at bounding box center [814, 369] width 793 height 27
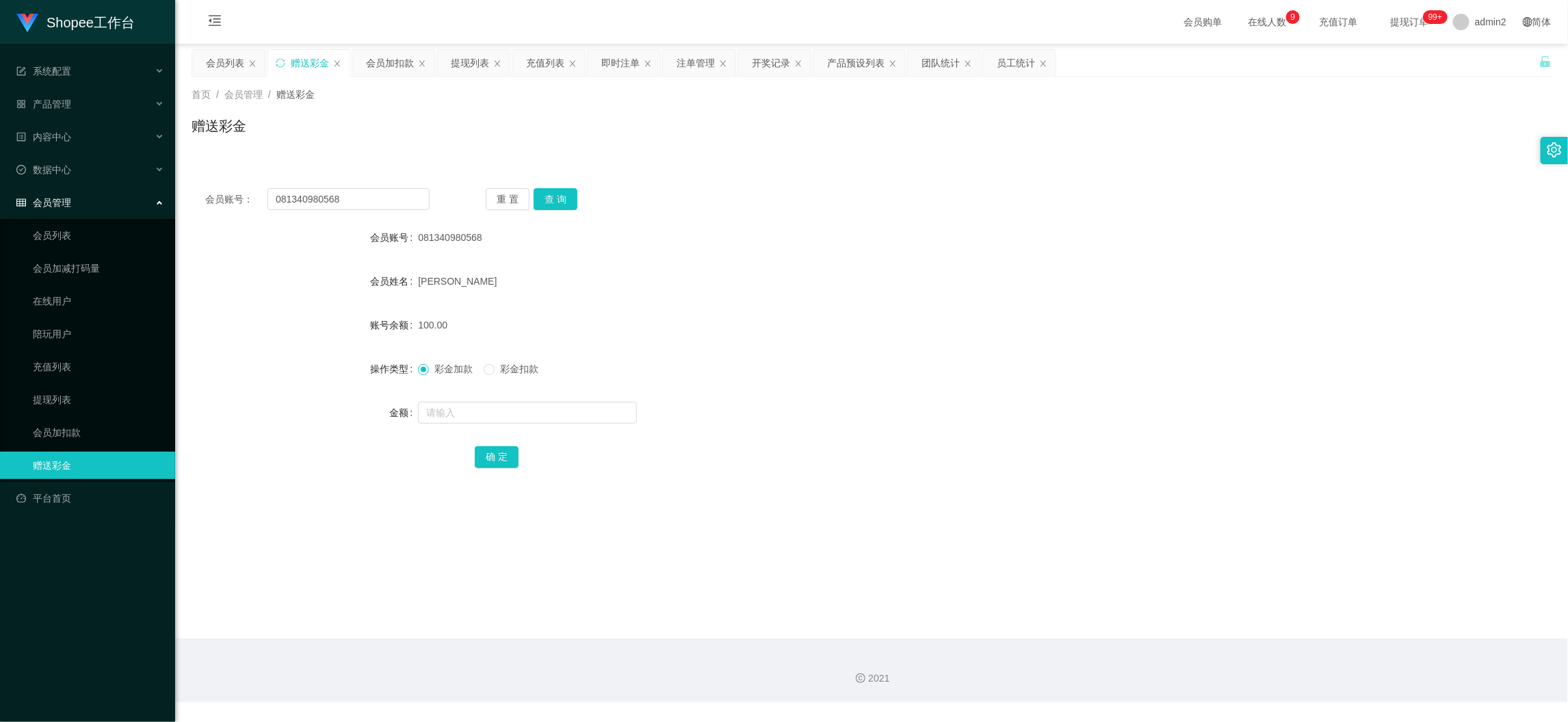
click at [430, 211] on div "会员账号： 081340980568 重 置 查 询 会员账号 081340980568 会员姓名 Sardin uddin 账号余额 100.00 操作类型…" at bounding box center [871, 338] width 1359 height 326
click at [420, 199] on input "081340980568" at bounding box center [348, 199] width 162 height 22
drag, startPoint x: 420, startPoint y: 199, endPoint x: 510, endPoint y: 210, distance: 90.7
click at [425, 203] on input "081340980568" at bounding box center [348, 199] width 162 height 22
paste input "lyn11"
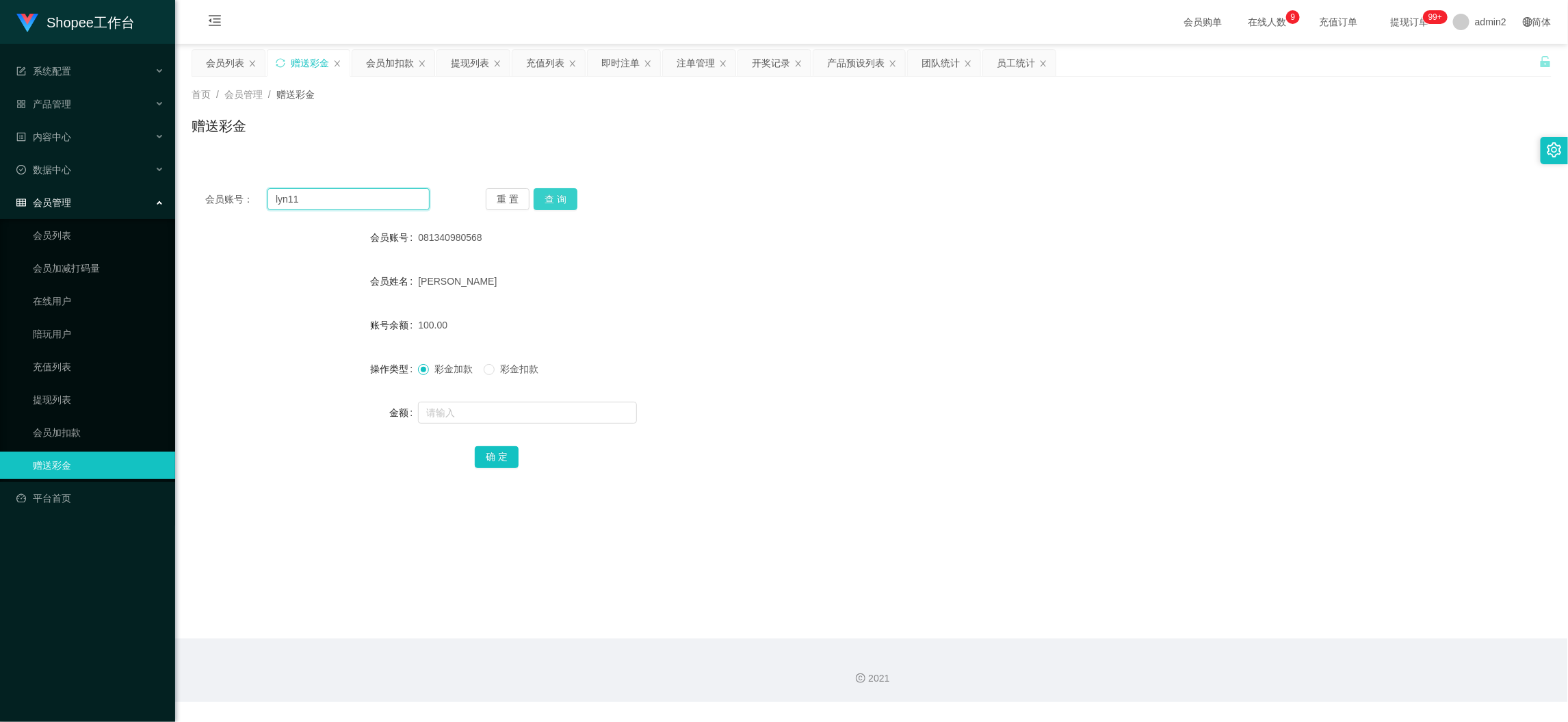
type input "lyn11"
drag, startPoint x: 546, startPoint y: 197, endPoint x: 548, endPoint y: 216, distance: 19.1
click at [546, 197] on button "查 询" at bounding box center [555, 199] width 44 height 22
click at [565, 402] on input "text" at bounding box center [527, 413] width 219 height 22
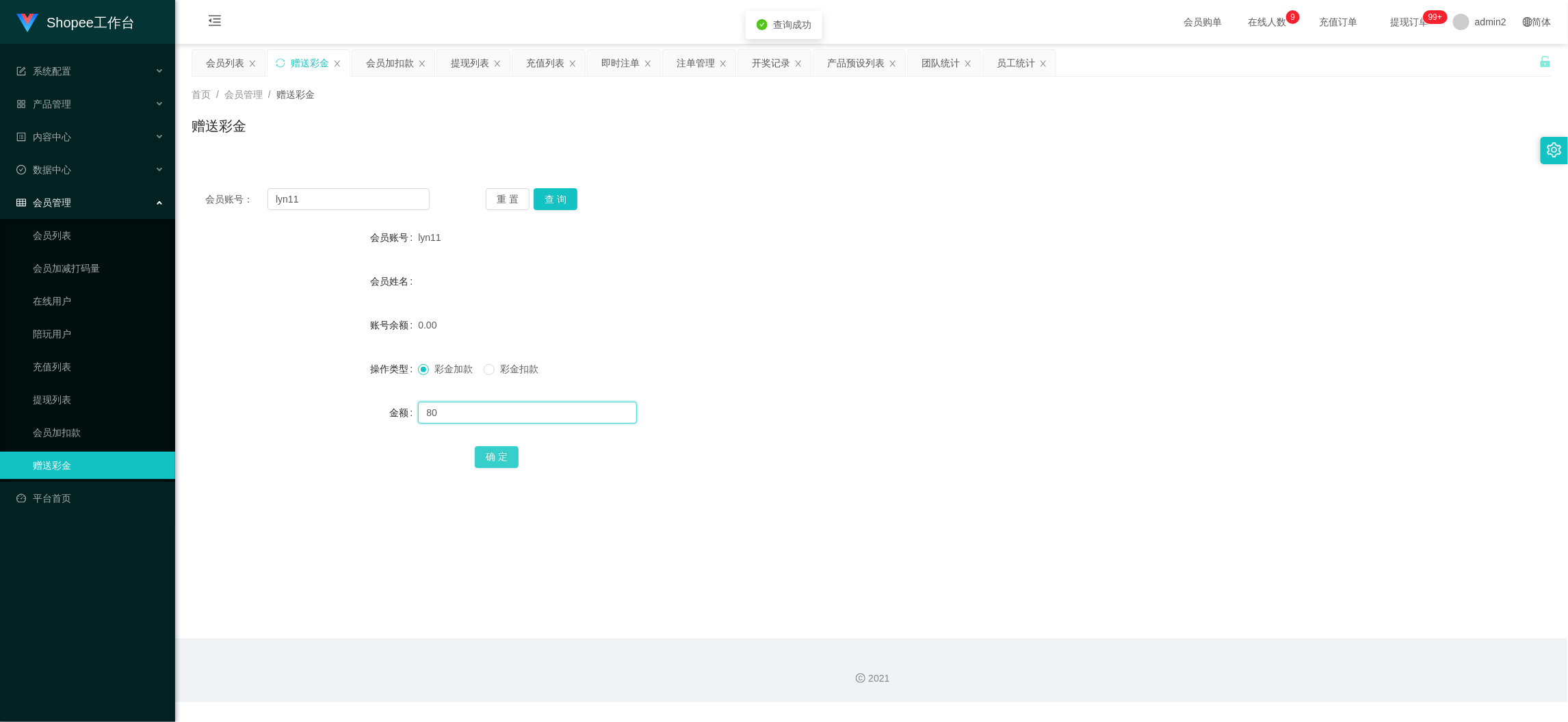
type input "80"
click at [508, 458] on button "确 定" at bounding box center [497, 457] width 44 height 22
click at [856, 402] on div "80" at bounding box center [814, 413] width 793 height 27
drag, startPoint x: 1238, startPoint y: 652, endPoint x: 862, endPoint y: 432, distance: 435.6
click at [1238, 652] on div "2021" at bounding box center [871, 671] width 1392 height 64
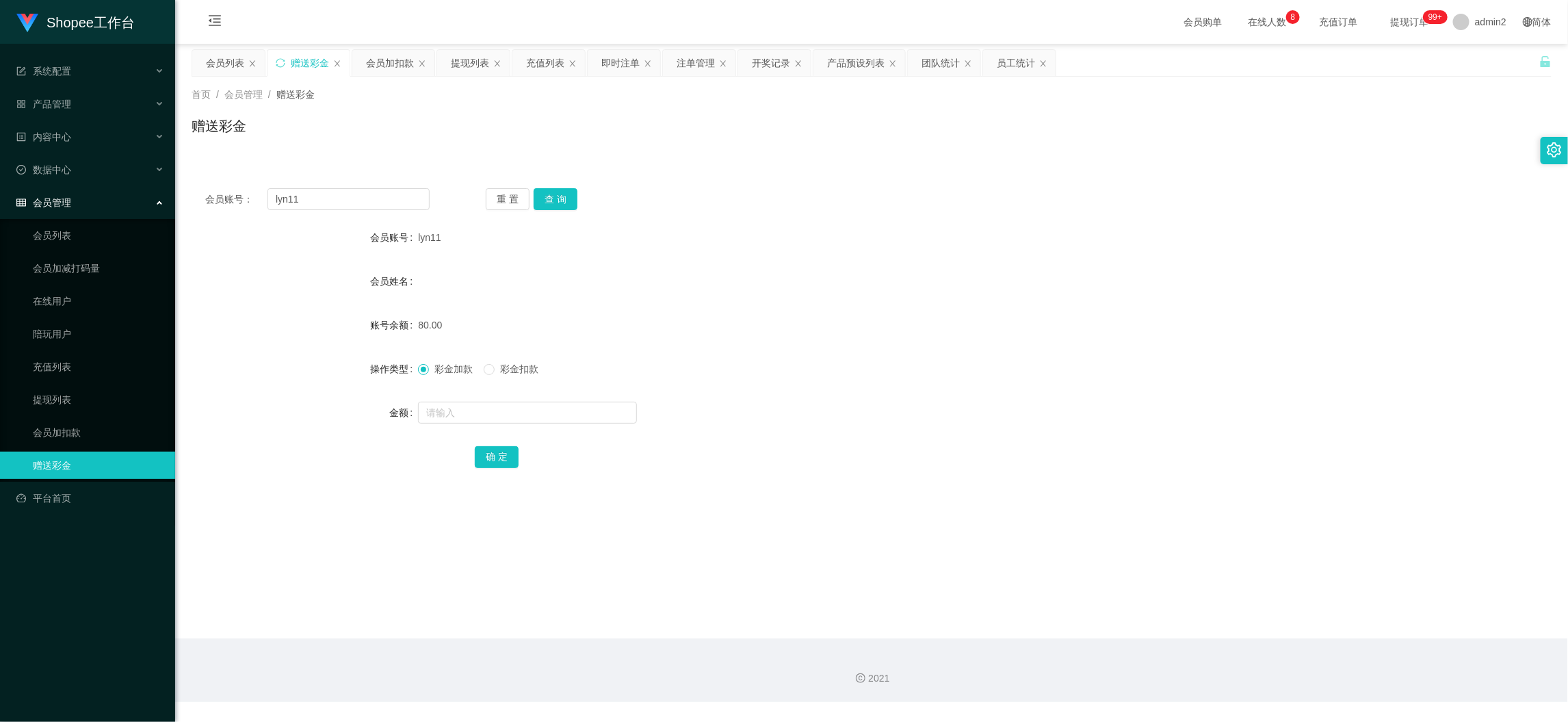
drag, startPoint x: 1080, startPoint y: 646, endPoint x: 872, endPoint y: 505, distance: 251.3
click at [1080, 646] on div "2021" at bounding box center [871, 671] width 1392 height 64
click at [372, 190] on input "lyn11" at bounding box center [348, 199] width 162 height 22
paste input "5"
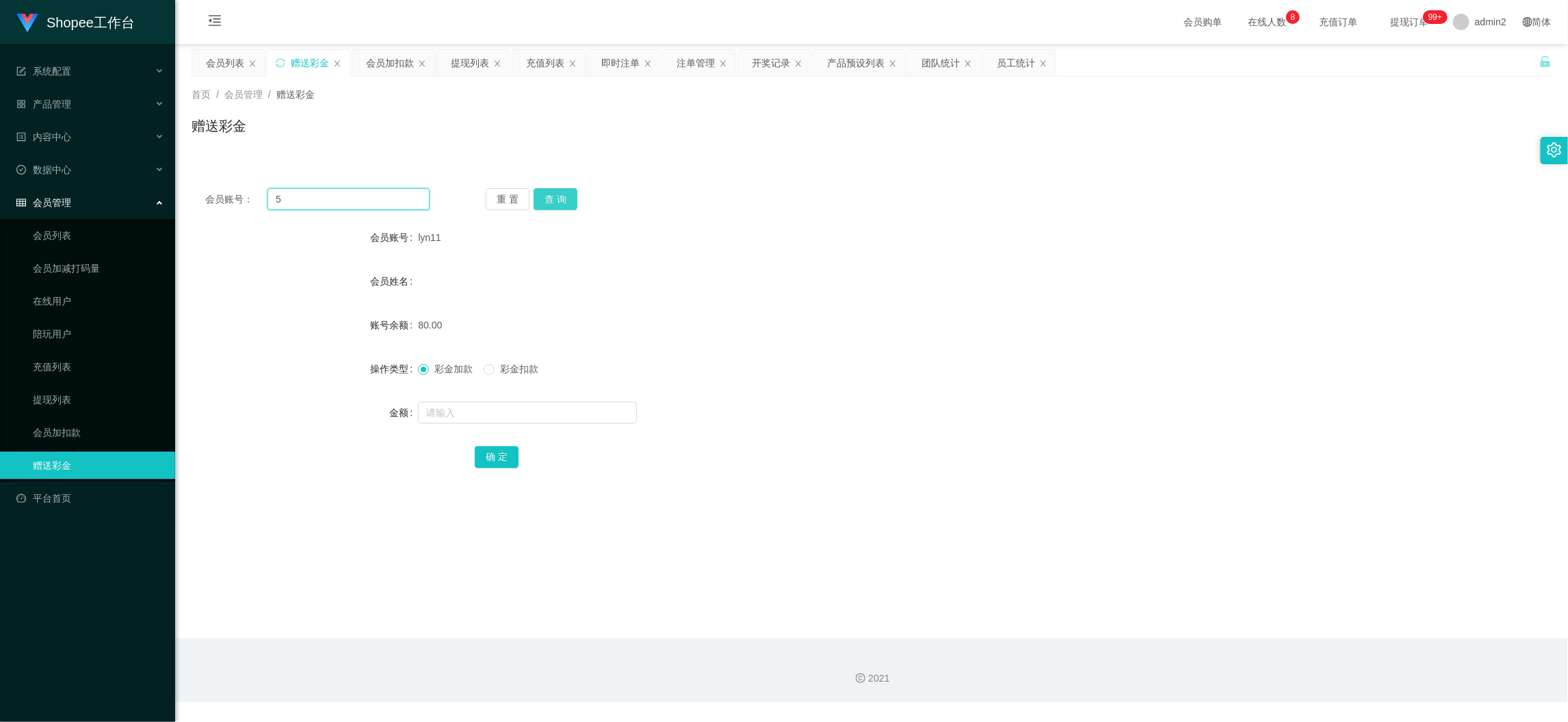
type input "5"
click at [547, 199] on button "查 询" at bounding box center [555, 199] width 44 height 22
click at [399, 59] on div "会员加扣款" at bounding box center [390, 63] width 48 height 26
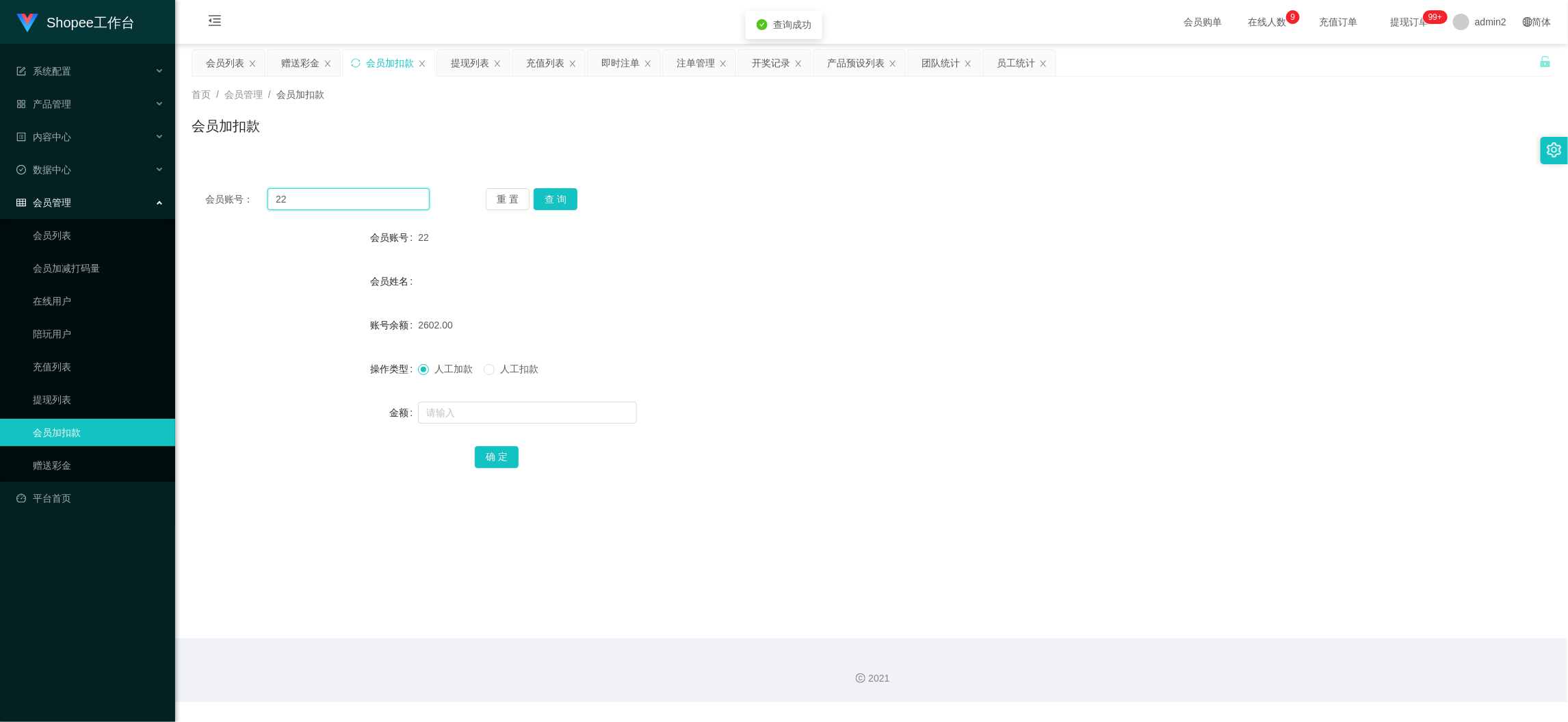
click at [380, 191] on input "22" at bounding box center [348, 199] width 162 height 22
paste input "5"
type input "5"
click at [552, 192] on button "查 询" at bounding box center [555, 199] width 44 height 22
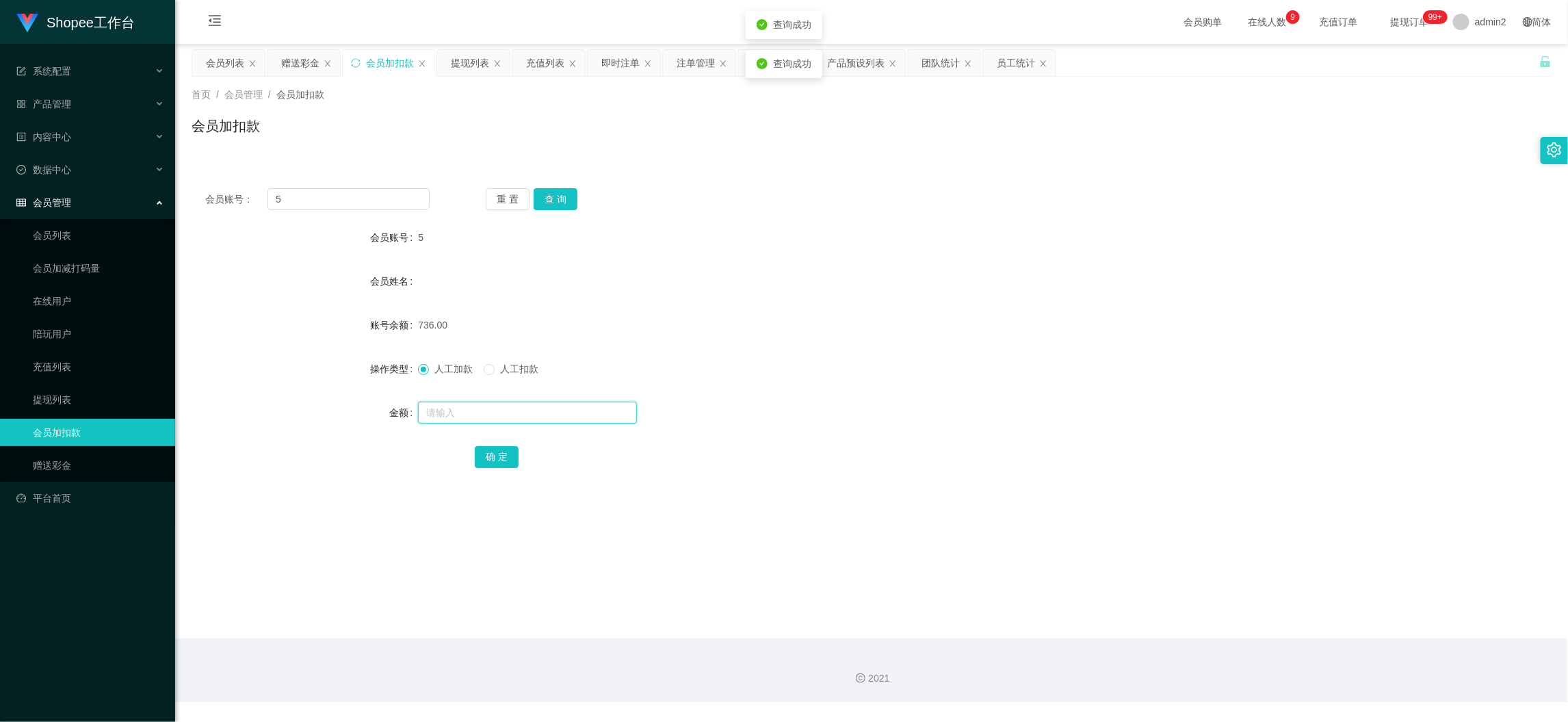
click at [586, 418] on input "text" at bounding box center [527, 413] width 219 height 22
click at [586, 418] on input "1" at bounding box center [527, 413] width 219 height 22
type input "14"
click at [489, 446] on button "确 定" at bounding box center [497, 457] width 44 height 22
click at [378, 189] on input "5" at bounding box center [348, 199] width 162 height 22
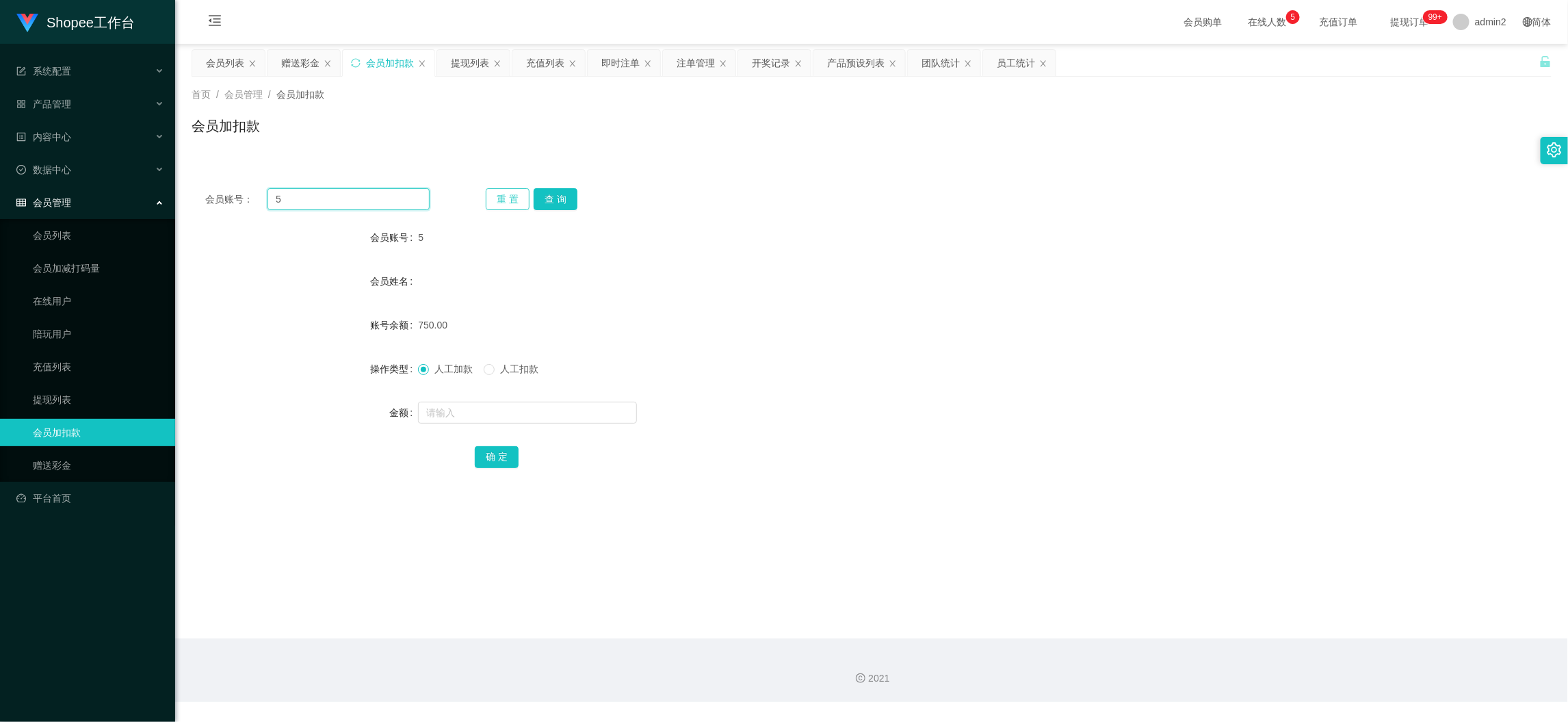
drag, startPoint x: 378, startPoint y: 189, endPoint x: 492, endPoint y: 201, distance: 114.6
click at [378, 191] on input "5" at bounding box center [348, 199] width 162 height 22
paste input "08"
type input "08"
drag, startPoint x: 551, startPoint y: 199, endPoint x: 558, endPoint y: 221, distance: 23.1
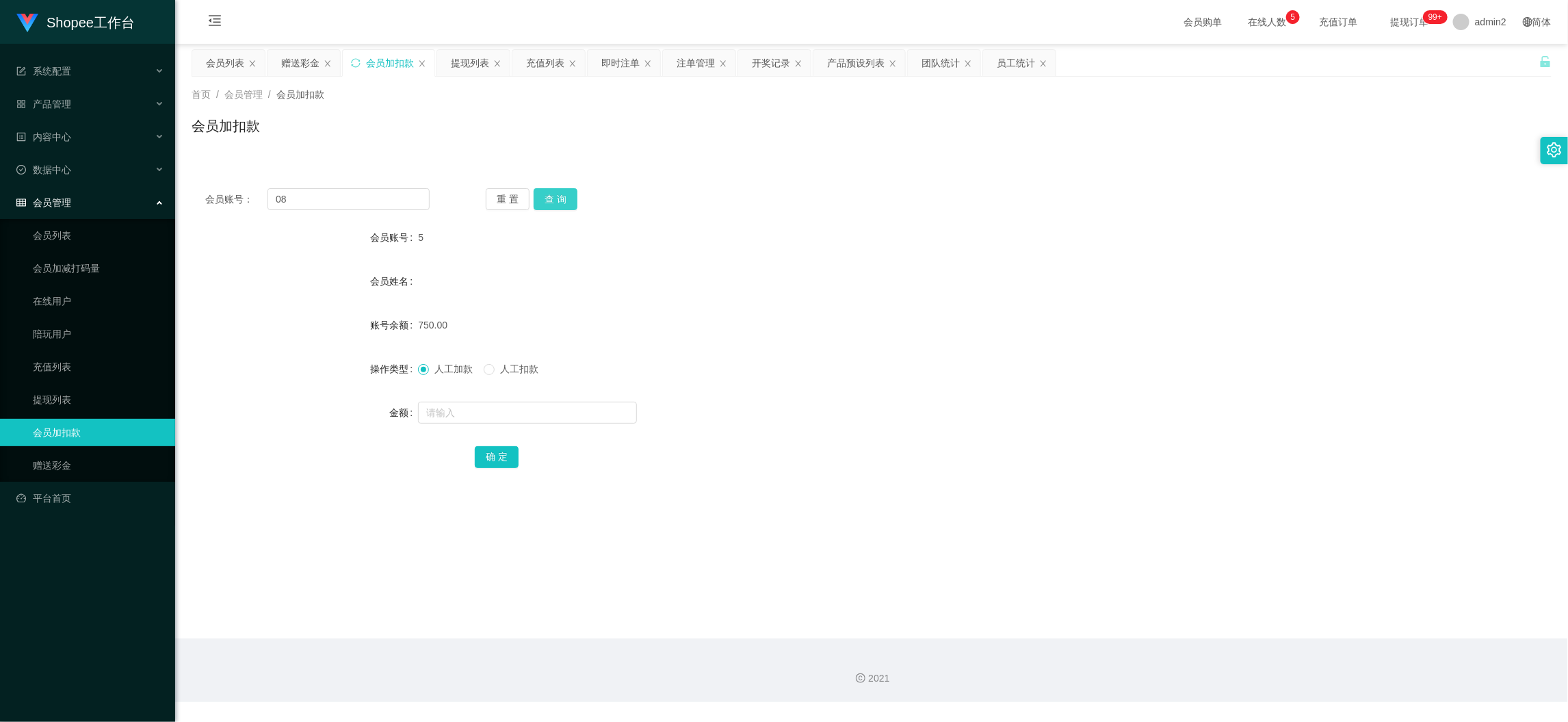
click at [552, 199] on button "查 询" at bounding box center [555, 199] width 44 height 22
click at [575, 411] on input "text" at bounding box center [527, 413] width 219 height 22
type input "10"
drag, startPoint x: 506, startPoint y: 459, endPoint x: 533, endPoint y: 451, distance: 28.2
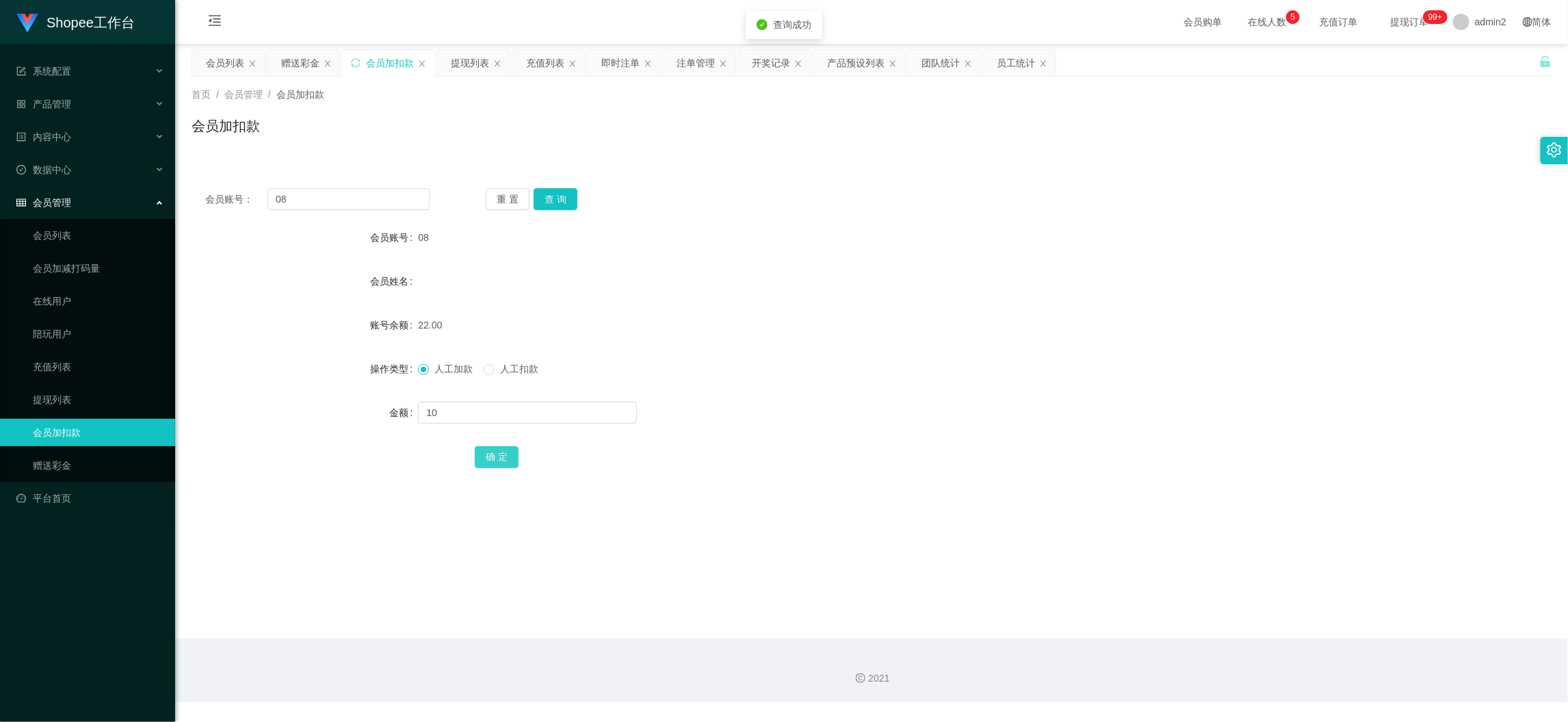
click at [508, 459] on button "确 定" at bounding box center [497, 457] width 44 height 22
click at [463, 59] on div "提现列表" at bounding box center [470, 63] width 38 height 26
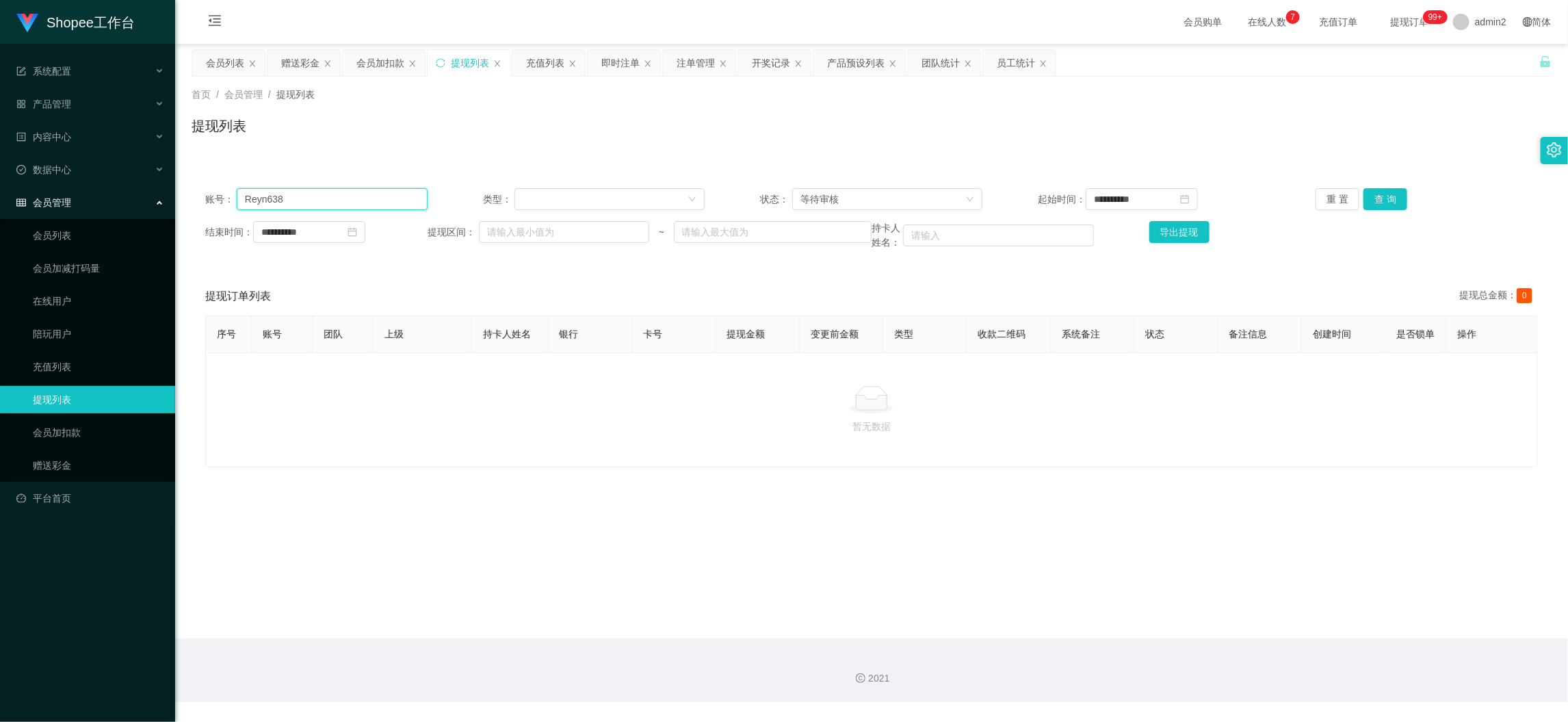
click at [405, 196] on input "Reyn638" at bounding box center [332, 199] width 191 height 22
drag, startPoint x: 405, startPoint y: 196, endPoint x: 707, endPoint y: 186, distance: 302.2
click at [405, 197] on input "Reyn638" at bounding box center [332, 199] width 191 height 22
paste input "081995348333"
type input "081995348333"
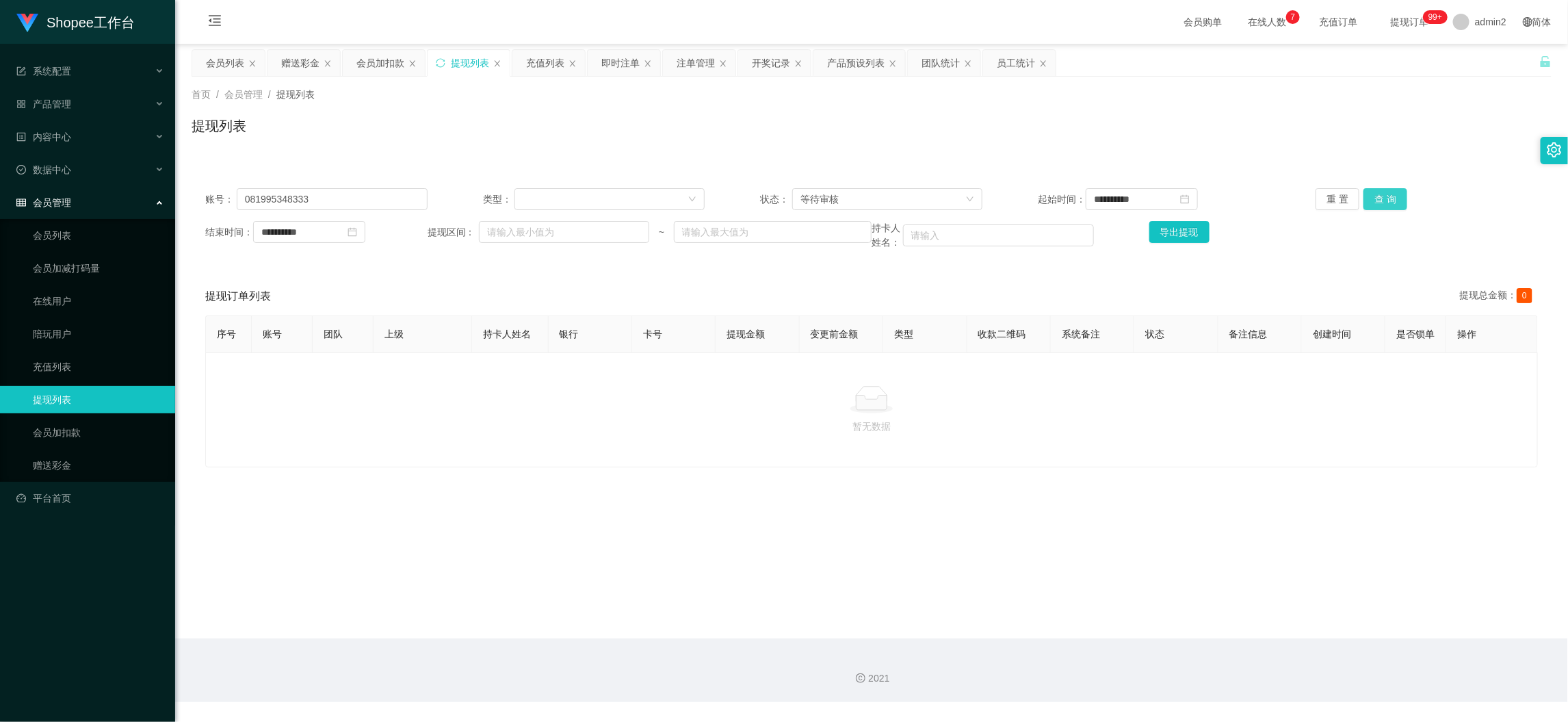
drag, startPoint x: 1397, startPoint y: 199, endPoint x: 1382, endPoint y: 203, distance: 15.5
click at [1396, 199] on button "查 询" at bounding box center [1385, 199] width 44 height 22
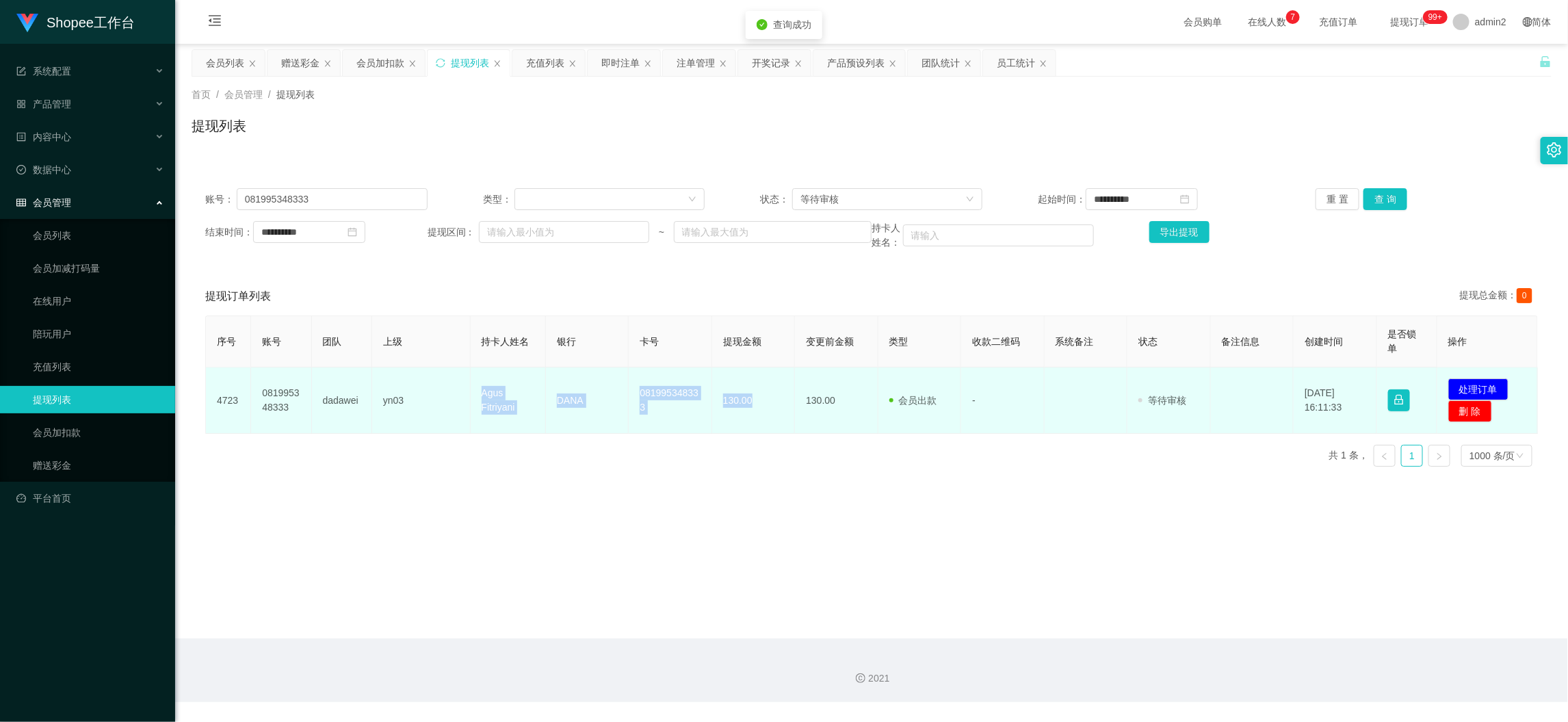
drag, startPoint x: 460, startPoint y: 391, endPoint x: 765, endPoint y: 414, distance: 305.9
click at [765, 414] on tr "4723 081995348333 dadawei yn03 Agus Fitriyani DANA 081995348333 130.00 130.00 会…" at bounding box center [872, 400] width 1332 height 67
copy tr "Agus Fitriyani DANA 081995348333 130.00"
click at [1479, 386] on button "处理订单" at bounding box center [1478, 389] width 60 height 22
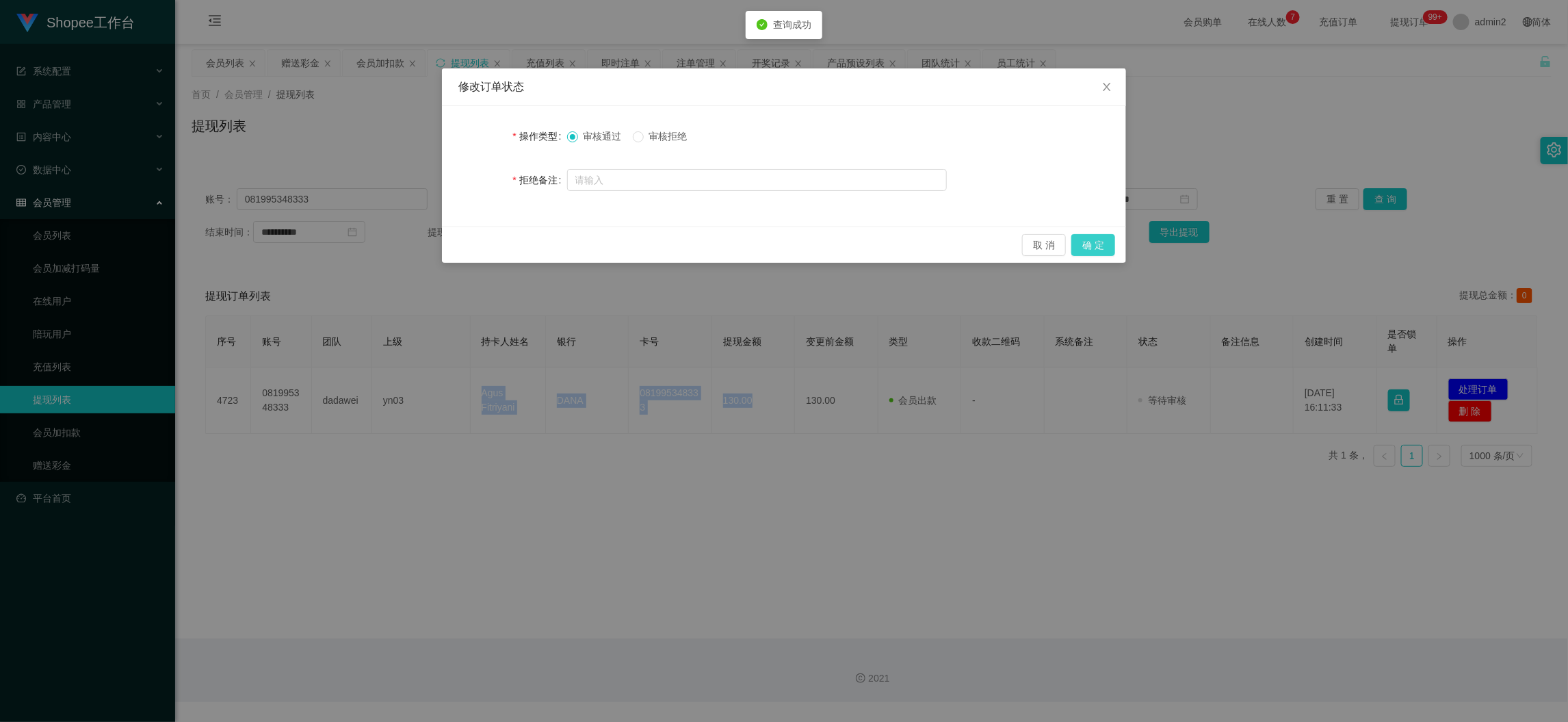
click at [1101, 241] on button "确 定" at bounding box center [1093, 245] width 44 height 22
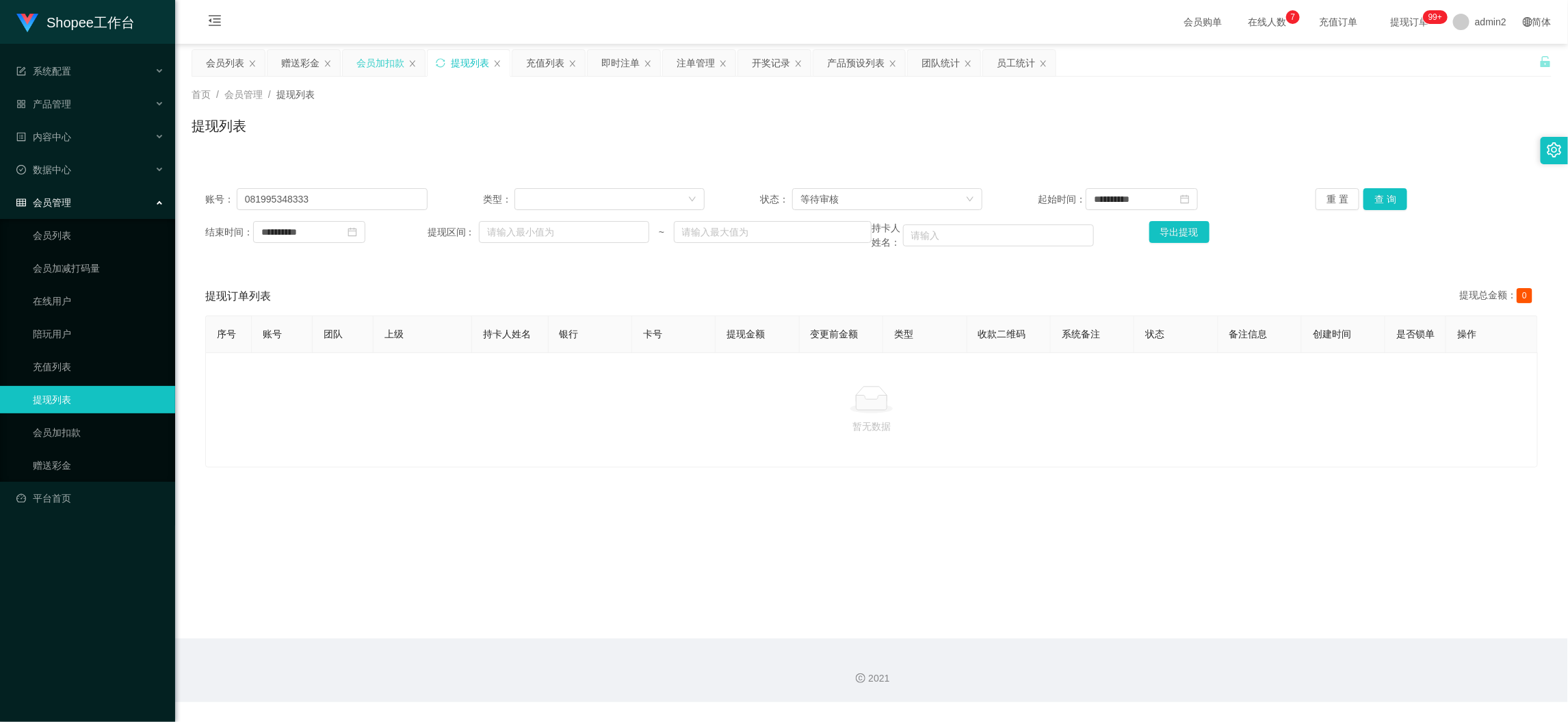
click at [363, 66] on div "会员加扣款" at bounding box center [381, 63] width 48 height 26
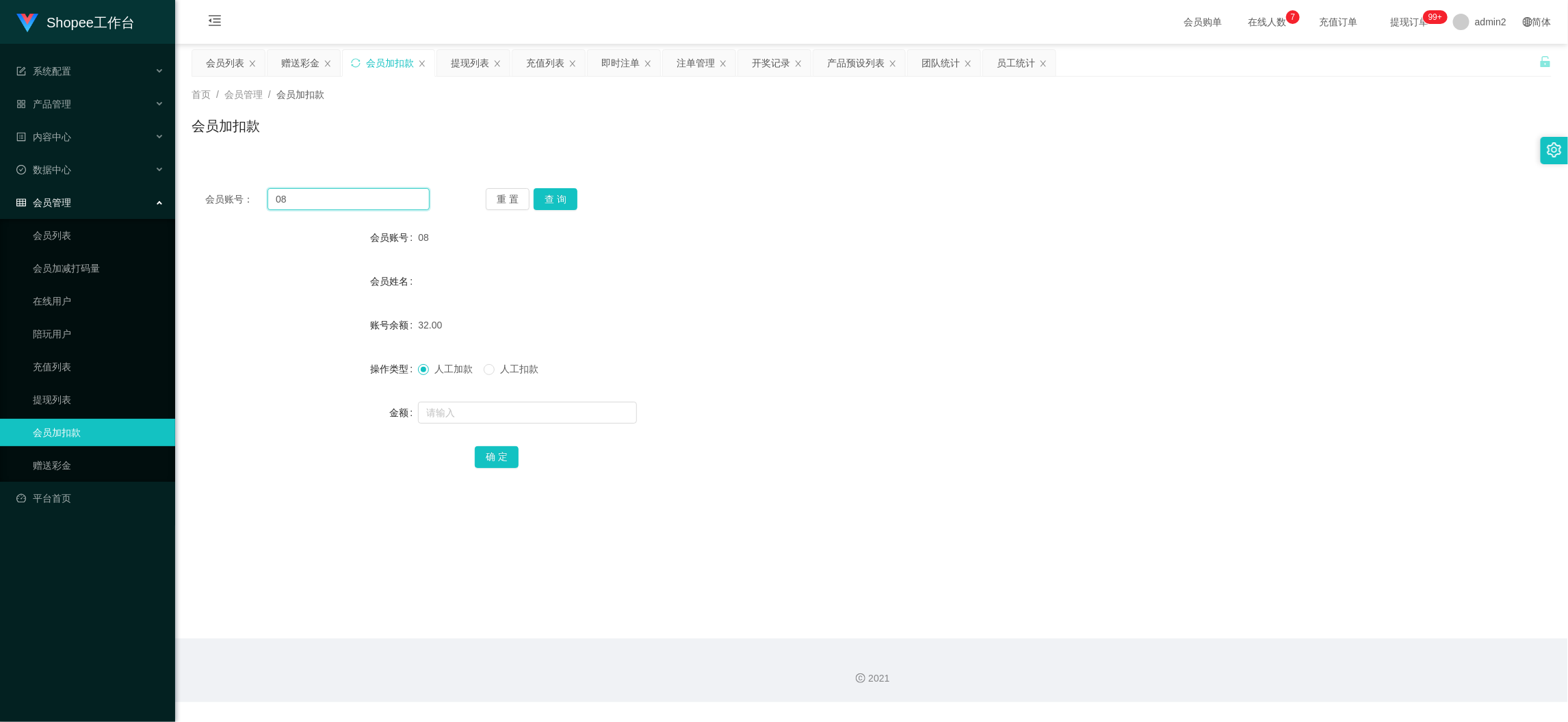
click at [372, 209] on input "08" at bounding box center [348, 199] width 162 height 22
click at [372, 208] on input "08" at bounding box center [348, 199] width 162 height 22
click at [548, 197] on button "查 询" at bounding box center [555, 199] width 44 height 22
click at [573, 404] on input "text" at bounding box center [527, 413] width 219 height 22
click at [573, 404] on input "1" at bounding box center [527, 413] width 219 height 22
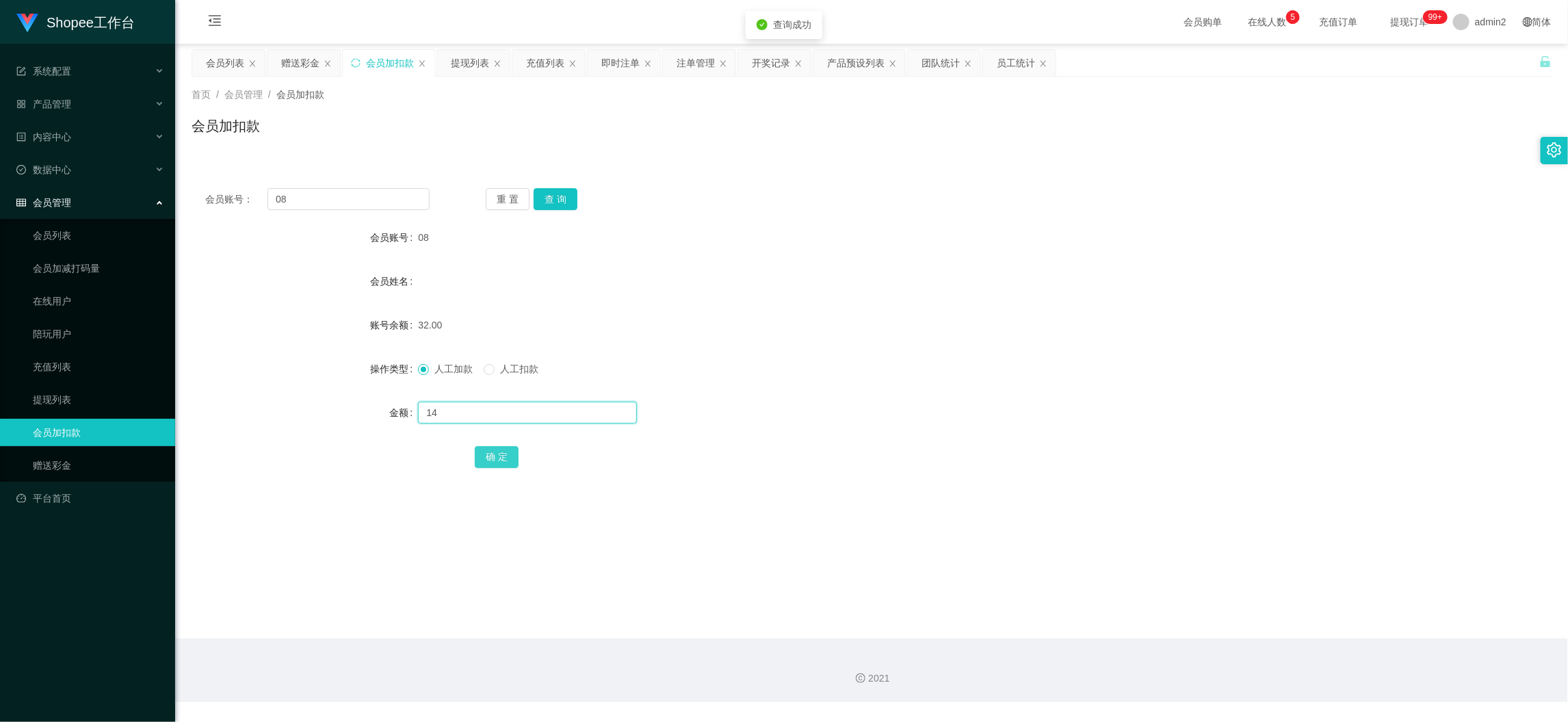
type input "14"
drag, startPoint x: 493, startPoint y: 458, endPoint x: 501, endPoint y: 456, distance: 8.2
click at [493, 458] on button "确 定" at bounding box center [497, 457] width 44 height 22
click at [893, 402] on div "14" at bounding box center [814, 413] width 793 height 27
click at [302, 62] on div "赠送彩金" at bounding box center [300, 63] width 38 height 26
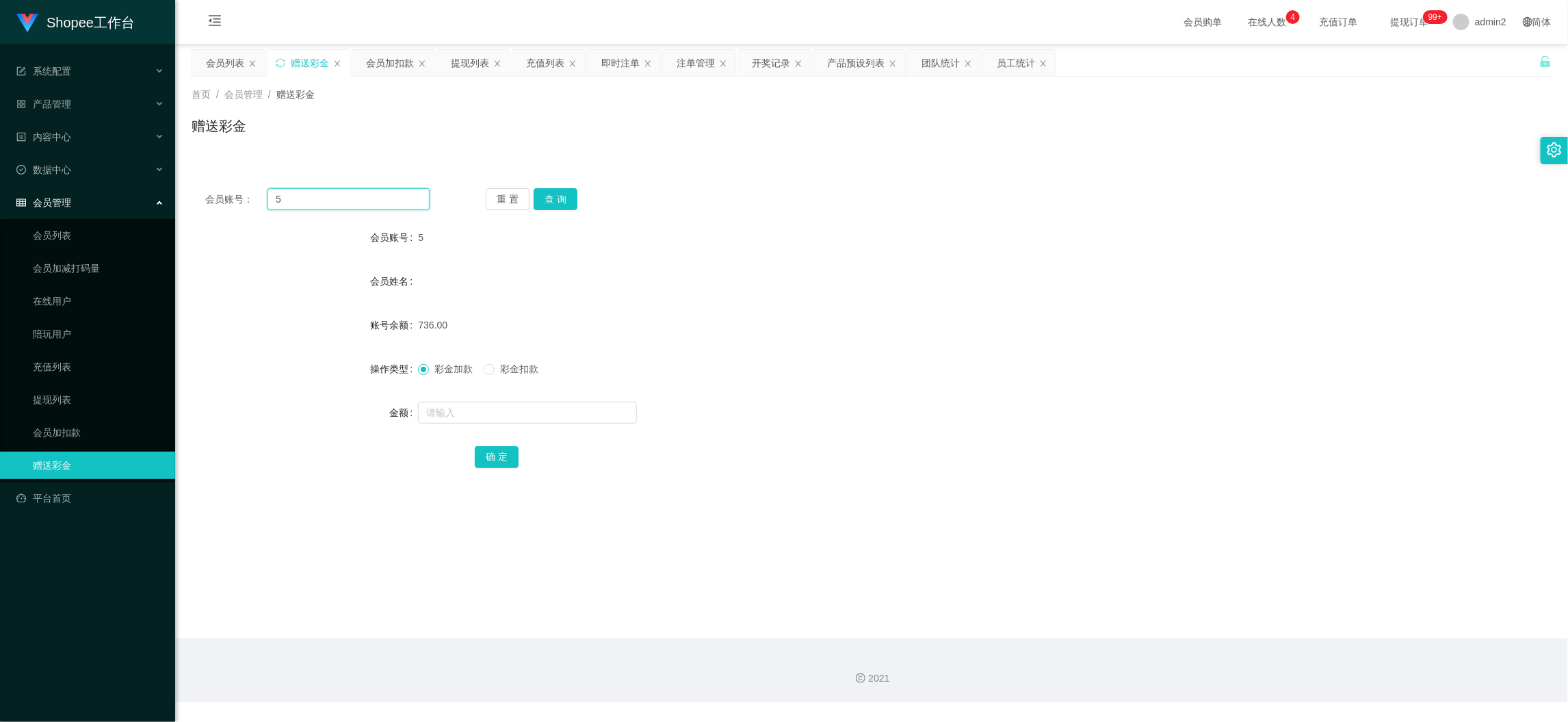
click at [392, 202] on input "5" at bounding box center [348, 199] width 162 height 22
paste input "Zxl16"
type input "Zxl16"
click at [537, 197] on button "查 询" at bounding box center [555, 199] width 44 height 22
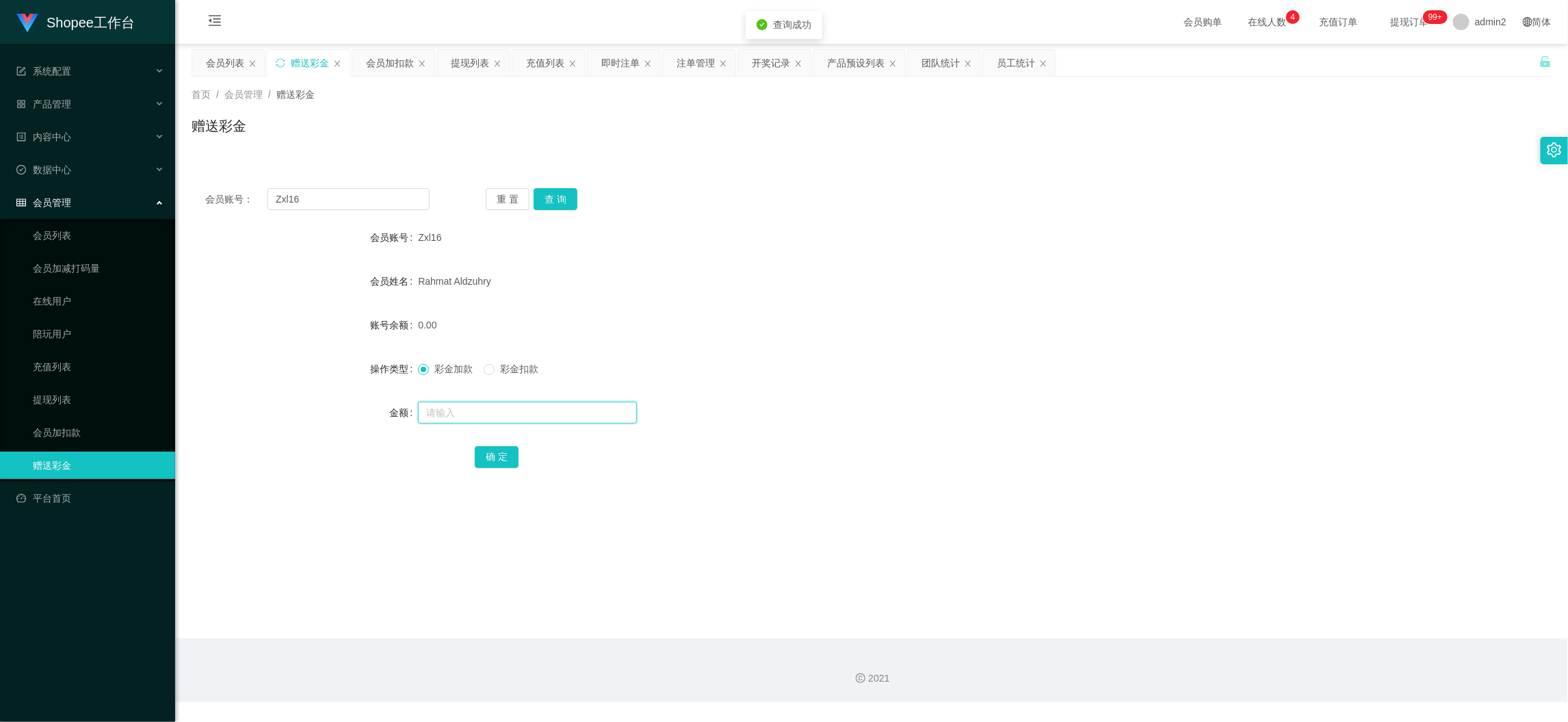
click at [581, 410] on input "text" at bounding box center [527, 413] width 219 height 22
type input "100"
click at [492, 454] on button "确 定" at bounding box center [497, 457] width 44 height 22
click at [813, 381] on div "彩金加款 彩金扣款" at bounding box center [814, 369] width 793 height 27
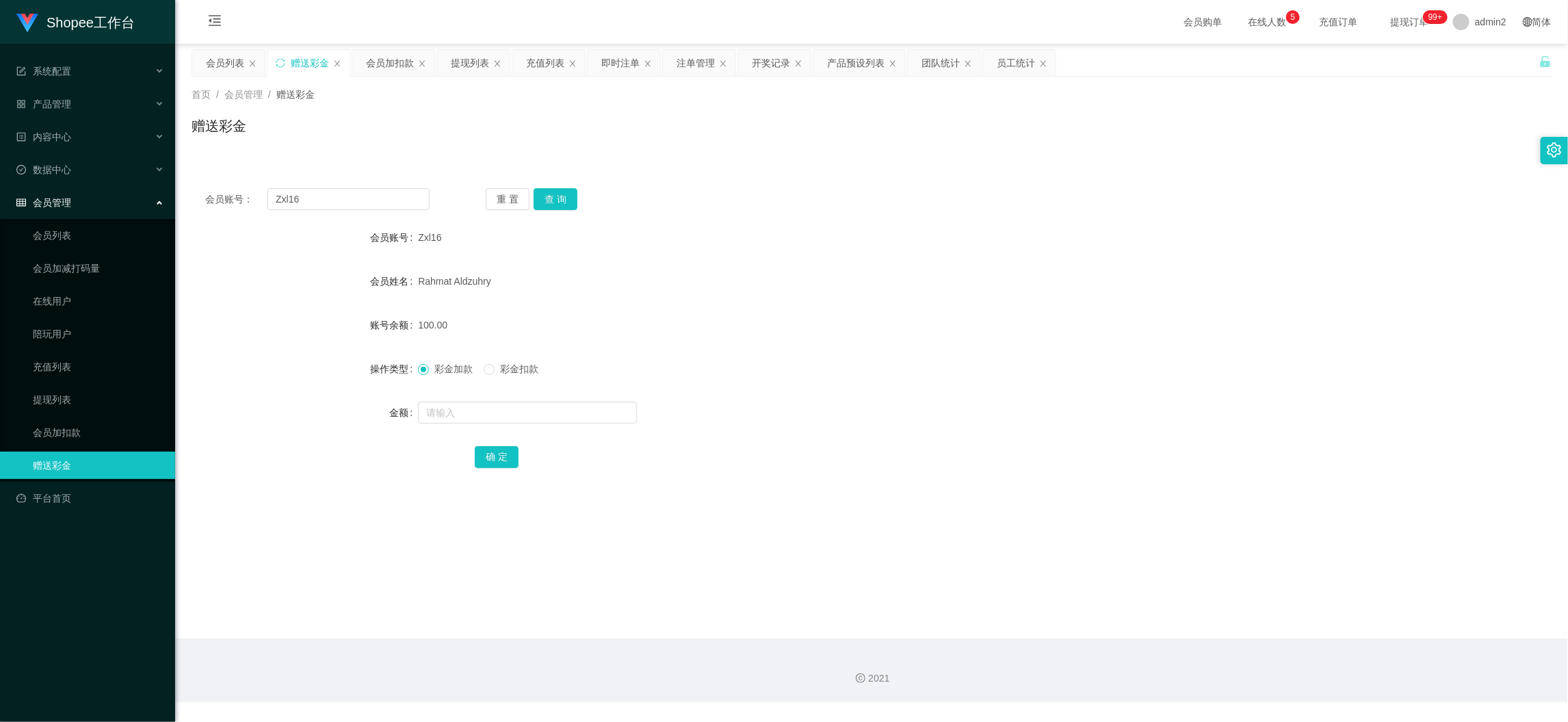
click at [1210, 603] on main "关闭左侧 关闭右侧 关闭其它 刷新页面 会员列表 赠送彩金 会员加扣款 提现列表 充值列表 即时注单 注单管理 开奖记录 产品预设列表 团队统计 员工统计 首…" at bounding box center [871, 341] width 1392 height 595
click at [370, 200] on input "Zxl16" at bounding box center [348, 199] width 162 height 22
drag, startPoint x: 370, startPoint y: 199, endPoint x: 405, endPoint y: 208, distance: 36.1
click at [384, 205] on input "Zxl16" at bounding box center [348, 199] width 162 height 22
paste input "Frendy"
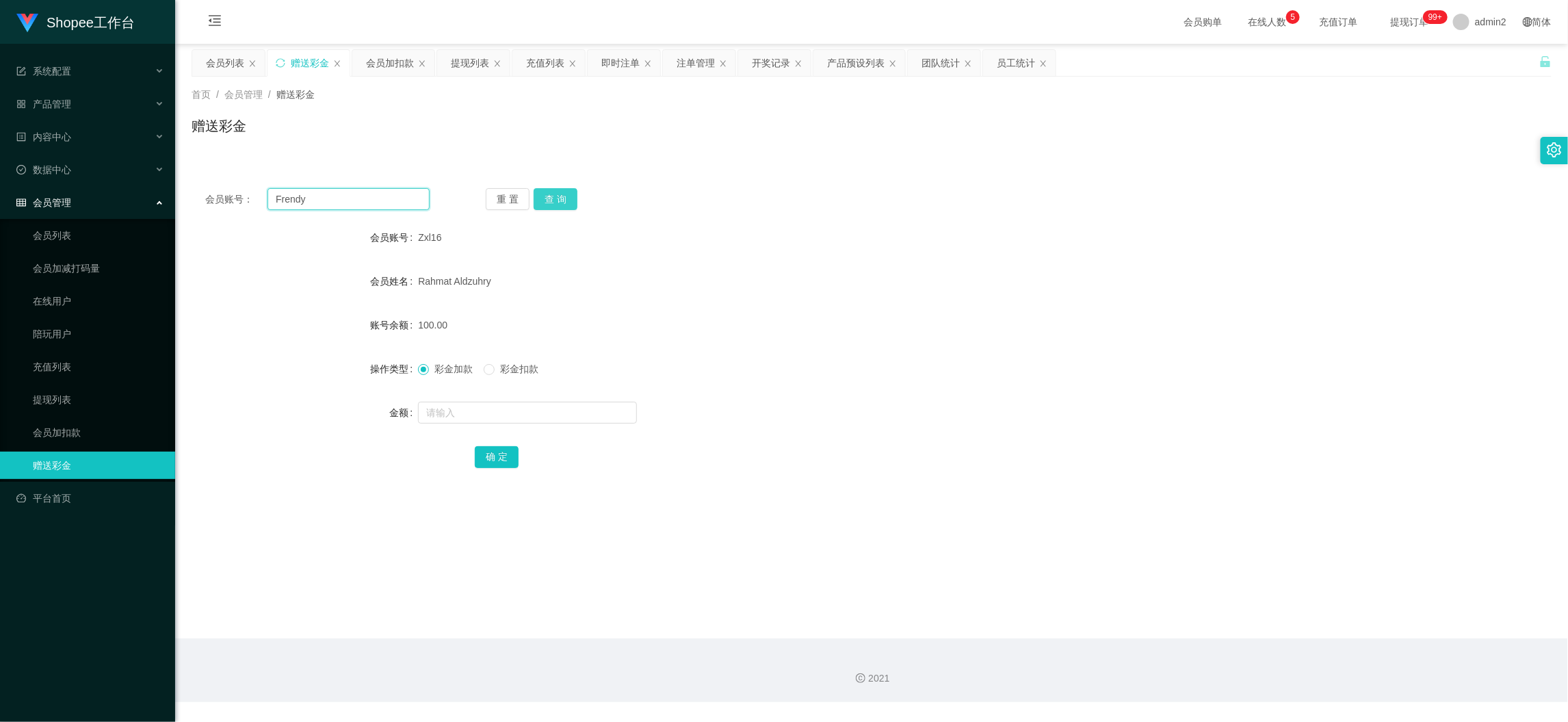
type input "Frendy"
drag, startPoint x: 541, startPoint y: 199, endPoint x: 550, endPoint y: 202, distance: 9.5
click at [542, 199] on button "查 询" at bounding box center [555, 199] width 44 height 22
click at [589, 415] on input "text" at bounding box center [527, 413] width 219 height 22
click at [589, 415] on input "1" at bounding box center [527, 413] width 219 height 22
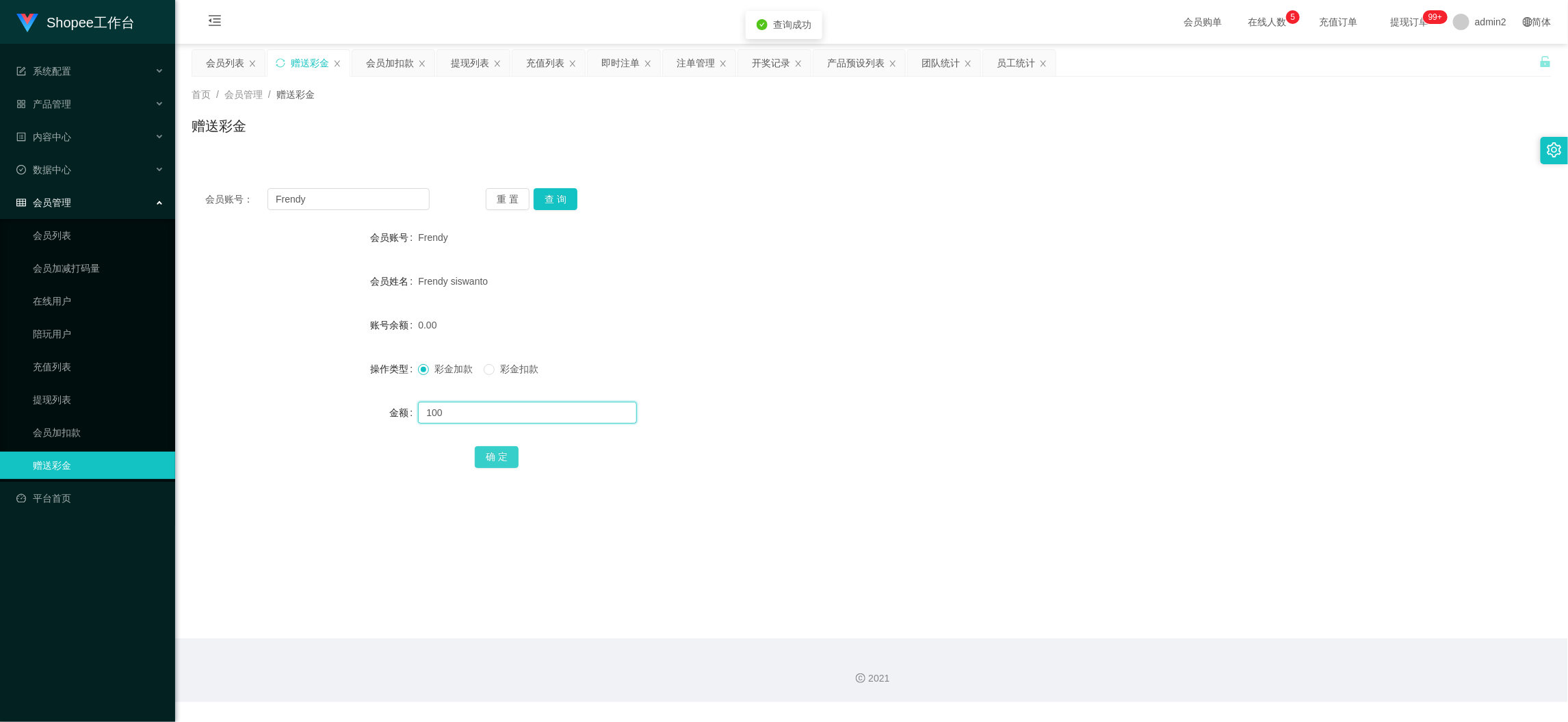
type input "100"
drag, startPoint x: 507, startPoint y: 458, endPoint x: 556, endPoint y: 438, distance: 52.9
click at [507, 457] on button "确 定" at bounding box center [497, 457] width 44 height 22
click at [893, 396] on form "会员账号 Frendy 会员姓名 Frendy siswanto 账号余额 0.00 操作类型 彩金加款 彩金扣款 金额 100 确 定" at bounding box center [871, 346] width 1359 height 246
drag, startPoint x: 1234, startPoint y: 618, endPoint x: 1213, endPoint y: 608, distance: 23.3
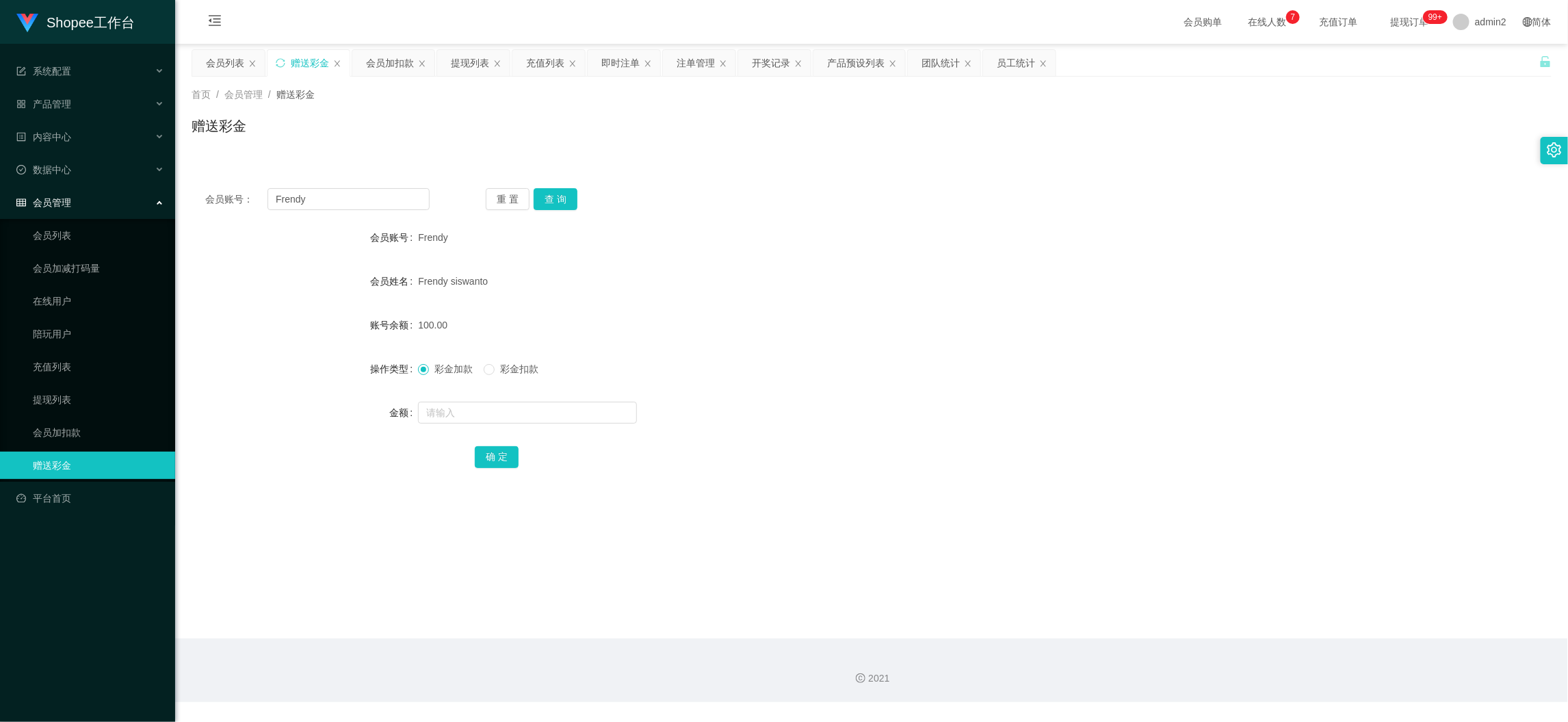
click at [1234, 618] on main "关闭左侧 关闭右侧 关闭其它 刷新页面 会员列表 赠送彩金 会员加扣款 提现列表 充值列表 即时注单 注单管理 开奖记录 产品预设列表 团队统计 员工统计 首…" at bounding box center [871, 341] width 1392 height 595
click at [394, 56] on div "会员加扣款" at bounding box center [390, 63] width 48 height 26
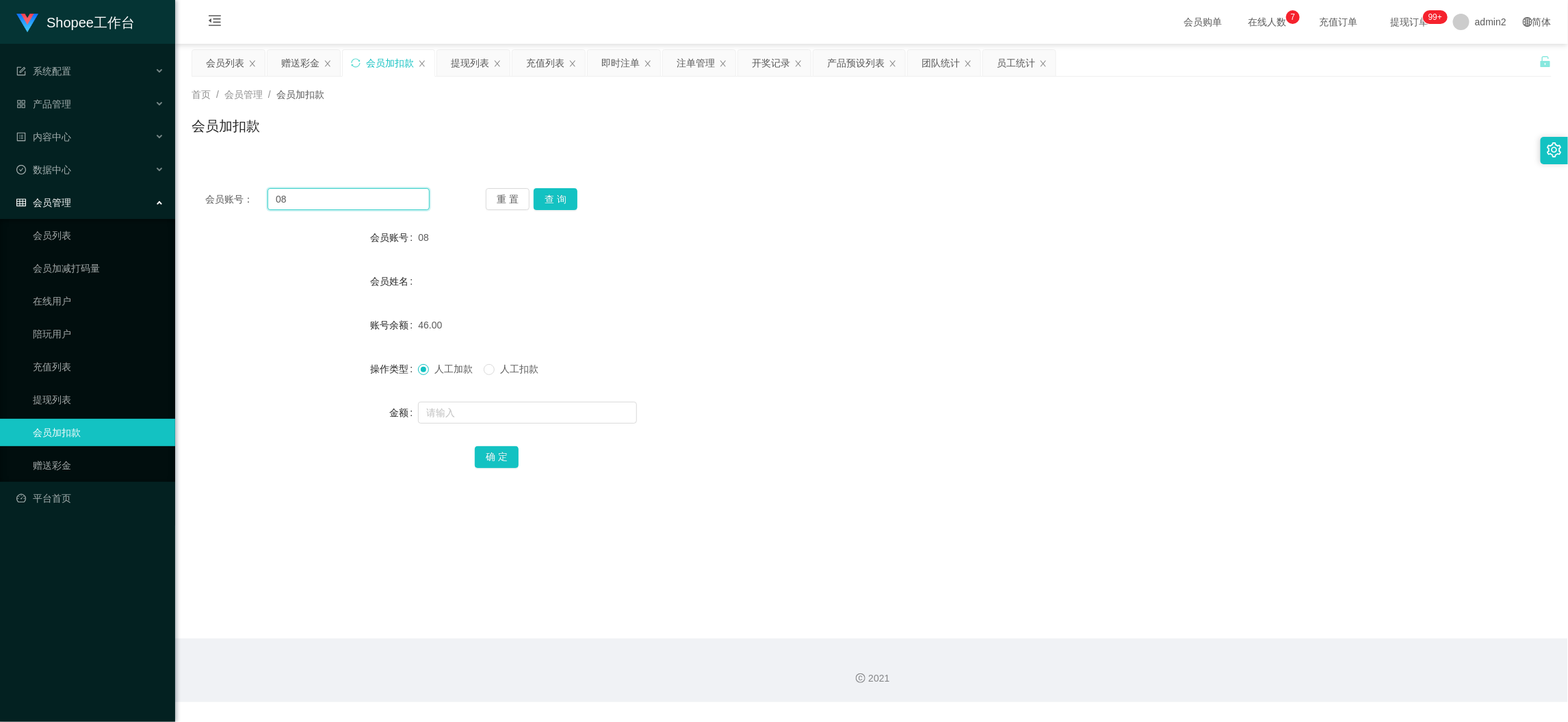
click at [378, 202] on input "08" at bounding box center [348, 199] width 162 height 22
drag, startPoint x: 378, startPoint y: 202, endPoint x: 466, endPoint y: 213, distance: 88.7
click at [380, 202] on input "08" at bounding box center [348, 199] width 162 height 22
paste input "11"
type input "11"
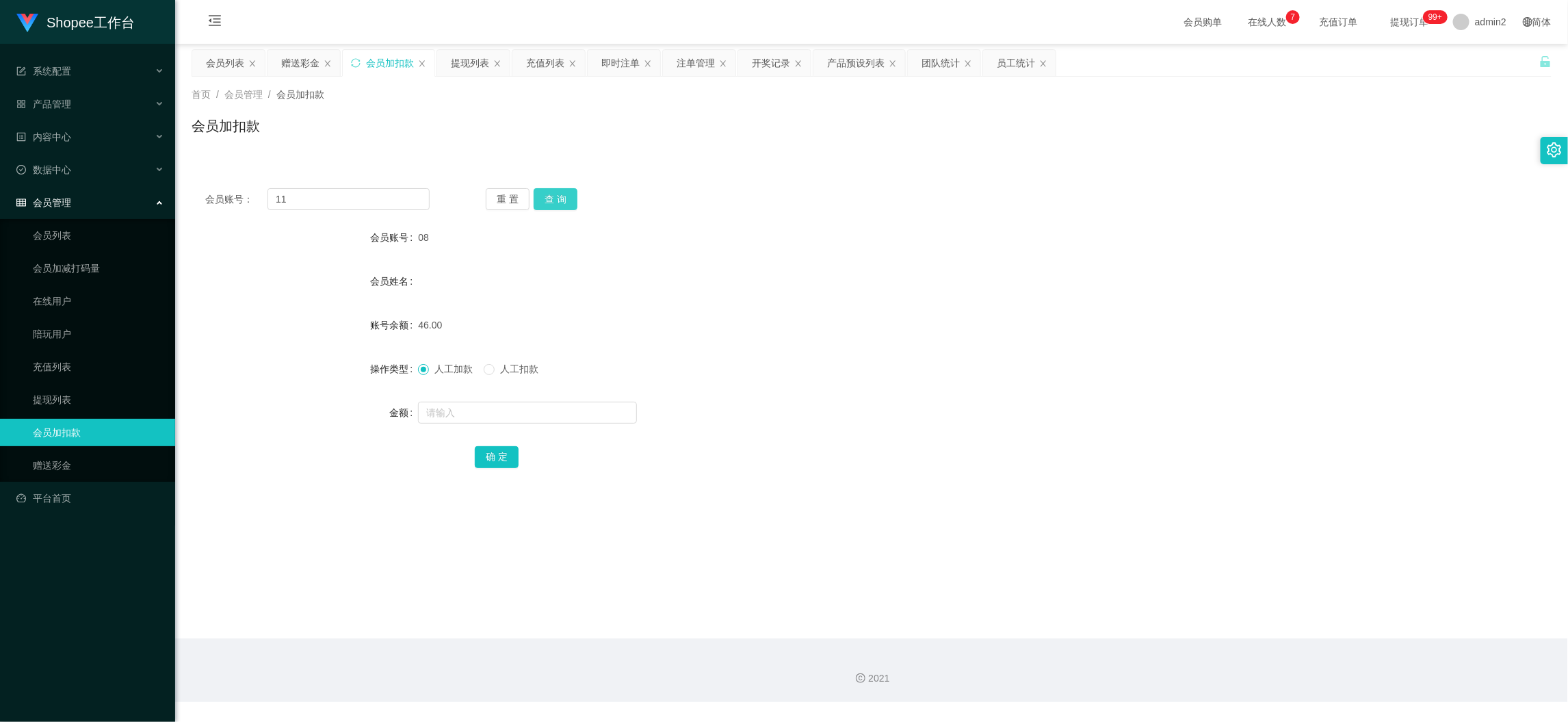
click at [563, 197] on button "查 询" at bounding box center [555, 199] width 44 height 22
click at [546, 415] on input "text" at bounding box center [527, 413] width 219 height 22
click at [548, 411] on input "text" at bounding box center [527, 413] width 219 height 22
type input "14"
click at [496, 454] on button "确 定" at bounding box center [497, 457] width 44 height 22
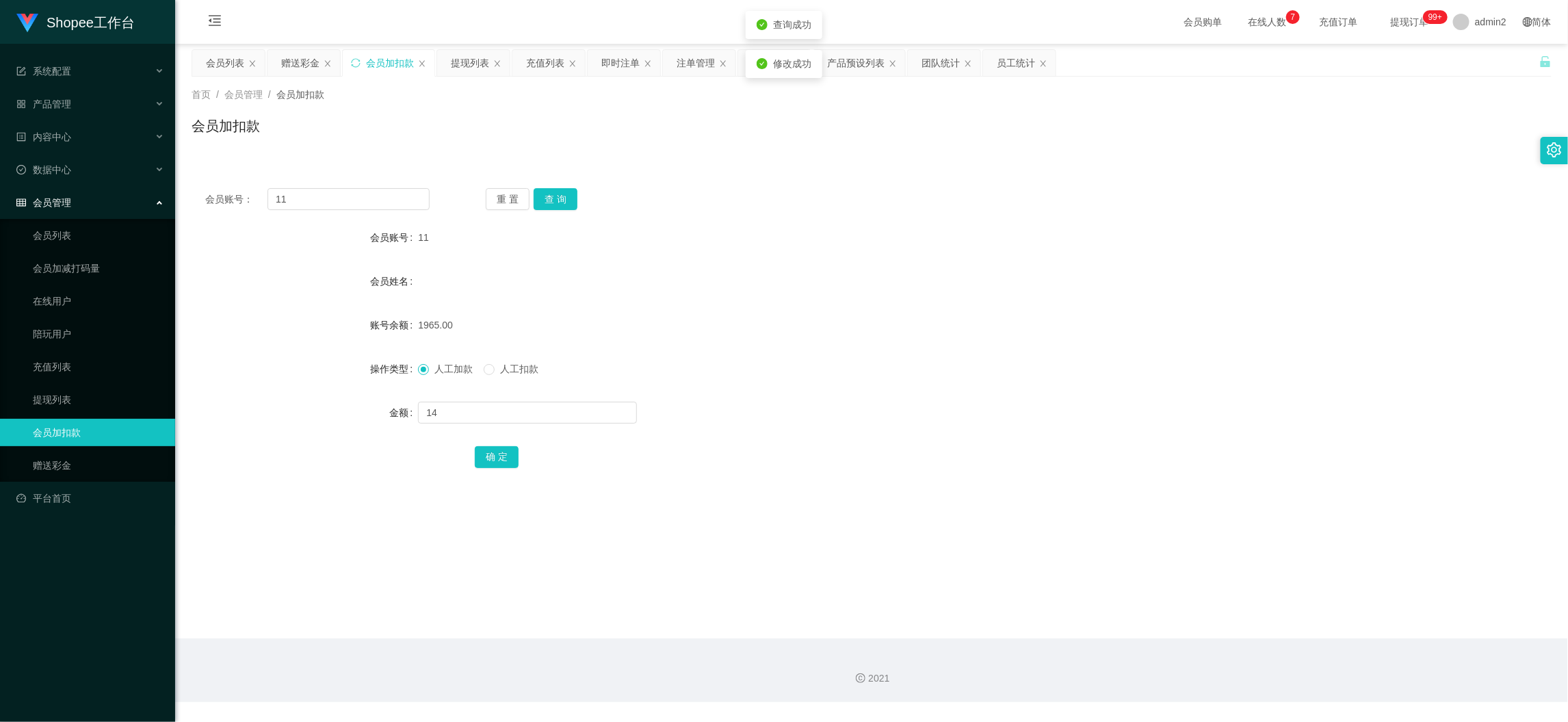
click at [855, 382] on form "会员账号 11 会员姓名 账号余额 1965.00 操作类型 人工加款 人工扣款 金额 14 确 定" at bounding box center [871, 346] width 1359 height 246
drag, startPoint x: 1219, startPoint y: 623, endPoint x: 800, endPoint y: 426, distance: 463.0
click at [1219, 623] on main "关闭左侧 关闭右侧 关闭其它 刷新页面 会员列表 赠送彩金 会员加扣款 提现列表 充值列表 即时注单 注单管理 开奖记录 产品预设列表 团队统计 员工统计 首…" at bounding box center [871, 341] width 1392 height 595
click at [299, 61] on div "赠送彩金" at bounding box center [300, 63] width 38 height 26
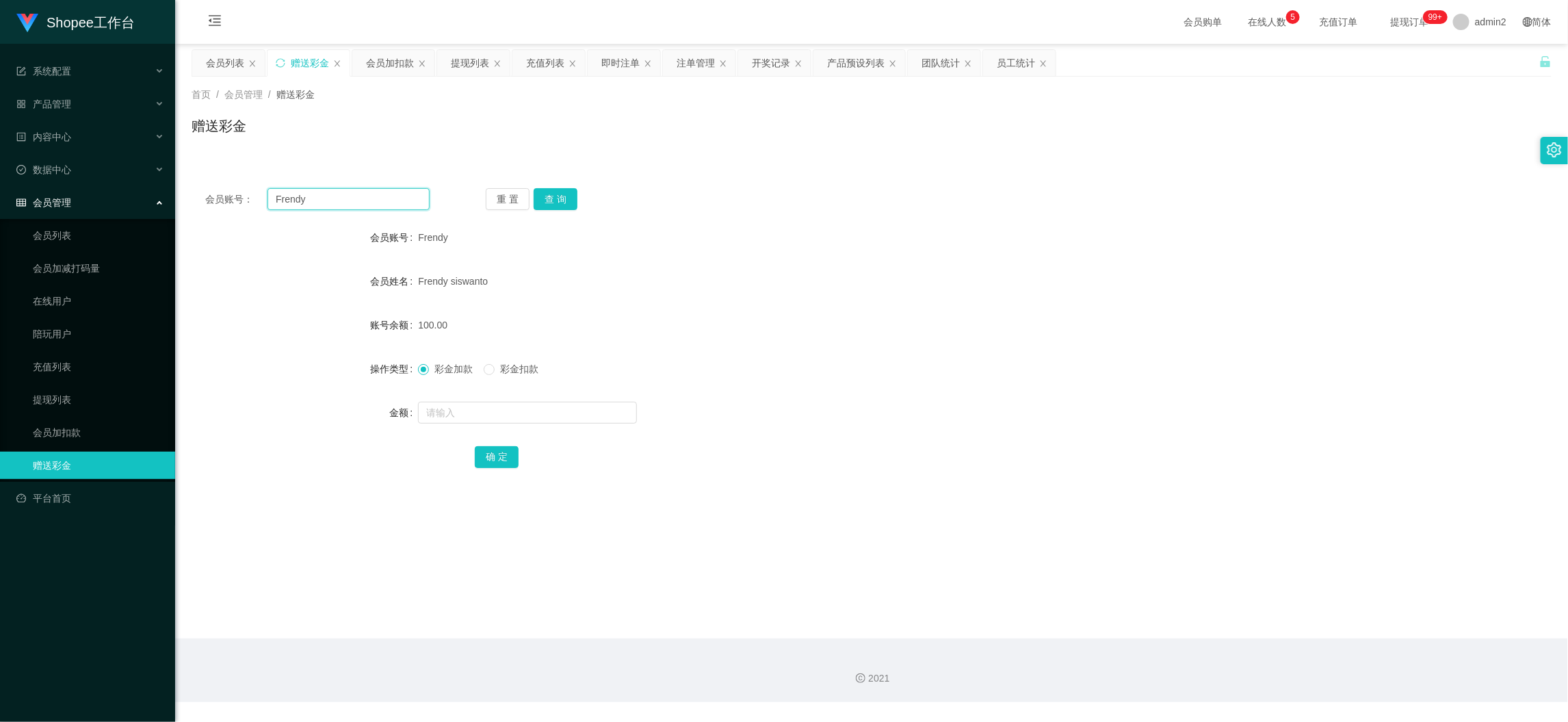
click at [375, 189] on input "Frendy" at bounding box center [348, 199] width 162 height 22
paste input "83150540746"
type input "83150540746"
drag, startPoint x: 558, startPoint y: 189, endPoint x: 554, endPoint y: 208, distance: 19.4
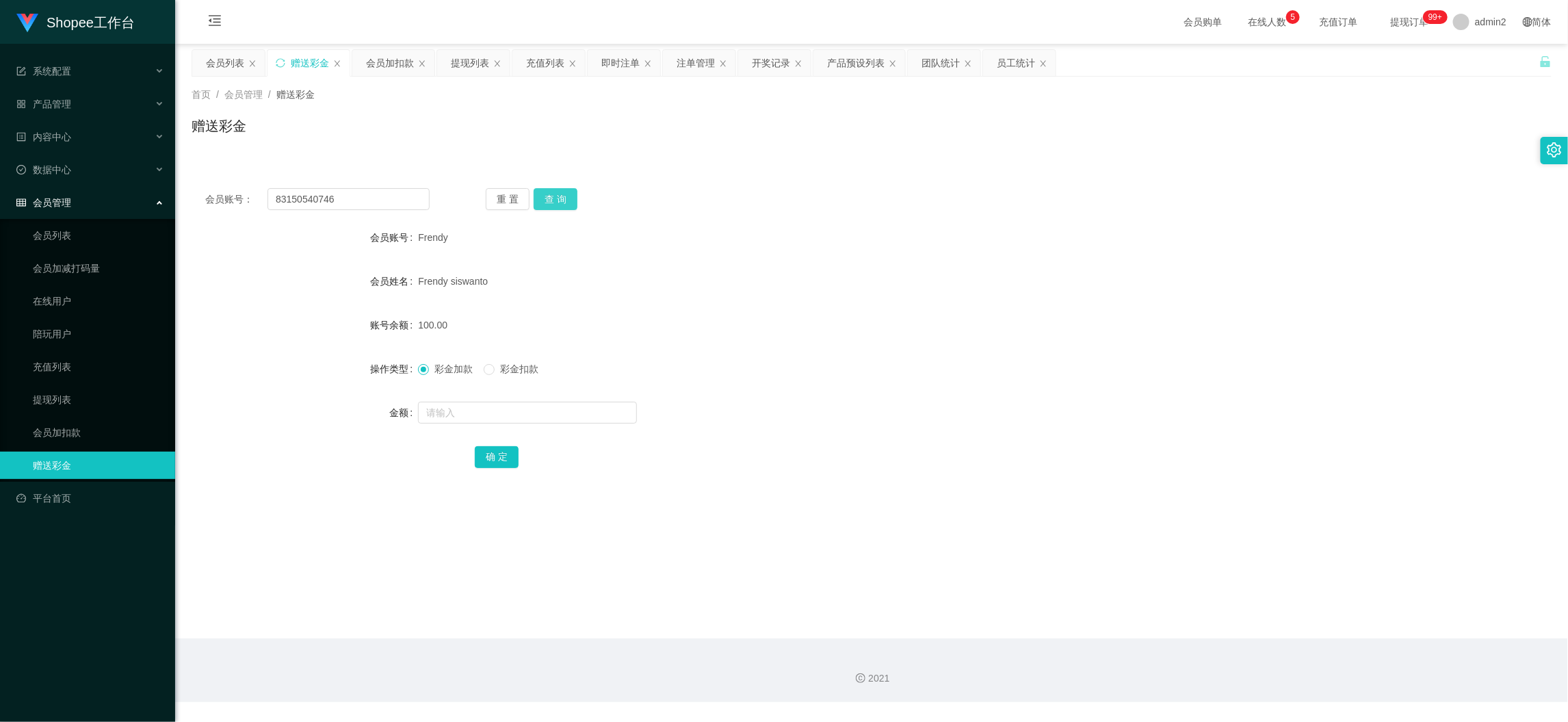
click at [558, 189] on button "查 询" at bounding box center [555, 199] width 44 height 22
click at [563, 406] on input "text" at bounding box center [527, 413] width 219 height 22
type input "100"
click at [499, 455] on button "确 定" at bounding box center [497, 457] width 44 height 22
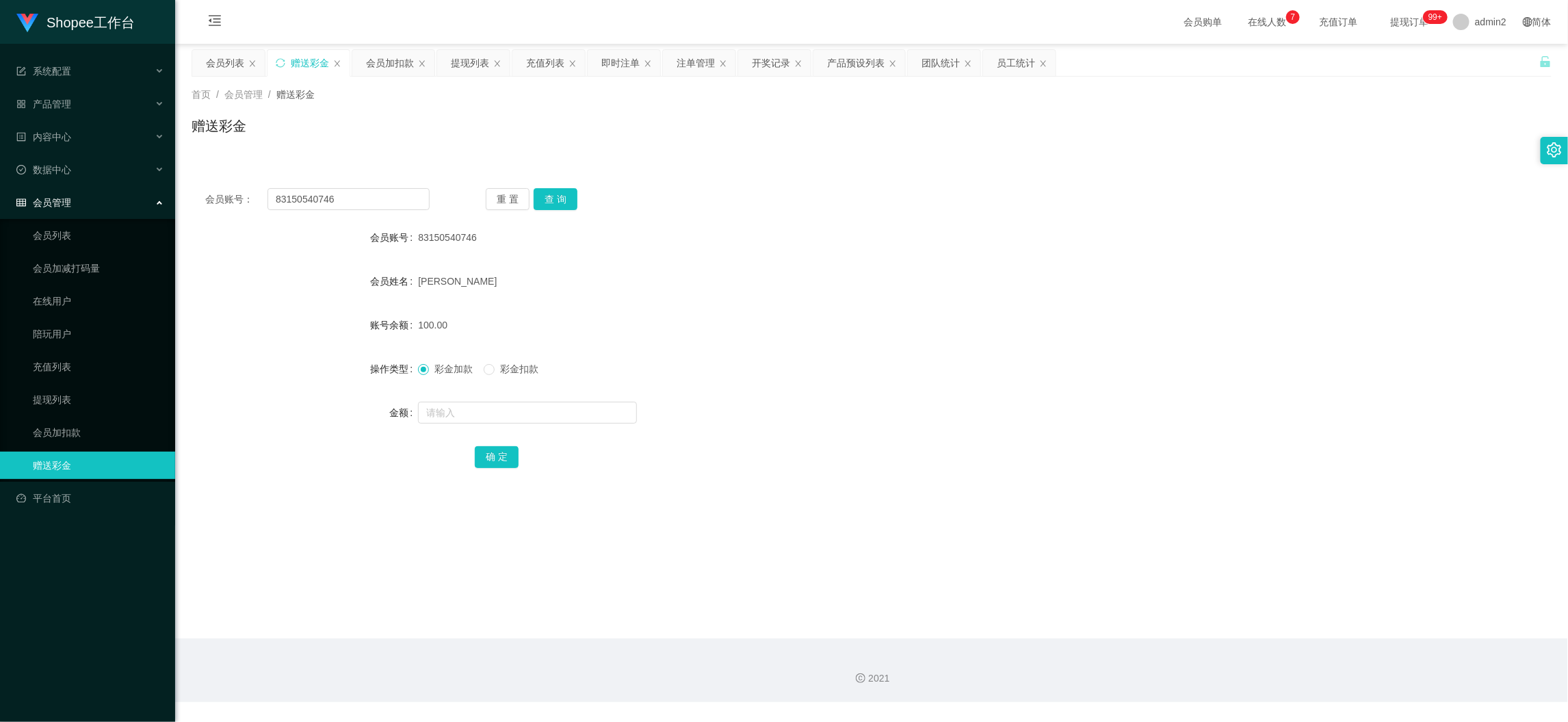
drag, startPoint x: 1210, startPoint y: 620, endPoint x: 995, endPoint y: 494, distance: 249.2
click at [1205, 609] on main "关闭左侧 关闭右侧 关闭其它 刷新页面 会员列表 赠送彩金 会员加扣款 提现列表 充值列表 即时注单 注单管理 开奖记录 产品预设列表 团队统计 员工统计 首…" at bounding box center [871, 341] width 1392 height 595
click at [390, 190] on input "83150540746" at bounding box center [348, 199] width 162 height 22
drag, startPoint x: 390, startPoint y: 190, endPoint x: 459, endPoint y: 207, distance: 71.1
click at [392, 191] on input "83150540746" at bounding box center [348, 199] width 162 height 22
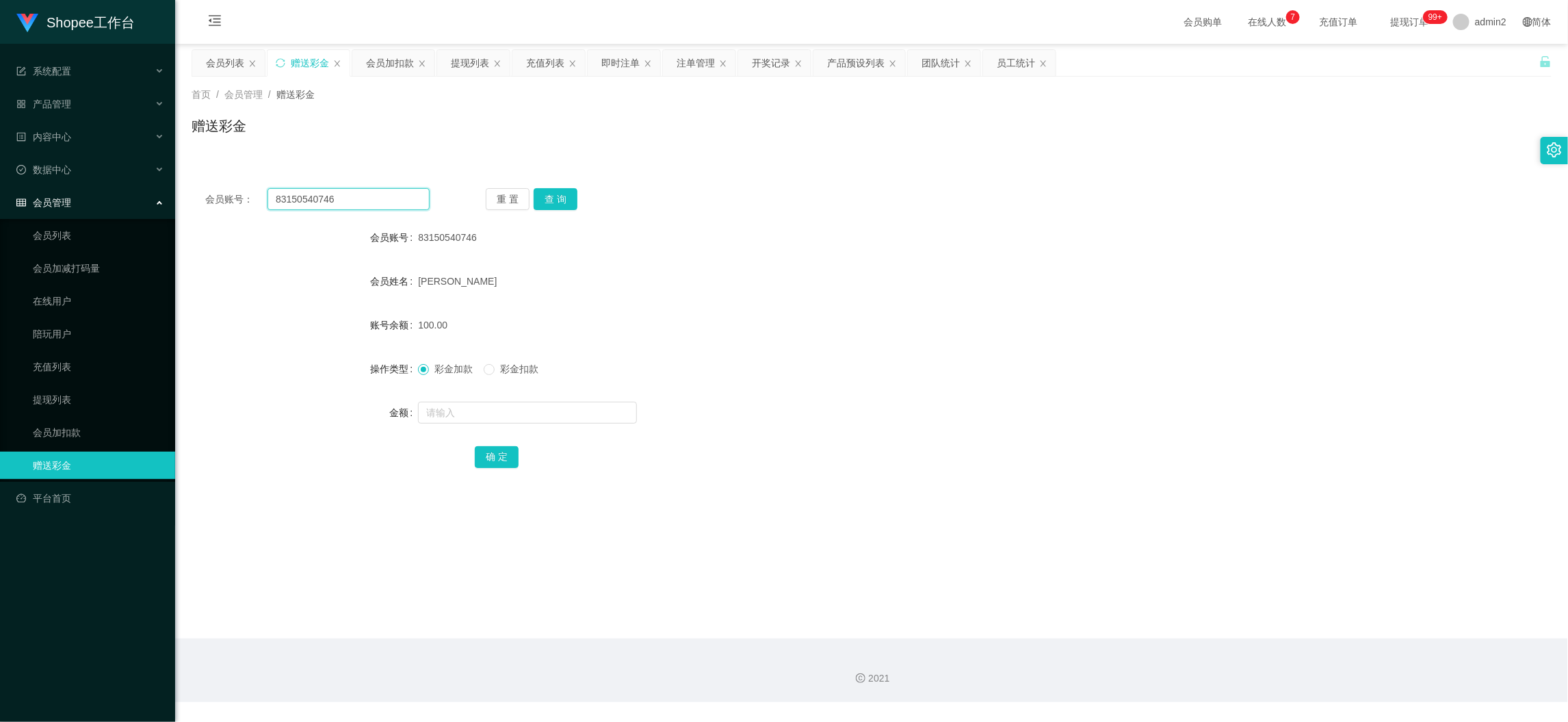
paste input "WanWan101"
type input "WanWan101"
click at [533, 194] on button "查 询" at bounding box center [555, 199] width 44 height 22
click at [552, 201] on button "查 询" at bounding box center [563, 199] width 59 height 22
click at [569, 416] on input "text" at bounding box center [527, 413] width 219 height 22
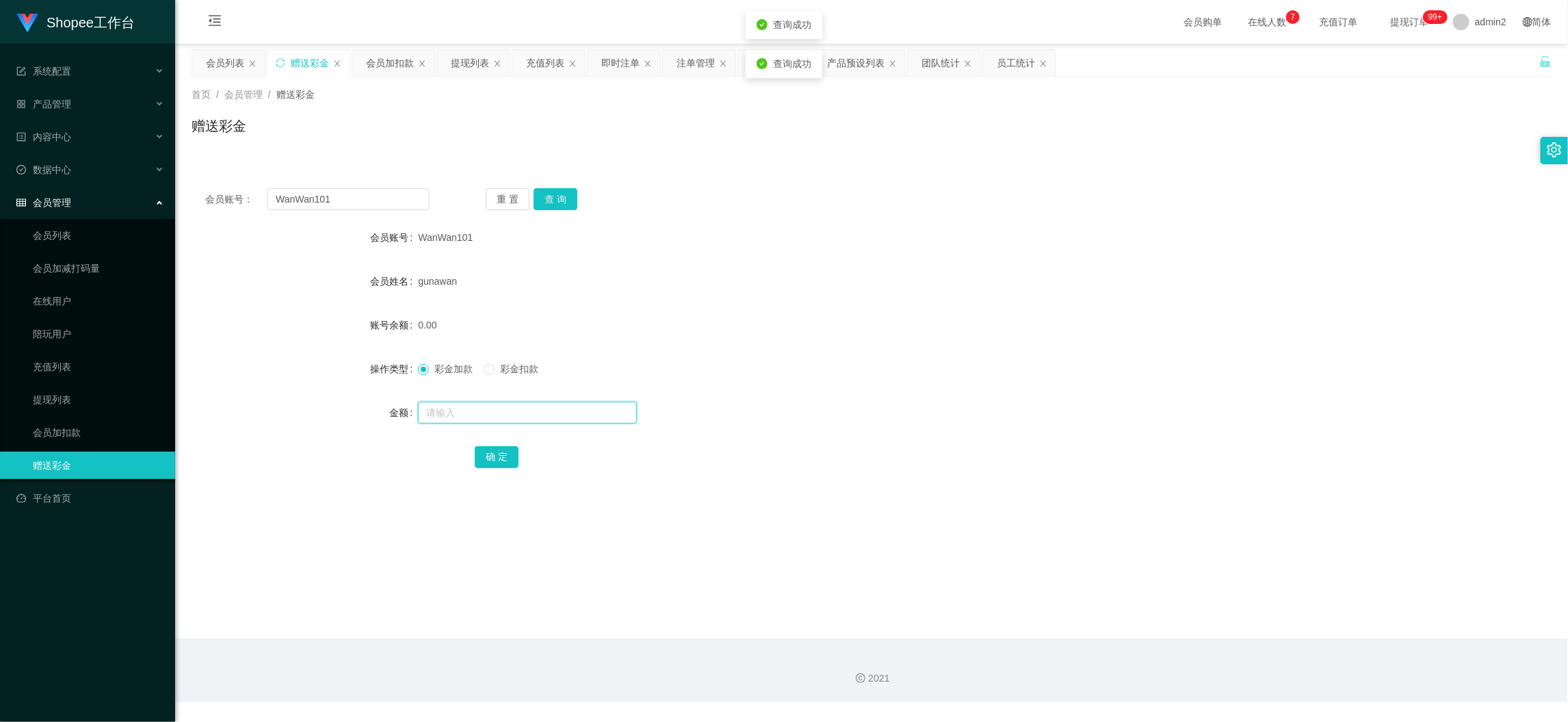
click at [574, 412] on input "text" at bounding box center [527, 413] width 219 height 22
type input "100"
click at [500, 463] on button "确 定" at bounding box center [497, 457] width 44 height 22
click at [935, 370] on div "彩金加款 彩金扣款" at bounding box center [814, 369] width 793 height 27
drag, startPoint x: 383, startPoint y: 64, endPoint x: 381, endPoint y: 92, distance: 28.1
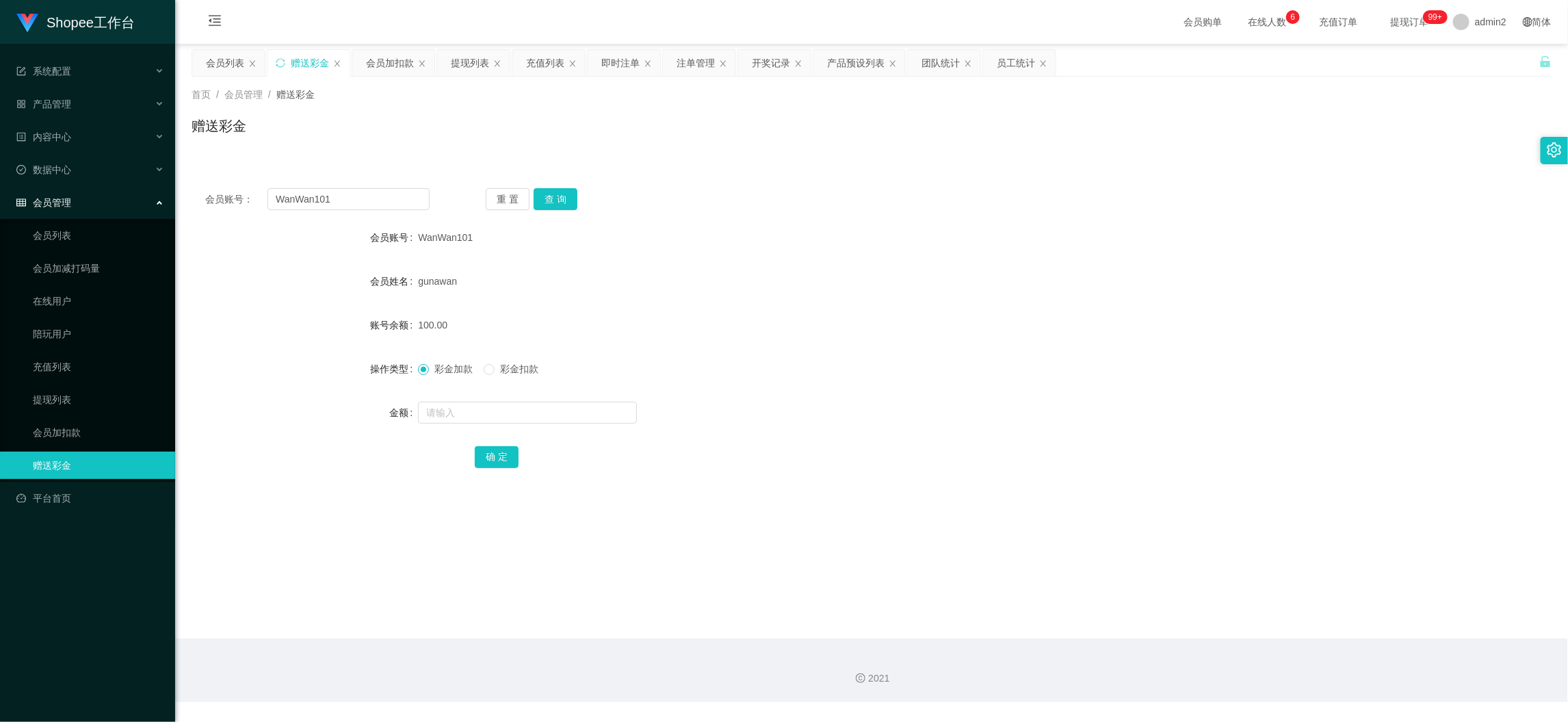
click at [383, 64] on div "会员加扣款" at bounding box center [390, 63] width 48 height 26
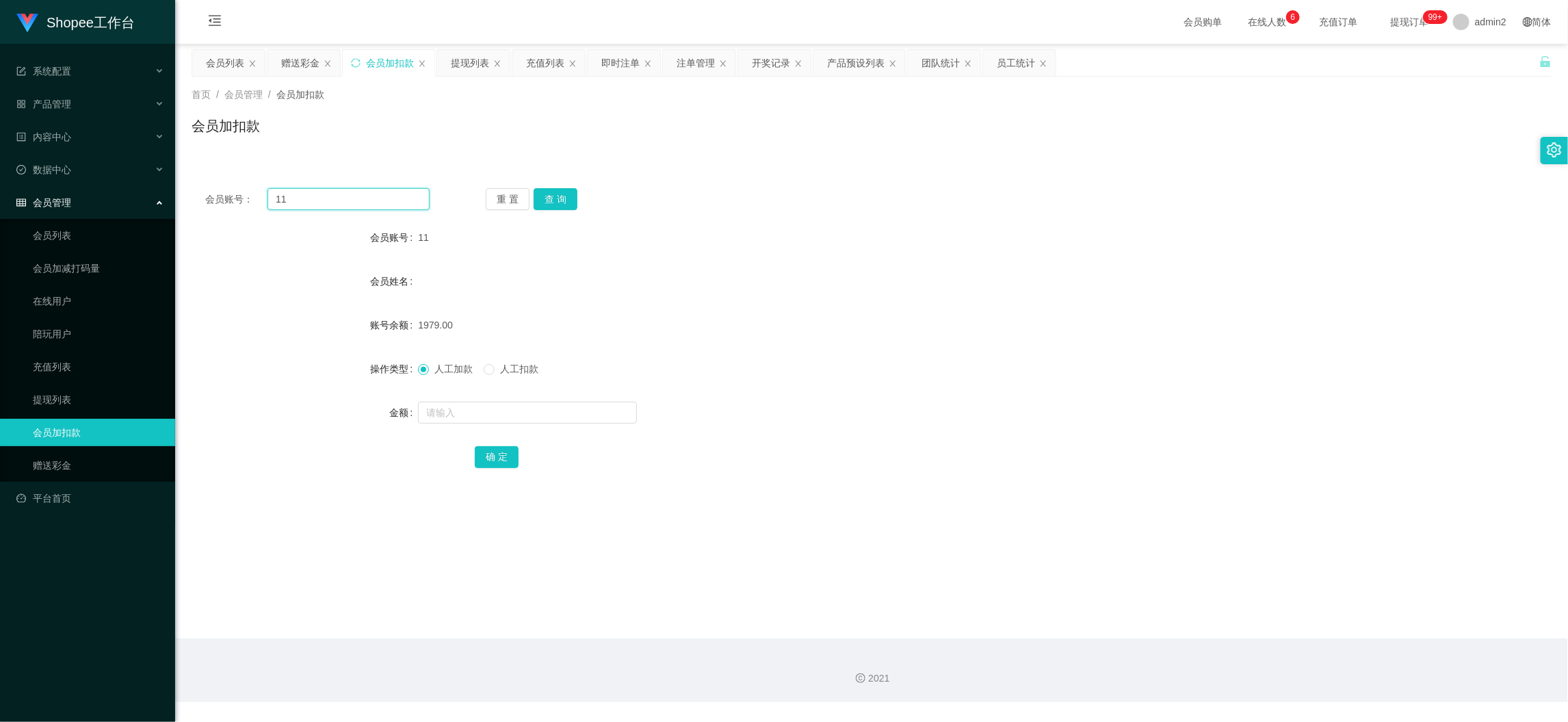
click at [389, 199] on input "11" at bounding box center [348, 199] width 162 height 22
paste input "77"
type input "77"
click at [578, 200] on div "重 置 查 询" at bounding box center [597, 199] width 224 height 22
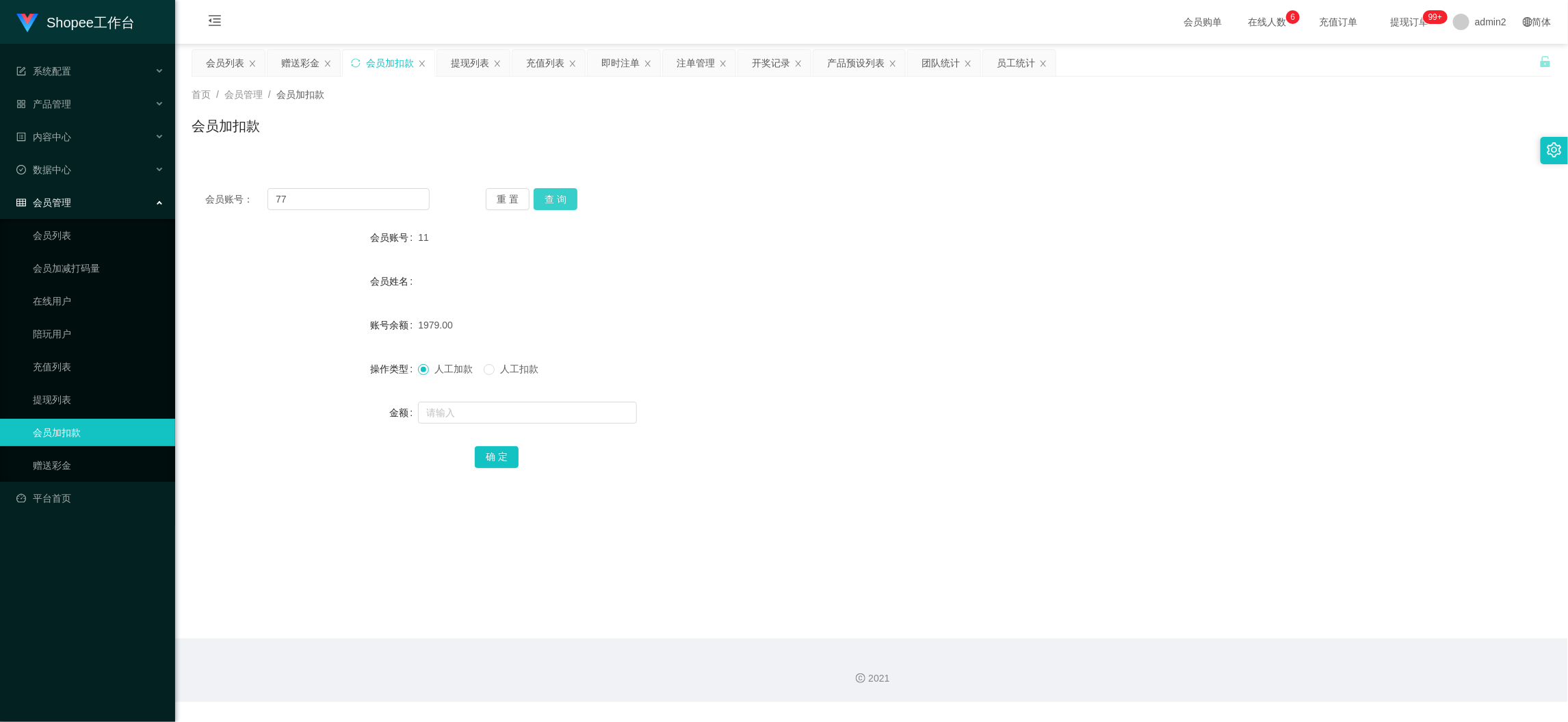
click at [554, 205] on button "查 询" at bounding box center [555, 199] width 44 height 22
click at [581, 410] on input "text" at bounding box center [527, 413] width 219 height 22
click at [581, 410] on input "2" at bounding box center [527, 413] width 219 height 22
type input "27"
click at [492, 458] on button "确 定" at bounding box center [497, 457] width 44 height 22
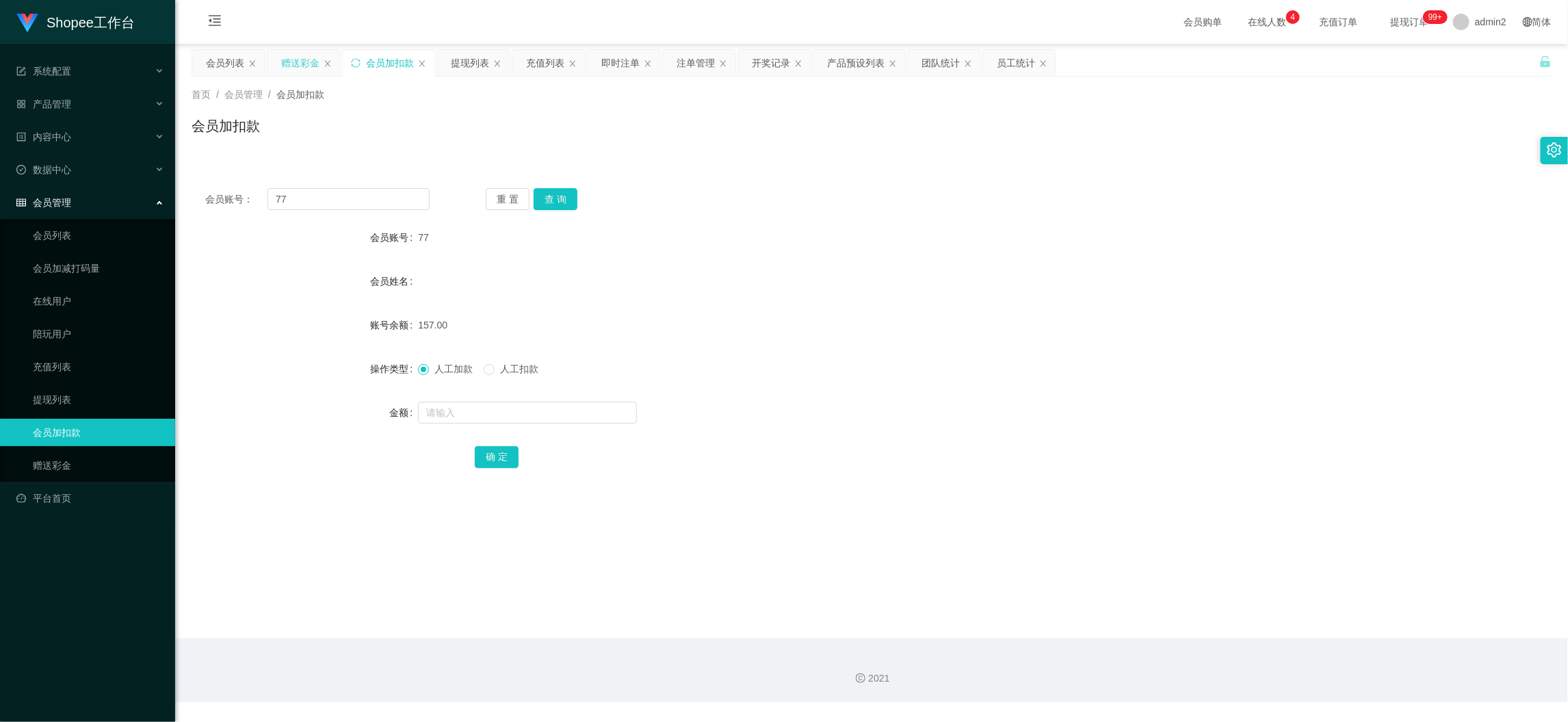
click at [307, 59] on div "赠送彩金" at bounding box center [300, 63] width 38 height 26
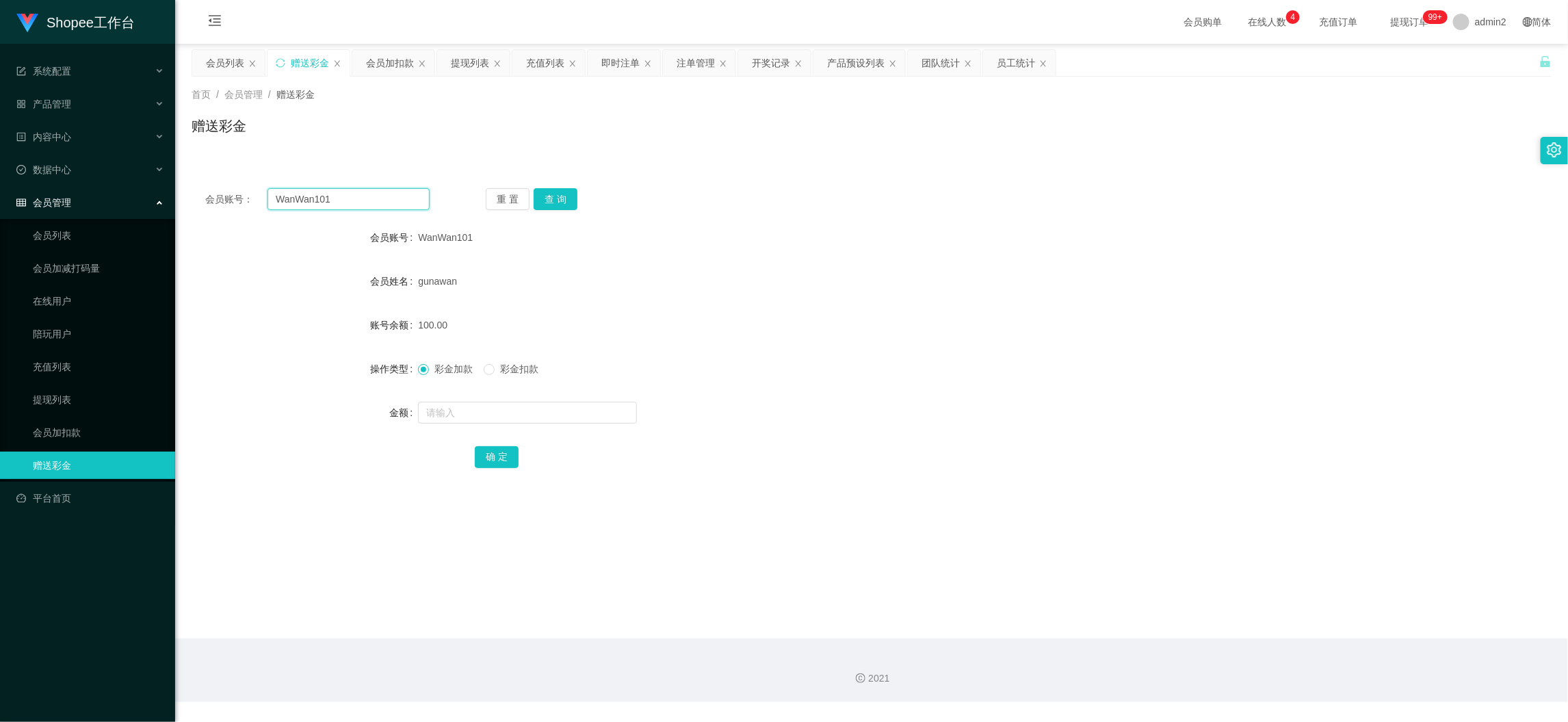
click at [392, 210] on input "WanWan101" at bounding box center [348, 199] width 162 height 22
paste input "08116137688"
type input "08116137688"
click at [565, 196] on button "查 询" at bounding box center [555, 199] width 44 height 22
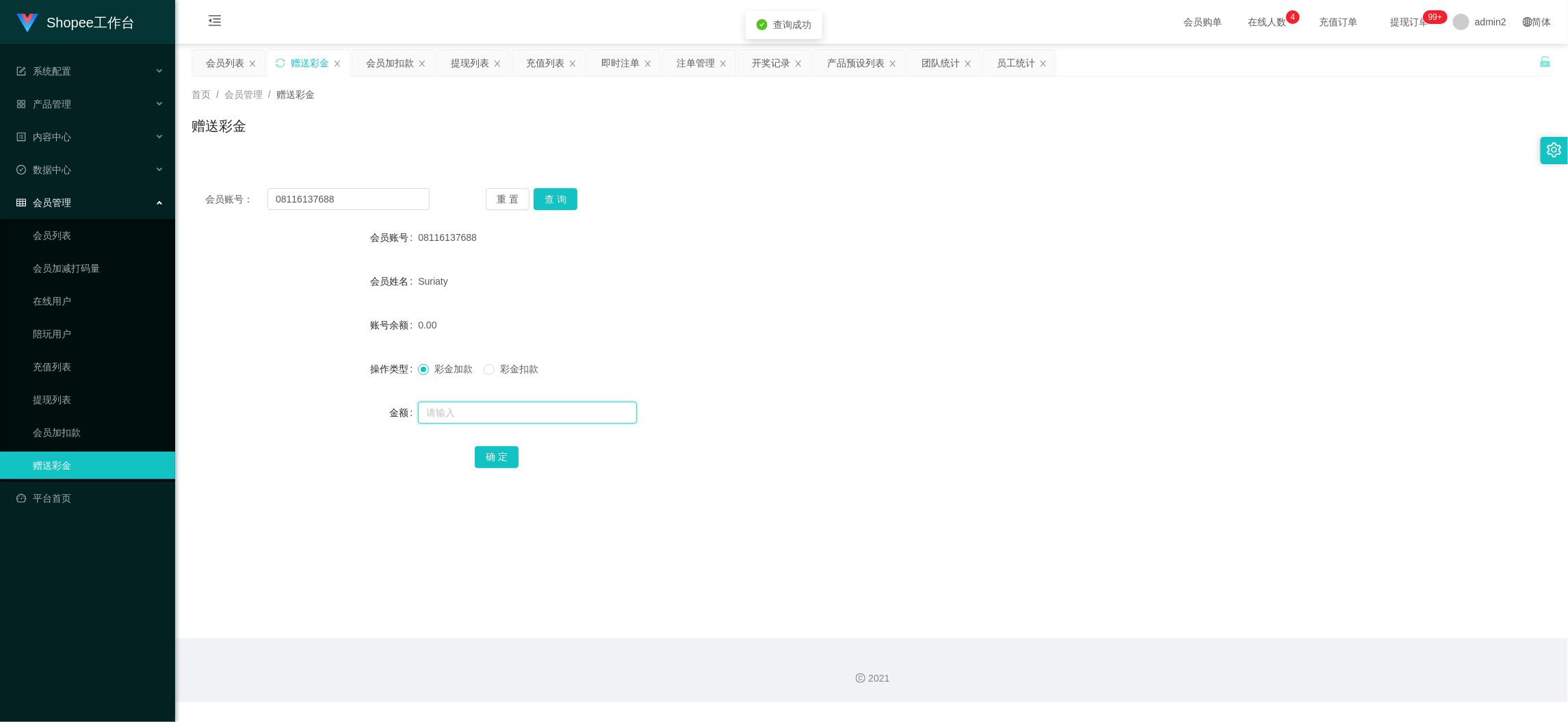
click at [564, 411] on input "text" at bounding box center [527, 413] width 219 height 22
type input "300"
drag, startPoint x: 499, startPoint y: 458, endPoint x: 592, endPoint y: 437, distance: 95.3
click at [499, 457] on button "确 定" at bounding box center [497, 457] width 44 height 22
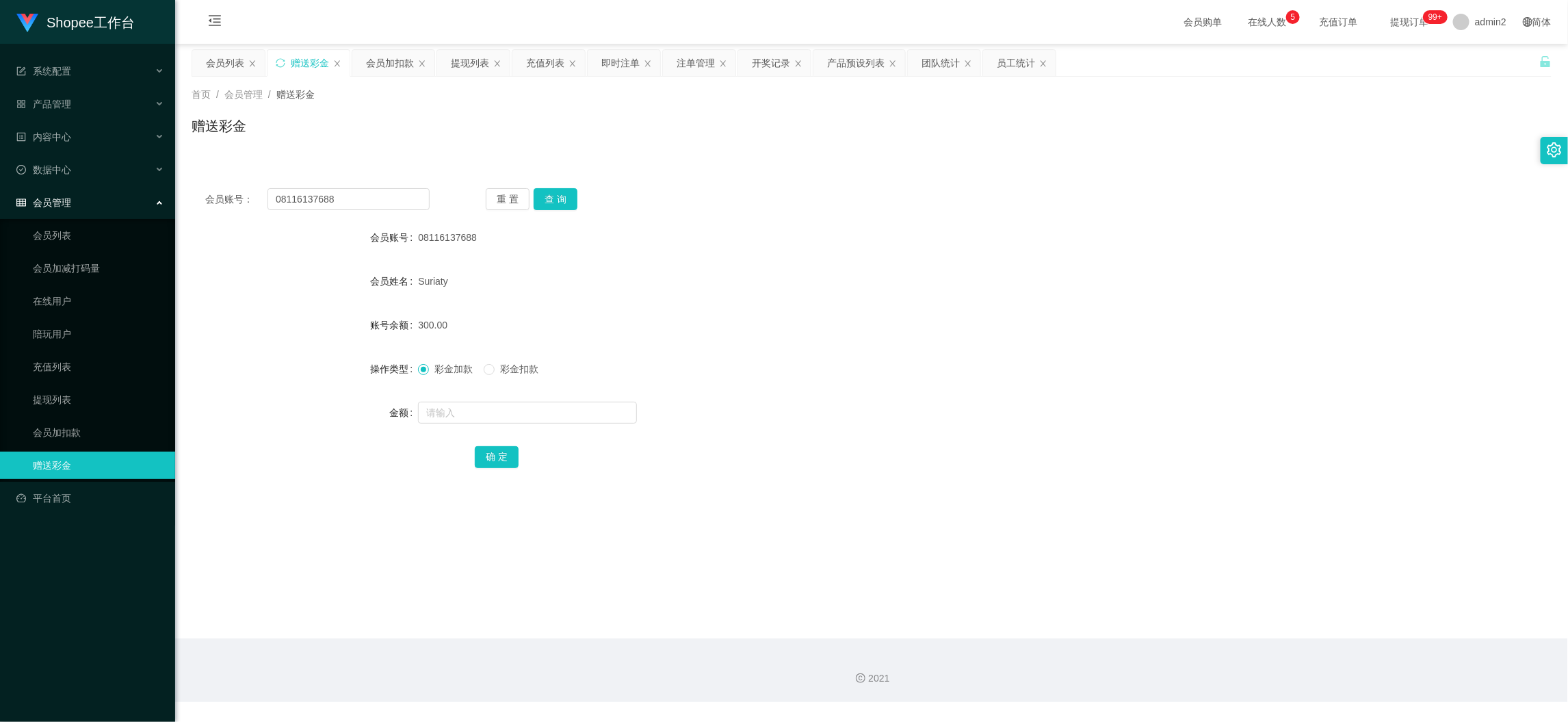
click at [1230, 620] on main "关闭左侧 关闭右侧 关闭其它 刷新页面 会员列表 赠送彩金 会员加扣款 提现列表 充值列表 即时注单 注单管理 开奖记录 产品预设列表 团队统计 员工统计 首…" at bounding box center [871, 341] width 1392 height 595
click at [398, 60] on div "会员加扣款" at bounding box center [390, 63] width 48 height 26
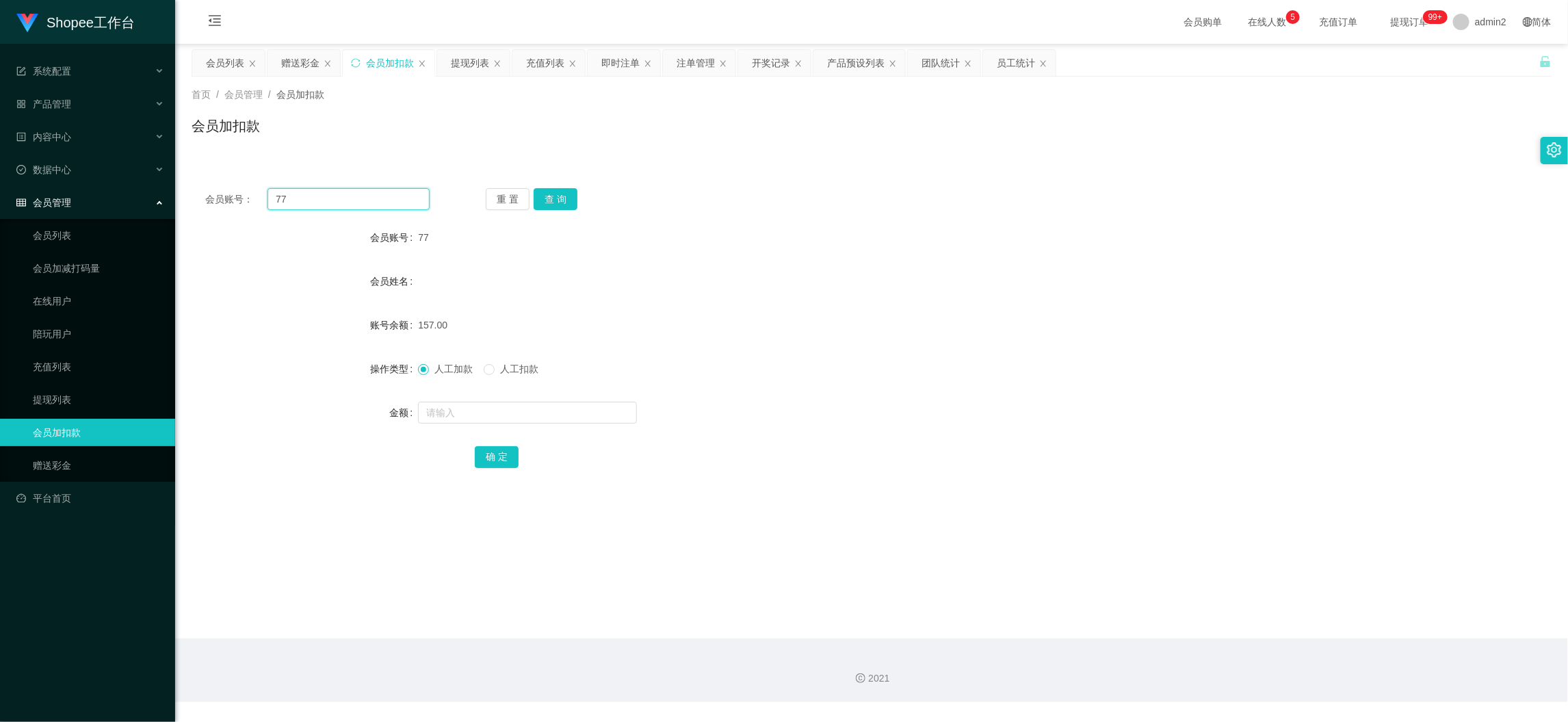
click at [362, 191] on input "77" at bounding box center [348, 199] width 162 height 22
drag, startPoint x: 362, startPoint y: 191, endPoint x: 505, endPoint y: 211, distance: 144.4
click at [367, 194] on input "77" at bounding box center [348, 199] width 162 height 22
paste input "168"
type input "168"
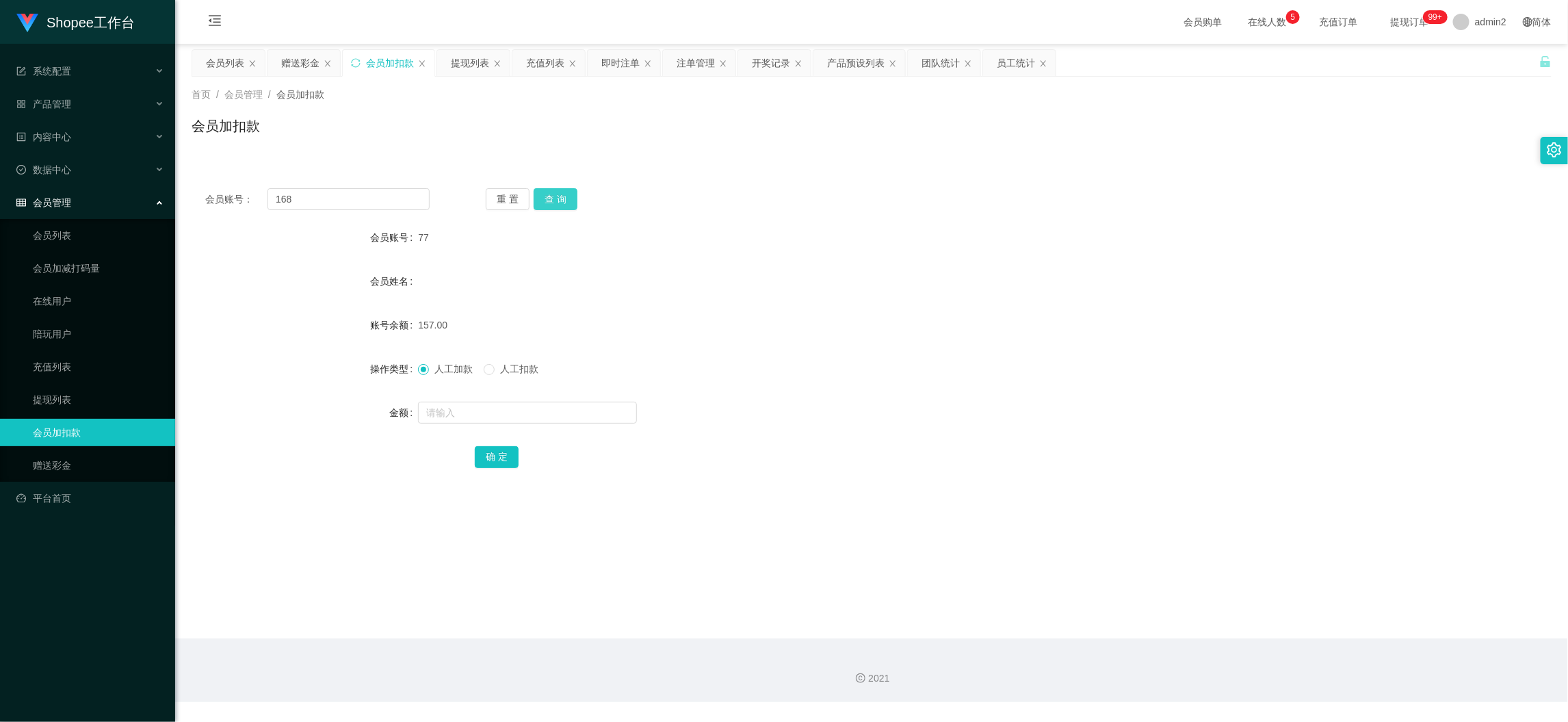
click at [556, 201] on button "查 询" at bounding box center [555, 199] width 44 height 22
click at [566, 406] on input "text" at bounding box center [527, 413] width 219 height 22
click at [565, 403] on input "text" at bounding box center [527, 413] width 219 height 22
type input "13"
click at [478, 453] on button "确 定" at bounding box center [497, 457] width 44 height 22
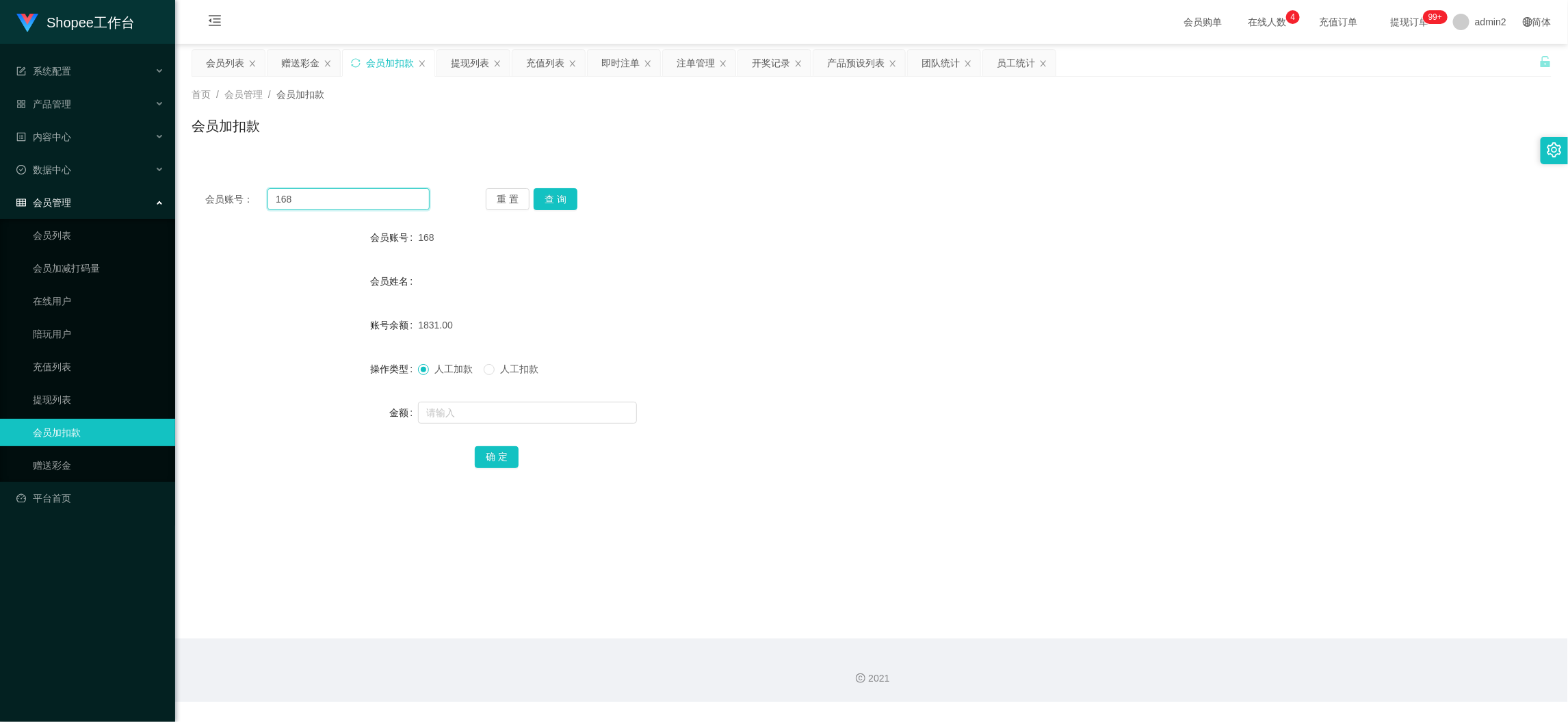
click at [389, 189] on input "168" at bounding box center [348, 199] width 162 height 22
drag, startPoint x: 389, startPoint y: 188, endPoint x: 498, endPoint y: 215, distance: 112.3
click at [389, 189] on input "168" at bounding box center [348, 199] width 162 height 22
paste input "0"
type input "08"
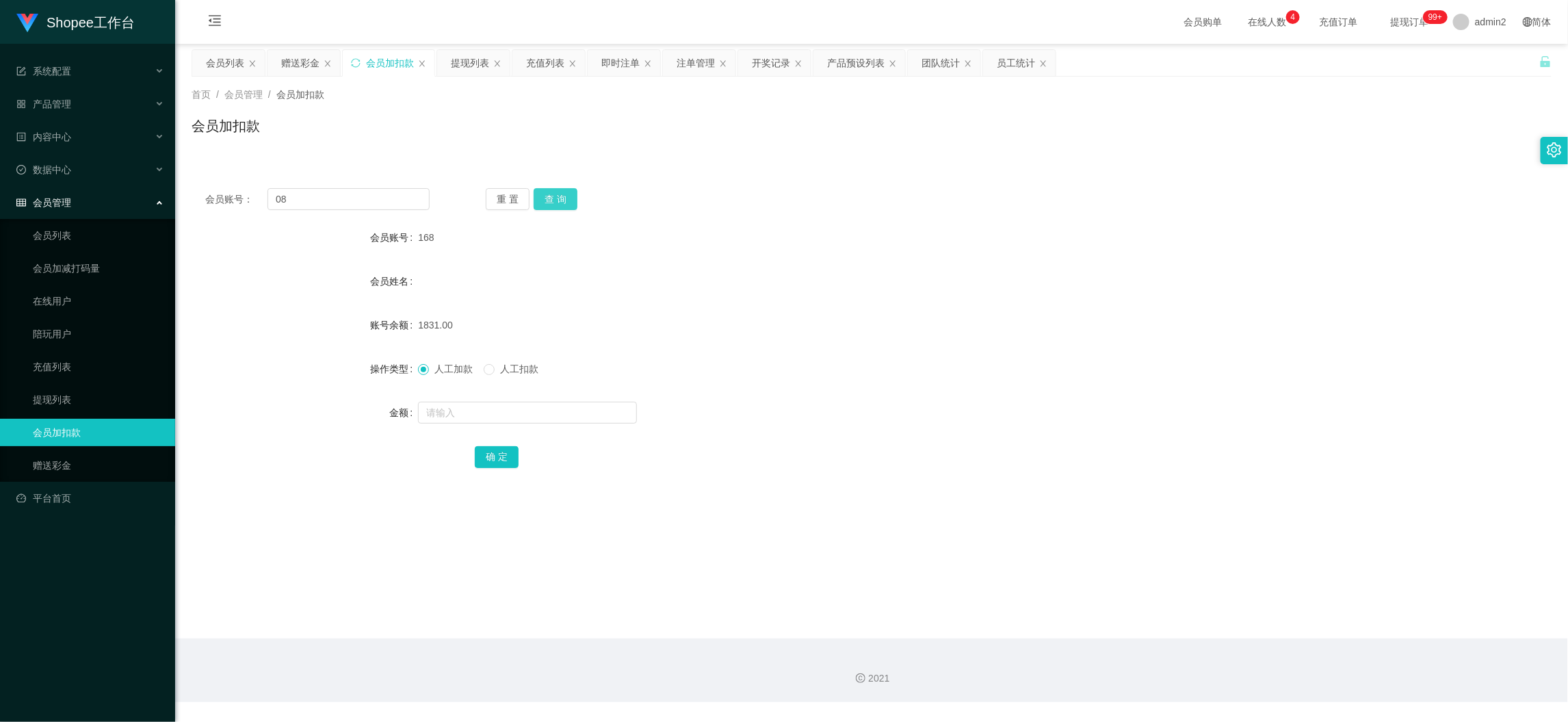
click at [561, 197] on button "查 询" at bounding box center [555, 199] width 44 height 22
click at [595, 417] on input "text" at bounding box center [527, 413] width 219 height 22
type input "14"
click at [482, 451] on button "确 定" at bounding box center [497, 457] width 44 height 22
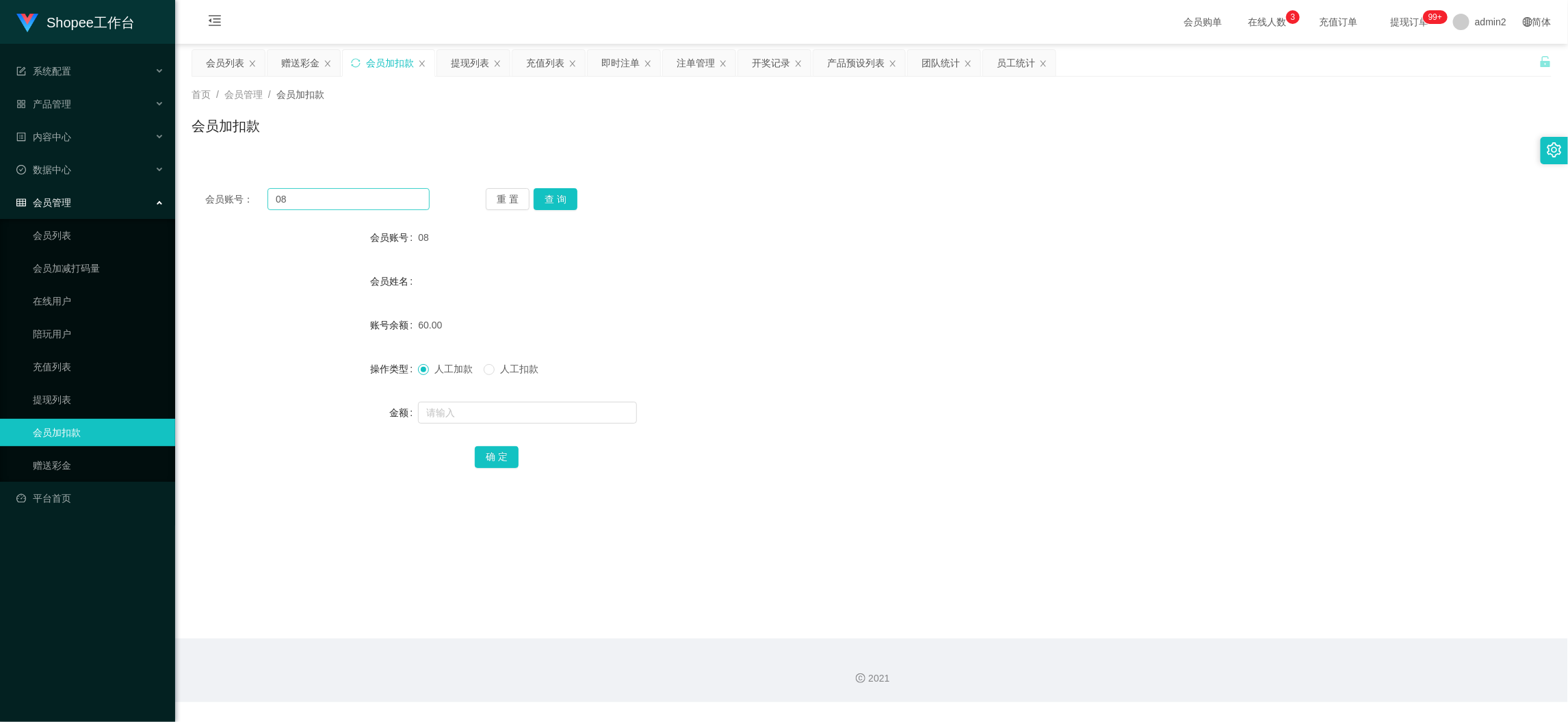
drag, startPoint x: 302, startPoint y: 61, endPoint x: 371, endPoint y: 201, distance: 156.1
click at [302, 61] on div "赠送彩金" at bounding box center [300, 63] width 38 height 26
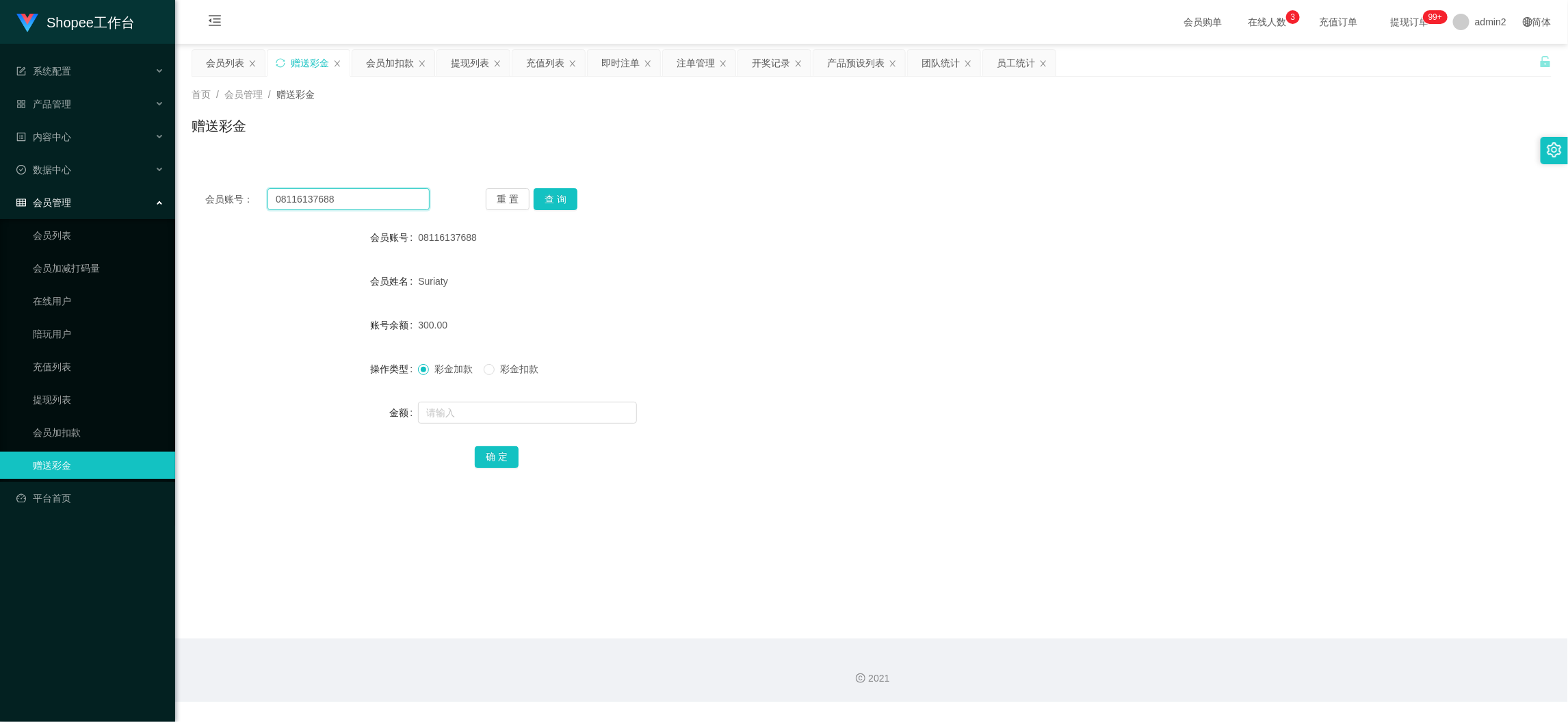
click at [398, 191] on input "08116137688" at bounding box center [348, 199] width 162 height 22
paste input "5210819456"
type input "085210819456"
drag, startPoint x: 560, startPoint y: 191, endPoint x: 560, endPoint y: 204, distance: 13.0
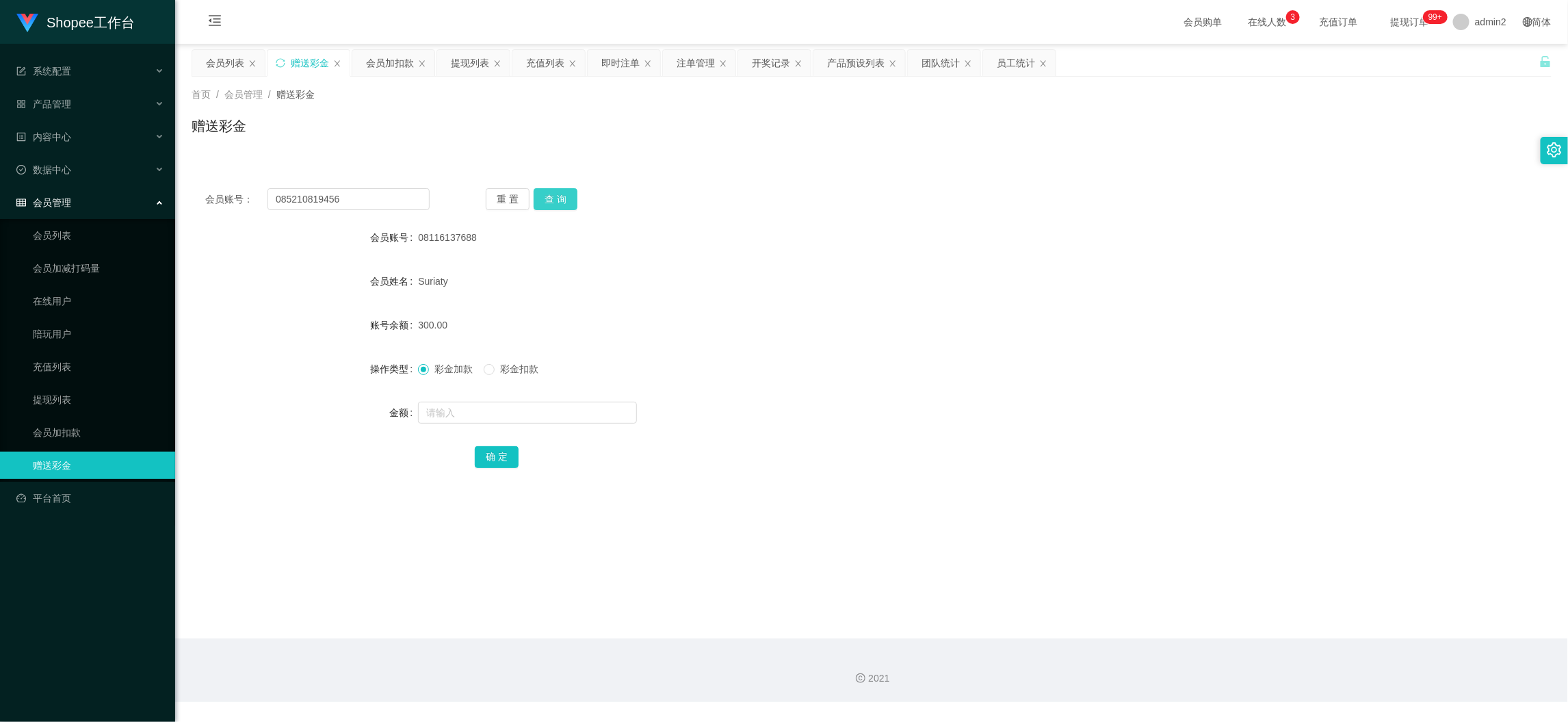
click at [560, 191] on button "查 询" at bounding box center [555, 199] width 44 height 22
click at [566, 414] on input "text" at bounding box center [527, 413] width 219 height 22
click at [566, 414] on input "1" at bounding box center [527, 413] width 219 height 22
type input "100"
drag, startPoint x: 499, startPoint y: 455, endPoint x: 510, endPoint y: 452, distance: 11.4
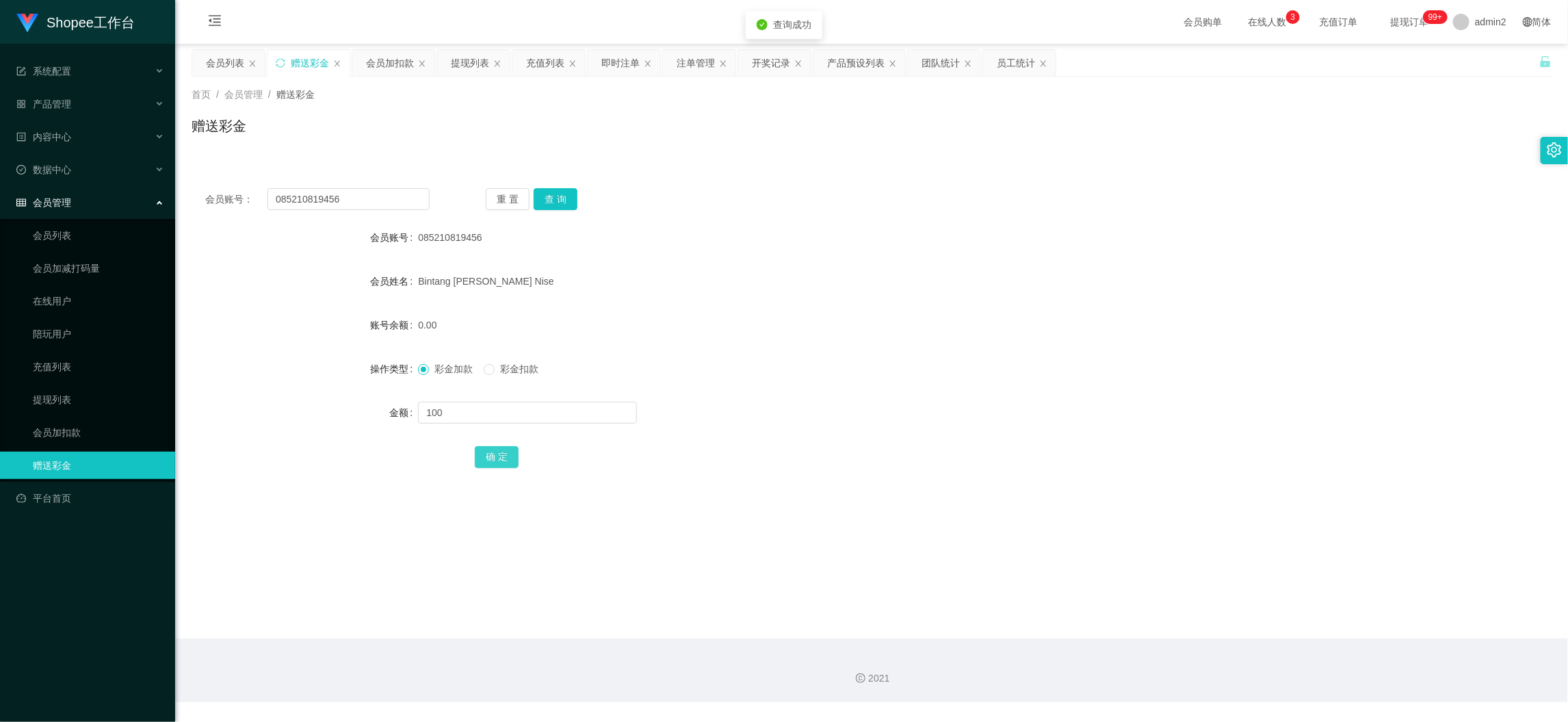
click at [498, 455] on button "确 定" at bounding box center [497, 457] width 44 height 22
click at [815, 381] on form "会员账号 085210819456 会员姓名 Bintang Ali Nise 账号余额 0.00 操作类型 彩金加款 彩金扣款 金额 100 确 定" at bounding box center [871, 346] width 1359 height 246
drag, startPoint x: 1222, startPoint y: 639, endPoint x: 775, endPoint y: 434, distance: 491.8
click at [1219, 634] on section "会员购单 在线人数 0 1 2 3 4 5 6 7 8 9 0 1 2 3 4 5 6 7 8 9 0 1 2 3 4 5 6 7 8 9 充值订单 提现订单…" at bounding box center [871, 350] width 1392 height 702
click at [389, 60] on div "会员加扣款" at bounding box center [390, 63] width 48 height 26
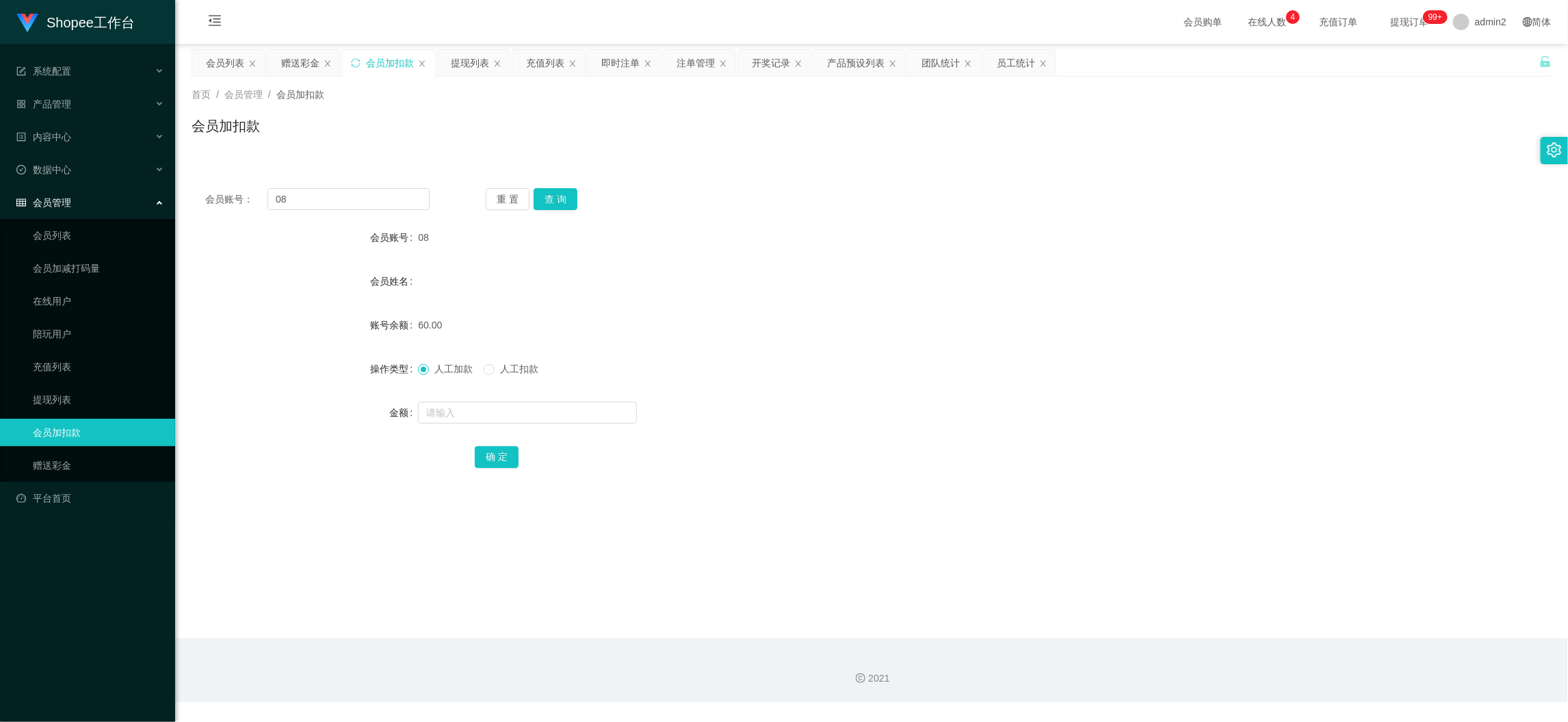
click at [432, 205] on div "会员账号： 08 重 置 查 询" at bounding box center [871, 199] width 1359 height 22
drag, startPoint x: 432, startPoint y: 205, endPoint x: 402, endPoint y: 199, distance: 30.6
click at [432, 205] on div "会员账号： 08 重 置 查 询" at bounding box center [871, 199] width 1359 height 22
click at [402, 199] on input "08" at bounding box center [348, 199] width 162 height 22
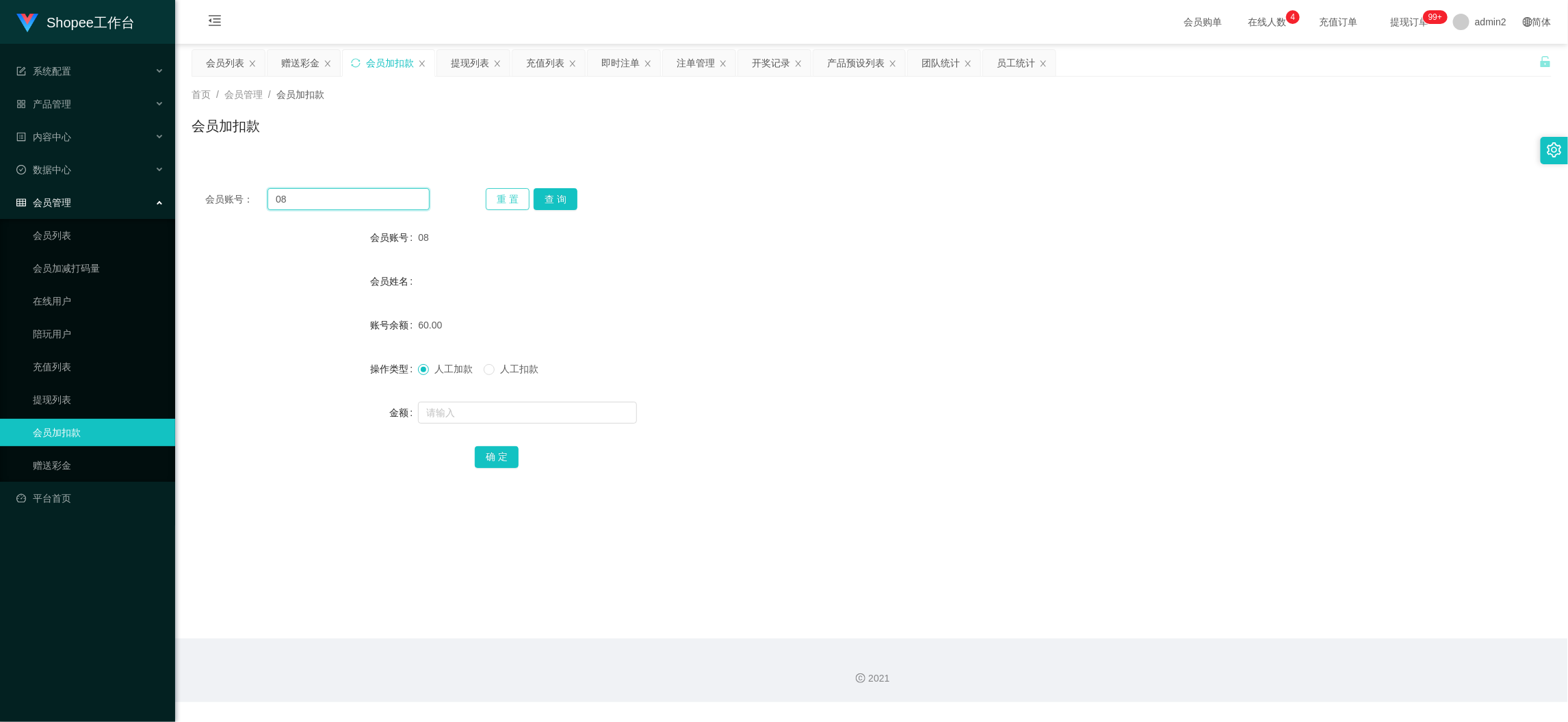
paste input "22"
type input "22"
drag, startPoint x: 553, startPoint y: 197, endPoint x: 547, endPoint y: 223, distance: 26.7
click at [553, 197] on button "查 询" at bounding box center [555, 199] width 44 height 22
click at [549, 414] on input "text" at bounding box center [527, 413] width 219 height 22
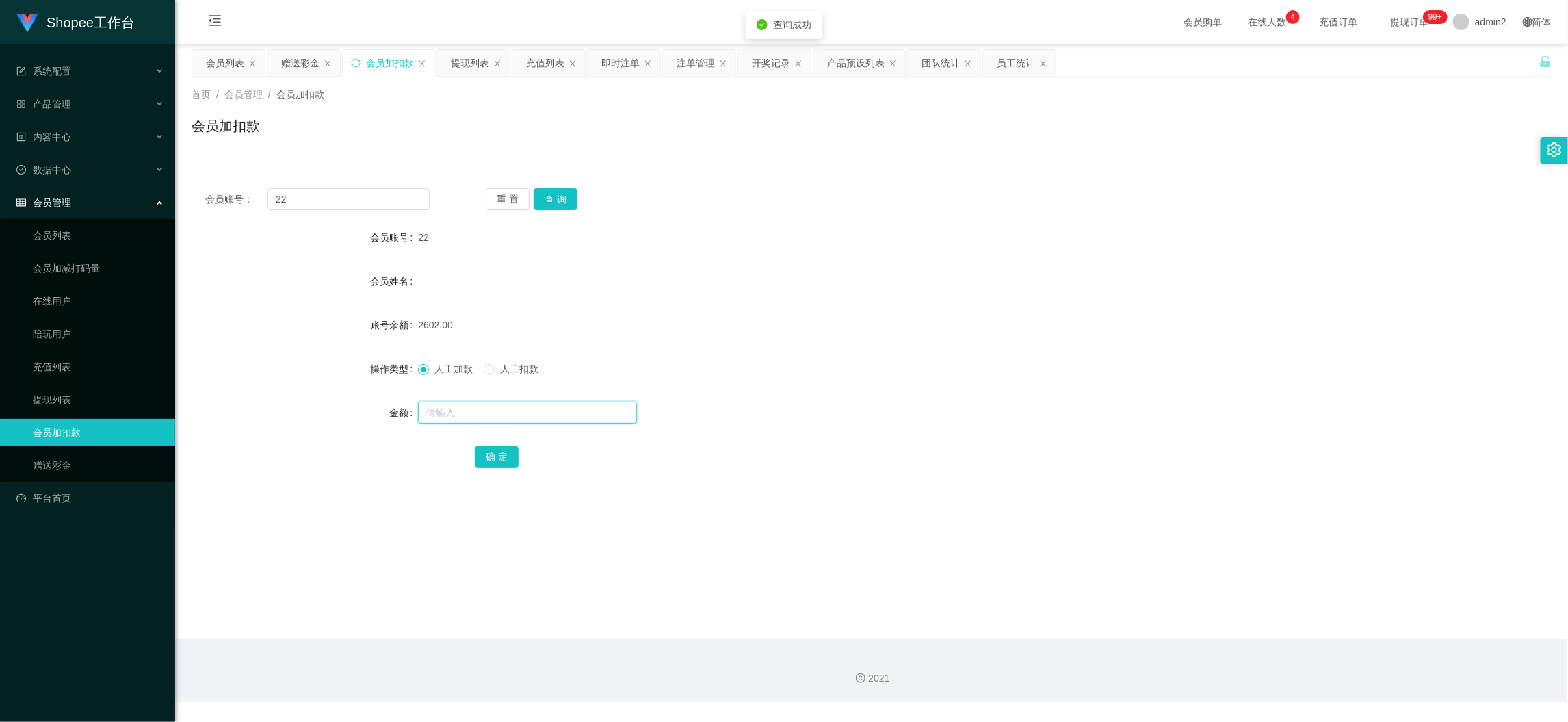
click at [549, 412] on input "text" at bounding box center [527, 413] width 219 height 22
type input "14"
click at [494, 457] on button "确 定" at bounding box center [497, 457] width 44 height 22
drag, startPoint x: 1256, startPoint y: 612, endPoint x: 1121, endPoint y: 516, distance: 165.7
click at [1256, 612] on main "关闭左侧 关闭右侧 关闭其它 刷新页面 会员列表 赠送彩金 会员加扣款 提现列表 充值列表 即时注单 注单管理 开奖记录 产品预设列表 团队统计 员工统计 首…" at bounding box center [871, 341] width 1392 height 595
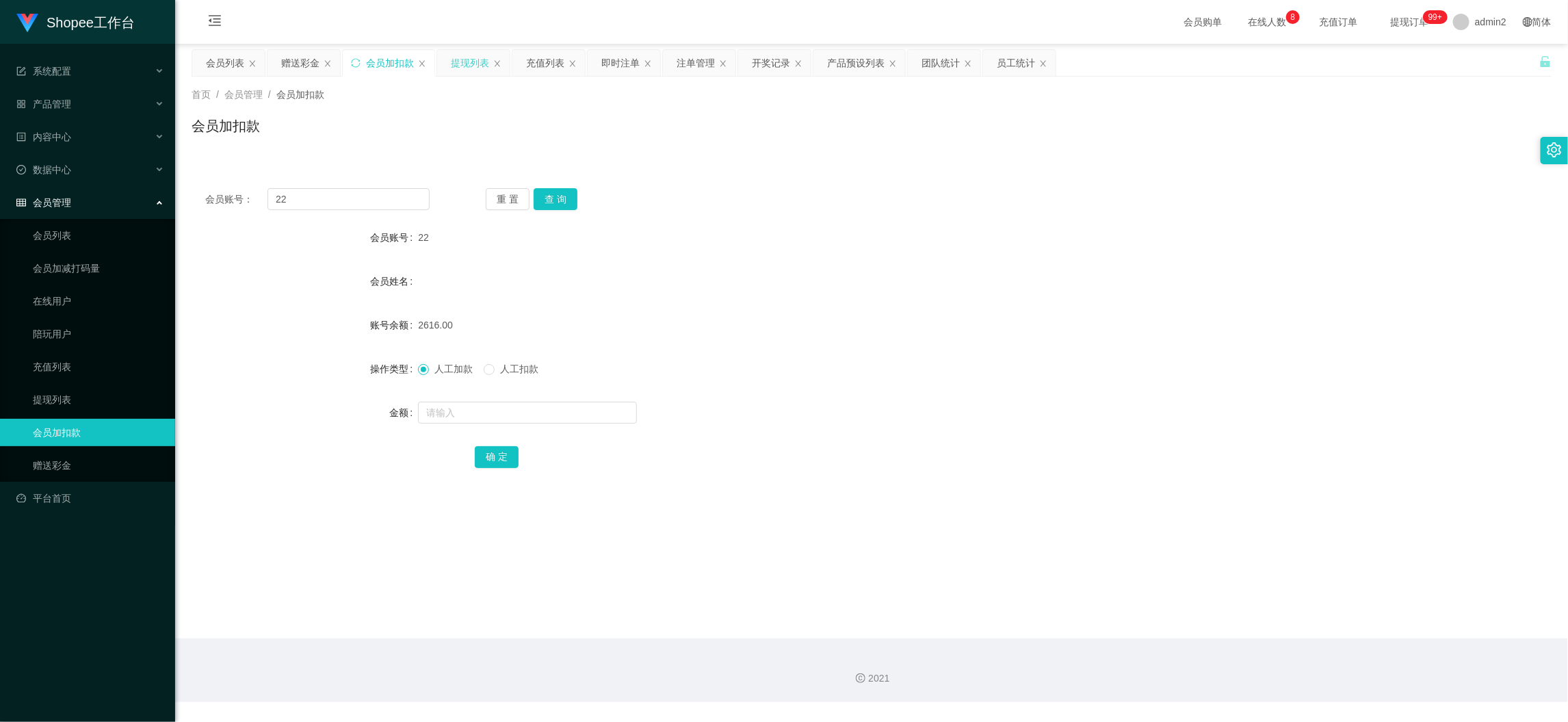
click at [472, 61] on div "提现列表" at bounding box center [470, 63] width 38 height 26
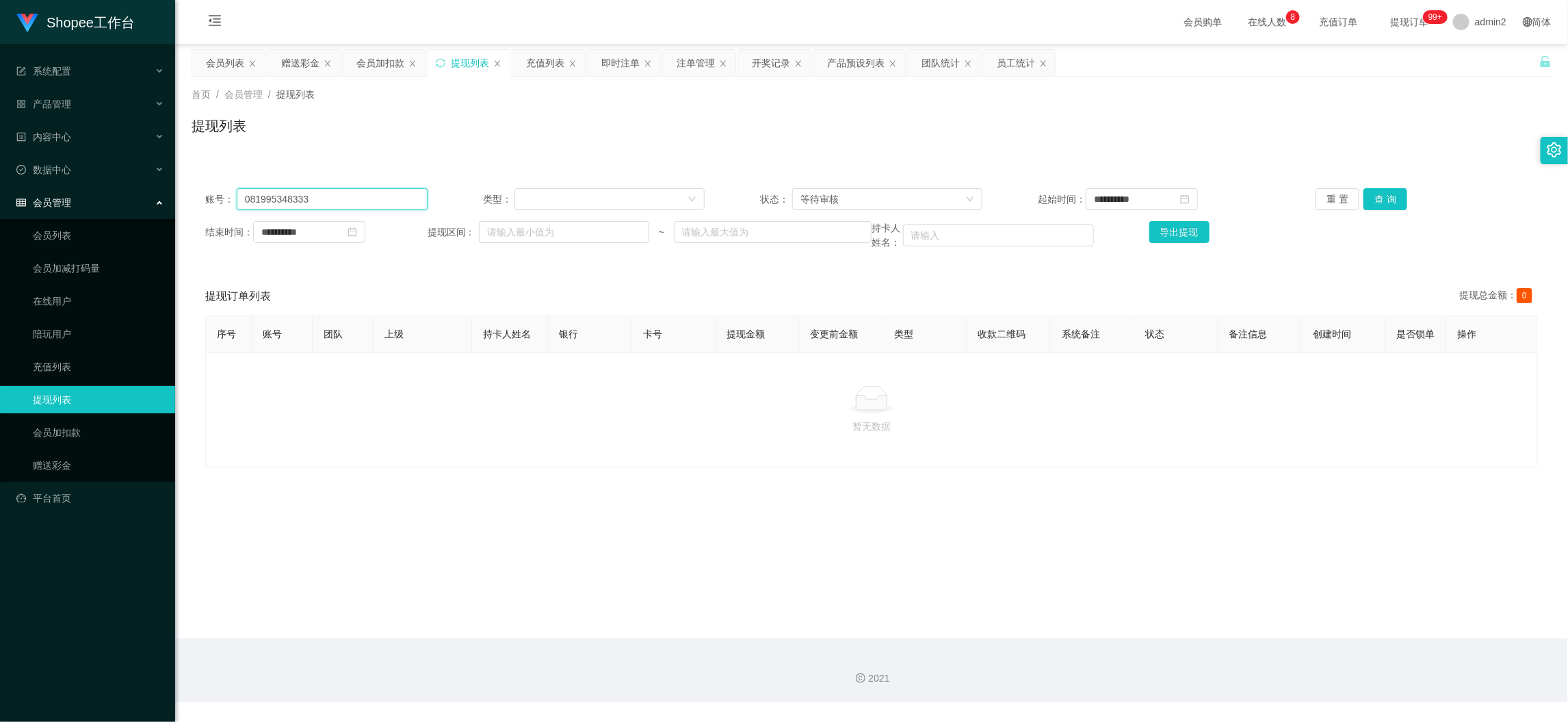
click at [354, 195] on input "081995348333" at bounding box center [332, 199] width 191 height 22
paste input "lyn11"
type input "lyn11"
click at [1387, 197] on button "查 询" at bounding box center [1385, 199] width 44 height 22
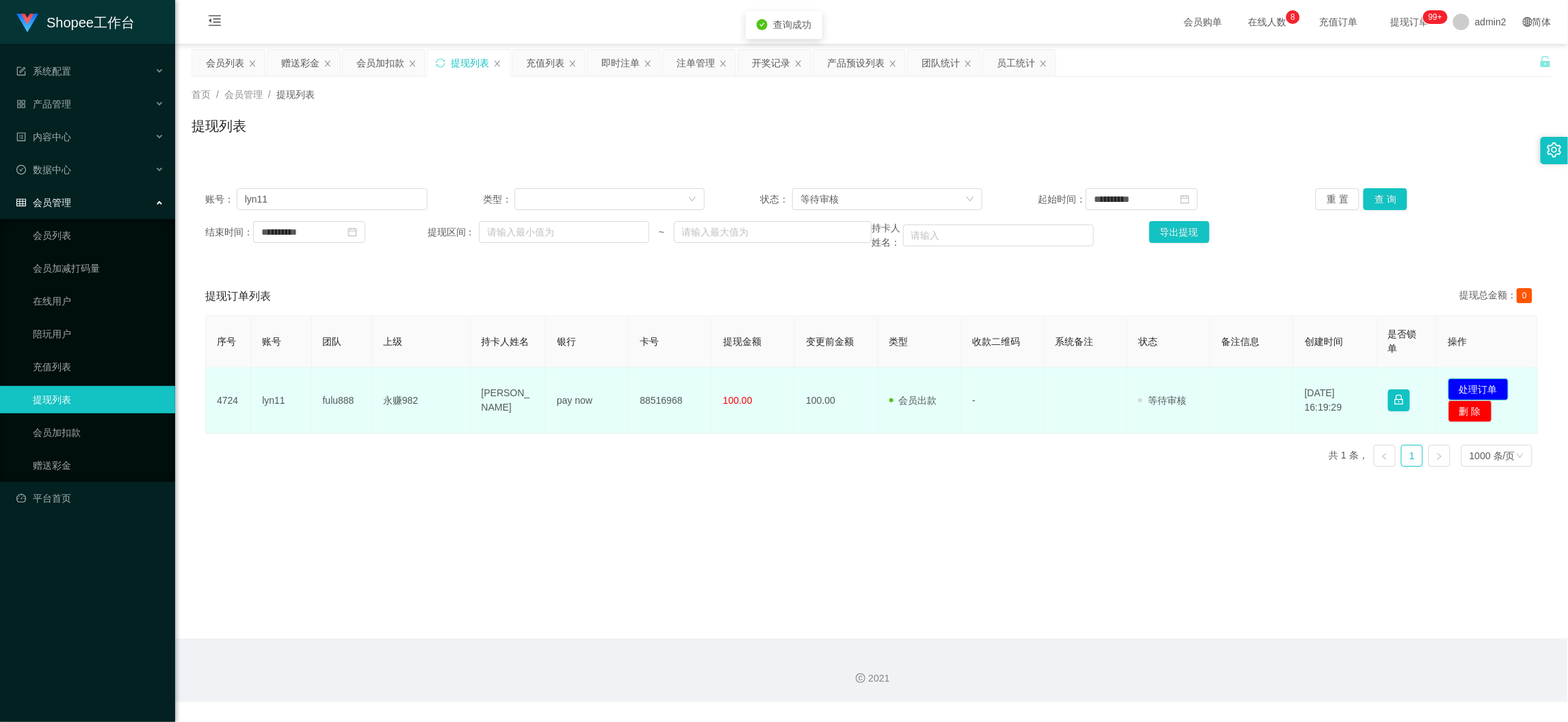
click at [1489, 389] on button "处理订单" at bounding box center [1478, 389] width 60 height 22
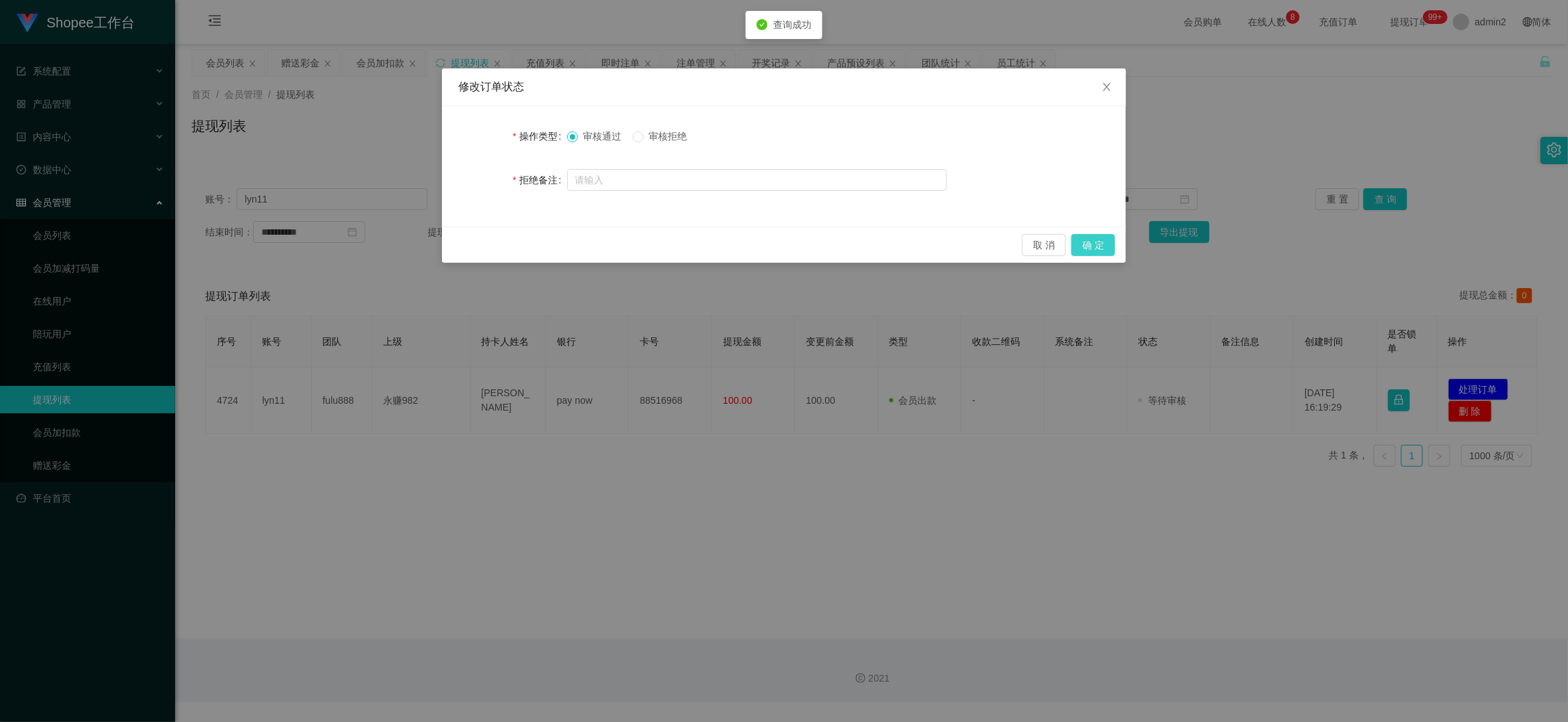
click at [1085, 242] on button "确 定" at bounding box center [1093, 245] width 44 height 22
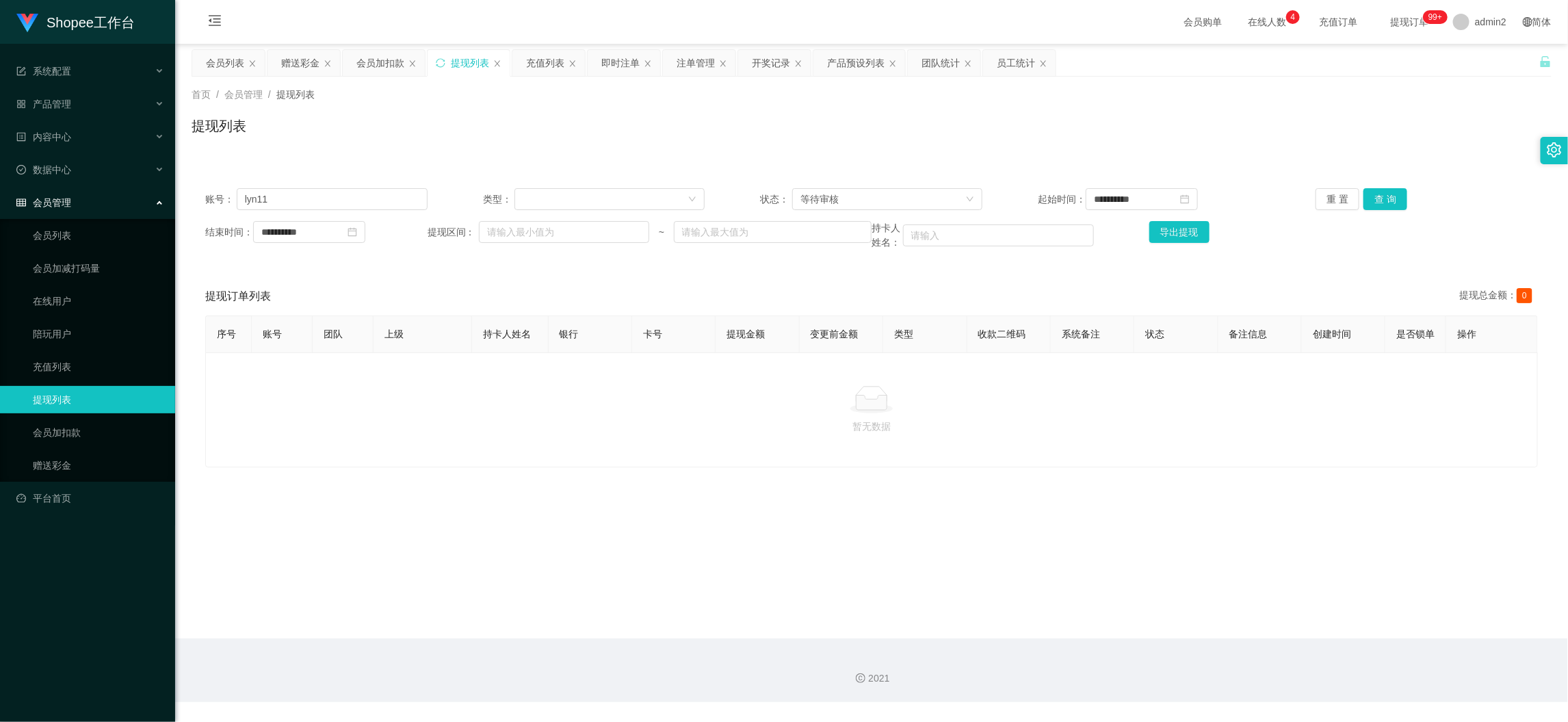
click at [1245, 624] on main "**********" at bounding box center [871, 341] width 1392 height 595
click at [309, 59] on div "赠送彩金" at bounding box center [300, 63] width 38 height 26
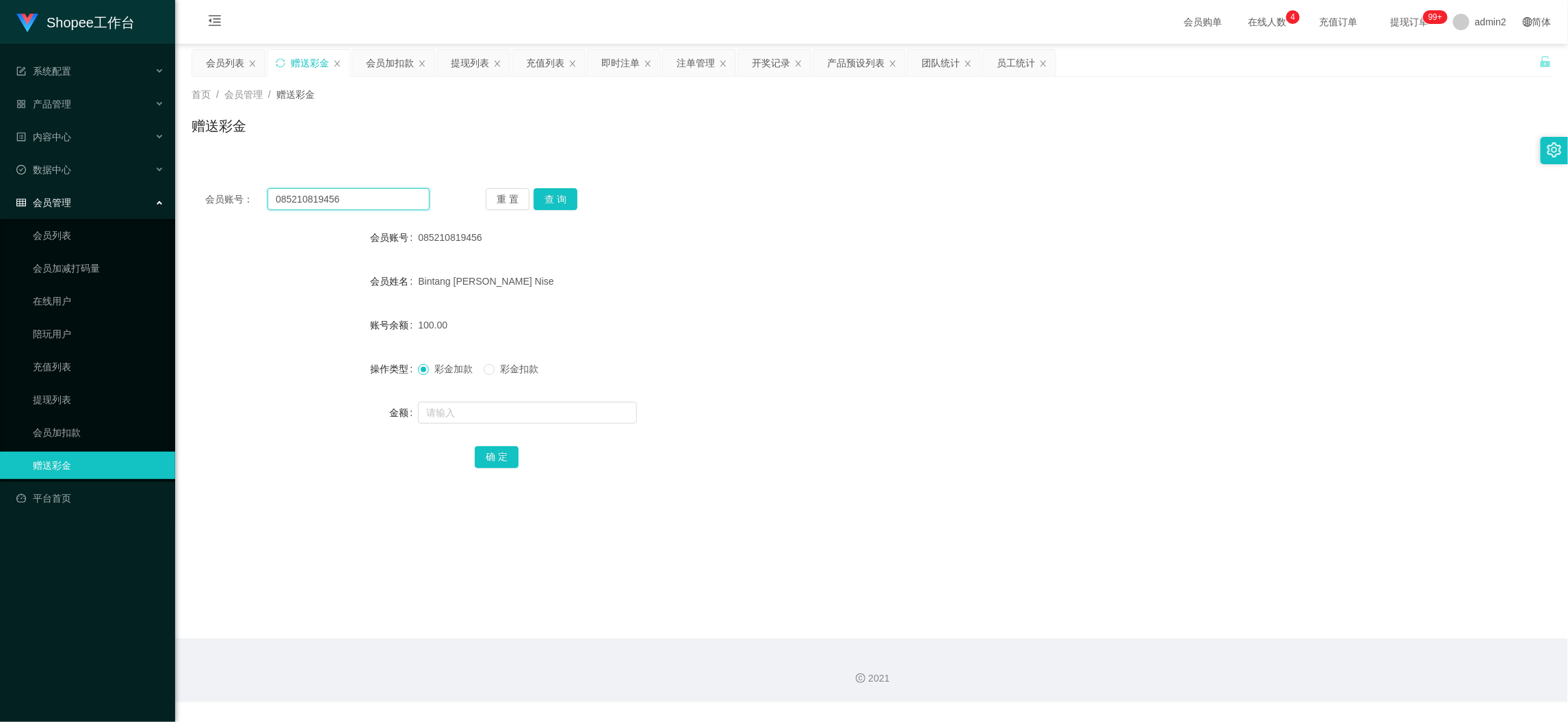
click at [375, 196] on input "085210819456" at bounding box center [348, 199] width 162 height 22
drag, startPoint x: 375, startPoint y: 196, endPoint x: 409, endPoint y: 205, distance: 35.2
click at [383, 201] on input "085210819456" at bounding box center [348, 199] width 162 height 22
paste input "125218769"
type input "081252187696"
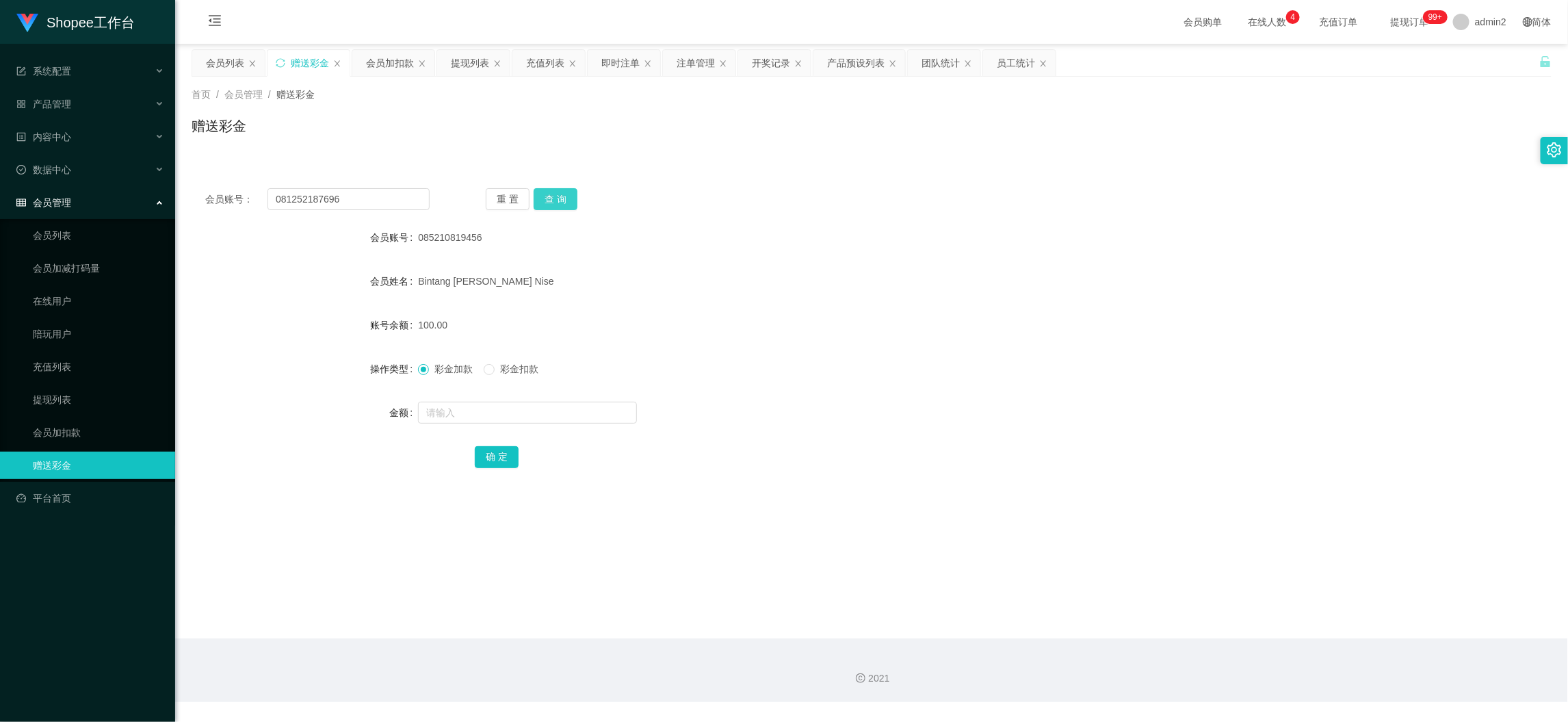
click at [545, 189] on button "查 询" at bounding box center [555, 199] width 44 height 22
click at [575, 411] on input "text" at bounding box center [527, 413] width 219 height 22
type input "100"
click at [494, 449] on button "确 定" at bounding box center [497, 457] width 44 height 22
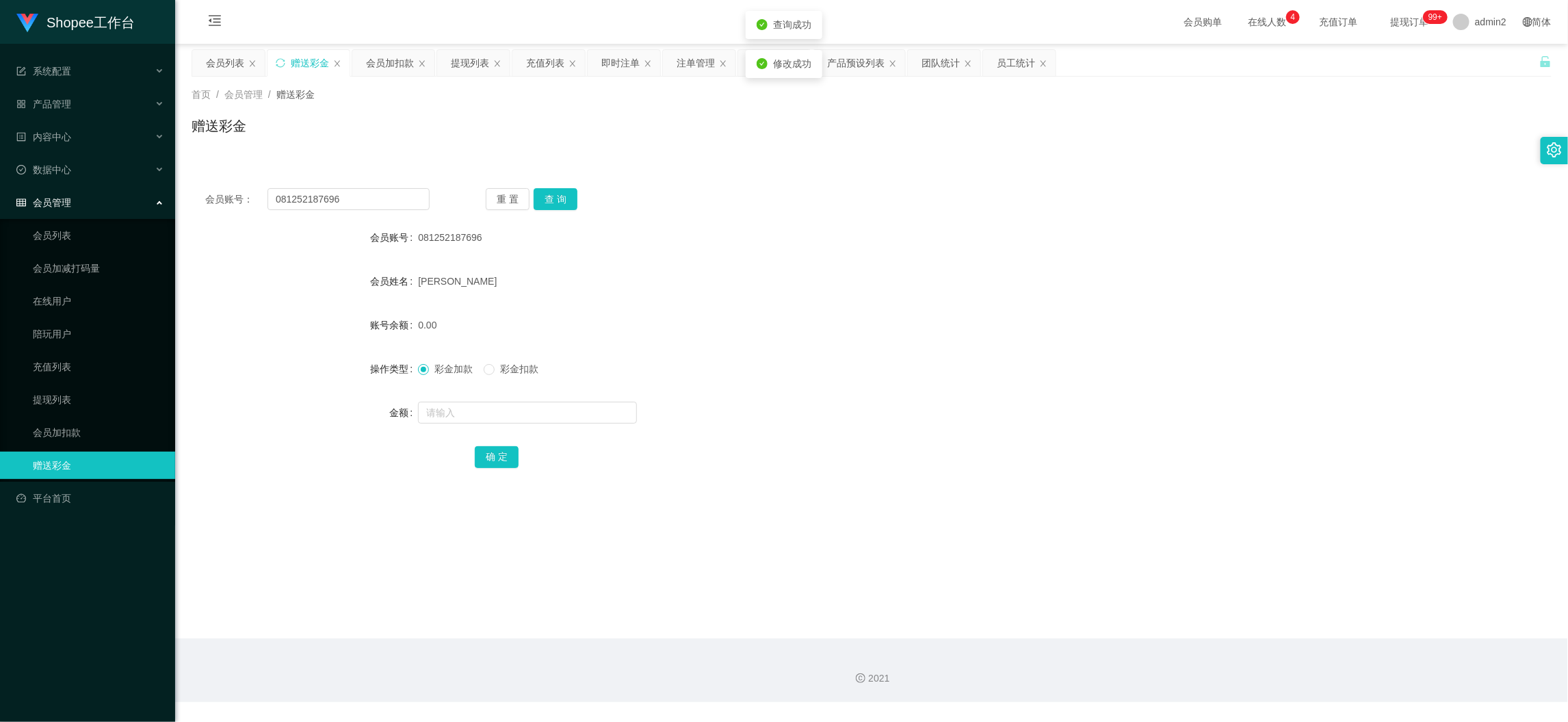
drag, startPoint x: 850, startPoint y: 402, endPoint x: 873, endPoint y: 403, distance: 23.0
click at [865, 402] on div at bounding box center [814, 413] width 793 height 27
drag, startPoint x: 1248, startPoint y: 608, endPoint x: 1079, endPoint y: 519, distance: 191.0
click at [1248, 608] on main "关闭左侧 关闭右侧 关闭其它 刷新页面 会员列表 赠送彩金 会员加扣款 提现列表 充值列表 即时注单 注单管理 开奖记录 产品预设列表 团队统计 员工统计 首…" at bounding box center [871, 341] width 1392 height 595
click at [403, 61] on div "会员加扣款" at bounding box center [390, 63] width 48 height 26
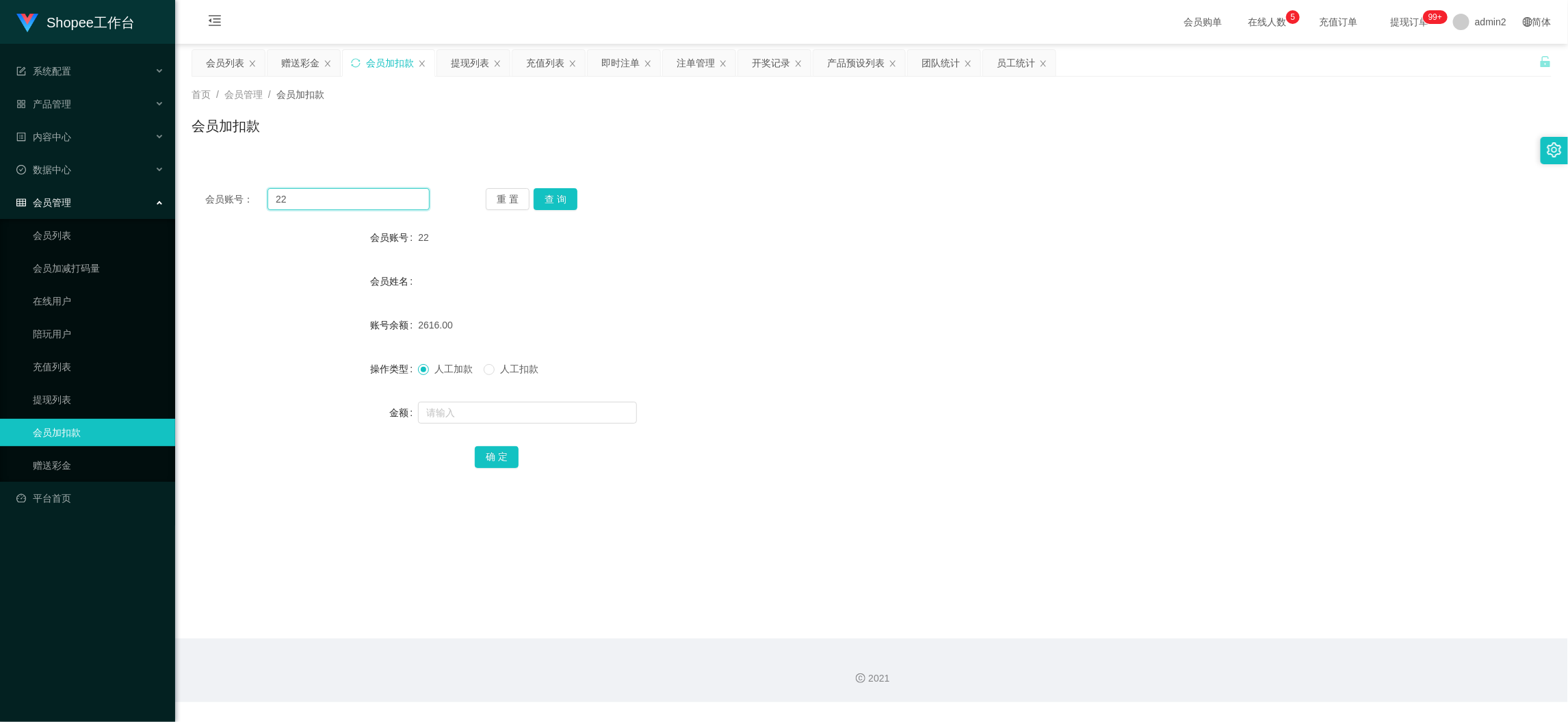
click at [381, 208] on input "22" at bounding box center [348, 199] width 162 height 22
drag, startPoint x: 381, startPoint y: 208, endPoint x: 496, endPoint y: 213, distance: 115.1
click at [385, 210] on input "22" at bounding box center [348, 199] width 162 height 22
paste input "060"
type input "060"
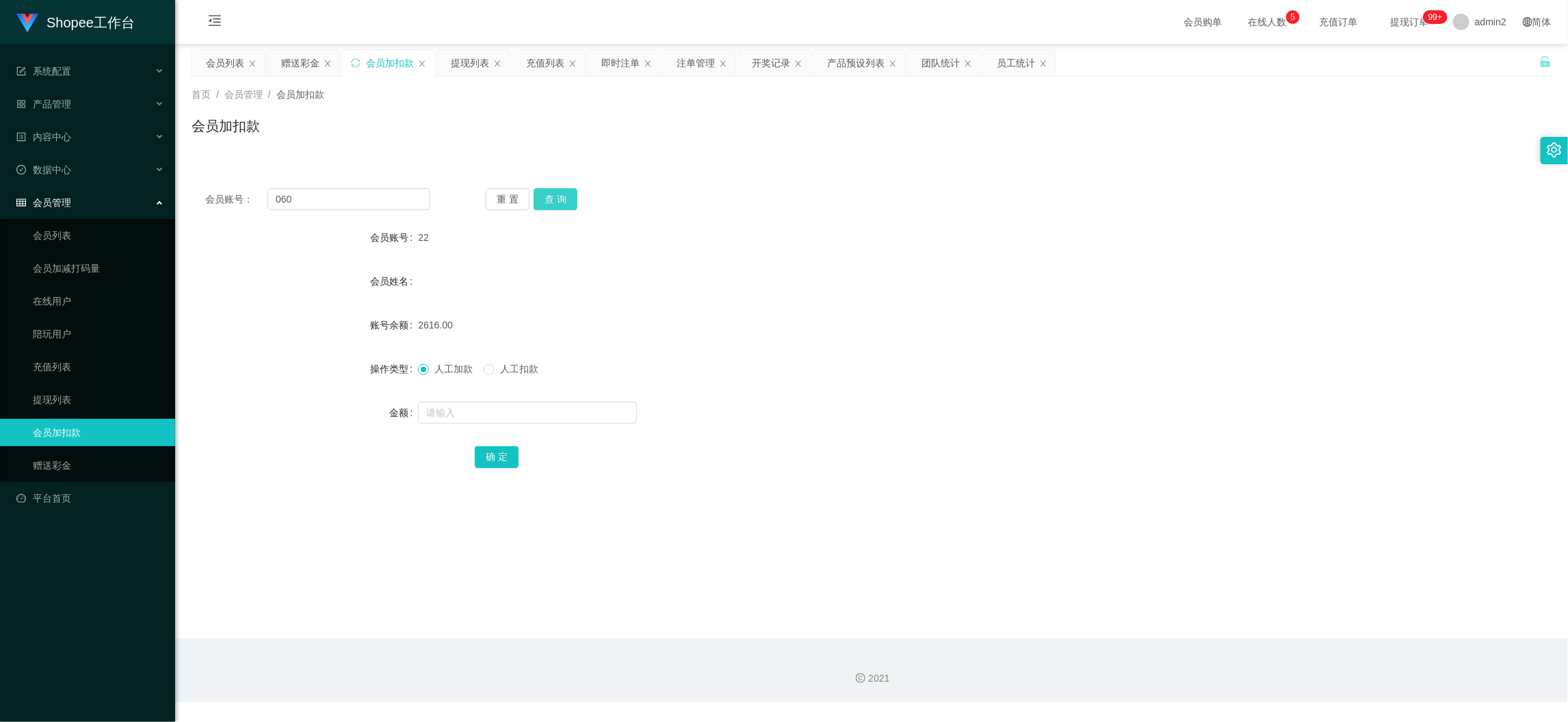
drag, startPoint x: 558, startPoint y: 195, endPoint x: 558, endPoint y: 210, distance: 15.0
click at [558, 195] on button "查 询" at bounding box center [555, 199] width 44 height 22
click at [546, 416] on input "text" at bounding box center [527, 413] width 219 height 22
type input "13"
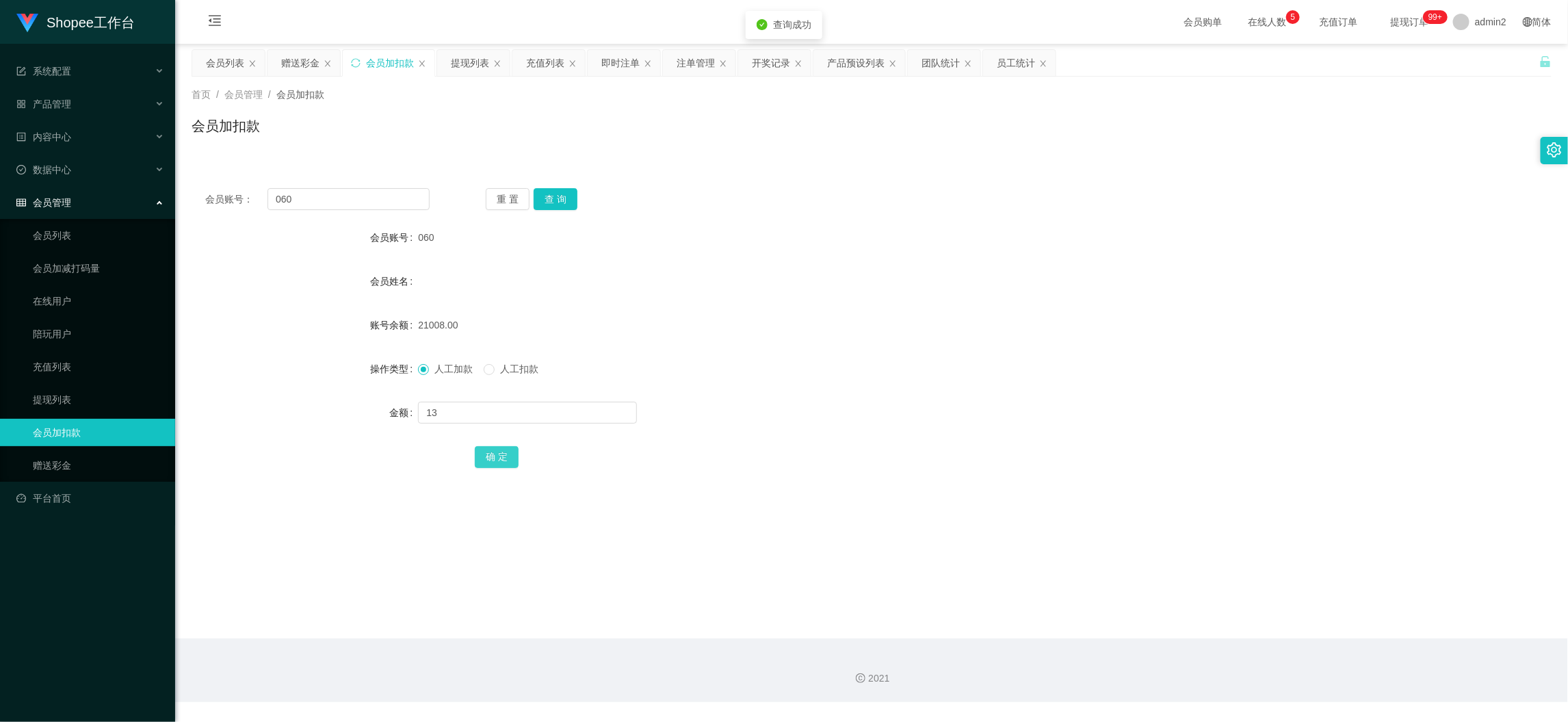
click at [496, 452] on button "确 定" at bounding box center [497, 457] width 44 height 22
click at [306, 60] on div "赠送彩金" at bounding box center [300, 63] width 38 height 26
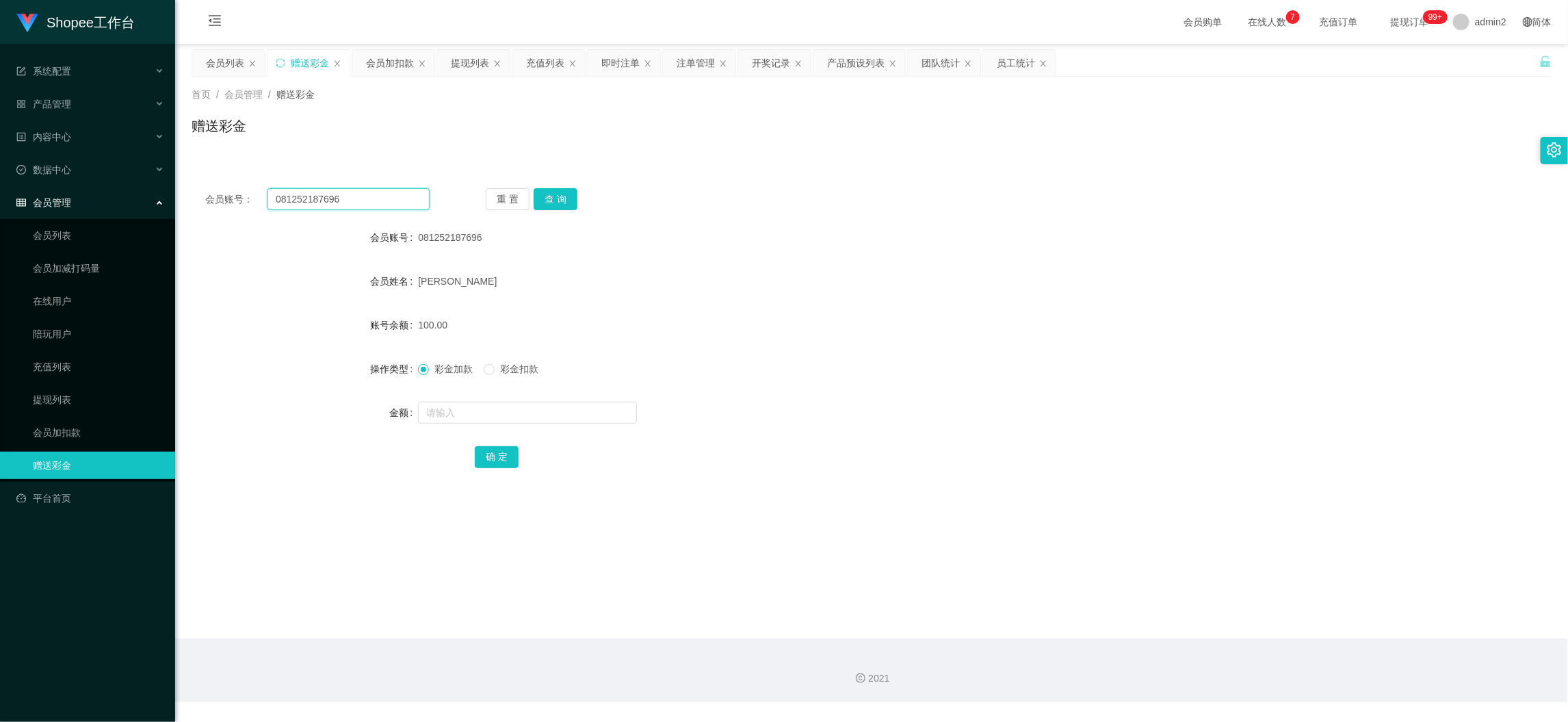
click at [405, 200] on input "081252187696" at bounding box center [348, 199] width 162 height 22
paste input "521081945"
type input "085210819456"
click at [557, 196] on button "查 询" at bounding box center [555, 199] width 44 height 22
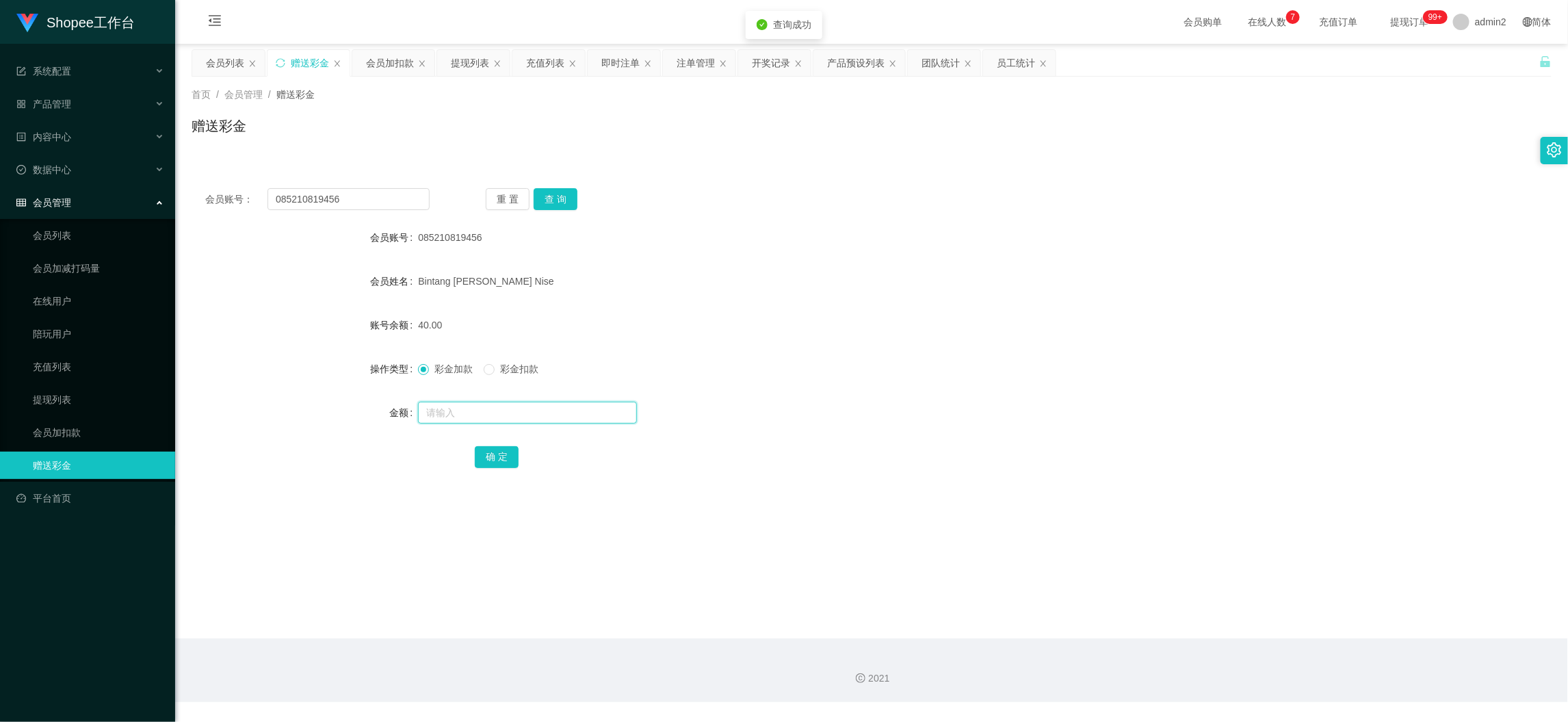
click at [559, 407] on input "text" at bounding box center [527, 413] width 219 height 22
type input "90"
drag, startPoint x: 491, startPoint y: 452, endPoint x: 533, endPoint y: 444, distance: 42.8
click at [491, 452] on button "确 定" at bounding box center [497, 457] width 44 height 22
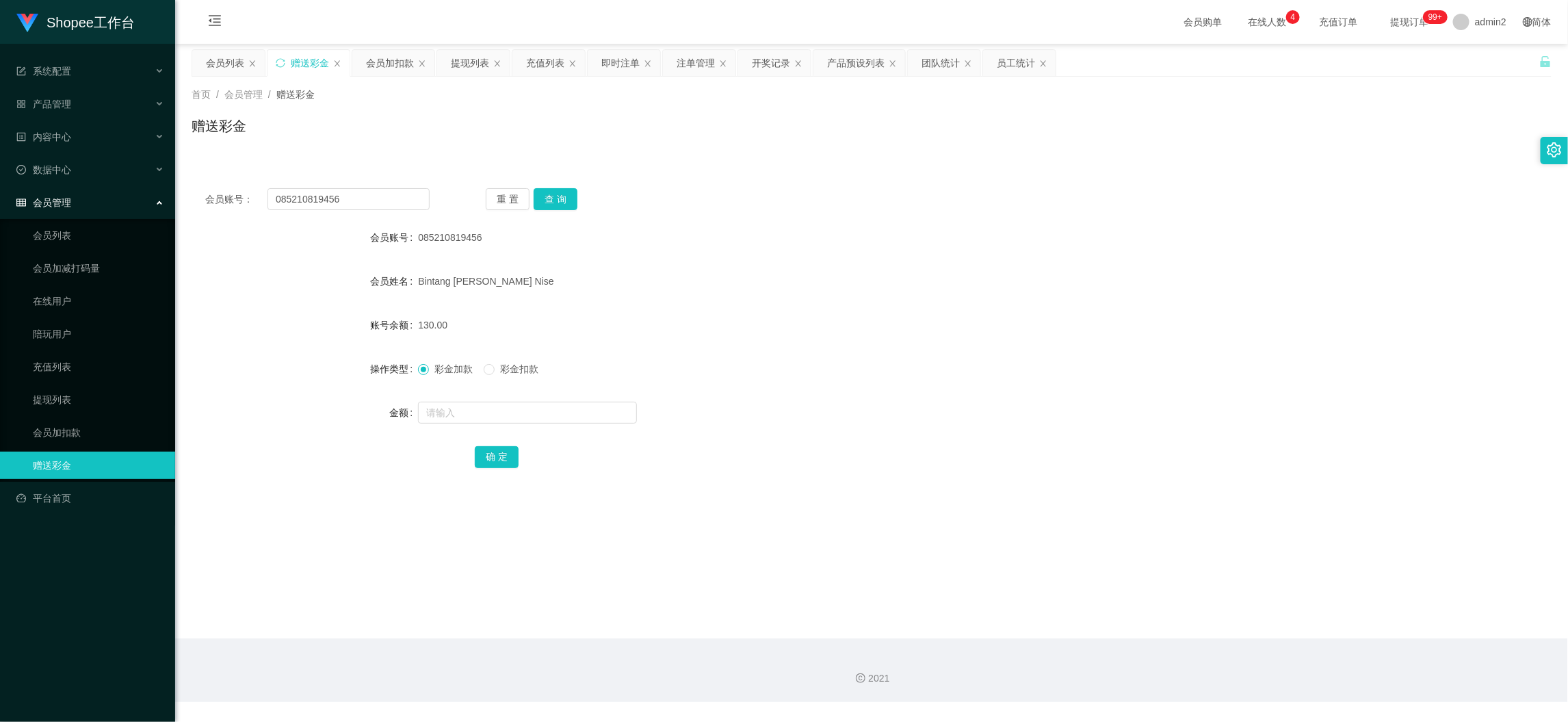
drag, startPoint x: 1210, startPoint y: 639, endPoint x: 865, endPoint y: 468, distance: 385.1
click at [1205, 634] on section "会员购单 在线人数 0 1 2 3 4 5 6 7 8 9 0 1 2 3 4 5 6 7 8 9 0 1 2 3 4 5 6 7 8 9 充值订单 提现订单…" at bounding box center [871, 350] width 1392 height 702
click at [393, 191] on input "085210819456" at bounding box center [348, 199] width 162 height 22
paste input "CindyTerry"
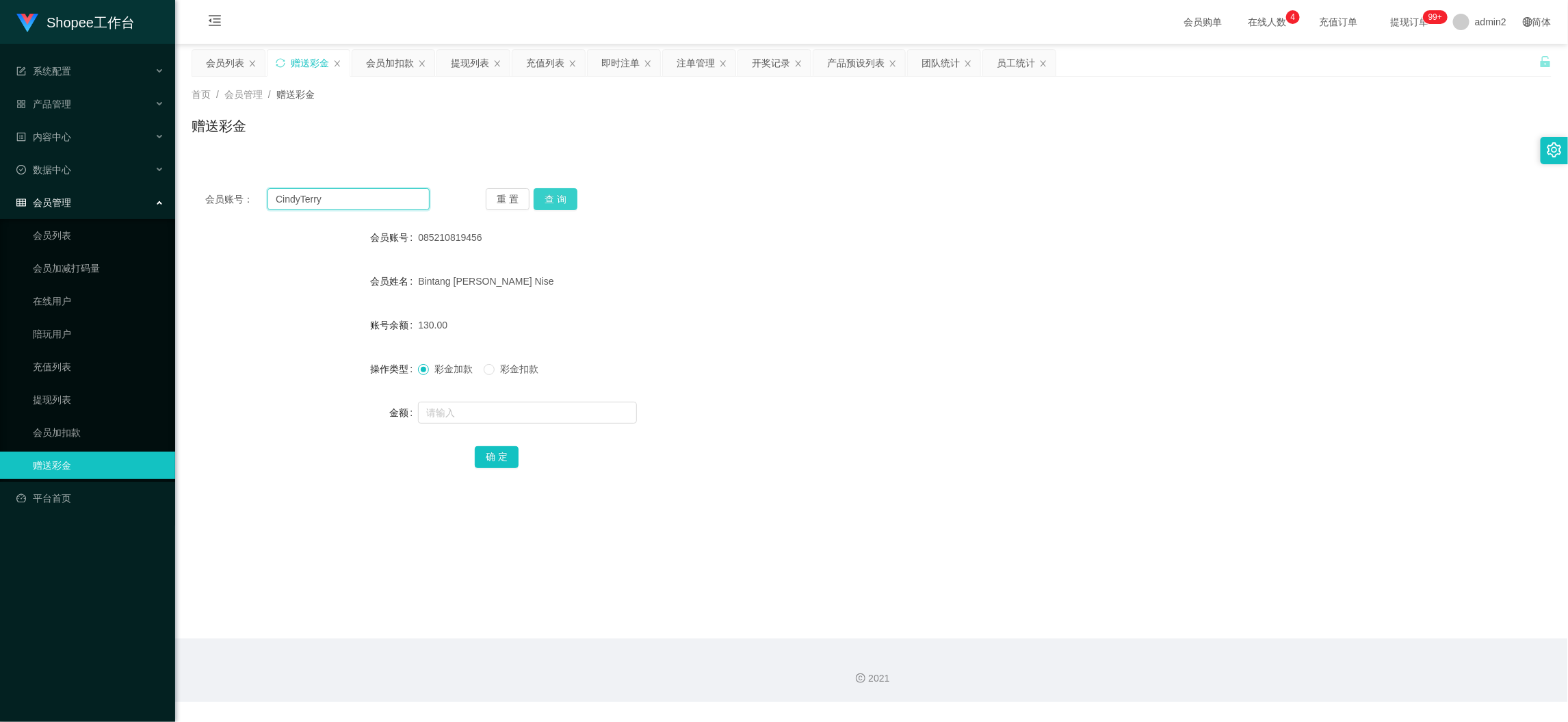
type input "CindyTerry"
click at [546, 191] on button "查 询" at bounding box center [555, 199] width 44 height 22
click at [558, 411] on input "text" at bounding box center [527, 413] width 219 height 22
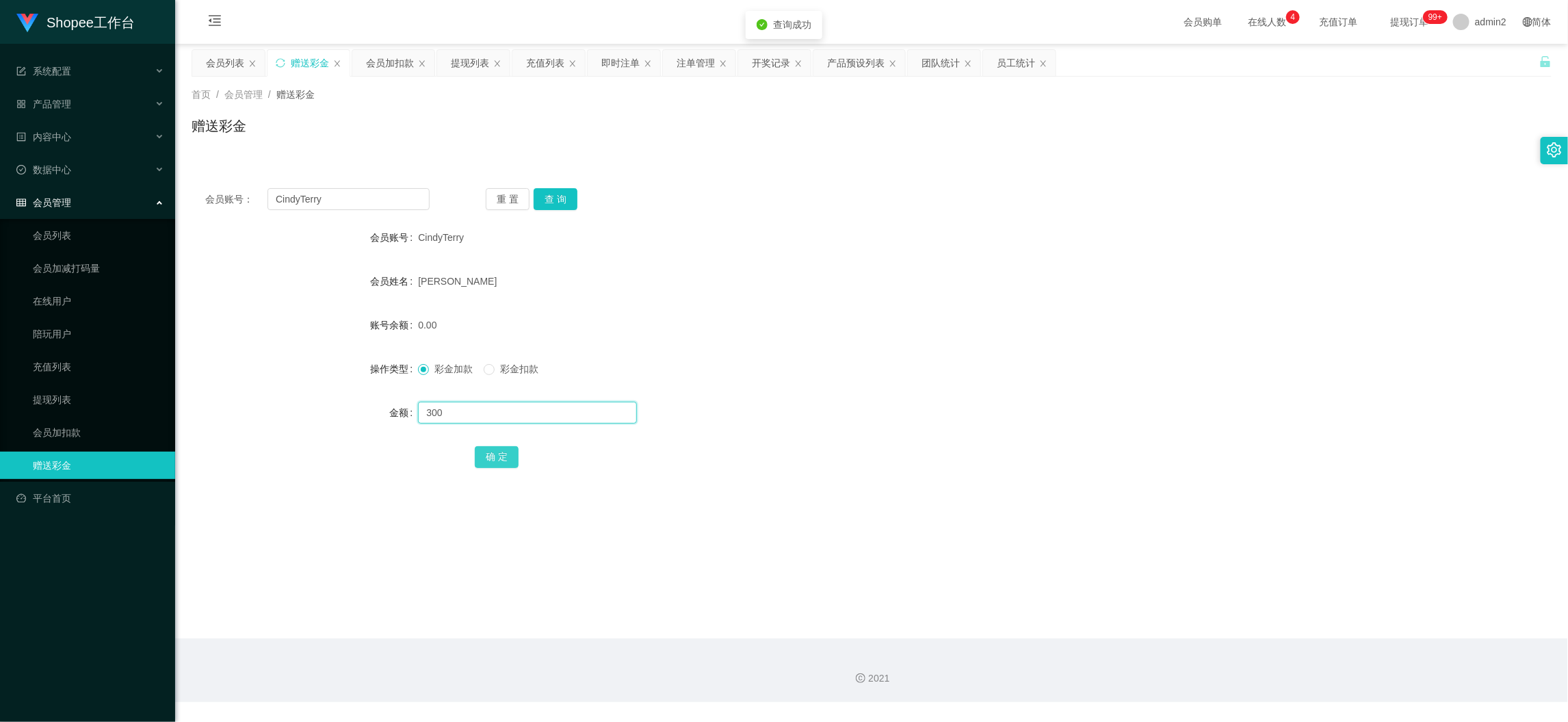
type input "300"
click at [489, 453] on button "确 定" at bounding box center [497, 457] width 44 height 22
click at [821, 397] on form "会员账号 CindyTerry 会员姓名 Chindra Lie 账号余额 0.00 操作类型 彩金加款 彩金扣款 金额 确 定" at bounding box center [871, 346] width 1359 height 246
drag, startPoint x: 392, startPoint y: 70, endPoint x: 399, endPoint y: 83, distance: 14.8
click at [392, 70] on div "会员加扣款" at bounding box center [390, 63] width 48 height 26
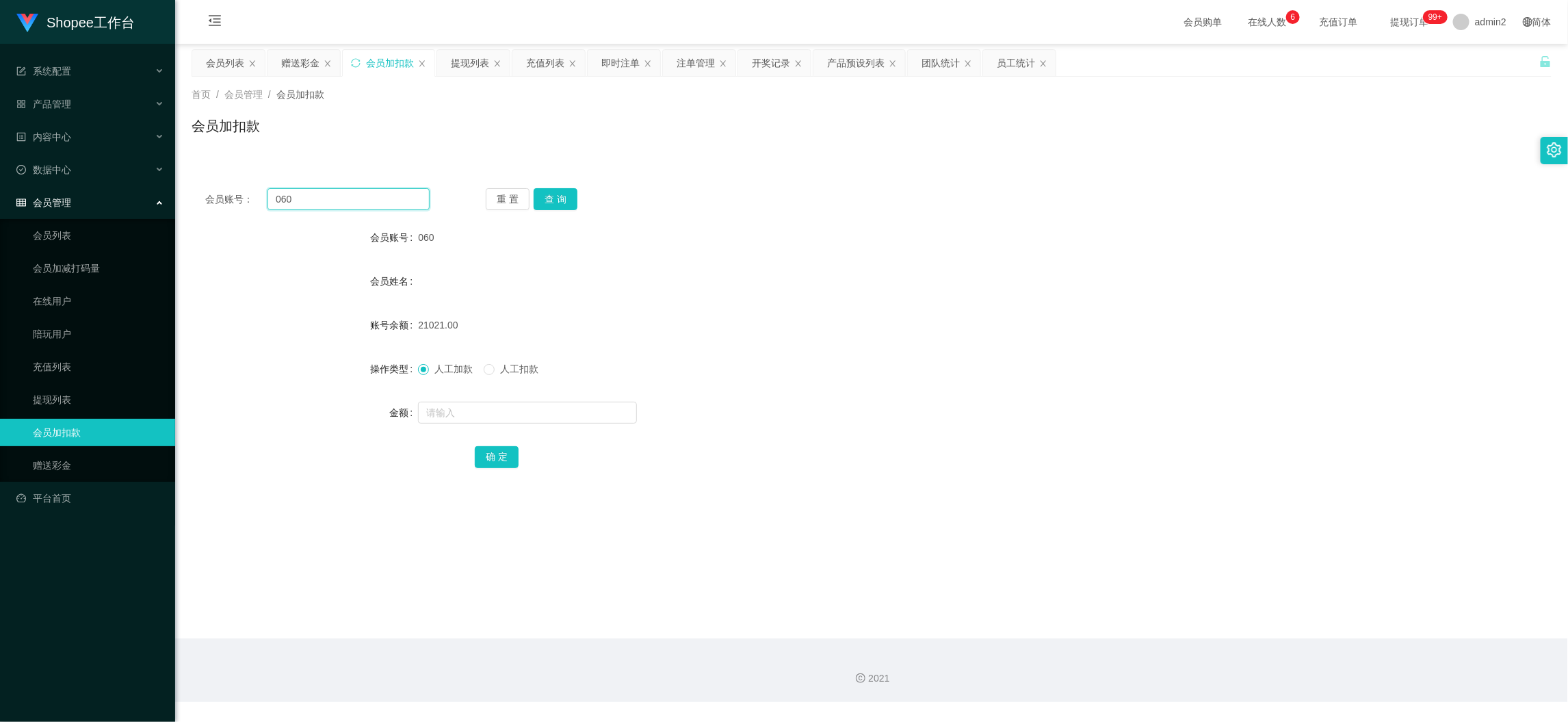
click at [394, 193] on input "060" at bounding box center [348, 199] width 162 height 22
paste input "5"
type input "5"
click at [557, 194] on button "查 询" at bounding box center [555, 199] width 44 height 22
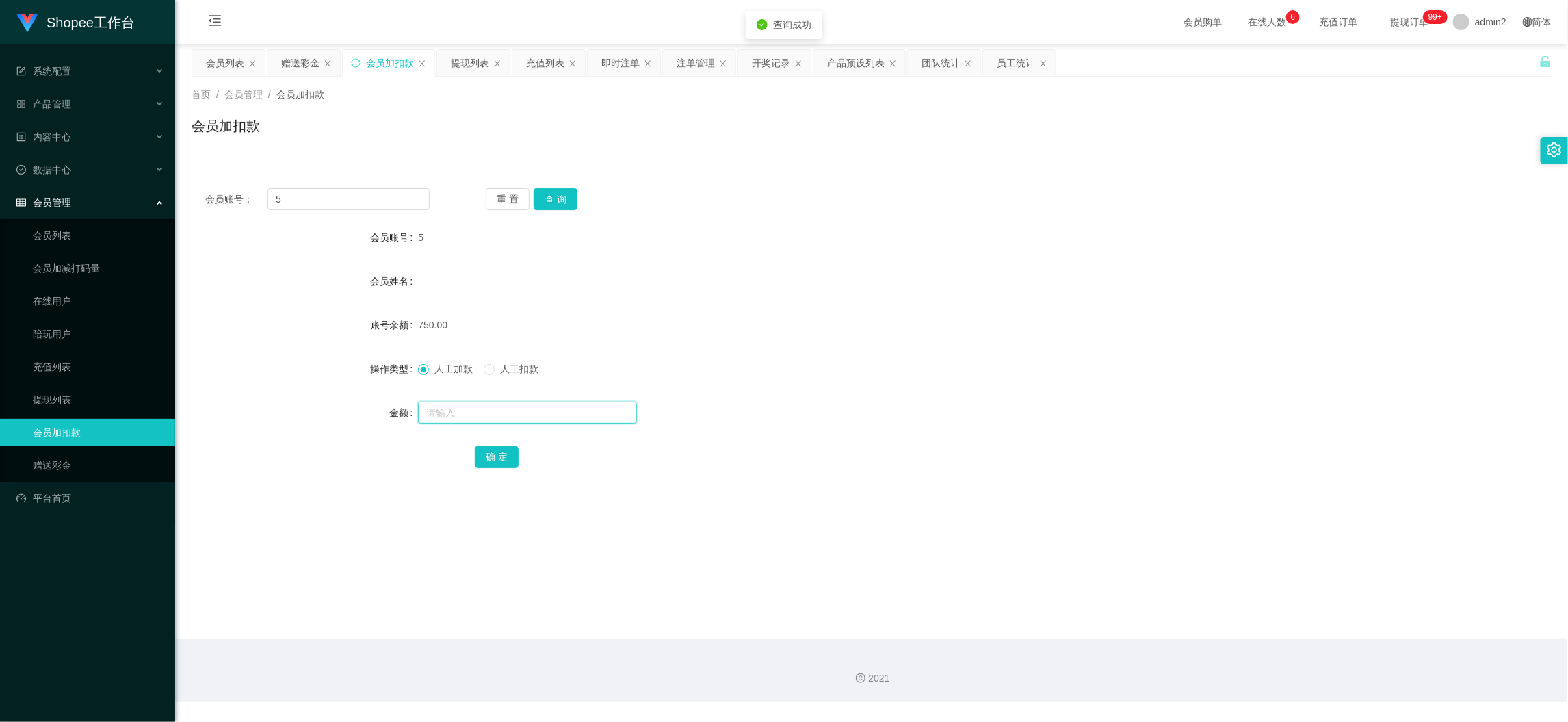
click at [568, 405] on input "text" at bounding box center [527, 413] width 219 height 22
type input "41"
click at [516, 457] on button "确 定" at bounding box center [497, 457] width 44 height 22
click at [728, 388] on form "会员账号 5 会员姓名 账号余额 791.00 操作类型 人工加款 人工扣款 金额 确 定" at bounding box center [871, 346] width 1359 height 246
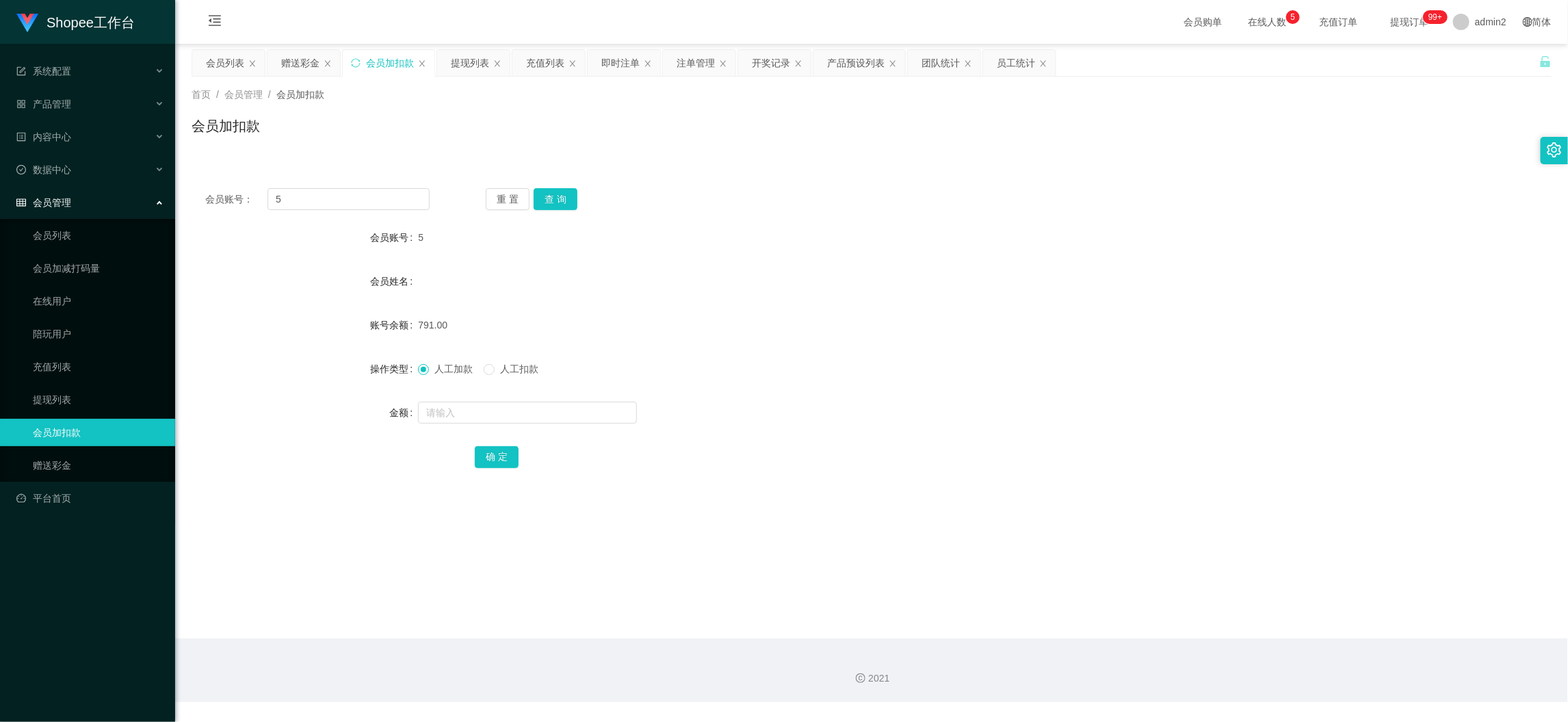
click at [1069, 584] on main "关闭左侧 关闭右侧 关闭其它 刷新页面 会员列表 赠送彩金 会员加扣款 提现列表 充值列表 即时注单 注单管理 开奖记录 产品预设列表 团队统计 员工统计 首…" at bounding box center [871, 341] width 1392 height 595
click at [470, 68] on div "提现列表" at bounding box center [470, 63] width 38 height 26
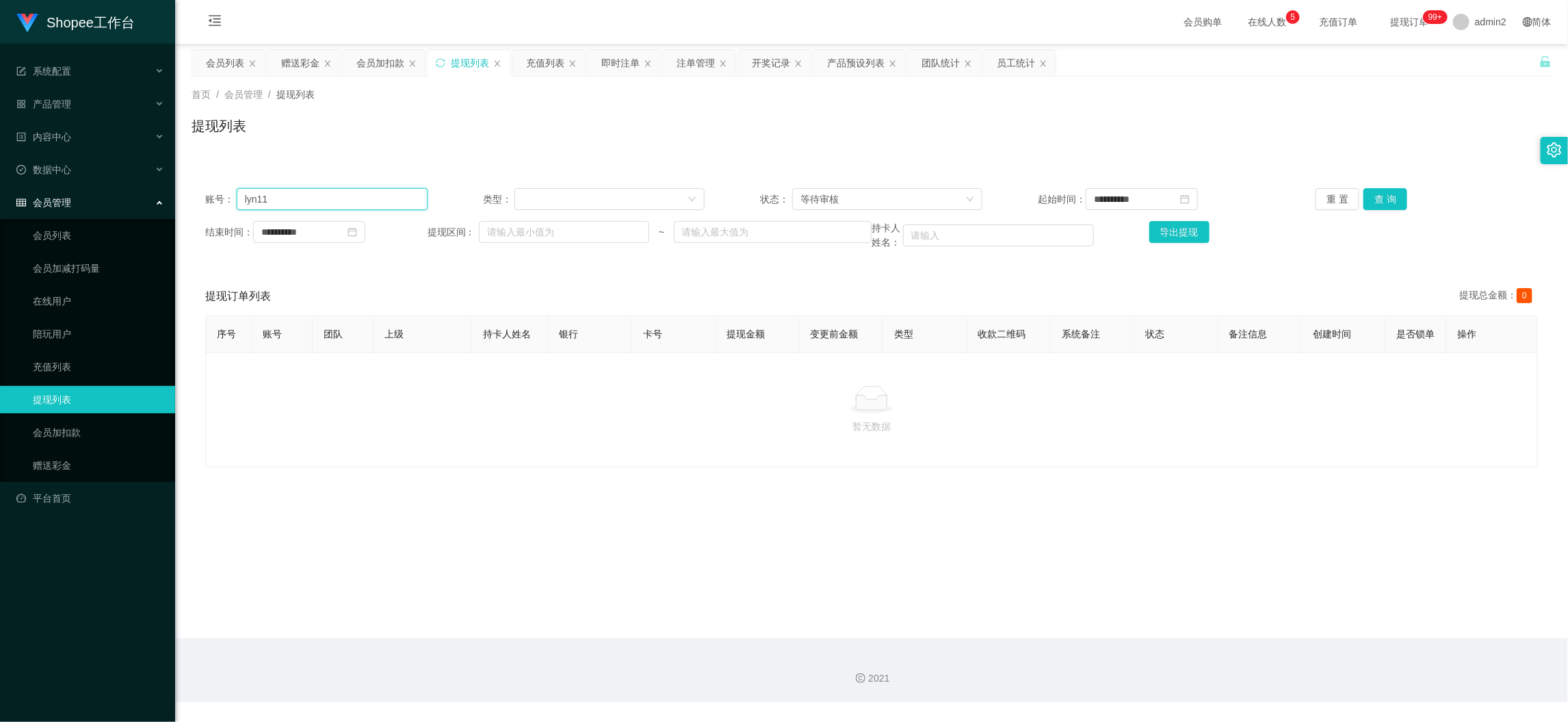
click at [418, 207] on input "lyn11" at bounding box center [332, 199] width 191 height 22
paste input "Zxl16"
type input "Zxl16"
click at [1380, 197] on button "查 询" at bounding box center [1385, 199] width 44 height 22
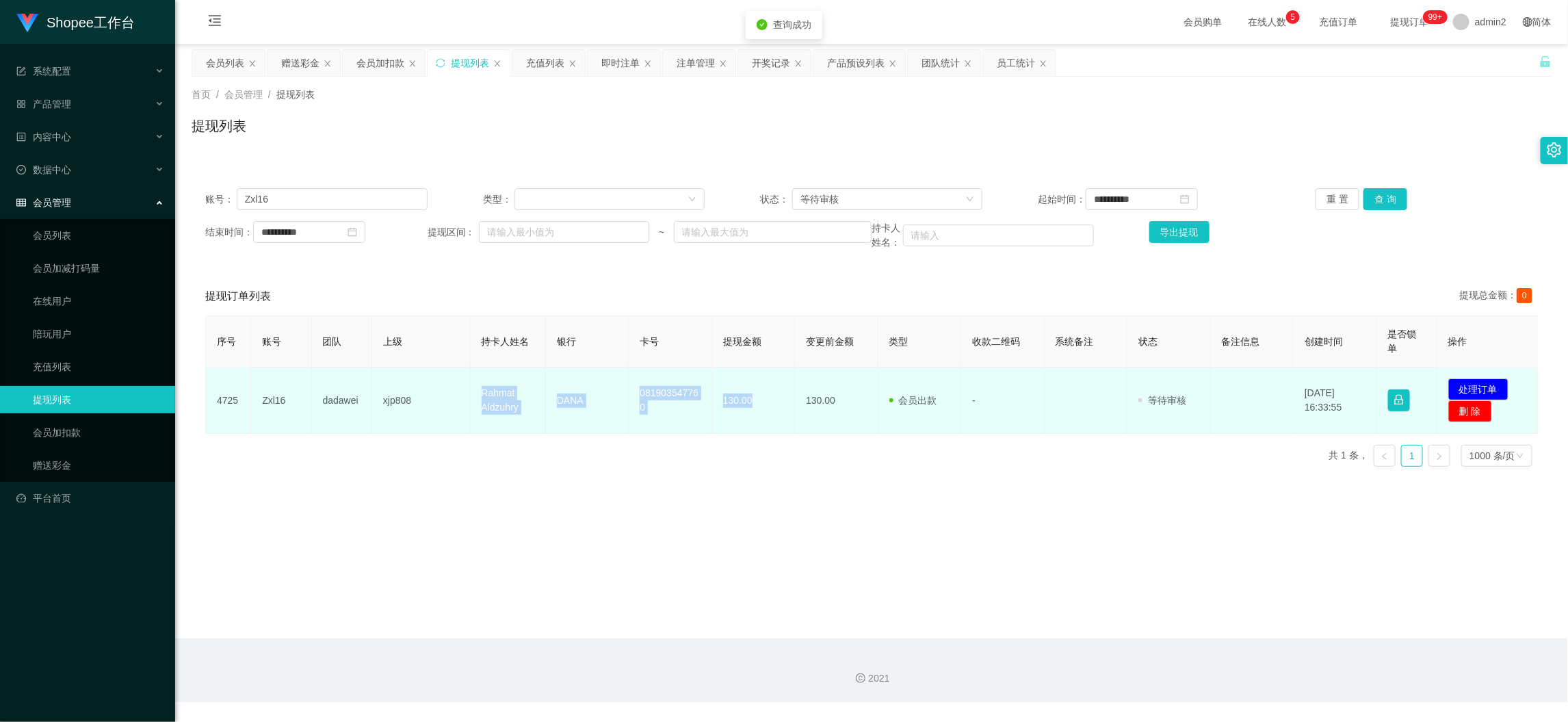
drag, startPoint x: 467, startPoint y: 379, endPoint x: 760, endPoint y: 418, distance: 295.6
click at [760, 418] on tr "4725 Zxl16 dadawei xjp808 Rahmat Aldzuhry DANA 081903547760 130.00 130.00 会员出款 …" at bounding box center [872, 400] width 1332 height 67
copy tr "Rahmat Aldzuhry DANA 081903547760 130.00"
click at [1474, 390] on button "处理订单" at bounding box center [1478, 389] width 60 height 22
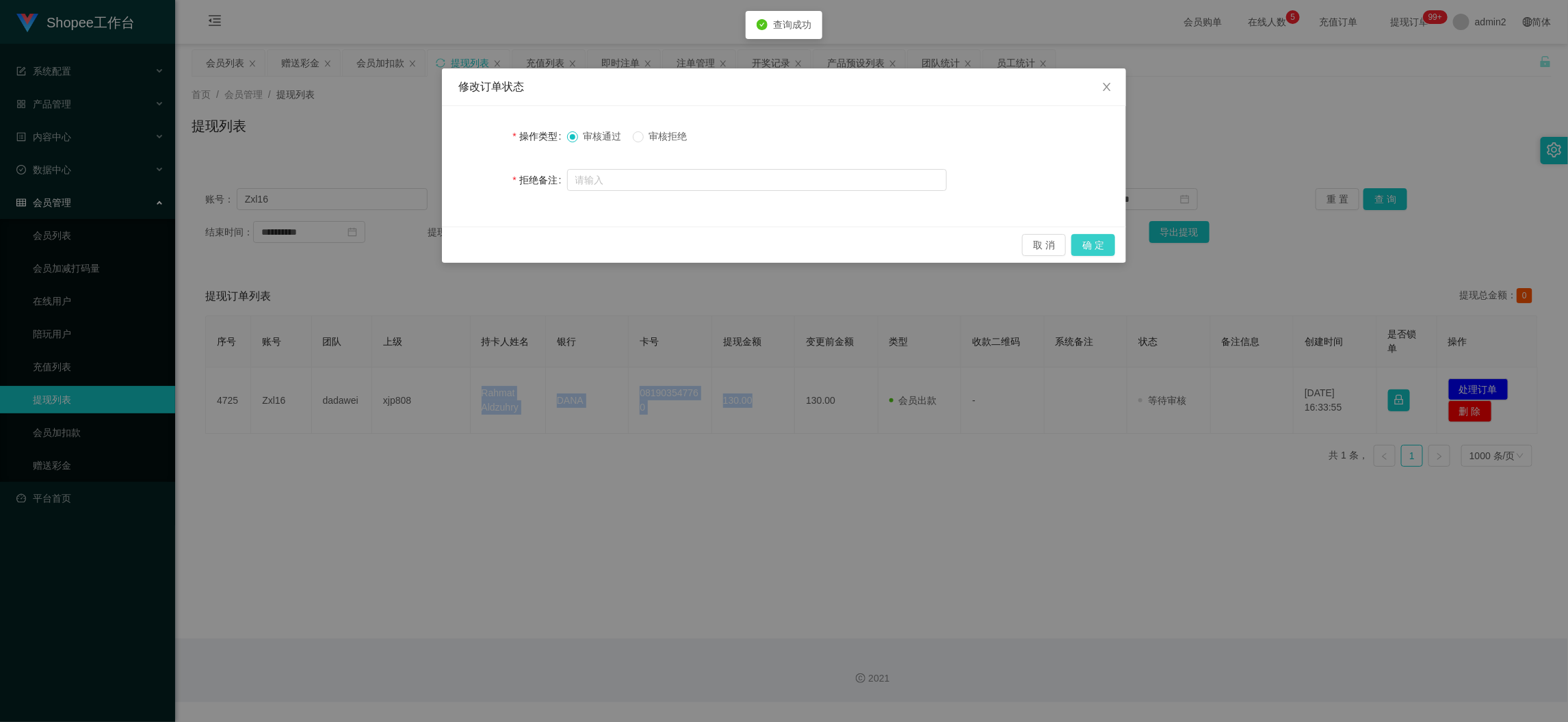
click at [1092, 245] on button "确 定" at bounding box center [1093, 245] width 44 height 22
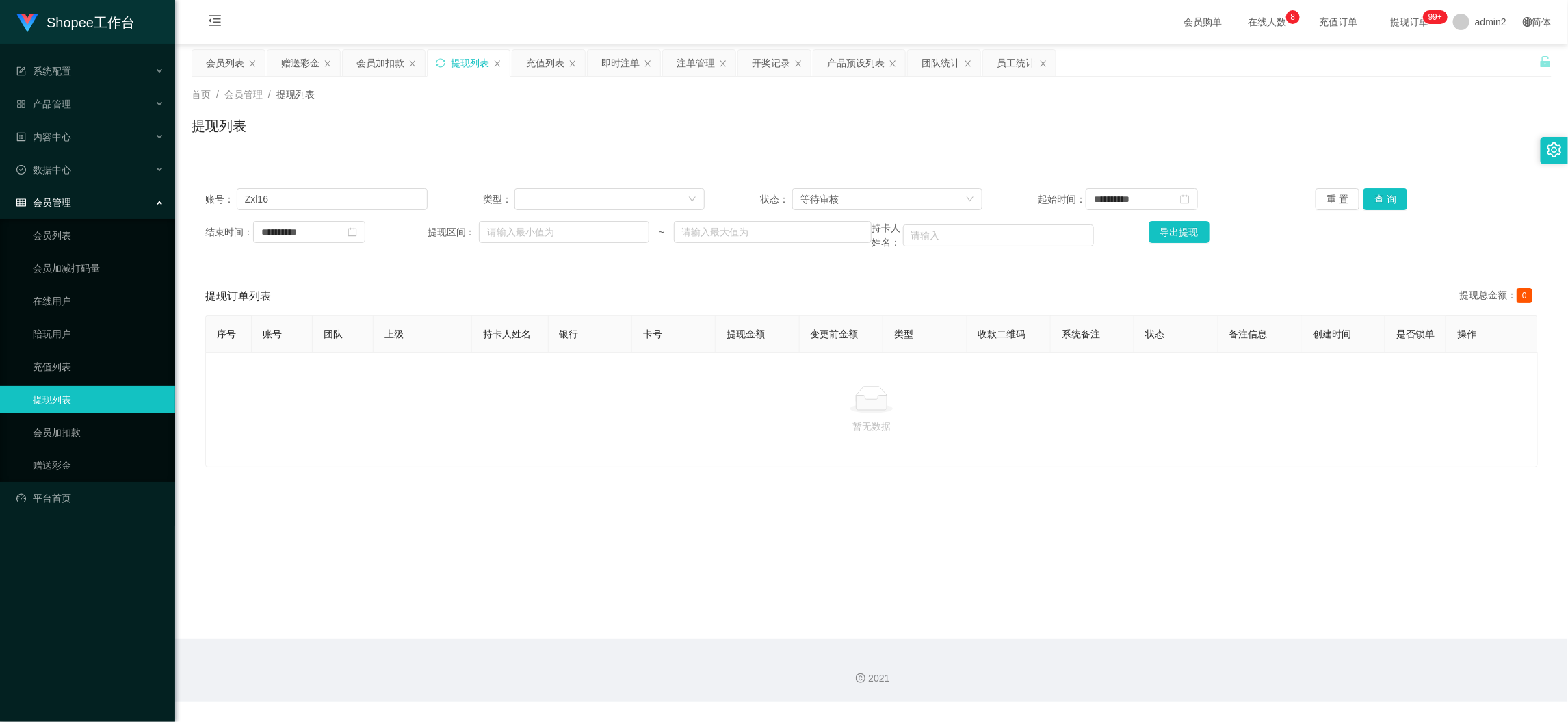
drag, startPoint x: 485, startPoint y: 422, endPoint x: 493, endPoint y: 221, distance: 201.2
click at [486, 414] on div at bounding box center [871, 400] width 1309 height 27
click at [378, 194] on input "Zxl16" at bounding box center [332, 199] width 191 height 22
click at [379, 194] on input "Zxl16" at bounding box center [332, 199] width 191 height 22
paste input "08521081945"
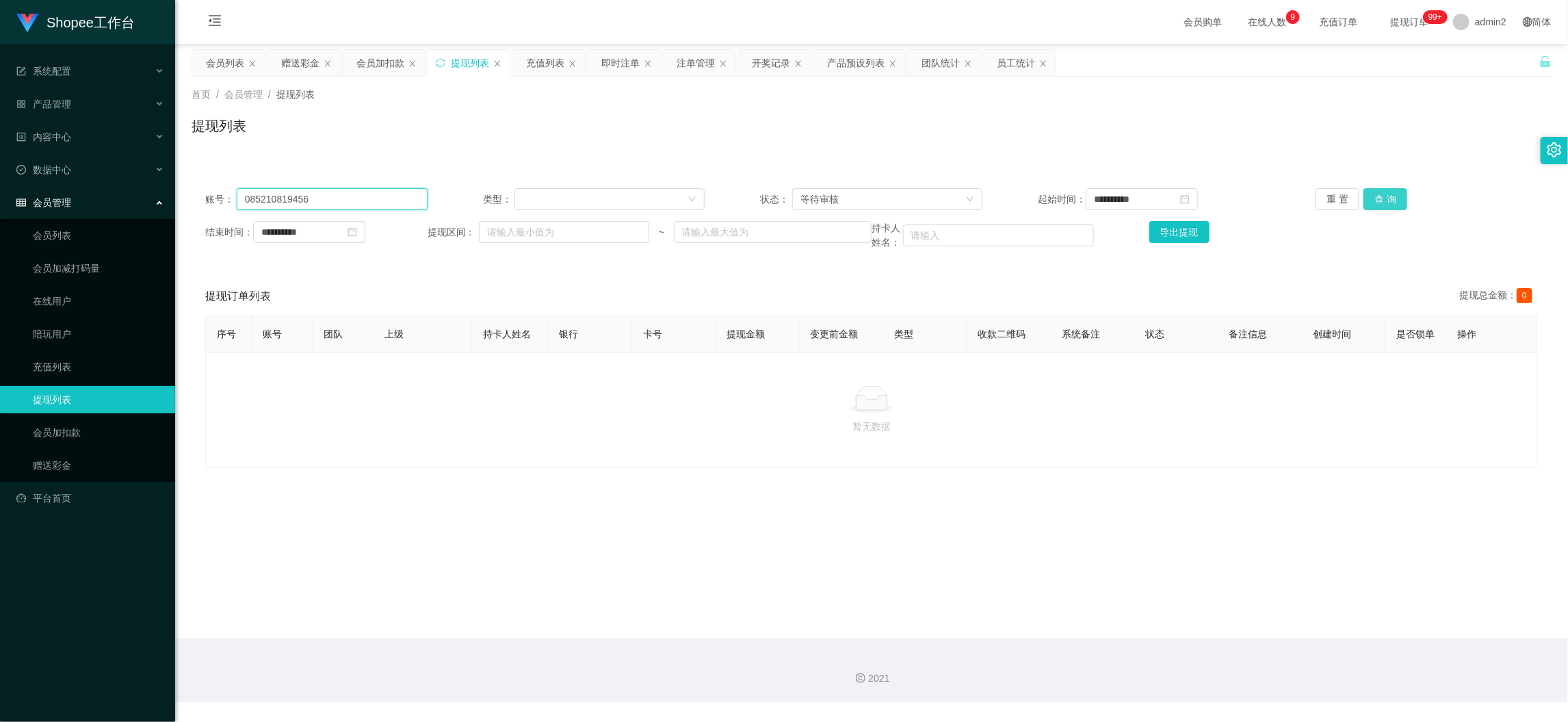
type input "085210819456"
drag, startPoint x: 1370, startPoint y: 195, endPoint x: 1042, endPoint y: 329, distance: 354.3
click at [1370, 195] on button "查 询" at bounding box center [1385, 199] width 44 height 22
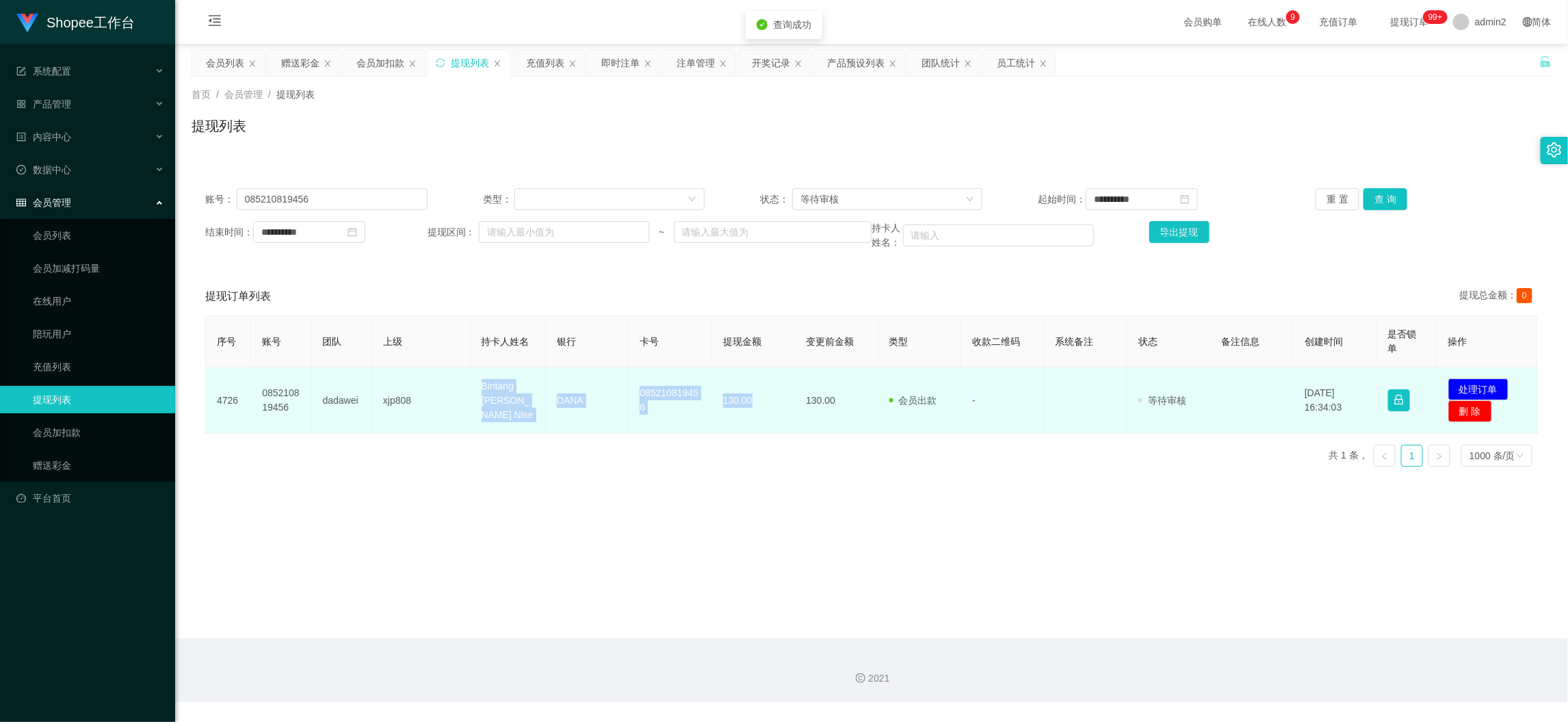
drag, startPoint x: 456, startPoint y: 391, endPoint x: 788, endPoint y: 414, distance: 332.8
click at [788, 414] on tr "4726 085210819456 dadawei xjp808 Bintang Ali Nise DANA 085210819456 130.00 130.…" at bounding box center [872, 400] width 1332 height 67
copy tr "Bintang Ali Nise DANA 085210819456 130.00"
click at [1477, 386] on button "处理订单" at bounding box center [1478, 389] width 60 height 22
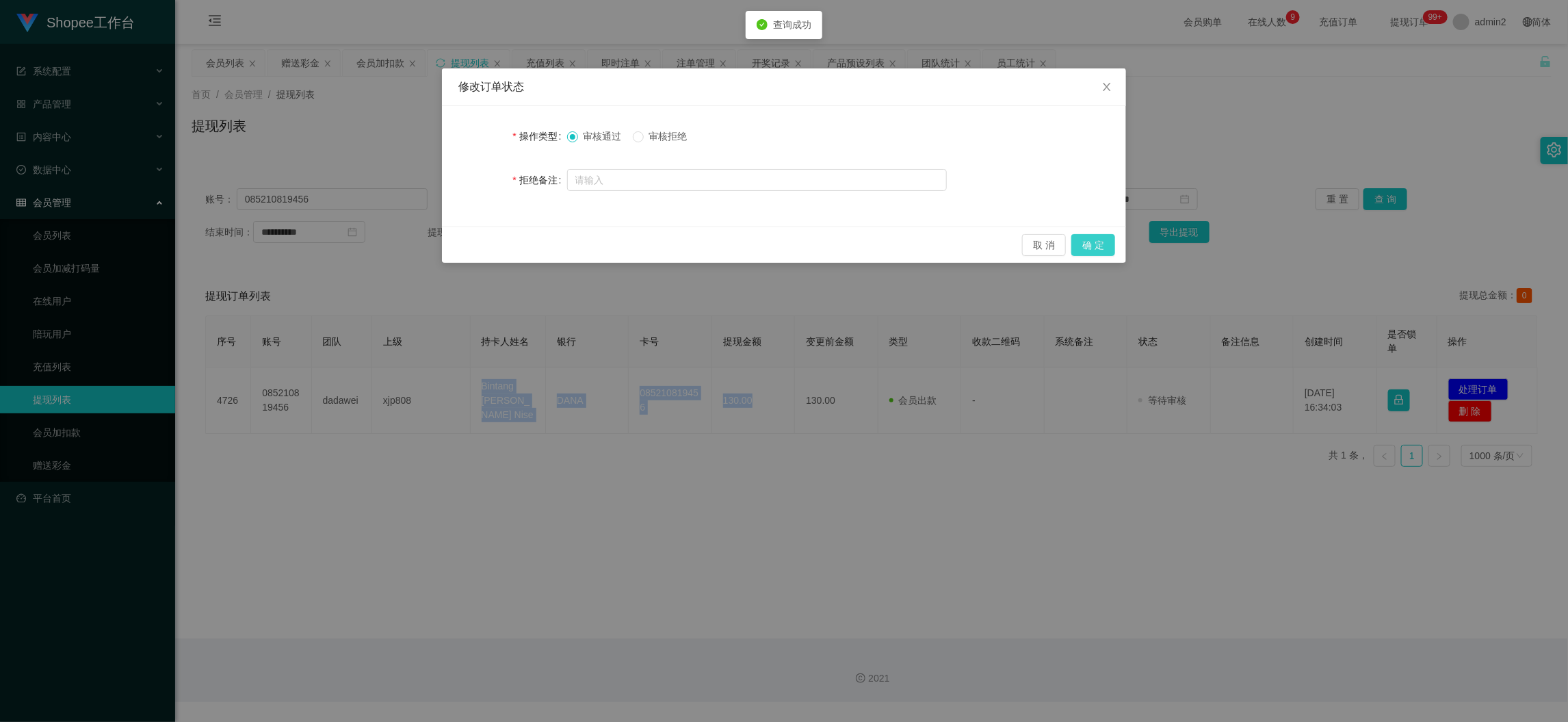
click at [1092, 241] on button "确 定" at bounding box center [1093, 245] width 44 height 22
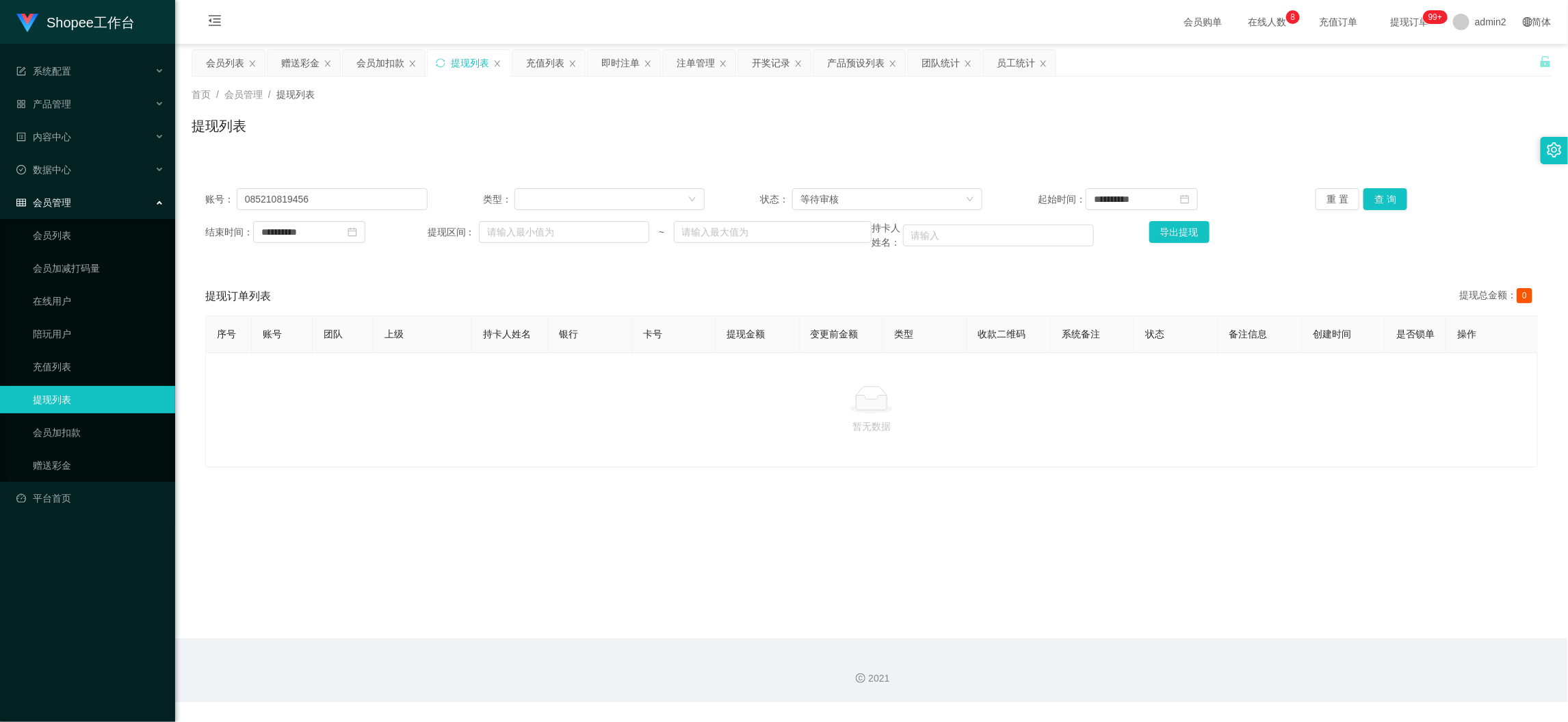
drag, startPoint x: 700, startPoint y: 446, endPoint x: 490, endPoint y: 195, distance: 327.3
click at [700, 434] on p "暂无数据" at bounding box center [871, 426] width 1309 height 15
click at [301, 59] on div "赠送彩金" at bounding box center [300, 63] width 38 height 26
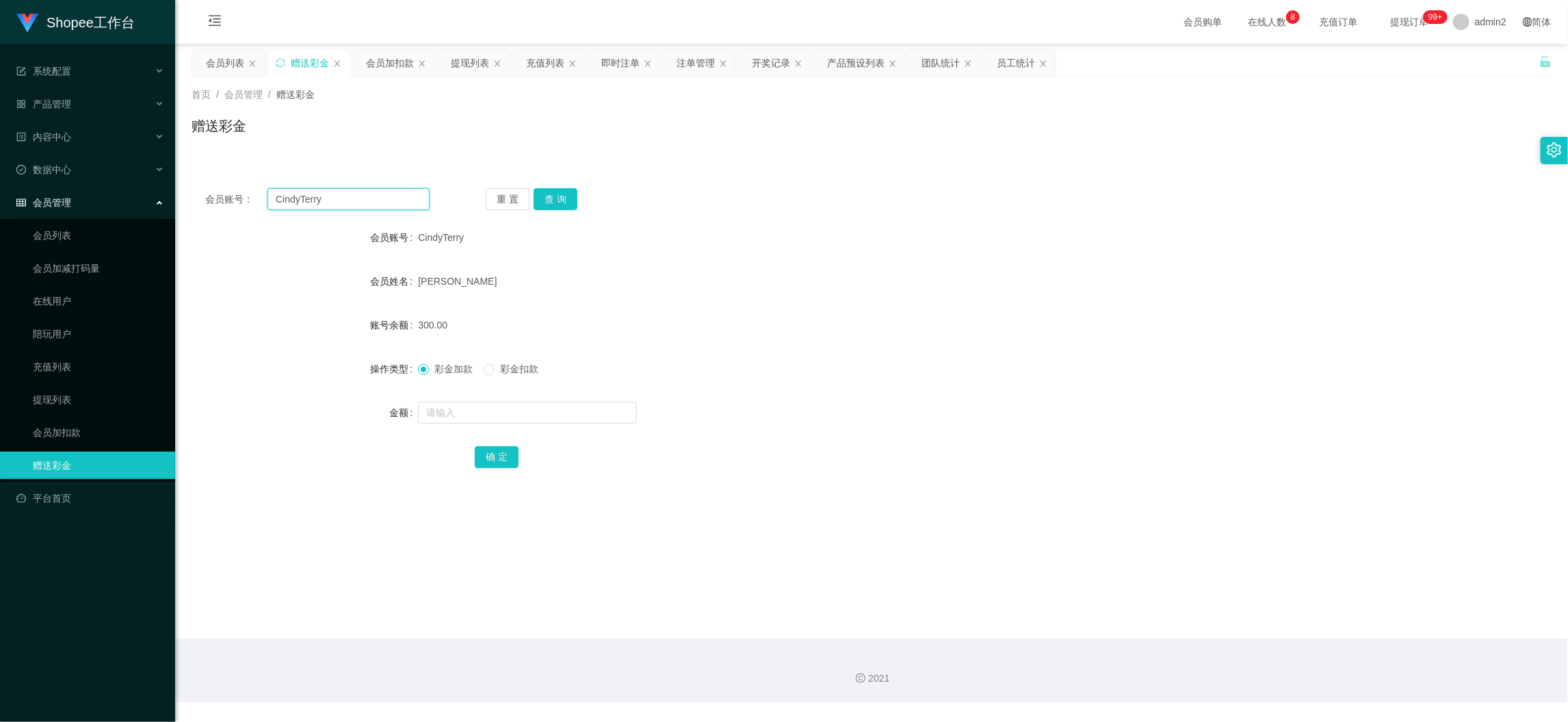
click at [360, 202] on input "CindyTerry" at bounding box center [348, 199] width 162 height 22
paste input "08152305755"
type input "08152305755"
click at [557, 191] on button "查 询" at bounding box center [555, 199] width 44 height 22
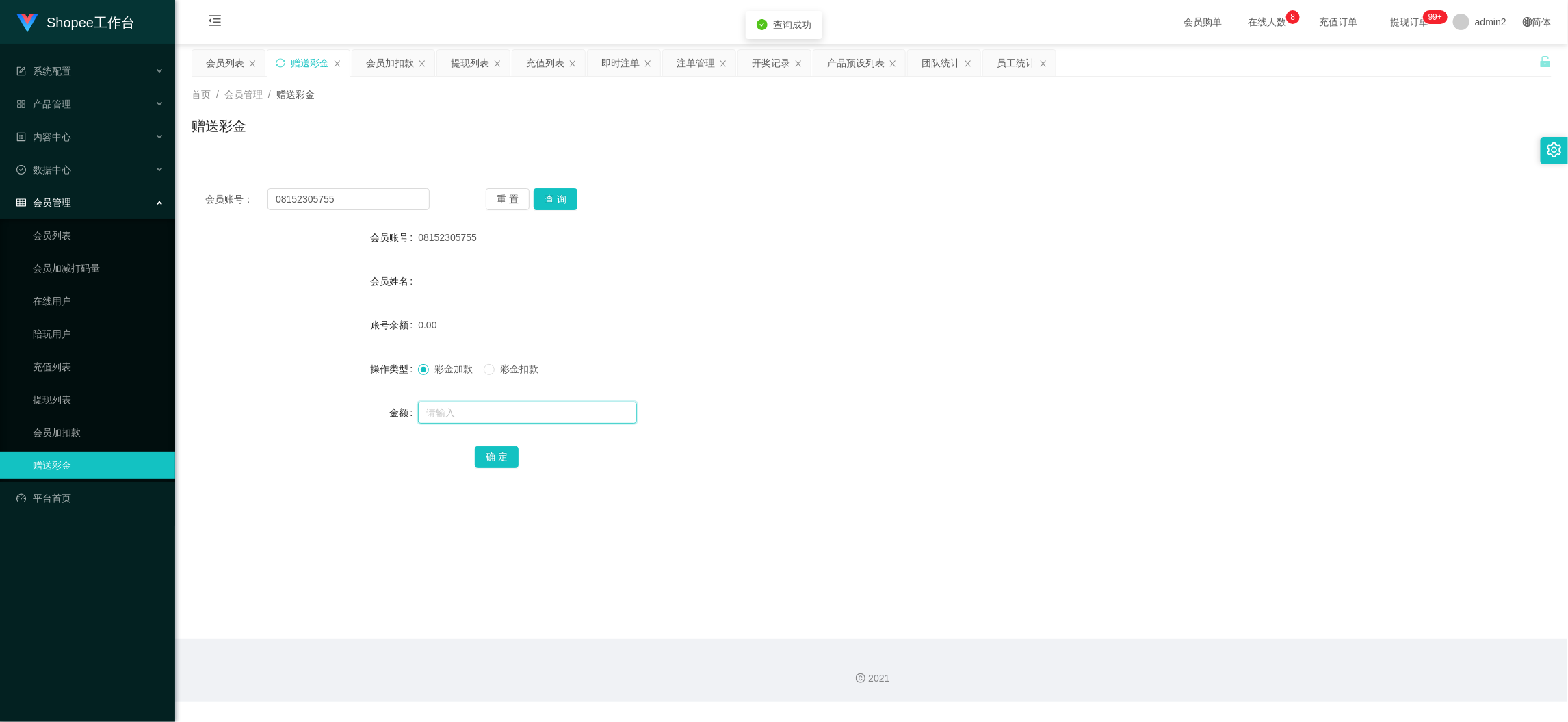
drag, startPoint x: 597, startPoint y: 403, endPoint x: 595, endPoint y: 420, distance: 17.1
click at [597, 405] on input "text" at bounding box center [527, 413] width 219 height 22
click at [595, 420] on input "text" at bounding box center [527, 413] width 219 height 22
type input "80"
drag, startPoint x: 492, startPoint y: 454, endPoint x: 620, endPoint y: 440, distance: 128.8
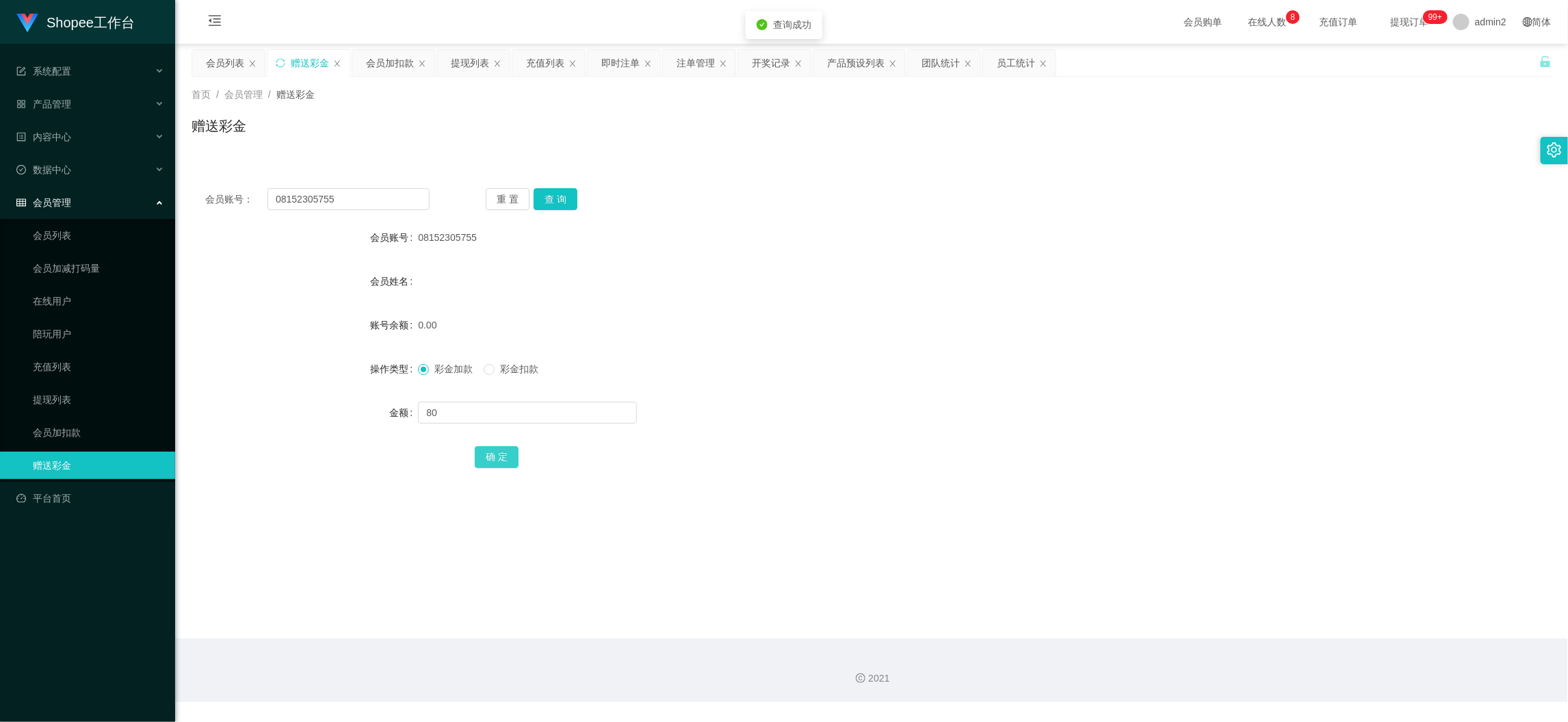
click at [492, 453] on button "确 定" at bounding box center [497, 457] width 44 height 22
click at [893, 406] on div "80" at bounding box center [814, 413] width 793 height 27
drag, startPoint x: 1273, startPoint y: 646, endPoint x: 961, endPoint y: 406, distance: 393.6
click at [1273, 646] on div "2021" at bounding box center [871, 671] width 1392 height 64
click at [451, 68] on div "提现列表" at bounding box center [470, 63] width 38 height 26
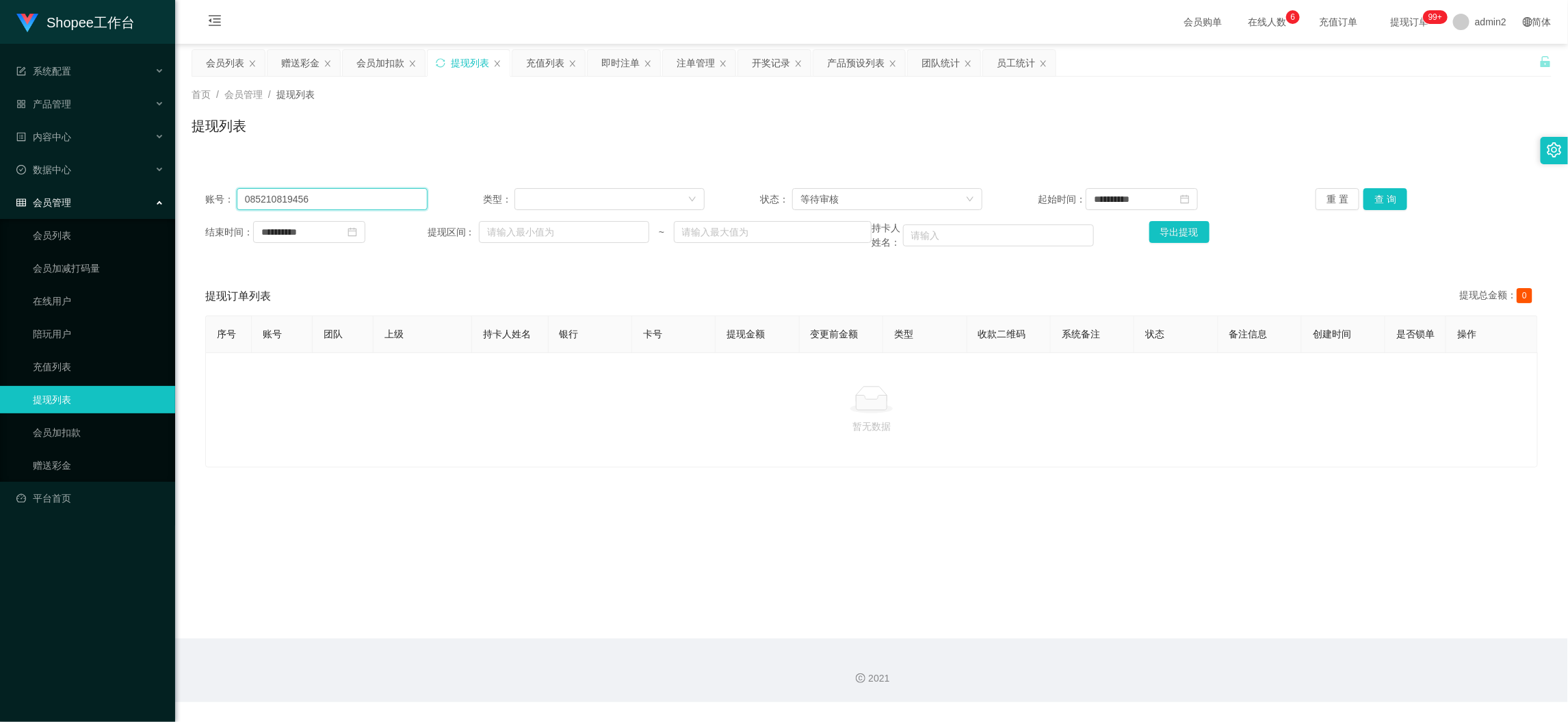
click at [397, 202] on input "085210819456" at bounding box center [332, 199] width 191 height 22
paste input "2271492471"
click at [1379, 195] on button "查 询" at bounding box center [1385, 199] width 44 height 22
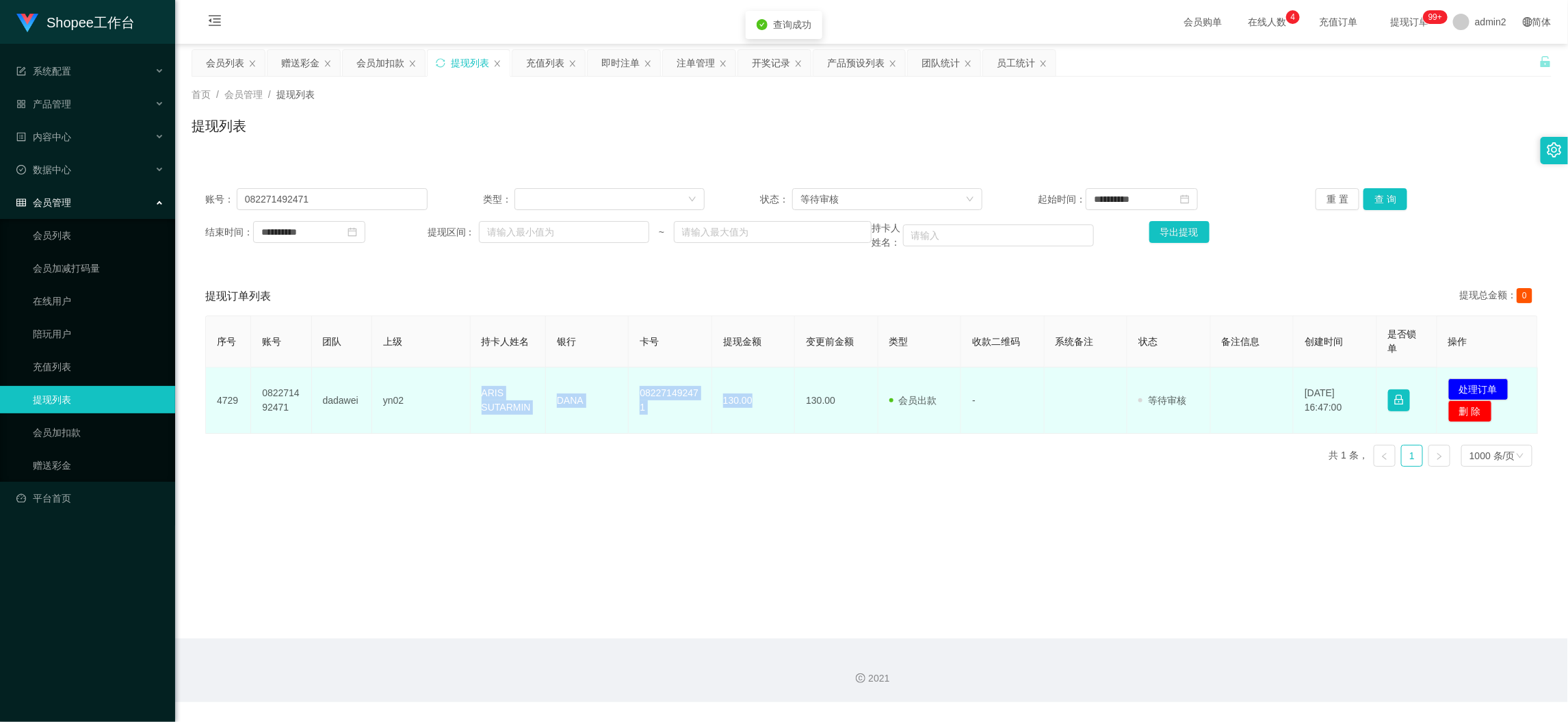
drag, startPoint x: 473, startPoint y: 383, endPoint x: 1166, endPoint y: 396, distance: 693.1
click at [748, 403] on tr "4729 082271492471 dadawei yn02 ARIS SUTARMIN DANA 082271492471 130.00 130.00 会员…" at bounding box center [872, 400] width 1332 height 67
copy tr "ARIS SUTARMIN DANA 082271492471 130.00"
click at [1473, 378] on button "处理订单" at bounding box center [1478, 389] width 60 height 22
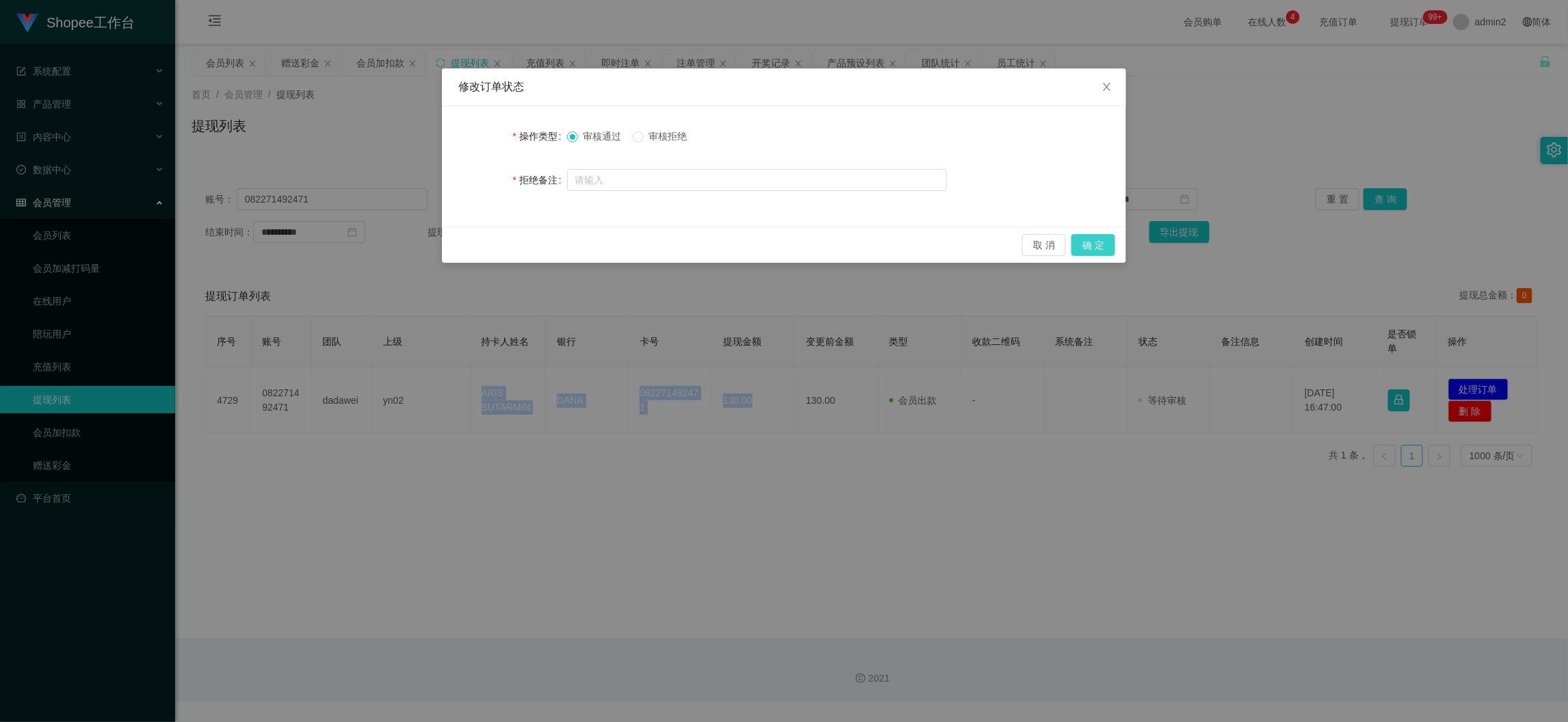
click at [1098, 244] on button "确 定" at bounding box center [1093, 245] width 44 height 22
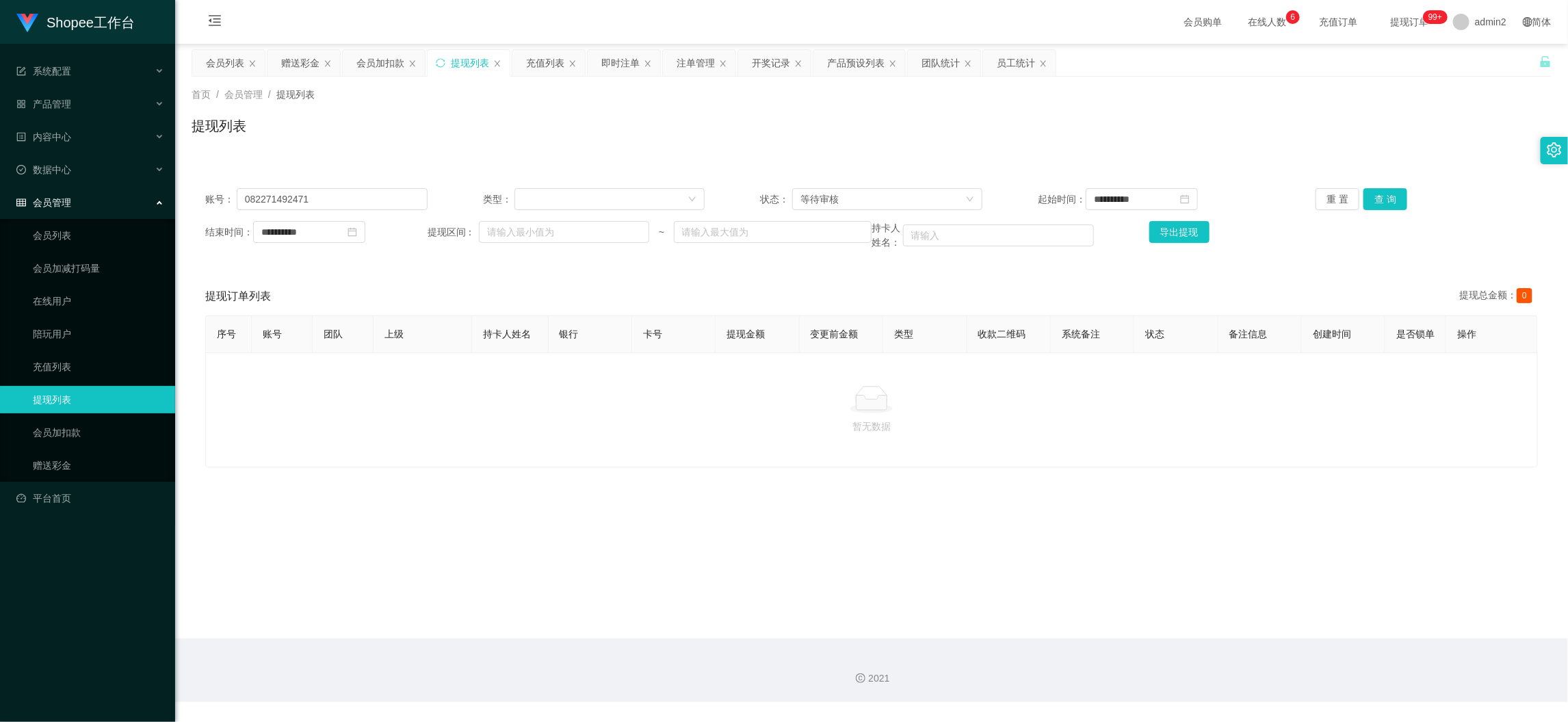
click at [1262, 595] on main "**********" at bounding box center [871, 341] width 1392 height 595
click at [380, 204] on input "082271492471" at bounding box center [332, 199] width 191 height 22
paste input "045163"
click at [1402, 197] on div "重 置 查 询" at bounding box center [1426, 199] width 222 height 22
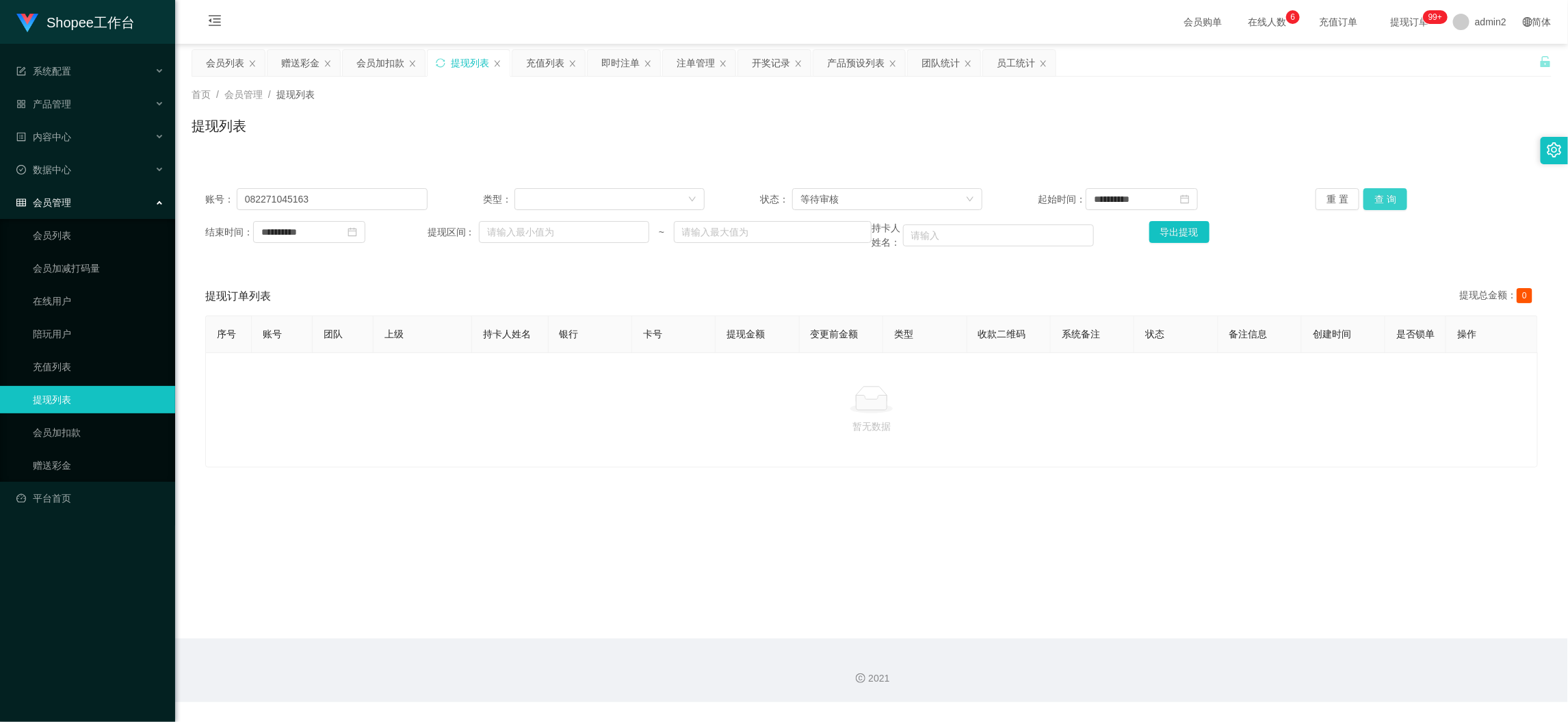
click at [1381, 199] on button "查 询" at bounding box center [1385, 199] width 44 height 22
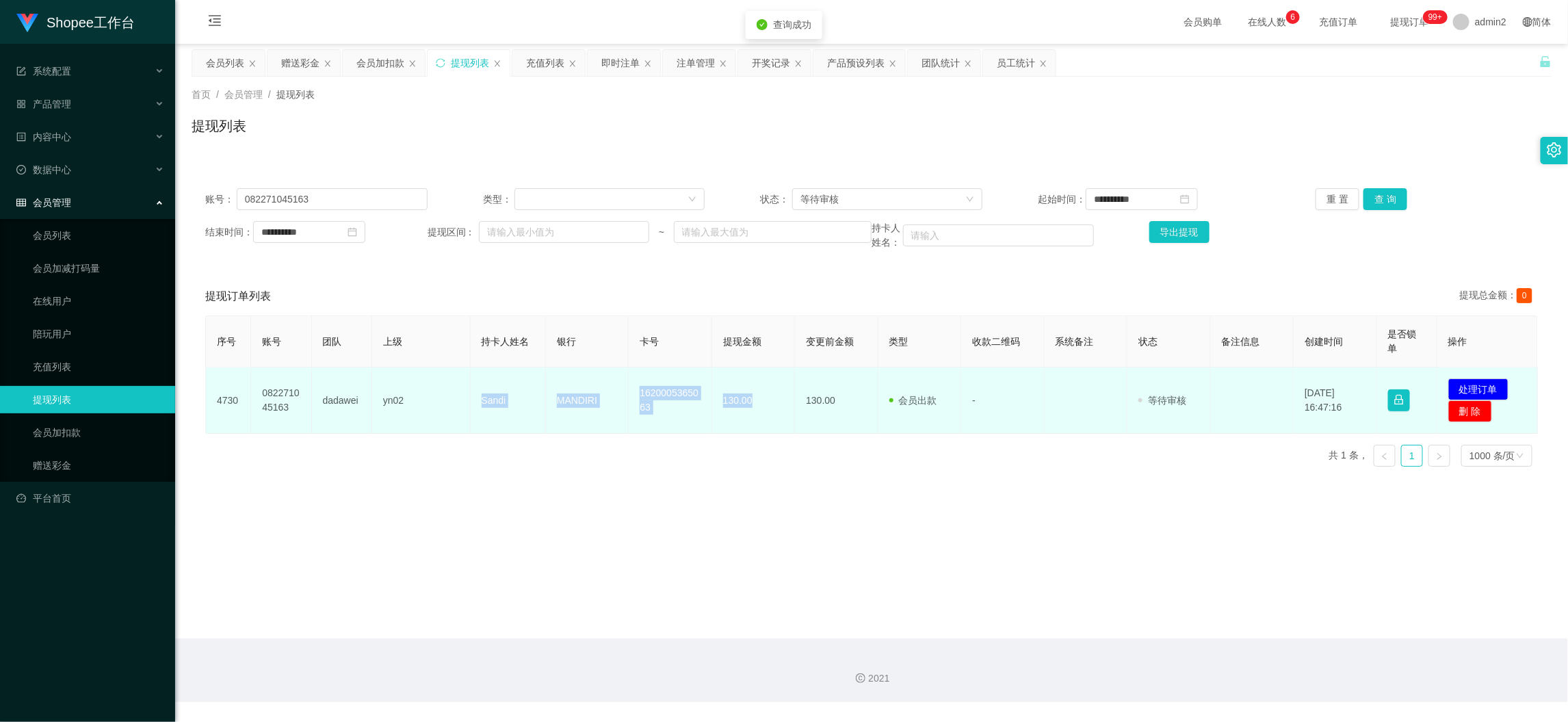
drag, startPoint x: 464, startPoint y: 396, endPoint x: 748, endPoint y: 409, distance: 284.3
click at [747, 410] on tr "4730 082271045163 dadawei yn02 Sandi MANDIRI 1620005365063 130.00 130.00 会员出款 人…" at bounding box center [872, 400] width 1332 height 67
copy tr "Sandi MANDIRI 1620005365063 130.00"
click at [1489, 386] on button "处理订单" at bounding box center [1478, 389] width 60 height 22
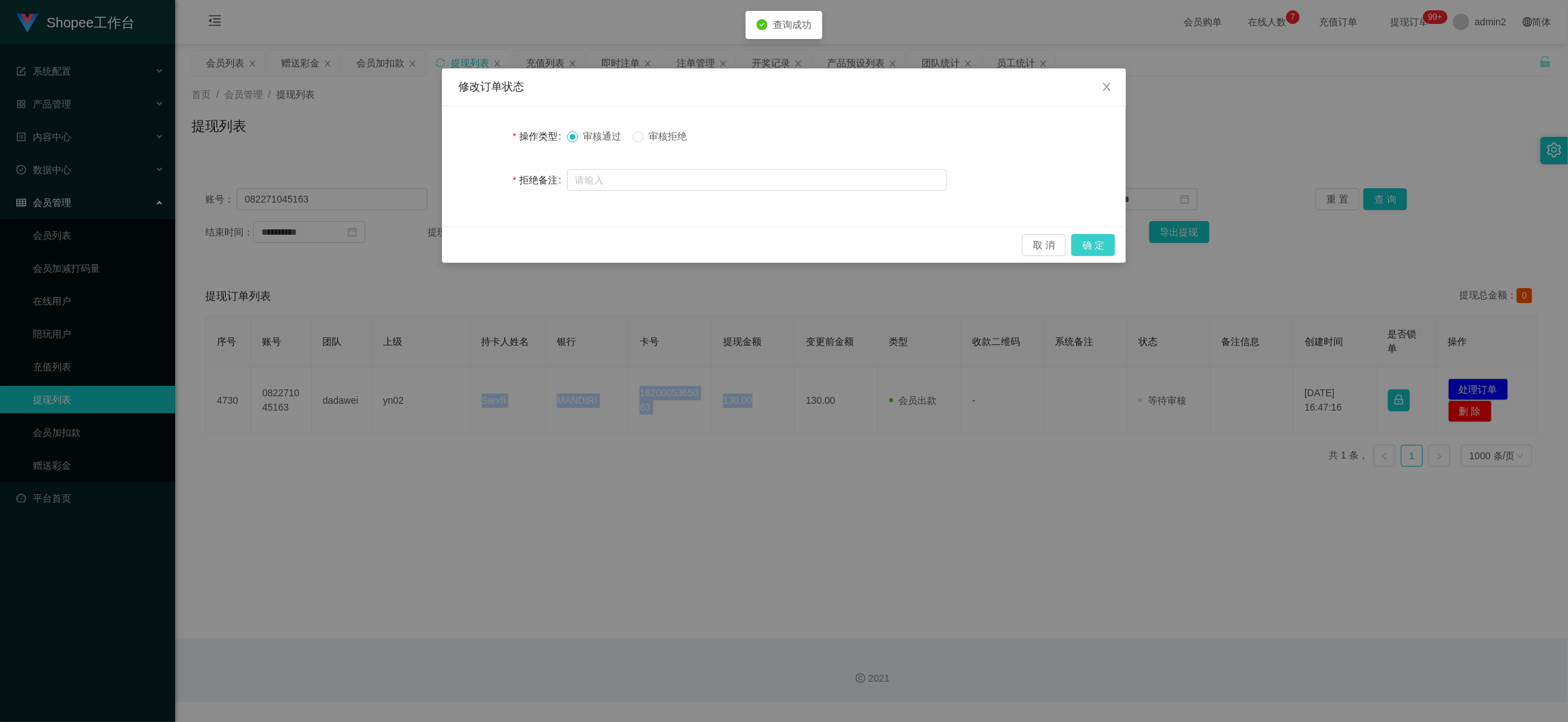
click at [1101, 245] on button "确 定" at bounding box center [1093, 245] width 44 height 22
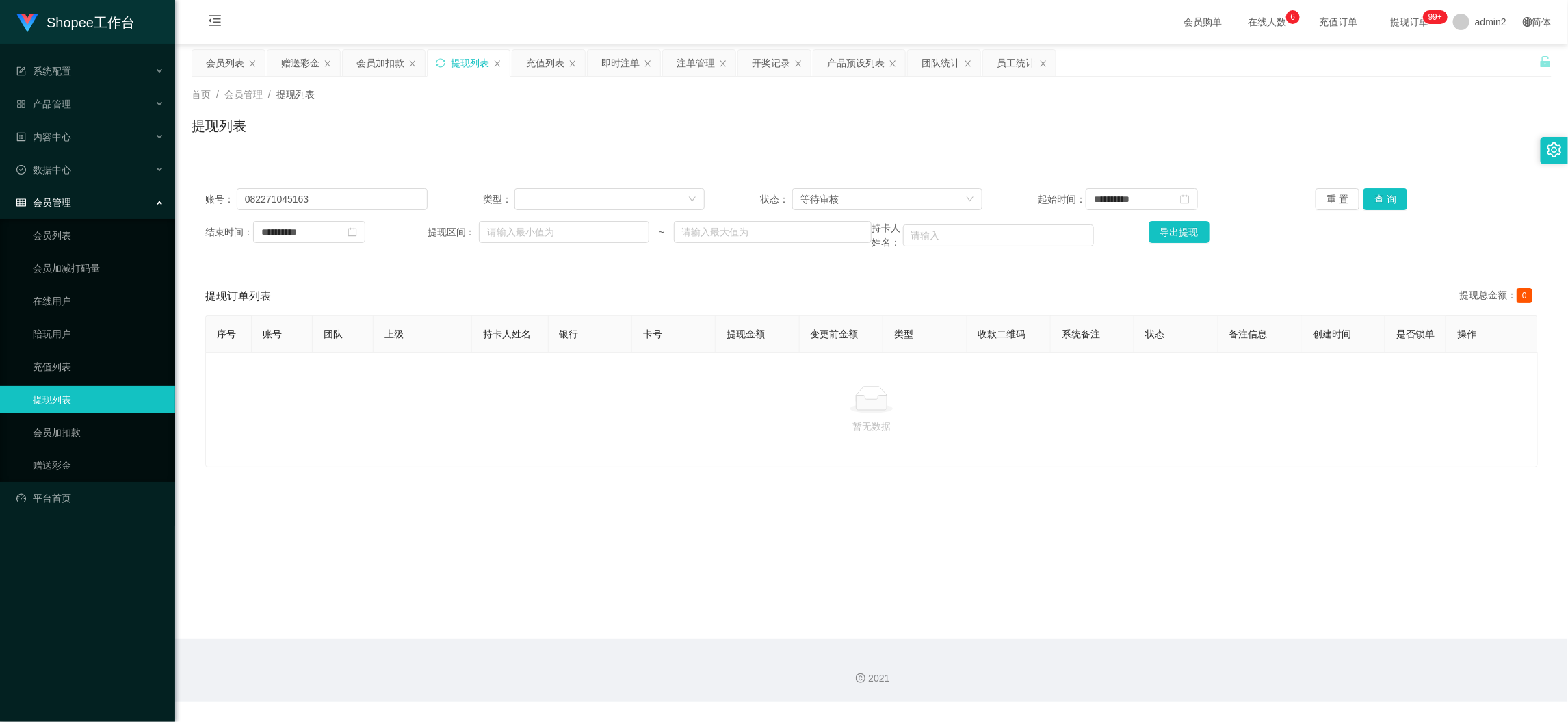
drag, startPoint x: 673, startPoint y: 420, endPoint x: 650, endPoint y: 369, distance: 55.9
click at [673, 414] on div at bounding box center [871, 400] width 1309 height 27
click at [419, 196] on input "082271045163" at bounding box center [332, 199] width 191 height 22
paste input "WanWan101"
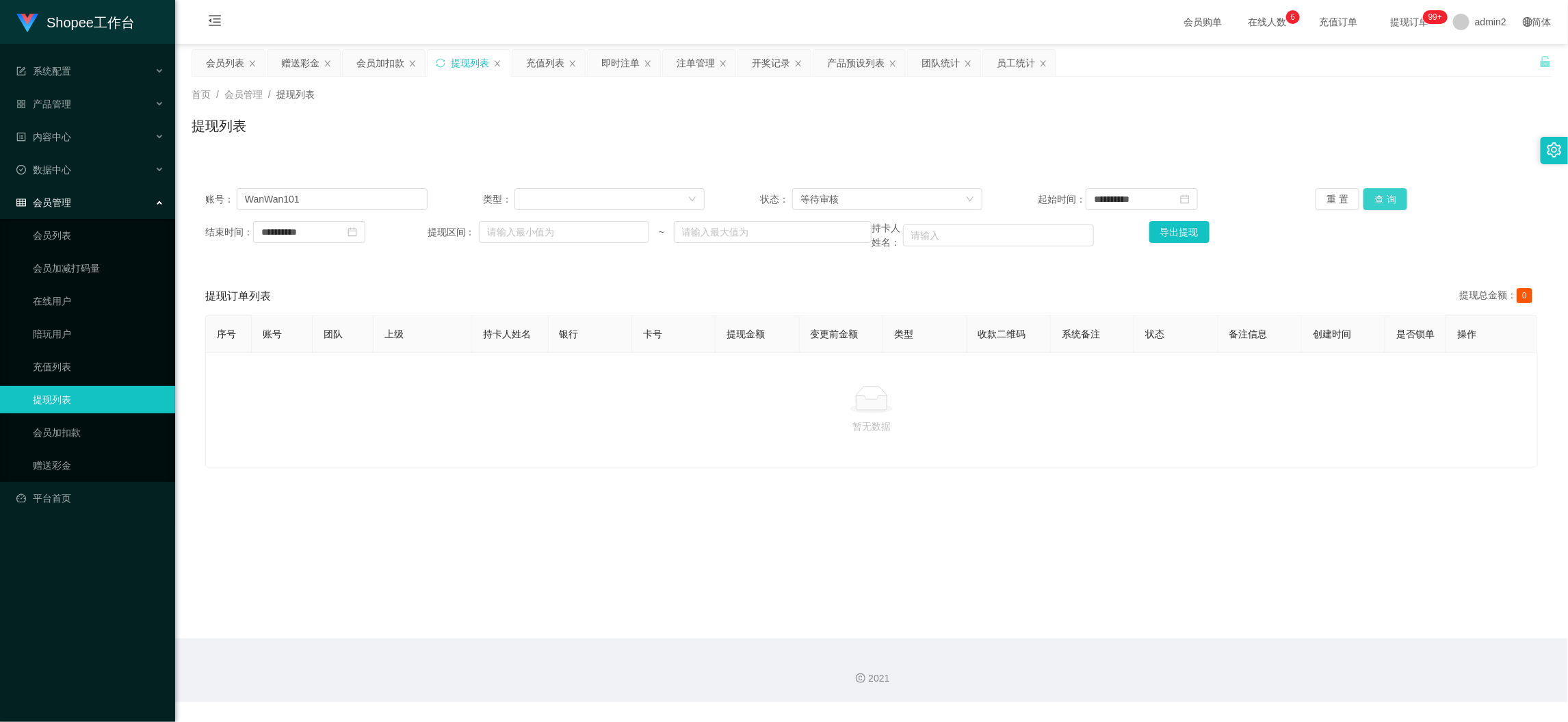
click at [1363, 197] on button "查 询" at bounding box center [1385, 199] width 44 height 22
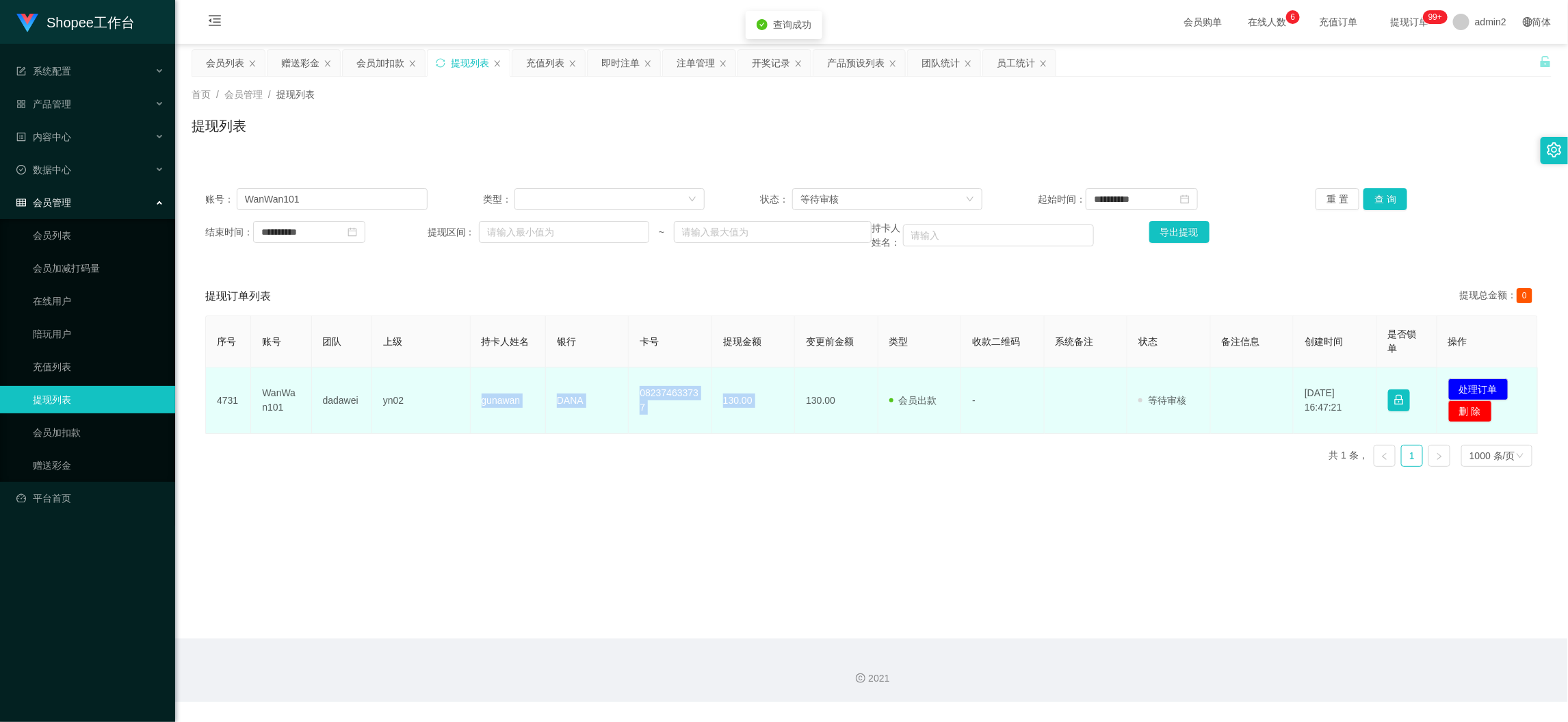
drag, startPoint x: 467, startPoint y: 396, endPoint x: 800, endPoint y: 414, distance: 333.5
click at [800, 414] on tr "4731 WanWan101 dadawei yn02 gunawan DANA 082374633737 130.00 130.00 会员出款 人工取款 -…" at bounding box center [872, 400] width 1332 height 67
copy tr "gunawan DANA 082374633737 130.00"
click at [1477, 389] on button "处理订单" at bounding box center [1478, 389] width 60 height 22
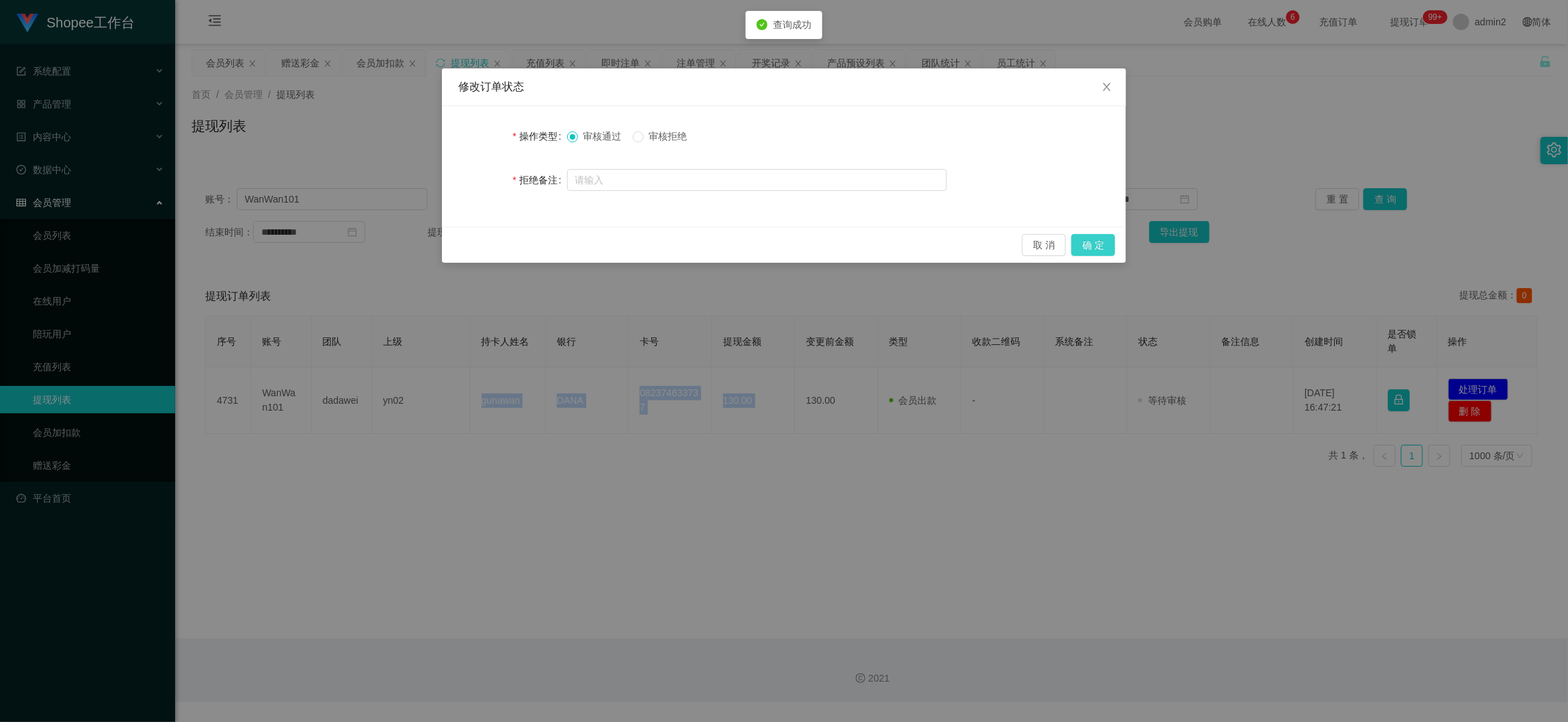
click at [1082, 251] on button "确 定" at bounding box center [1093, 245] width 44 height 22
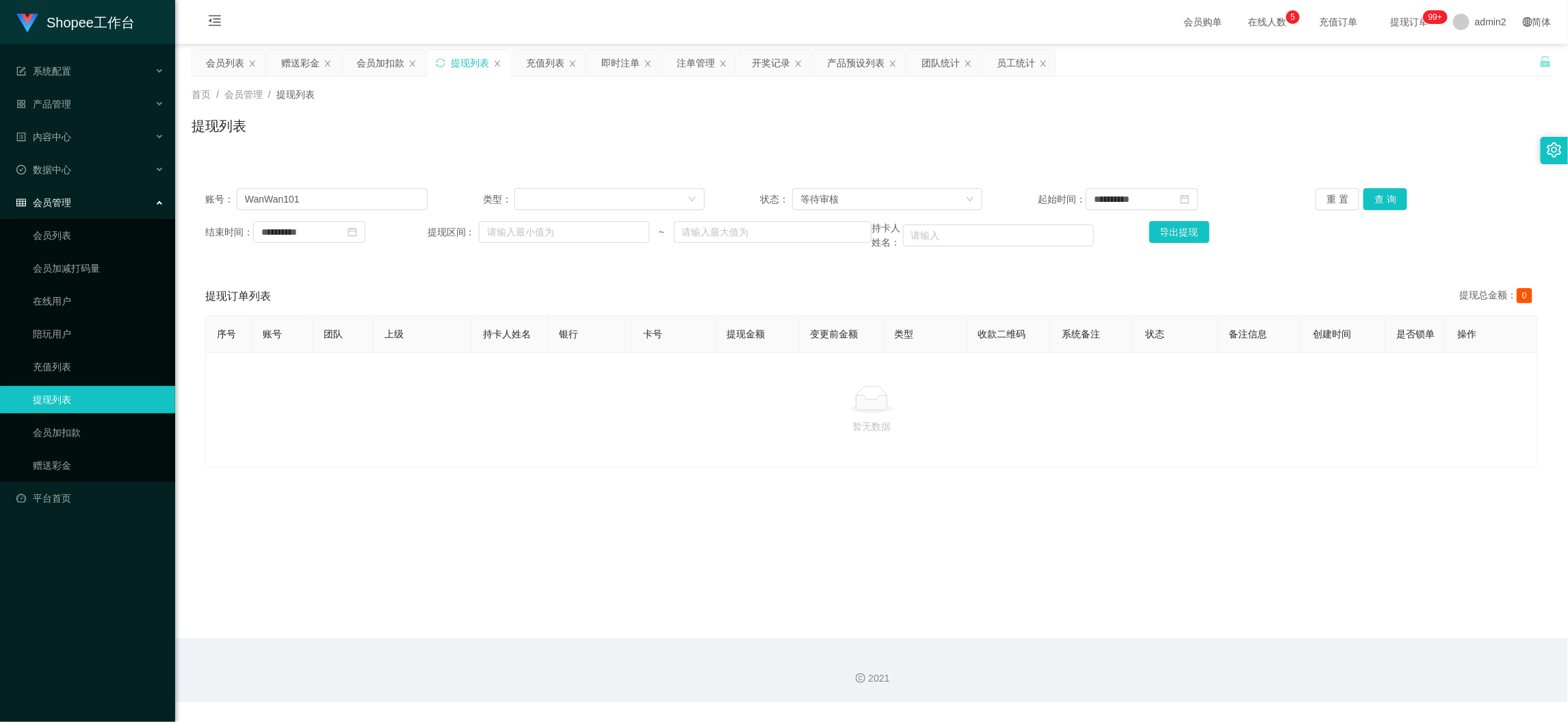
drag, startPoint x: 564, startPoint y: 405, endPoint x: 456, endPoint y: 267, distance: 175.2
click at [563, 405] on div at bounding box center [871, 400] width 1309 height 27
click at [389, 186] on div "**********" at bounding box center [871, 219] width 1359 height 89
click at [392, 193] on input "WanWan101" at bounding box center [332, 199] width 191 height 22
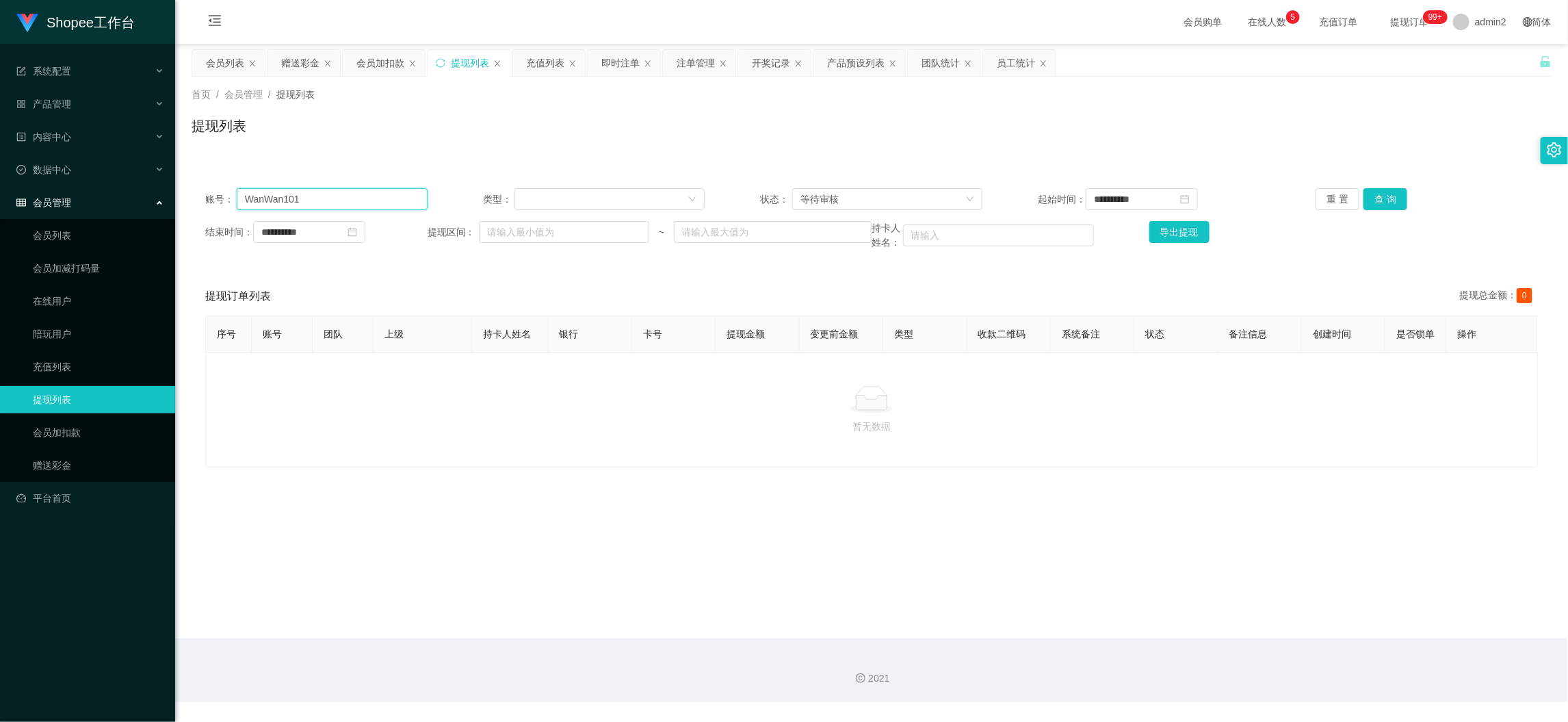
click at [392, 193] on input "WanWan101" at bounding box center [332, 199] width 191 height 22
paste input "CindyTerry"
type input "CindyTerry"
drag, startPoint x: 1369, startPoint y: 189, endPoint x: 1237, endPoint y: 268, distance: 153.8
click at [1369, 192] on button "查 询" at bounding box center [1385, 199] width 44 height 22
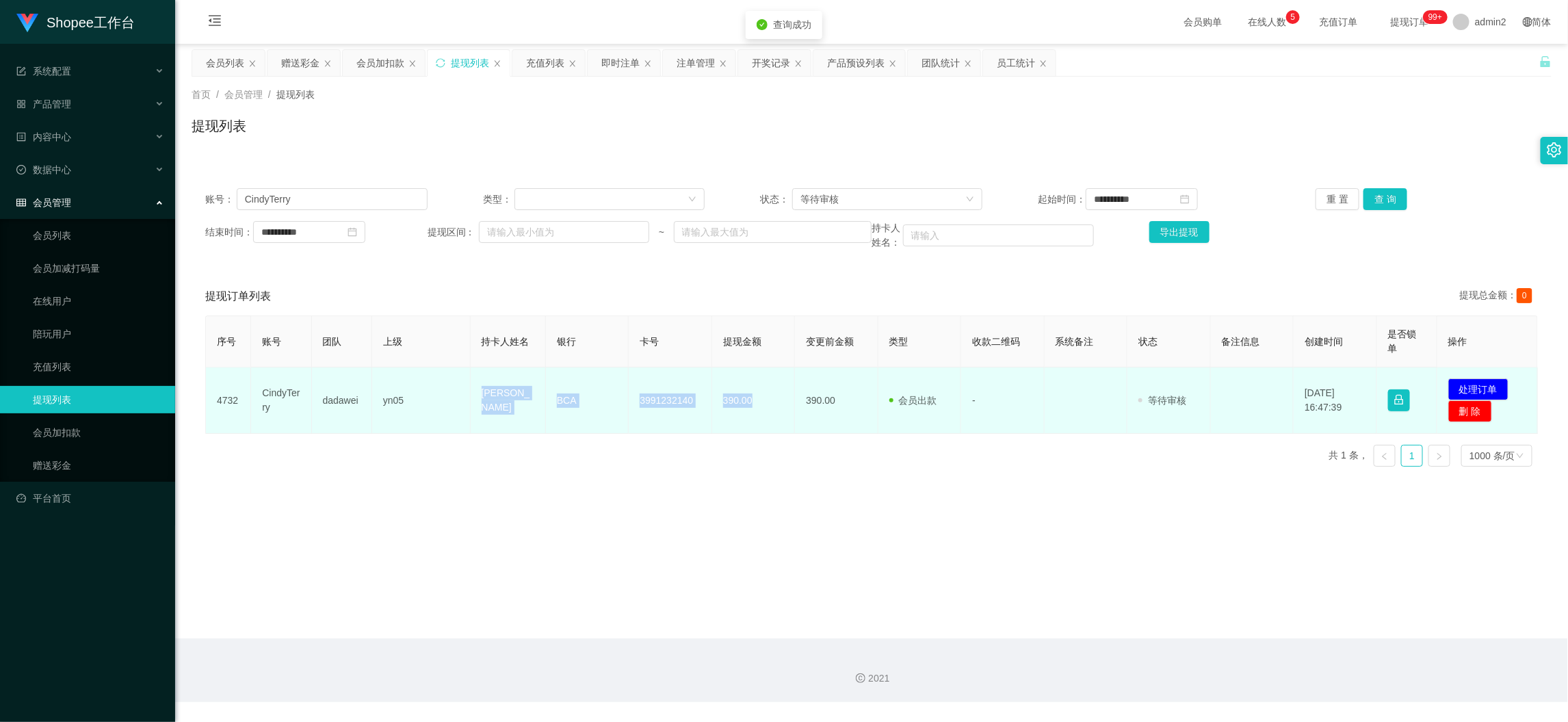
drag, startPoint x: 480, startPoint y: 390, endPoint x: 785, endPoint y: 398, distance: 305.1
click at [785, 398] on tr "4732 CindyTerry dadawei yn05 Chindra Lie BCA 3991232140 390.00 390.00 会员出款 人工取款…" at bounding box center [872, 400] width 1332 height 67
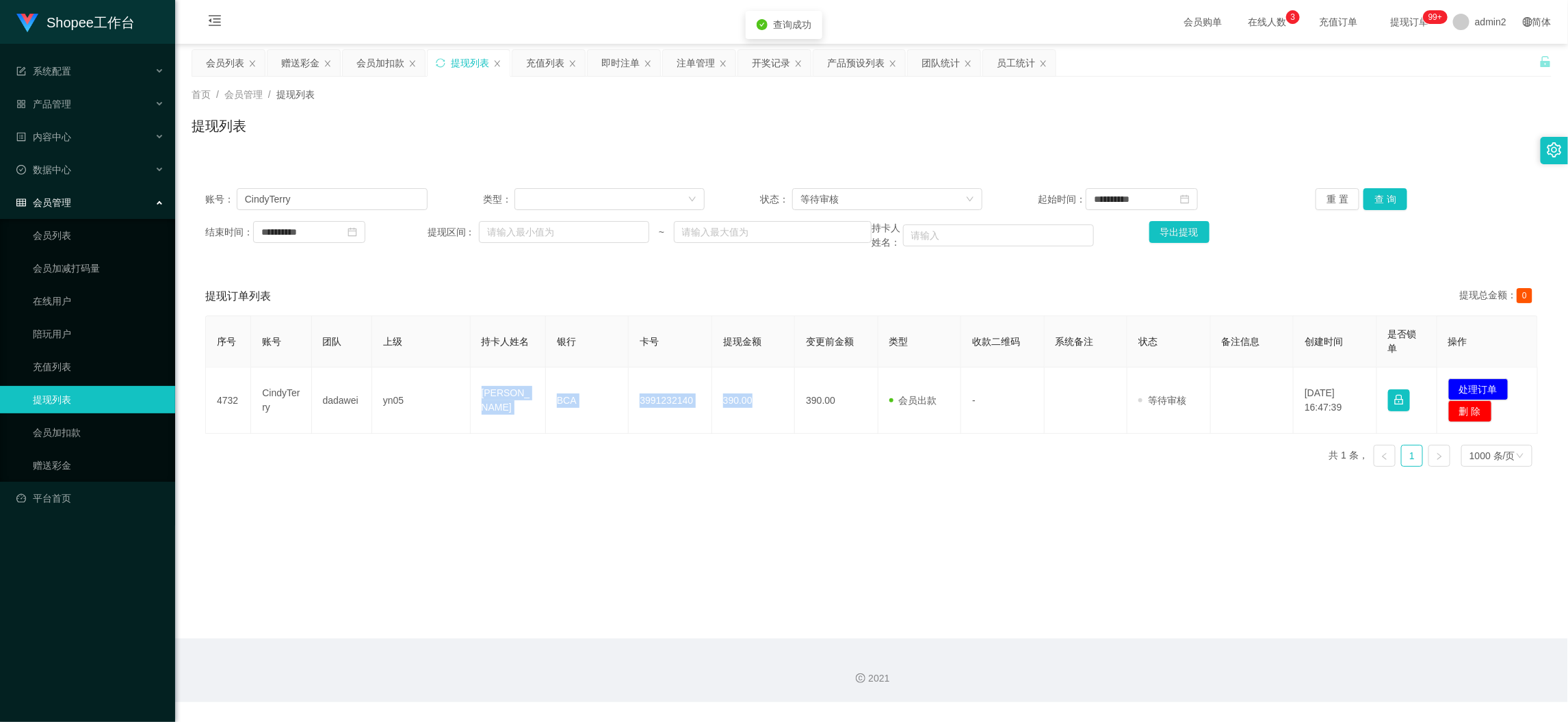
copy tr "Chindra Lie BCA 3991232140 390.00"
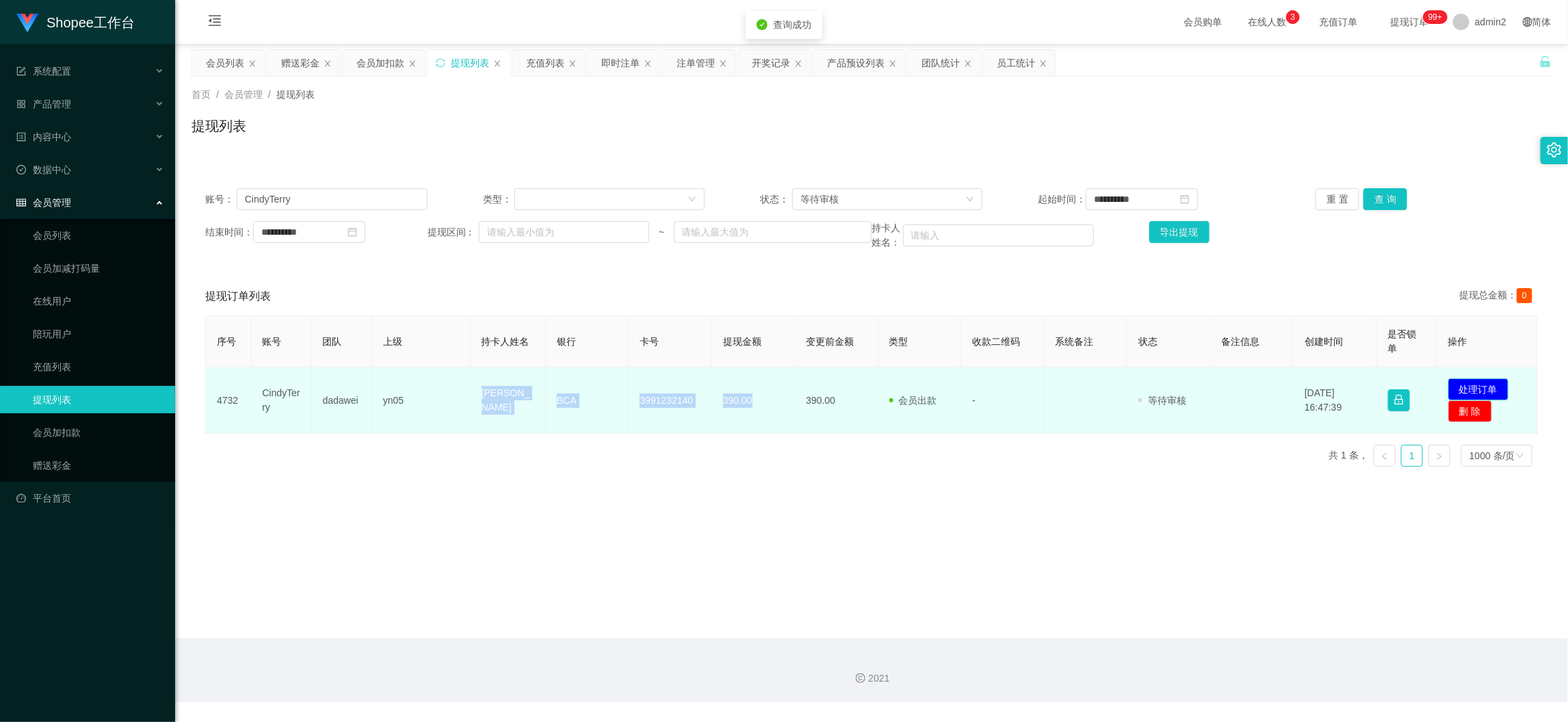
click at [1473, 385] on button "处理订单" at bounding box center [1478, 389] width 60 height 22
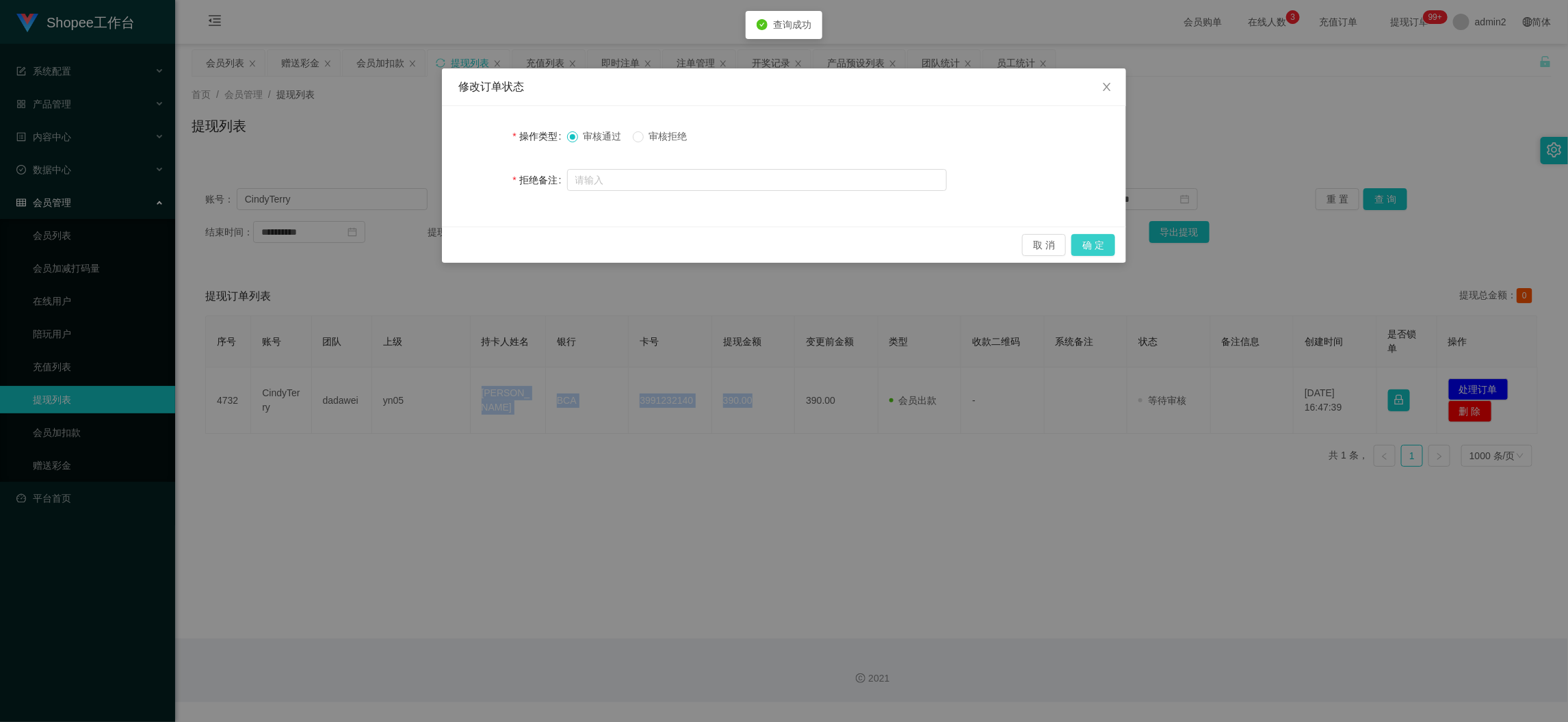
click at [1104, 242] on button "确 定" at bounding box center [1093, 245] width 44 height 22
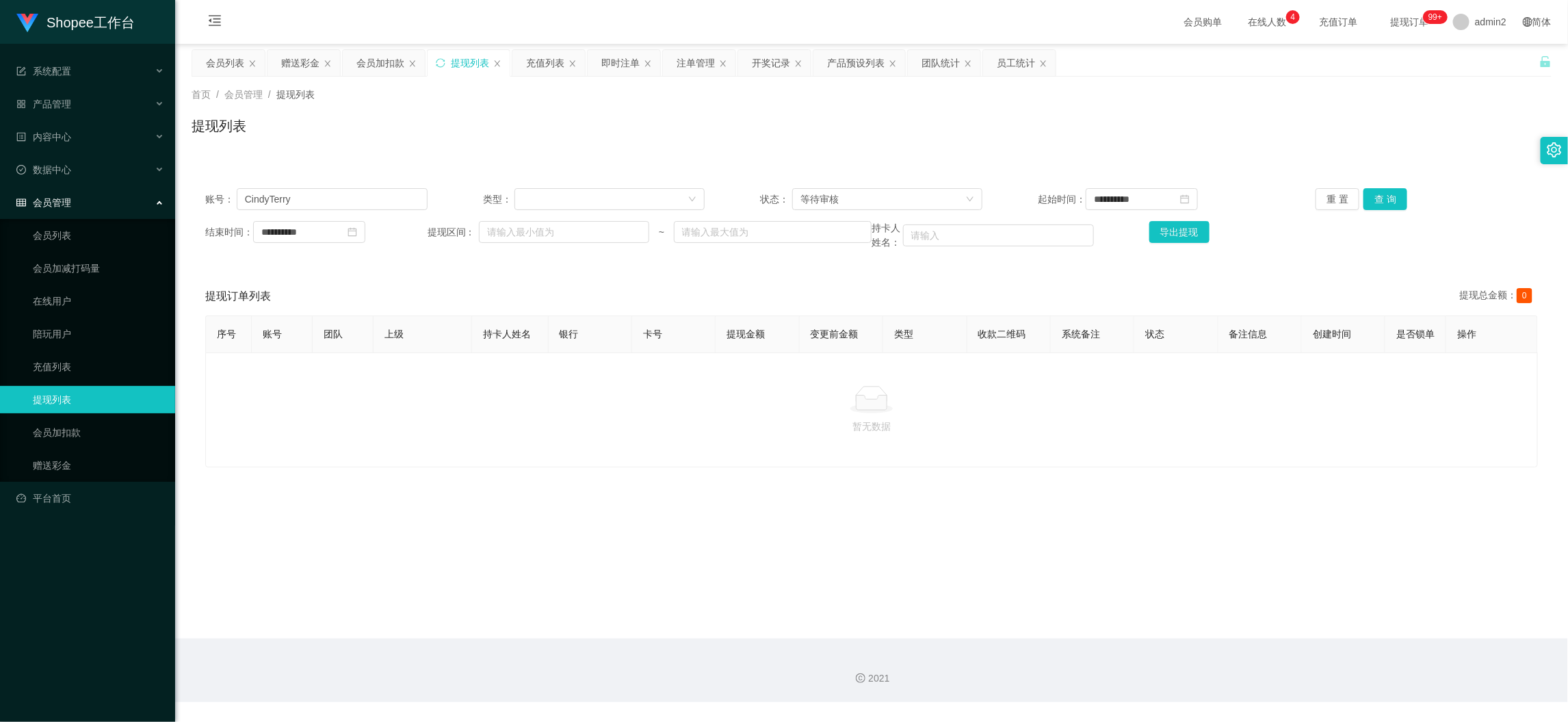
click at [1258, 609] on main "**********" at bounding box center [871, 341] width 1392 height 595
click at [302, 59] on div "赠送彩金" at bounding box center [300, 63] width 38 height 26
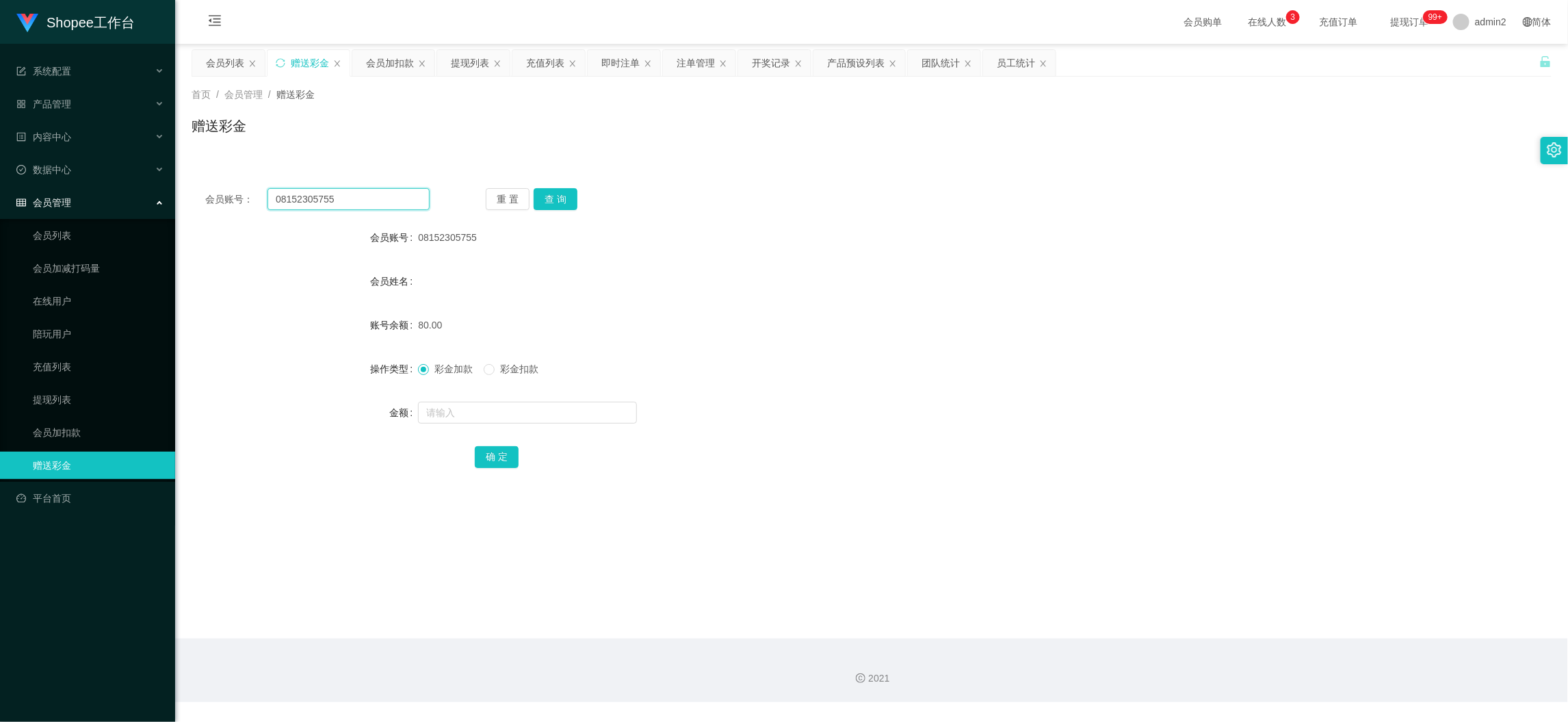
click at [391, 199] on input "08152305755" at bounding box center [348, 199] width 162 height 22
drag, startPoint x: 391, startPoint y: 199, endPoint x: 403, endPoint y: 201, distance: 12.2
click at [397, 199] on input "08152305755" at bounding box center [348, 199] width 162 height 22
click at [566, 197] on button "查 询" at bounding box center [555, 199] width 44 height 22
click at [563, 414] on input "text" at bounding box center [527, 413] width 219 height 22
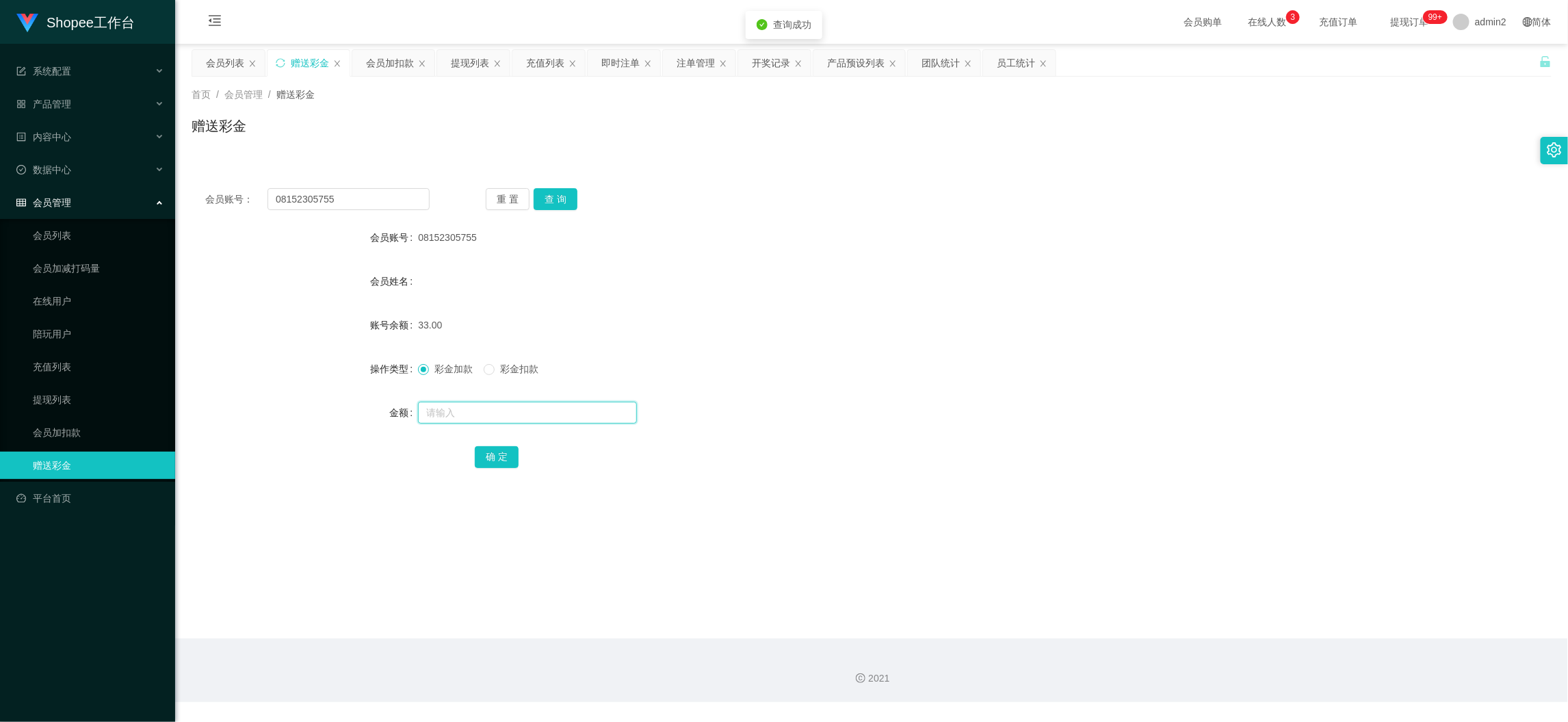
click at [563, 414] on input "text" at bounding box center [527, 413] width 219 height 22
type input "97"
click at [482, 453] on button "确 定" at bounding box center [497, 457] width 44 height 22
click at [876, 403] on div at bounding box center [814, 413] width 793 height 27
drag, startPoint x: 1229, startPoint y: 639, endPoint x: 707, endPoint y: 318, distance: 612.8
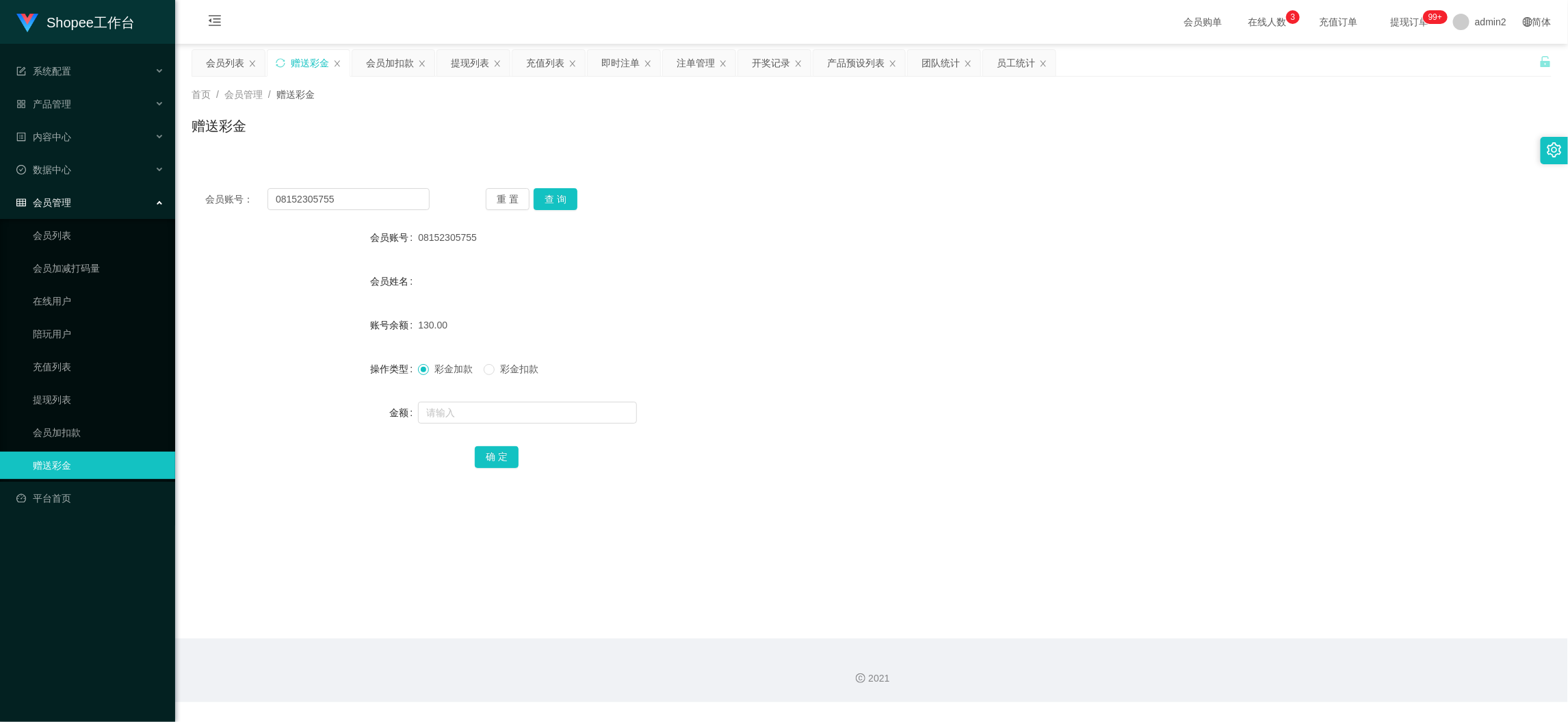
click at [1229, 646] on div "2021" at bounding box center [871, 671] width 1392 height 64
click at [377, 200] on input "08152305755" at bounding box center [348, 199] width 162 height 22
drag, startPoint x: 377, startPoint y: 200, endPoint x: 459, endPoint y: 197, distance: 82.1
click at [379, 199] on input "08152305755" at bounding box center [348, 199] width 162 height 22
click at [543, 193] on button "查 询" at bounding box center [555, 199] width 44 height 22
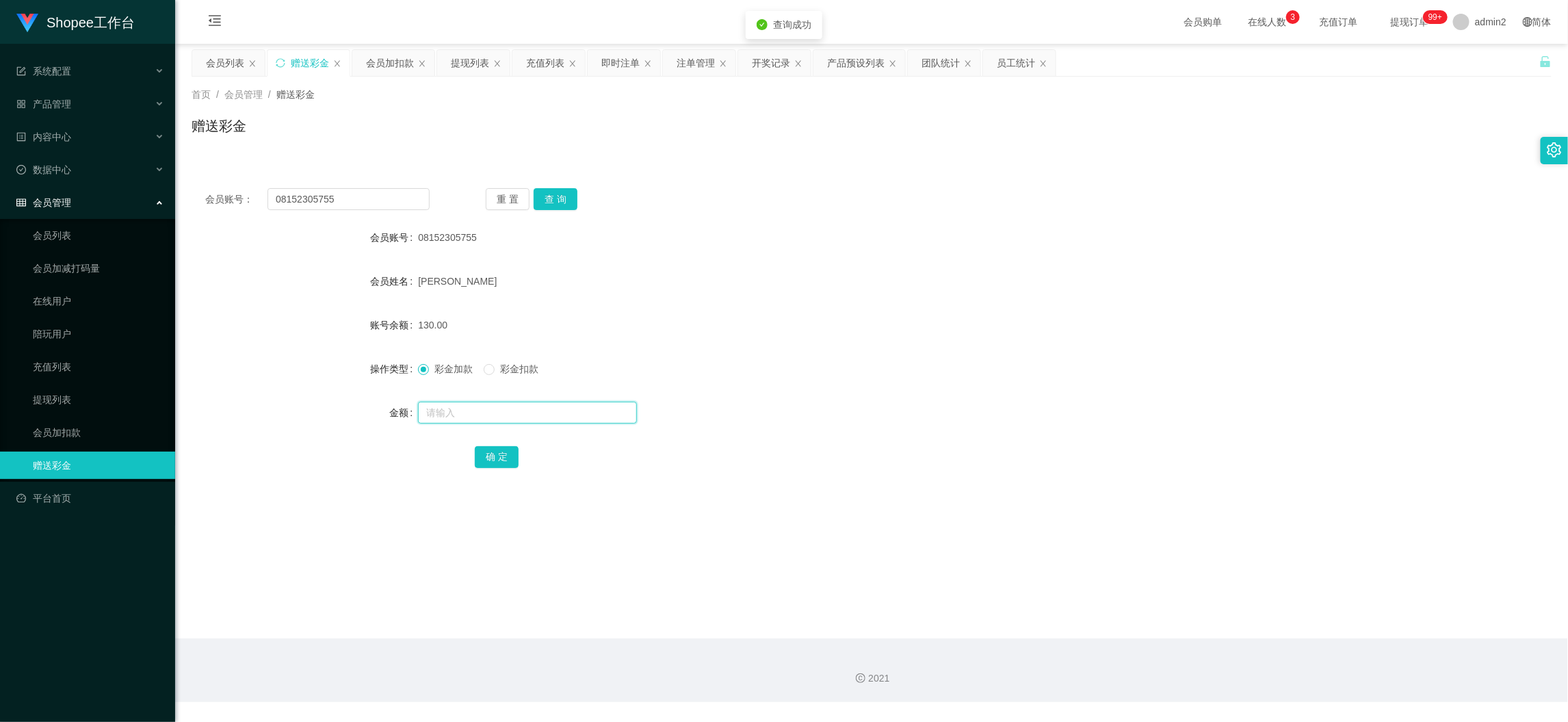
click at [574, 411] on input "text" at bounding box center [527, 413] width 219 height 22
click at [574, 411] on input "1" at bounding box center [527, 413] width 219 height 22
type input "10"
click at [486, 454] on button "确 定" at bounding box center [497, 457] width 44 height 22
click at [885, 364] on div "彩金加款 彩金扣款" at bounding box center [814, 369] width 793 height 27
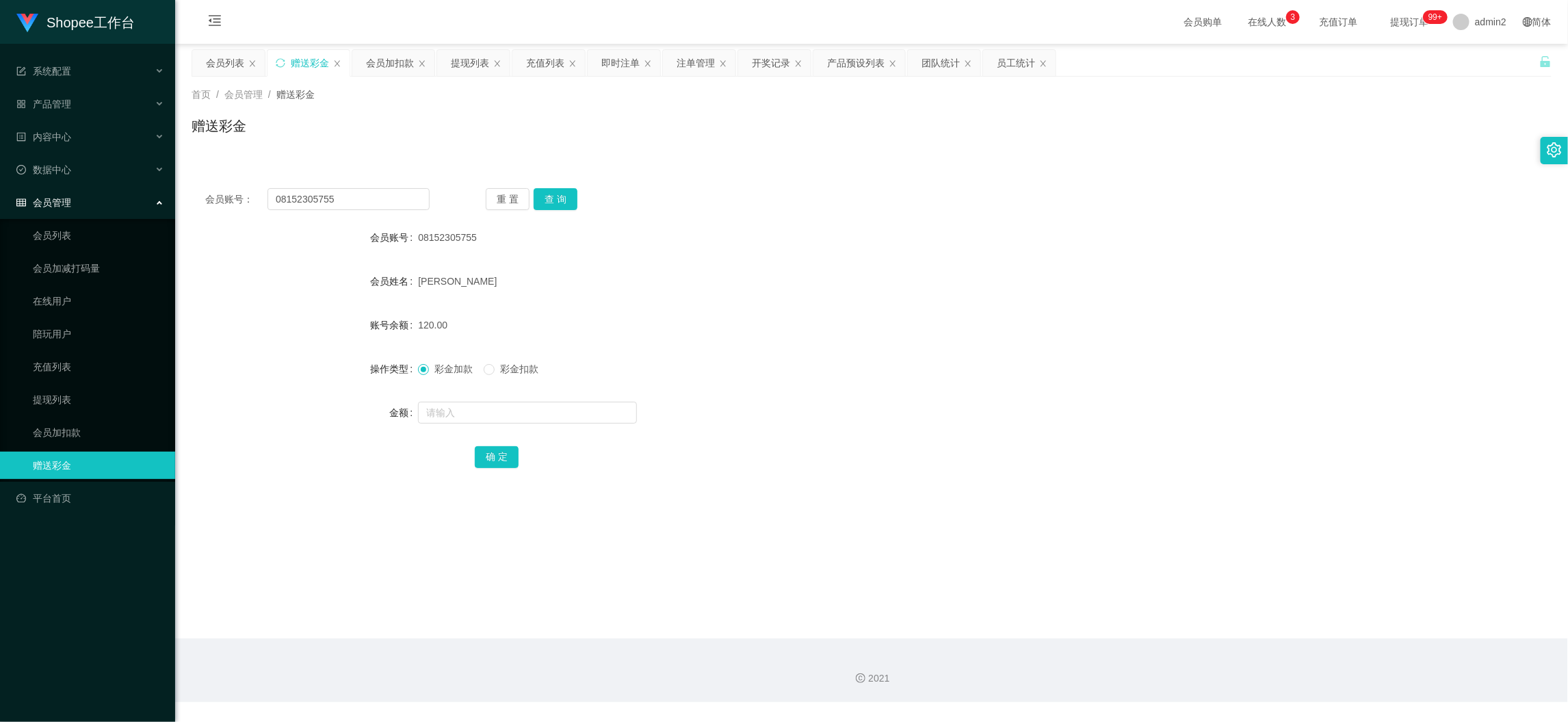
drag, startPoint x: 1263, startPoint y: 630, endPoint x: 660, endPoint y: 314, distance: 680.8
click at [1262, 629] on main "关闭左侧 关闭右侧 关闭其它 刷新页面 会员列表 赠送彩金 会员加扣款 提现列表 充值列表 即时注单 注单管理 开奖记录 产品预设列表 团队统计 员工统计 首…" at bounding box center [871, 341] width 1392 height 595
click at [466, 51] on div "提现列表" at bounding box center [470, 63] width 38 height 26
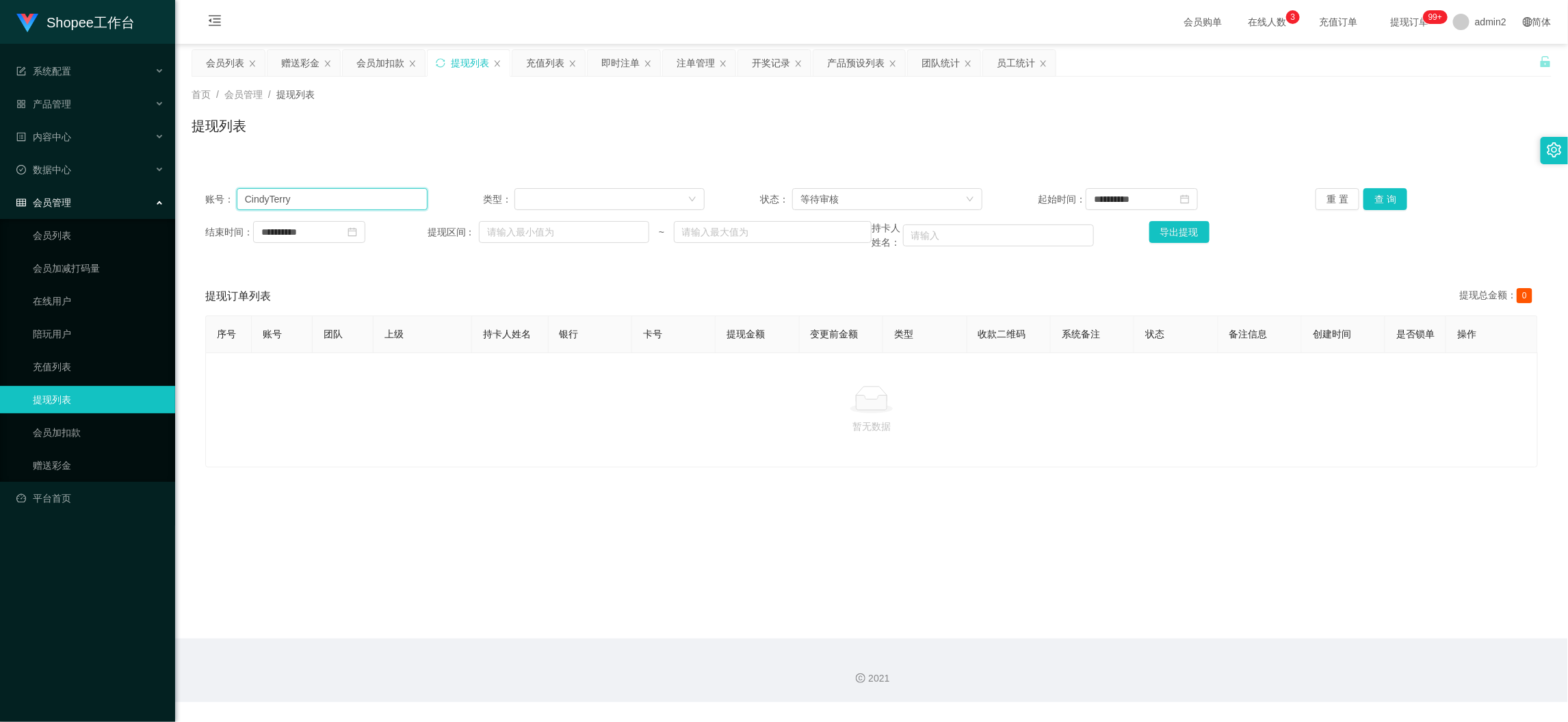
click at [392, 202] on input "CindyTerry" at bounding box center [332, 199] width 191 height 22
paste input "08152305755"
type input "08152305755"
click at [1367, 194] on button "查 询" at bounding box center [1385, 199] width 44 height 22
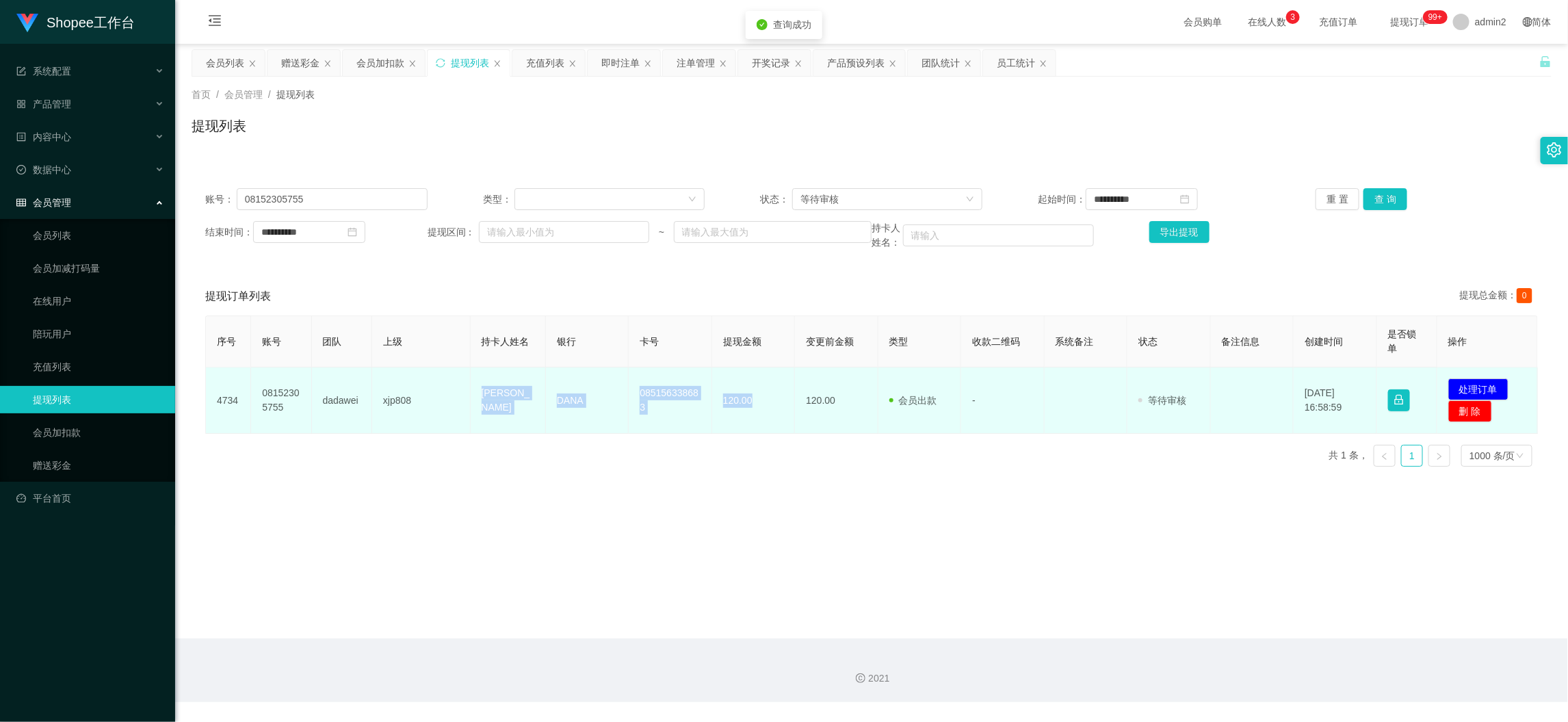
drag, startPoint x: 456, startPoint y: 378, endPoint x: 767, endPoint y: 405, distance: 312.2
click at [767, 405] on tr "4734 08152305755 dadawei xjp808 Triyuda ananda susiawan DANA 085156338683 120.0…" at bounding box center [872, 400] width 1332 height 67
copy tr "Triyuda ananda susiawan DANA 085156338683 120.00"
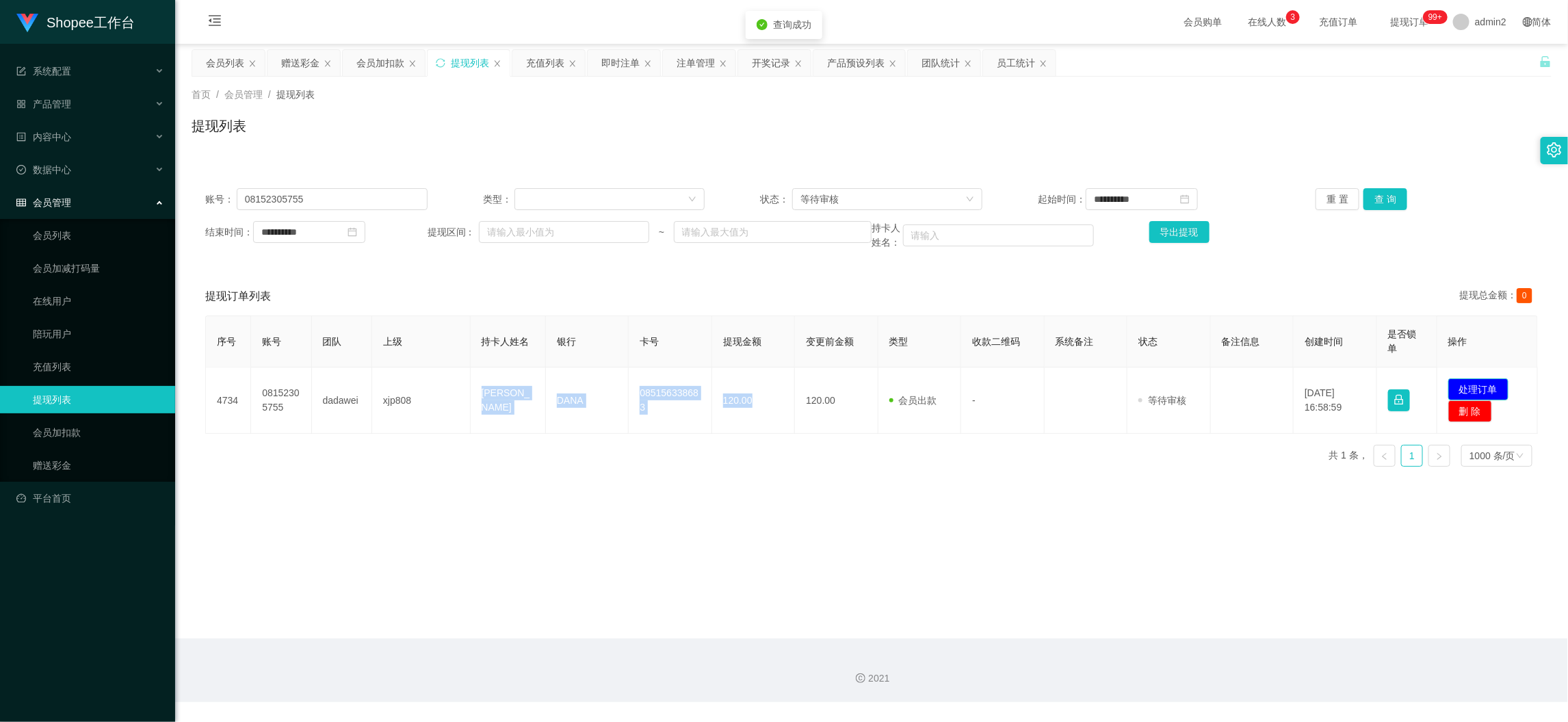
drag, startPoint x: 1467, startPoint y: 386, endPoint x: 1324, endPoint y: 375, distance: 143.4
click at [1467, 386] on button "处理订单" at bounding box center [1478, 389] width 60 height 22
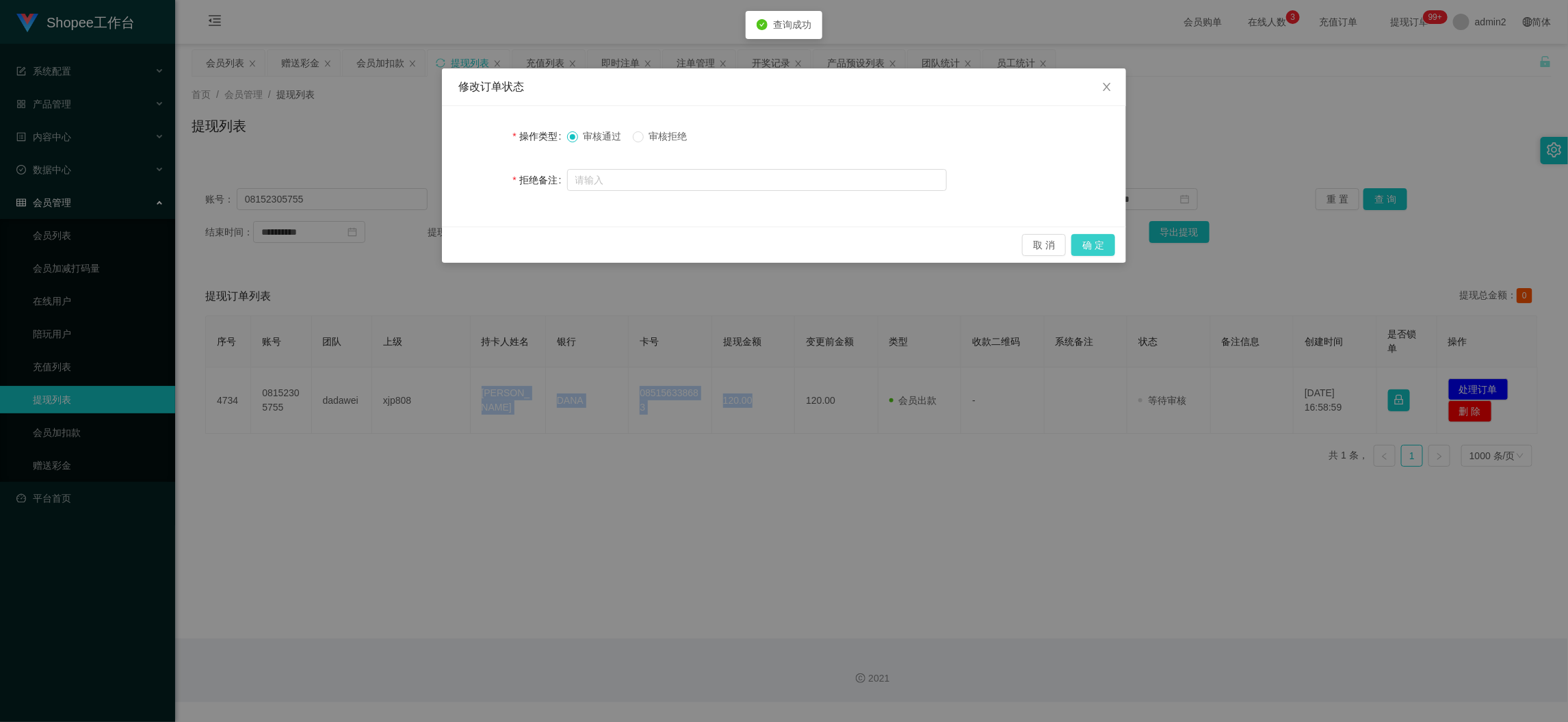
click at [1095, 244] on button "确 定" at bounding box center [1093, 245] width 44 height 22
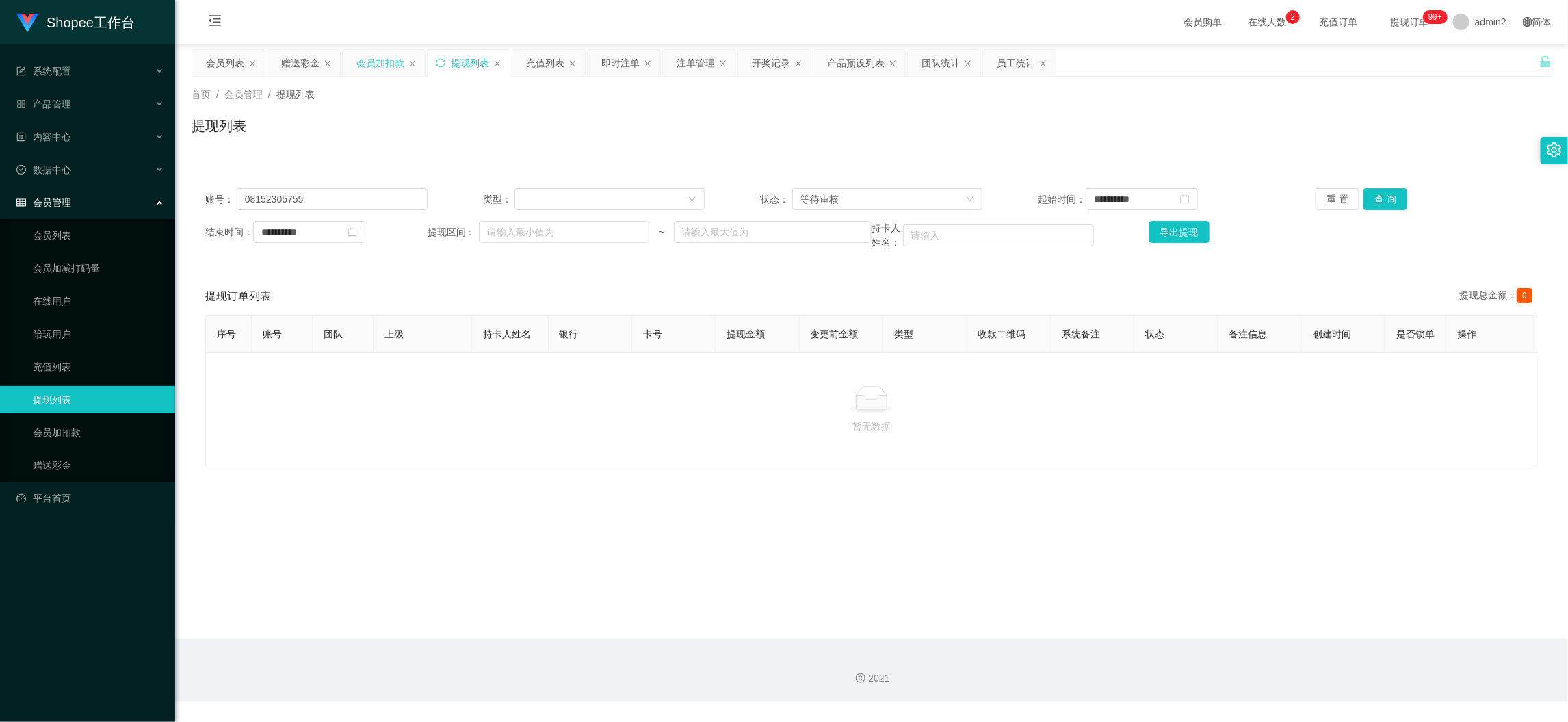
click at [381, 53] on div "会员加扣款" at bounding box center [381, 63] width 48 height 26
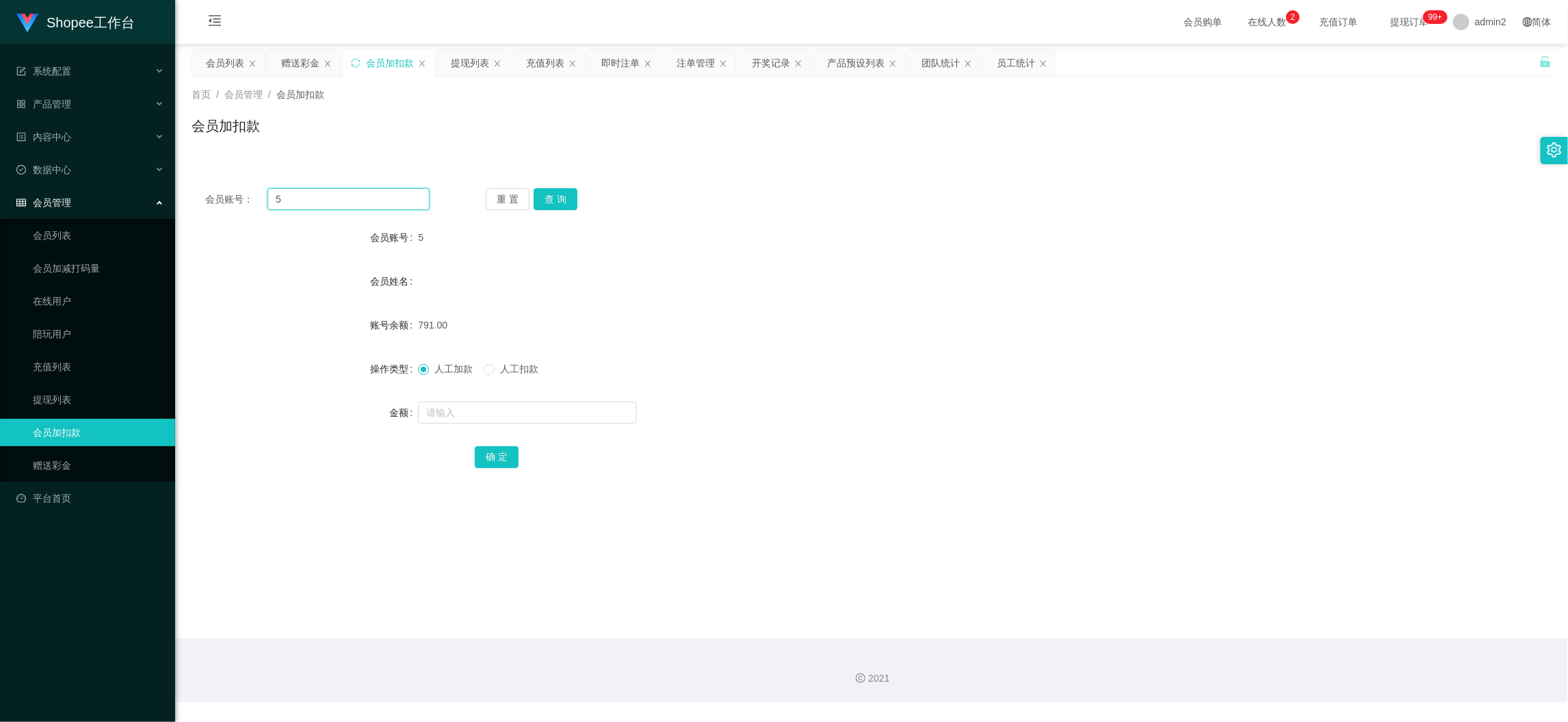
click at [394, 200] on input "5" at bounding box center [348, 199] width 162 height 22
paste input "77"
type input "77"
drag, startPoint x: 538, startPoint y: 192, endPoint x: 550, endPoint y: 221, distance: 31.4
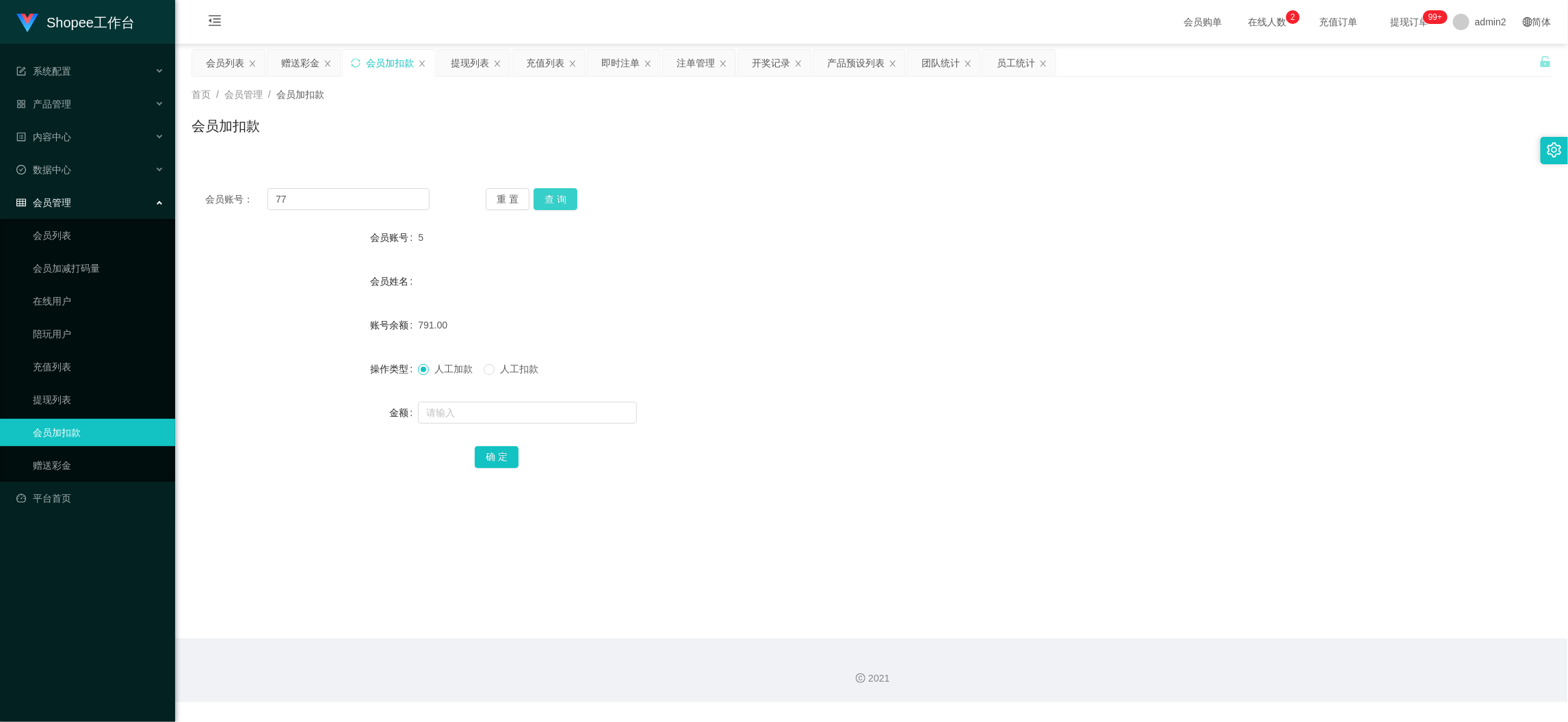
click at [538, 193] on button "查 询" at bounding box center [555, 199] width 44 height 22
click at [569, 414] on input "text" at bounding box center [527, 413] width 219 height 22
type input "14"
click at [508, 447] on button "确 定" at bounding box center [497, 457] width 44 height 22
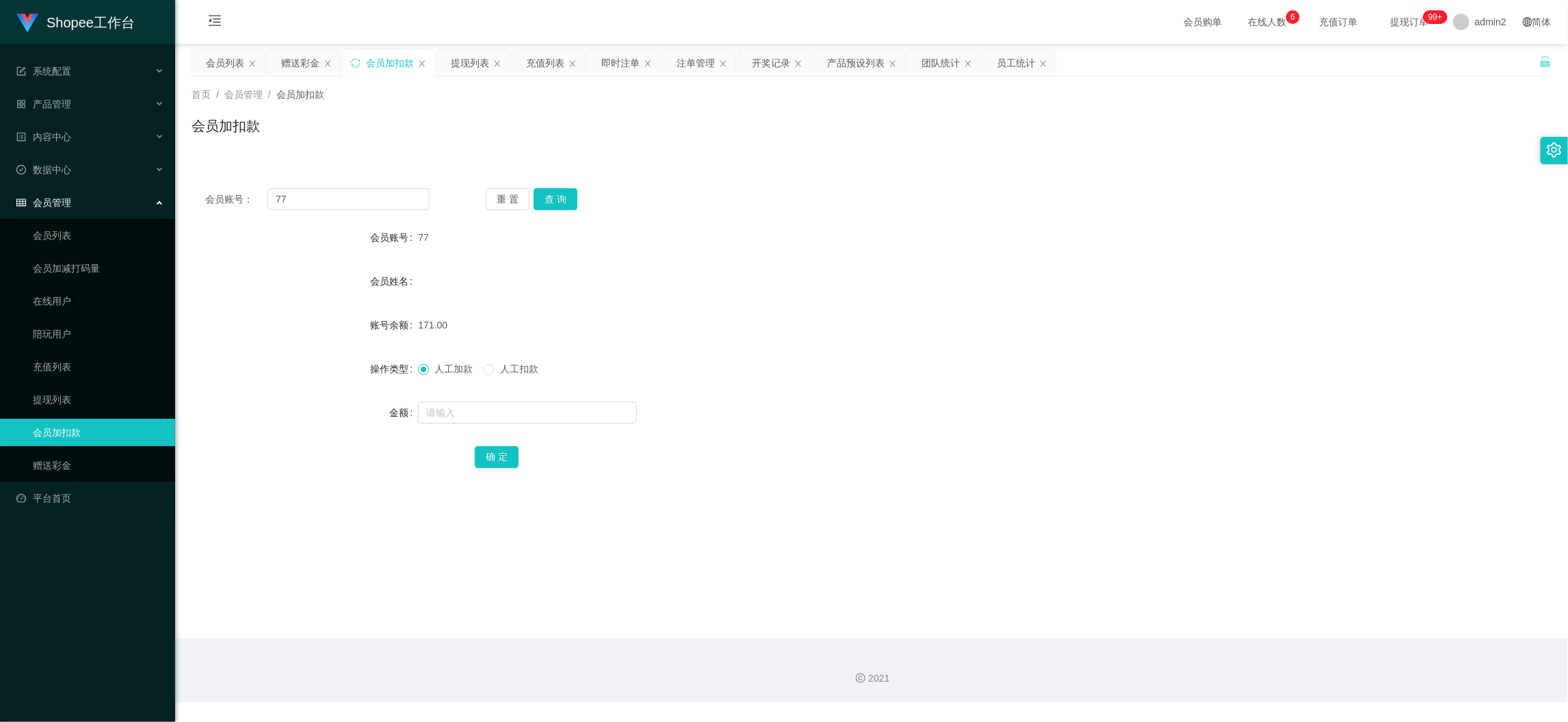
click at [308, 64] on div "赠送彩金" at bounding box center [300, 63] width 38 height 26
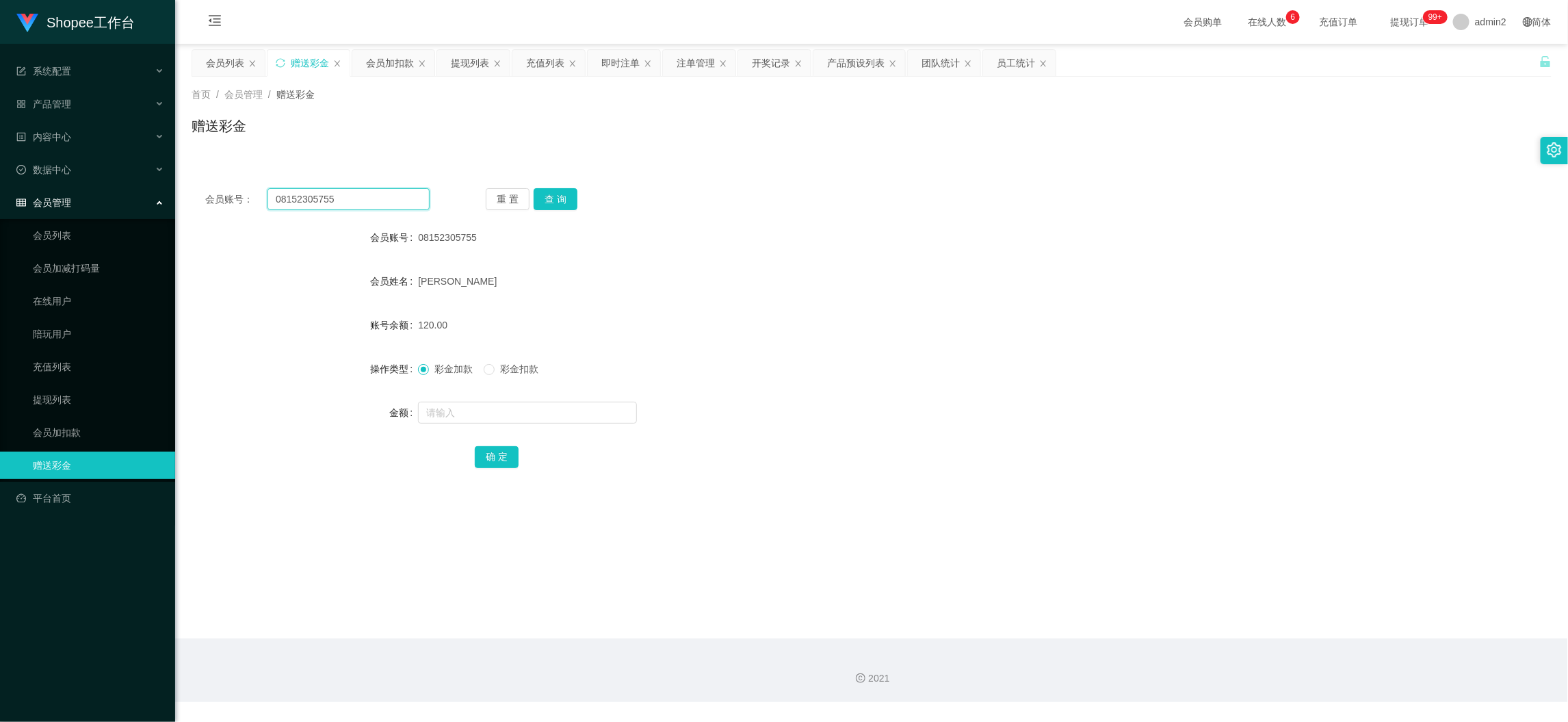
click at [392, 202] on input "08152305755" at bounding box center [348, 199] width 162 height 22
paste input "13642444"
click at [424, 197] on input "08113642444" at bounding box center [348, 199] width 162 height 22
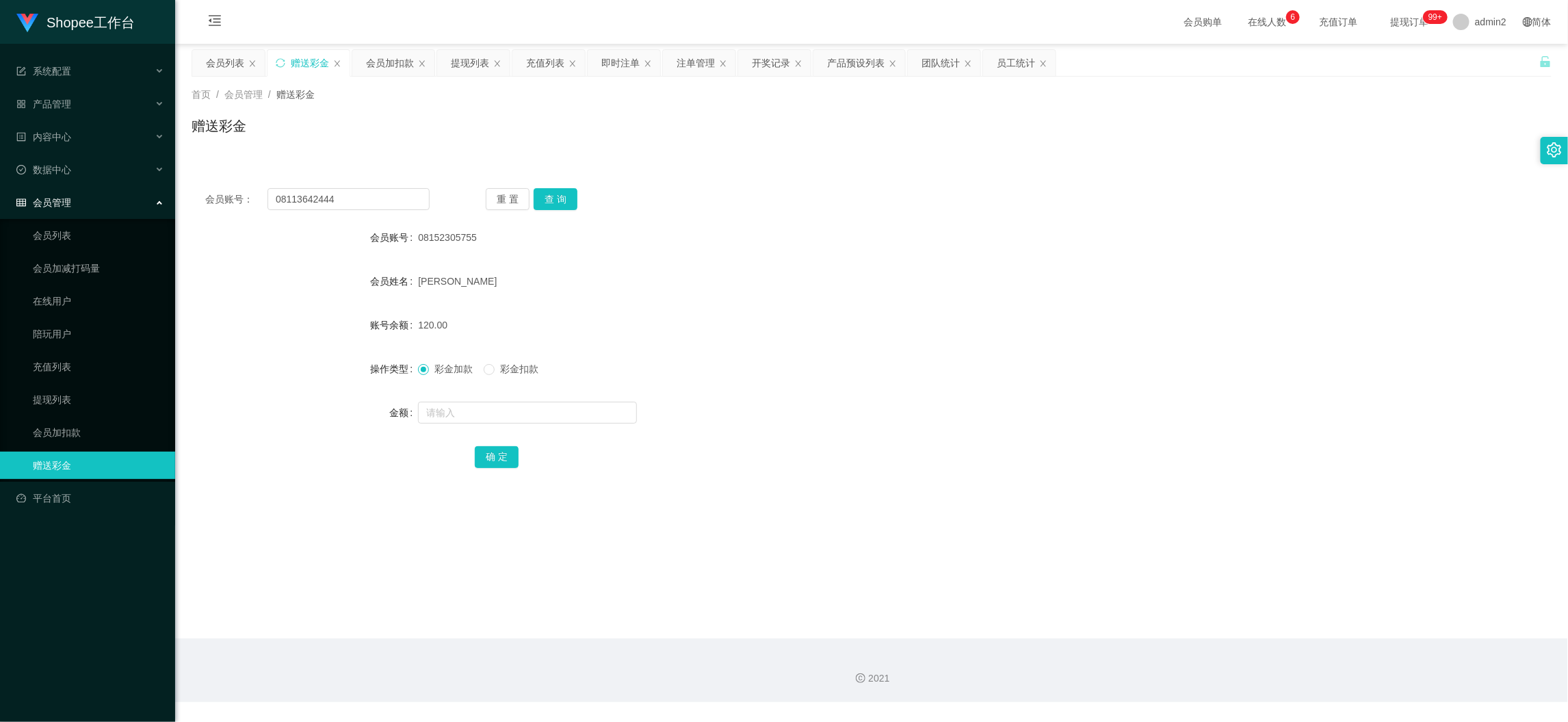
click at [305, 60] on div "赠送彩金" at bounding box center [310, 63] width 38 height 26
click at [396, 205] on input "08113642444" at bounding box center [348, 199] width 162 height 22
drag, startPoint x: 396, startPoint y: 205, endPoint x: 501, endPoint y: 202, distance: 105.0
click at [400, 205] on input "08113642444" at bounding box center [348, 199] width 162 height 22
click at [545, 199] on button "查 询" at bounding box center [555, 199] width 44 height 22
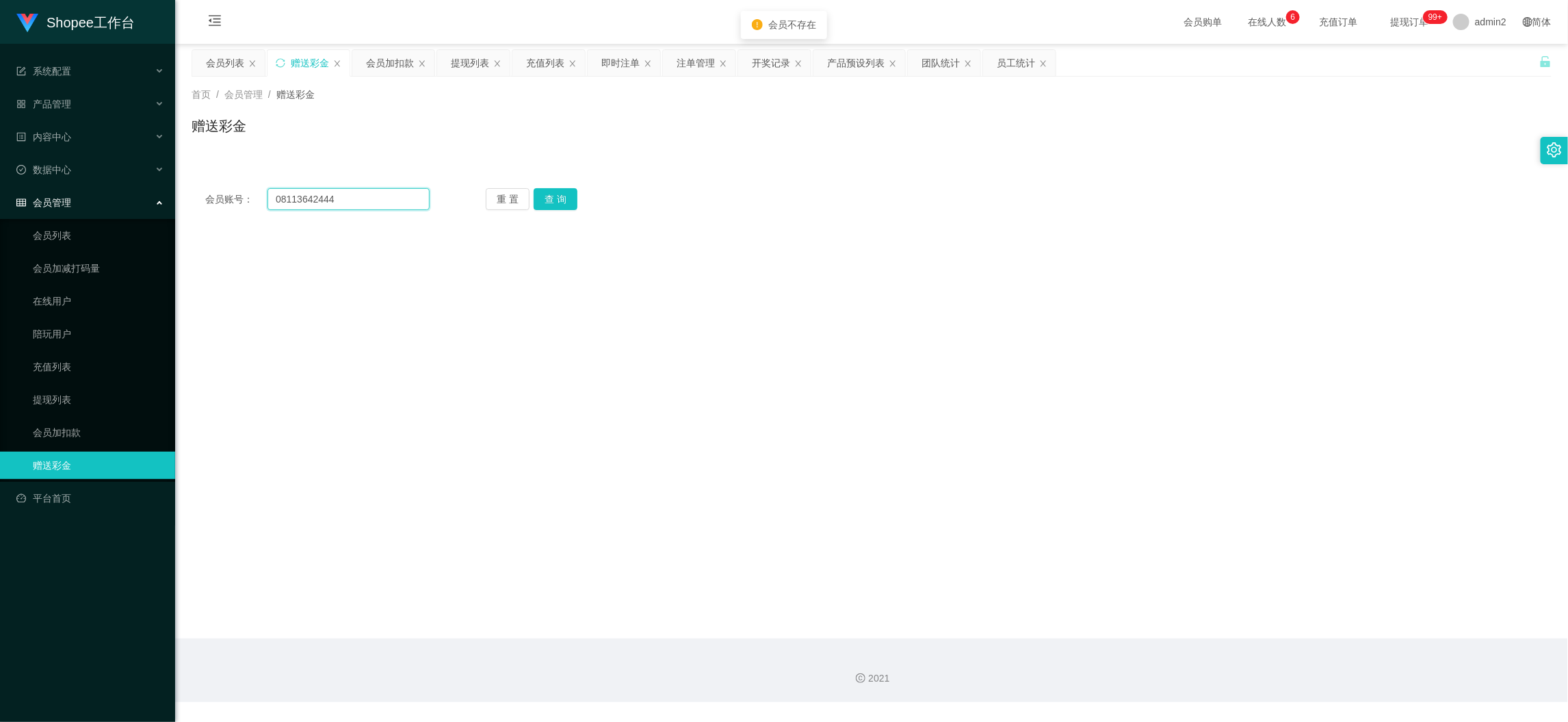
click at [359, 197] on input "08113642444" at bounding box center [348, 199] width 162 height 22
click at [564, 202] on button "查 询" at bounding box center [555, 199] width 44 height 22
click at [639, 322] on main "关闭左侧 关闭右侧 关闭其它 刷新页面 会员列表 赠送彩金 会员加扣款 提现列表 充值列表 即时注单 注单管理 开奖记录 产品预设列表 团队统计 员工统计 首…" at bounding box center [871, 341] width 1392 height 595
click at [372, 202] on input "08113642444" at bounding box center [348, 199] width 162 height 22
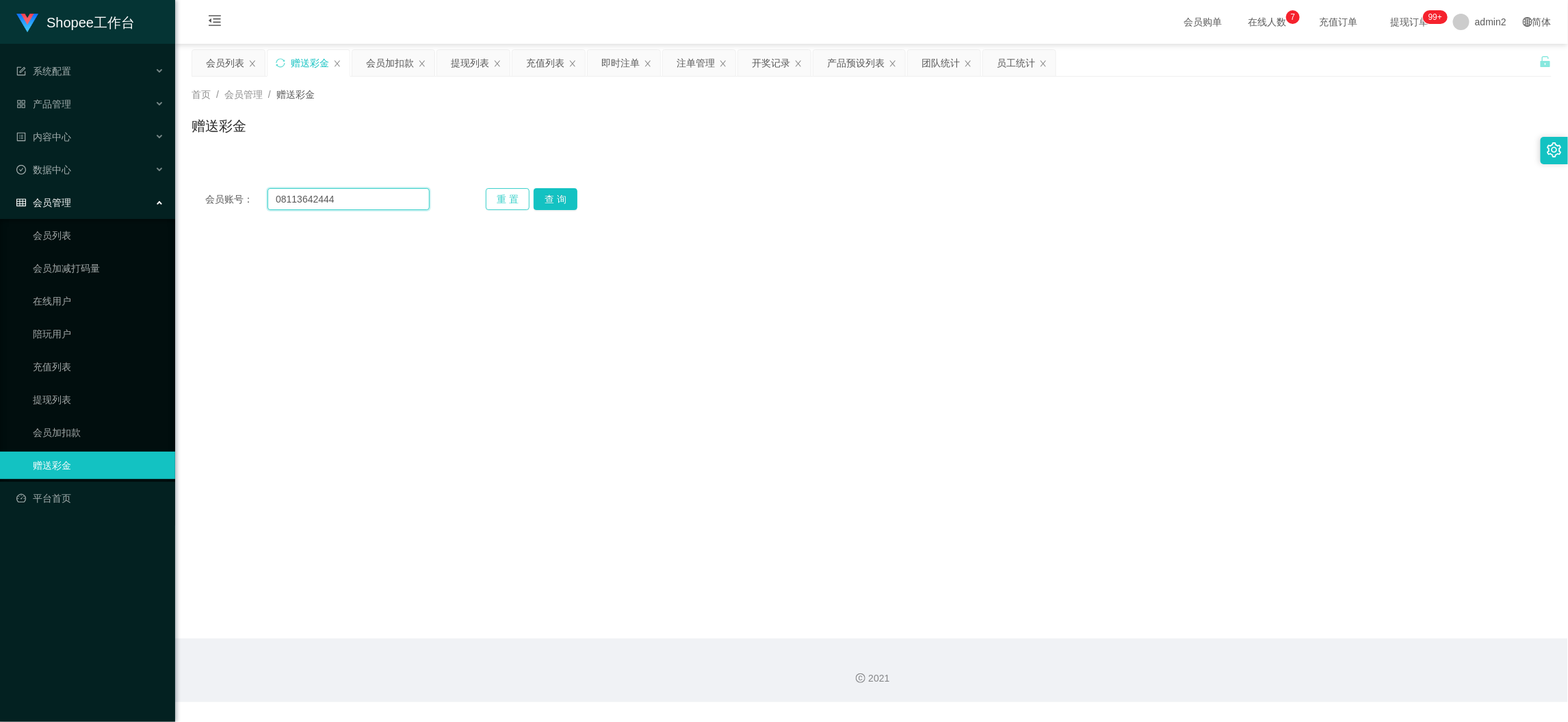
drag, startPoint x: 372, startPoint y: 202, endPoint x: 502, endPoint y: 201, distance: 130.0
click at [372, 202] on input "08113642444" at bounding box center [348, 199] width 162 height 22
paste input "77"
type input "77"
click at [545, 201] on button "查 询" at bounding box center [555, 199] width 44 height 22
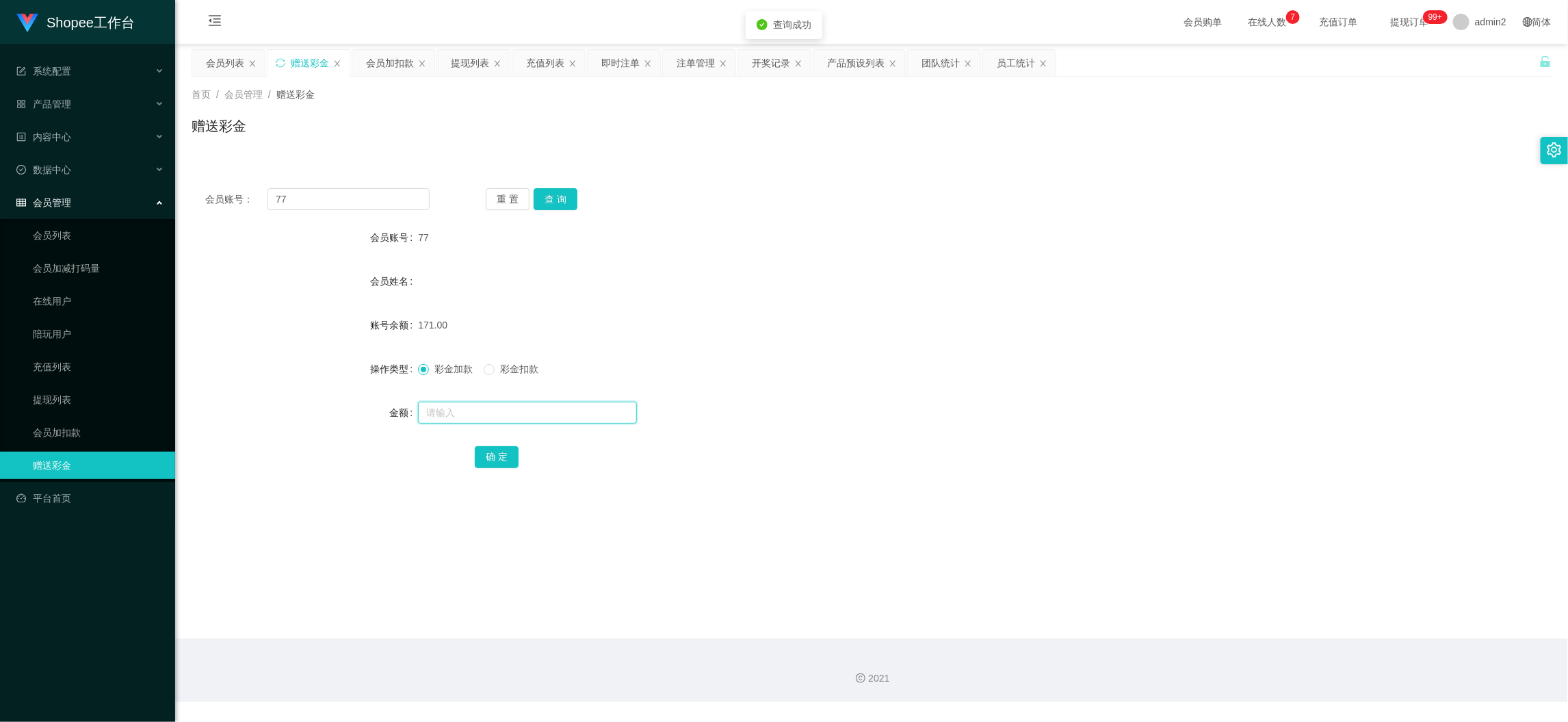
click at [532, 418] on input "text" at bounding box center [527, 413] width 219 height 22
click at [532, 416] on input "text" at bounding box center [527, 413] width 219 height 22
type input "14"
drag, startPoint x: 498, startPoint y: 448, endPoint x: 498, endPoint y: 456, distance: 8.0
click at [498, 455] on button "确 定" at bounding box center [497, 457] width 44 height 22
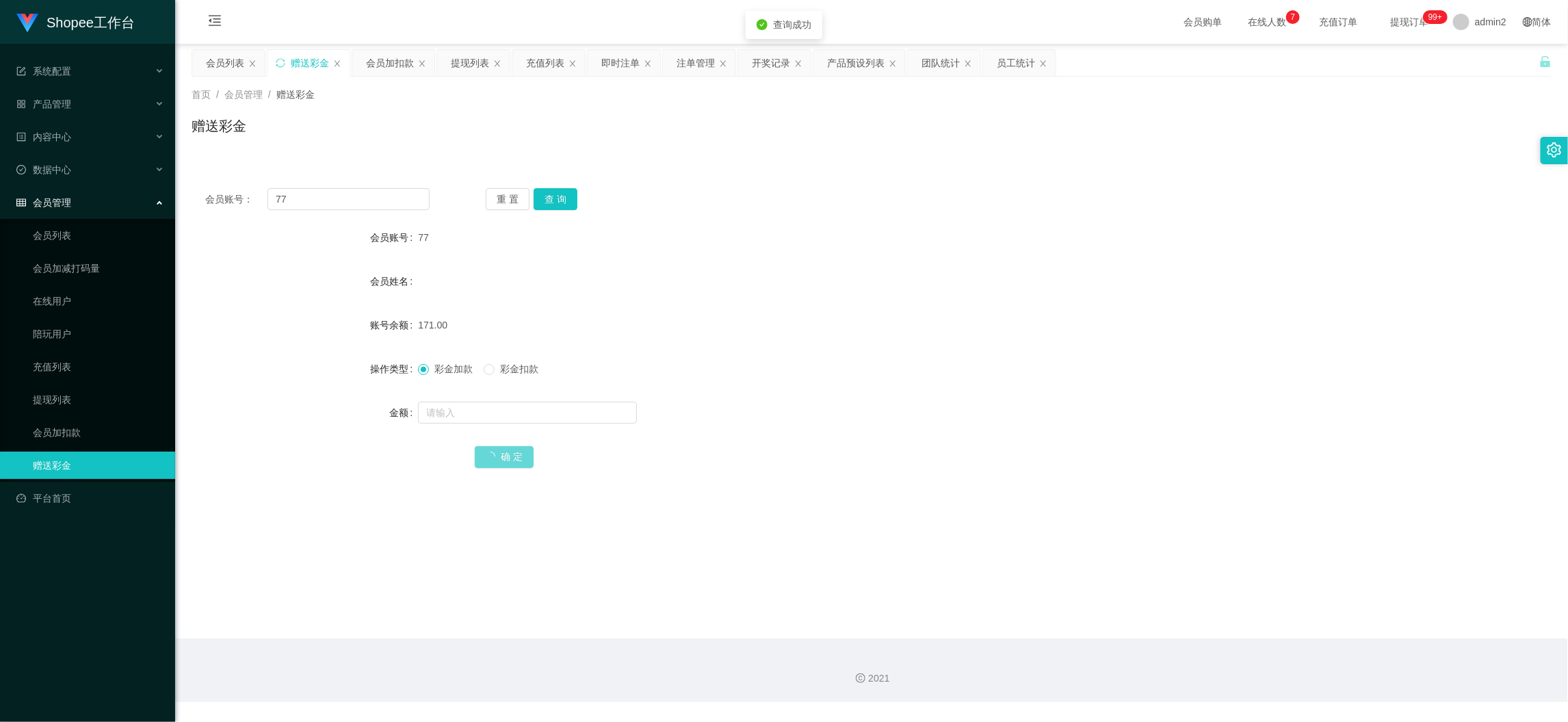
click at [799, 418] on div at bounding box center [814, 413] width 793 height 27
click at [342, 199] on input "77" at bounding box center [348, 199] width 162 height 22
drag, startPoint x: 342, startPoint y: 199, endPoint x: 375, endPoint y: 199, distance: 33.0
click at [343, 201] on input "77" at bounding box center [348, 199] width 162 height 22
paste input "08113642444"
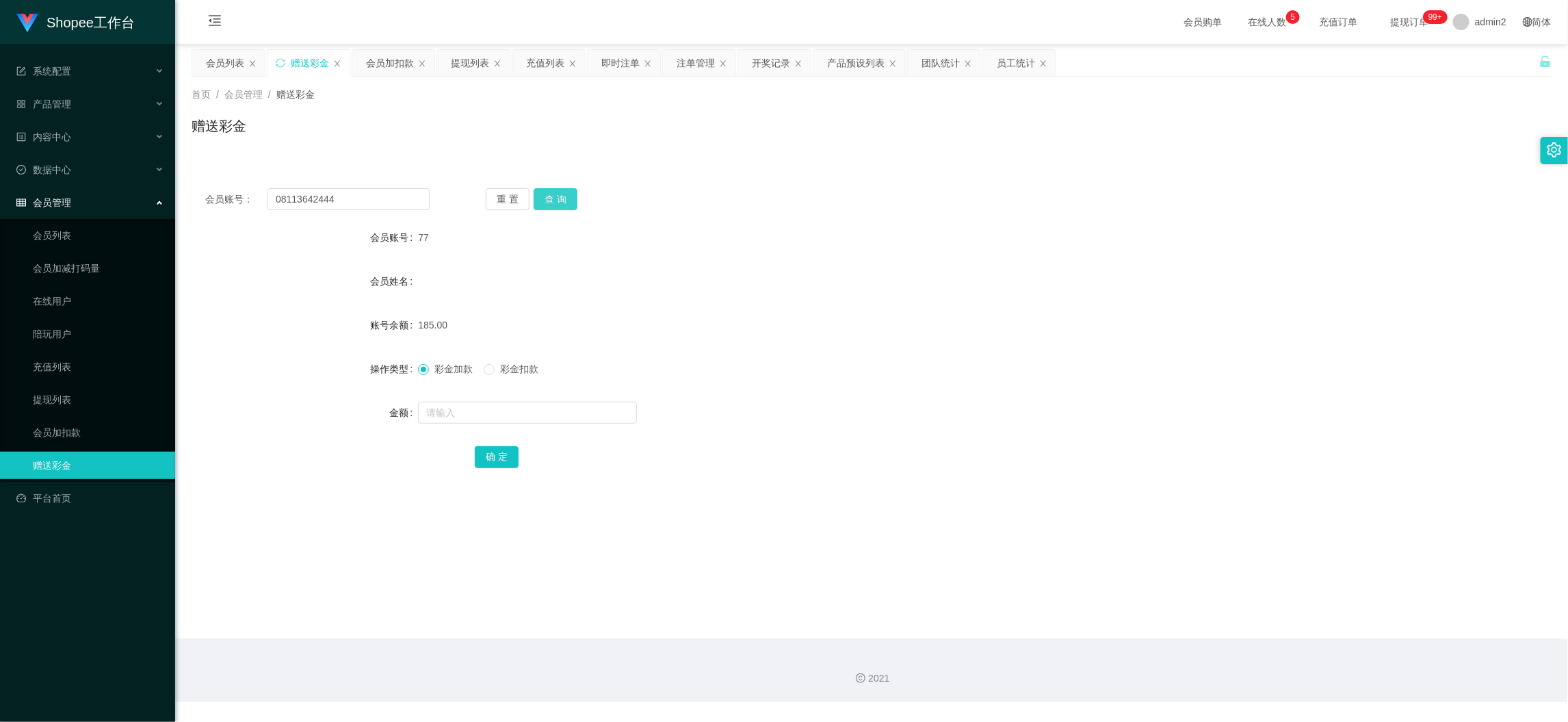
click at [561, 190] on button "查 询" at bounding box center [555, 199] width 44 height 22
click at [554, 199] on button "查 询" at bounding box center [555, 199] width 44 height 22
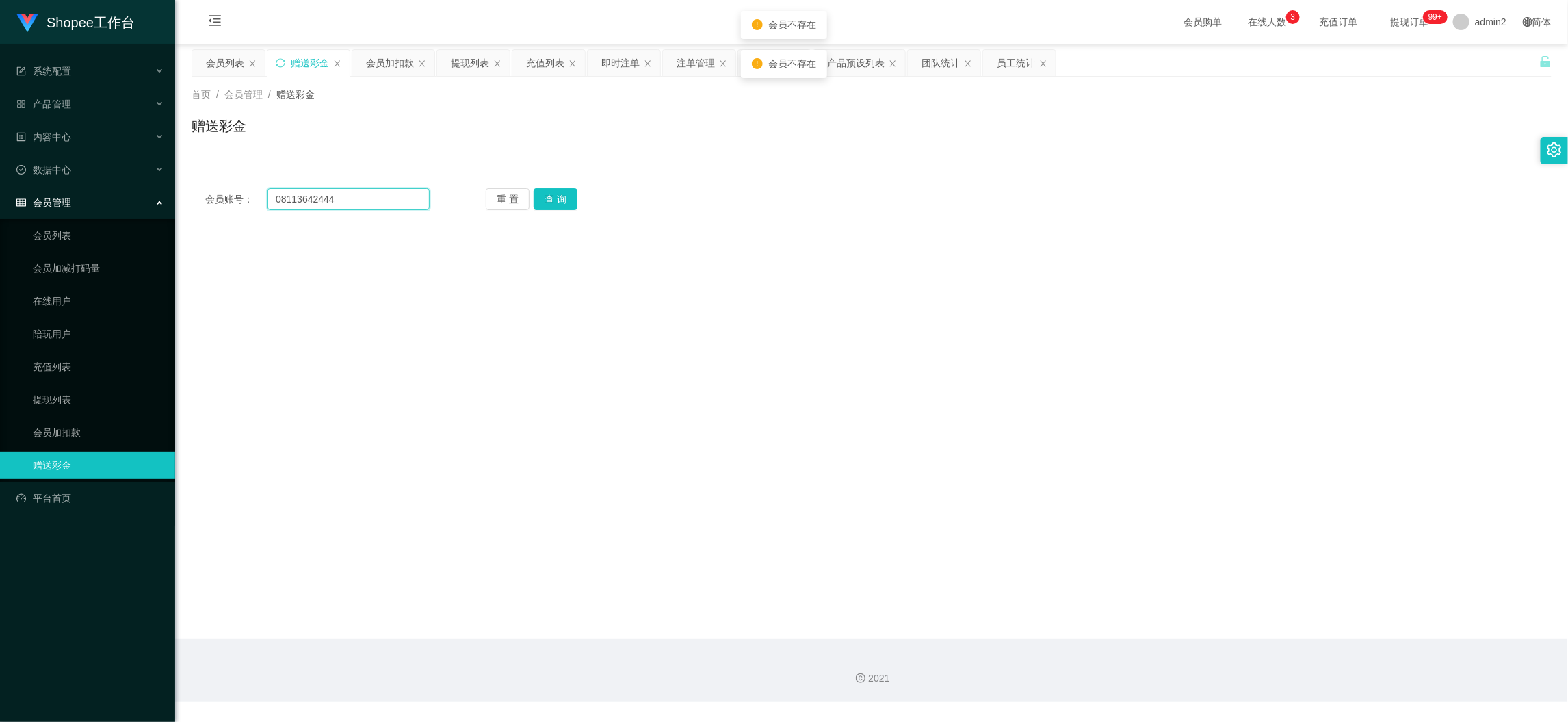
click at [388, 192] on input "08113642444" at bounding box center [348, 199] width 162 height 22
click at [543, 199] on button "查 询" at bounding box center [555, 199] width 44 height 22
click at [519, 335] on main "关闭左侧 关闭右侧 关闭其它 刷新页面 会员列表 赠送彩金 会员加扣款 提现列表 充值列表 即时注单 注单管理 开奖记录 产品预设列表 团队统计 员工统计 首…" at bounding box center [871, 341] width 1392 height 595
click at [383, 199] on input "08113642444" at bounding box center [348, 199] width 162 height 22
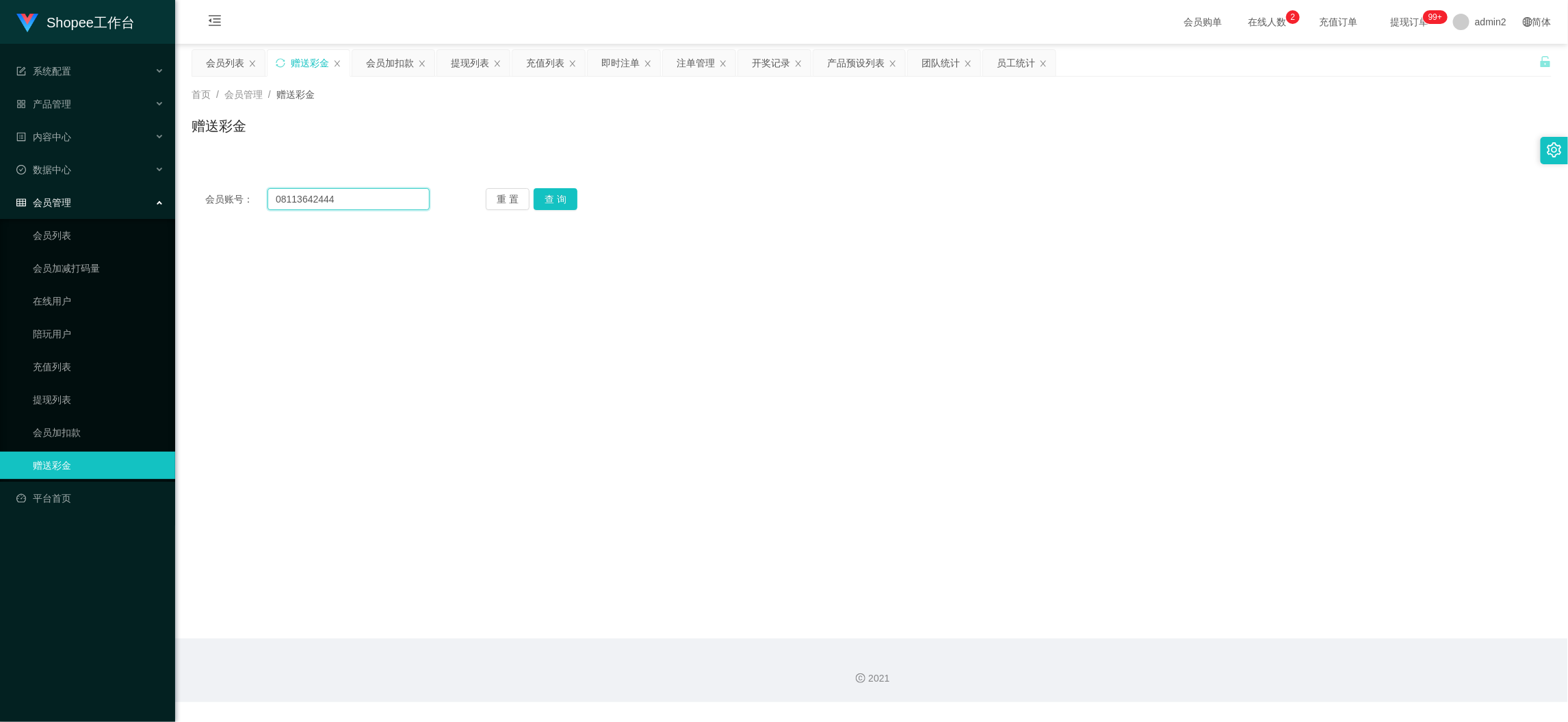
click at [383, 199] on input "08113642444" at bounding box center [348, 199] width 162 height 22
paste input "46"
type input "08113462444"
click at [559, 209] on button "查 询" at bounding box center [555, 199] width 44 height 22
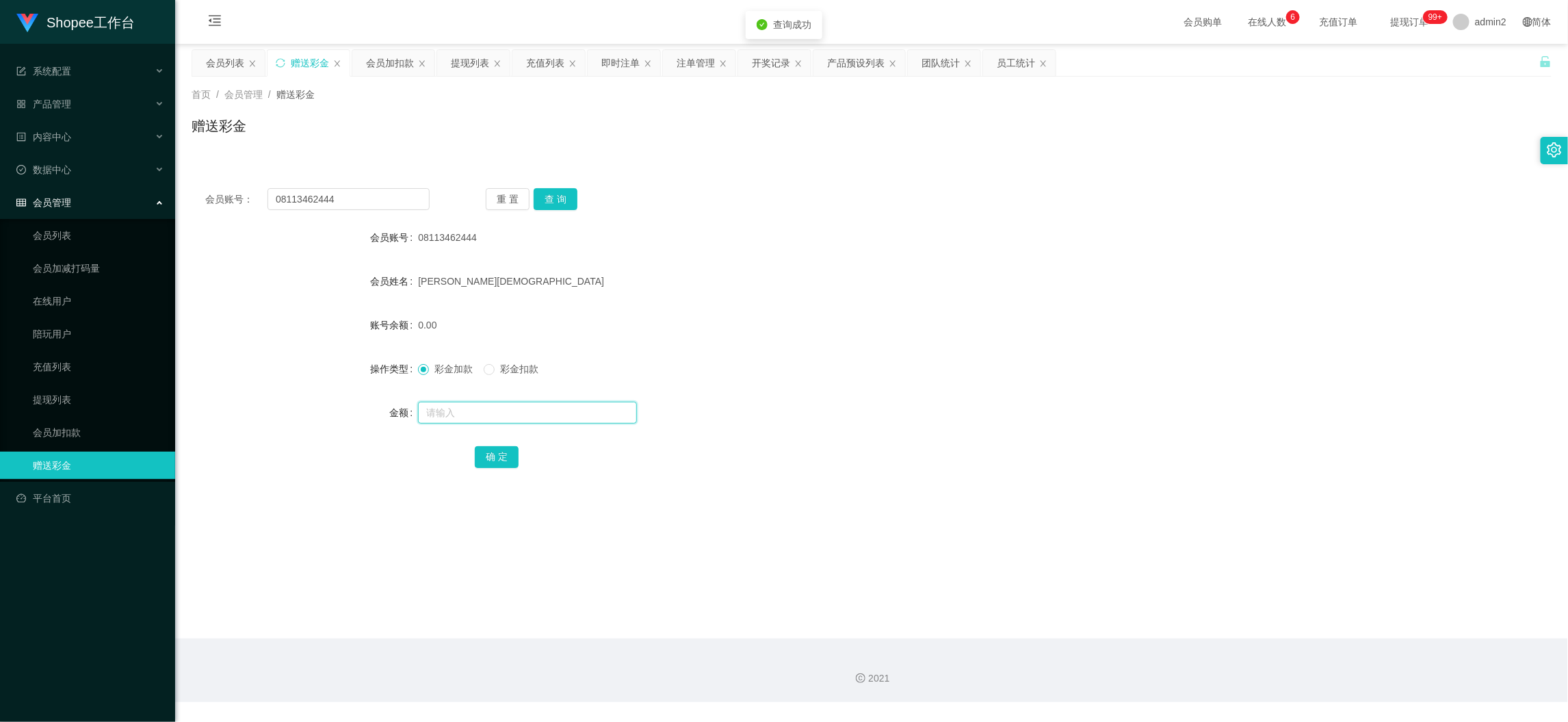
click at [552, 412] on input "text" at bounding box center [527, 413] width 219 height 22
type input "100"
click at [498, 453] on button "确 定" at bounding box center [497, 457] width 44 height 22
click at [815, 377] on div "彩金加款 彩金扣款" at bounding box center [814, 369] width 793 height 27
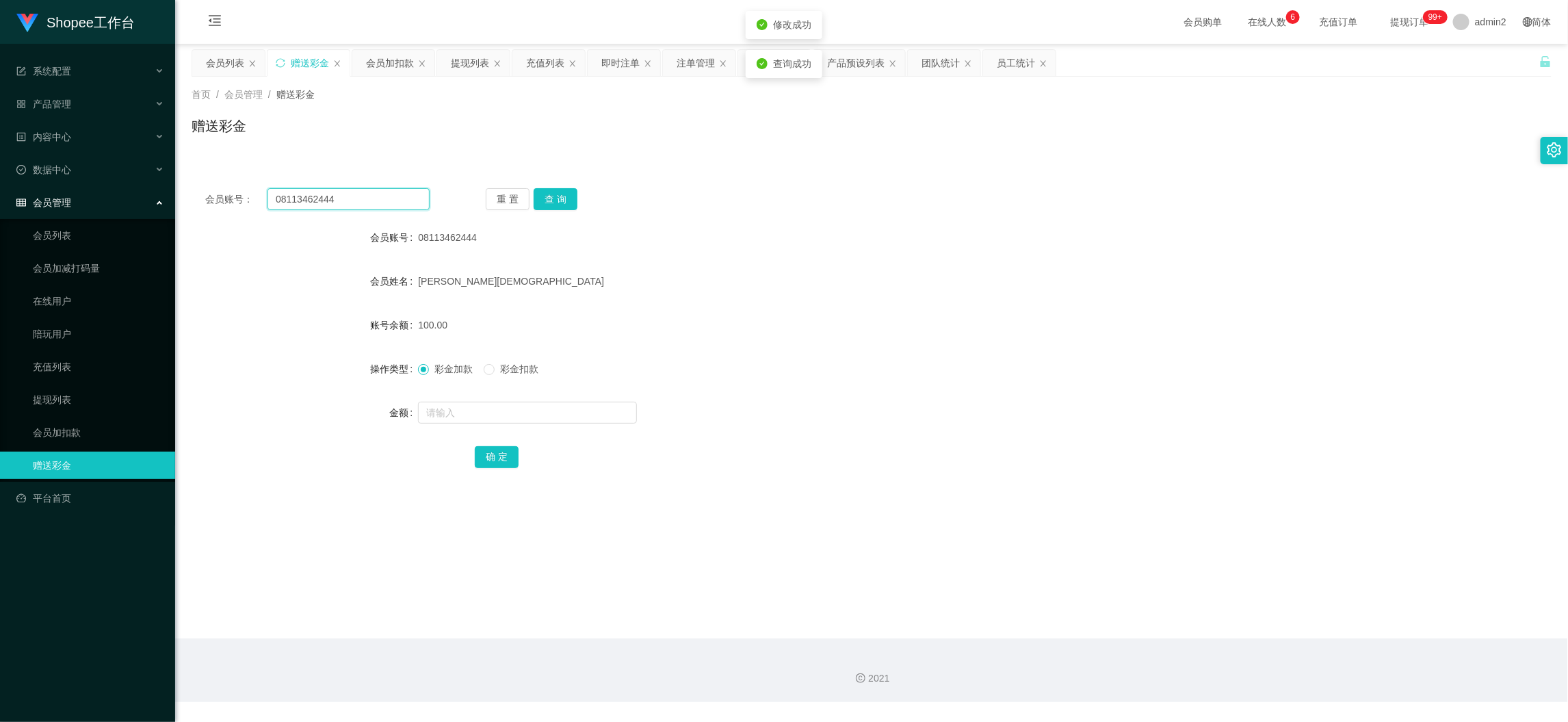
click at [380, 204] on input "08113462444" at bounding box center [348, 199] width 162 height 22
type input "77"
click at [558, 200] on button "查 询" at bounding box center [555, 199] width 44 height 22
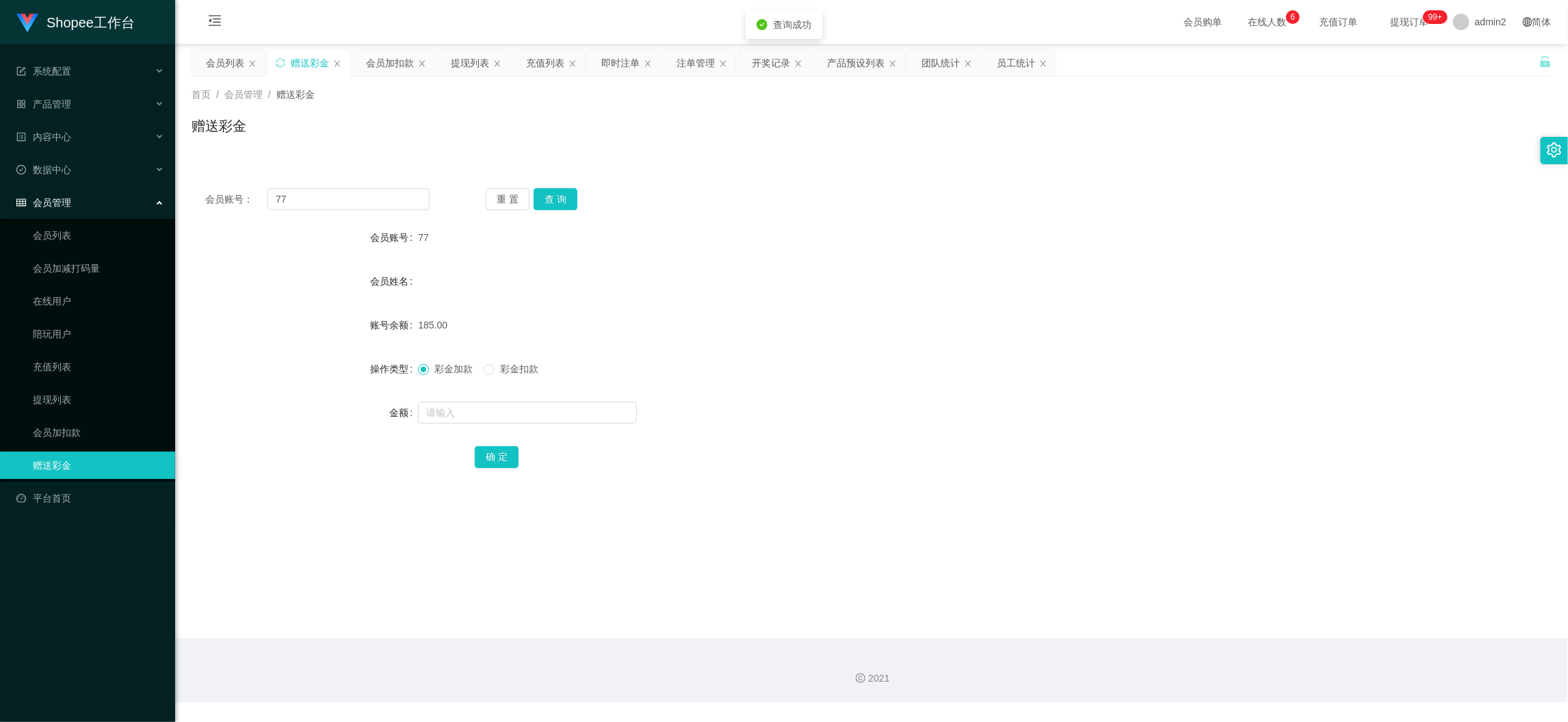
click at [508, 443] on div "确 定" at bounding box center [871, 457] width 793 height 27
drag, startPoint x: 489, startPoint y: 448, endPoint x: 502, endPoint y: 447, distance: 13.0
click at [489, 452] on button "确 定" at bounding box center [497, 457] width 44 height 22
drag, startPoint x: 505, startPoint y: 412, endPoint x: 506, endPoint y: 420, distance: 8.1
click at [505, 414] on input "text" at bounding box center [527, 413] width 219 height 22
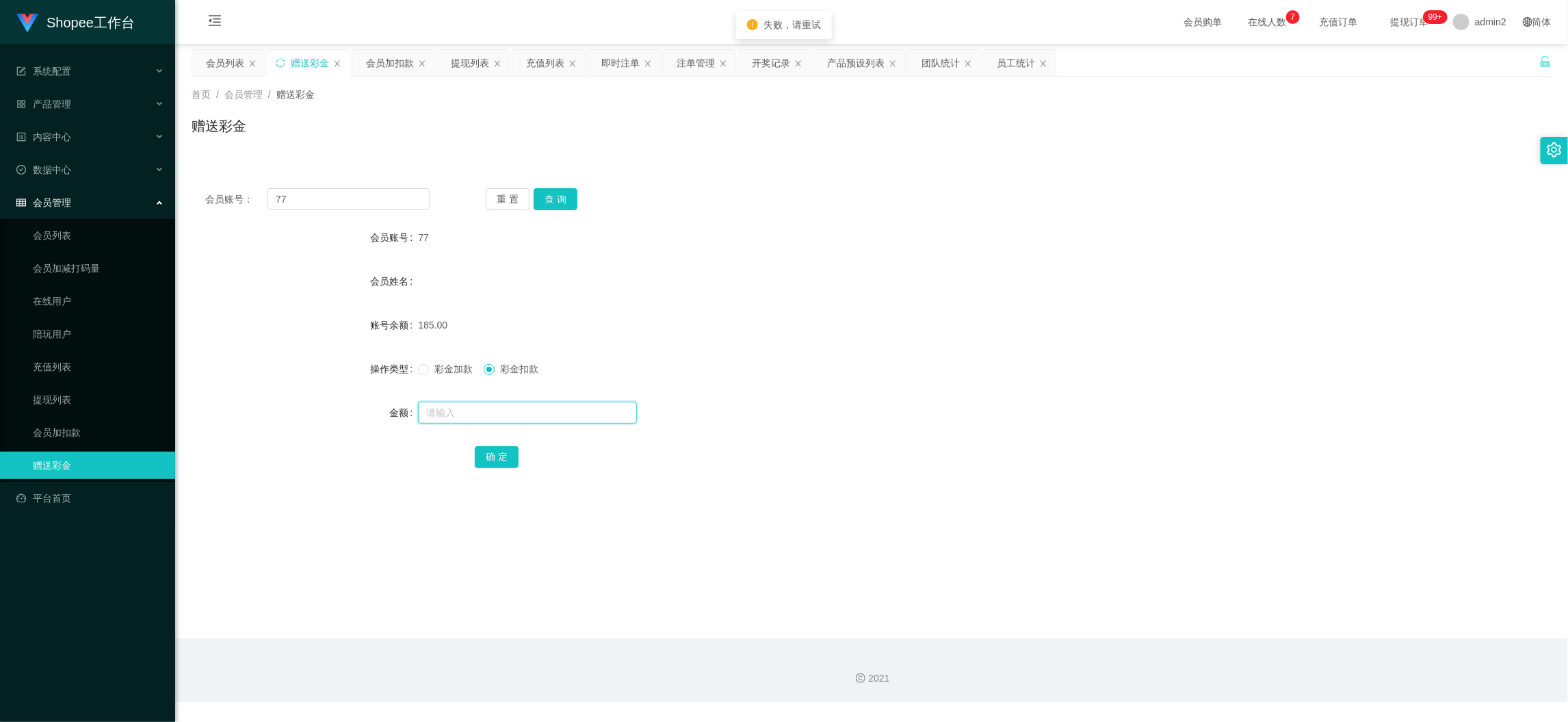
click at [502, 410] on input "text" at bounding box center [527, 413] width 219 height 22
type input "100"
click at [493, 451] on button "确 定" at bounding box center [497, 457] width 44 height 22
click at [426, 372] on span at bounding box center [424, 370] width 11 height 11
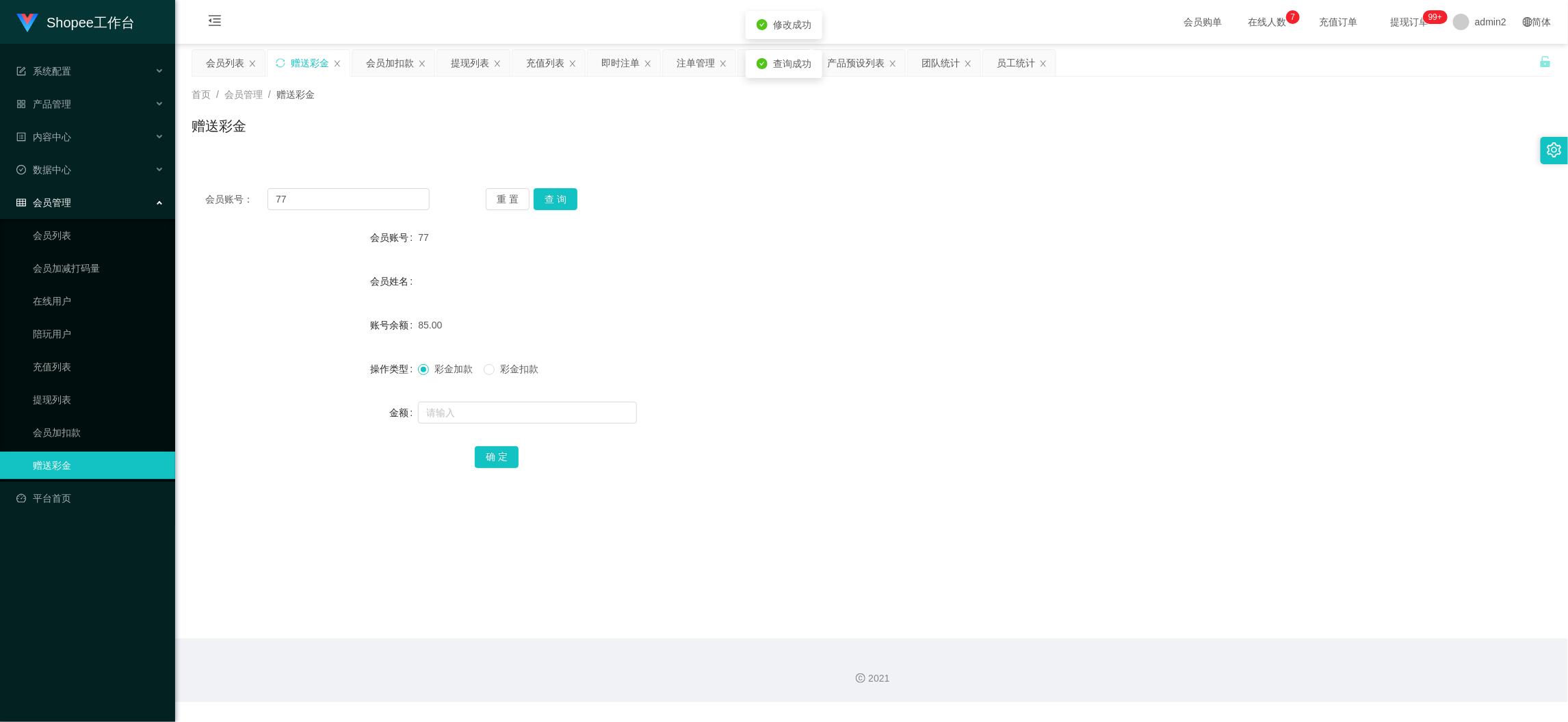
click at [563, 316] on div "85.00" at bounding box center [814, 325] width 793 height 27
drag, startPoint x: 310, startPoint y: 200, endPoint x: 264, endPoint y: 205, distance: 46.3
click at [264, 205] on div "会员账号： 77" at bounding box center [317, 199] width 224 height 22
drag, startPoint x: 215, startPoint y: 61, endPoint x: 356, endPoint y: 154, distance: 168.9
click at [215, 61] on div "会员列表" at bounding box center [225, 63] width 38 height 26
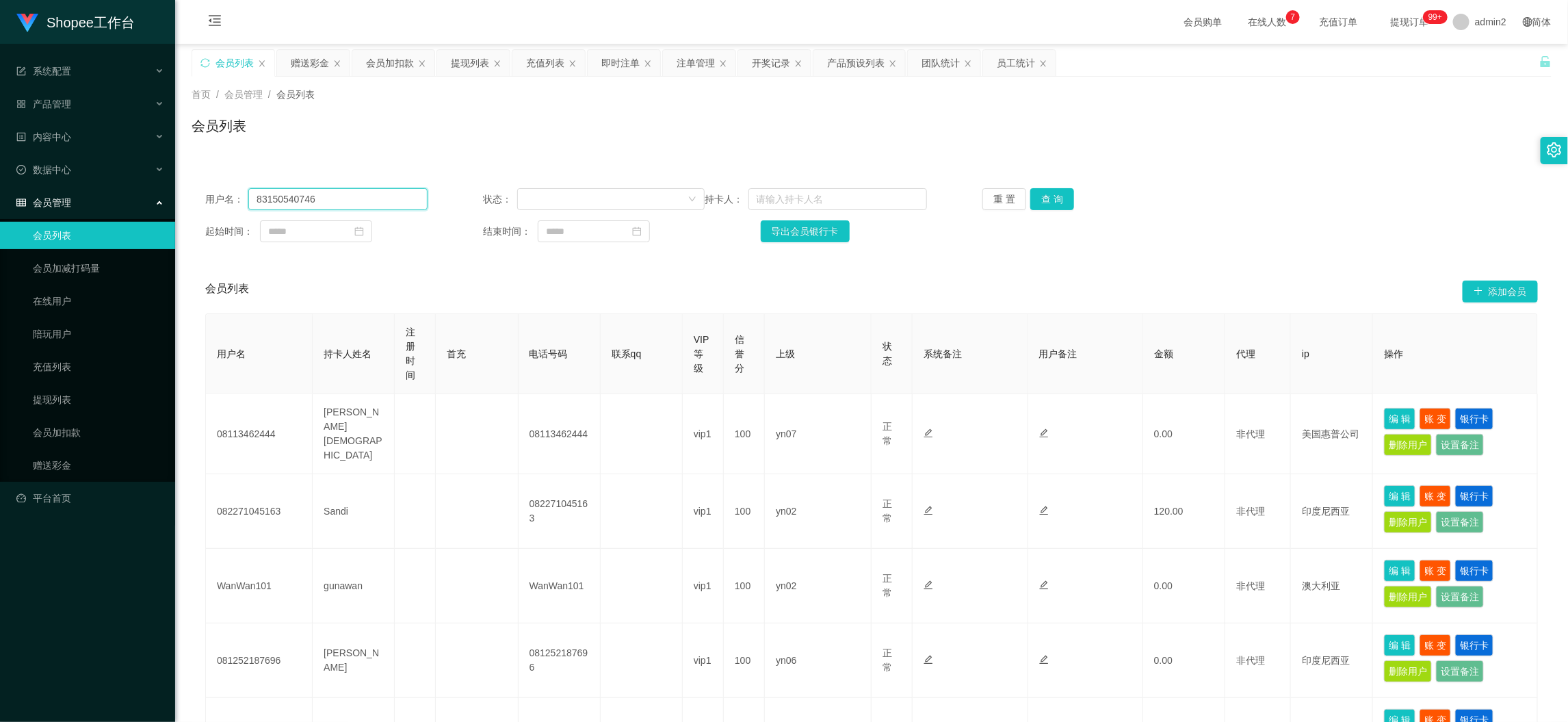
click at [372, 199] on input "83150540746" at bounding box center [337, 199] width 178 height 22
drag, startPoint x: 372, startPoint y: 199, endPoint x: 399, endPoint y: 199, distance: 27.0
click at [384, 199] on input "83150540746" at bounding box center [337, 199] width 178 height 22
paste input "77"
type input "77"
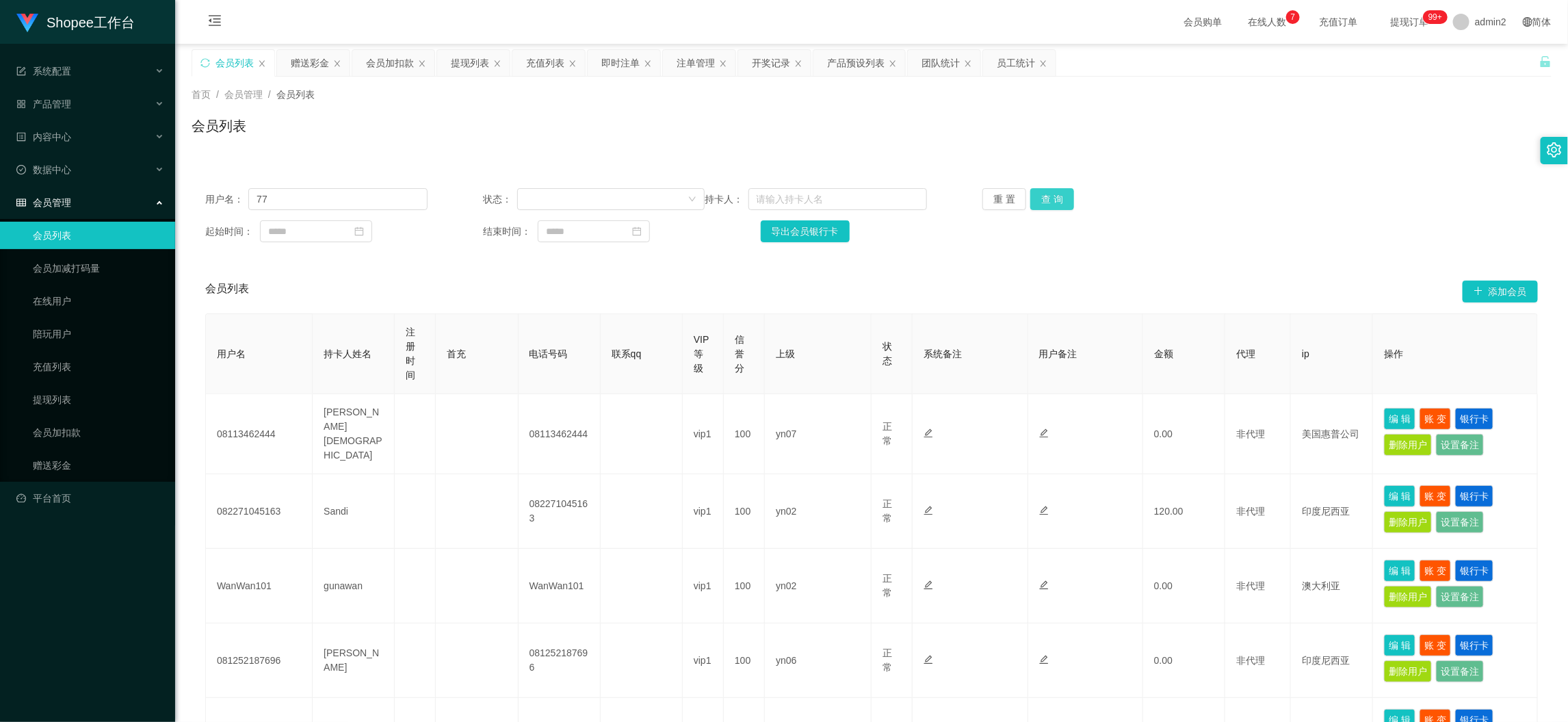
click at [1049, 197] on button "查 询" at bounding box center [1052, 199] width 44 height 22
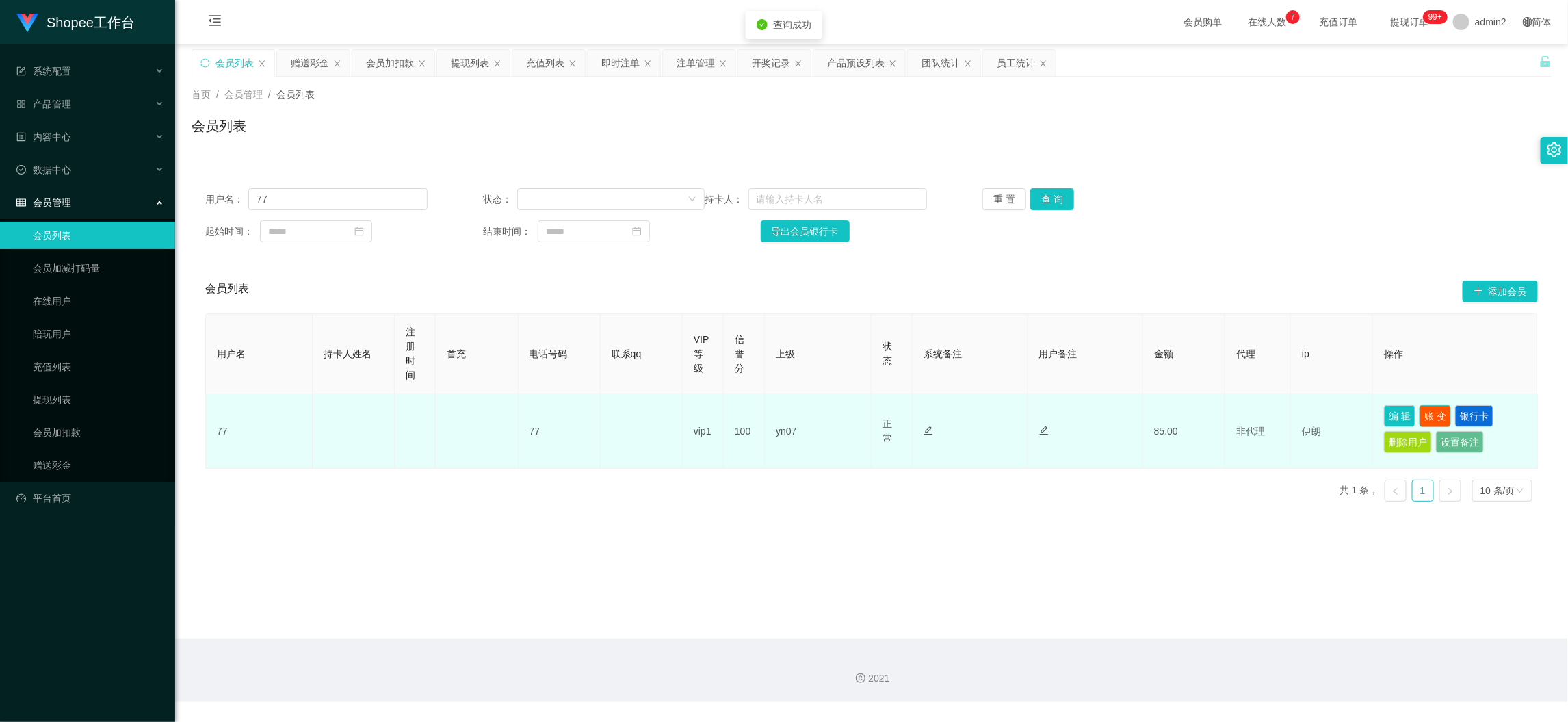
click at [1419, 414] on button "账 变" at bounding box center [1434, 416] width 31 height 22
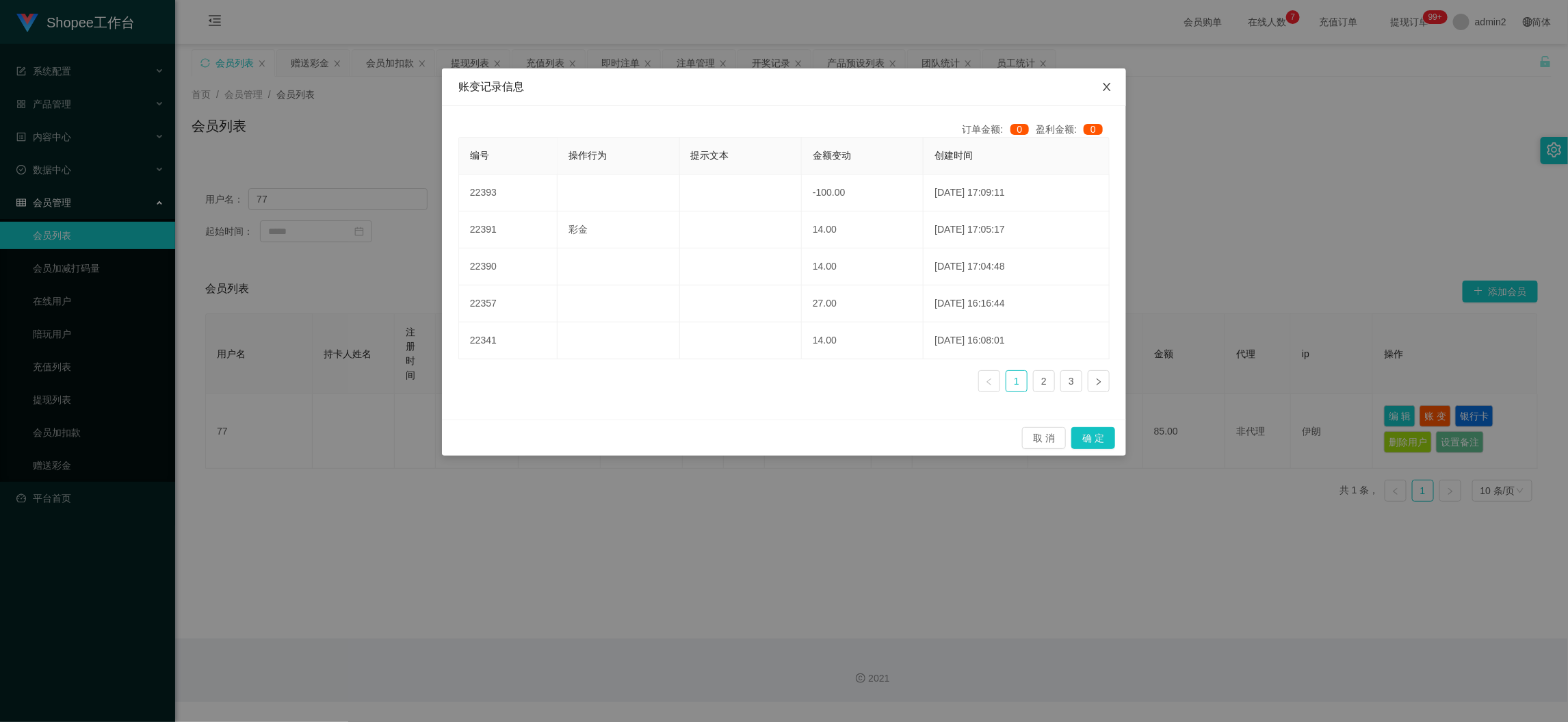
click at [1107, 87] on icon "图标: close" at bounding box center [1106, 86] width 7 height 8
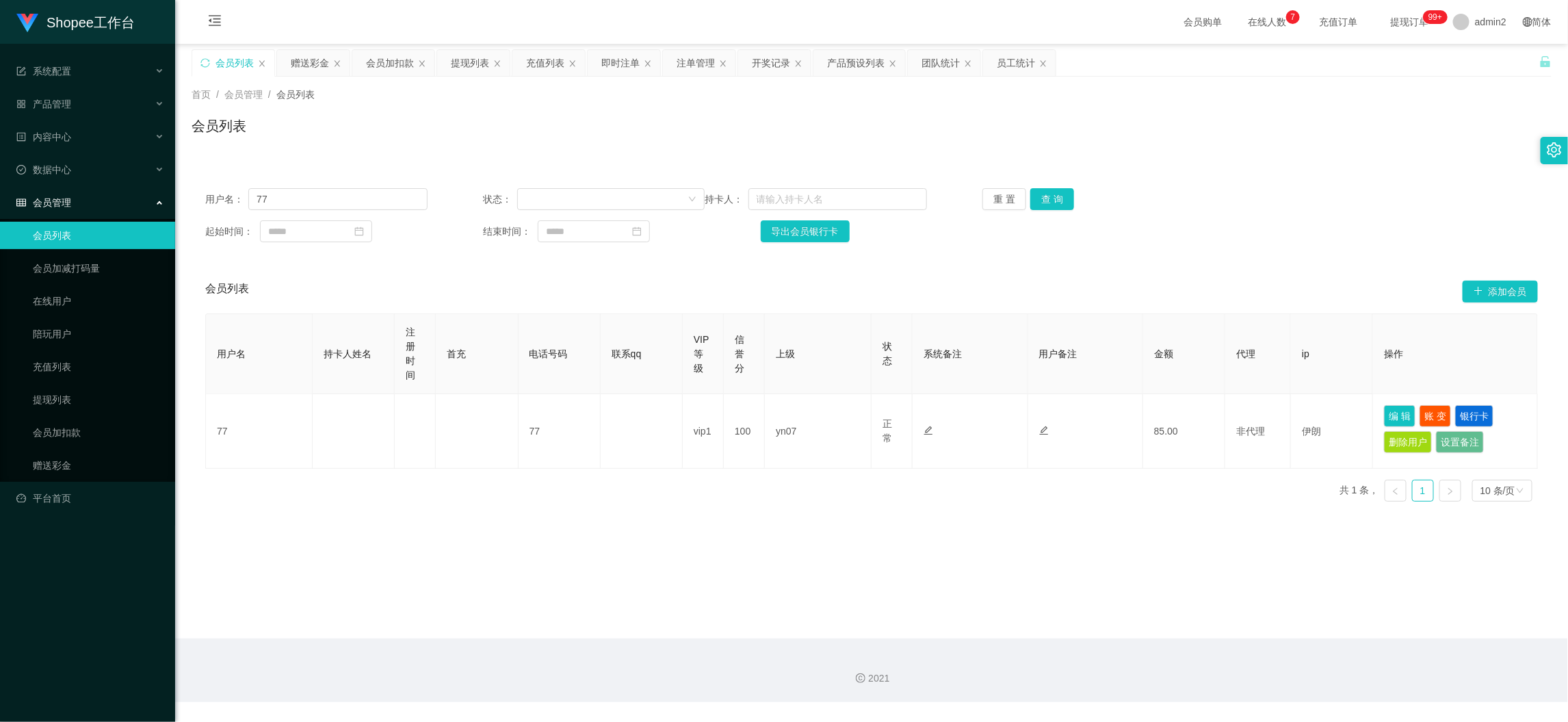
click at [393, 112] on div "首页 / 会员管理 / 会员列表 / 会员列表" at bounding box center [871, 117] width 1359 height 59
click at [314, 65] on div "赠送彩金" at bounding box center [310, 63] width 38 height 26
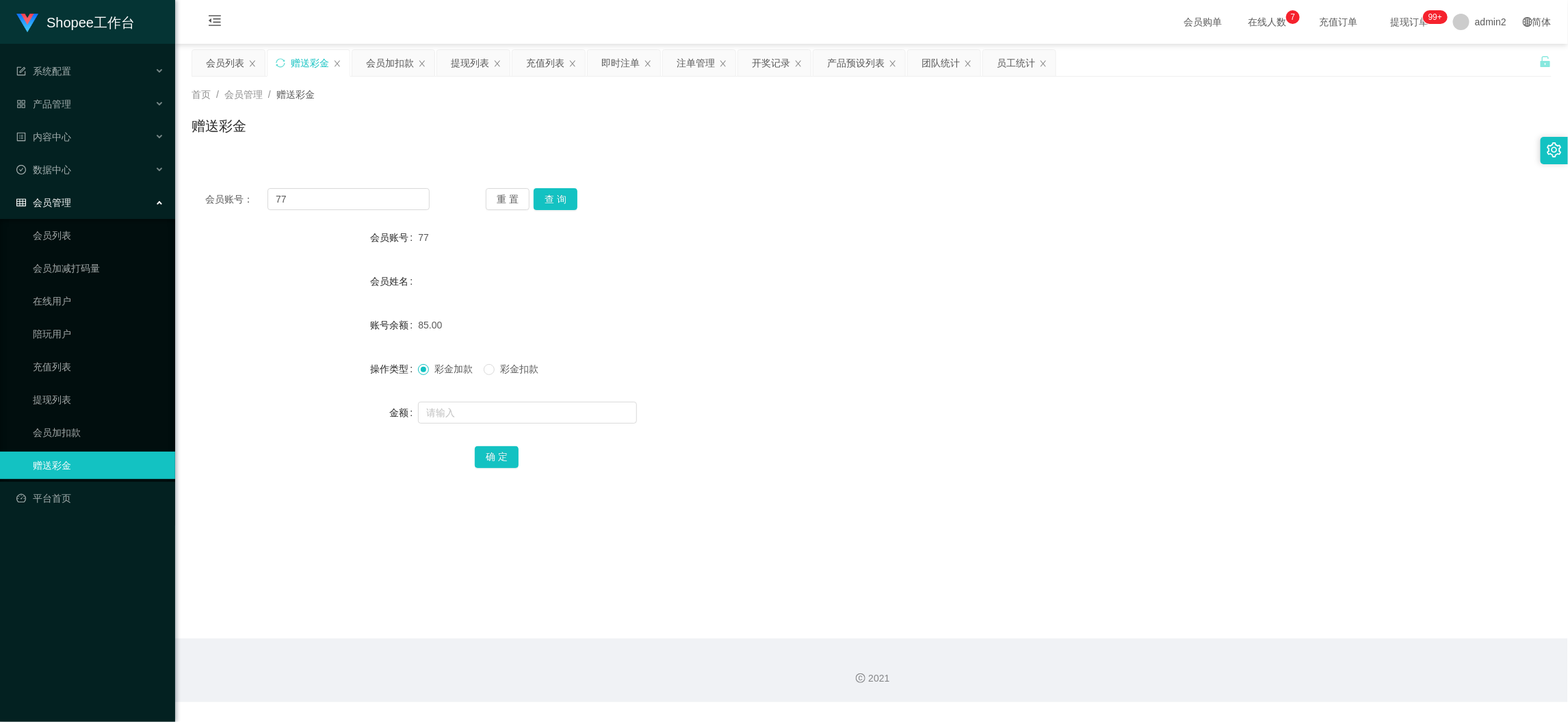
click at [371, 124] on div "赠送彩金" at bounding box center [871, 131] width 1359 height 31
click at [543, 62] on div "充值列表" at bounding box center [545, 63] width 38 height 26
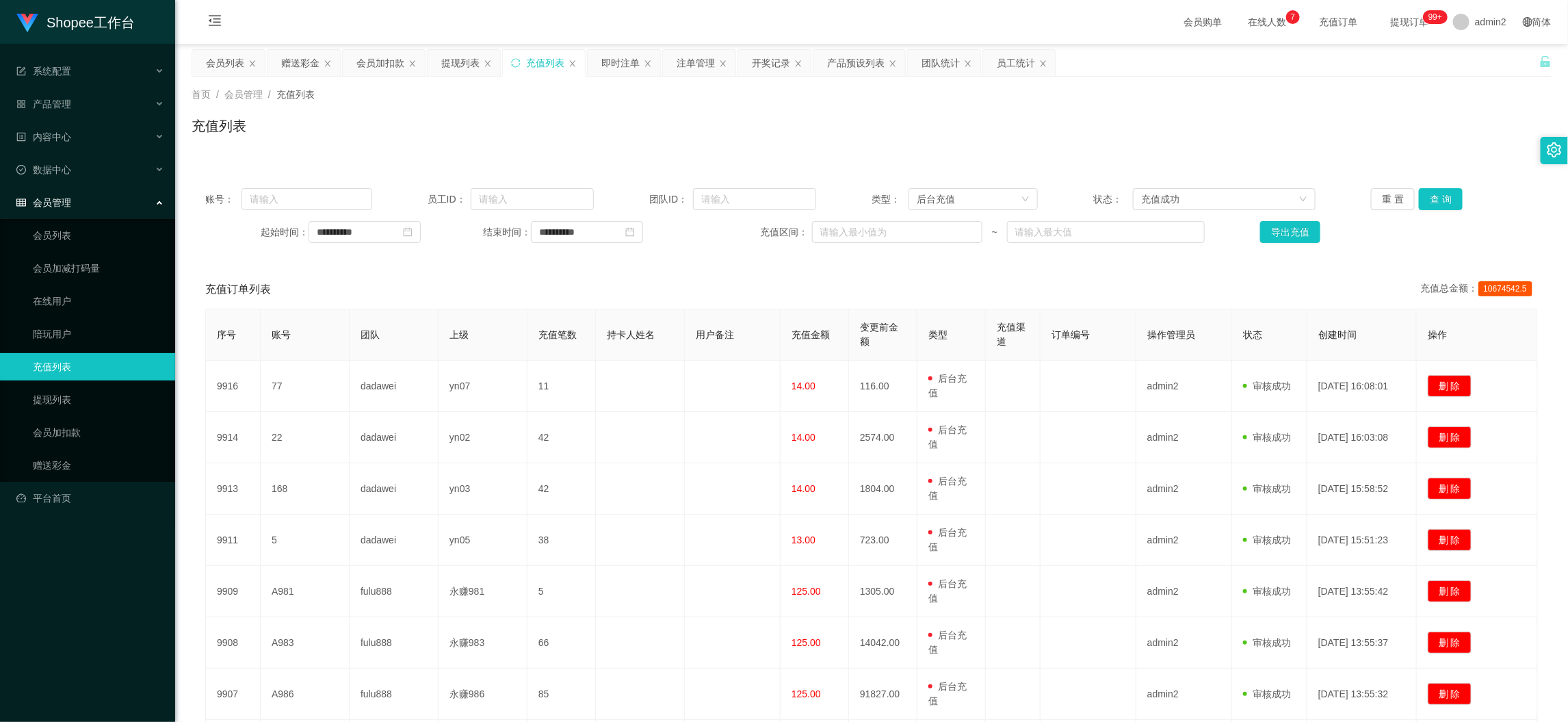
click at [309, 186] on div "**********" at bounding box center [871, 216] width 1359 height 82
drag, startPoint x: 309, startPoint y: 186, endPoint x: 326, endPoint y: 194, distance: 18.8
click at [309, 186] on div "**********" at bounding box center [871, 216] width 1359 height 82
click at [329, 193] on input "text" at bounding box center [306, 199] width 130 height 22
click at [330, 192] on input "text" at bounding box center [306, 199] width 130 height 22
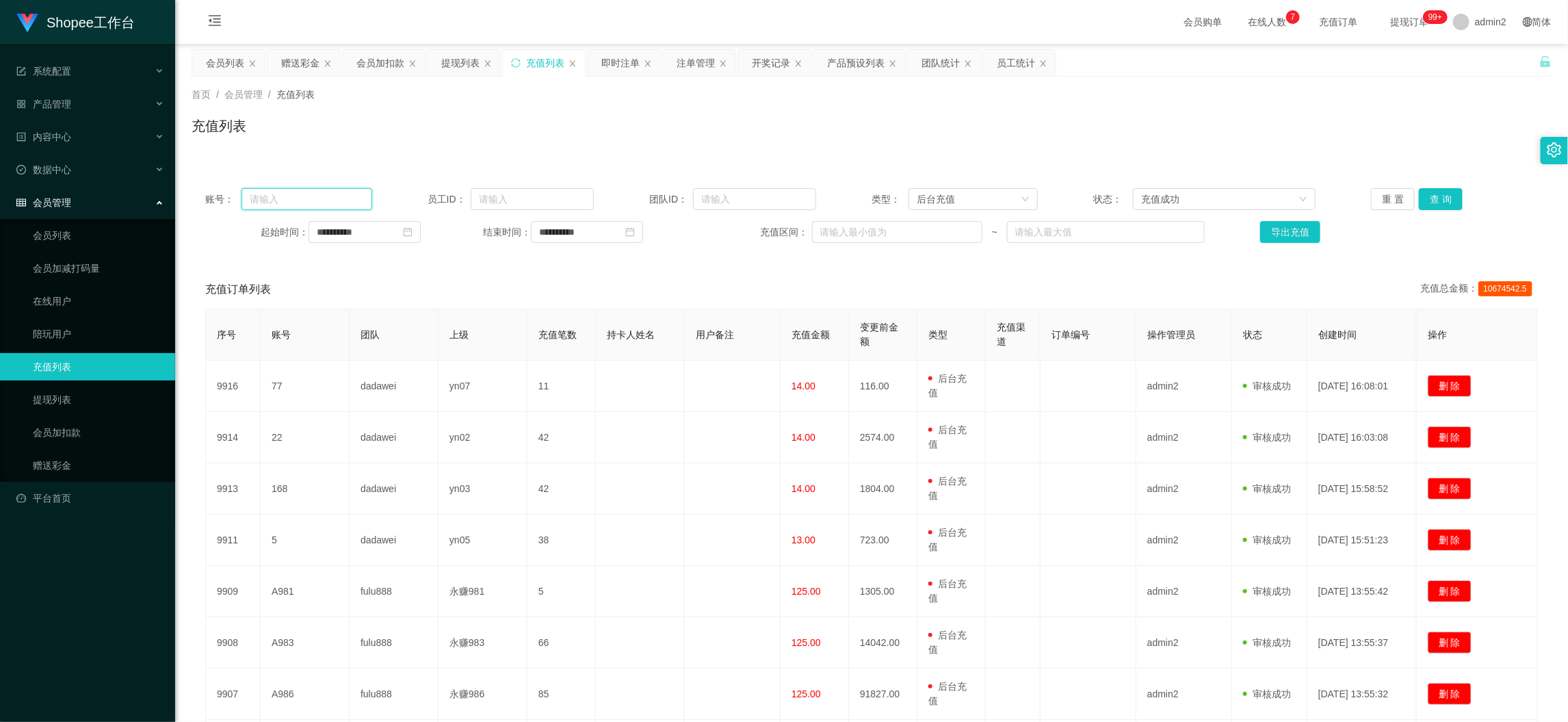
paste input "77"
type input "77"
click at [1461, 197] on div "重 置 查 询" at bounding box center [1481, 199] width 222 height 22
click at [1435, 196] on button "查 询" at bounding box center [1441, 199] width 44 height 22
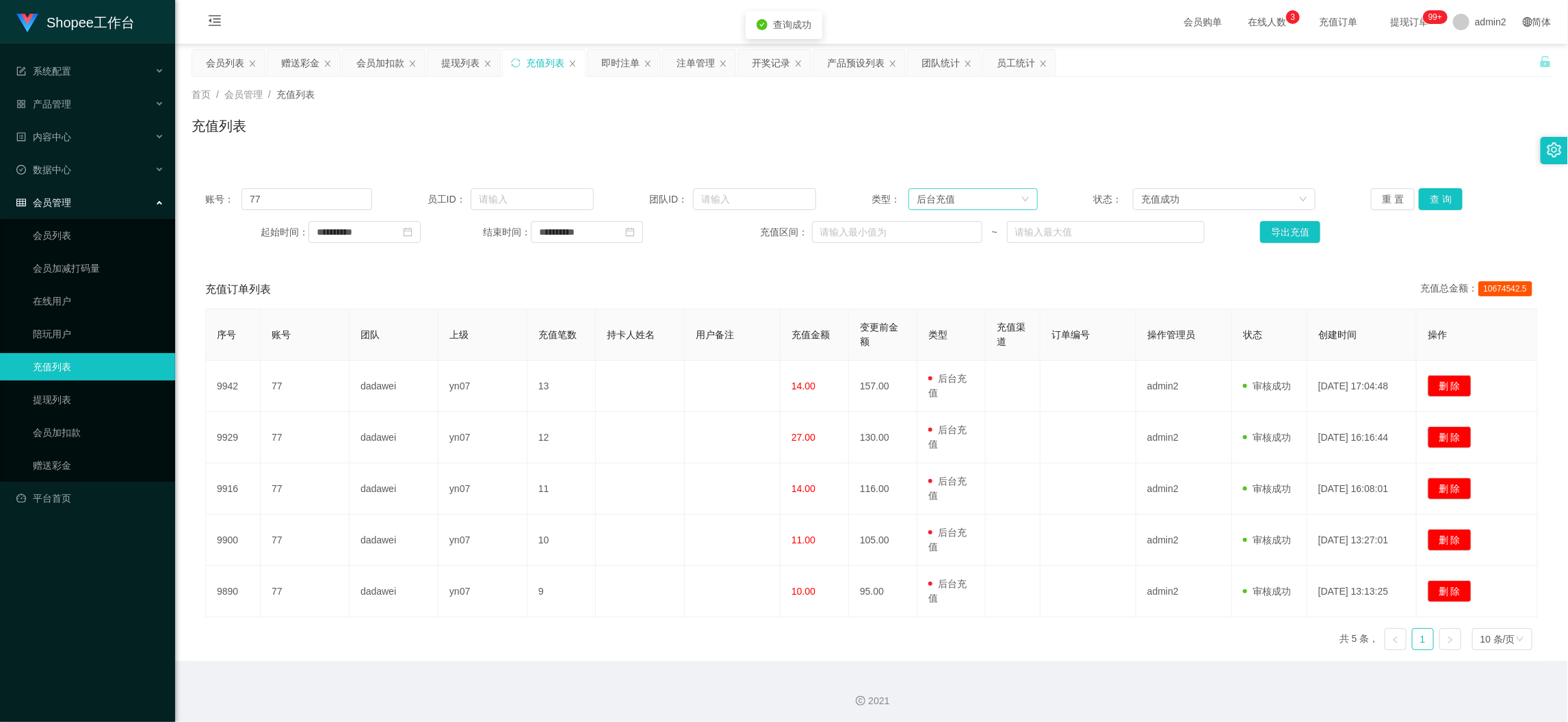
click at [973, 193] on div "后台充值" at bounding box center [969, 199] width 104 height 20
click at [938, 262] on li "赠送彩金" at bounding box center [967, 270] width 128 height 22
click at [1443, 197] on button "查 询" at bounding box center [1441, 199] width 44 height 22
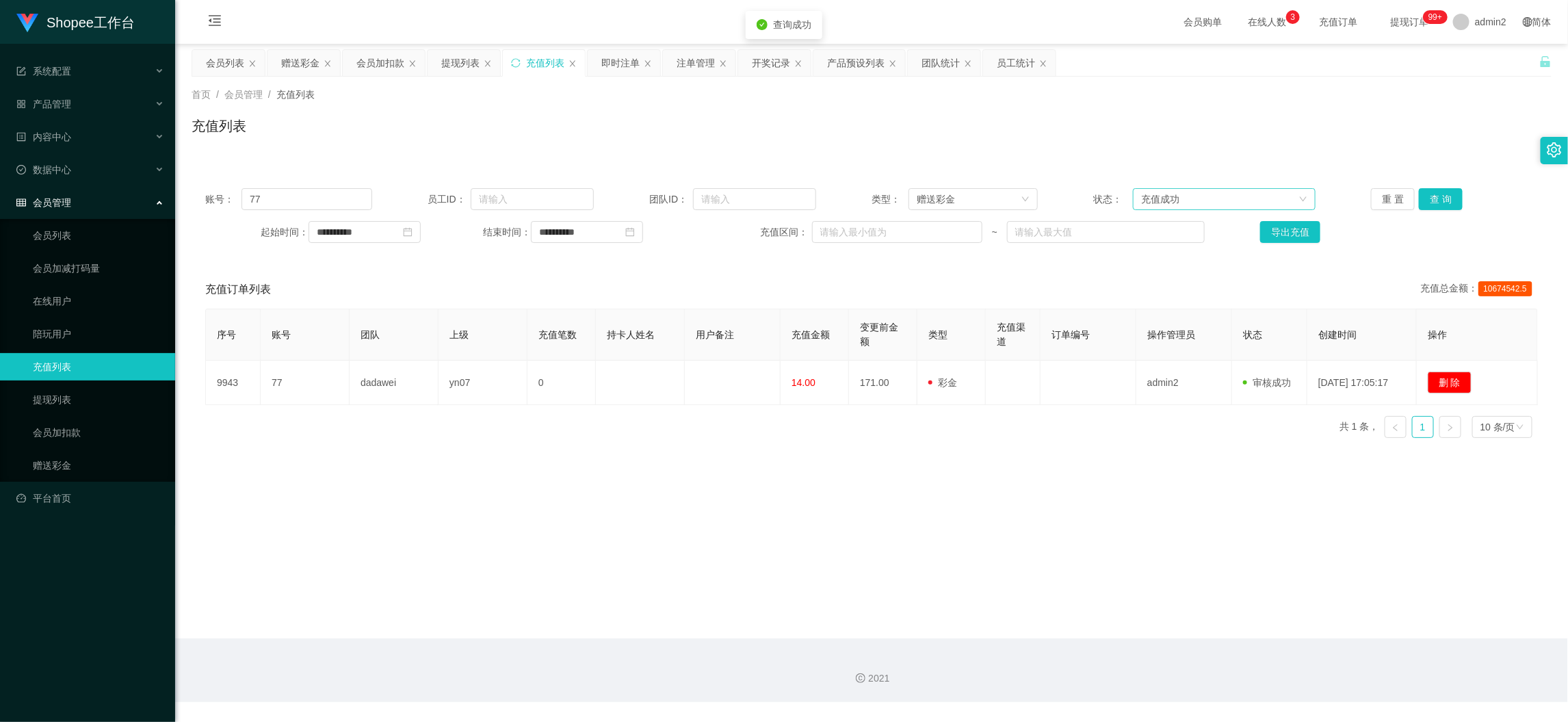
click at [1170, 199] on div "充值成功" at bounding box center [1160, 199] width 38 height 20
click at [995, 199] on div "赠送彩金" at bounding box center [969, 199] width 104 height 20
click at [957, 220] on li "后台充值" at bounding box center [967, 226] width 128 height 22
click at [1420, 199] on button "查 询" at bounding box center [1441, 199] width 44 height 22
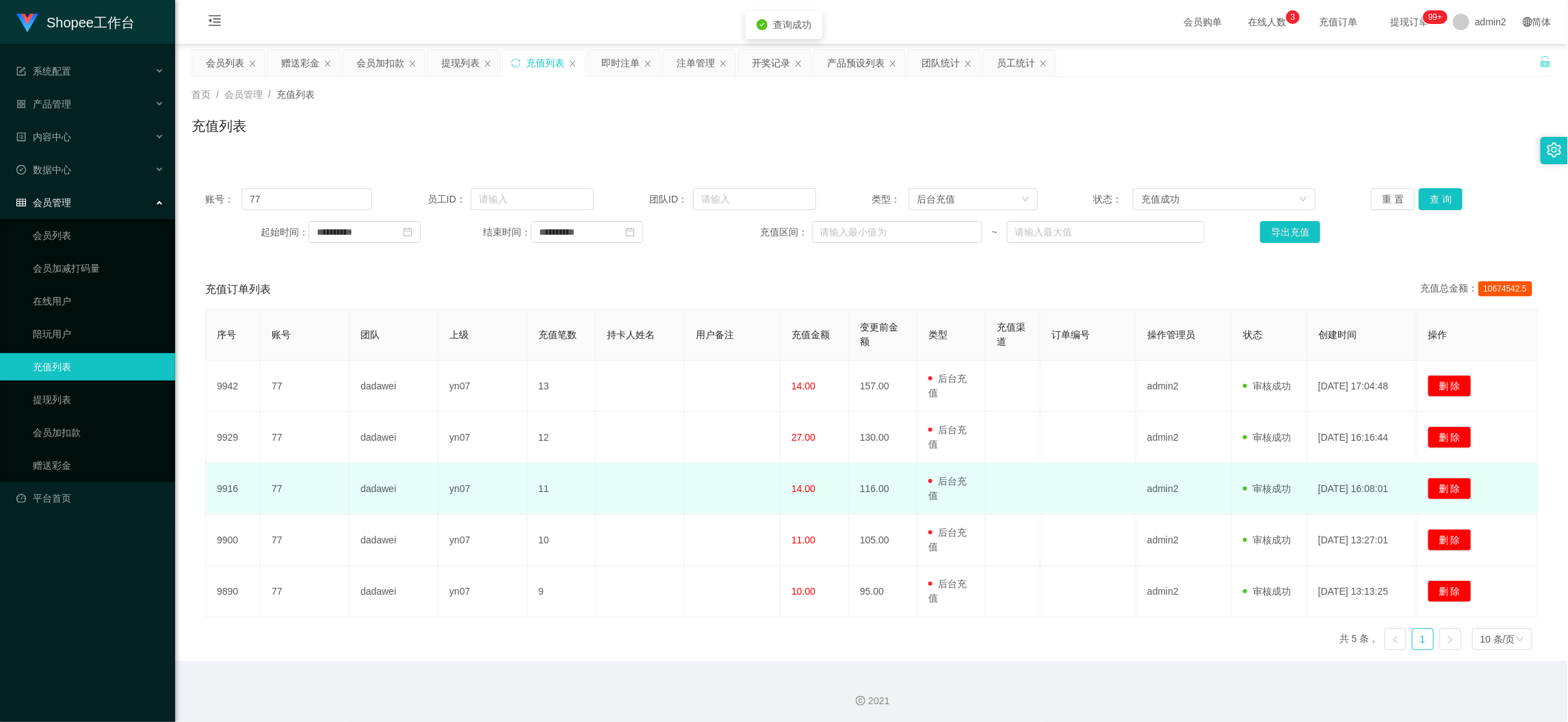
click at [950, 512] on td "用户充值 后台充值 彩金 注册赠送" at bounding box center [951, 489] width 69 height 51
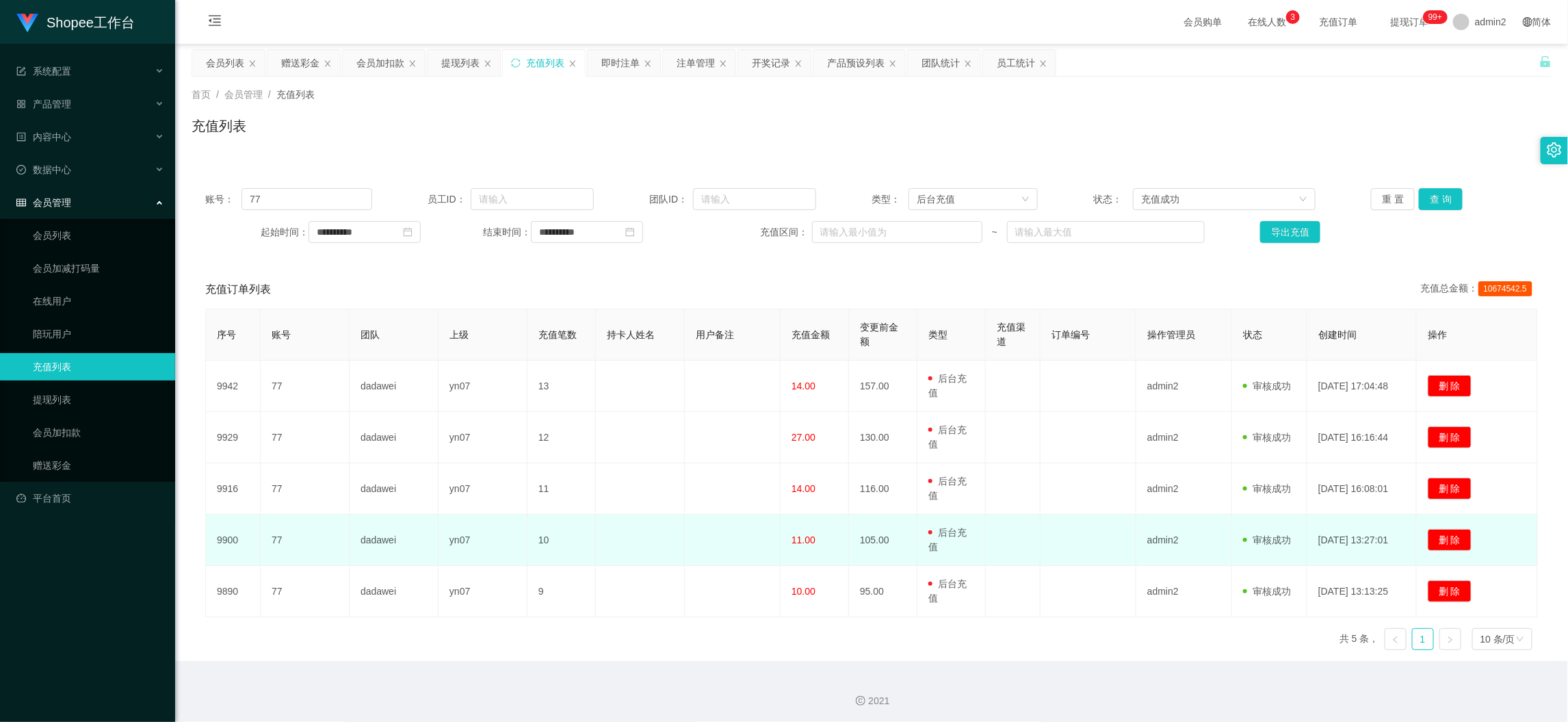
scroll to position [3, 0]
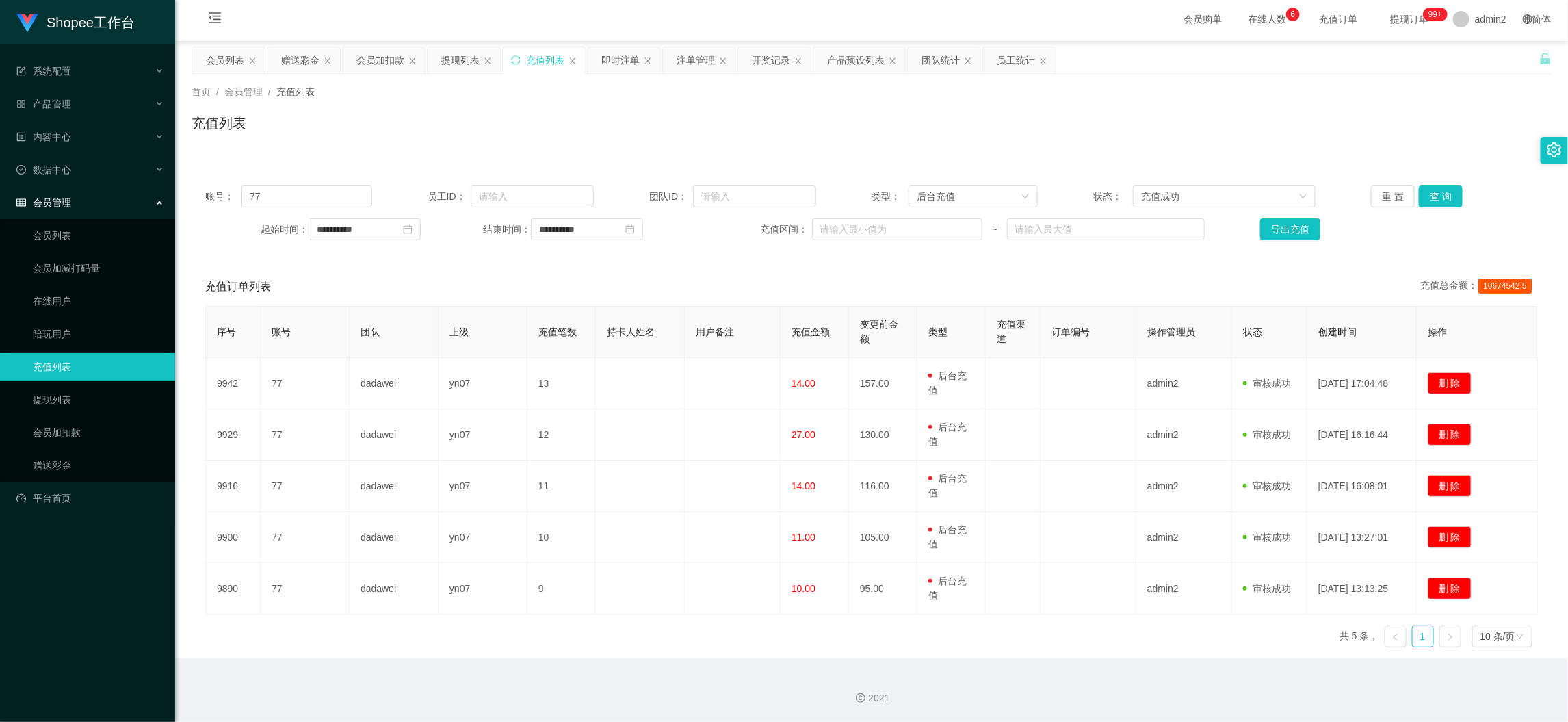
click at [814, 267] on div "充值订单列表 充值总金额： 10674542.5" at bounding box center [871, 286] width 1332 height 38
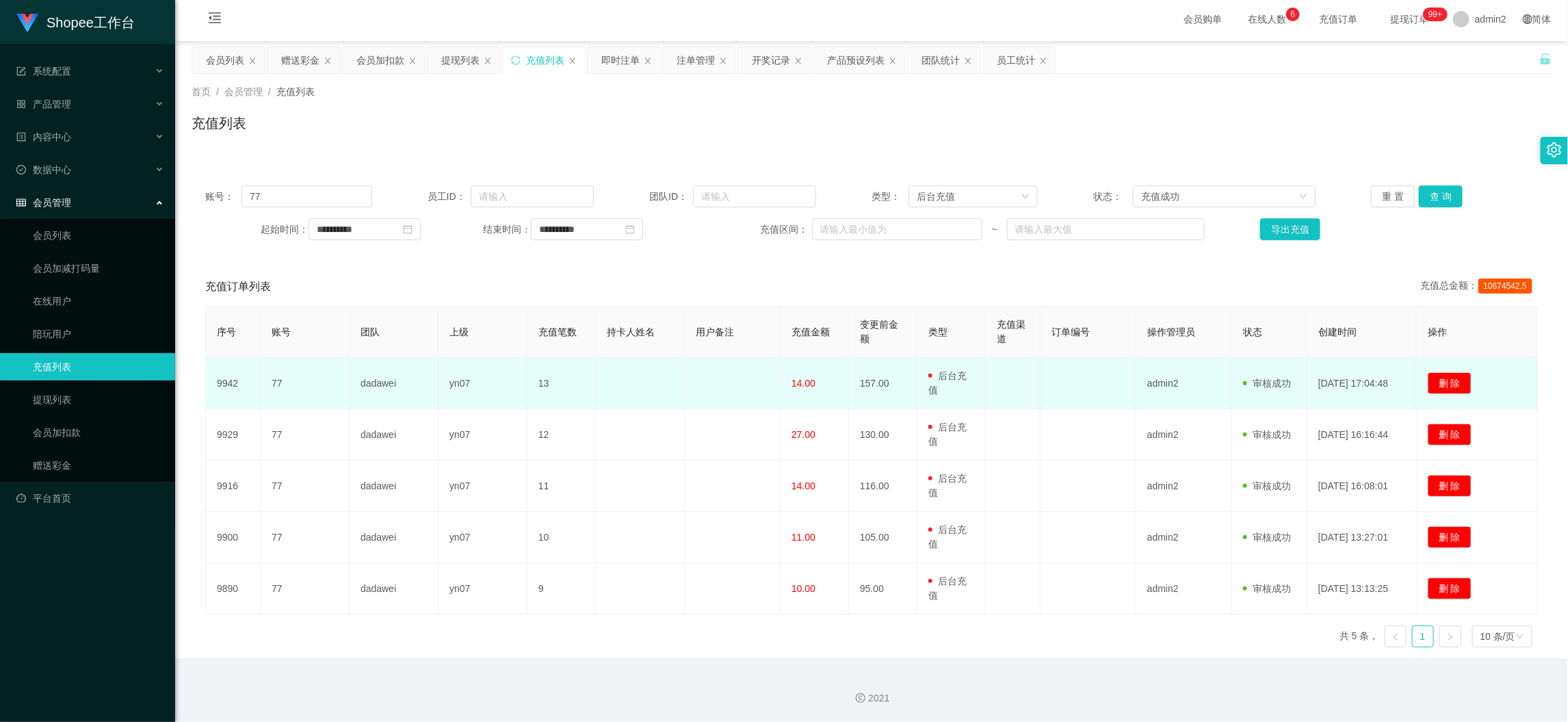
click at [809, 401] on td "14.00" at bounding box center [814, 383] width 69 height 51
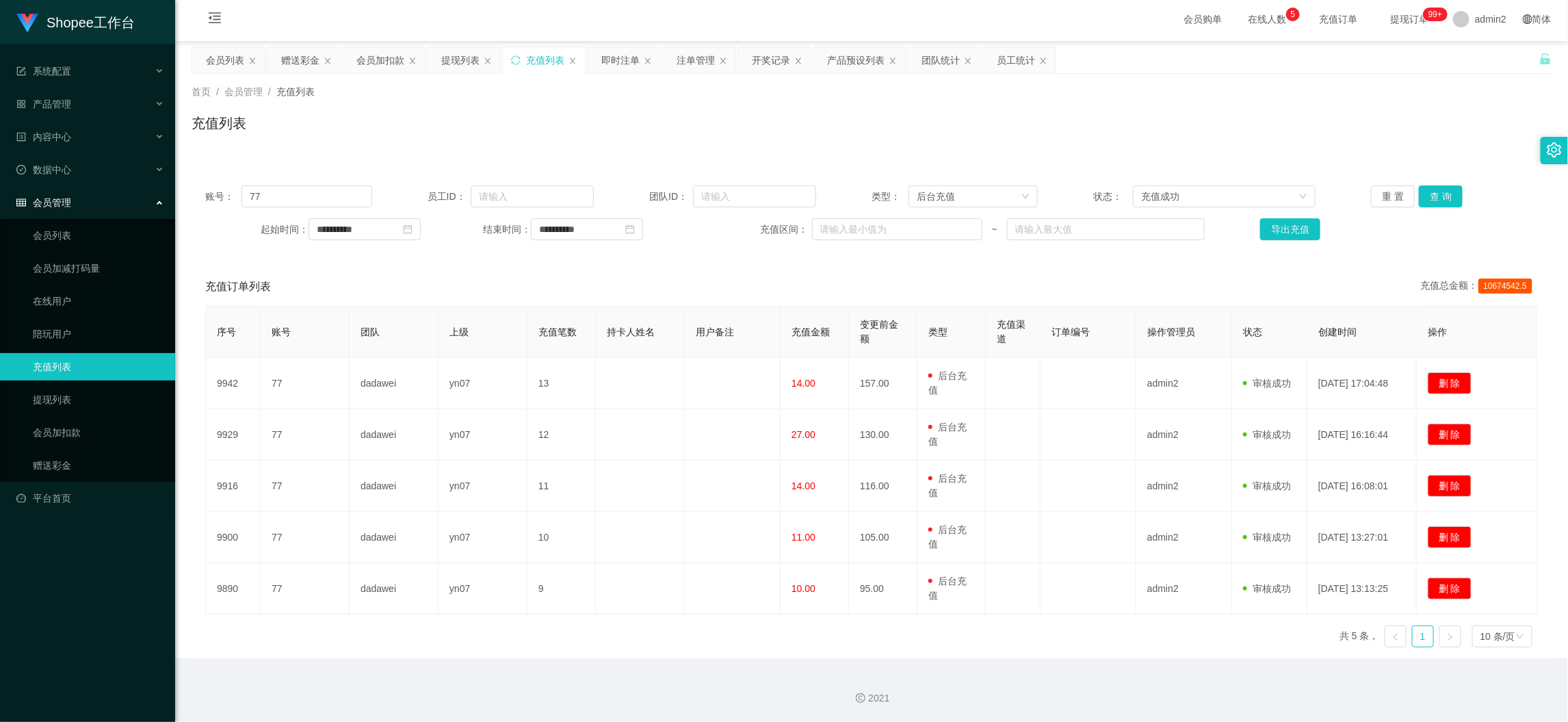
click at [346, 118] on div "充值列表" at bounding box center [871, 128] width 1359 height 31
click at [304, 53] on div "赠送彩金" at bounding box center [300, 60] width 38 height 26
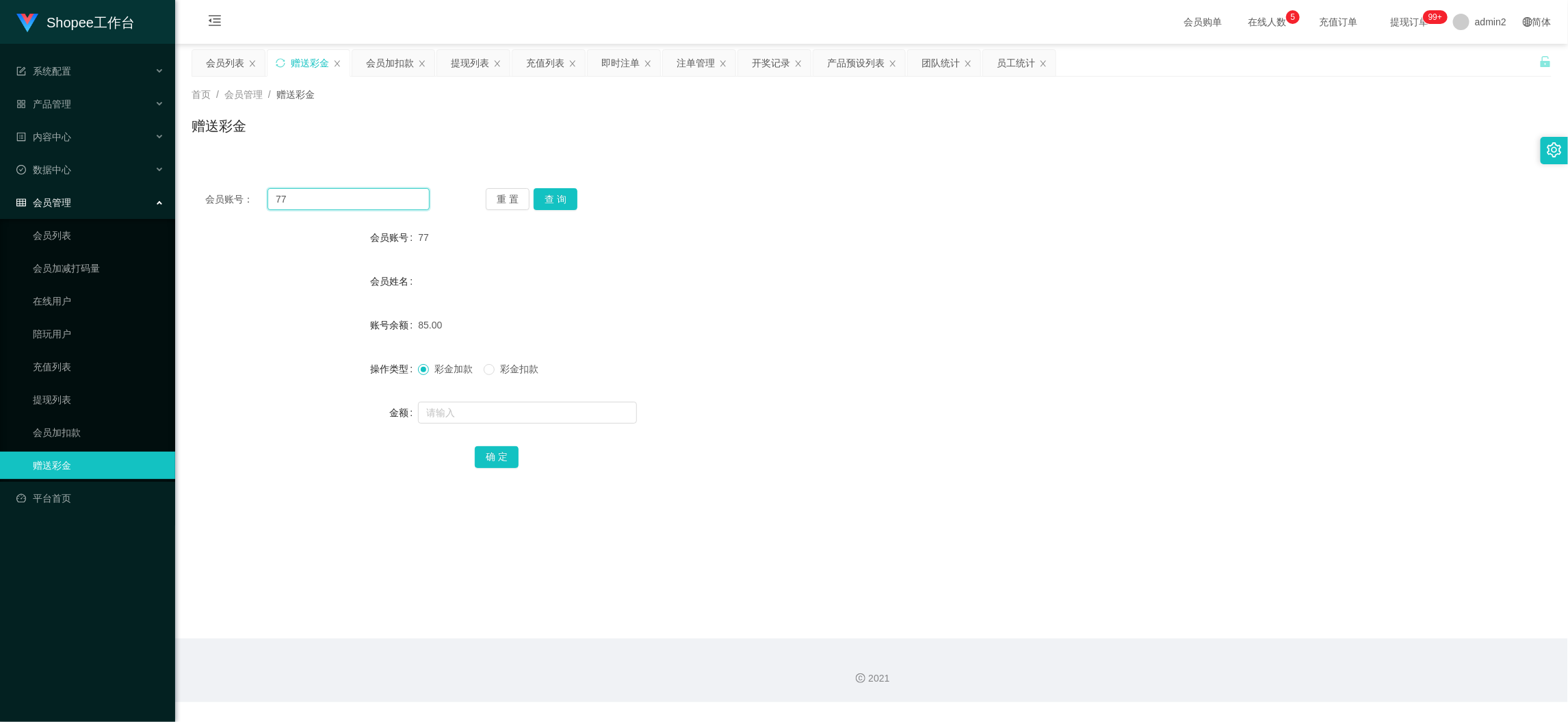
click at [354, 199] on input "77" at bounding box center [348, 199] width 162 height 22
click at [365, 200] on input "77" at bounding box center [348, 199] width 162 height 22
click at [365, 199] on input "77" at bounding box center [348, 199] width 162 height 22
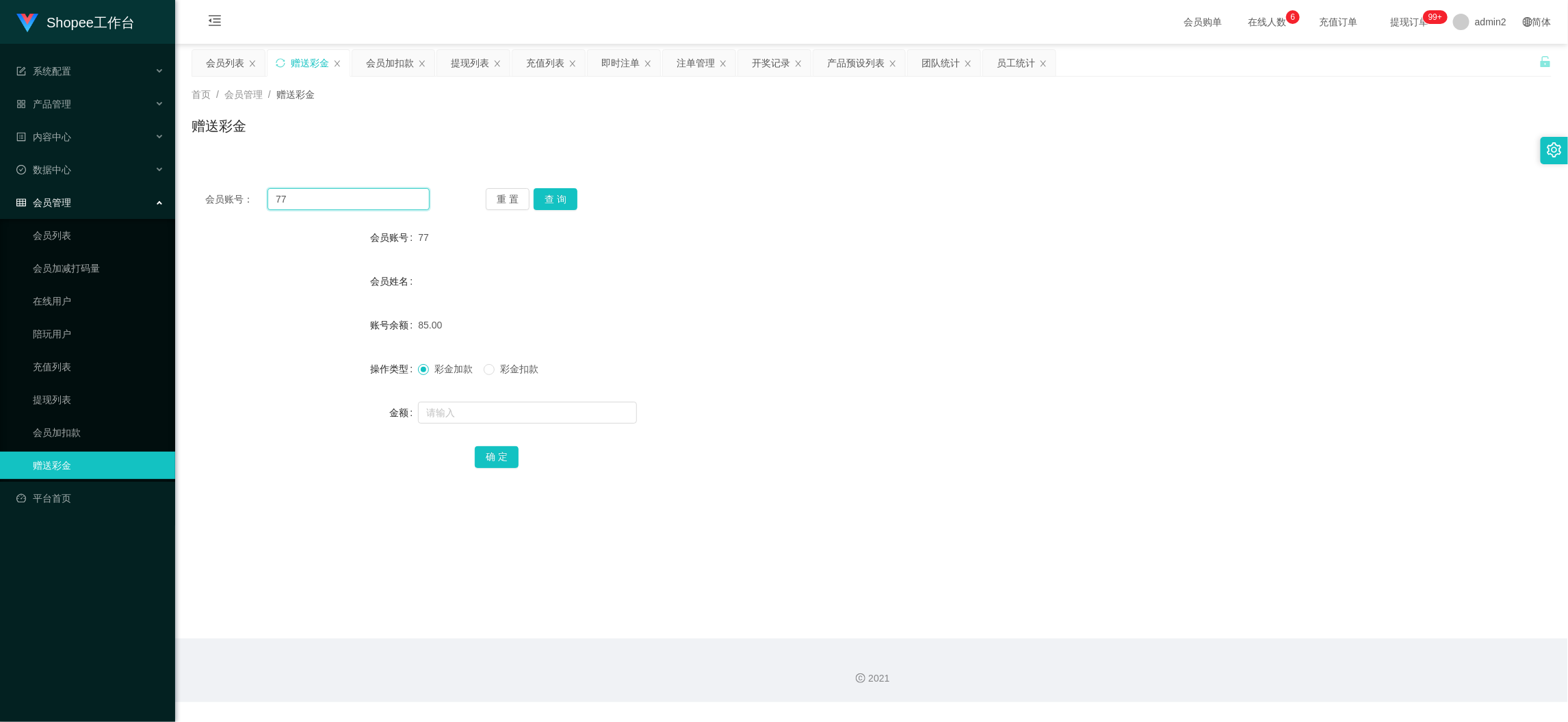
type input "7"
click at [375, 199] on input "text" at bounding box center [348, 199] width 162 height 22
type input "100"
click at [499, 452] on button "确 定" at bounding box center [497, 457] width 44 height 22
click at [502, 412] on input "text" at bounding box center [527, 413] width 219 height 22
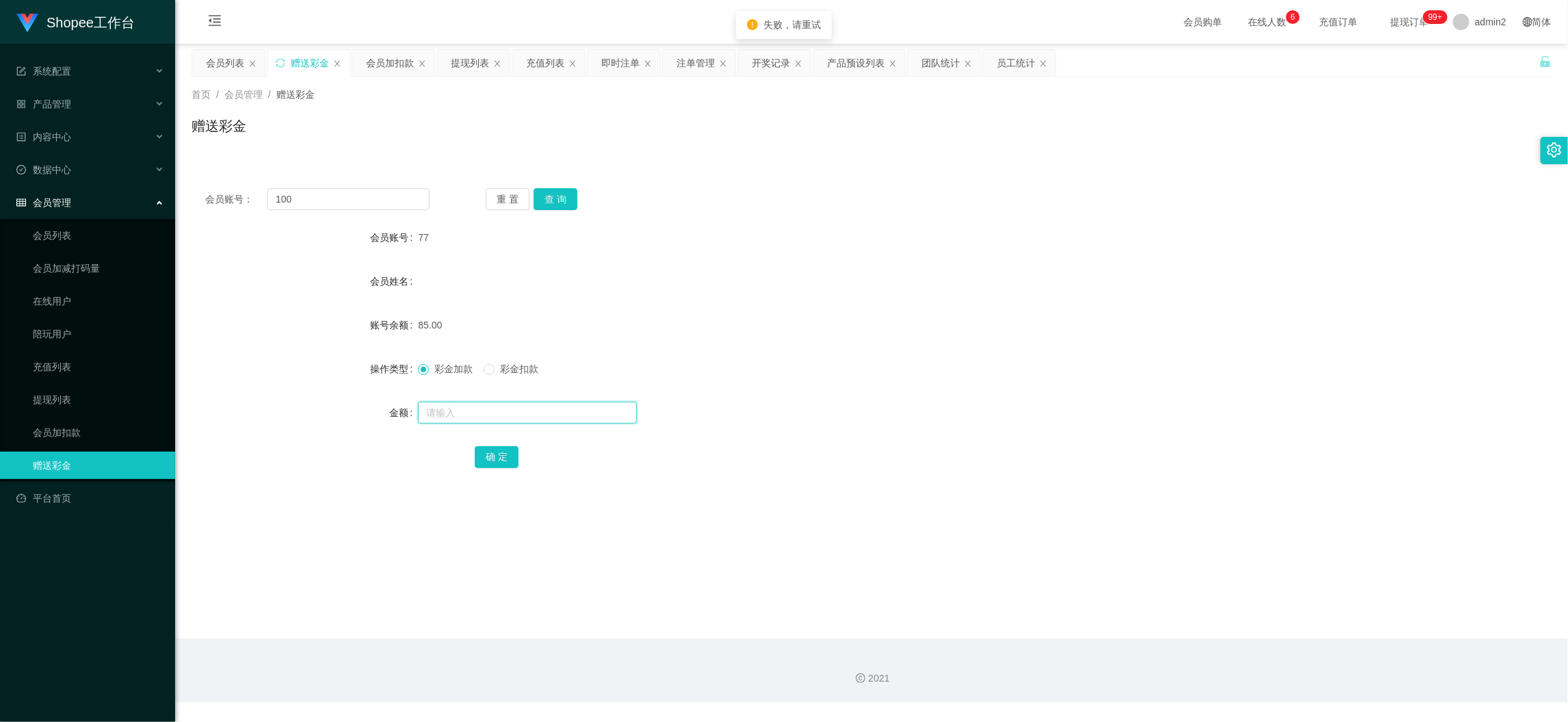
click at [502, 412] on input "text" at bounding box center [527, 413] width 219 height 22
type input "14"
click at [359, 207] on input "100" at bounding box center [348, 199] width 162 height 22
click at [381, 207] on input "10" at bounding box center [348, 199] width 162 height 22
type input "1"
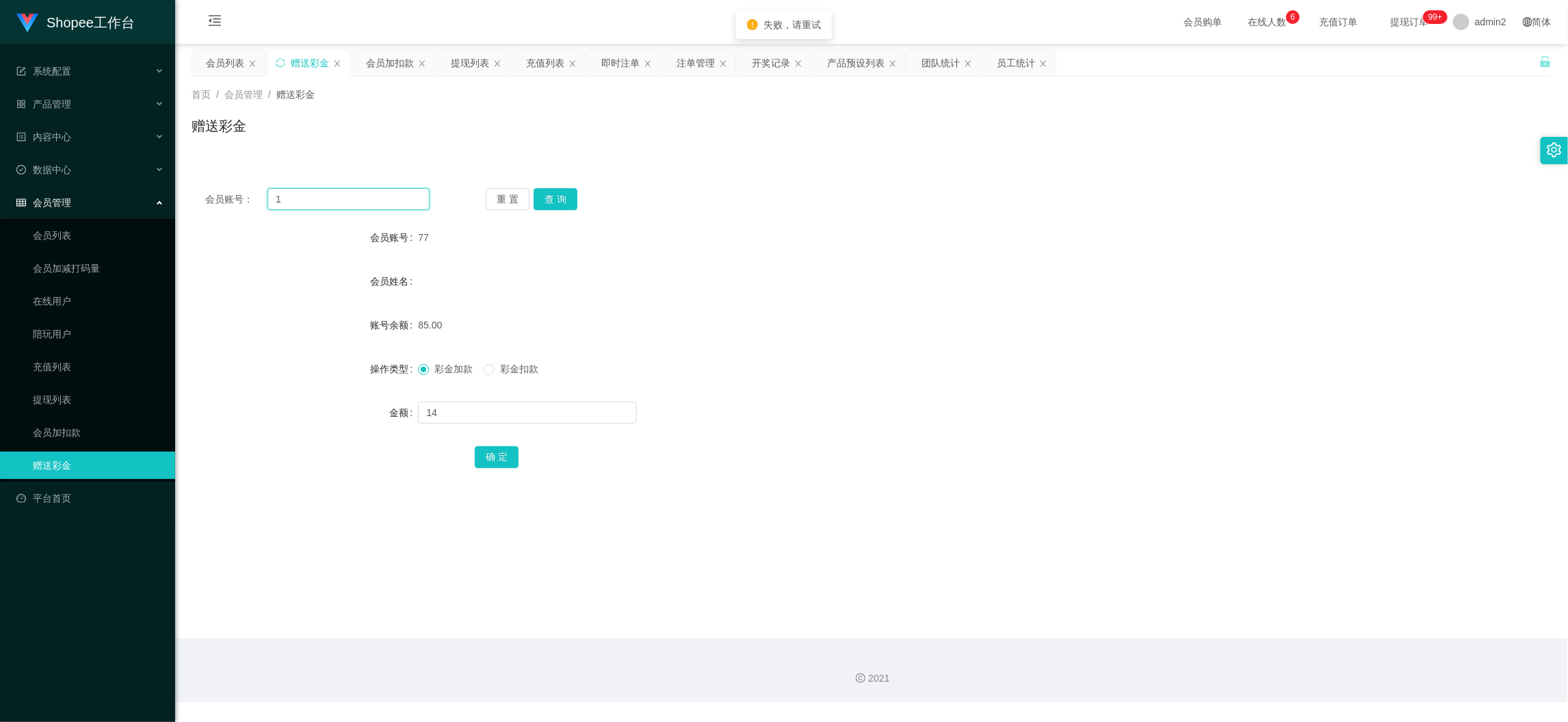
click at [381, 207] on input "1" at bounding box center [348, 199] width 162 height 22
click at [381, 205] on input "1" at bounding box center [348, 199] width 162 height 22
type input "77"
click at [563, 197] on button "查 询" at bounding box center [555, 199] width 44 height 22
click at [490, 411] on input "text" at bounding box center [527, 413] width 219 height 22
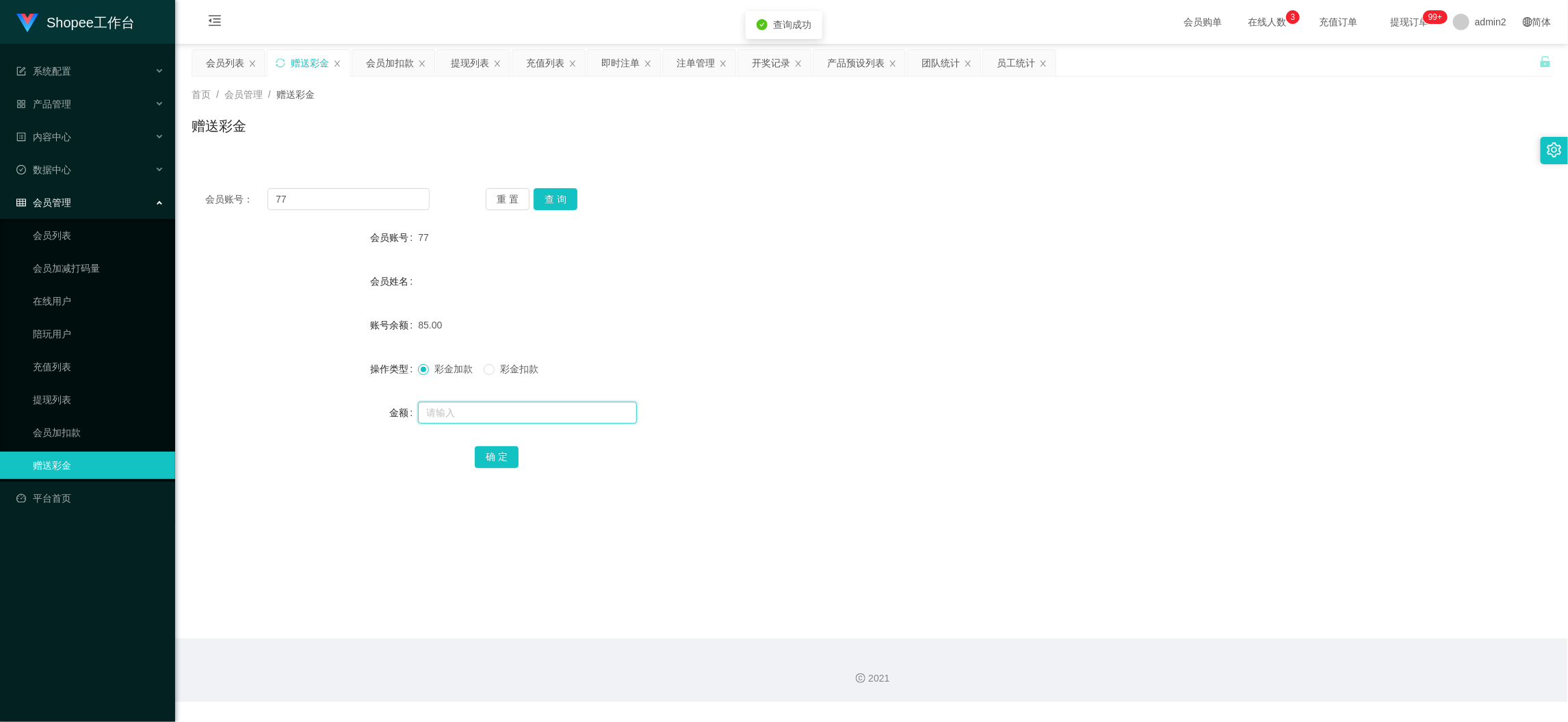
click at [490, 411] on input "text" at bounding box center [527, 413] width 219 height 22
type input "100"
drag, startPoint x: 490, startPoint y: 452, endPoint x: 496, endPoint y: 435, distance: 18.0
click at [490, 452] on button "确 定" at bounding box center [497, 457] width 44 height 22
click at [494, 372] on span at bounding box center [489, 370] width 11 height 11
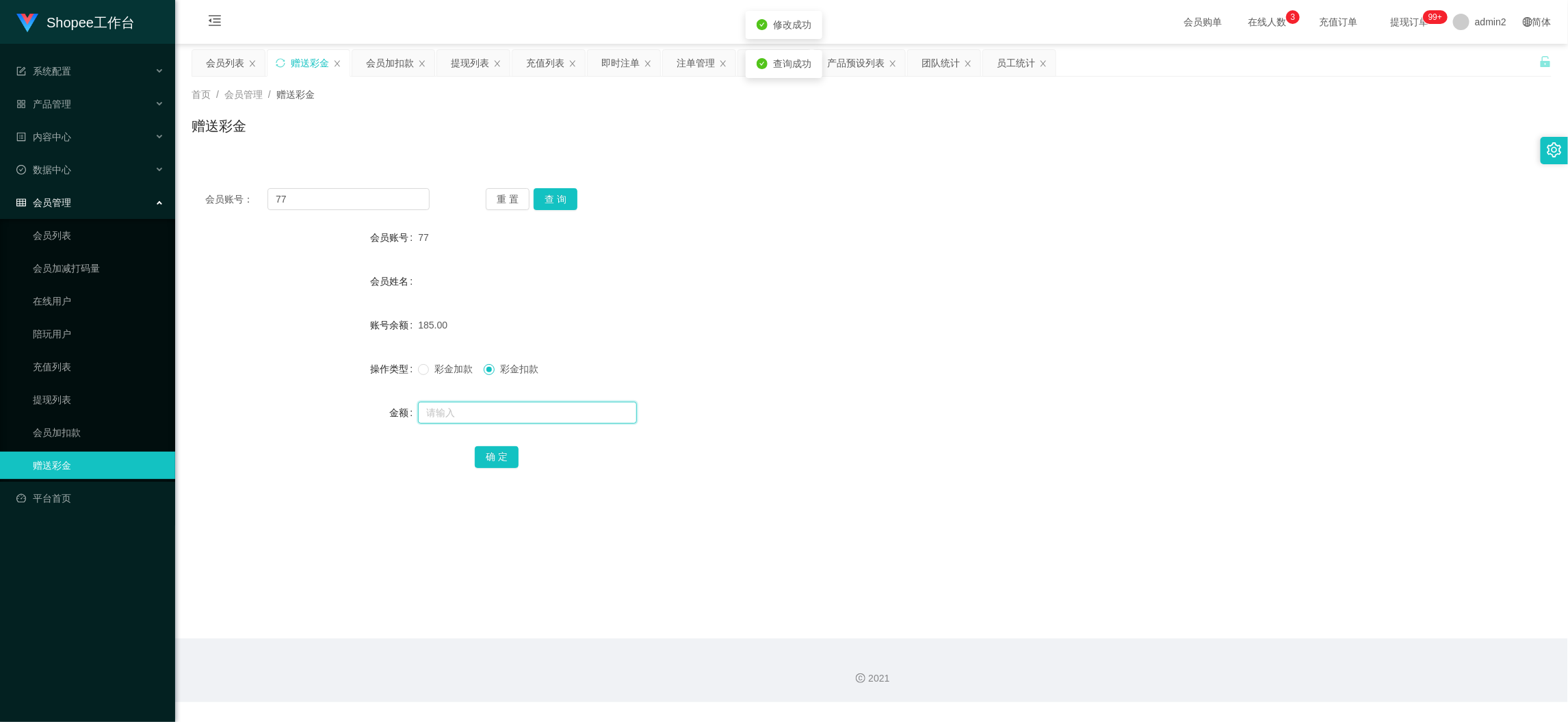
click at [498, 418] on input "text" at bounding box center [527, 413] width 219 height 22
type input "14"
click at [499, 453] on button "确 定" at bounding box center [497, 457] width 44 height 22
click at [426, 367] on span at bounding box center [424, 370] width 11 height 11
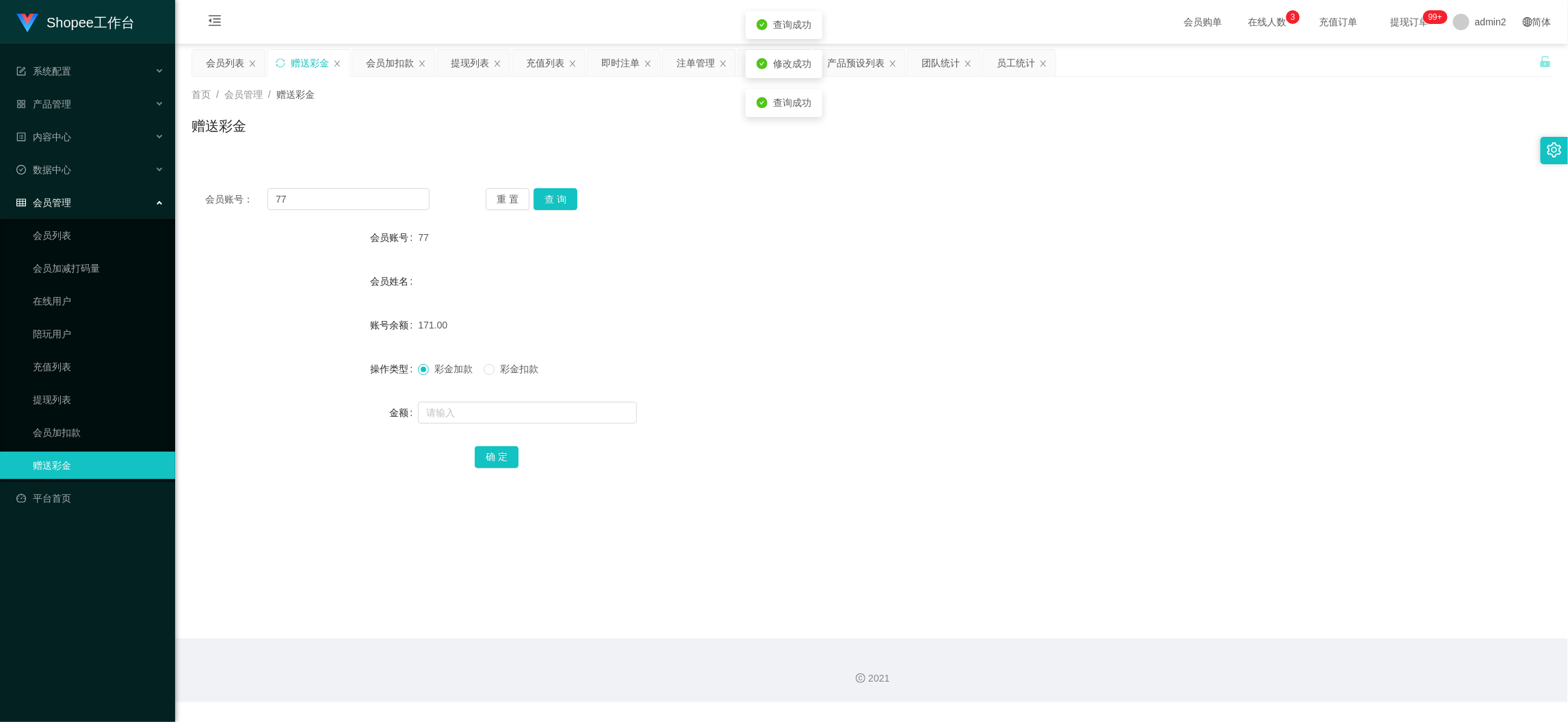
click at [672, 330] on div "171.00" at bounding box center [814, 325] width 793 height 27
click at [696, 293] on div "会员姓名" at bounding box center [871, 281] width 1359 height 27
drag, startPoint x: 306, startPoint y: 199, endPoint x: 239, endPoint y: 167, distance: 74.2
click at [253, 195] on div "会员账号： 77" at bounding box center [317, 199] width 224 height 22
click at [226, 74] on div "会员列表" at bounding box center [225, 63] width 38 height 26
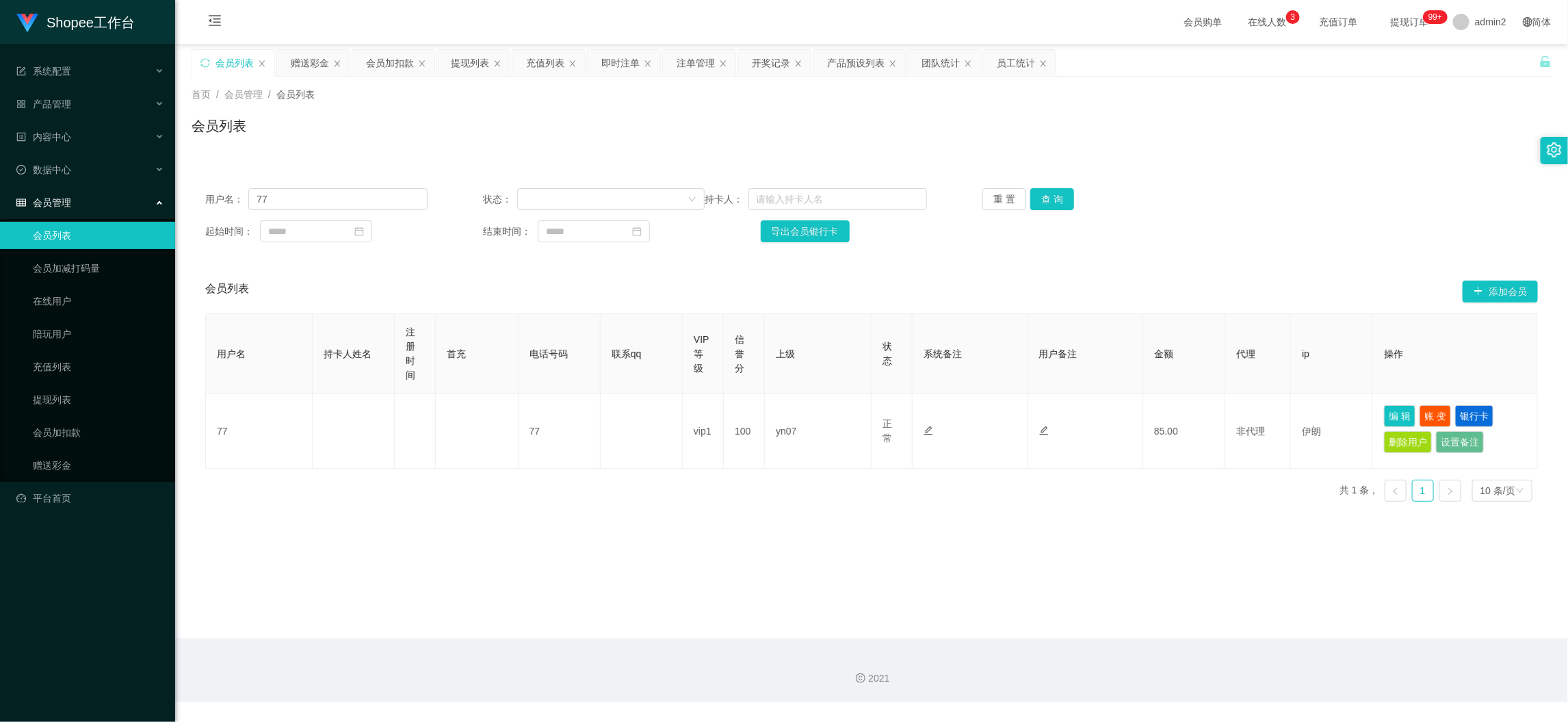
click at [226, 68] on div "会员列表" at bounding box center [234, 63] width 38 height 26
click at [291, 204] on input "77" at bounding box center [337, 199] width 178 height 22
drag, startPoint x: 291, startPoint y: 204, endPoint x: 423, endPoint y: 205, distance: 132.0
click at [293, 204] on input "77" at bounding box center [337, 199] width 178 height 22
click at [1038, 199] on button "查 询" at bounding box center [1052, 199] width 44 height 22
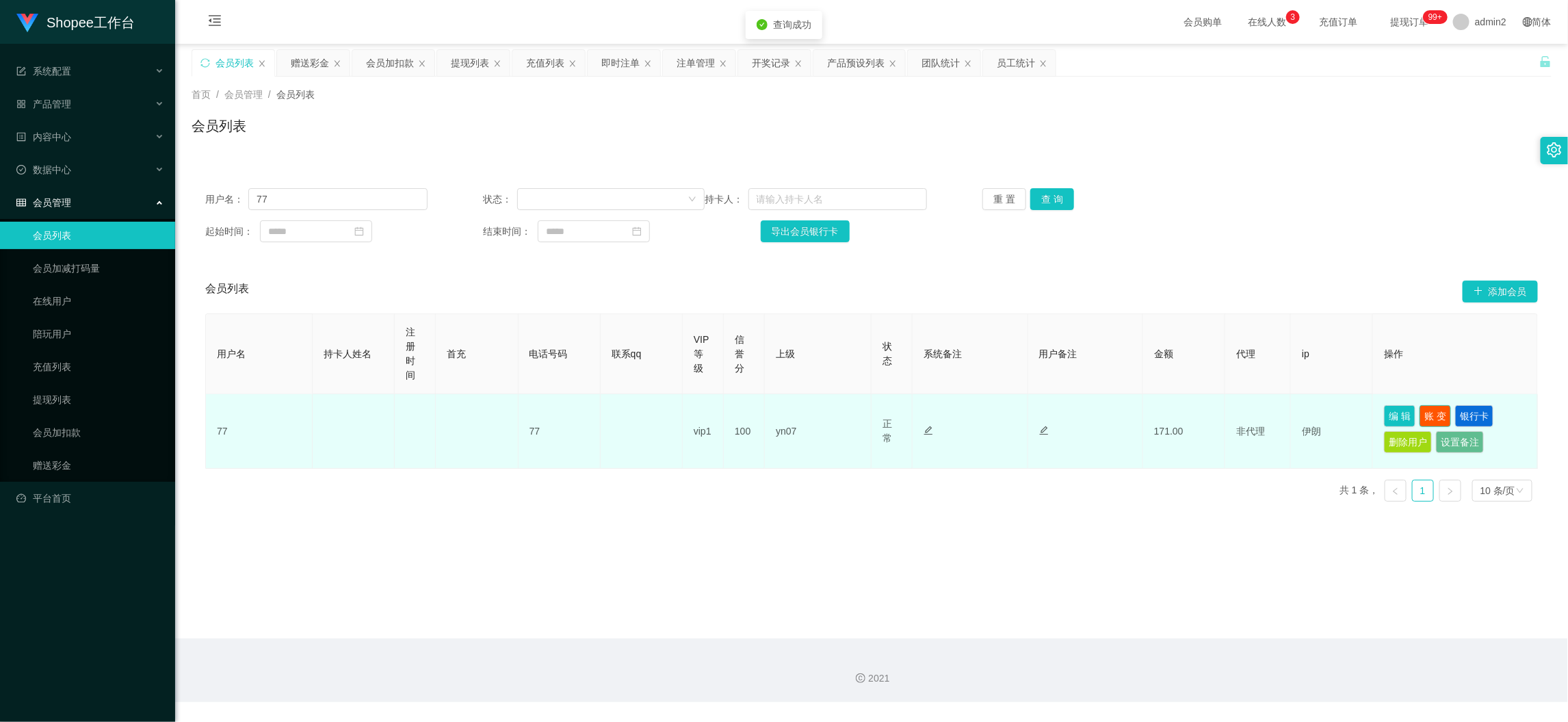
click at [1419, 415] on button "账 变" at bounding box center [1434, 416] width 31 height 22
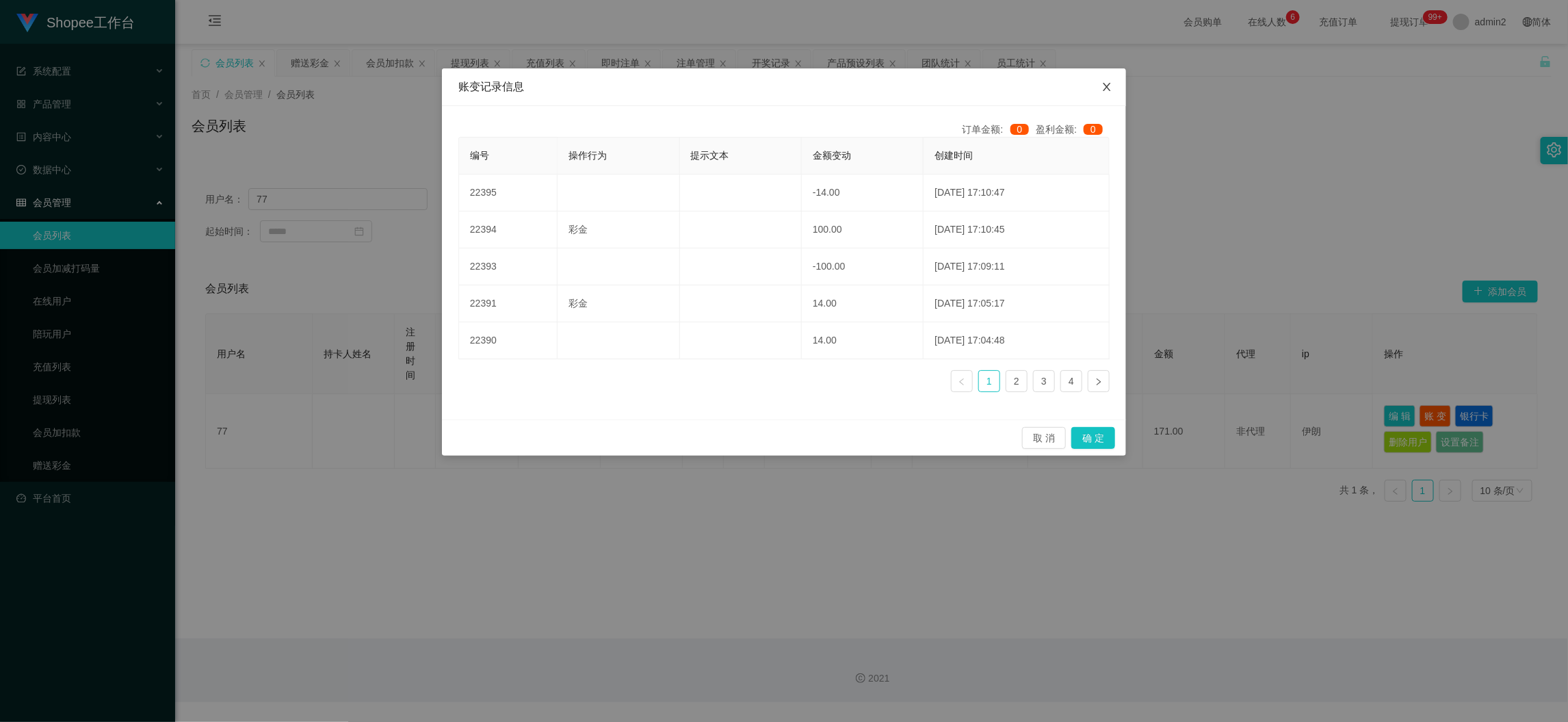
click at [1104, 91] on icon "图标: close" at bounding box center [1107, 87] width 11 height 11
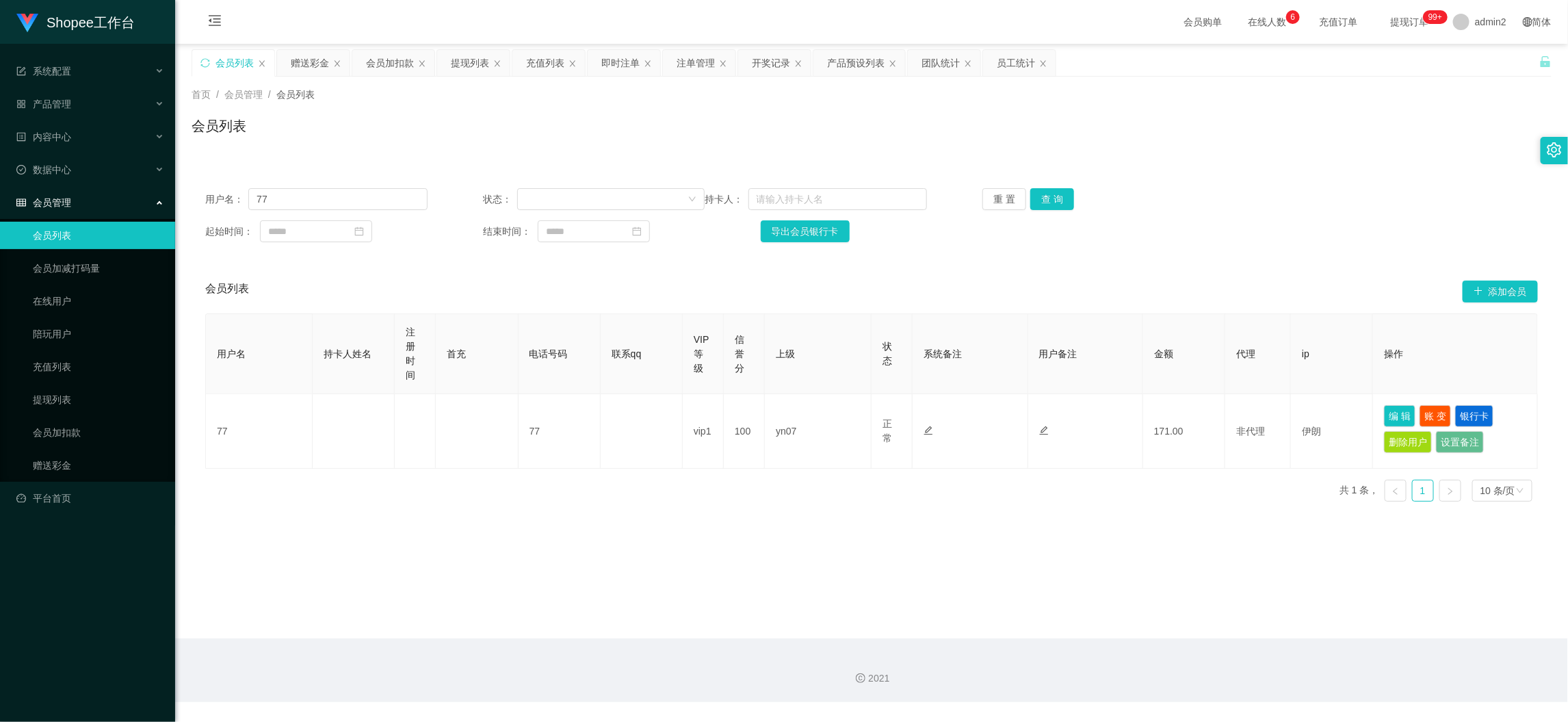
click at [776, 482] on div "用户名 持卡人姓名 注册时间 首充 电话号码 联系qq VIP等级 信誉分 上级 状态 系统备注 用户备注 金额 代理 ip 操作 77 77 vip1 10…" at bounding box center [871, 413] width 1332 height 199
click at [557, 66] on div "充值列表" at bounding box center [545, 63] width 38 height 26
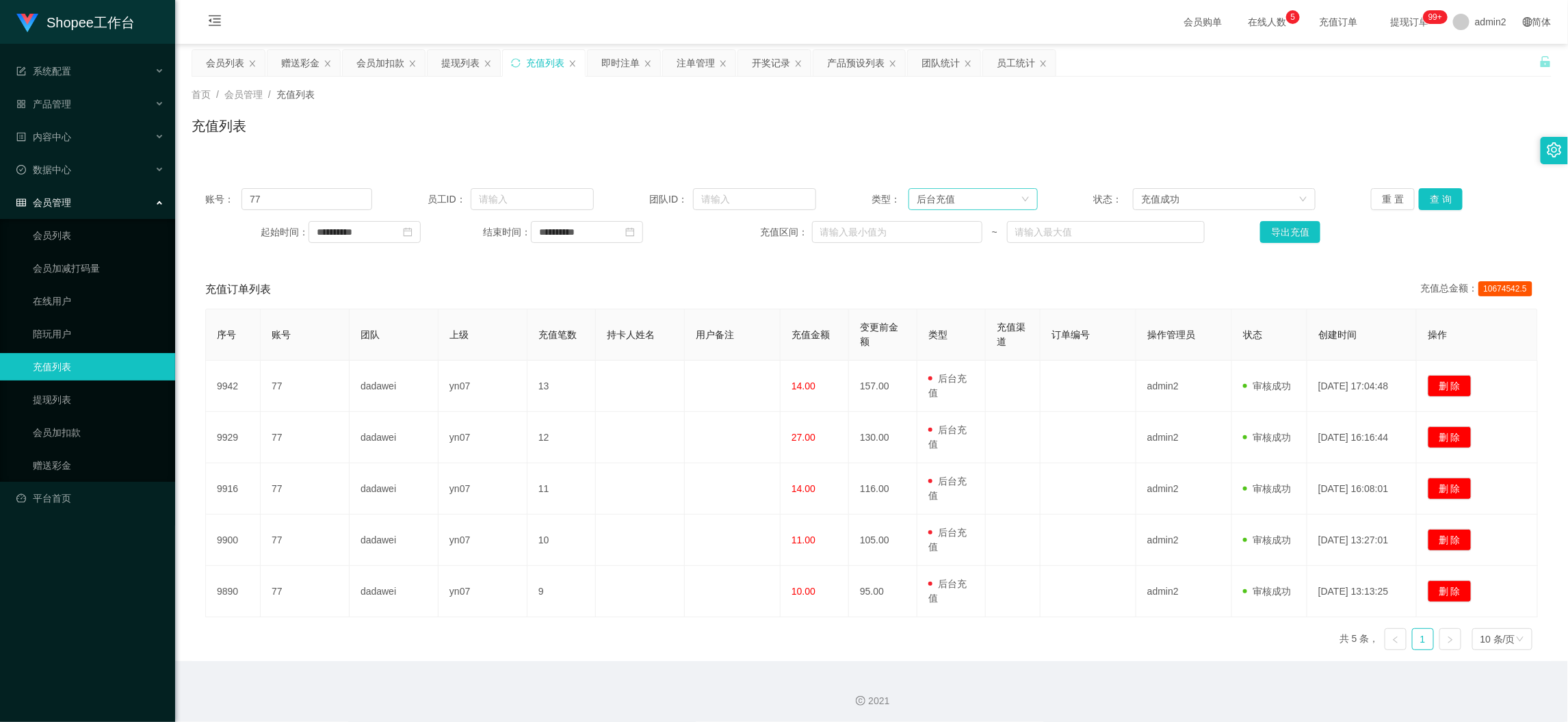
click at [992, 199] on div "后台充值" at bounding box center [969, 199] width 104 height 20
click at [952, 265] on li "赠送彩金" at bounding box center [967, 270] width 128 height 22
click at [1424, 201] on button "查 询" at bounding box center [1441, 199] width 44 height 22
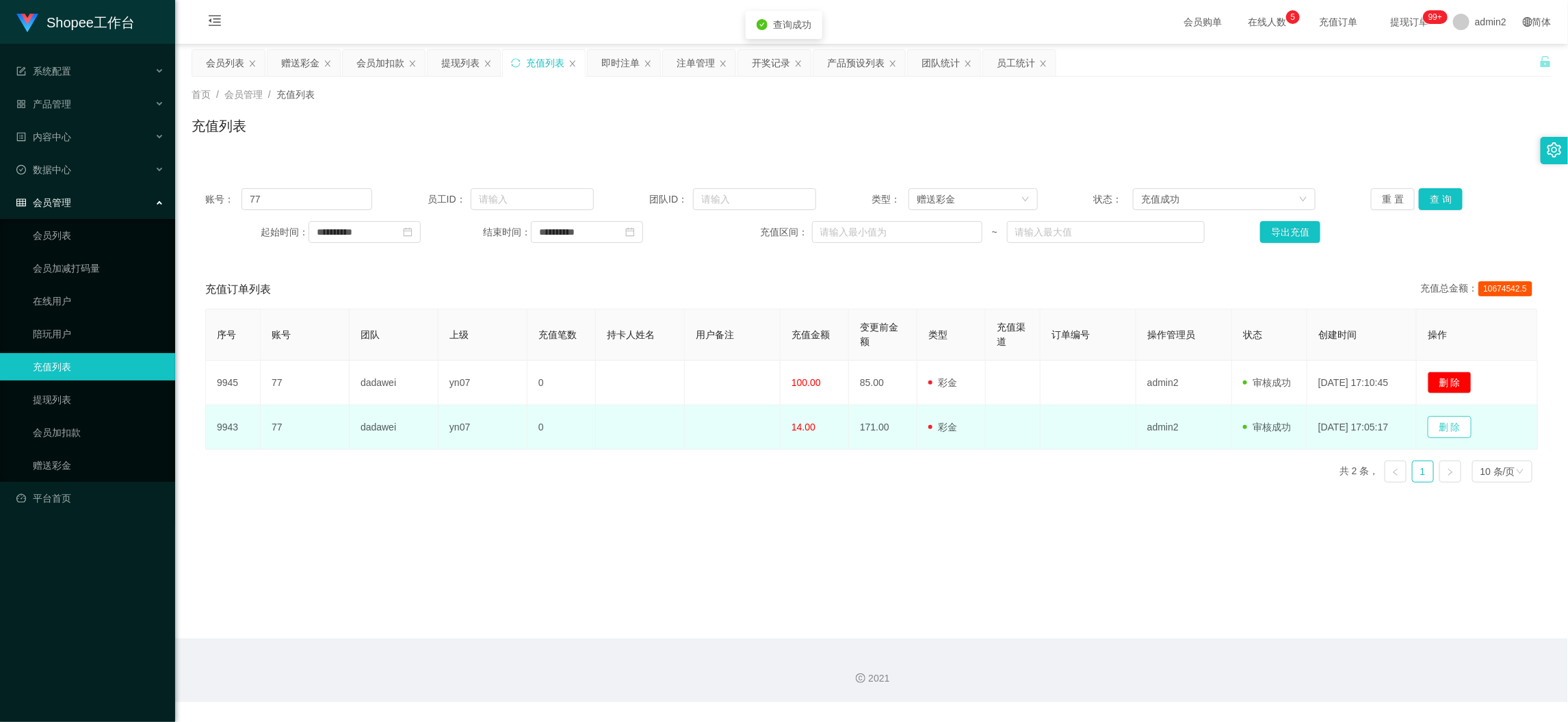
click at [1459, 426] on button "删 除" at bounding box center [1449, 427] width 44 height 22
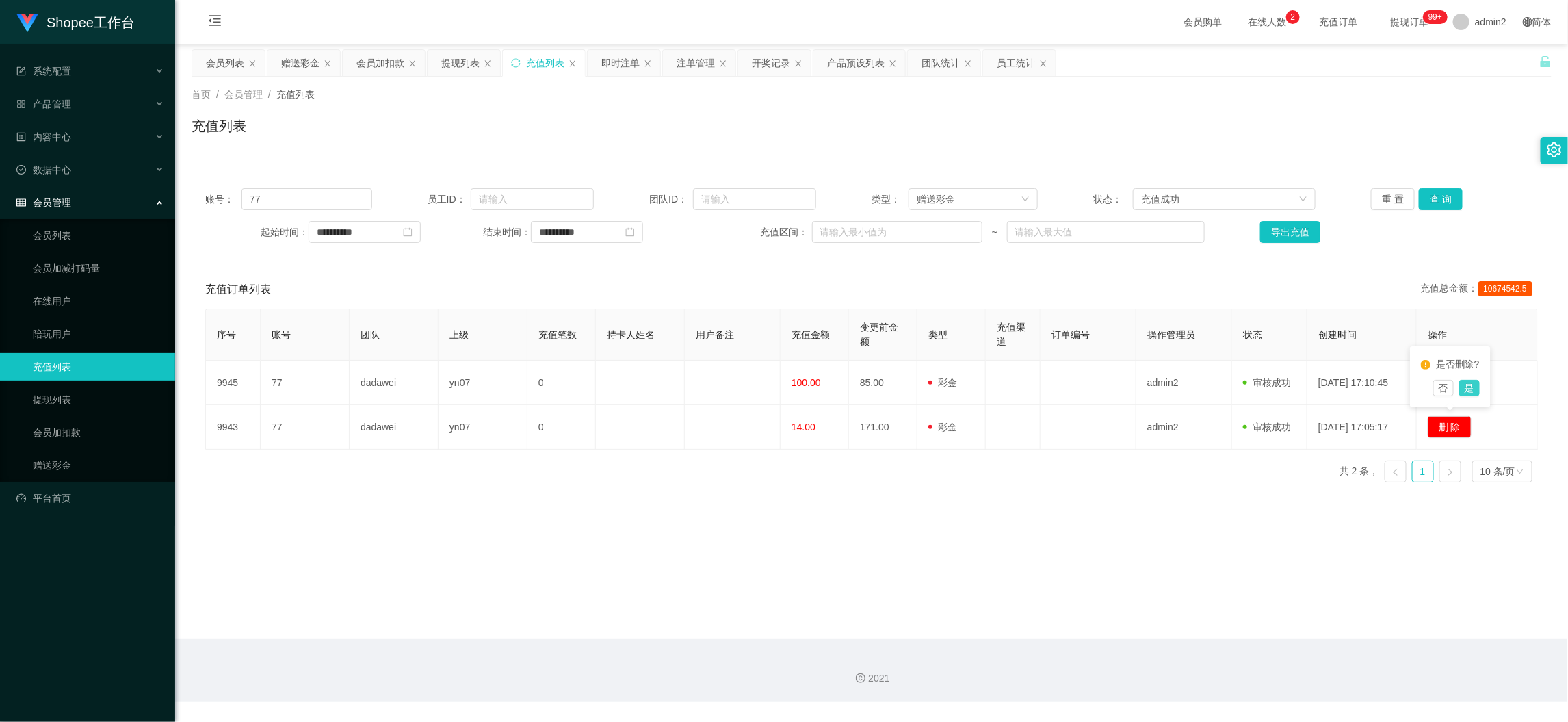
click at [1474, 388] on button "是" at bounding box center [1469, 388] width 20 height 16
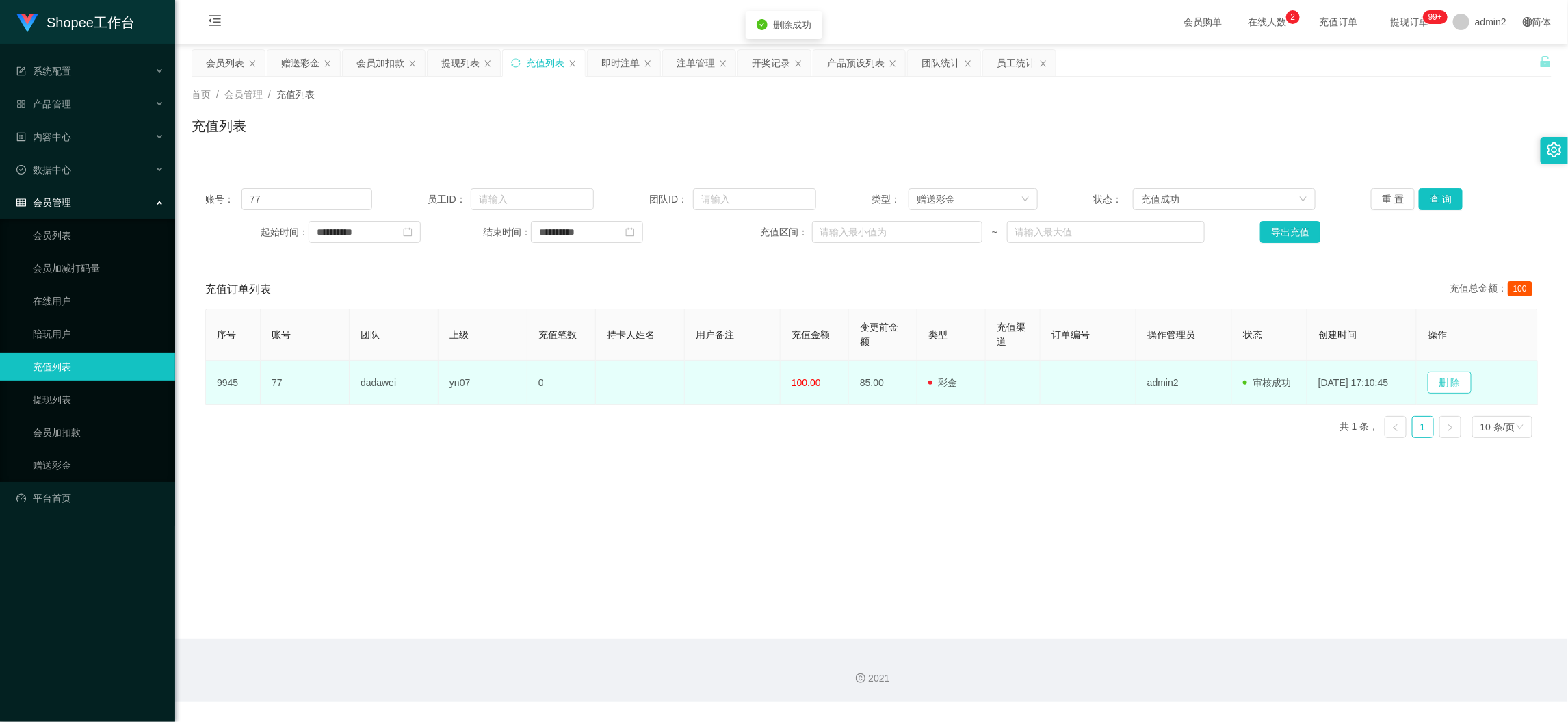
click at [1464, 386] on button "删 除" at bounding box center [1449, 383] width 44 height 22
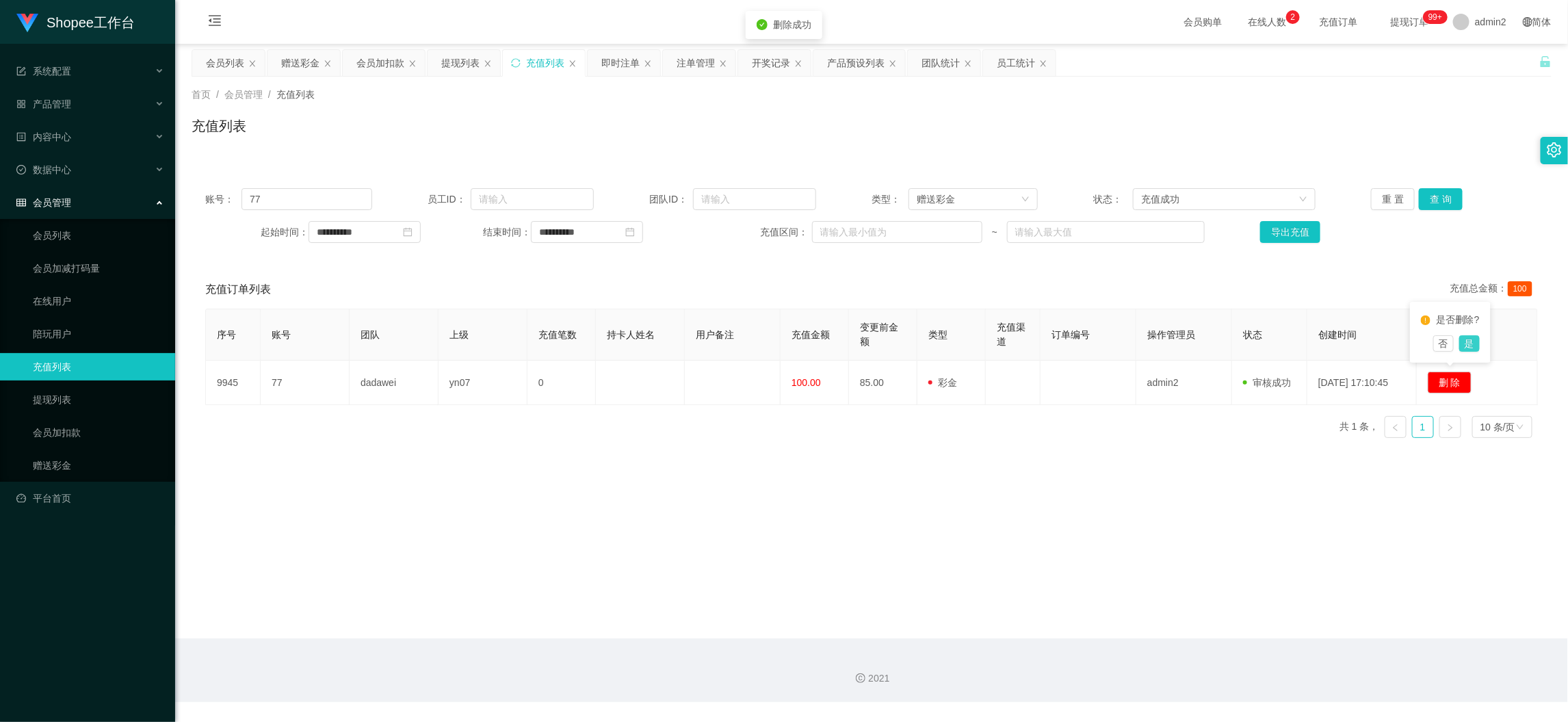
click at [1472, 342] on button "是" at bounding box center [1469, 343] width 20 height 16
click at [1103, 478] on main "**********" at bounding box center [871, 341] width 1392 height 595
click at [306, 60] on div "赠送彩金" at bounding box center [300, 63] width 38 height 26
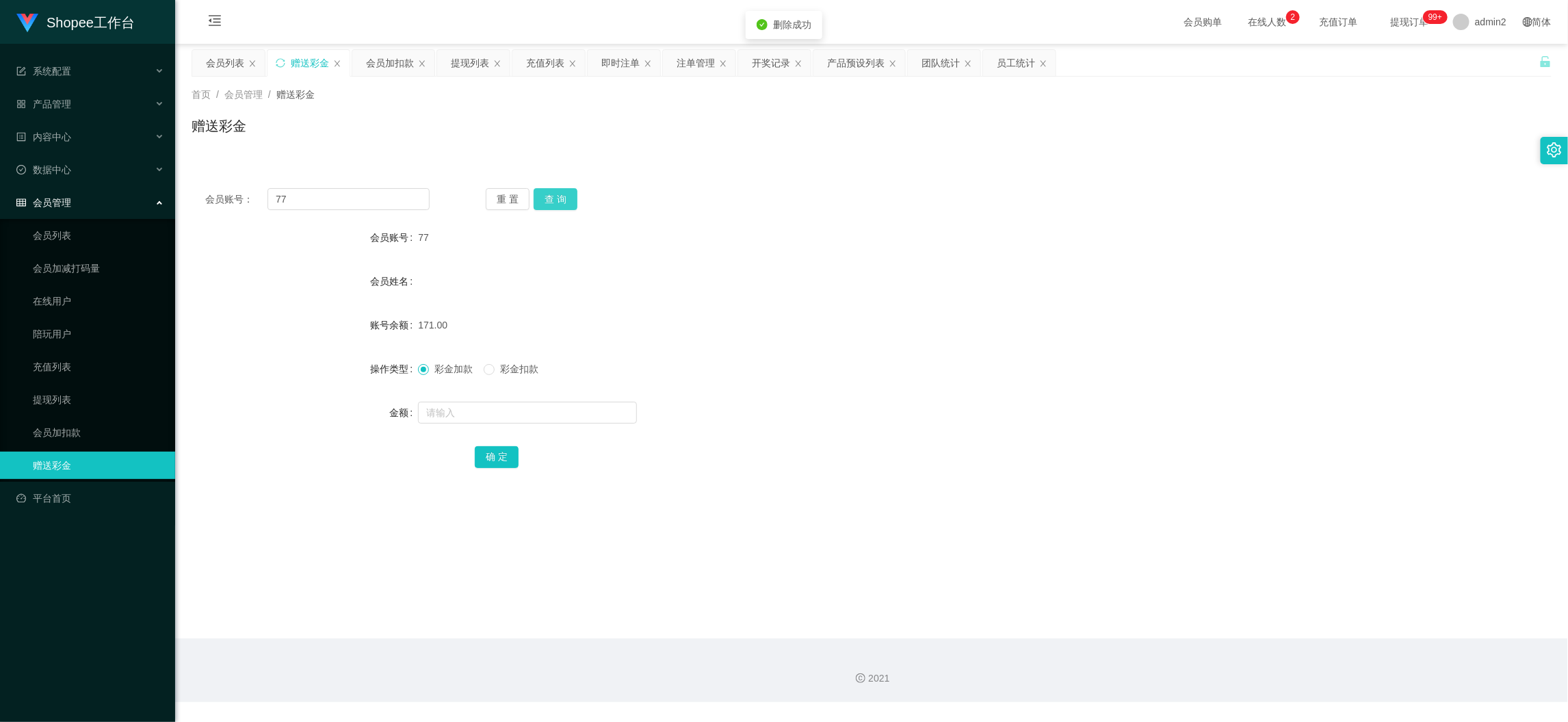
click at [563, 196] on button "查 询" at bounding box center [555, 199] width 44 height 22
click at [890, 296] on form "会员账号 77 会员姓名 账号余额 171.00 操作类型 彩金加款 彩金扣款 金额 确 定" at bounding box center [871, 346] width 1359 height 246
click at [1252, 644] on div "2021" at bounding box center [871, 671] width 1392 height 64
click at [461, 61] on div "提现列表" at bounding box center [470, 63] width 38 height 26
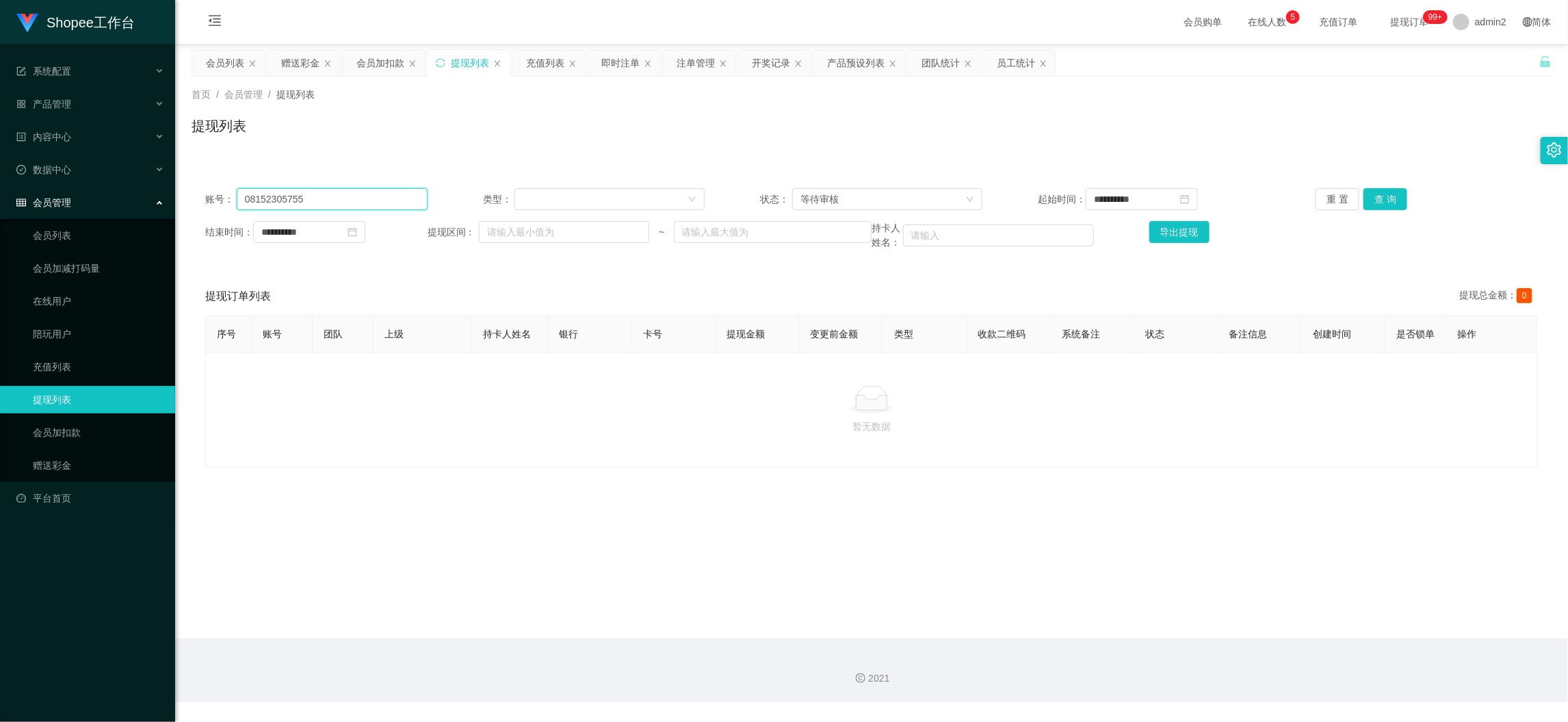
click at [381, 195] on input "08152305755" at bounding box center [332, 199] width 191 height 22
drag, startPoint x: 381, startPoint y: 195, endPoint x: 574, endPoint y: 199, distance: 193.0
click at [408, 199] on input "08152305755" at bounding box center [332, 199] width 191 height 22
paste input "16137688"
click at [1386, 208] on button "查 询" at bounding box center [1385, 199] width 44 height 22
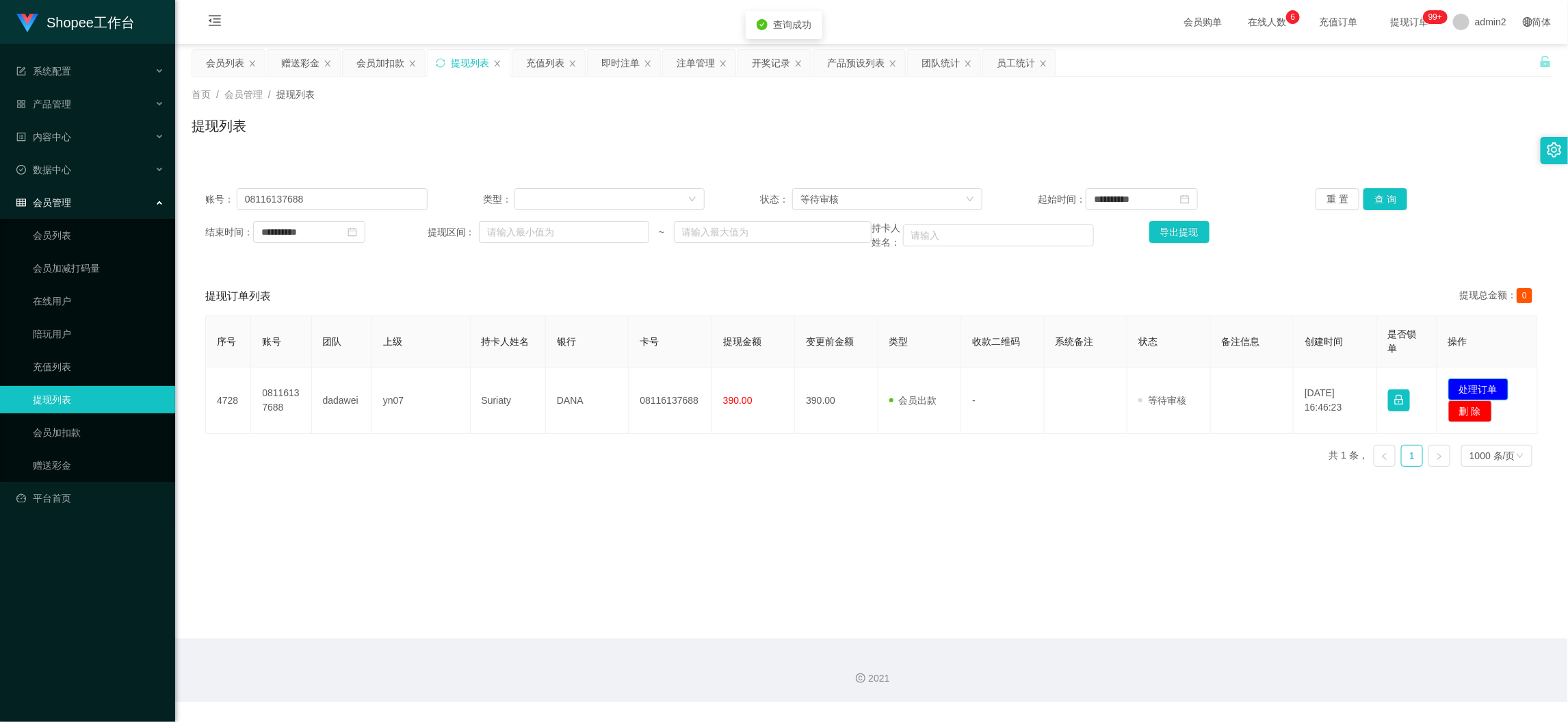
click at [1459, 390] on button "处理订单" at bounding box center [1478, 389] width 60 height 22
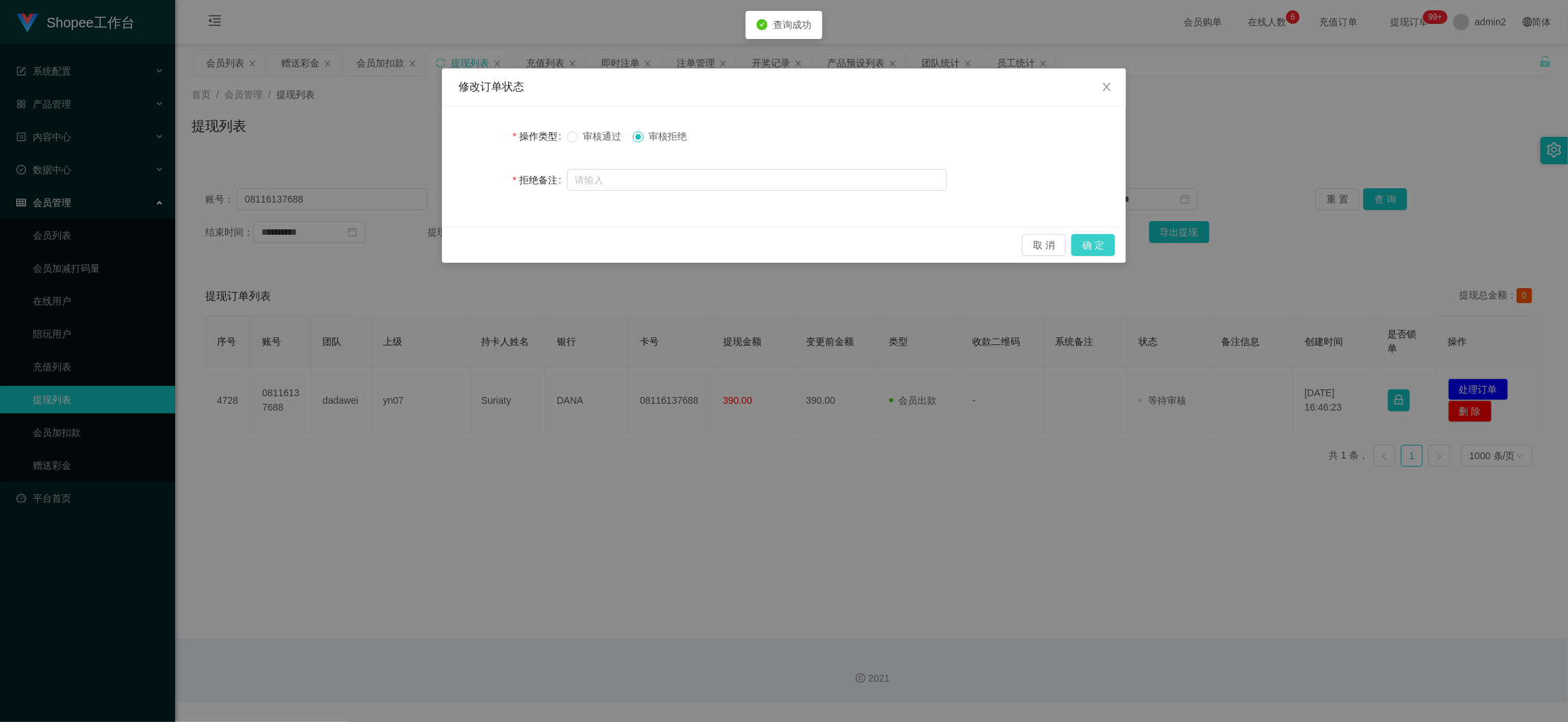
click at [1086, 244] on button "确 定" at bounding box center [1093, 245] width 44 height 22
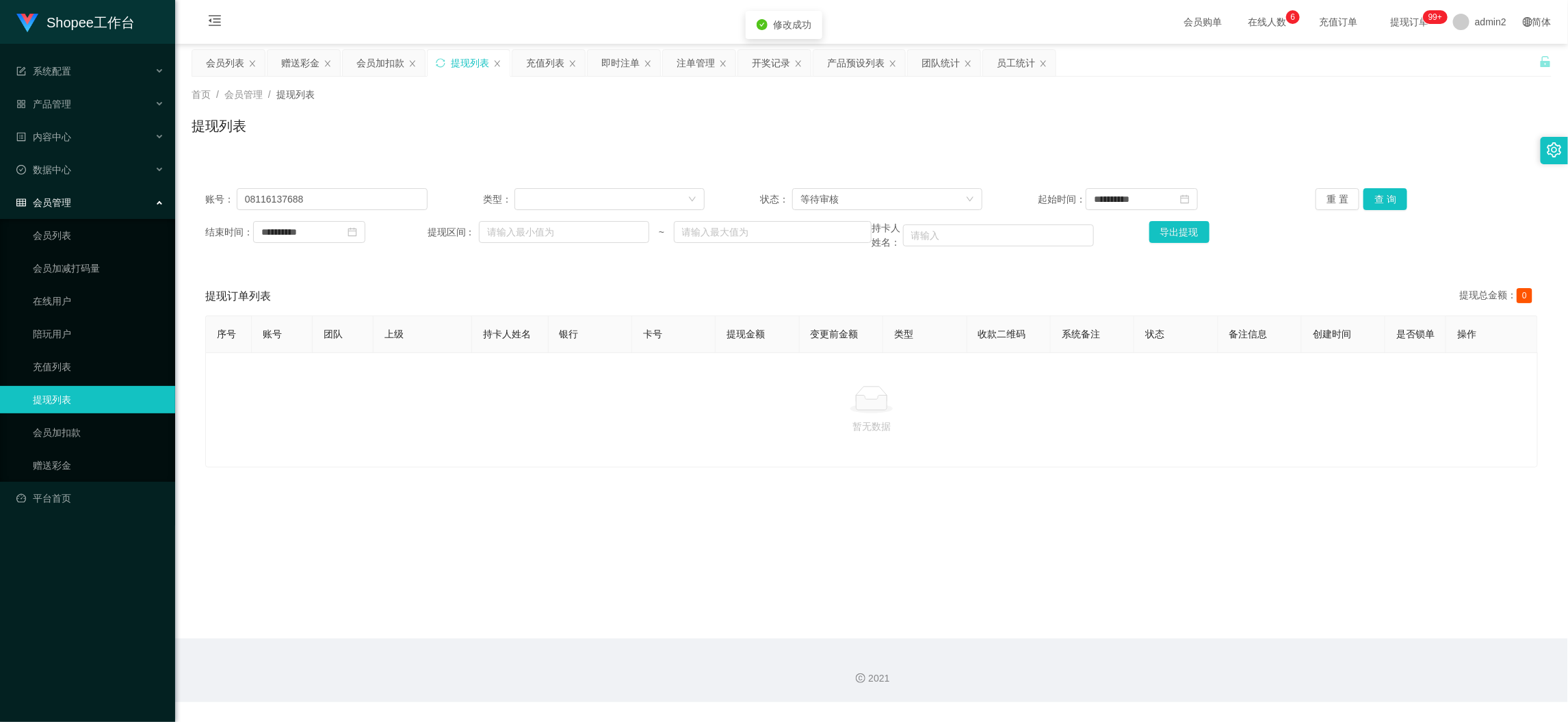
drag, startPoint x: 995, startPoint y: 467, endPoint x: 982, endPoint y: 452, distance: 19.8
click at [994, 467] on div "修改订单状态 操作类型 审核通过 审核拒绝 拒绝备注 取 消 确 定" at bounding box center [784, 361] width 1568 height 722
click at [1240, 596] on main "**********" at bounding box center [871, 341] width 1392 height 595
click at [356, 210] on div "**********" at bounding box center [871, 219] width 1359 height 89
click at [355, 199] on input "08116137688" at bounding box center [332, 199] width 191 height 22
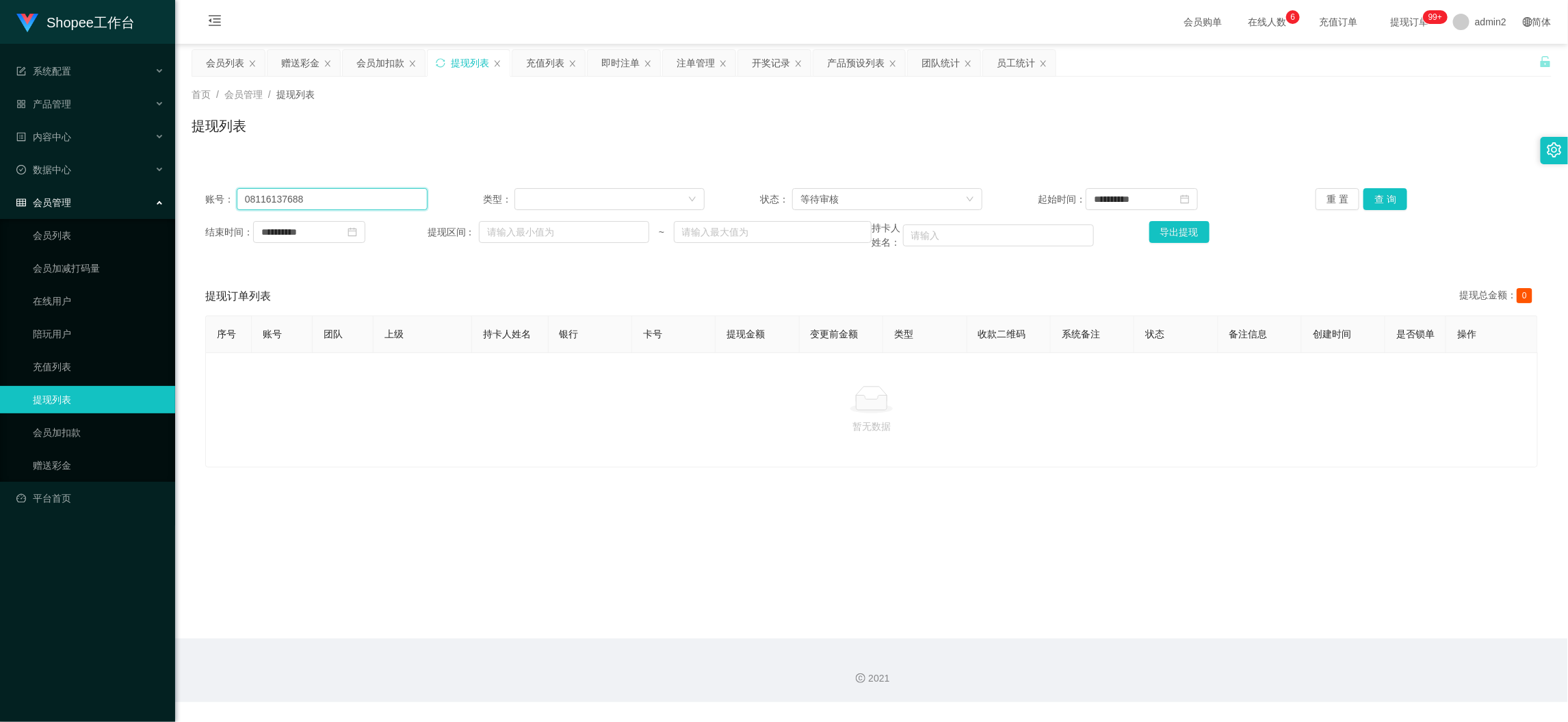
click at [355, 199] on input "08116137688" at bounding box center [332, 199] width 191 height 22
paste input "3462444"
type input "08113462444"
click at [1367, 195] on button "查 询" at bounding box center [1385, 199] width 44 height 22
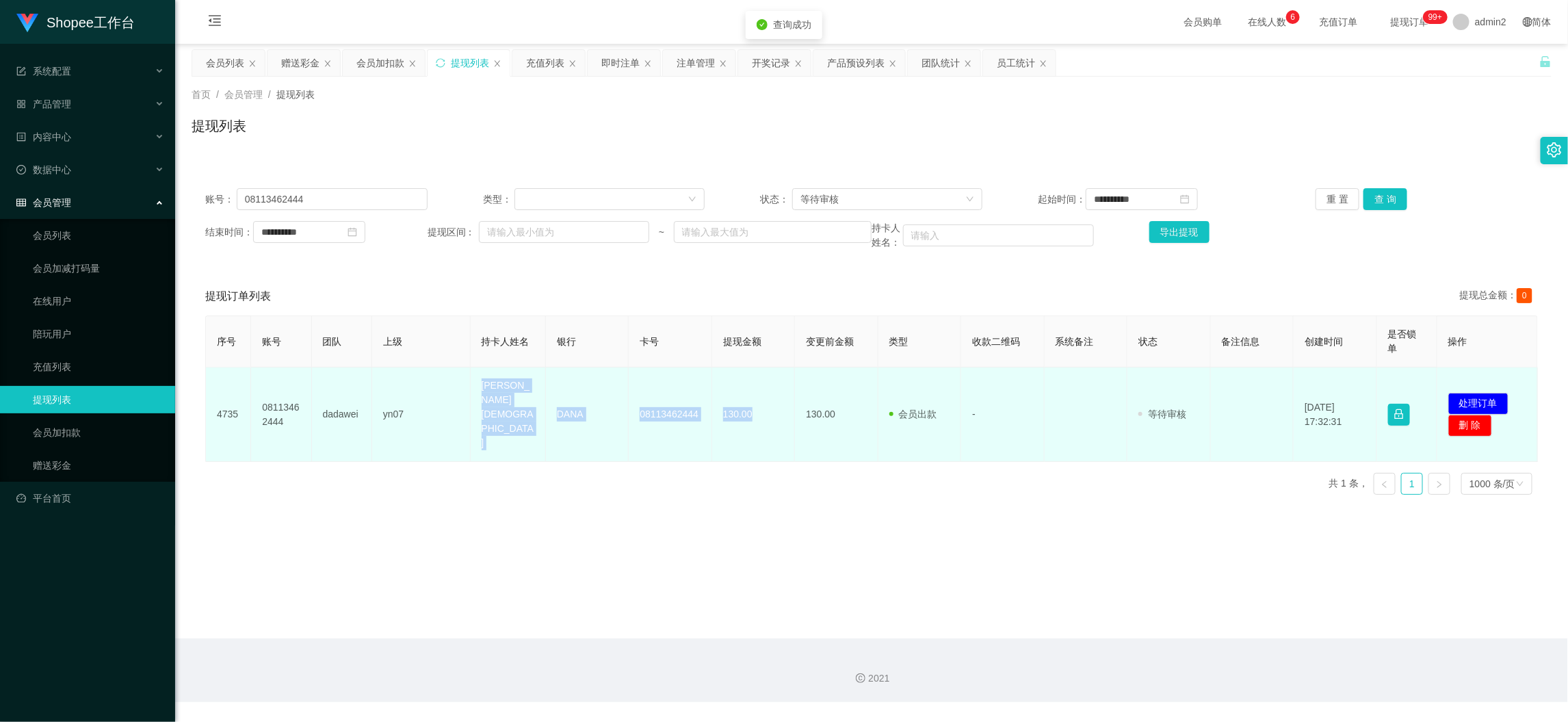
drag, startPoint x: 456, startPoint y: 389, endPoint x: 773, endPoint y: 411, distance: 317.8
click at [755, 405] on tr "4735 08113462444 dadawei yn07 ani nurohman DANA 08113462444 130.00 130.00 会员出款 …" at bounding box center [872, 414] width 1332 height 94
copy tr "ani nurohman DANA 08113462444 130.00"
click at [1469, 393] on button "处理订单" at bounding box center [1478, 404] width 60 height 22
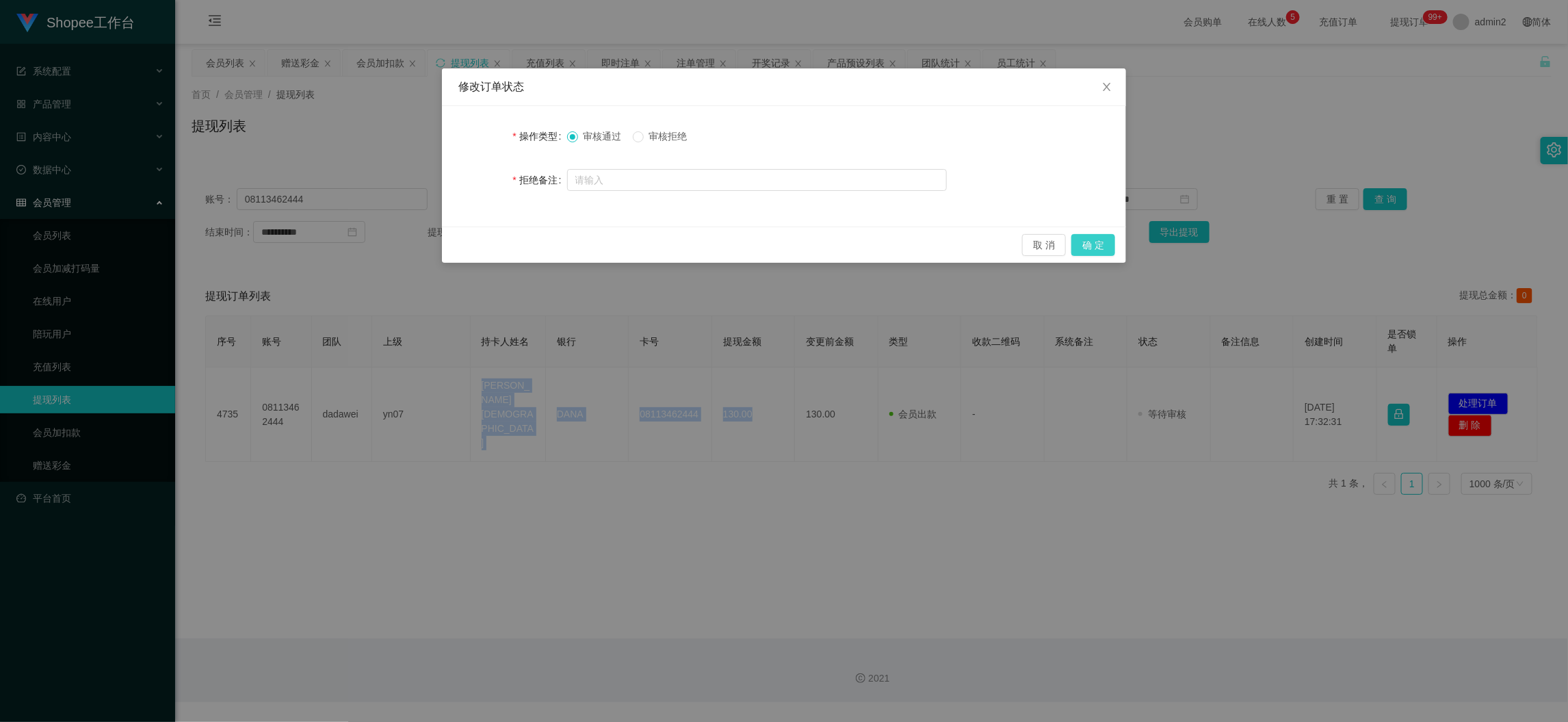
click at [1085, 250] on button "确 定" at bounding box center [1093, 245] width 44 height 22
